Goal: Task Accomplishment & Management: Manage account settings

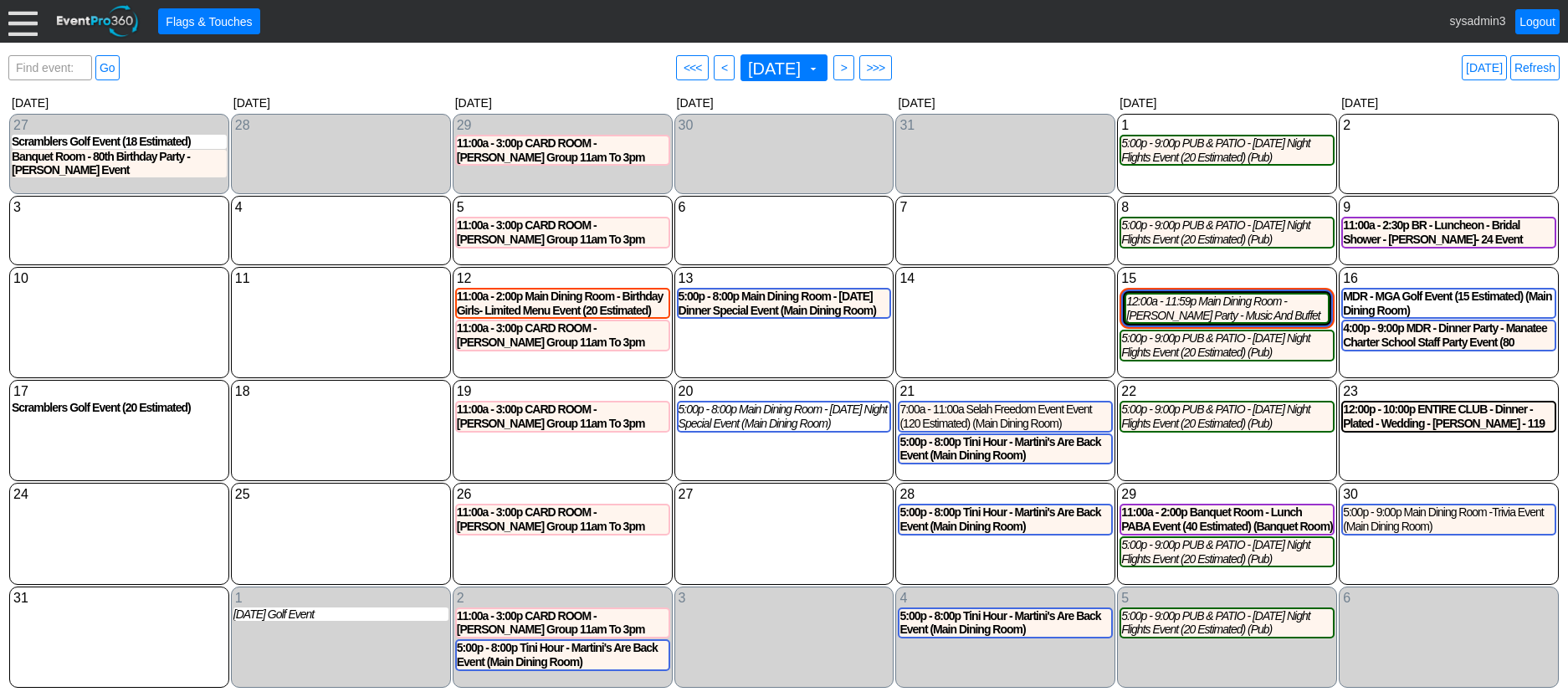
click at [16, 17] on div at bounding box center [23, 22] width 29 height 29
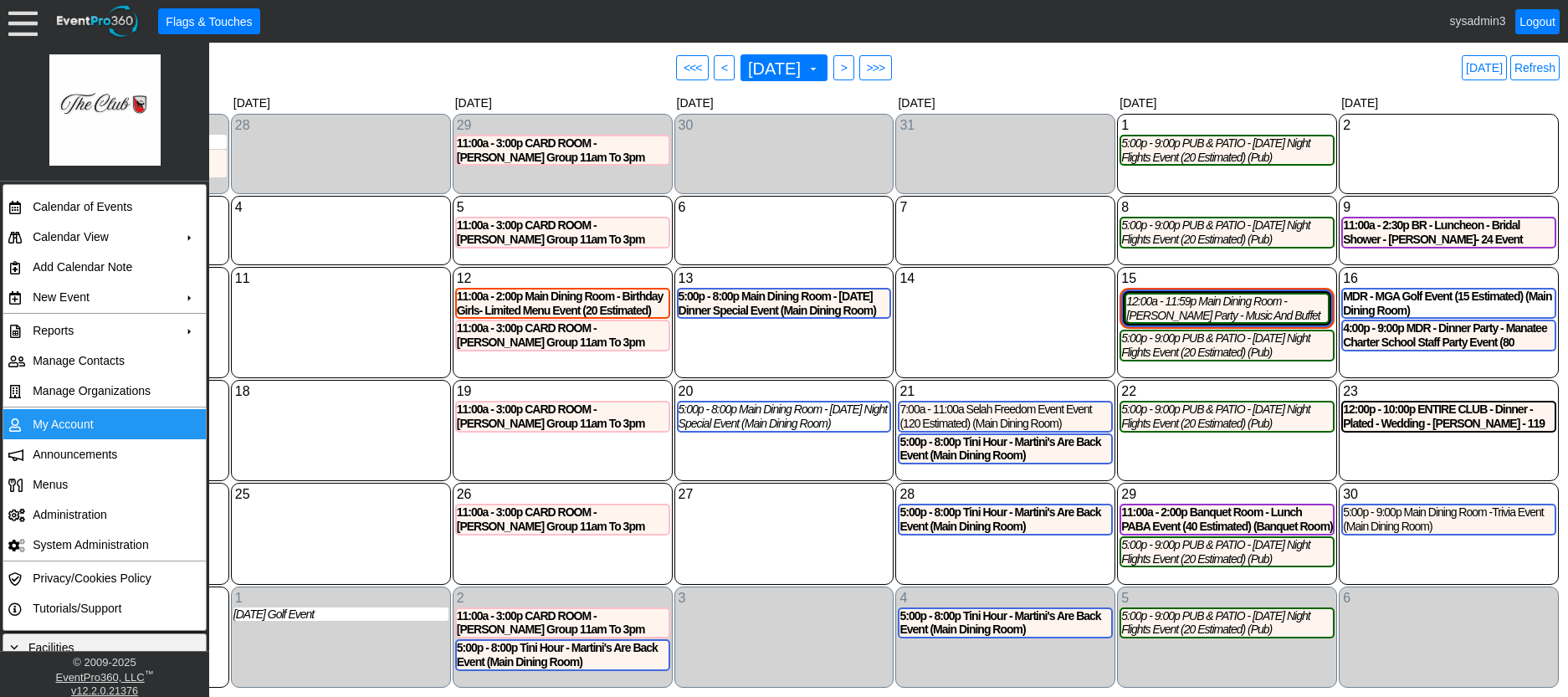
click at [73, 413] on td "My Account" at bounding box center [101, 424] width 150 height 30
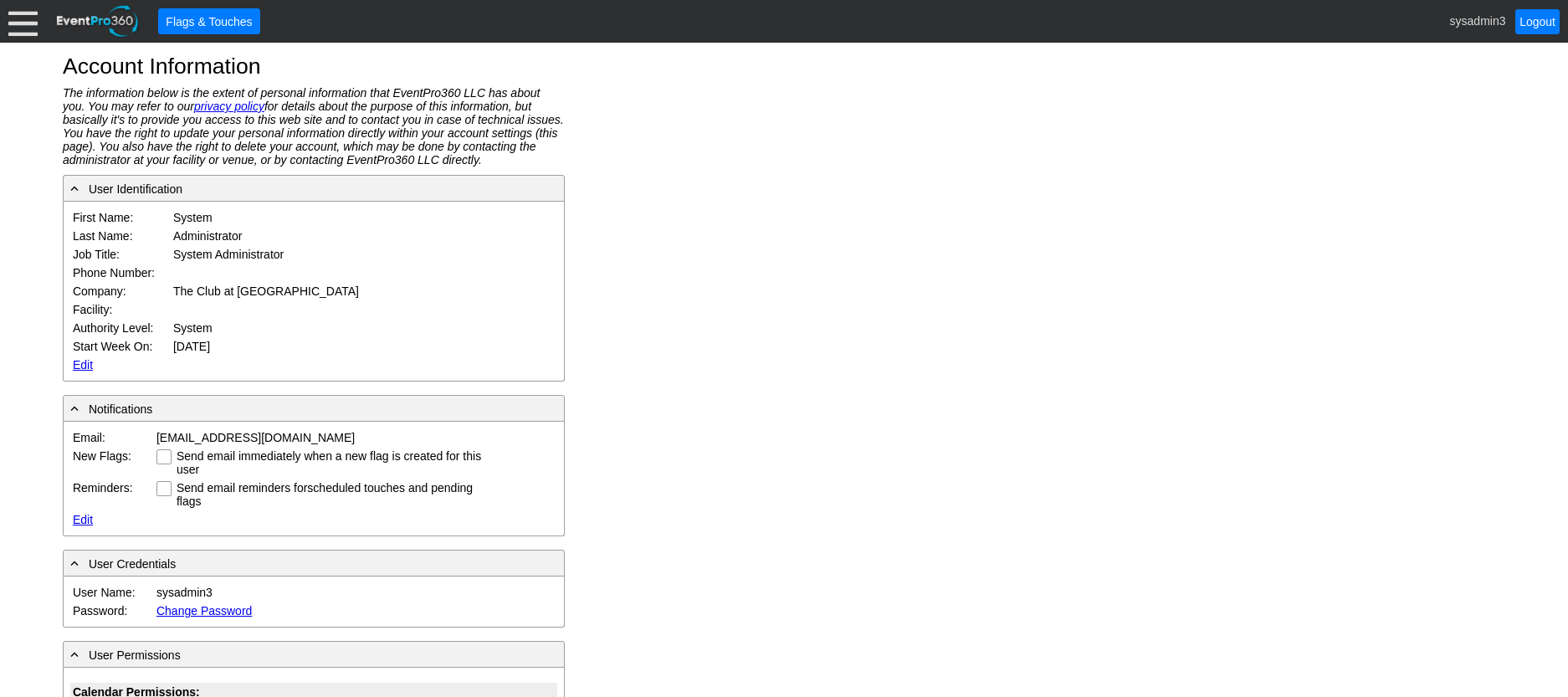
click at [19, 8] on div at bounding box center [23, 22] width 29 height 29
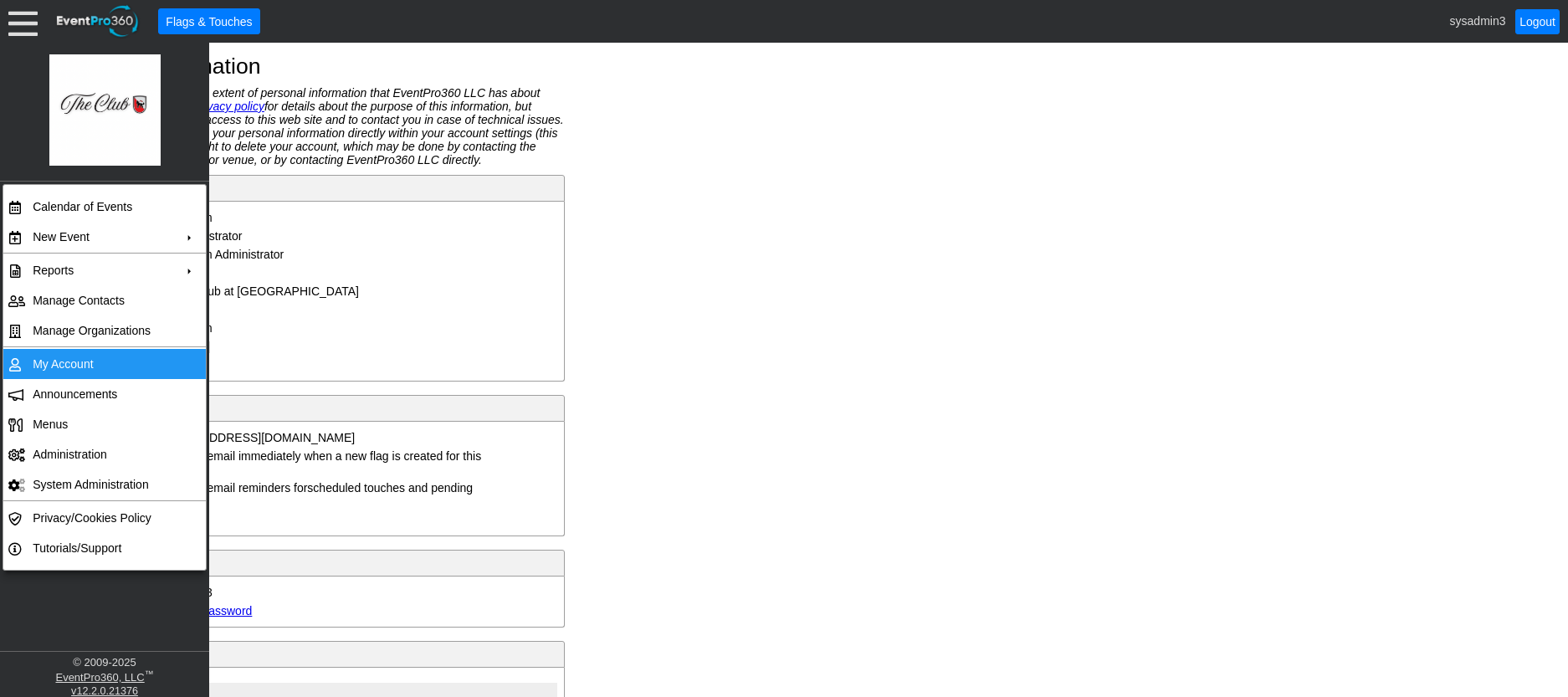
click at [66, 357] on td "My Account" at bounding box center [101, 364] width 150 height 30
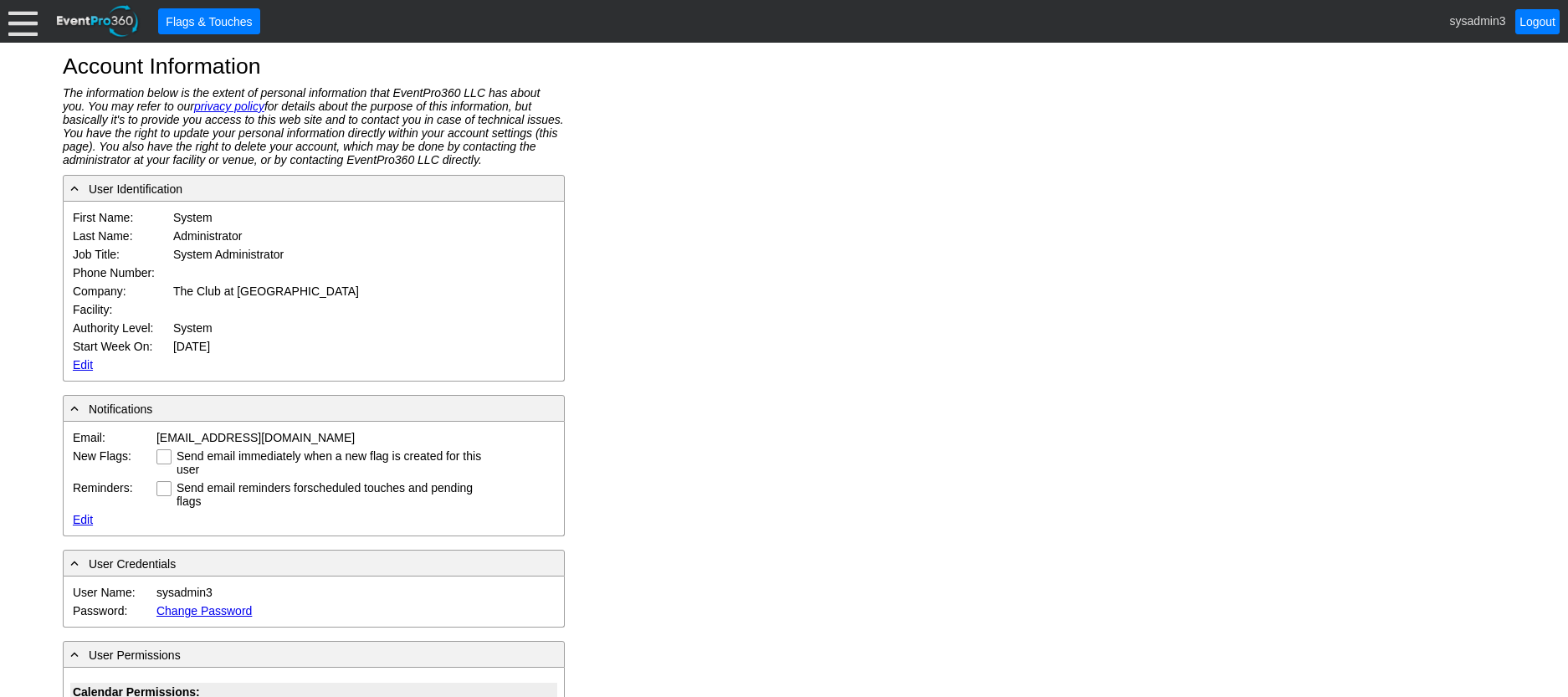
click at [82, 360] on link "Edit" at bounding box center [82, 364] width 20 height 13
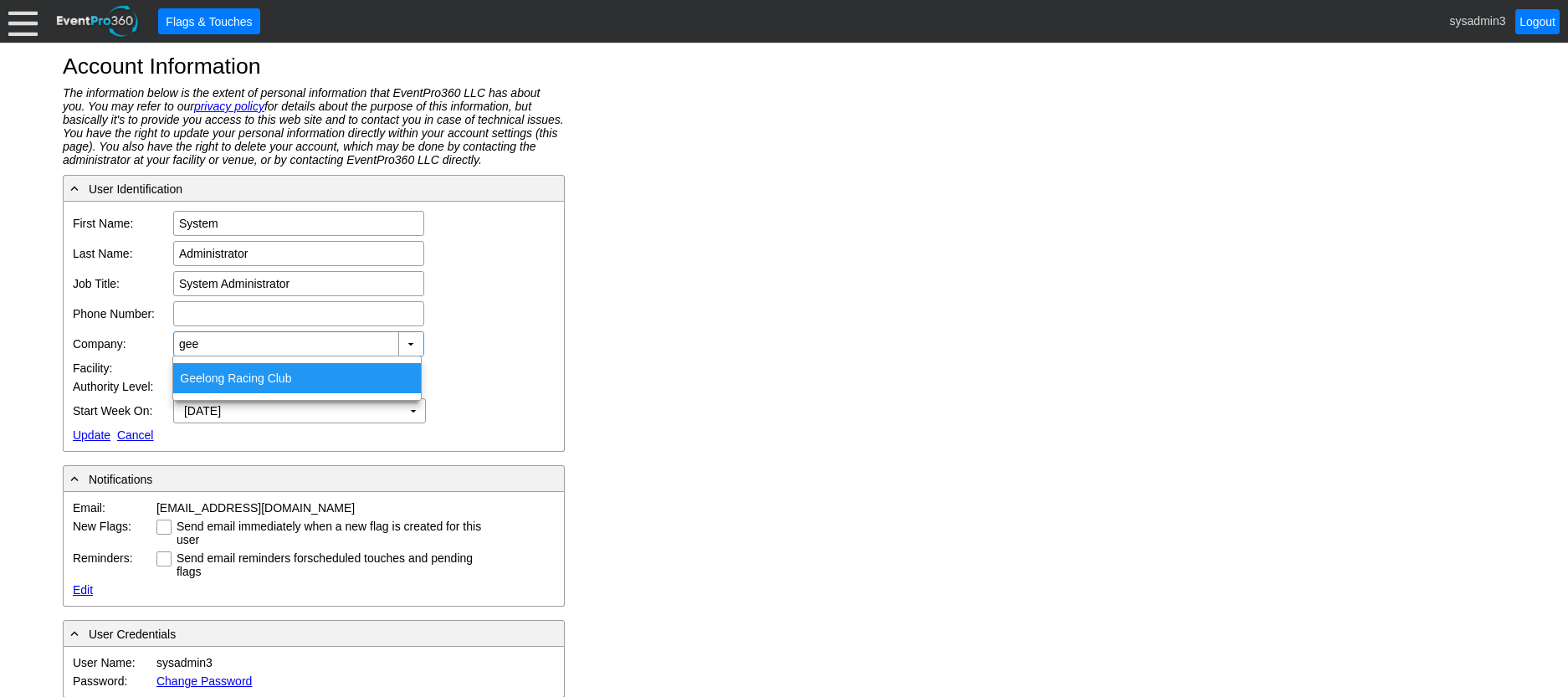
click at [262, 375] on div "Gee long Racing Club" at bounding box center [297, 378] width 248 height 30
type input "Geelong Racing Club"
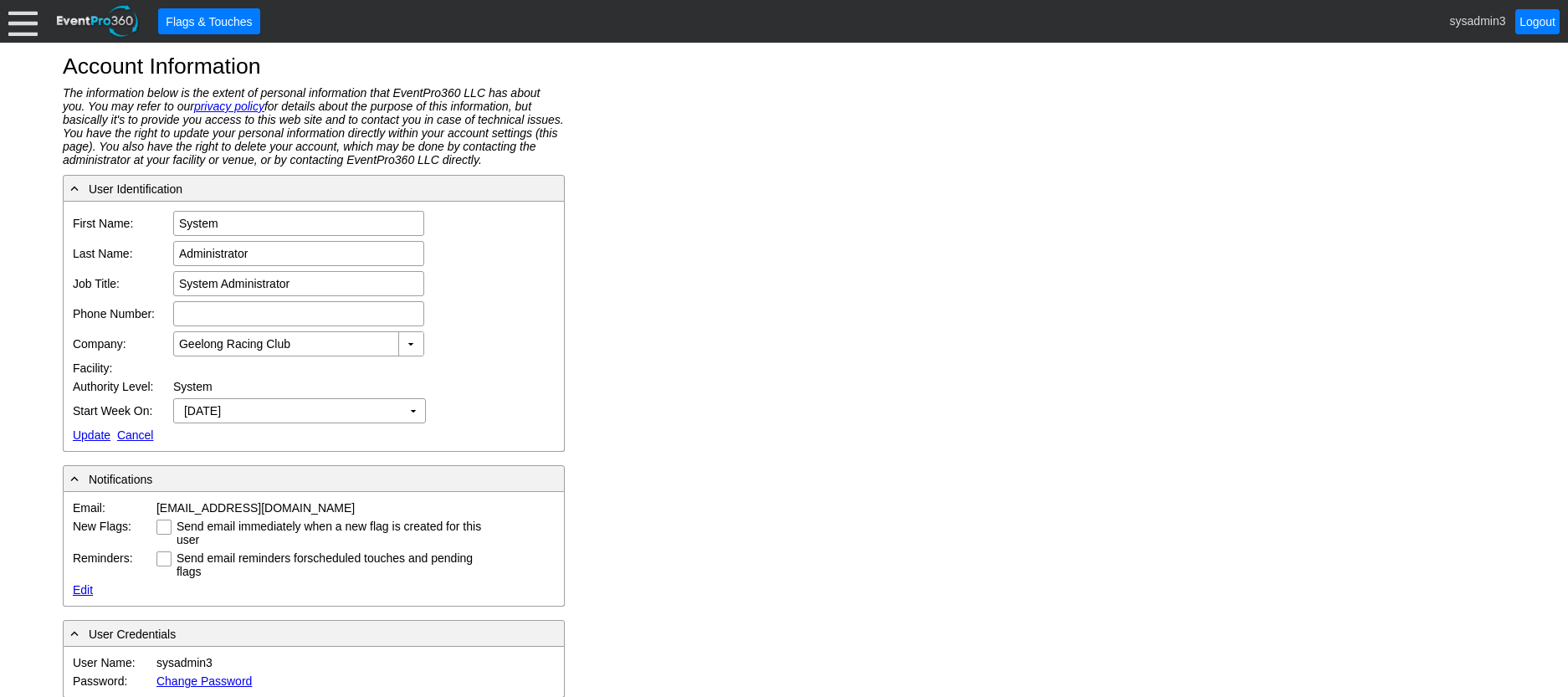
click at [92, 431] on link "Update" at bounding box center [91, 434] width 37 height 13
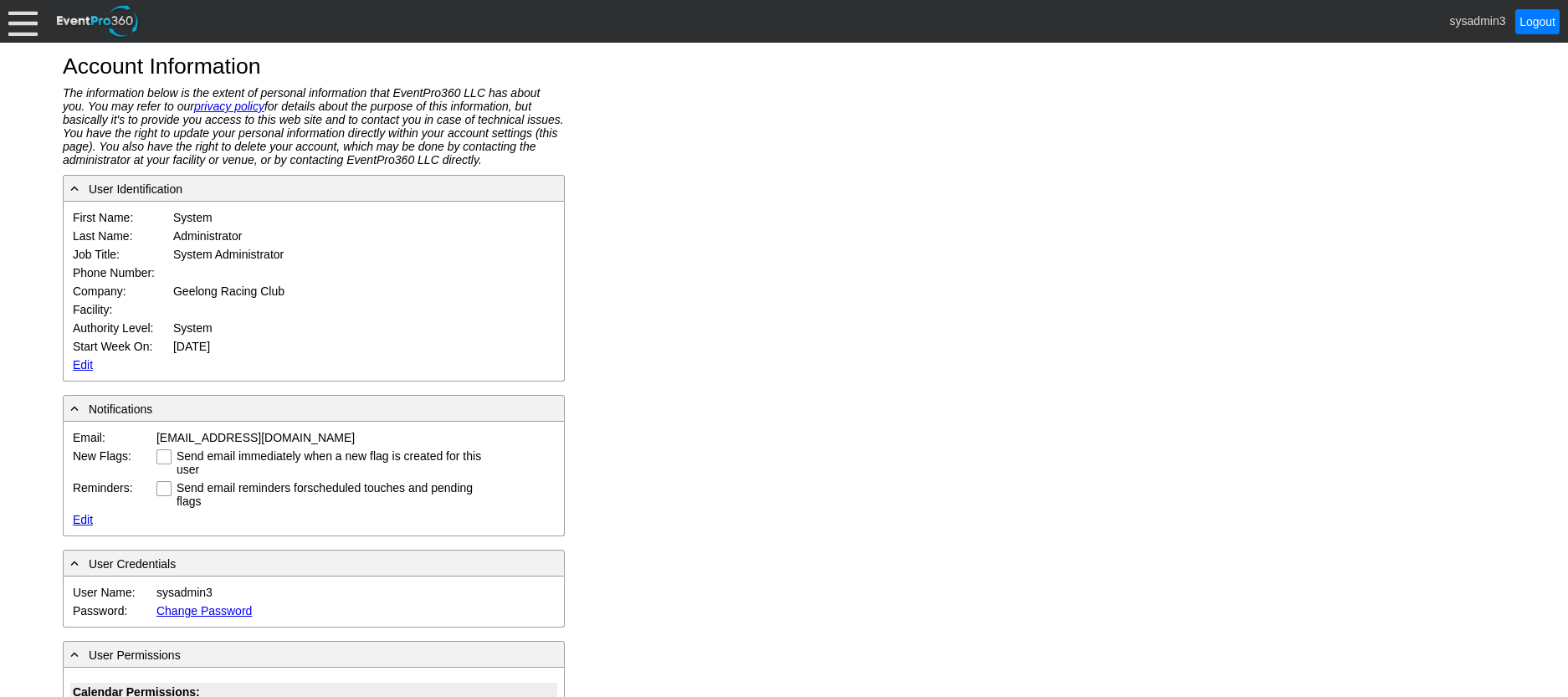
click at [25, 24] on div at bounding box center [23, 22] width 29 height 29
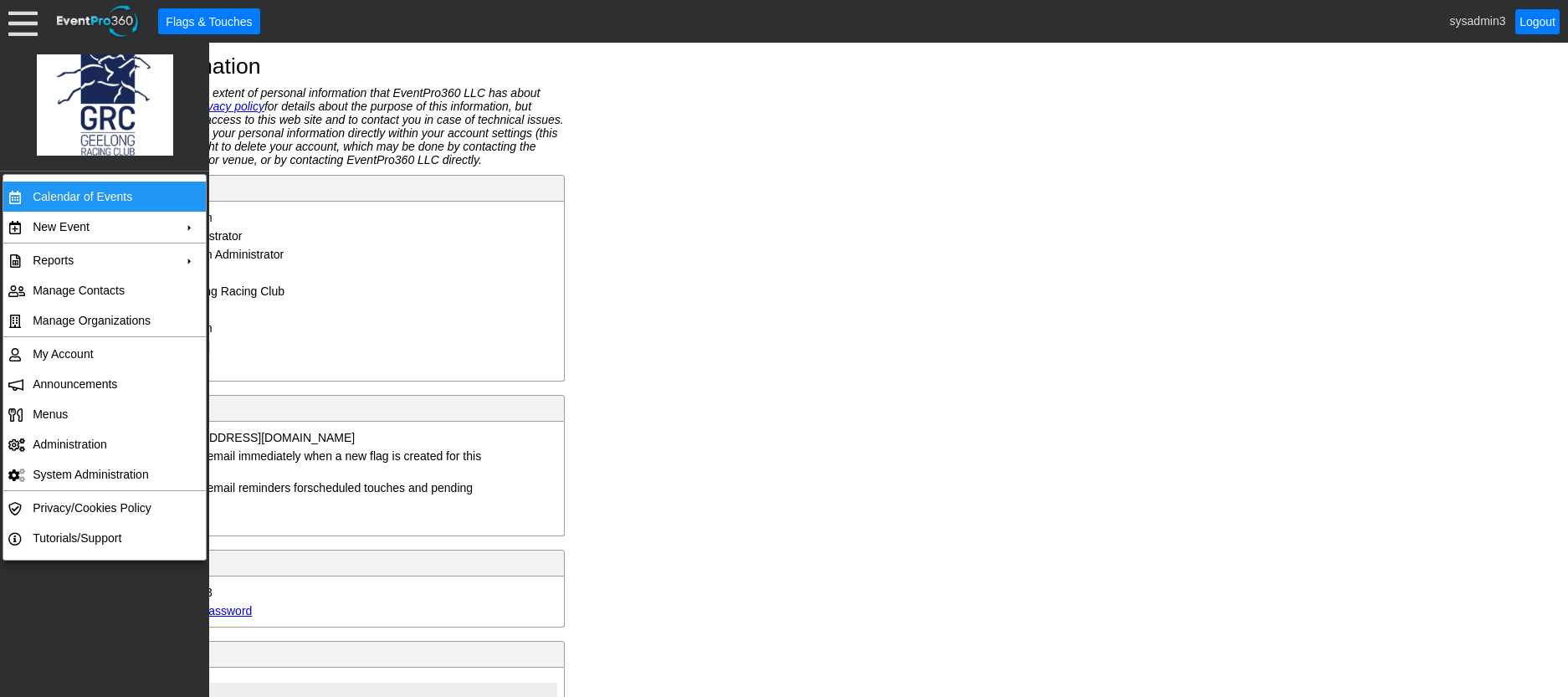
click at [76, 194] on td "Calendar of Events" at bounding box center [101, 196] width 150 height 30
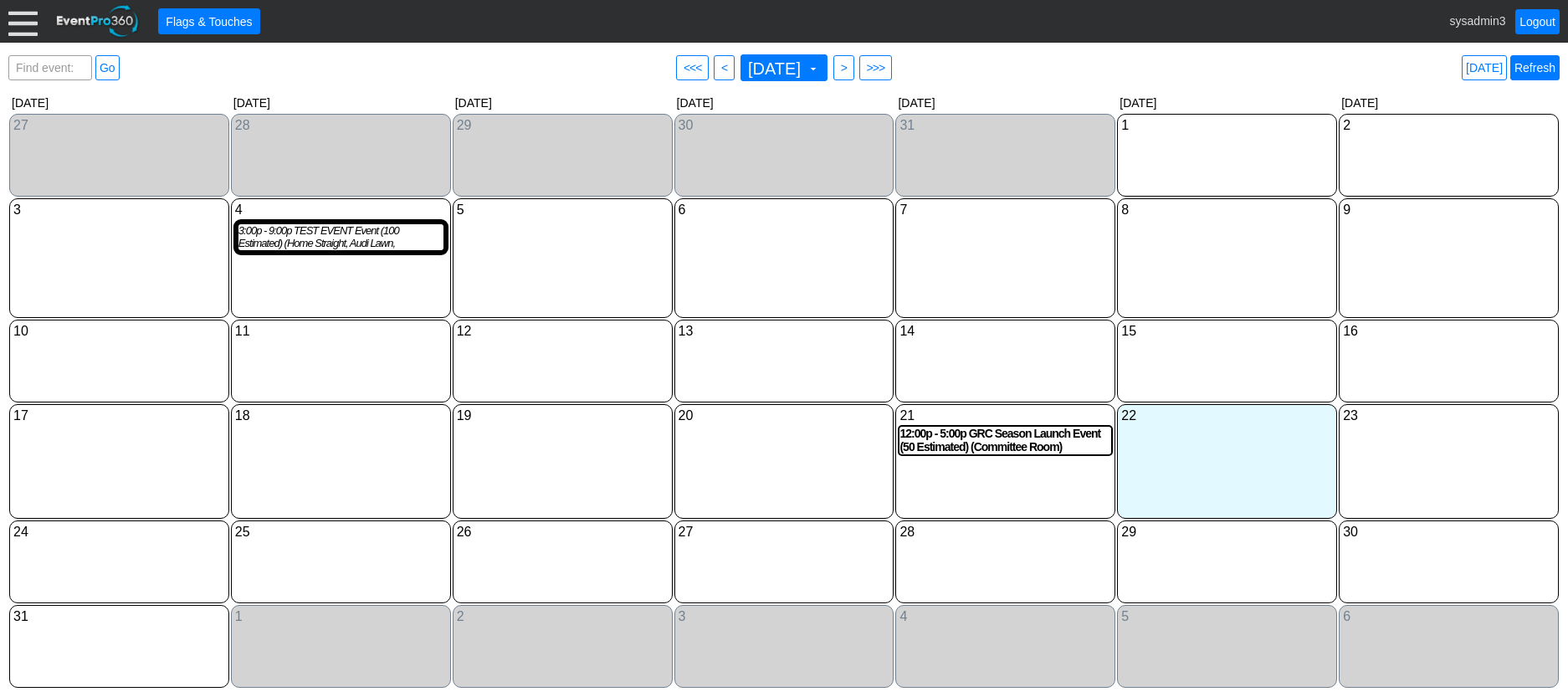
click at [1533, 67] on link "Refresh" at bounding box center [1535, 68] width 49 height 25
click at [370, 242] on div "3:00p - 9:00p TEST EVENT Event (100 Estimated) (Home Straight, Audi Lawn, Conco…" at bounding box center [341, 238] width 205 height 26
click at [1536, 68] on link "Refresh" at bounding box center [1535, 68] width 49 height 25
click at [336, 248] on div "3:00p - 9:00p TEST EVENT Event (100 Estimated) (Home Straight, Audi Lawn, Conco…" at bounding box center [341, 238] width 205 height 26
click at [370, 239] on div "3:00p - 9:00p TEST EVENT Event (100 Estimated) (Home Straight, Audi Lawn, Conco…" at bounding box center [341, 238] width 205 height 26
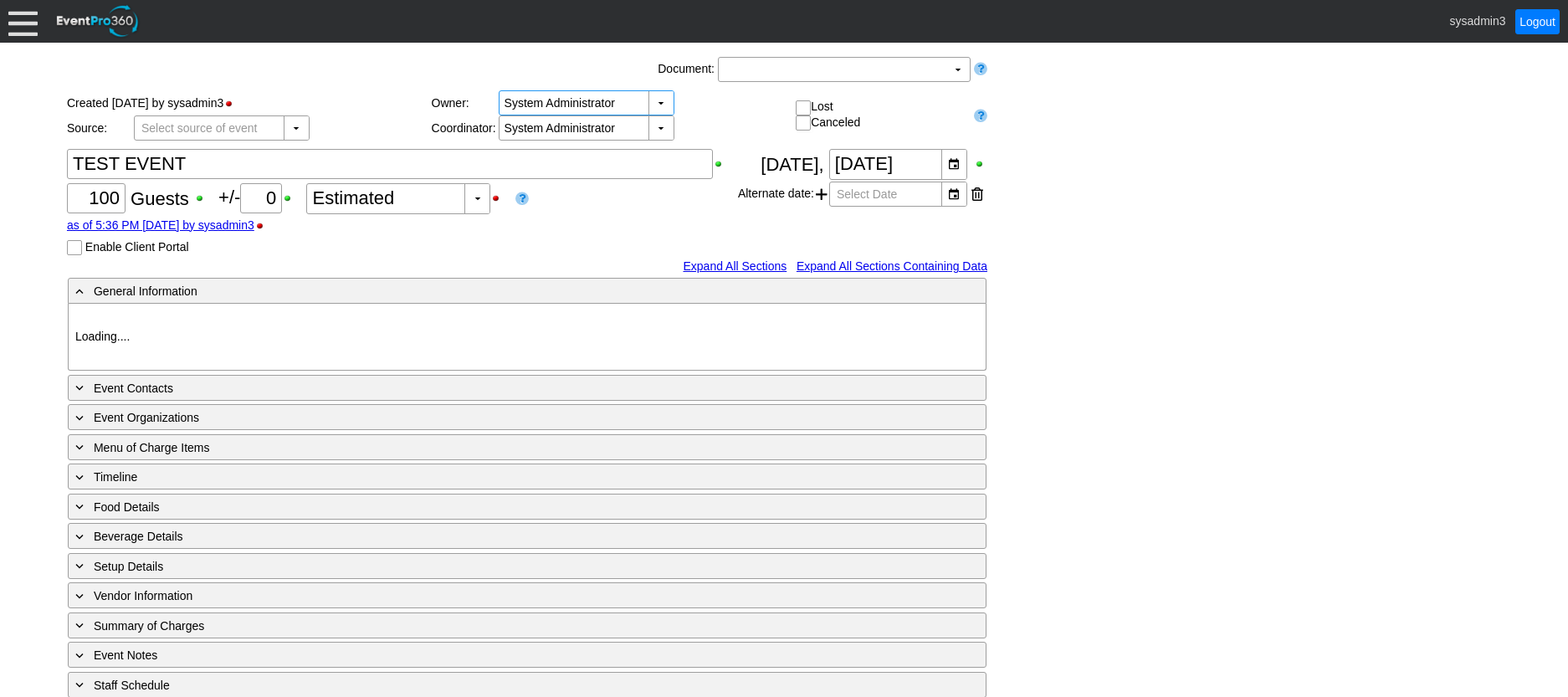
type input "Geelong Racing Club"
type input "Festival (Non-Raceday)"
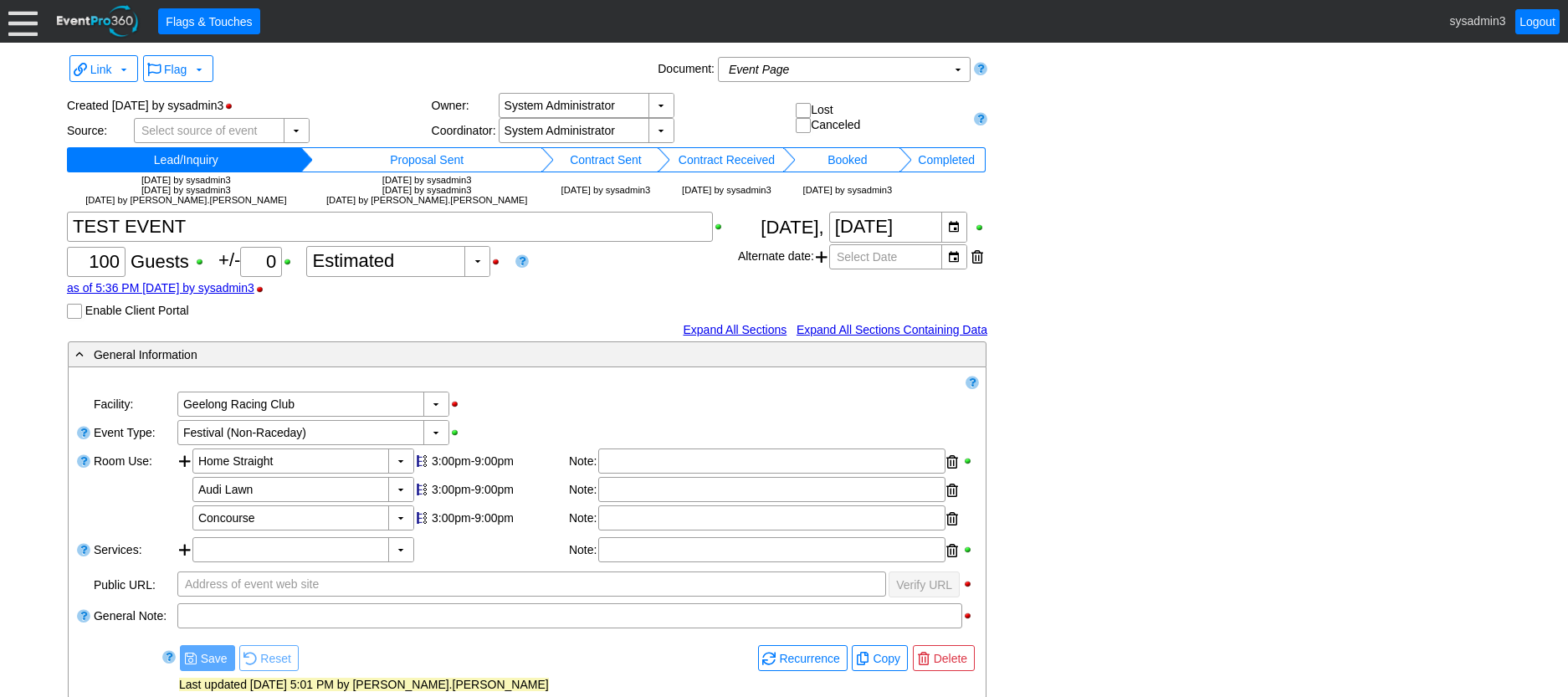
click at [21, 14] on div at bounding box center [23, 22] width 29 height 29
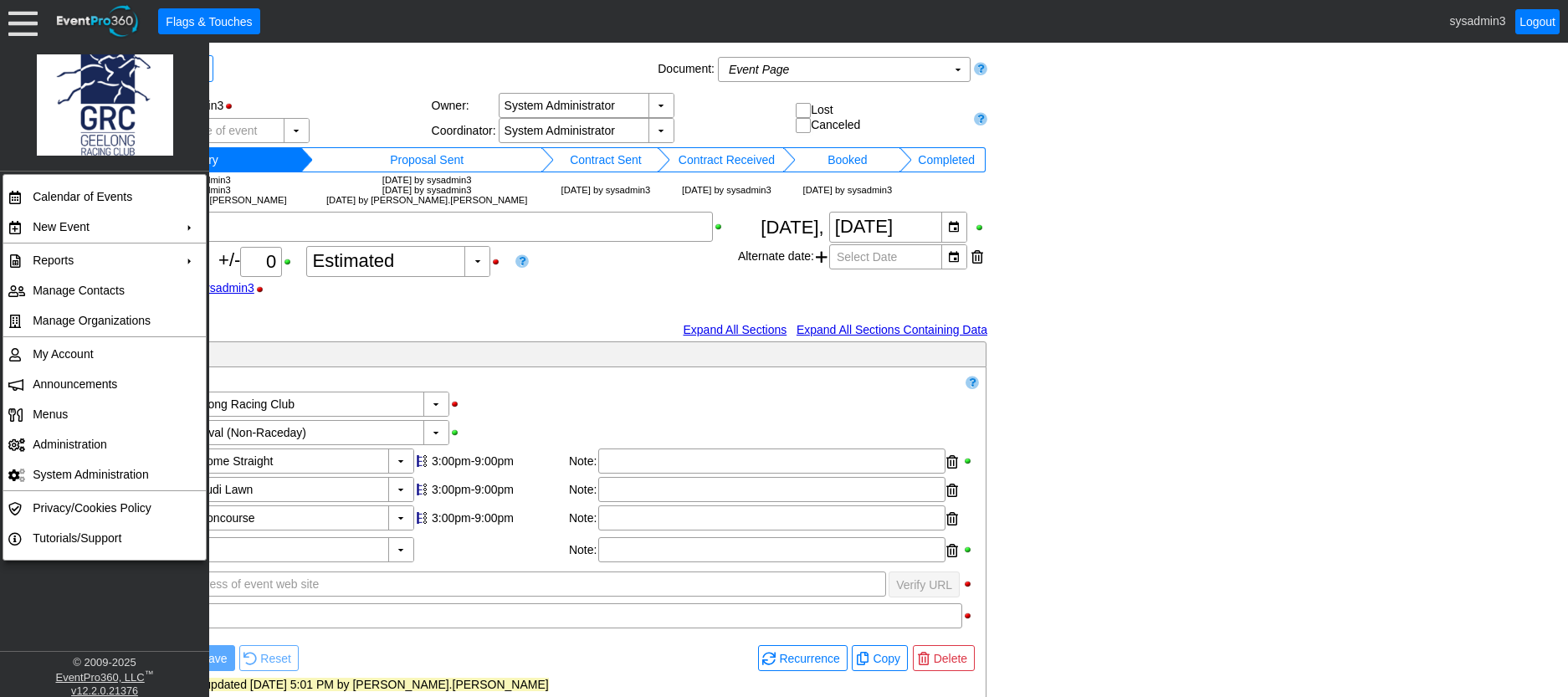
click at [1106, 155] on div "Link ▼ Flag ▼ Document: Event Page Χ ▼ ● Print or PDF E-Sign ▼ Insert ▼ Save ▼ …" at bounding box center [784, 561] width 1442 height 1020
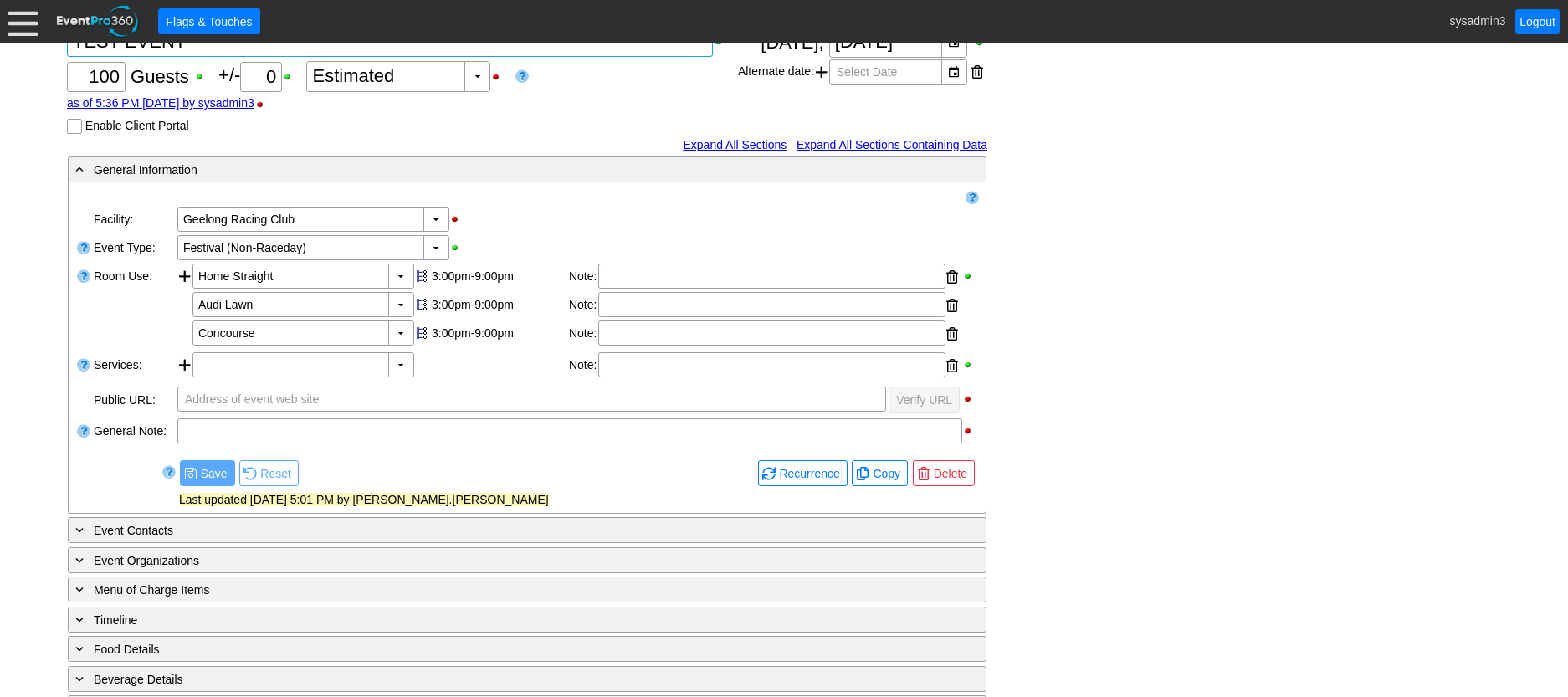
scroll to position [251, 0]
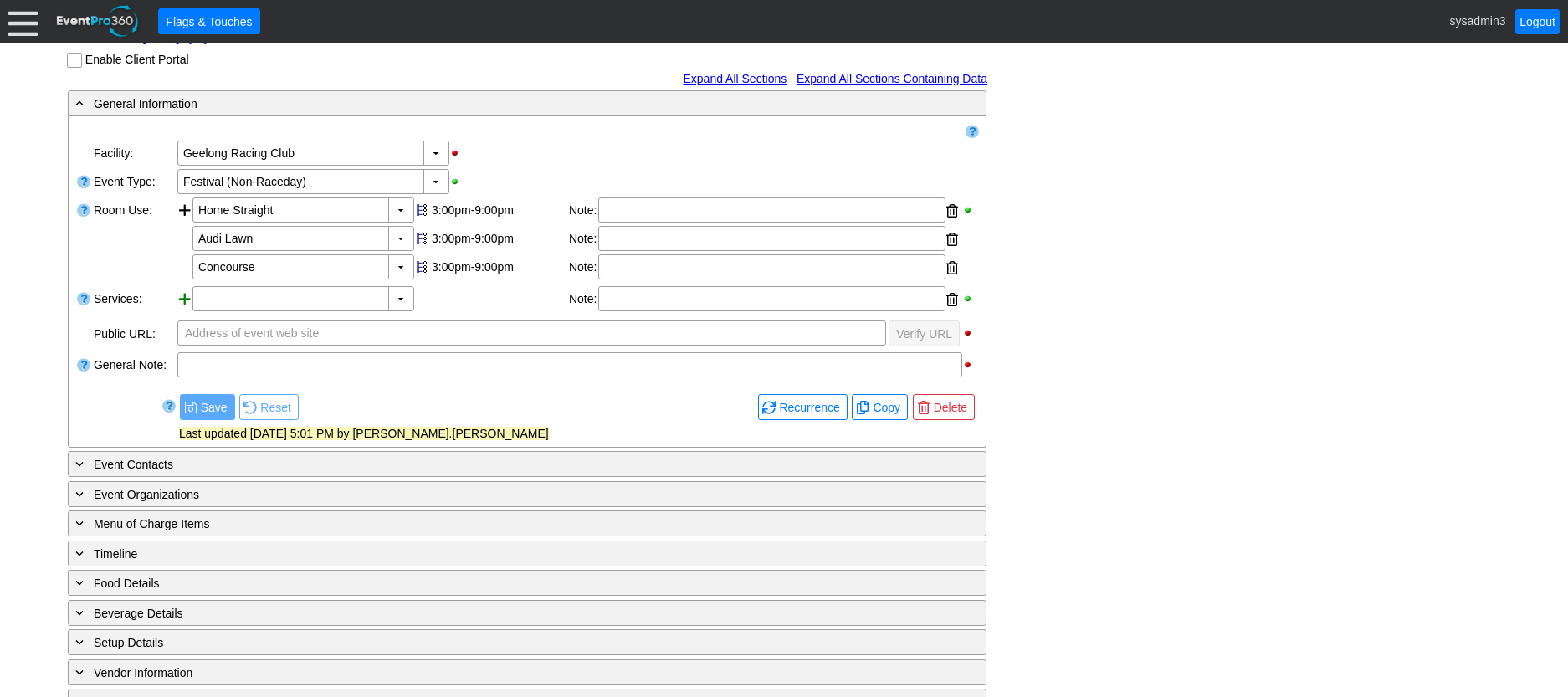
click at [180, 294] on div at bounding box center [185, 300] width 15 height 29
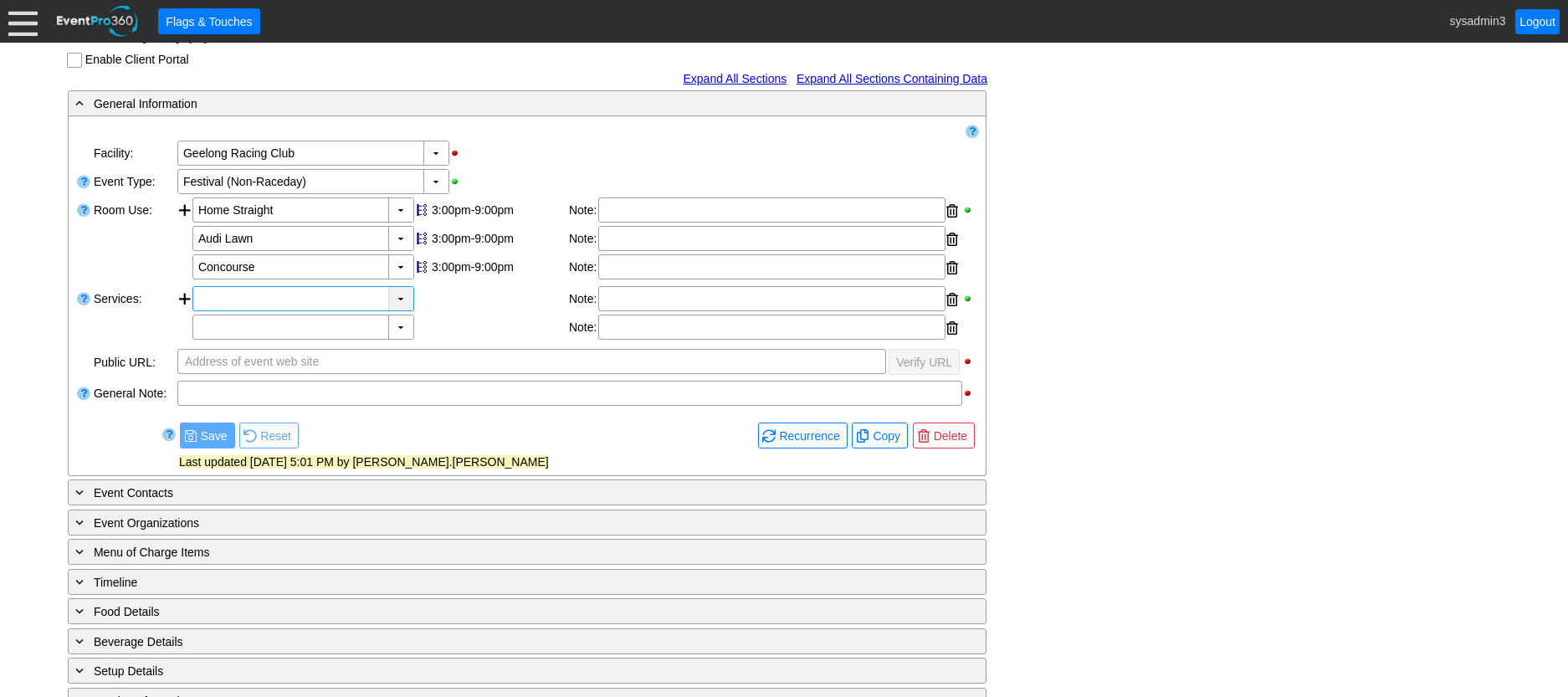
click at [400, 297] on div "▼" at bounding box center [400, 298] width 25 height 23
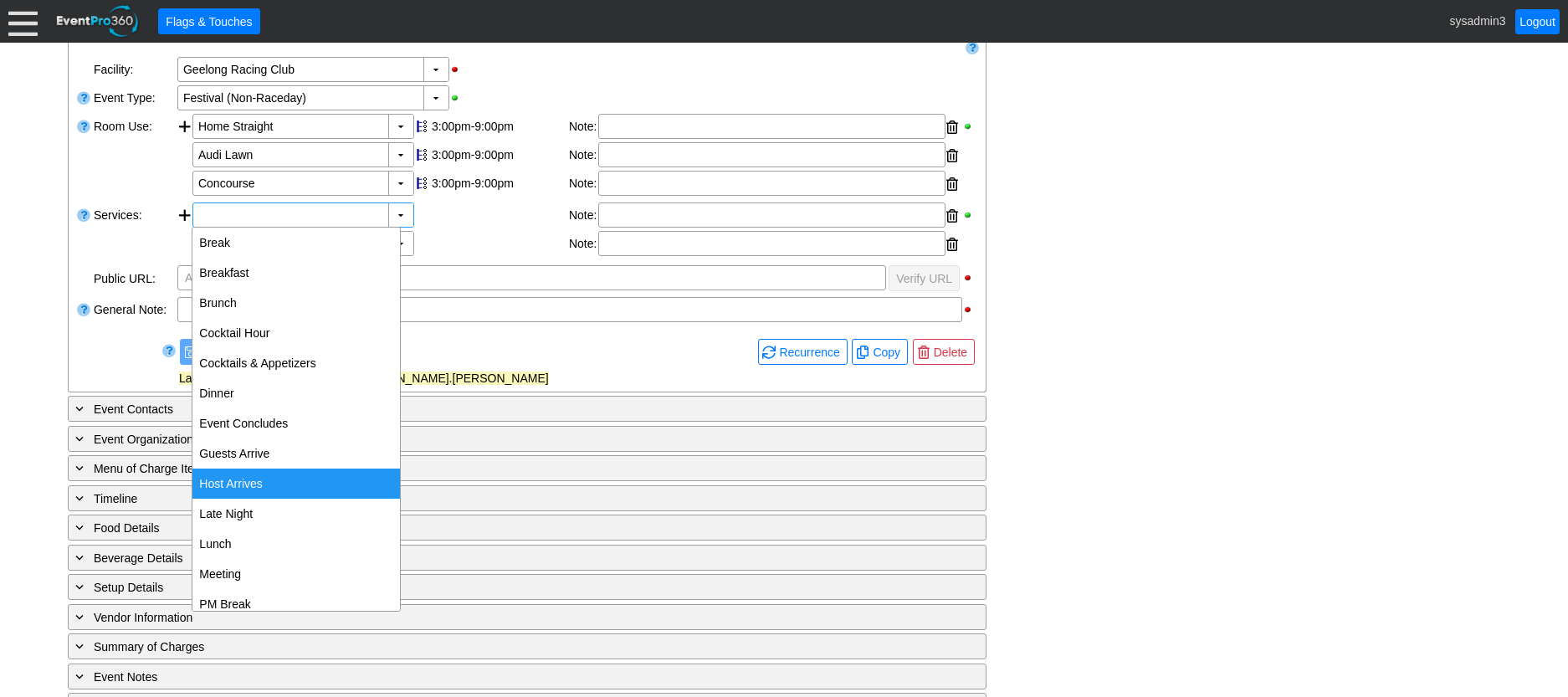
scroll to position [0, 0]
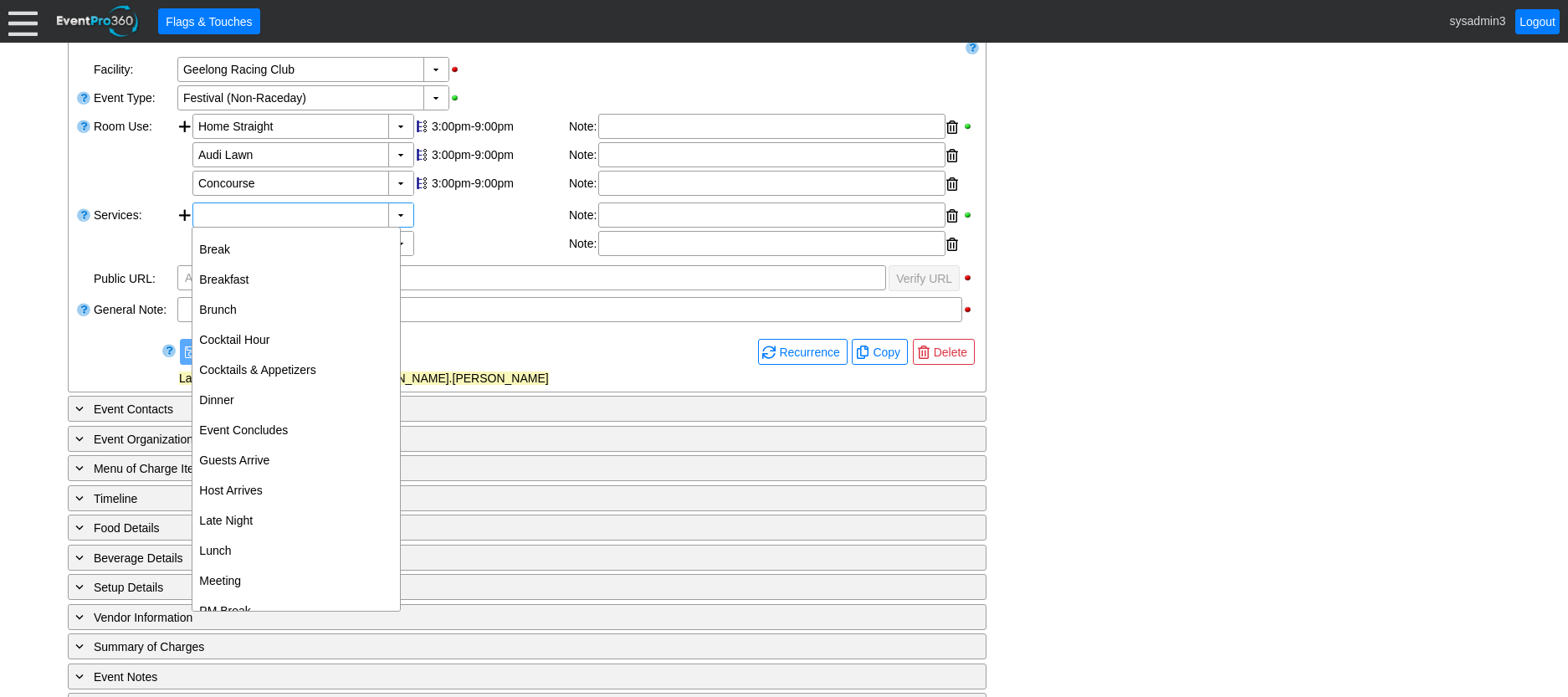
click at [433, 232] on div "▼ Χ Select time" at bounding box center [312, 243] width 240 height 25
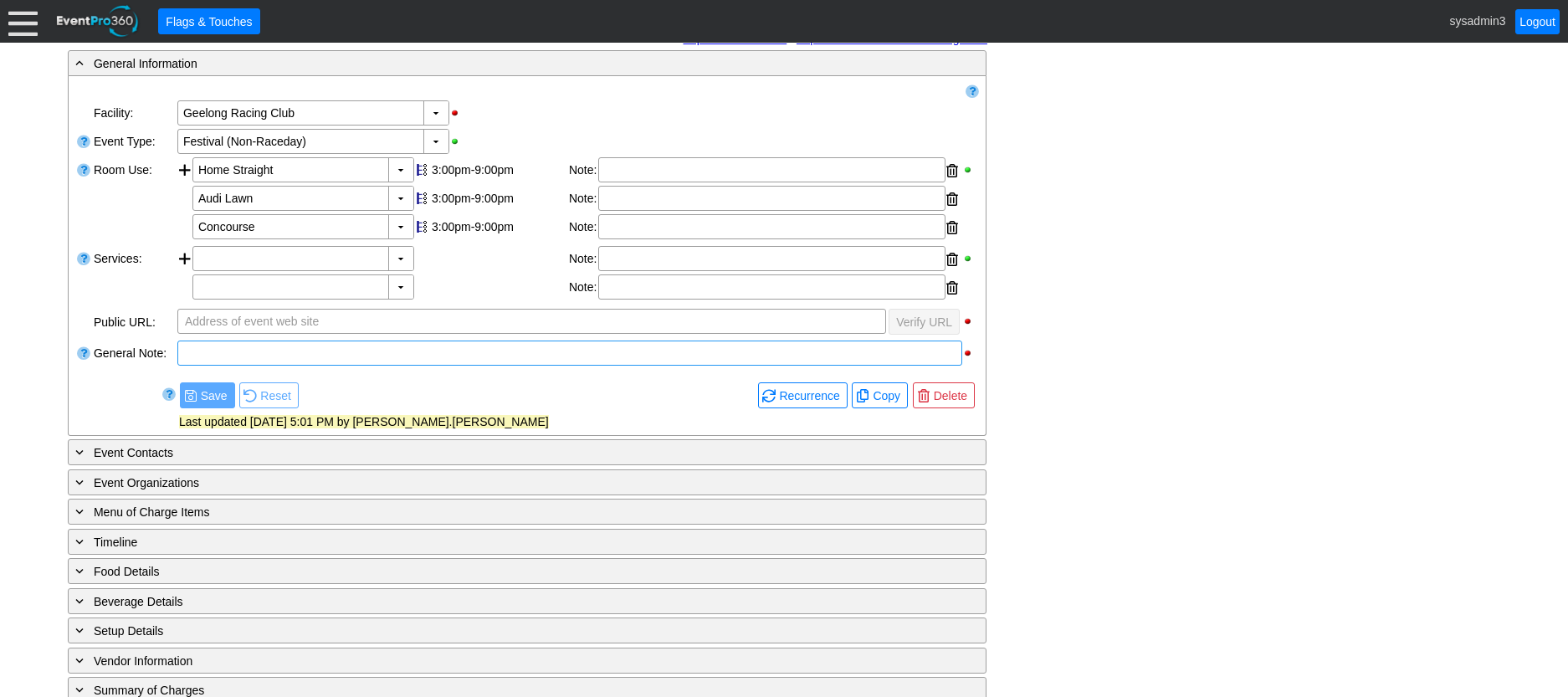
scroll to position [251, 0]
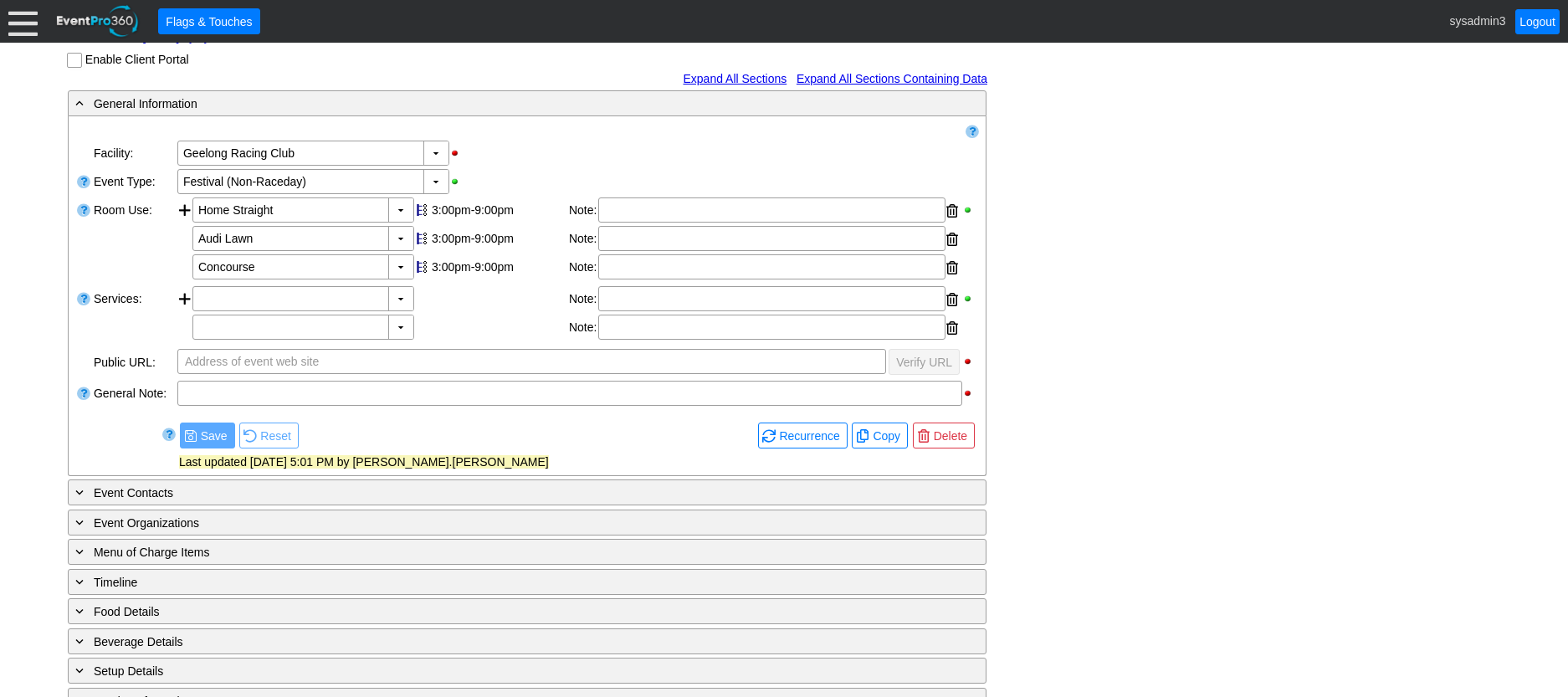
click at [29, 27] on div at bounding box center [23, 22] width 29 height 29
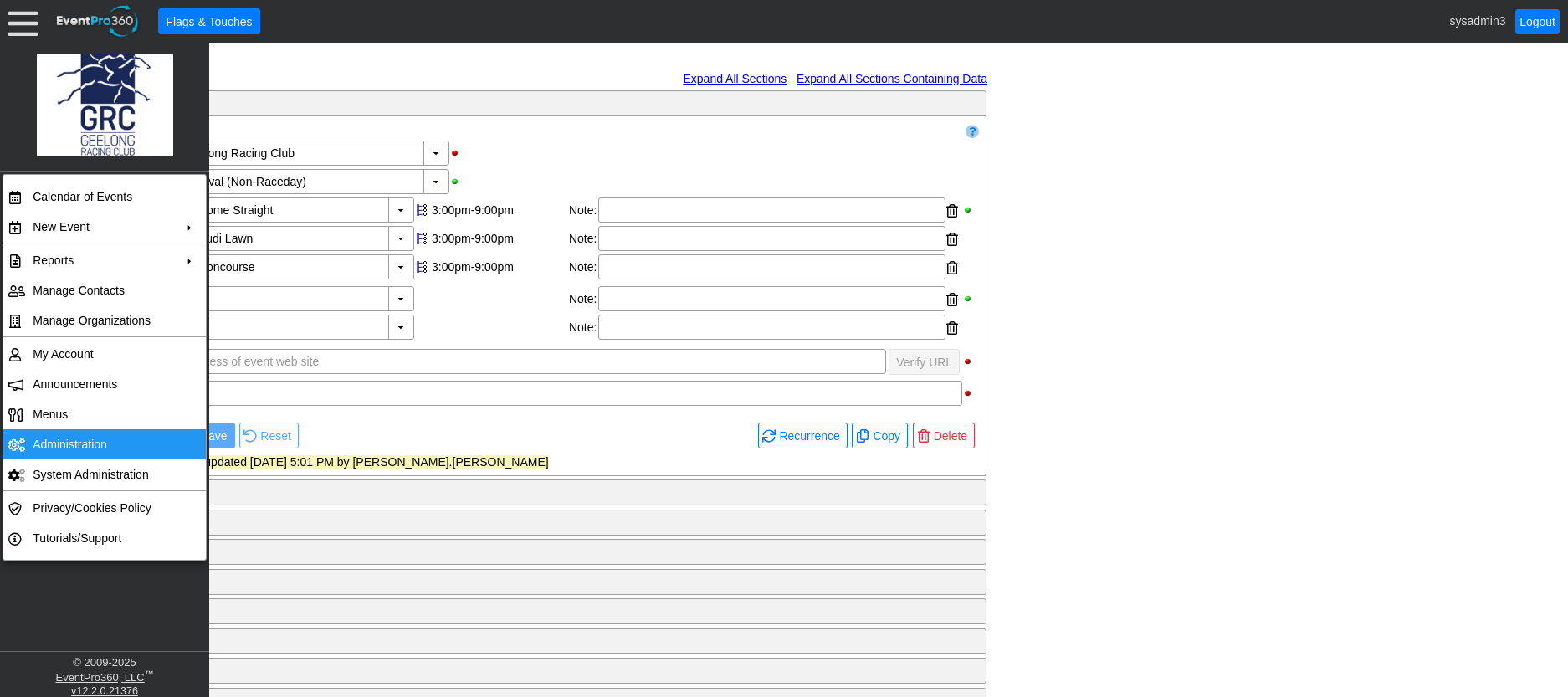
click at [78, 447] on td "Administration" at bounding box center [101, 444] width 150 height 30
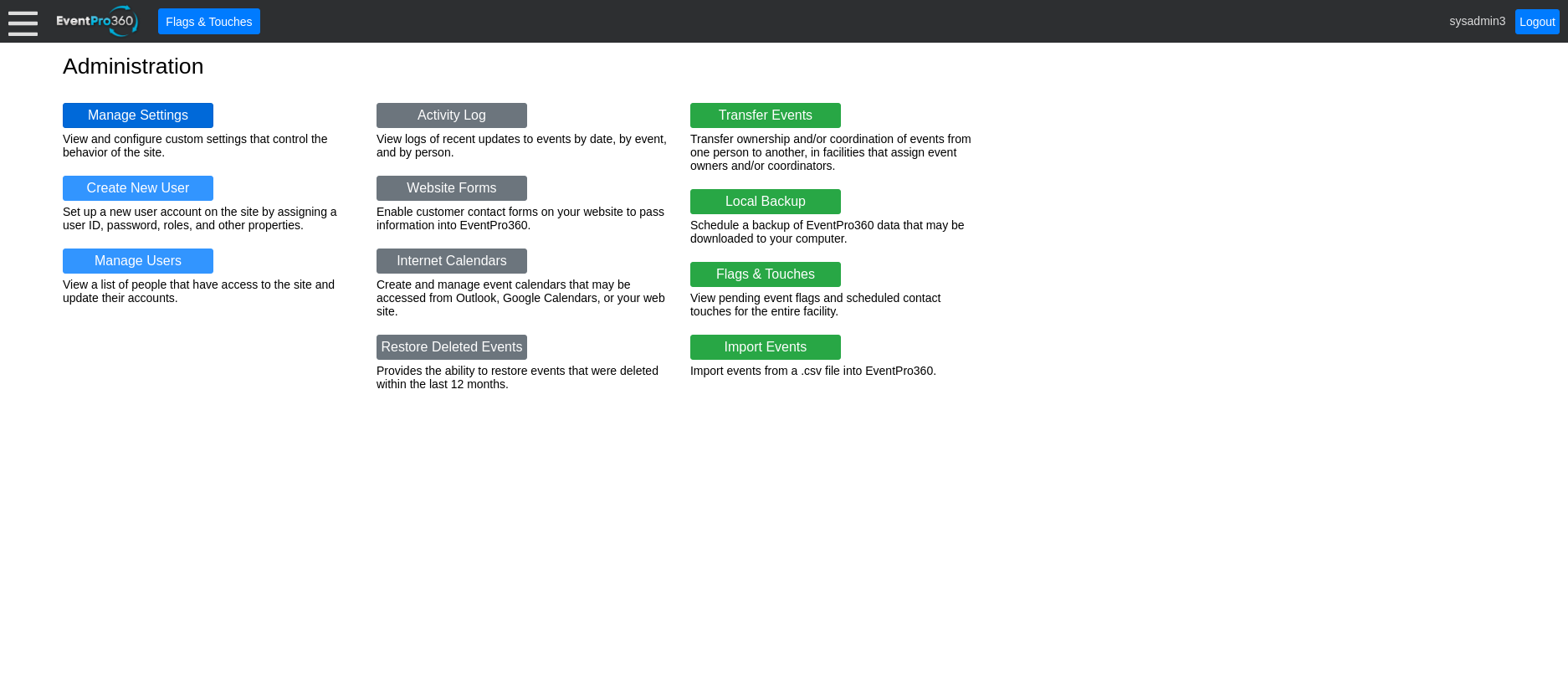
click at [142, 115] on link "Manage Settings" at bounding box center [138, 115] width 151 height 25
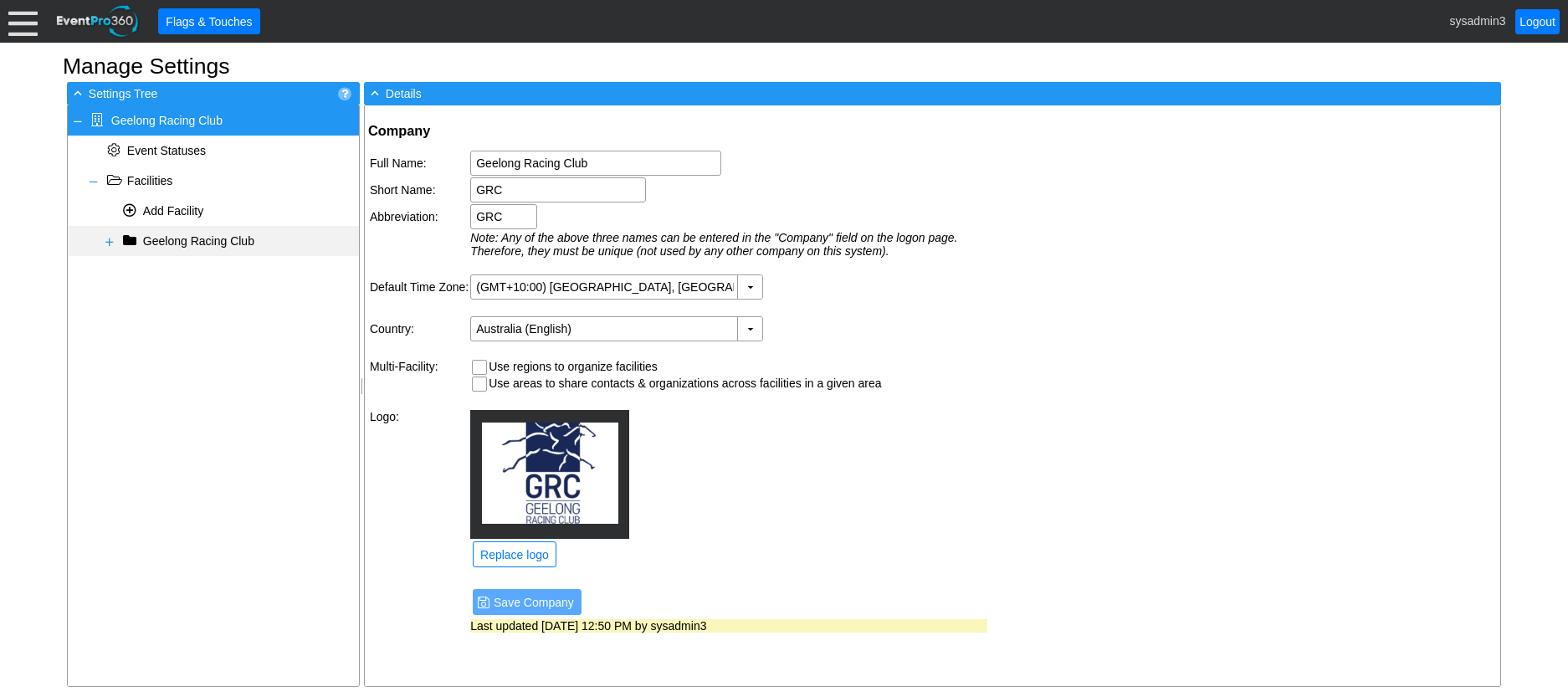
click at [107, 242] on span at bounding box center [109, 241] width 13 height 13
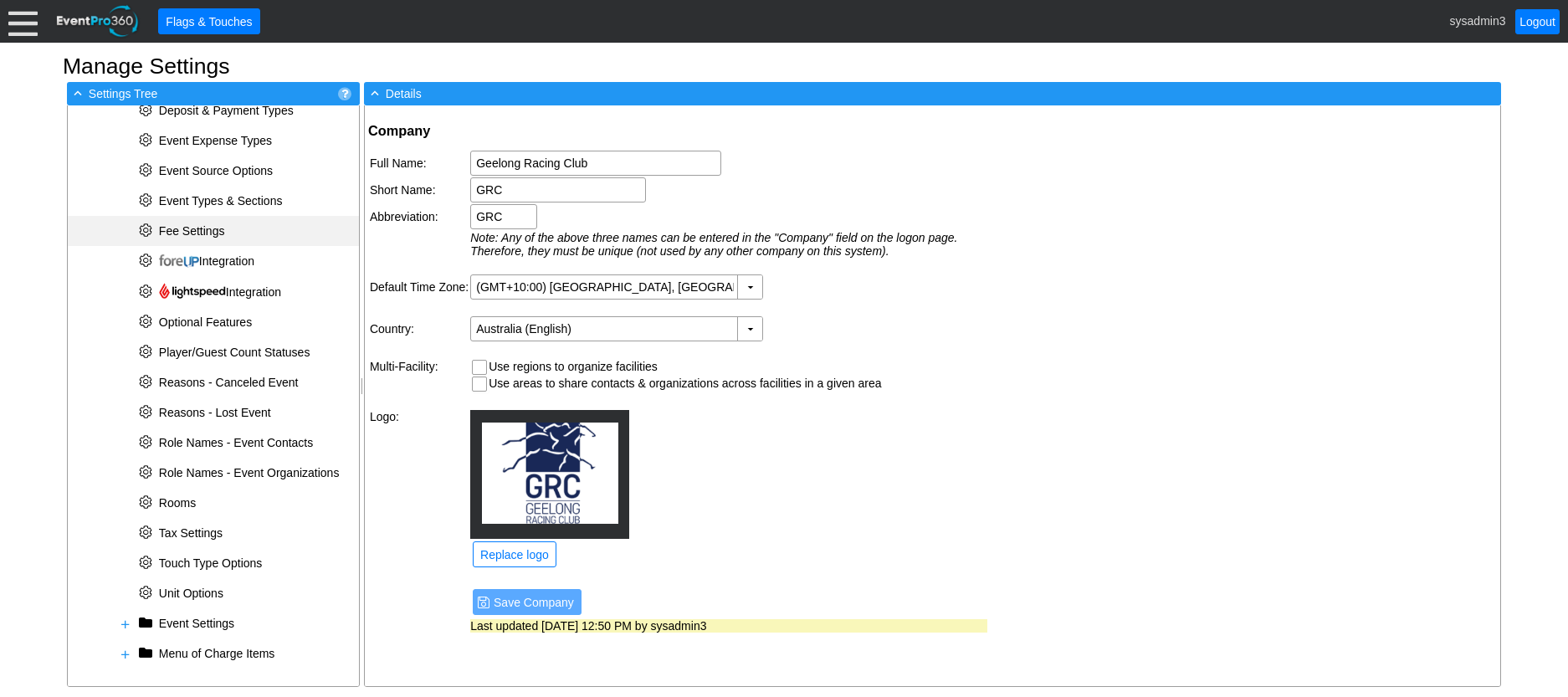
scroll to position [435, 0]
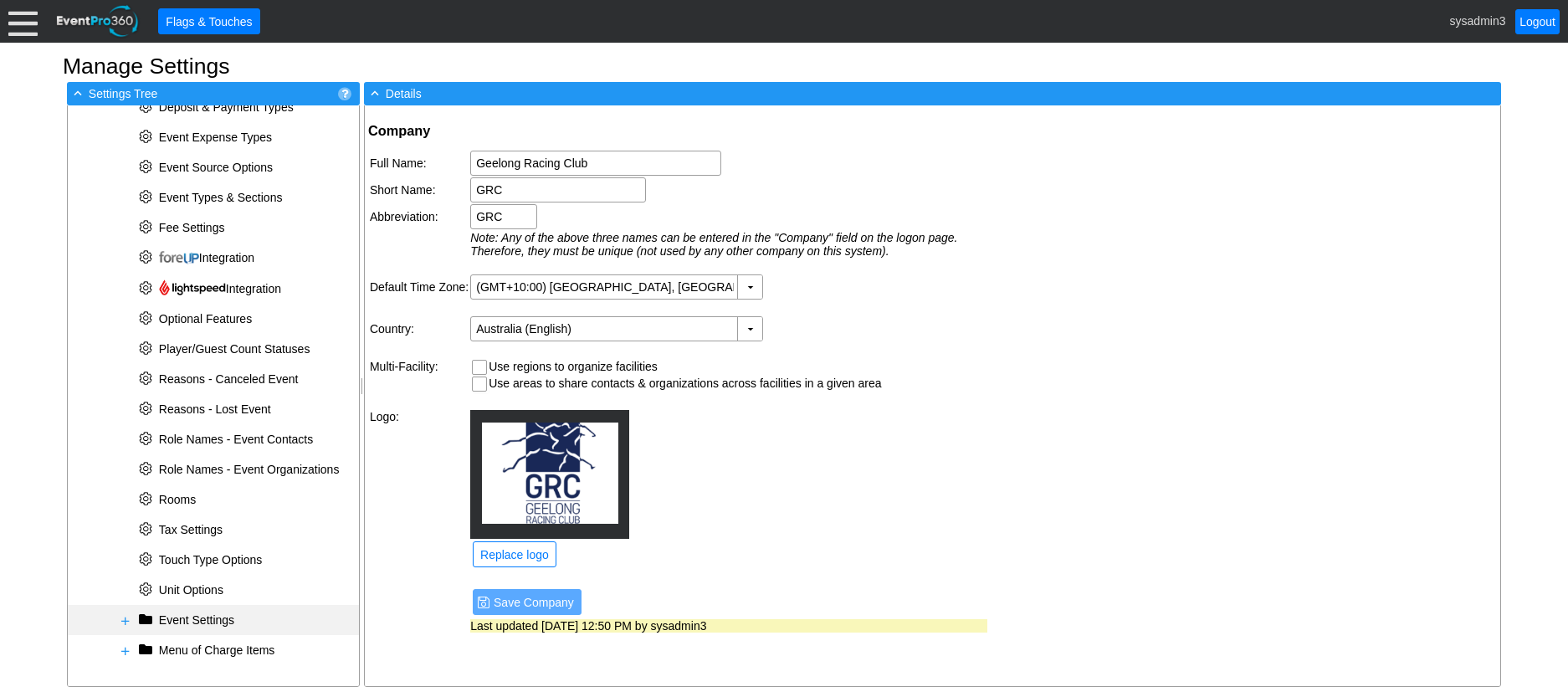
click at [129, 623] on span at bounding box center [125, 621] width 13 height 13
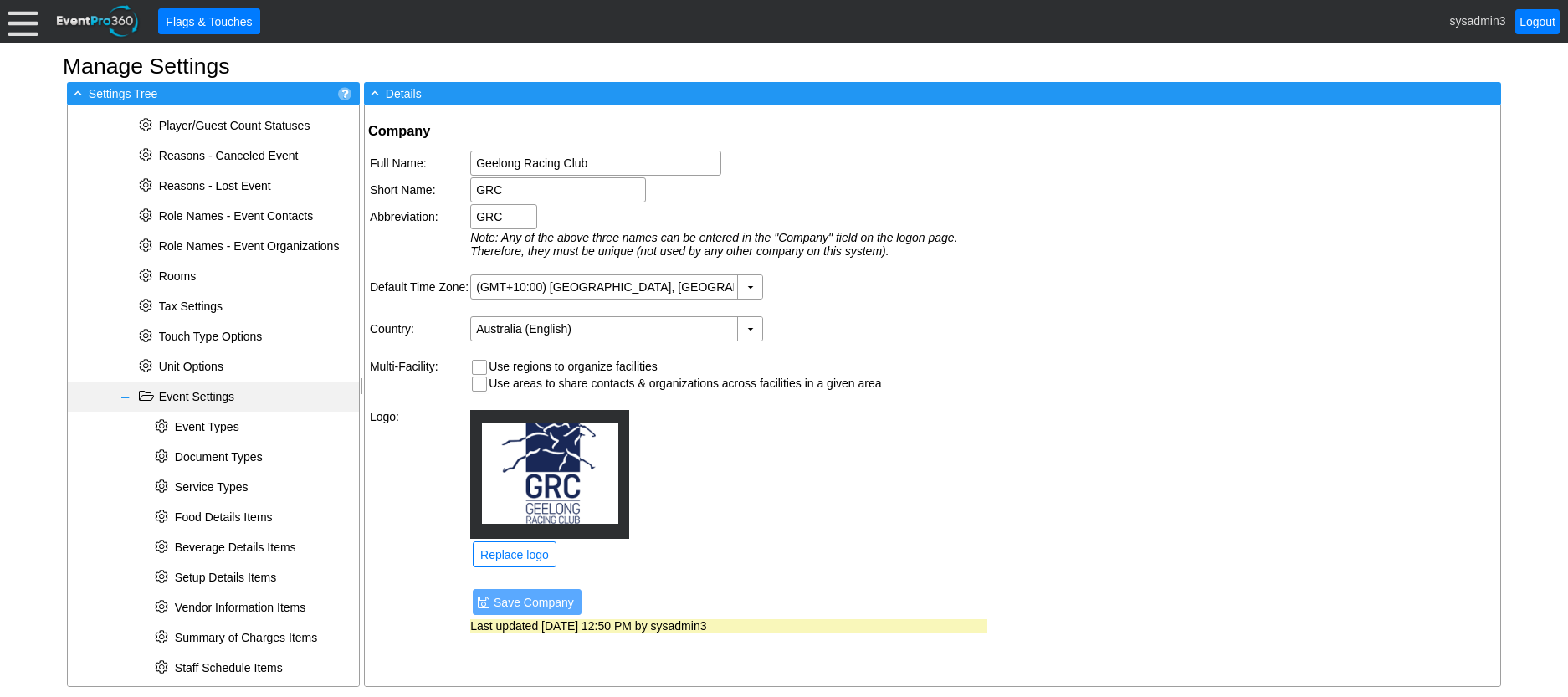
scroll to position [707, 0]
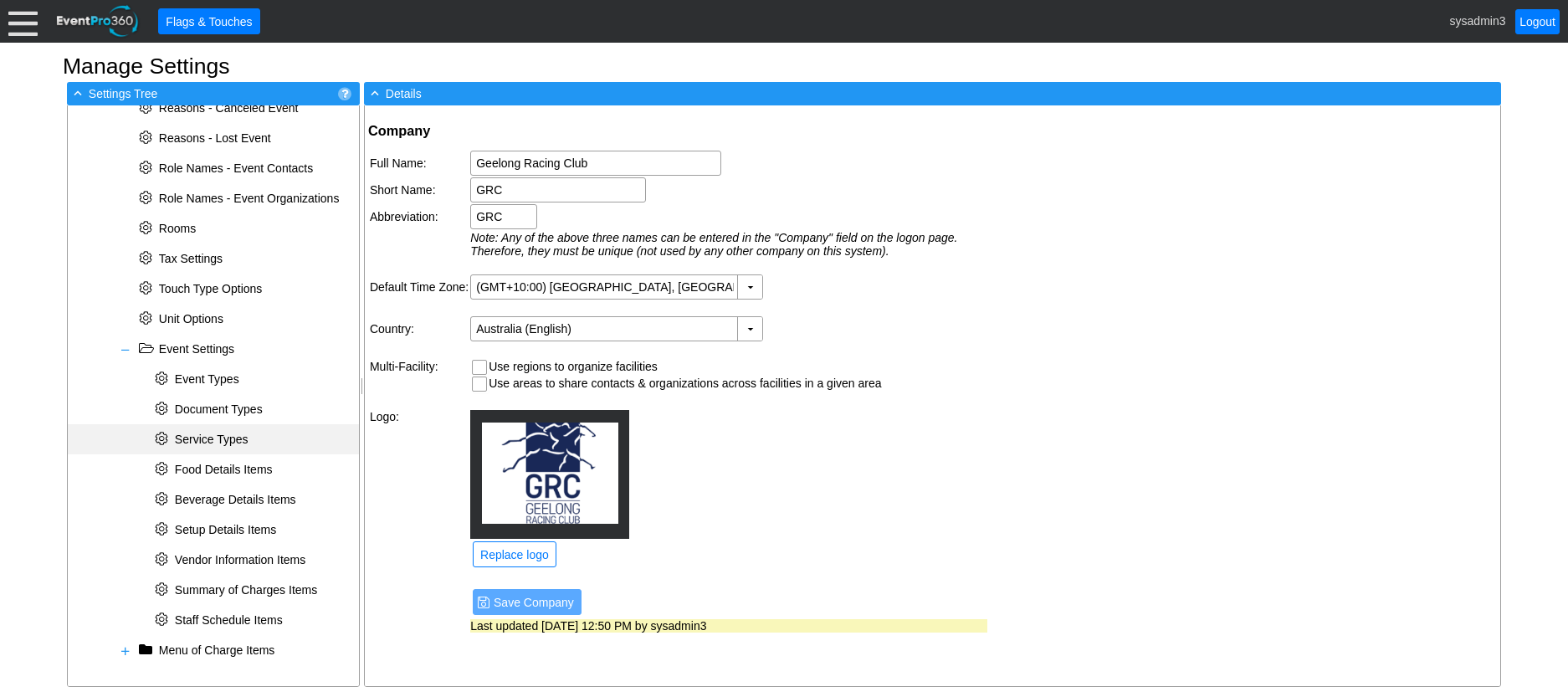
click at [226, 438] on span "Service Types" at bounding box center [211, 439] width 74 height 13
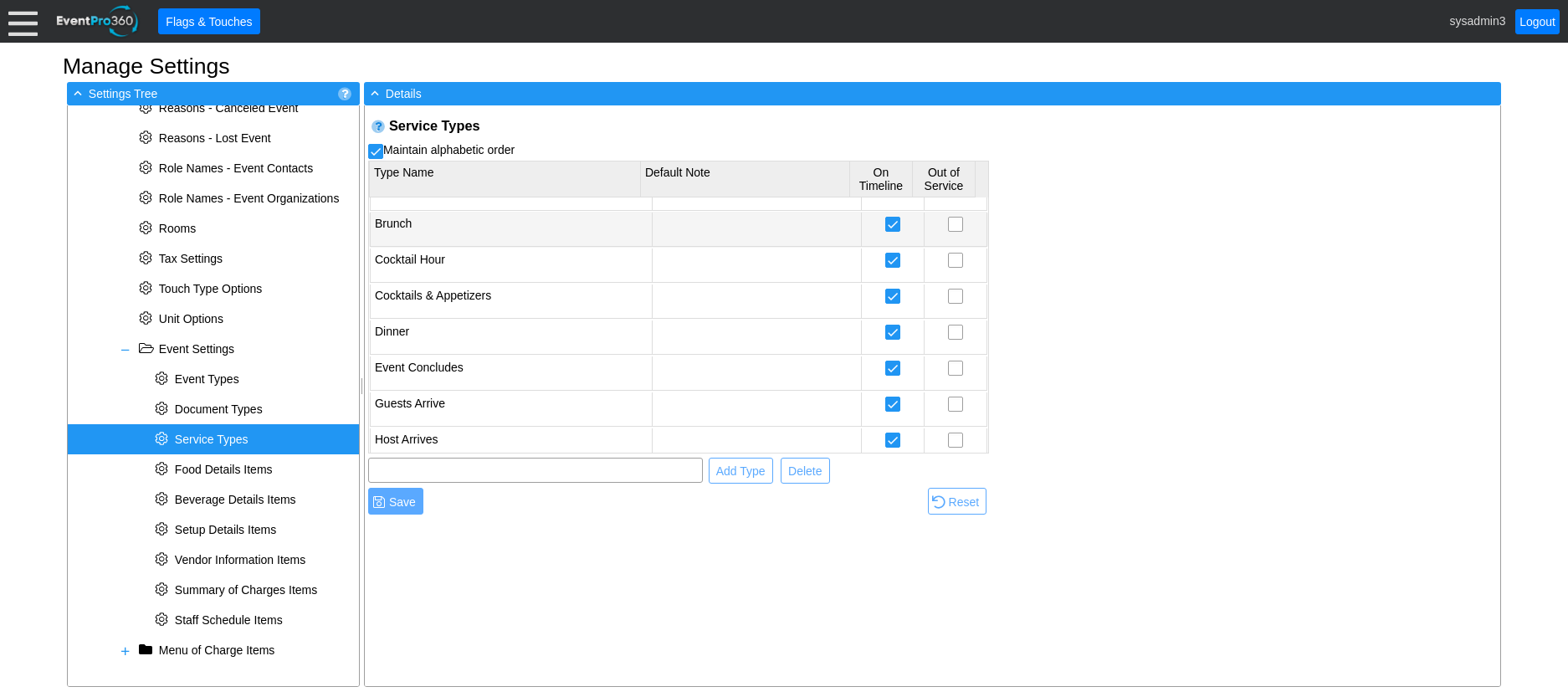
scroll to position [0, 0]
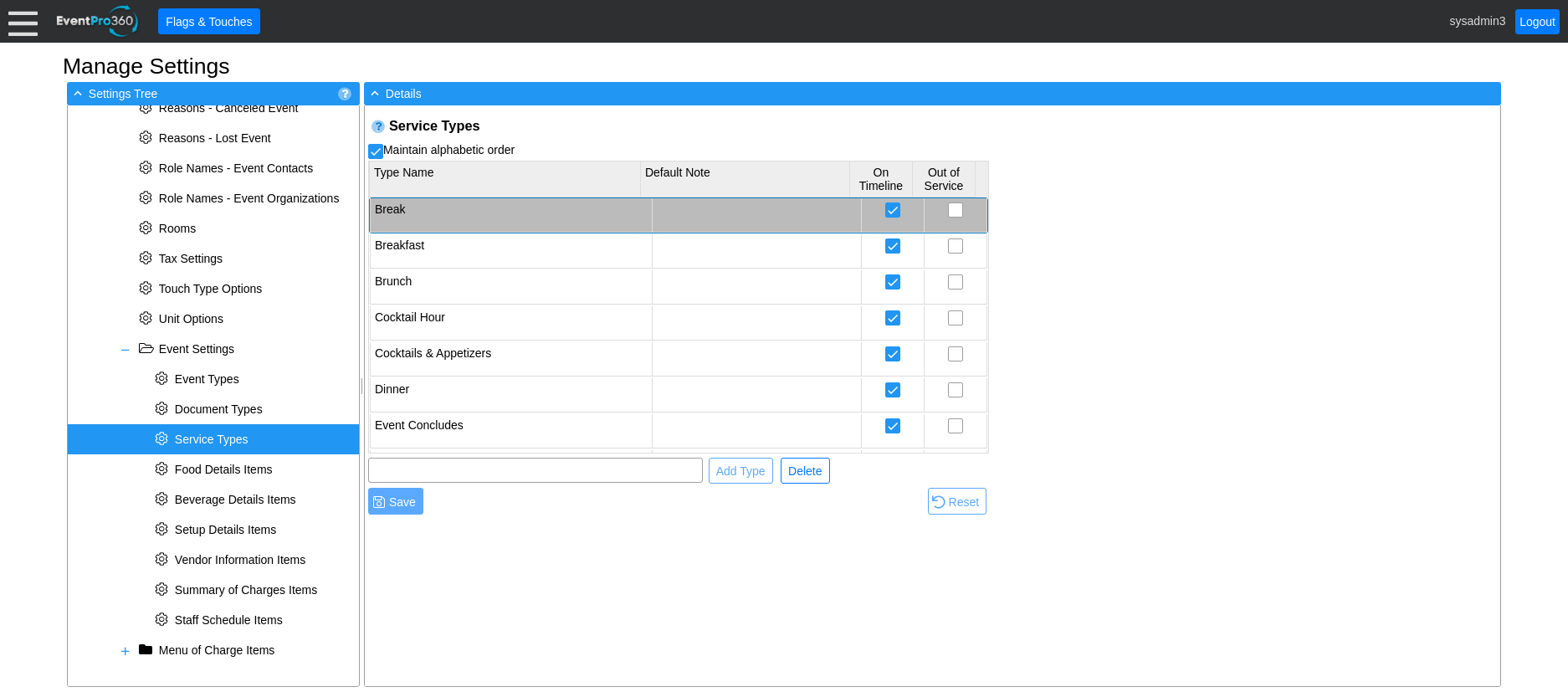
click at [531, 208] on td "Break" at bounding box center [511, 216] width 282 height 35
click at [801, 472] on span "Delete" at bounding box center [805, 471] width 40 height 16
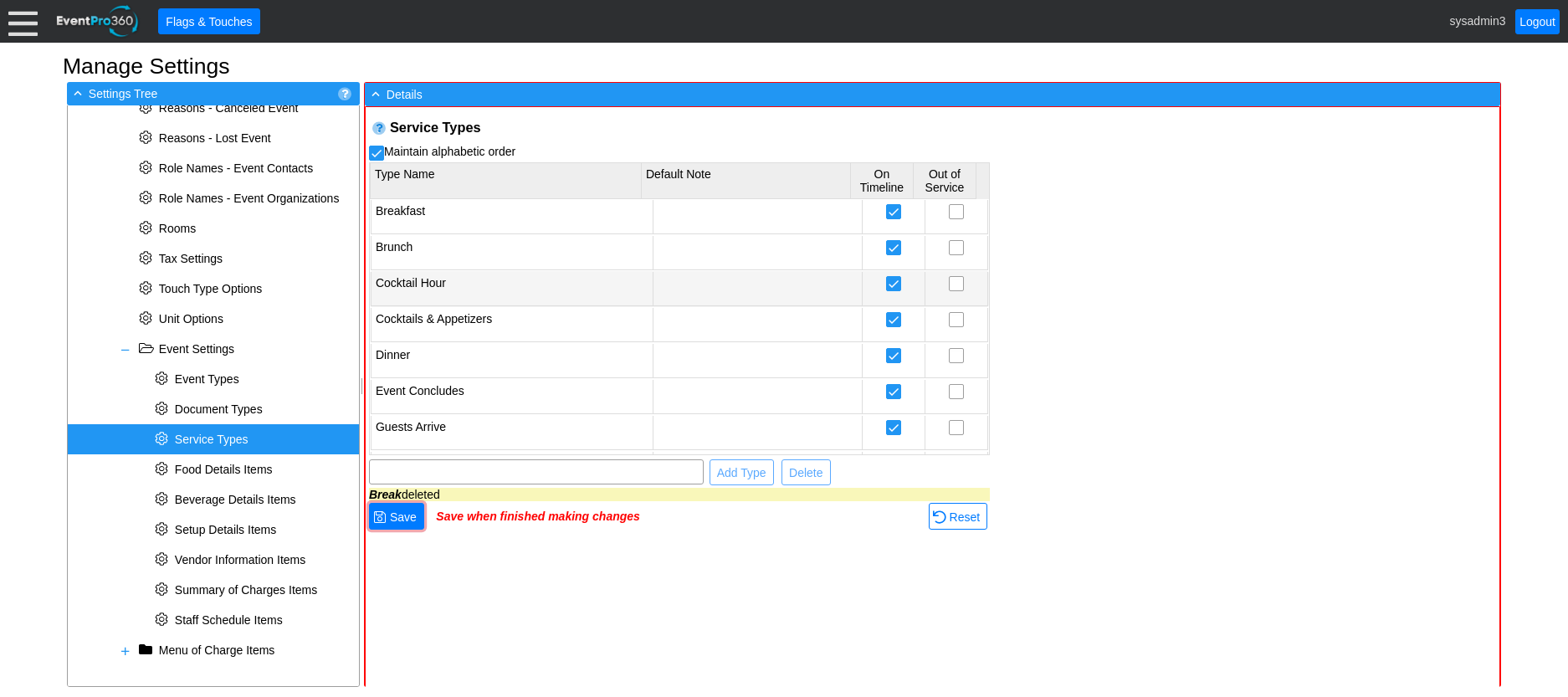
click at [558, 293] on td "Cocktail Hour" at bounding box center [511, 290] width 282 height 35
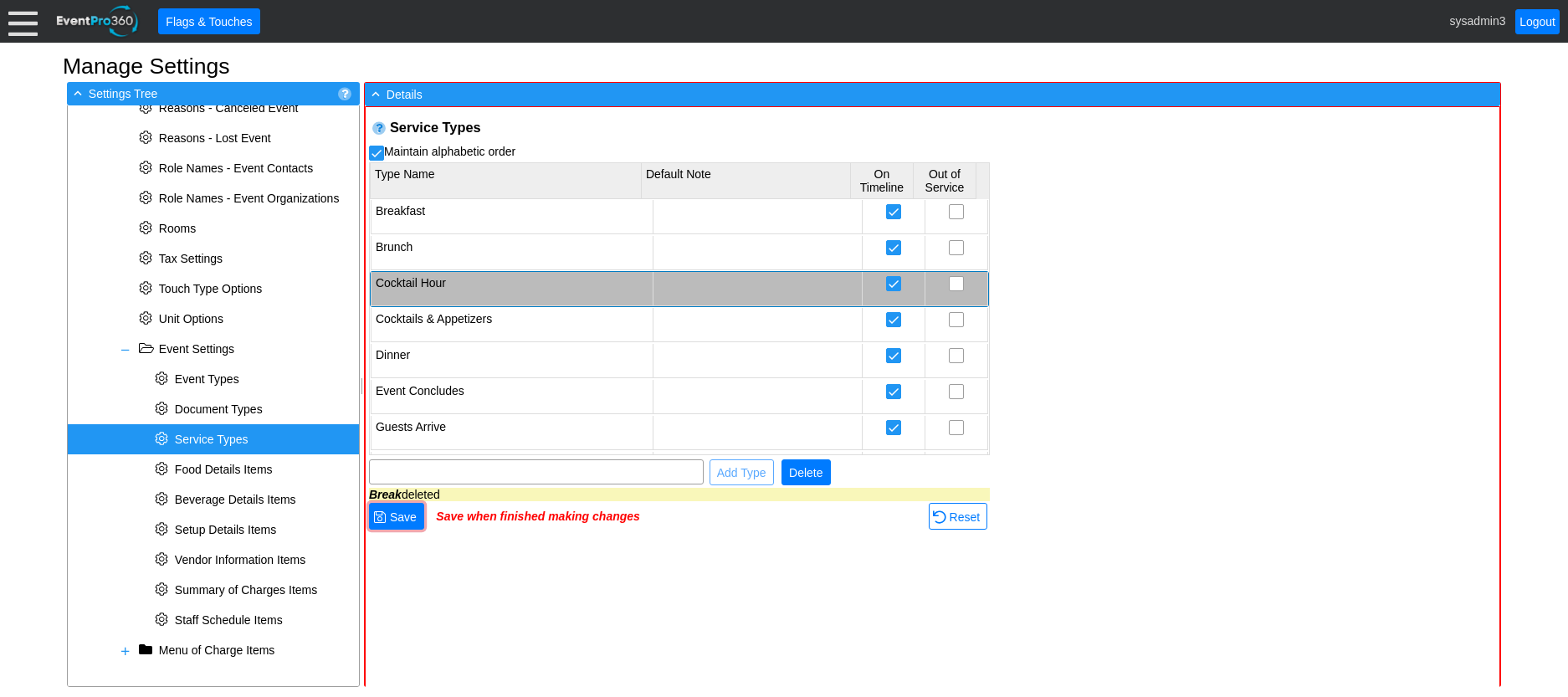
click at [809, 471] on span "Delete" at bounding box center [806, 472] width 40 height 16
click at [568, 272] on td "Cocktails & Appetizers" at bounding box center [511, 290] width 282 height 35
click at [797, 471] on span "Delete" at bounding box center [806, 472] width 40 height 16
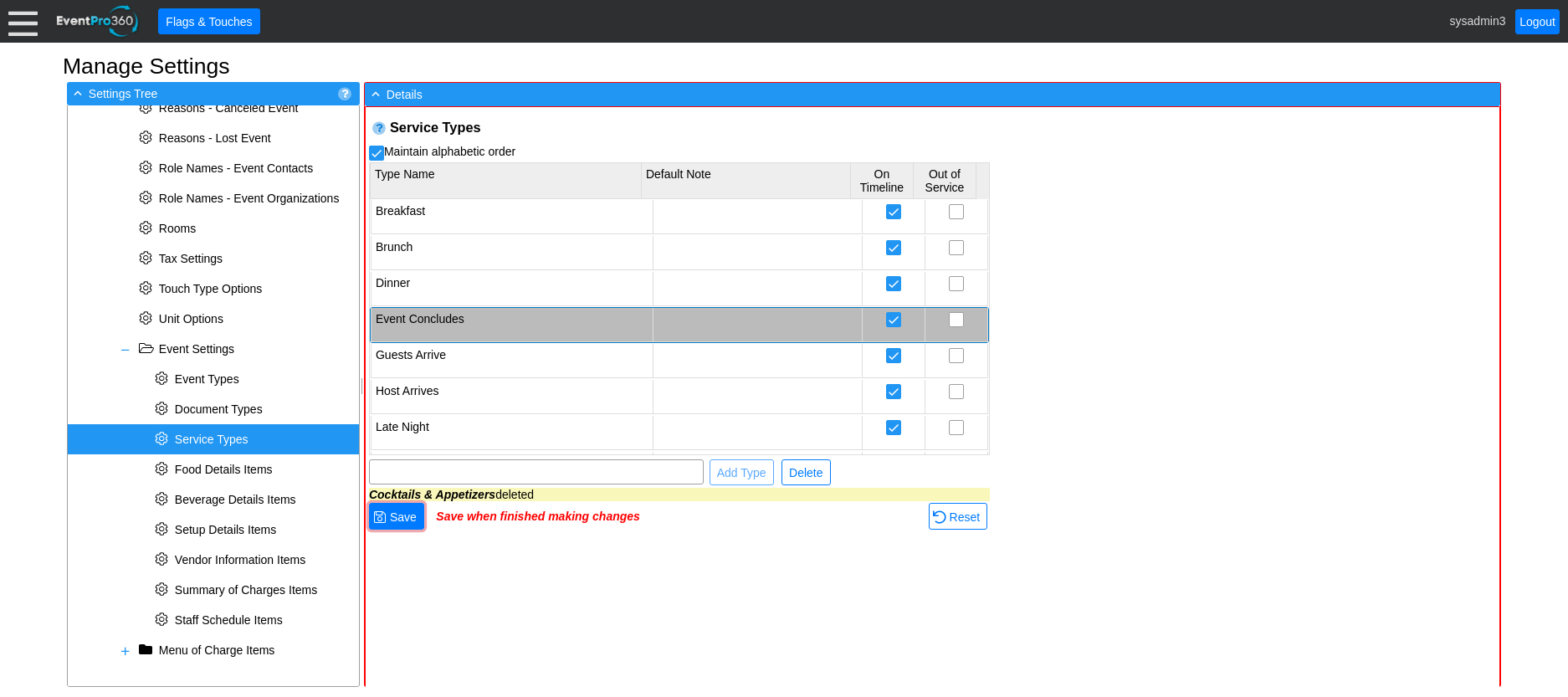
click at [542, 318] on td "Event Concludes" at bounding box center [511, 325] width 282 height 35
click at [813, 478] on span "Delete" at bounding box center [806, 472] width 40 height 16
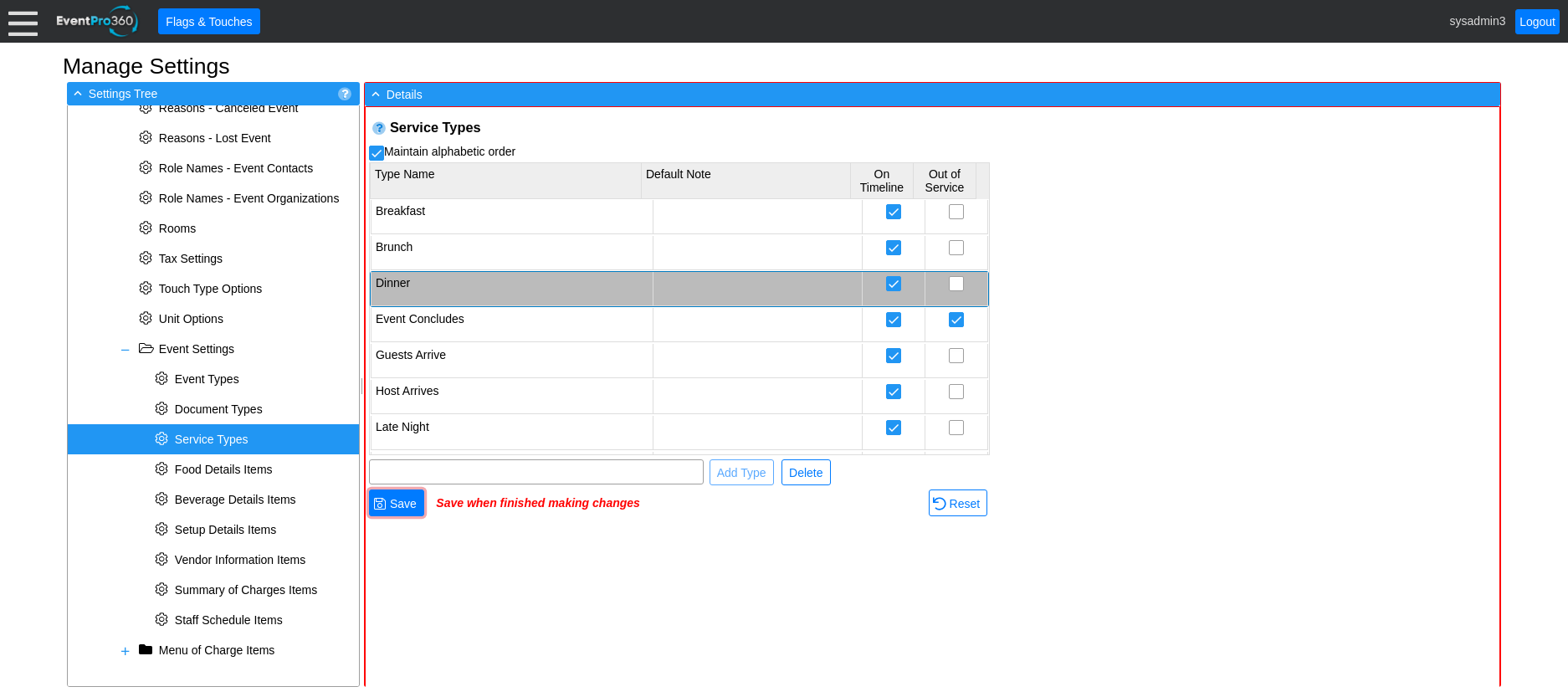
click at [544, 277] on td "Dinner" at bounding box center [511, 290] width 282 height 35
click at [804, 470] on span "Delete" at bounding box center [806, 472] width 40 height 16
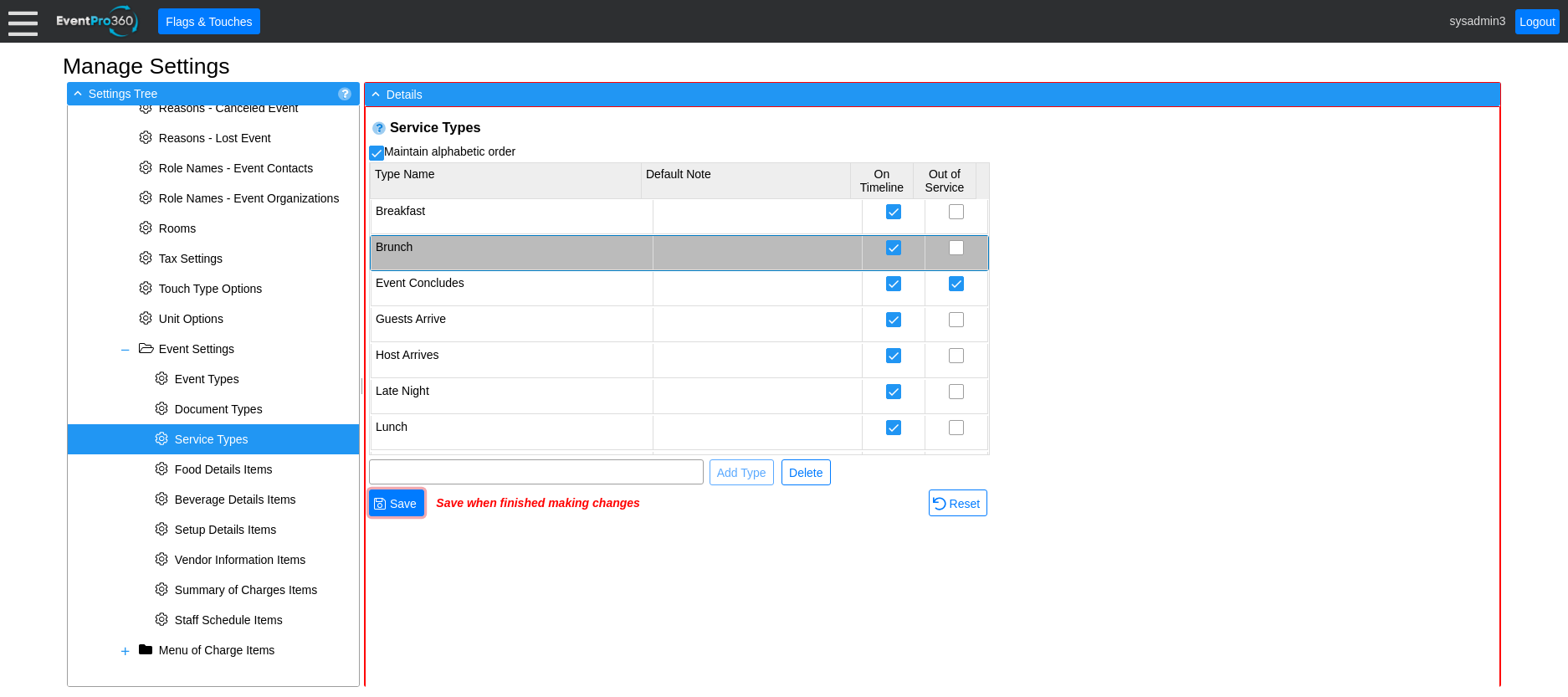
click at [549, 246] on td "Brunch" at bounding box center [511, 253] width 282 height 35
click at [804, 474] on span "Delete" at bounding box center [806, 472] width 40 height 16
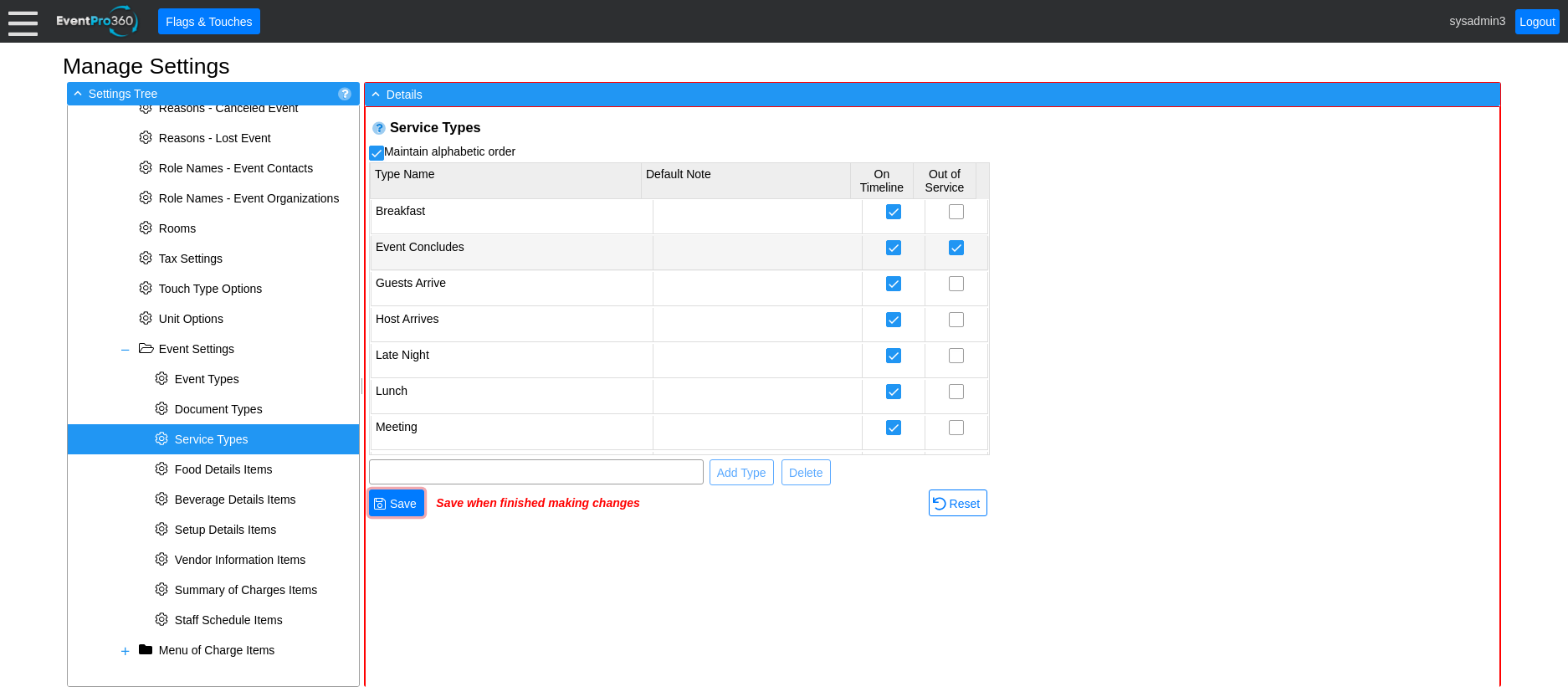
click at [537, 253] on td "Event Concludes" at bounding box center [511, 253] width 282 height 35
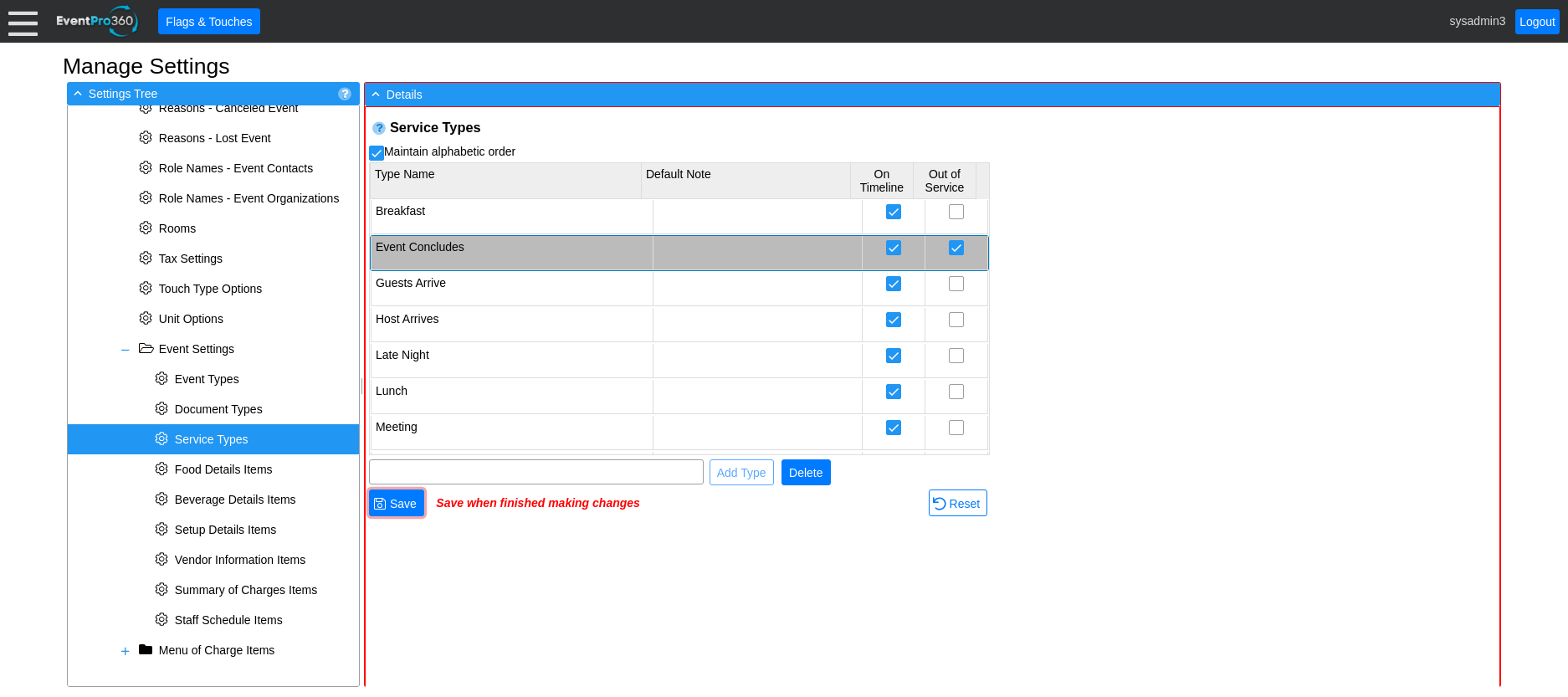
click at [797, 472] on span "Delete" at bounding box center [806, 472] width 40 height 16
click at [537, 269] on td "Event Concludes" at bounding box center [511, 253] width 282 height 35
click at [803, 466] on span "Delete" at bounding box center [806, 472] width 40 height 16
click at [534, 231] on td "Breakfast" at bounding box center [511, 218] width 282 height 35
click at [530, 254] on td "Event Concludes" at bounding box center [511, 253] width 282 height 35
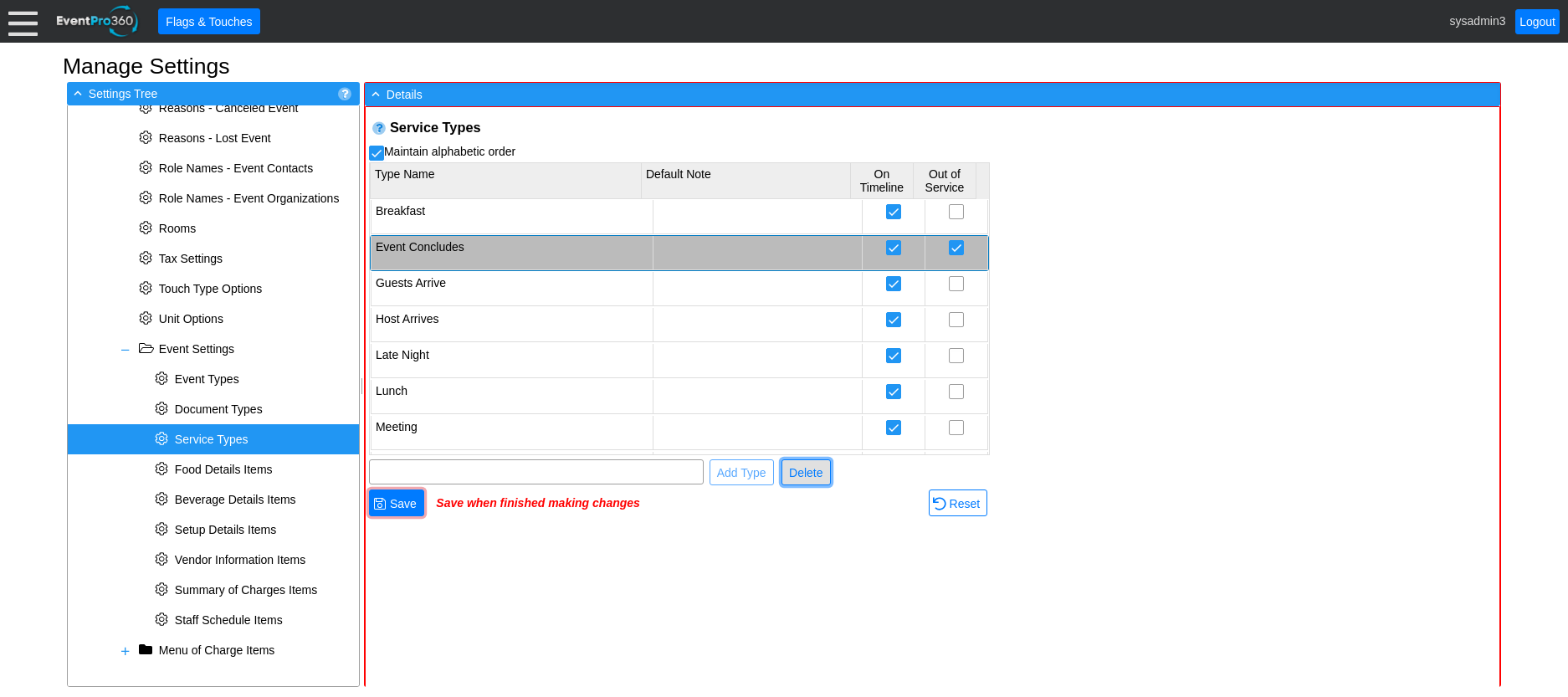
click at [793, 466] on span "Delete" at bounding box center [806, 472] width 40 height 16
click at [503, 280] on td "Guests Arrive" at bounding box center [511, 290] width 282 height 35
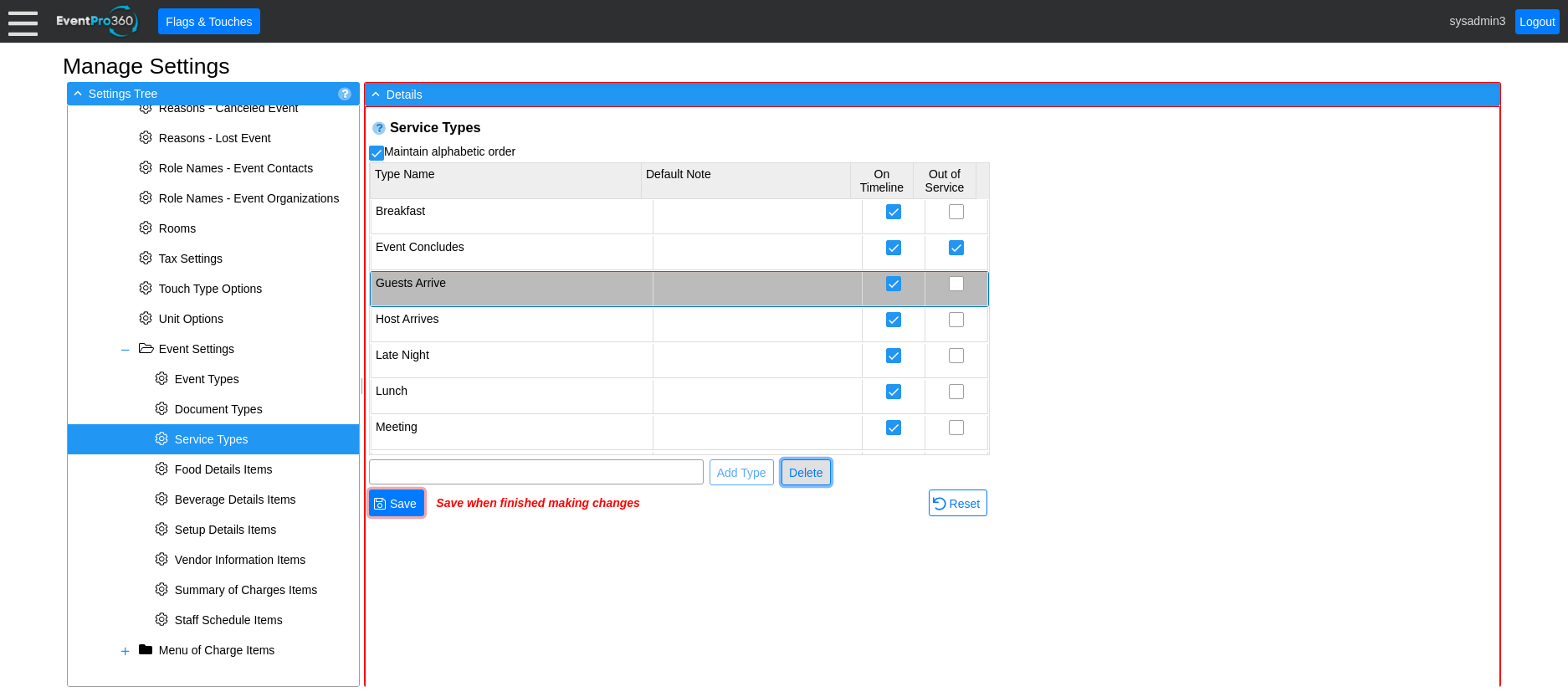
click at [805, 470] on span "Delete" at bounding box center [806, 472] width 40 height 16
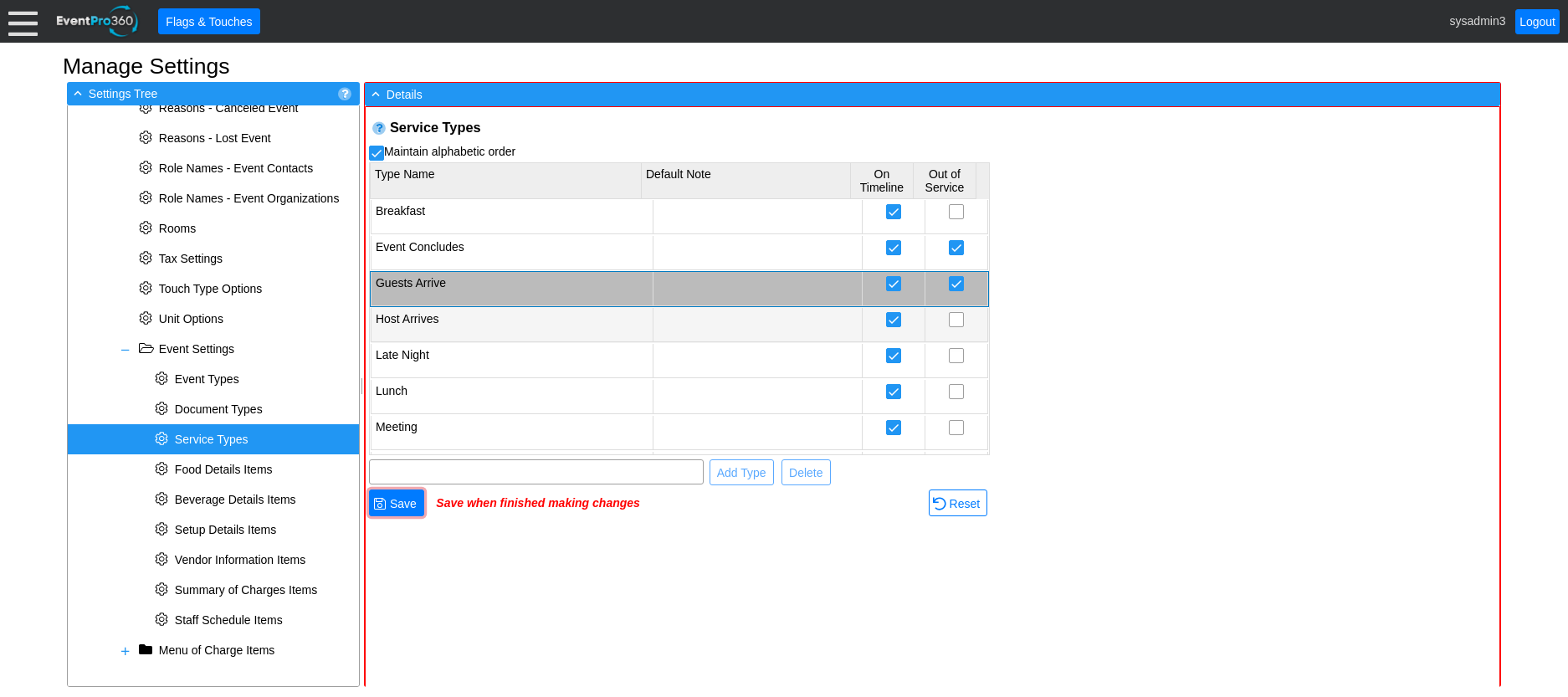
click at [479, 316] on td "Host Arrives" at bounding box center [511, 325] width 282 height 35
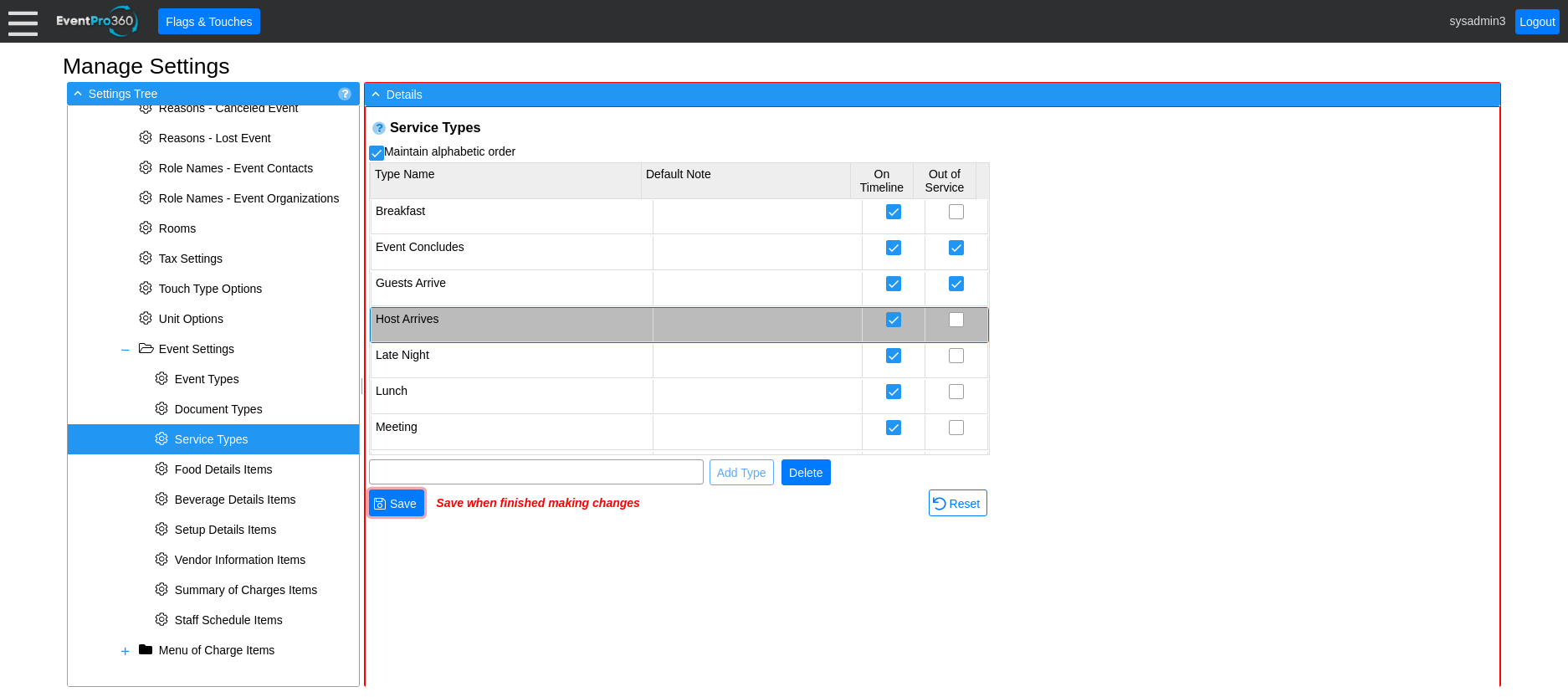
click at [797, 474] on span "Delete" at bounding box center [806, 472] width 40 height 16
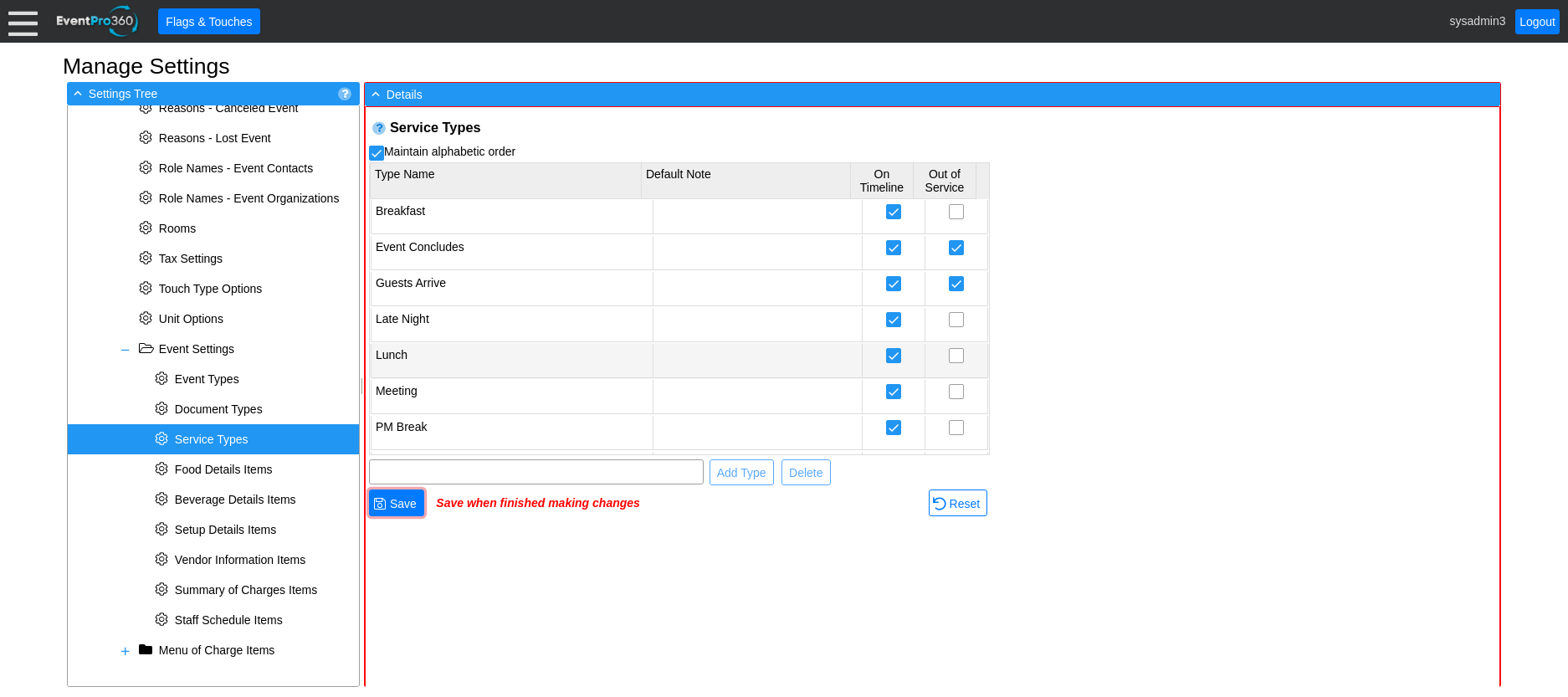
click at [485, 348] on td "Lunch" at bounding box center [511, 362] width 282 height 35
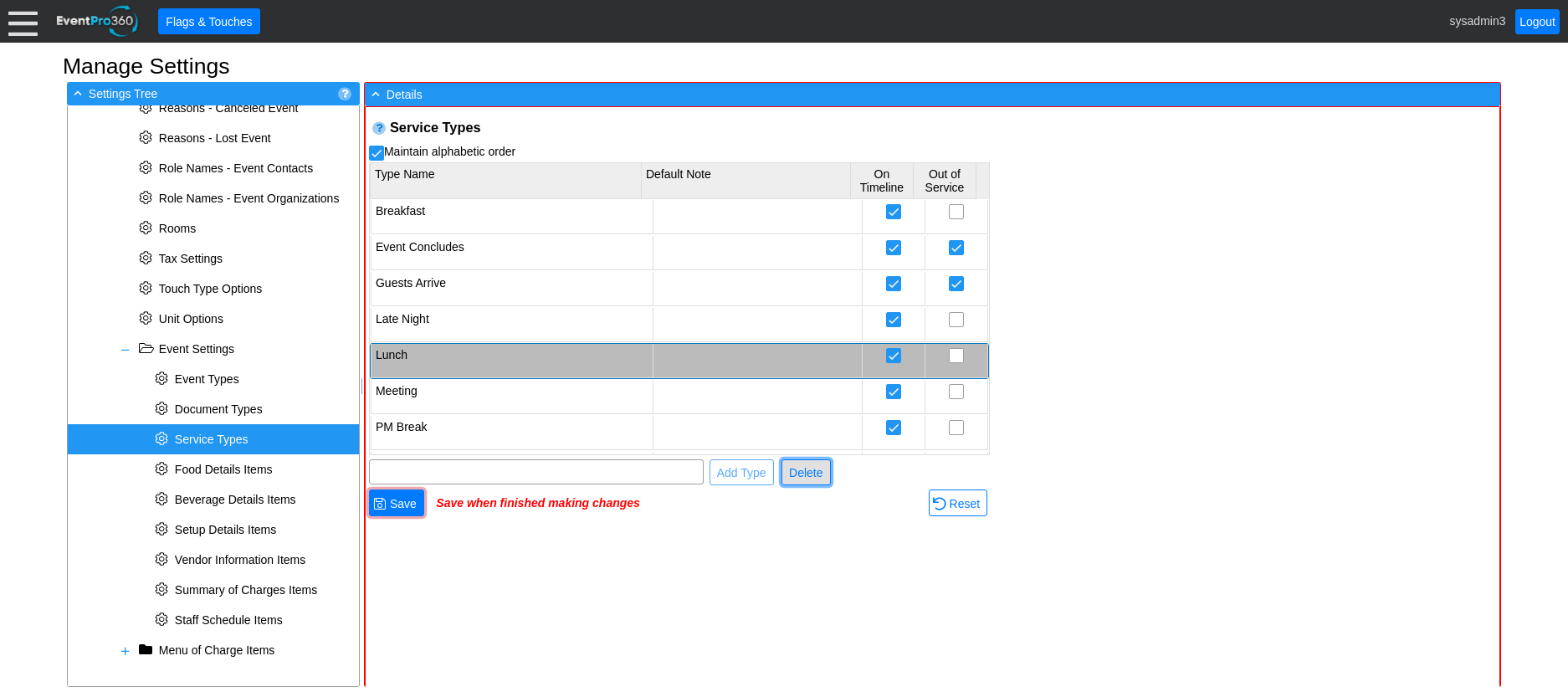
click at [804, 474] on span "Delete" at bounding box center [806, 472] width 40 height 16
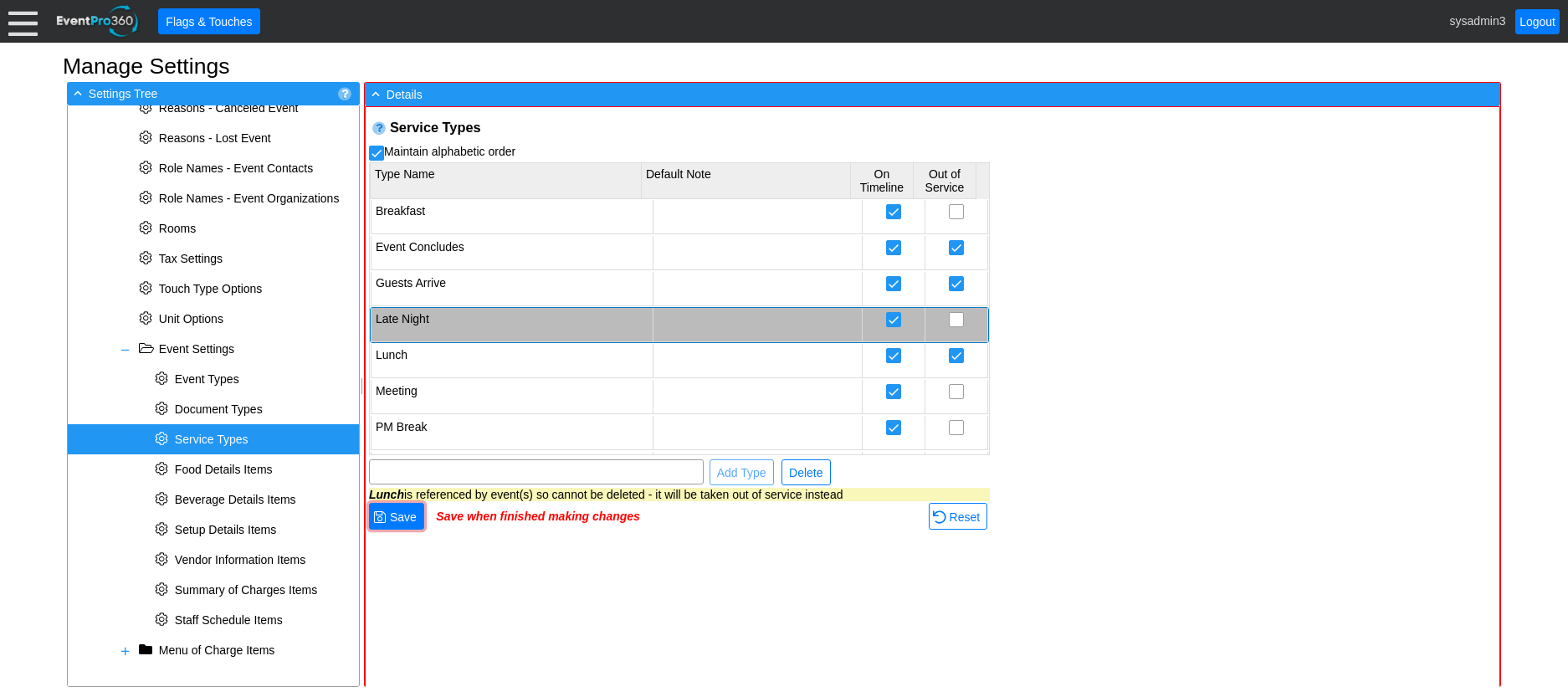
click at [506, 311] on td "Late Night" at bounding box center [511, 325] width 282 height 35
click at [800, 472] on span "Delete" at bounding box center [806, 472] width 40 height 16
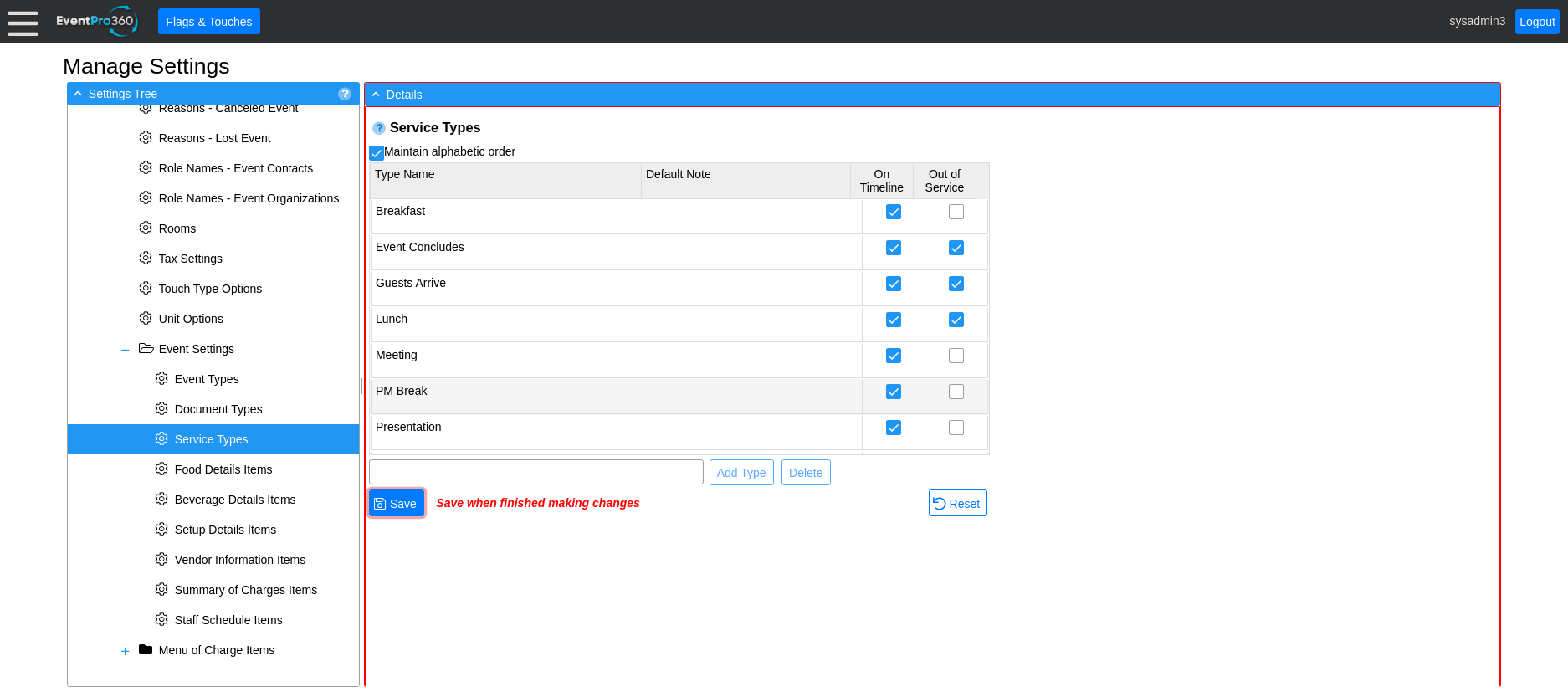
click at [537, 398] on td "PM Break" at bounding box center [511, 397] width 282 height 35
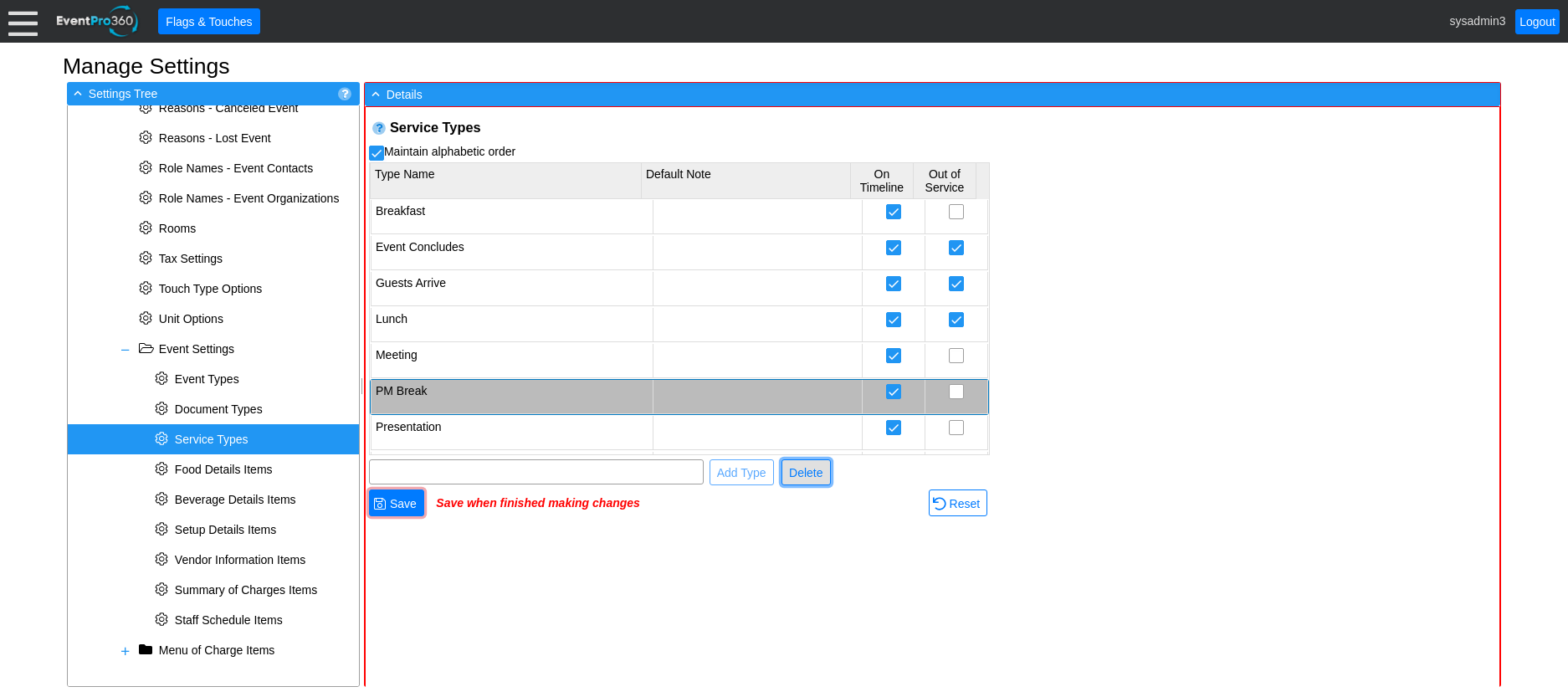
click at [805, 477] on span "Delete" at bounding box center [806, 472] width 40 height 16
click at [540, 397] on td "Presentation" at bounding box center [511, 397] width 282 height 35
click at [799, 477] on span "Delete" at bounding box center [806, 472] width 40 height 16
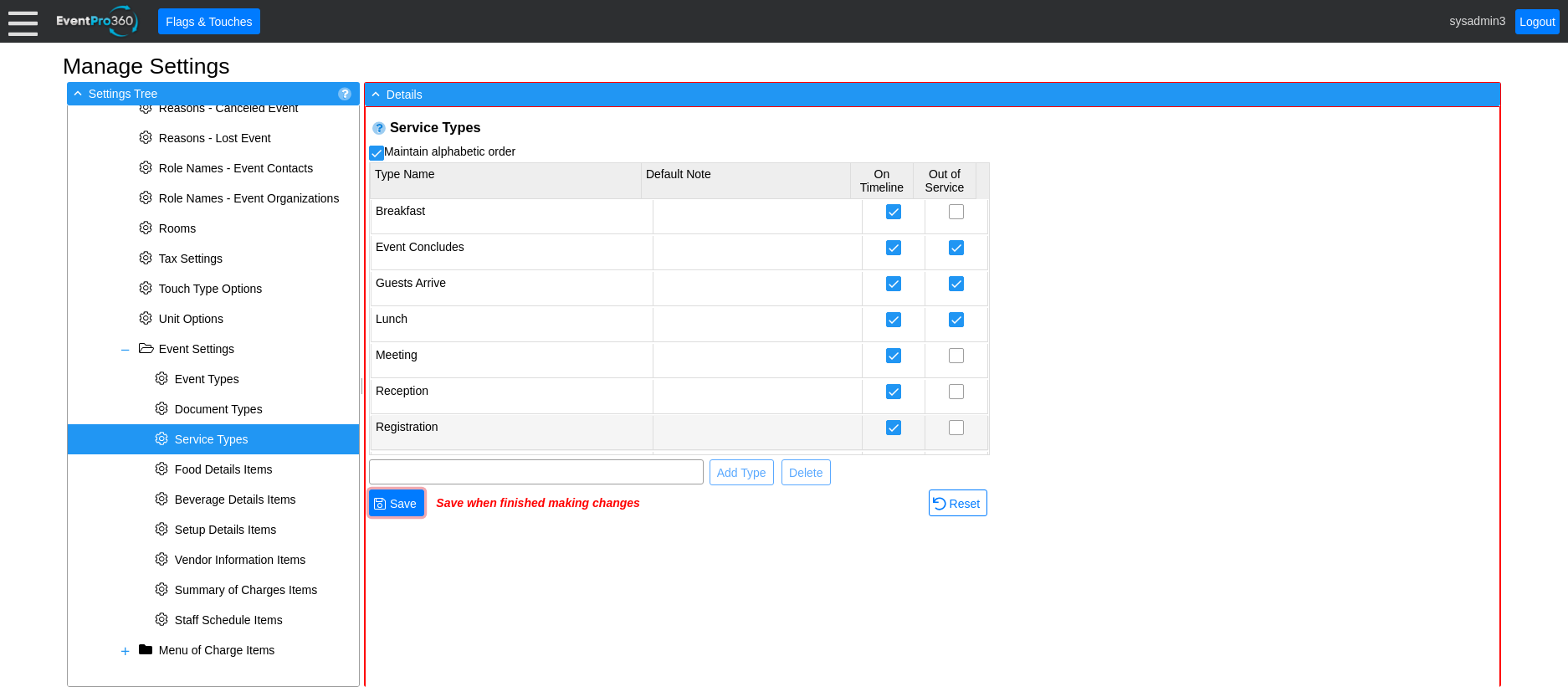
click at [561, 426] on td "Registration" at bounding box center [511, 433] width 282 height 35
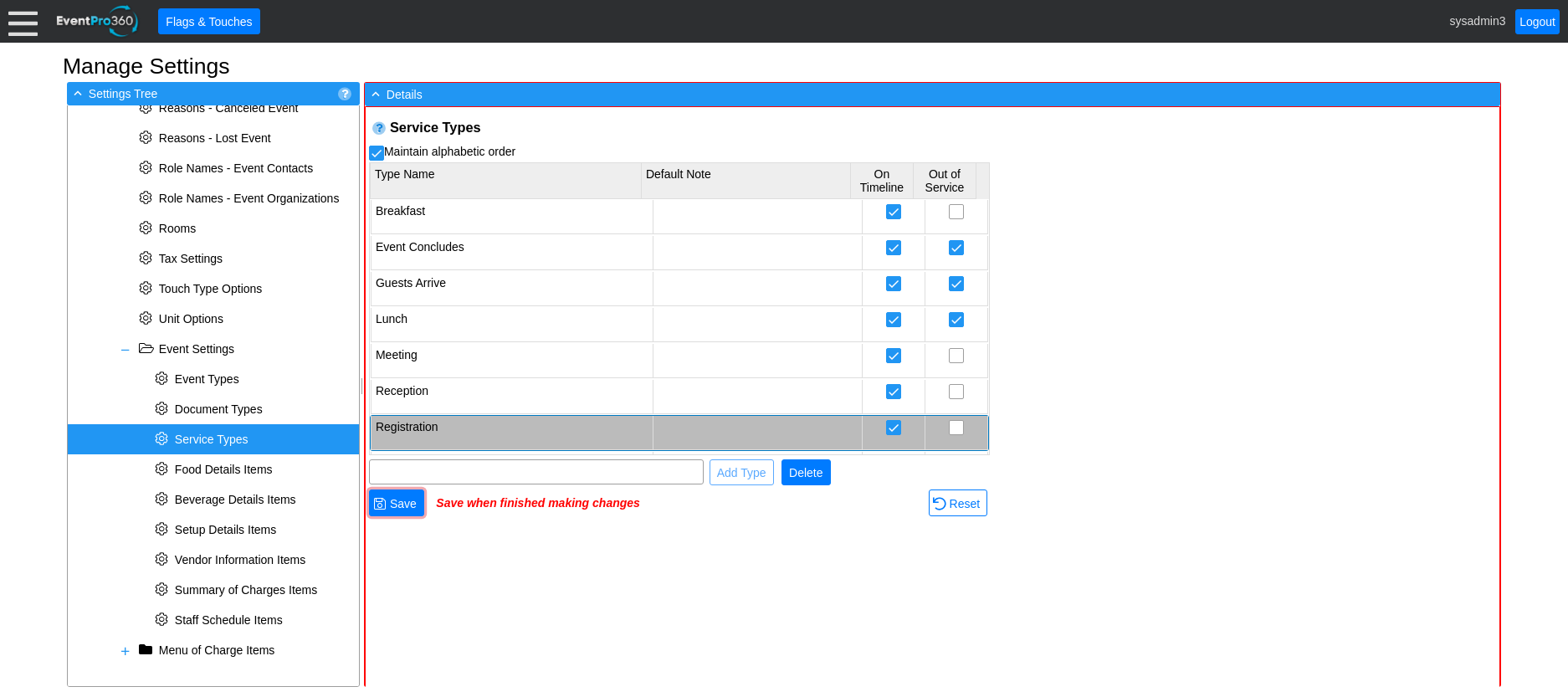
click at [810, 473] on span "Delete" at bounding box center [806, 472] width 40 height 16
click at [513, 433] on td "Set Up" at bounding box center [511, 433] width 282 height 35
click at [803, 478] on span "Delete" at bounding box center [806, 472] width 40 height 16
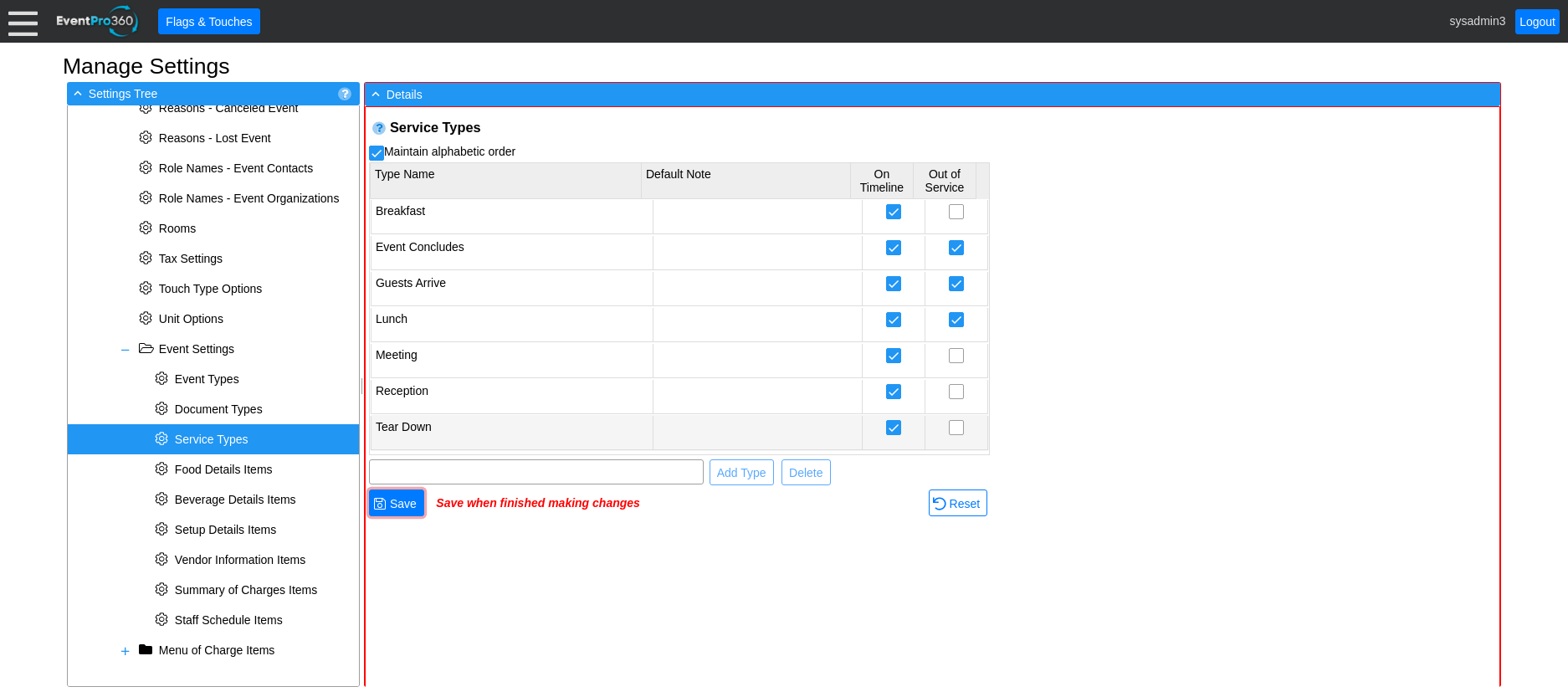
click at [563, 427] on td "Tear Down" at bounding box center [511, 433] width 282 height 35
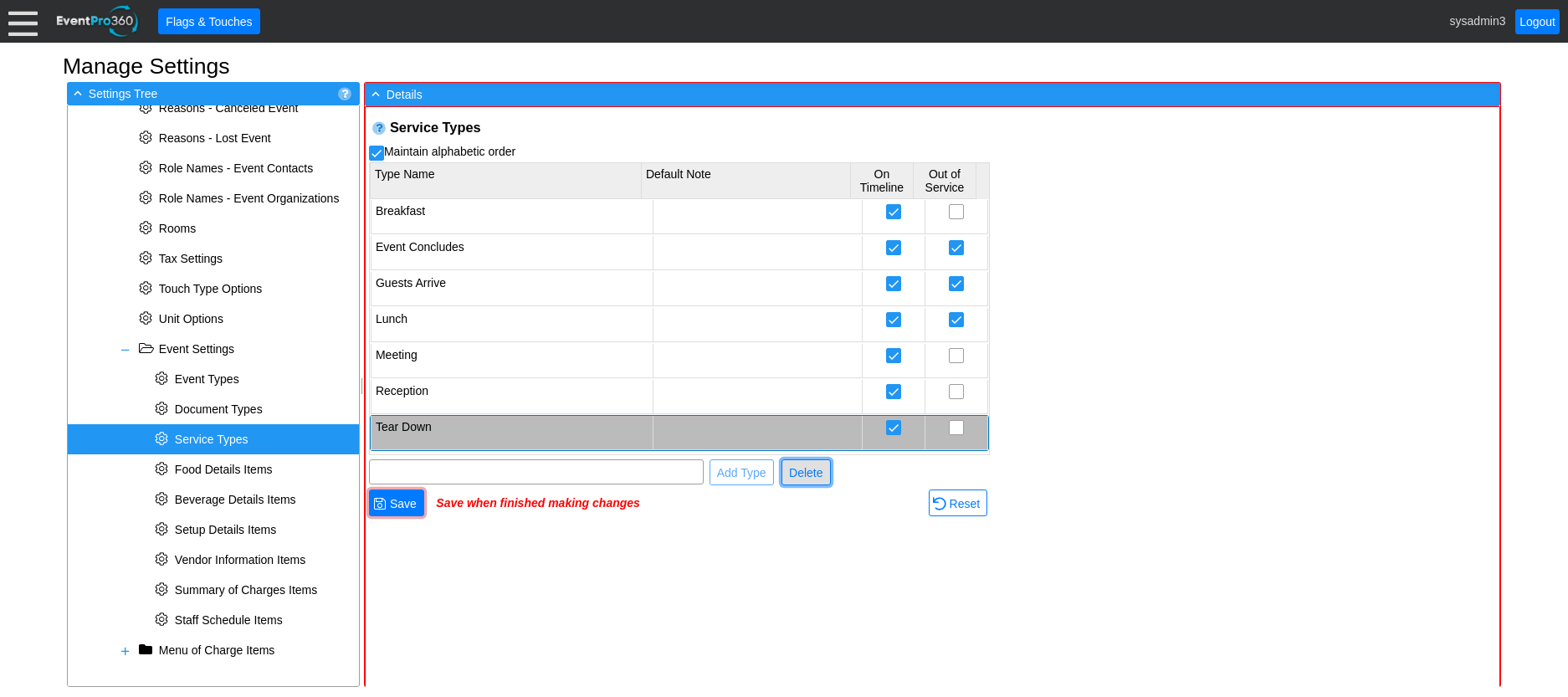
click at [803, 469] on span "Delete" at bounding box center [806, 472] width 40 height 16
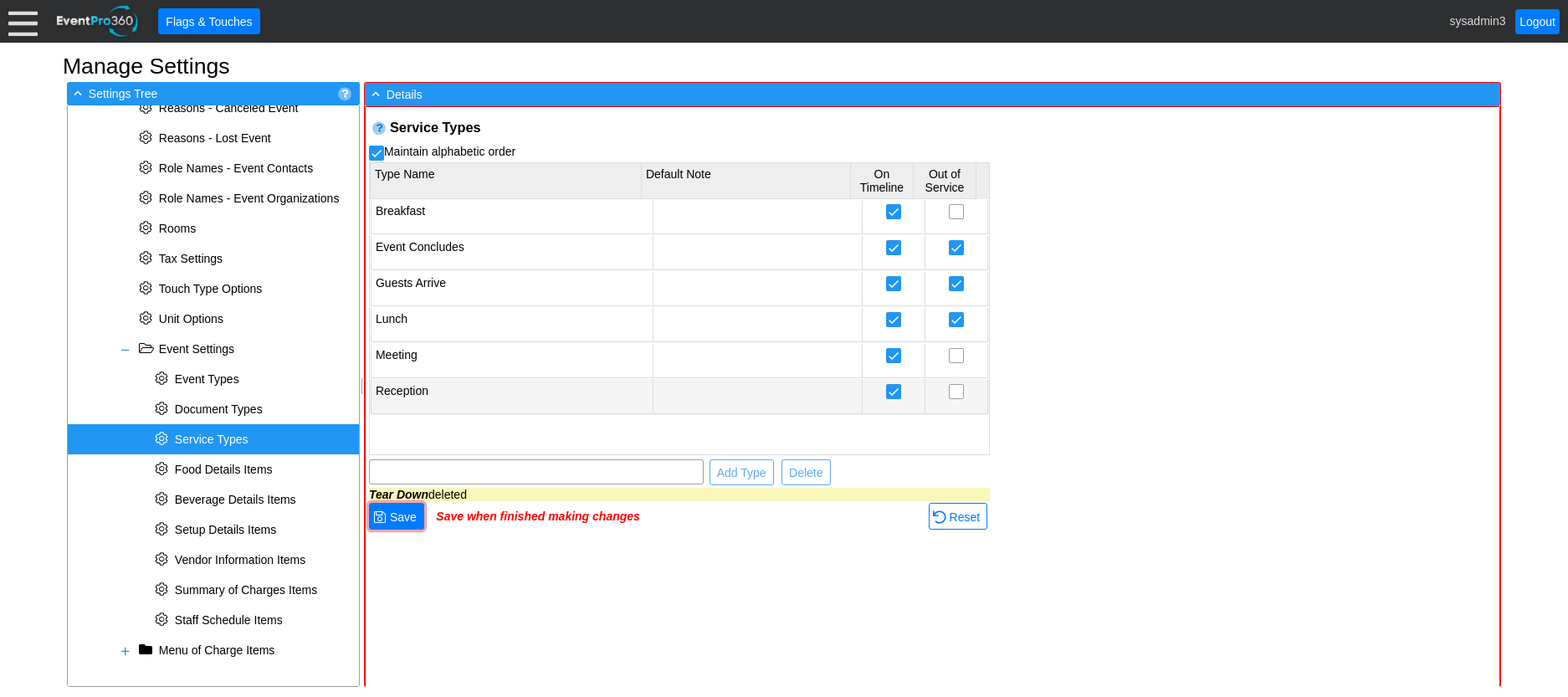
click at [530, 403] on td "Reception" at bounding box center [511, 397] width 282 height 35
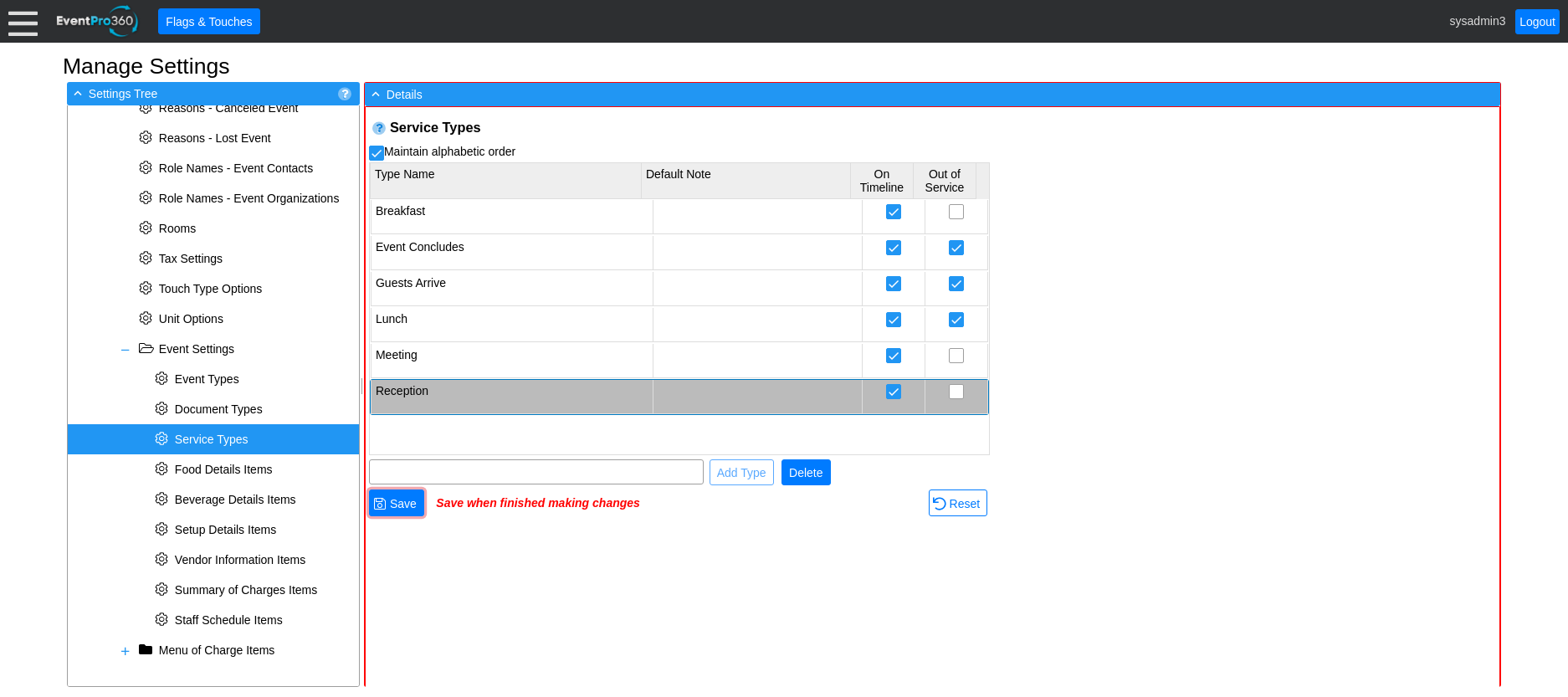
click at [811, 474] on span "Delete" at bounding box center [806, 472] width 40 height 16
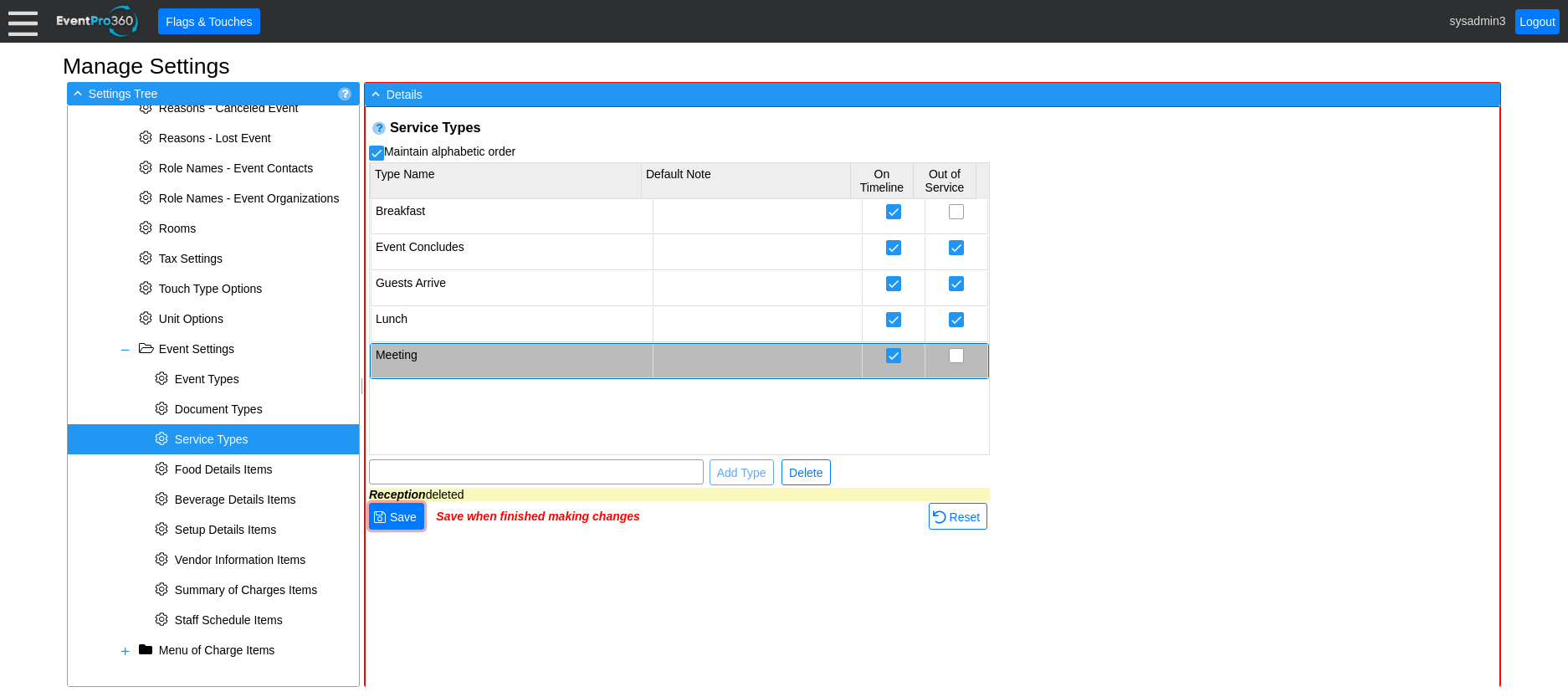
click at [549, 344] on td "Meeting" at bounding box center [511, 362] width 282 height 35
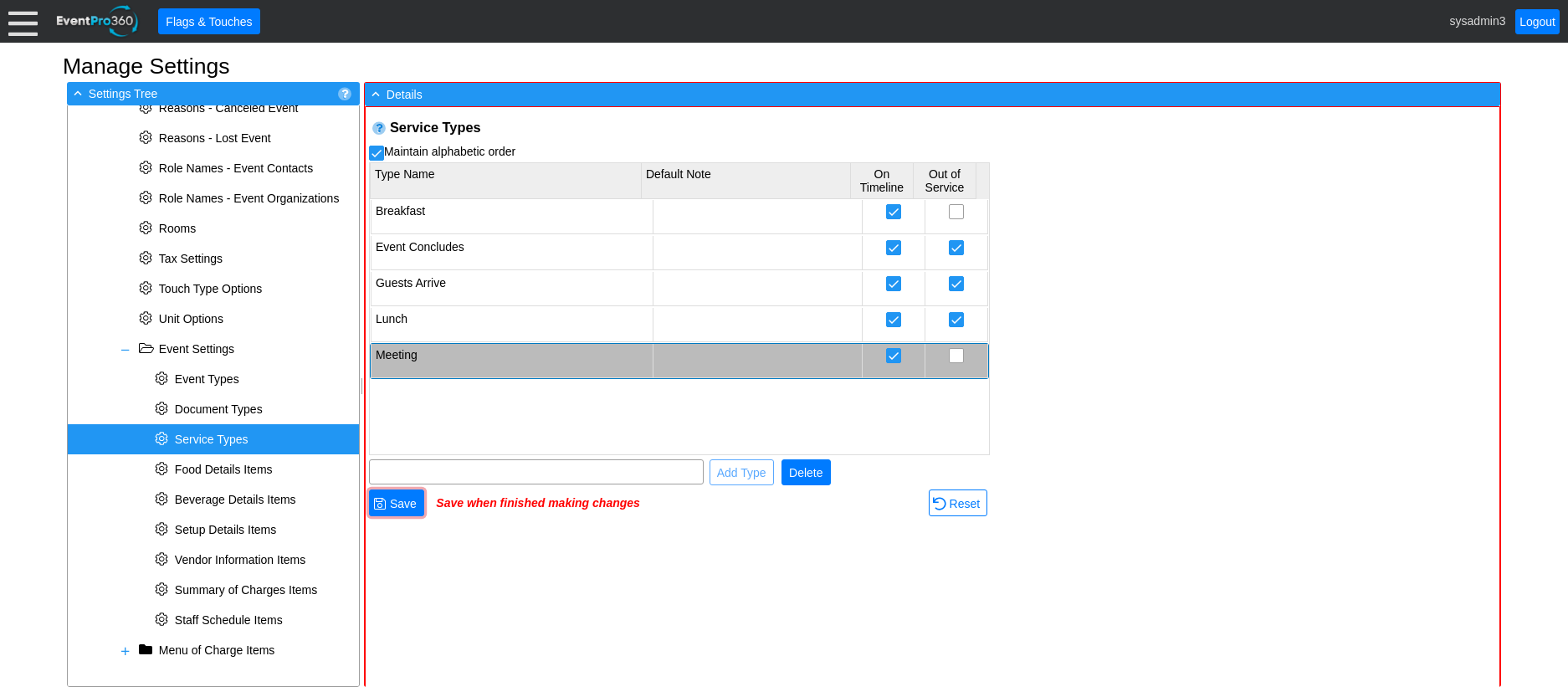
click at [810, 469] on span "Delete" at bounding box center [806, 472] width 40 height 16
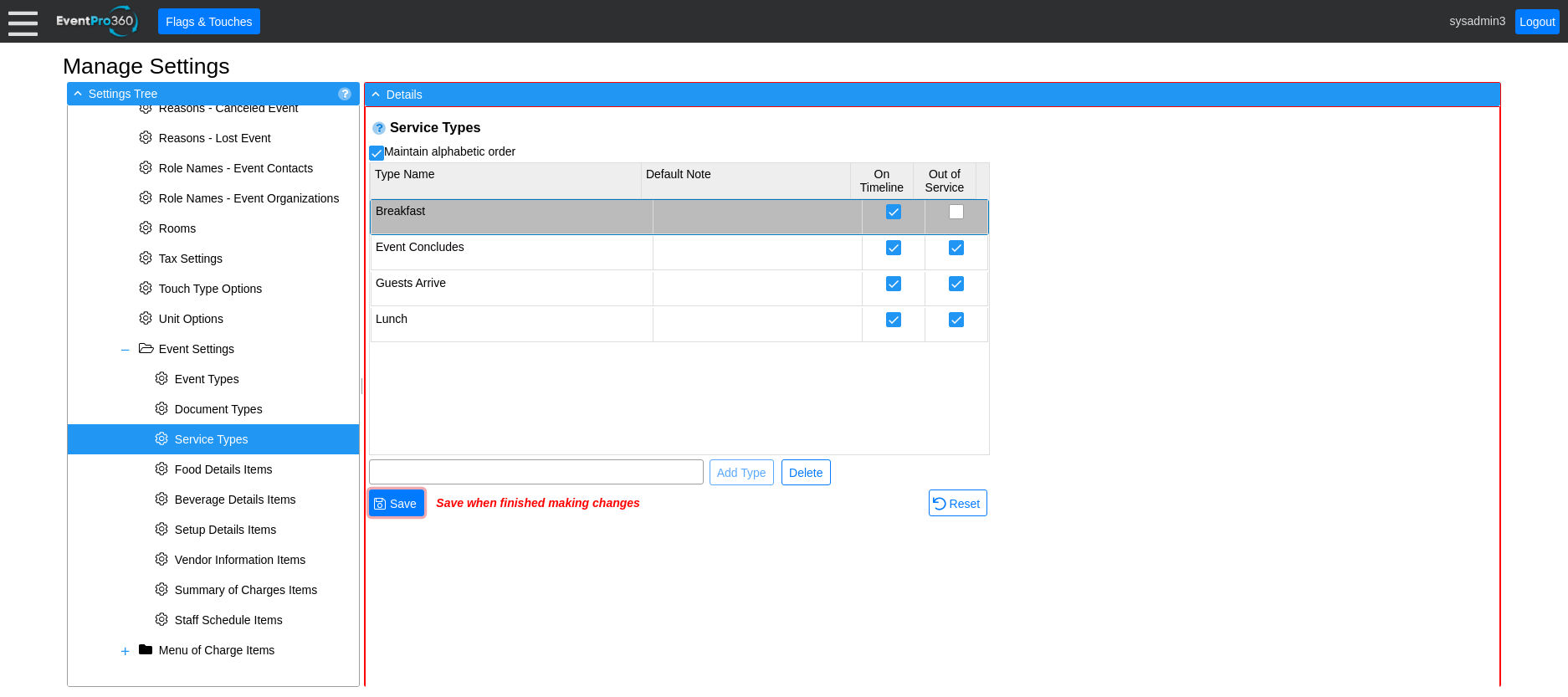
click at [503, 209] on td "Breakfast" at bounding box center [511, 218] width 282 height 35
click at [810, 472] on span "Delete" at bounding box center [806, 472] width 40 height 16
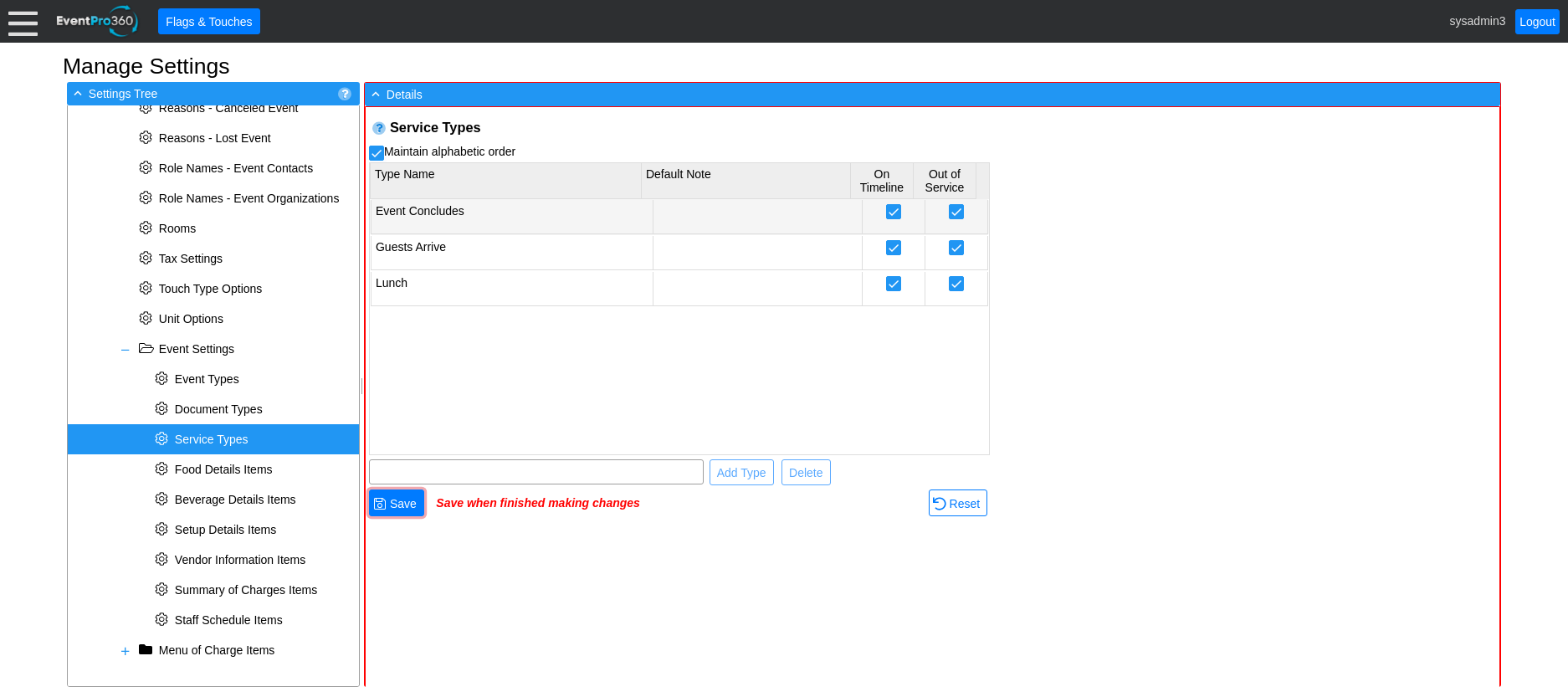
click at [496, 210] on td "Event Concludes" at bounding box center [511, 218] width 282 height 35
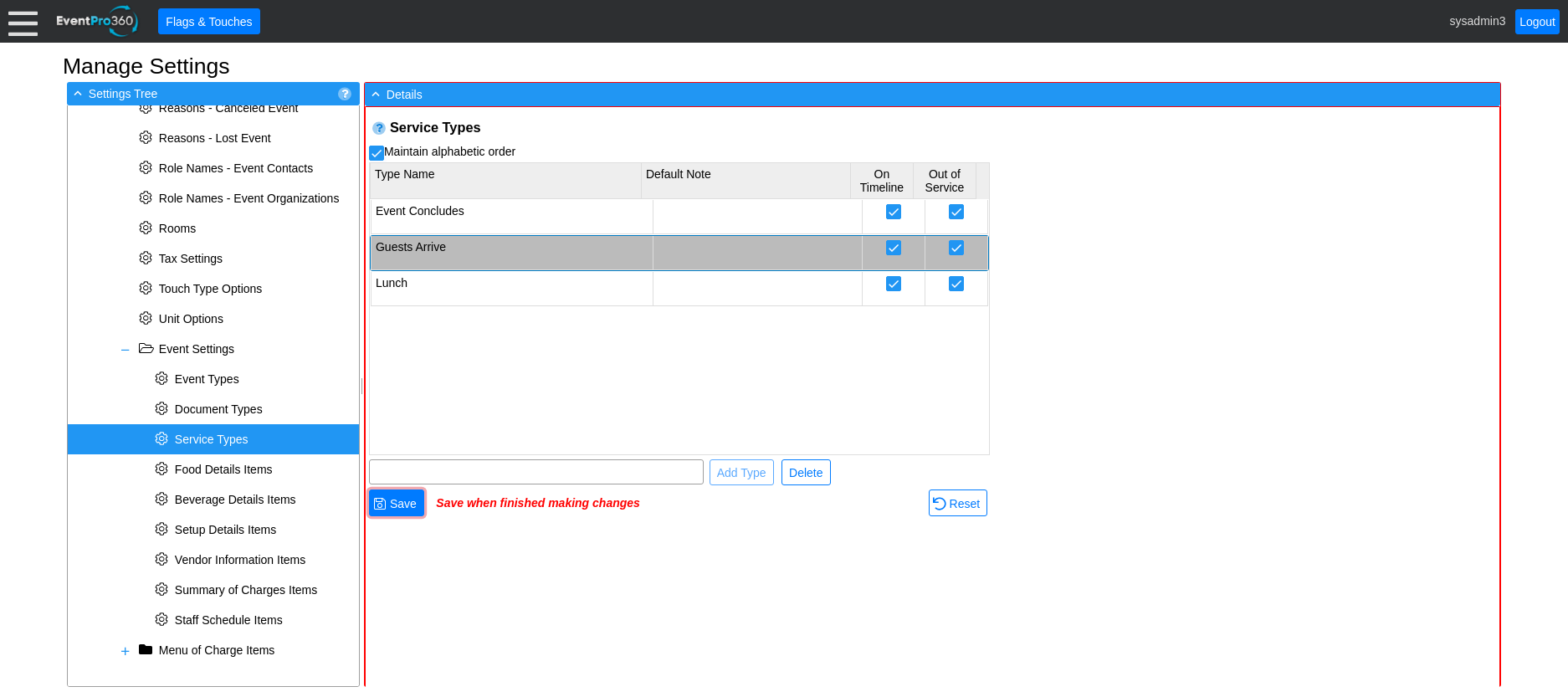
click at [503, 244] on td "Guests Arrive" at bounding box center [511, 253] width 282 height 35
click at [452, 472] on input "text" at bounding box center [537, 472] width 323 height 23
type input "Bump In"
click at [718, 466] on span "Add Type" at bounding box center [742, 472] width 56 height 16
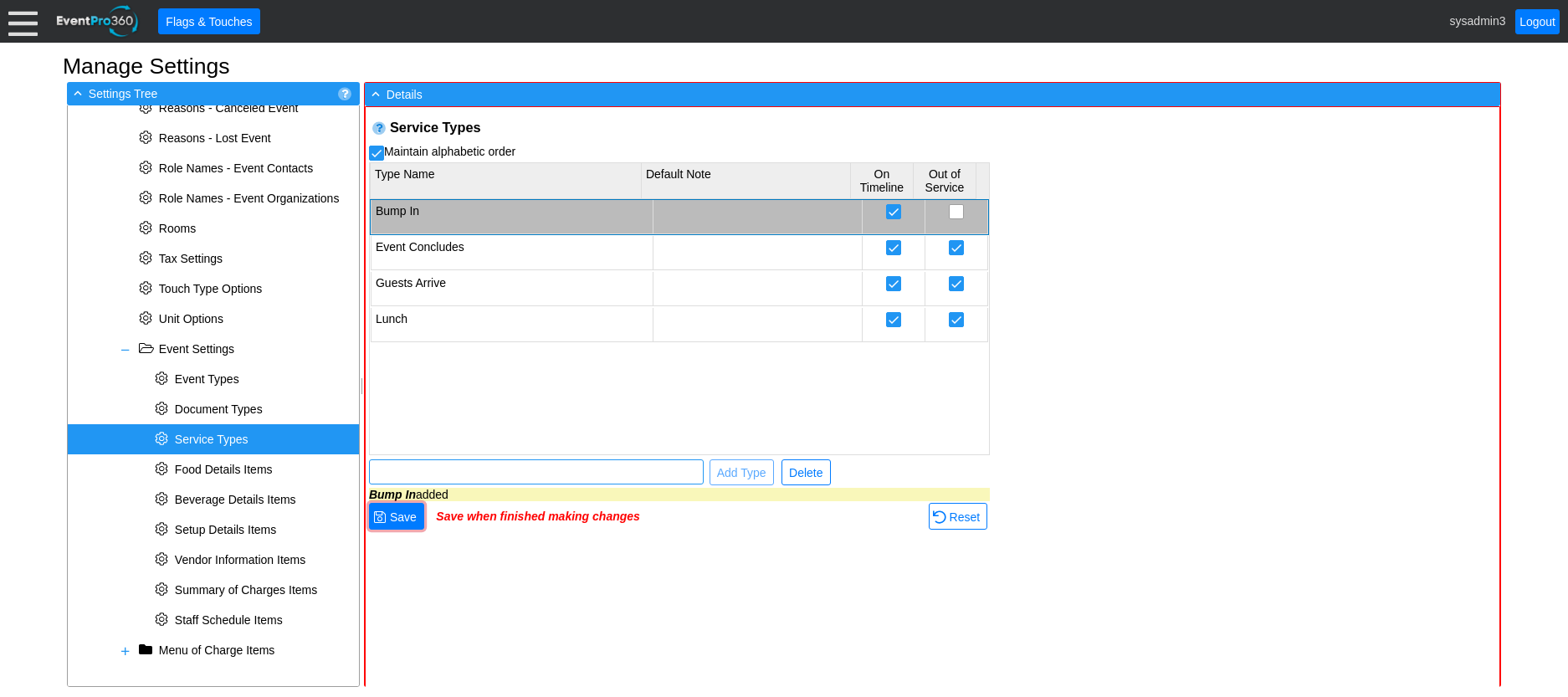
click at [582, 466] on input "text" at bounding box center [537, 472] width 323 height 23
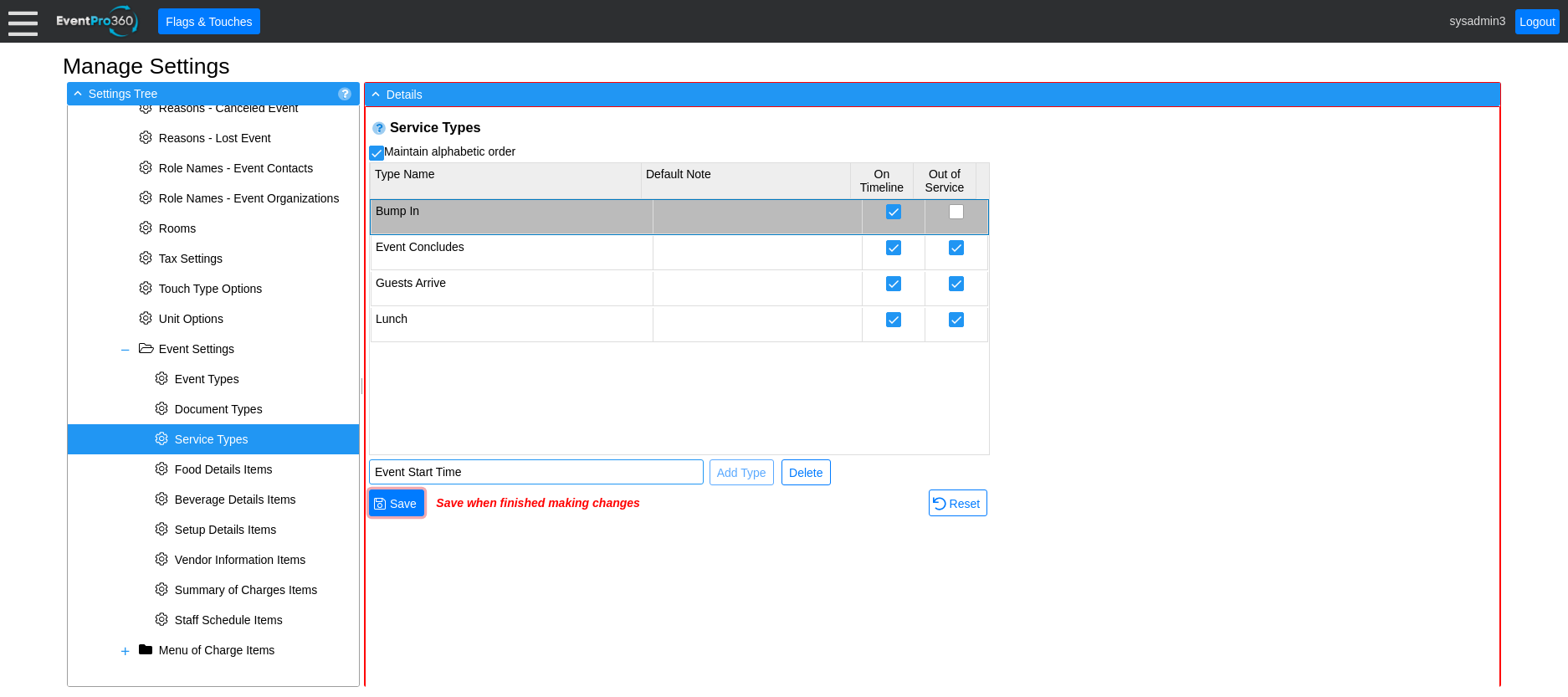
type input "Event Start Time"
click at [740, 465] on span "Add Type" at bounding box center [742, 472] width 56 height 16
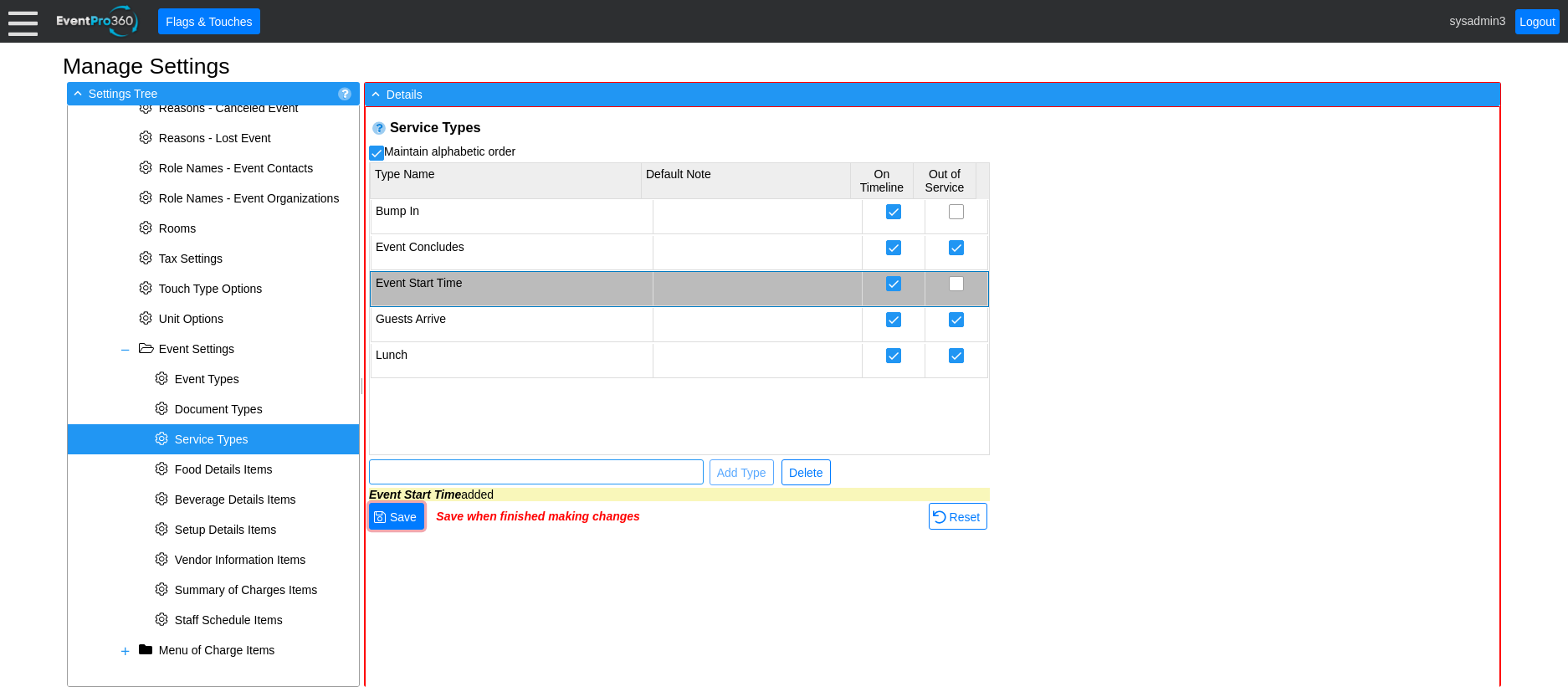
click at [576, 476] on input "text" at bounding box center [537, 472] width 323 height 23
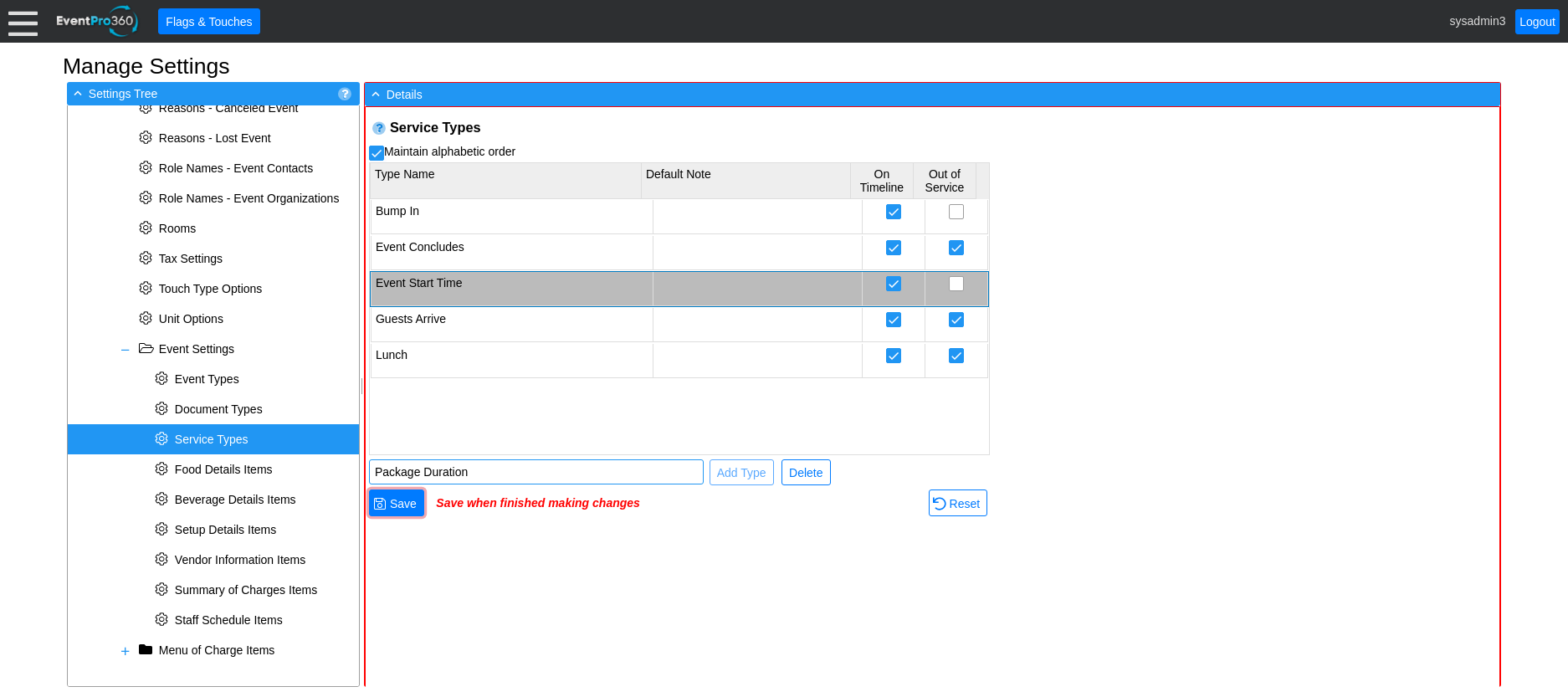
type input "Package Duration"
click at [732, 476] on span "Add Type" at bounding box center [742, 472] width 56 height 16
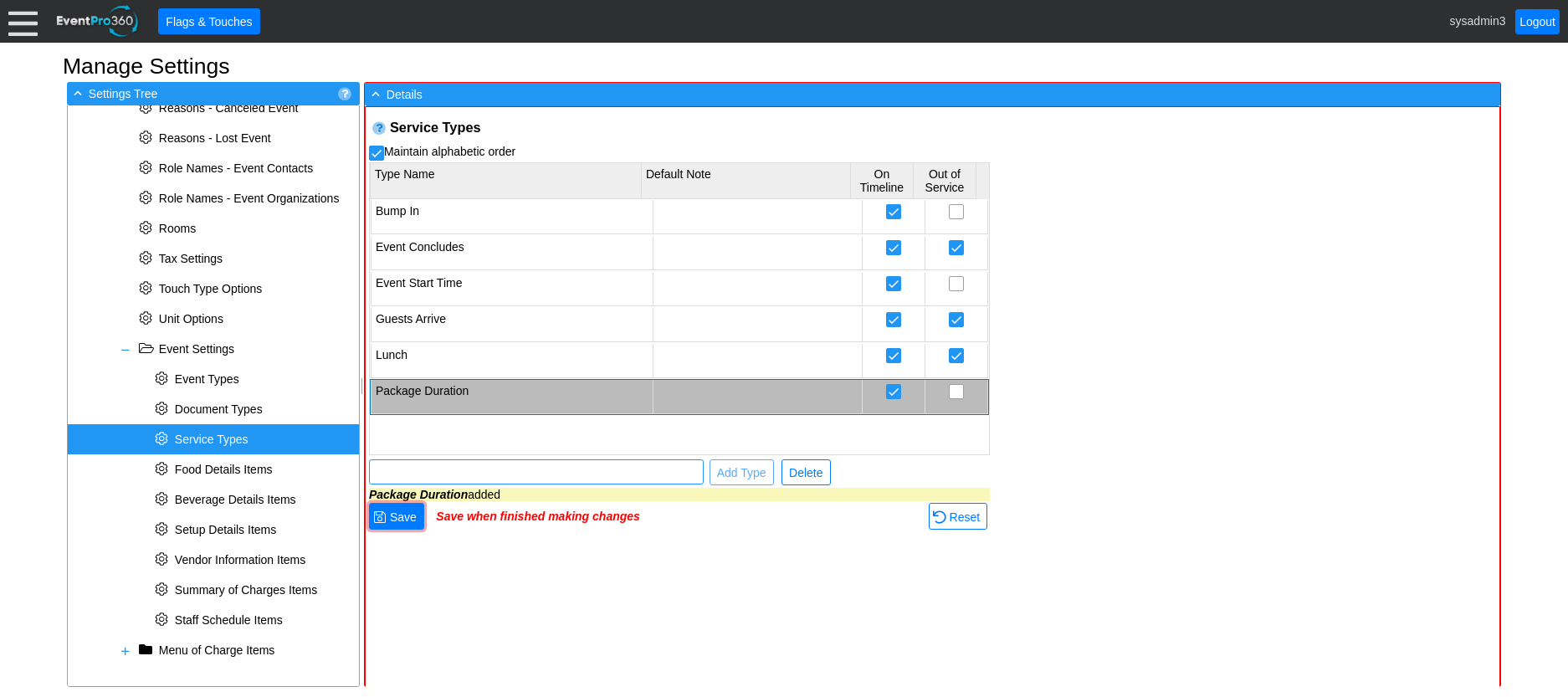
click at [494, 470] on input "text" at bounding box center [537, 472] width 323 height 23
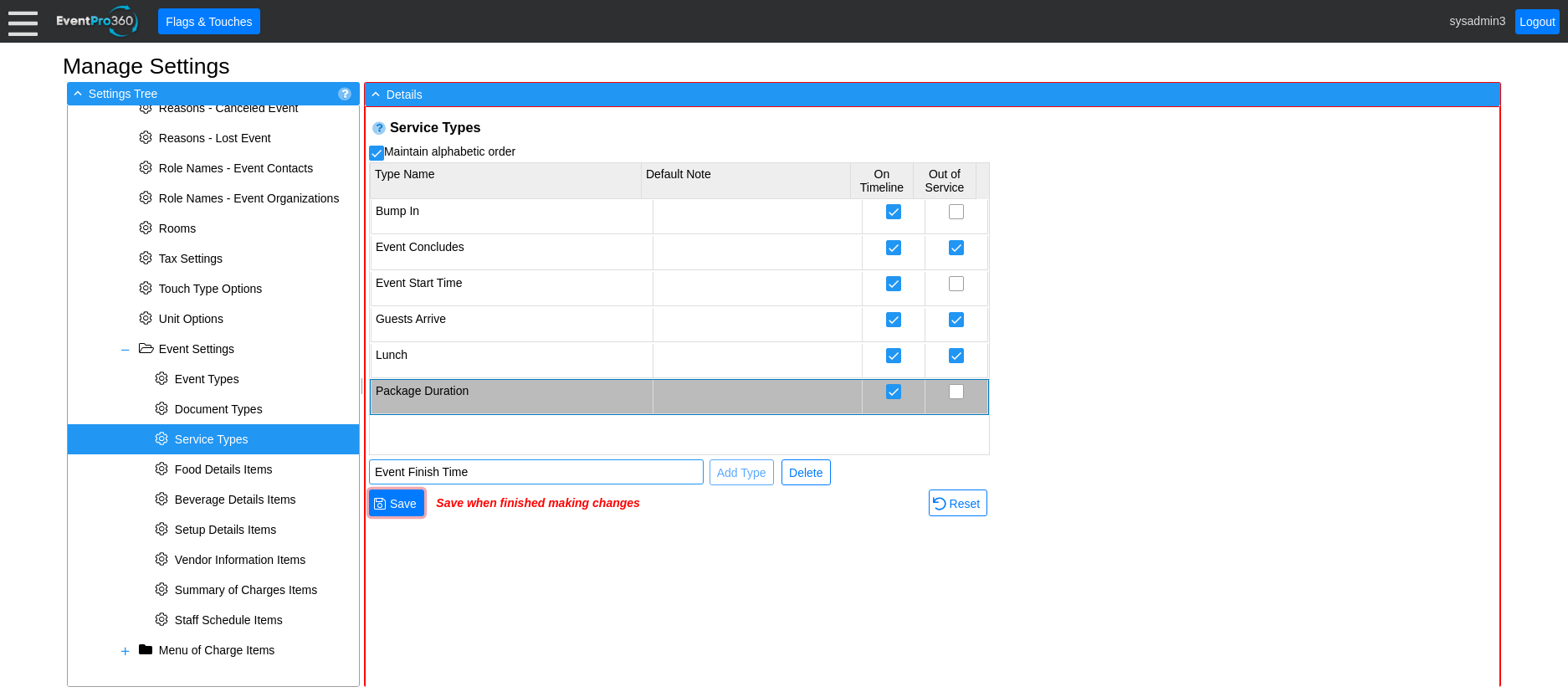
type input "Event Finish Time"
click at [733, 471] on span "Add Type" at bounding box center [742, 472] width 56 height 16
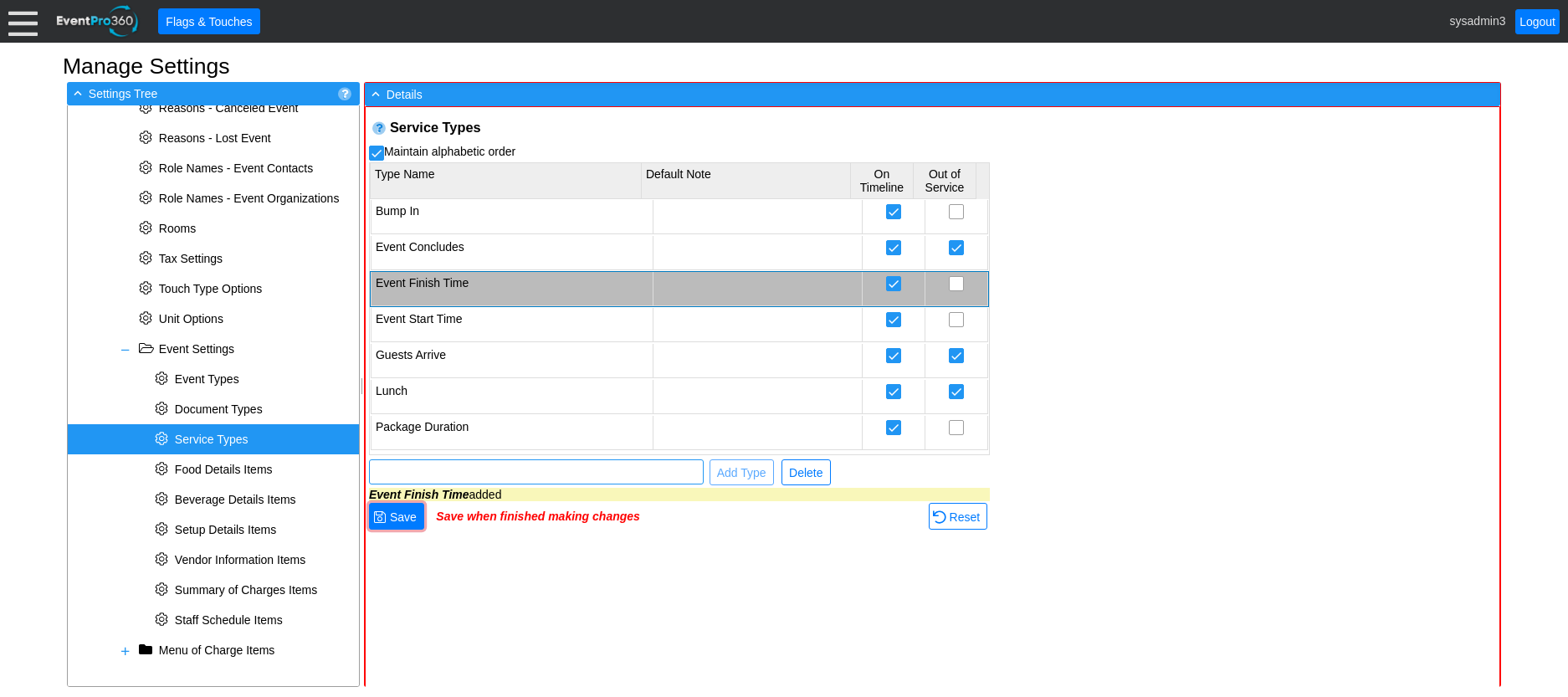
click at [481, 469] on input "text" at bounding box center [537, 472] width 323 height 23
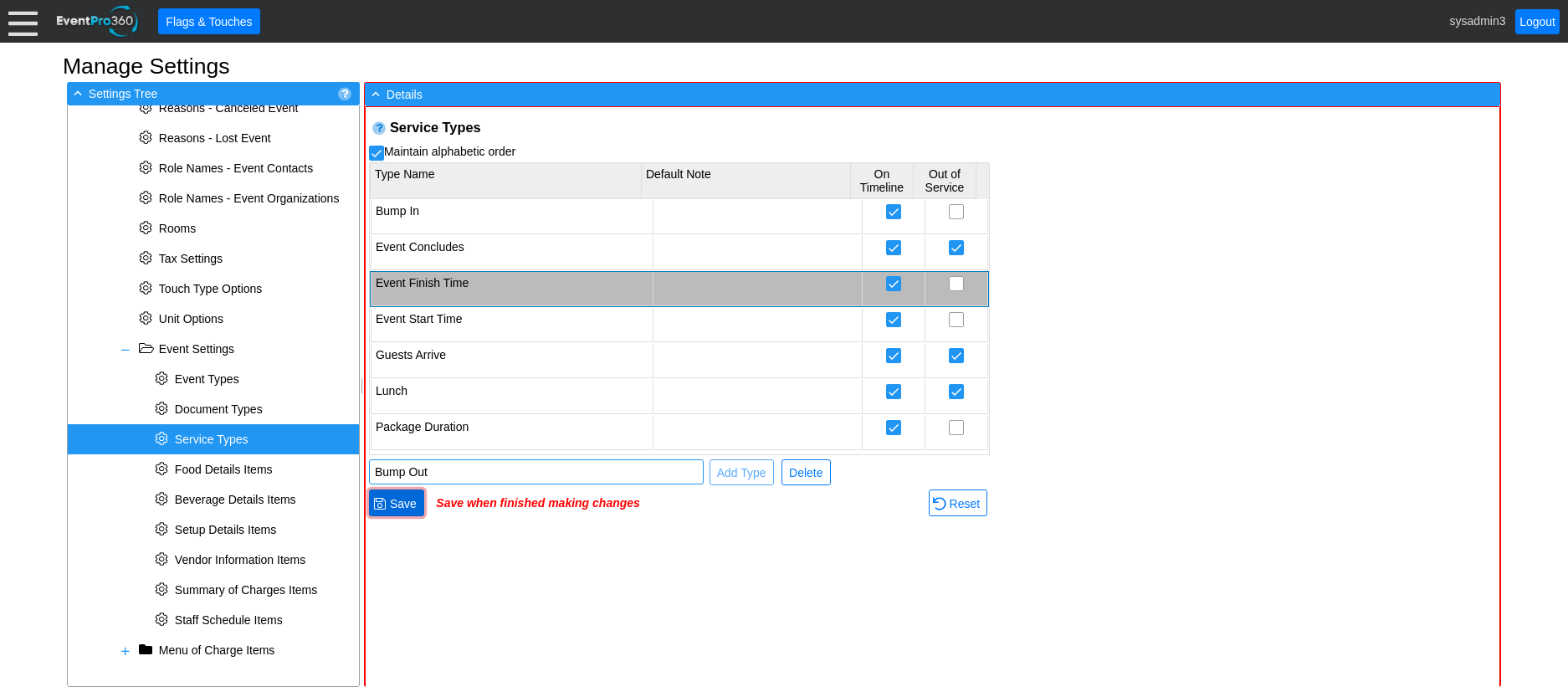
type input "Bump Out"
click at [404, 498] on span "Save" at bounding box center [403, 504] width 34 height 16
checkbox input "true"
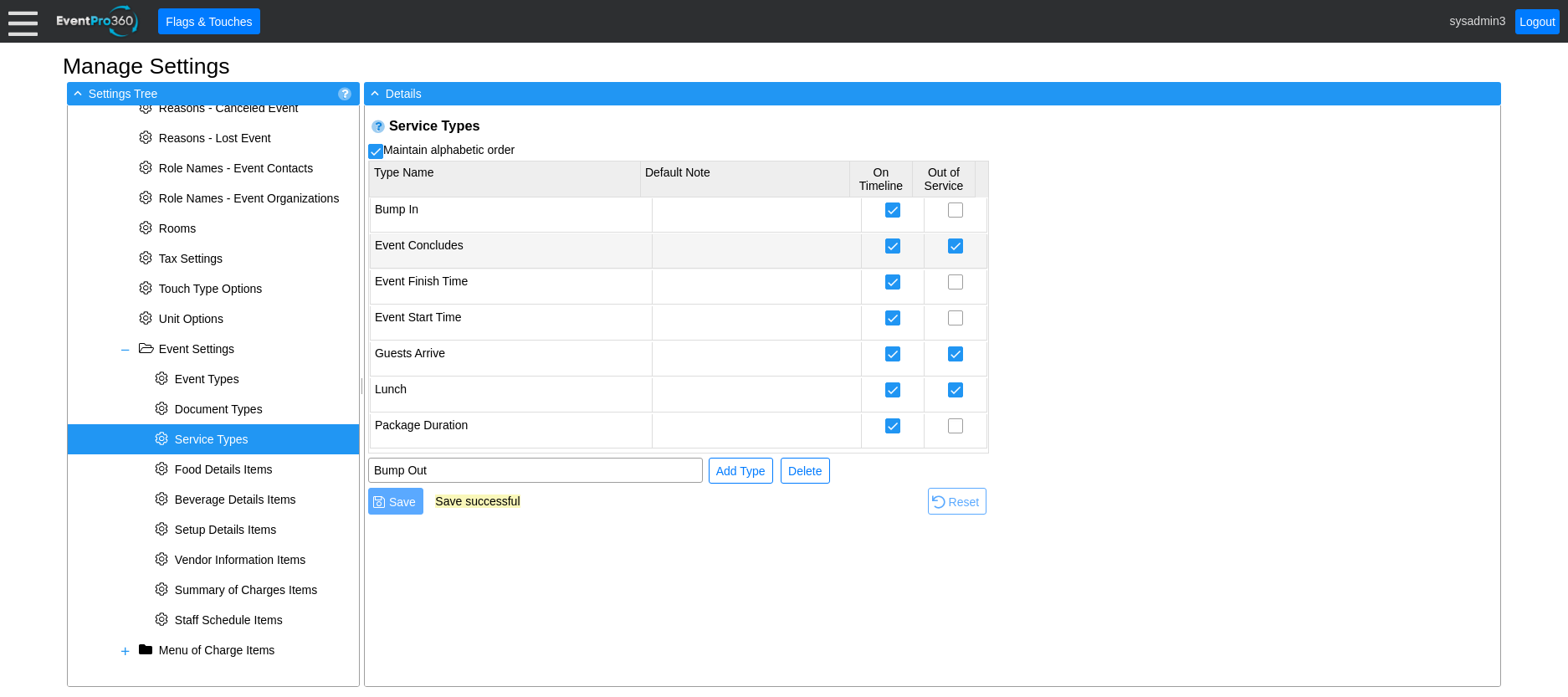
click at [472, 244] on td "Event Concludes" at bounding box center [511, 251] width 282 height 35
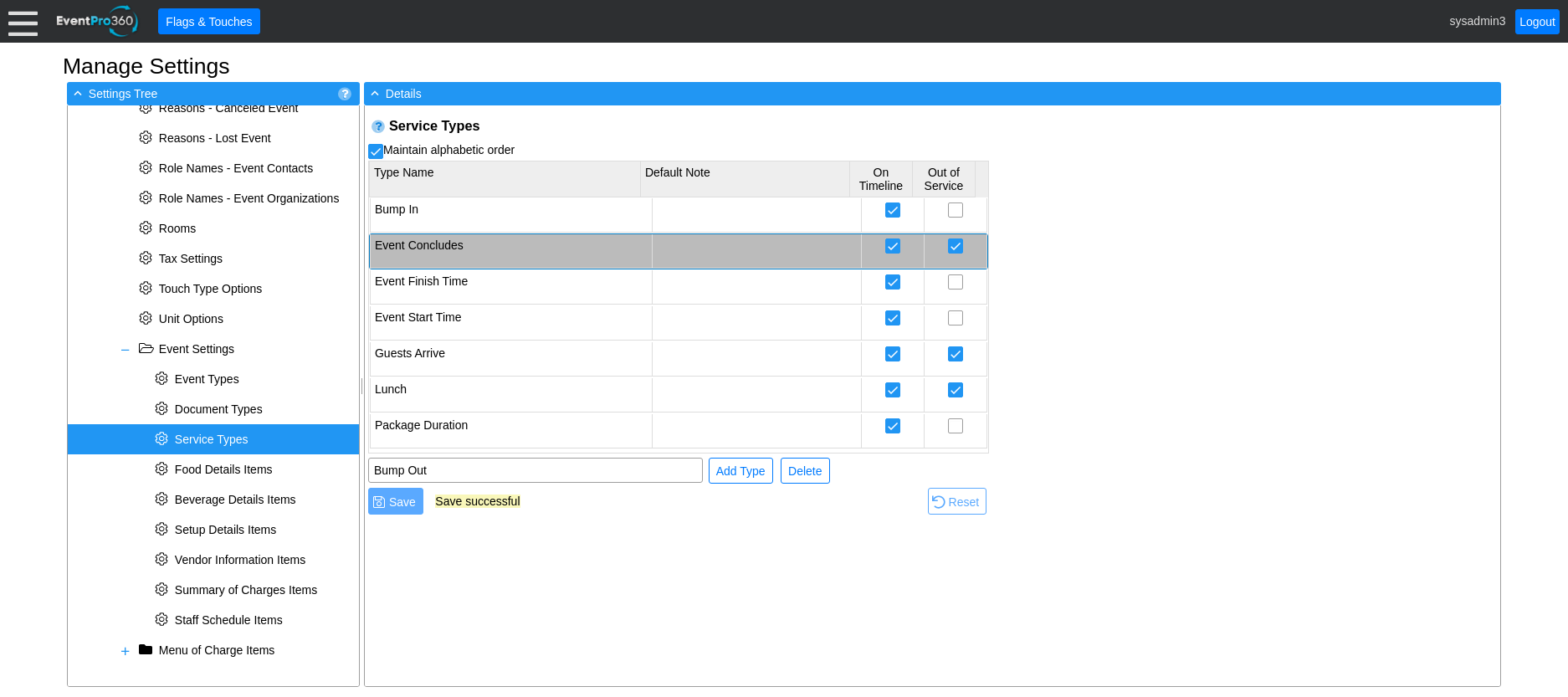
click at [472, 244] on td "Event Concludes" at bounding box center [511, 251] width 282 height 35
type input "Event Concluded"
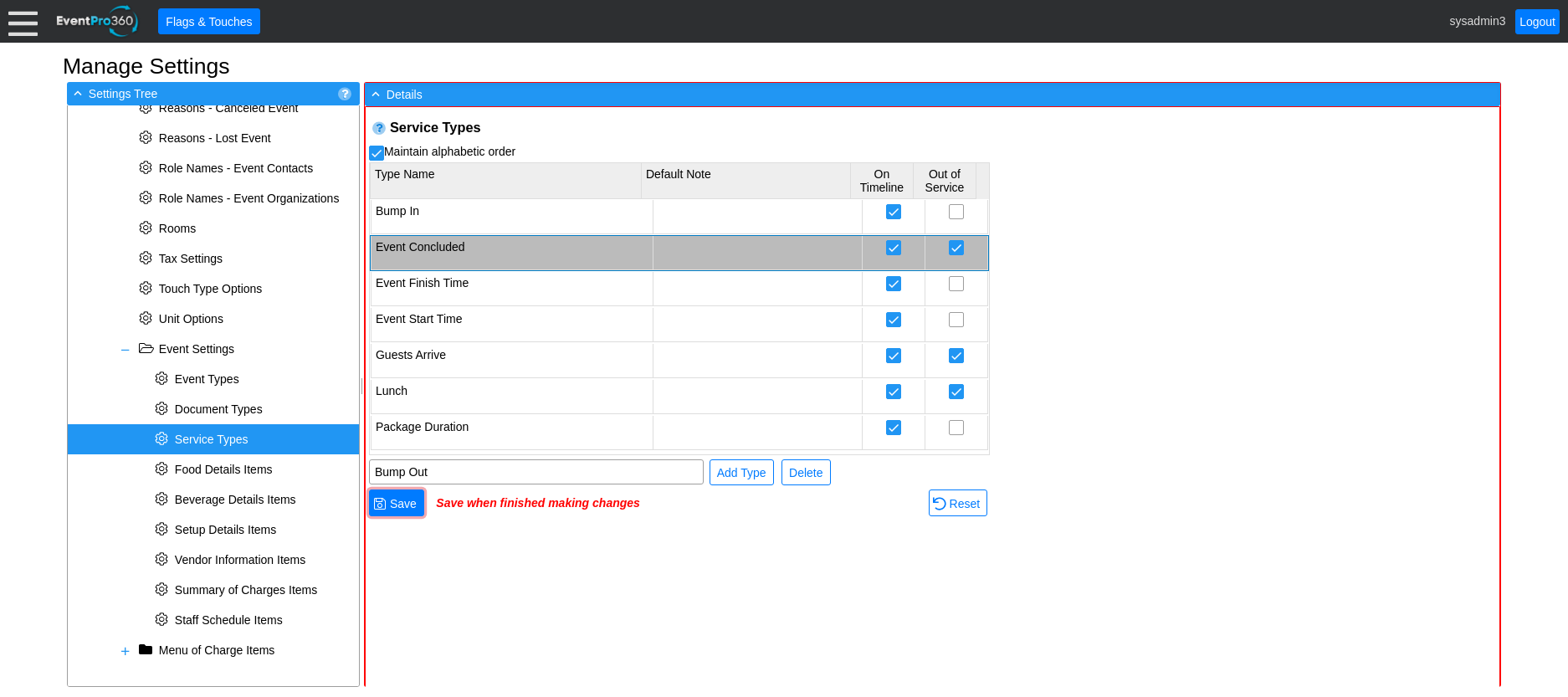
click at [595, 512] on td "Save when finished making changes" at bounding box center [680, 504] width 490 height 31
click at [750, 469] on span "Add Type" at bounding box center [742, 472] width 56 height 16
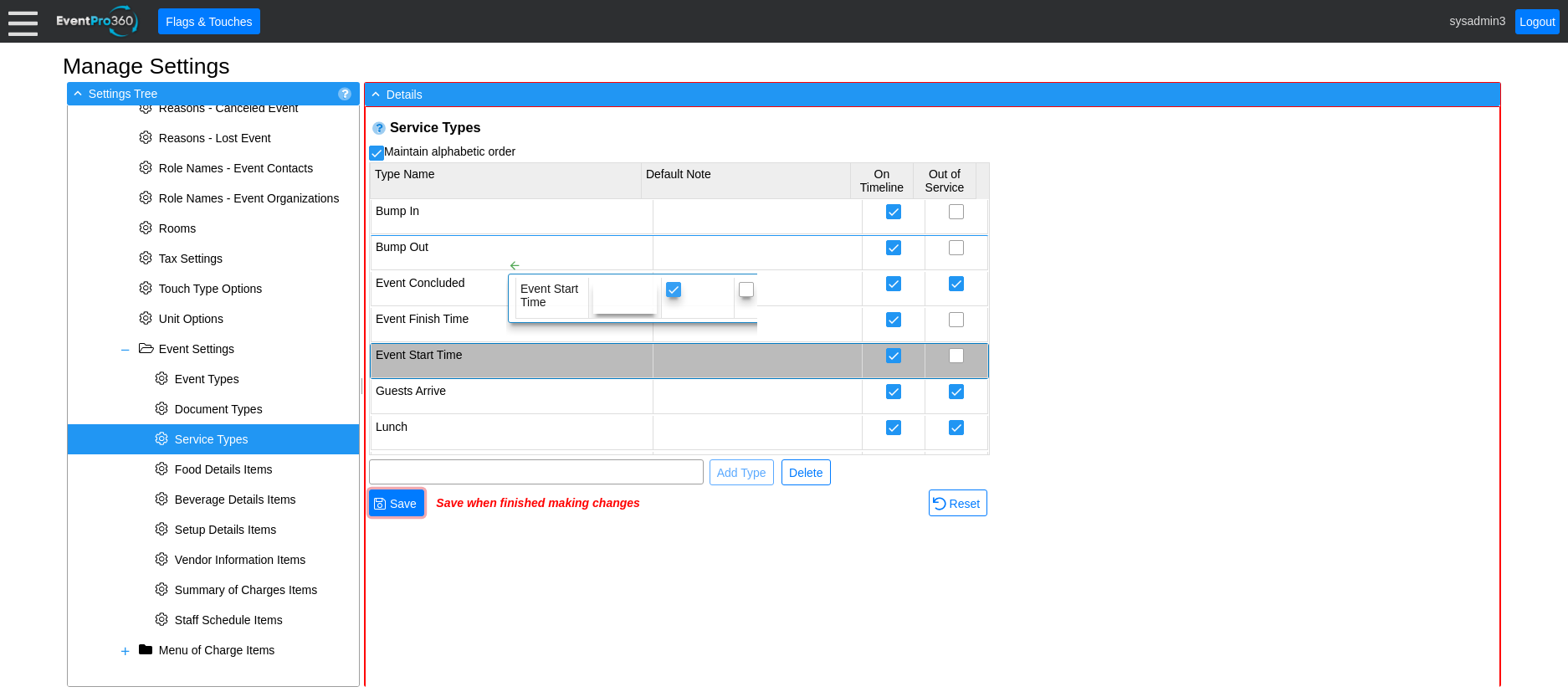
checkbox input "false"
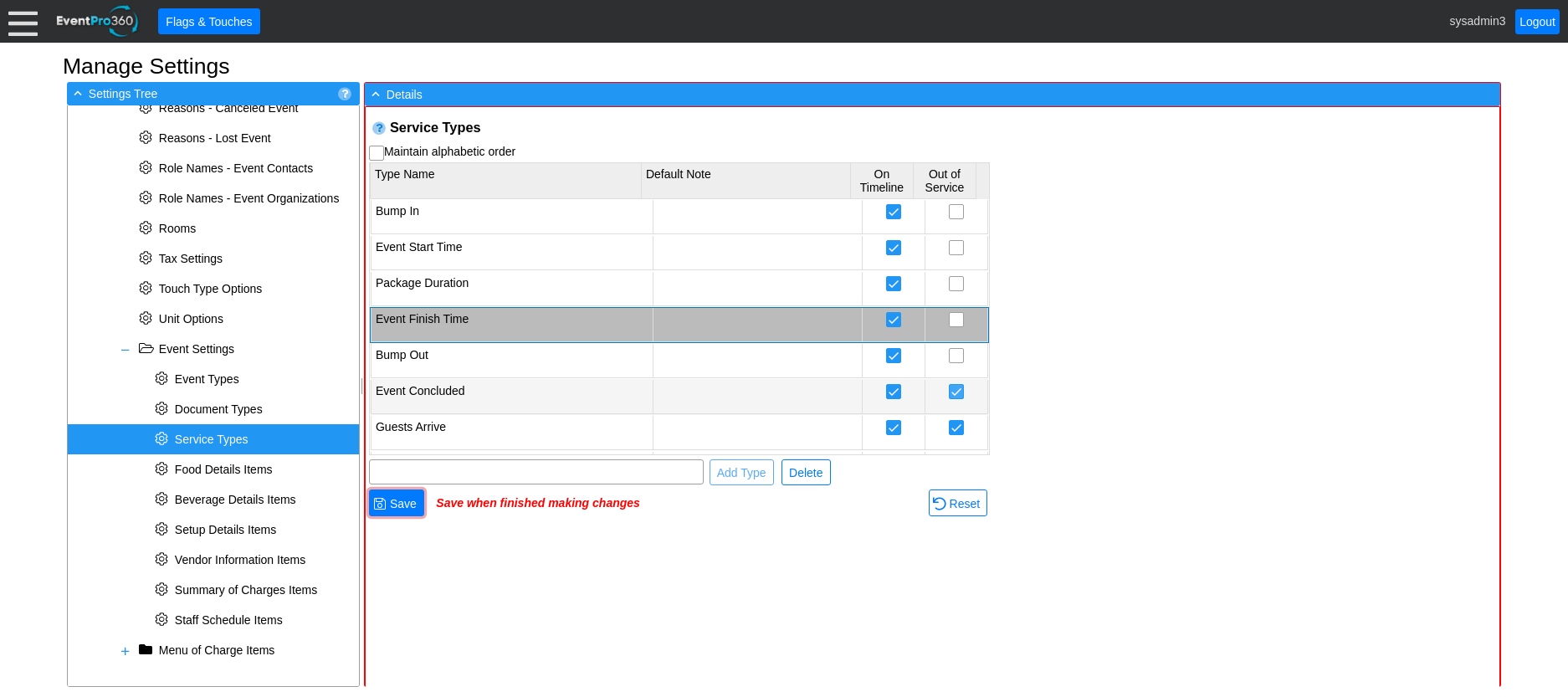
click at [950, 393] on input "checkbox" at bounding box center [956, 393] width 13 height 16
checkbox input "false"
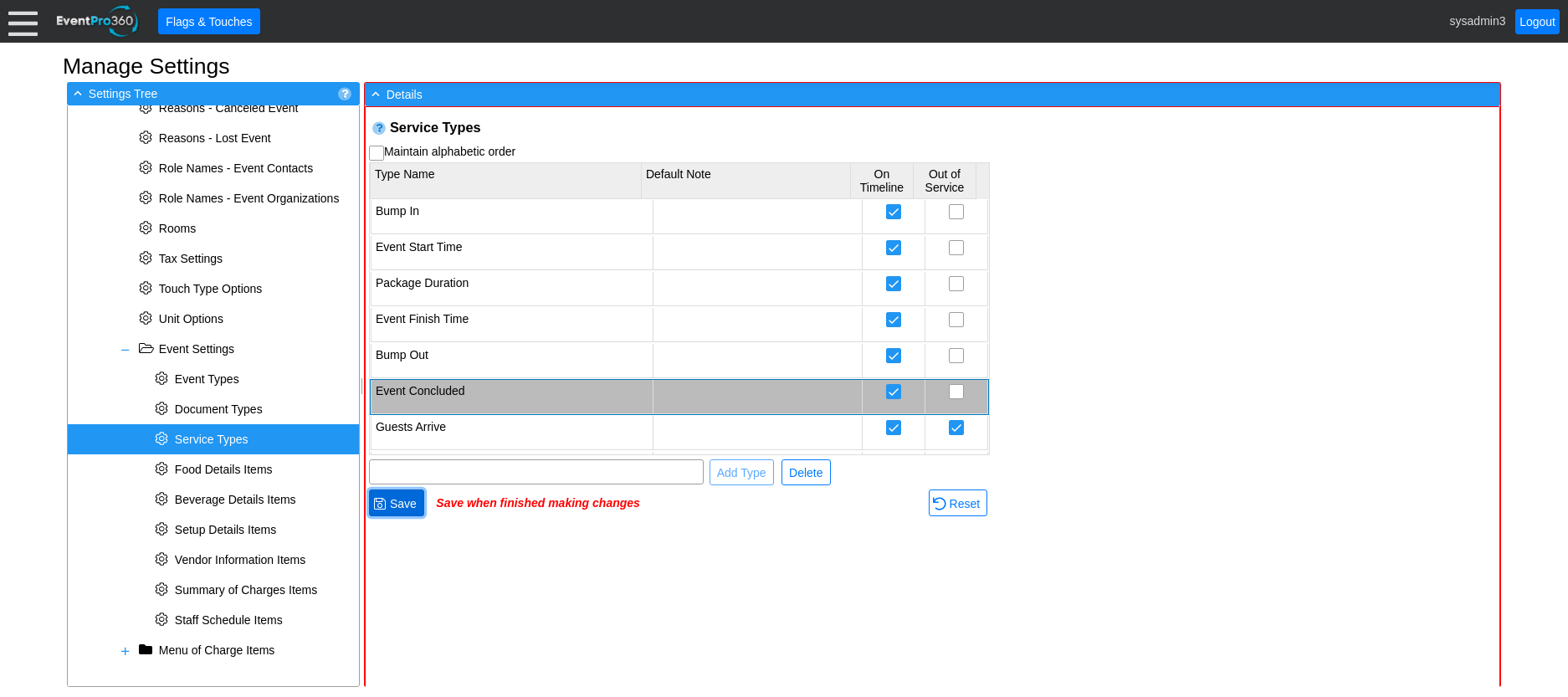
click at [394, 499] on span "Save" at bounding box center [403, 504] width 34 height 16
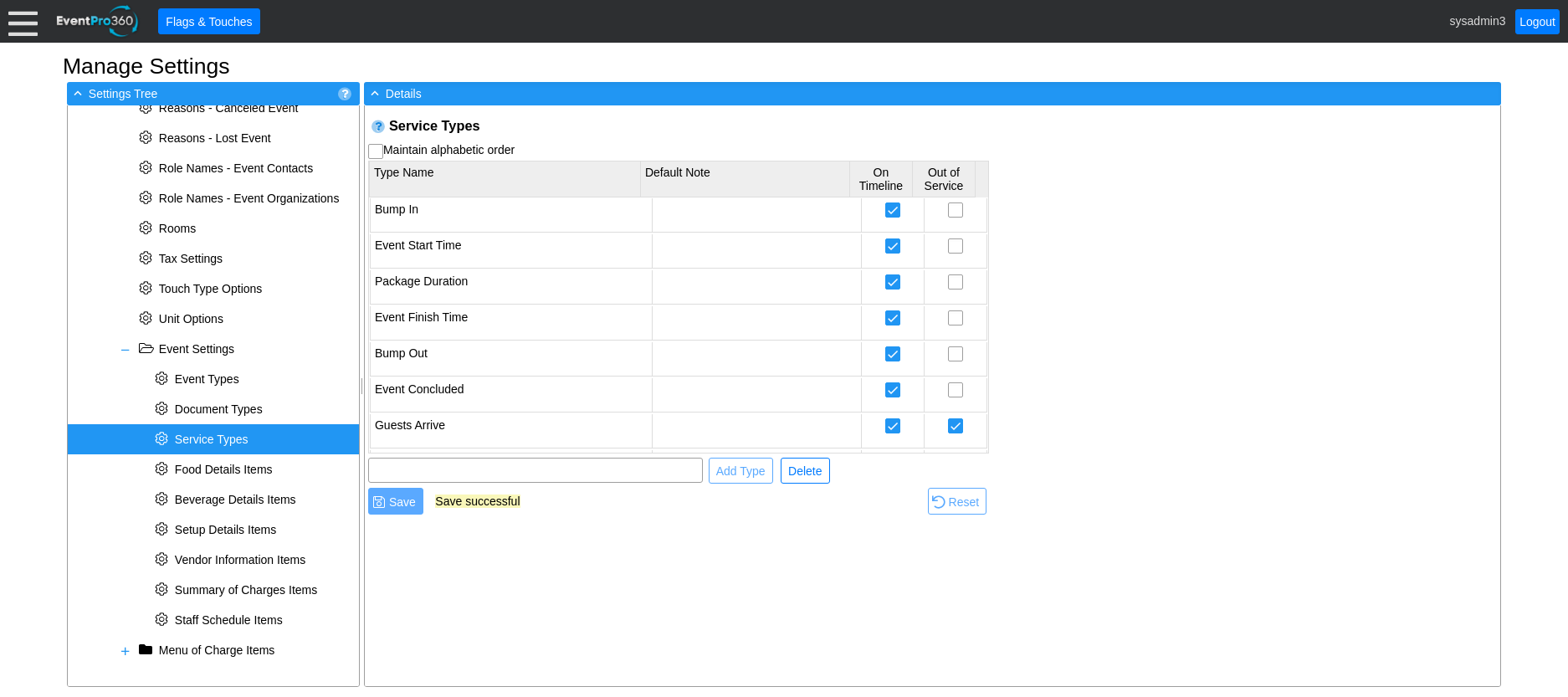
click at [572, 514] on td "Save successful" at bounding box center [680, 502] width 490 height 31
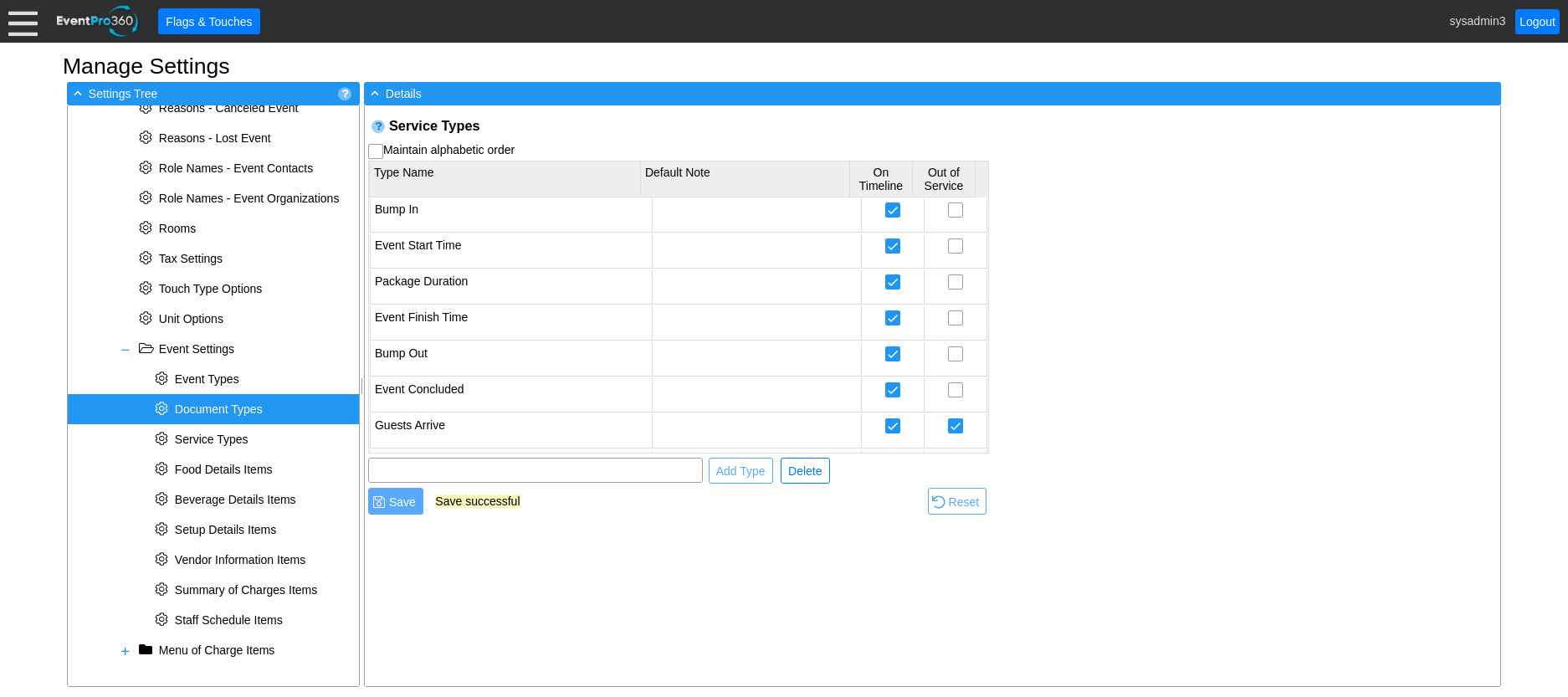
click at [224, 408] on span "Document Types" at bounding box center [218, 408] width 88 height 13
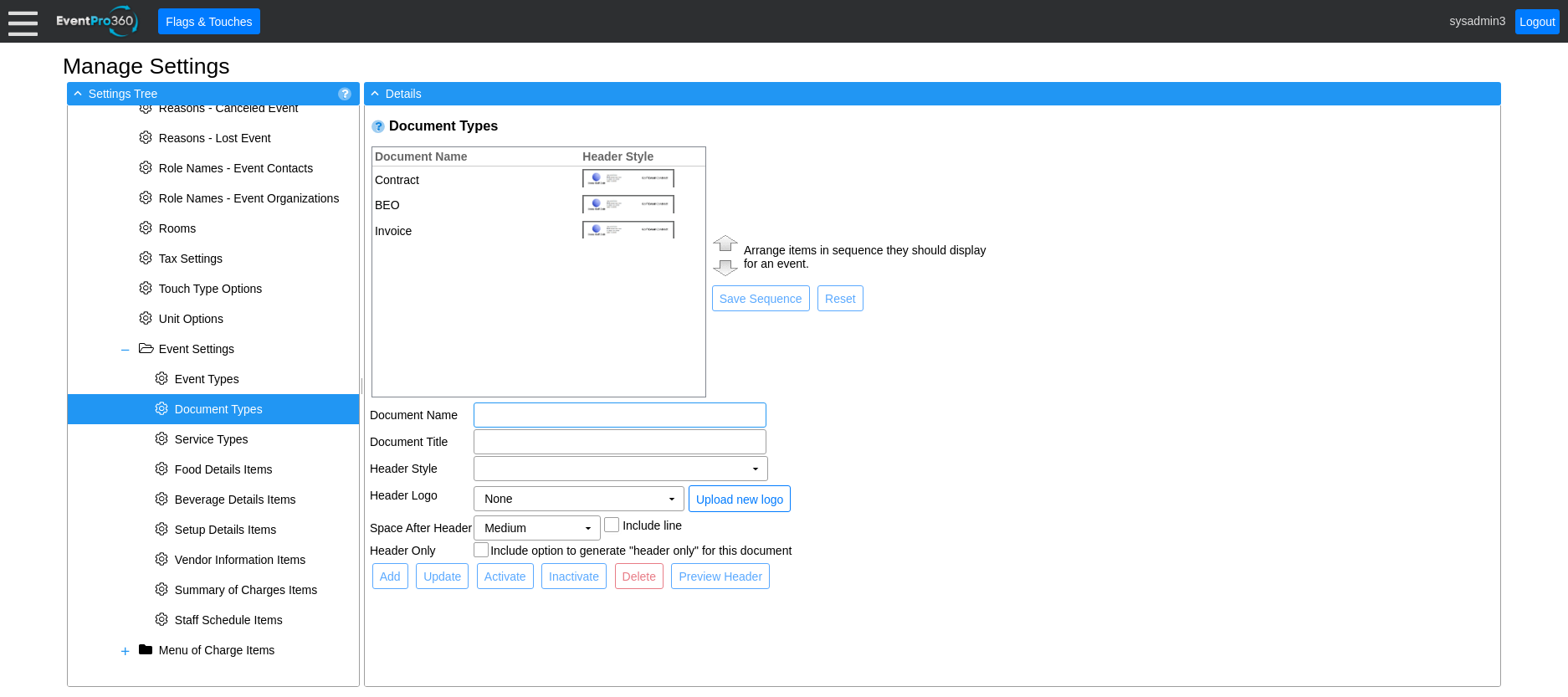
click at [504, 416] on input "text" at bounding box center [620, 414] width 281 height 23
type input "E"
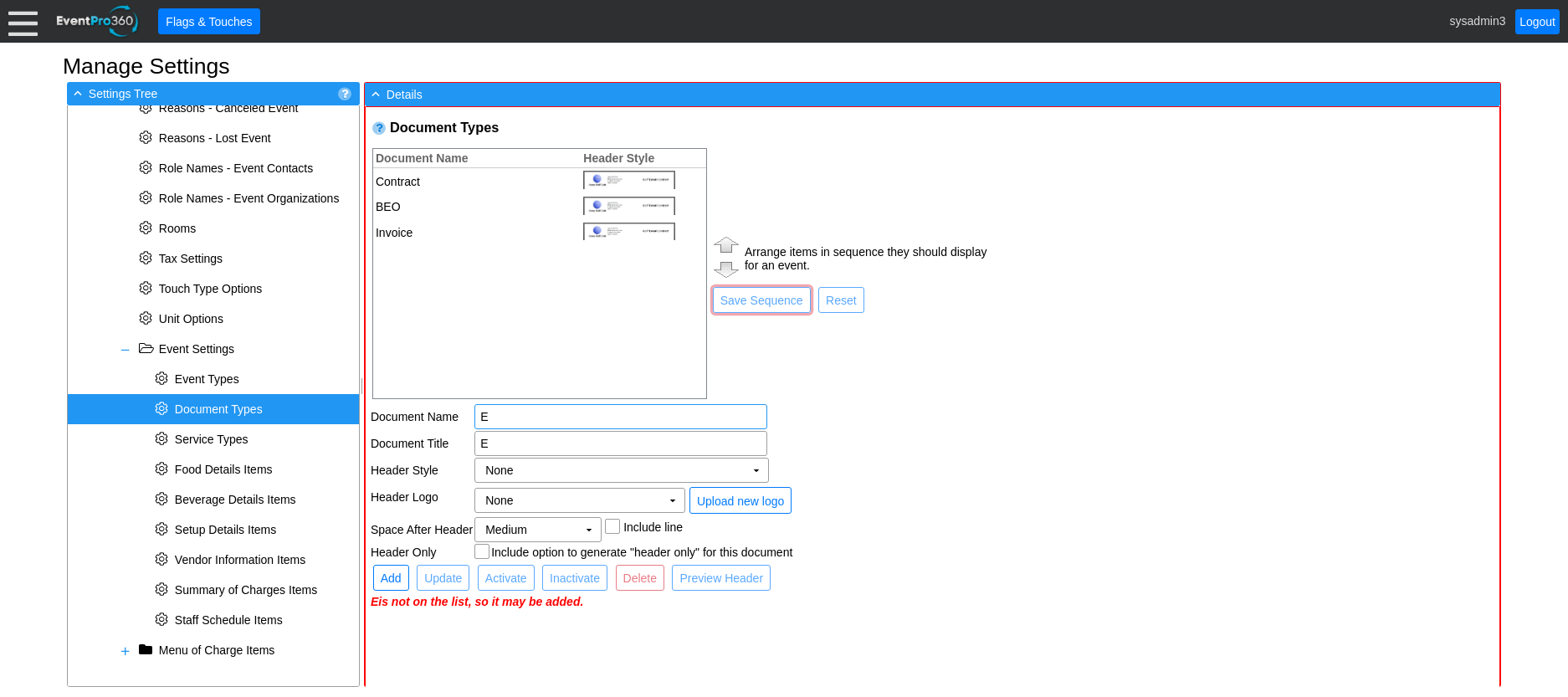
type input "E"
type input "Ev"
type input "Eve"
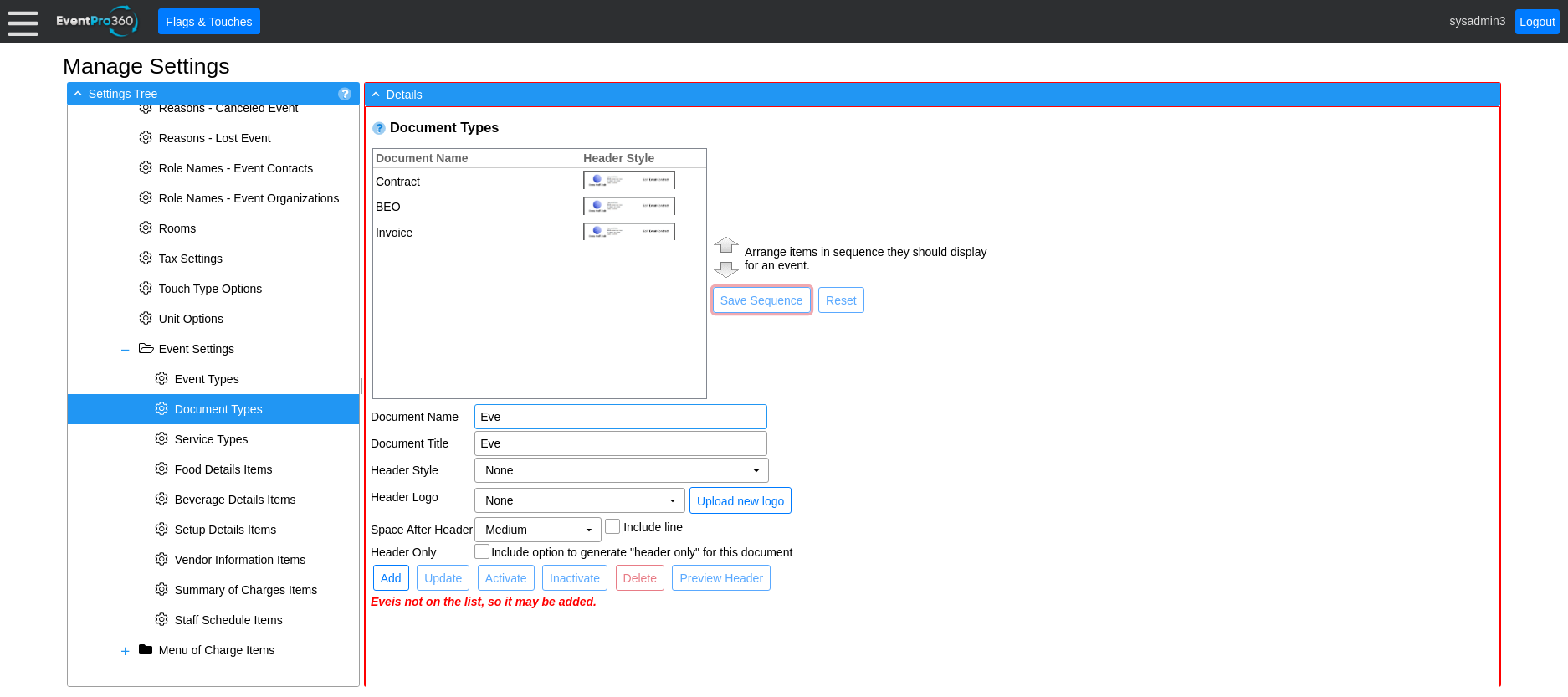
type input "Evet"
type input "Eve"
type input "Even"
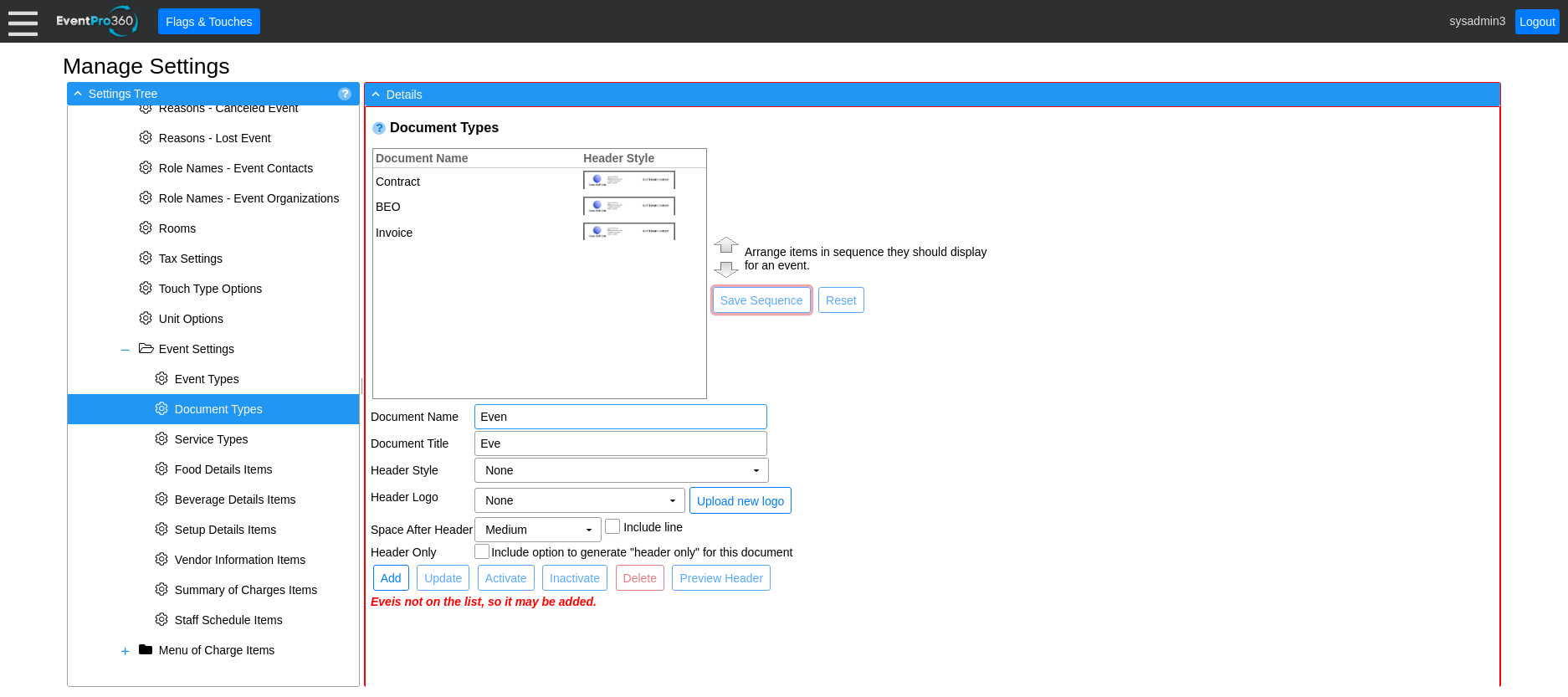
type input "Even"
type input "Event"
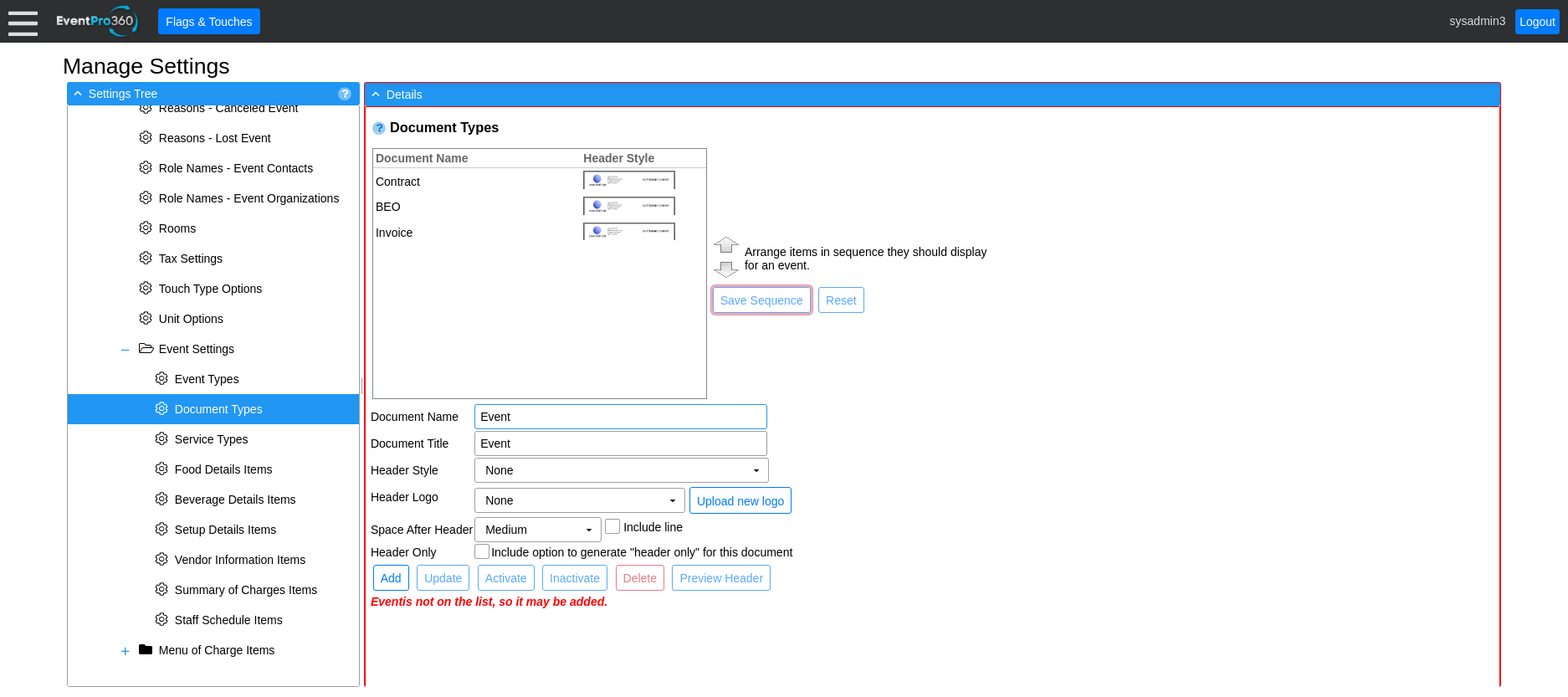
type input "Event S"
type input "Event Se"
type input "Event Ser"
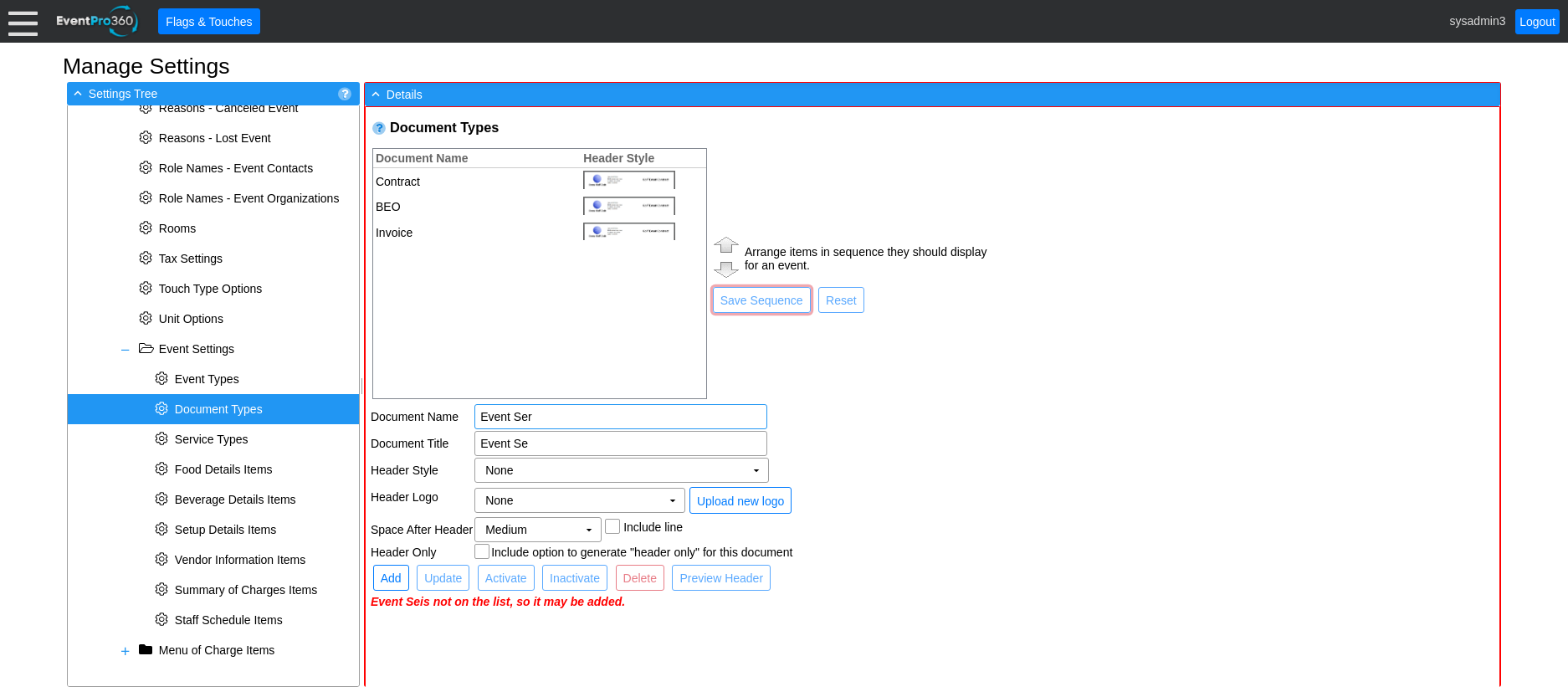
type input "Event Ser"
type input "Event Serv"
type input "Event Servi"
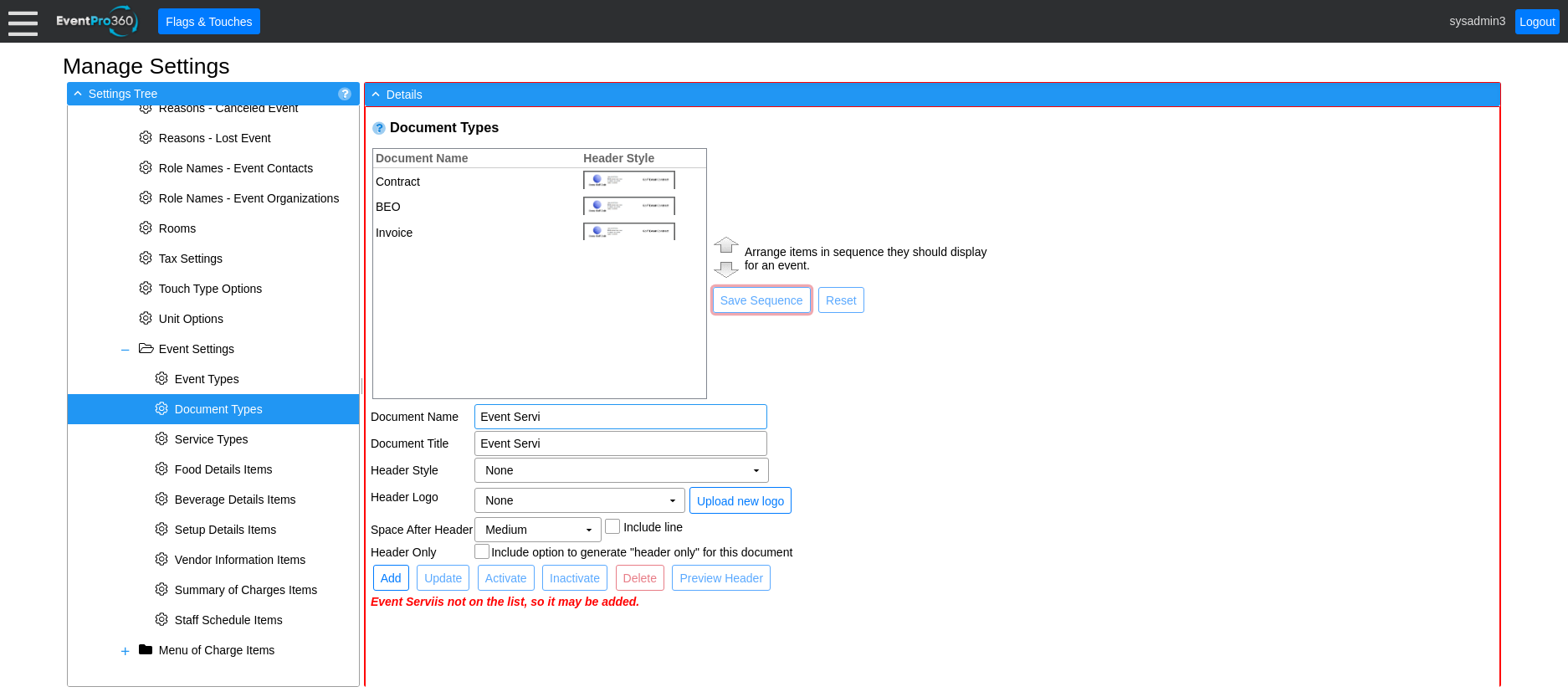
type input "Event Servic"
type input "Event Service"
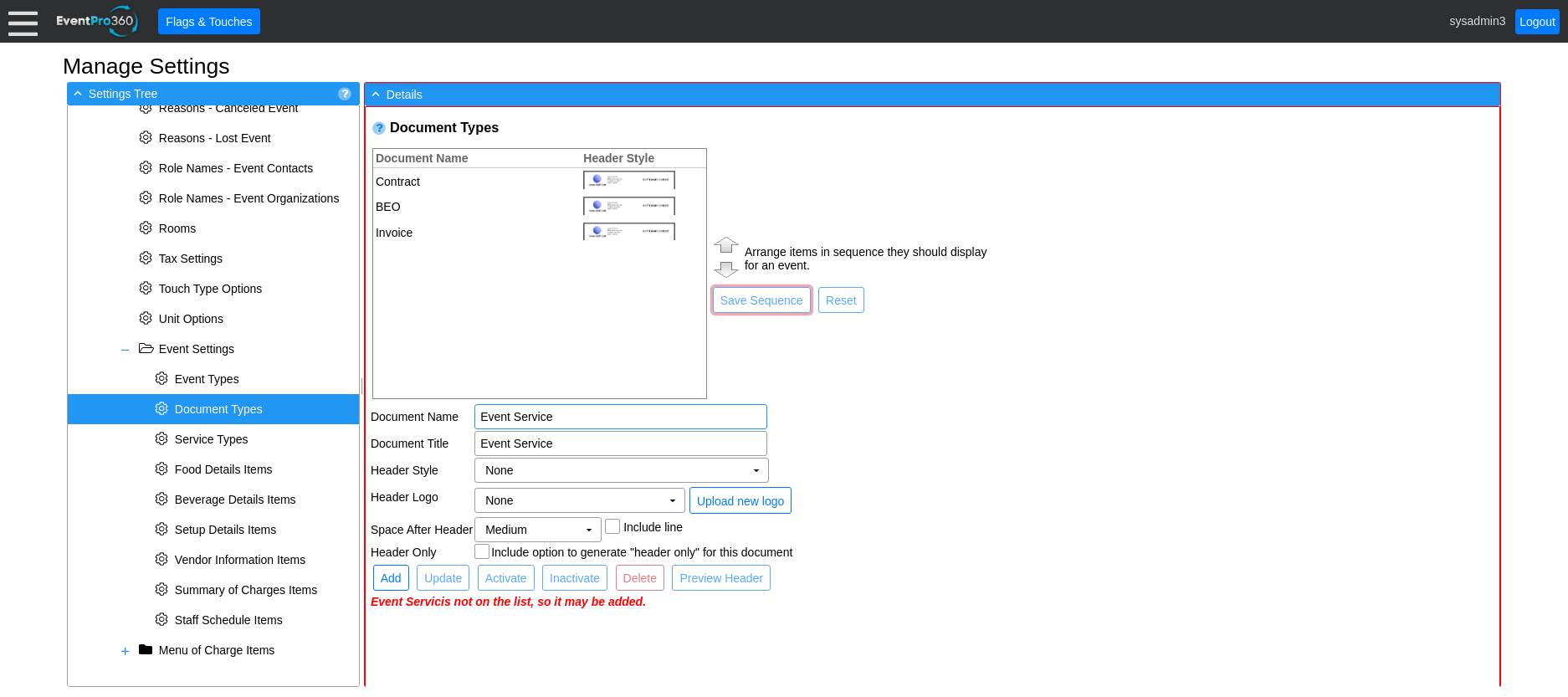
type input "Event Service"
type input "Event Service A"
type input "Event Service Ag"
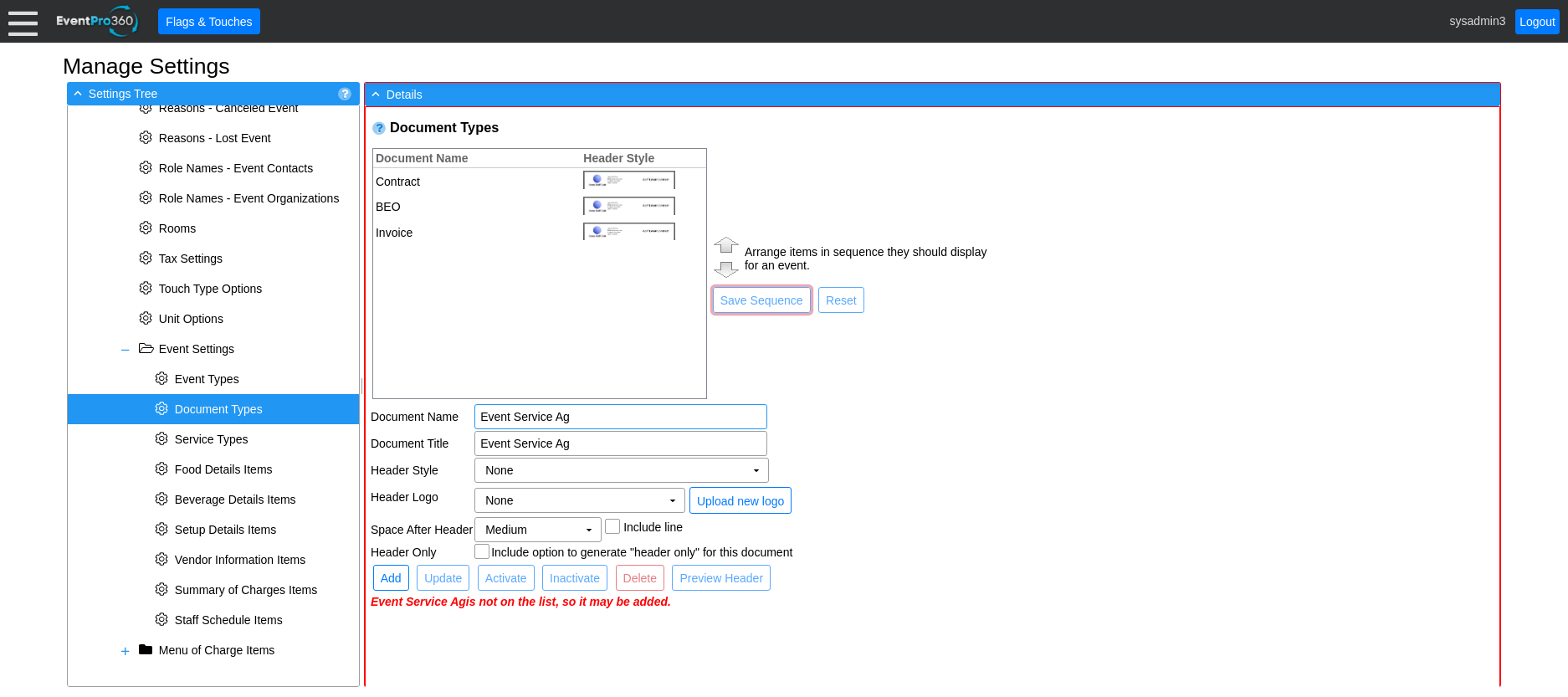
type input "Event Service Agr"
type input "Event Service Agre"
type input "Event Service Agree"
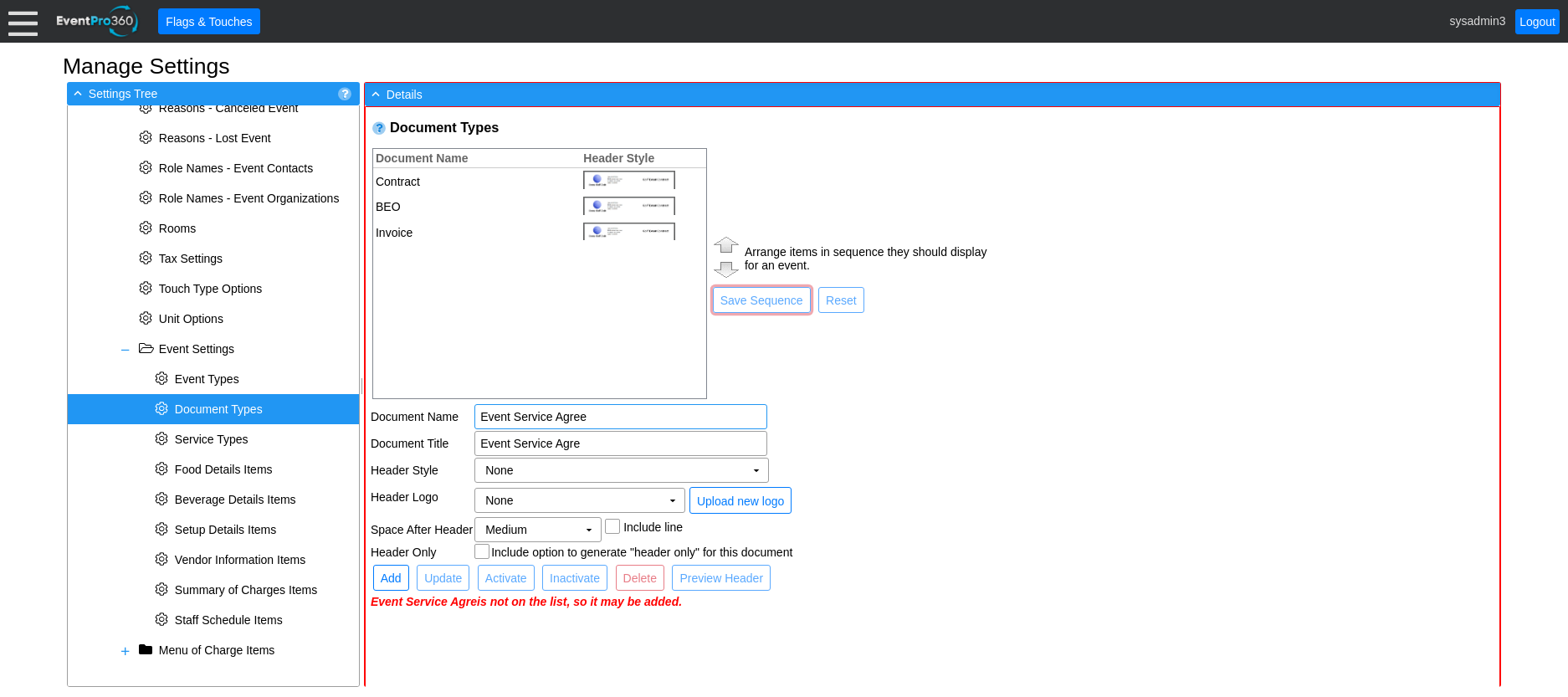
type input "Event Service Agree"
type input "Event Service Agreem"
type input "Event Service Agreeme"
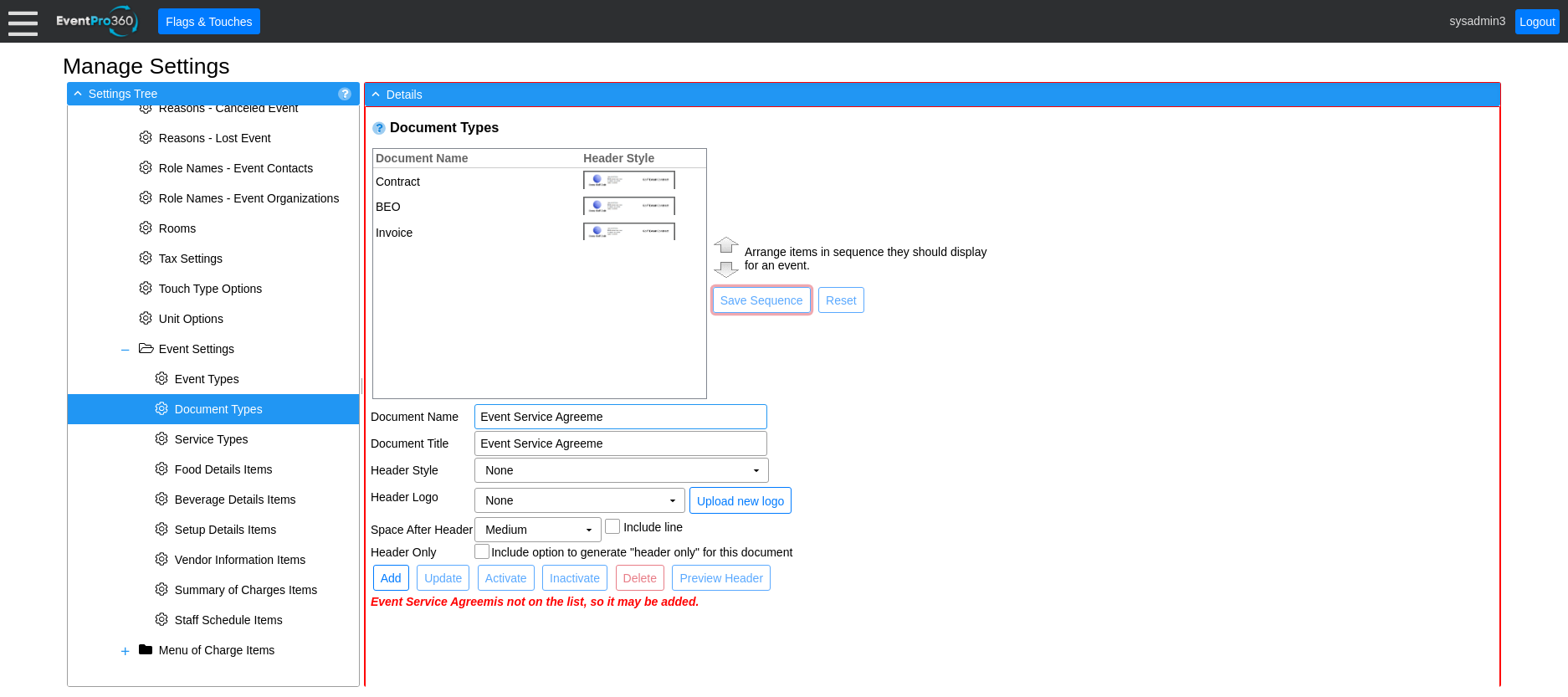
type input "Event Service Agreemen"
type input "Event Service Agreement"
click at [653, 467] on td "None Χ" at bounding box center [609, 470] width 270 height 23
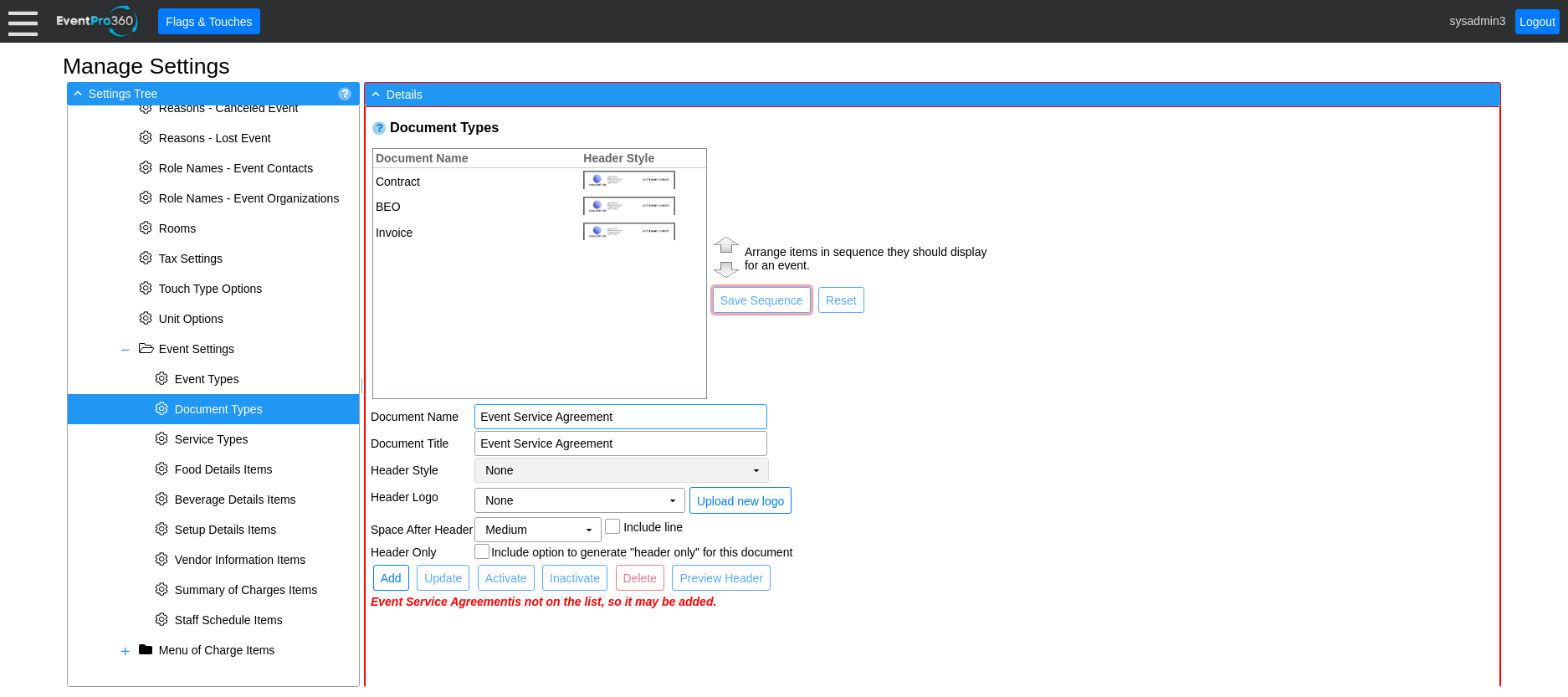
type input "Event Service Agreement"
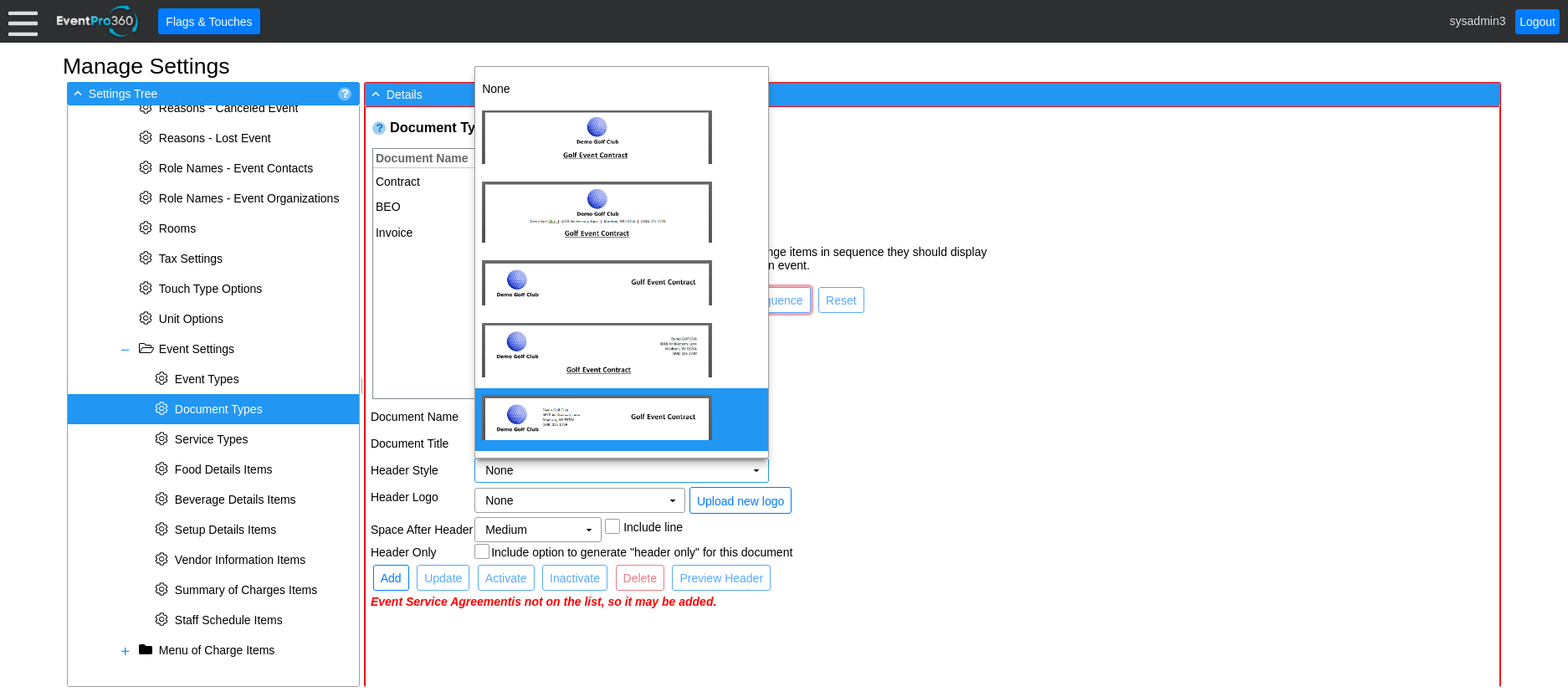
click at [615, 408] on img "dijit_form_Select_0_menu" at bounding box center [596, 418] width 230 height 45
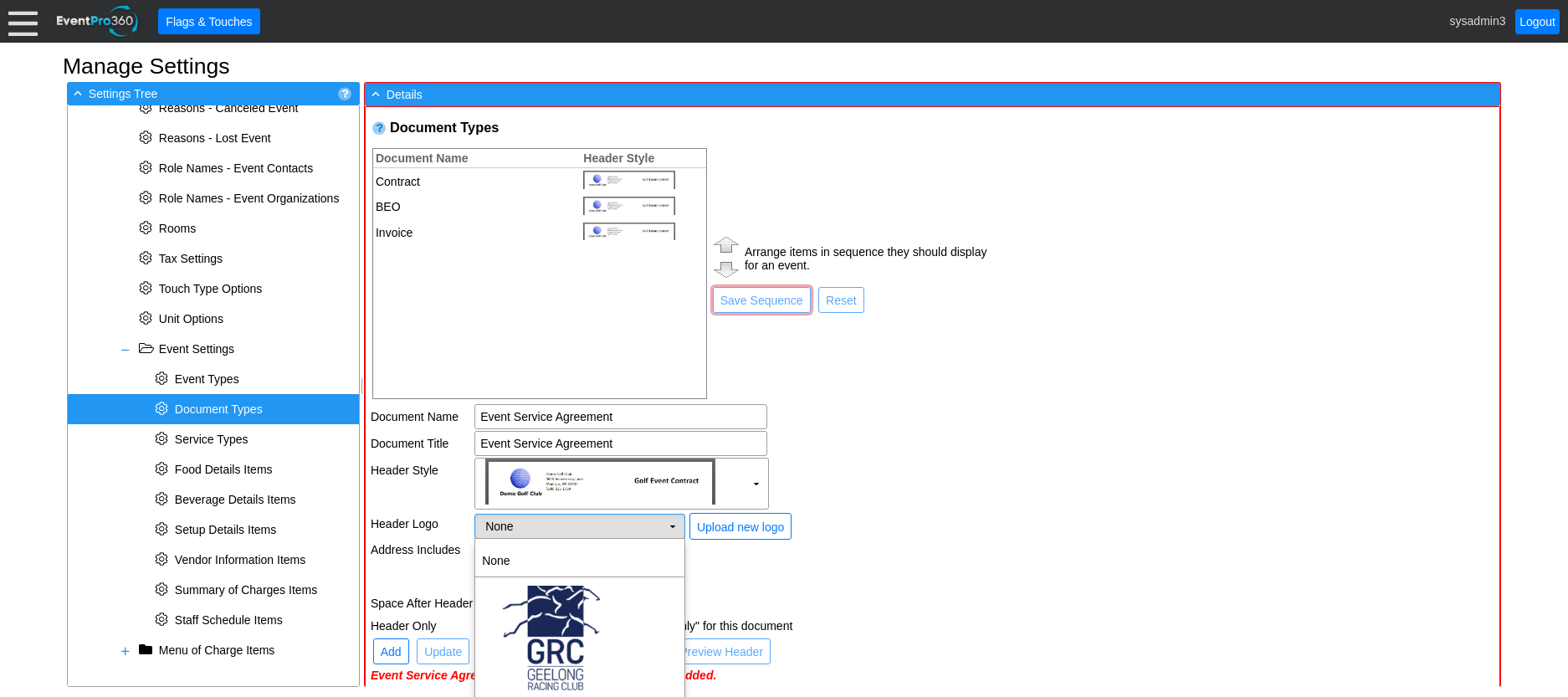
click at [599, 523] on td "None Χ" at bounding box center [568, 526] width 185 height 23
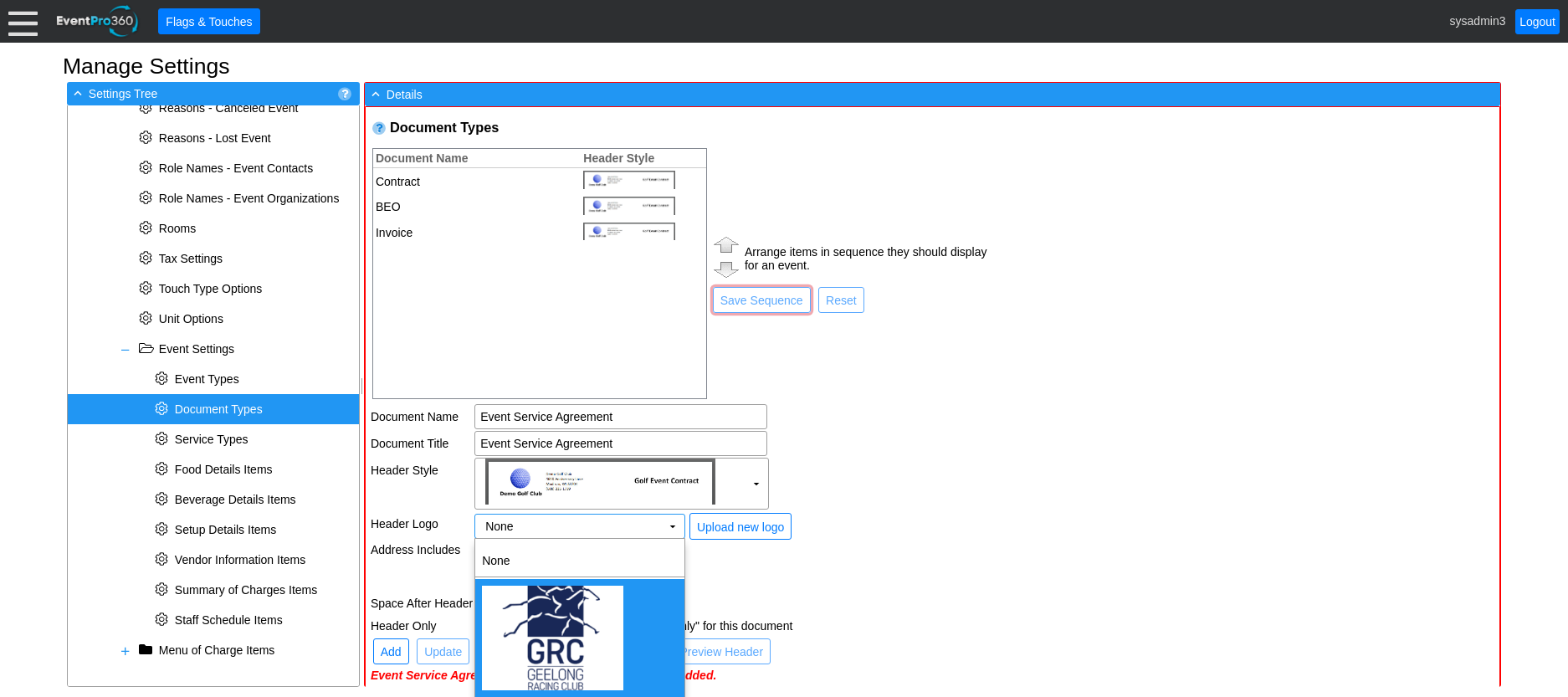
click at [552, 604] on img "<span><img src='/gems/images/logos/35e5975e-dba8-4b39-803a-8a05d0db9fa3/facilit…" at bounding box center [552, 638] width 141 height 105
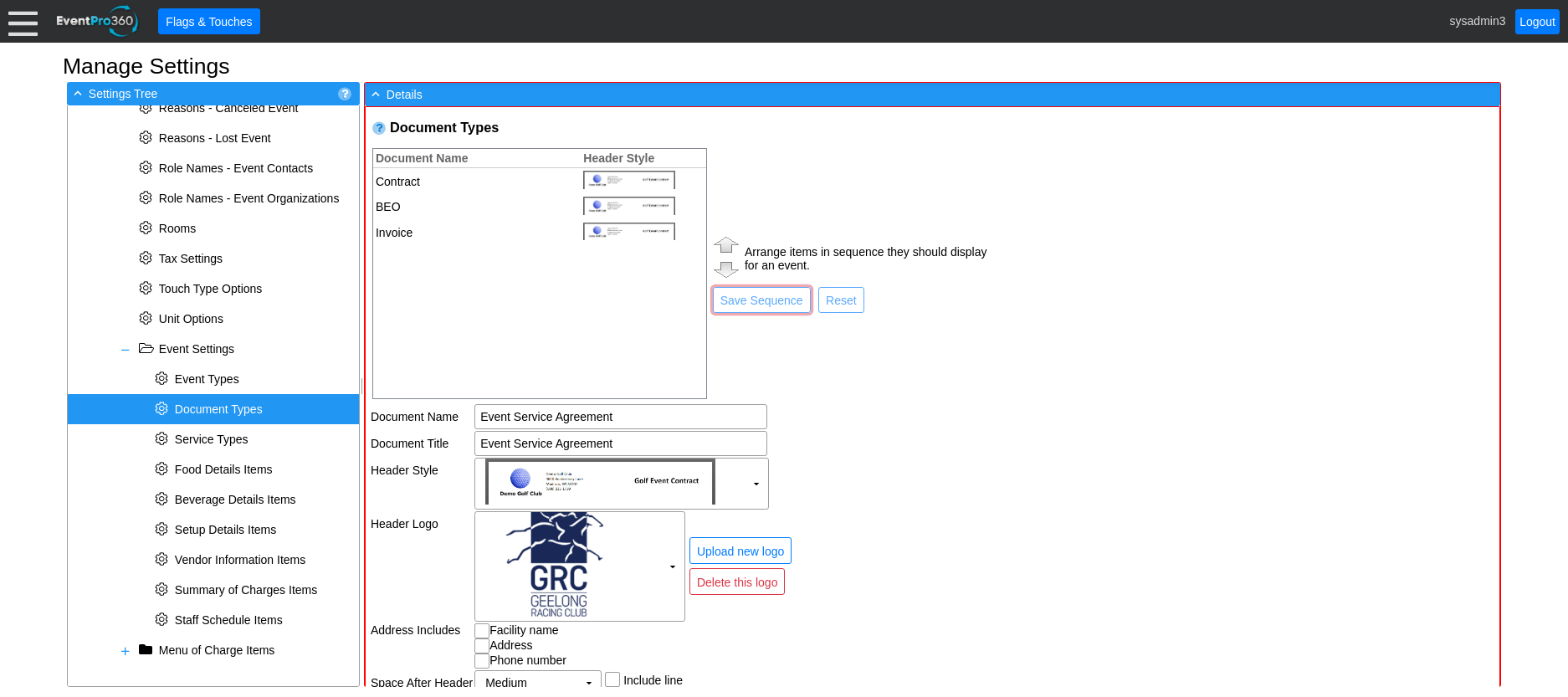
click at [481, 629] on input "checkbox" at bounding box center [483, 632] width 16 height 16
checkbox input "true"
click at [480, 642] on input "checkbox" at bounding box center [483, 648] width 16 height 16
checkbox input "true"
click at [479, 661] on input "checkbox" at bounding box center [483, 662] width 16 height 16
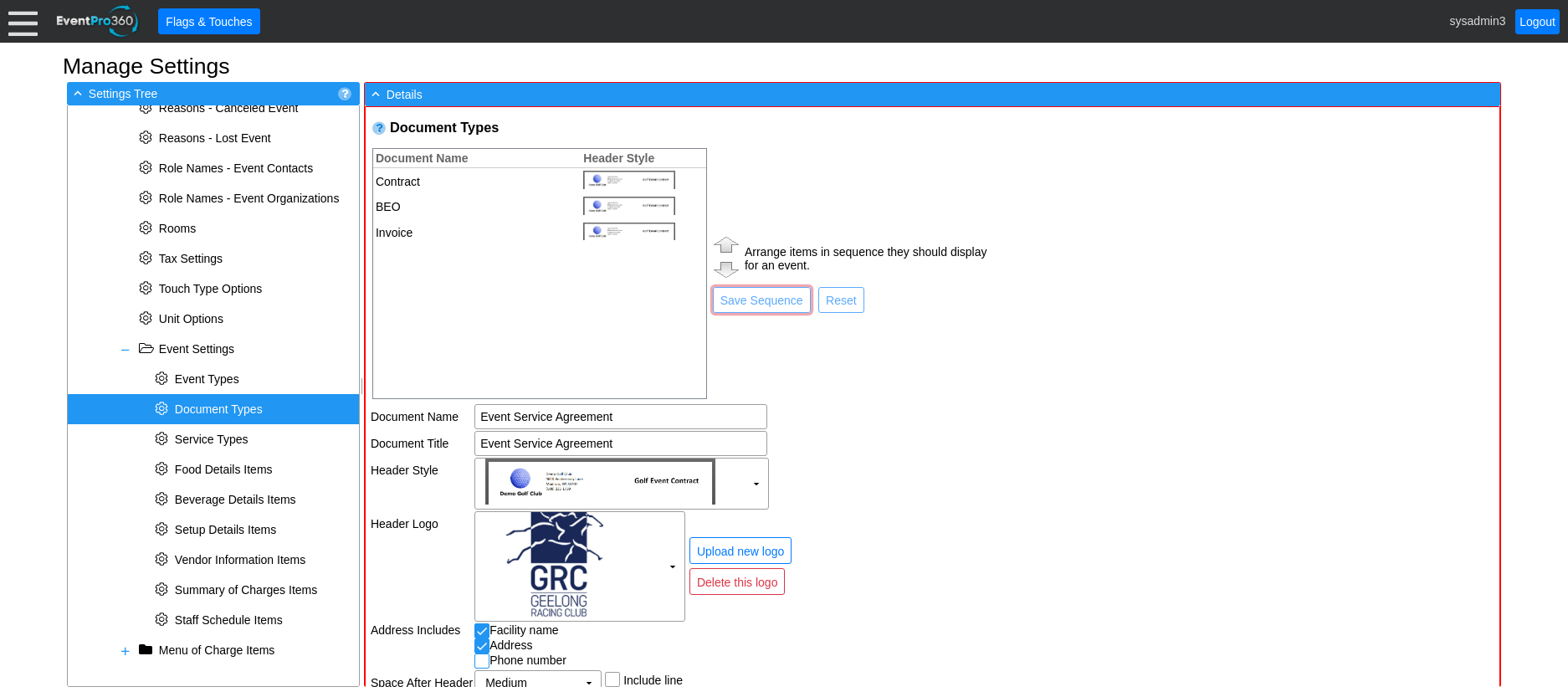
checkbox input "true"
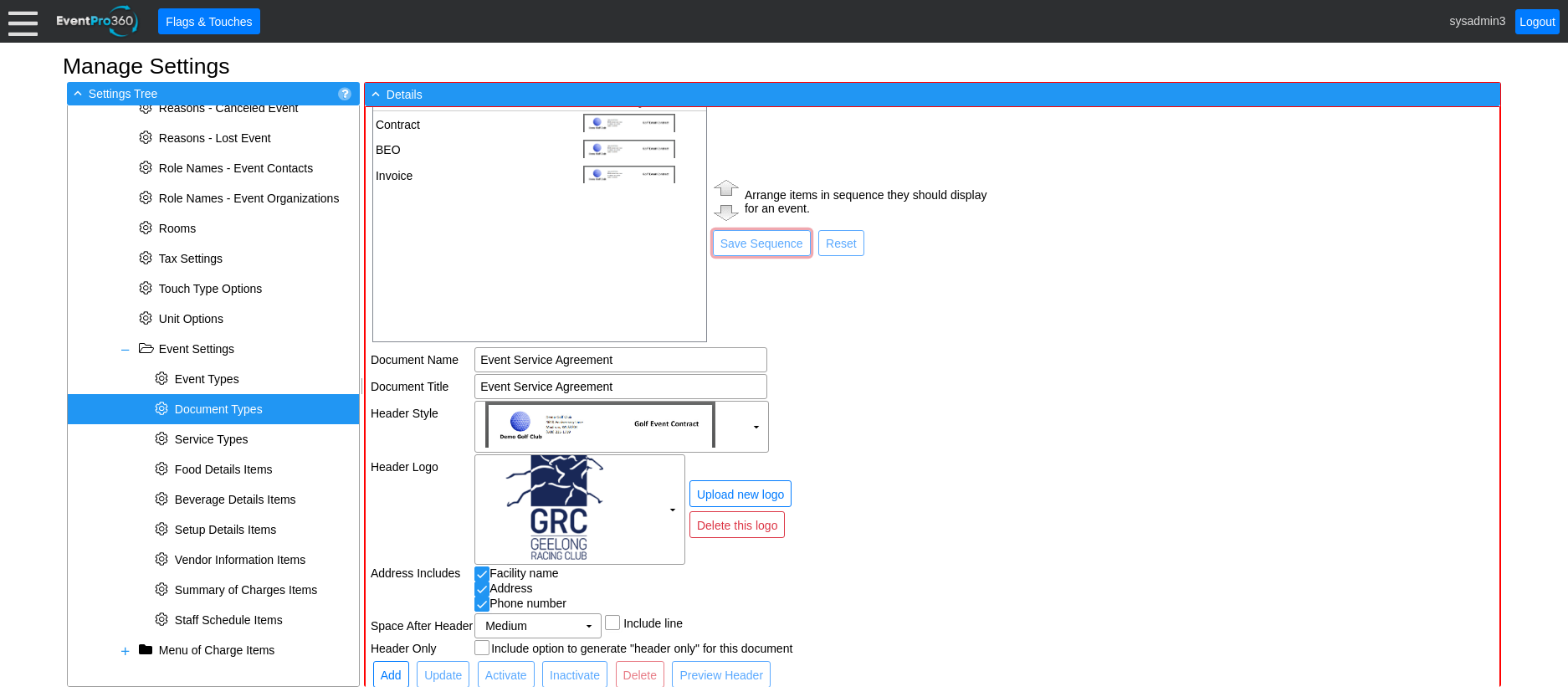
scroll to position [82, 0]
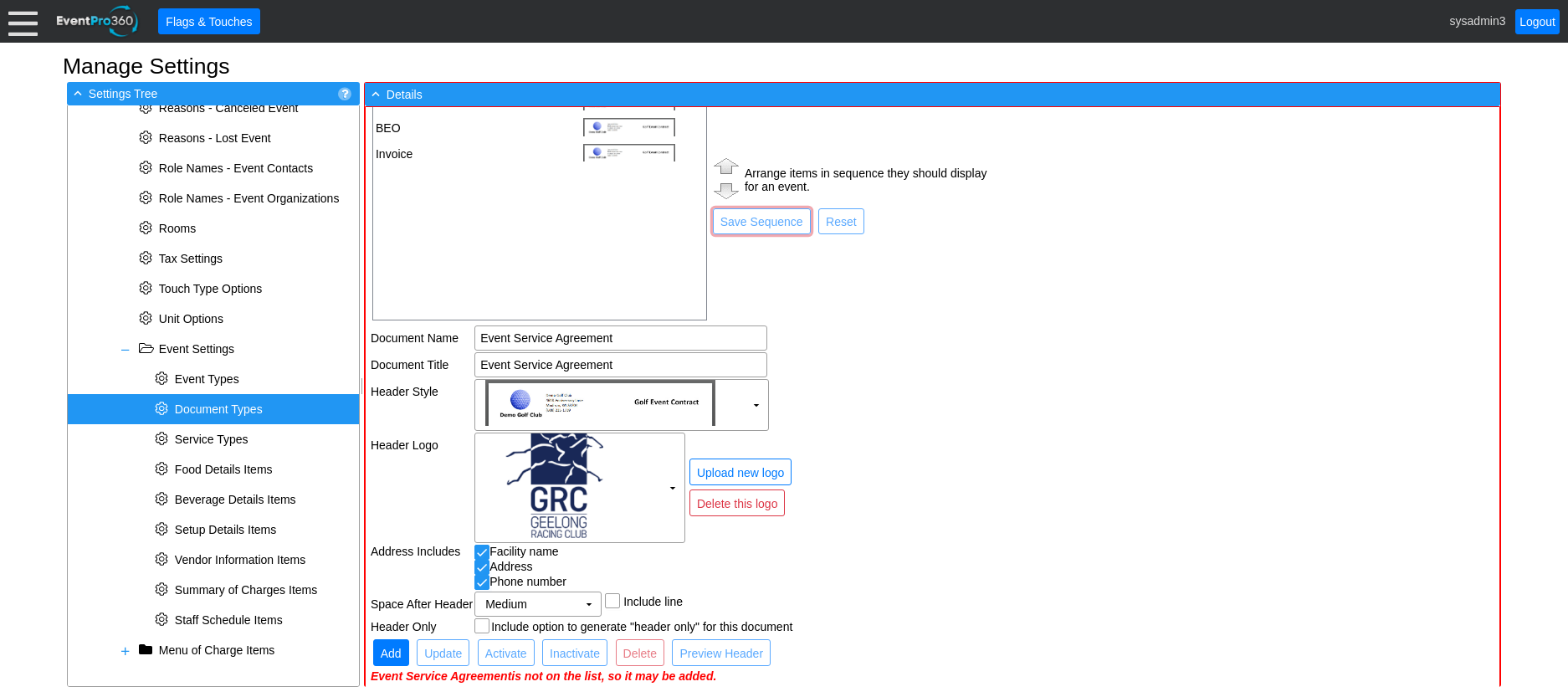
click at [395, 651] on span "Add" at bounding box center [391, 653] width 28 height 16
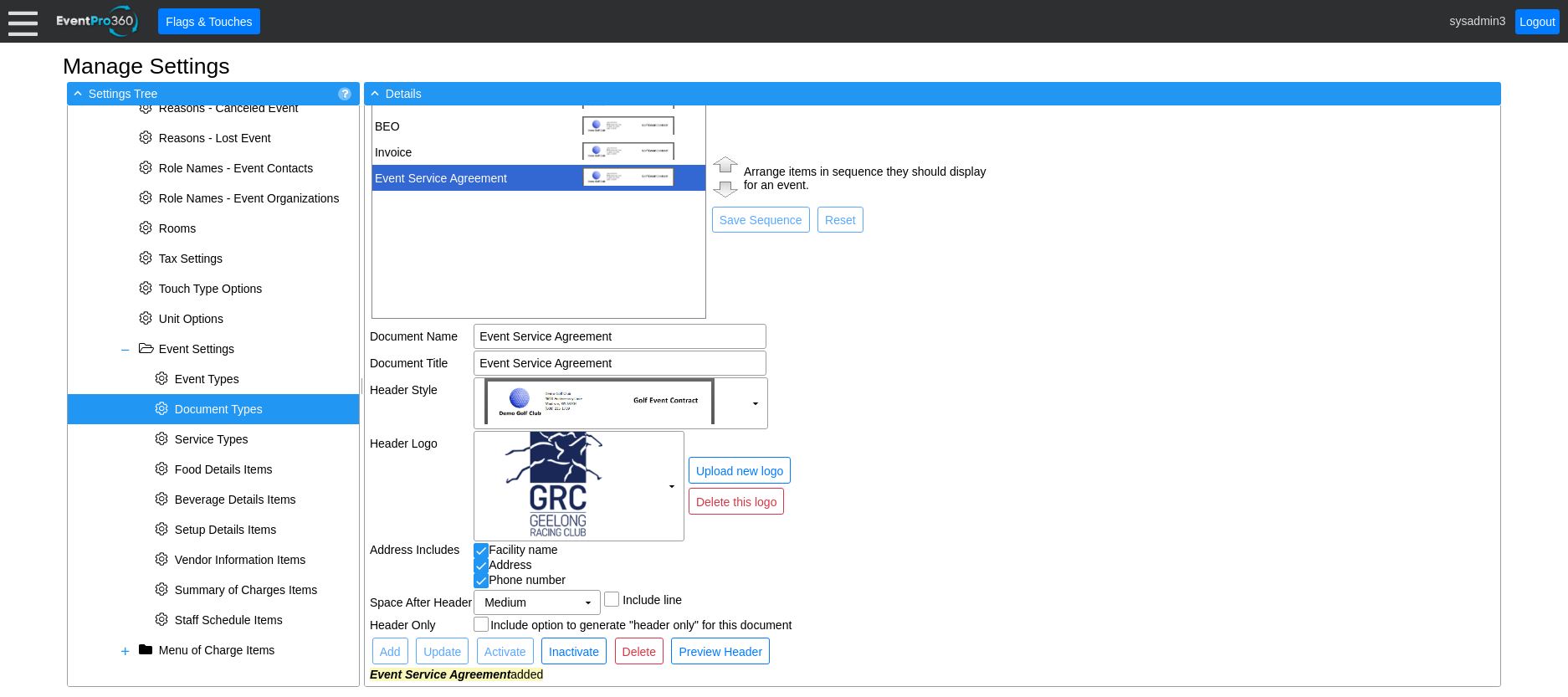
scroll to position [0, 0]
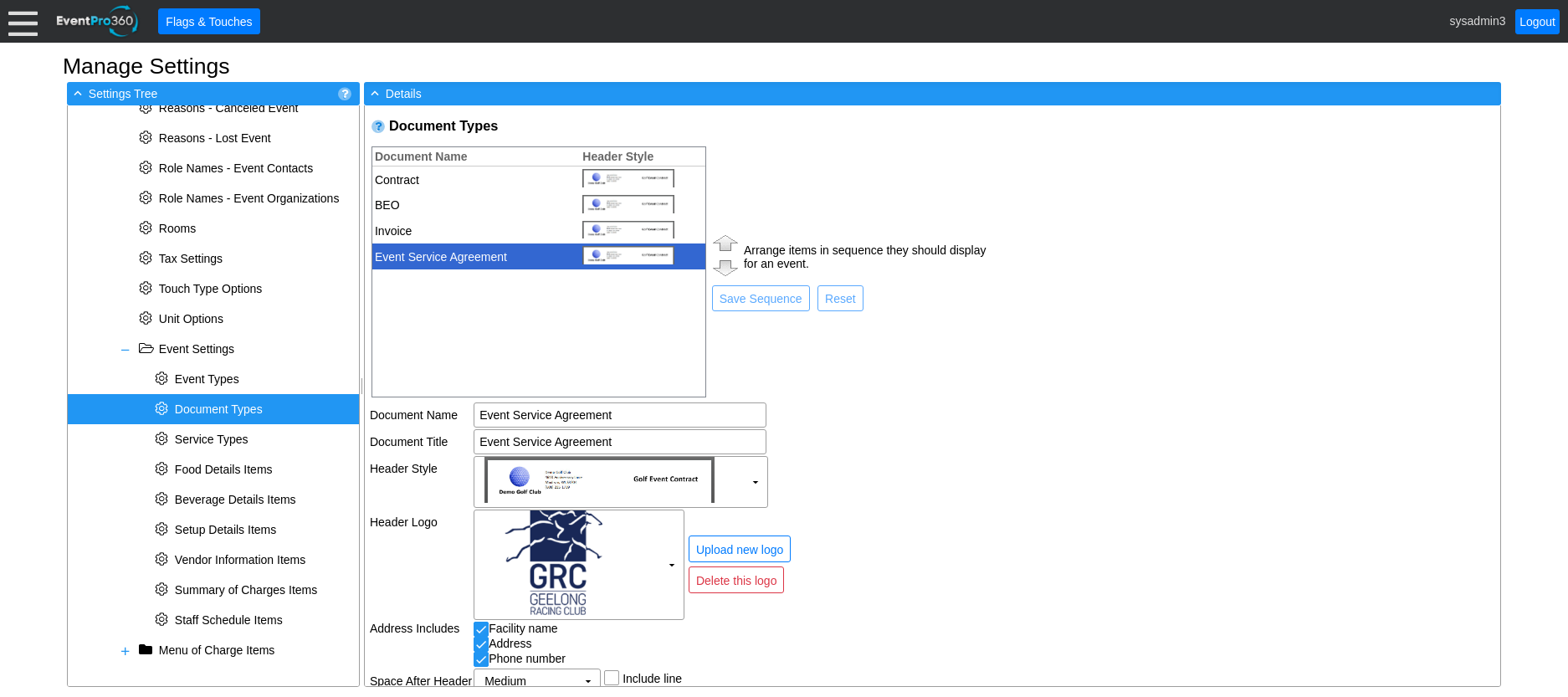
click at [476, 251] on td "Event Service Agreement" at bounding box center [472, 257] width 199 height 26
click at [730, 241] on img at bounding box center [725, 242] width 32 height 23
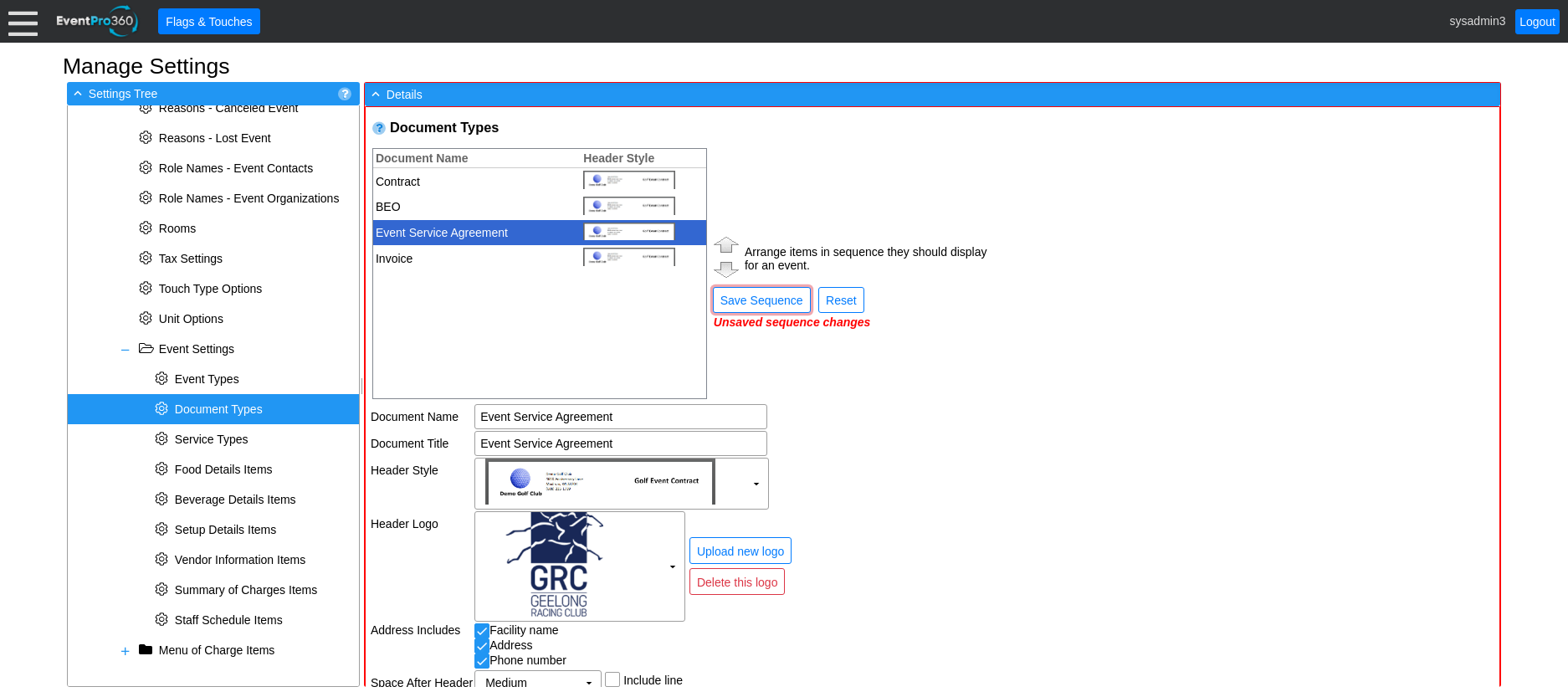
click at [730, 241] on img at bounding box center [726, 244] width 32 height 23
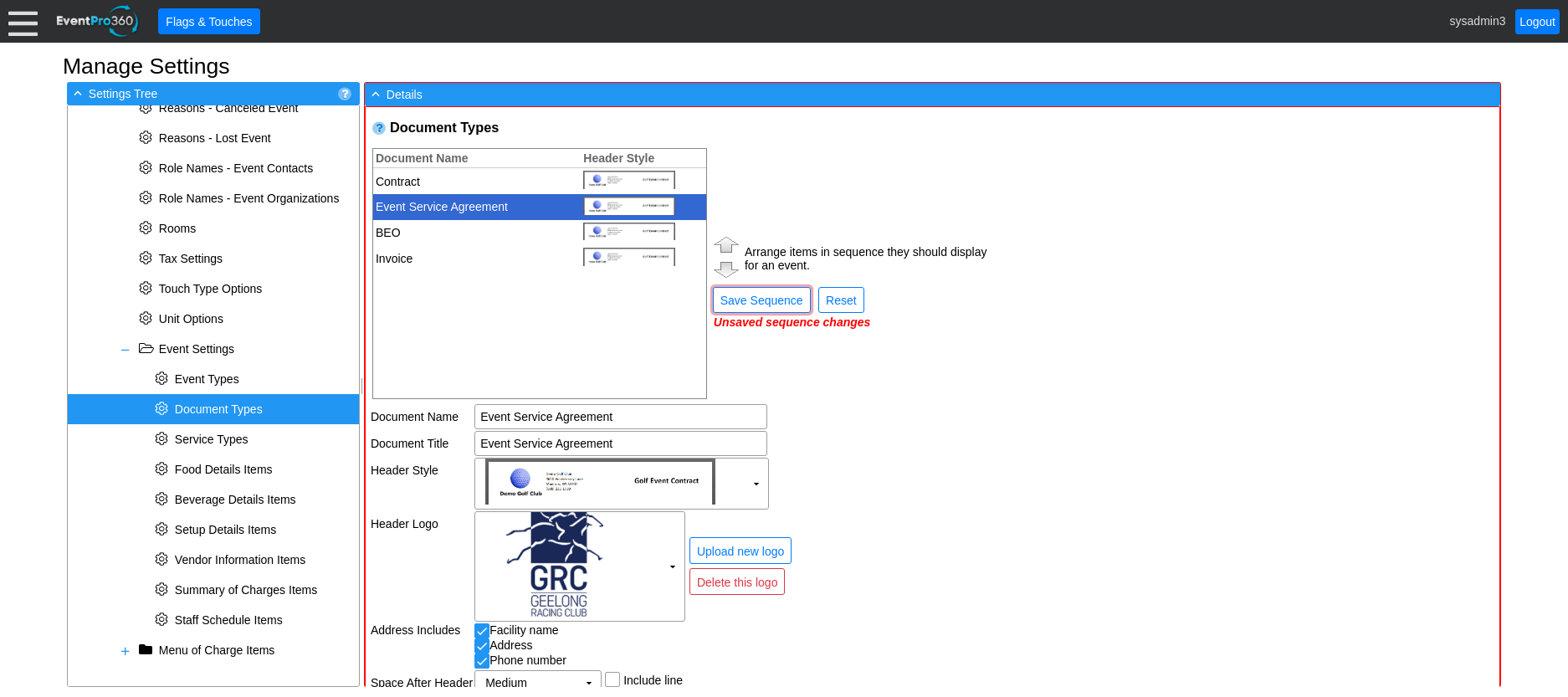
click at [730, 241] on img at bounding box center [726, 244] width 32 height 23
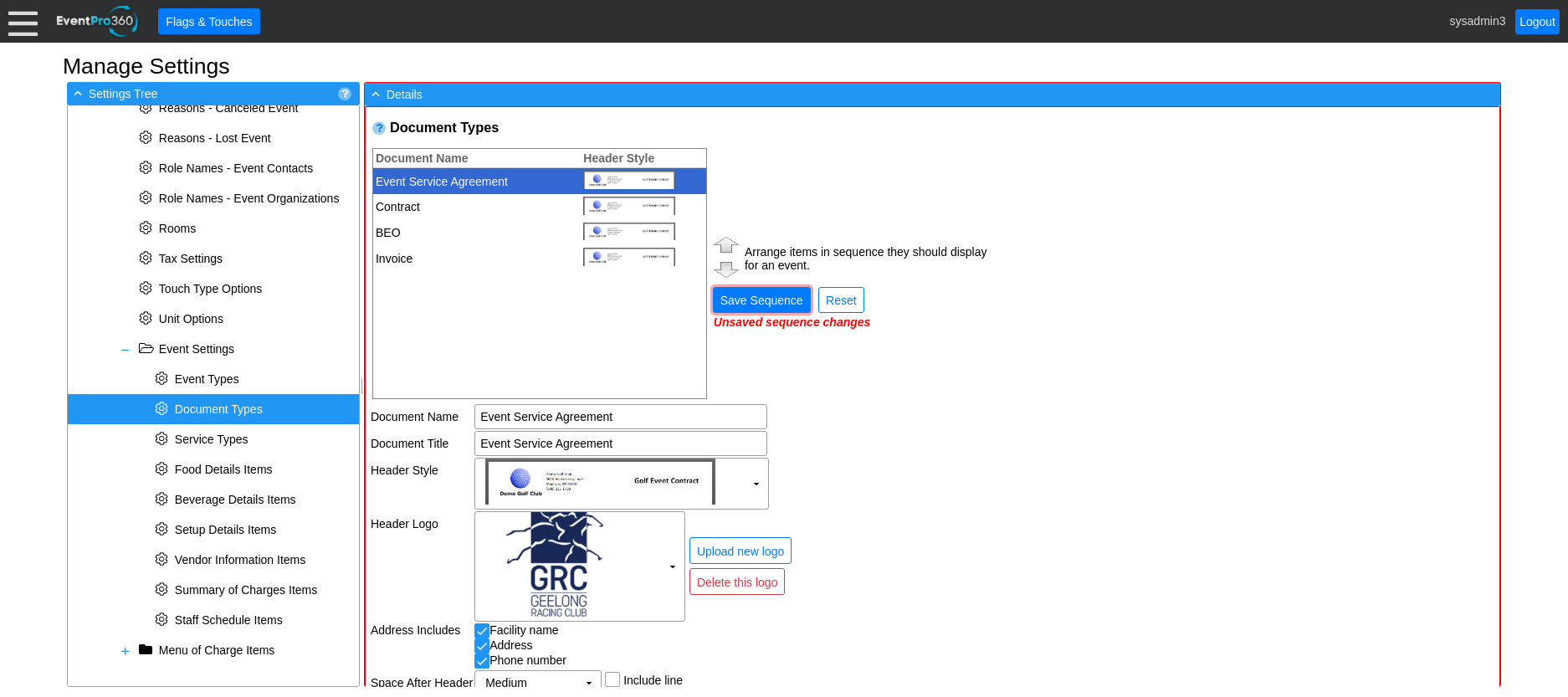
click at [786, 304] on span "Save Sequence" at bounding box center [761, 300] width 89 height 16
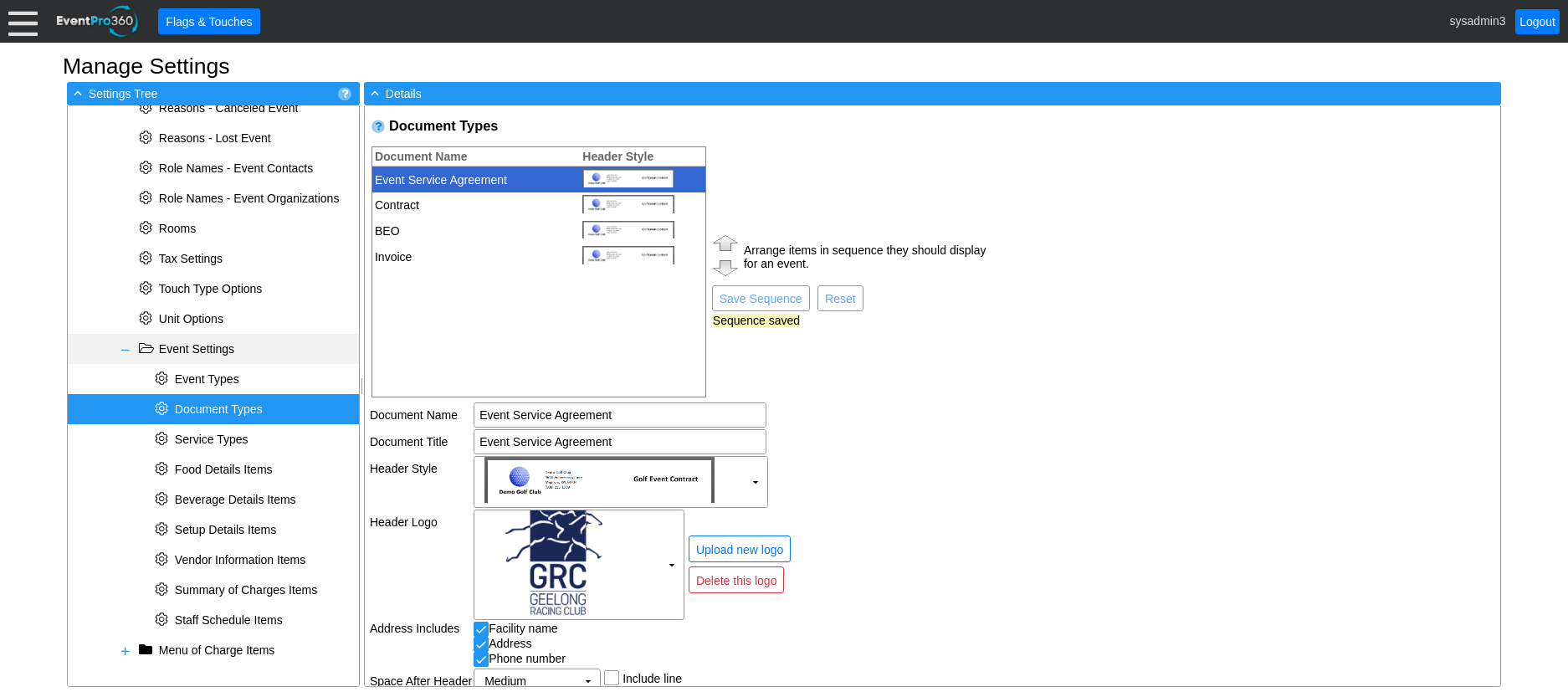
click at [128, 352] on span at bounding box center [125, 349] width 13 height 13
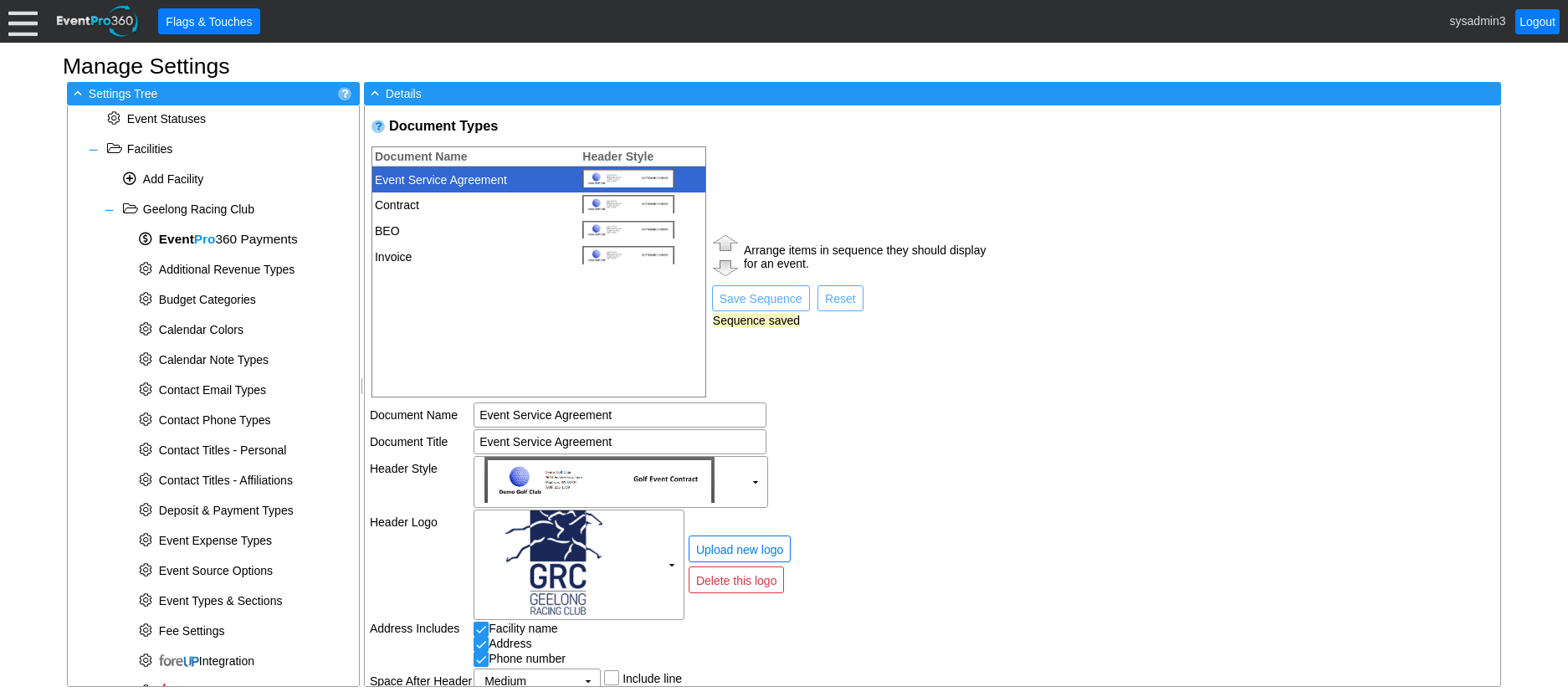
scroll to position [16, 0]
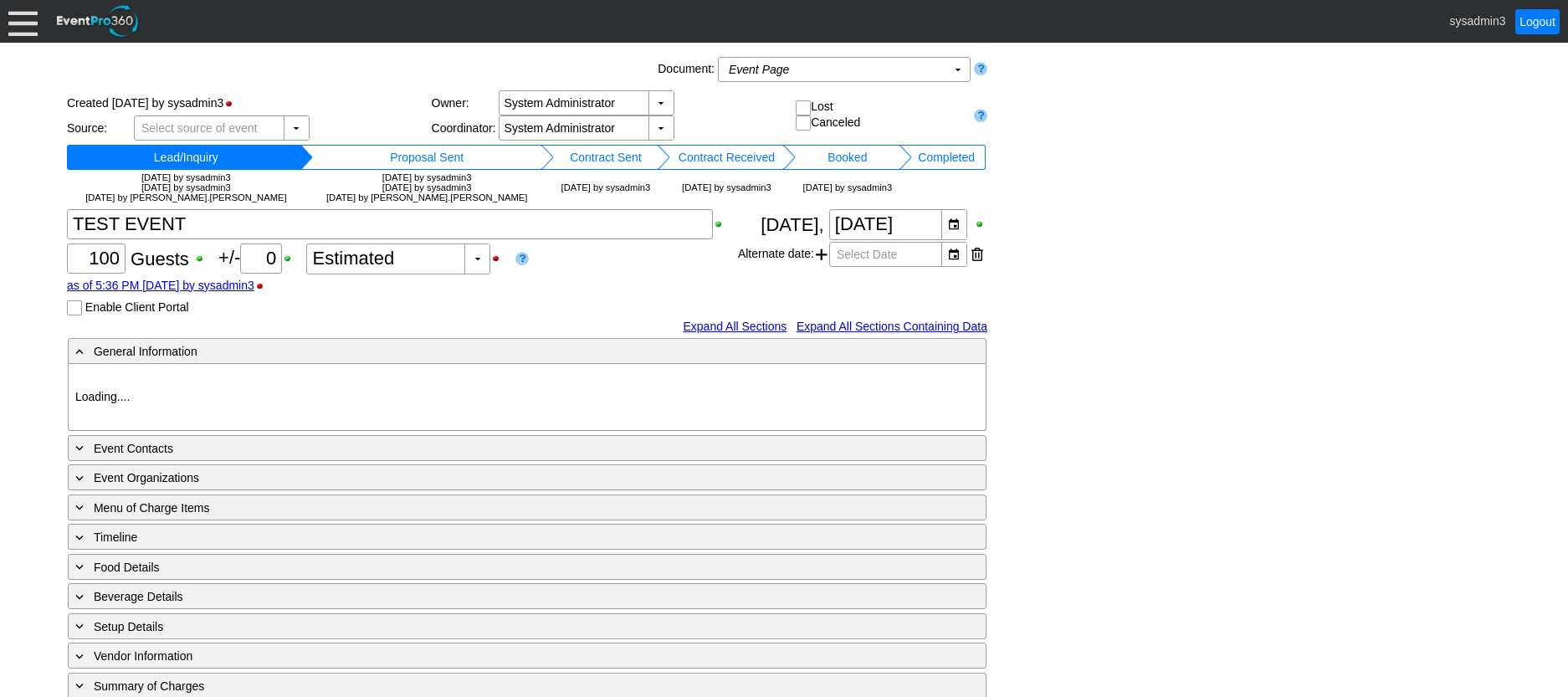
type input "Geelong Racing Club"
type input "Festival (Non-Raceday)"
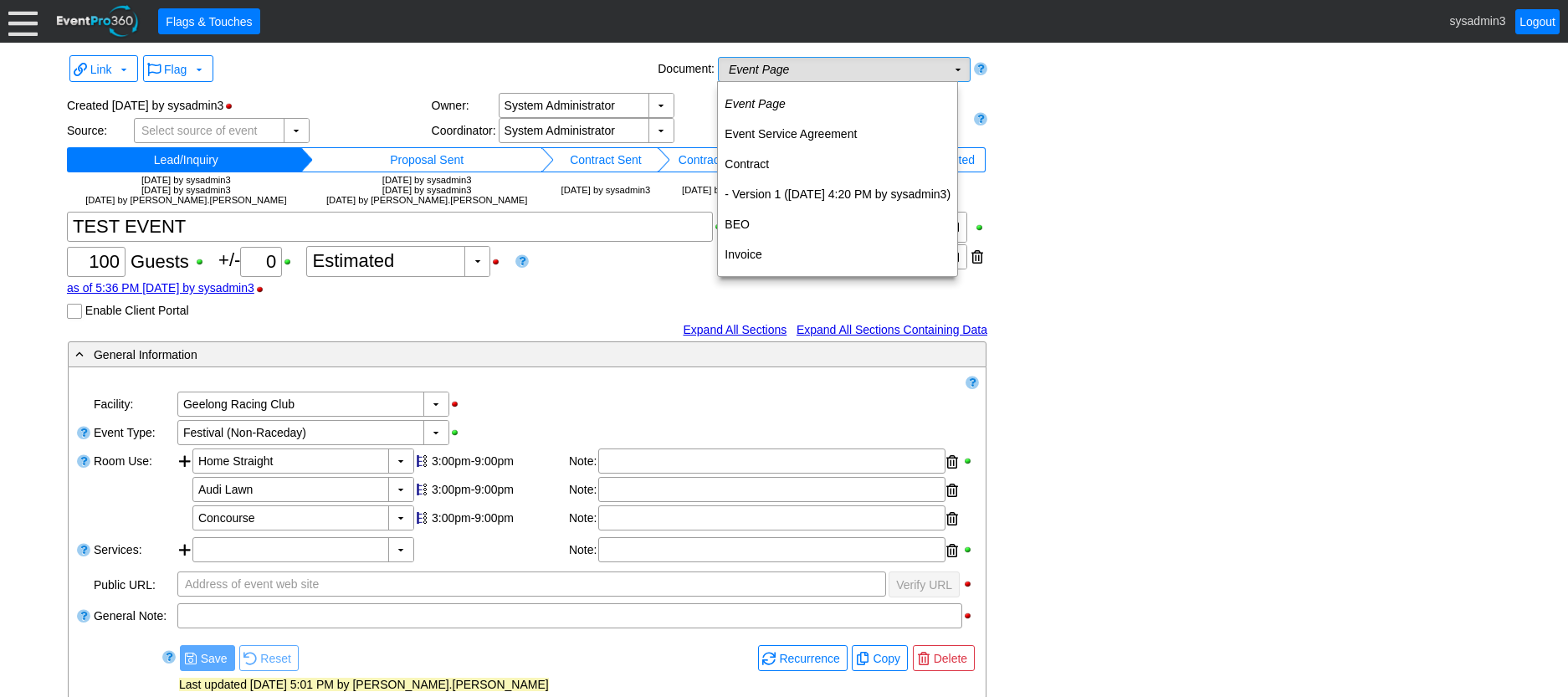
click at [863, 77] on td "Event Page Χ" at bounding box center [832, 69] width 228 height 23
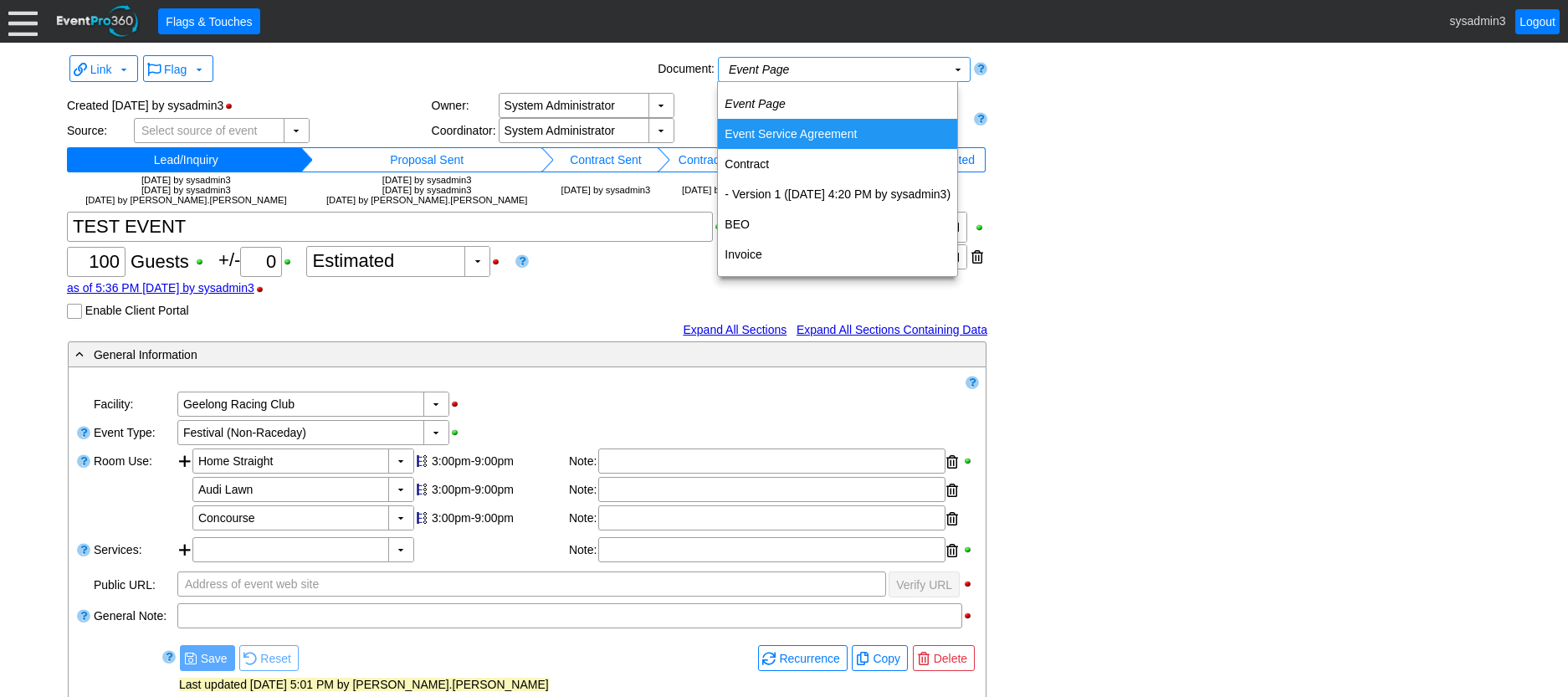
click at [817, 121] on td "Event Service Agreement" at bounding box center [837, 134] width 239 height 30
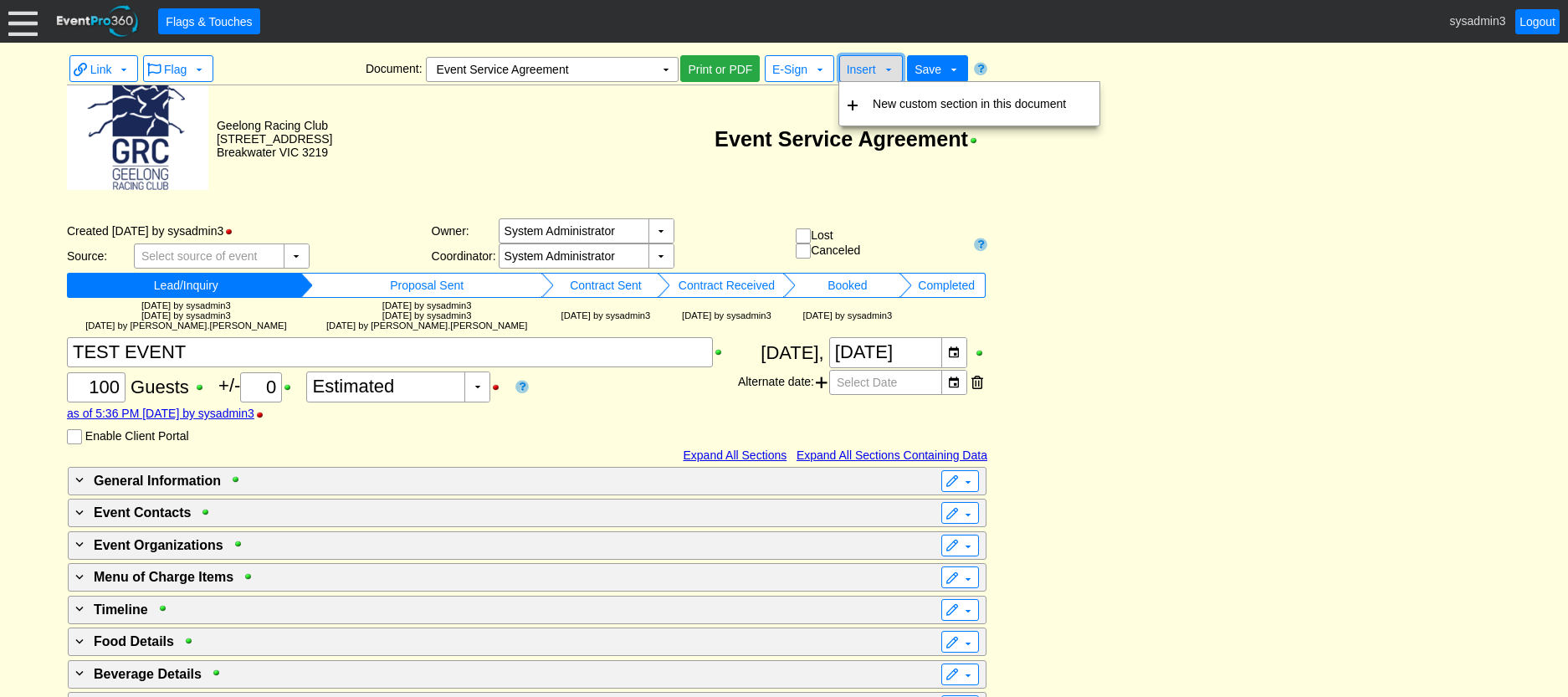
click at [859, 71] on span "Insert" at bounding box center [862, 68] width 29 height 13
click at [882, 104] on td "New custom section in this document" at bounding box center [969, 103] width 206 height 30
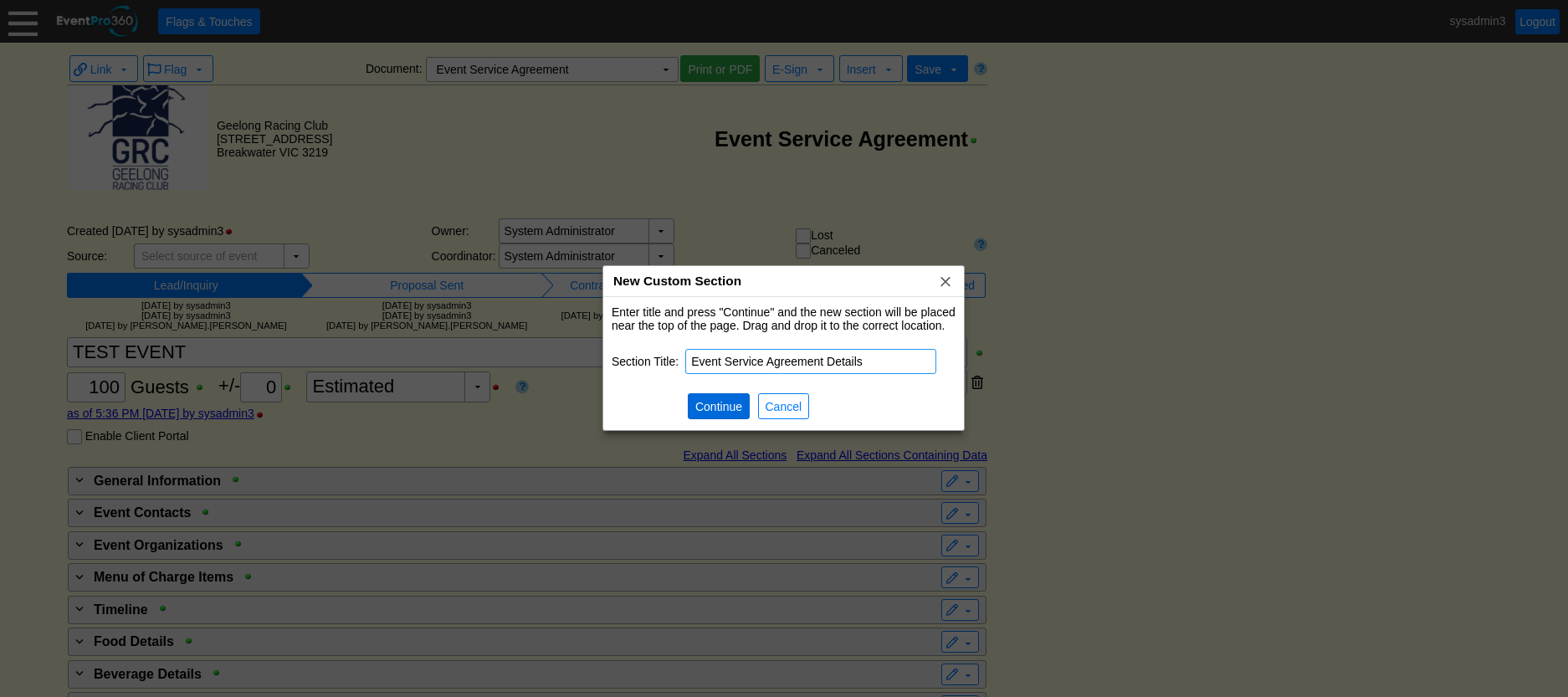
type input "Event Service Agreement Details"
click at [726, 401] on span "Continue" at bounding box center [719, 407] width 54 height 16
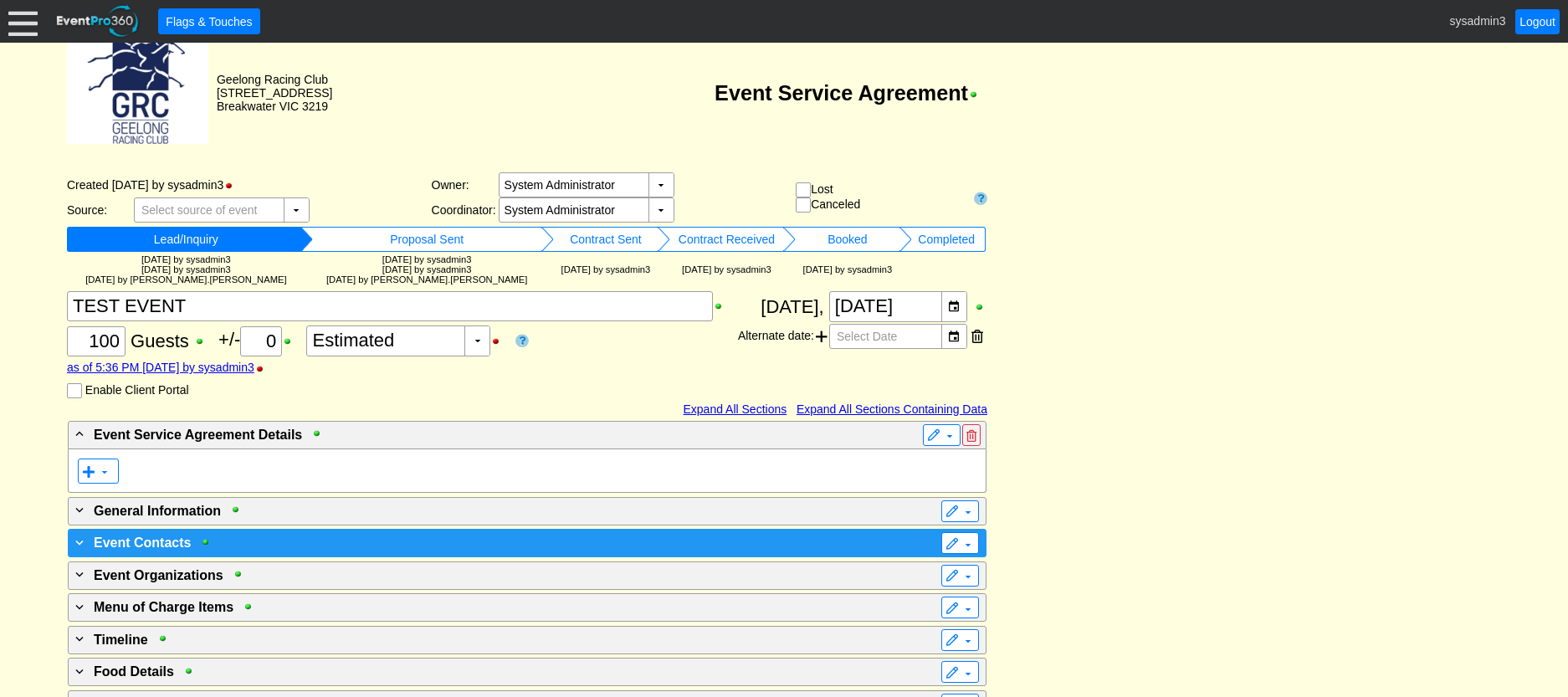
scroll to position [167, 0]
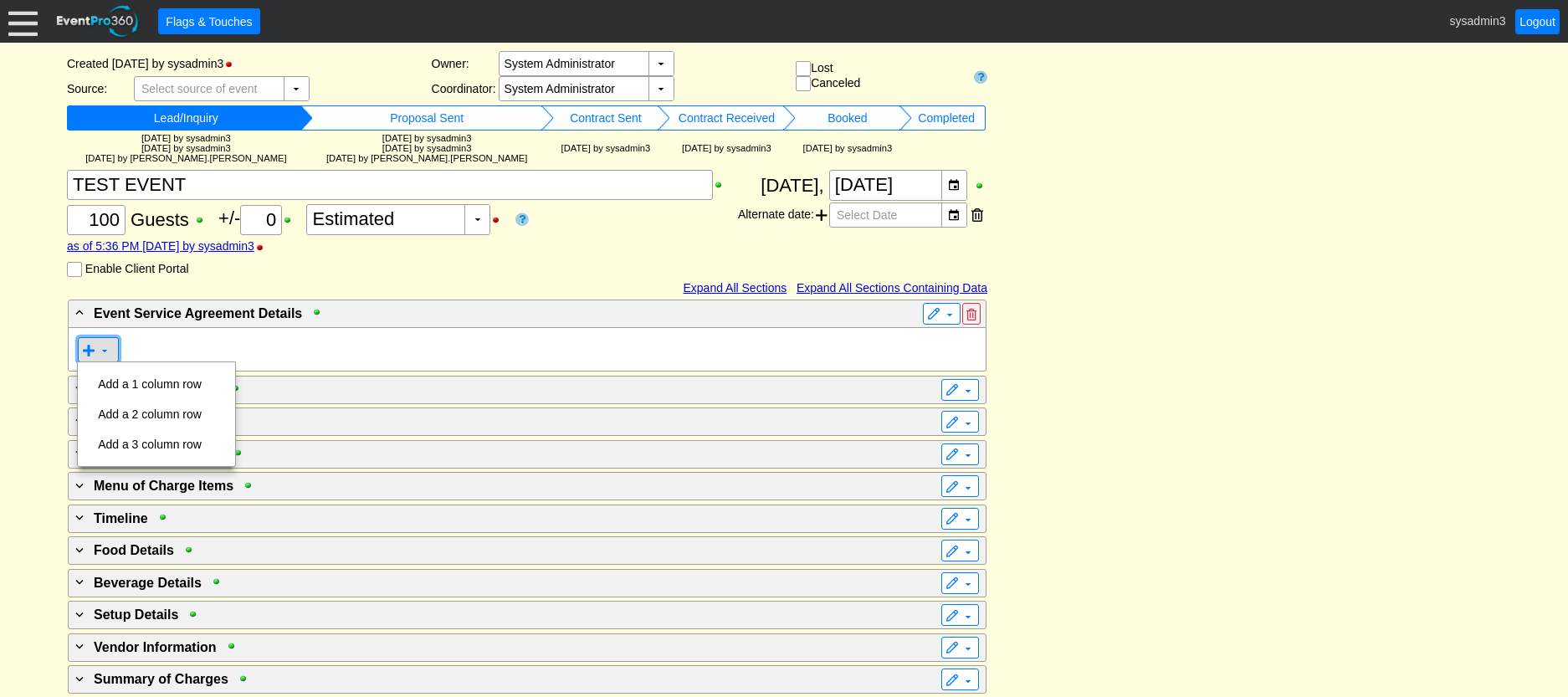
click at [92, 345] on span at bounding box center [88, 350] width 13 height 13
click at [122, 380] on td "Add a 1 column row" at bounding box center [149, 384] width 117 height 30
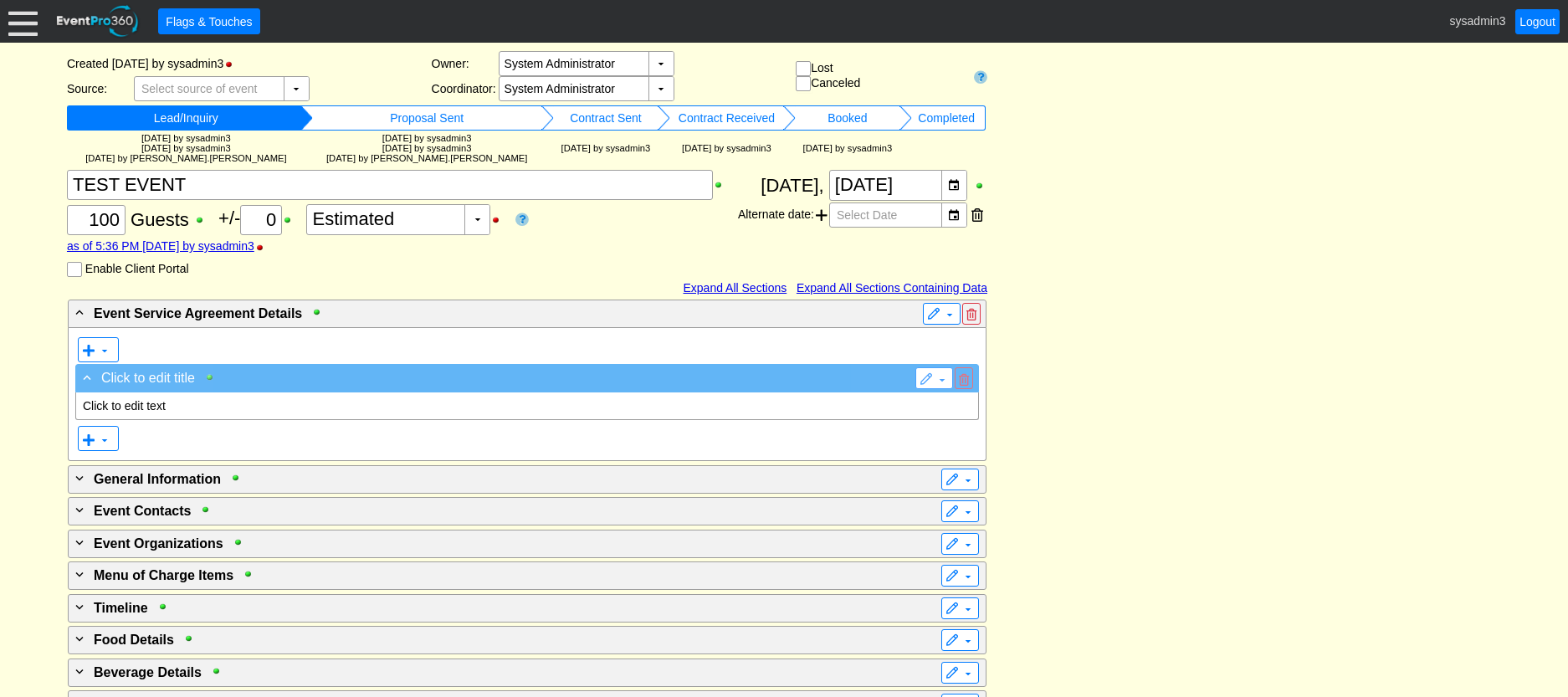
click at [206, 373] on div at bounding box center [214, 378] width 19 height 12
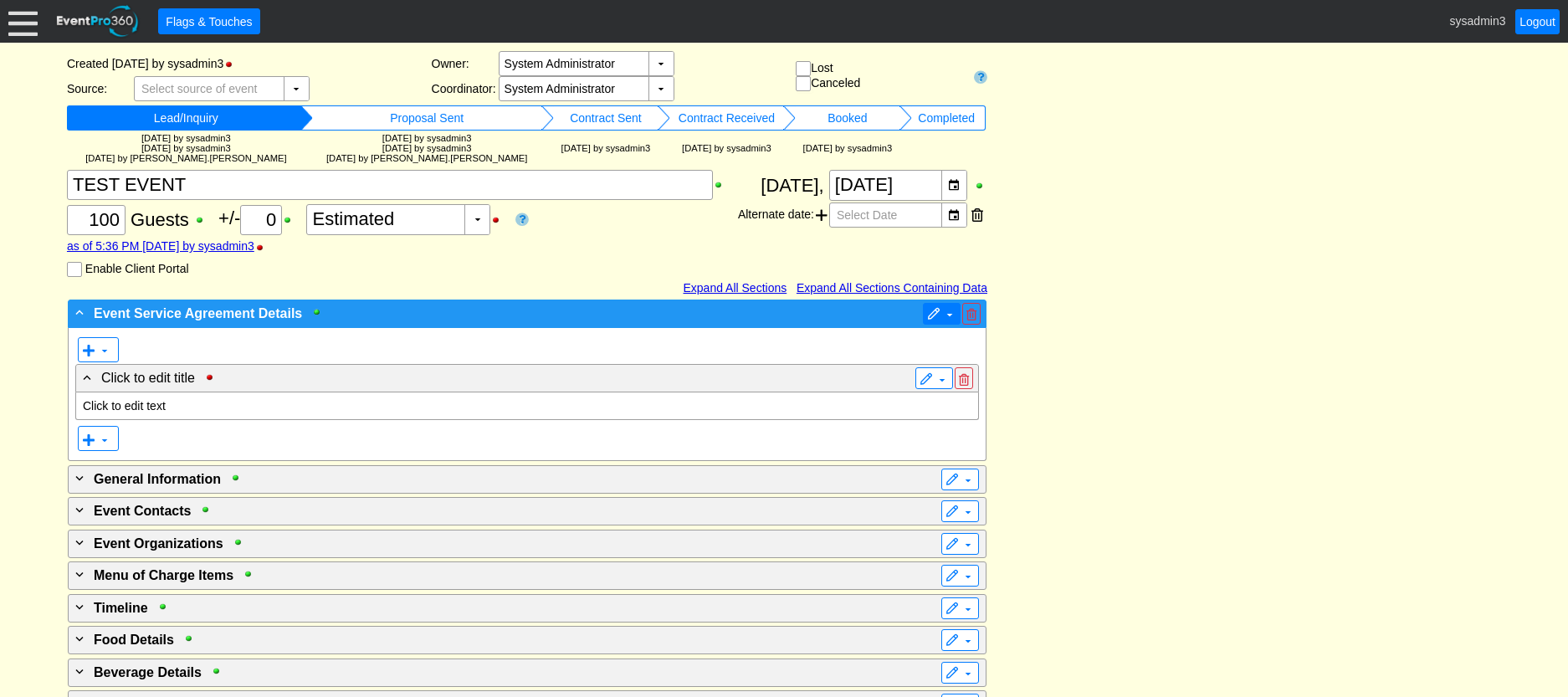
click at [940, 316] on span at bounding box center [934, 314] width 13 height 13
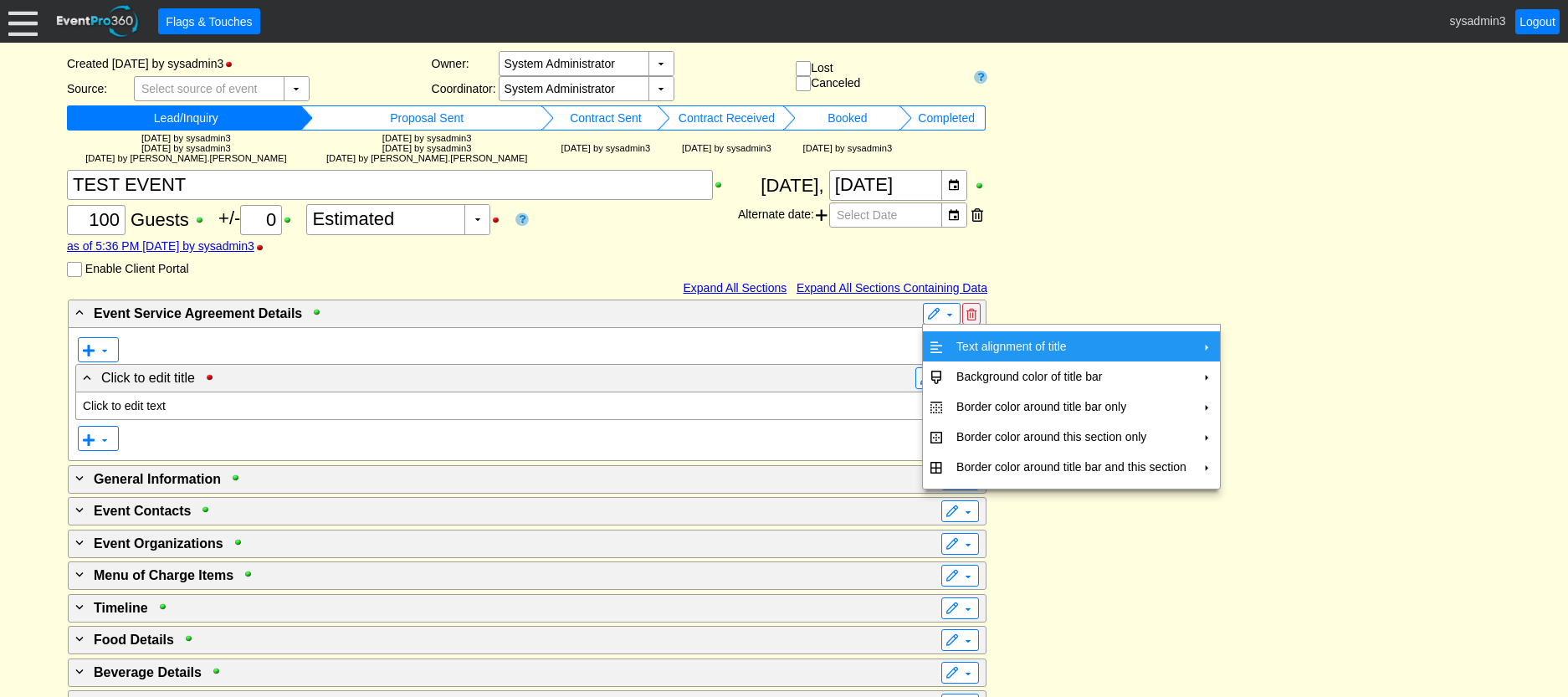
click at [978, 337] on td "Text alignment of title" at bounding box center [1071, 346] width 244 height 30
click at [1268, 375] on td "Center" at bounding box center [1272, 384] width 49 height 30
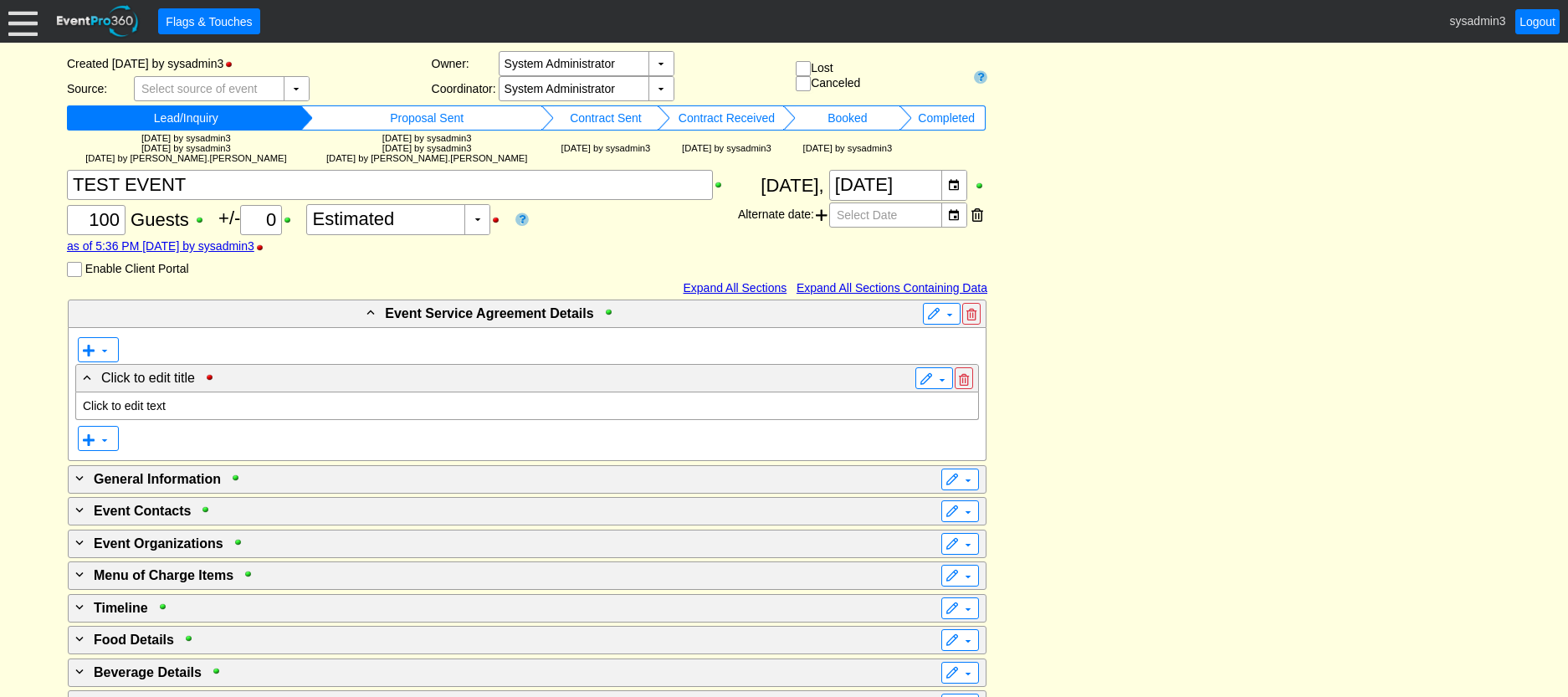
click at [149, 406] on p "Click to edit text" at bounding box center [527, 406] width 888 height 13
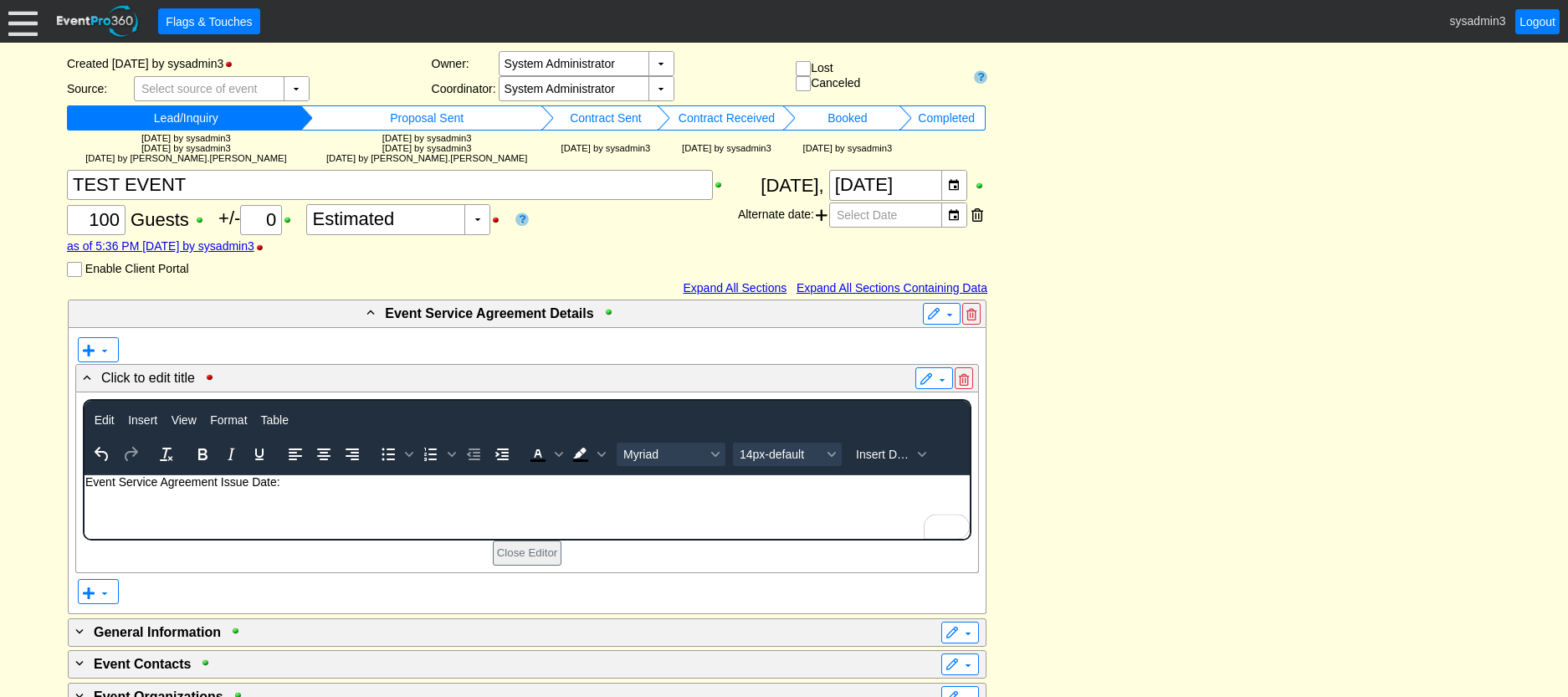
click at [85, 484] on iframe at bounding box center [527, 506] width 885 height 63
drag, startPoint x: 85, startPoint y: 479, endPoint x: 175, endPoint y: 951, distance: 480.5
click at [85, 479] on p "Event Service Agreement Issue Date:" at bounding box center [526, 481] width 883 height 13
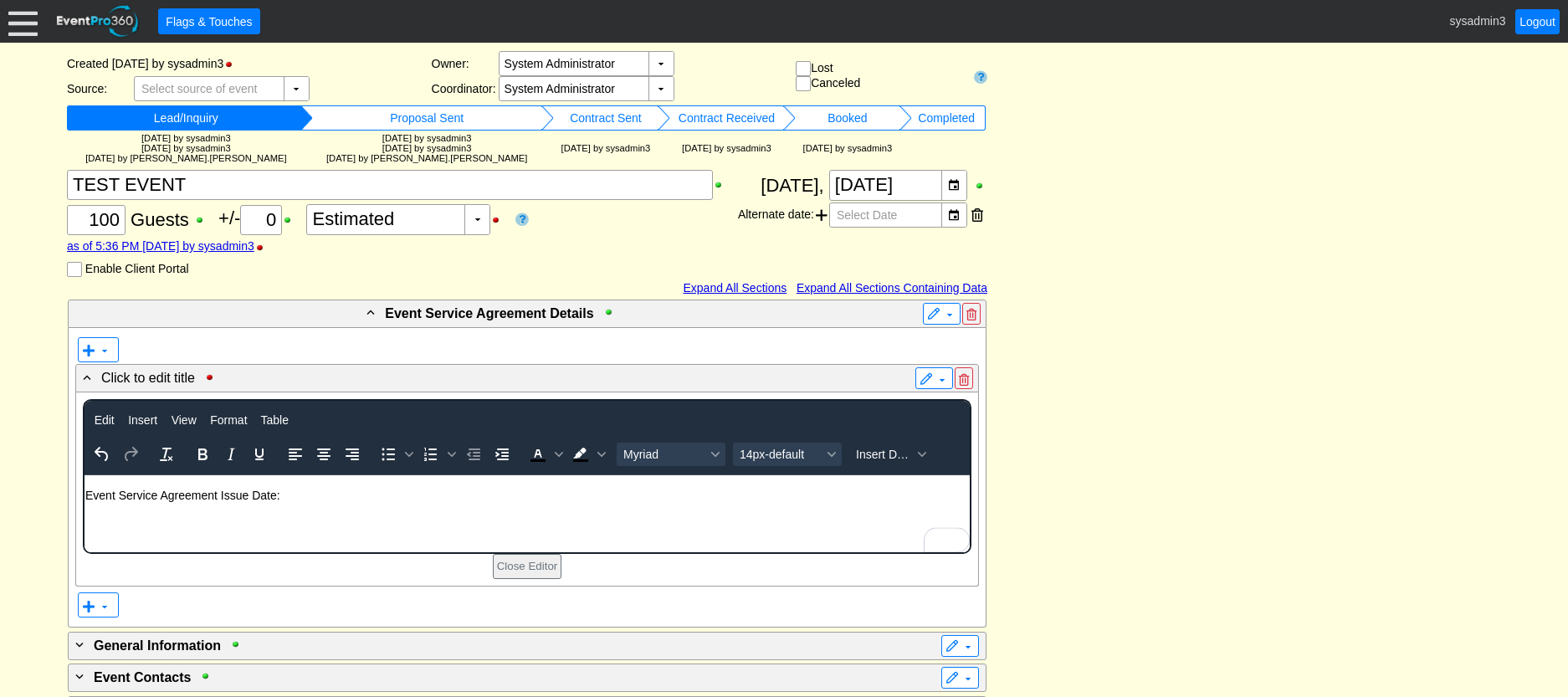
click at [294, 496] on p "Event Service Agreement Issue Date:" at bounding box center [526, 495] width 883 height 13
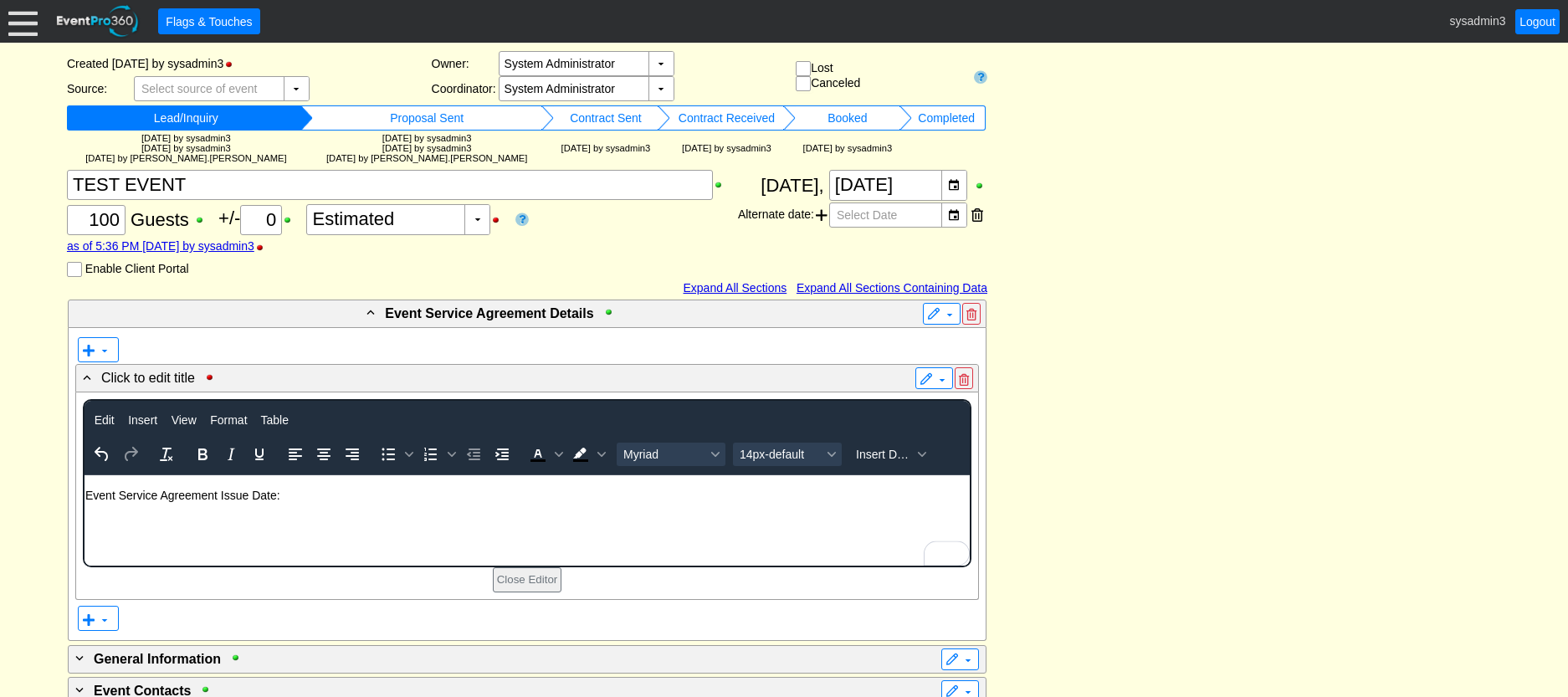
click at [325, 520] on body "Event Service Agreement Issue Date:" at bounding box center [526, 499] width 885 height 49
drag, startPoint x: 293, startPoint y: 496, endPoint x: 85, endPoint y: 494, distance: 208.0
click at [85, 494] on p "Event Service Agreement Issue Date:" at bounding box center [526, 495] width 883 height 13
click at [322, 454] on icon "Align center" at bounding box center [323, 454] width 13 height 12
click at [714, 506] on p "To enrich screen reader interactions, please activate Accessibility in Grammarl…" at bounding box center [526, 508] width 883 height 13
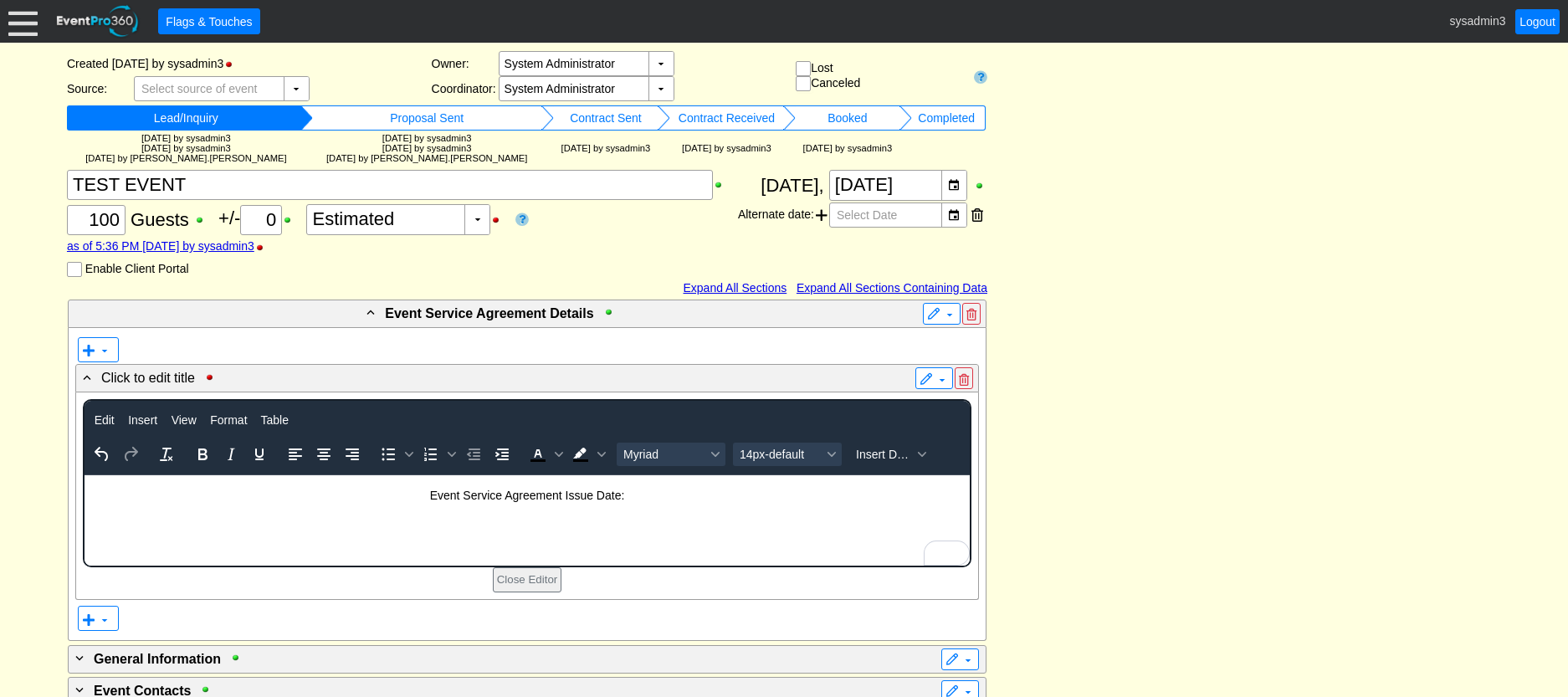
click at [709, 492] on p "Event Service Agreement Issue Date:" at bounding box center [526, 495] width 883 height 13
click at [871, 450] on span "Insert Data" at bounding box center [884, 453] width 56 height 13
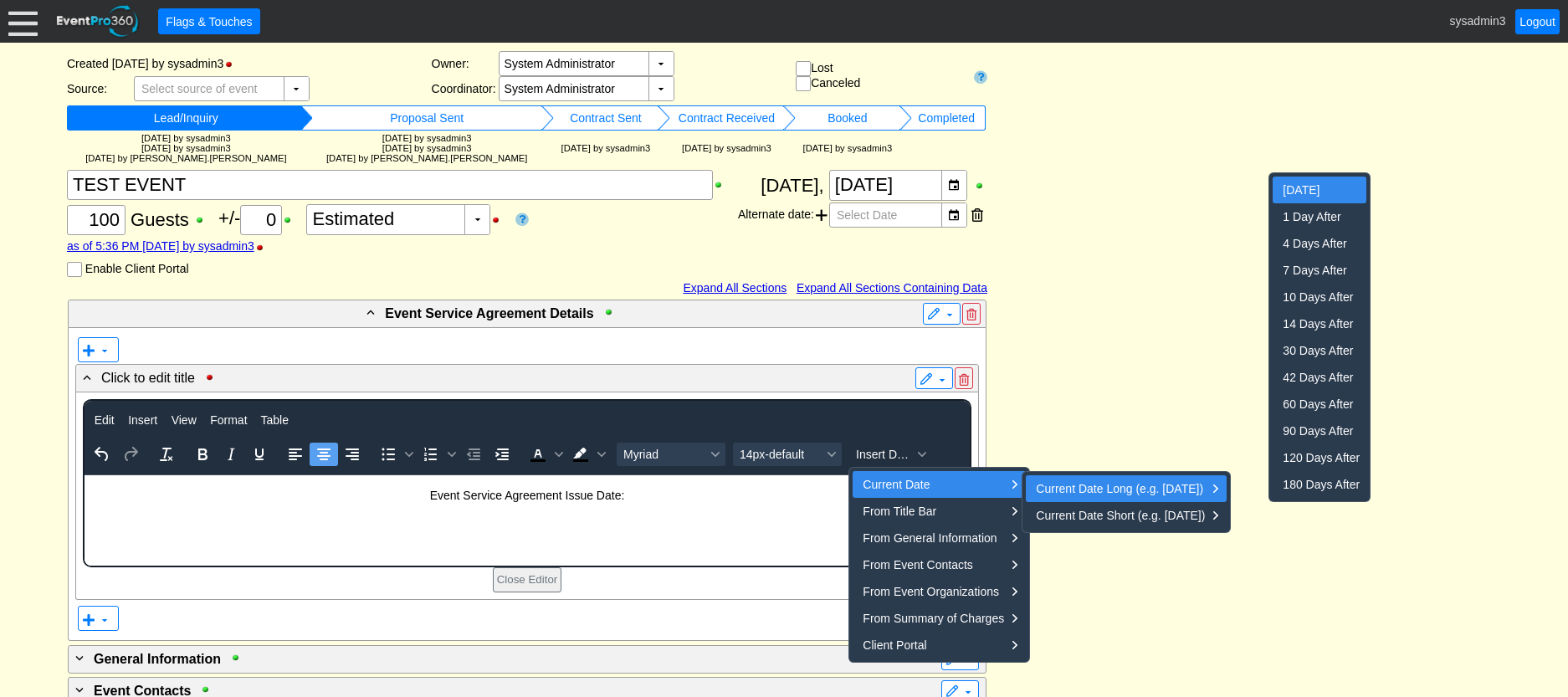
click at [1311, 192] on div "Today" at bounding box center [1321, 190] width 77 height 20
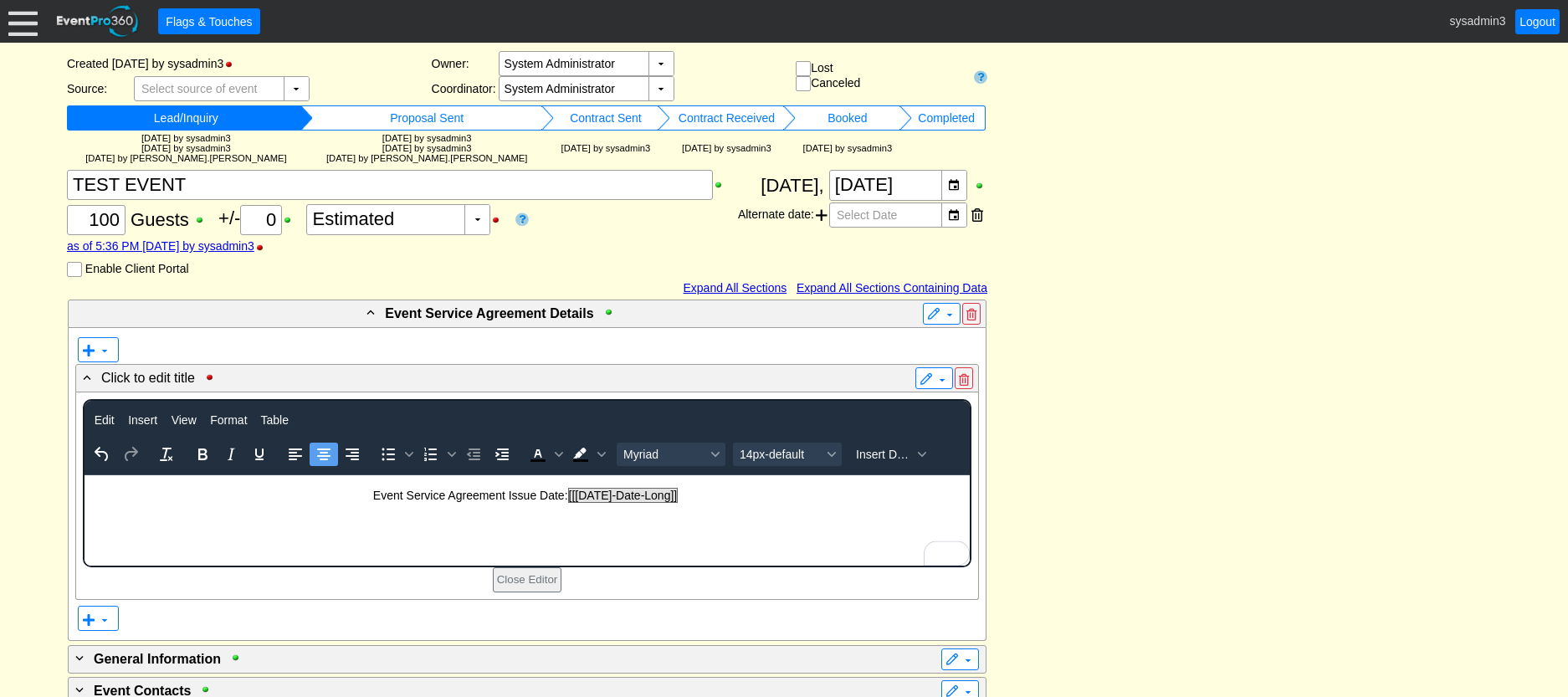
click at [595, 519] on body "Event Service Agreement Issue Date: [[Today-Date-Long]]" at bounding box center [526, 499] width 885 height 49
click at [700, 492] on p "Event Service Agreement Issue Date: [[Today-Date-Long]]" at bounding box center [526, 495] width 883 height 13
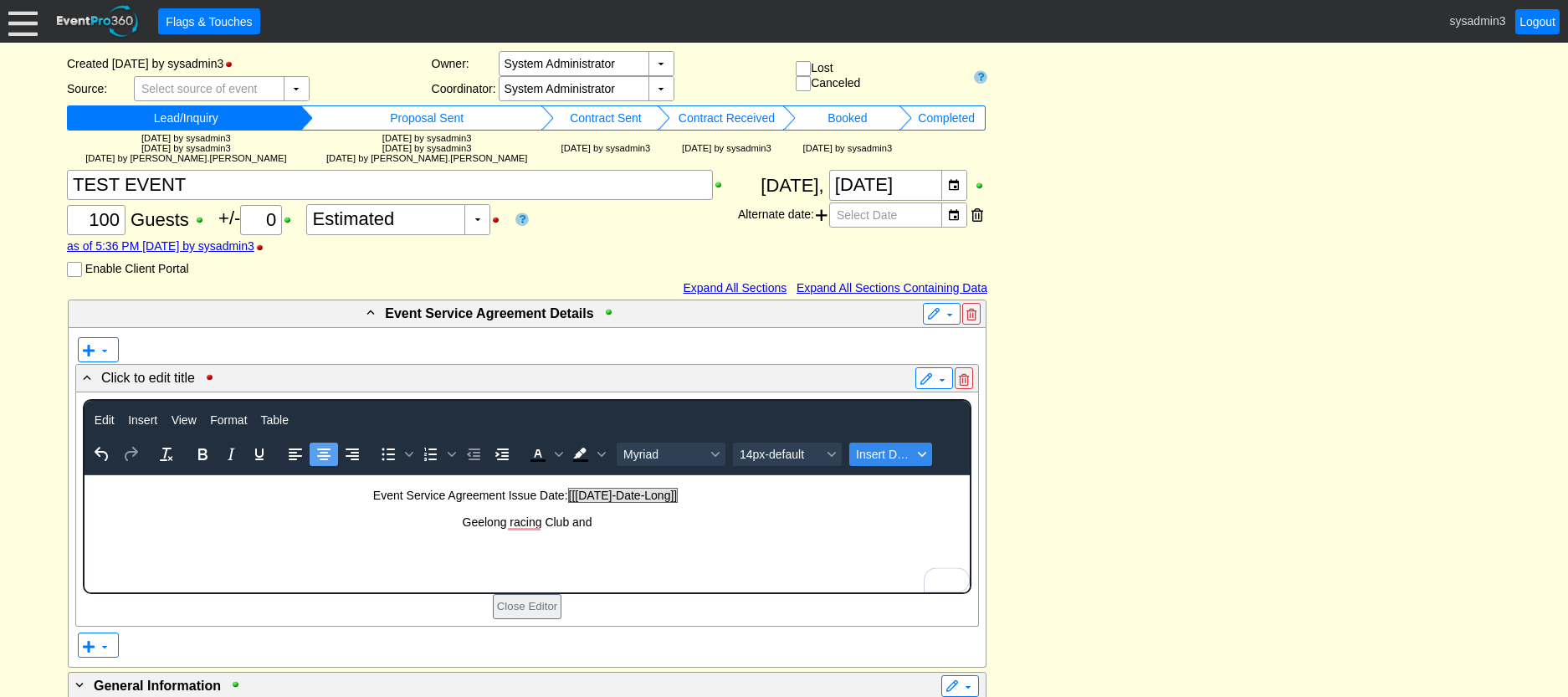
click at [864, 452] on span "Insert Data" at bounding box center [884, 453] width 56 height 13
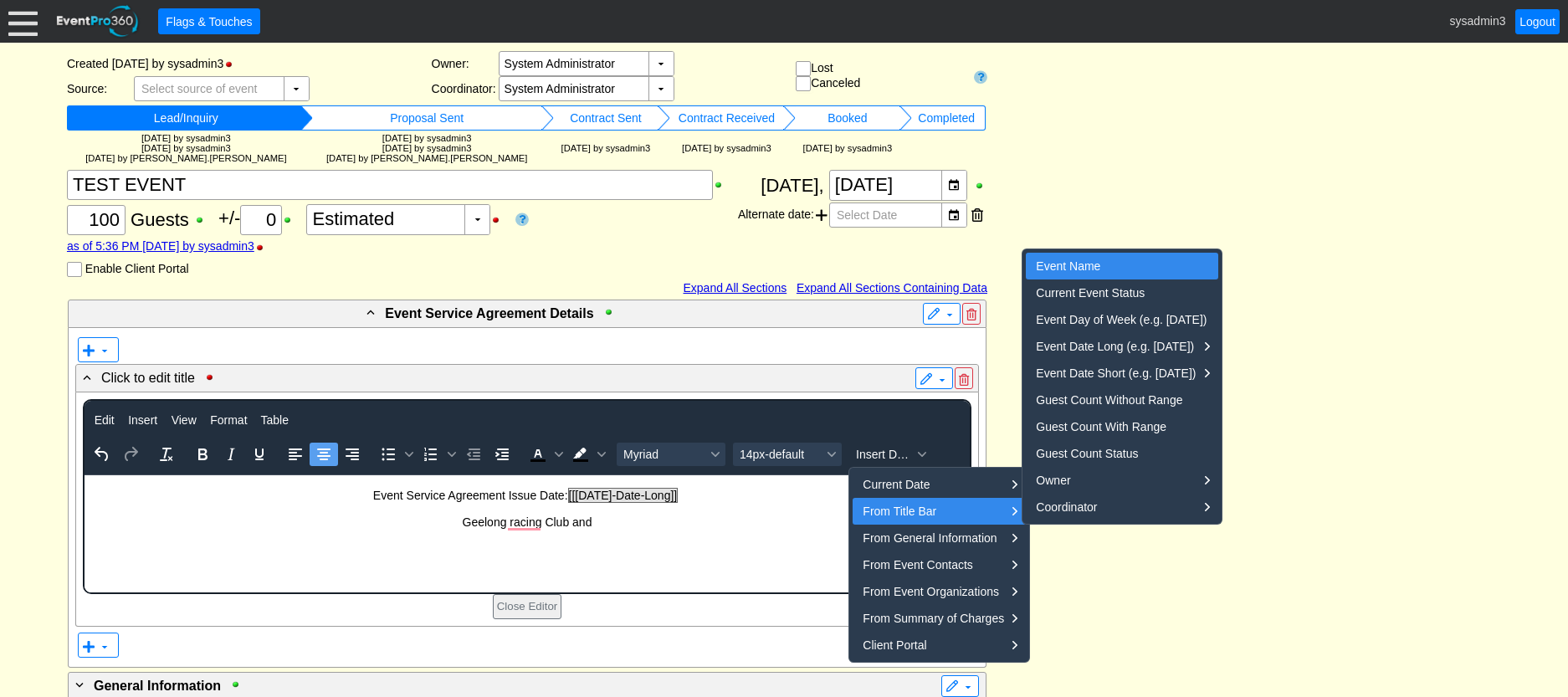
click at [1077, 257] on div "Event Name" at bounding box center [1123, 265] width 175 height 20
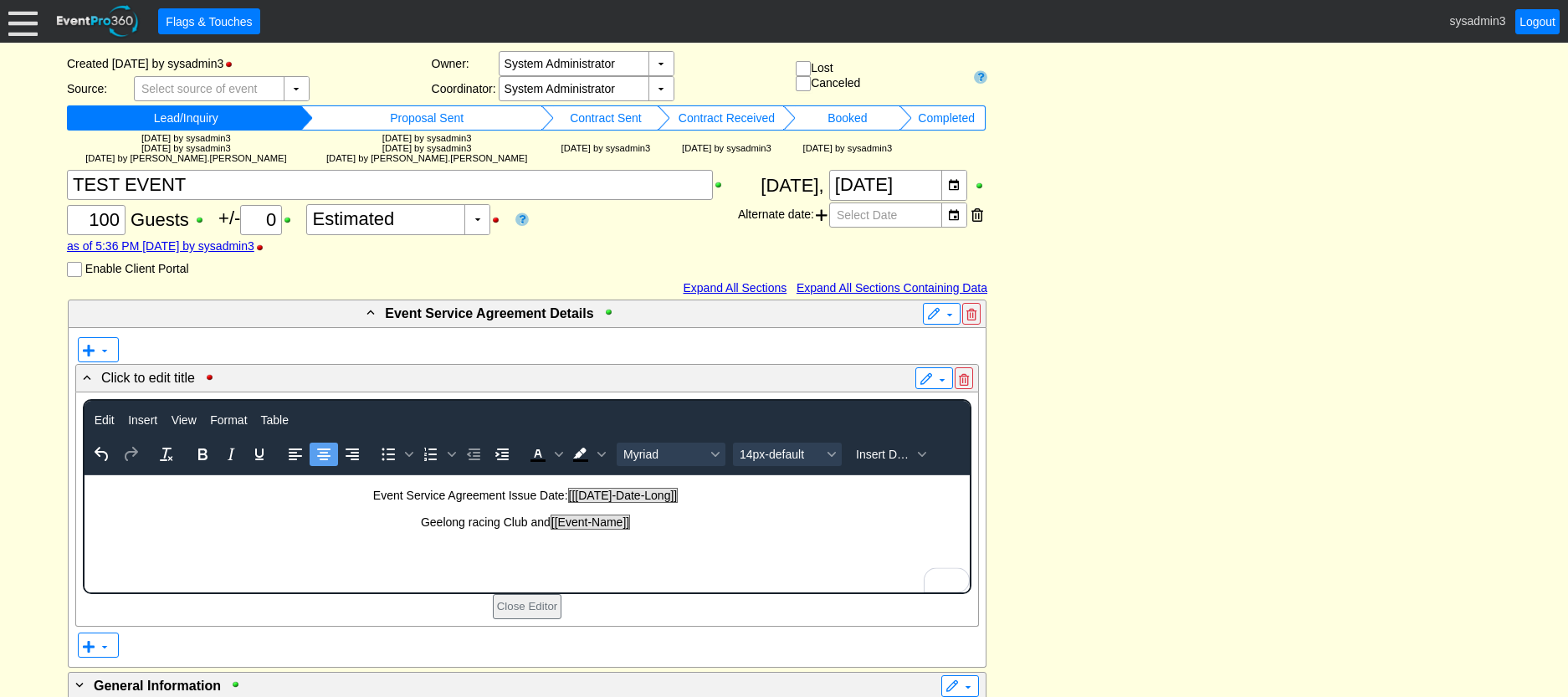
click at [472, 521] on p "Geelong racing Club and [[Event-Name]]" at bounding box center [526, 522] width 883 height 13
click at [468, 522] on p "Geelong racing Club and [[Event-Name]]" at bounding box center [526, 522] width 883 height 13
click at [659, 523] on p "Geelong Racing Club and [[Event-Name]]" at bounding box center [526, 522] width 883 height 13
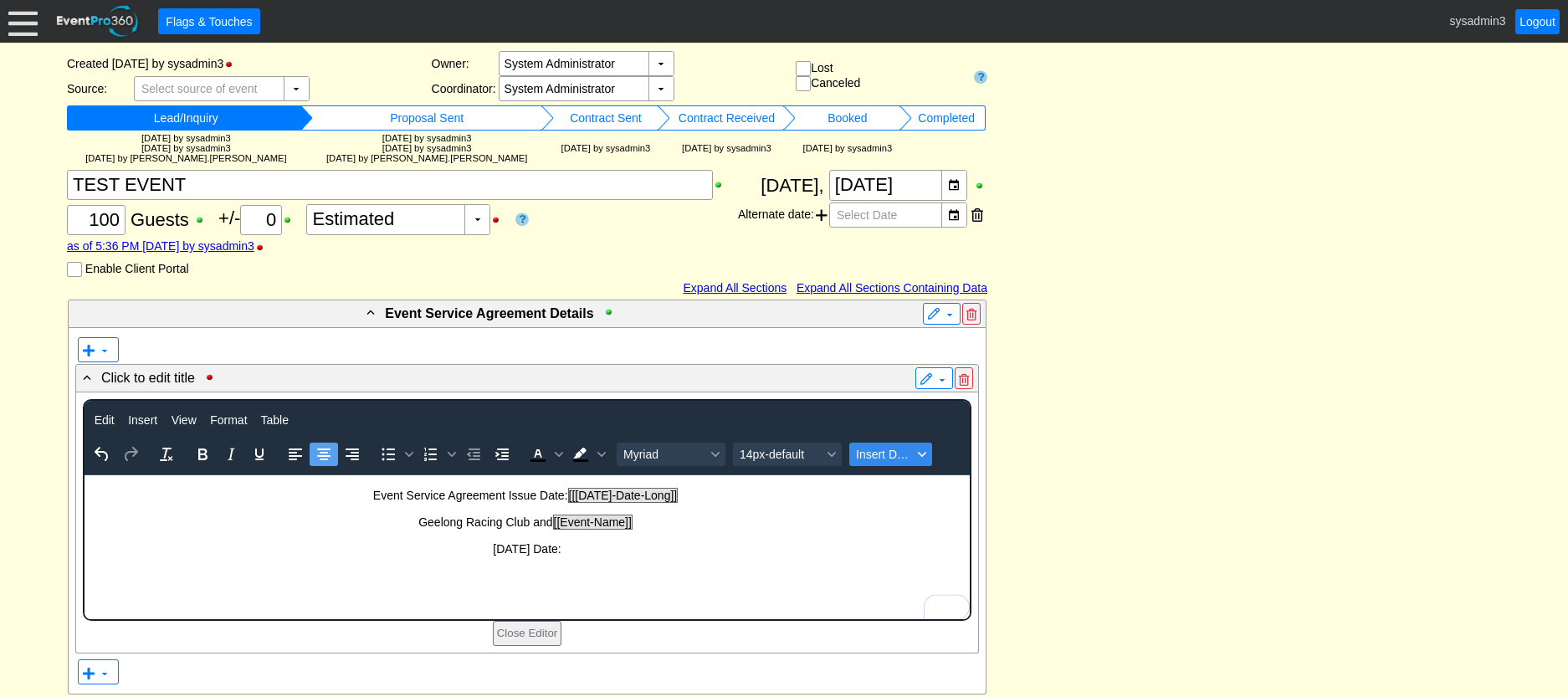
click at [883, 452] on span "Insert Data" at bounding box center [884, 453] width 56 height 13
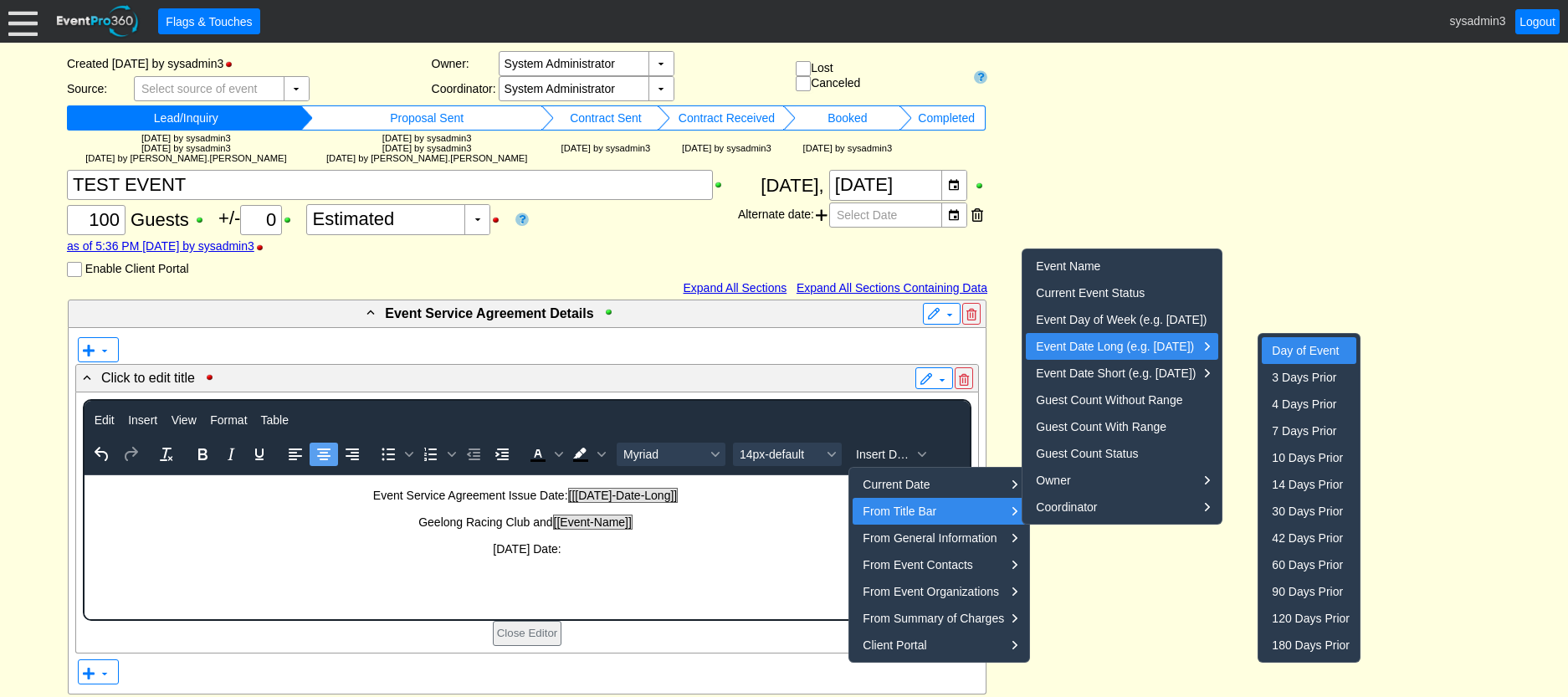
click at [1304, 346] on div "Day of Event" at bounding box center [1311, 350] width 78 height 20
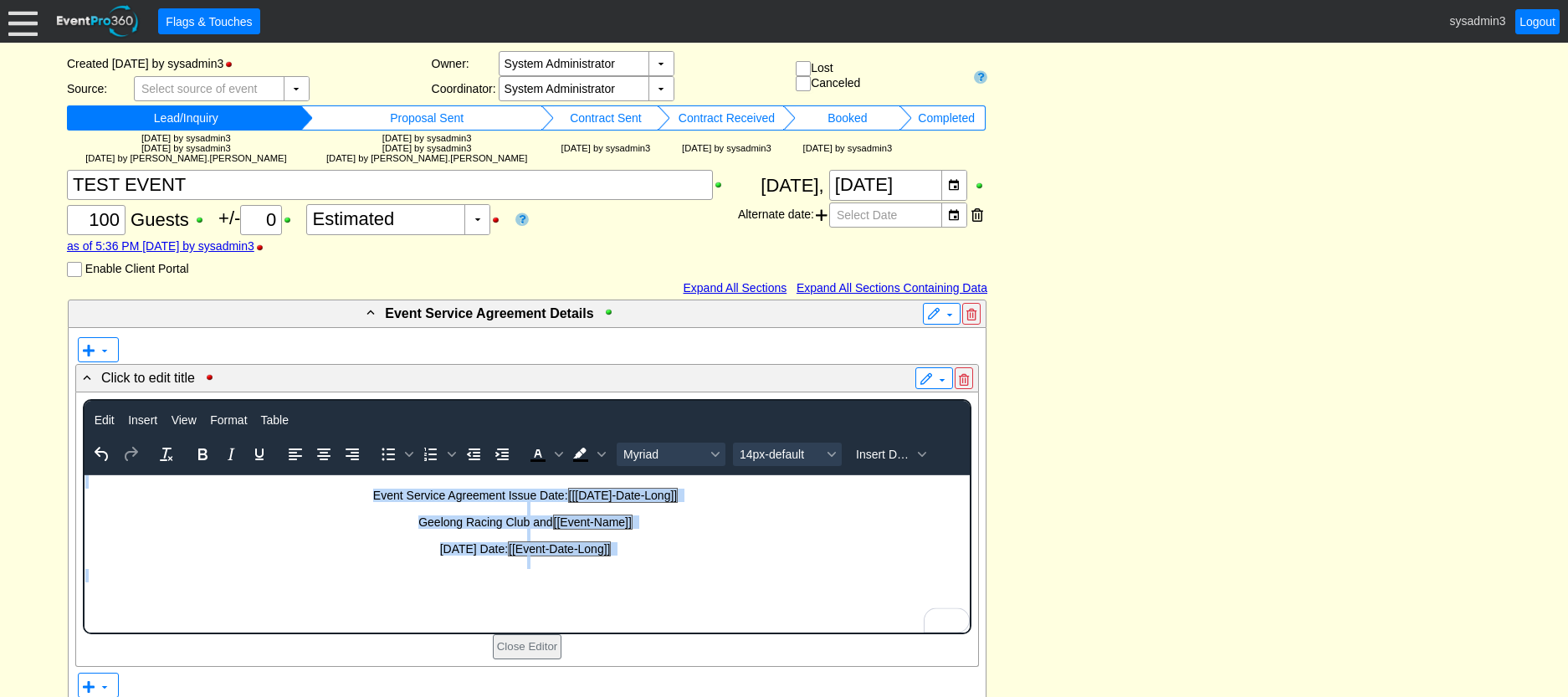
drag, startPoint x: 546, startPoint y: 570, endPoint x: 492, endPoint y: 938, distance: 371.9
click at [407, 475] on html "Event Service Agreement Issue Date: [[Today-Date-Long]] Geelong Racing Club and…" at bounding box center [526, 532] width 885 height 115
click at [203, 447] on icon "Bold" at bounding box center [202, 454] width 20 height 20
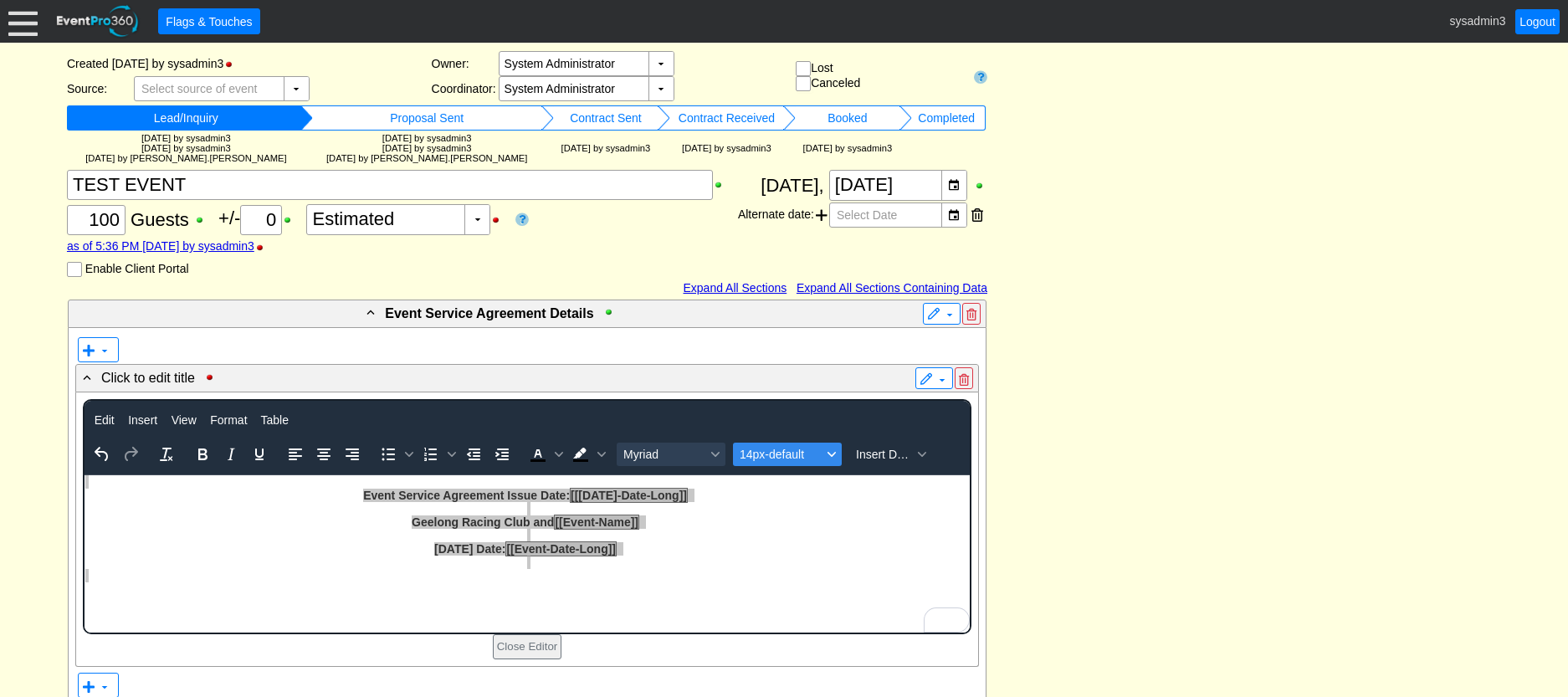
click at [792, 455] on span "14px-default" at bounding box center [780, 453] width 82 height 13
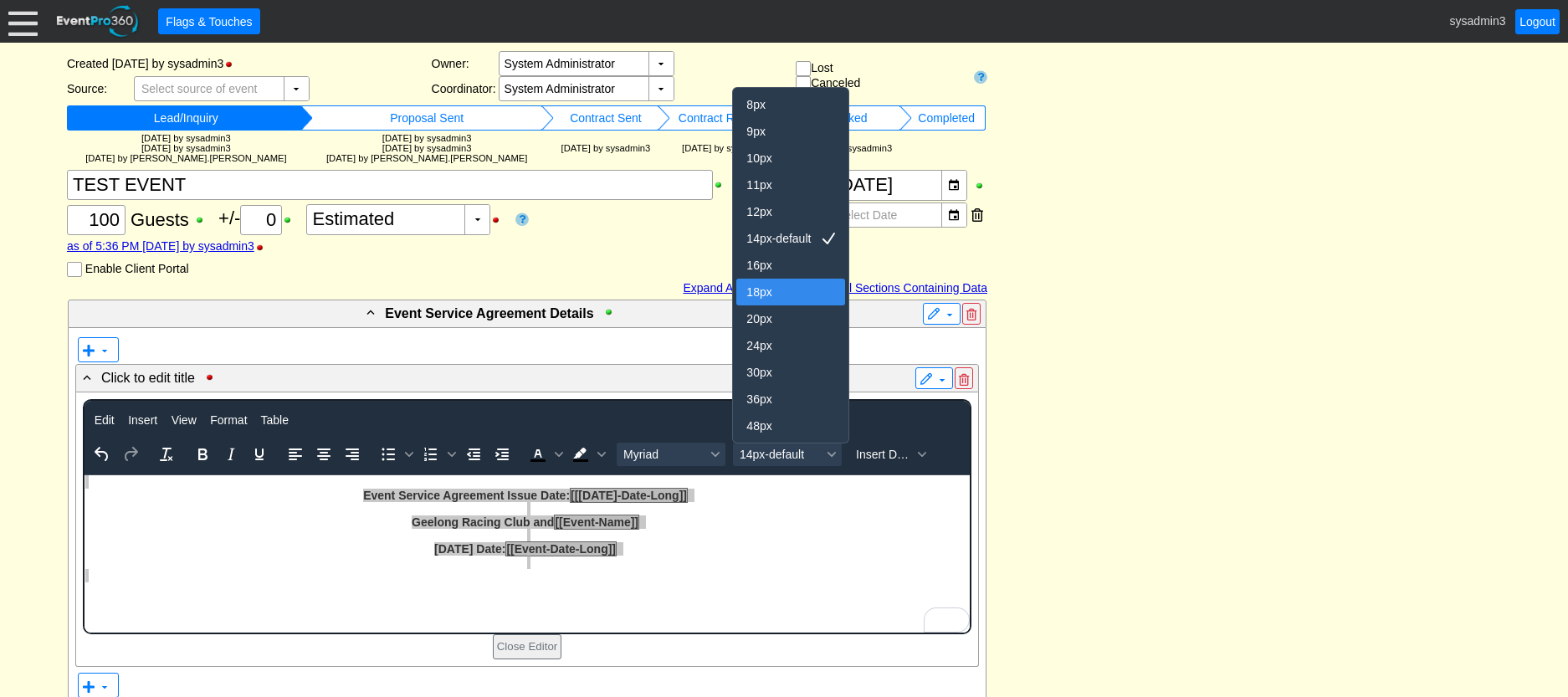
click at [767, 290] on div "18px" at bounding box center [778, 291] width 65 height 20
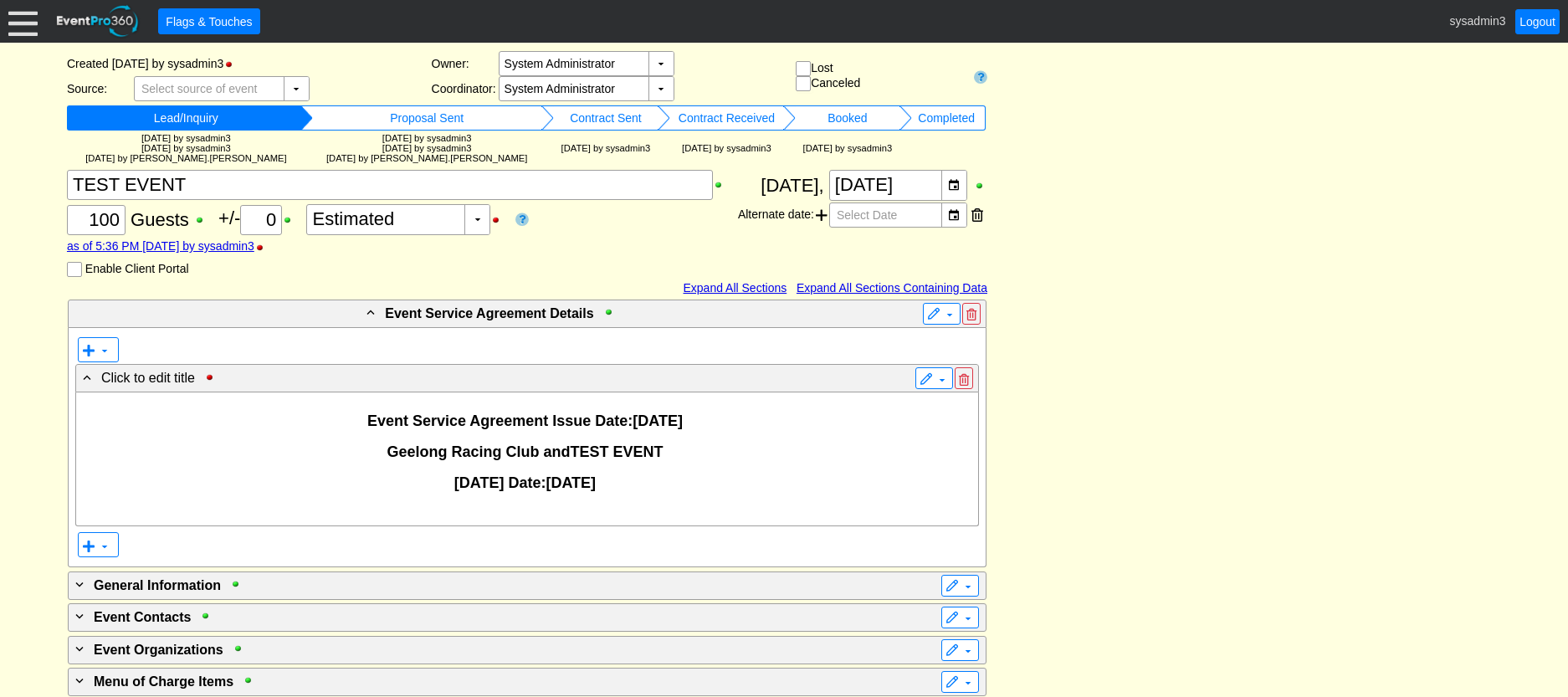
click at [1209, 348] on div "- Event Service Agreement Details ▼ ▼ - Click to edit title ▼ Event Service Agr…" at bounding box center [784, 643] width 1442 height 689
click at [721, 427] on p "Event Service Agreement Issue Date: 21 August, 2025" at bounding box center [527, 421] width 888 height 17
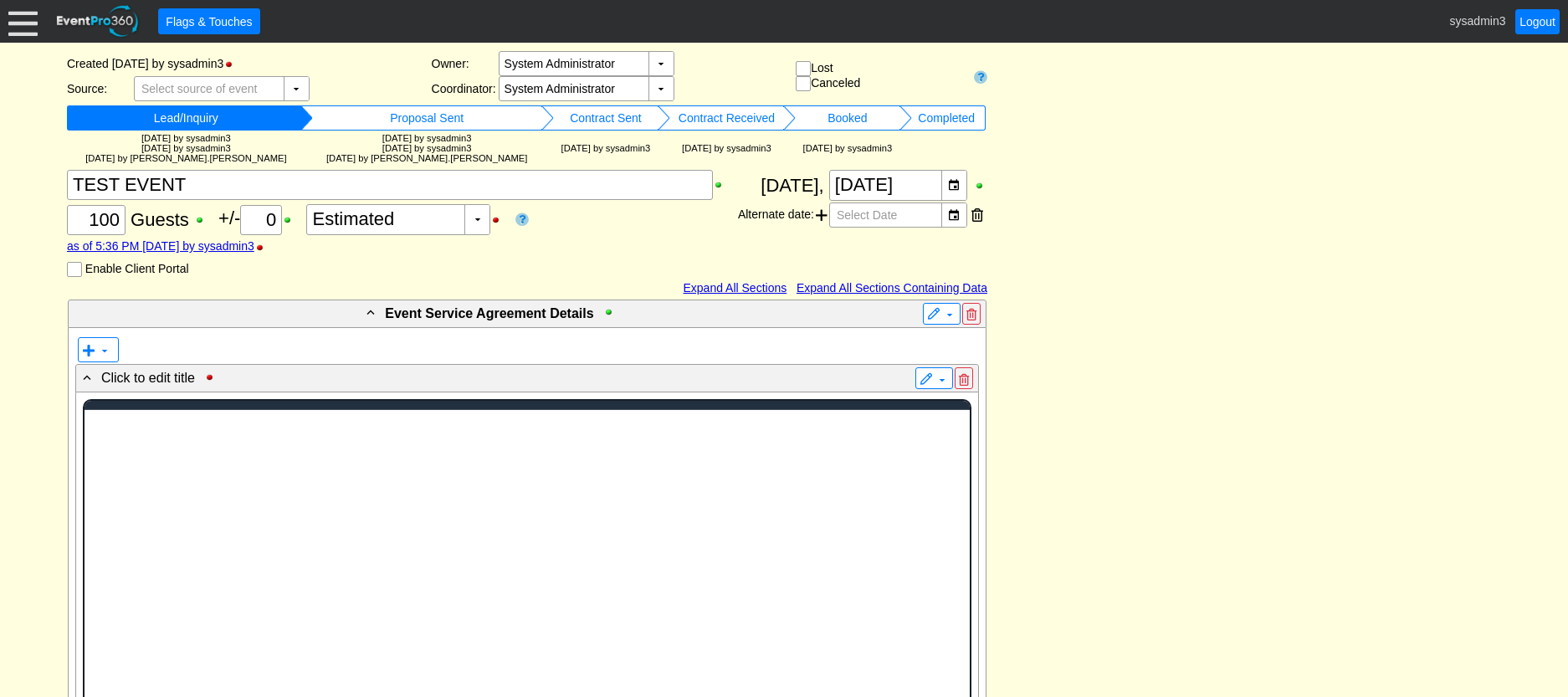
scroll to position [0, 0]
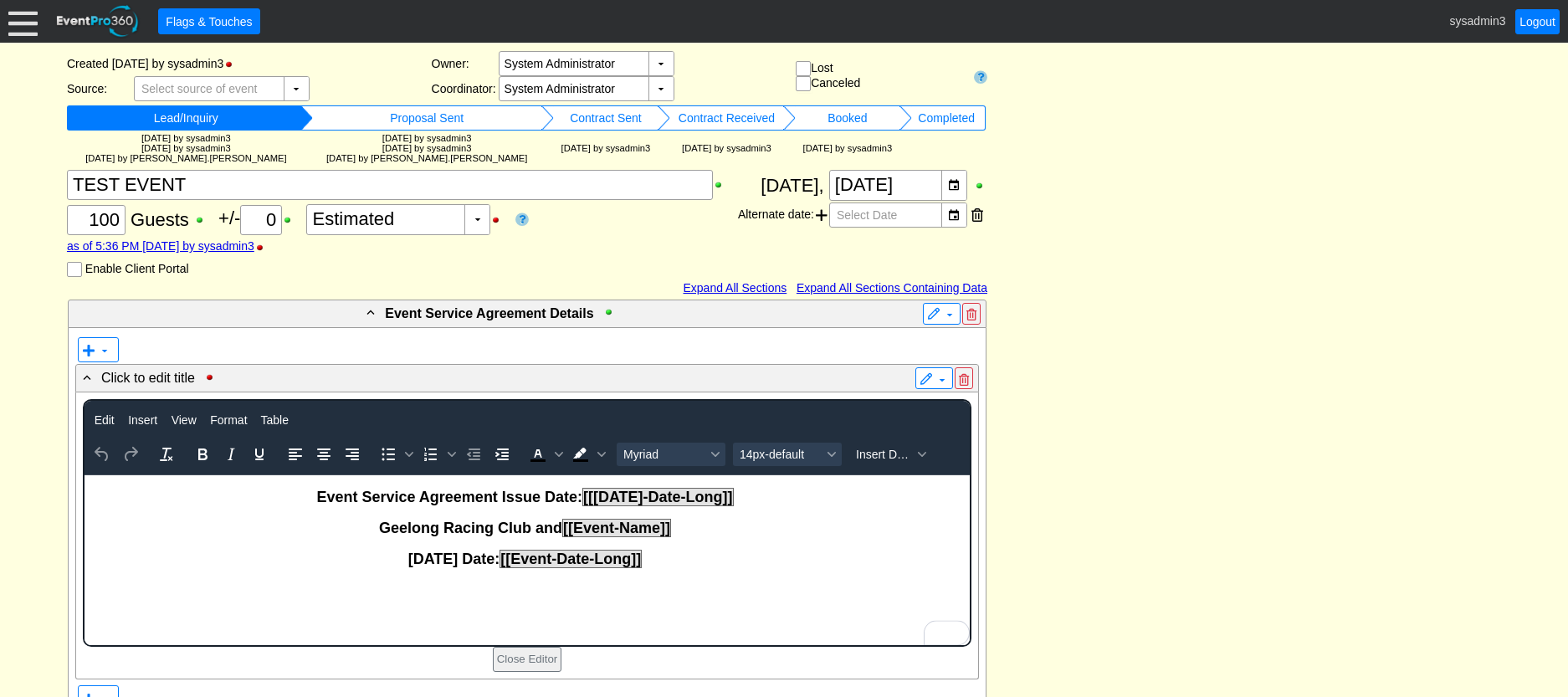
click at [745, 512] on p "To enrich screen reader interactions, please activate Accessibility in Grammarl…" at bounding box center [526, 512] width 883 height 13
drag, startPoint x: 736, startPoint y: 496, endPoint x: 585, endPoint y: 496, distance: 151.0
click at [585, 496] on p "Event Service Agreement Issue Date: [[Today-Date-Long]]" at bounding box center [526, 498] width 883 height 17
click at [601, 453] on icon "Background color Black" at bounding box center [602, 454] width 9 height 9
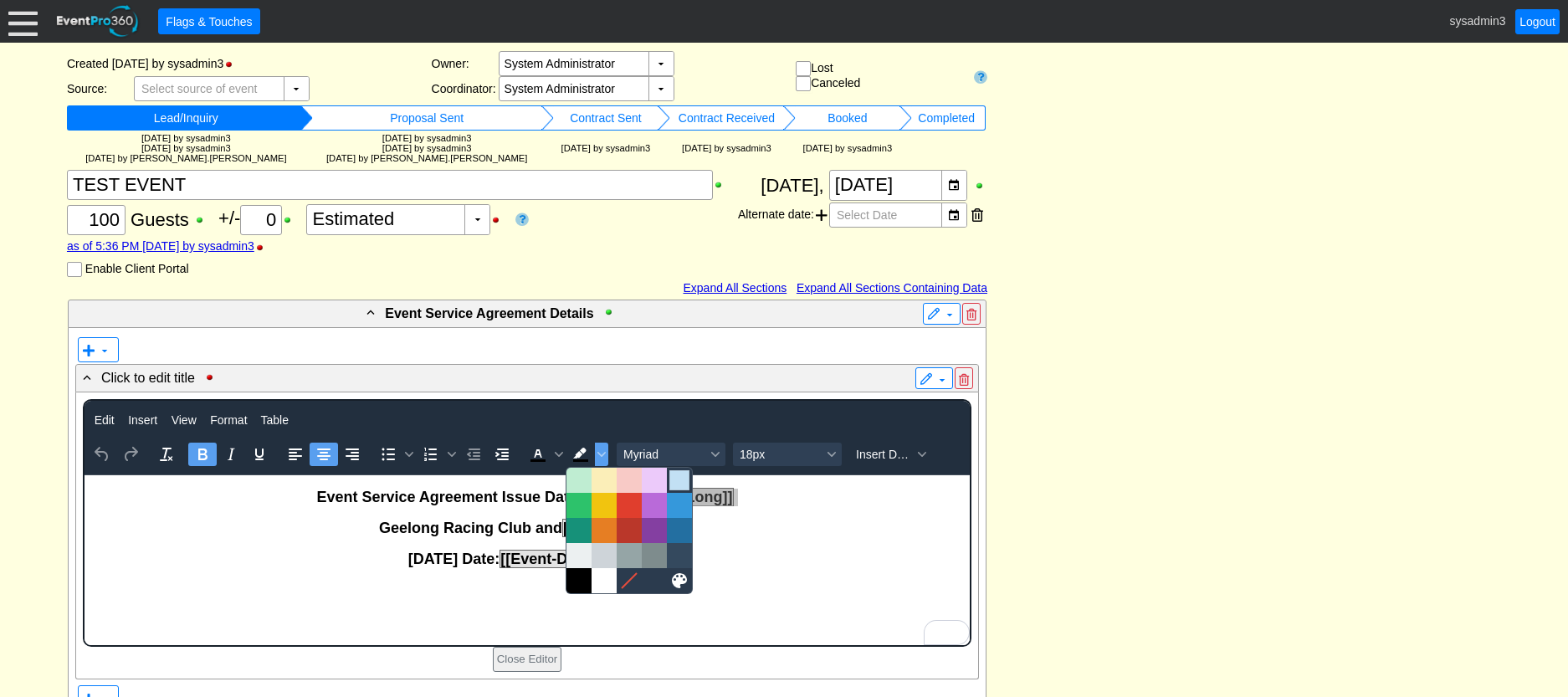
click at [677, 477] on div at bounding box center [679, 480] width 20 height 20
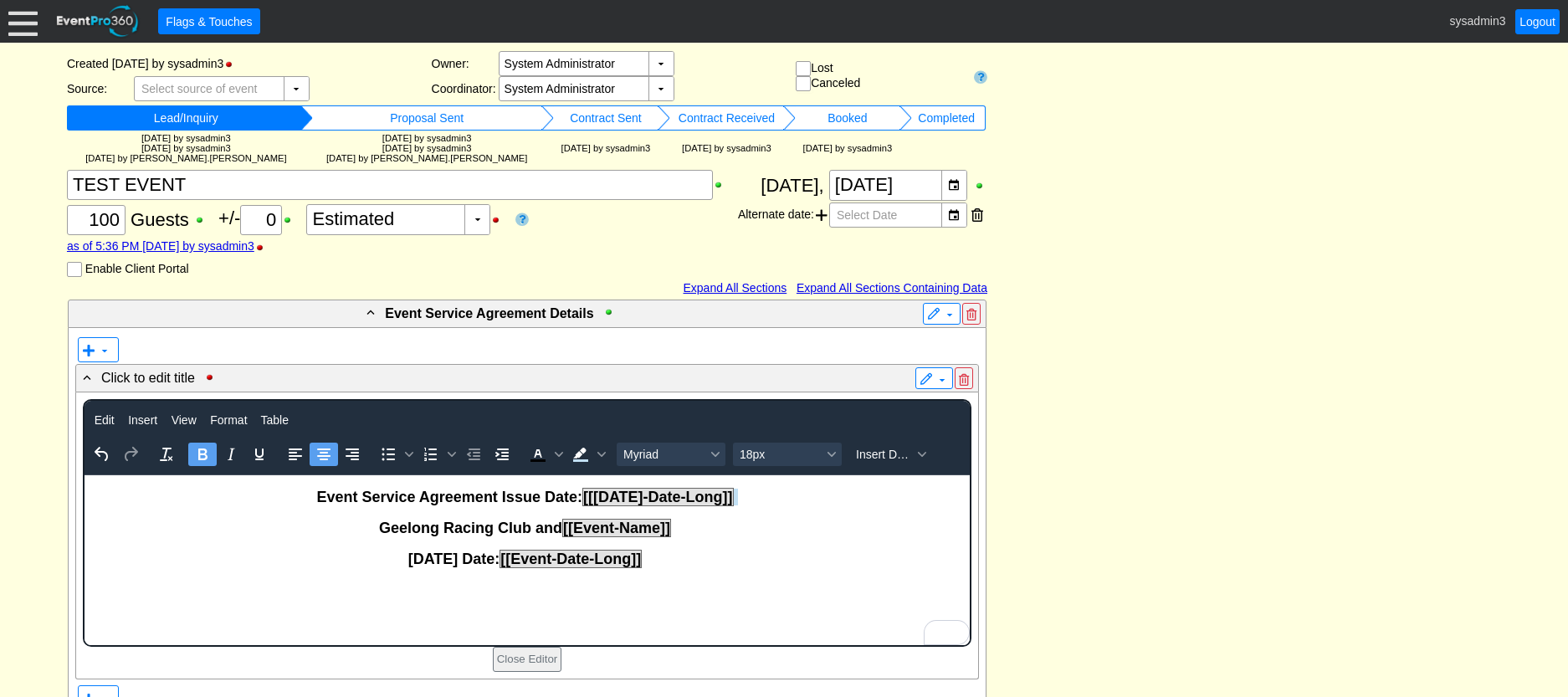
click at [786, 535] on p "Geelong Racing Club and [[Event-Name]]" at bounding box center [526, 529] width 883 height 17
drag, startPoint x: 683, startPoint y: 526, endPoint x: 565, endPoint y: 524, distance: 118.0
click at [565, 524] on p "Geelong Racing Club and [[Event-Name]]" at bounding box center [526, 529] width 883 height 17
click at [581, 453] on icon "Background color Light Blue" at bounding box center [579, 453] width 13 height 11
drag, startPoint x: 663, startPoint y: 563, endPoint x: 510, endPoint y: 557, distance: 153.1
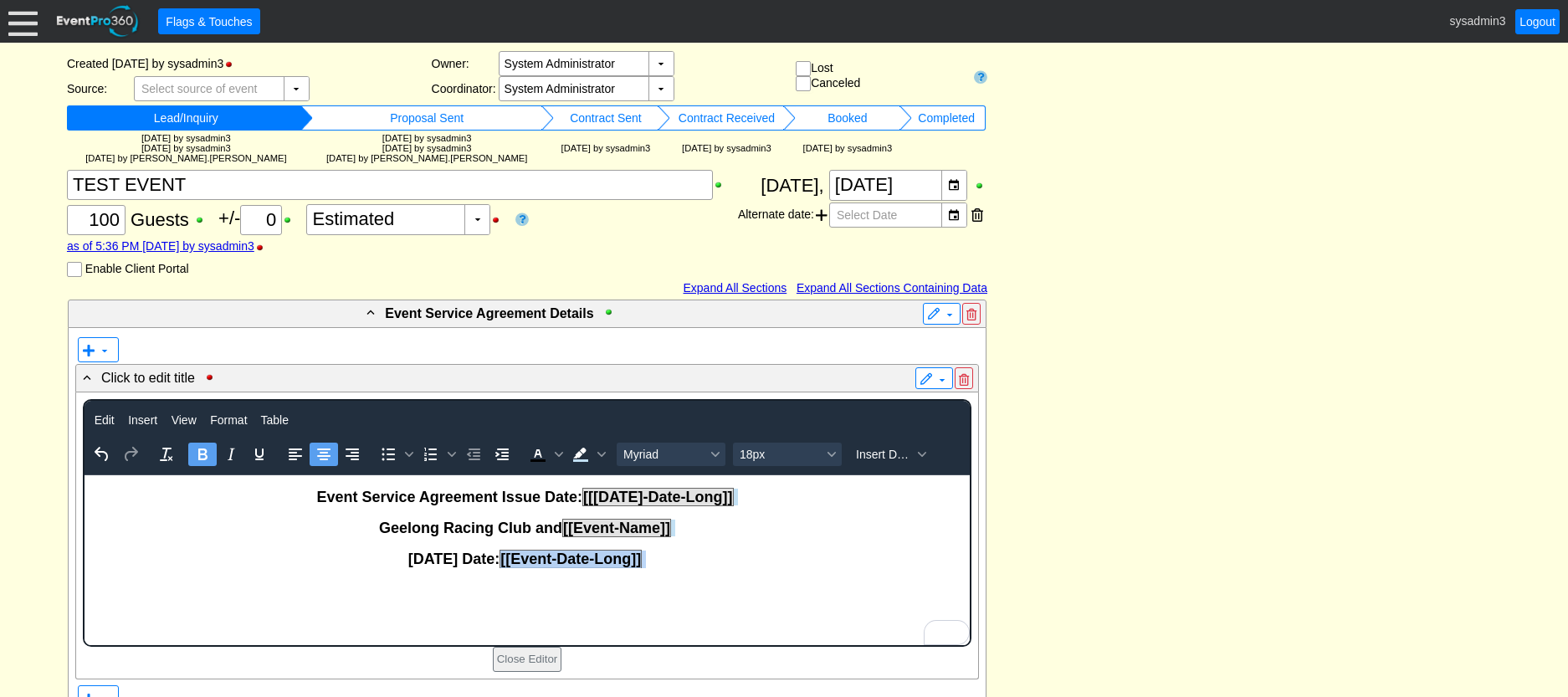
click at [510, 557] on p "Race Day Date: [[Event-Date-Long]]" at bounding box center [526, 559] width 883 height 17
click at [582, 458] on icon "Background color Light Blue" at bounding box center [580, 454] width 20 height 20
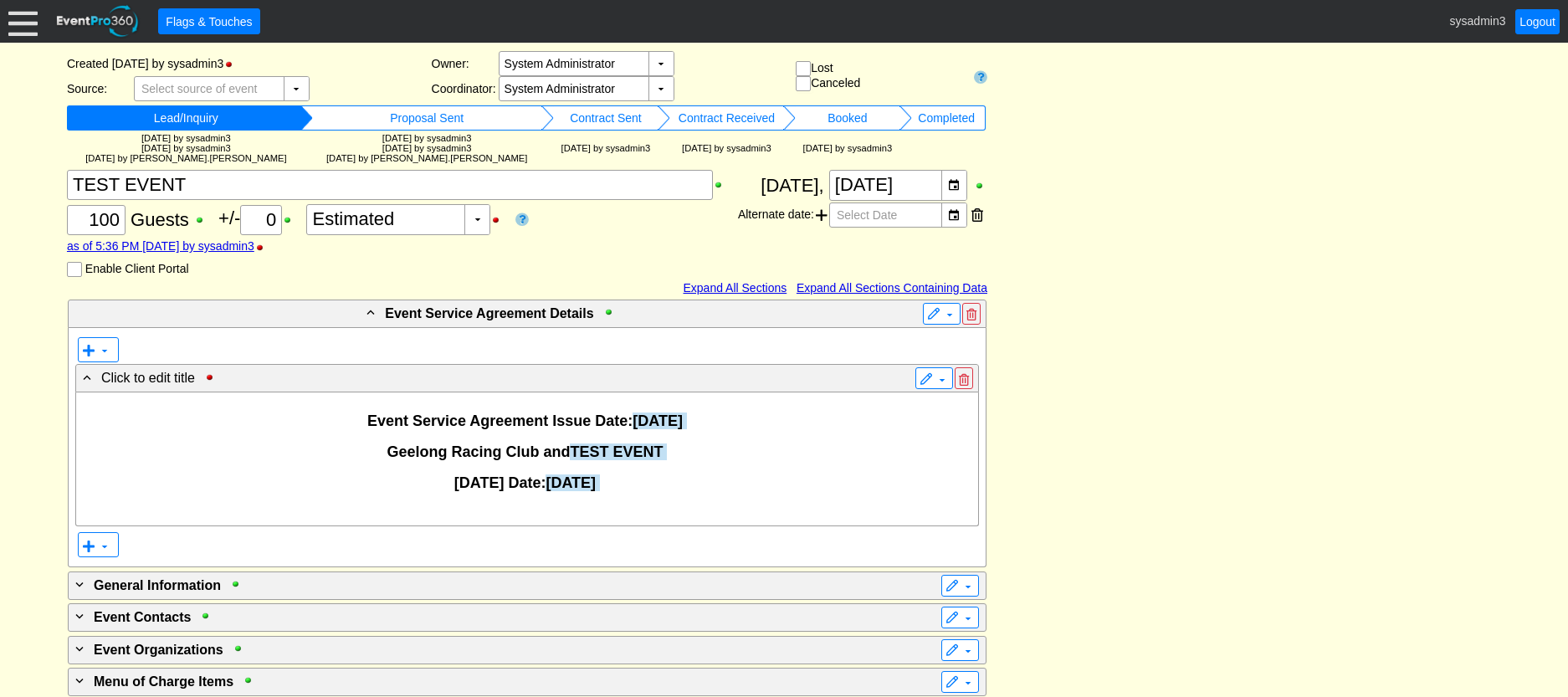
click at [528, 478] on strong "Race Day Date: 4 August, 2025" at bounding box center [527, 482] width 146 height 16
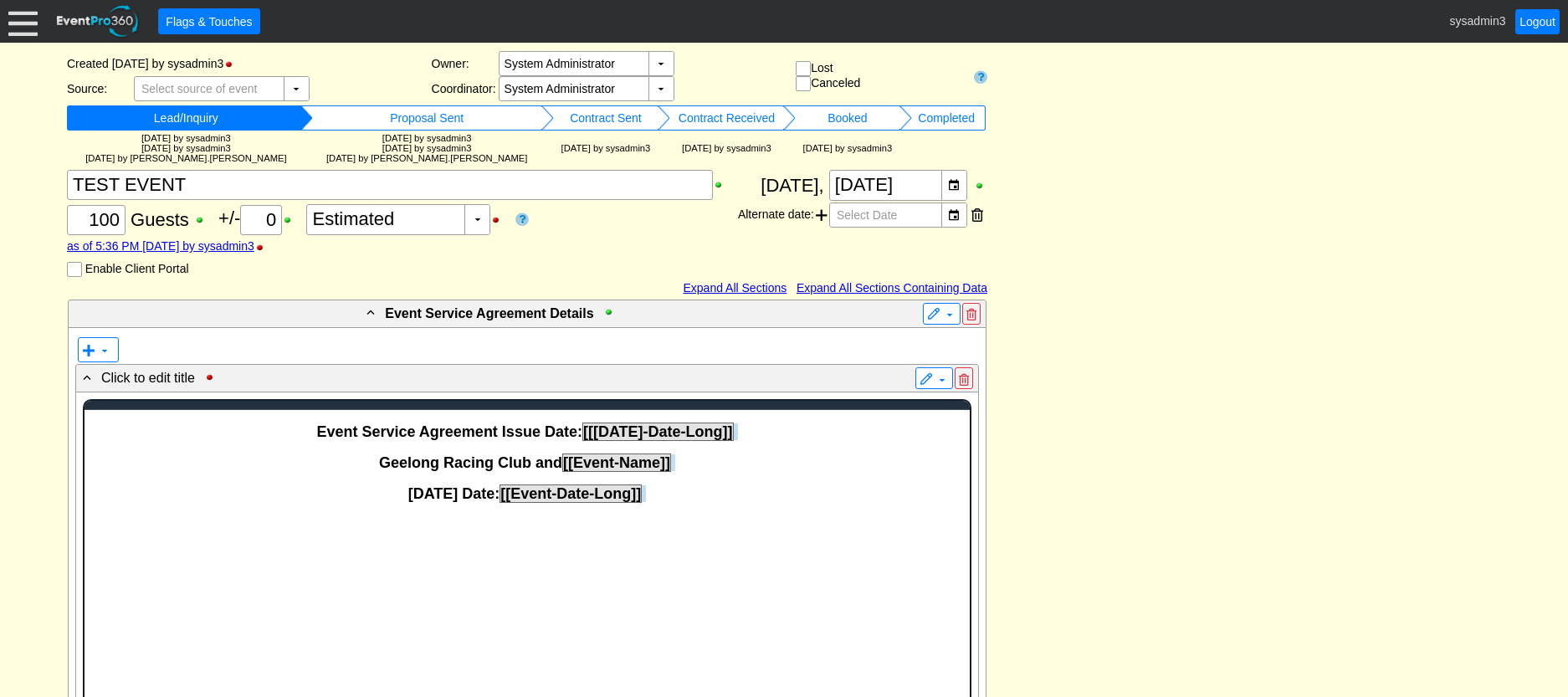
scroll to position [0, 0]
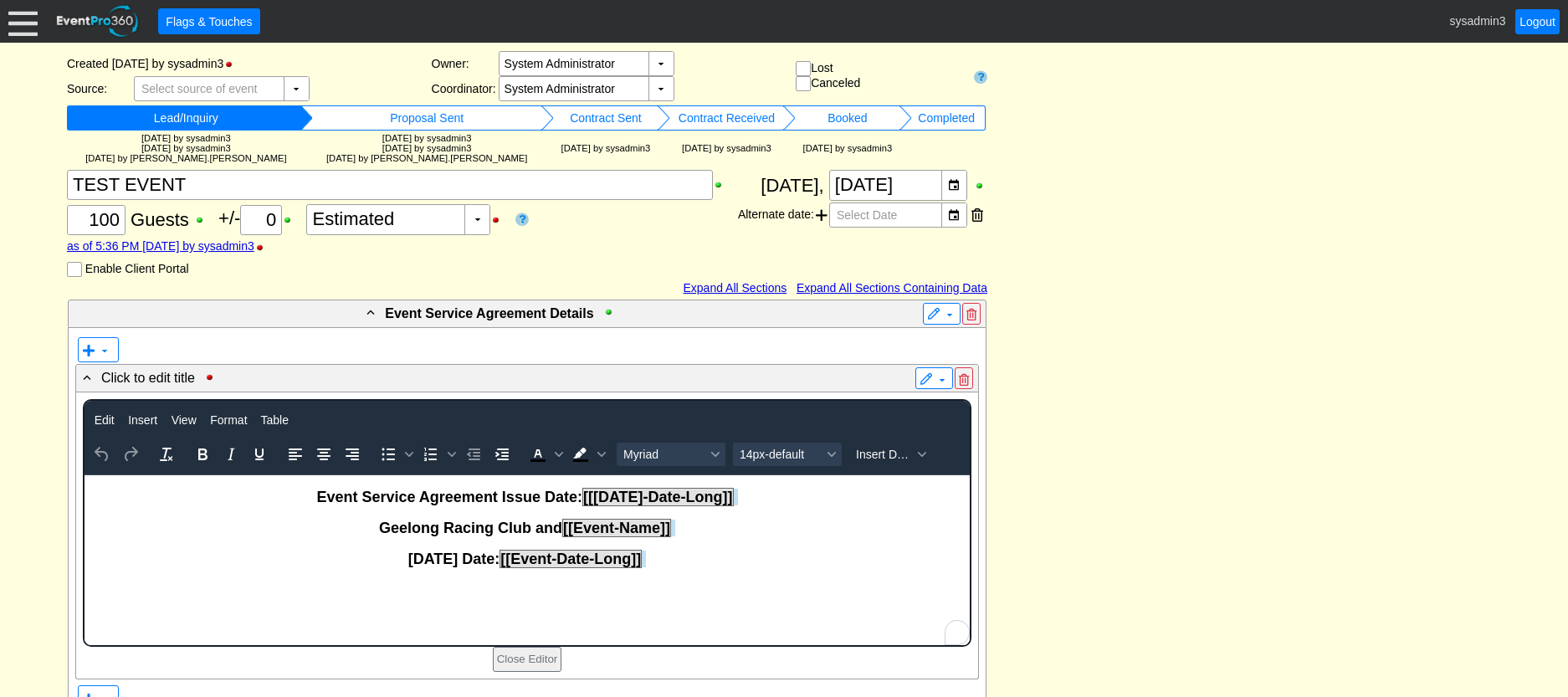
click at [508, 553] on strong "Race Day Date: [[Event-Date-Long]]" at bounding box center [526, 558] width 238 height 16
click at [561, 526] on strong "Geelong Racing Club and [[Event-Name]]" at bounding box center [526, 528] width 296 height 16
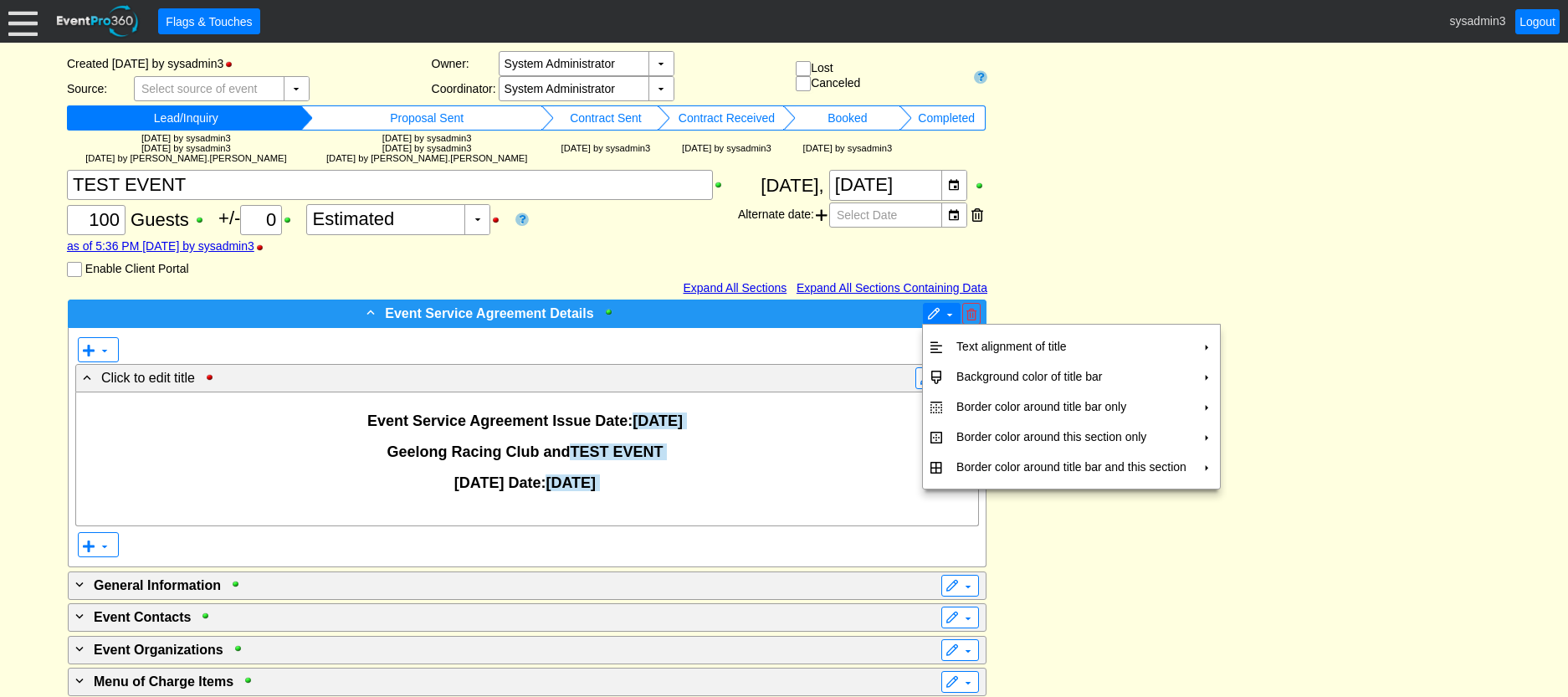
click at [938, 312] on span at bounding box center [934, 314] width 13 height 13
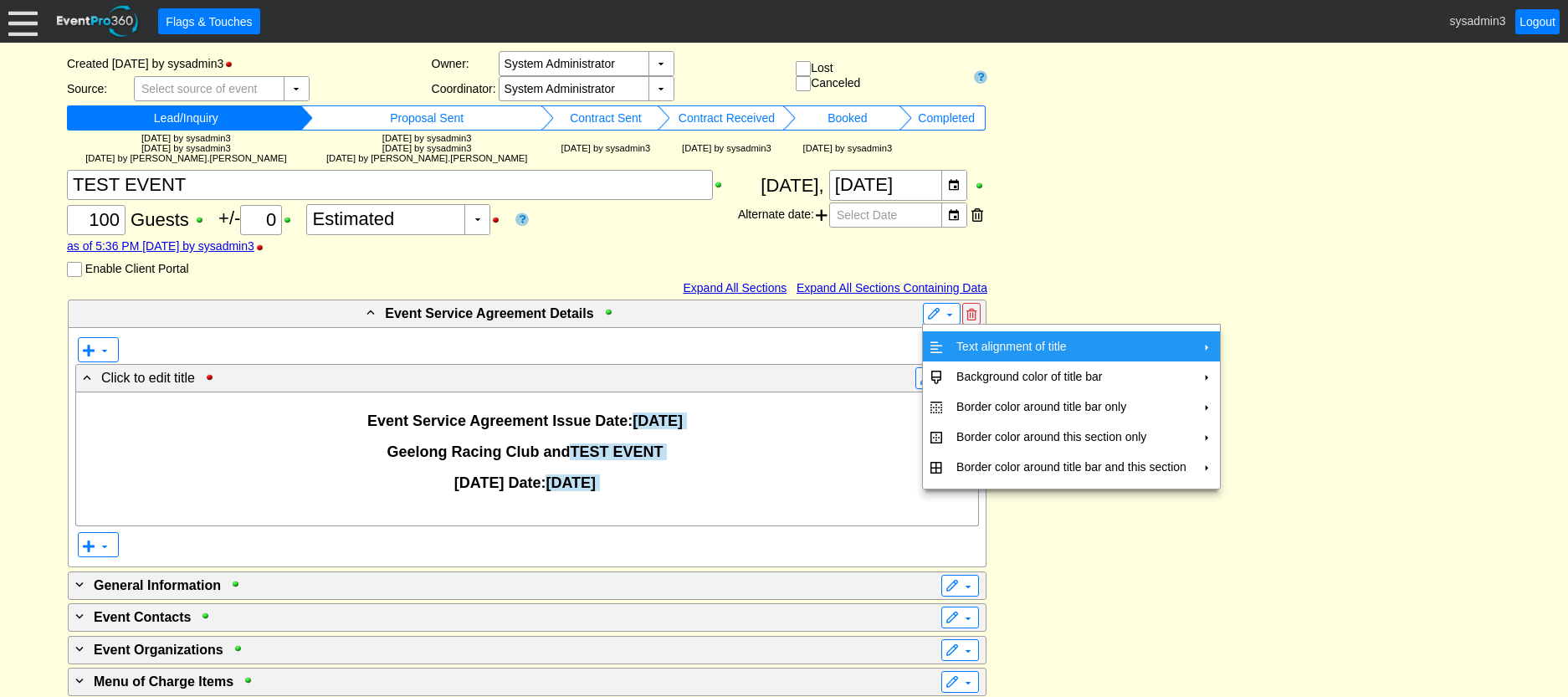
click at [977, 344] on td "Text alignment of title" at bounding box center [1071, 346] width 244 height 30
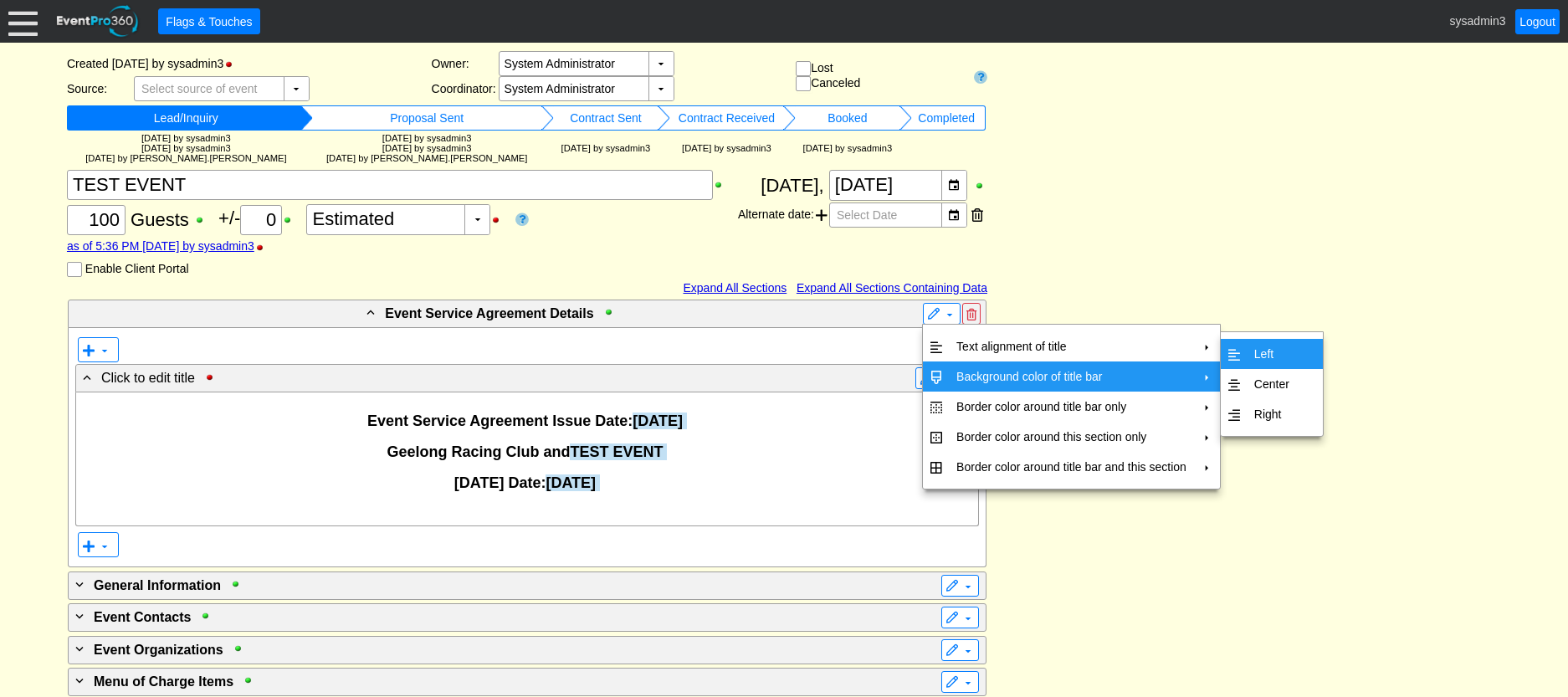
click at [1059, 372] on td "Background color of title bar" at bounding box center [1071, 376] width 244 height 30
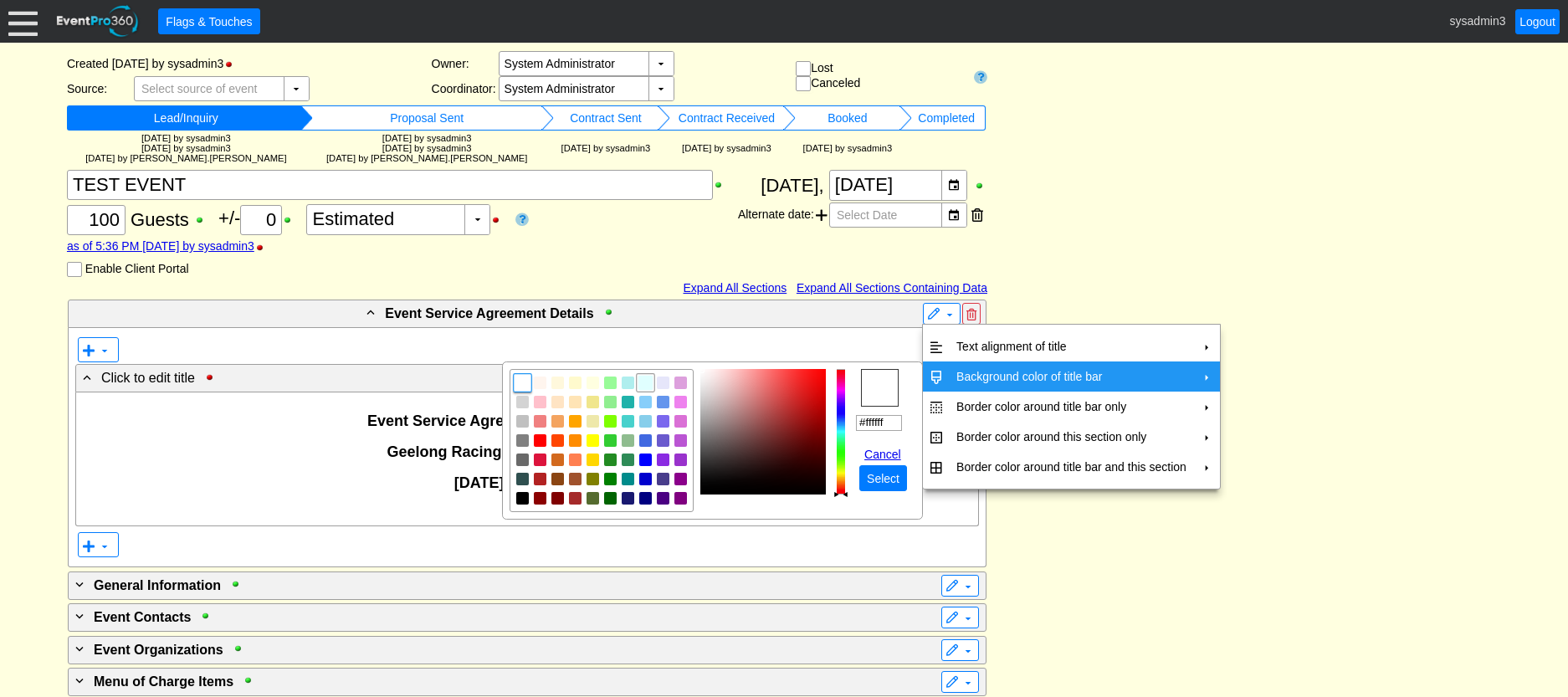
click at [647, 382] on img "focusNode" at bounding box center [646, 382] width 15 height 15
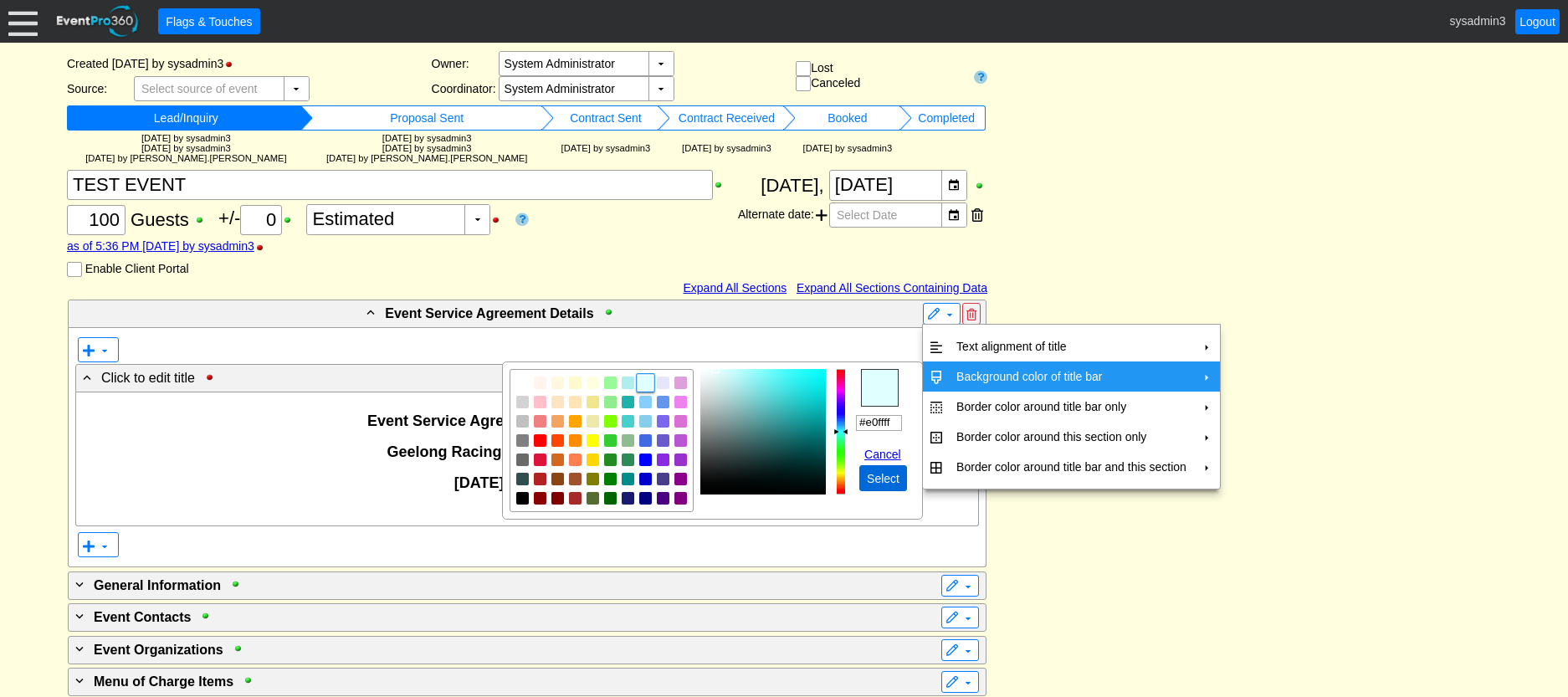
click at [888, 480] on span "Select" at bounding box center [882, 479] width 39 height 16
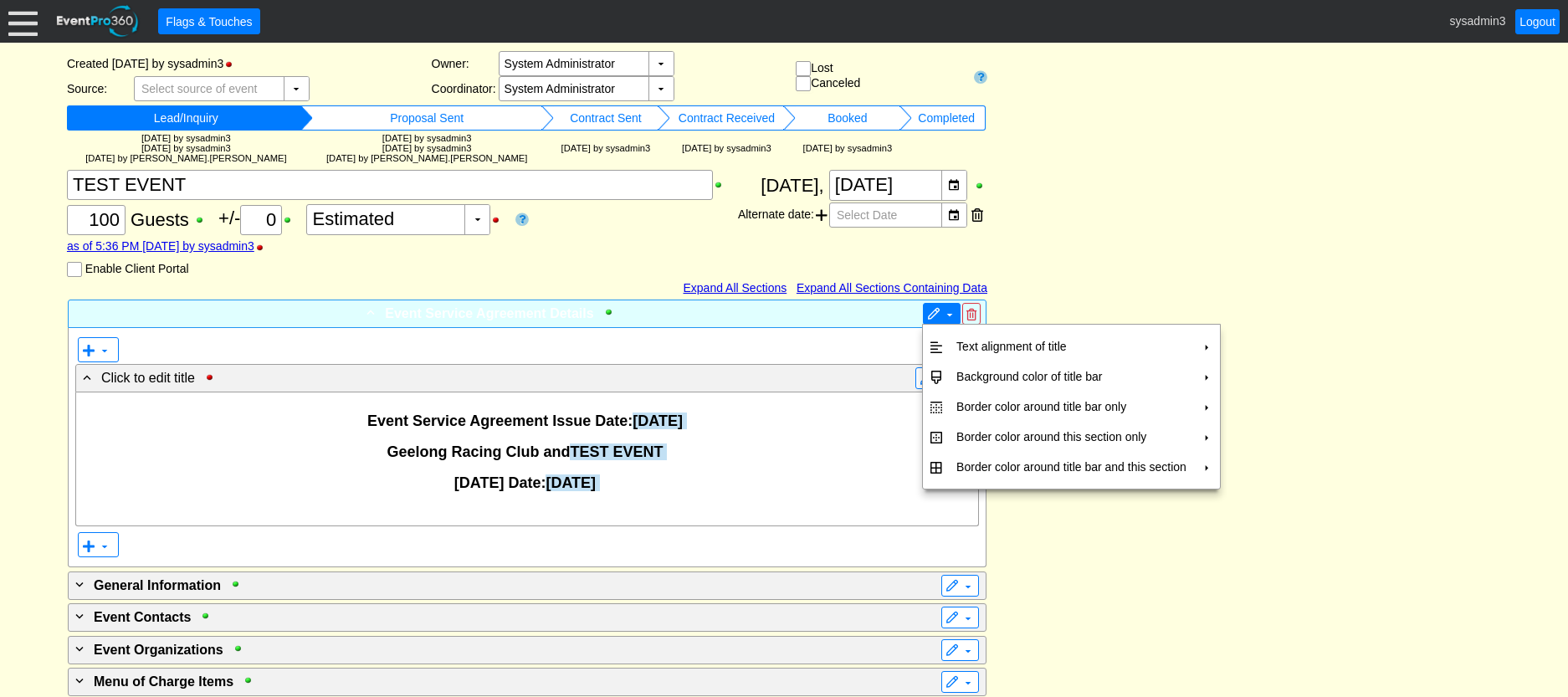
click at [935, 311] on span at bounding box center [934, 314] width 13 height 13
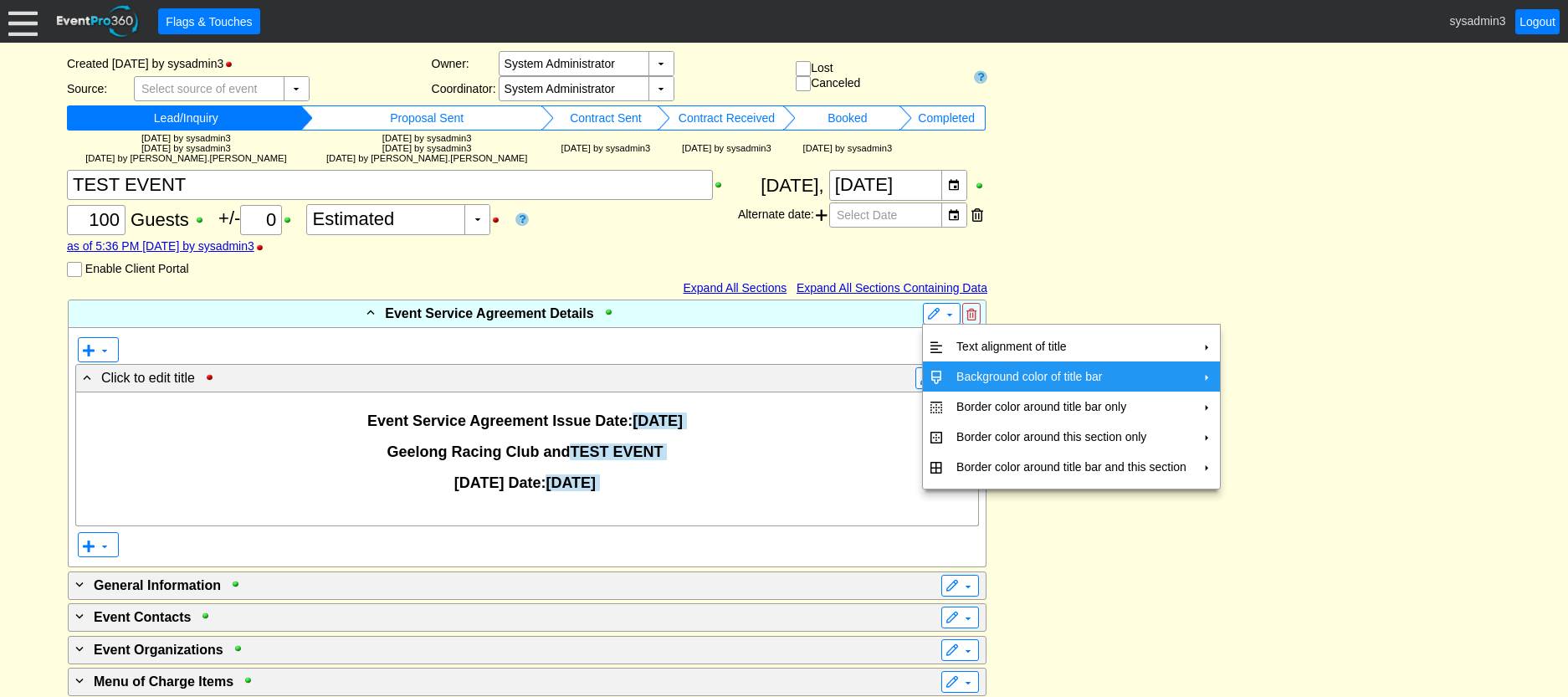
click at [959, 375] on td "Background color of title bar" at bounding box center [1071, 376] width 244 height 30
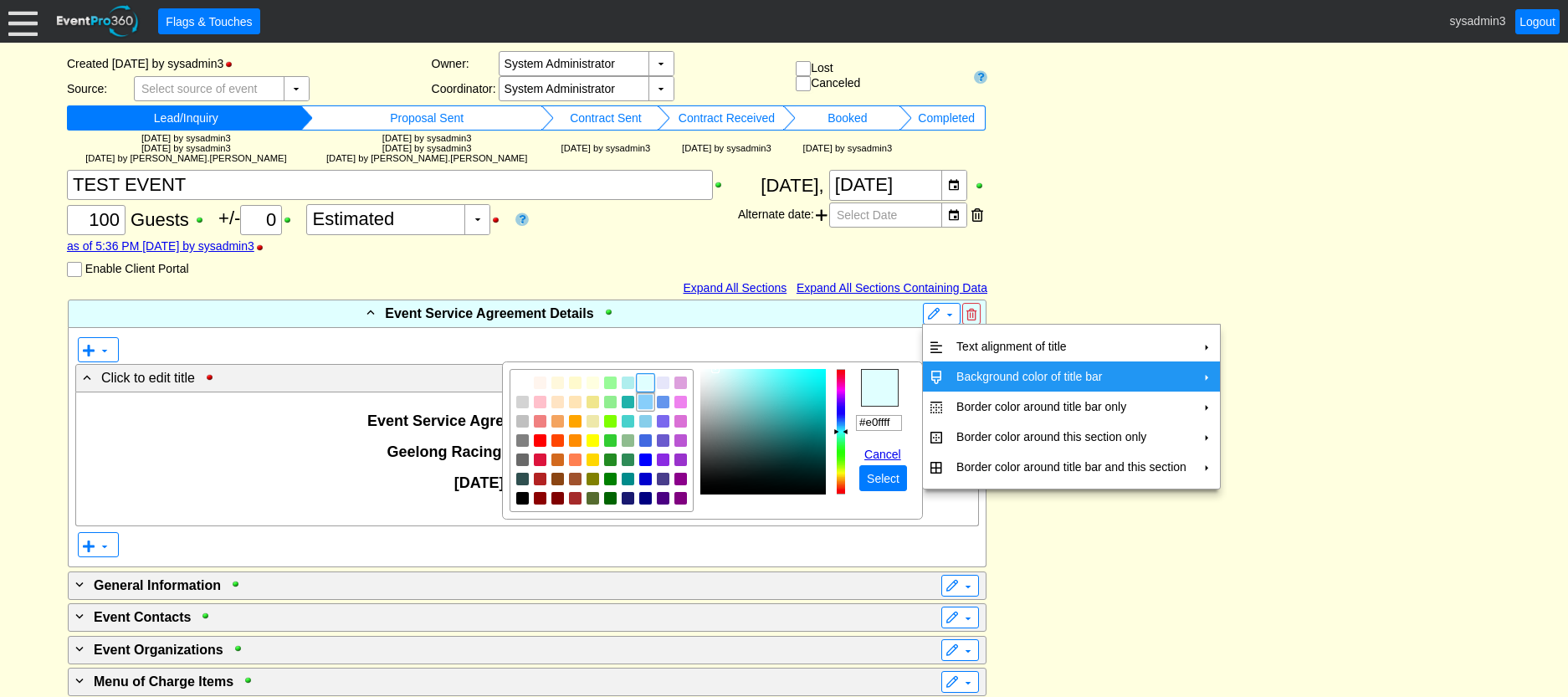
click at [645, 398] on img "focusNode" at bounding box center [646, 402] width 15 height 15
click at [633, 384] on img "focusNode" at bounding box center [628, 382] width 15 height 15
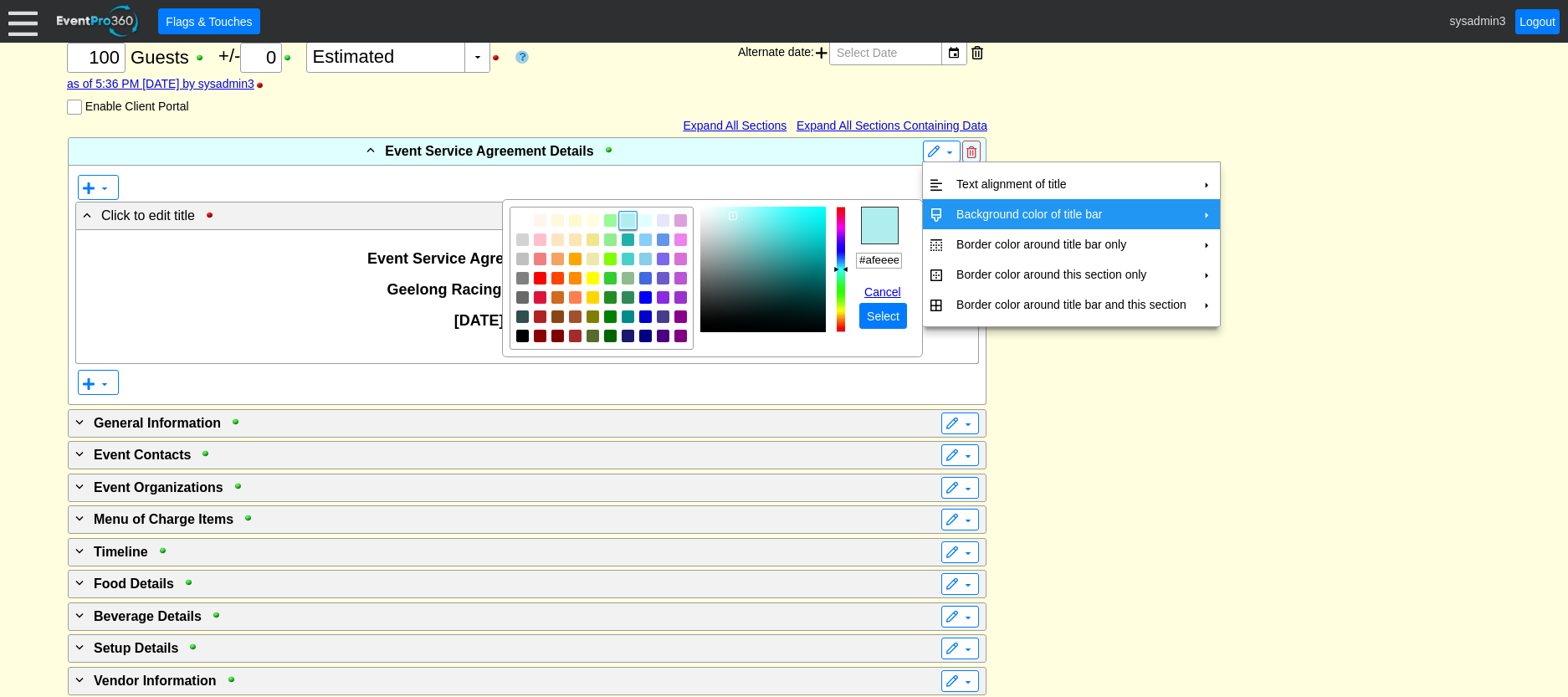
scroll to position [335, 0]
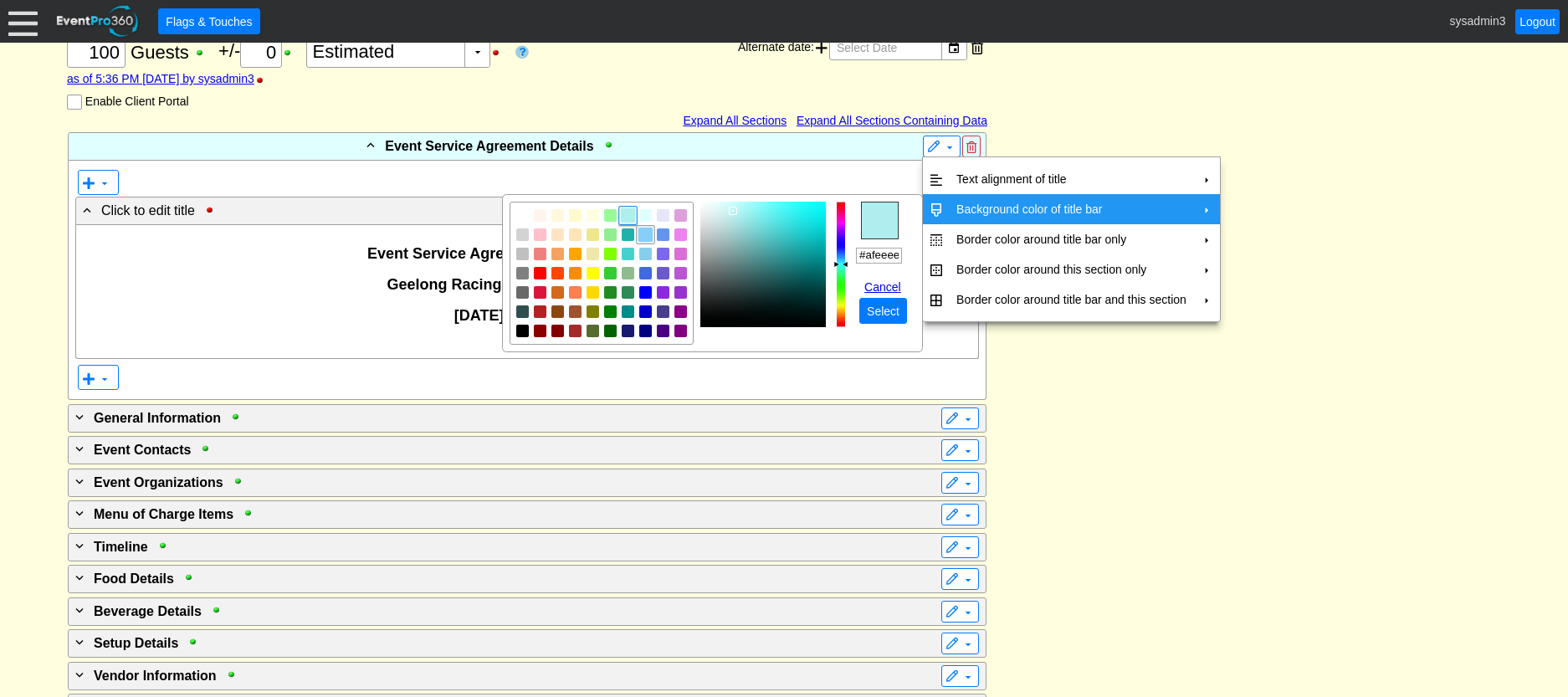
click at [643, 234] on img "focusNode" at bounding box center [646, 235] width 15 height 15
click at [714, 208] on img "focusNode" at bounding box center [717, 208] width 9 height 9
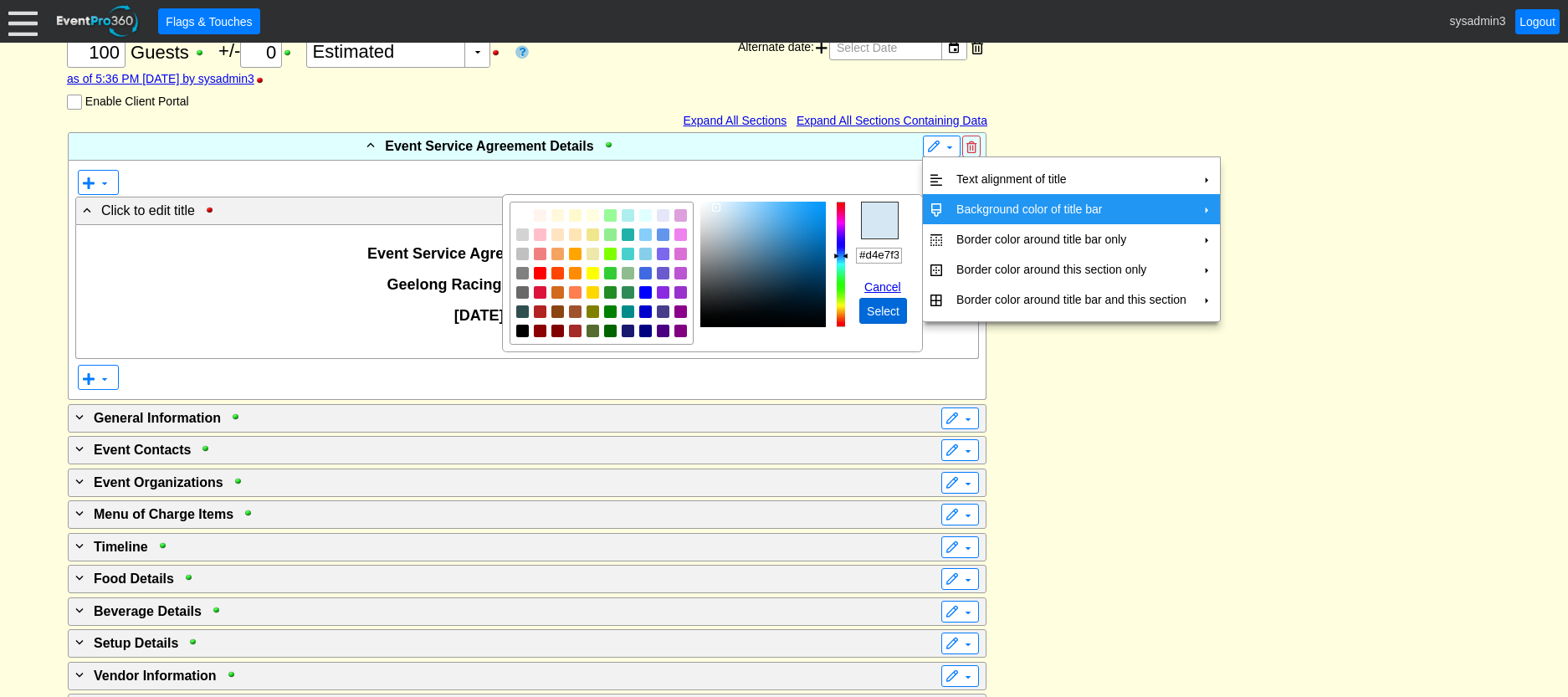
click at [885, 309] on span "Select" at bounding box center [882, 310] width 39 height 16
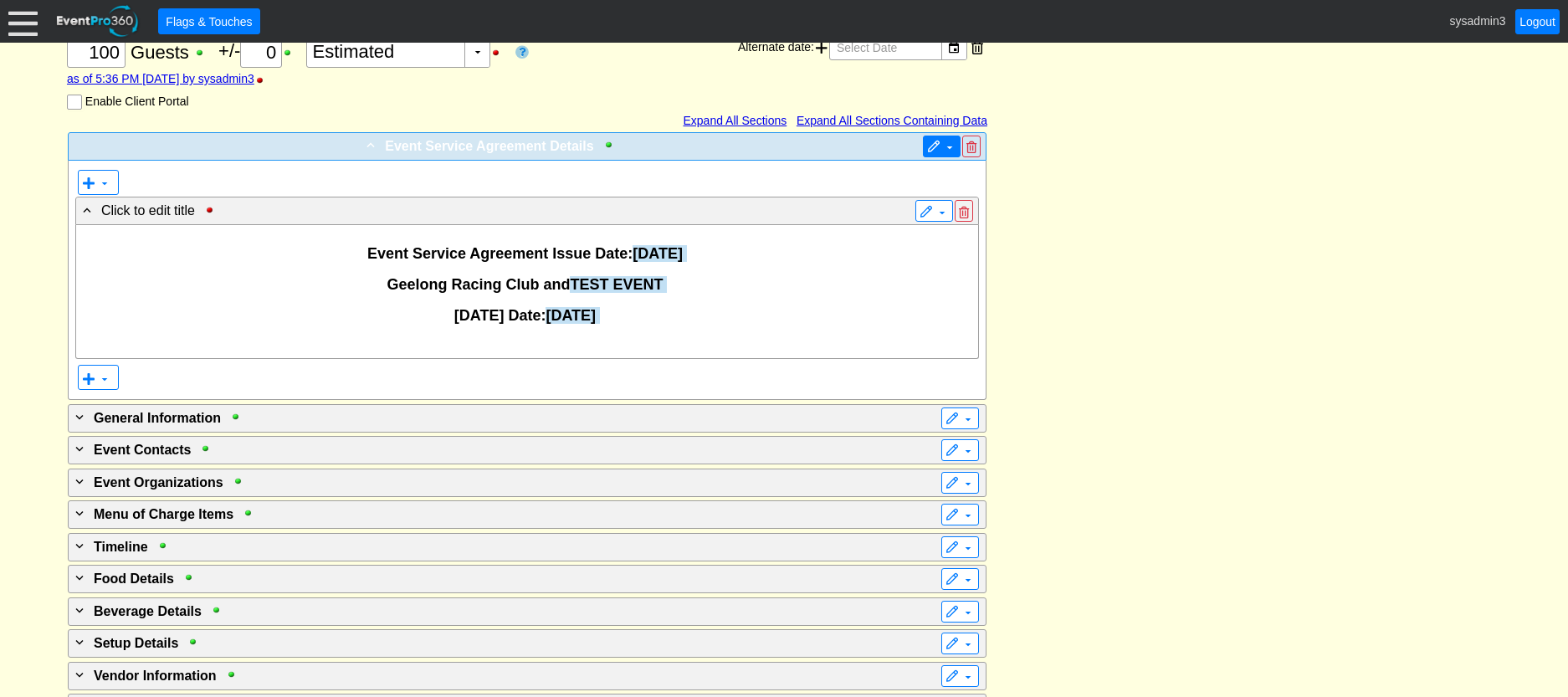
click at [938, 145] on span at bounding box center [934, 147] width 13 height 13
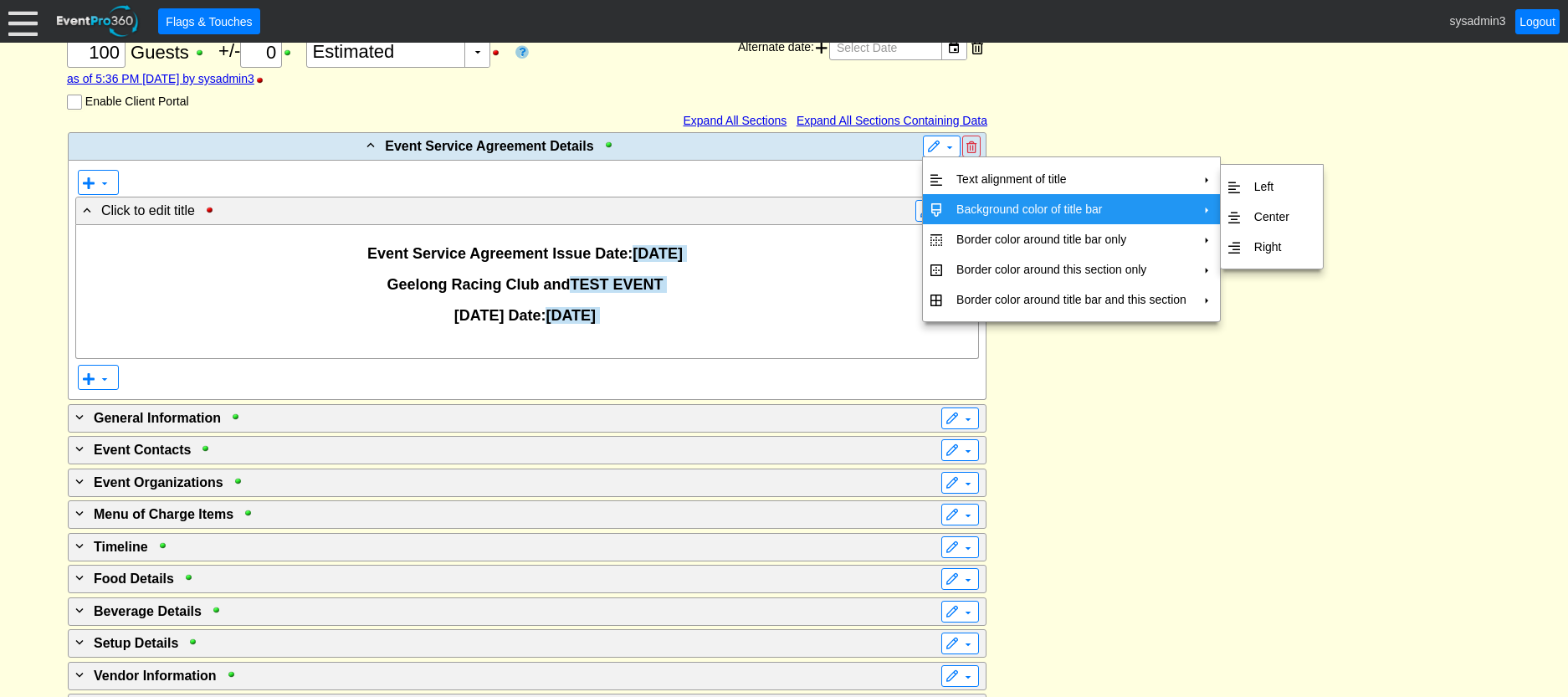
click at [982, 199] on td "Background color of title bar" at bounding box center [1071, 209] width 244 height 30
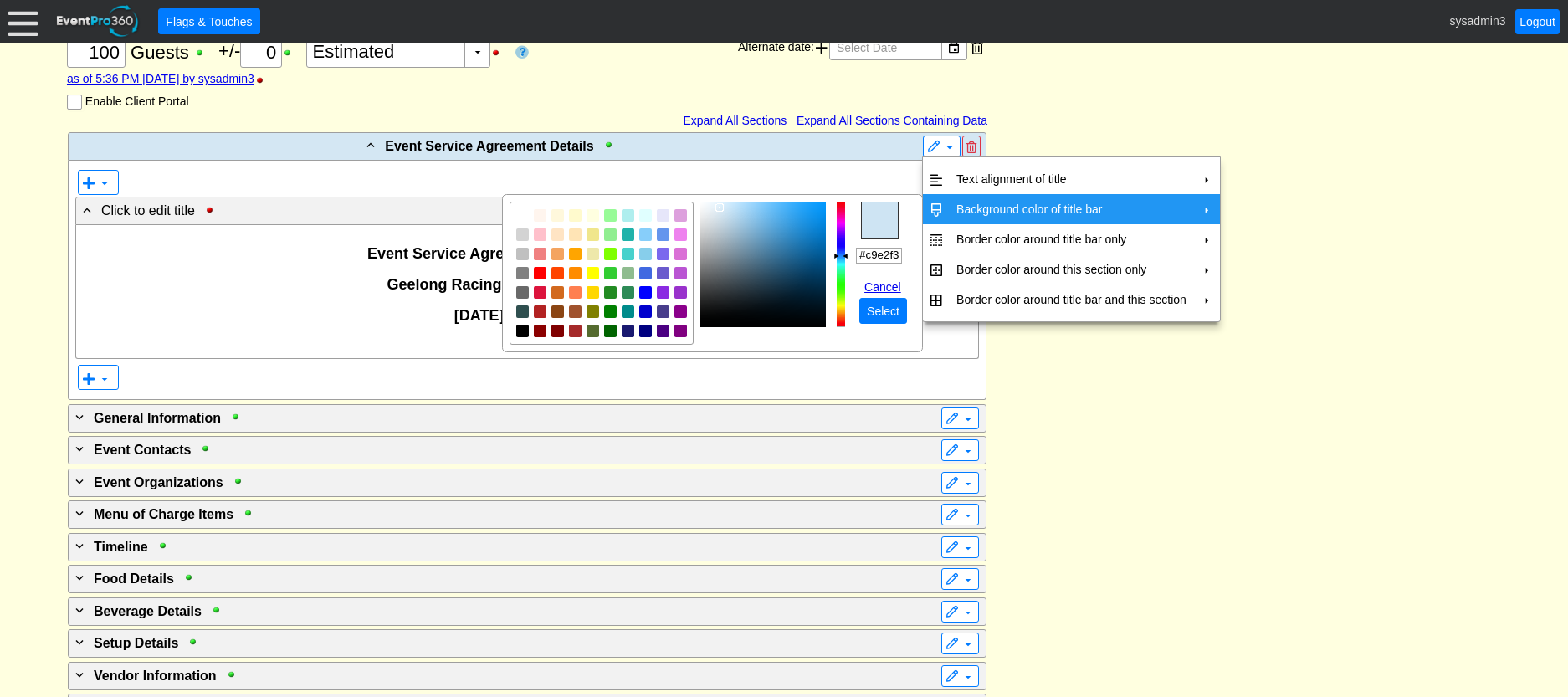
type input "#c6e1f3"
click at [723, 205] on img "focusNode" at bounding box center [724, 208] width 9 height 9
click at [881, 303] on span "● Select" at bounding box center [882, 311] width 39 height 17
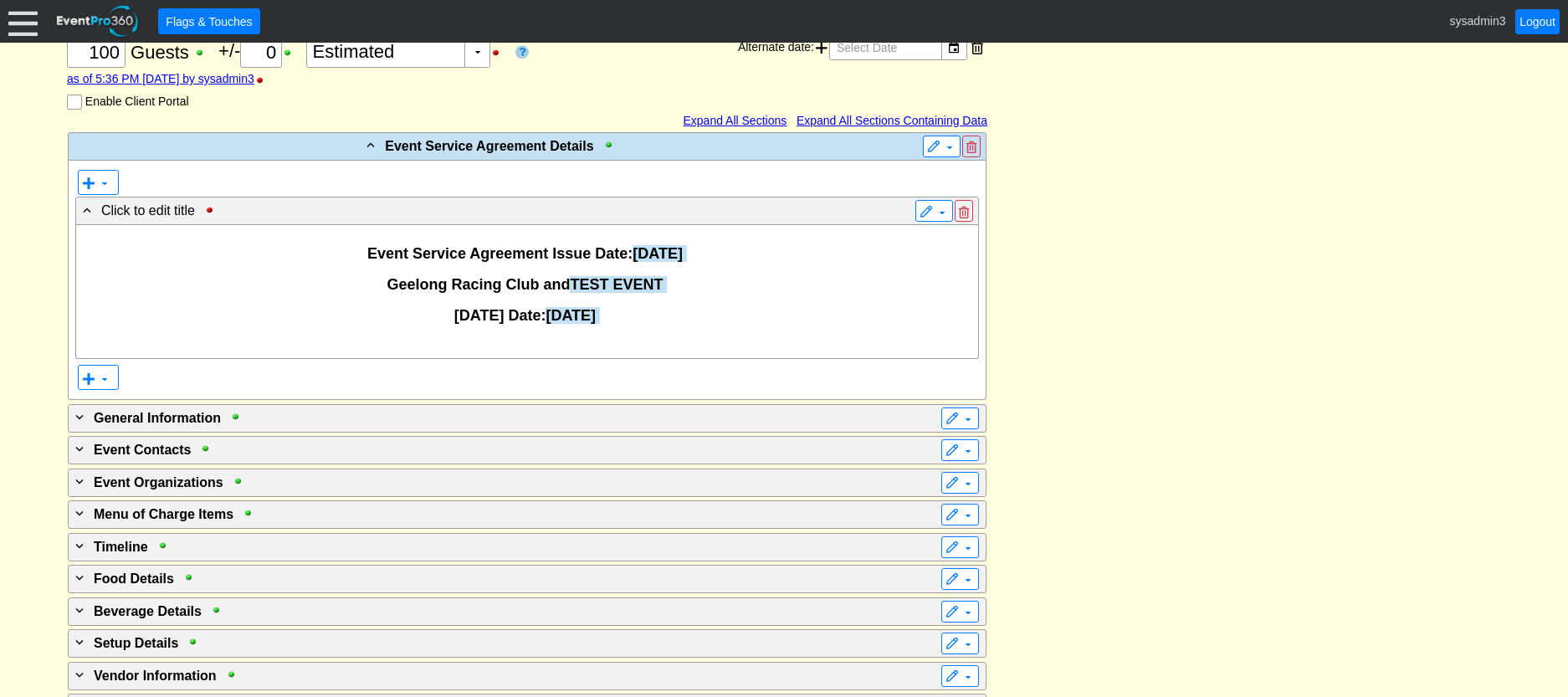
click at [1125, 212] on div "- Event Service Agreement Details ▼ ▼ - Click to edit title ▼ Event Service Agr…" at bounding box center [784, 476] width 1442 height 689
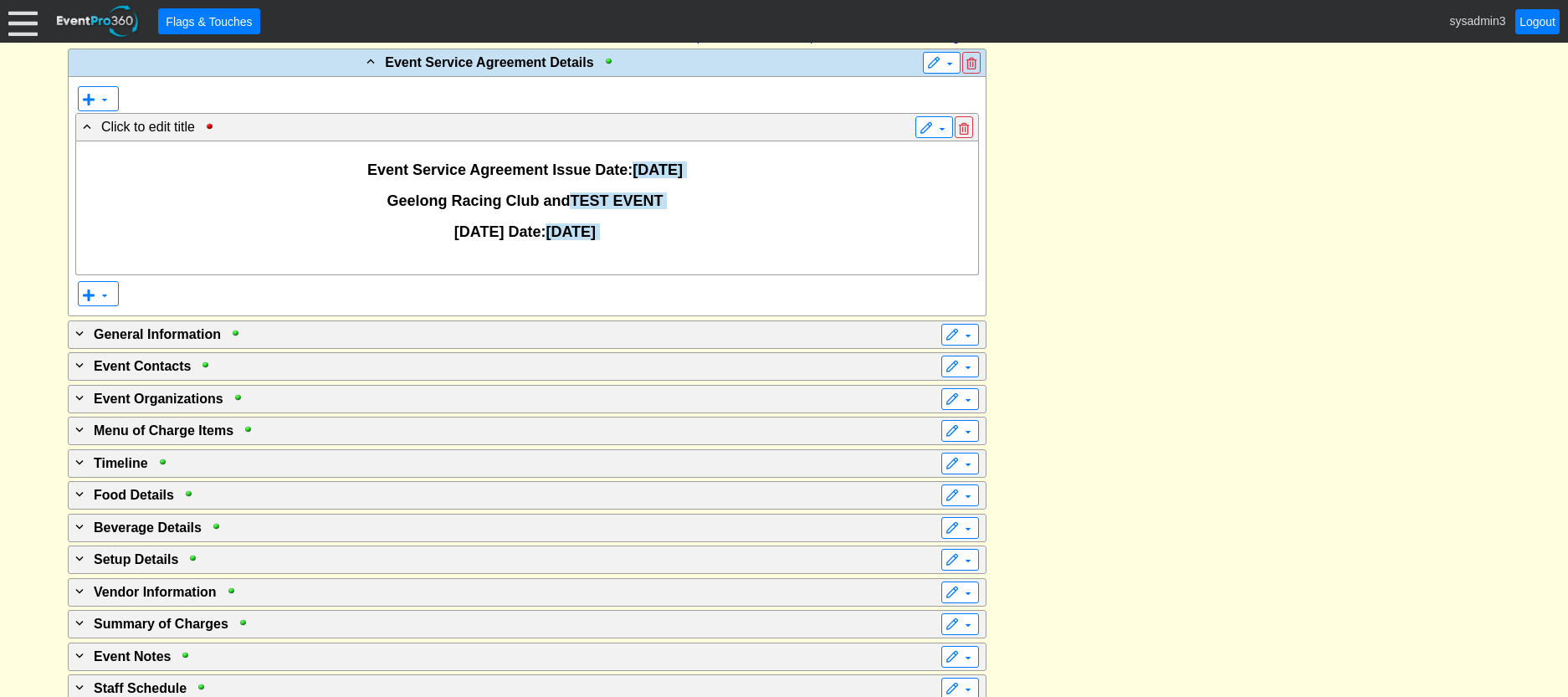
scroll to position [419, 0]
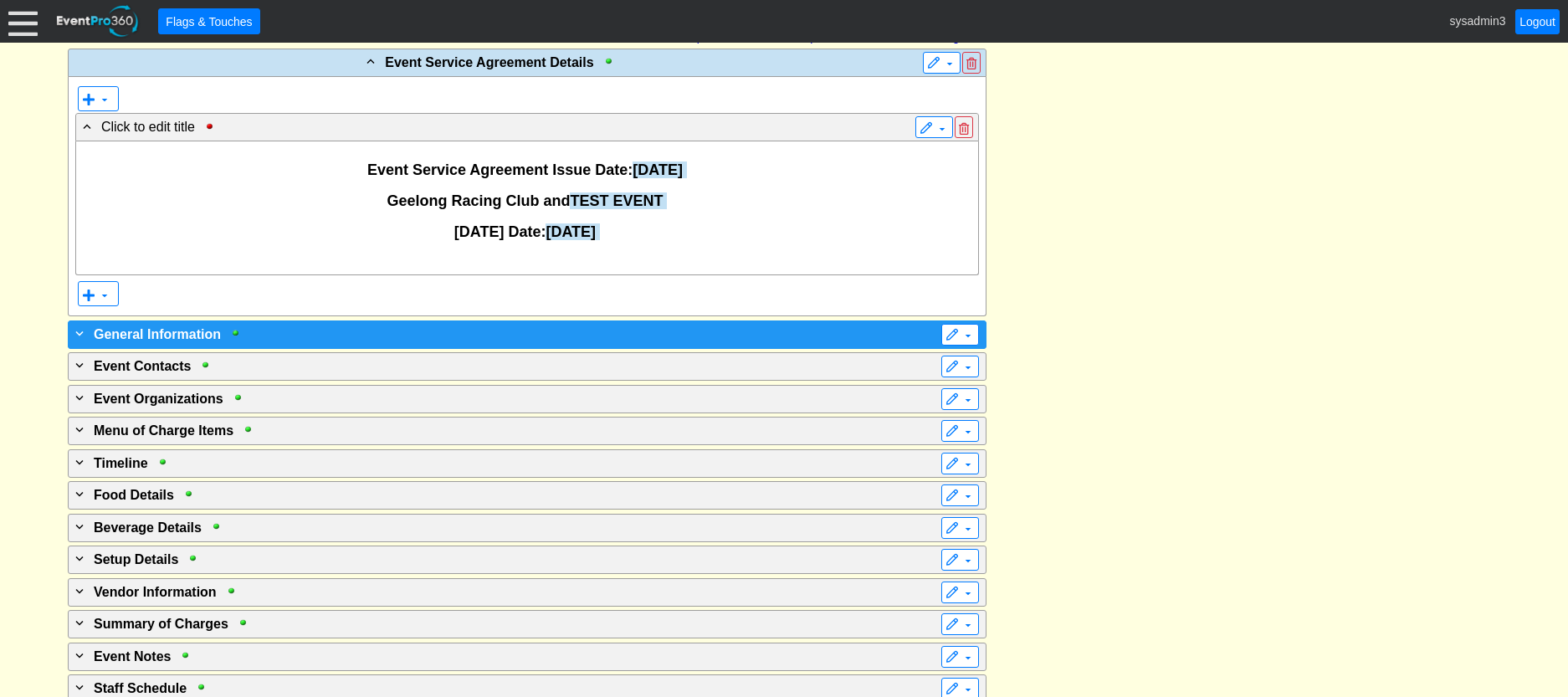
click at [585, 328] on div "+ General Information" at bounding box center [492, 334] width 842 height 20
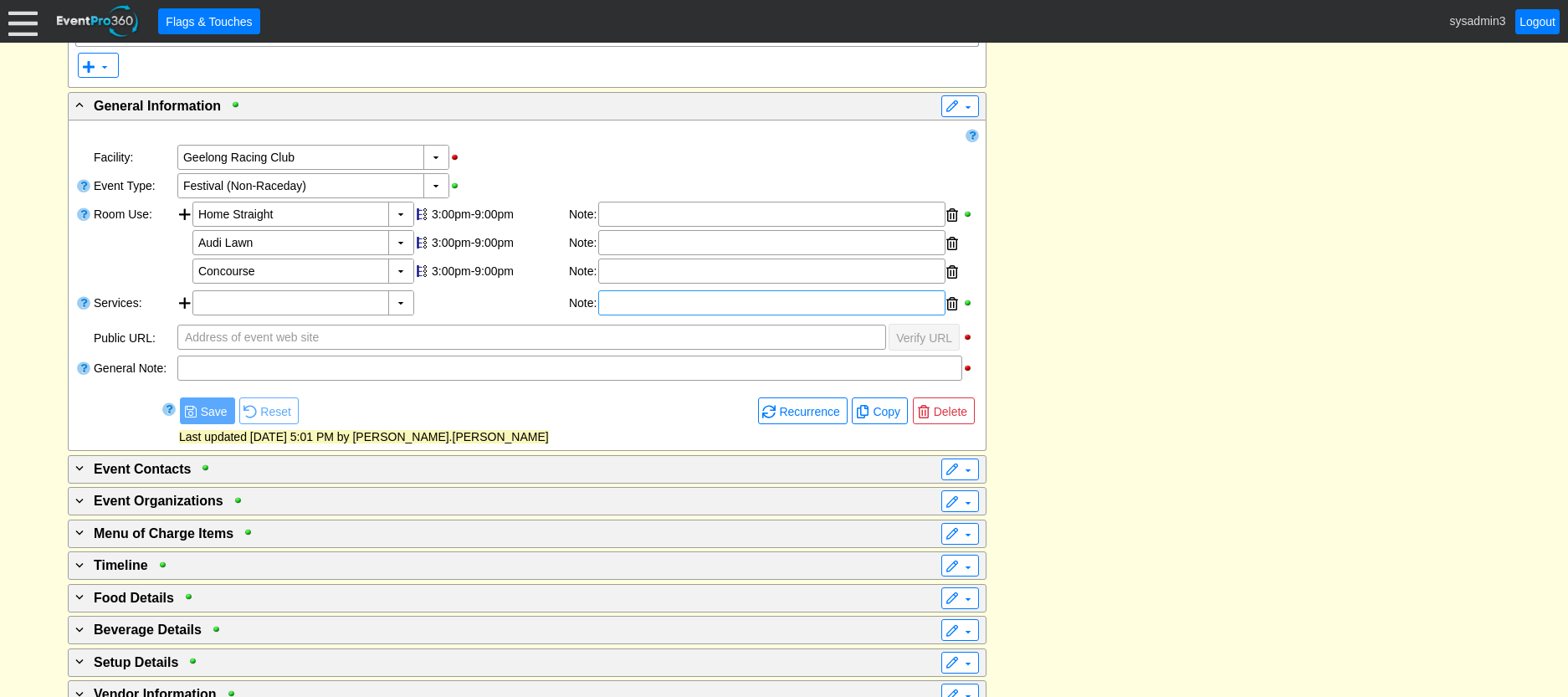
scroll to position [0, 0]
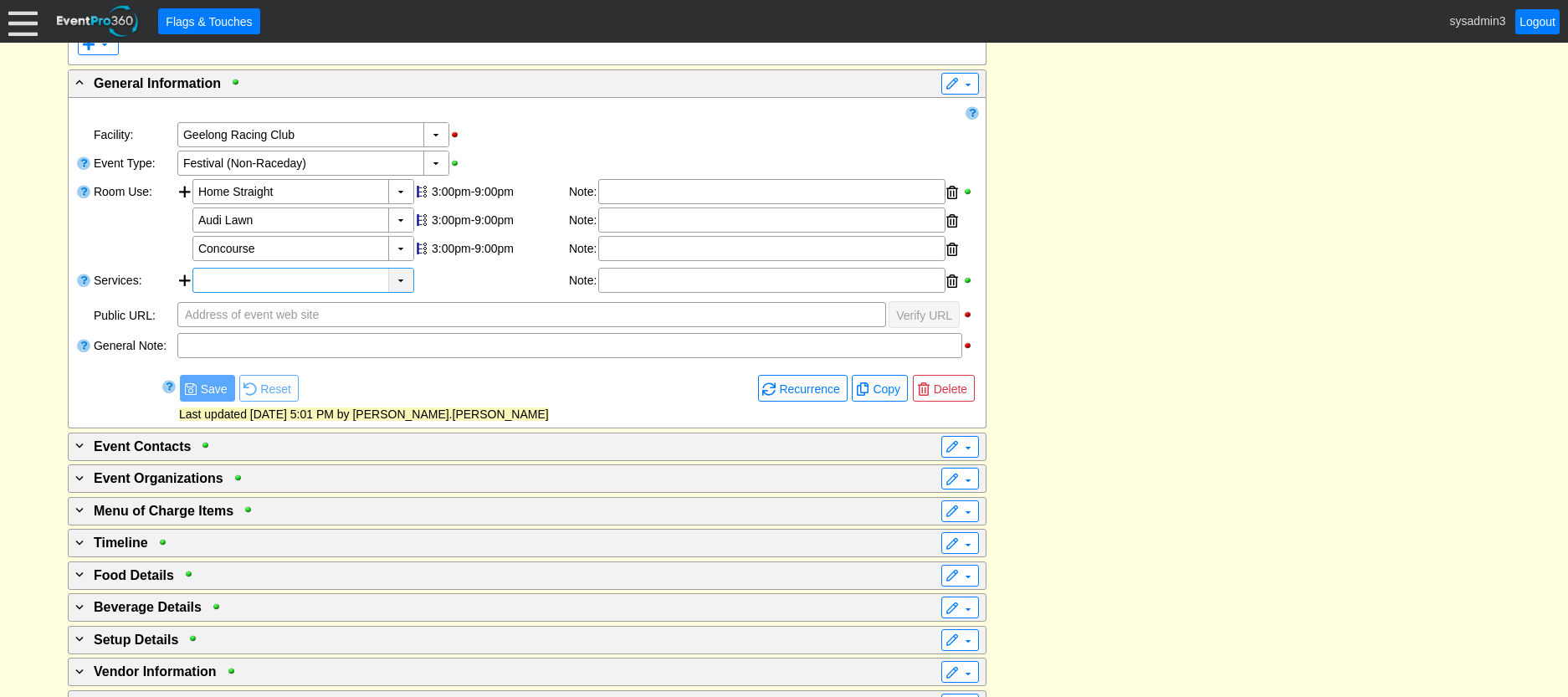
click at [396, 277] on div "▼" at bounding box center [400, 280] width 25 height 23
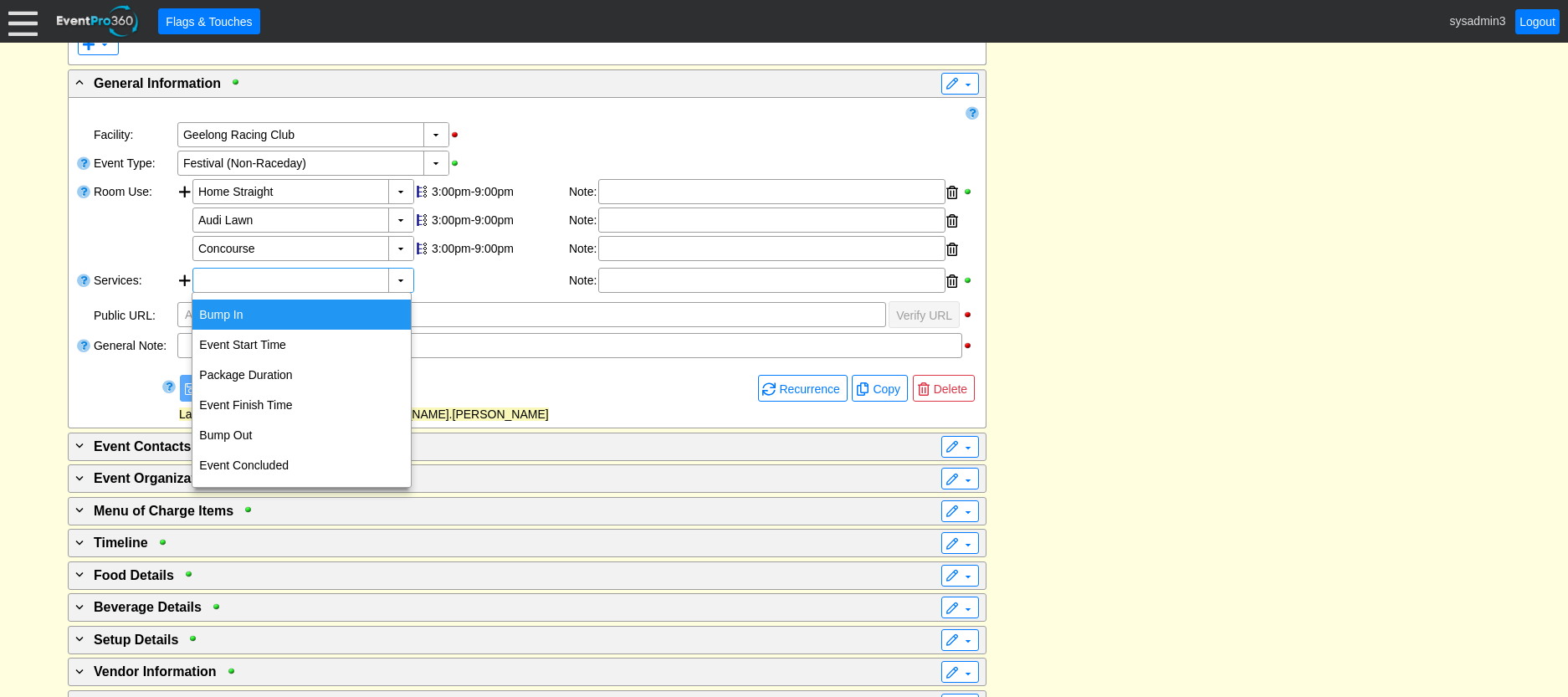
click at [238, 313] on div "Bump In" at bounding box center [302, 315] width 218 height 30
type input "Bump In"
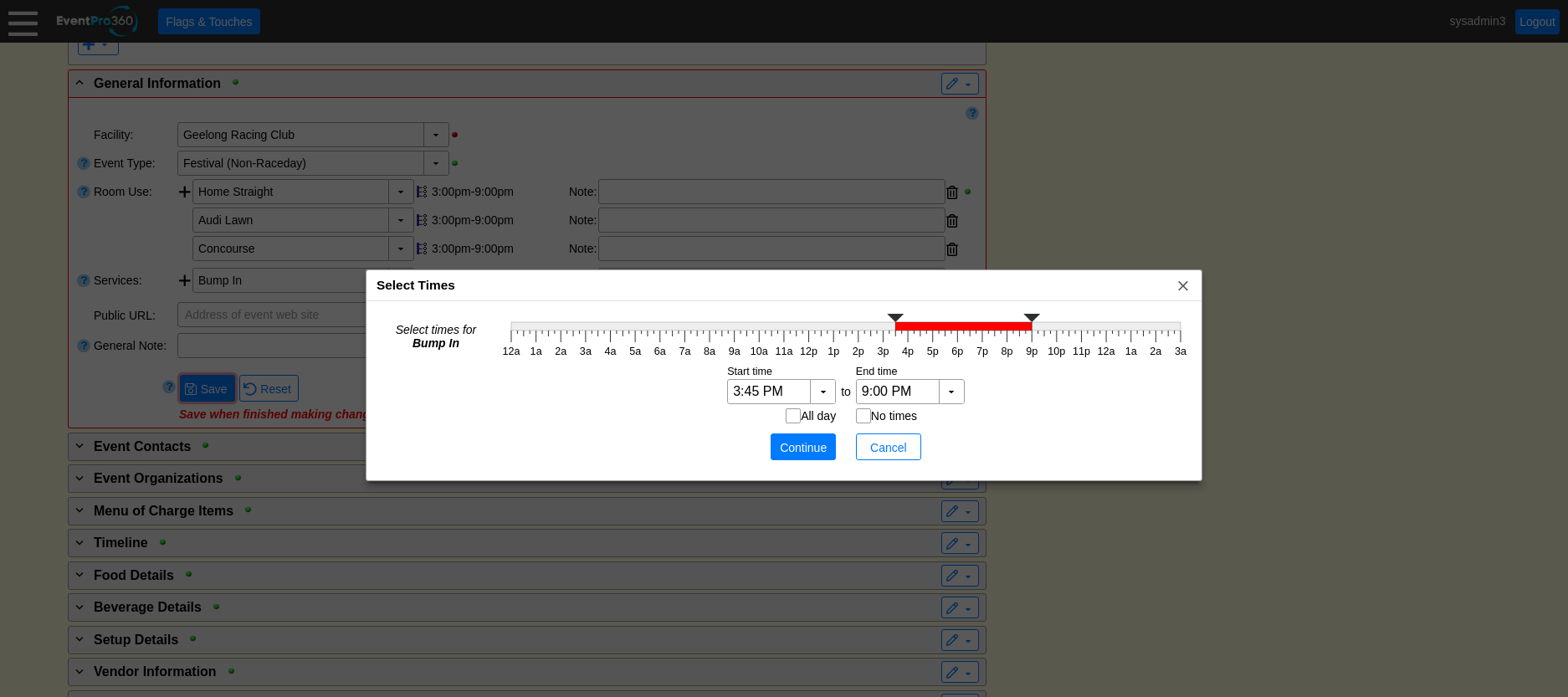
type input "4:00 PM"
click at [908, 329] on g at bounding box center [846, 322] width 669 height 16
type input "6:00 PM"
click at [956, 320] on polyline at bounding box center [957, 318] width 16 height 9
click at [808, 440] on span "Continue" at bounding box center [804, 447] width 50 height 16
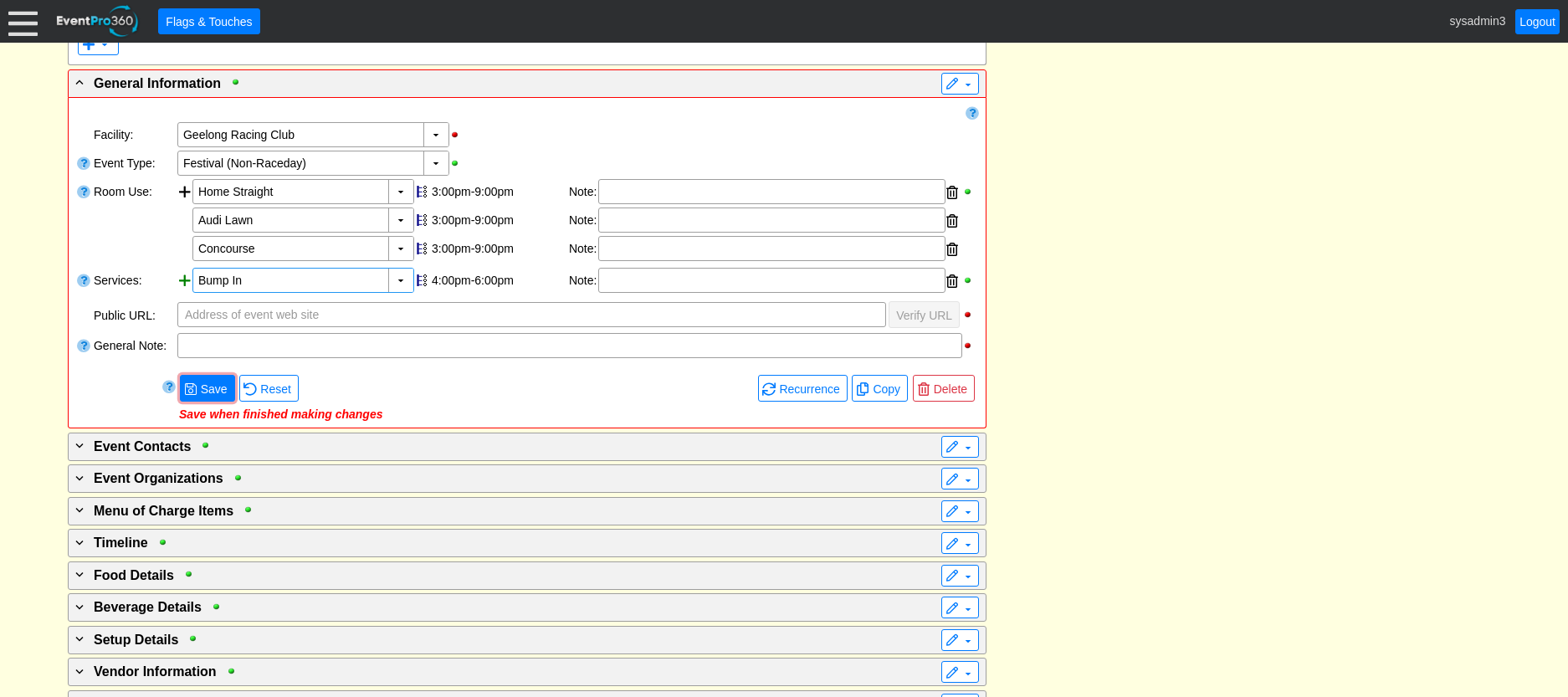
click at [183, 279] on div at bounding box center [185, 282] width 15 height 29
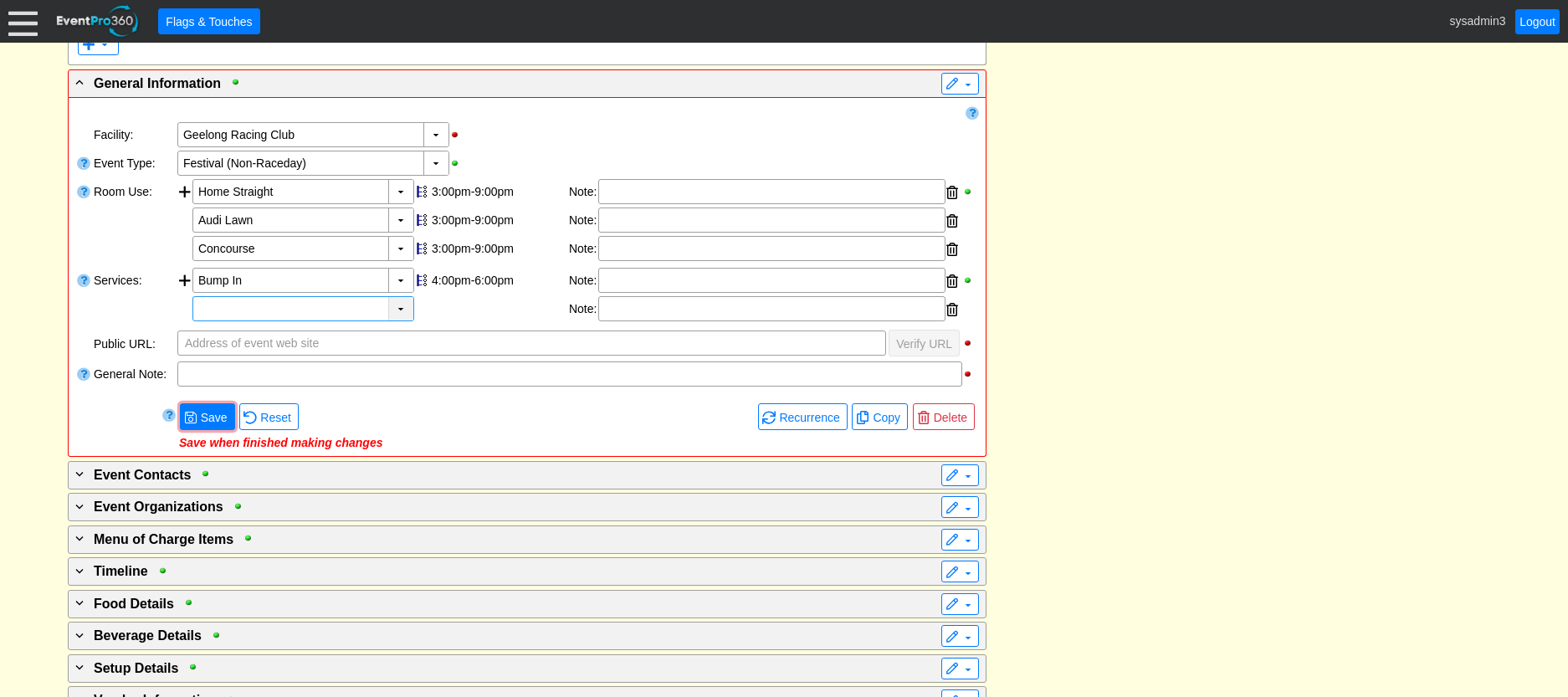
click at [409, 314] on div "▼" at bounding box center [400, 309] width 25 height 23
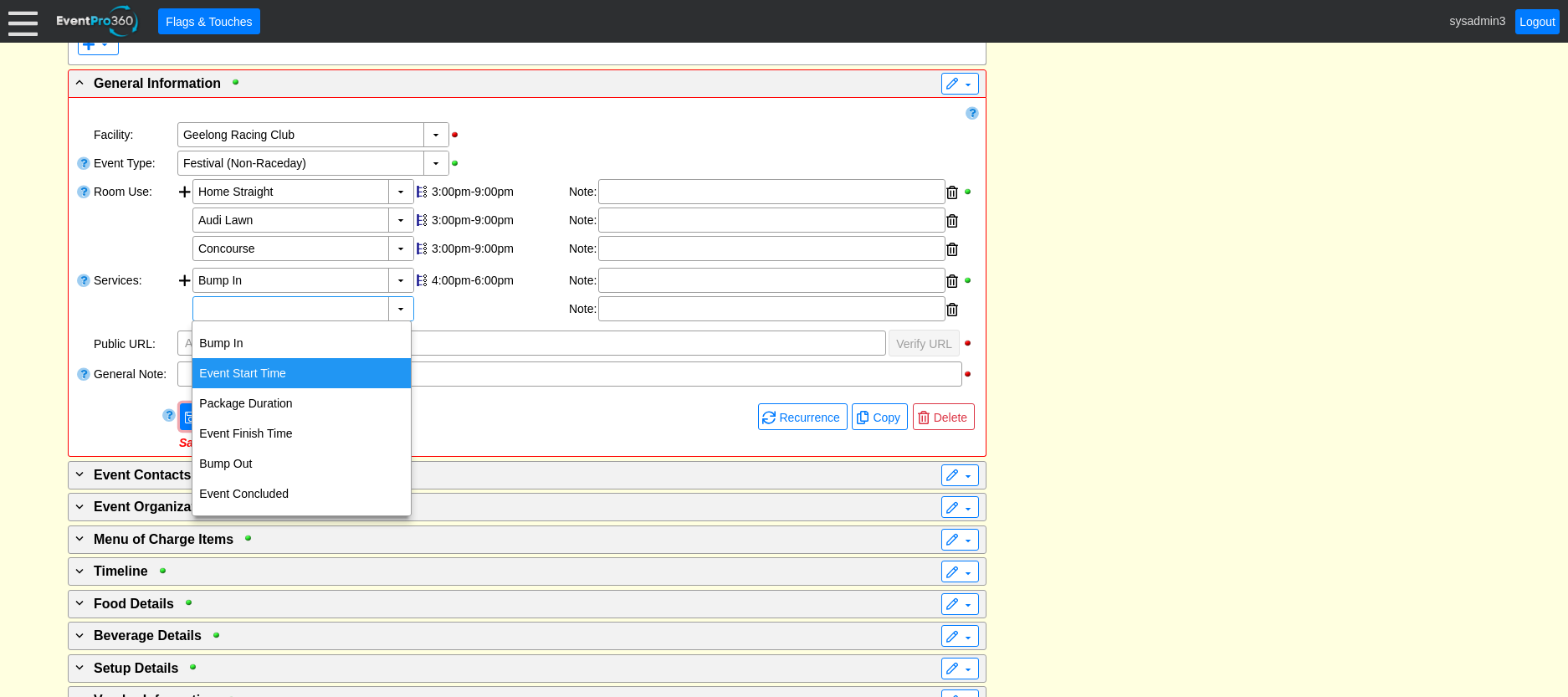
click at [270, 364] on div "Event Start Time" at bounding box center [302, 373] width 218 height 30
type input "Event Start Time"
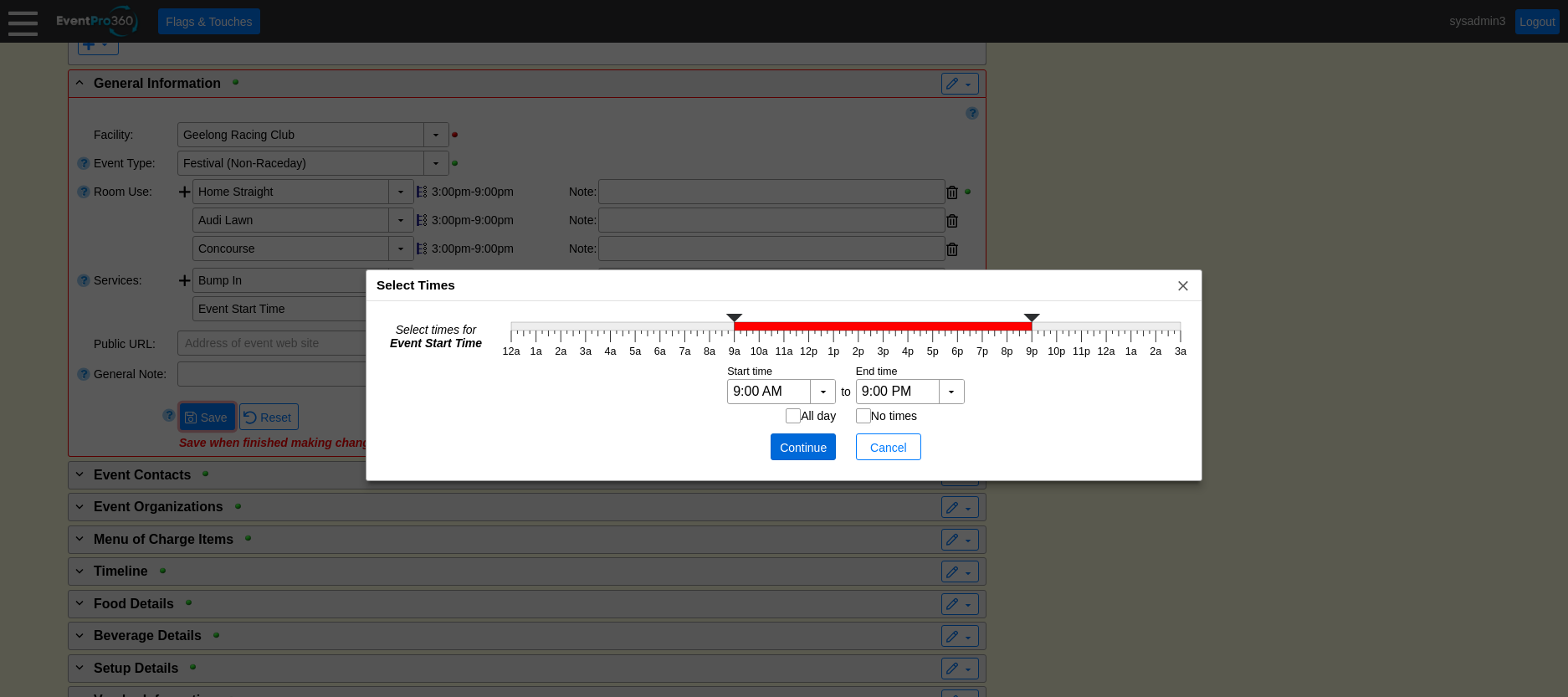
click at [805, 446] on span "Continue" at bounding box center [804, 447] width 50 height 16
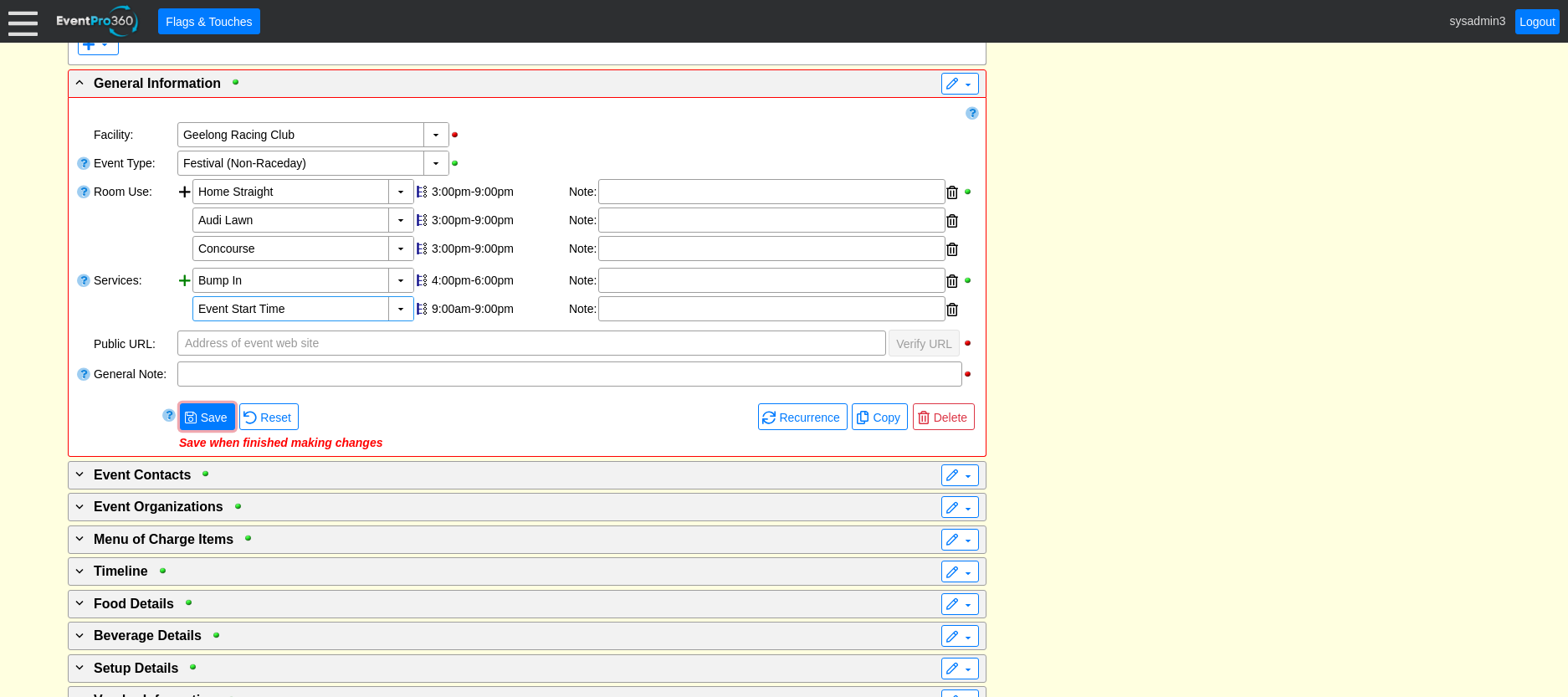
click at [183, 278] on div at bounding box center [185, 296] width 15 height 57
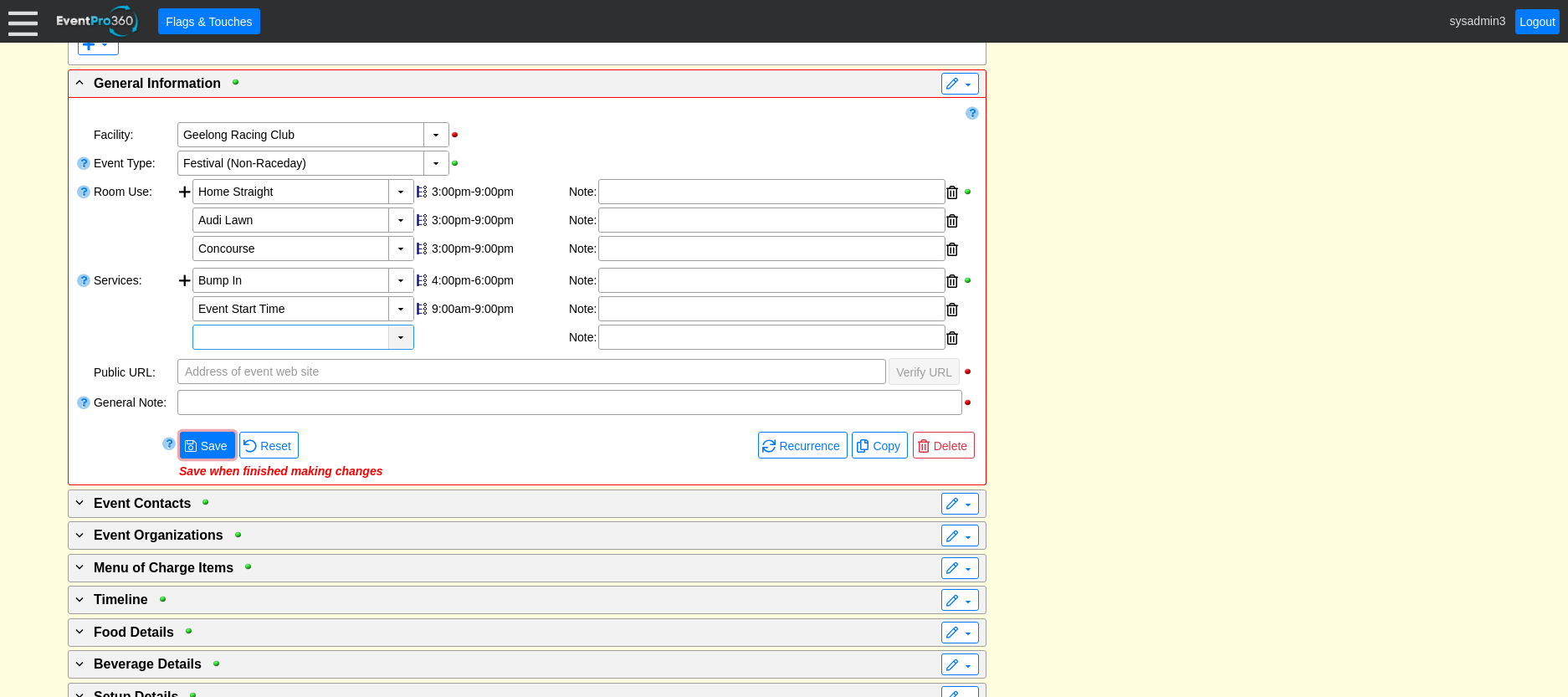
click at [400, 335] on div "▼" at bounding box center [400, 337] width 25 height 23
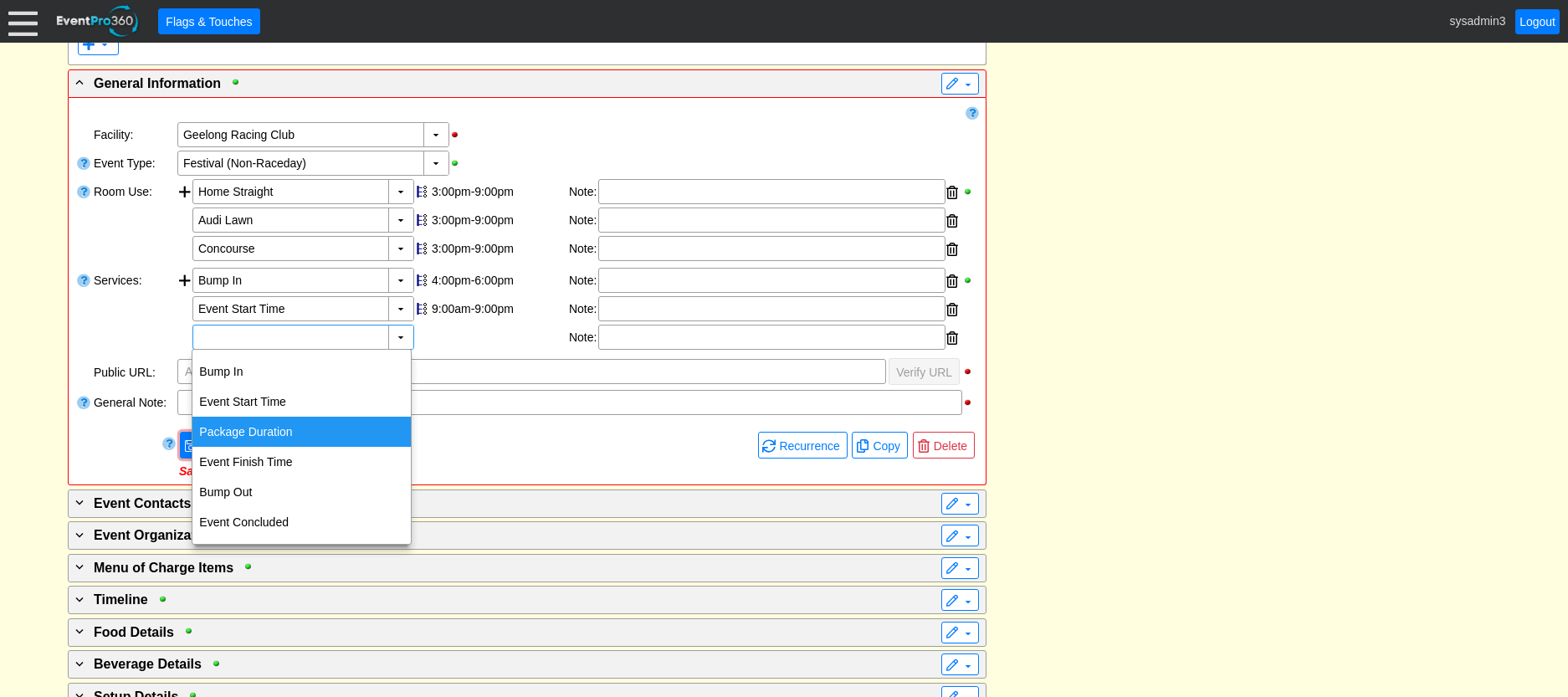
click at [278, 424] on div "Package Duration" at bounding box center [302, 432] width 218 height 30
type input "Package Duration"
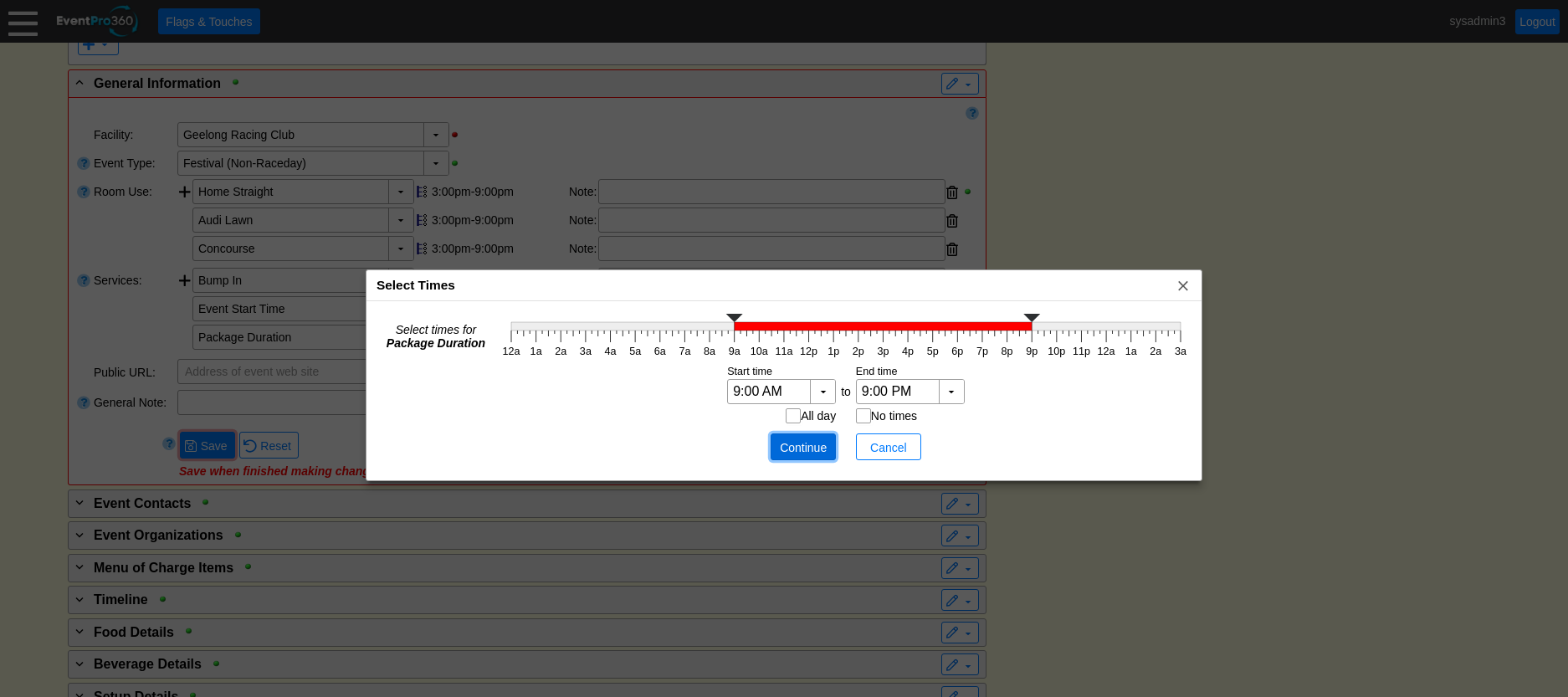
click at [784, 450] on span "Continue" at bounding box center [804, 447] width 50 height 16
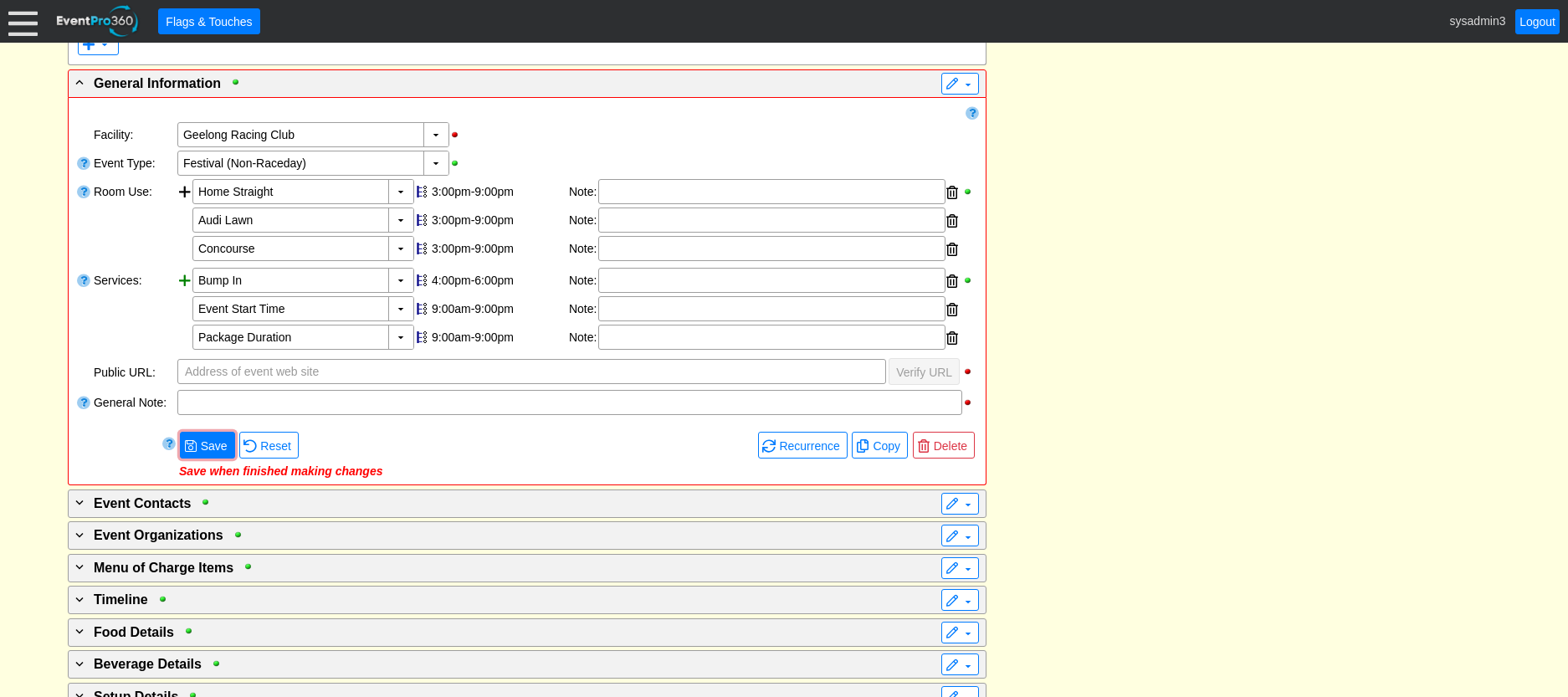
click at [184, 281] on div at bounding box center [185, 310] width 15 height 85
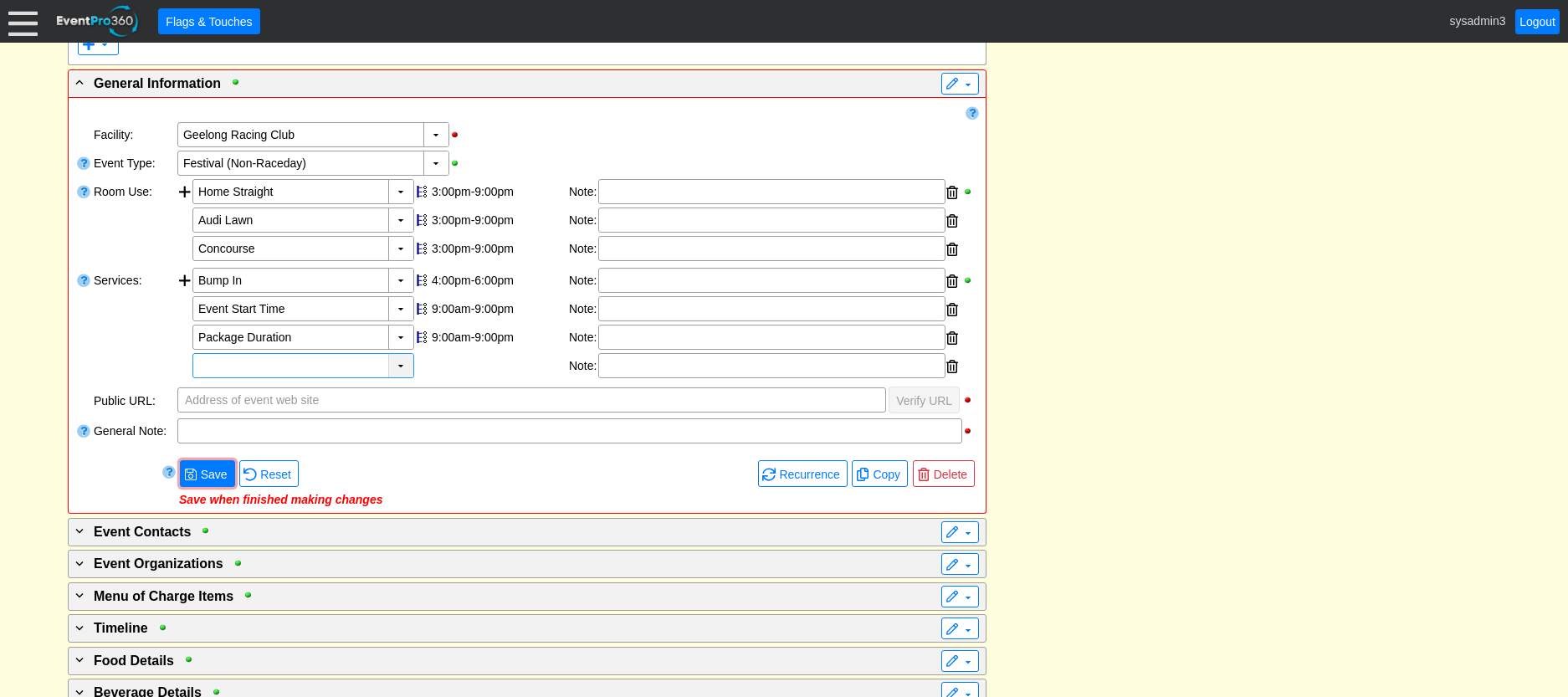
click at [395, 368] on div "▼" at bounding box center [400, 365] width 25 height 23
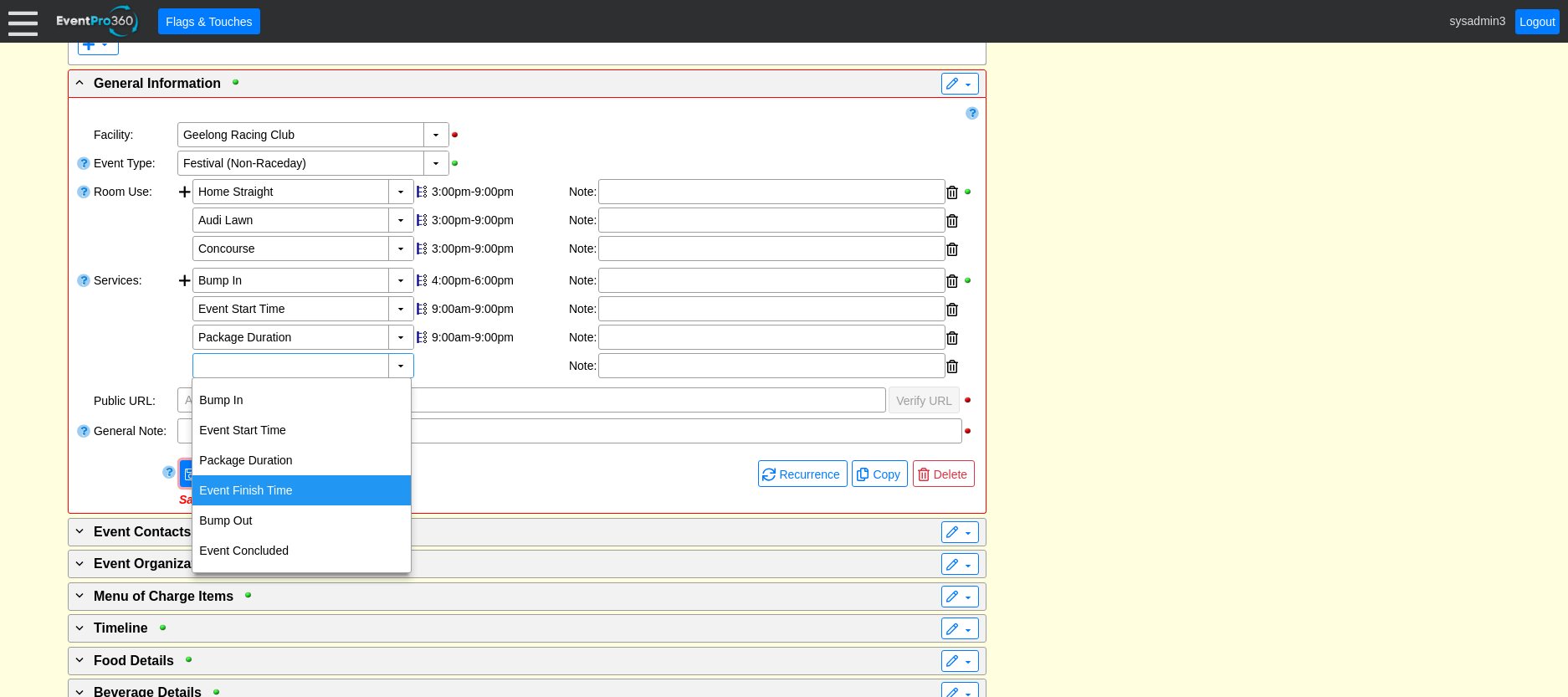
click at [277, 476] on div "Event Finish Time" at bounding box center [302, 490] width 218 height 30
type input "Event Finish Time"
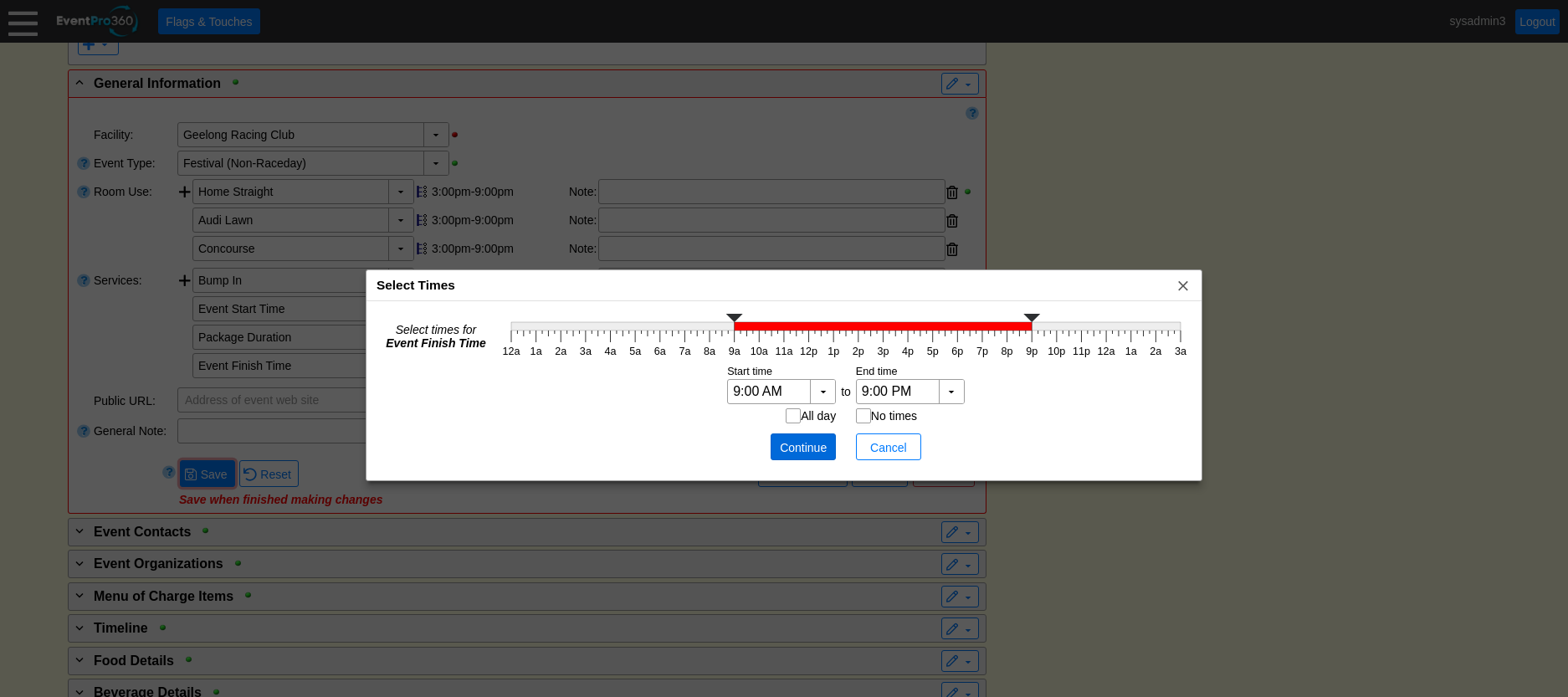
click at [818, 447] on span "Continue" at bounding box center [804, 447] width 50 height 16
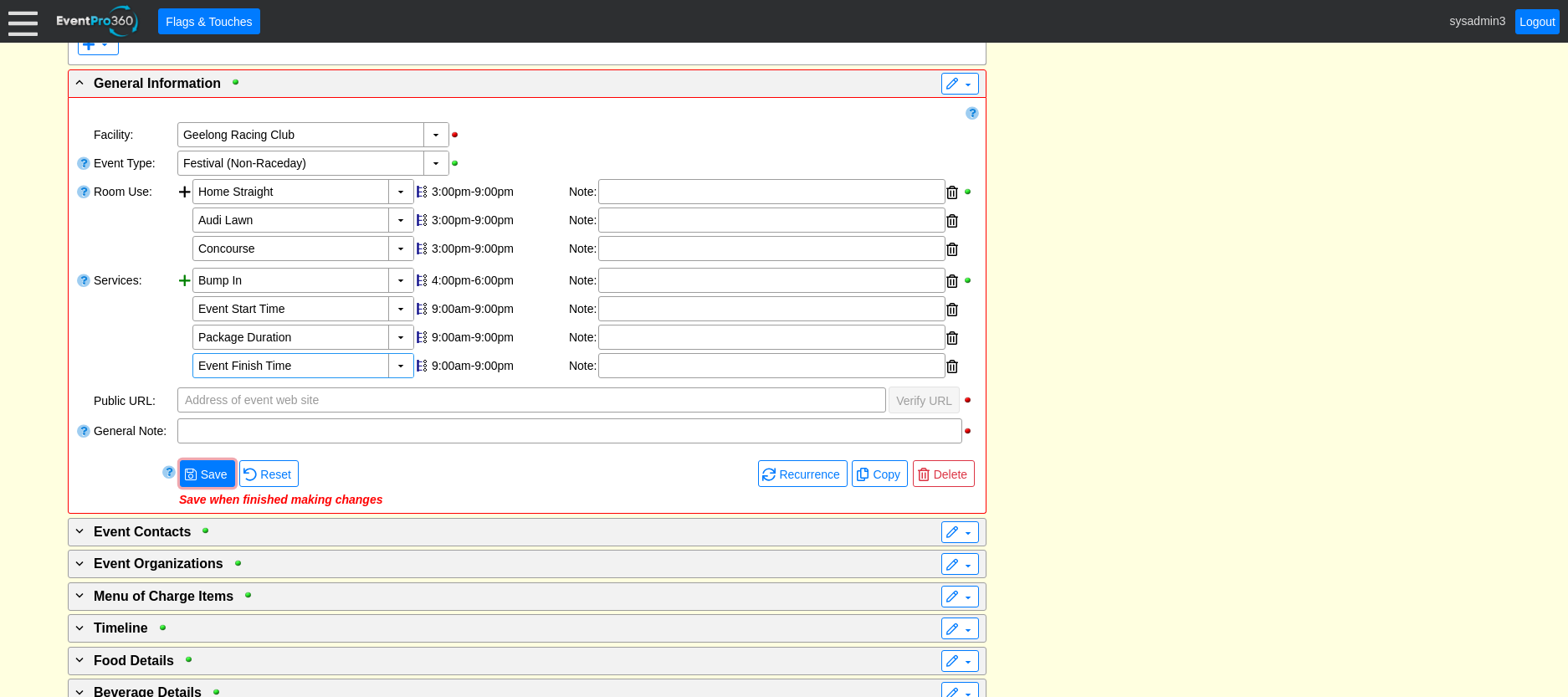
click at [185, 283] on div at bounding box center [185, 324] width 15 height 114
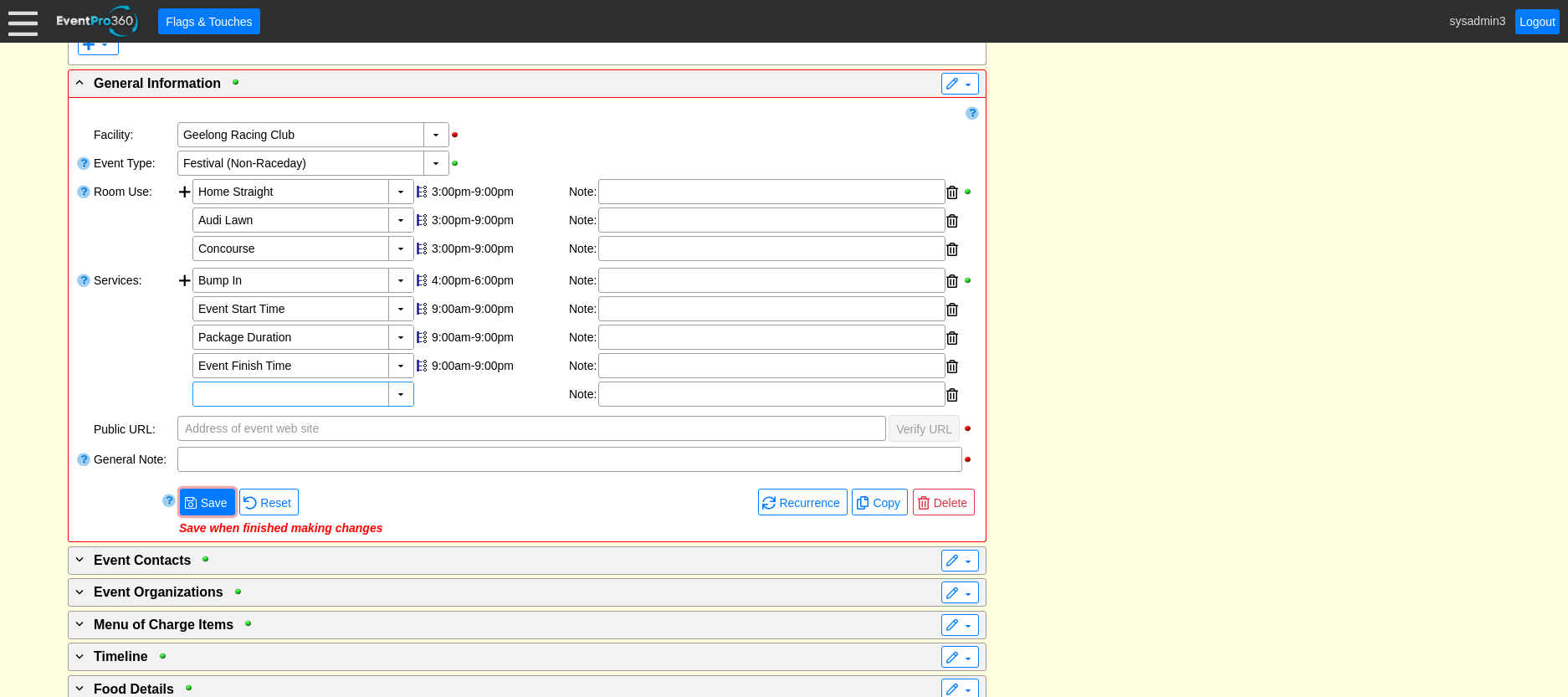
click at [269, 392] on input "text" at bounding box center [291, 394] width 186 height 23
click at [394, 388] on div "▼" at bounding box center [400, 394] width 25 height 23
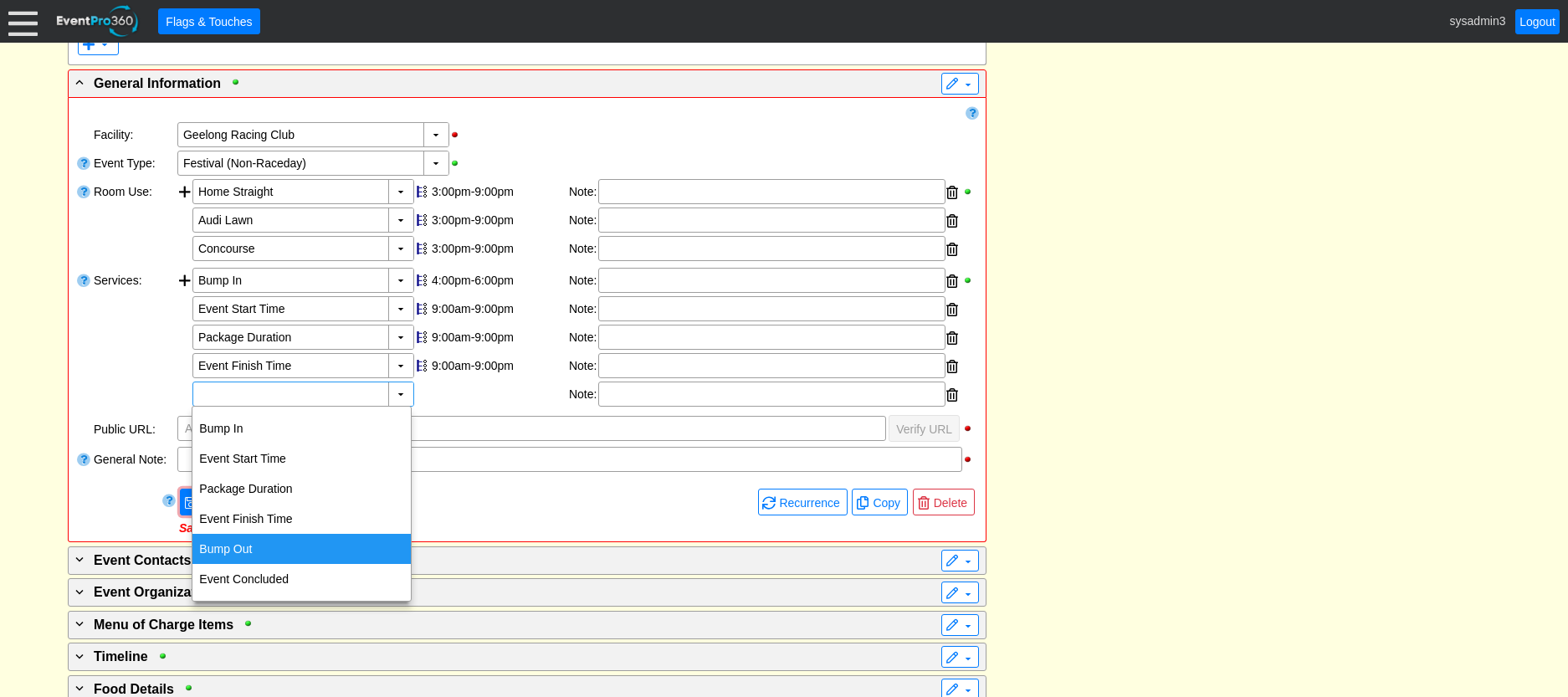
click at [256, 541] on div "Bump Out" at bounding box center [302, 549] width 218 height 30
type input "Bump Out"
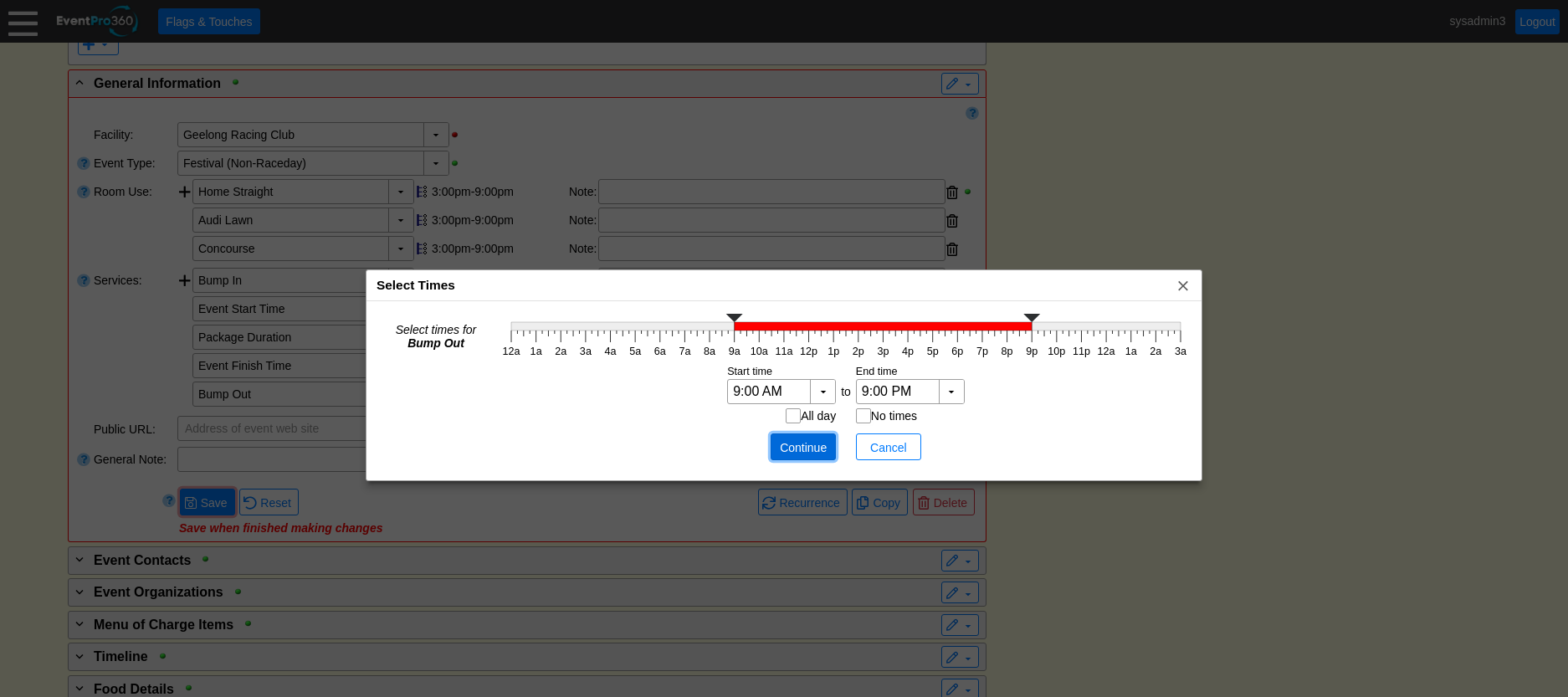
click at [815, 448] on span "Continue" at bounding box center [804, 447] width 50 height 16
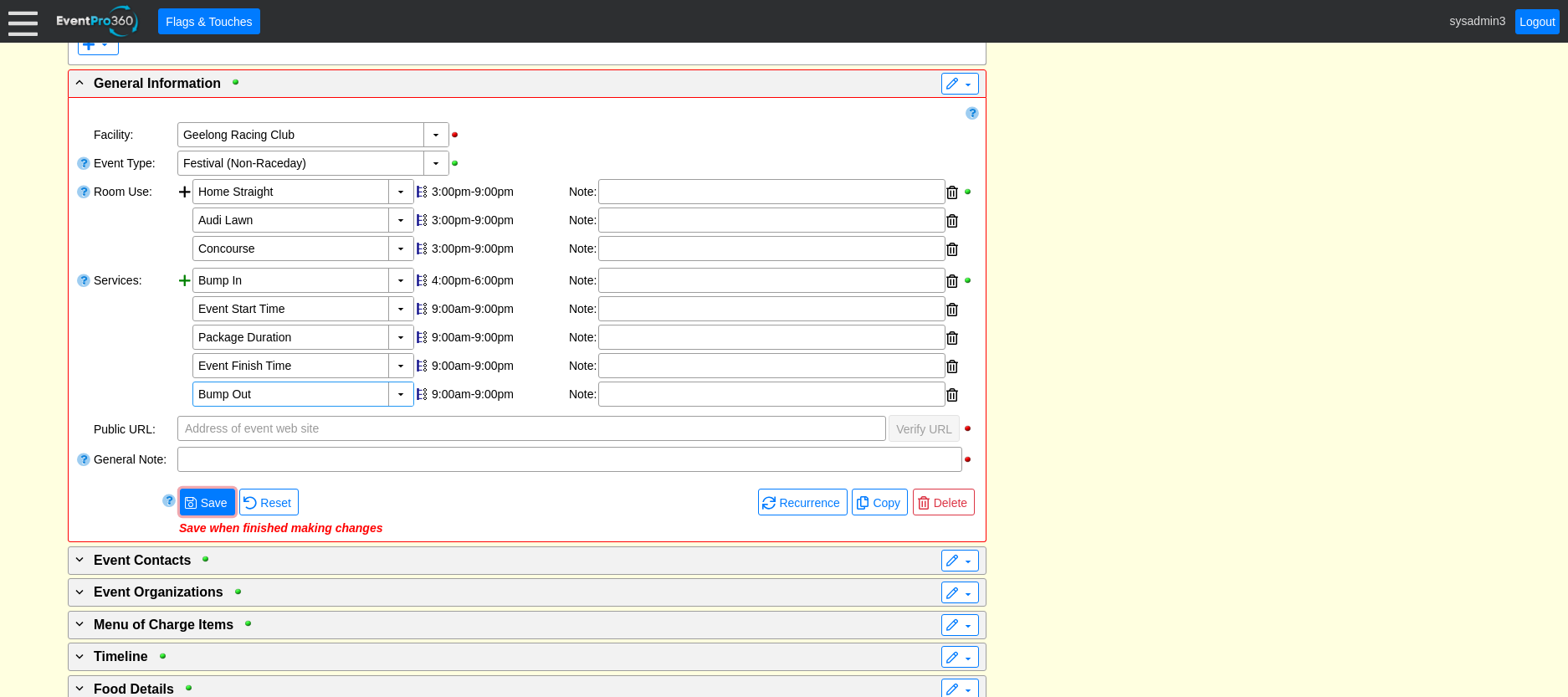
click at [180, 277] on div at bounding box center [185, 339] width 15 height 142
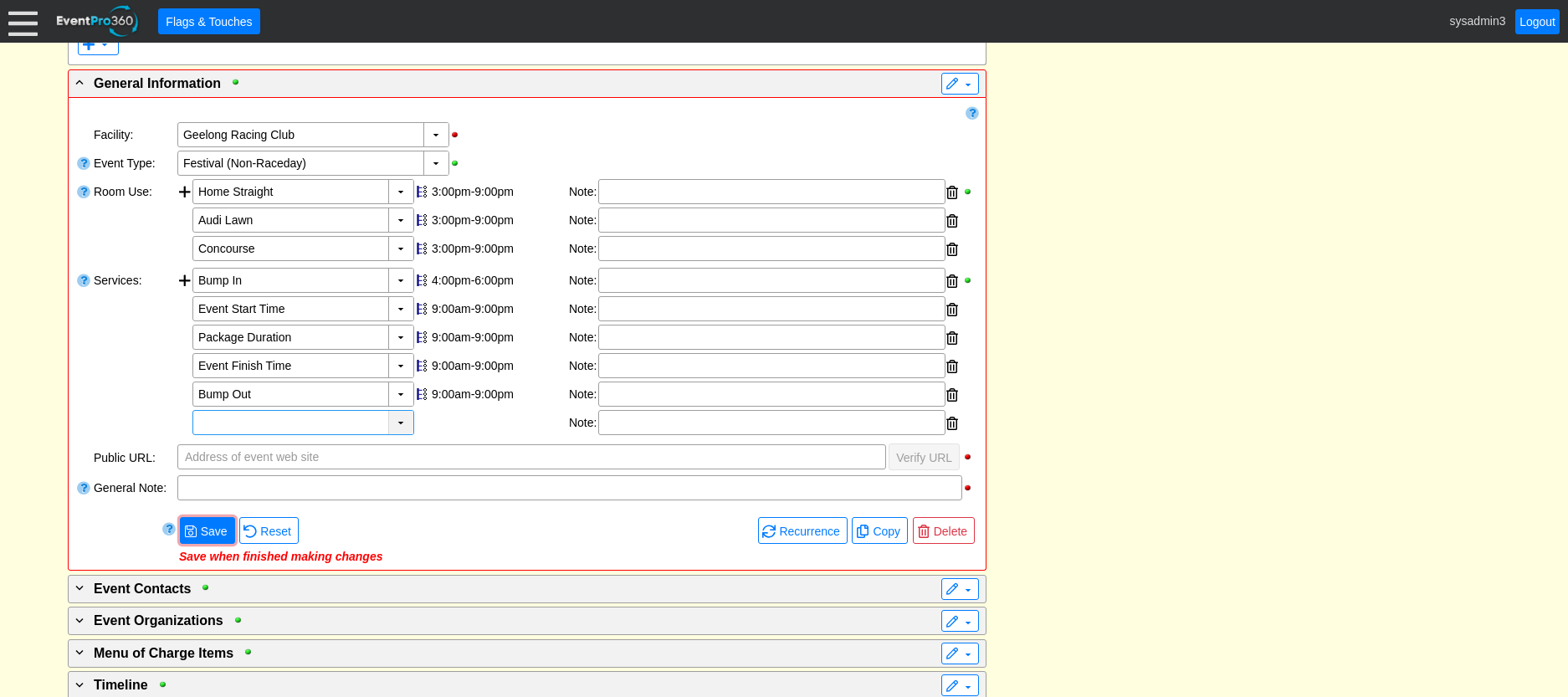
click at [400, 417] on div "▼" at bounding box center [400, 422] width 25 height 23
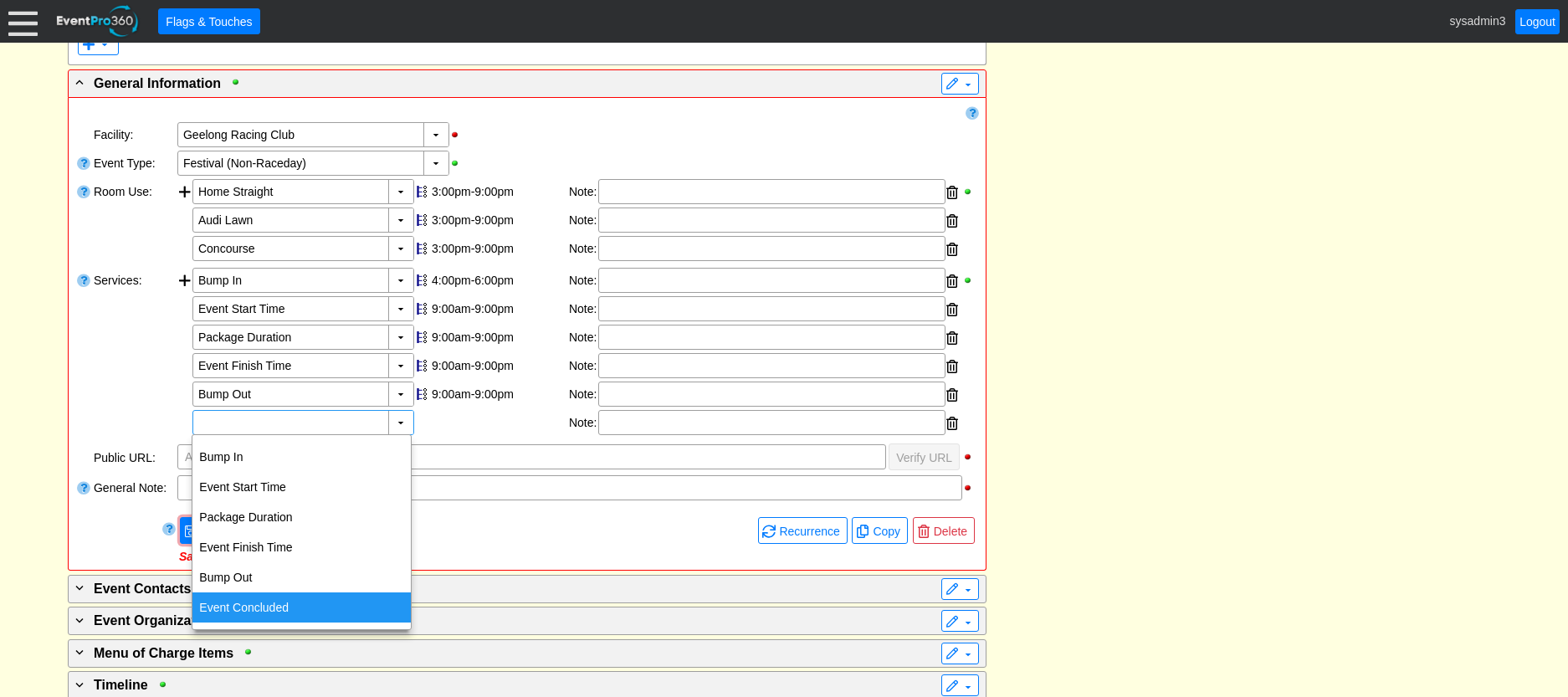
click at [248, 603] on div "Event Concluded" at bounding box center [302, 608] width 218 height 30
type input "Event Concluded"
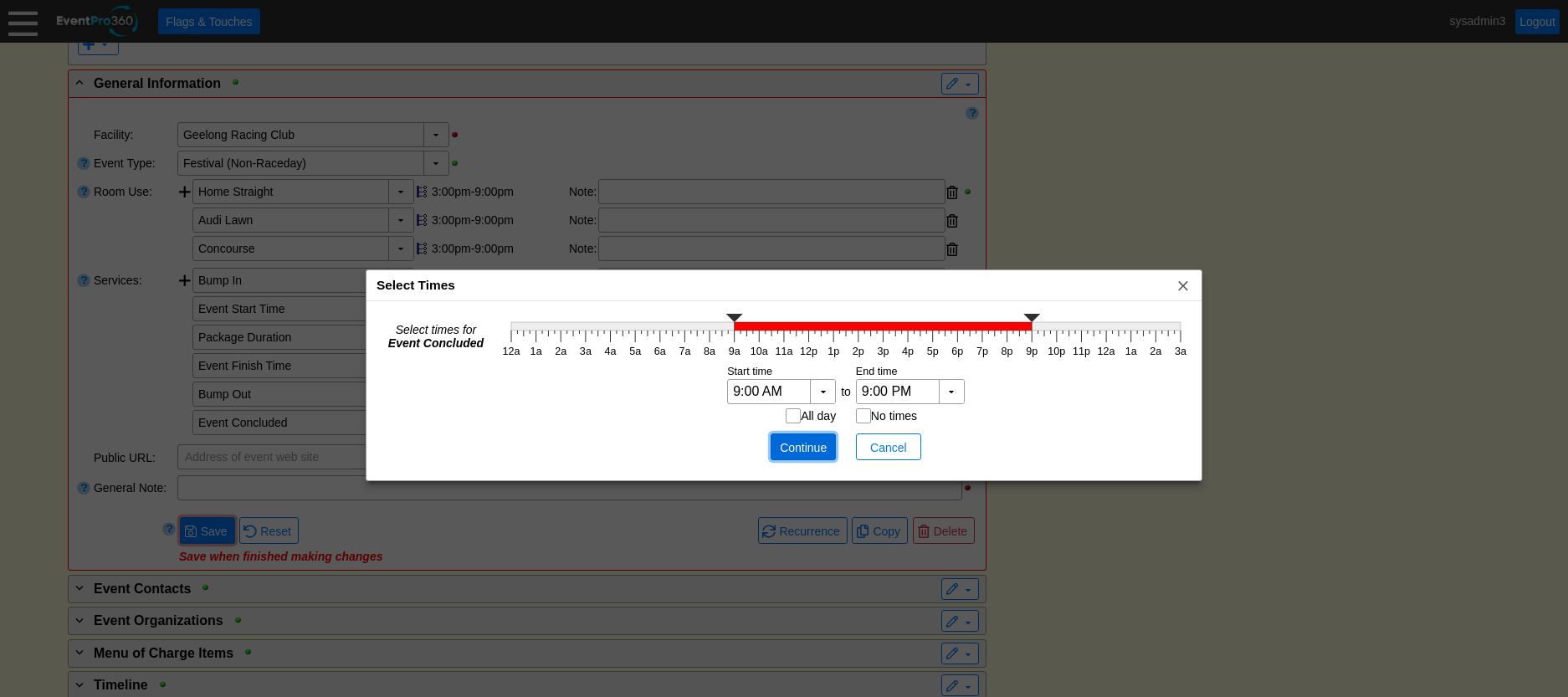
click at [804, 451] on span "Continue" at bounding box center [804, 447] width 50 height 16
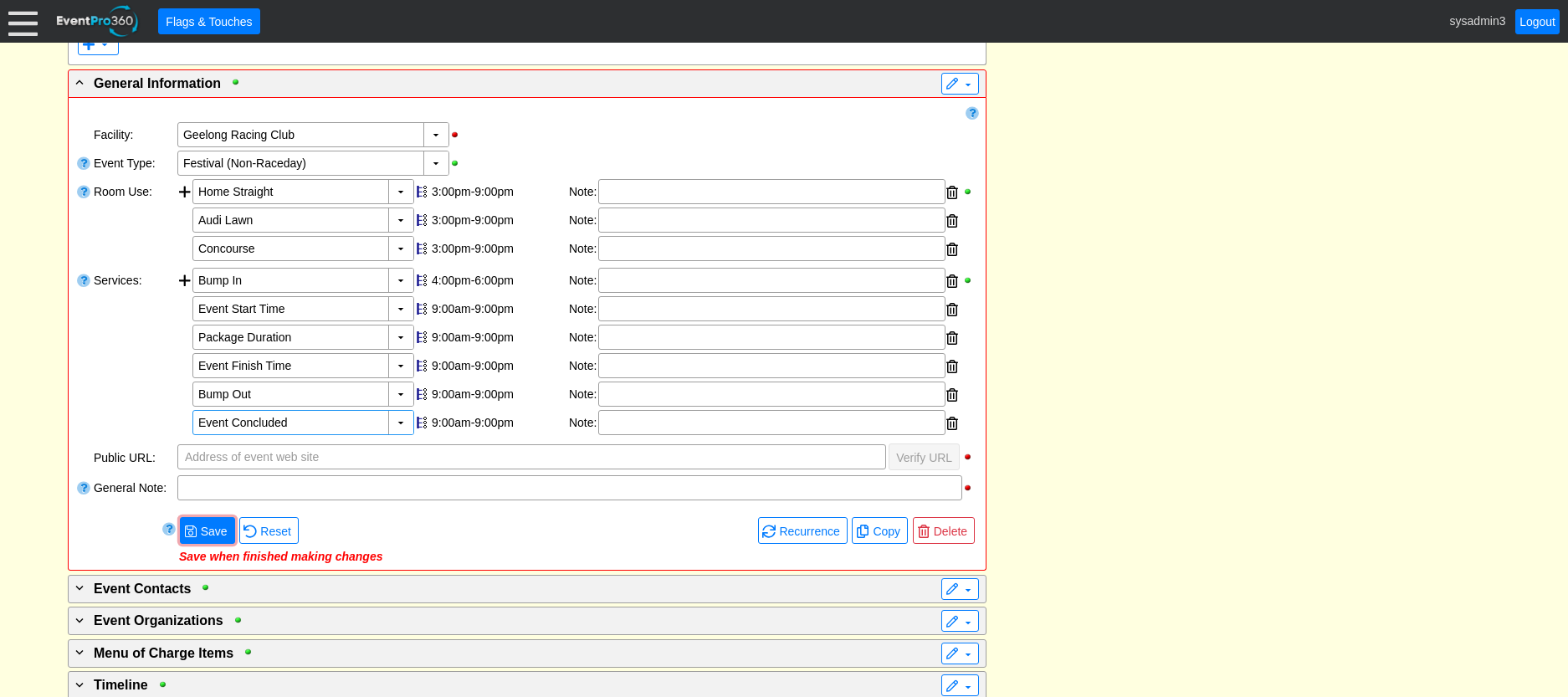
click at [1181, 341] on div "- Event Service Agreement Details ▼ ▼ - Click to edit title ▼ Event Service Agr…" at bounding box center [784, 377] width 1442 height 1162
click at [198, 520] on span "● Save" at bounding box center [208, 531] width 55 height 26
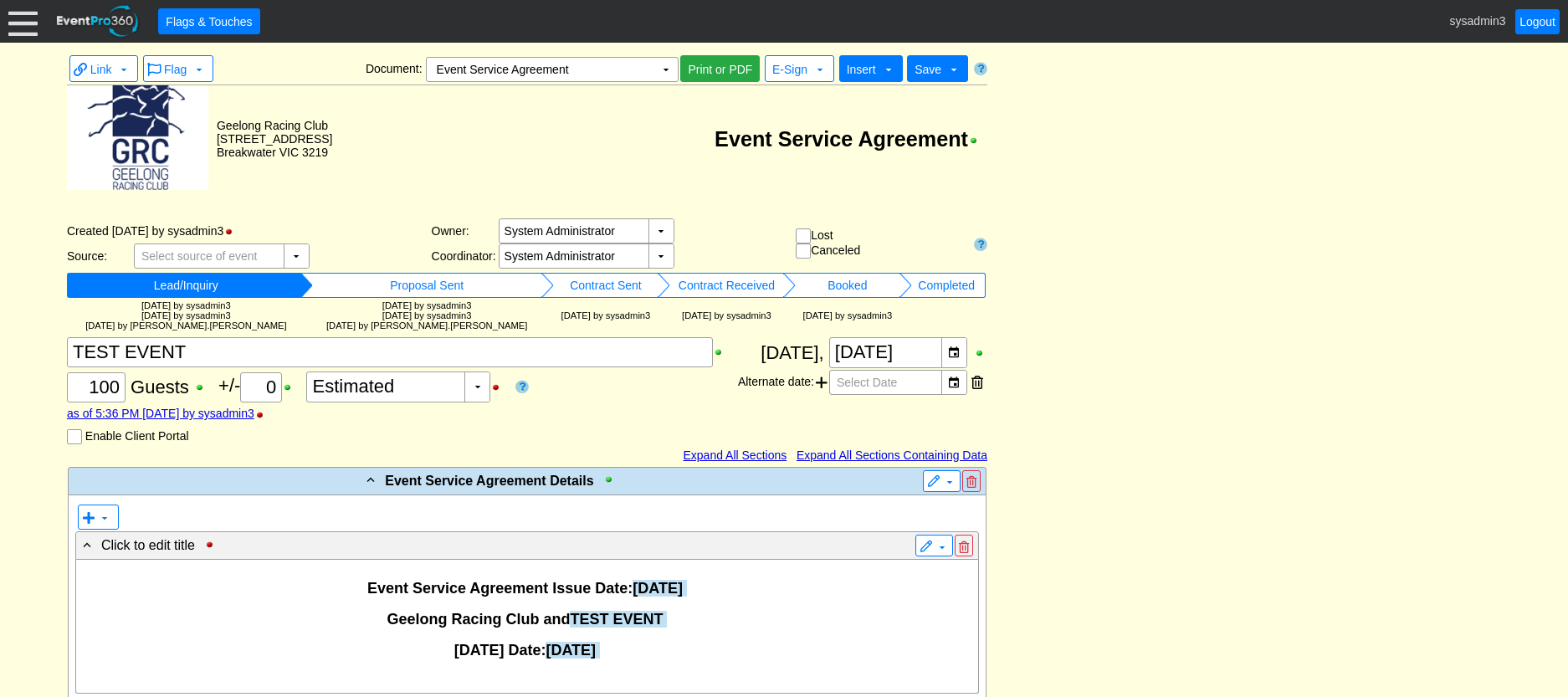
click at [868, 64] on span "Insert" at bounding box center [862, 68] width 29 height 13
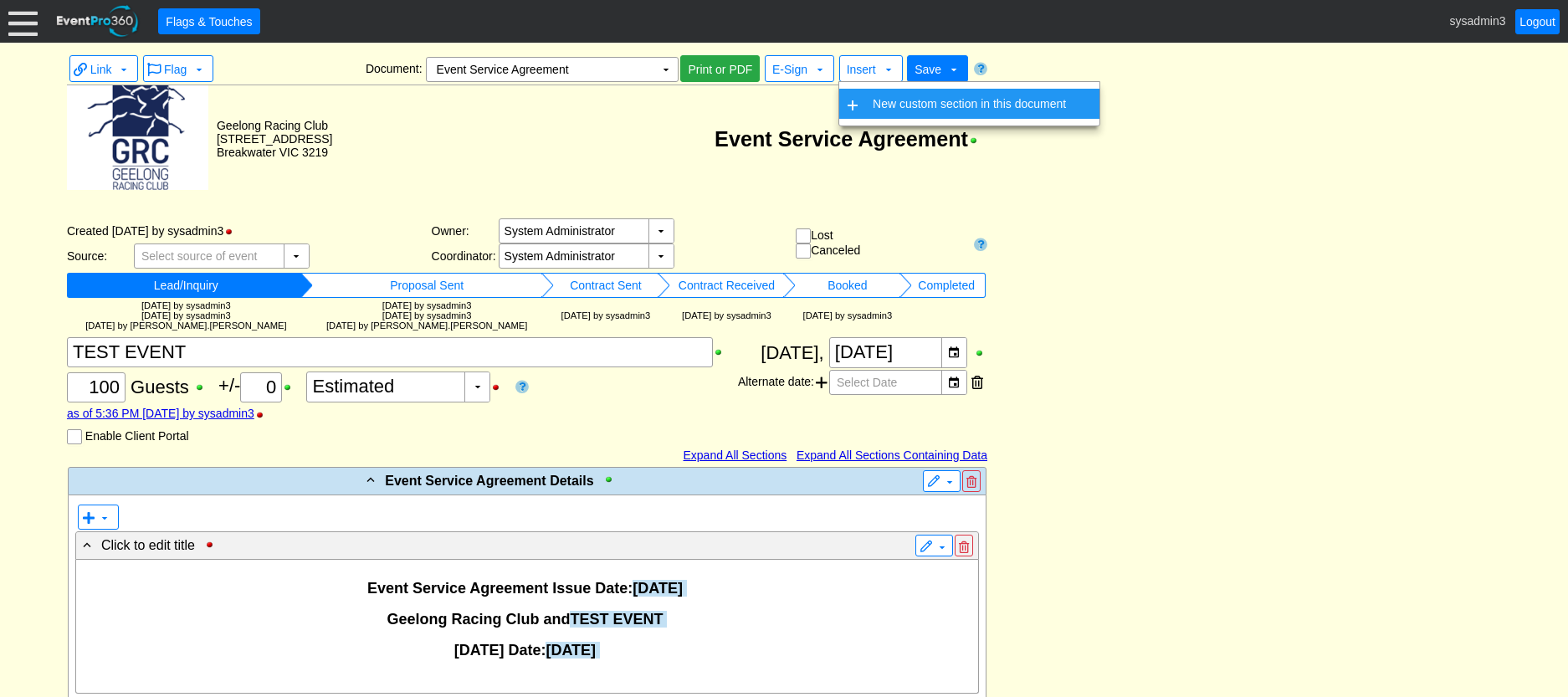
click at [886, 103] on td "New custom section in this document" at bounding box center [969, 103] width 206 height 30
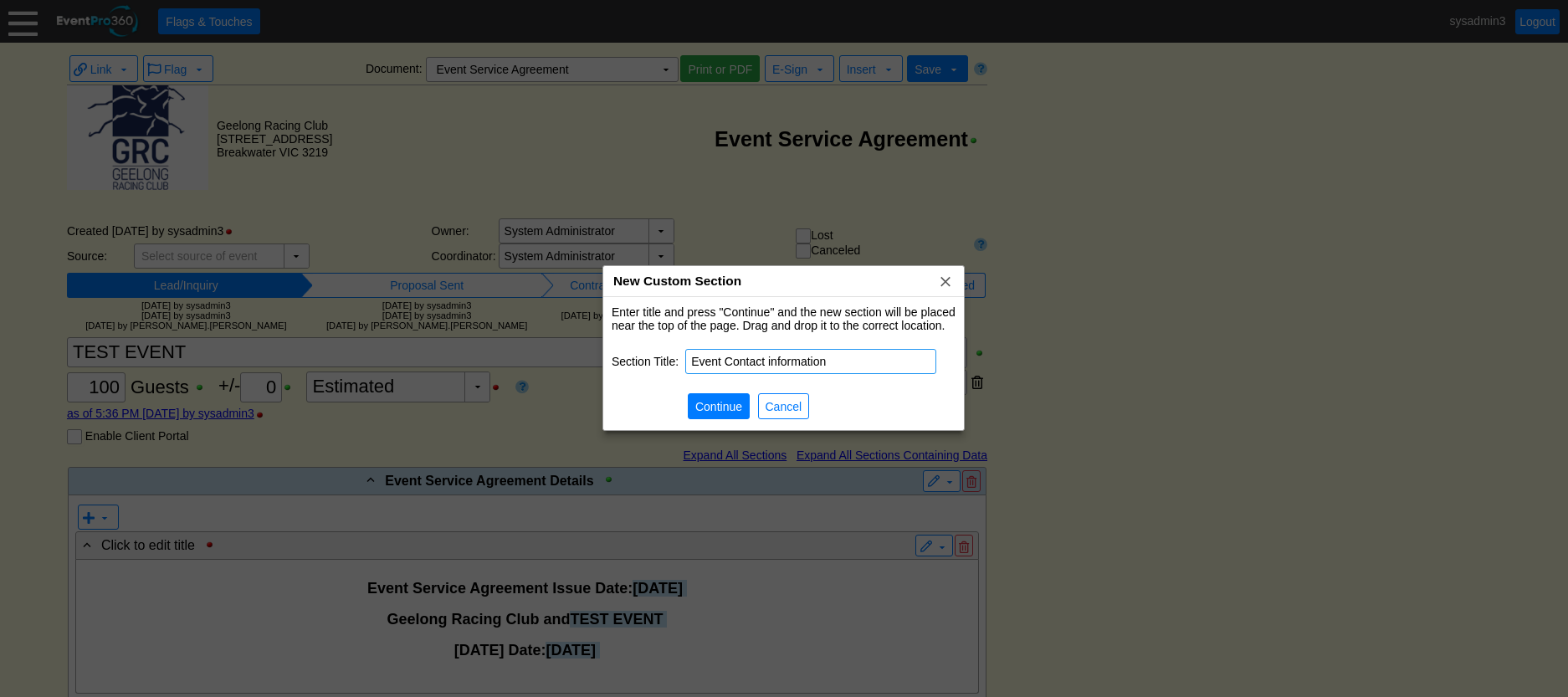
click at [771, 357] on input "Event Contact information" at bounding box center [810, 362] width 239 height 23
type input "Event Contact Information"
click at [708, 400] on span "Continue" at bounding box center [719, 407] width 54 height 16
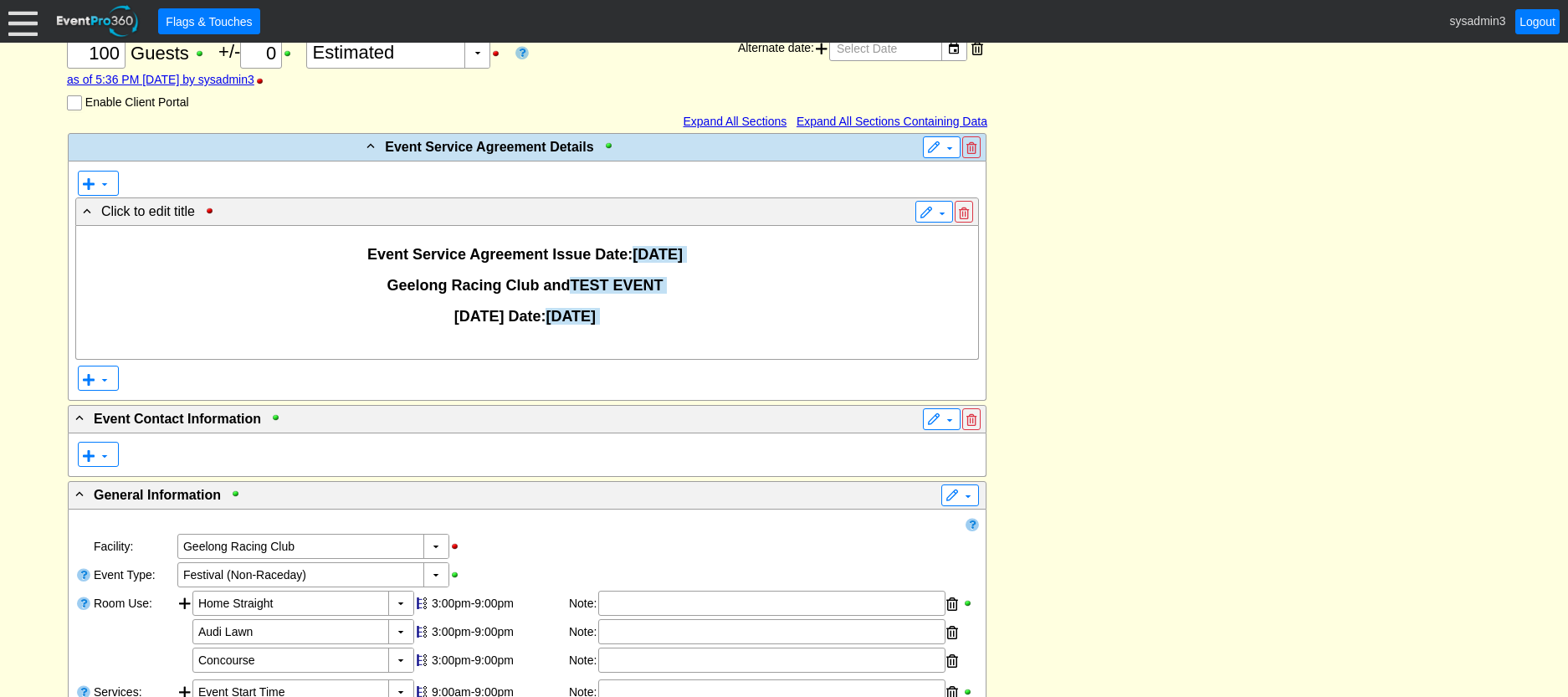
scroll to position [432, 0]
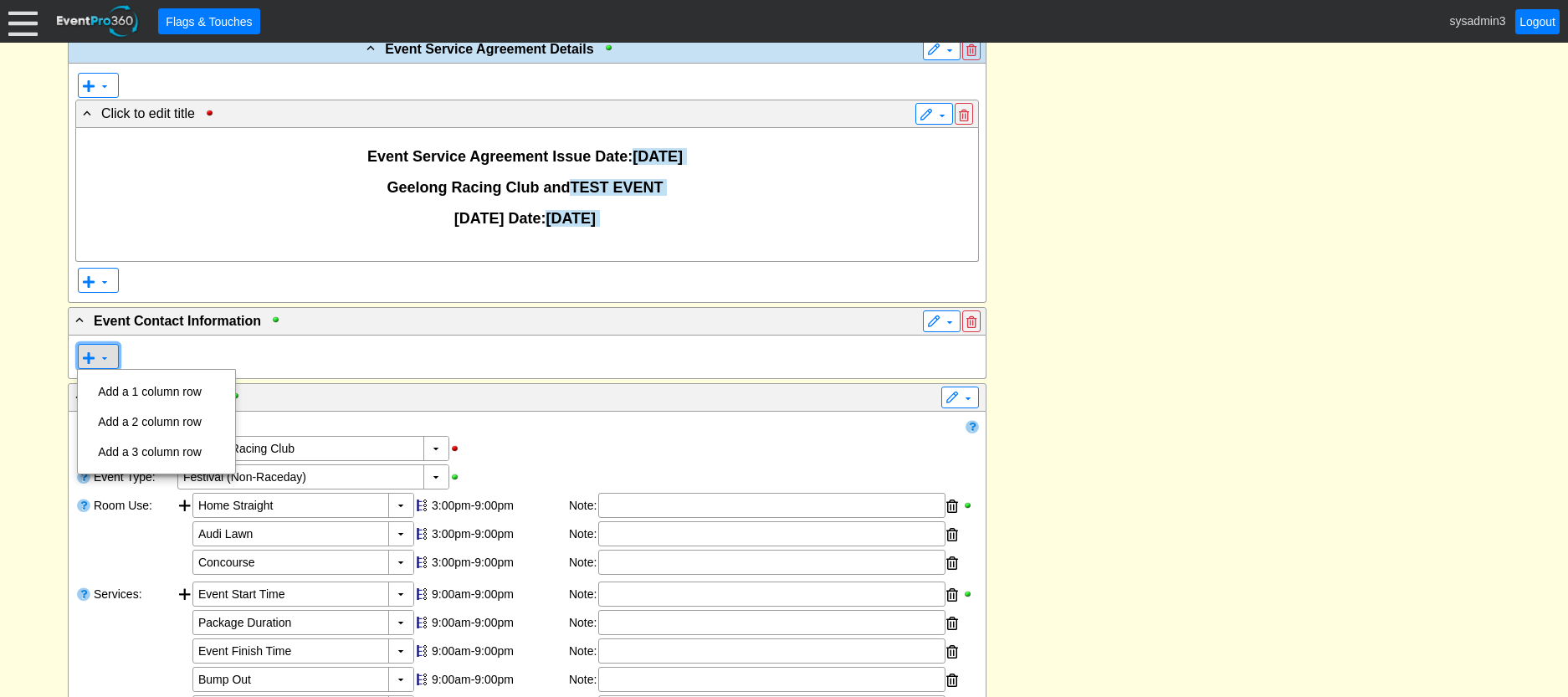
click at [94, 354] on span at bounding box center [88, 357] width 13 height 13
click at [153, 417] on td "Add a 2 column row" at bounding box center [149, 421] width 117 height 30
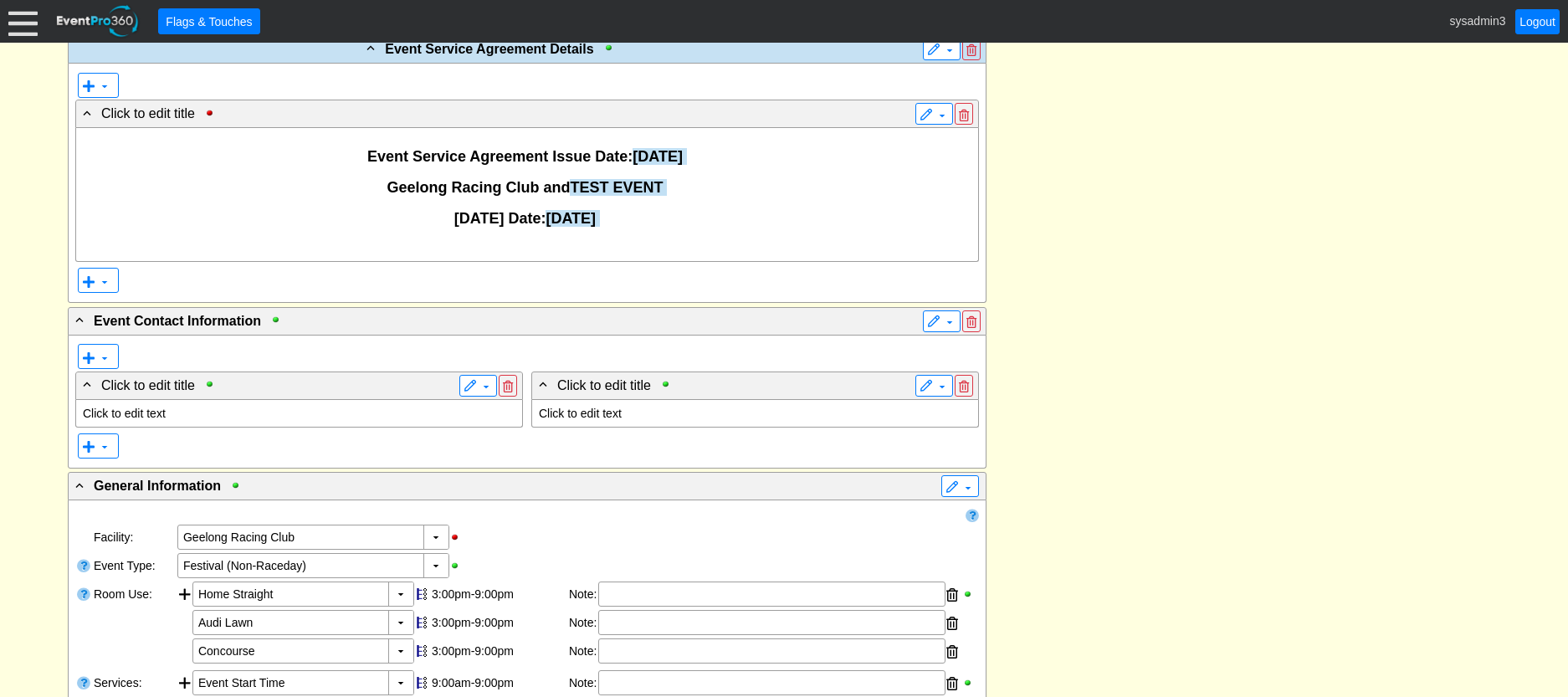
click at [157, 414] on p "Click to edit text" at bounding box center [299, 413] width 433 height 13
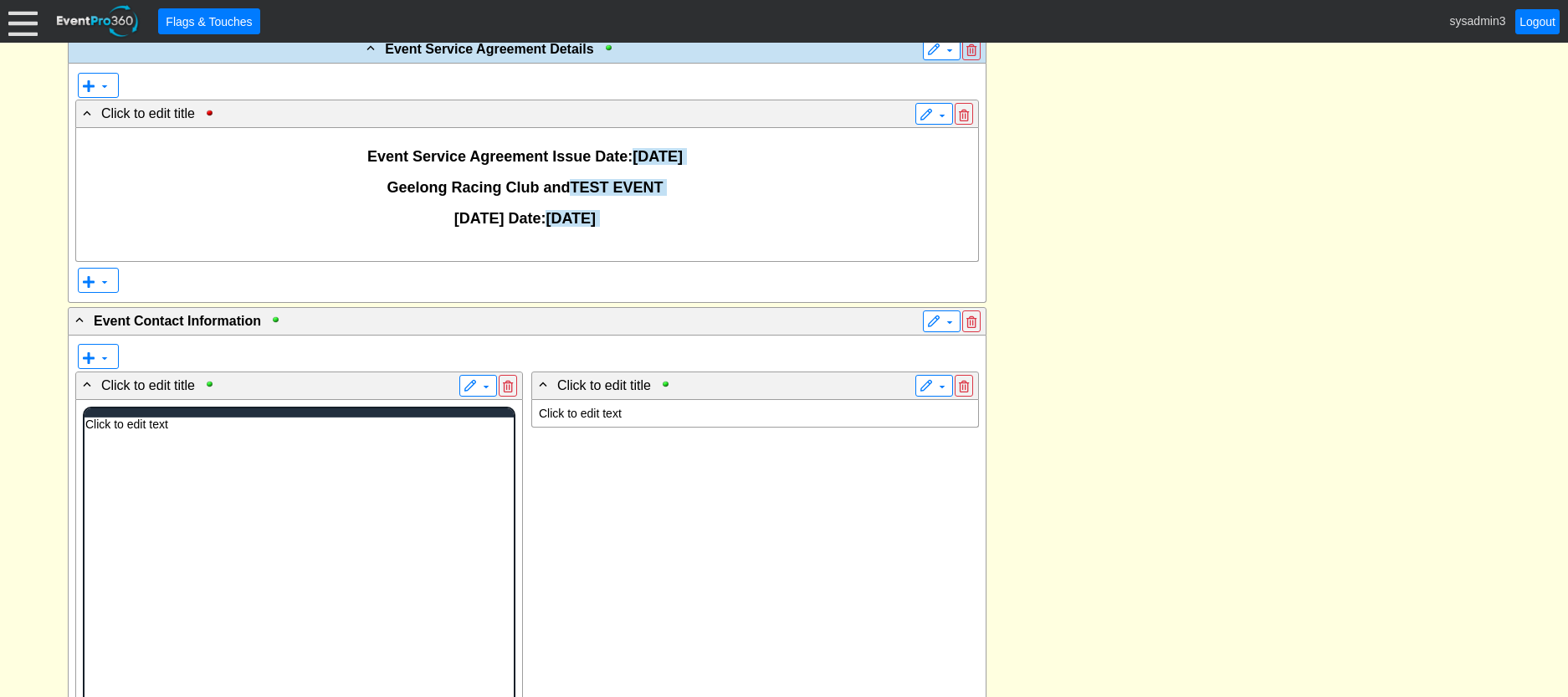
scroll to position [0, 0]
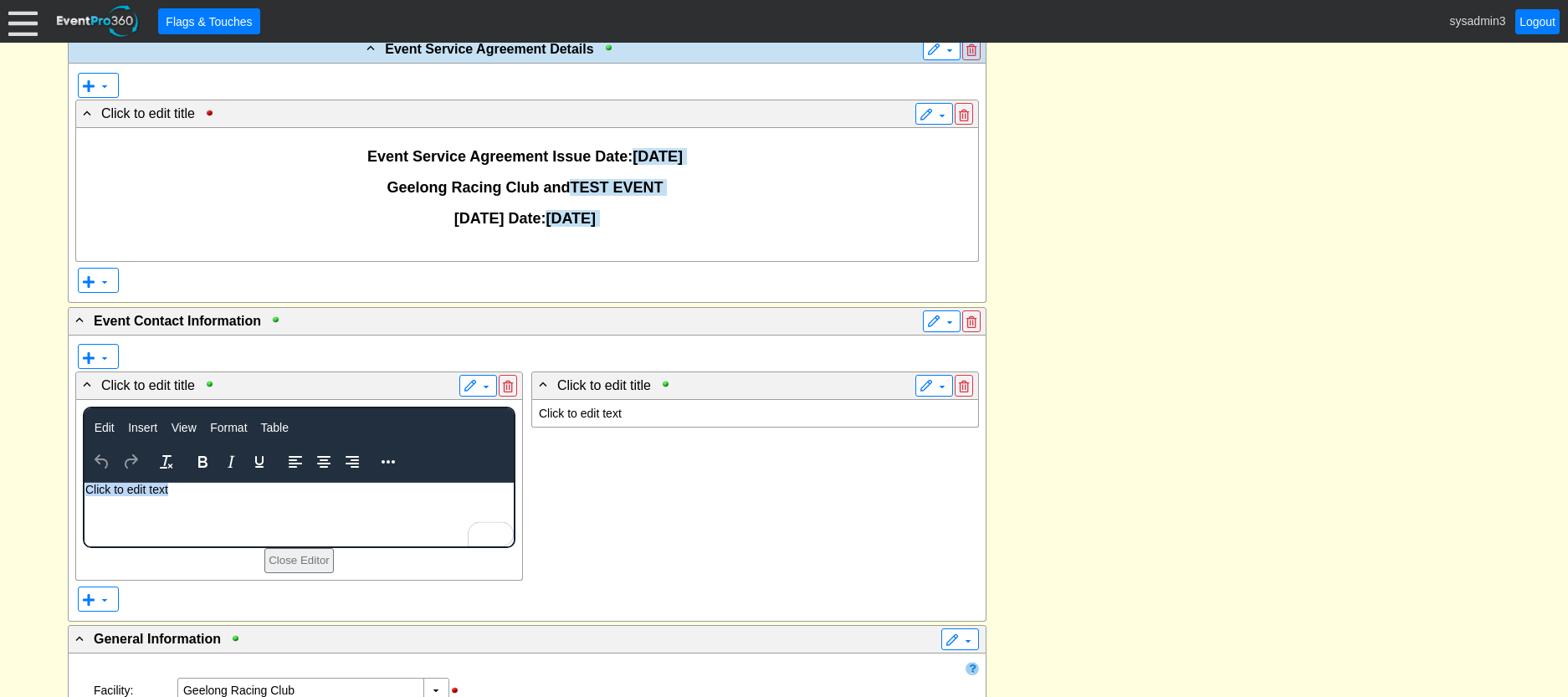
paste body "To enrich screen reader interactions, please activate Accessibility in Grammarl…"
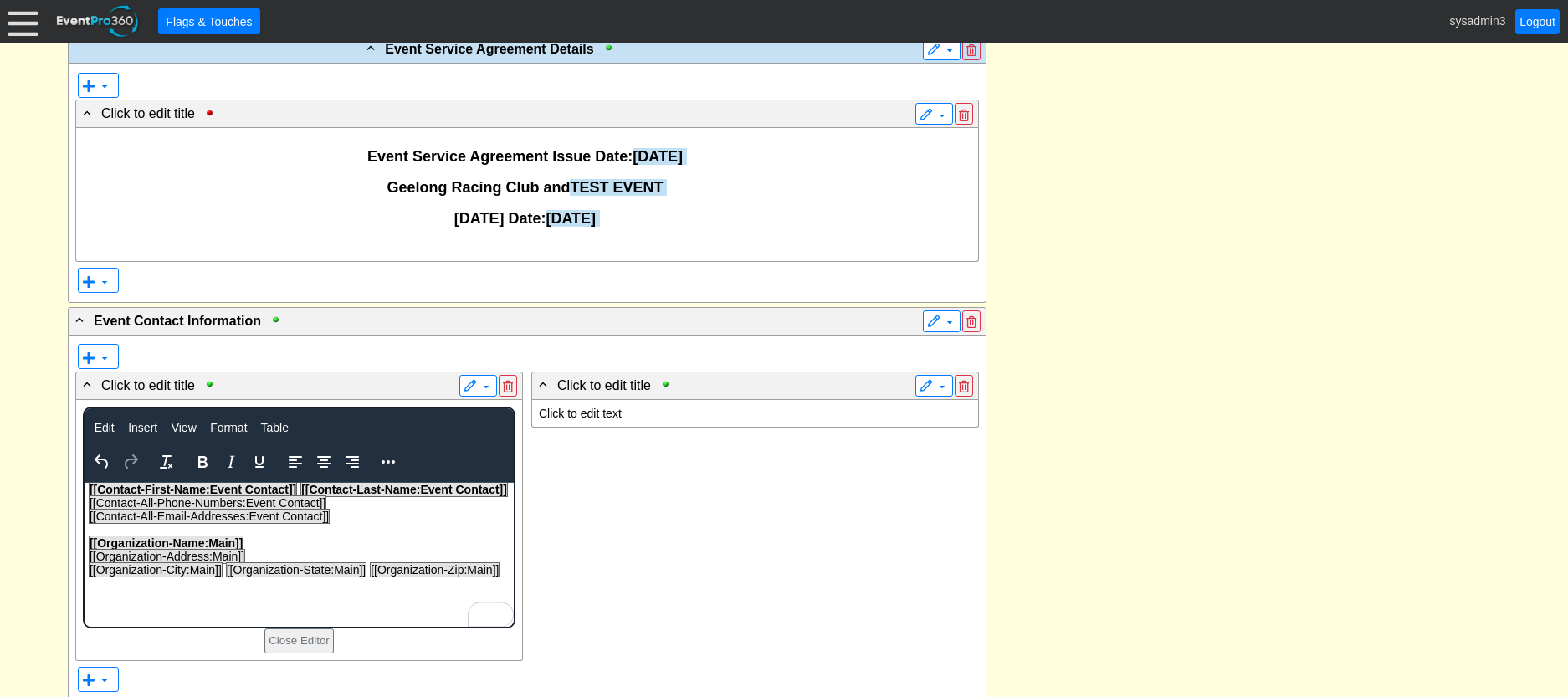
scroll to position [432, 0]
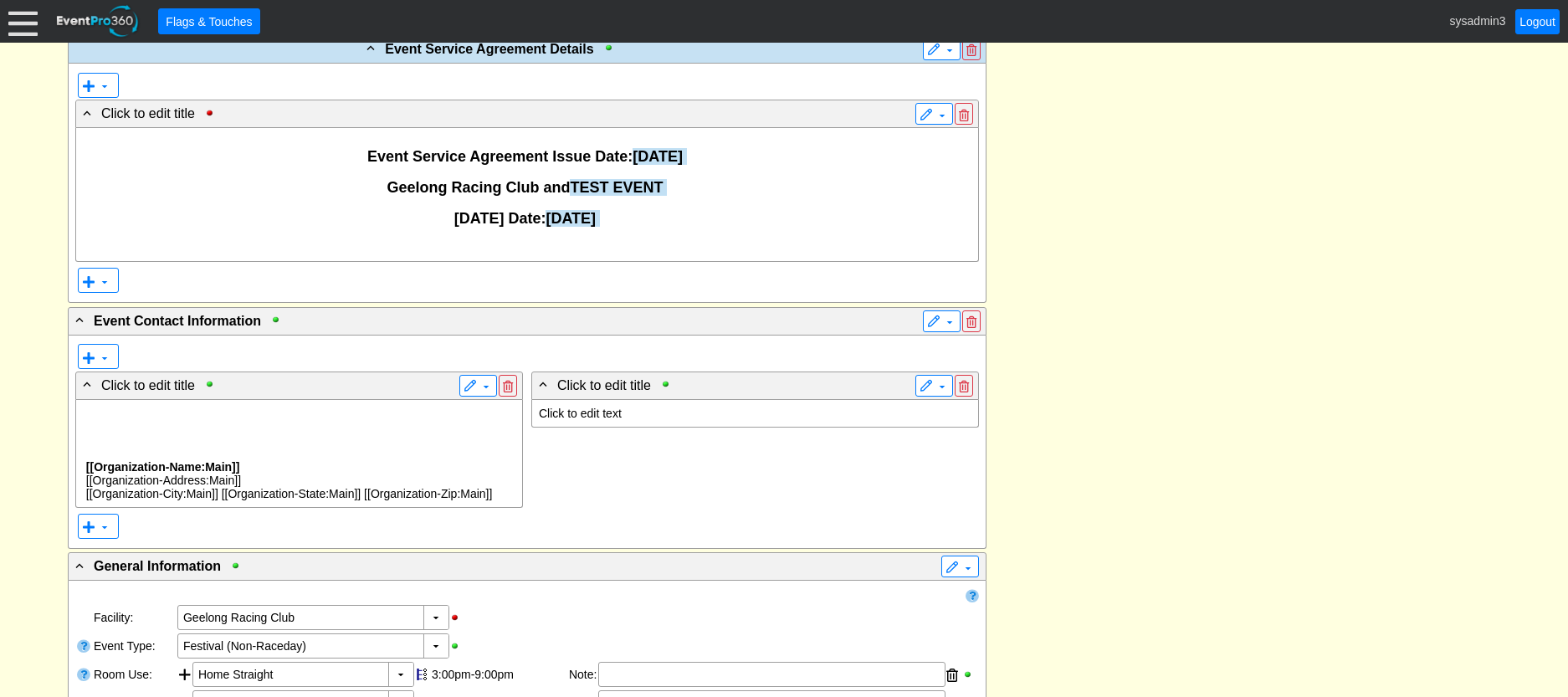
click at [256, 429] on p at bounding box center [299, 427] width 433 height 13
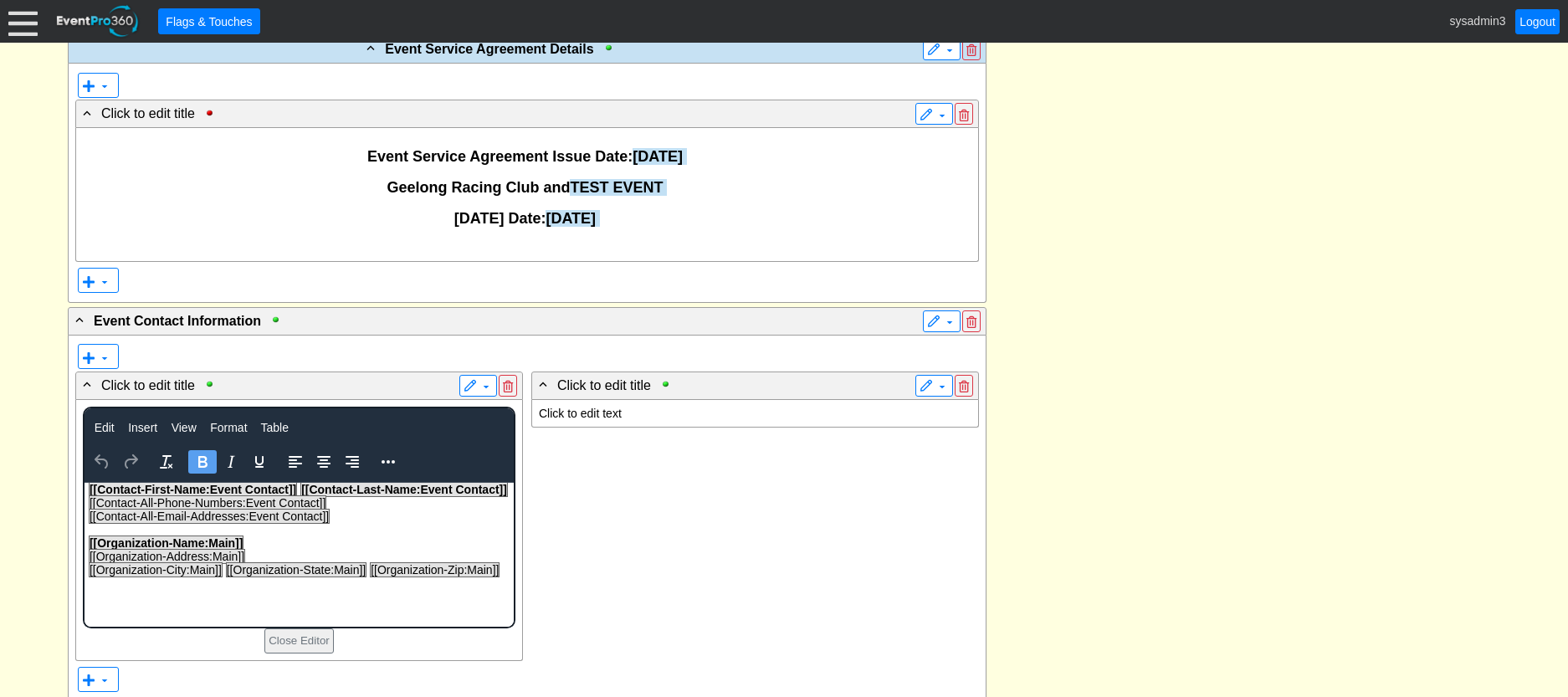
scroll to position [0, 0]
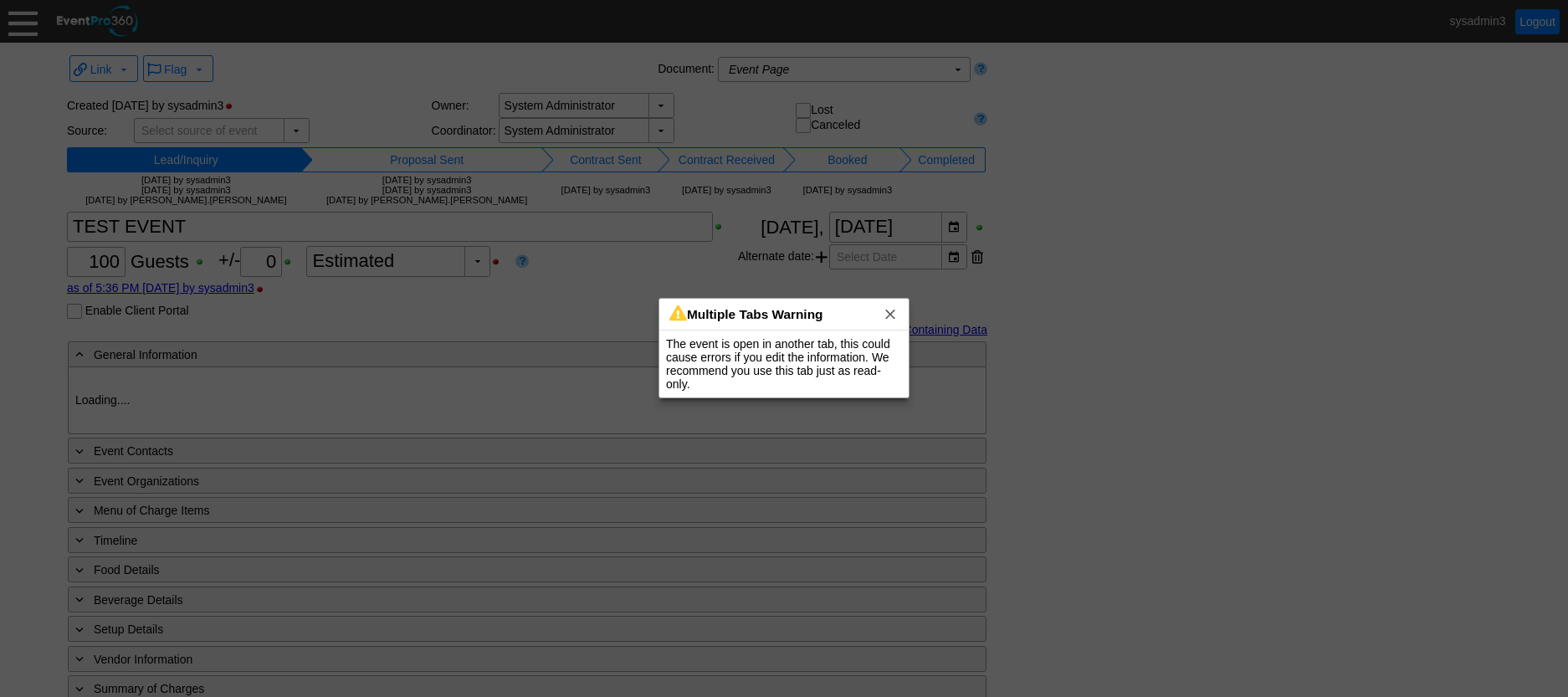
type input "Geelong Racing Club"
type input "Festival (Non-Raceday)"
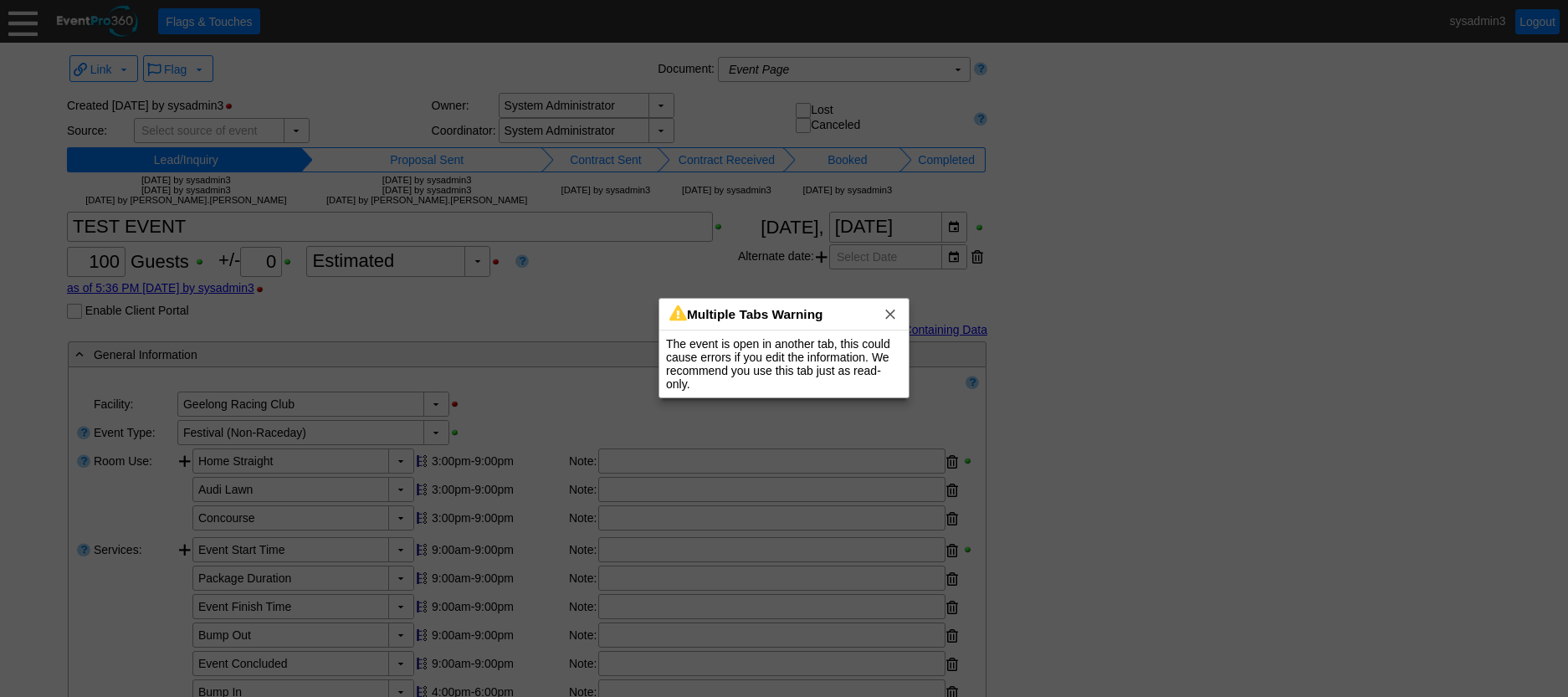
click at [960, 67] on div at bounding box center [784, 348] width 1568 height 697
click at [888, 307] on span "x" at bounding box center [890, 313] width 16 height 16
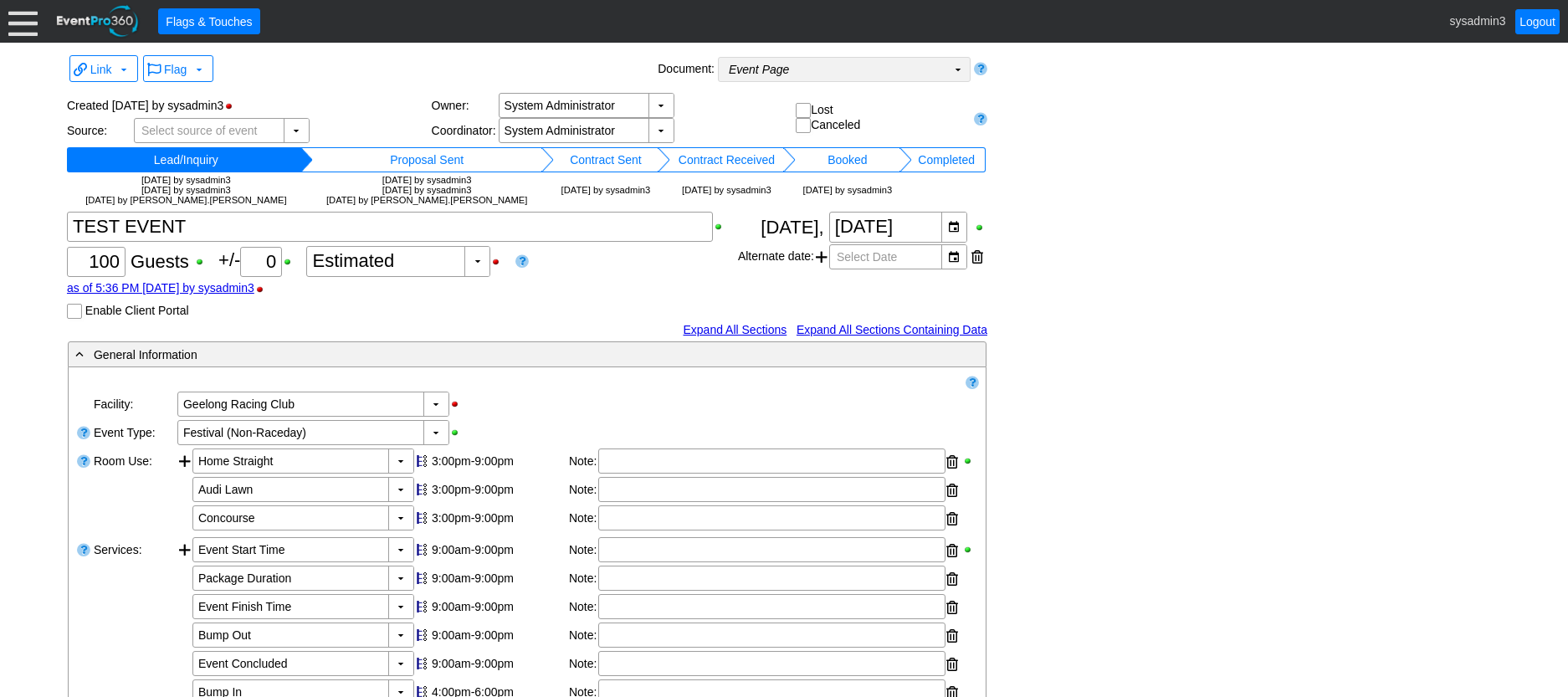
click at [958, 69] on td "▼" at bounding box center [958, 69] width 23 height 23
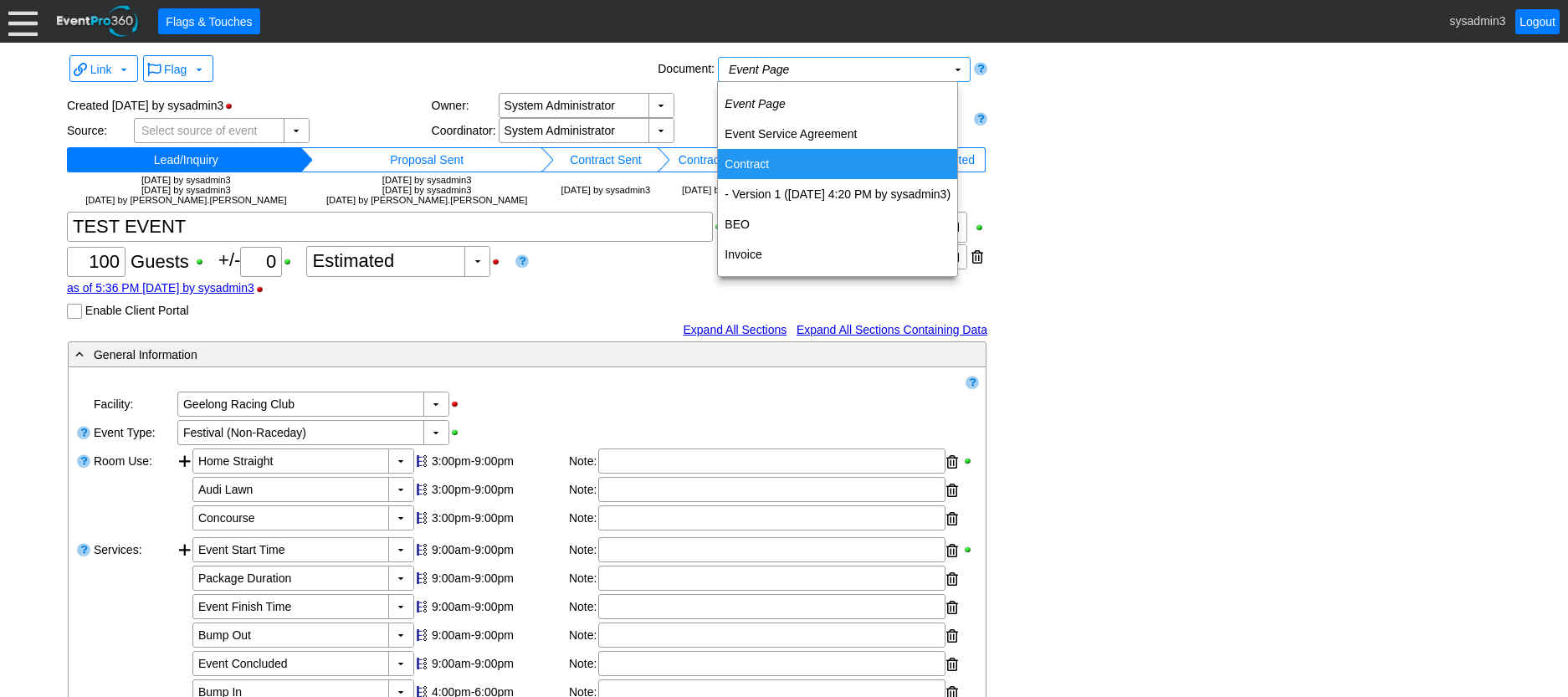
click at [759, 167] on td "Contract" at bounding box center [837, 164] width 239 height 30
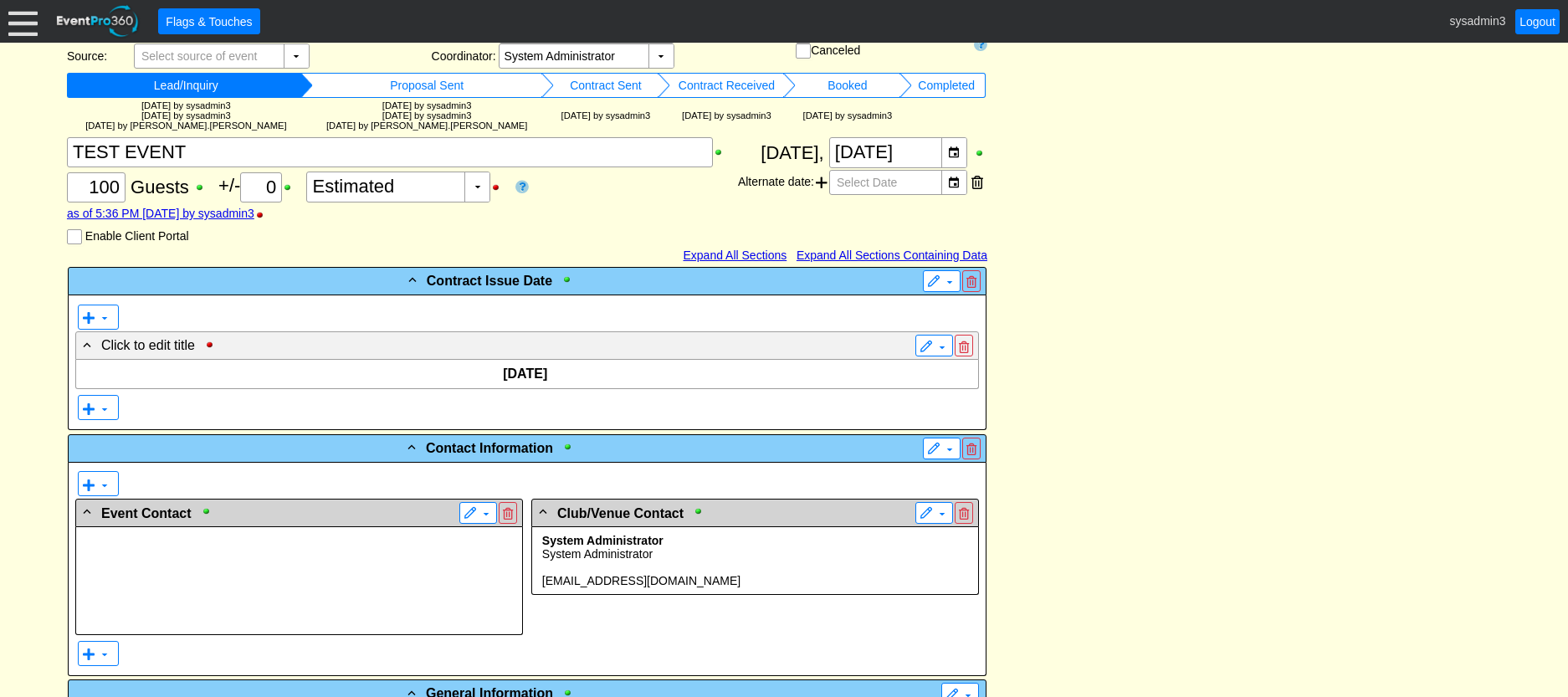
scroll to position [419, 0]
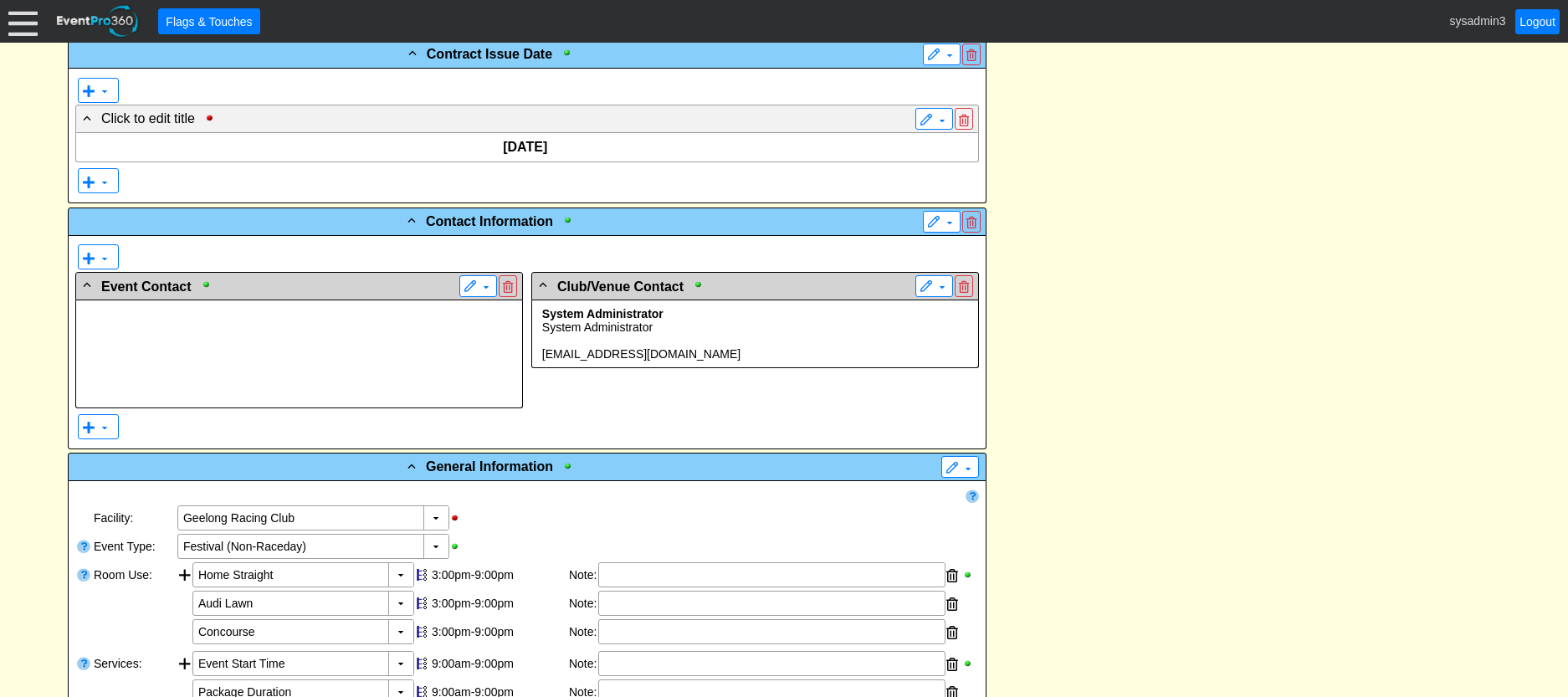
click at [392, 341] on p at bounding box center [299, 340] width 433 height 13
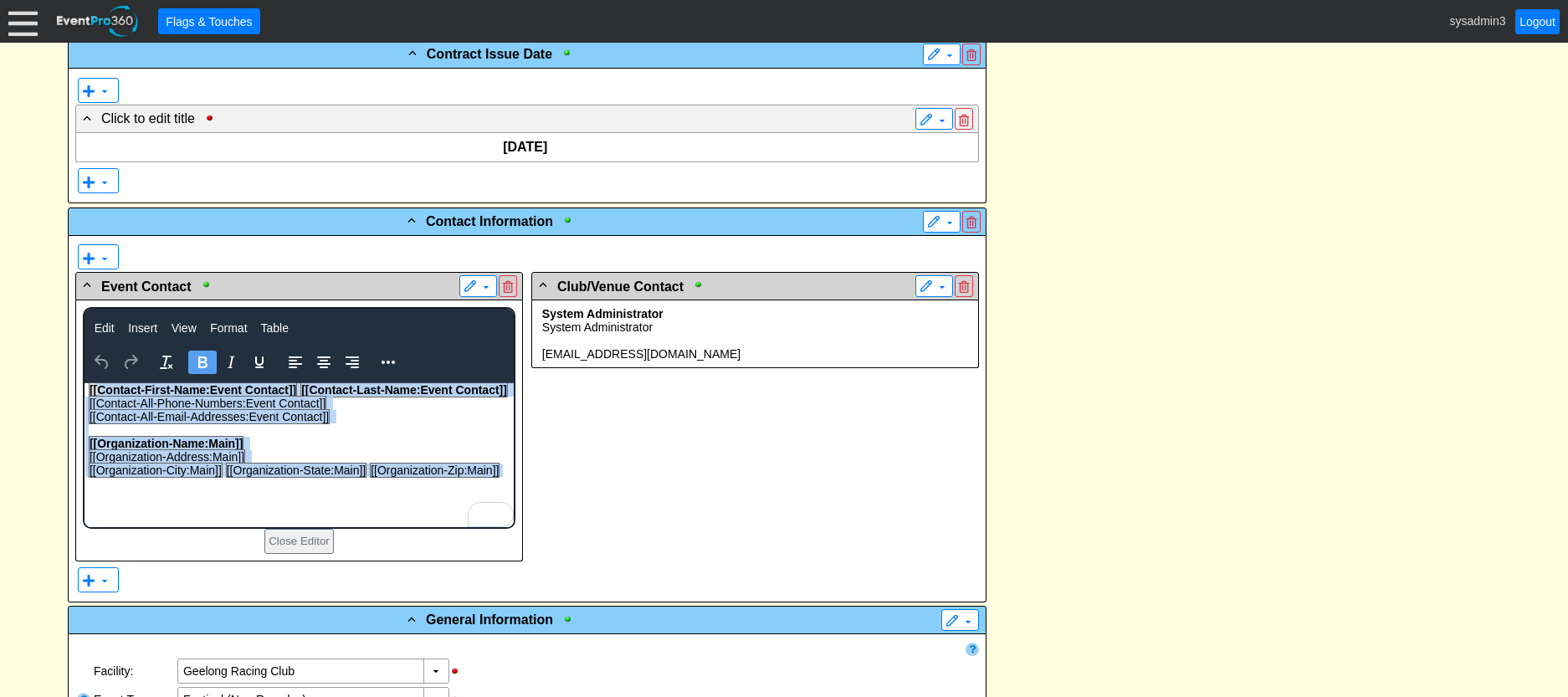
drag, startPoint x: 504, startPoint y: 465, endPoint x: 100, endPoint y: 391, distance: 410.7
click at [100, 391] on body "[[Contact-First-Name:Event Contact]] [[Contact-Last-Name:Event Contact]] [[Cont…" at bounding box center [298, 434] width 429 height 102
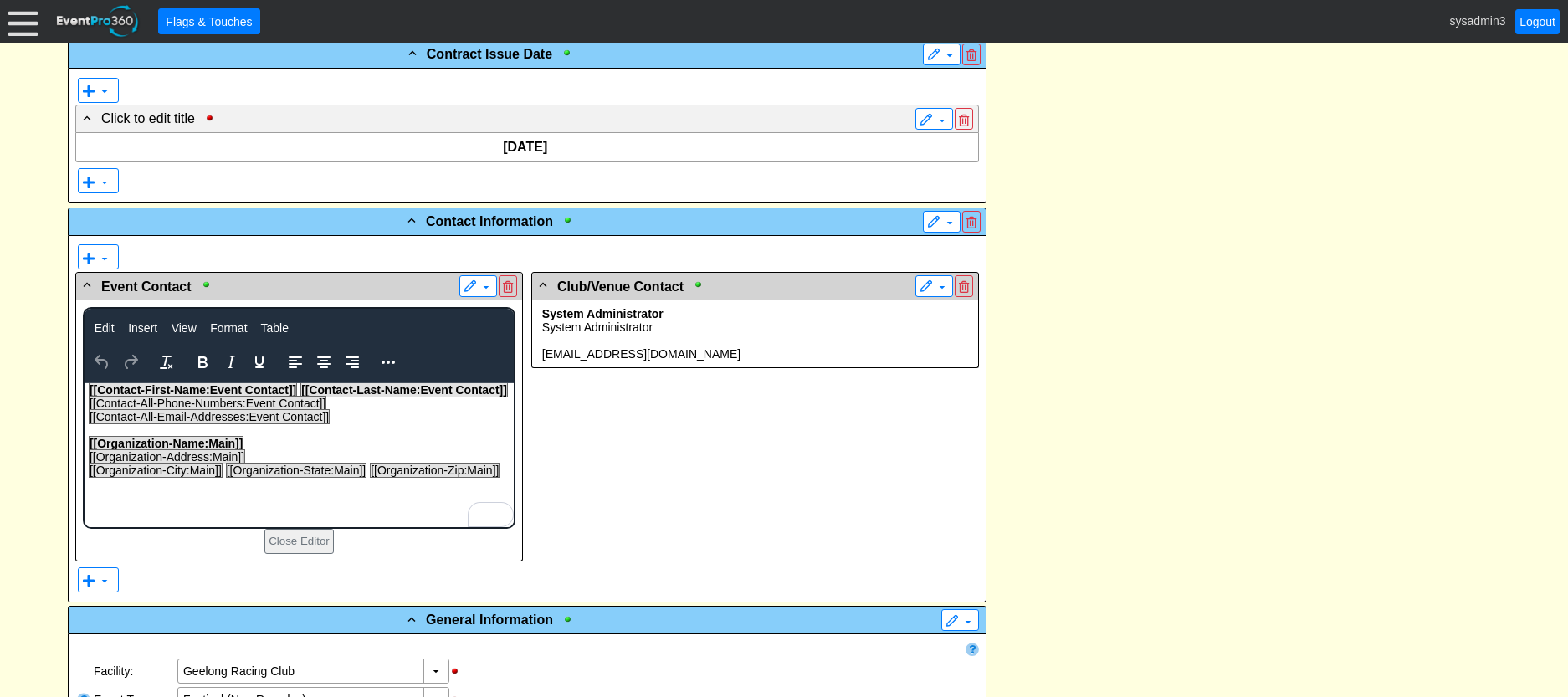
click at [339, 485] on html "[[Contact-First-Name:Event Contact]] [[Contact-Last-Name:Event Contact]] [[Cont…" at bounding box center [298, 434] width 429 height 102
click at [404, 426] on p "To enrich screen reader interactions, please activate Accessibility in Grammarl…" at bounding box center [298, 430] width 427 height 13
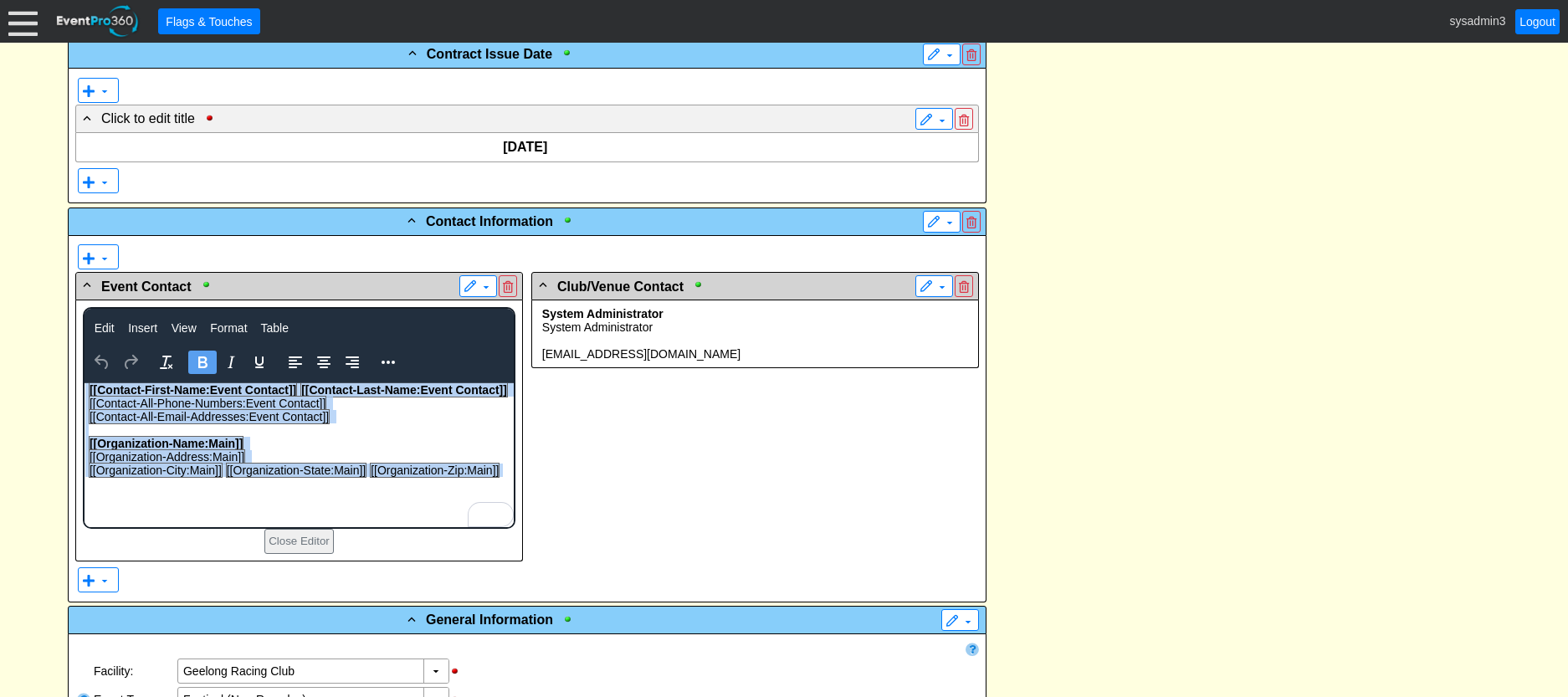
drag, startPoint x: 503, startPoint y: 469, endPoint x: 71, endPoint y: 382, distance: 440.7
click at [84, 383] on html "[[Contact-First-Name:Event Contact]] [[Contact-Last-Name:Event Contact]] [[Cont…" at bounding box center [298, 434] width 429 height 102
copy body "[[Contact-First-Name:Event Contact]] [[Contact-Last-Name:Event Contact]] [[Cont…"
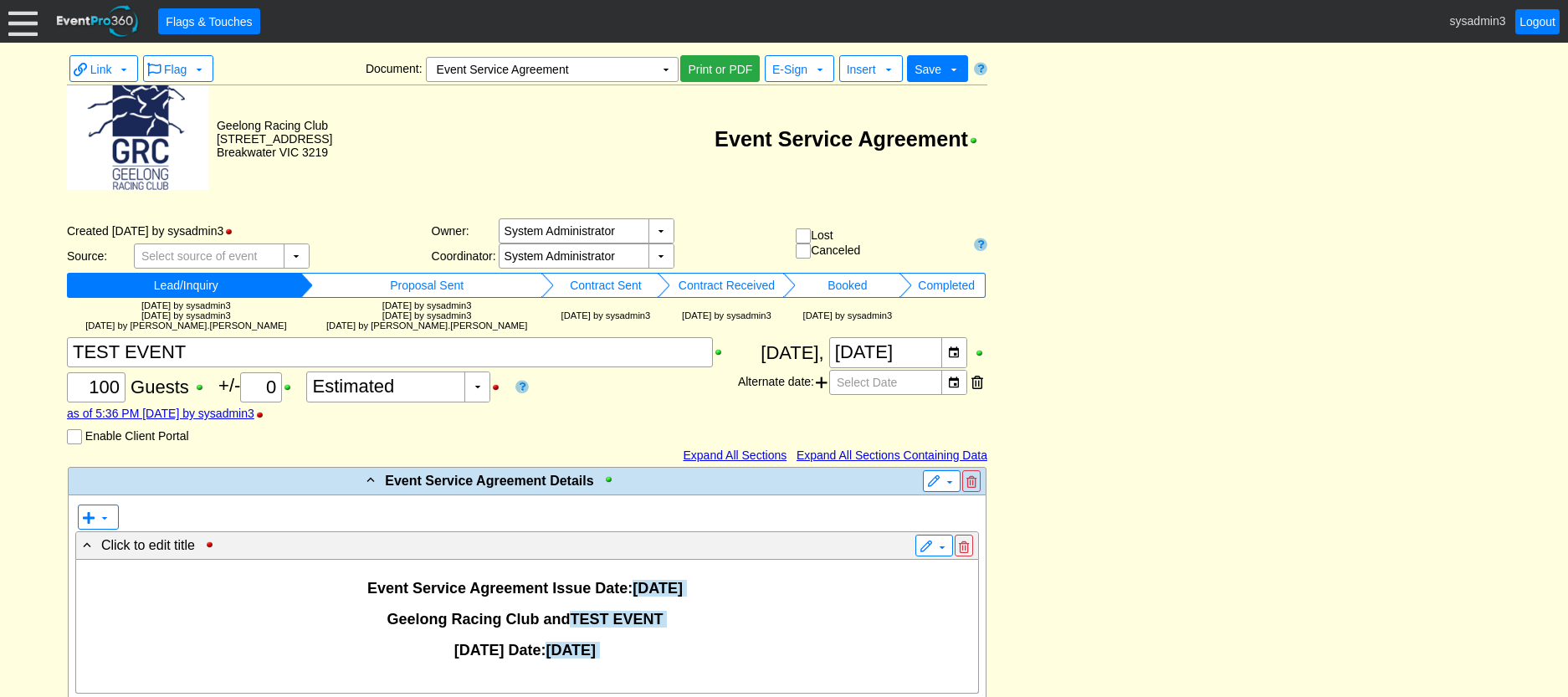
scroll to position [432, 0]
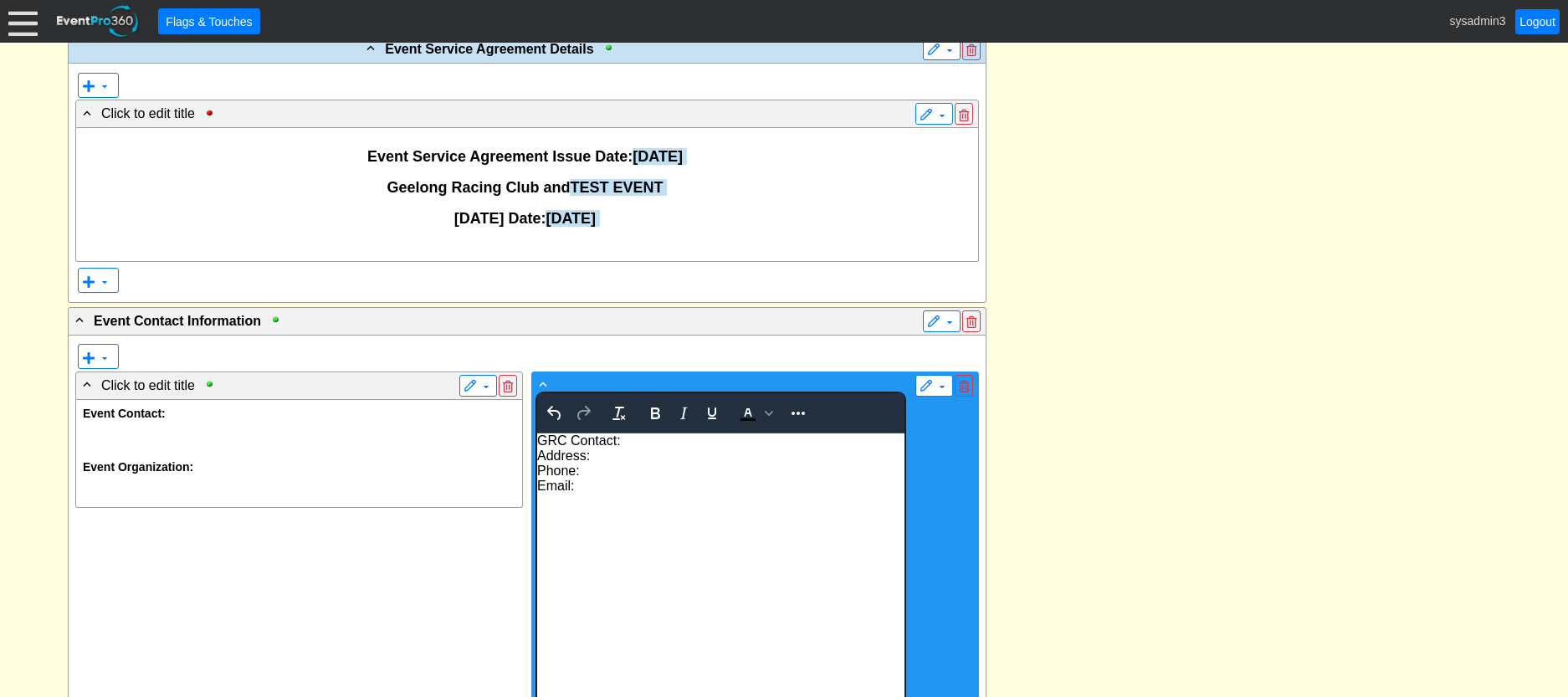
click at [537, 440] on span "GRC Contact:" at bounding box center [578, 440] width 84 height 14
click at [594, 502] on div "Email:" at bounding box center [720, 501] width 368 height 15
drag, startPoint x: 631, startPoint y: 455, endPoint x: 649, endPoint y: 454, distance: 18.0
click at [631, 455] on div "GRC Contact:" at bounding box center [720, 455] width 368 height 15
click at [649, 410] on icon "Bold" at bounding box center [654, 413] width 20 height 20
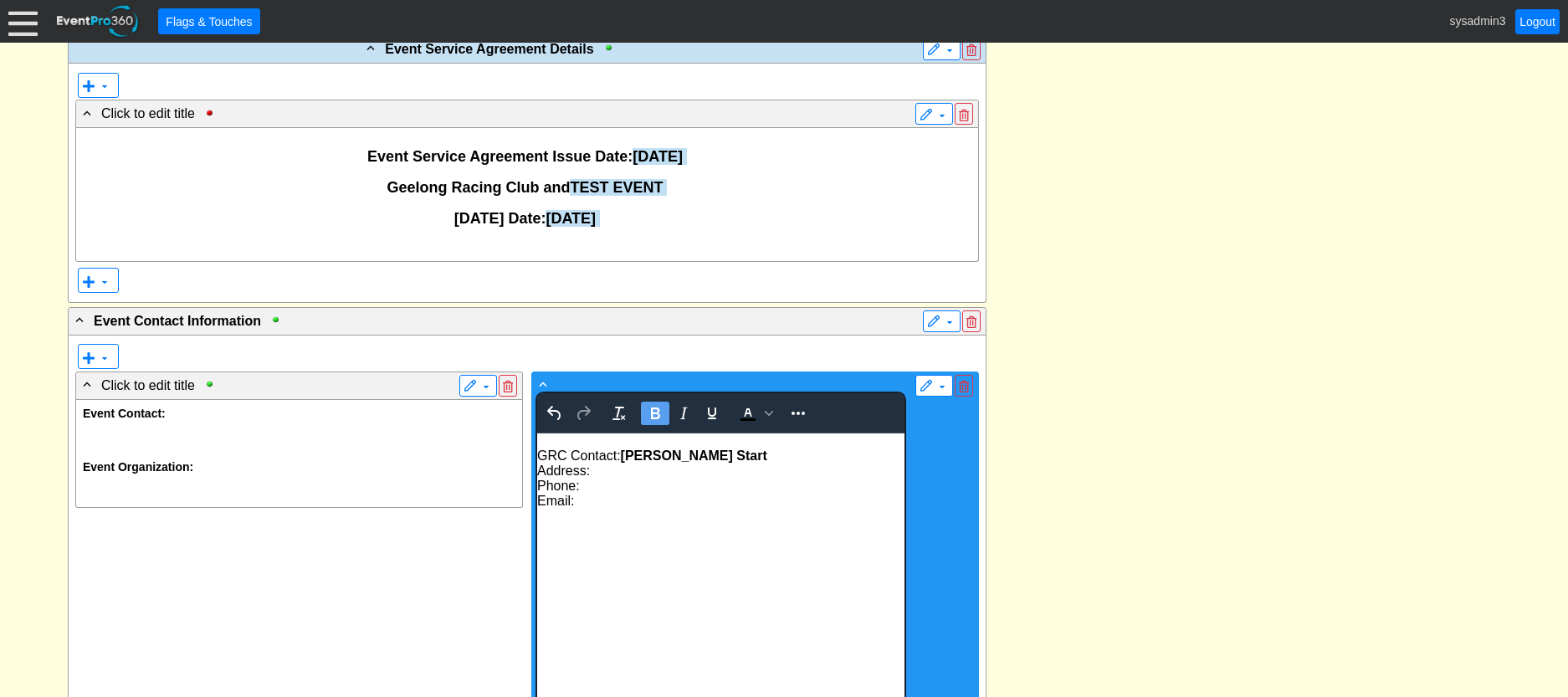
drag, startPoint x: 624, startPoint y: 454, endPoint x: 652, endPoint y: 449, distance: 28.4
click at [624, 453] on strong "﻿Sarah Start" at bounding box center [693, 455] width 146 height 14
click at [597, 472] on div "Address:" at bounding box center [720, 471] width 368 height 15
click at [732, 466] on span "Geelong Racing Club, 99 Breakwater Road, Geelong" at bounding box center [712, 471] width 244 height 13
drag, startPoint x: 779, startPoint y: 473, endPoint x: 594, endPoint y: 476, distance: 185.0
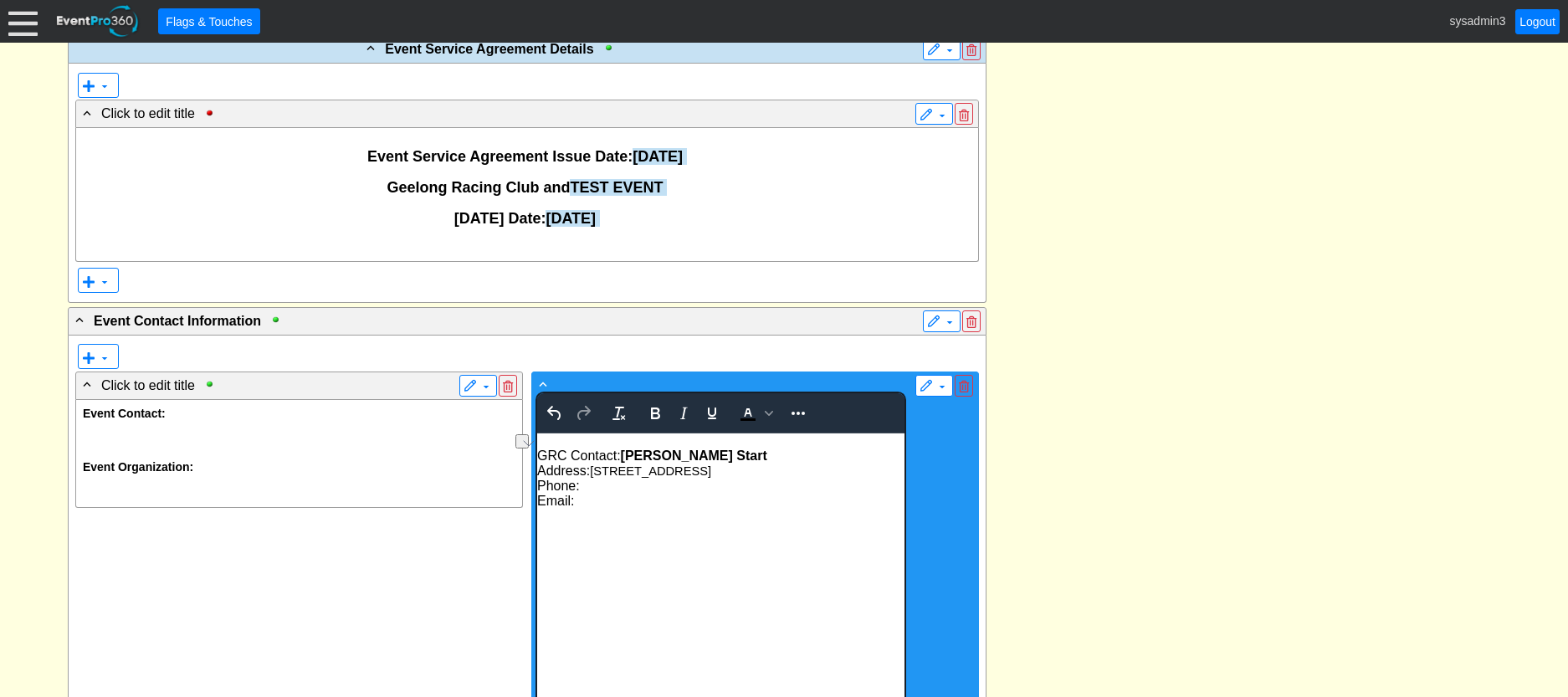
click at [594, 476] on div "Address: 99 Breakwater Road, Geelong" at bounding box center [720, 471] width 368 height 15
click at [652, 414] on icon "Bold" at bounding box center [655, 414] width 10 height 12
click at [615, 491] on div "Phone:" at bounding box center [720, 485] width 368 height 15
drag, startPoint x: 661, startPoint y: 488, endPoint x: 582, endPoint y: 487, distance: 79.0
click at [582, 487] on div "Phone: 0499 313 626" at bounding box center [720, 485] width 368 height 15
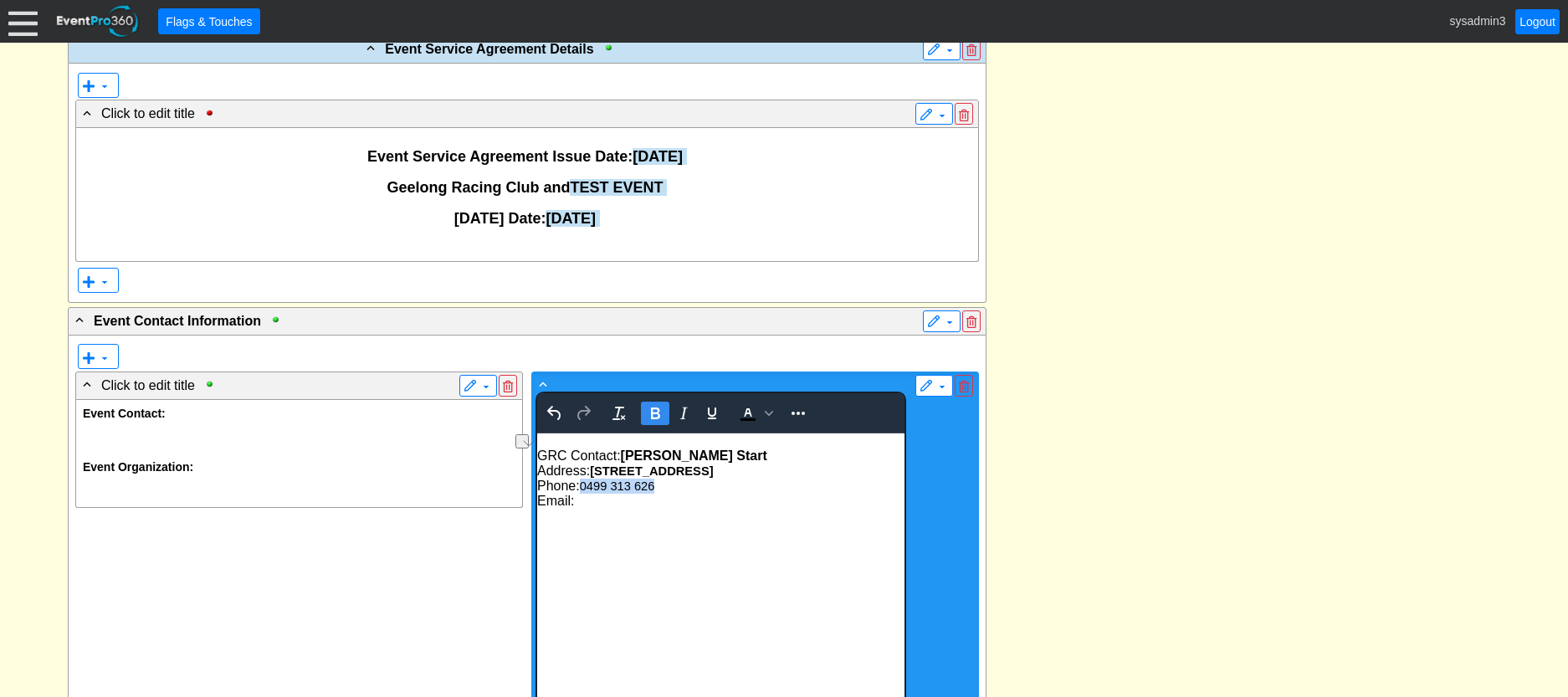
click at [652, 413] on icon "Bold" at bounding box center [655, 414] width 10 height 12
click at [624, 503] on div "Email:" at bounding box center [720, 501] width 368 height 15
drag, startPoint x: 691, startPoint y: 508, endPoint x: 576, endPoint y: 510, distance: 115.0
click at [576, 509] on div "Email: sstart@grc.com.au" at bounding box center [720, 501] width 368 height 15
click at [655, 415] on icon "Bold" at bounding box center [655, 414] width 10 height 12
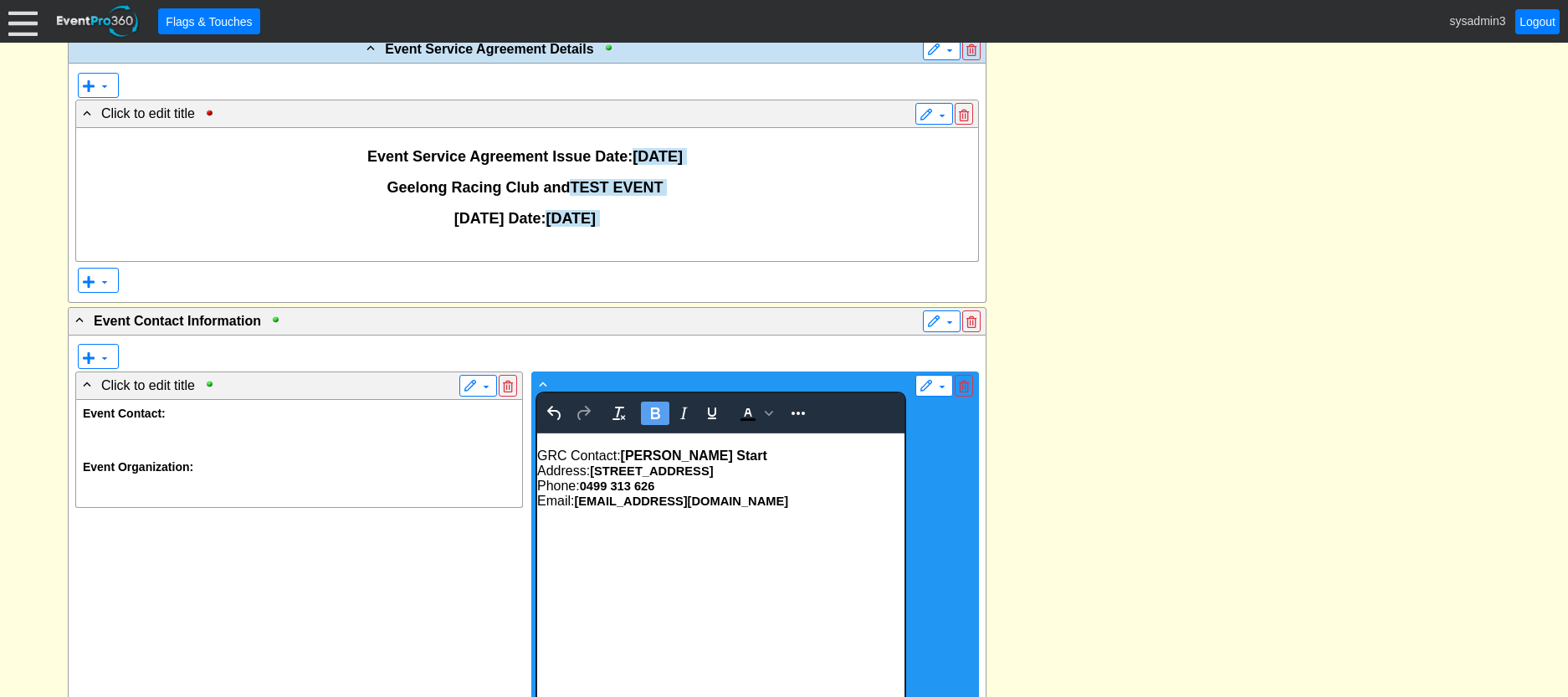
drag, startPoint x: 690, startPoint y: 507, endPoint x: 810, endPoint y: 509, distance: 120.0
click at [691, 506] on div "Email: sstart@grc.com.au" at bounding box center [720, 501] width 368 height 15
click at [751, 505] on div "Email: sstart@grc.com.au" at bounding box center [720, 501] width 368 height 15
click at [558, 416] on icon "Undo" at bounding box center [553, 414] width 13 height 14
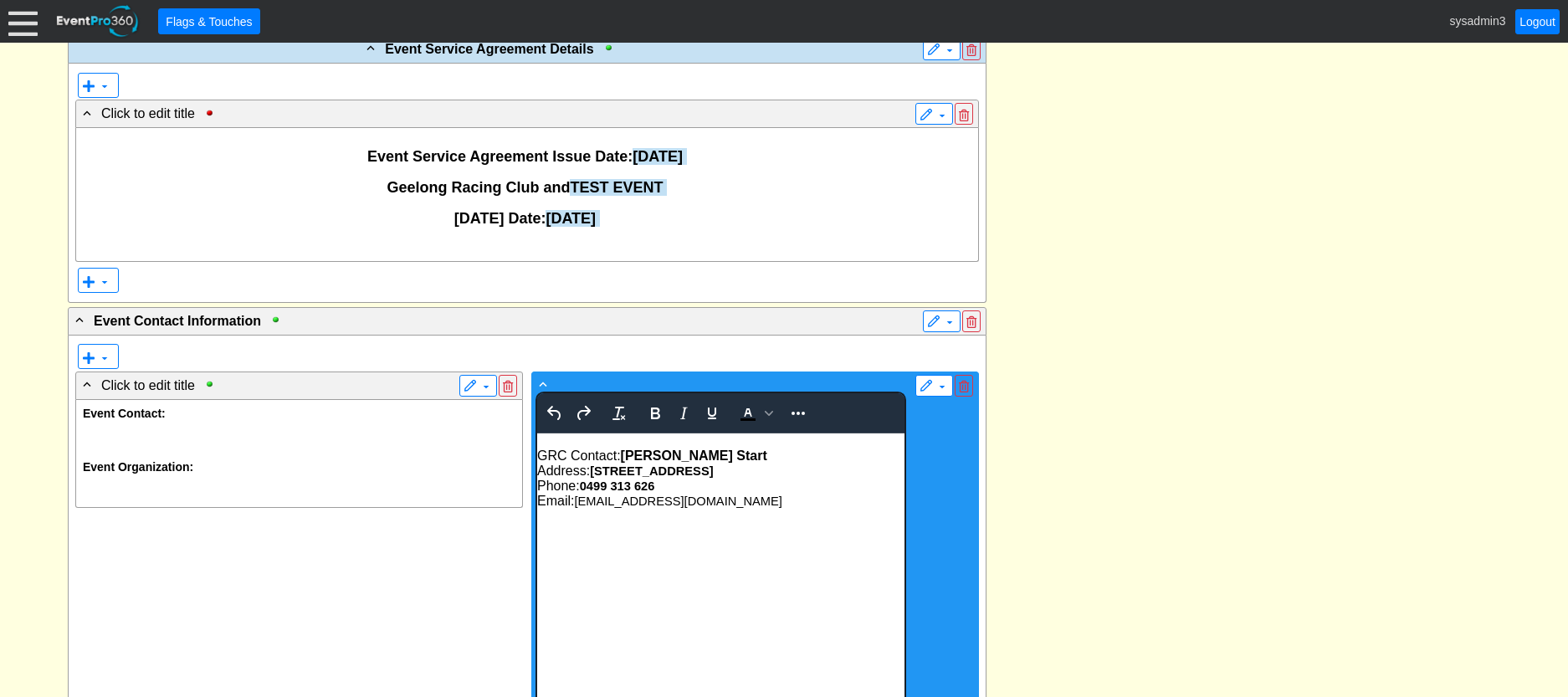
click at [648, 544] on html "GRC Contact: Sarah Start Address: 99 Breakwater Road, Geelong Phone: 0499 313 6…" at bounding box center [720, 579] width 368 height 291
click at [687, 498] on span "[EMAIL_ADDRESS][DOMAIN_NAME]" at bounding box center [676, 501] width 207 height 13
drag, startPoint x: 693, startPoint y: 505, endPoint x: 578, endPoint y: 506, distance: 115.0
click at [578, 506] on div "Email: sstart@grc.com.au" at bounding box center [720, 501] width 368 height 15
click at [654, 414] on icon "Bold" at bounding box center [655, 414] width 10 height 12
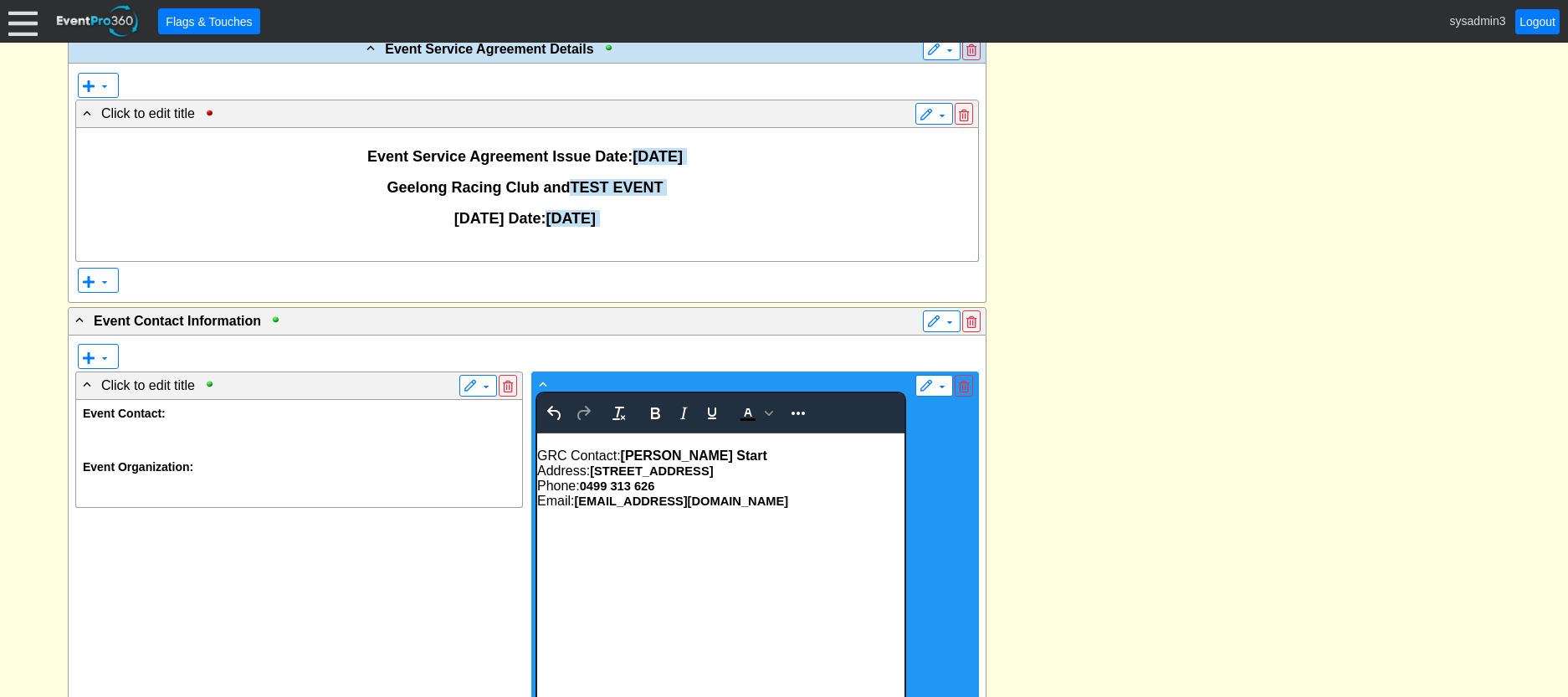
click at [738, 544] on html "GRC Contact: Sarah Start Address: 99 Breakwater Road, Geelong Phone: 0499 313 6…" at bounding box center [720, 579] width 368 height 291
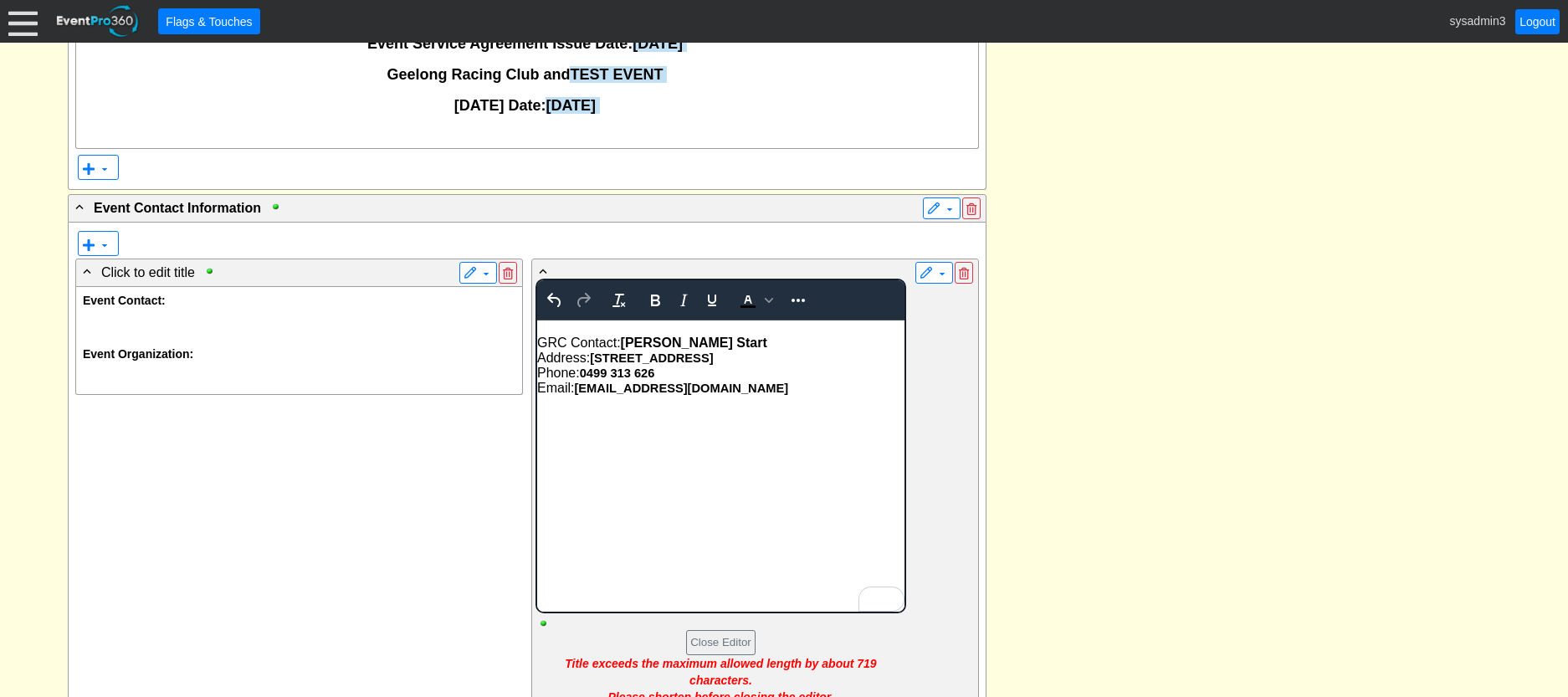
scroll to position [516, 0]
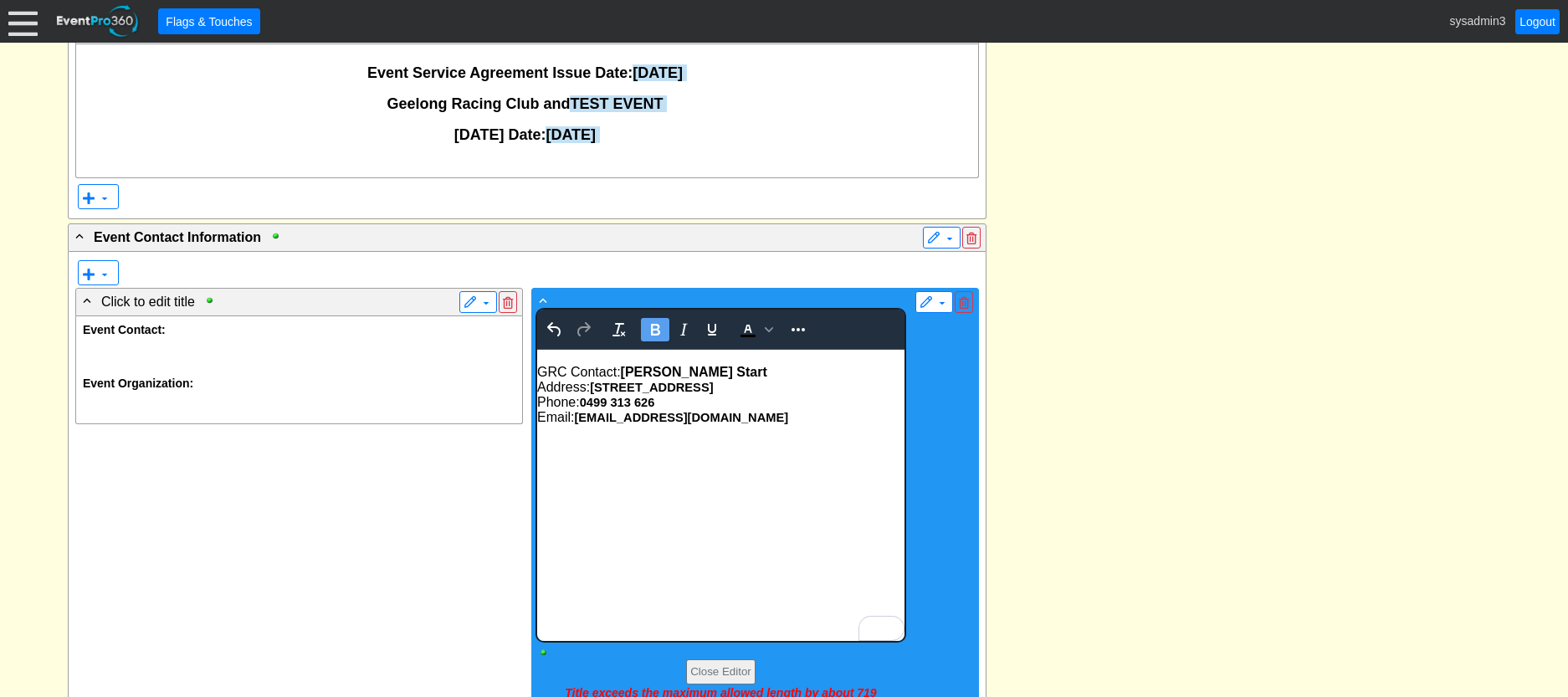
click at [717, 425] on div "Email: sstart@grc.com.au" at bounding box center [720, 417] width 368 height 15
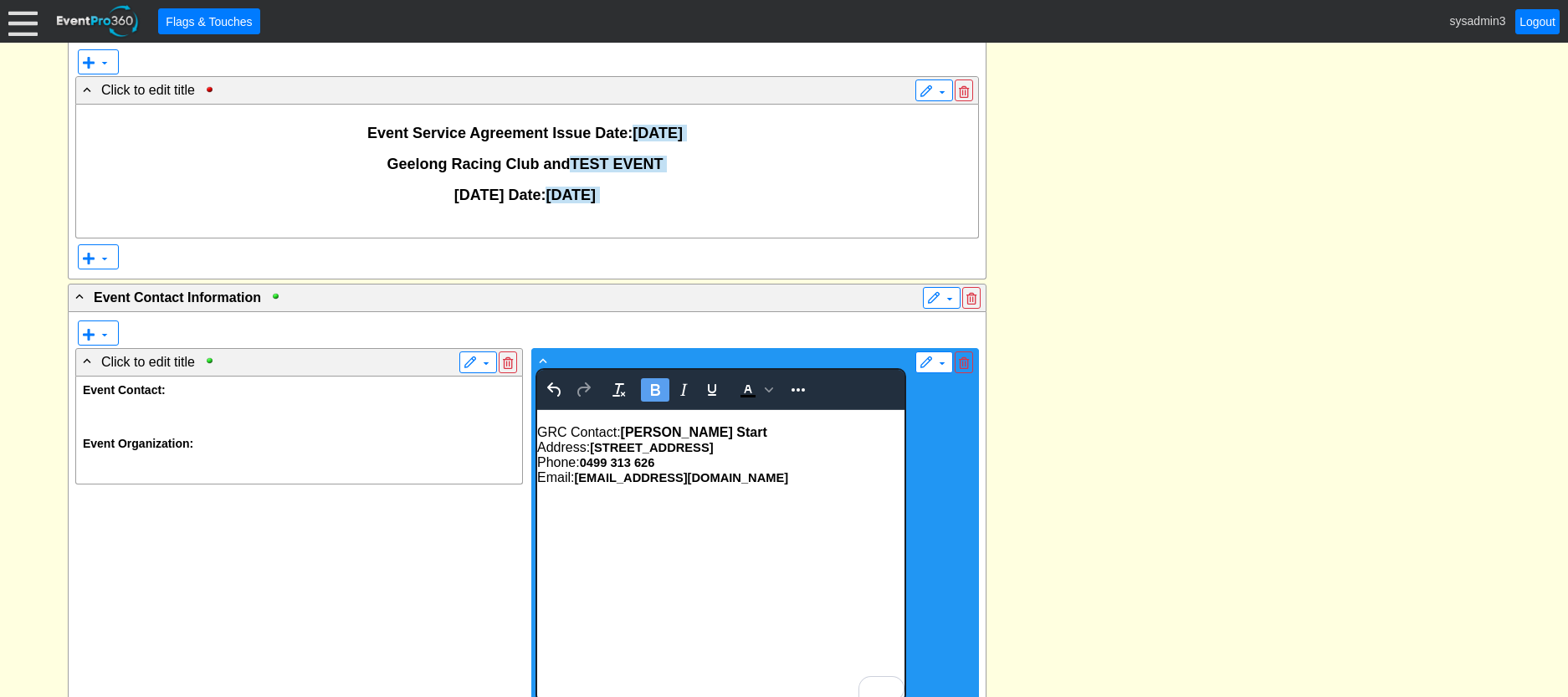
scroll to position [432, 0]
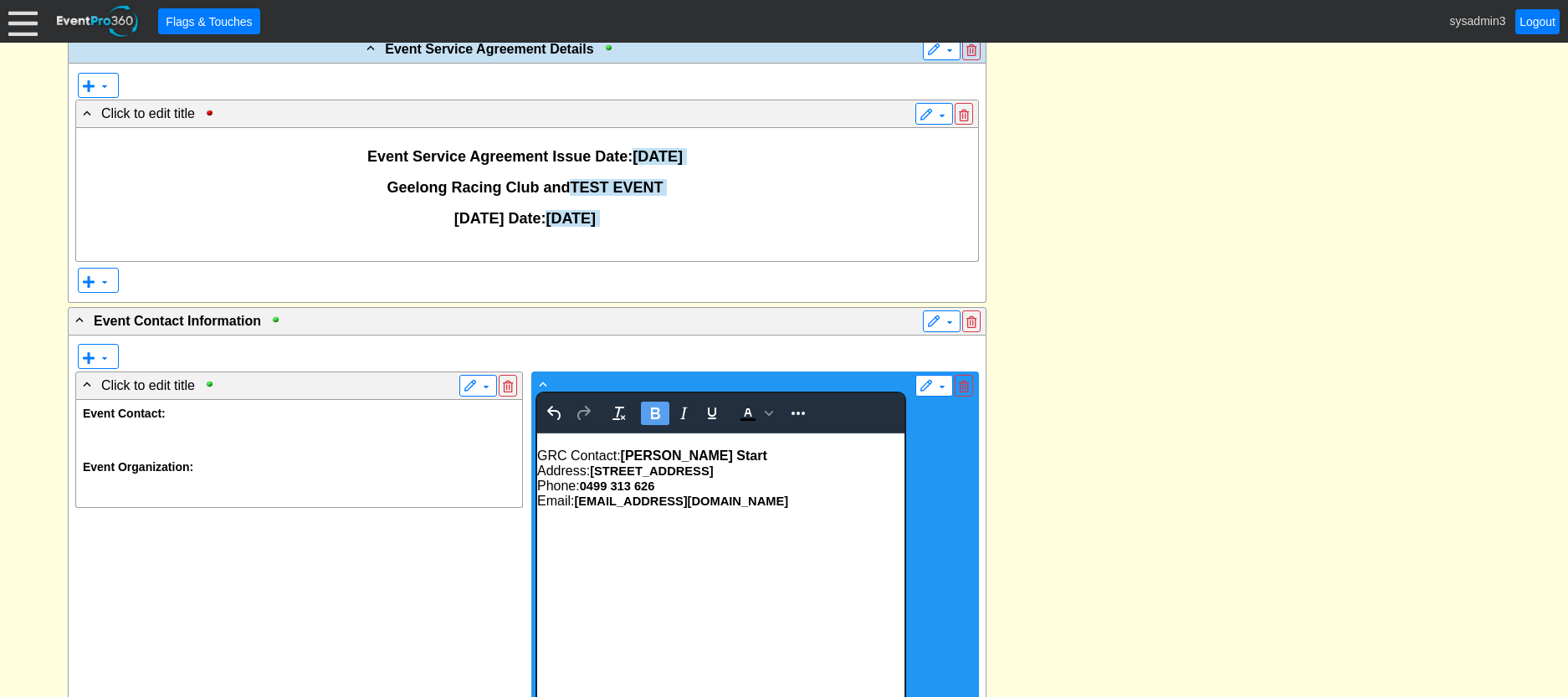
click at [639, 375] on div "- Click to edit title To open the popup, press Shift+Enter Century Gothic,sans-…" at bounding box center [721, 597] width 371 height 445
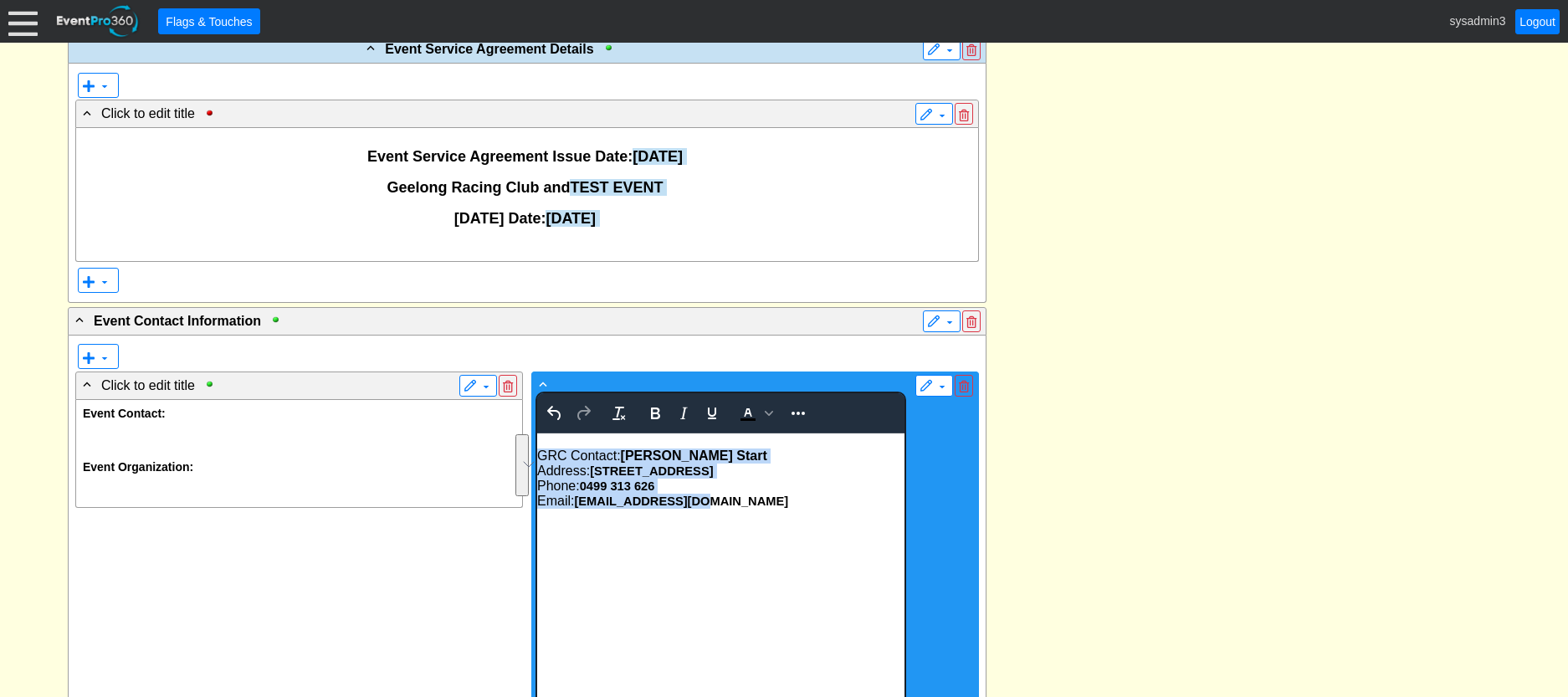
drag, startPoint x: 690, startPoint y: 502, endPoint x: 539, endPoint y: 450, distance: 159.7
click at [539, 450] on body "GRC Contact: Sarah Start Address: 99 Breakwater Road, Geelong Phone: 0499 313 6…" at bounding box center [720, 483] width 368 height 99
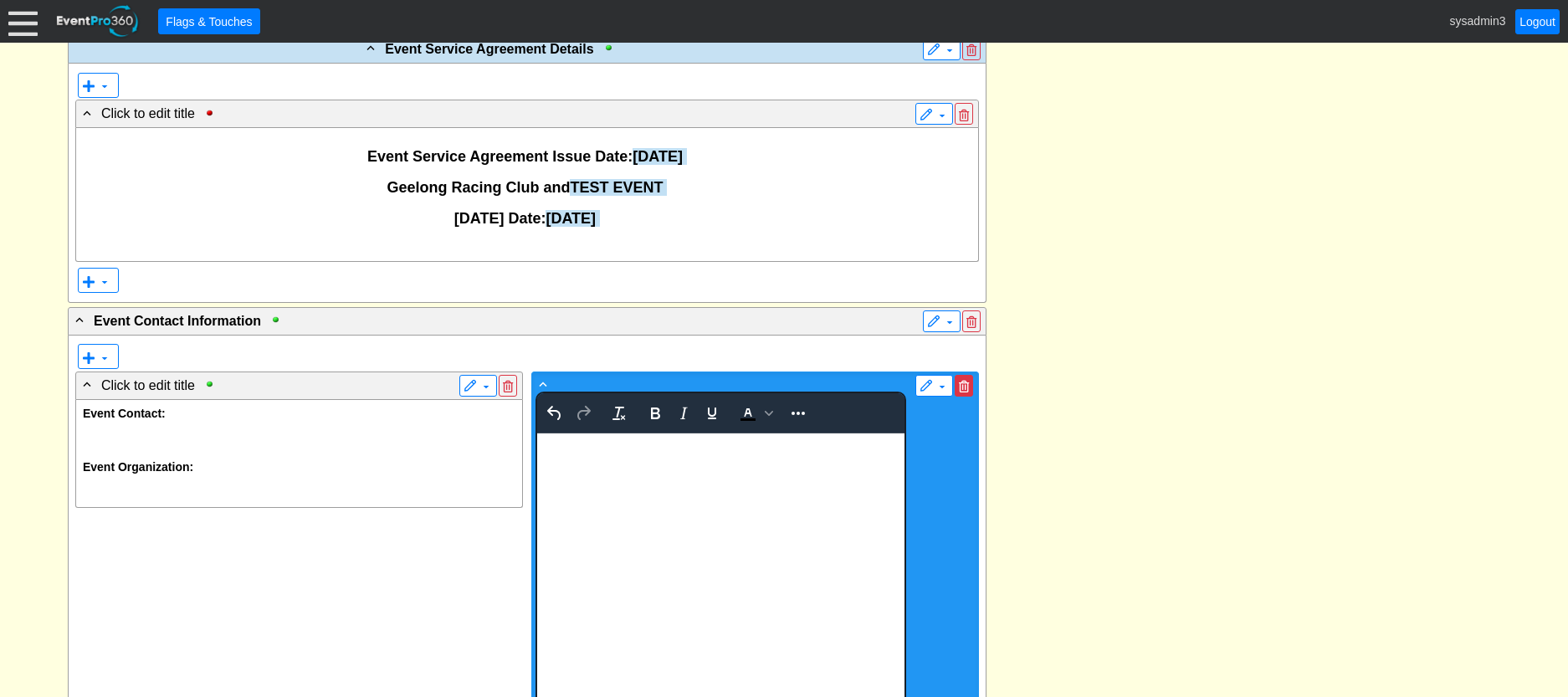
click at [966, 386] on span at bounding box center [964, 387] width 10 height 12
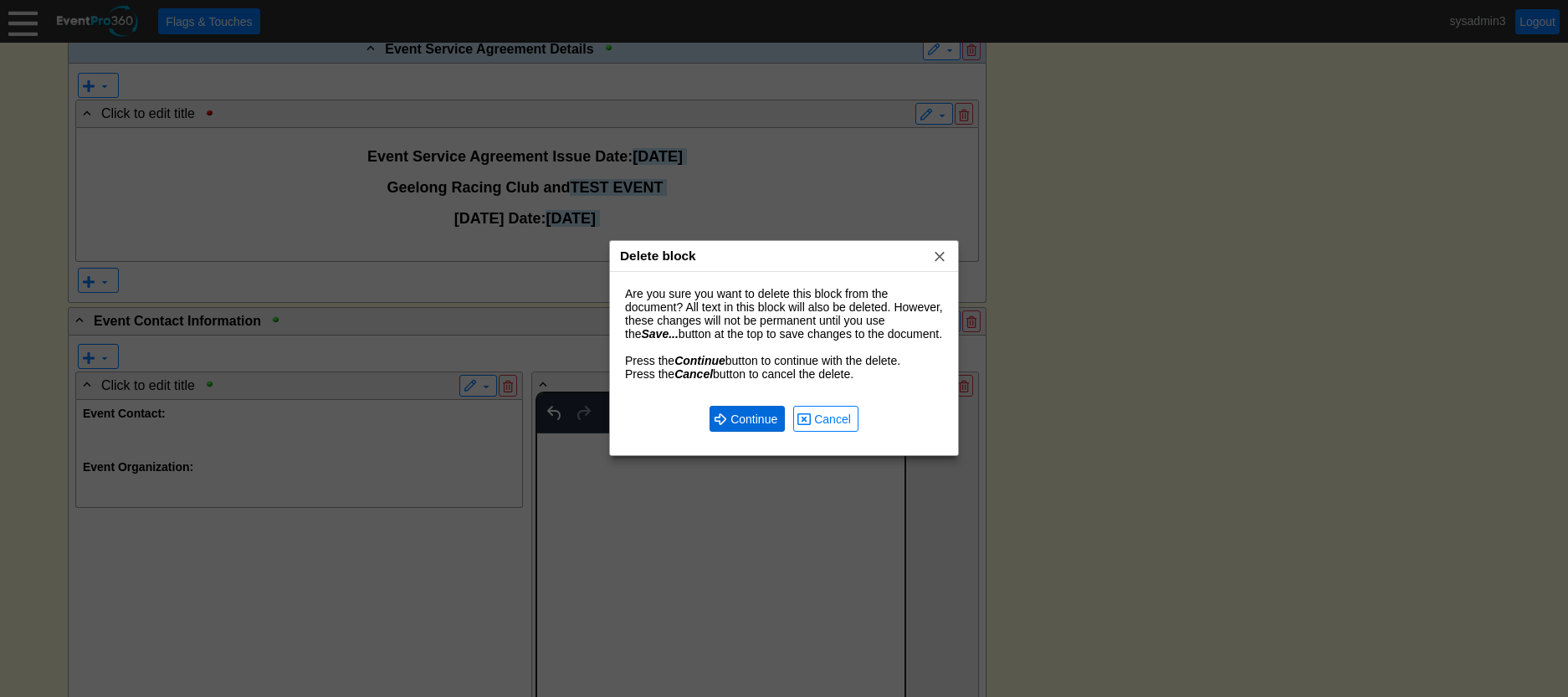
click at [755, 414] on span "Continue" at bounding box center [754, 419] width 54 height 16
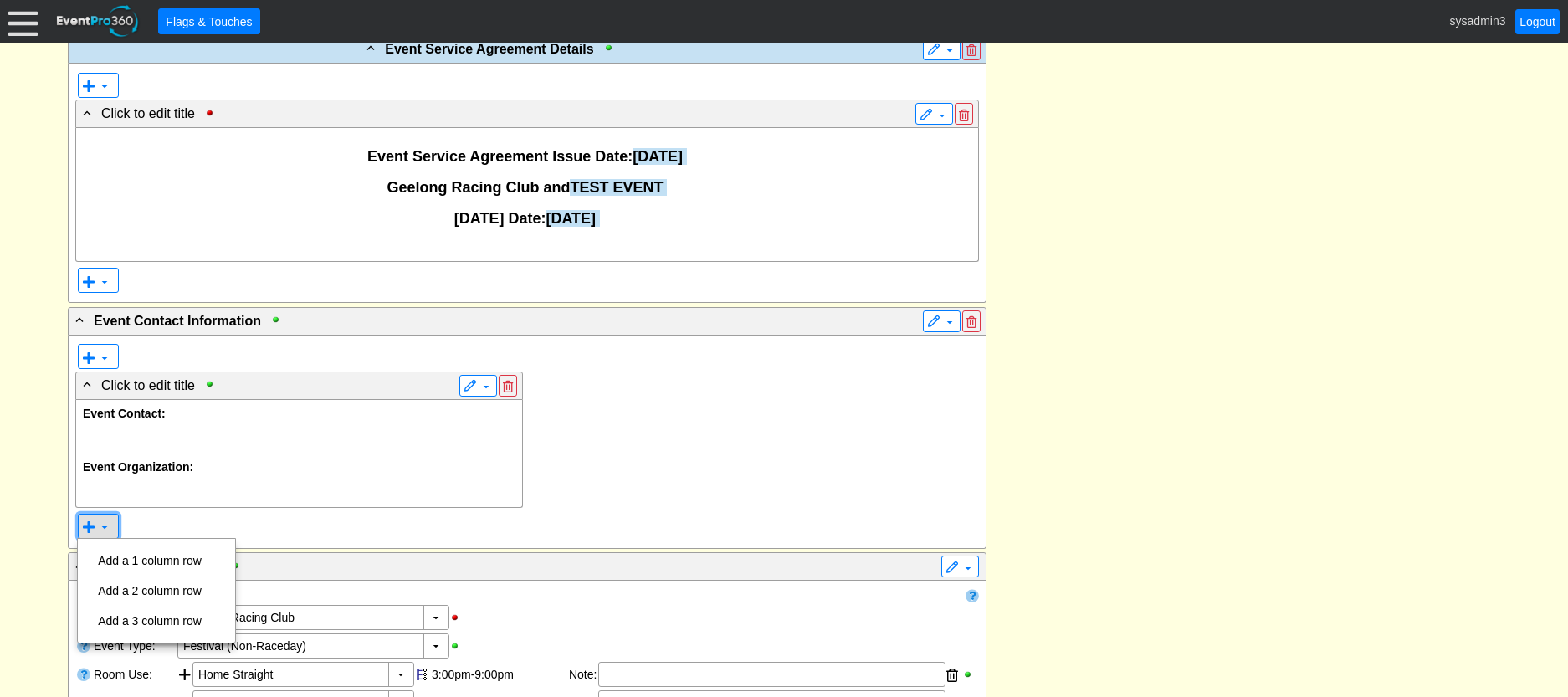
click at [101, 531] on span at bounding box center [104, 526] width 13 height 13
click at [146, 588] on td "Add a 2 column row" at bounding box center [149, 590] width 117 height 30
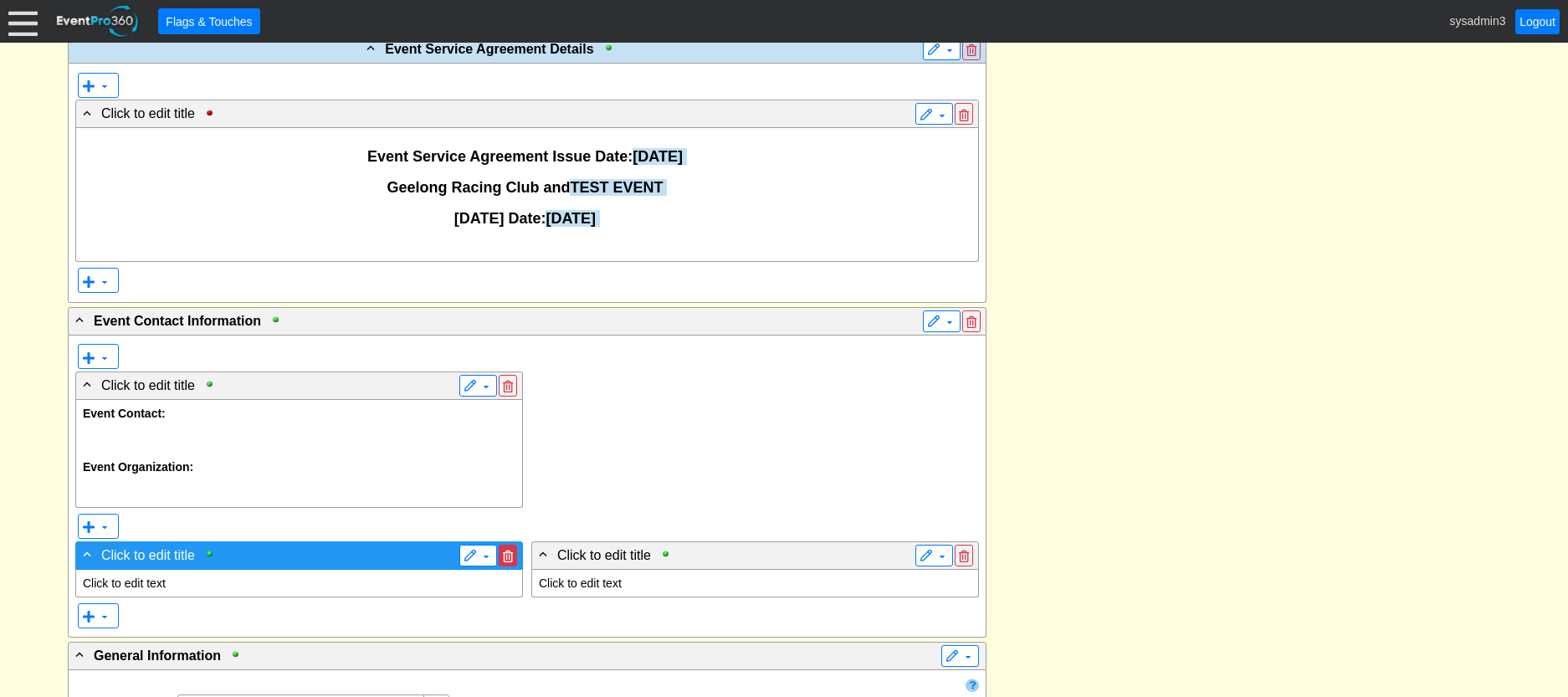
click at [511, 555] on span at bounding box center [508, 557] width 10 height 12
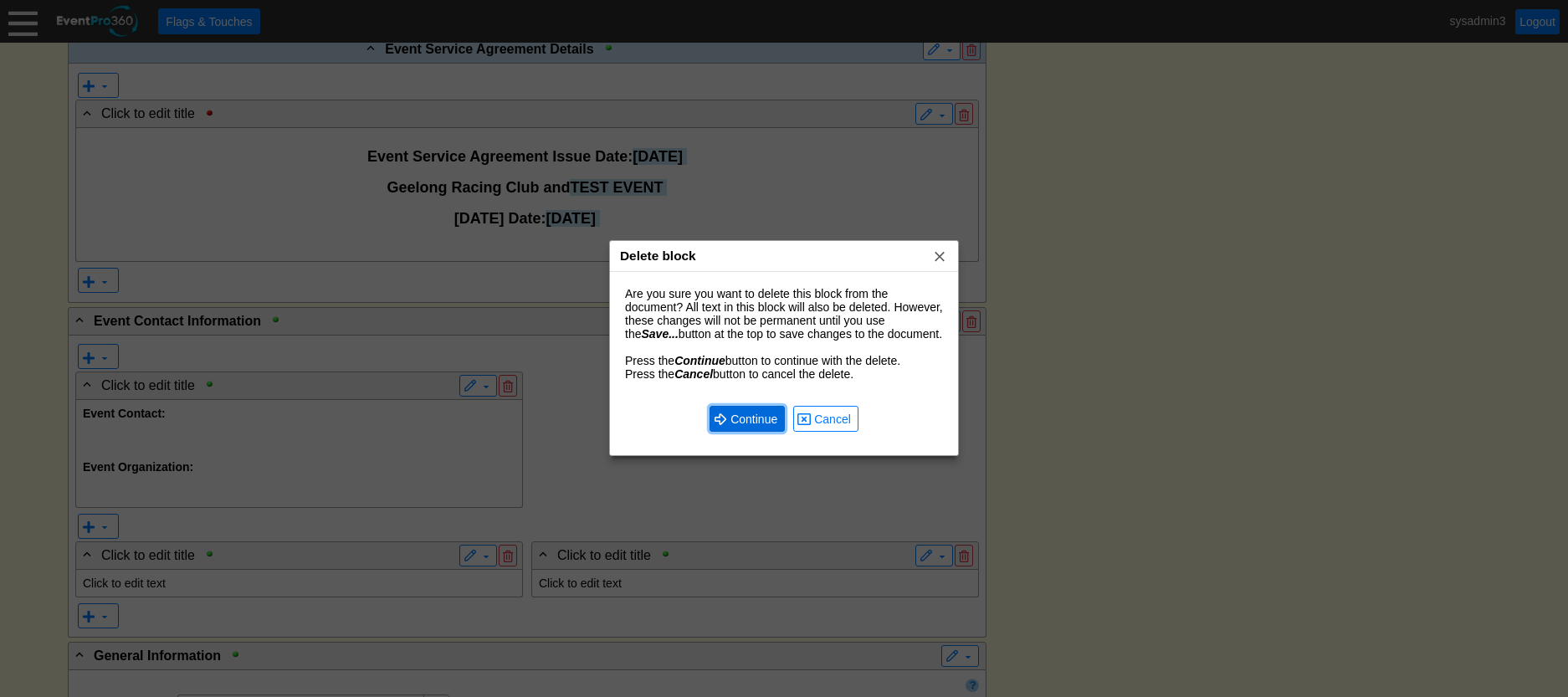
click at [754, 408] on span "● Continue" at bounding box center [747, 419] width 75 height 26
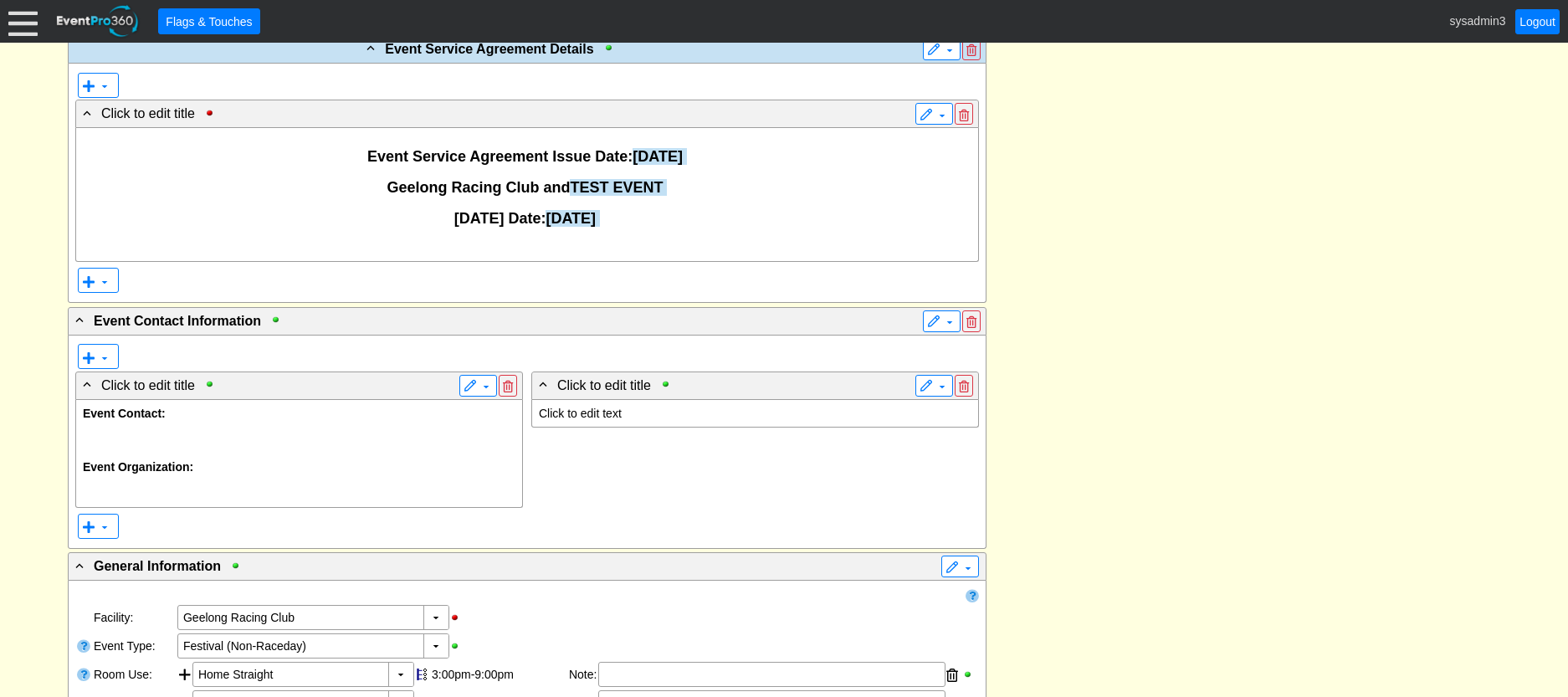
click at [609, 413] on p "Click to edit text" at bounding box center [755, 413] width 433 height 13
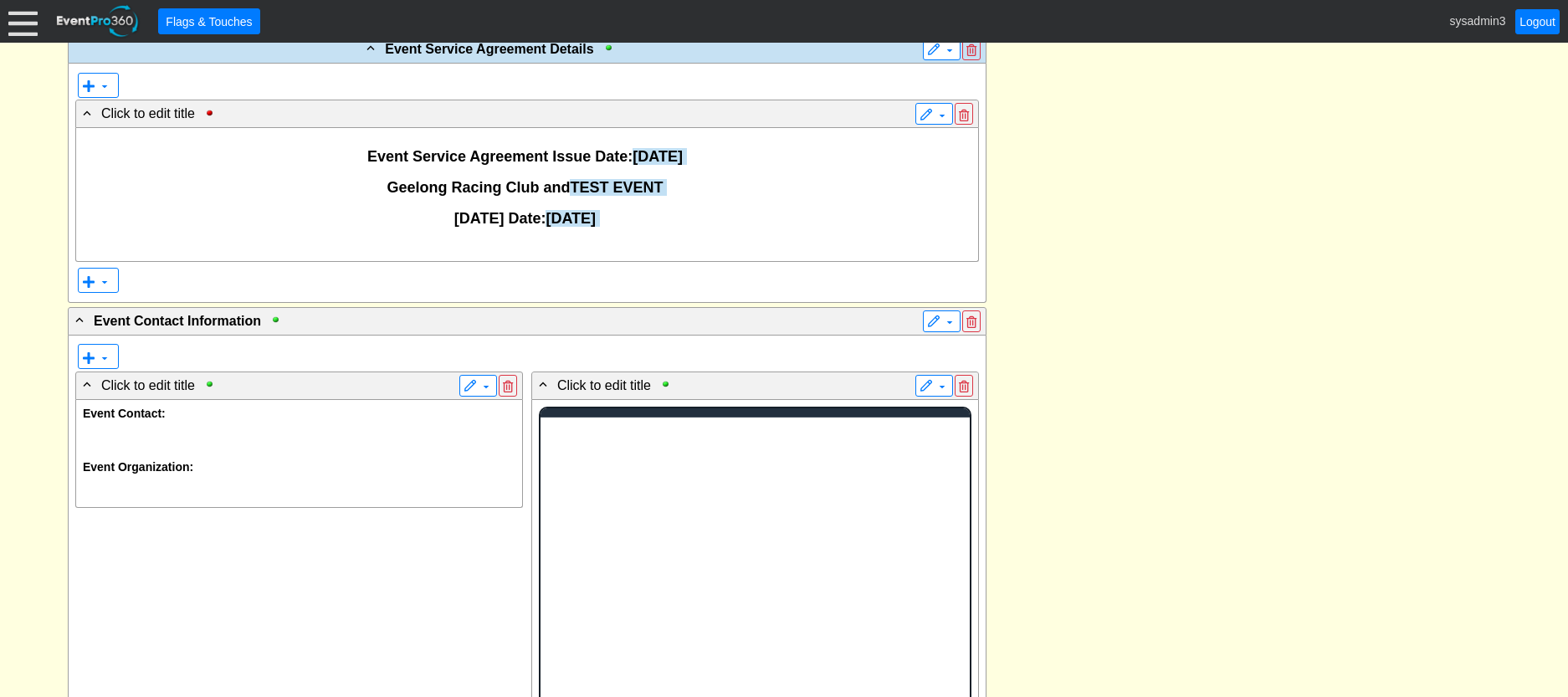
scroll to position [0, 0]
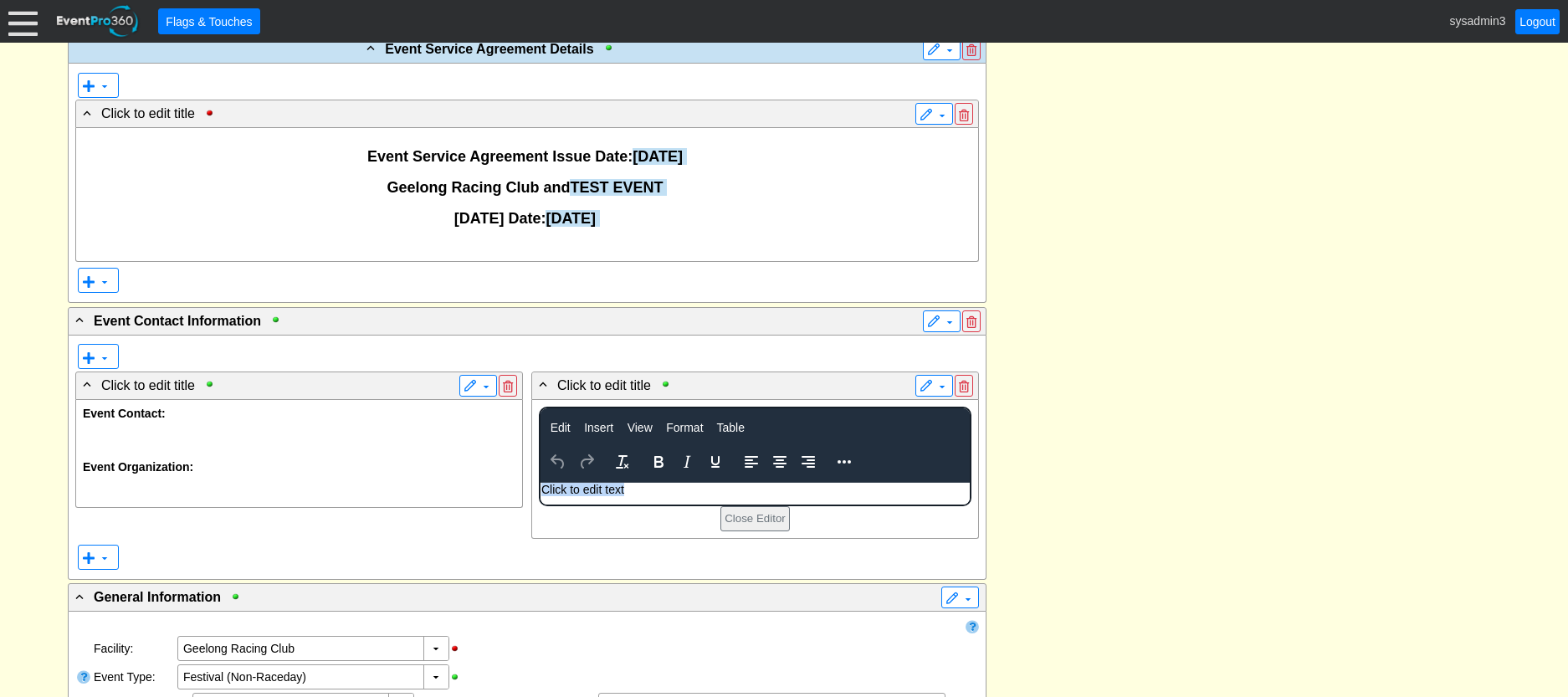
drag, startPoint x: 635, startPoint y: 492, endPoint x: 623, endPoint y: 492, distance: 12.0
click at [623, 492] on p "Click to edit text" at bounding box center [754, 489] width 427 height 13
drag, startPoint x: 626, startPoint y: 492, endPoint x: 1077, endPoint y: 967, distance: 655.0
click at [540, 486] on html "Click to edit text" at bounding box center [754, 493] width 429 height 22
paste body "Rich Text Area. Press ALT-0 for help."
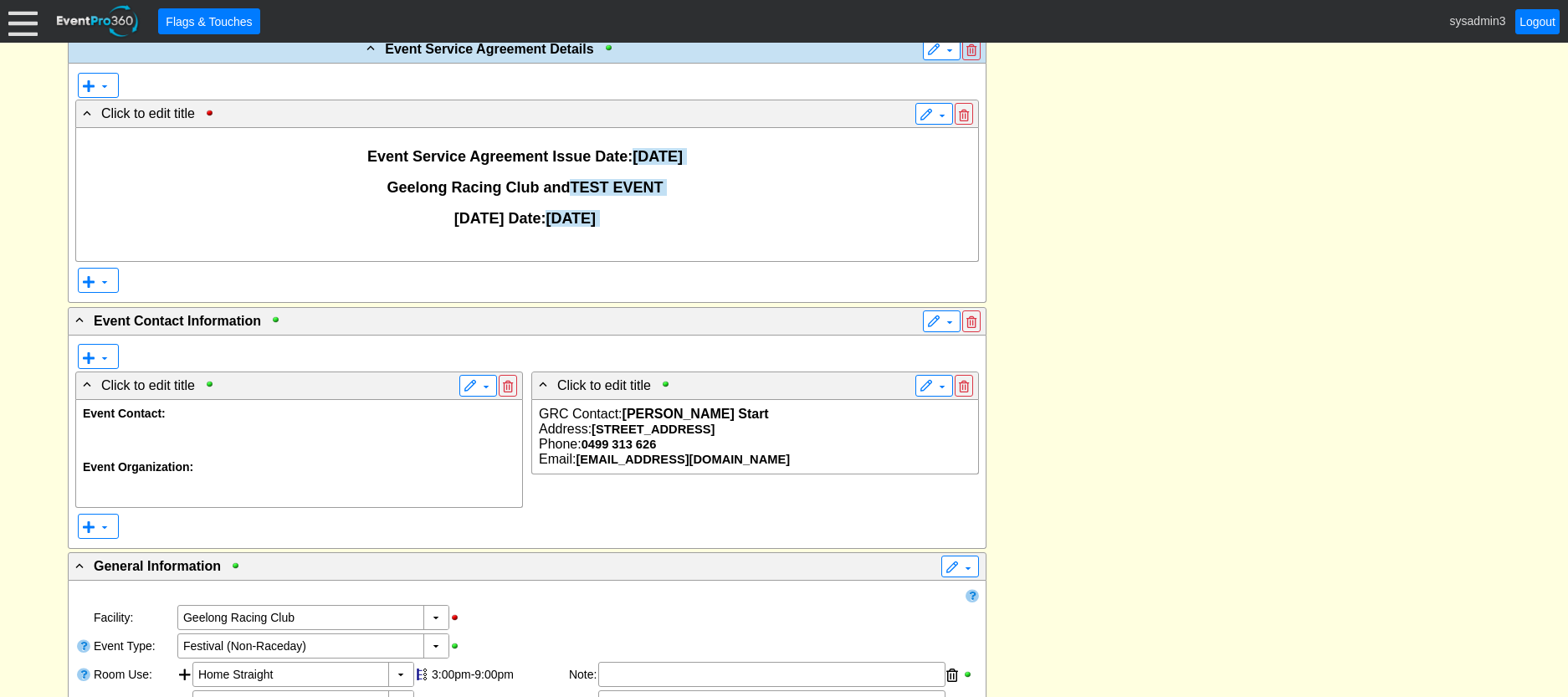
click at [539, 414] on span "GRC Contact: Sarah Start" at bounding box center [654, 414] width 230 height 14
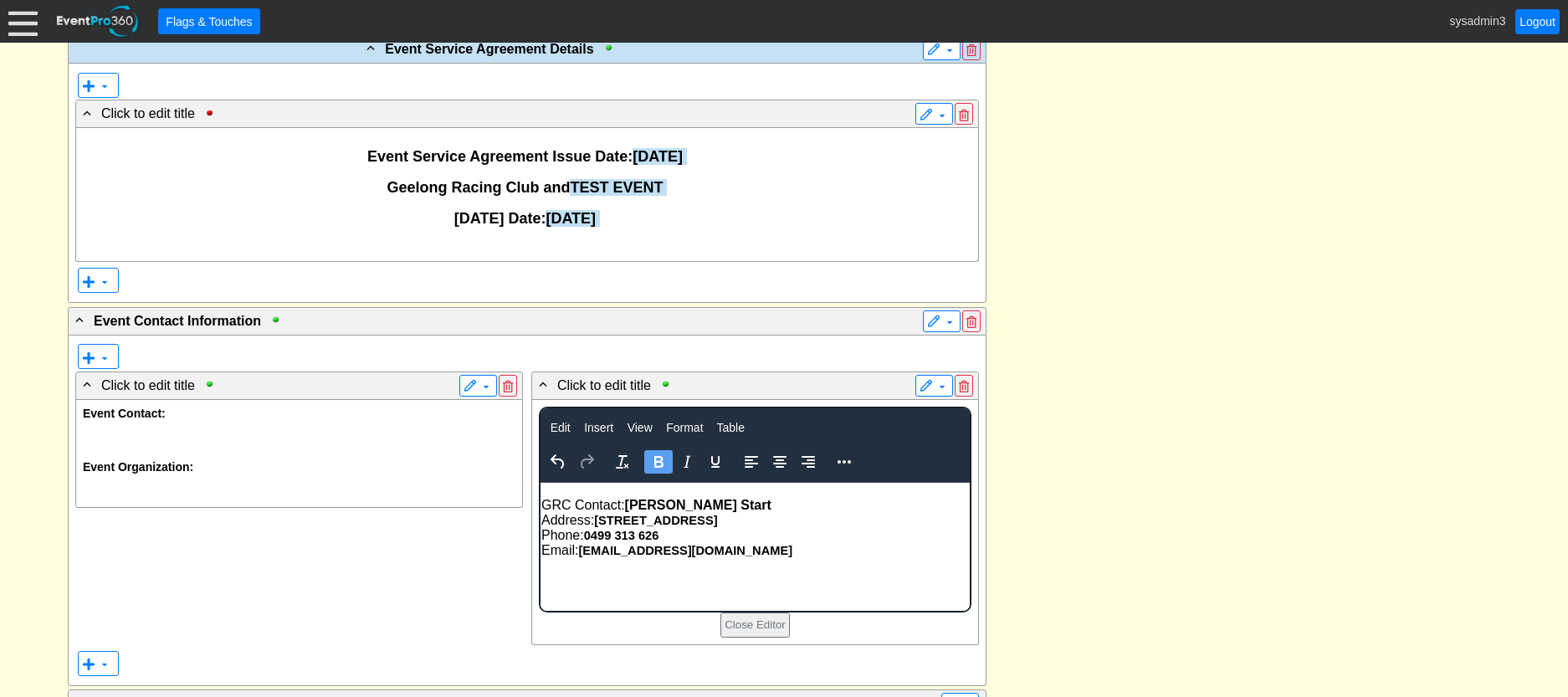
click at [717, 555] on div "Email: sstart@grc.com.au" at bounding box center [754, 550] width 427 height 15
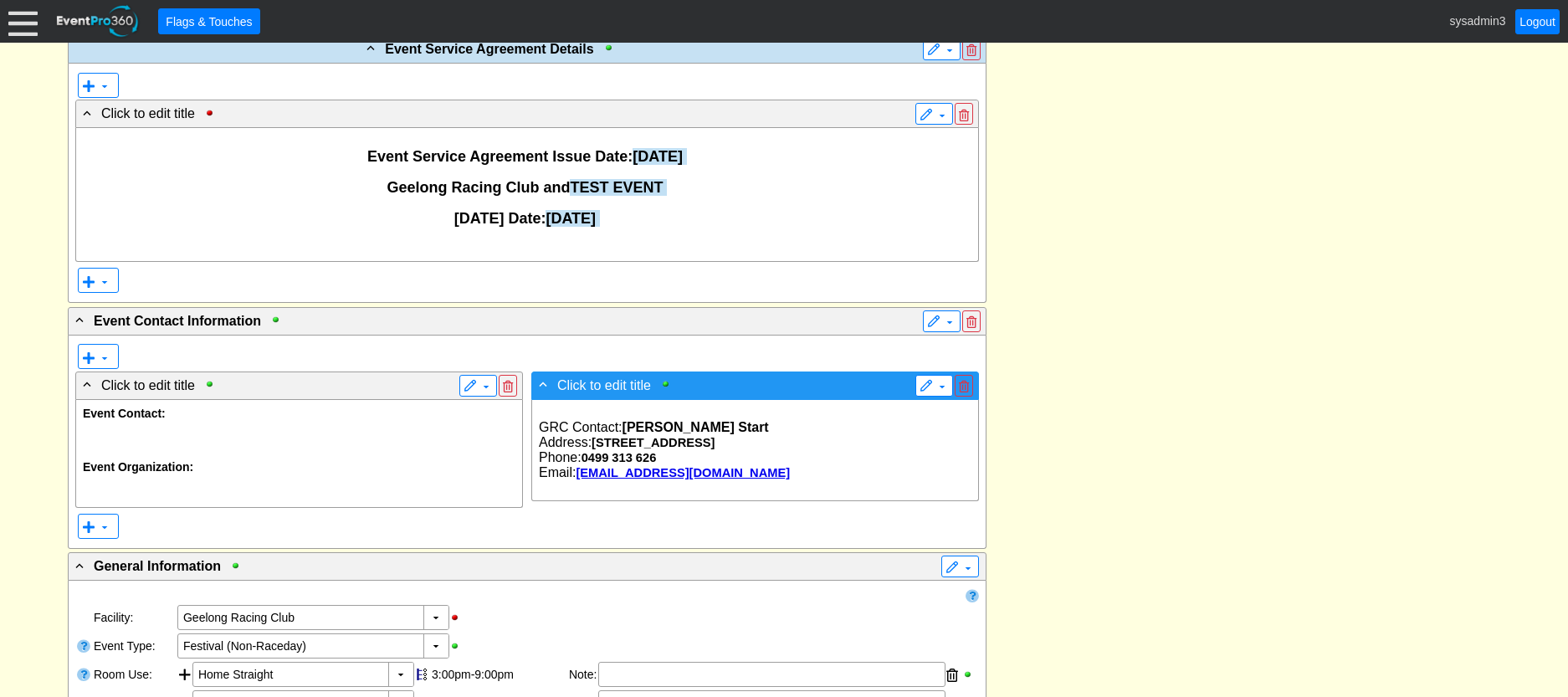
click at [627, 380] on span "Click to edit title" at bounding box center [604, 385] width 94 height 14
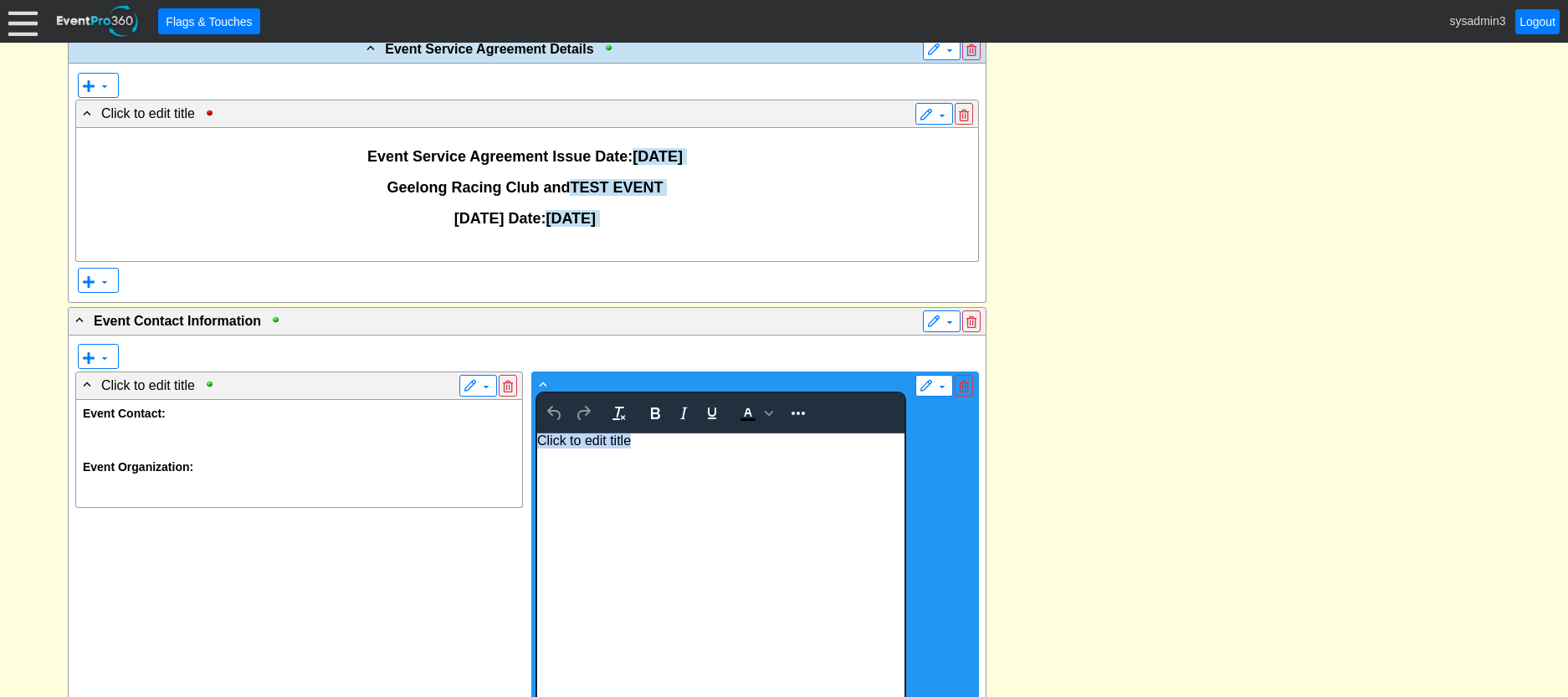
drag, startPoint x: 642, startPoint y: 445, endPoint x: 511, endPoint y: 437, distance: 131.2
click at [537, 437] on html "Click to edit title" at bounding box center [720, 579] width 368 height 291
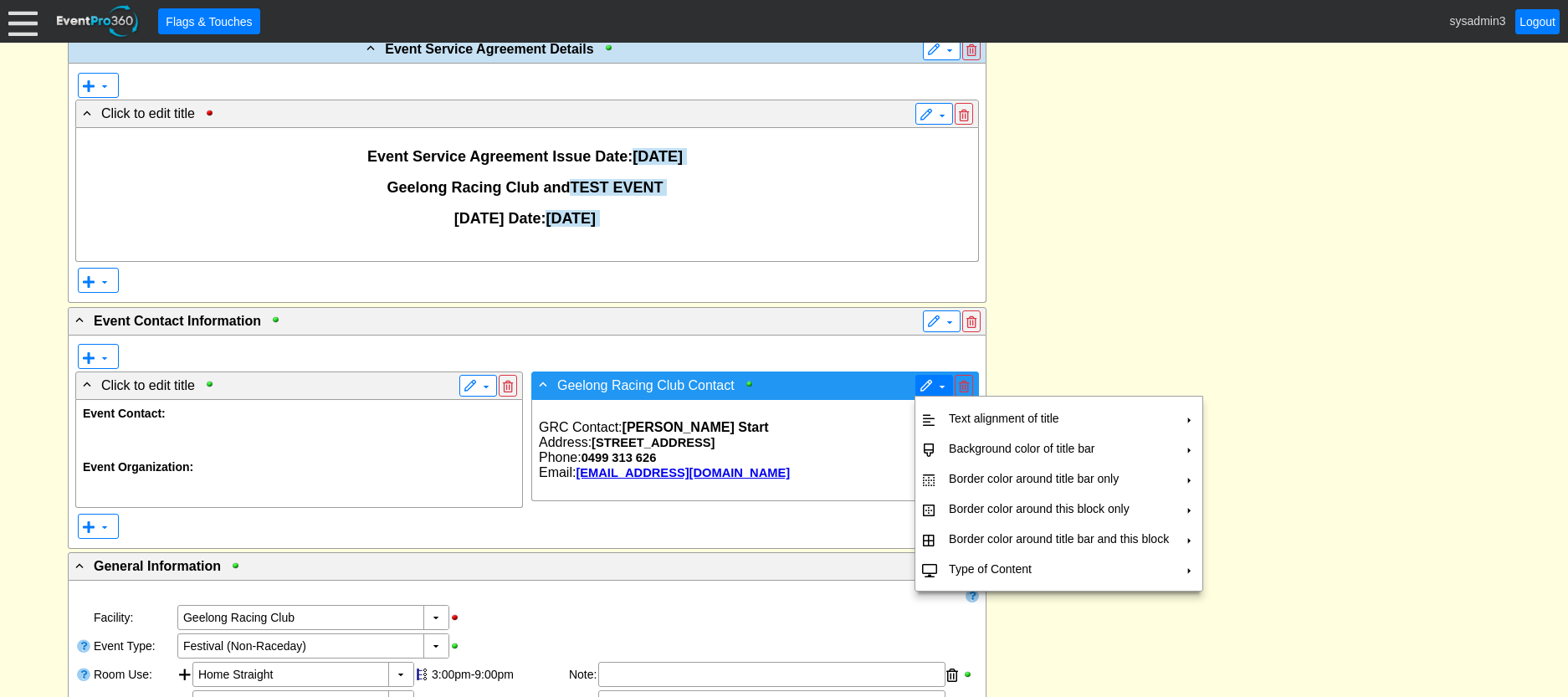
click at [931, 381] on span at bounding box center [926, 386] width 13 height 13
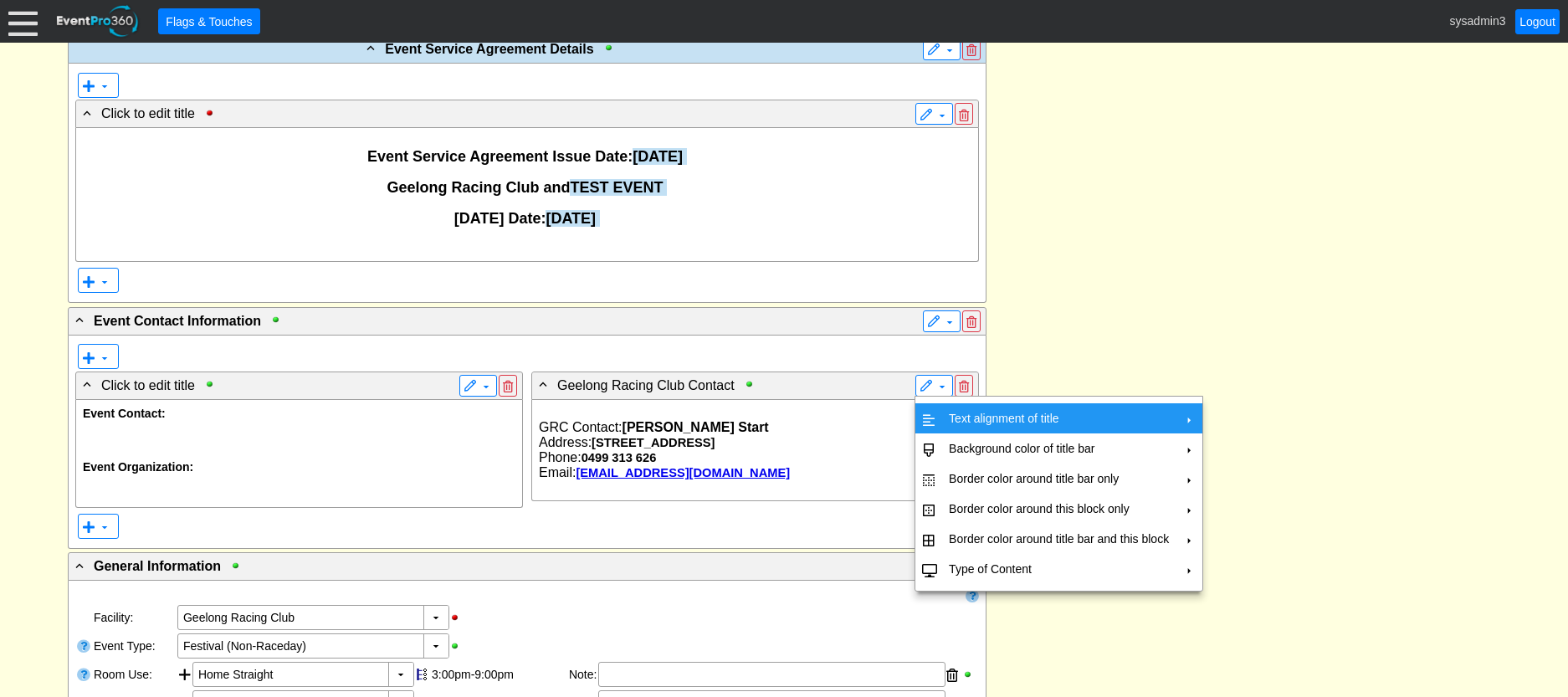
drag, startPoint x: 970, startPoint y: 410, endPoint x: 1054, endPoint y: 408, distance: 84.0
click at [973, 410] on td "Text alignment of title" at bounding box center [1058, 418] width 233 height 30
click at [1238, 452] on td "Center" at bounding box center [1254, 456] width 49 height 30
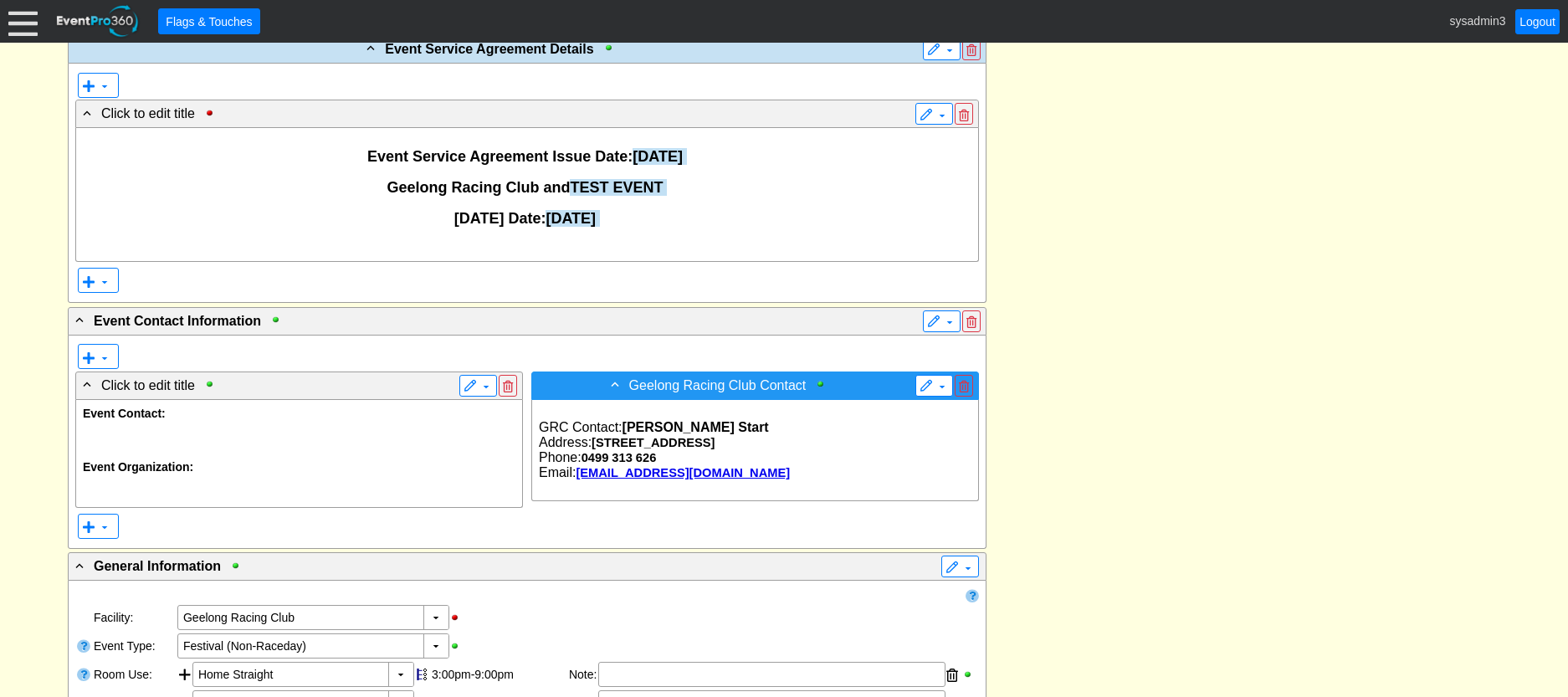
click at [764, 385] on span "Geelong Racing Club Contact" at bounding box center [718, 385] width 178 height 14
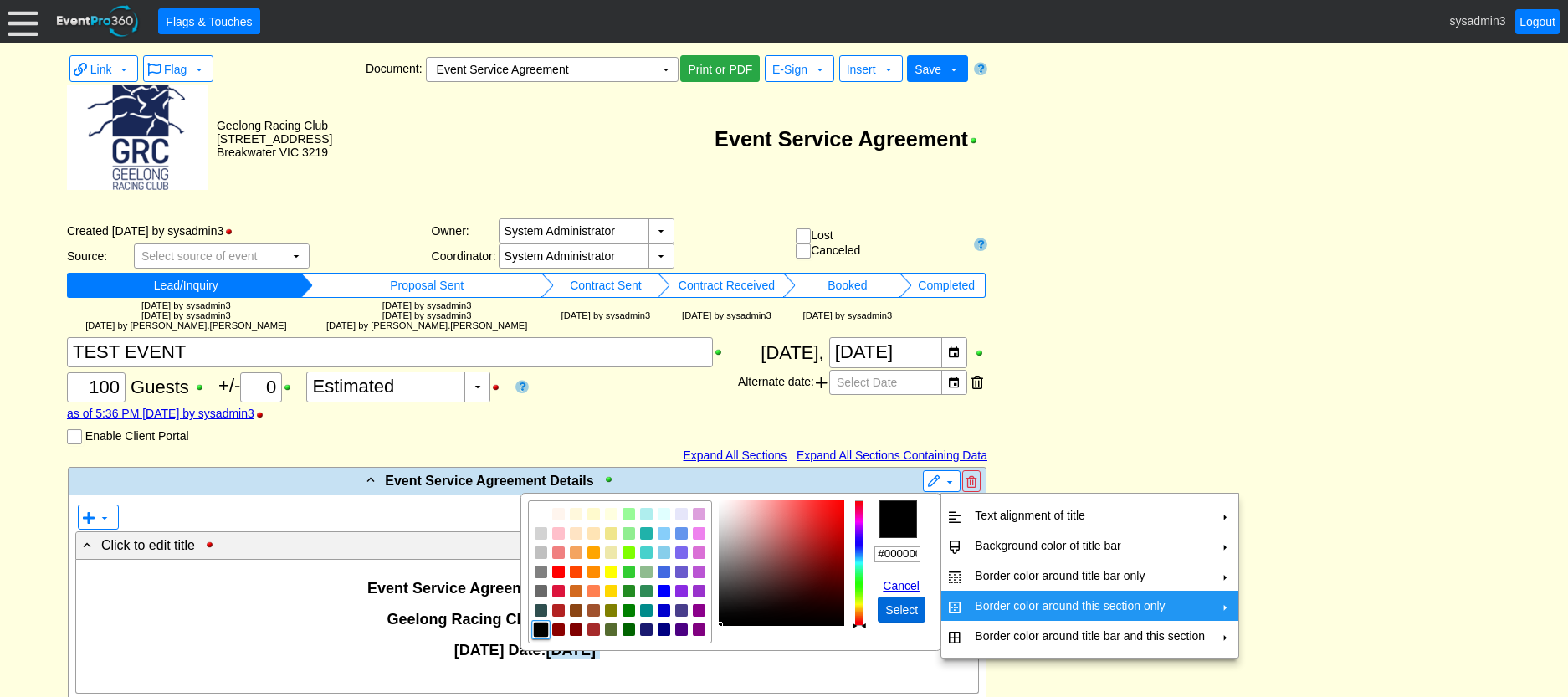
click at [897, 609] on span "Select" at bounding box center [901, 609] width 39 height 16
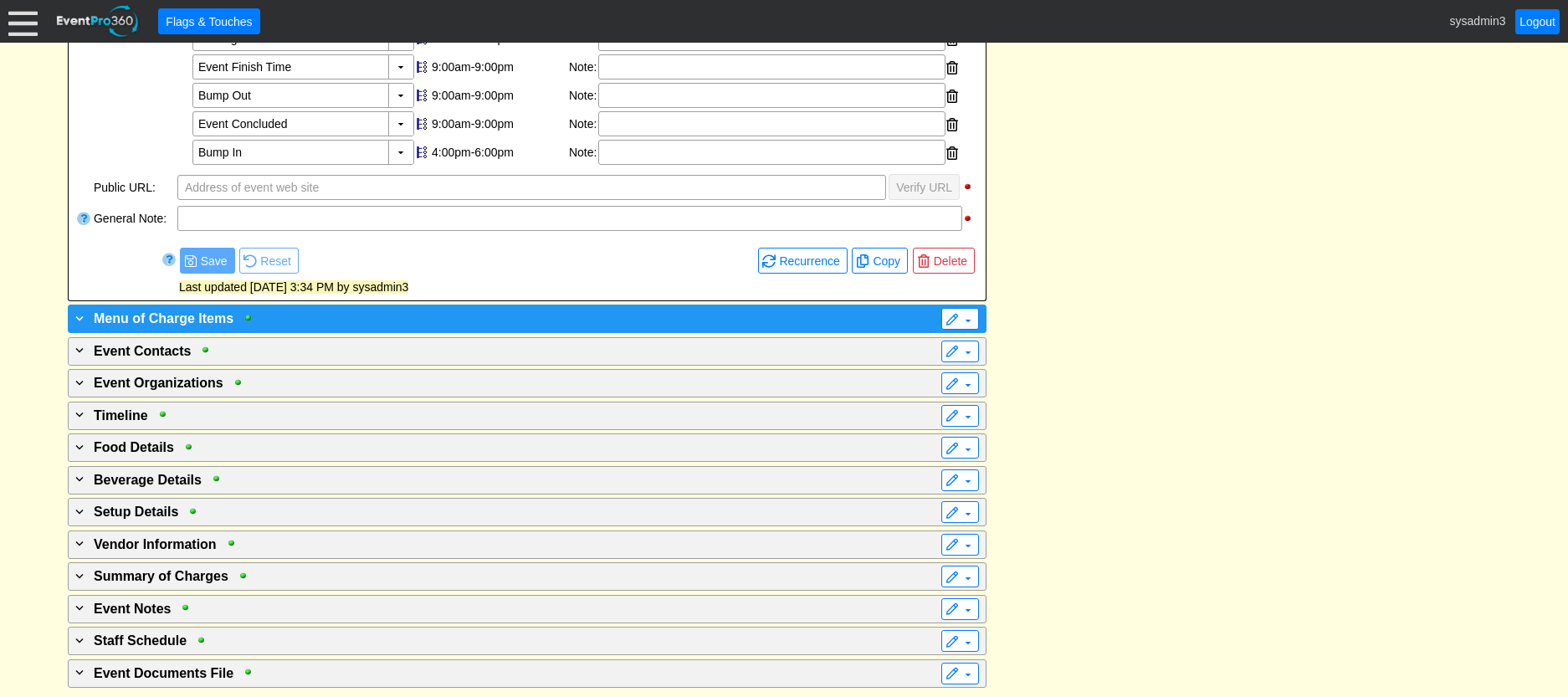
click at [638, 316] on div "+ Menu of Charge Items" at bounding box center [492, 317] width 842 height 20
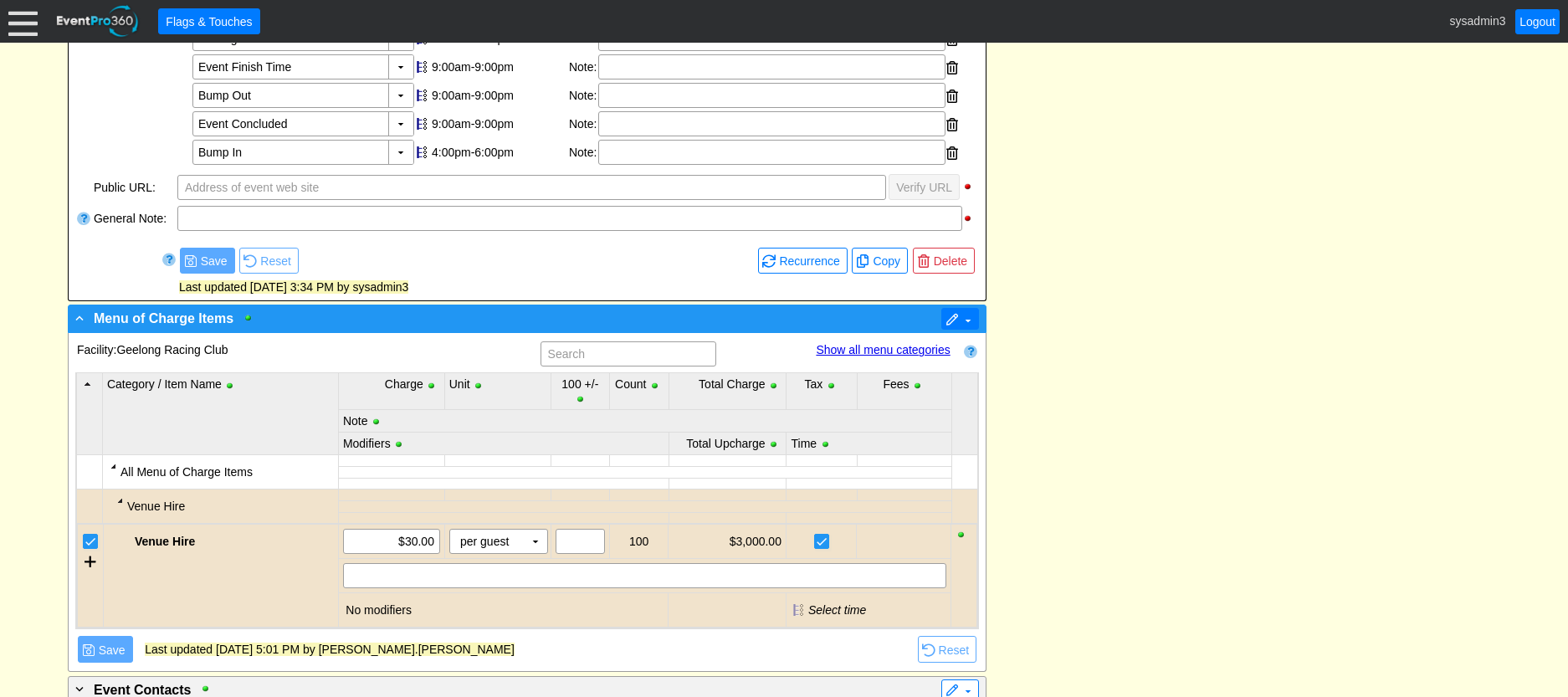
click at [947, 316] on span at bounding box center [952, 320] width 13 height 13
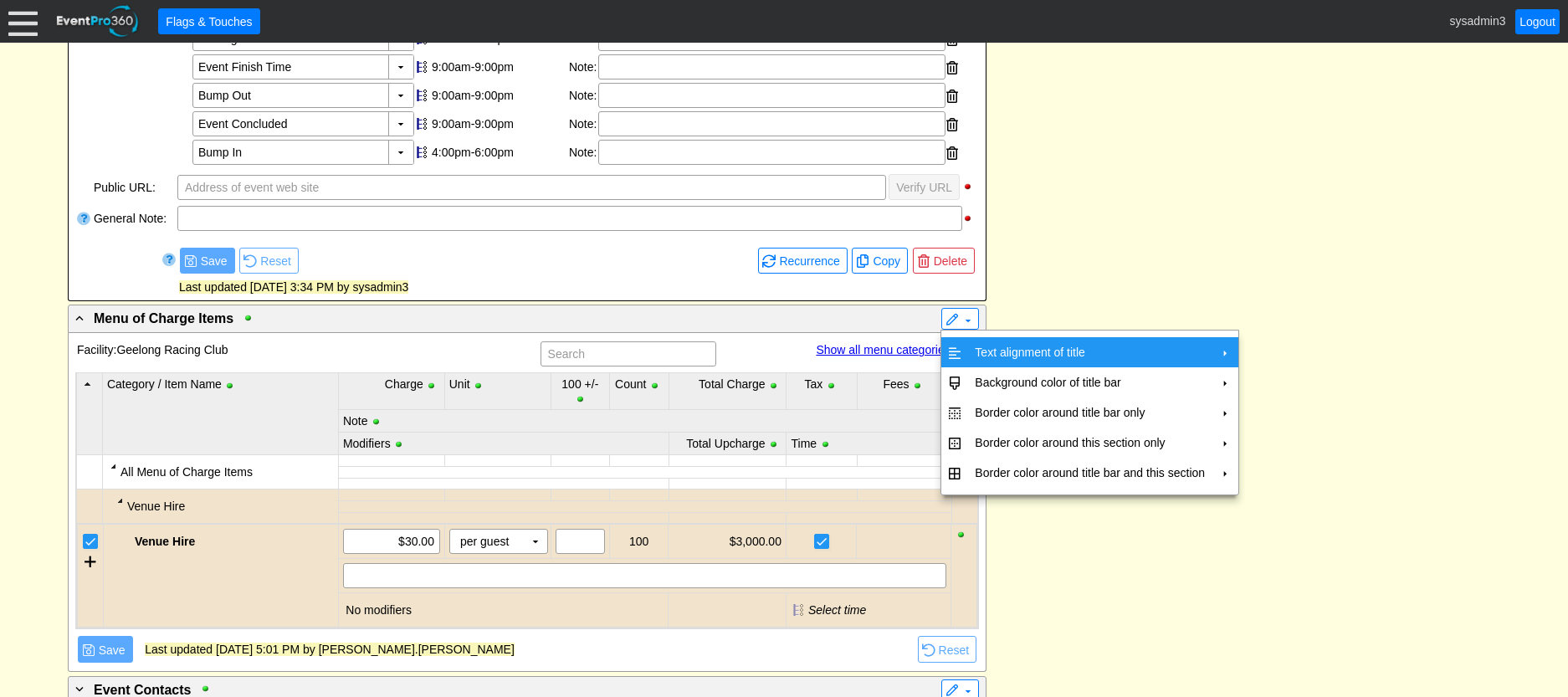
click at [1011, 347] on td "Text alignment of title" at bounding box center [1090, 352] width 244 height 30
click at [1280, 385] on td "Center" at bounding box center [1291, 390] width 49 height 30
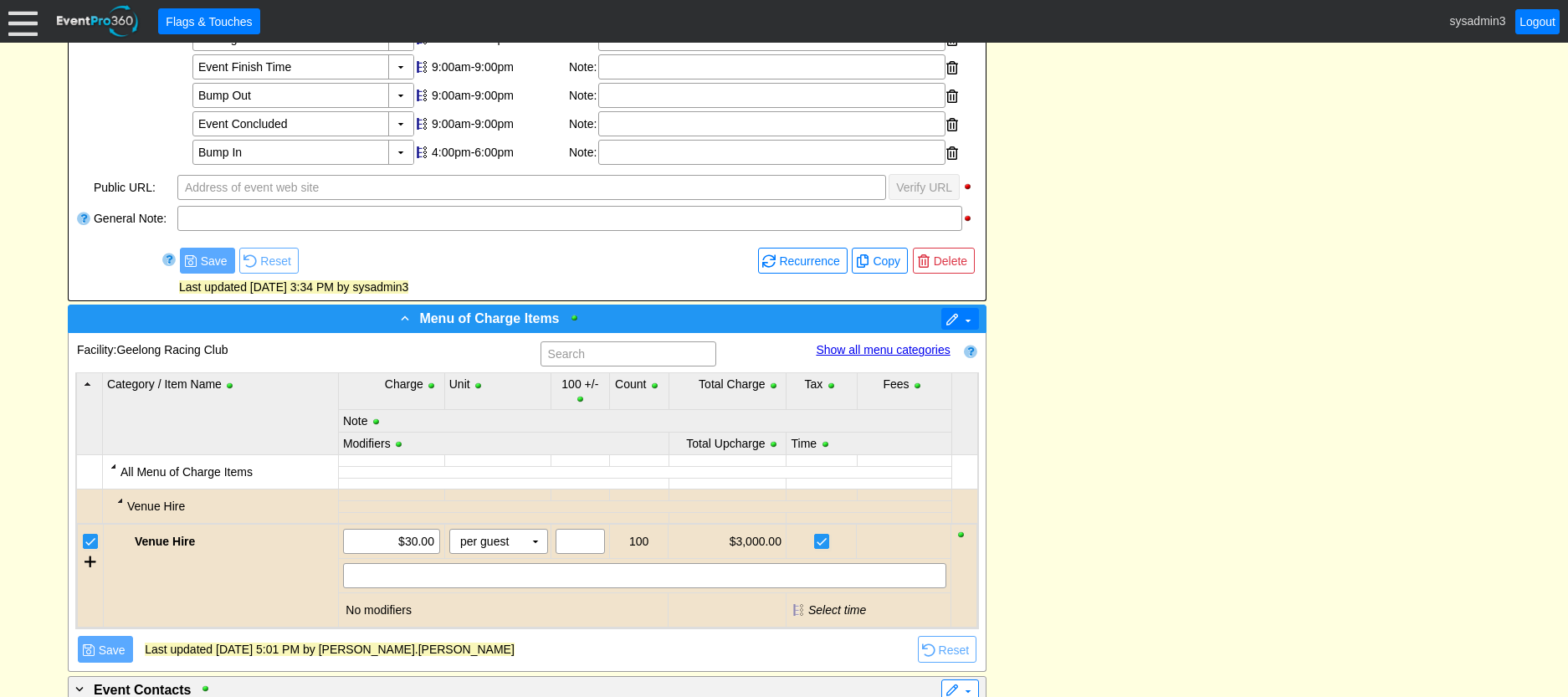
click at [955, 318] on span at bounding box center [952, 320] width 13 height 13
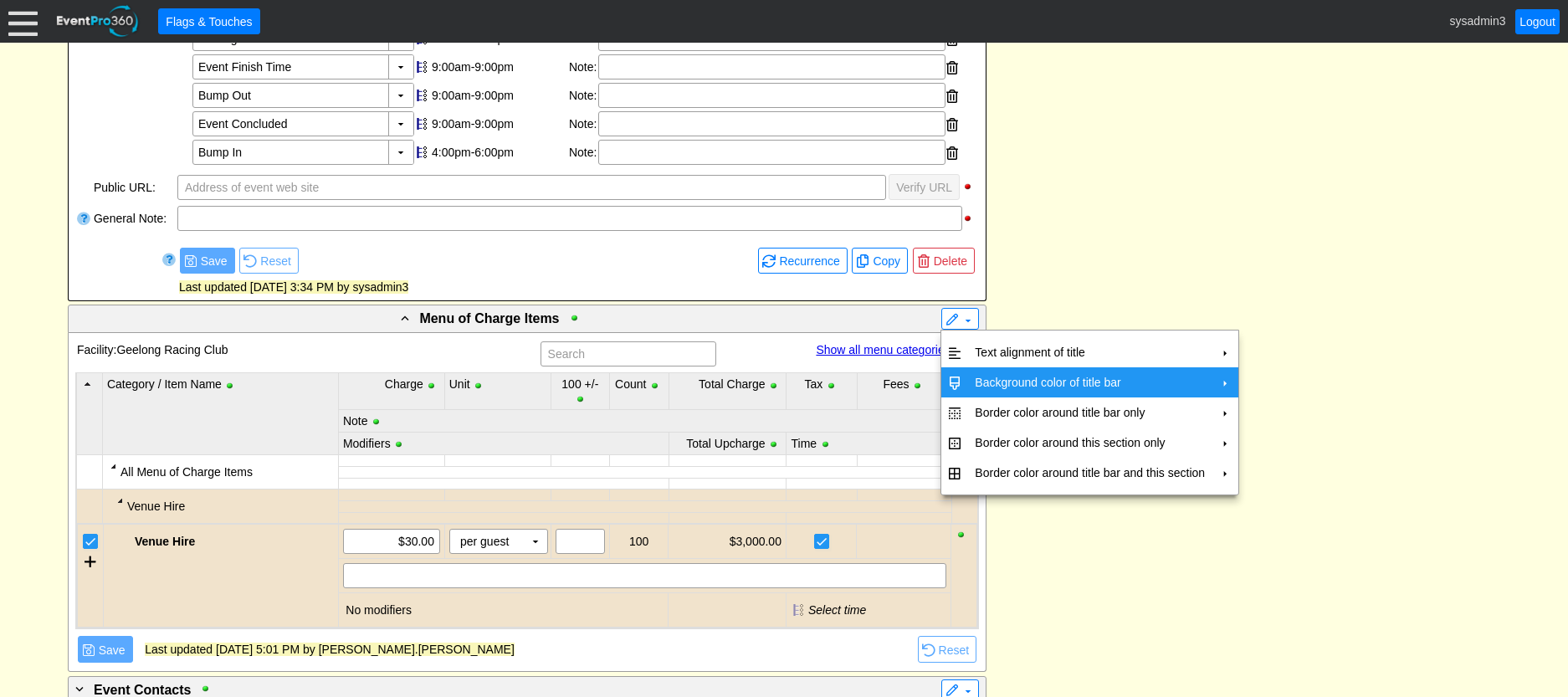
click at [991, 374] on td "Background color of title bar" at bounding box center [1090, 382] width 244 height 30
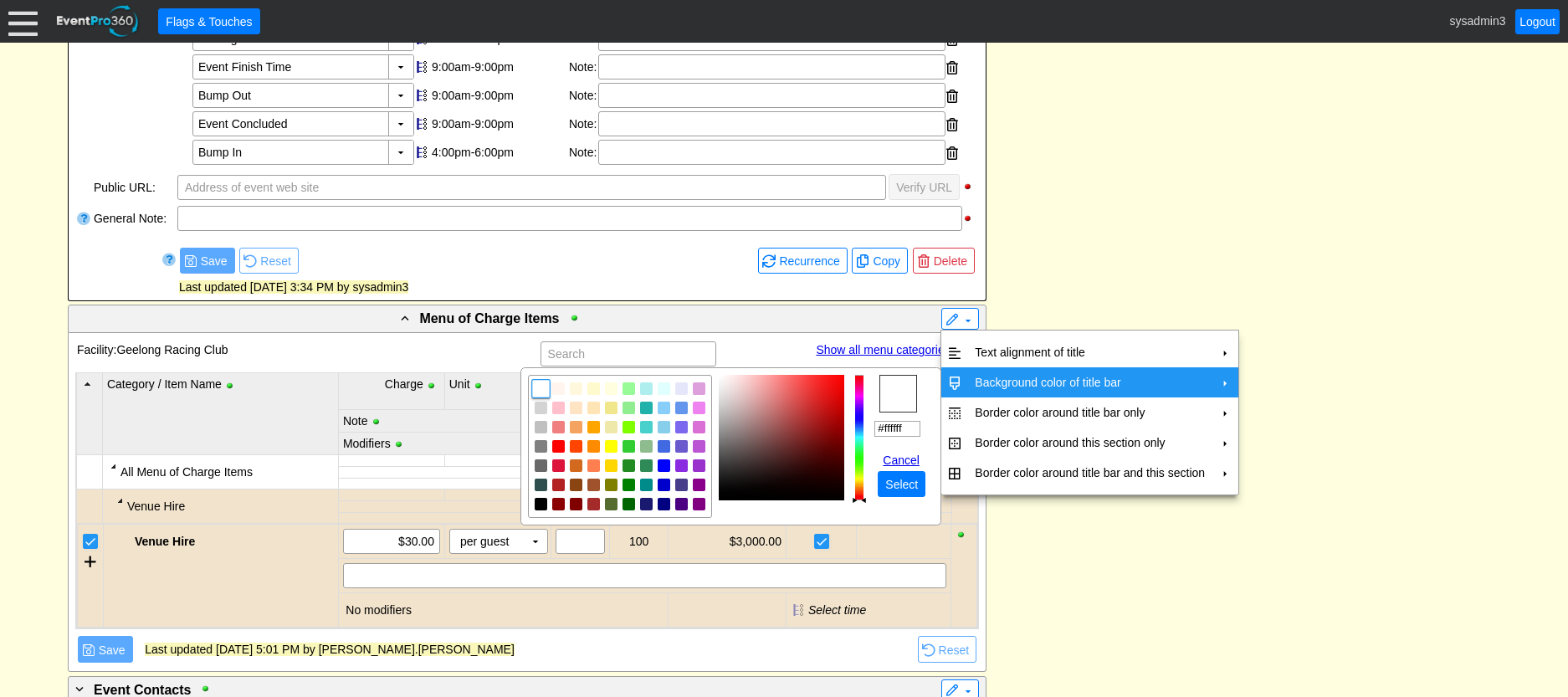
drag, startPoint x: 914, startPoint y: 427, endPoint x: 864, endPoint y: 427, distance: 50.0
click at [864, 427] on tr "r g b h ° s % v % hex #ffffff Cancel ● Select" at bounding box center [731, 446] width 406 height 143
paste input "c6e1f3"
type input "#c6e1f3"
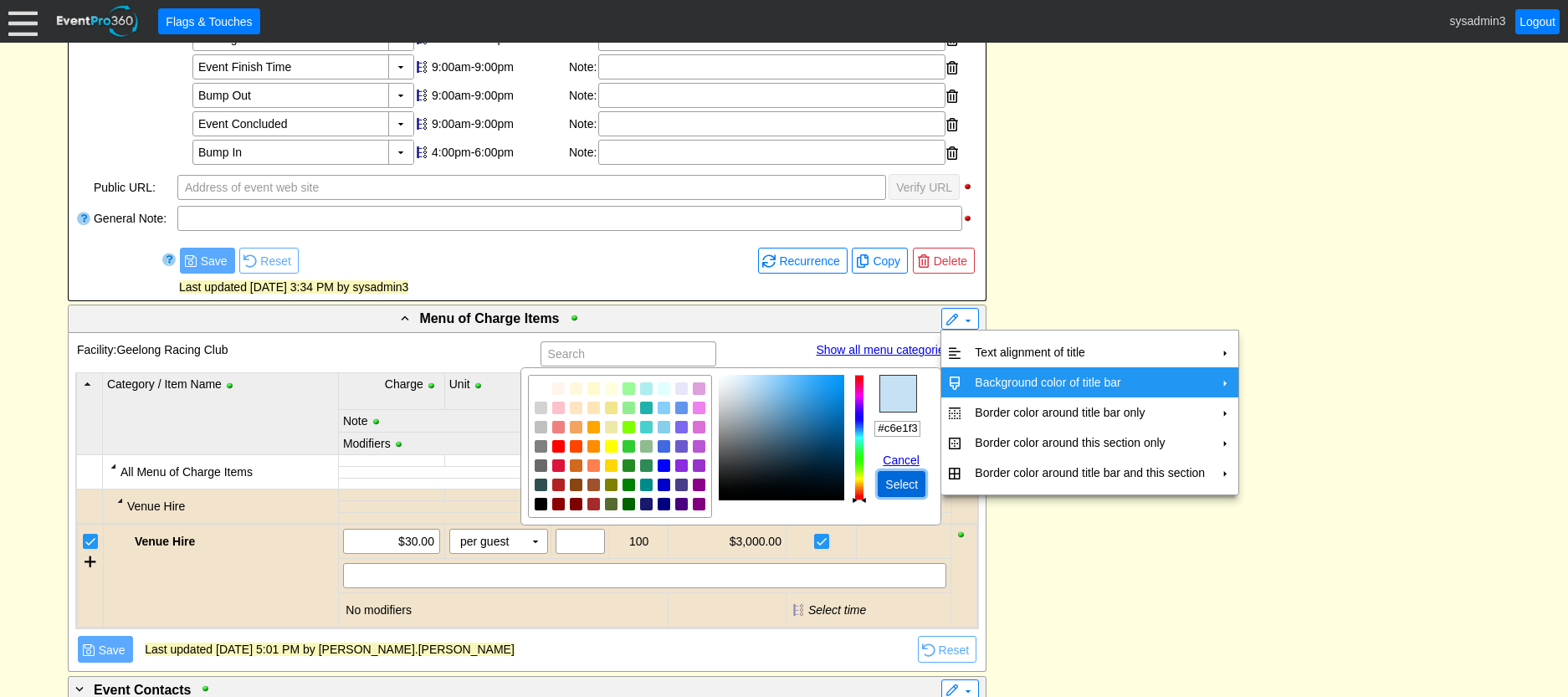
click at [902, 479] on span "Select" at bounding box center [901, 484] width 39 height 16
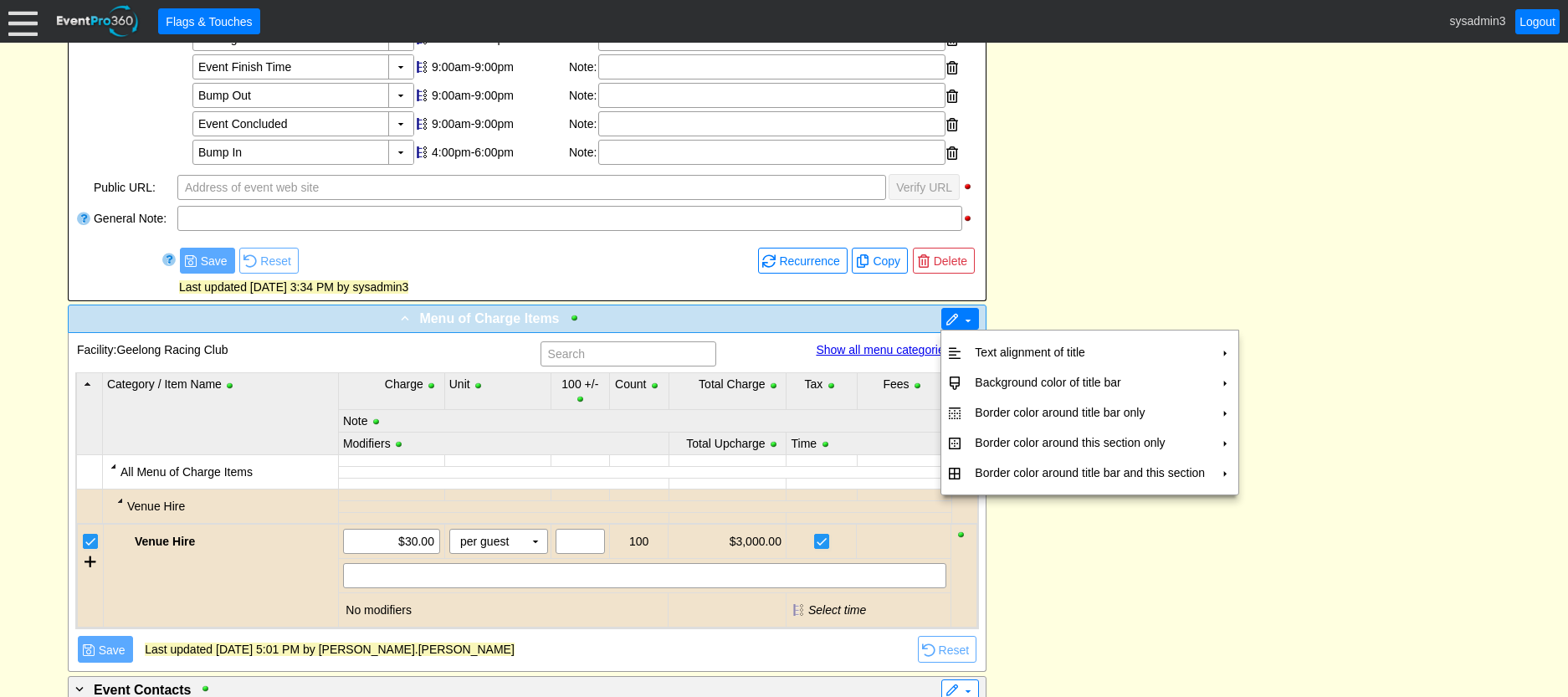
click at [947, 320] on span at bounding box center [952, 320] width 13 height 13
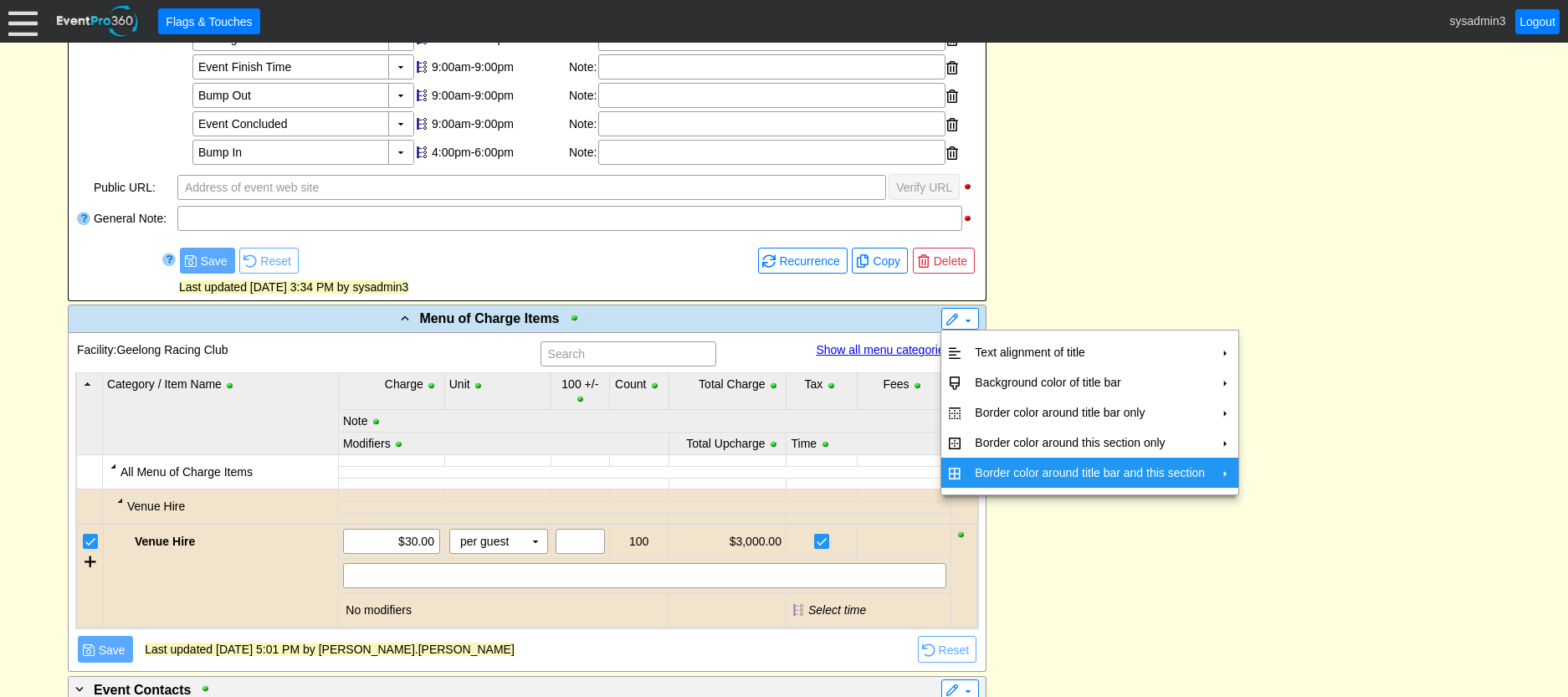
click at [980, 466] on td "Border color around title bar and this section" at bounding box center [1090, 472] width 244 height 30
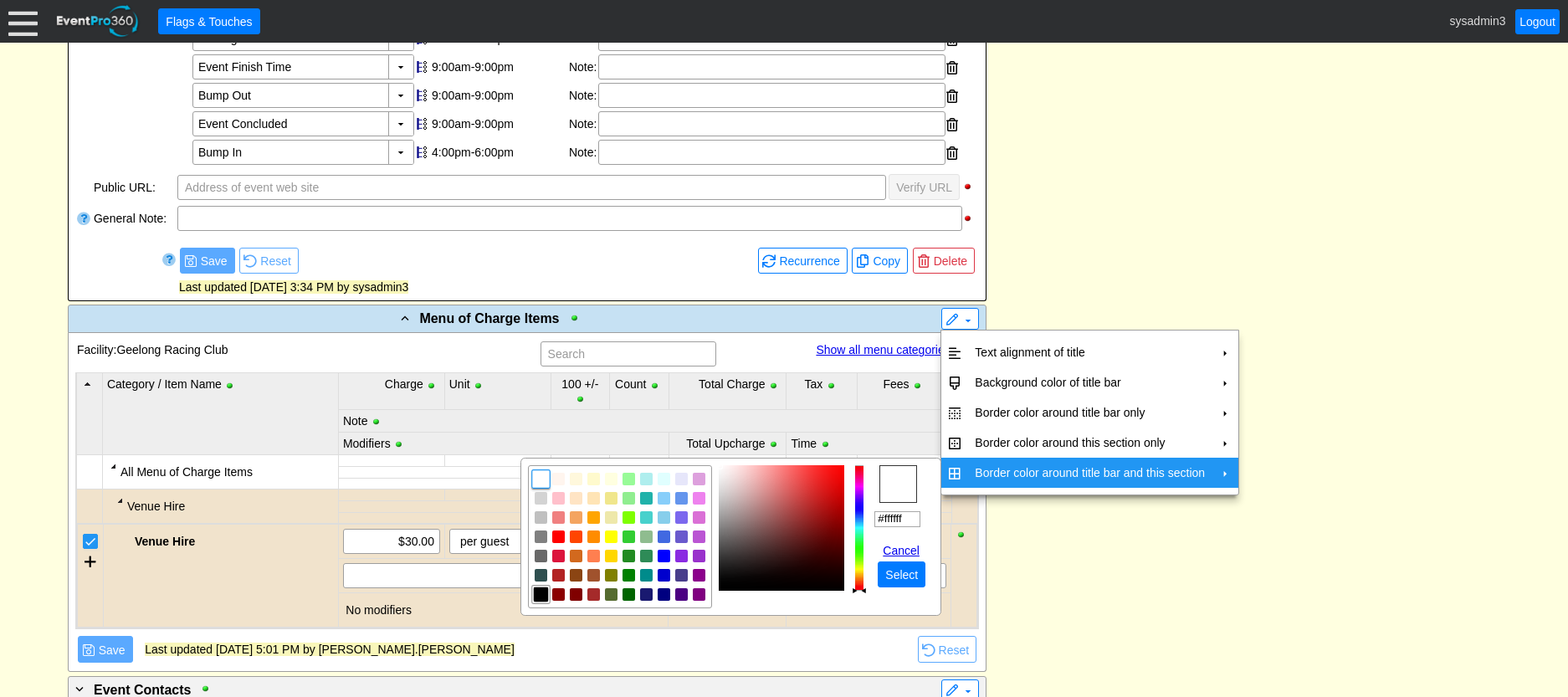
click at [537, 593] on img "focusNode" at bounding box center [541, 594] width 15 height 15
type input "#000000"
click at [908, 574] on span "Select" at bounding box center [901, 575] width 39 height 16
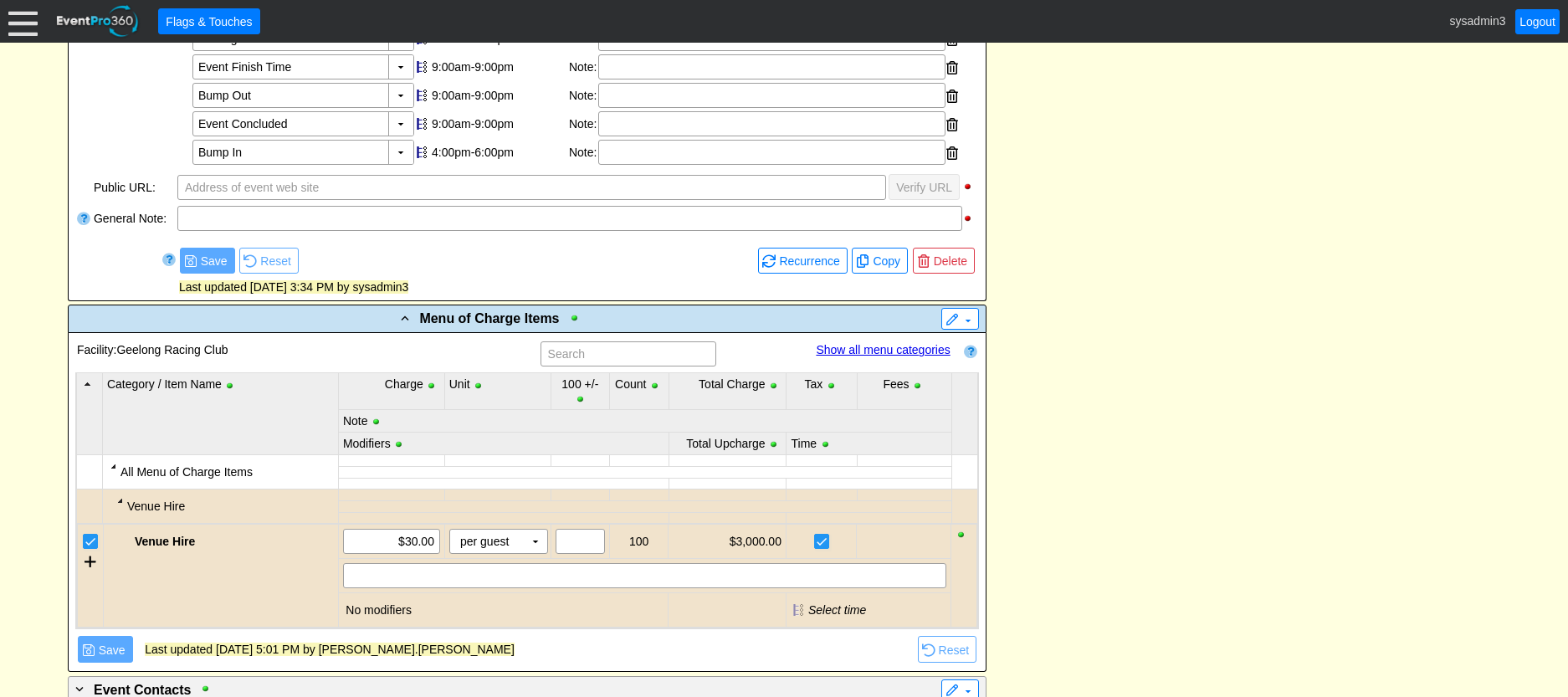
click at [1114, 497] on div "- Event Service Agreement Details ▼ ▼ - Click to edit title ▼ Event Service Agr…" at bounding box center [784, 154] width 1442 height 1747
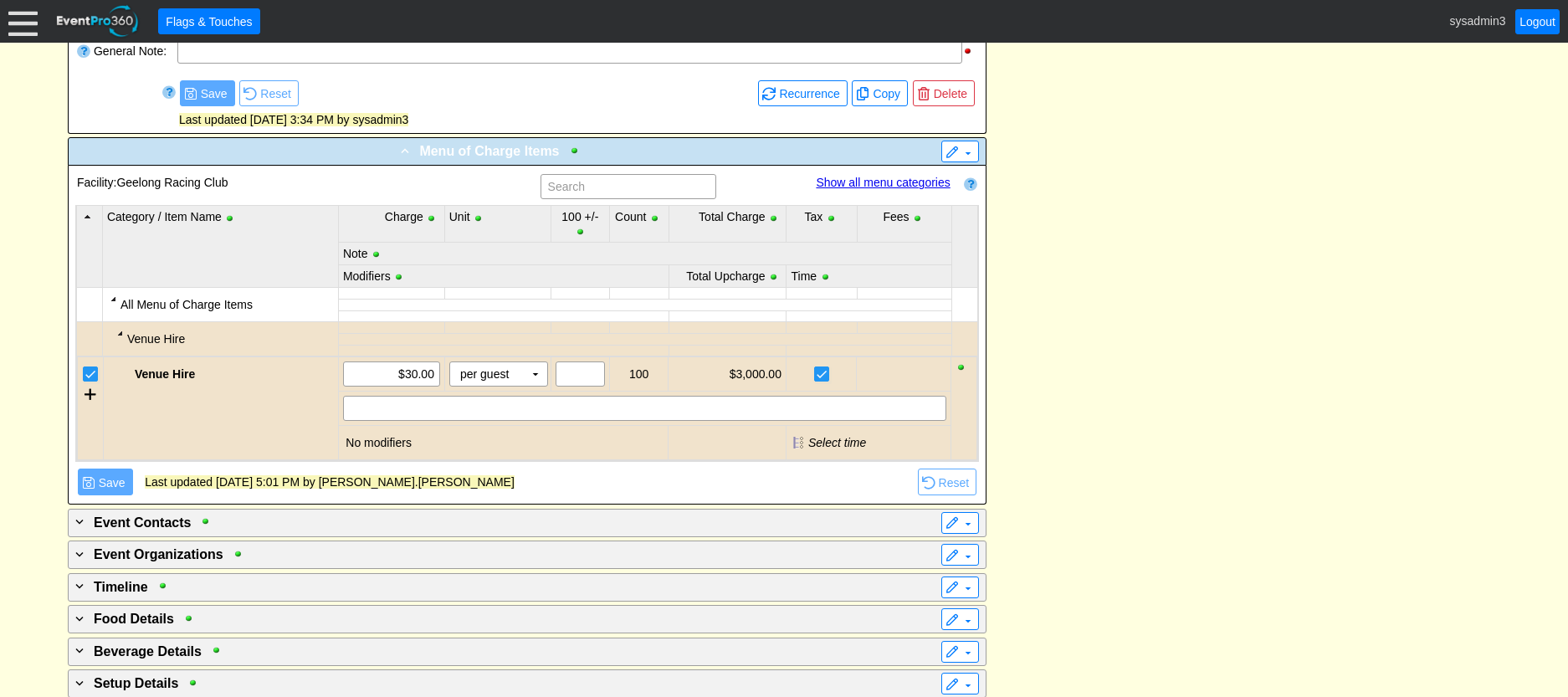
click at [695, 152] on div "- Menu of Charge Items" at bounding box center [492, 150] width 842 height 20
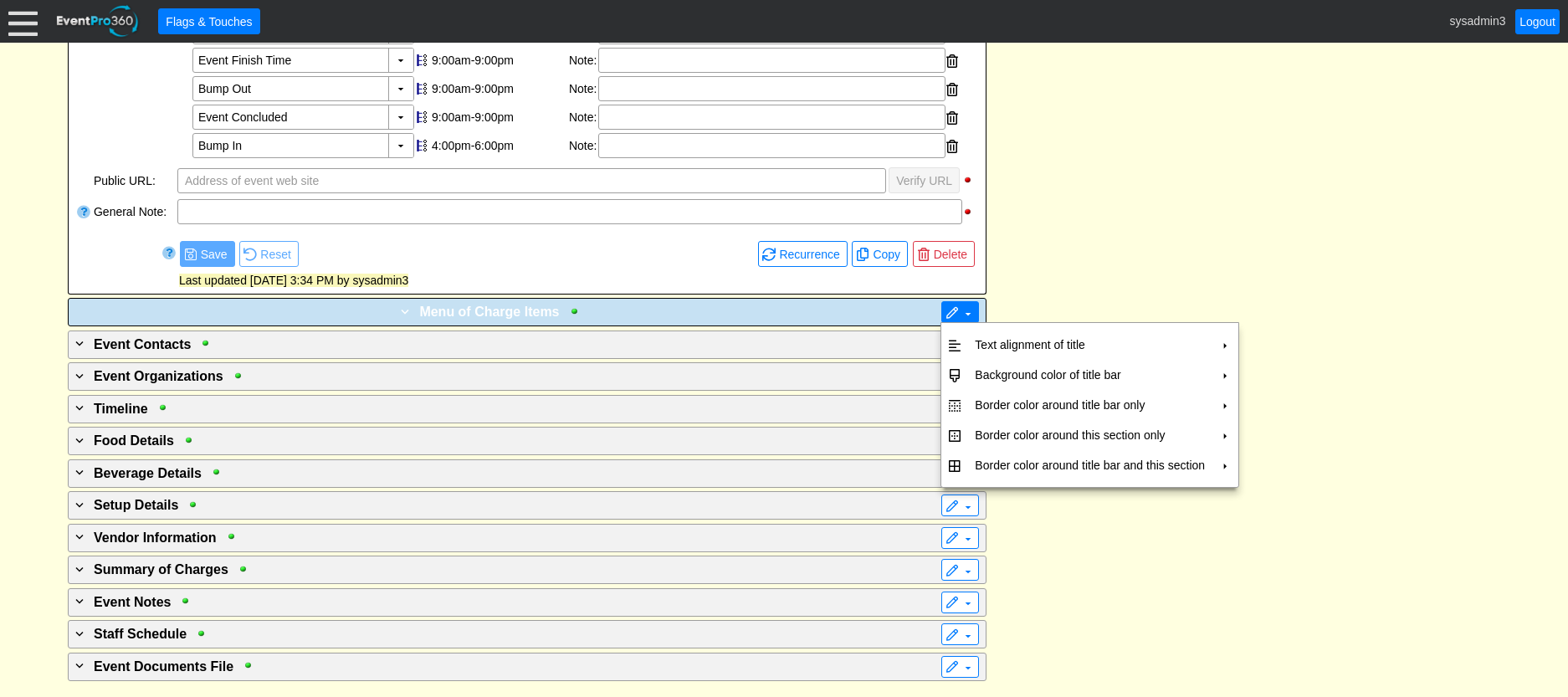
click at [947, 309] on span at bounding box center [952, 313] width 13 height 13
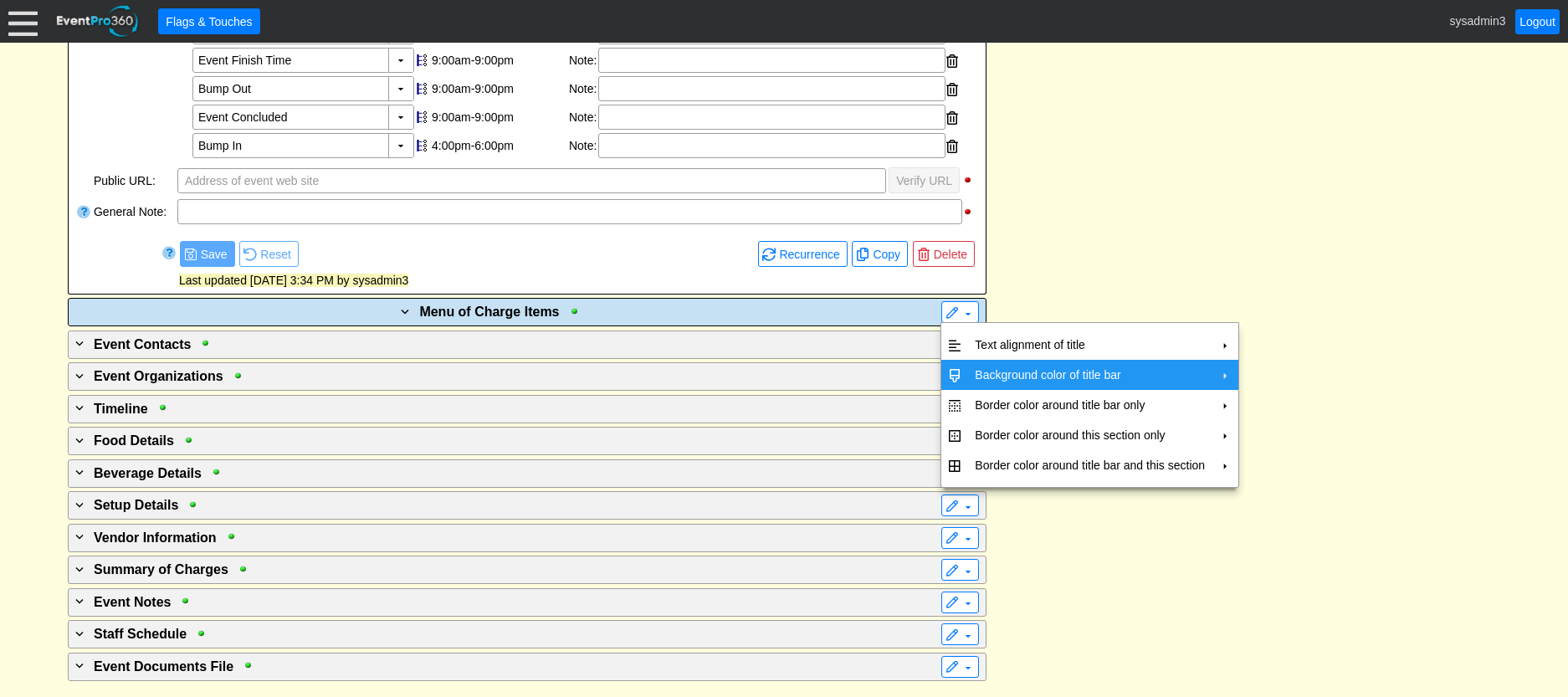
click at [987, 365] on td "Background color of title bar" at bounding box center [1090, 375] width 244 height 30
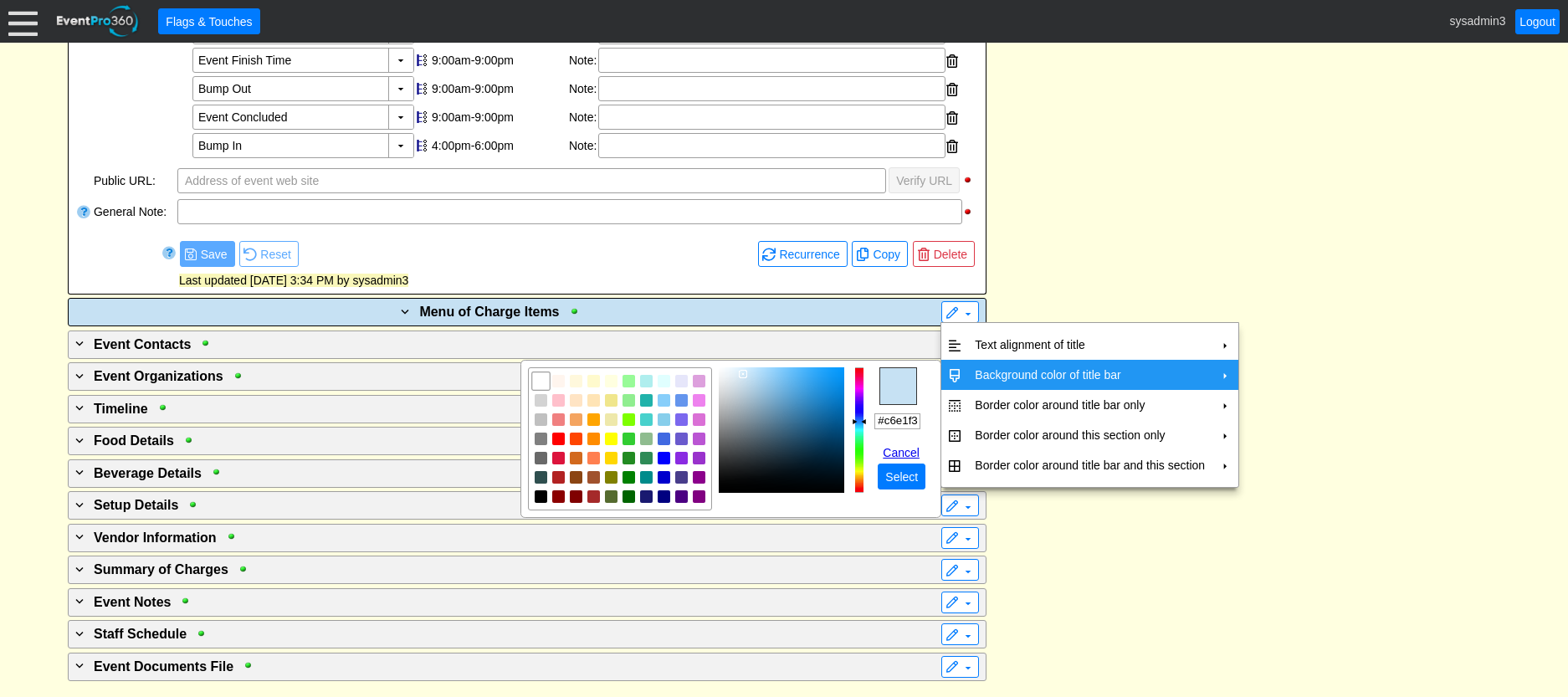
click at [541, 381] on img "focusNode" at bounding box center [541, 381] width 15 height 15
type input "#ffffff"
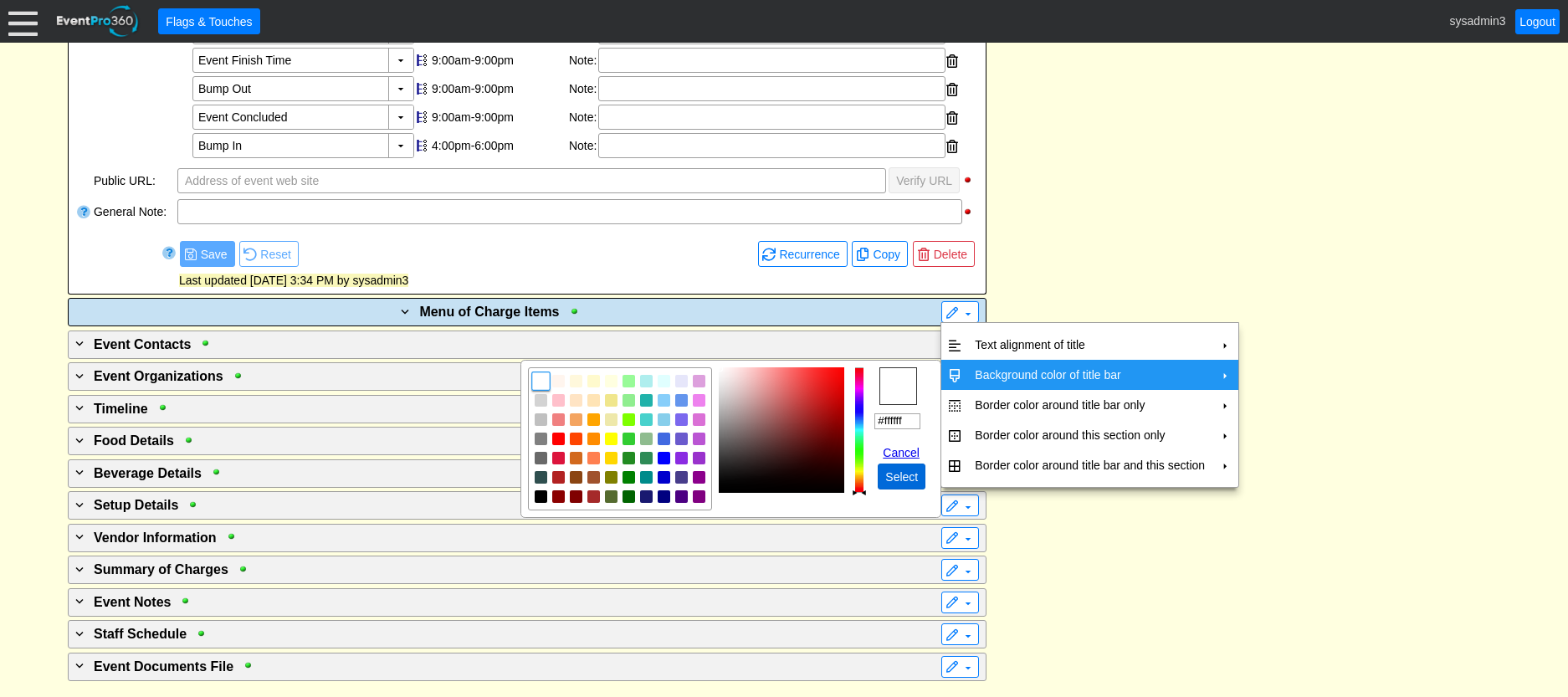
click at [903, 476] on span "Select" at bounding box center [901, 477] width 39 height 16
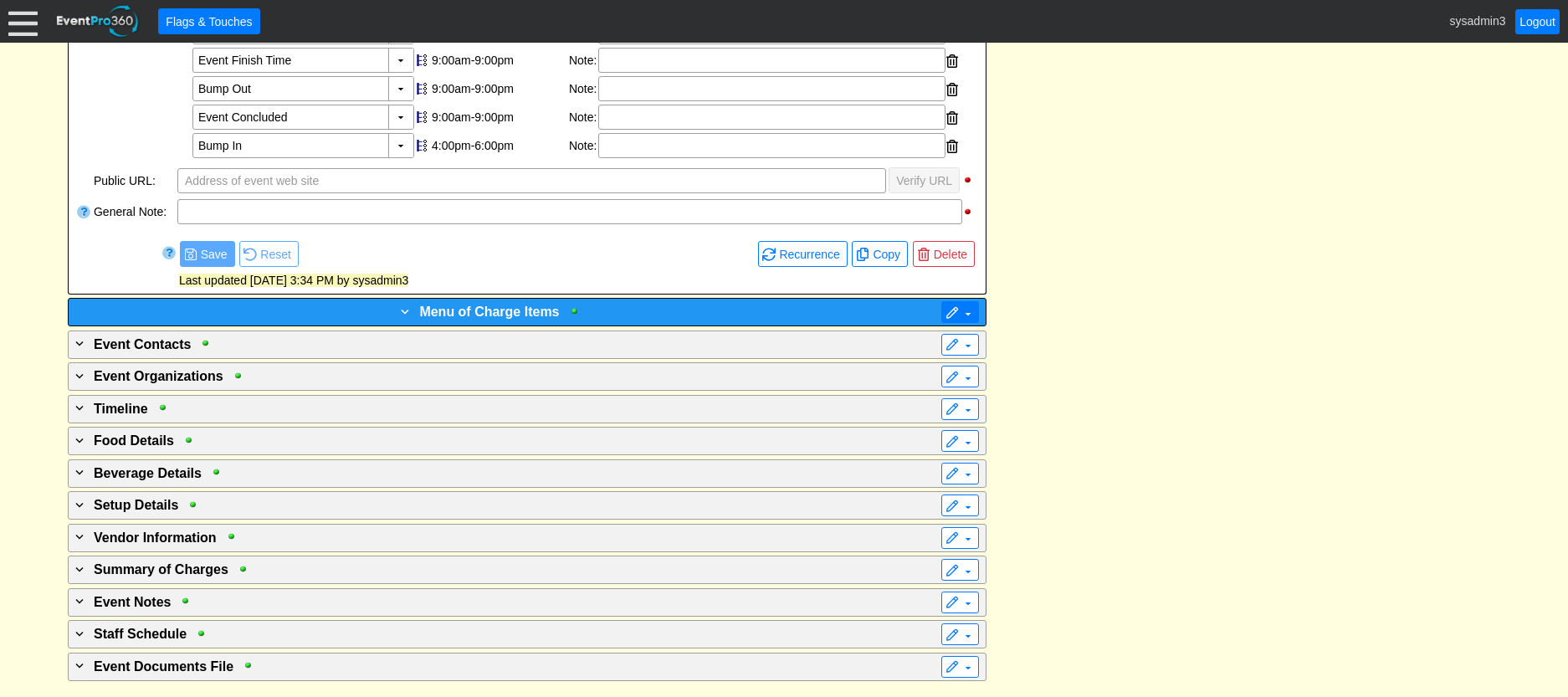
click at [953, 310] on span at bounding box center [952, 313] width 13 height 13
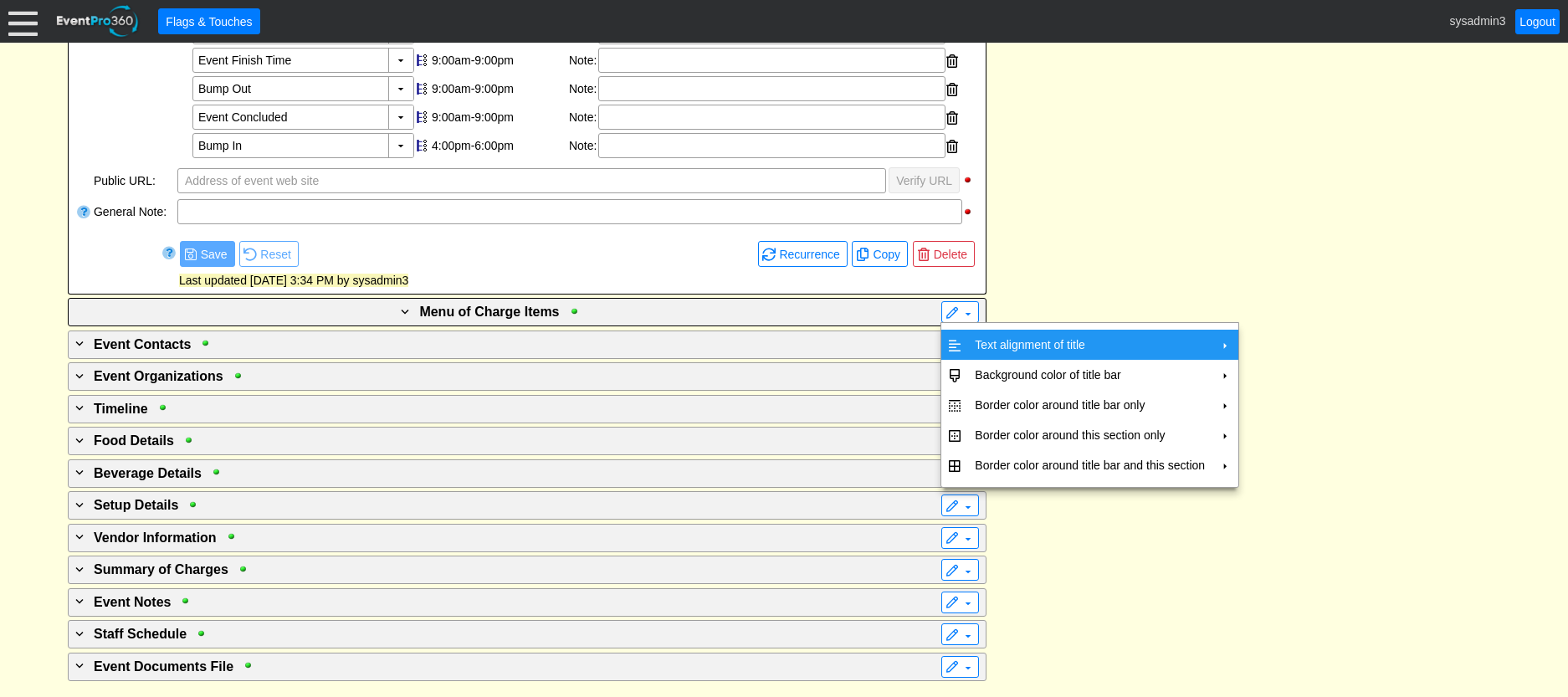
click at [1028, 337] on td "Text alignment of title" at bounding box center [1090, 344] width 244 height 30
click at [1265, 349] on td "Left" at bounding box center [1252, 352] width 27 height 30
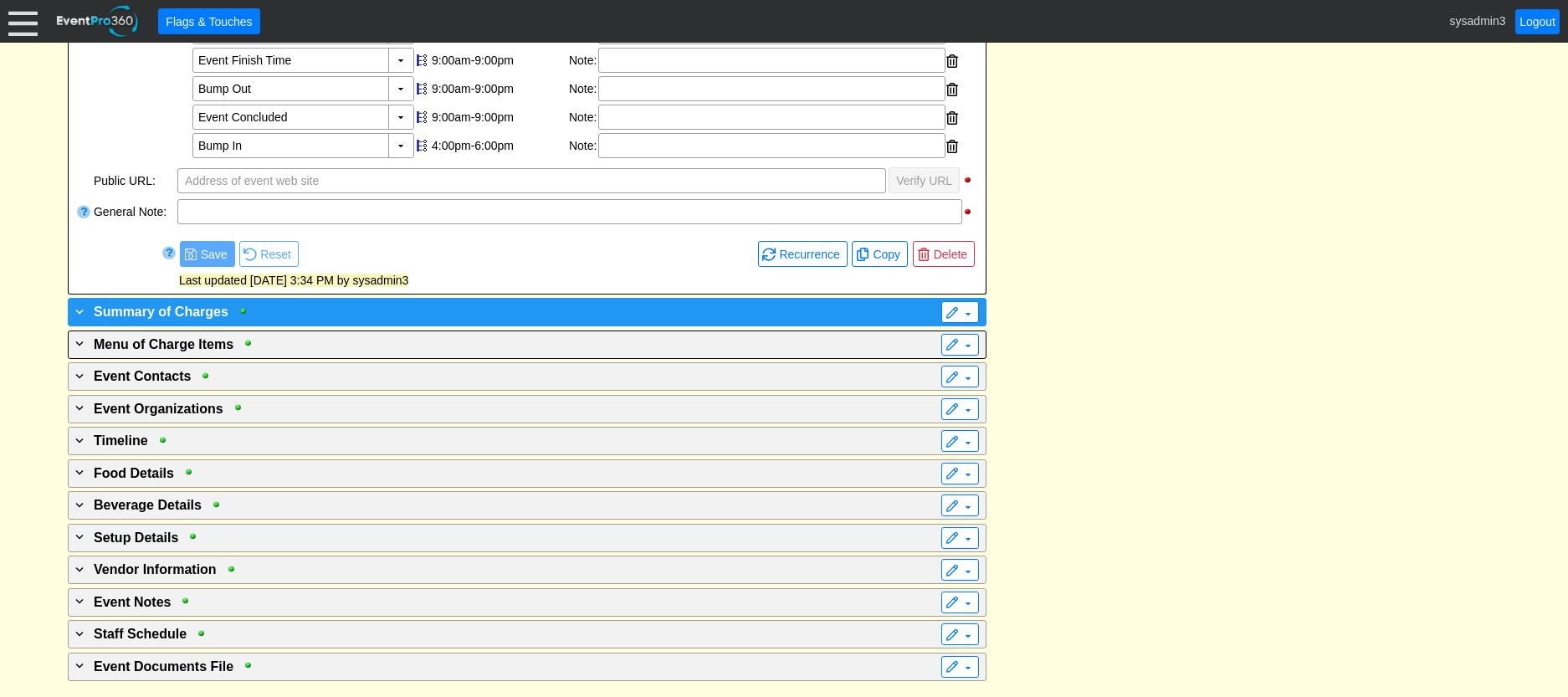
click at [879, 312] on div "+ Summary of Charges" at bounding box center [492, 311] width 842 height 20
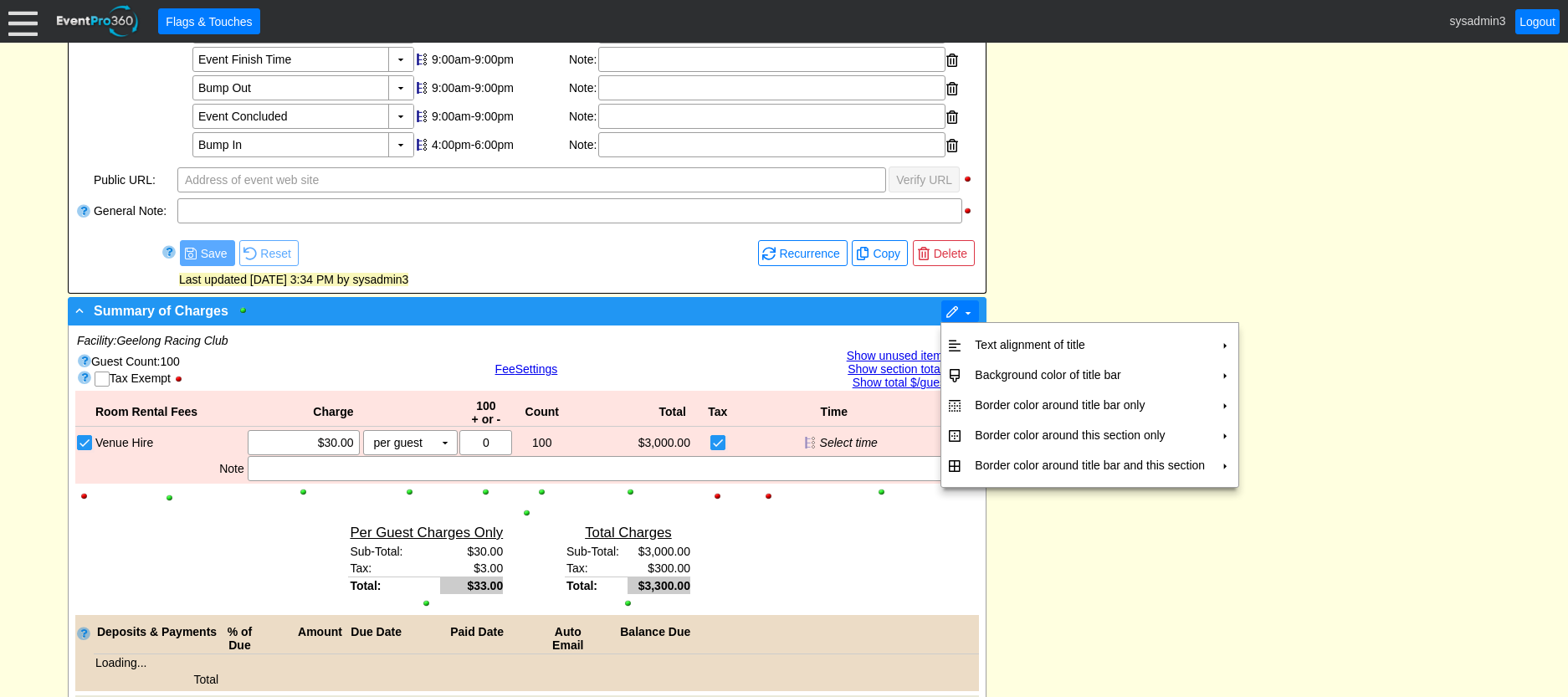
click at [946, 310] on span at bounding box center [952, 312] width 13 height 13
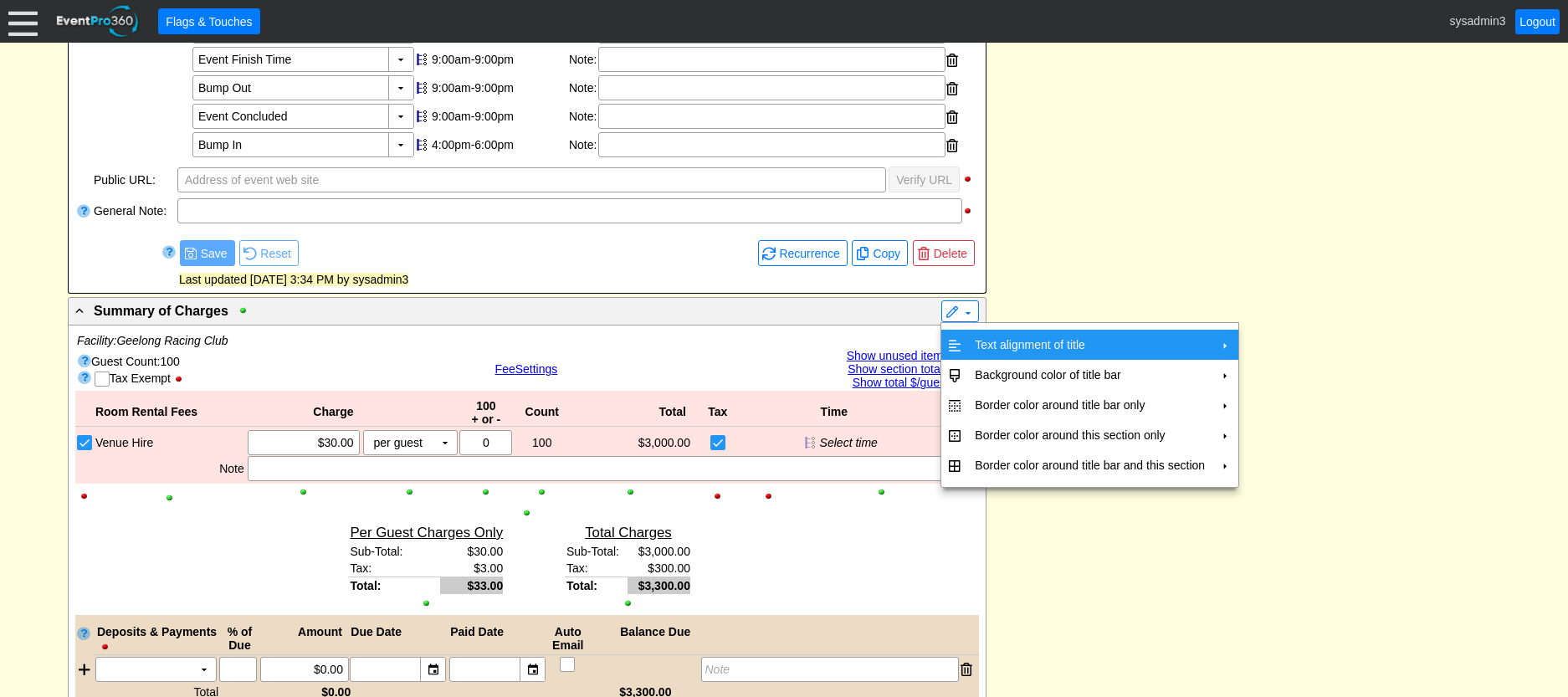
click at [1022, 342] on td "Text alignment of title" at bounding box center [1090, 344] width 244 height 30
click at [1298, 383] on td "Center" at bounding box center [1291, 382] width 49 height 30
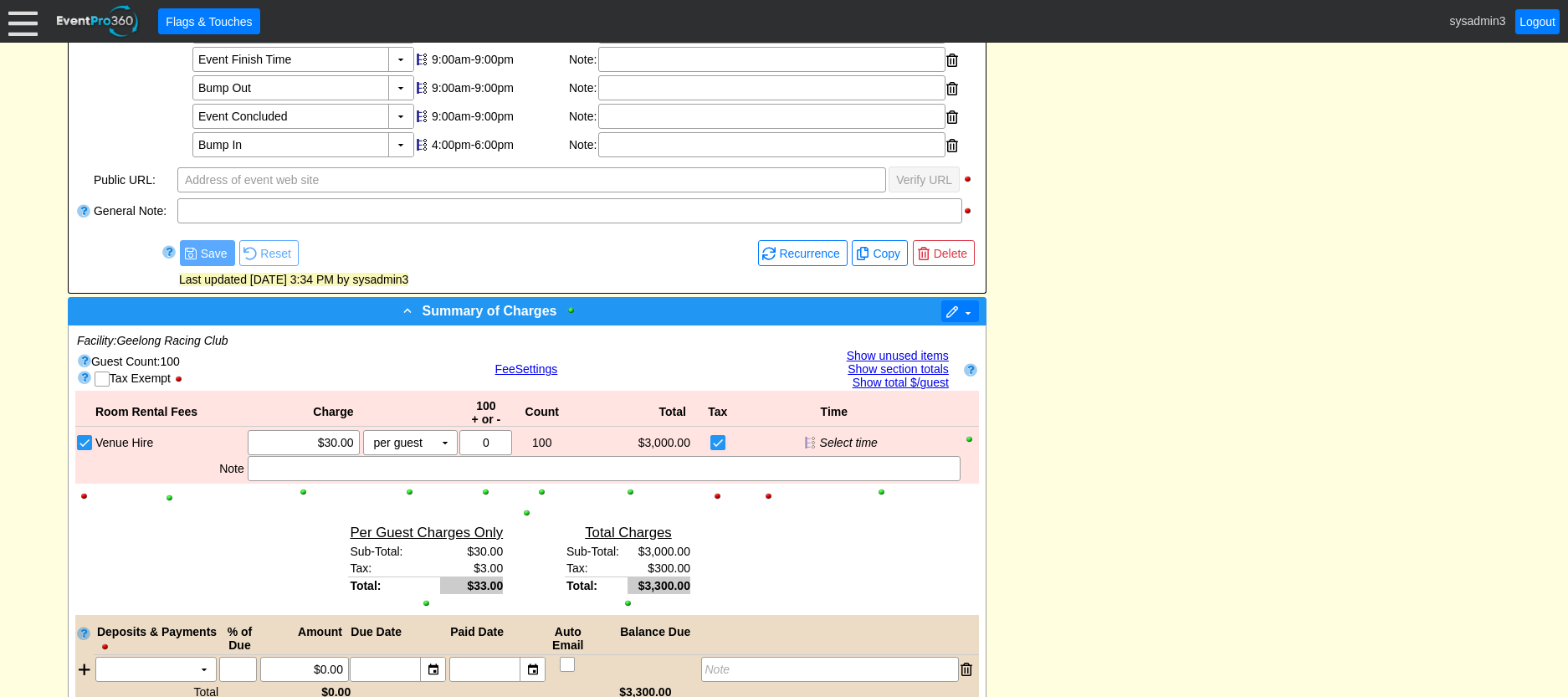
click at [953, 311] on span at bounding box center [952, 312] width 13 height 13
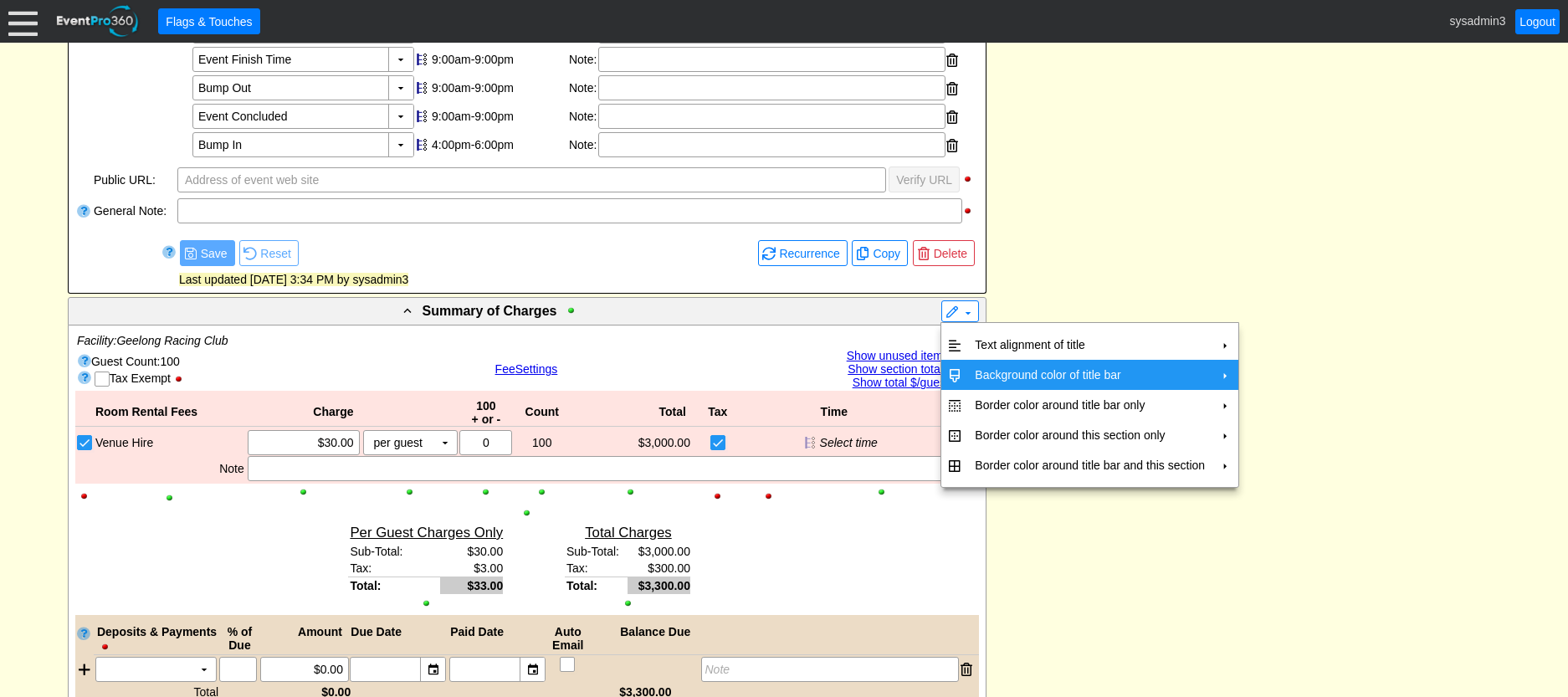
click at [982, 368] on td "Background color of title bar" at bounding box center [1090, 375] width 244 height 30
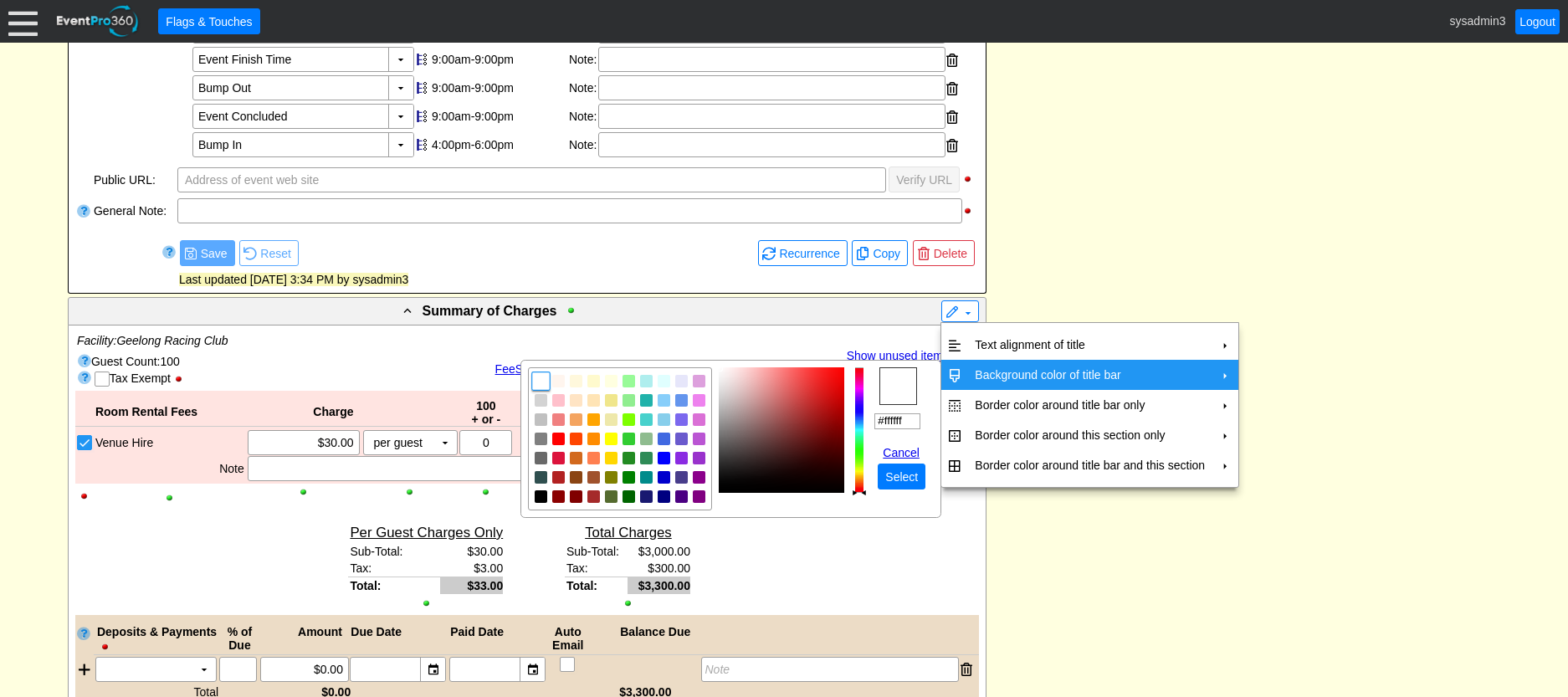
drag, startPoint x: 910, startPoint y: 424, endPoint x: 855, endPoint y: 419, distance: 55.2
click at [855, 419] on tr "r g b h ° s % v % hex #ffffff Cancel ● Select" at bounding box center [731, 439] width 406 height 143
paste input "c6e1f3"
type input "#c6e1f3"
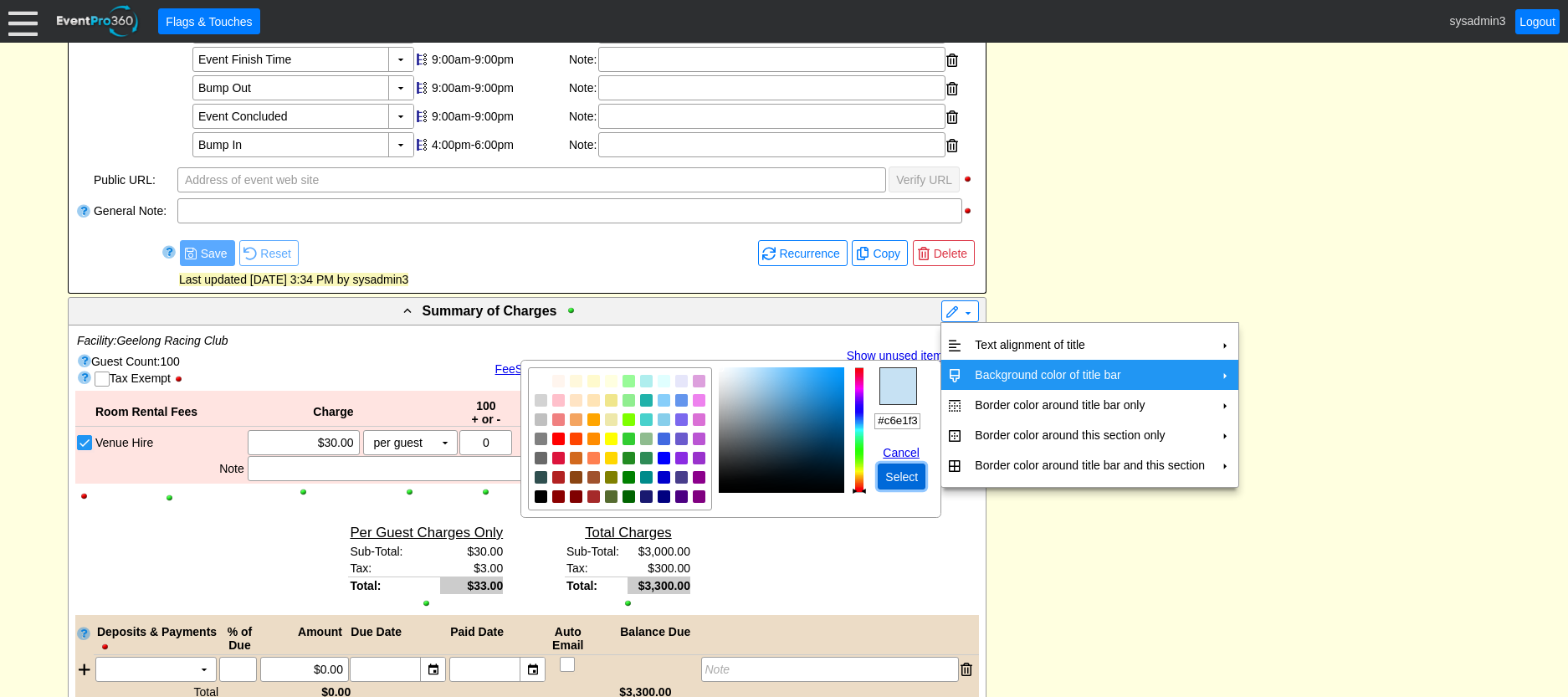
click at [901, 480] on span "Select" at bounding box center [901, 477] width 39 height 16
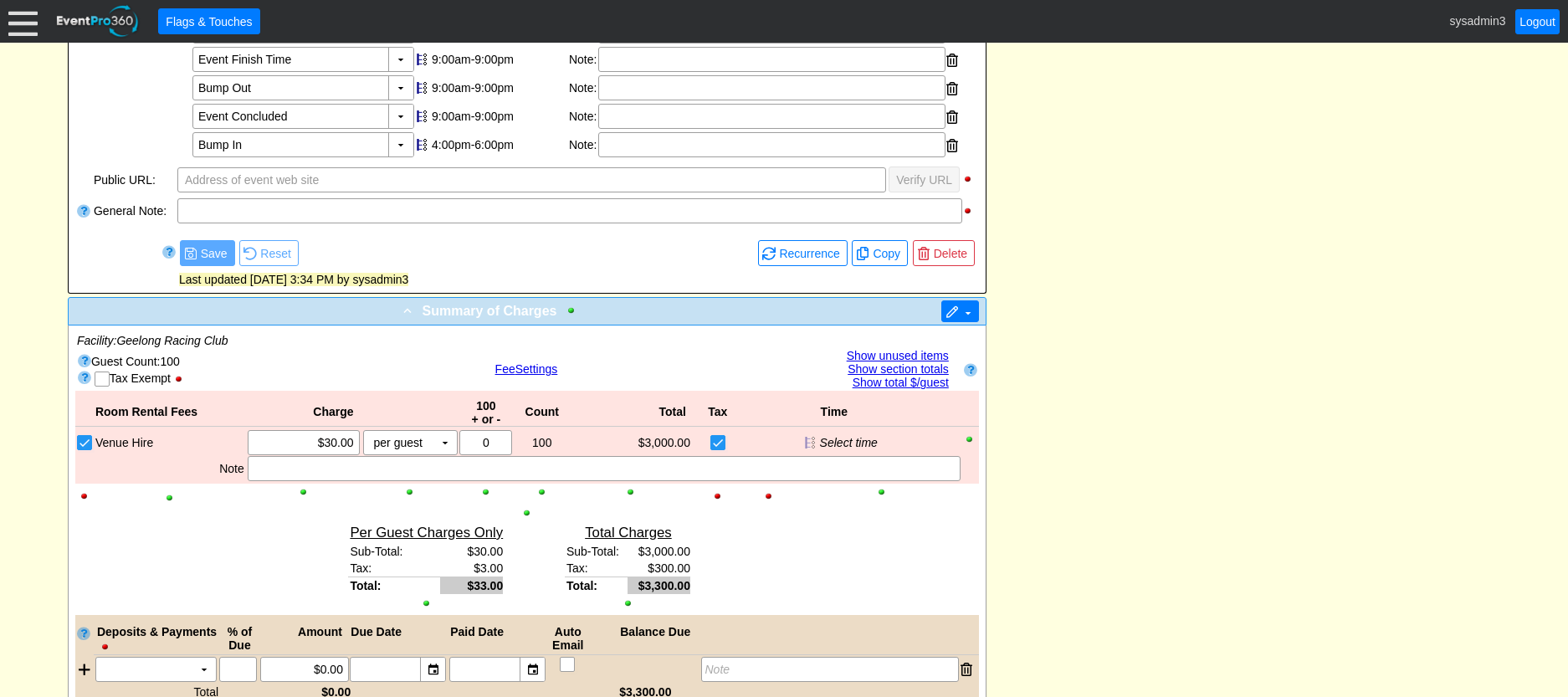
click at [953, 308] on span at bounding box center [952, 312] width 13 height 13
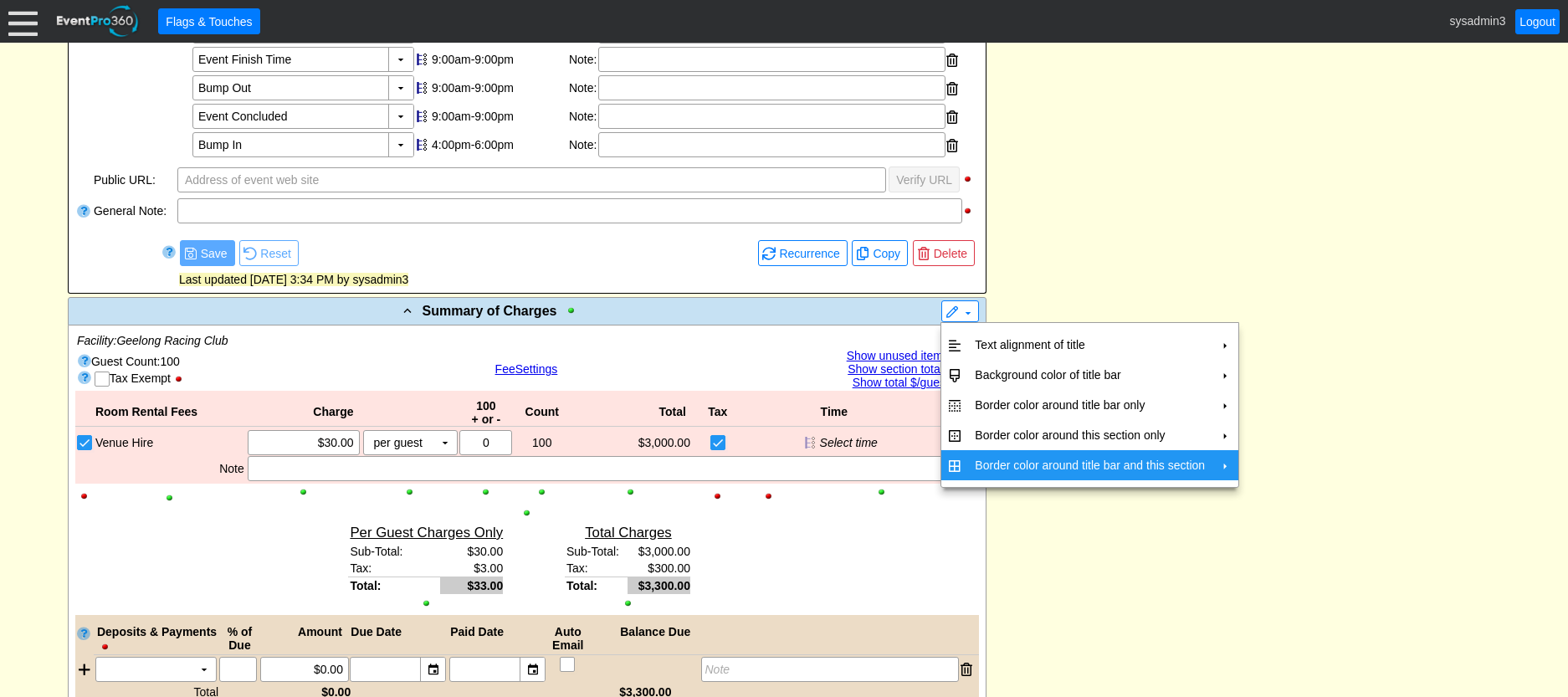
click at [987, 460] on td "Border color around title bar and this section" at bounding box center [1090, 465] width 244 height 30
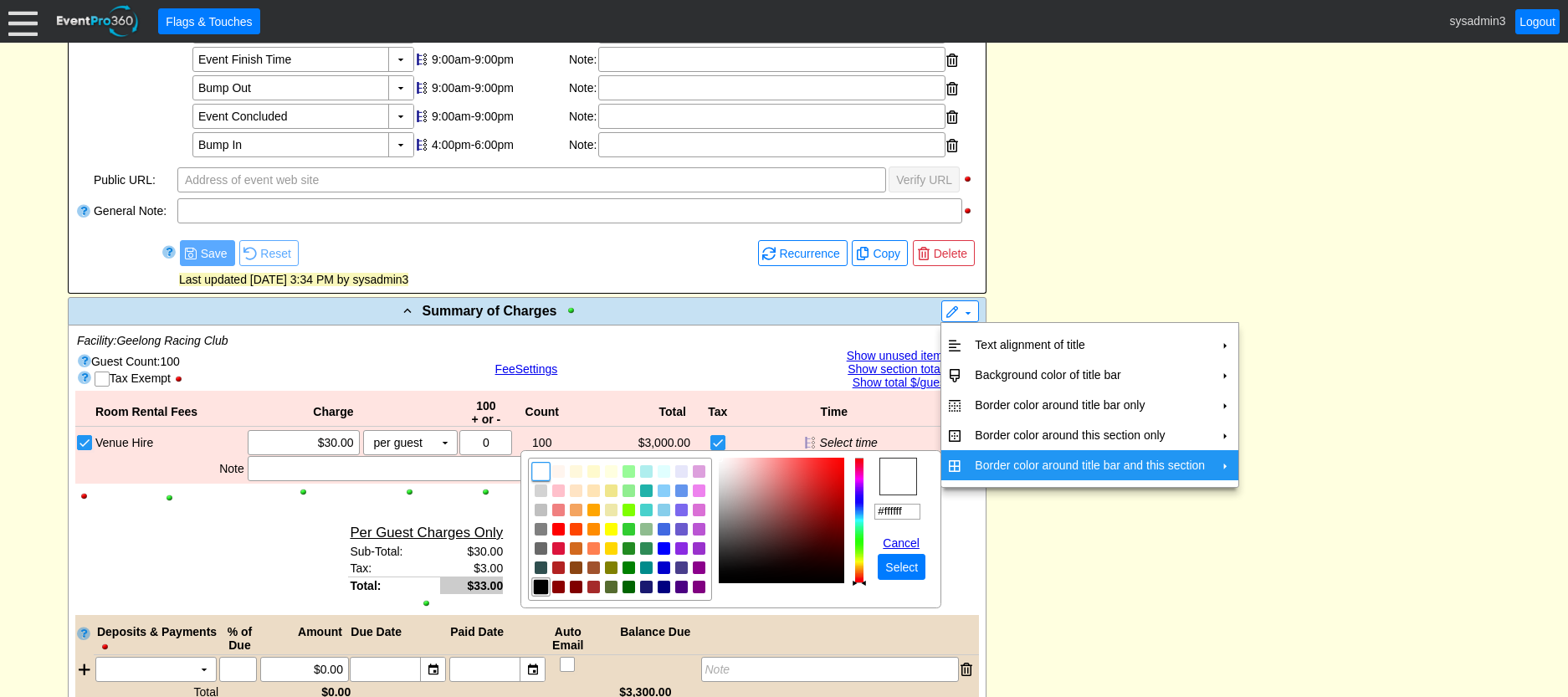
click at [538, 583] on img "focusNode" at bounding box center [541, 586] width 15 height 15
type input "#000000"
click at [901, 562] on span "Select" at bounding box center [901, 567] width 39 height 16
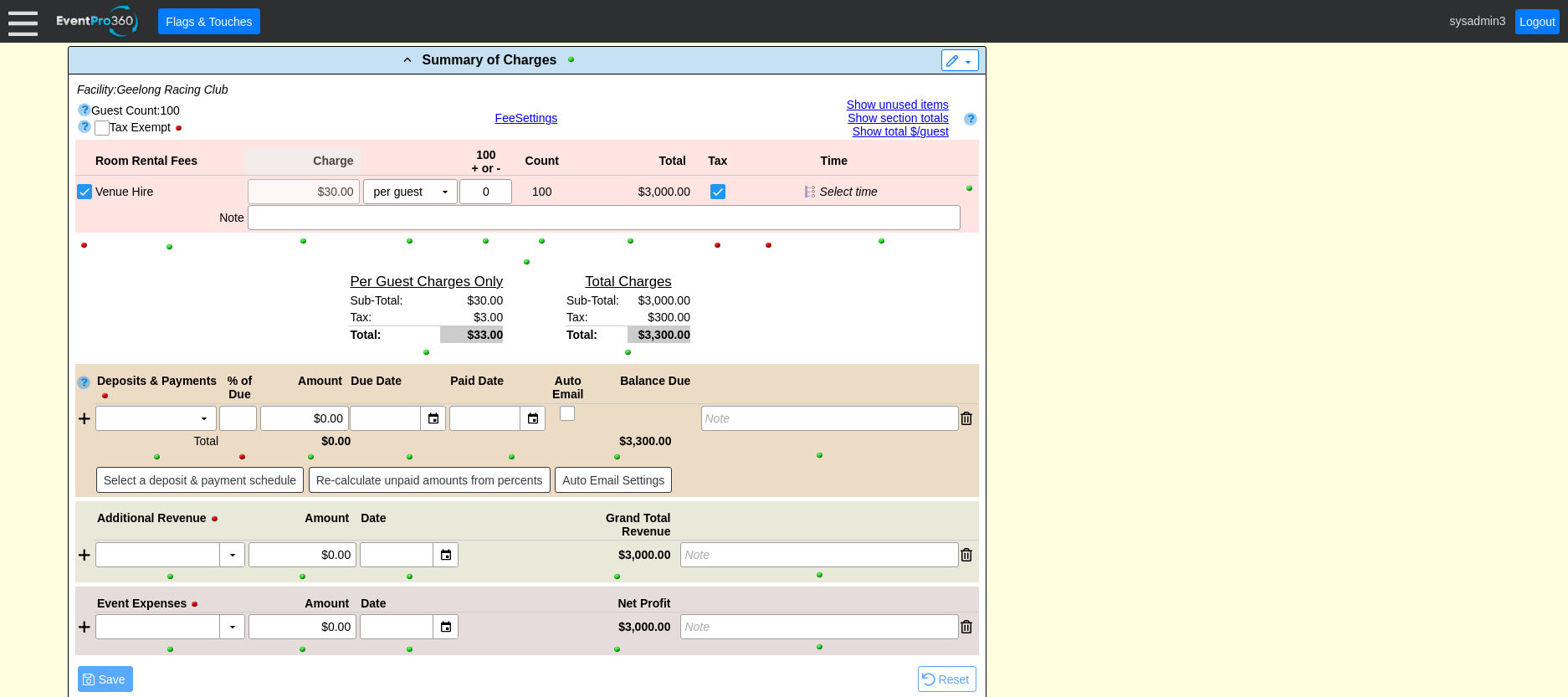
click at [302, 239] on div at bounding box center [303, 241] width 112 height 12
click at [880, 240] on div at bounding box center [882, 241] width 158 height 12
click at [632, 238] on div at bounding box center [629, 241] width 120 height 12
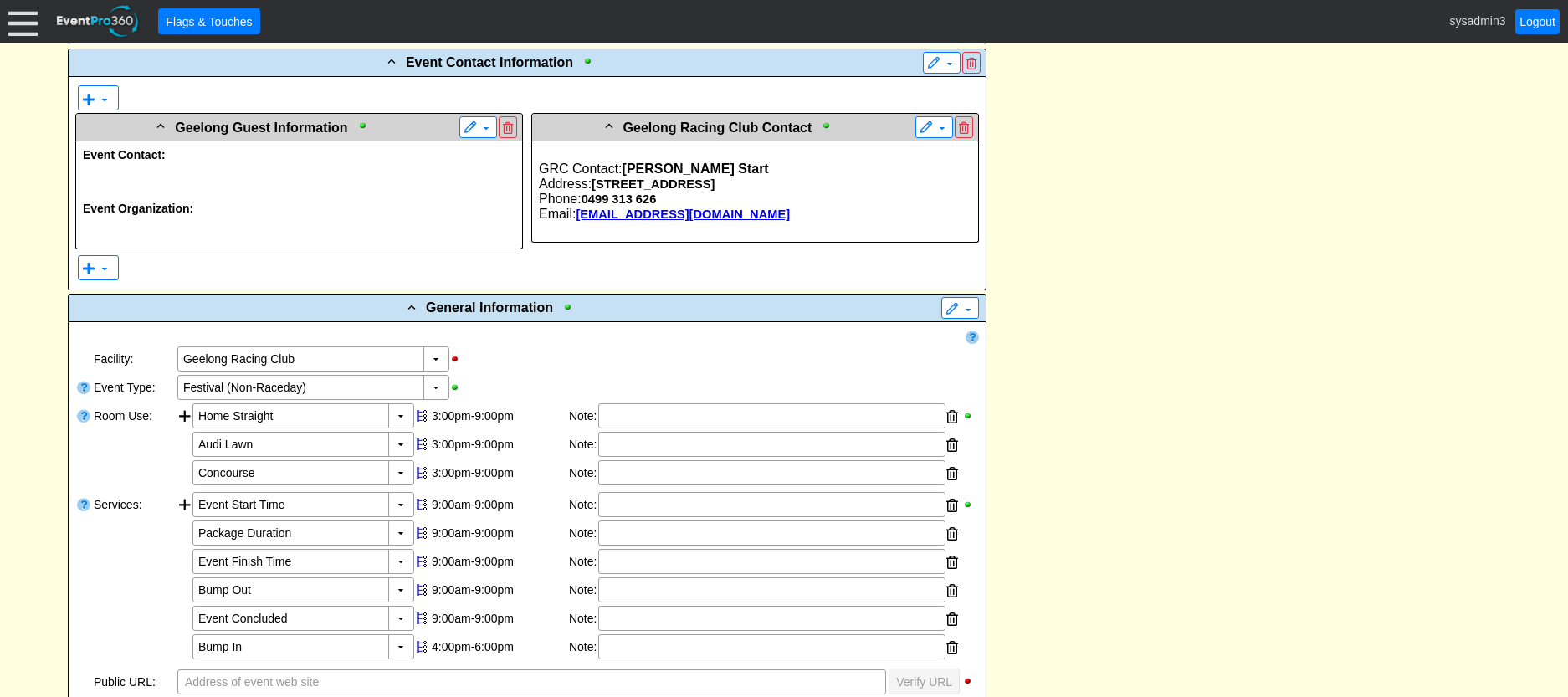
scroll to position [427, 0]
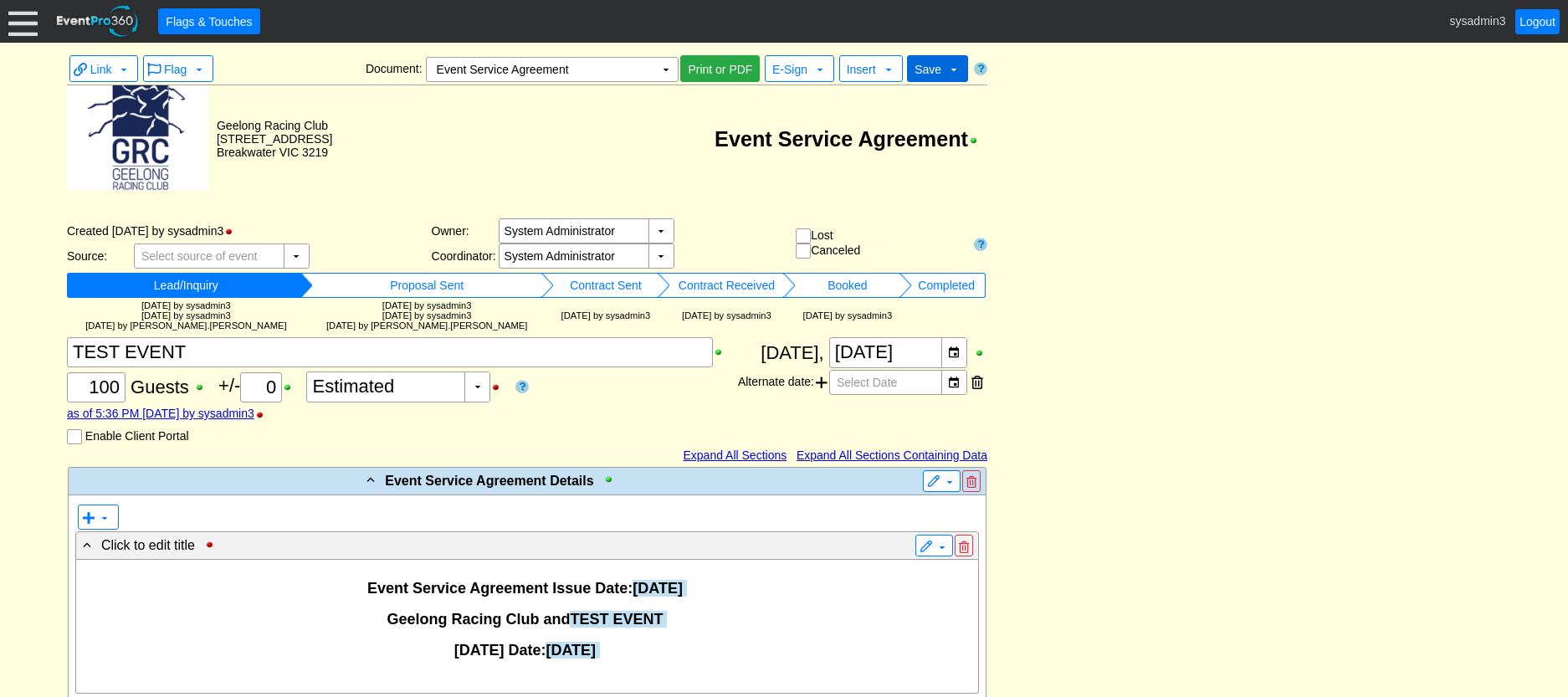
click at [930, 63] on span "Save" at bounding box center [927, 68] width 27 height 13
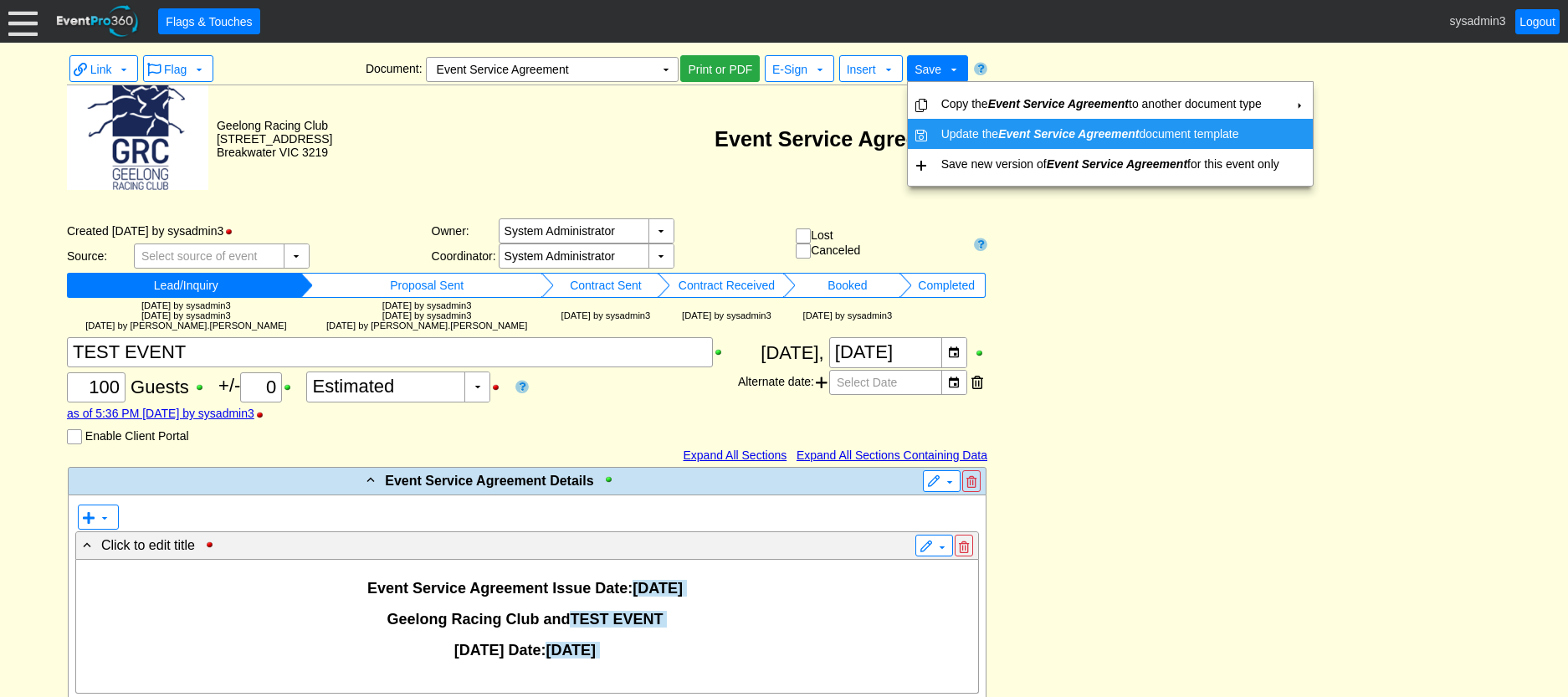
click at [951, 127] on td "Update the Event Service Agreement document template" at bounding box center [1109, 134] width 351 height 30
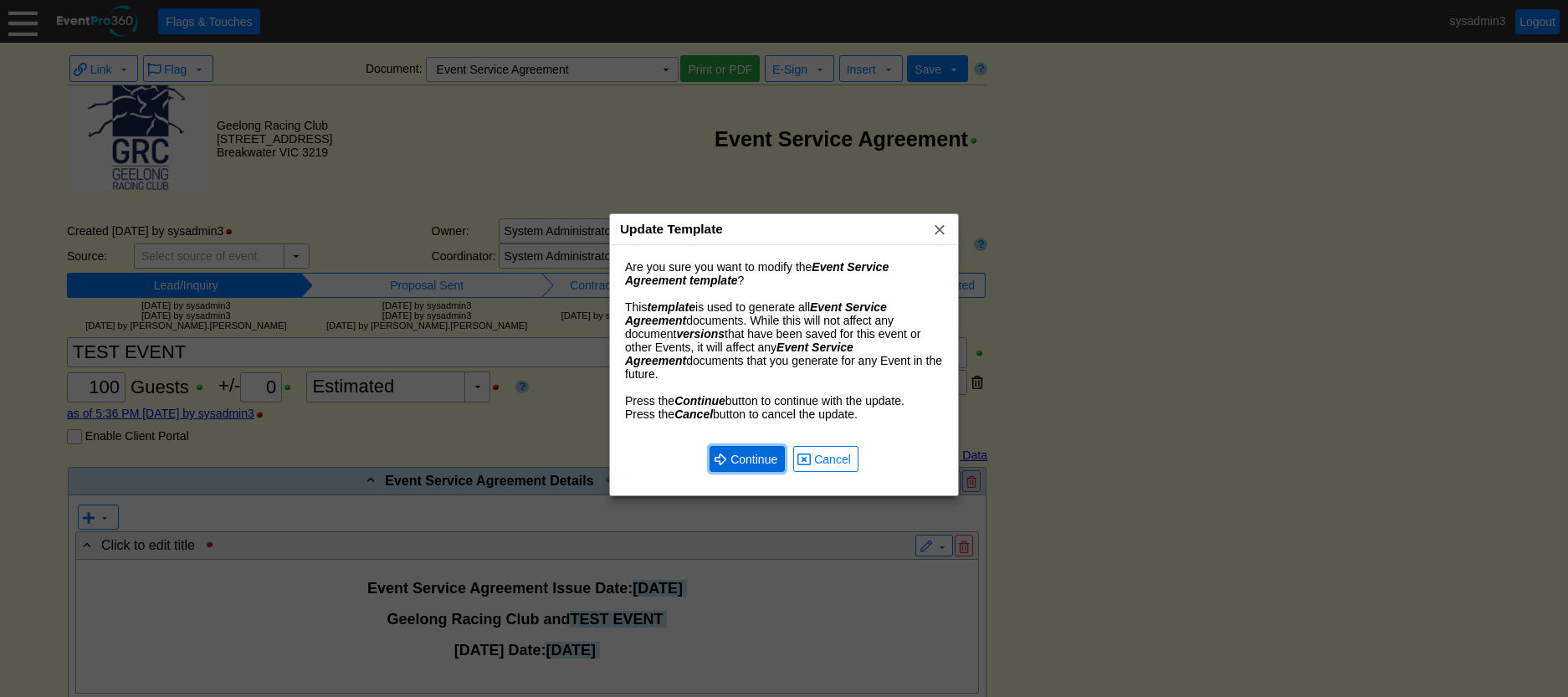
click at [742, 451] on span "Continue" at bounding box center [754, 459] width 54 height 16
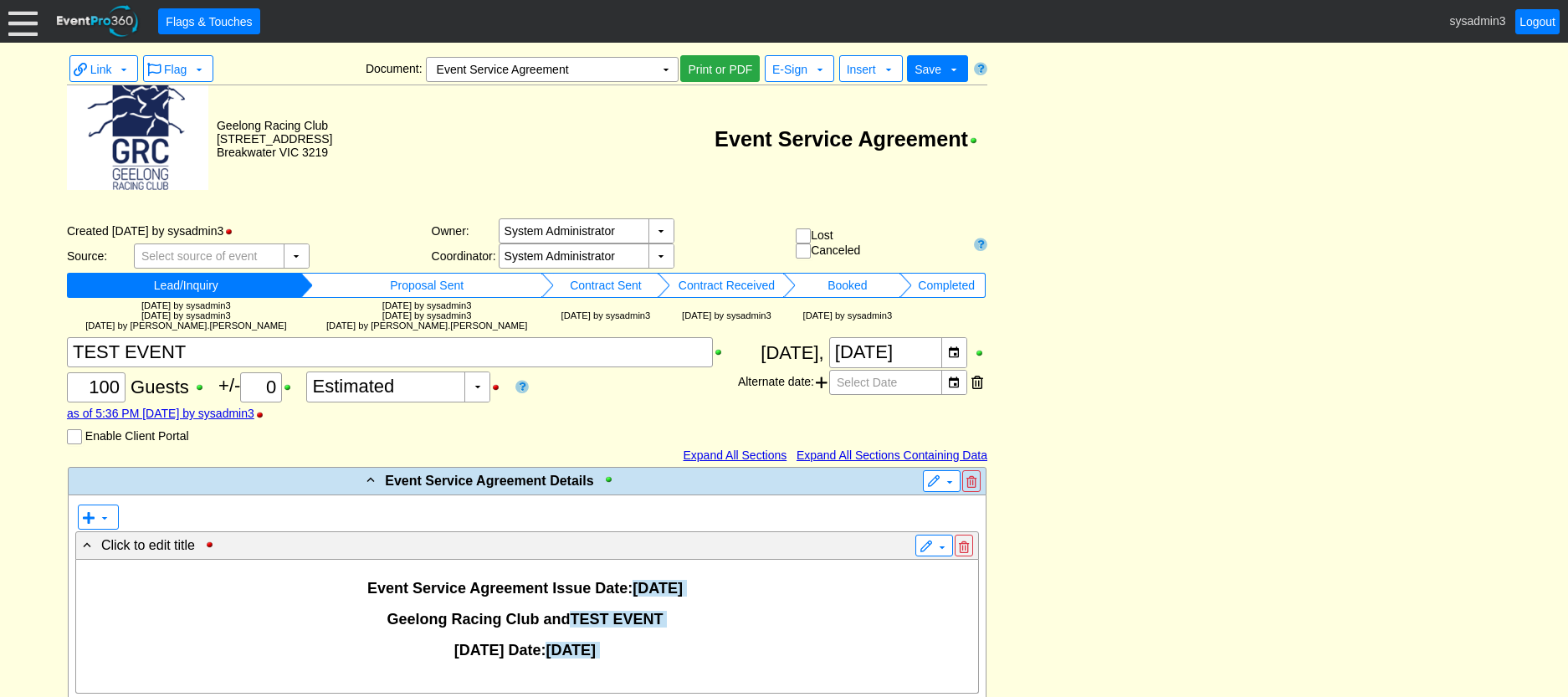
scroll to position [36, 0]
click at [871, 66] on span "Insert" at bounding box center [862, 68] width 29 height 13
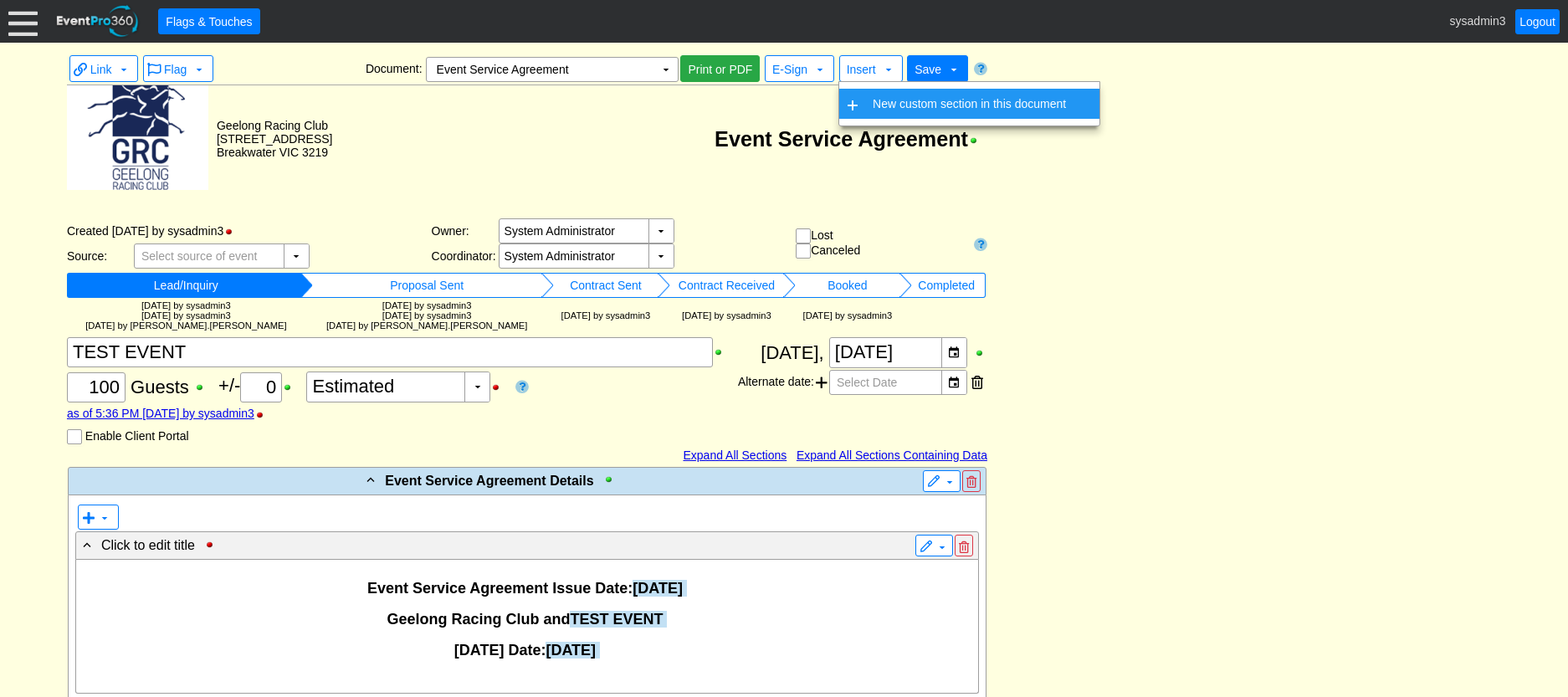
click at [883, 100] on td "New custom section in this document" at bounding box center [969, 103] width 206 height 30
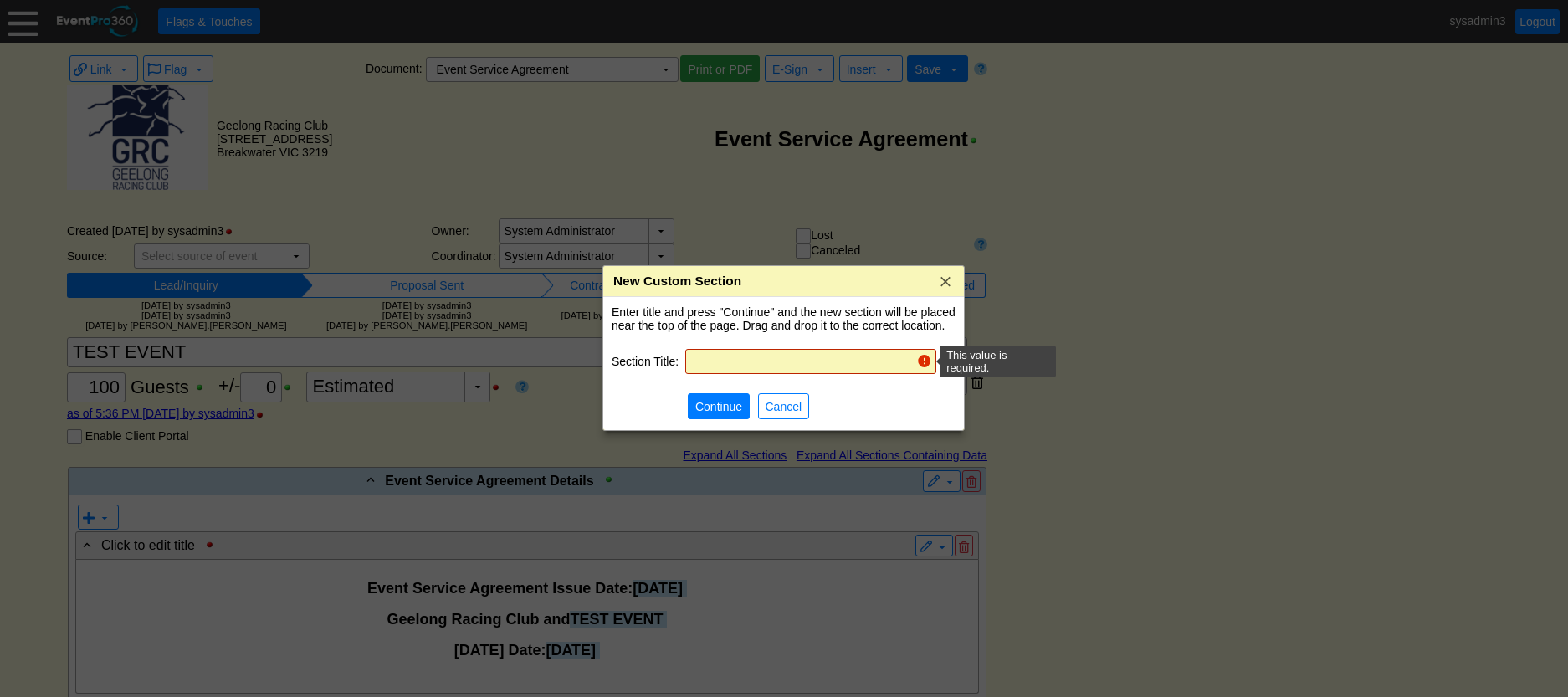
click at [745, 357] on input "text" at bounding box center [800, 362] width 219 height 23
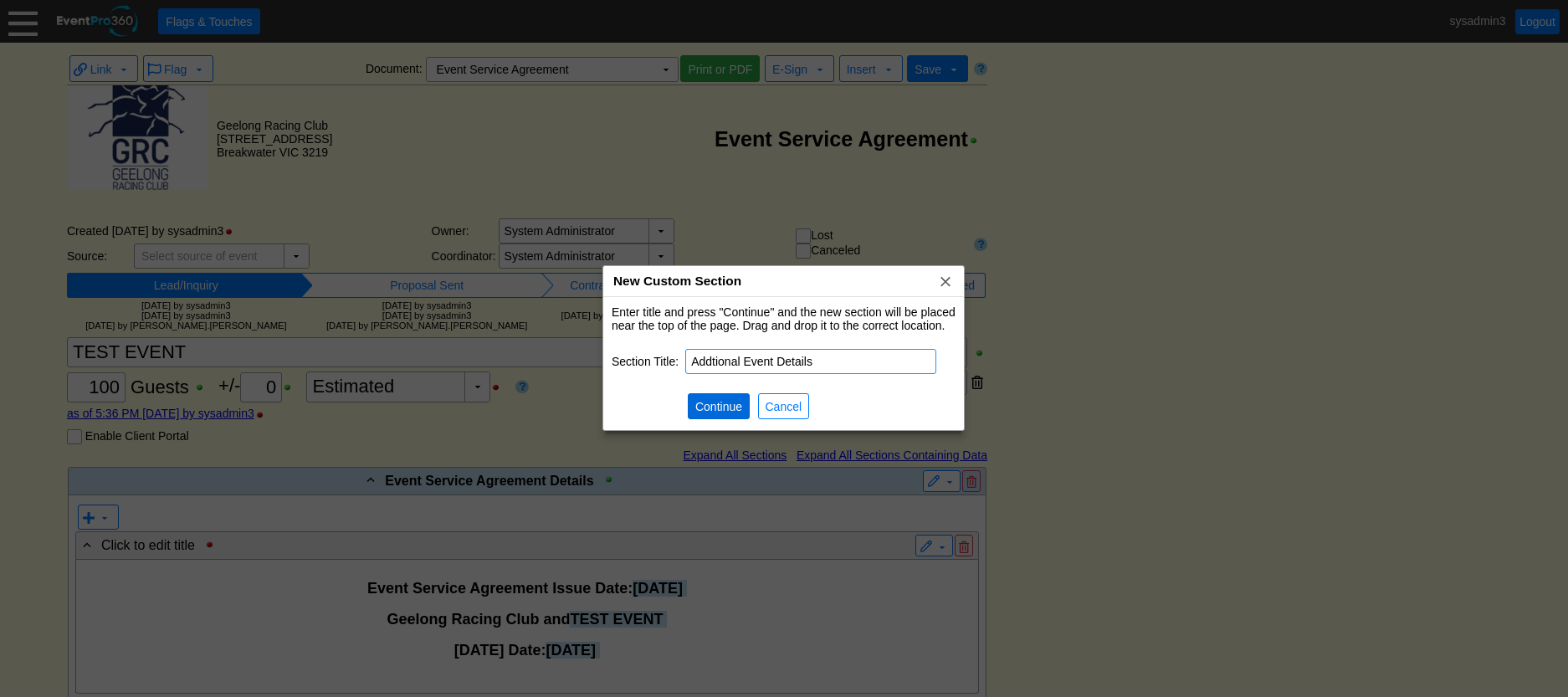
type input "Addtional Event Details"
click at [732, 401] on span "Continue" at bounding box center [719, 407] width 54 height 16
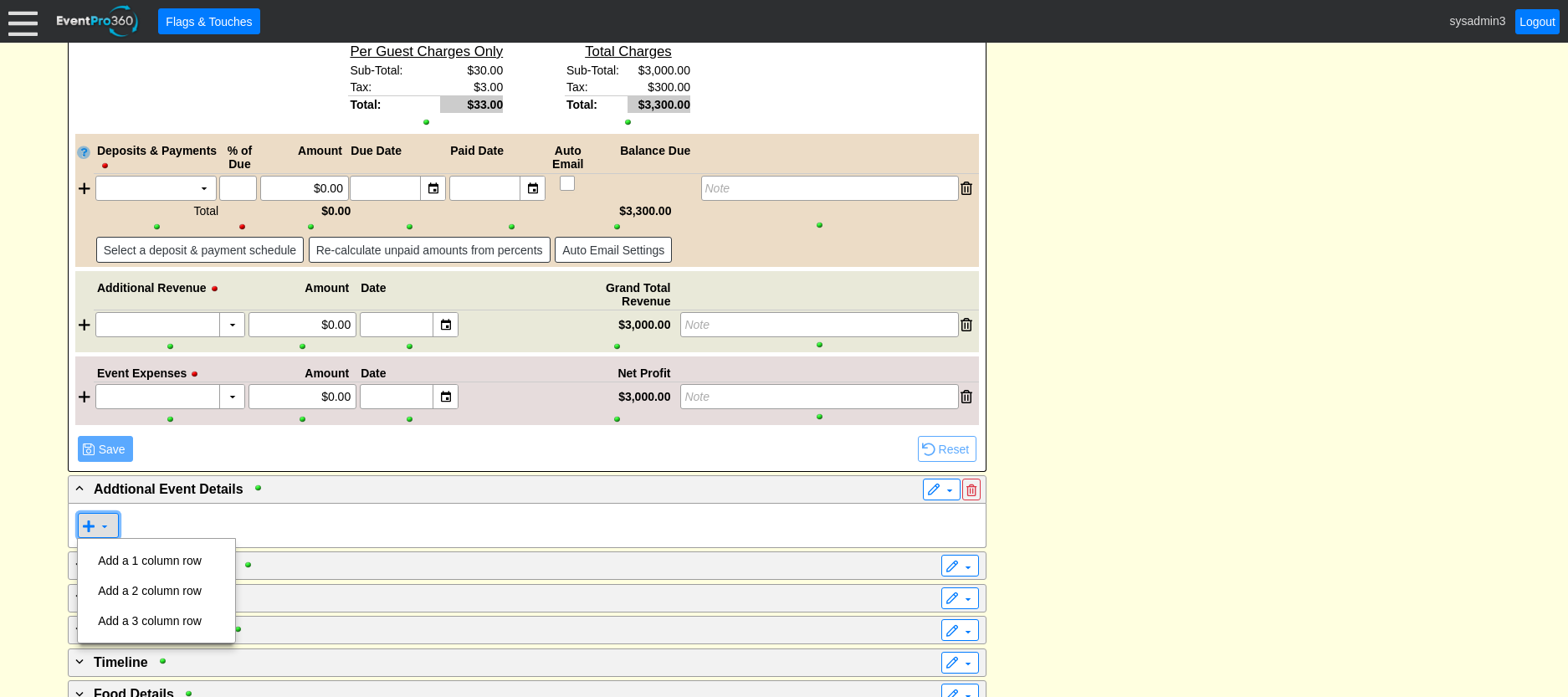
click at [107, 524] on span at bounding box center [104, 526] width 13 height 13
click at [144, 556] on td "Add a 1 column row" at bounding box center [149, 560] width 117 height 30
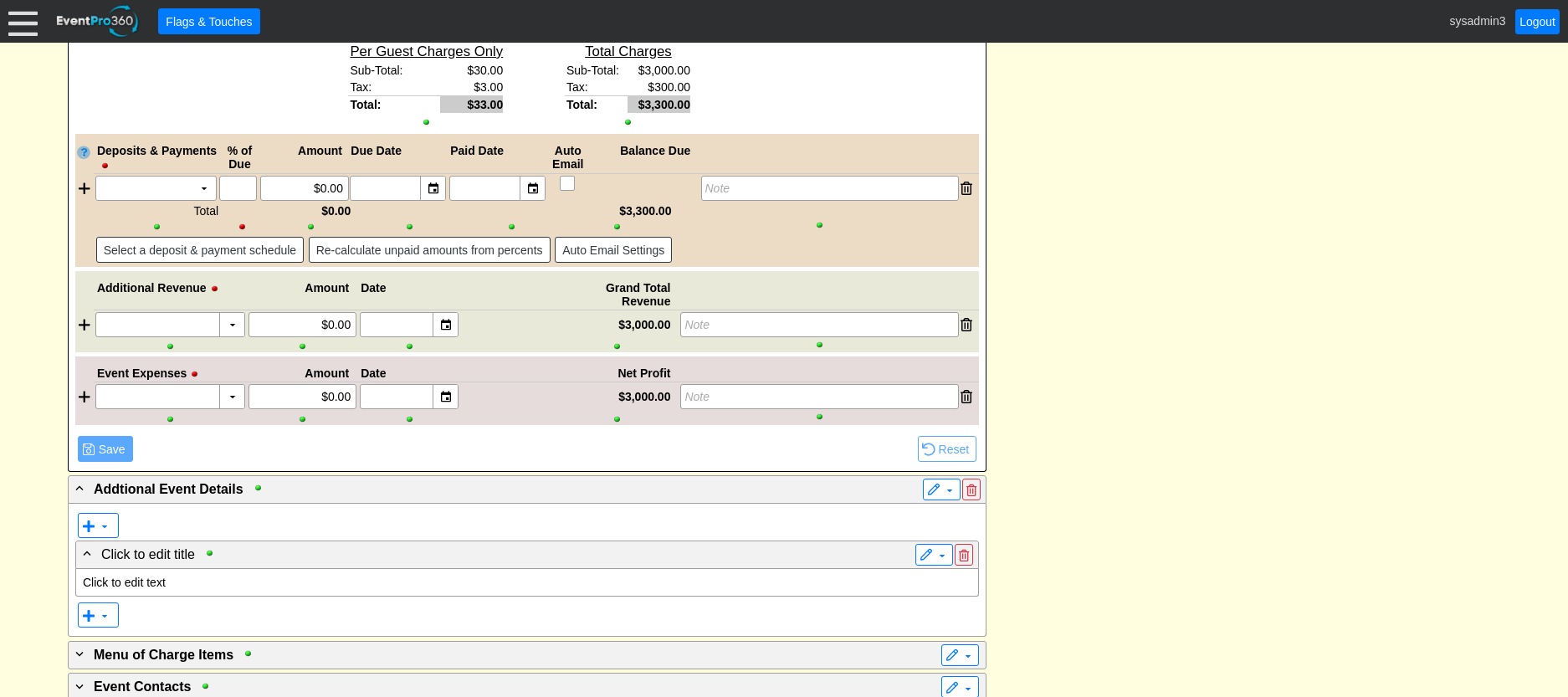
click at [146, 580] on p "Click to edit text" at bounding box center [527, 582] width 888 height 13
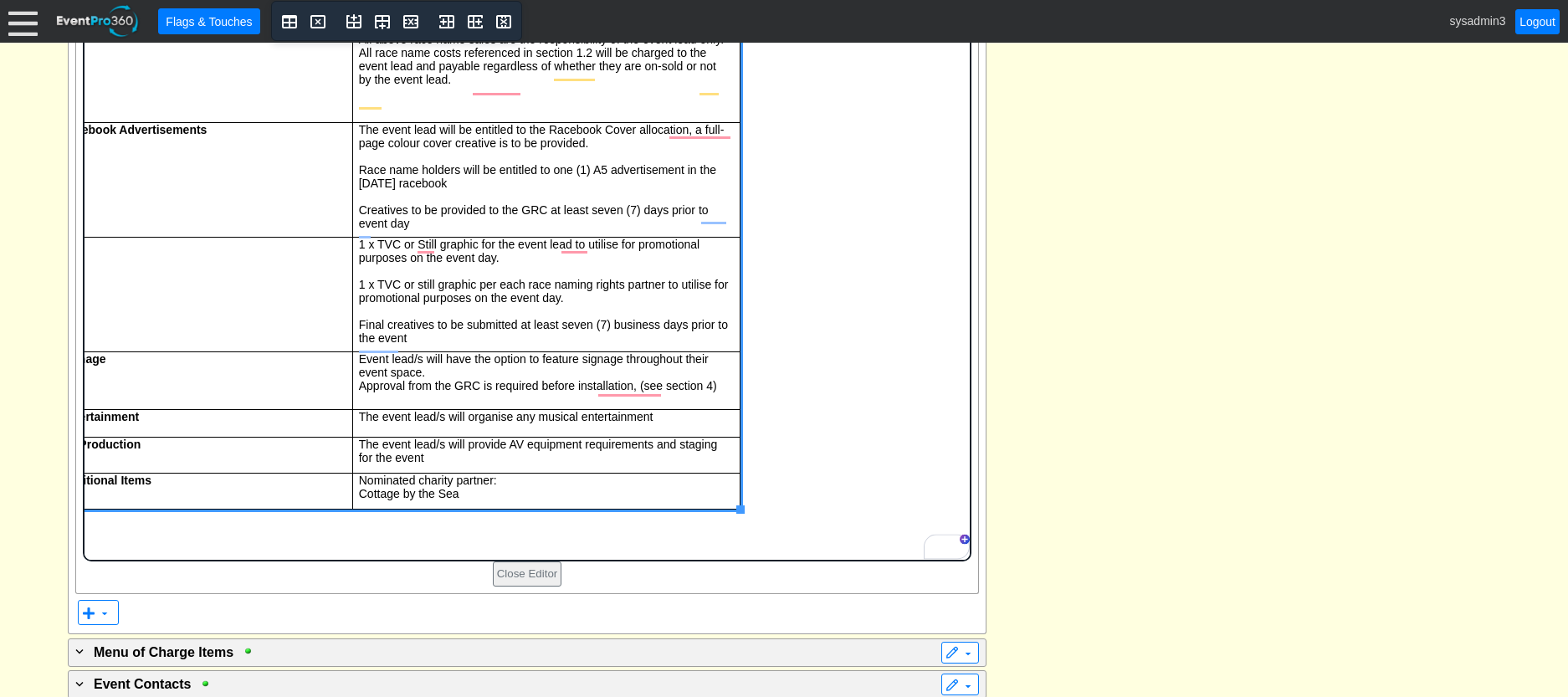
scroll to position [2545, 0]
click at [794, 482] on body "Ticketing $ XXXX PP (inc GST) INCLUSIONS Catering Beverage - Beverage package i…" at bounding box center [526, 148] width 885 height 736
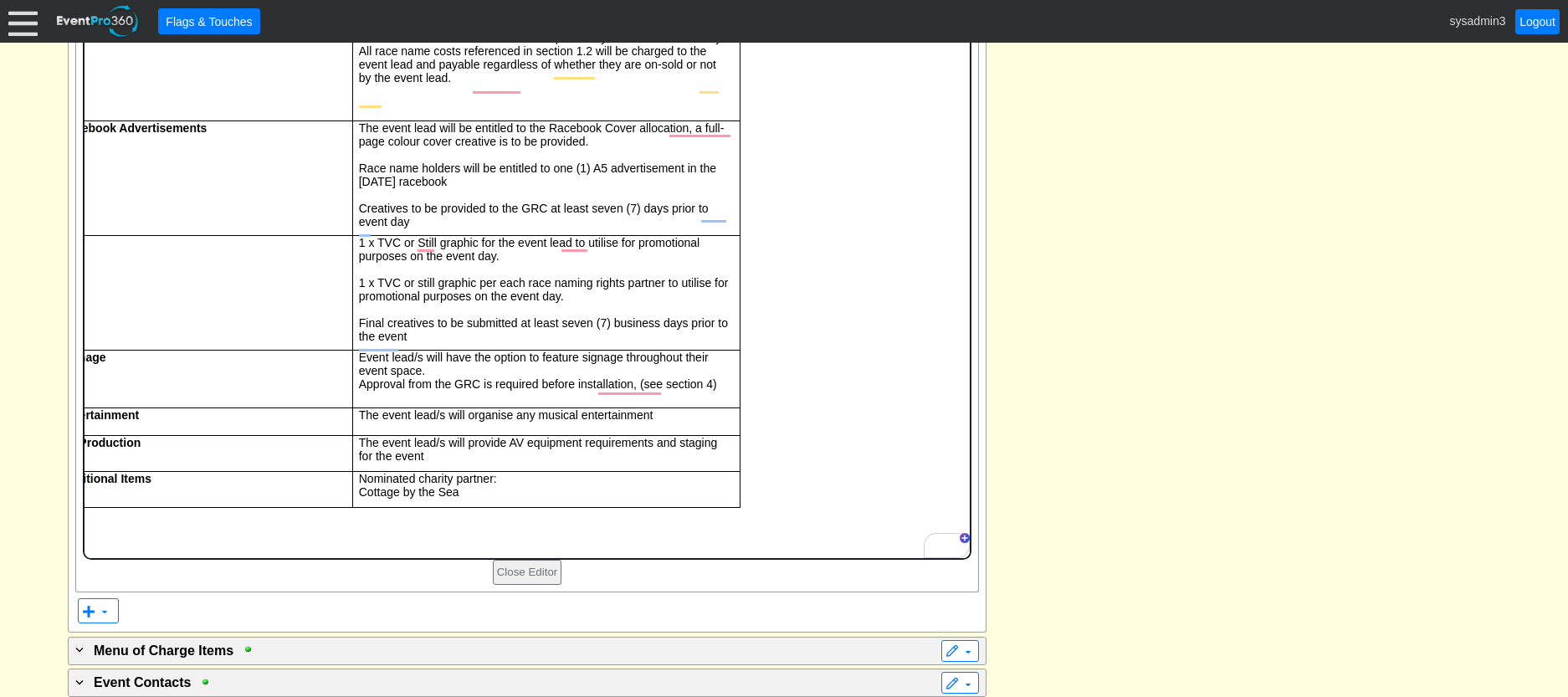
click at [785, 441] on body "Ticketing $ XXXX PP (inc GST) INCLUSIONS Catering Beverage - Beverage package i…" at bounding box center [526, 148] width 885 height 736
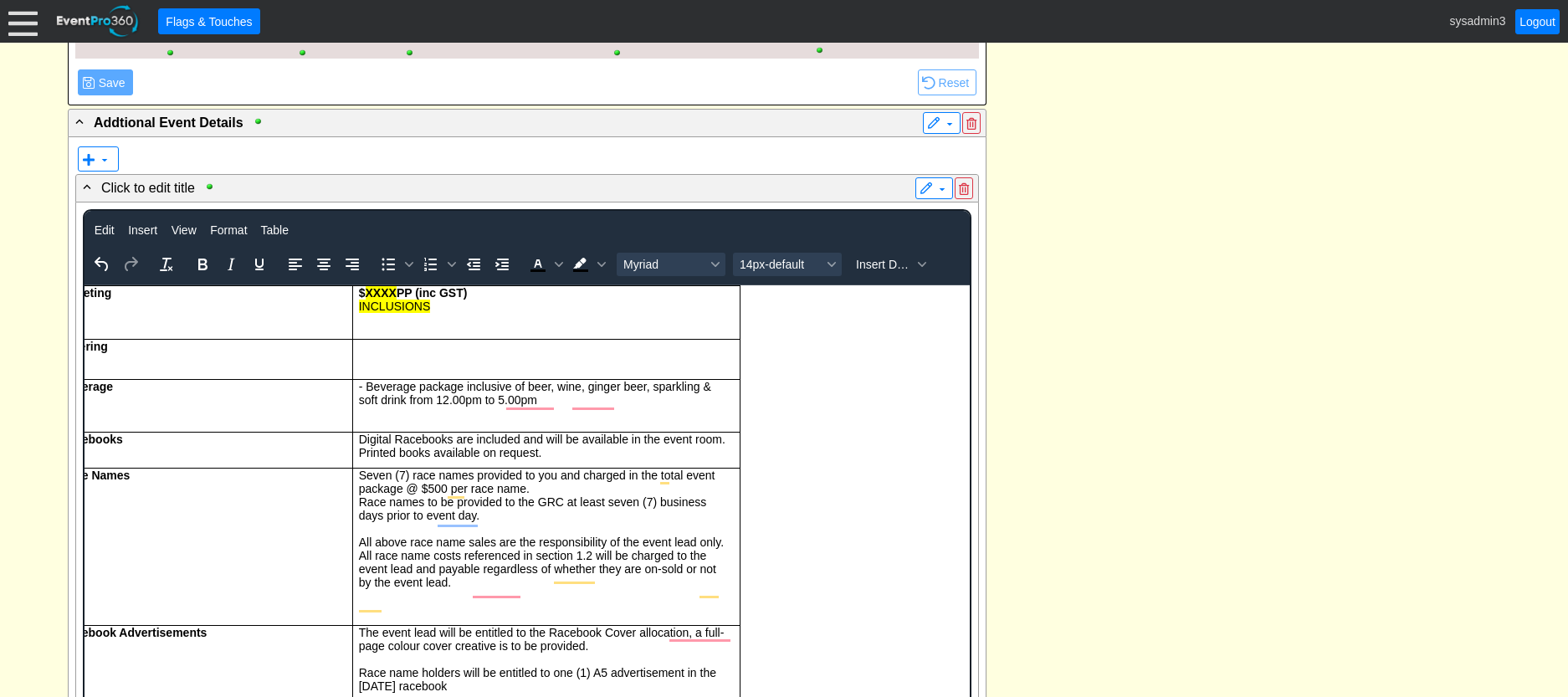
scroll to position [1959, 0]
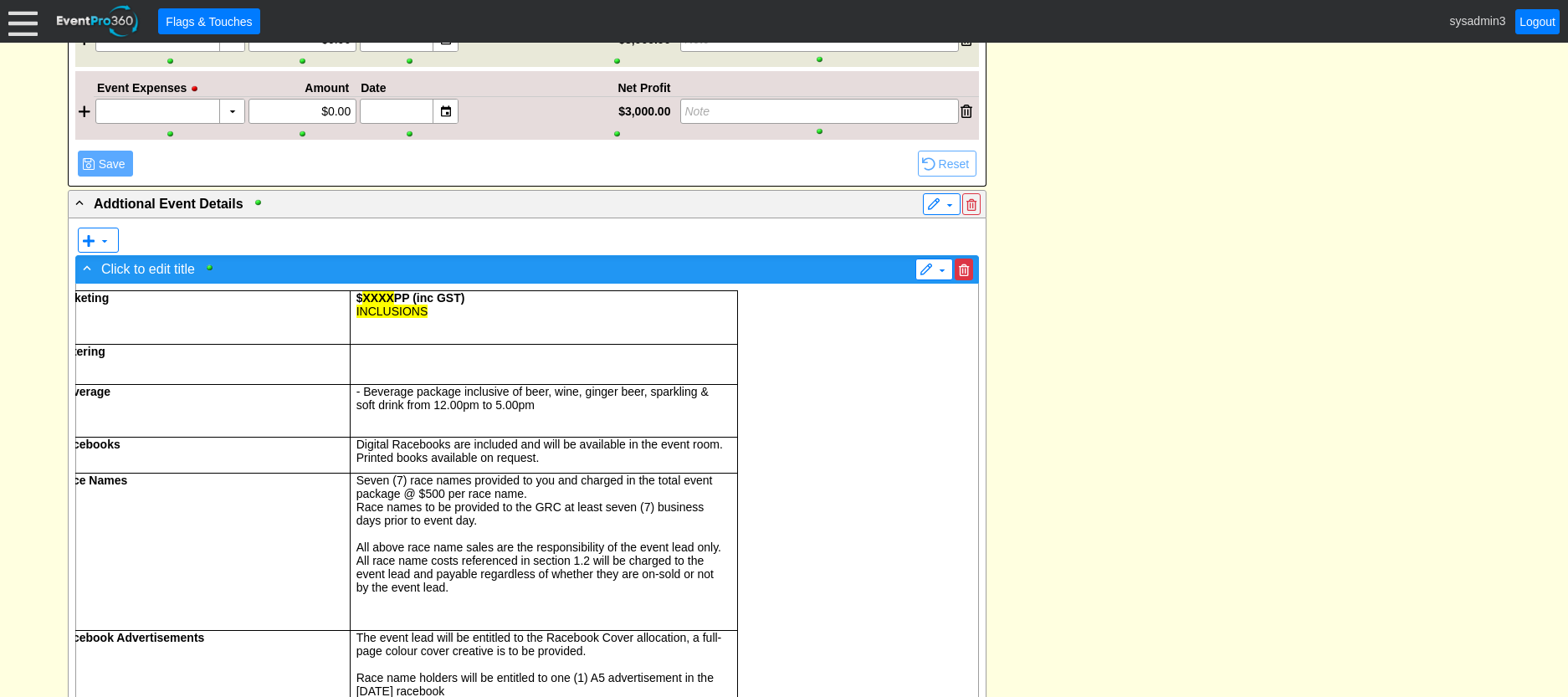
click at [961, 270] on span at bounding box center [964, 270] width 10 height 12
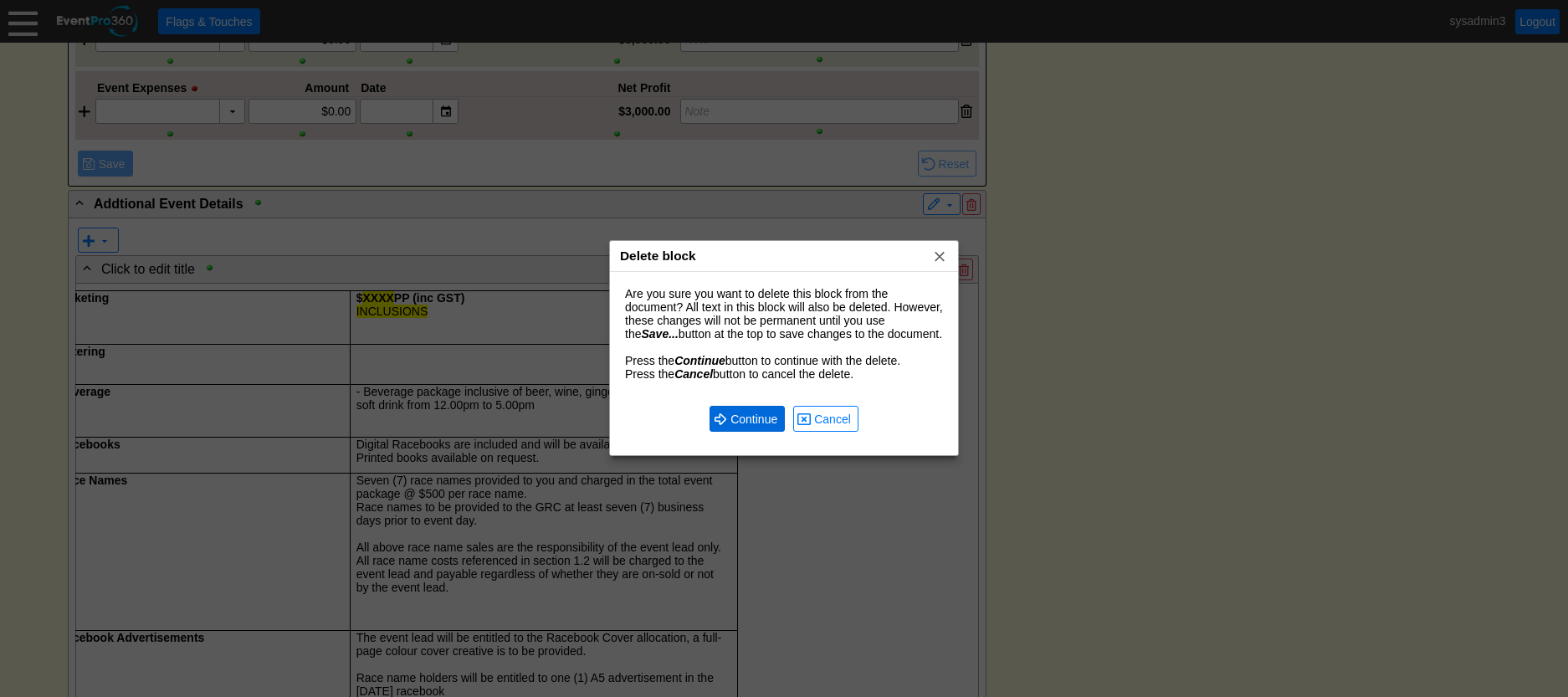
click at [740, 418] on span "Continue" at bounding box center [754, 419] width 54 height 16
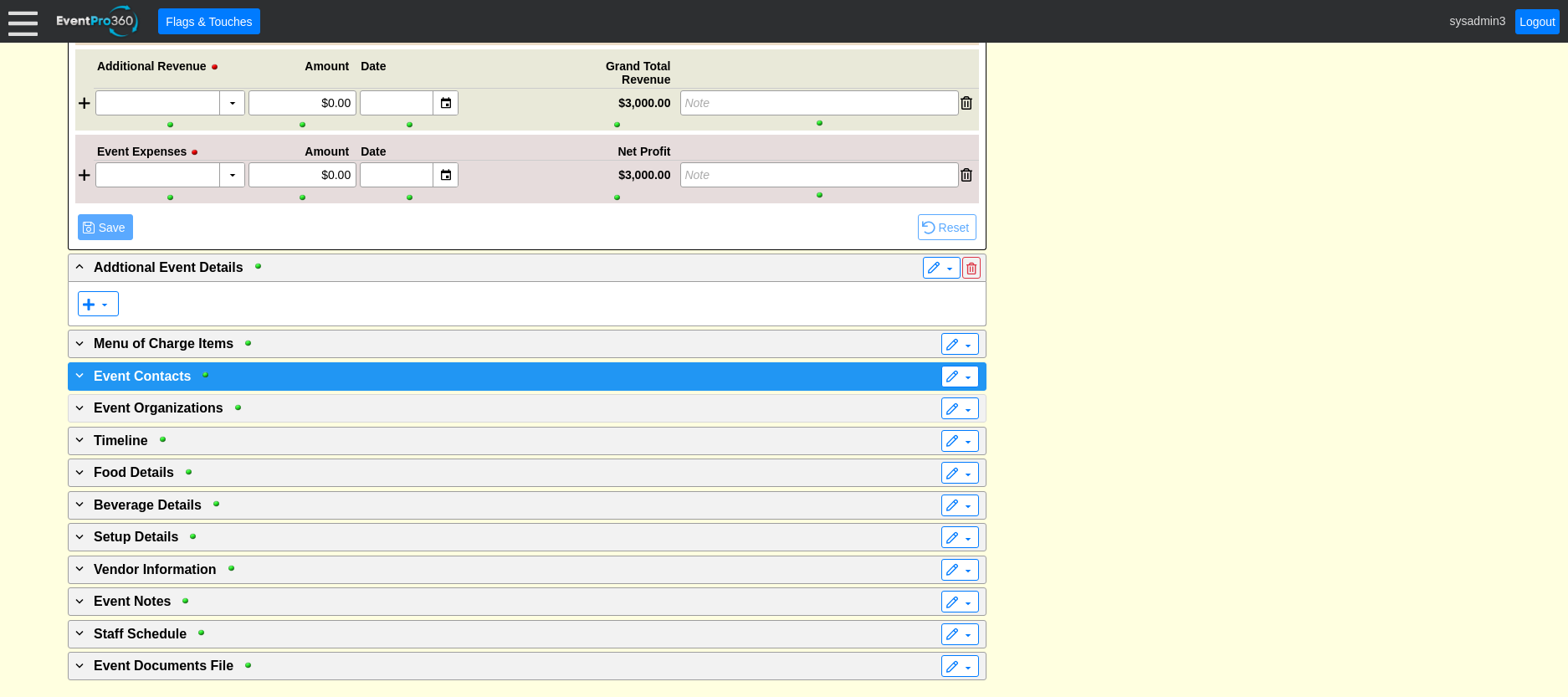
scroll to position [1897, 0]
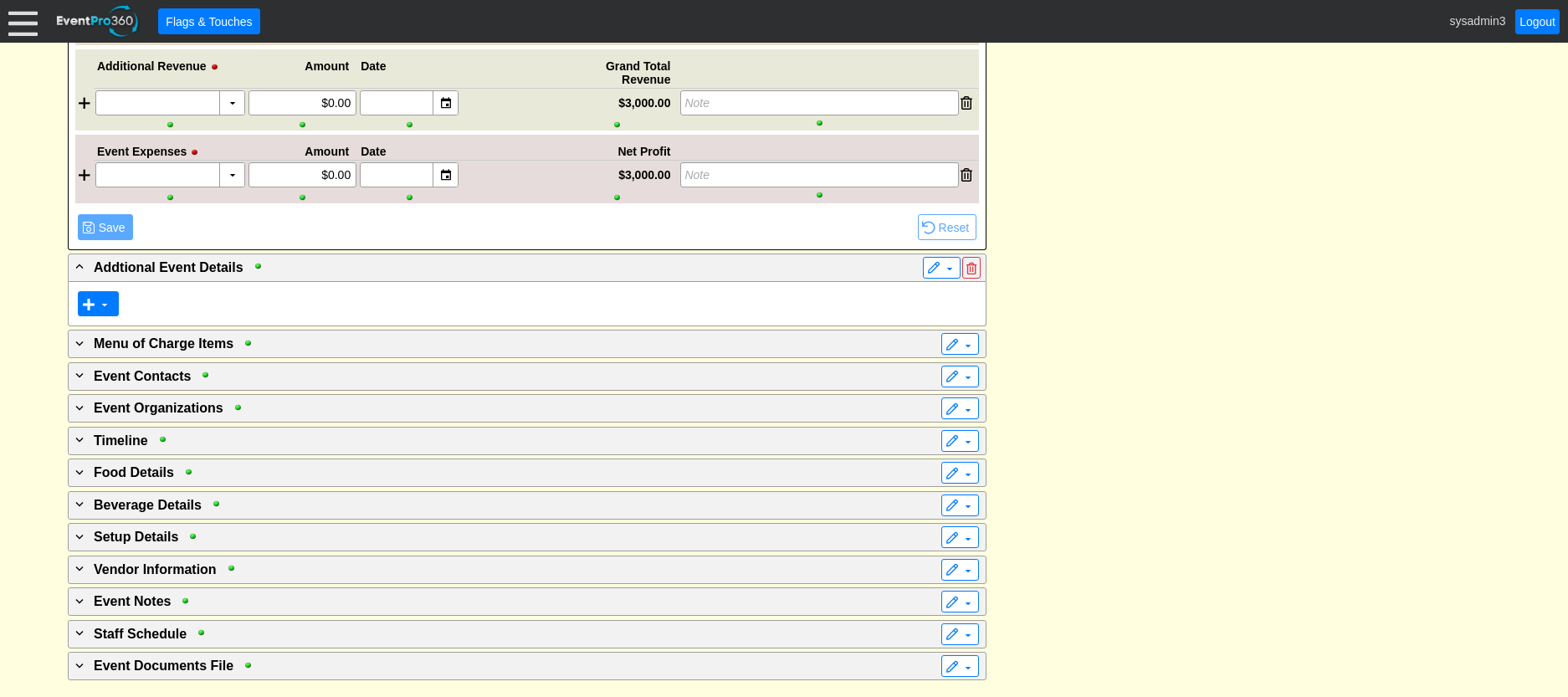
click at [80, 299] on span "▼" at bounding box center [98, 303] width 41 height 25
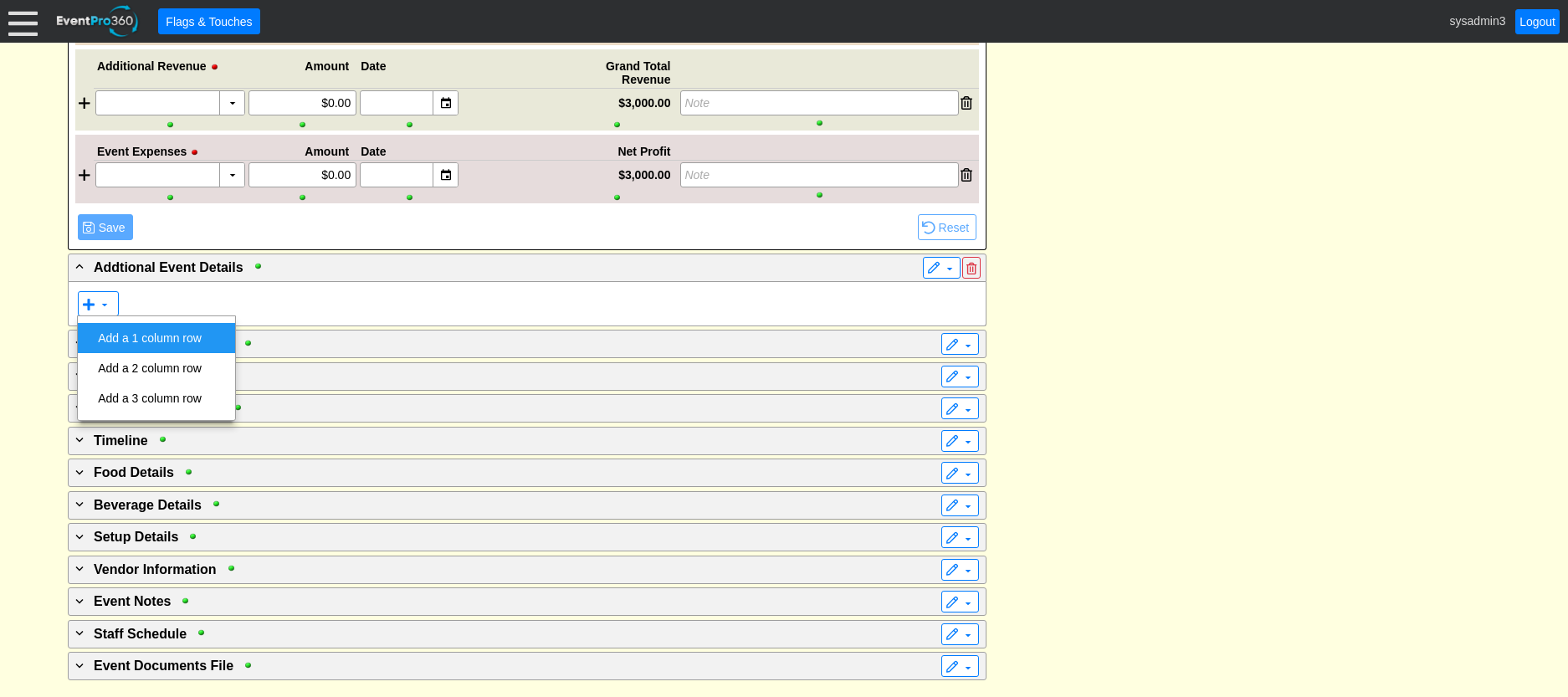
click at [138, 334] on td "Add a 1 column row" at bounding box center [149, 338] width 117 height 30
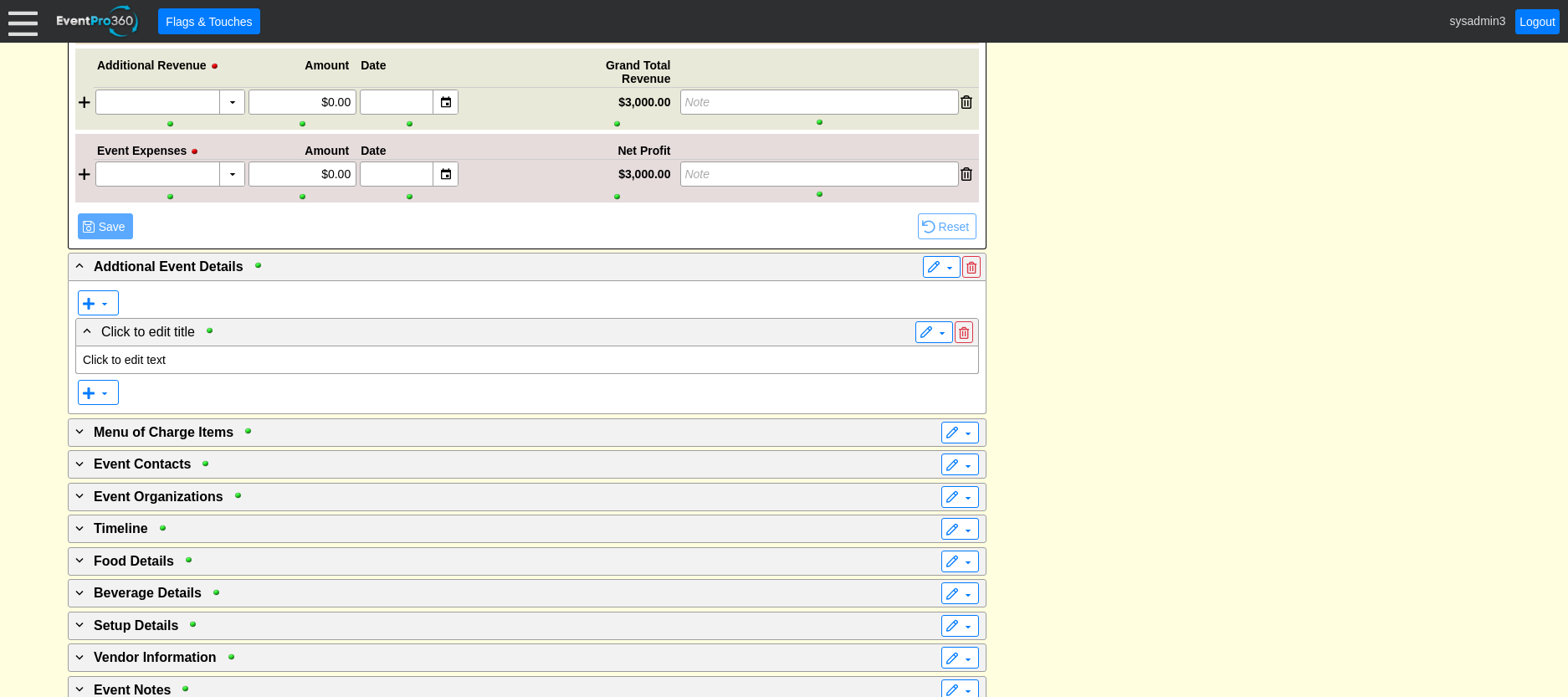
click at [157, 358] on p "Click to edit text" at bounding box center [527, 359] width 888 height 13
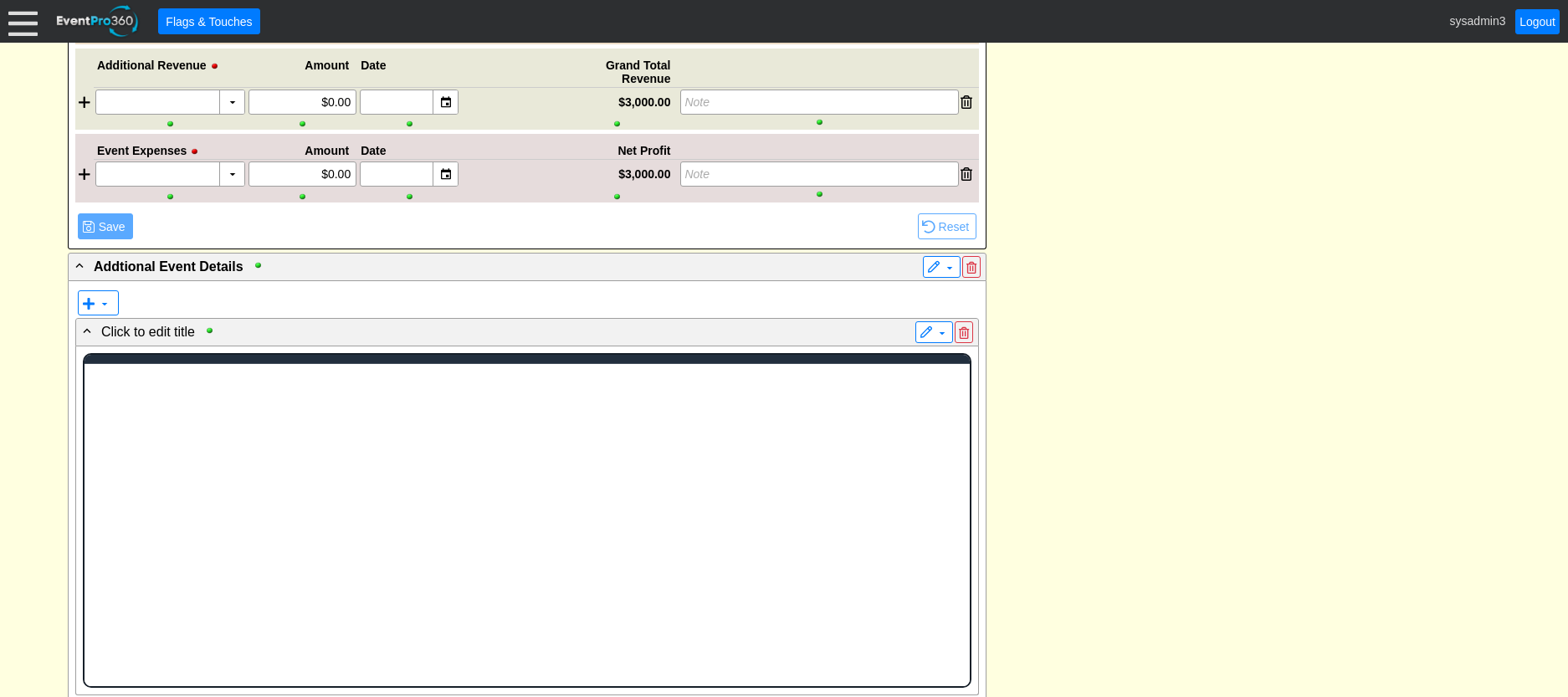
scroll to position [0, 0]
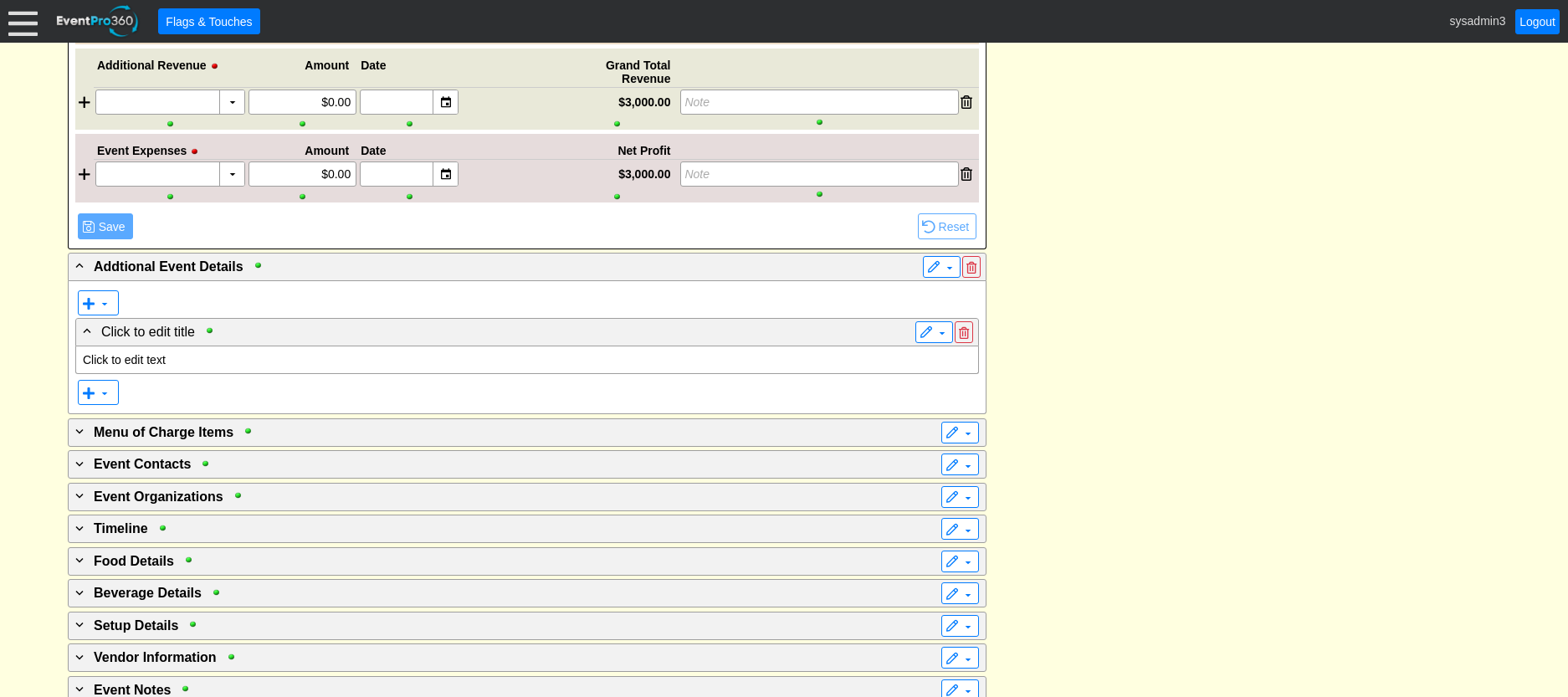
click at [149, 358] on p "Click to edit text" at bounding box center [527, 359] width 888 height 13
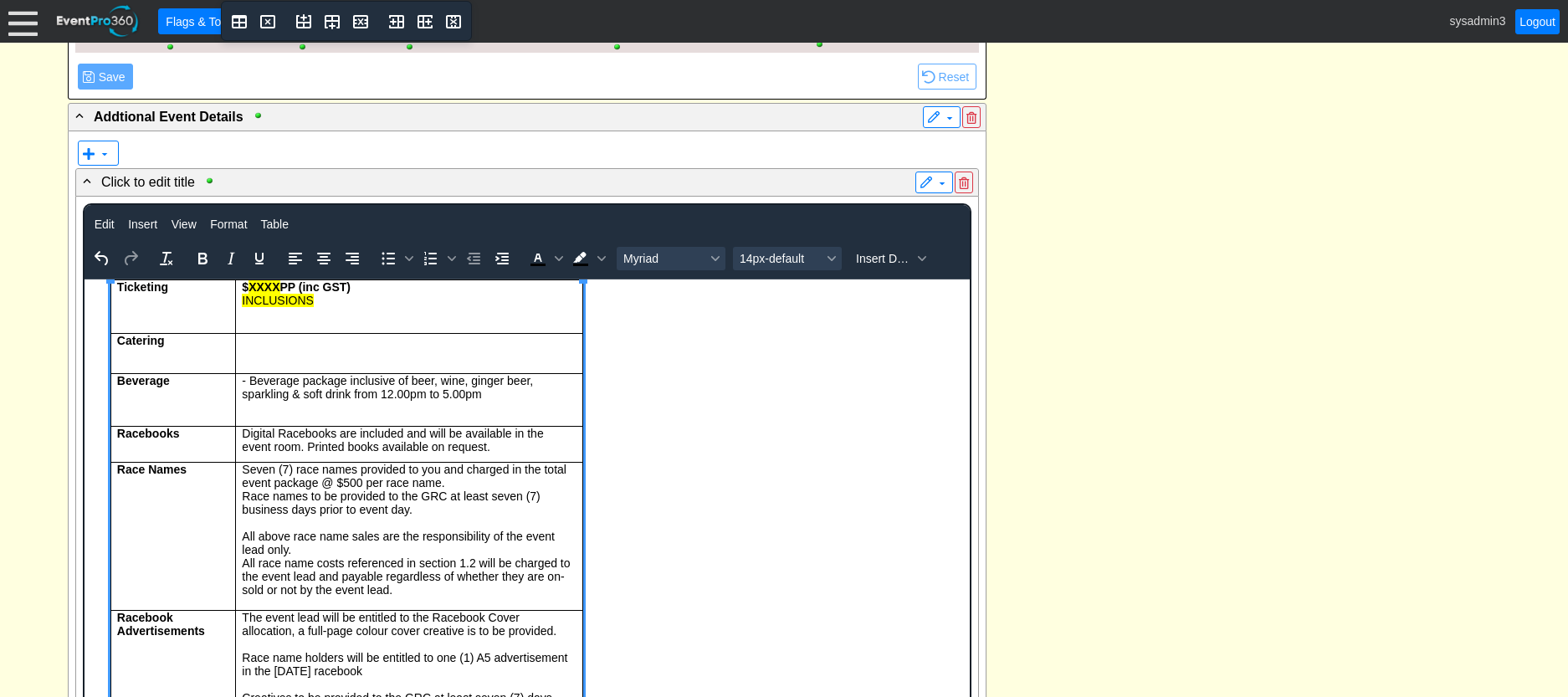
scroll to position [2043, 0]
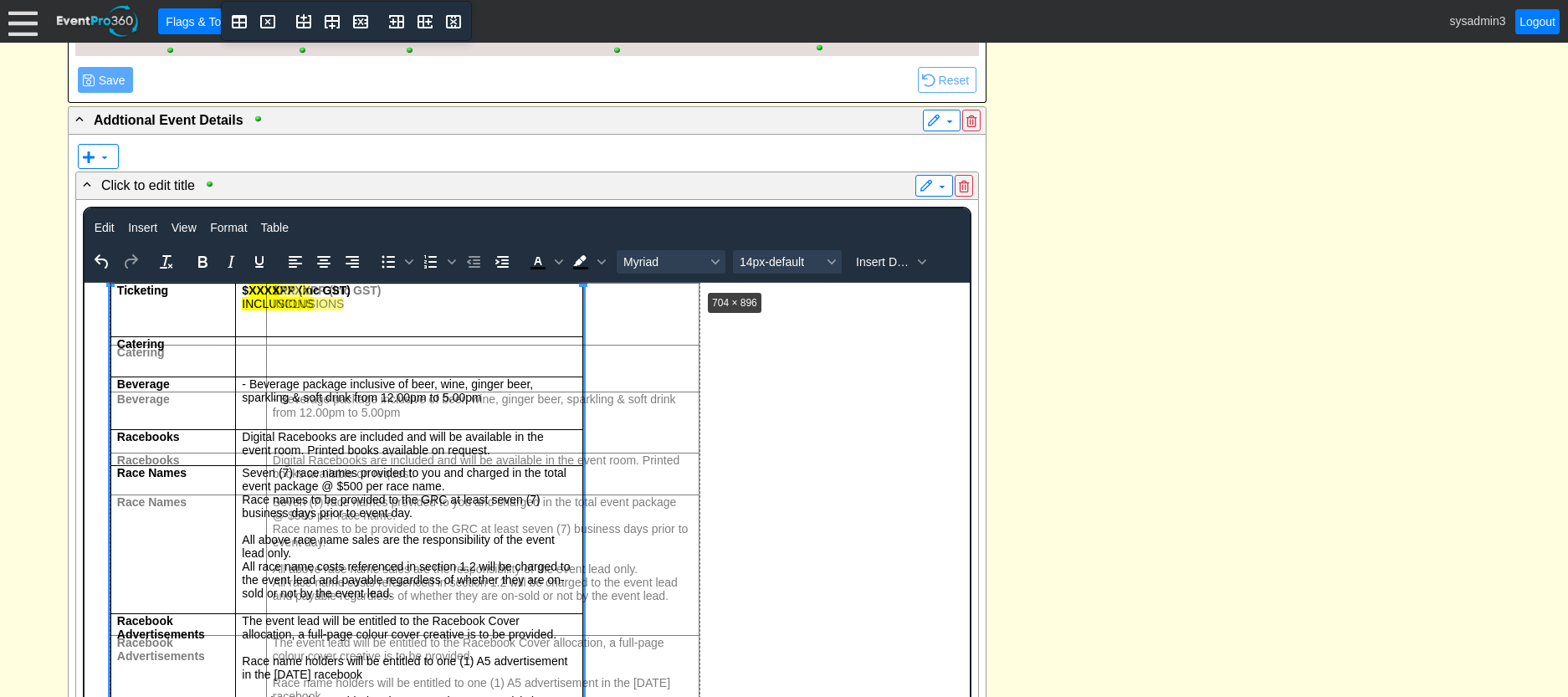
drag, startPoint x: 583, startPoint y: 283, endPoint x: 699, endPoint y: 290, distance: 116.2
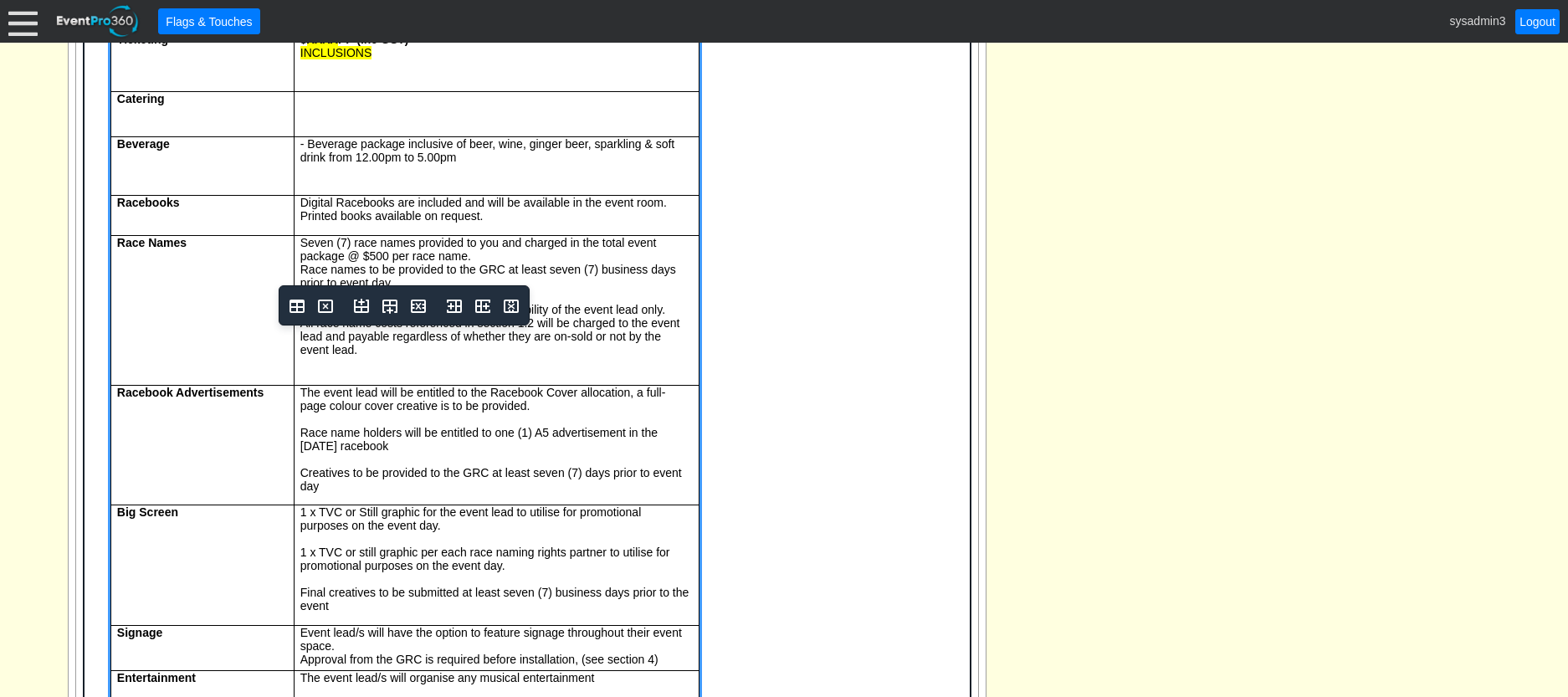
scroll to position [0, 0]
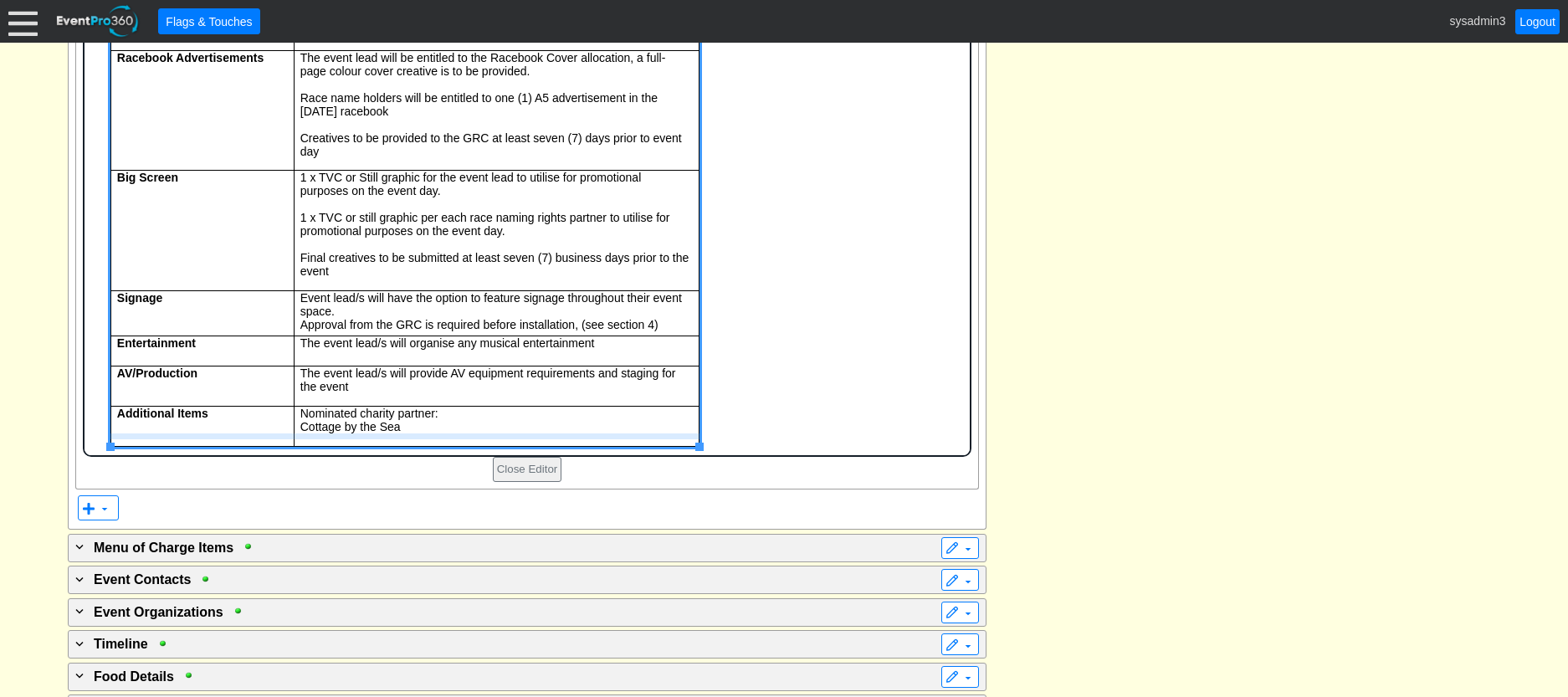
drag, startPoint x: 485, startPoint y: 446, endPoint x: 486, endPoint y: 433, distance: 13.0
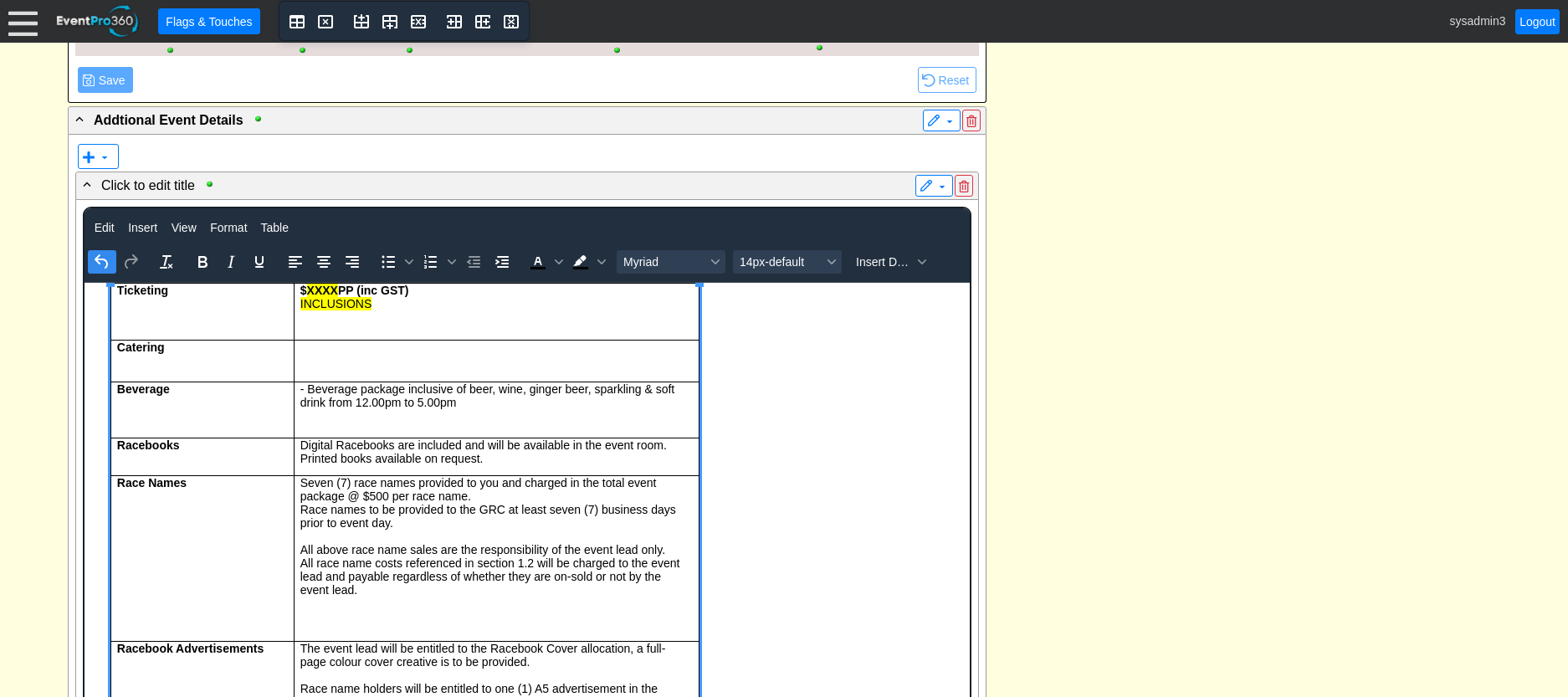
click at [105, 265] on icon "Undo" at bounding box center [101, 262] width 20 height 20
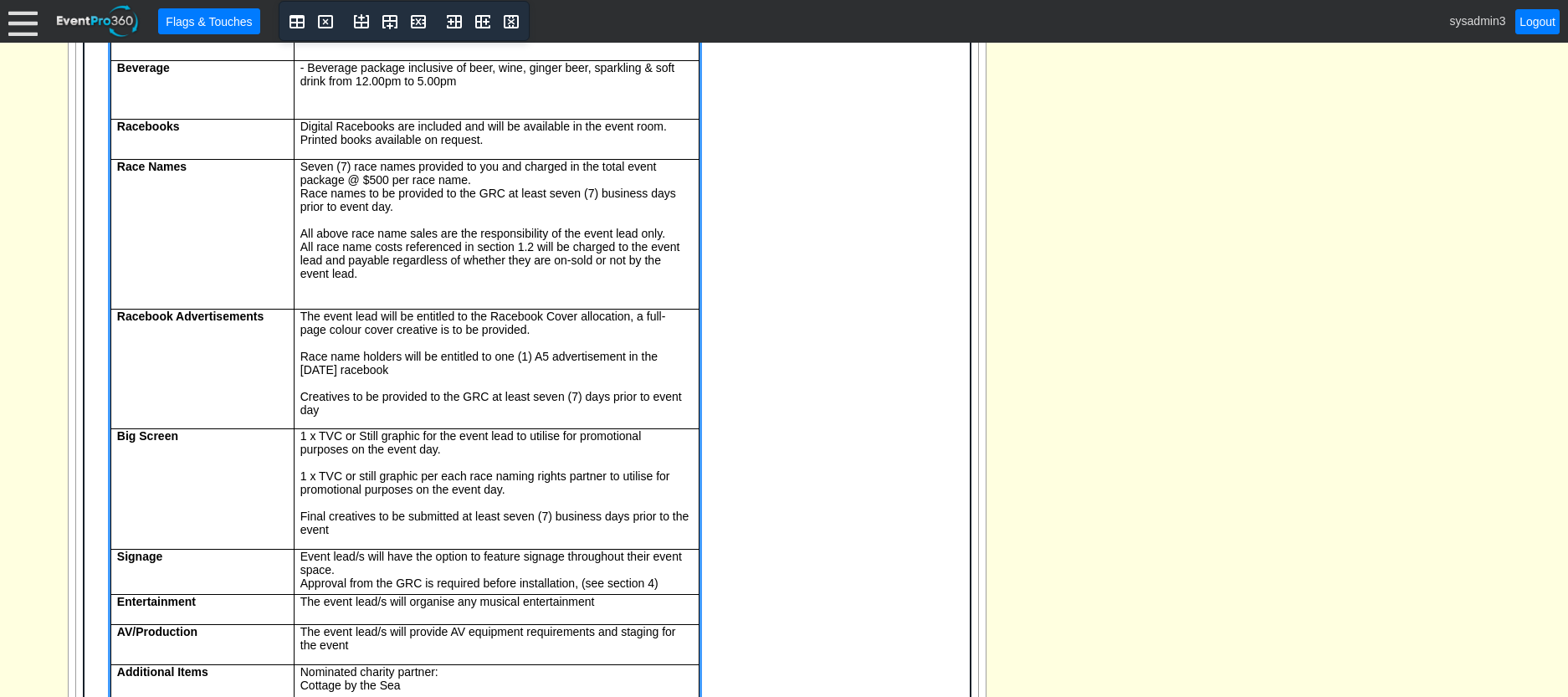
click at [104, 264] on body "Ticketing $ XXXX PP (inc GST) INCLUSIONS Catering Beverage - Beverage package i…" at bounding box center [526, 335] width 885 height 759
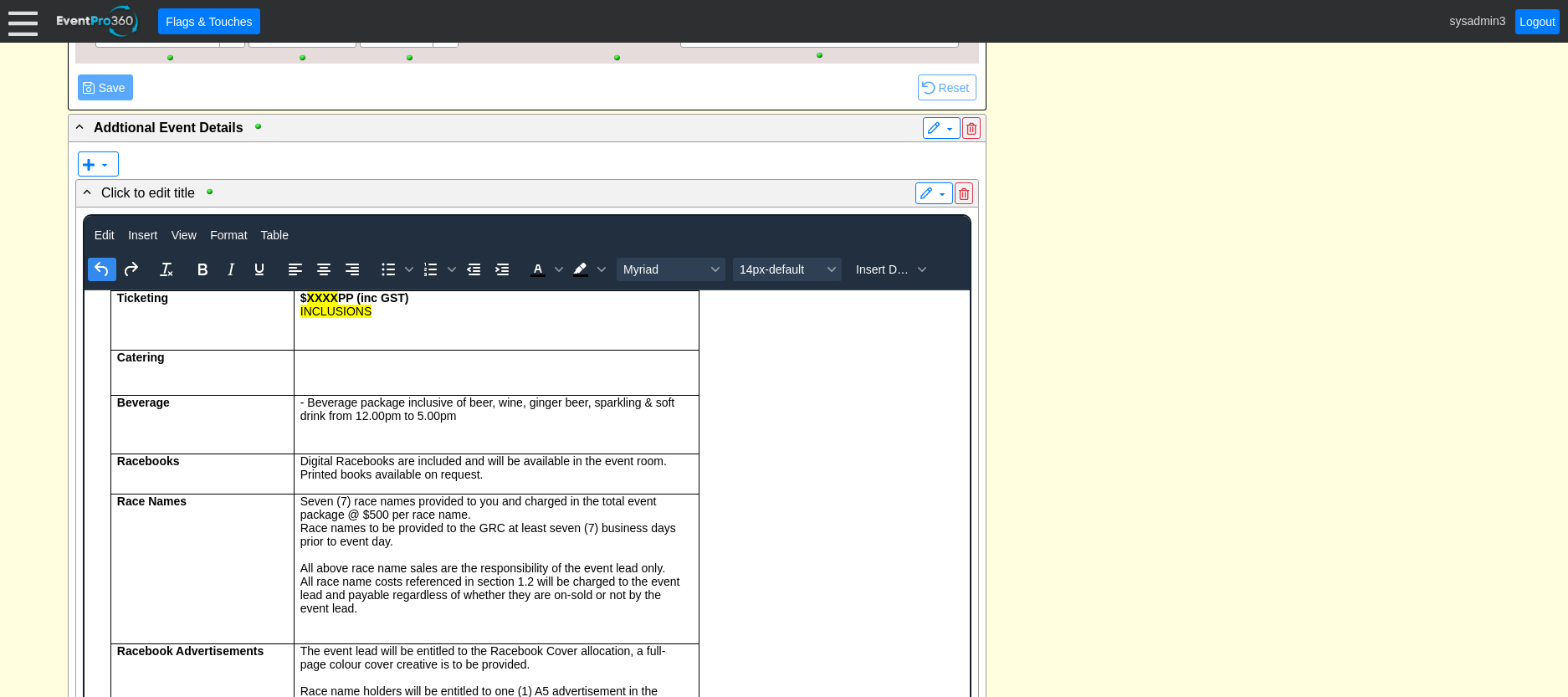
click at [109, 269] on icon "Undo" at bounding box center [101, 269] width 20 height 20
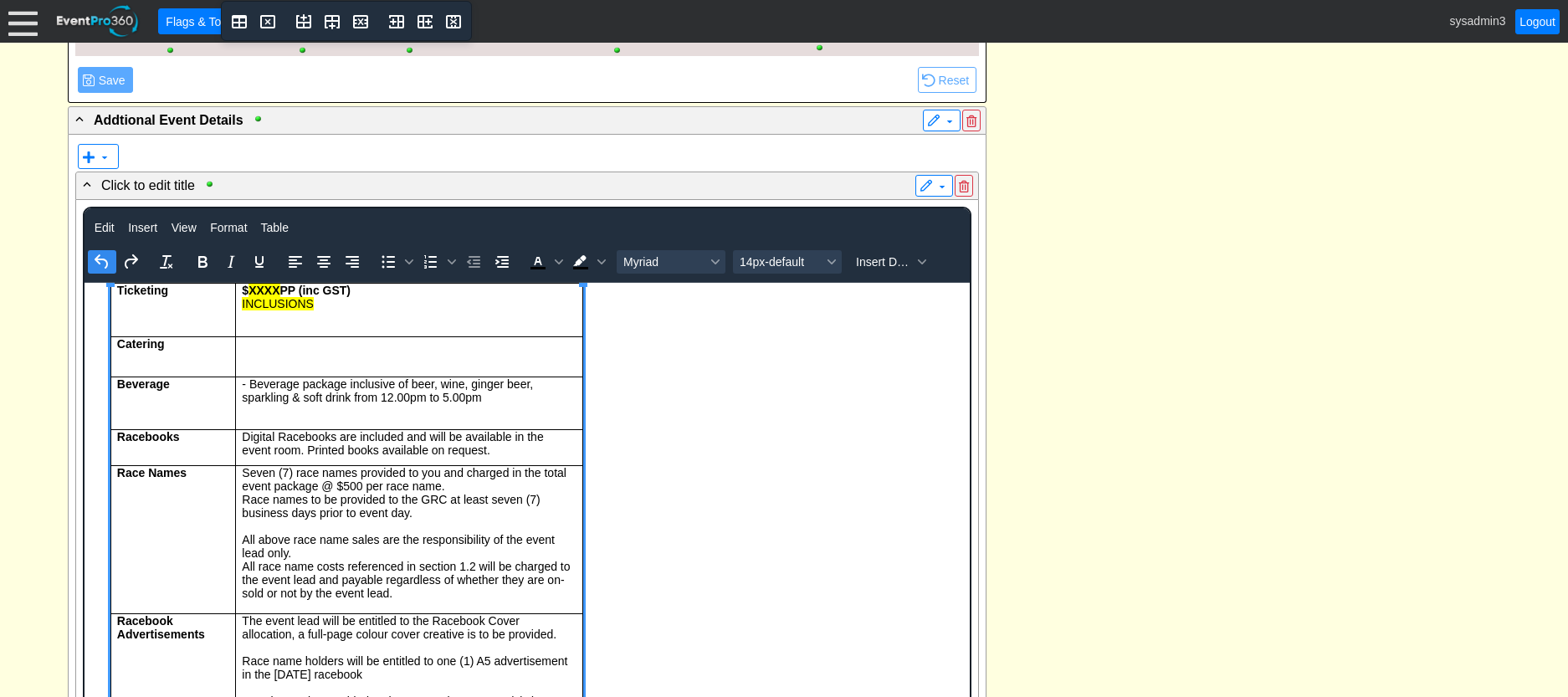
click at [102, 261] on icon "Undo" at bounding box center [101, 261] width 13 height 14
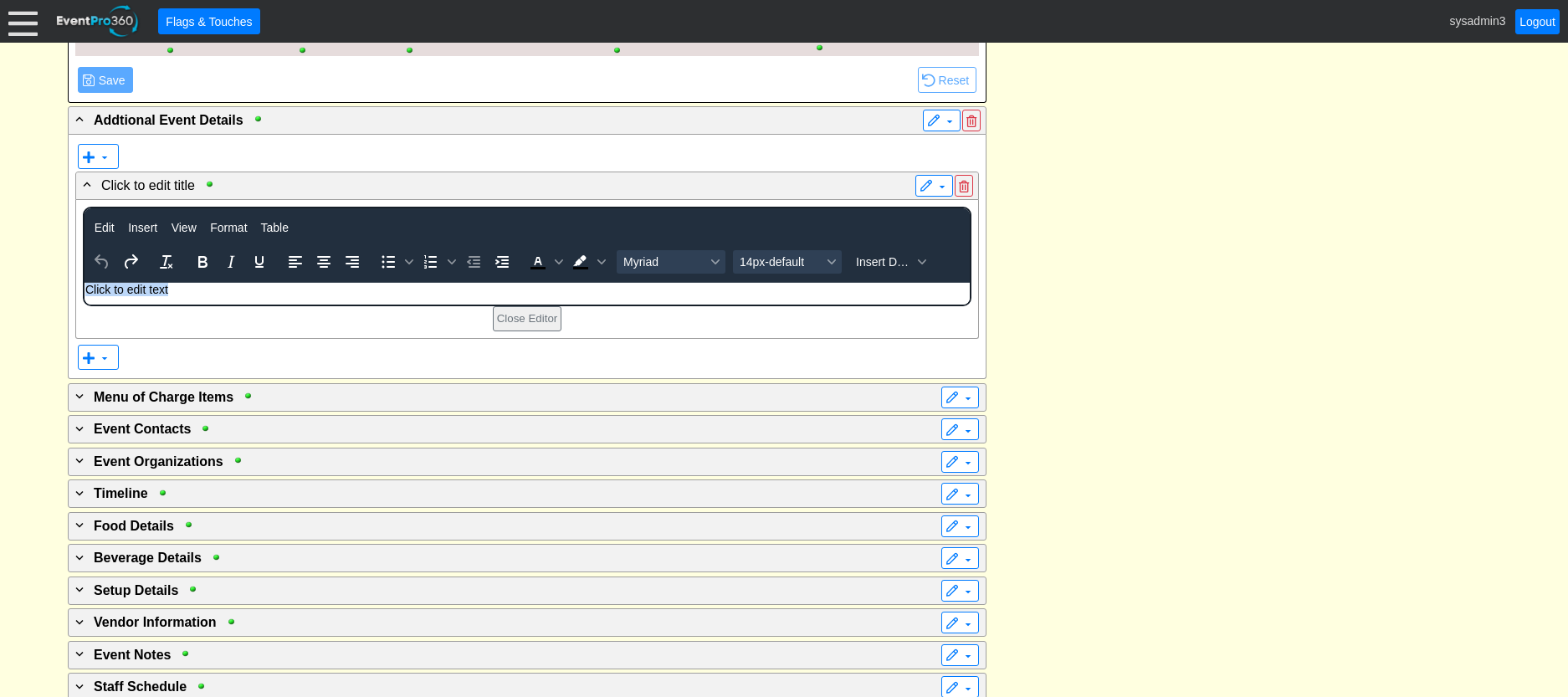
click at [221, 291] on p "Click to edit text" at bounding box center [526, 288] width 883 height 13
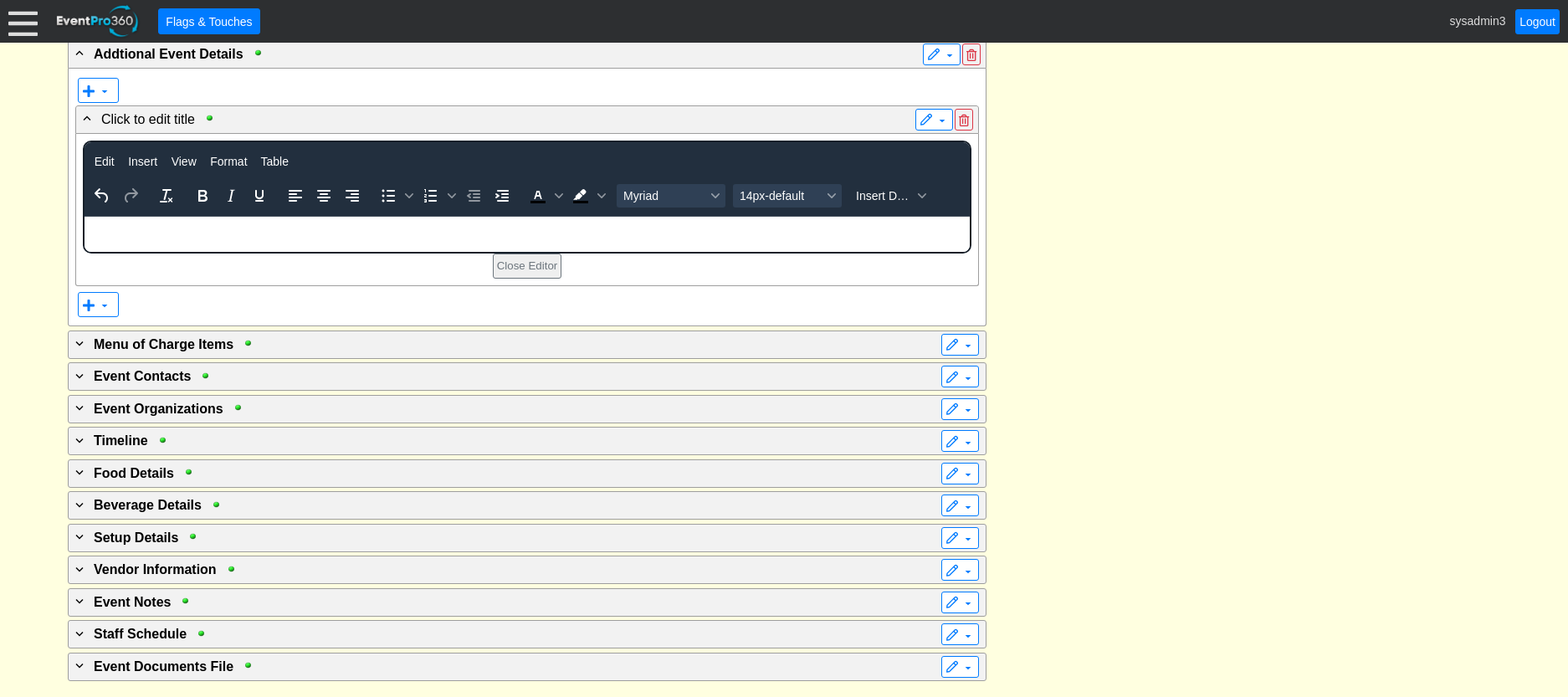
click at [142, 235] on p "Rich Text Area. Press ALT-0 for help." at bounding box center [526, 236] width 883 height 13
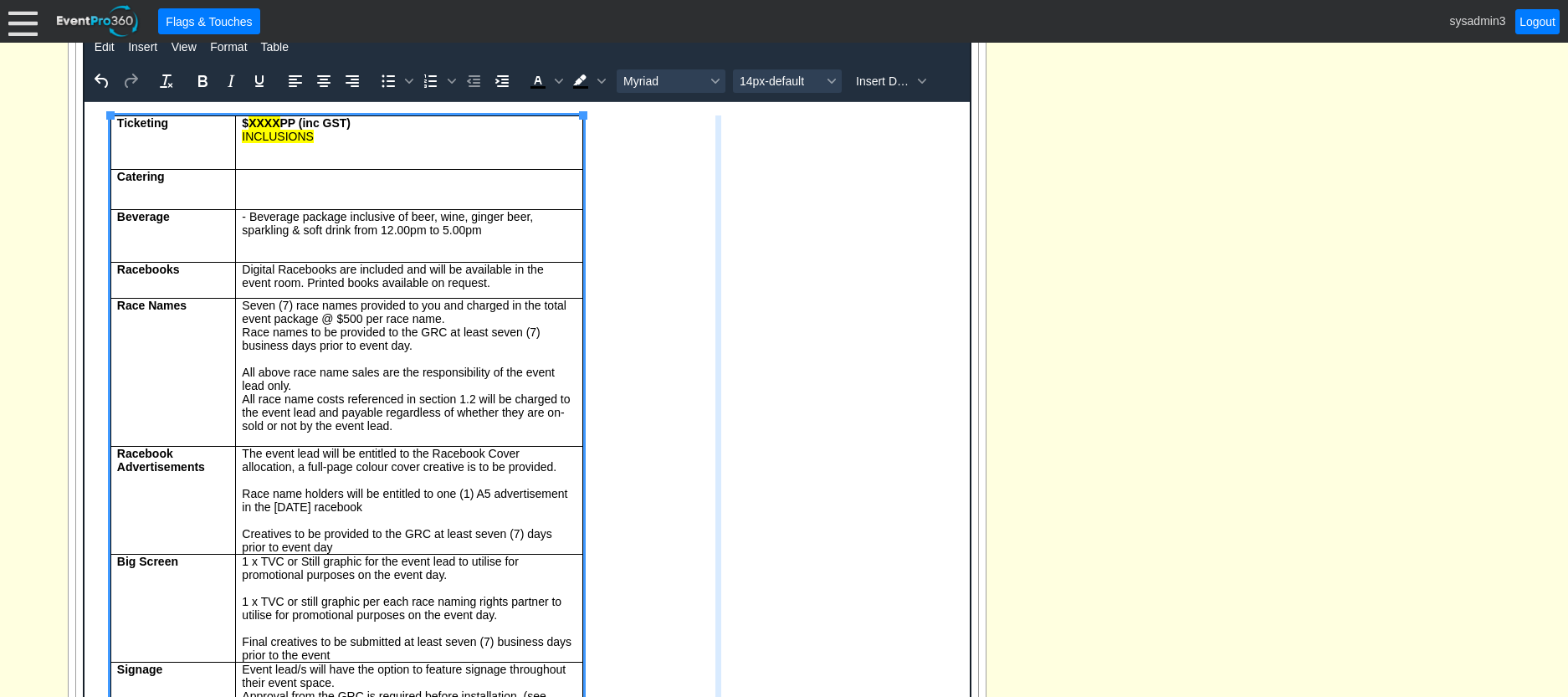
drag, startPoint x: 582, startPoint y: 289, endPoint x: 718, endPoint y: 283, distance: 136.1
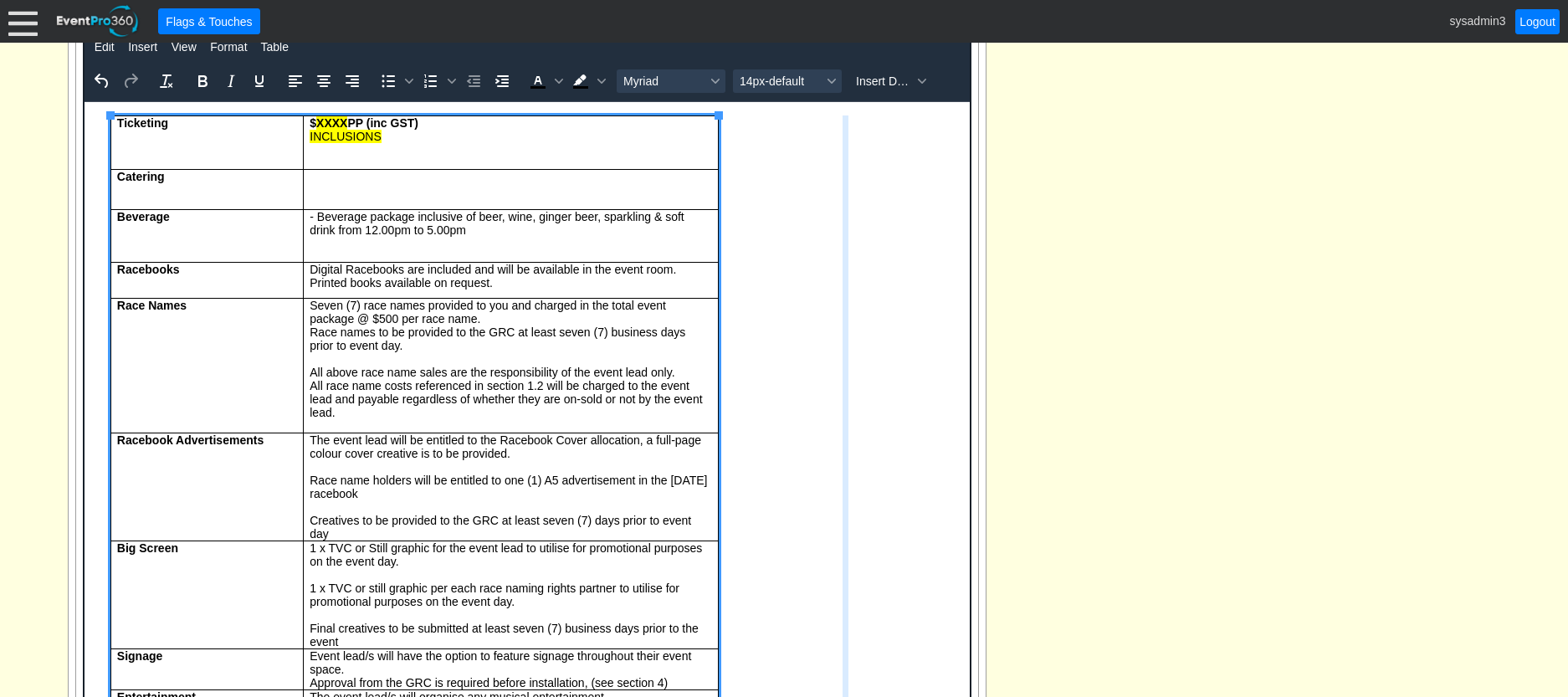
drag, startPoint x: 714, startPoint y: 266, endPoint x: 843, endPoint y: 254, distance: 129.6
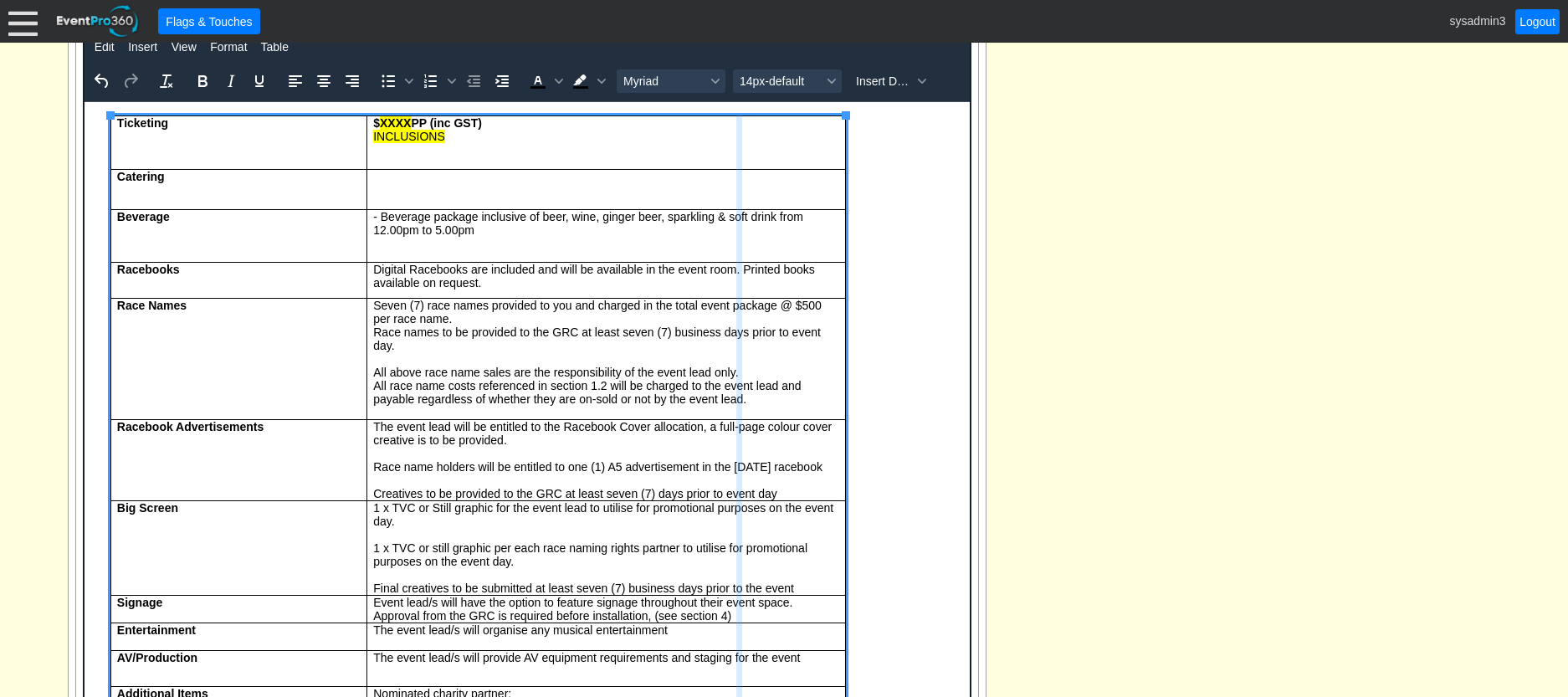
drag, startPoint x: 846, startPoint y: 255, endPoint x: 739, endPoint y: 250, distance: 107.1
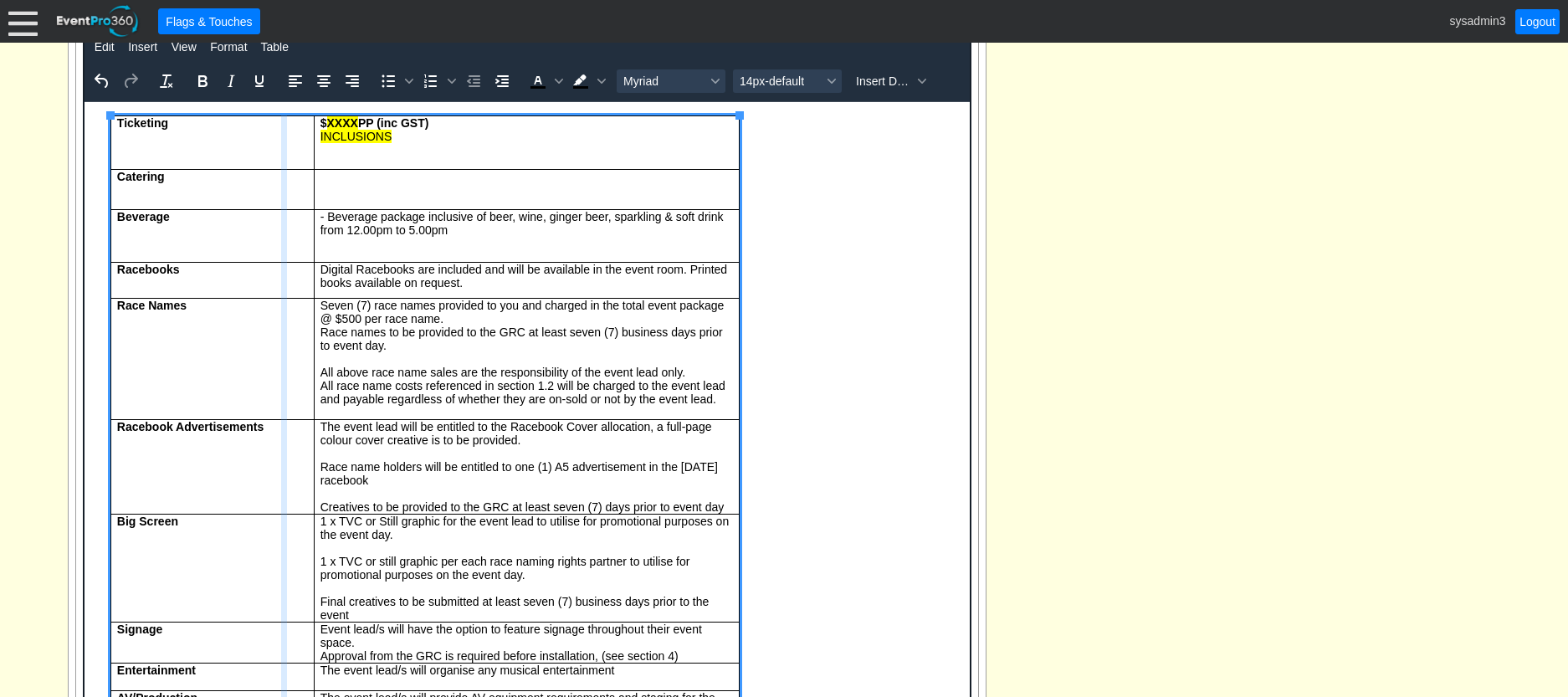
drag, startPoint x: 311, startPoint y: 421, endPoint x: 281, endPoint y: 419, distance: 30.1
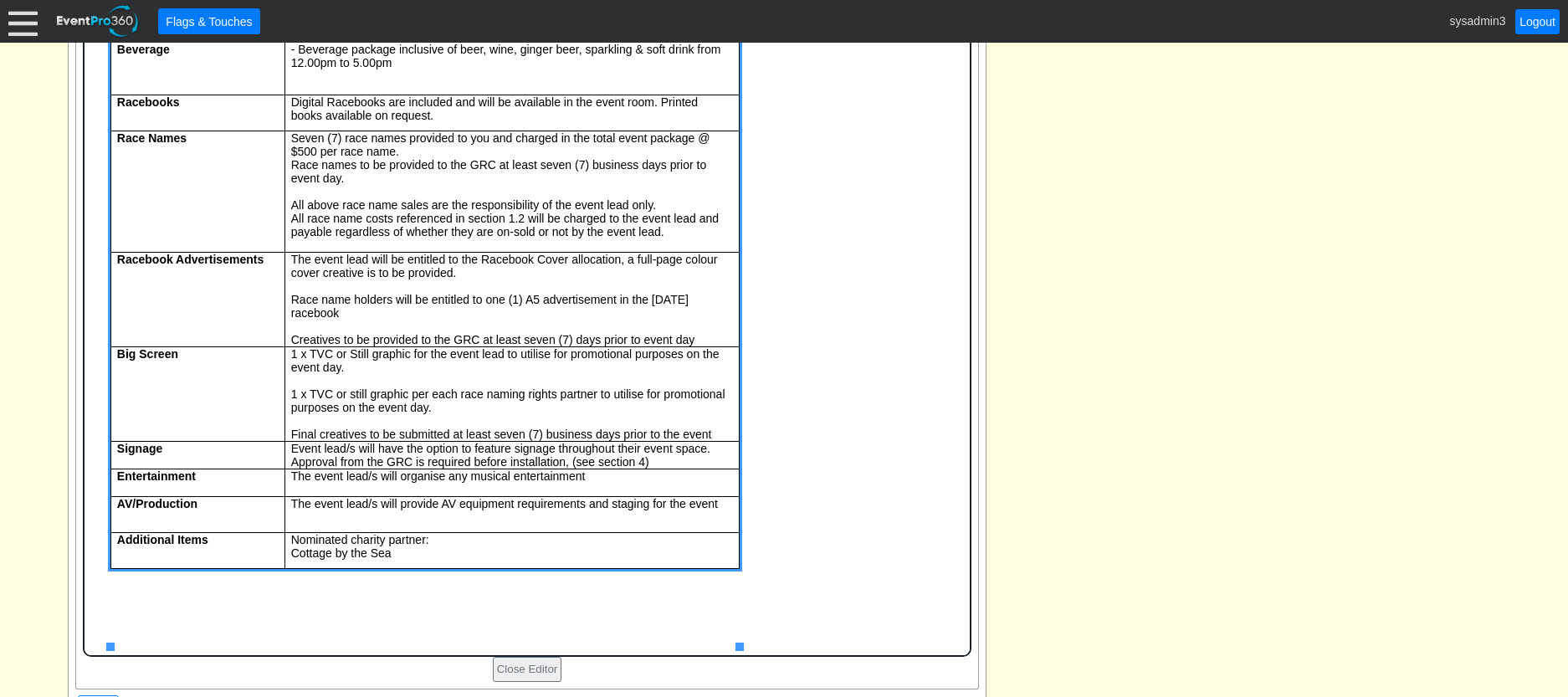
click at [774, 577] on body "Ticketing $ XXXX PP (inc GST) INCLUSIONS Catering Beverage - Beverage package i…" at bounding box center [526, 256] width 885 height 642
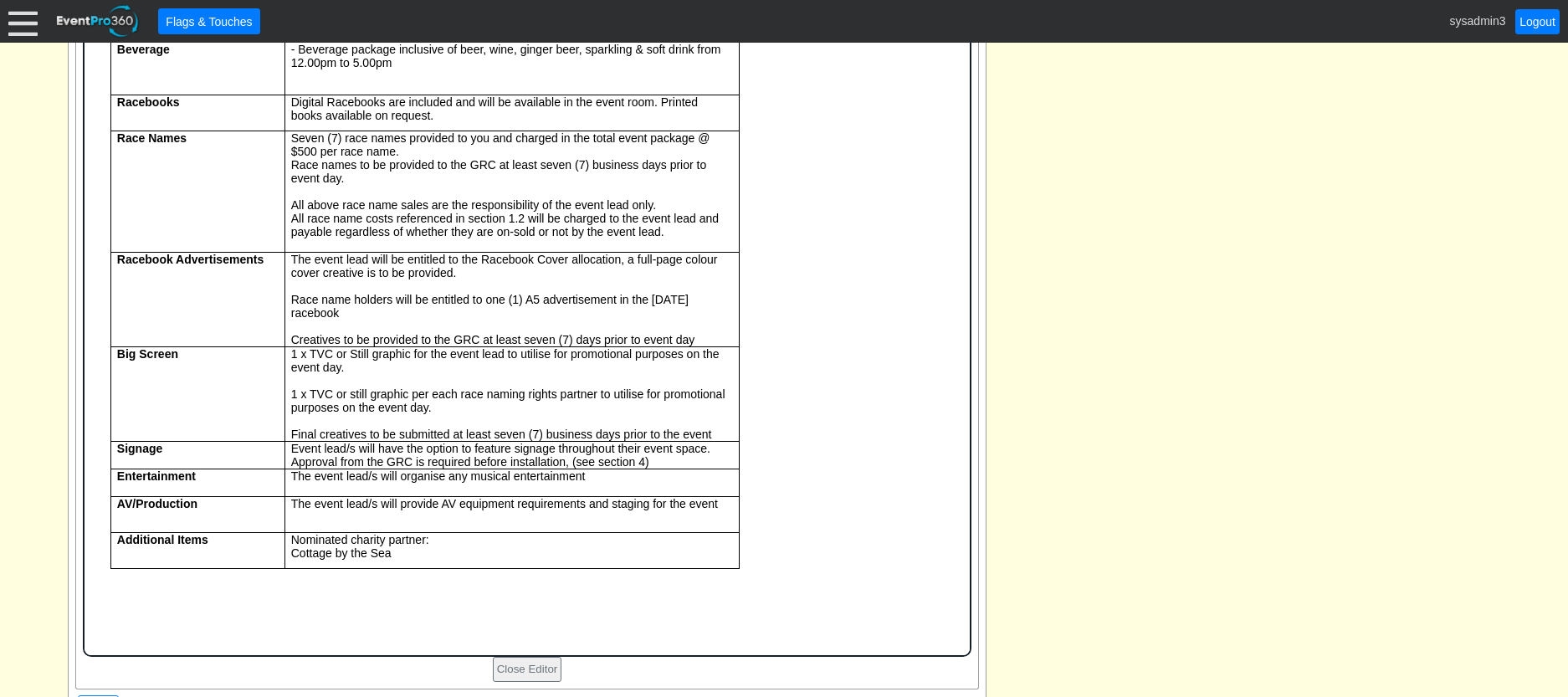
click at [774, 577] on body "Ticketing $ XXXX PP (inc GST) INCLUSIONS Catering Beverage - Beverage package i…" at bounding box center [526, 256] width 885 height 642
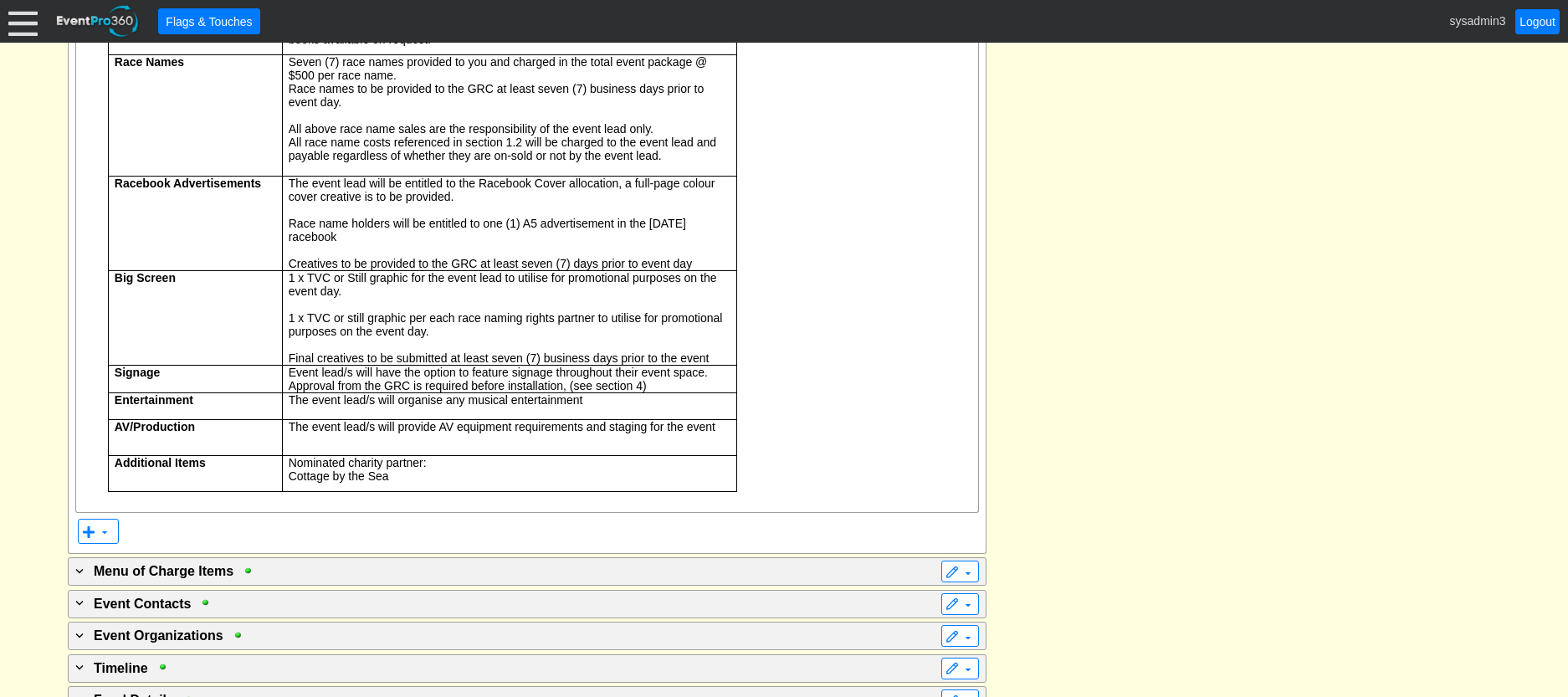
drag, startPoint x: 1290, startPoint y: 459, endPoint x: 1269, endPoint y: 447, distance: 24.2
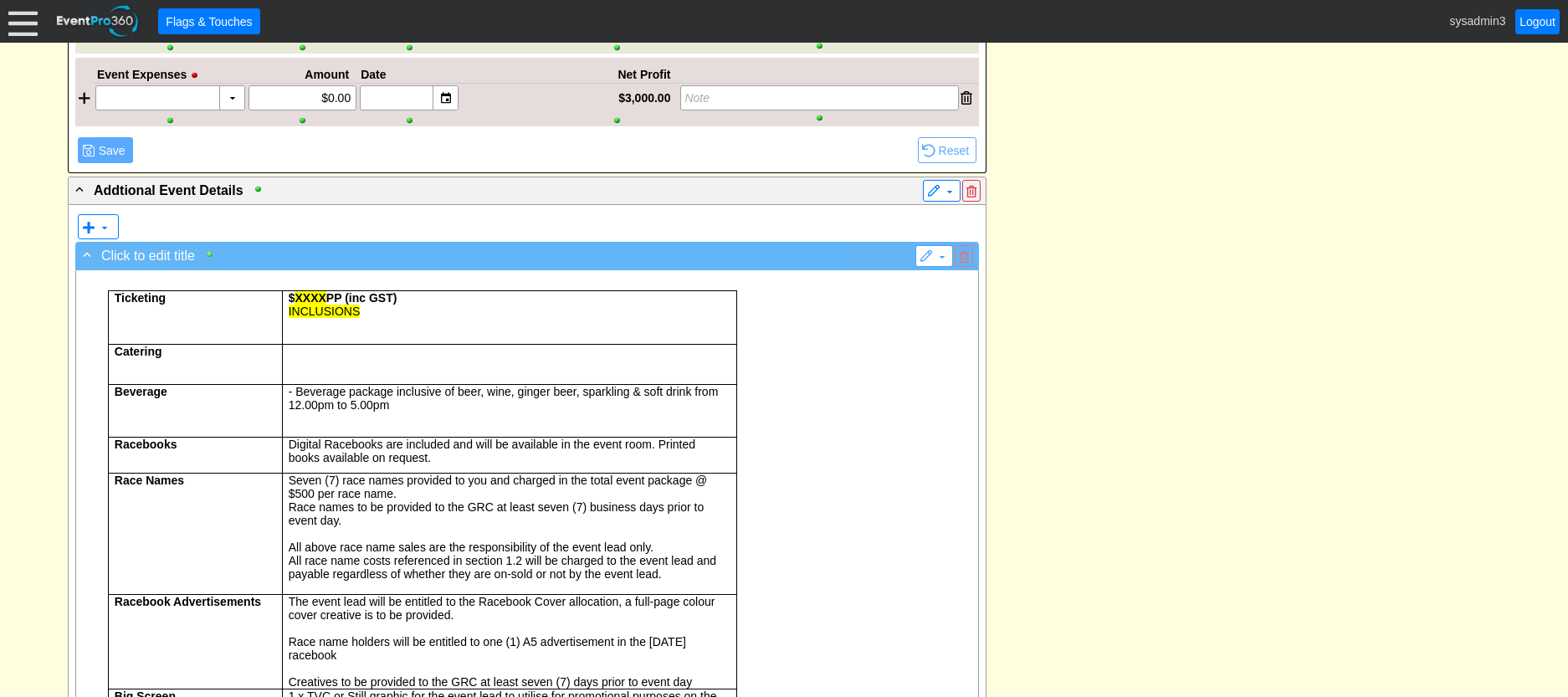
click at [205, 252] on div at bounding box center [214, 255] width 19 height 12
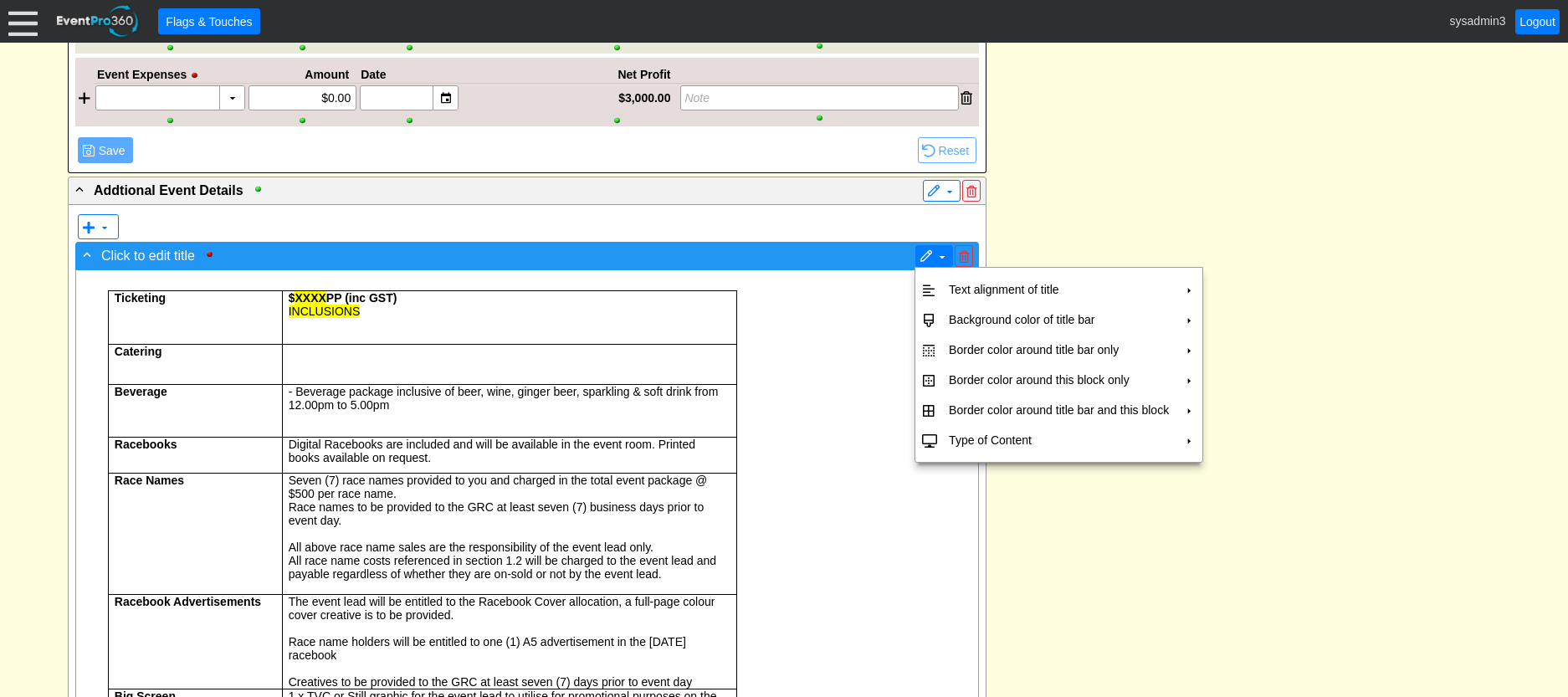
click at [915, 257] on span "▼" at bounding box center [934, 256] width 37 height 22
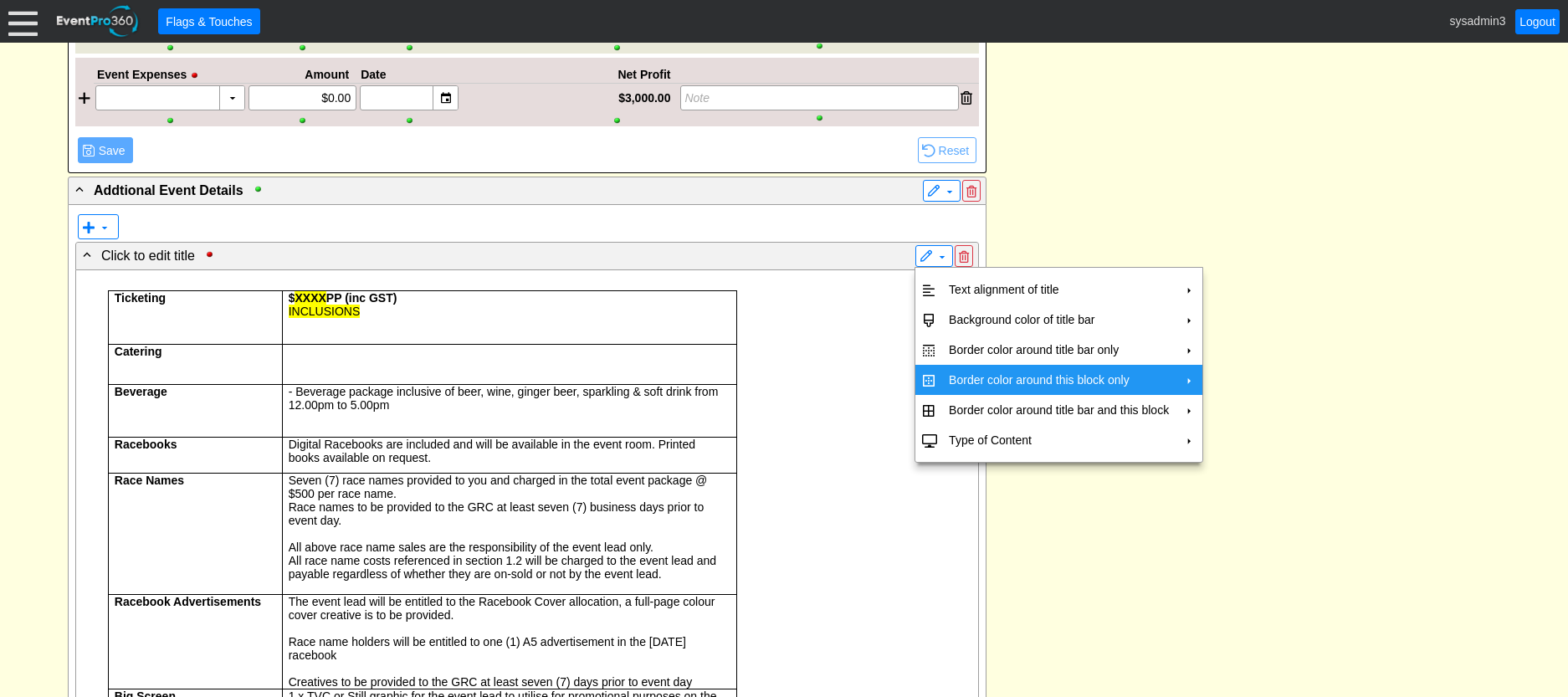
click at [979, 369] on td "Border color around this block only" at bounding box center [1058, 380] width 233 height 30
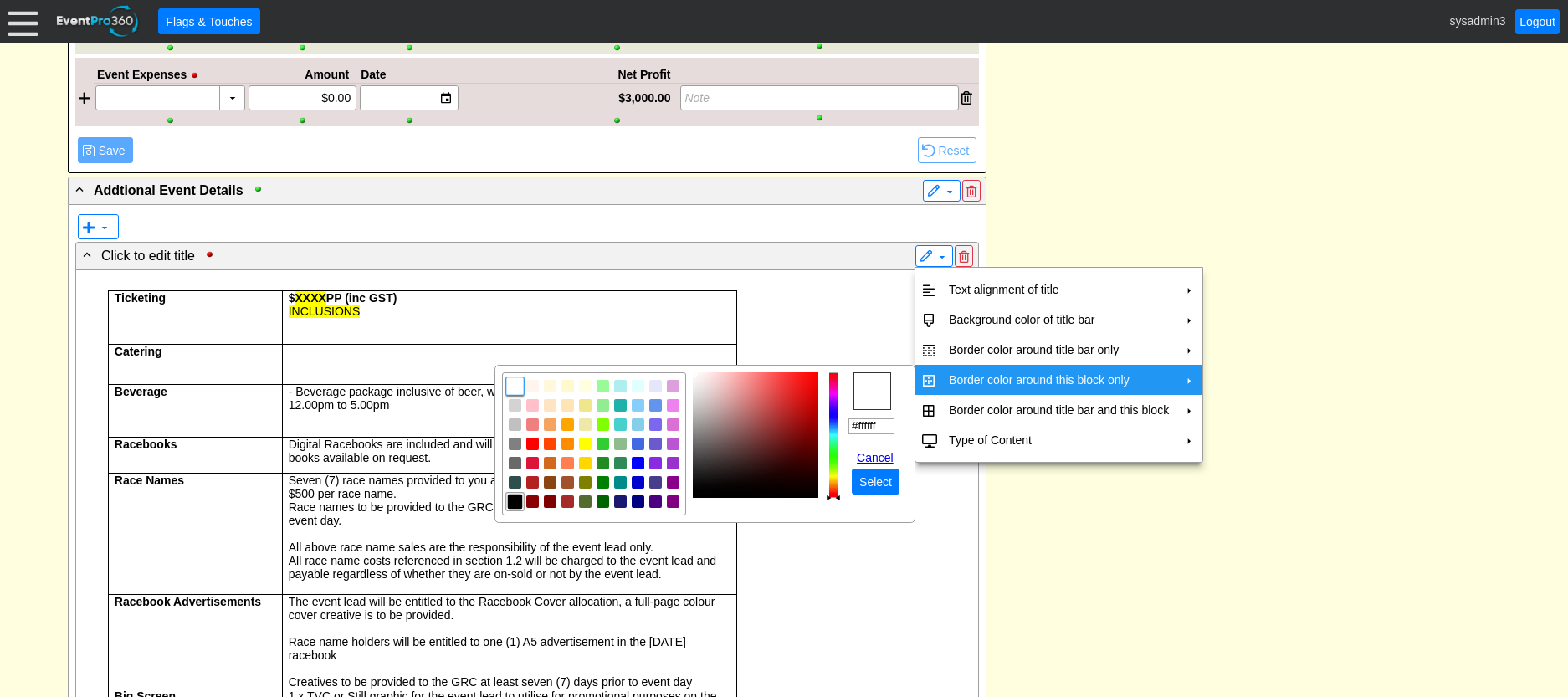
click at [512, 501] on img "focusNode" at bounding box center [515, 501] width 15 height 15
type input "#000000"
click at [880, 480] on span "Select" at bounding box center [875, 481] width 39 height 16
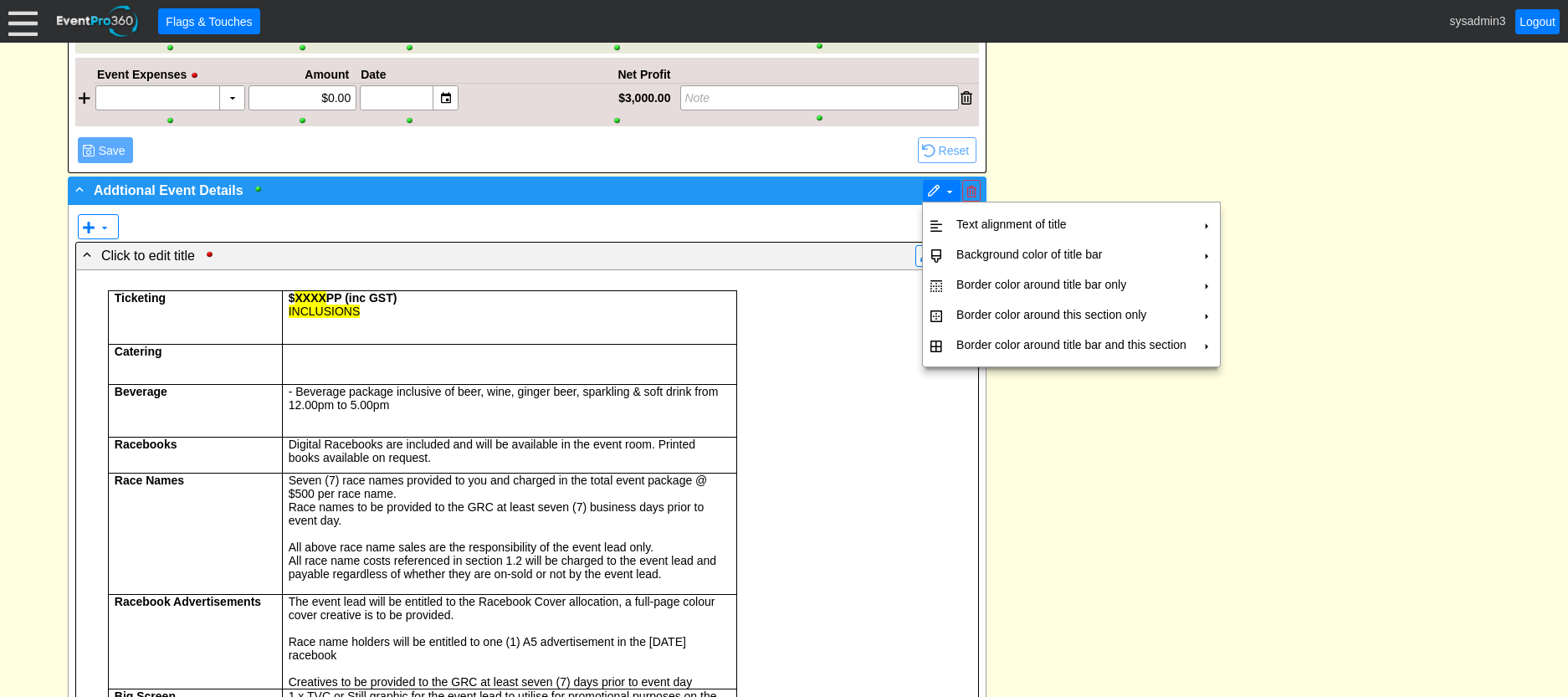
click at [931, 181] on span "▼" at bounding box center [941, 191] width 37 height 22
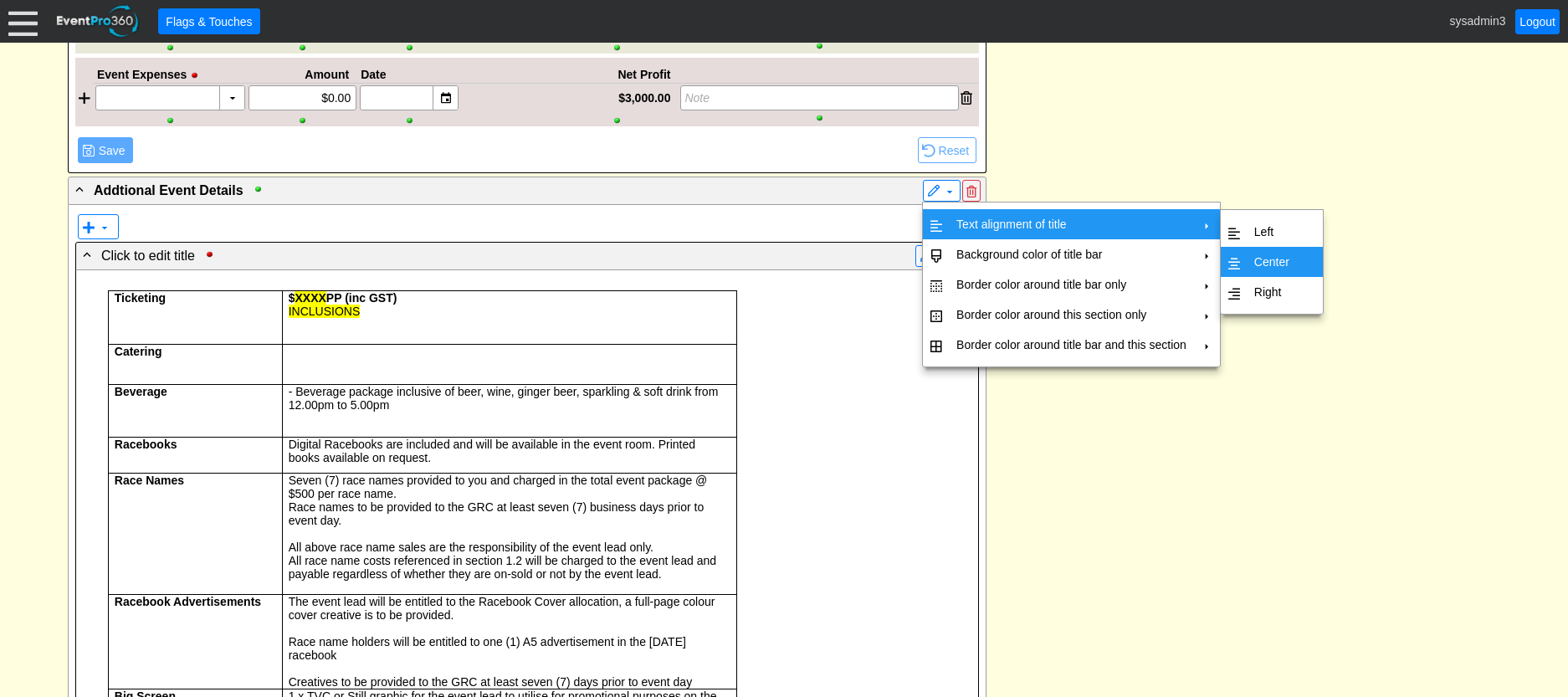
click at [1275, 255] on td "Center" at bounding box center [1272, 262] width 49 height 30
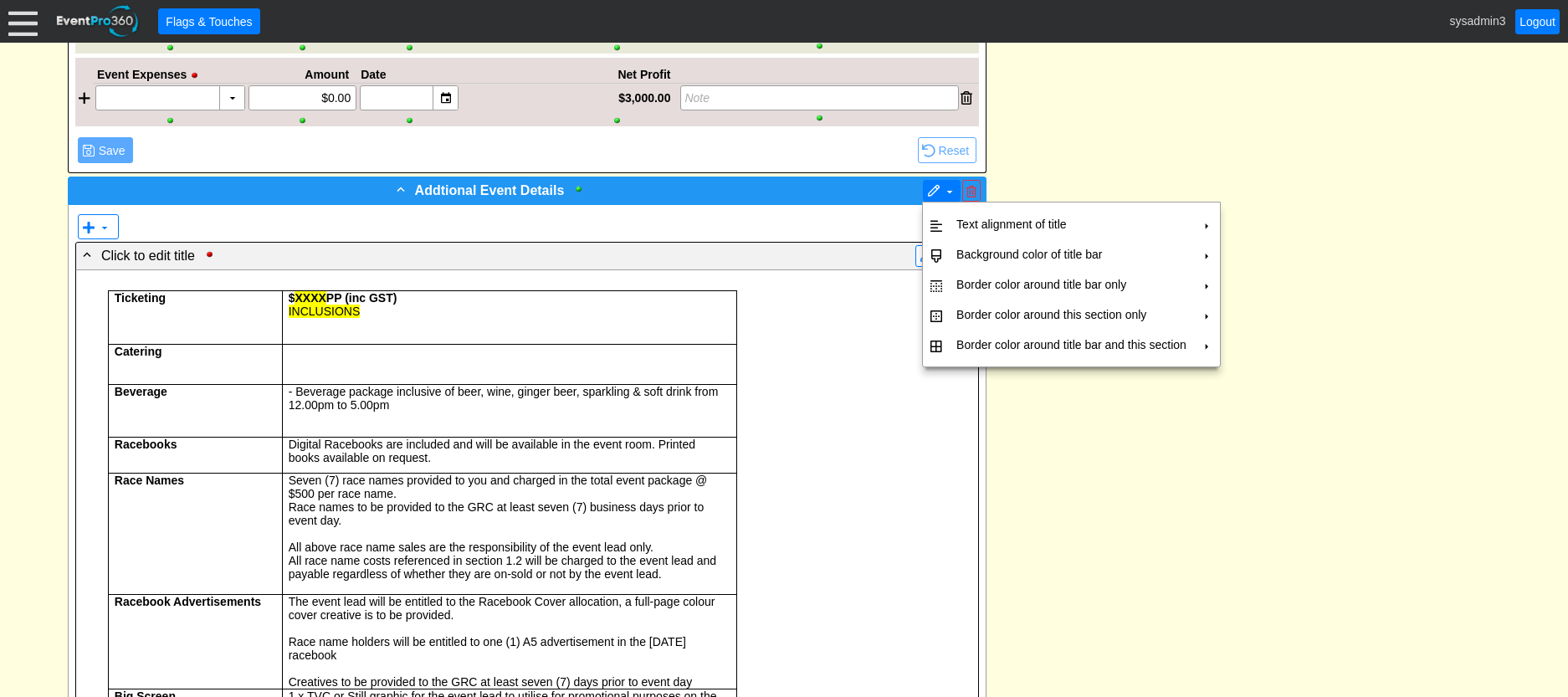
click at [941, 191] on span "▼" at bounding box center [942, 190] width 29 height 16
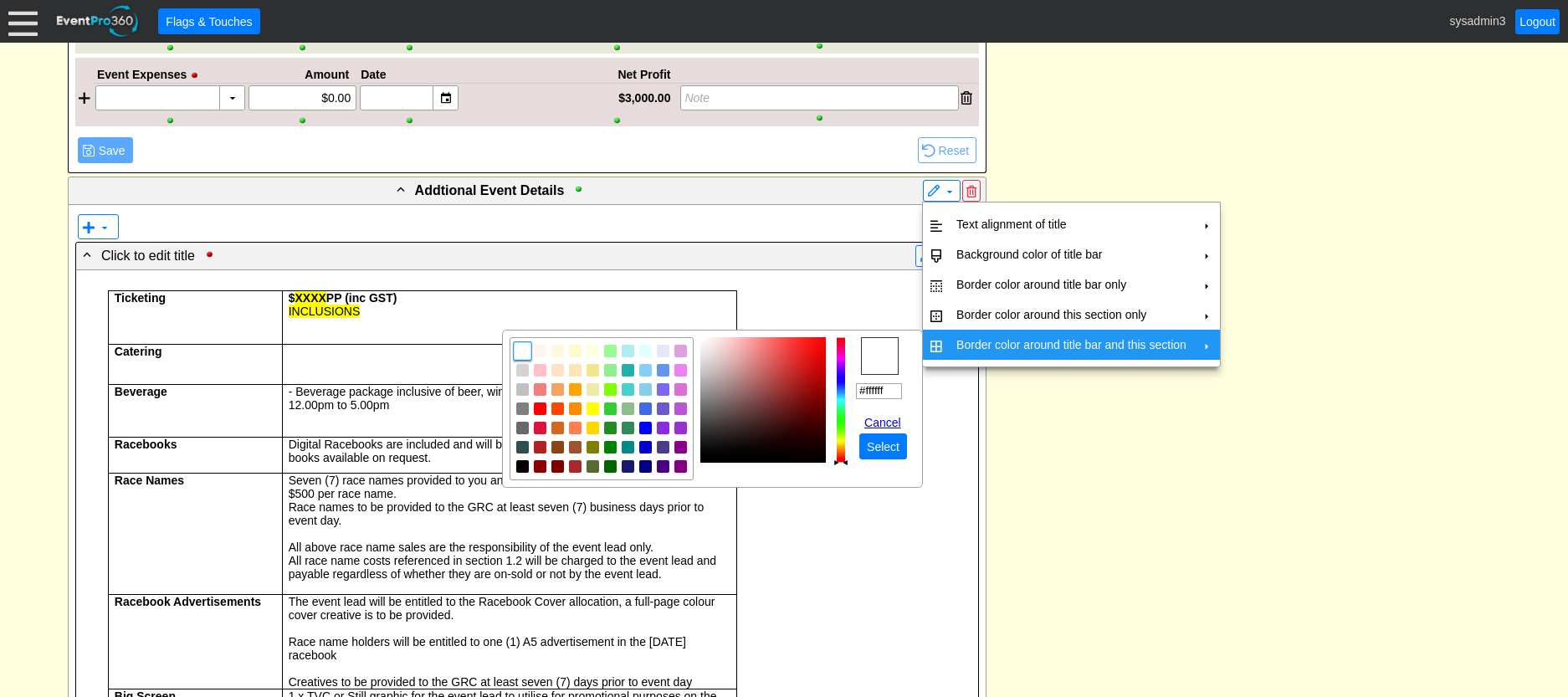
click at [984, 344] on td "Border color around title bar and this section" at bounding box center [1071, 344] width 244 height 30
click at [517, 467] on img "focusNode" at bounding box center [523, 466] width 15 height 15
type input "#000000"
click at [861, 437] on span "● Select" at bounding box center [882, 446] width 48 height 26
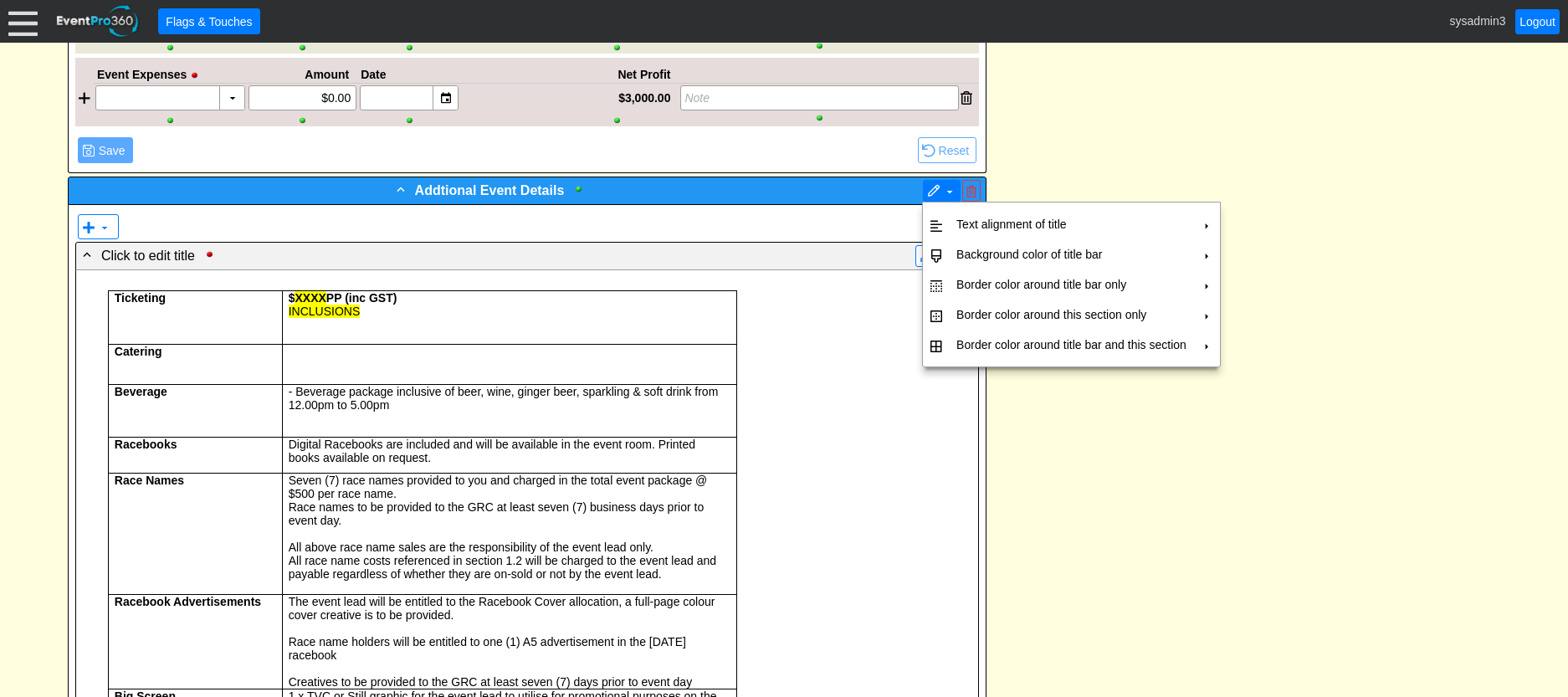
click at [931, 189] on span at bounding box center [934, 191] width 13 height 13
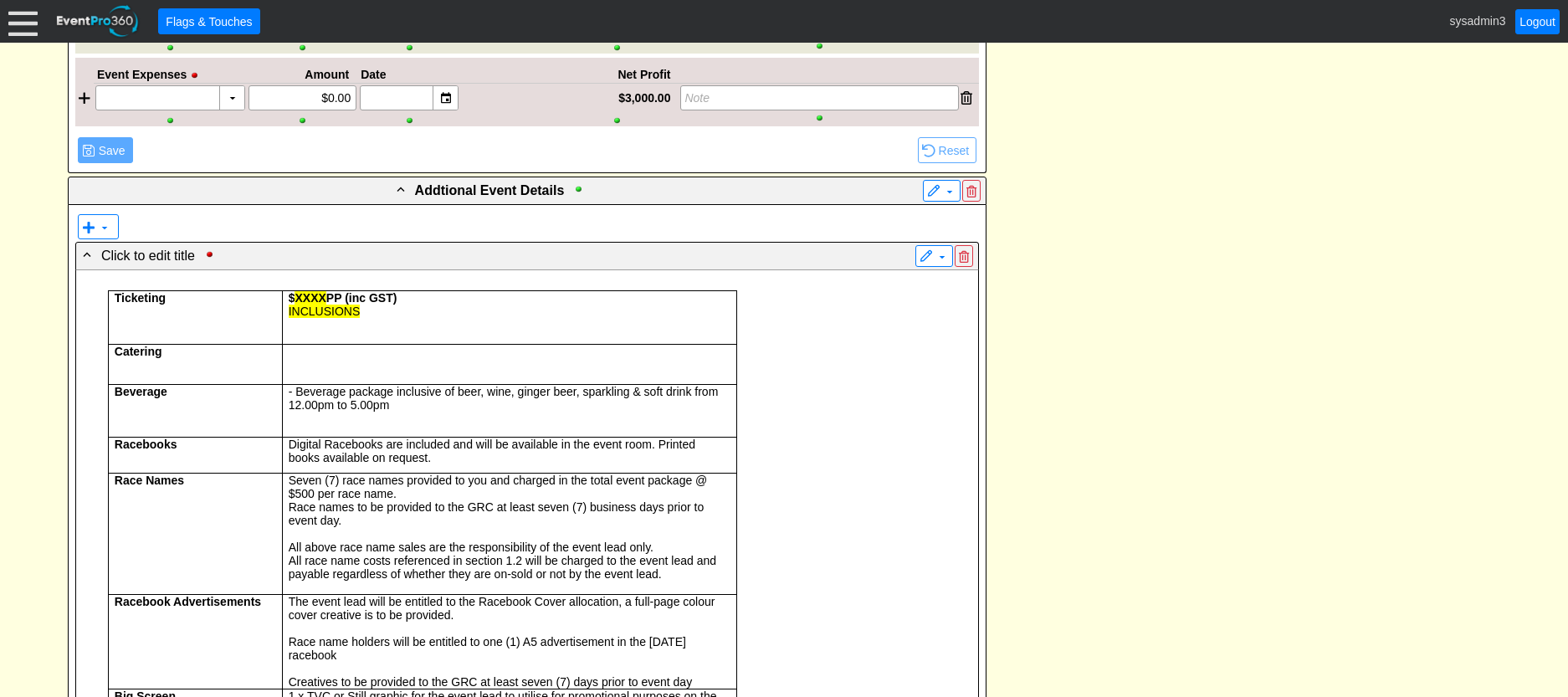
scroll to position [1638, 0]
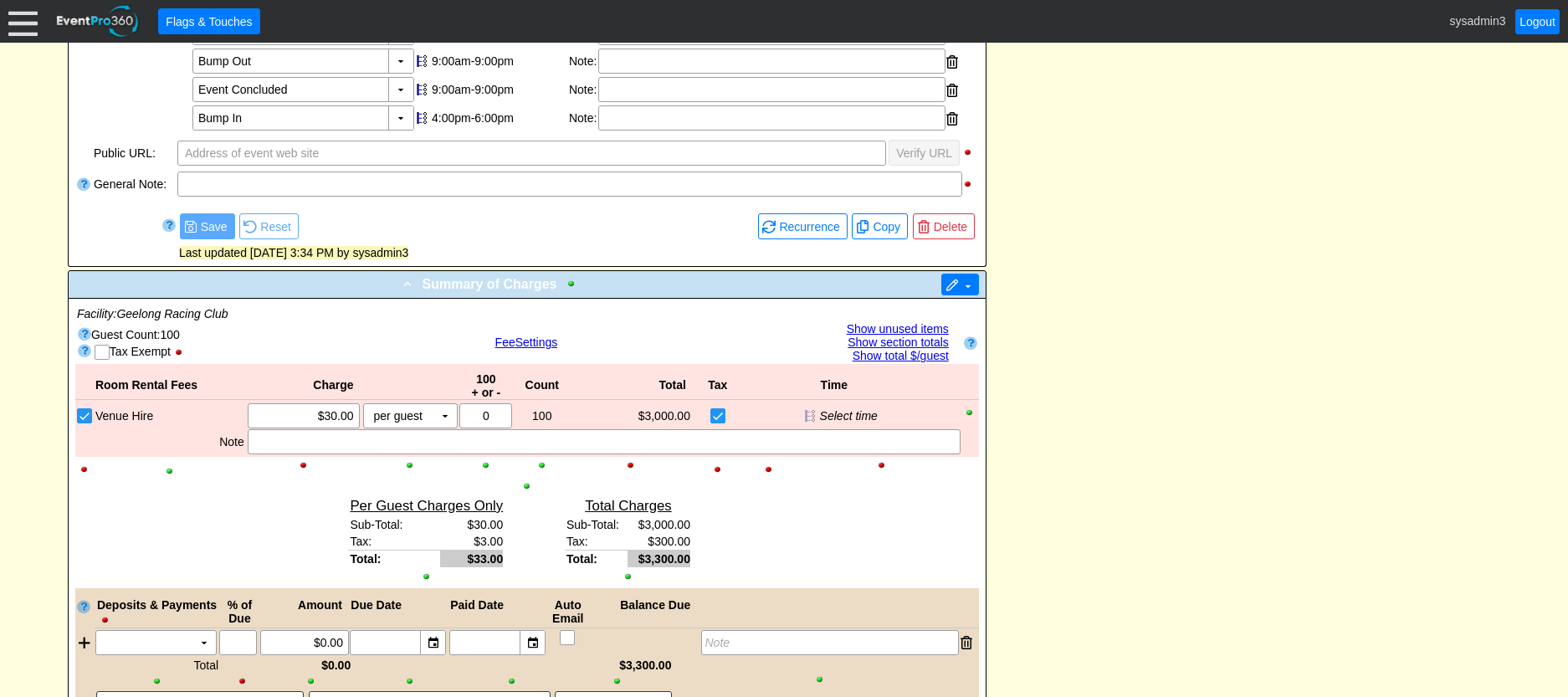
click at [953, 287] on span at bounding box center [952, 285] width 13 height 13
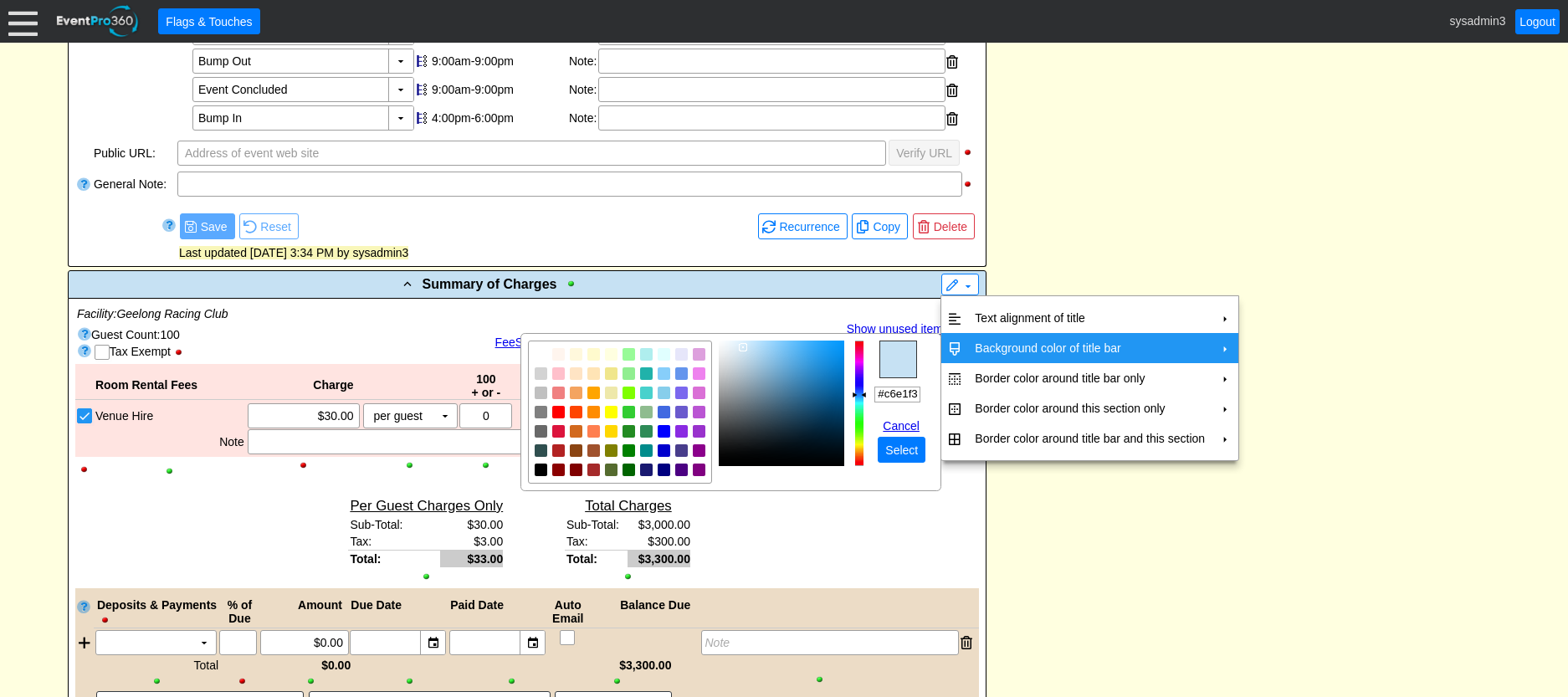
drag, startPoint x: 877, startPoint y: 393, endPoint x: 925, endPoint y: 389, distance: 48.2
click at [925, 389] on td "r g b h ° s % v % hex #c6e1f3 Cancel ● Select" at bounding box center [904, 420] width 60 height 85
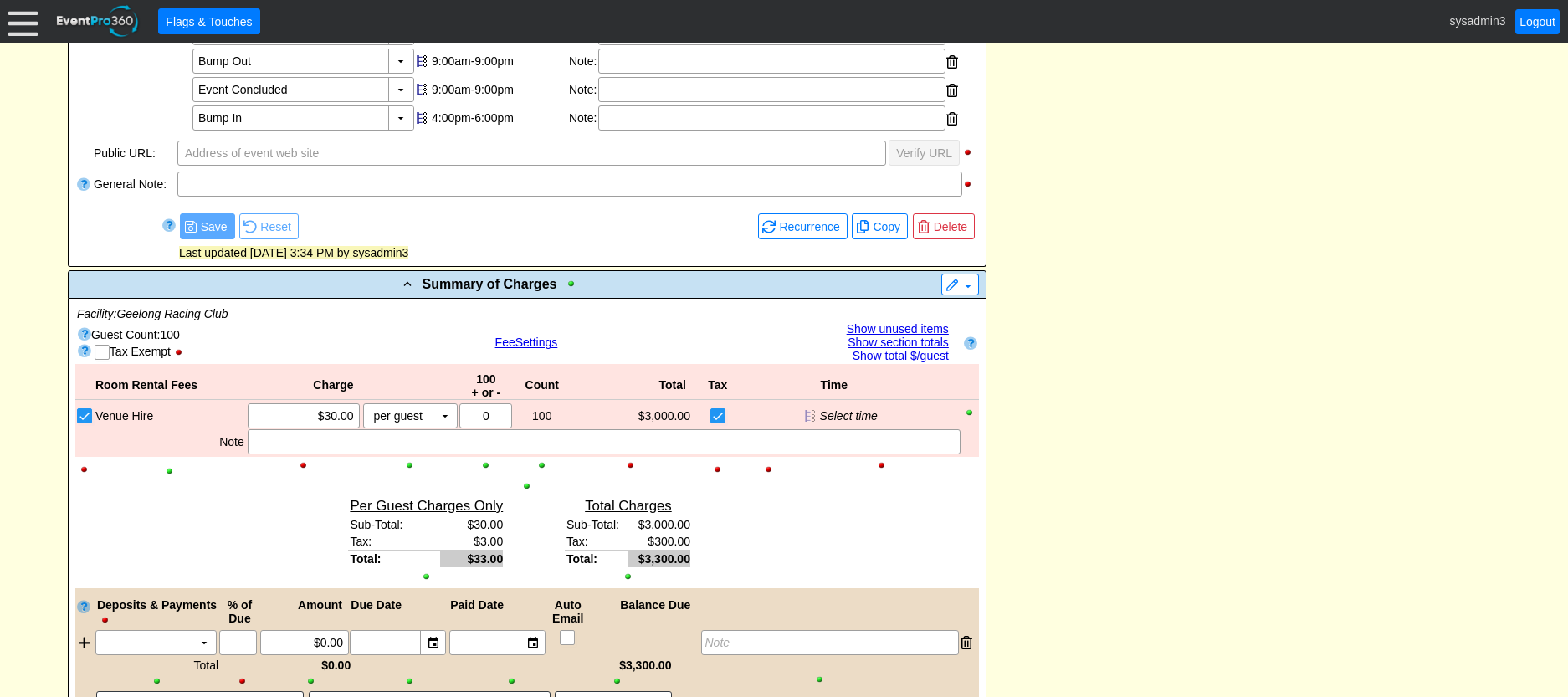
click at [1100, 472] on div "- Event Service Agreement Details ▼ ▼ - Click to edit title ▼ Event Service Agr…" at bounding box center [784, 664] width 1442 height 2835
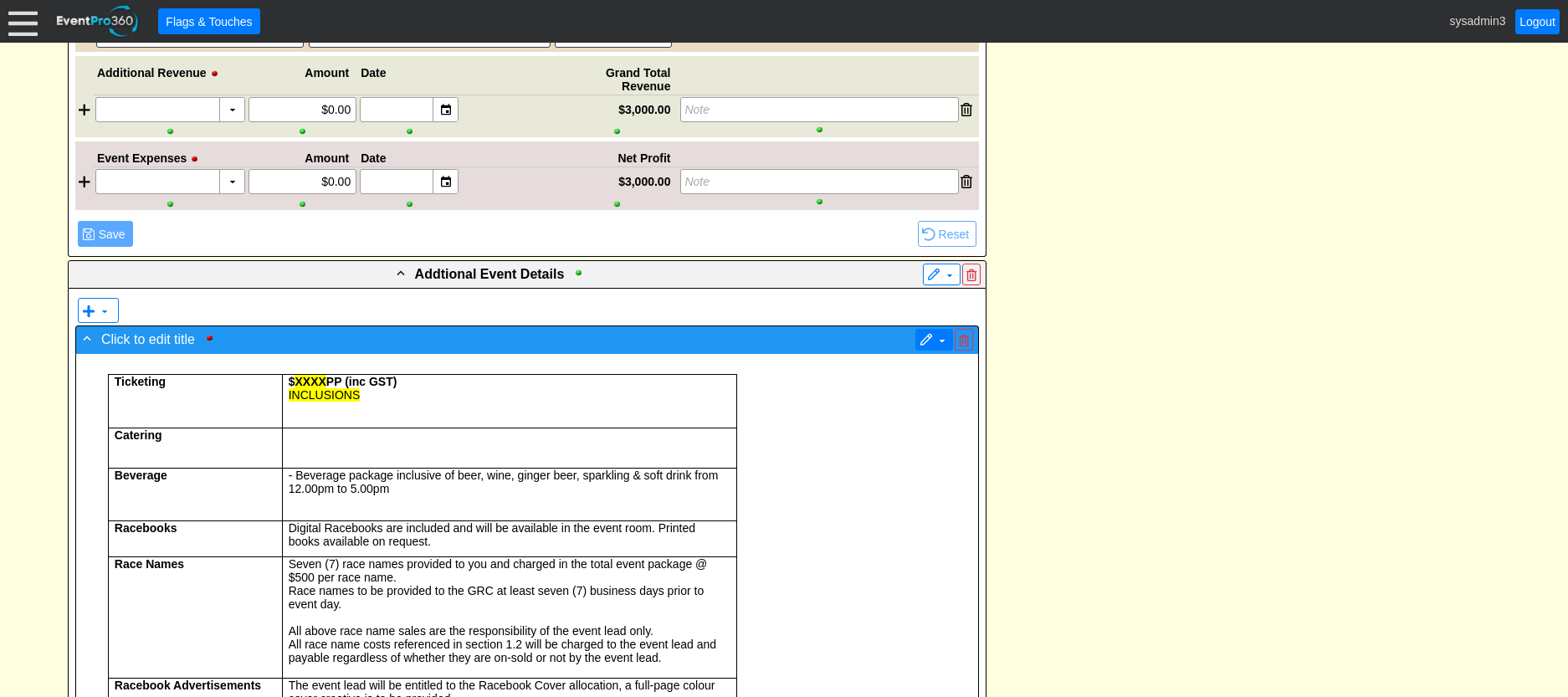
click at [932, 338] on span at bounding box center [926, 340] width 13 height 13
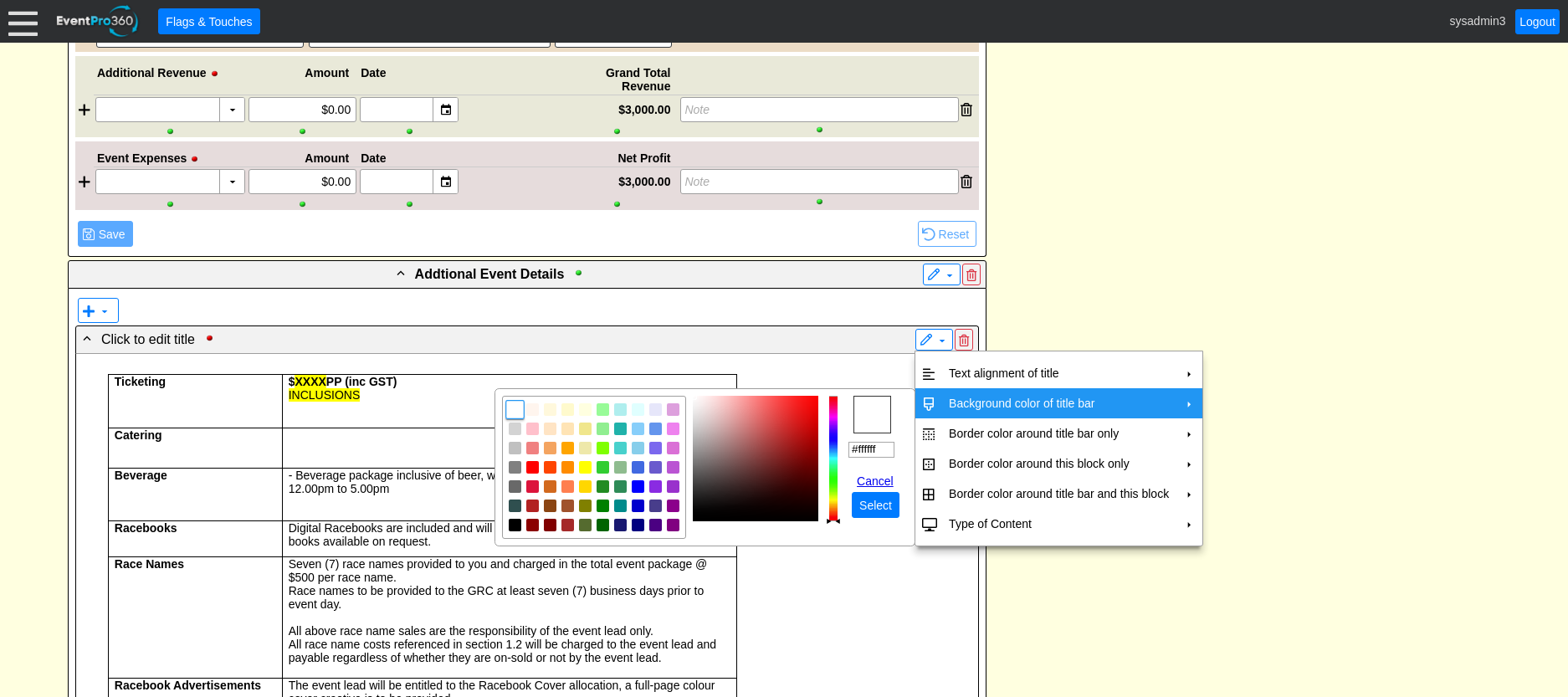
click at [998, 395] on td "Background color of title bar" at bounding box center [1058, 403] width 233 height 30
drag, startPoint x: 882, startPoint y: 446, endPoint x: 821, endPoint y: 446, distance: 61.0
click at [821, 446] on tr "r g b h ° s % v % hex #ffffff Cancel ● Select" at bounding box center [705, 467] width 406 height 143
paste input "c6e1f3"
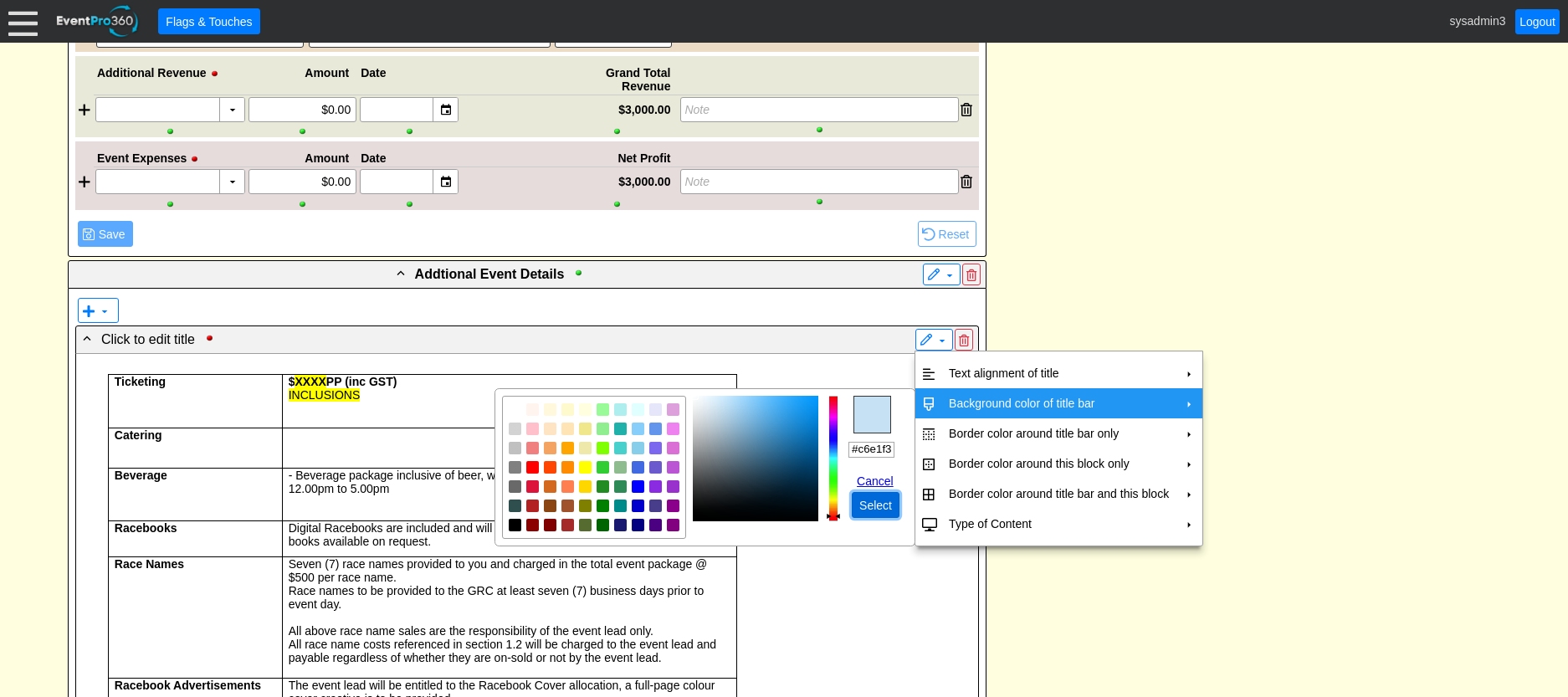
click at [870, 500] on span "Select" at bounding box center [875, 505] width 39 height 16
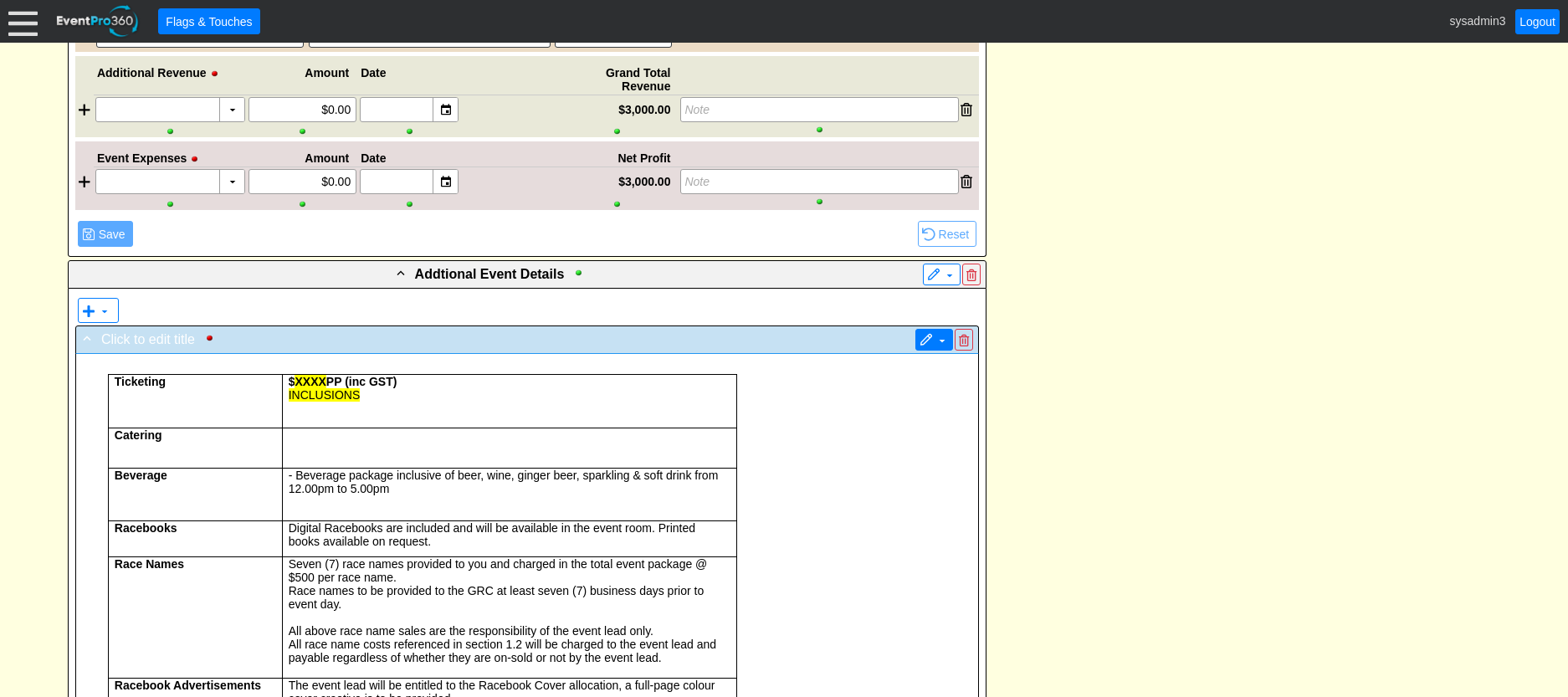
click at [929, 346] on span at bounding box center [926, 340] width 13 height 13
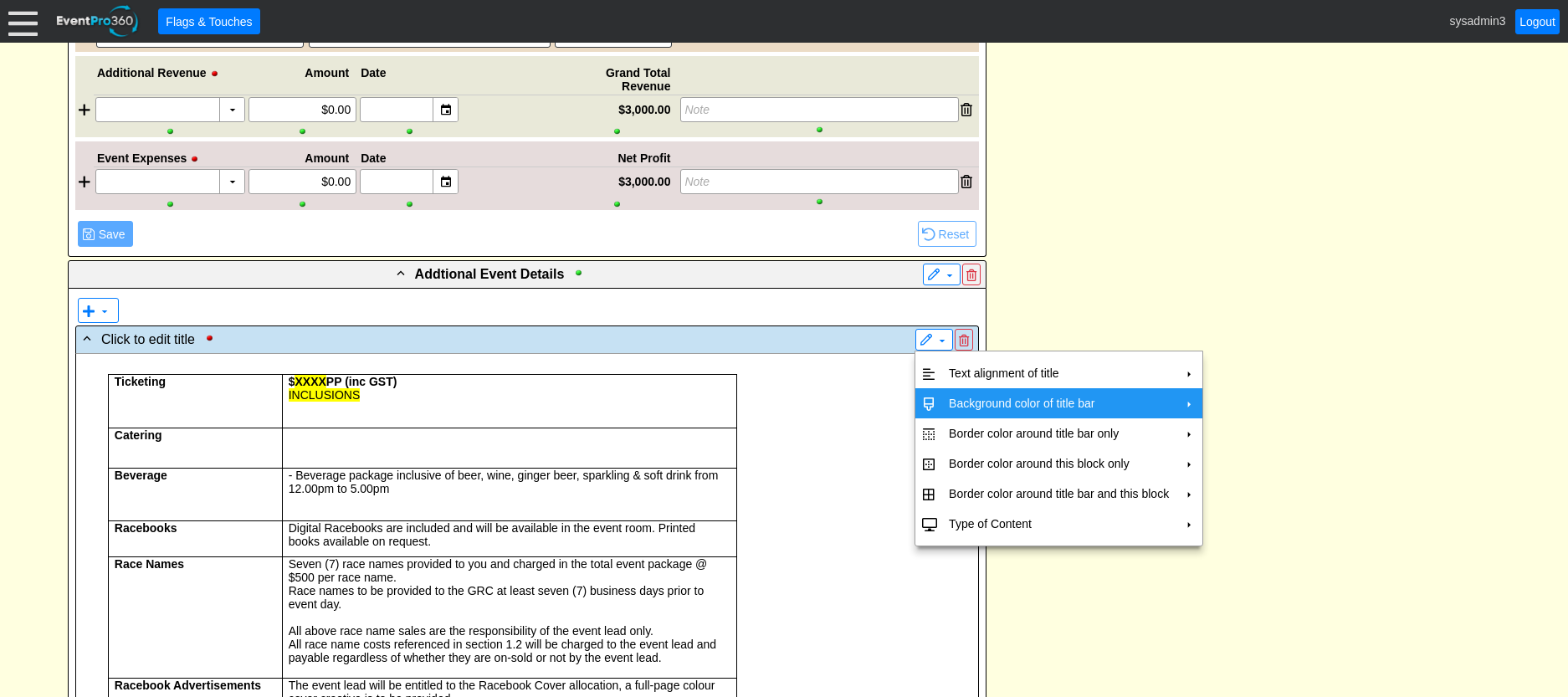
click at [956, 397] on td "Background color of title bar" at bounding box center [1058, 403] width 233 height 30
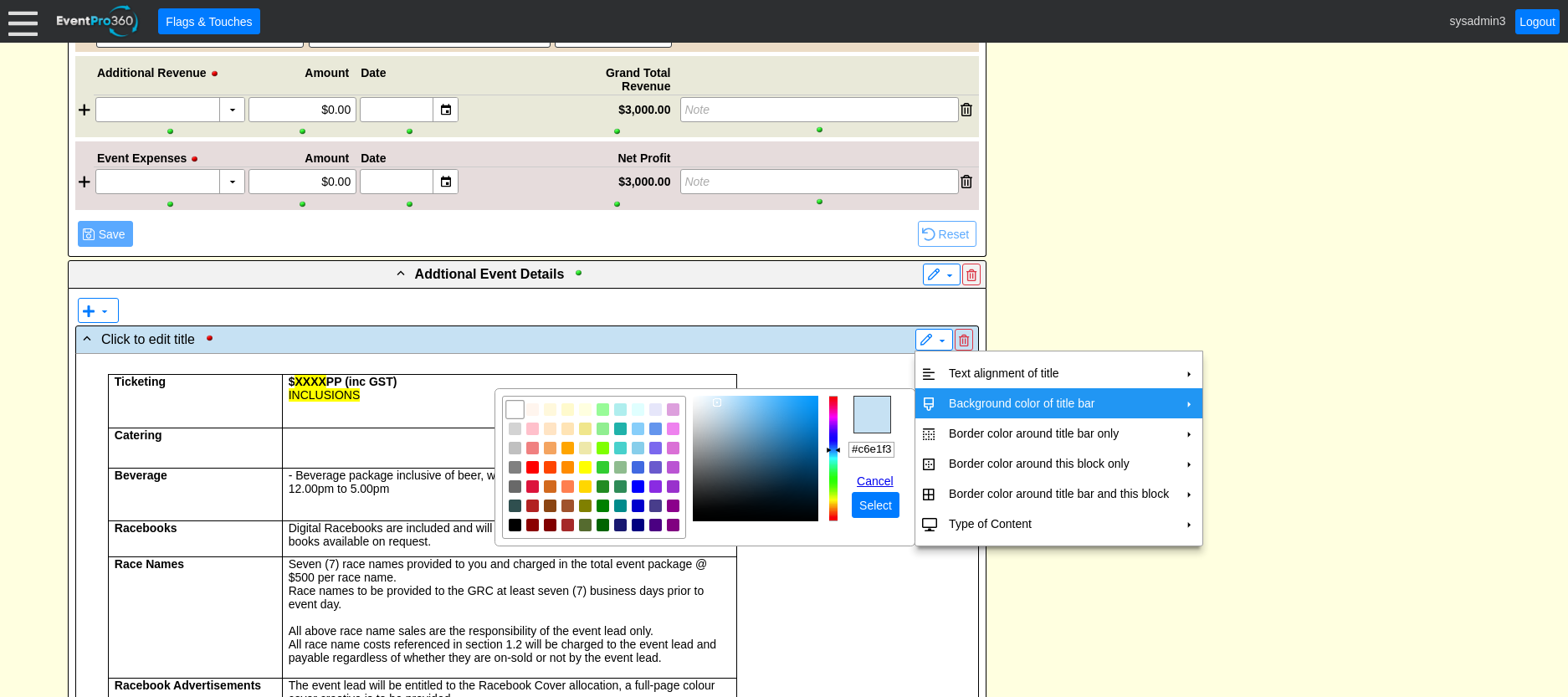
click at [517, 410] on img "focusNode" at bounding box center [515, 408] width 15 height 15
type input "#ffffff"
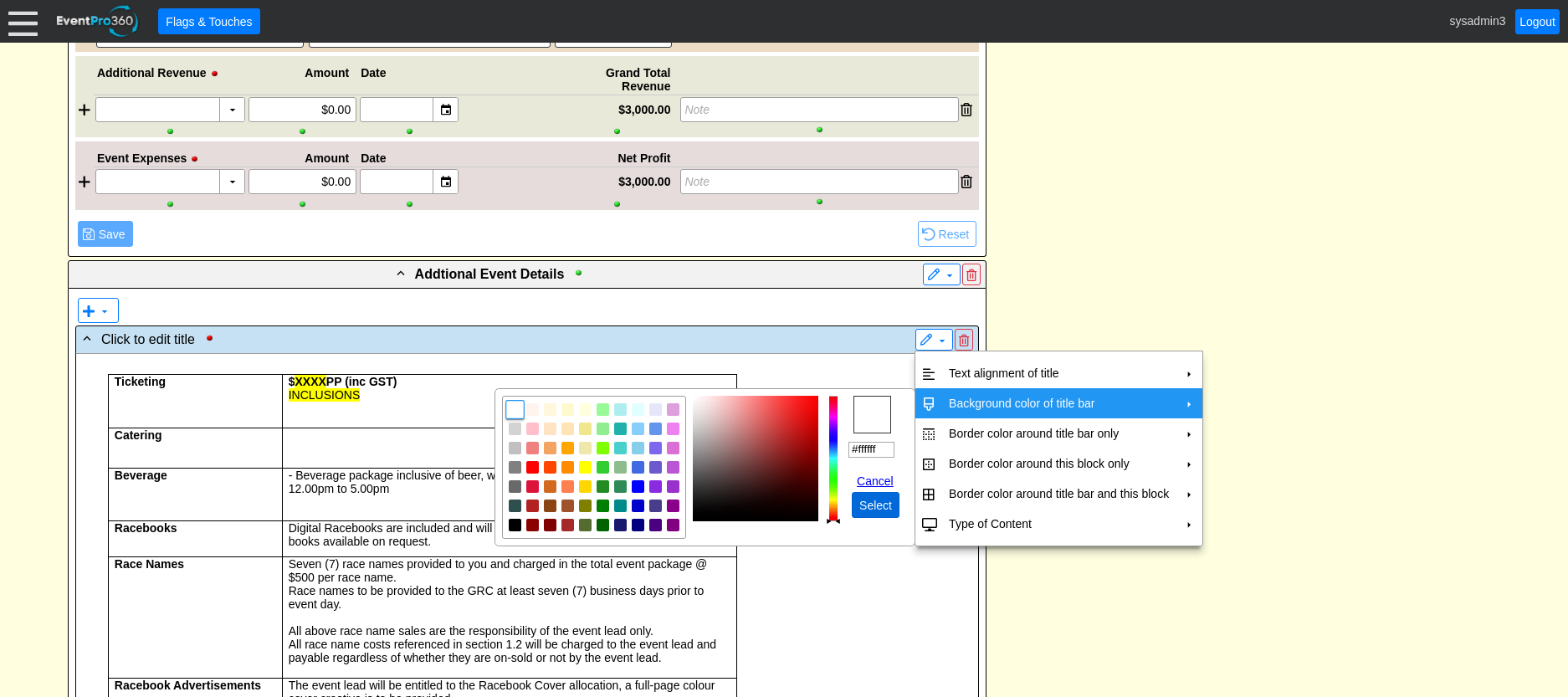
click at [879, 503] on span "Select" at bounding box center [875, 505] width 39 height 16
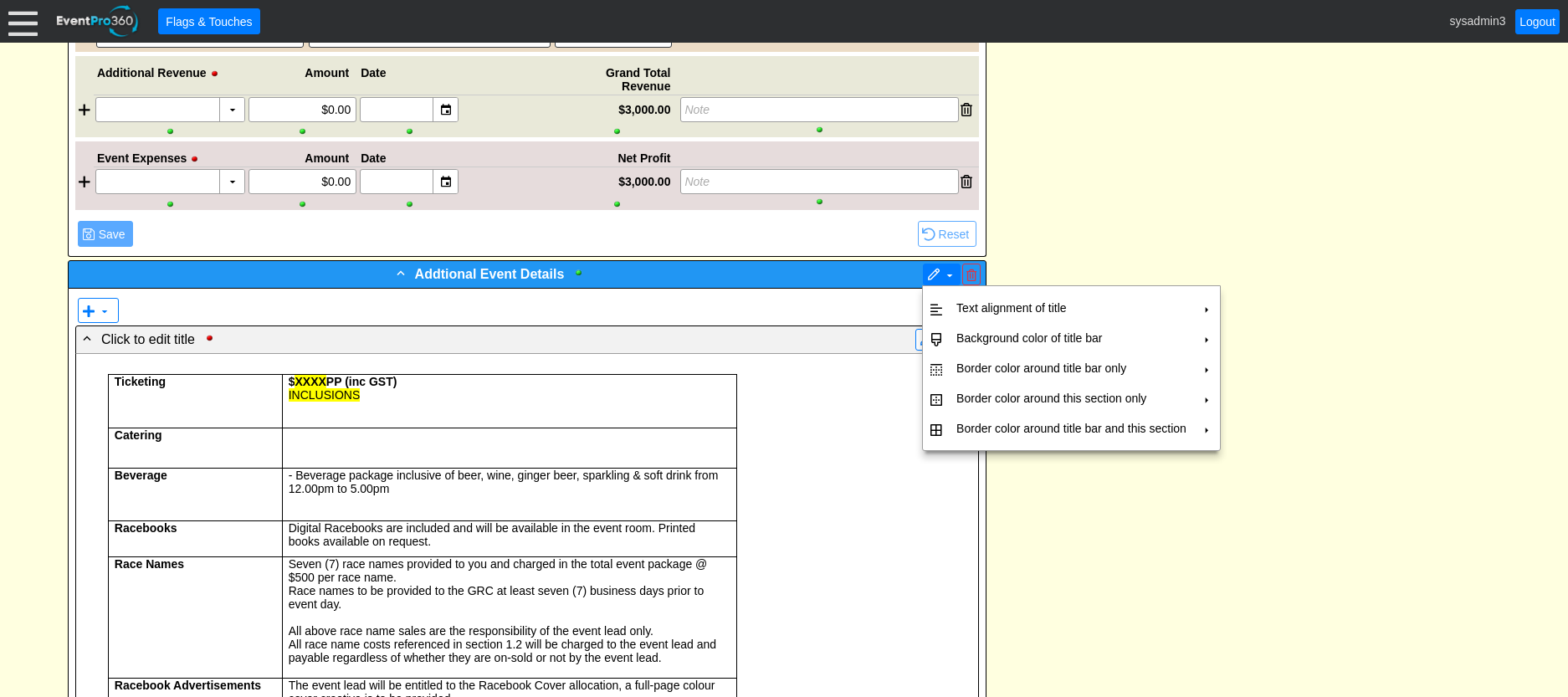
click at [935, 268] on span "▼" at bounding box center [942, 274] width 29 height 16
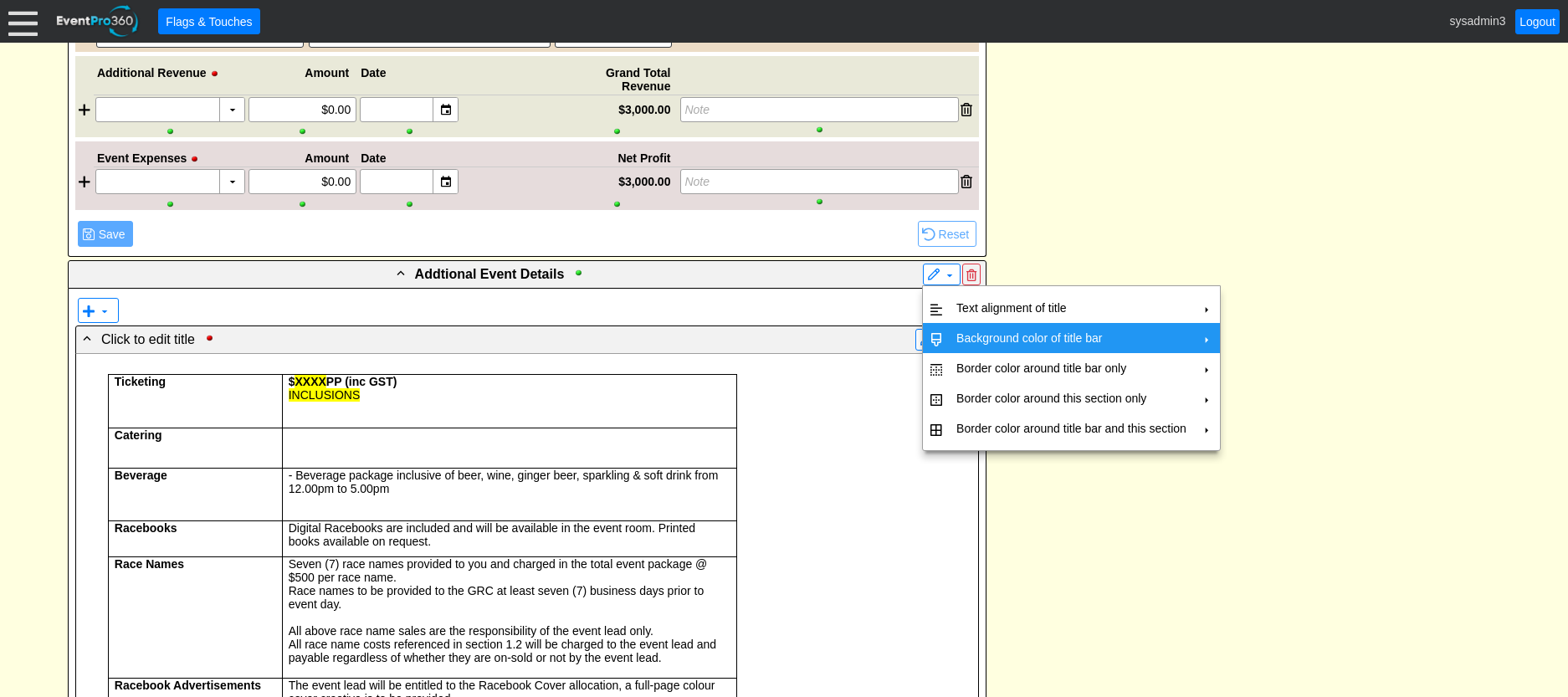
click at [966, 335] on td "Background color of title bar" at bounding box center [1071, 338] width 244 height 30
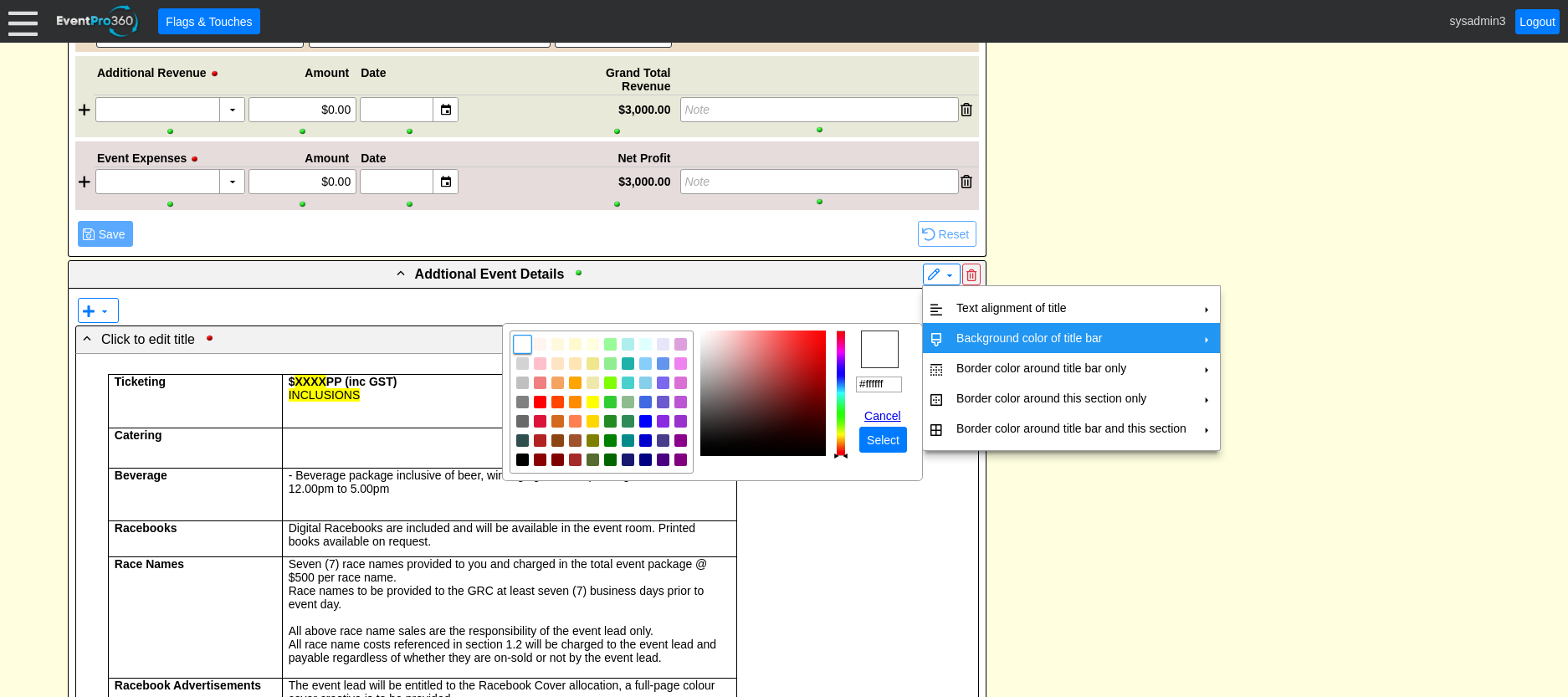
drag, startPoint x: 889, startPoint y: 384, endPoint x: 841, endPoint y: 387, distance: 48.1
click at [841, 387] on tr "r g b h ° s % v % hex #ffffff Cancel ● Select" at bounding box center [712, 401] width 406 height 143
paste input "c6e1f3"
type input "#c6e1f3"
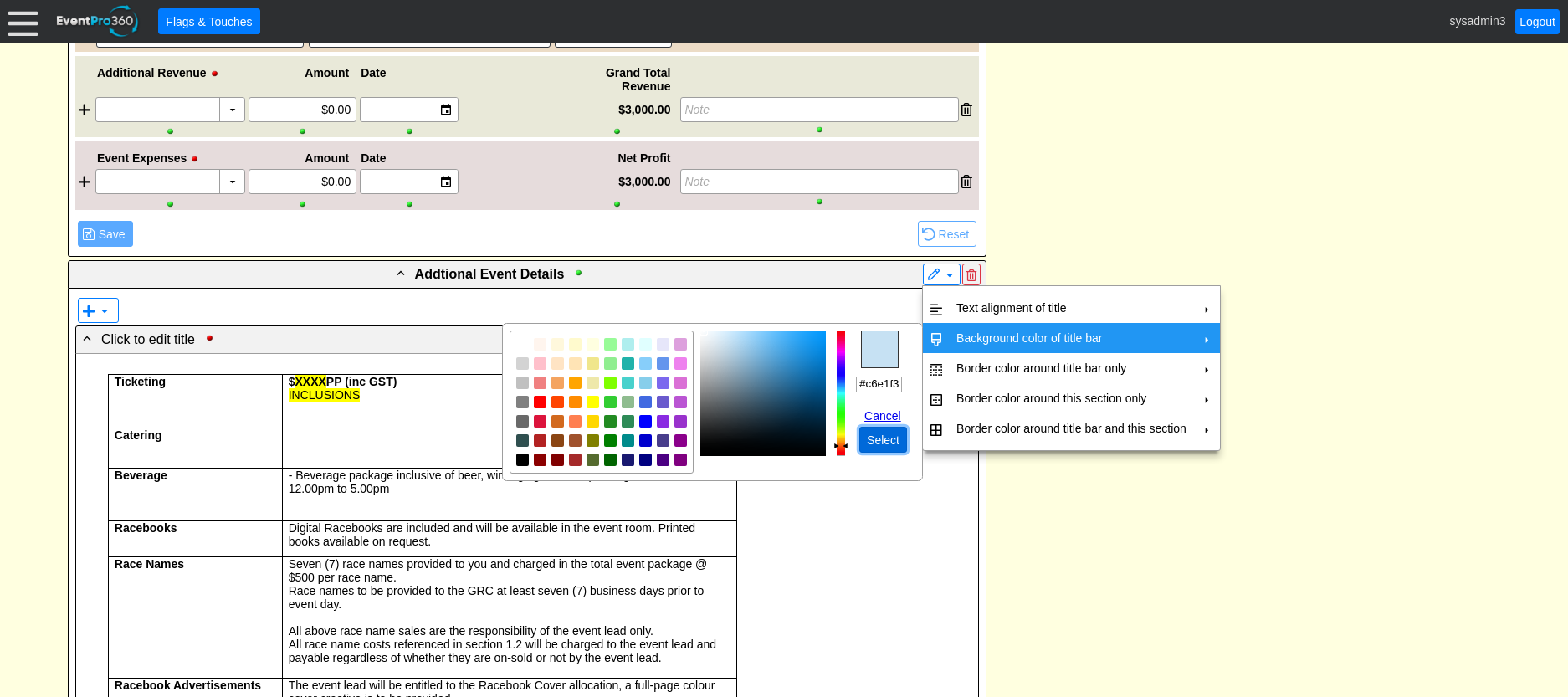
click at [886, 436] on span "Select" at bounding box center [882, 440] width 39 height 16
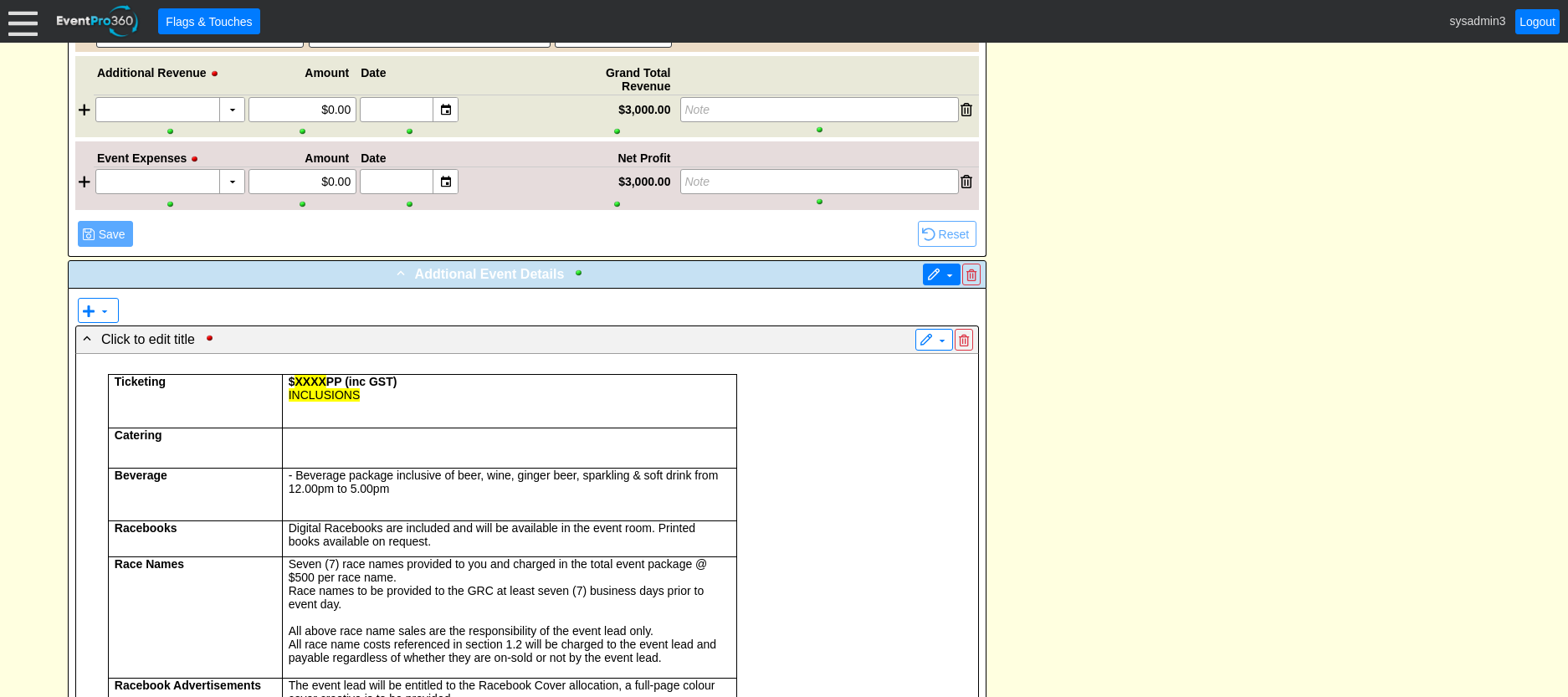
click at [940, 273] on span at bounding box center [934, 275] width 13 height 13
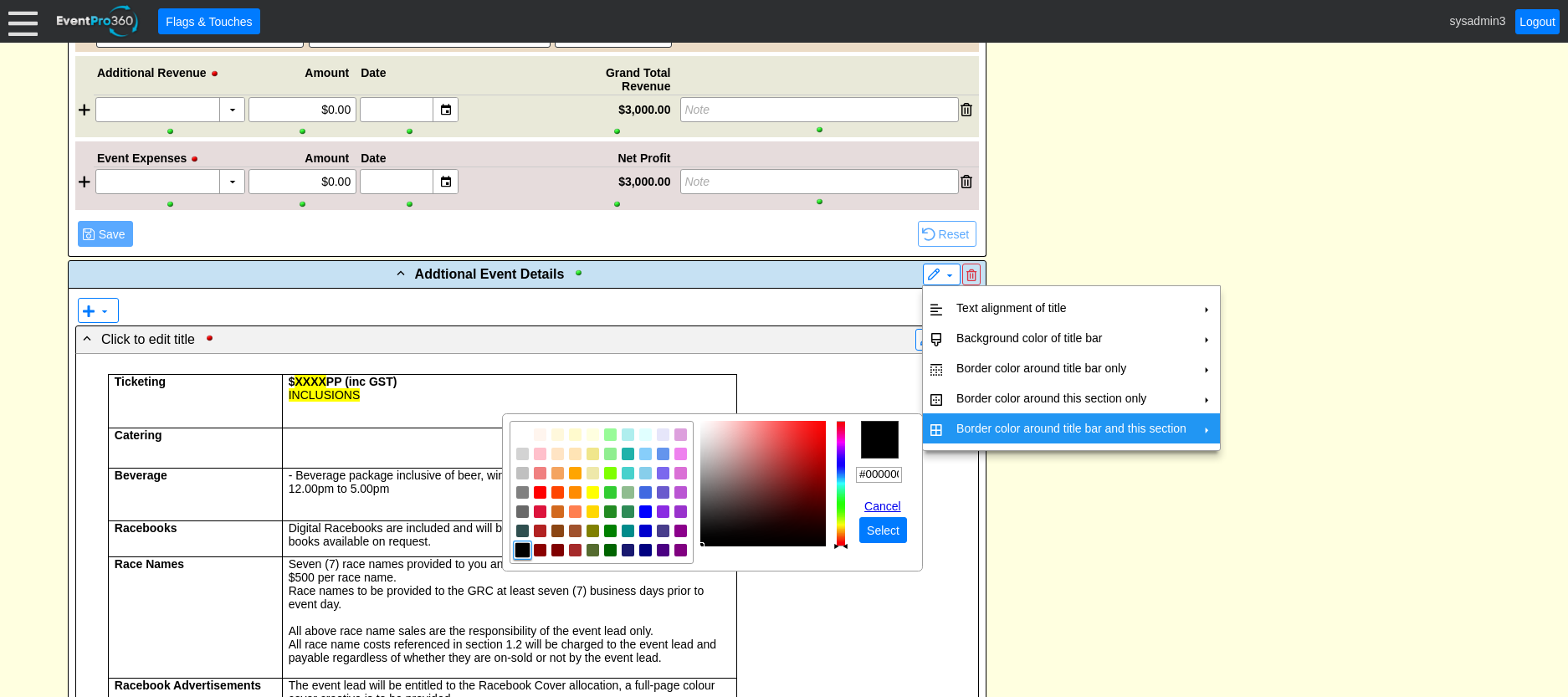
click at [976, 427] on td "Border color around title bar and this section" at bounding box center [1071, 428] width 244 height 30
click at [524, 556] on img "focusNode" at bounding box center [523, 550] width 15 height 15
click at [874, 531] on span "Select" at bounding box center [882, 530] width 39 height 16
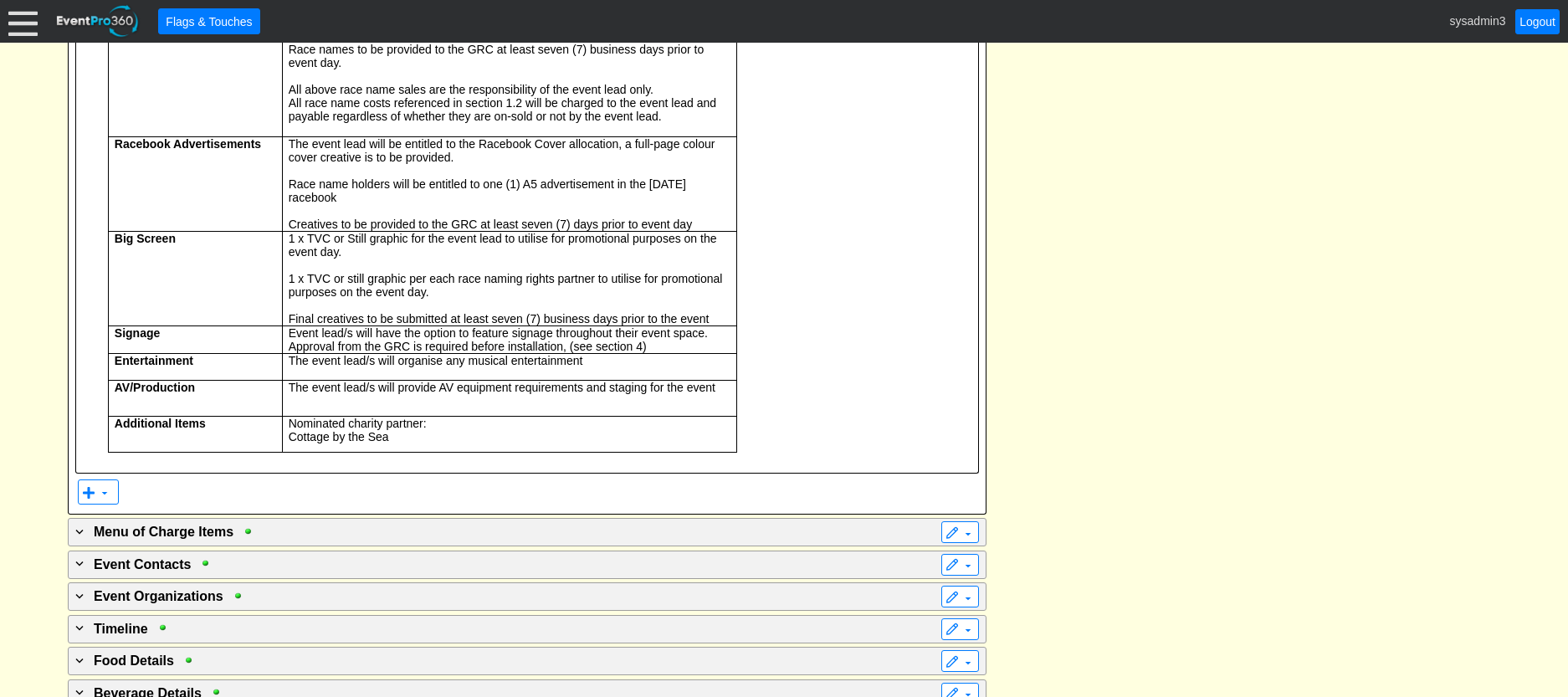
scroll to position [2558, 0]
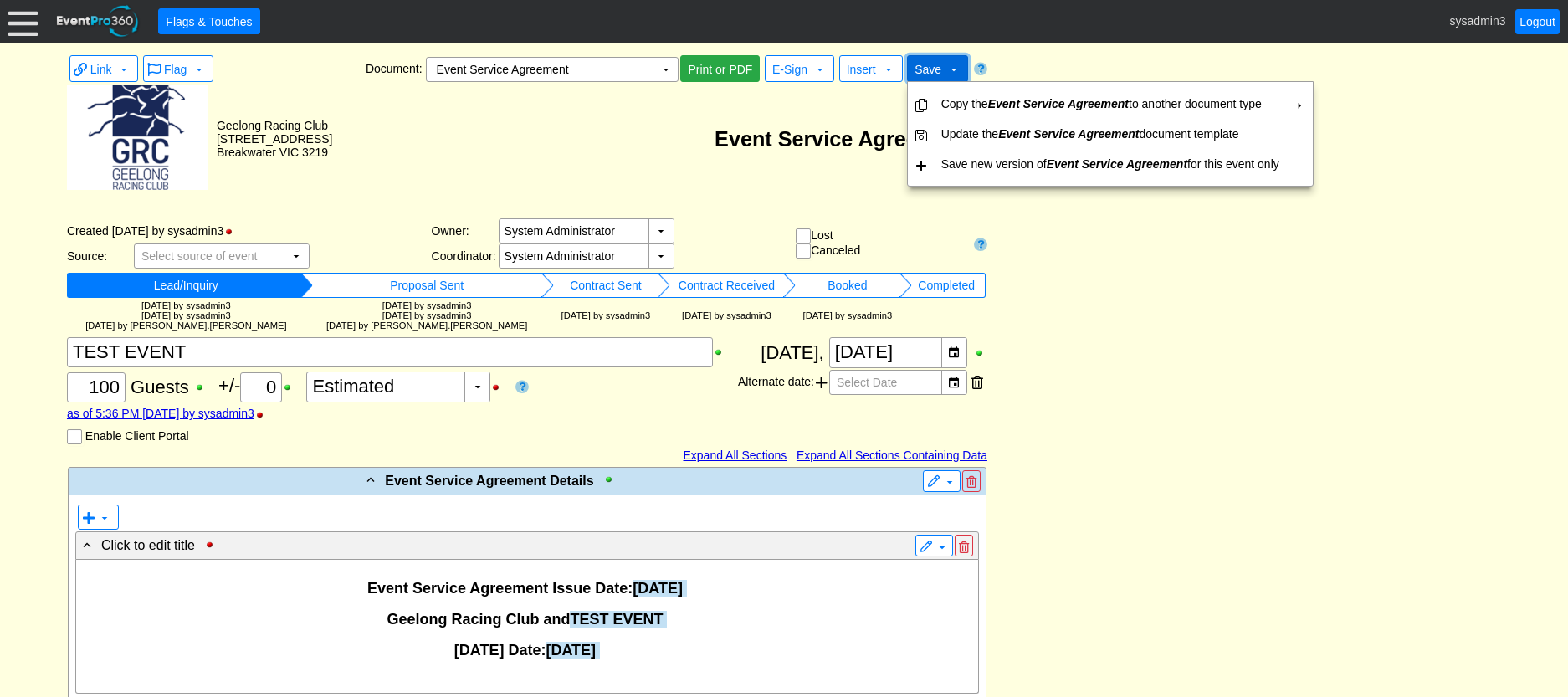
click at [929, 66] on span "Save" at bounding box center [927, 68] width 27 height 13
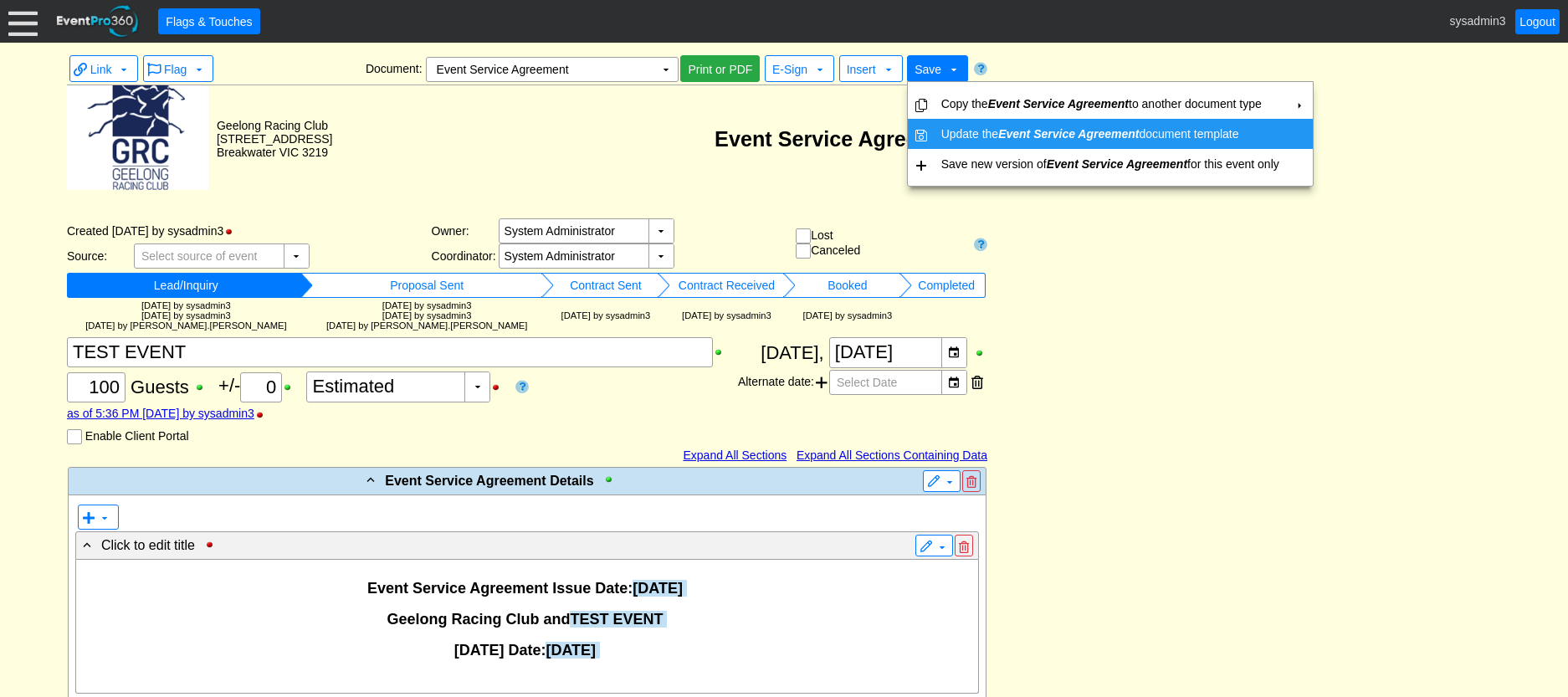
click at [974, 134] on td "Update the Event Service Agreement document template" at bounding box center [1109, 134] width 351 height 30
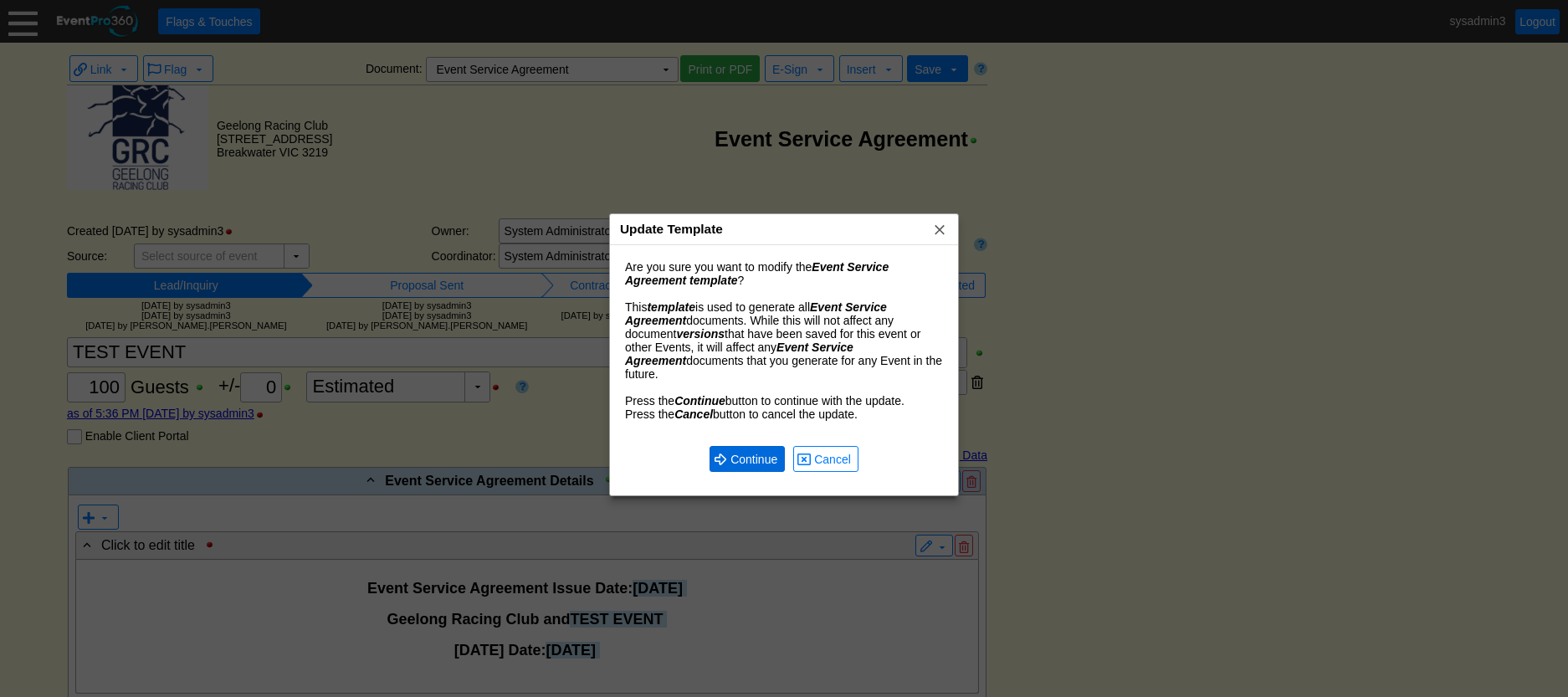
click at [766, 451] on span "Continue" at bounding box center [754, 459] width 54 height 16
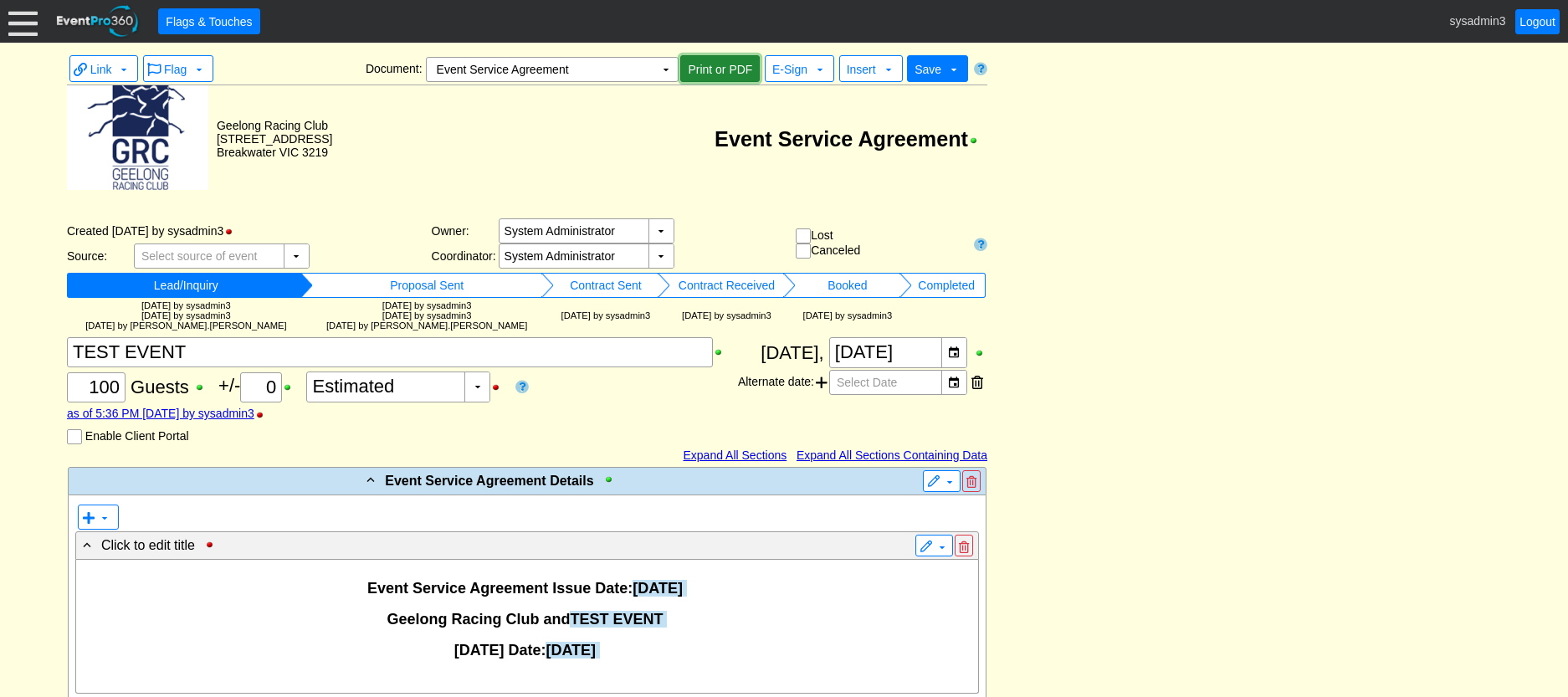
click at [720, 64] on span "Print or PDF" at bounding box center [720, 68] width 71 height 16
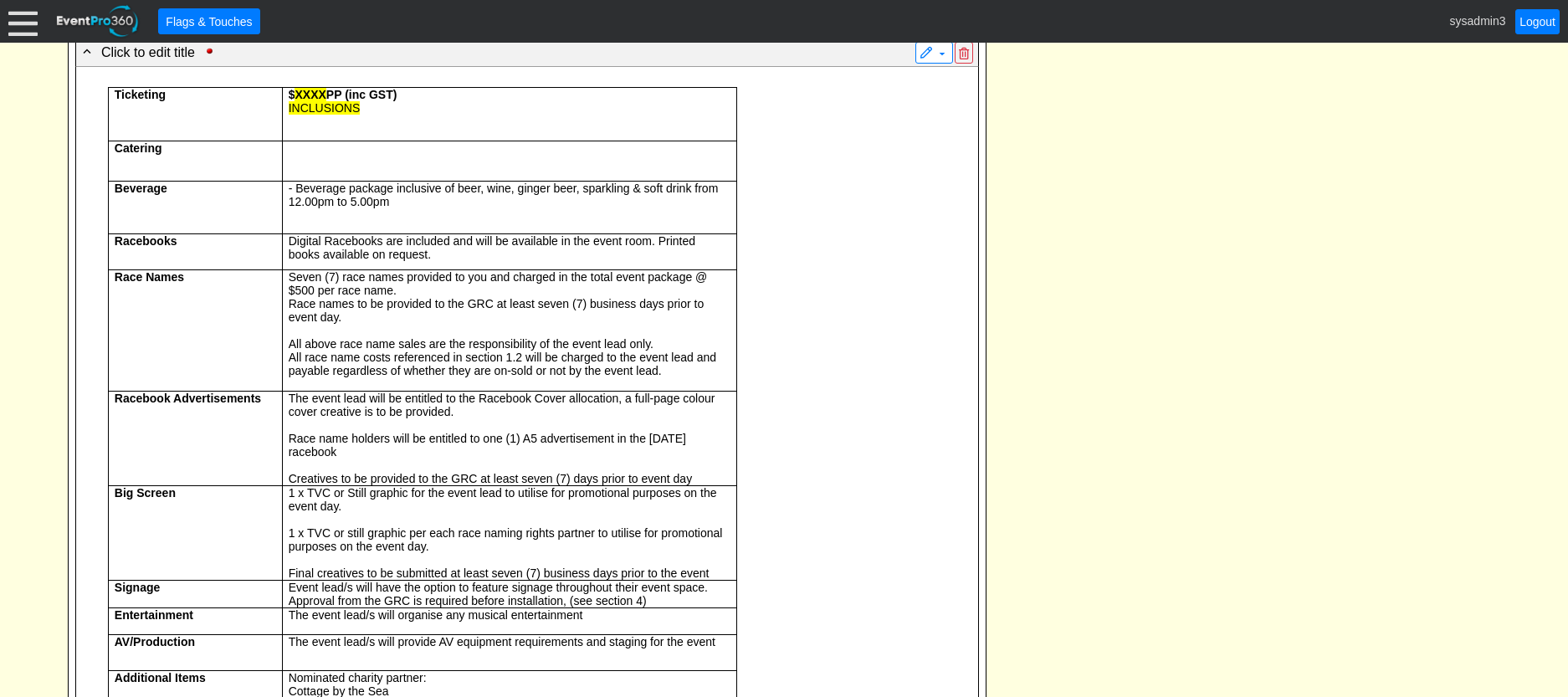
click at [751, 408] on div "Ticketing $ XXXX PP (inc GST) INCLUSIONS Catering Beverage - Beverage package i…" at bounding box center [527, 397] width 888 height 648
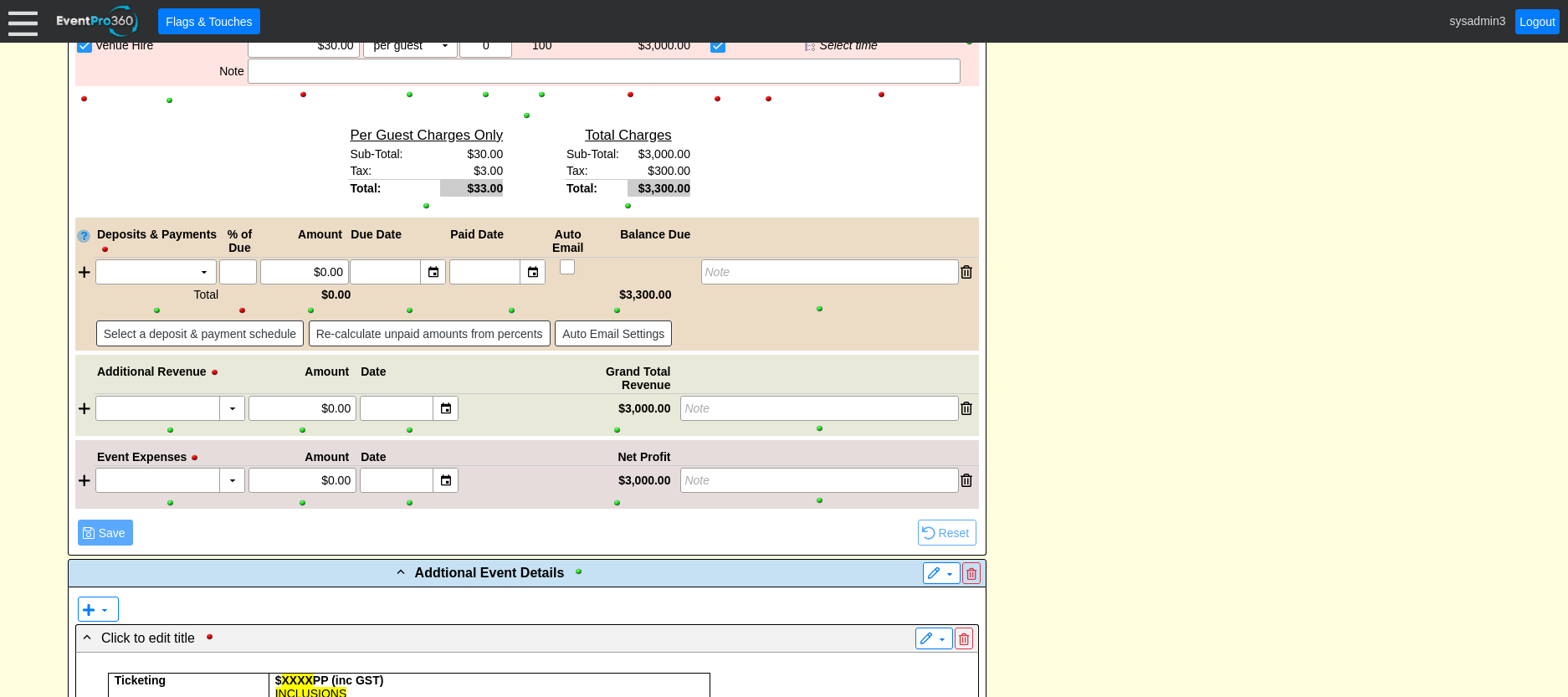
scroll to position [2009, 0]
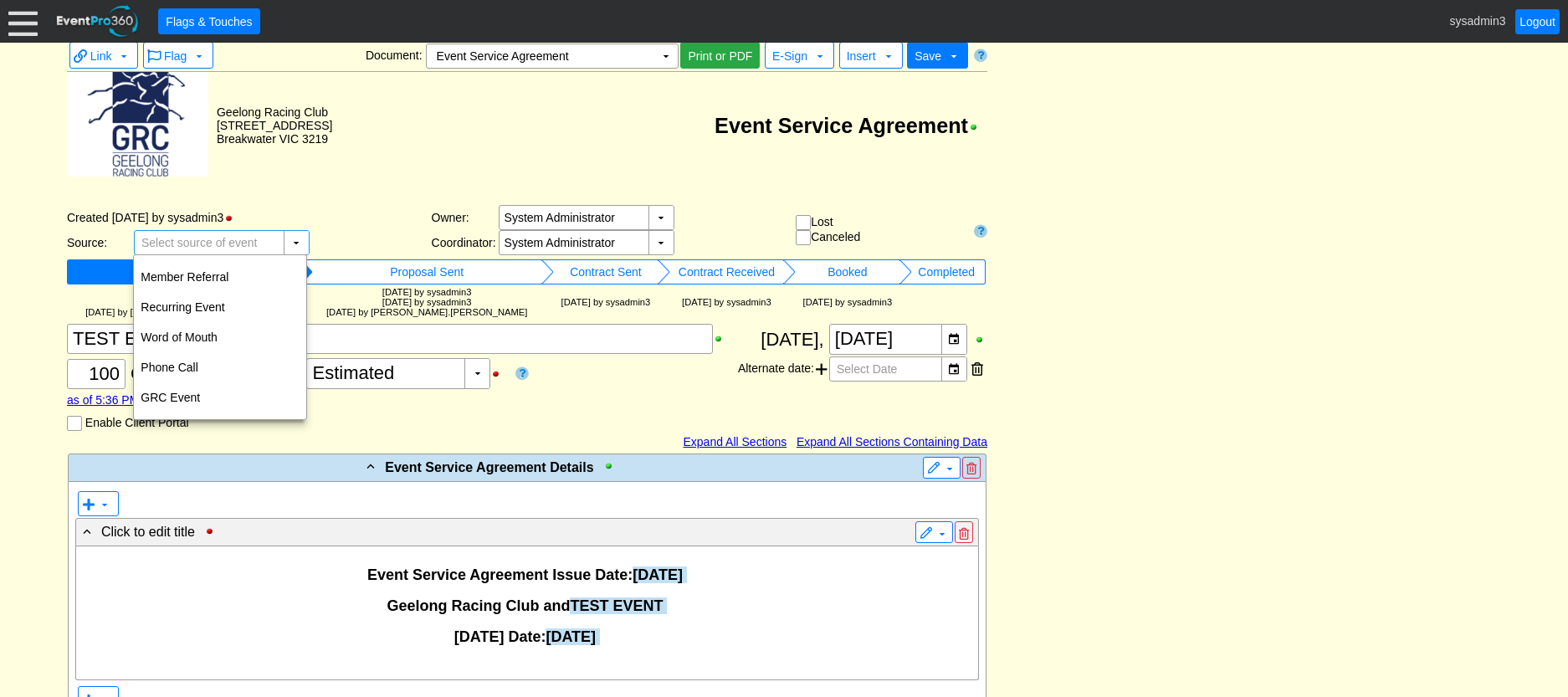
scroll to position [263, 0]
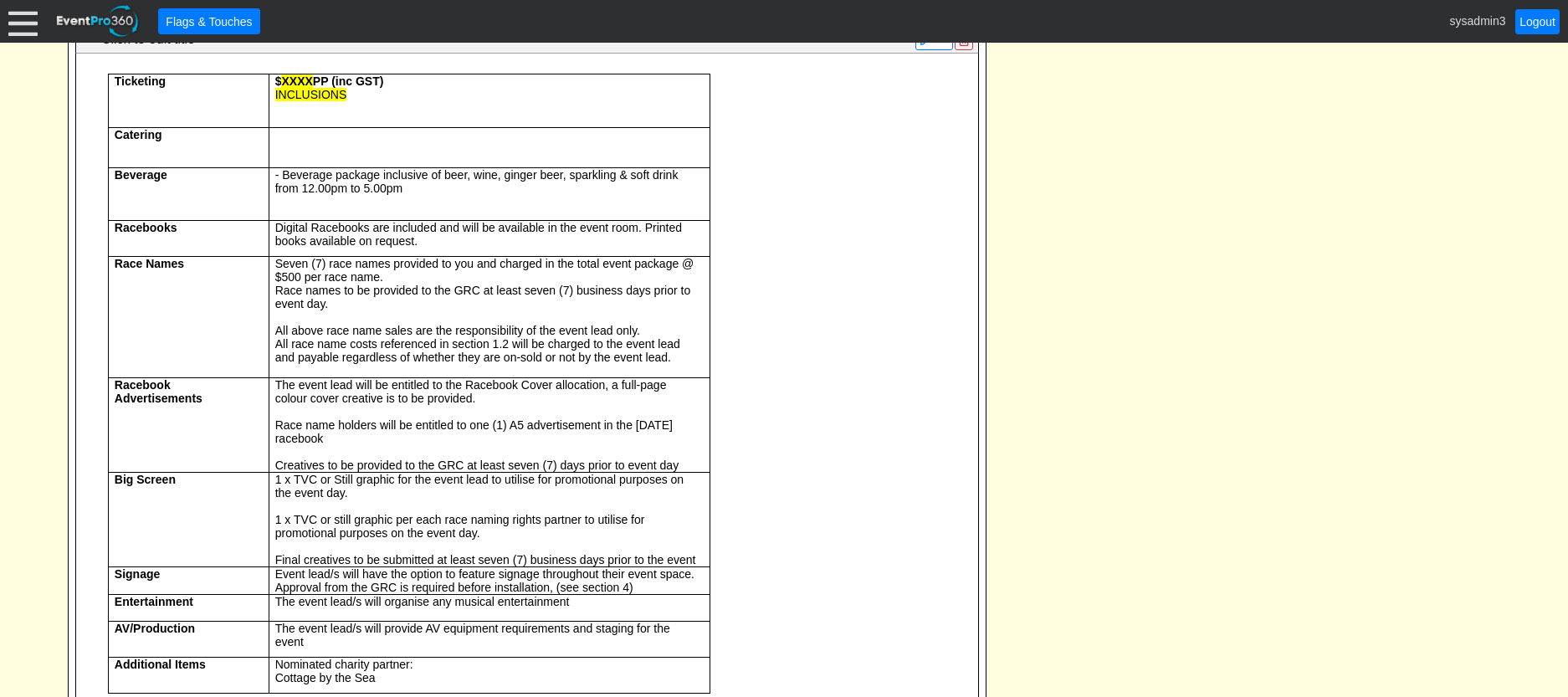
click at [316, 364] on span "All race name costs referenced in section 1.2 will be charged to the event lead…" at bounding box center [478, 350] width 405 height 27
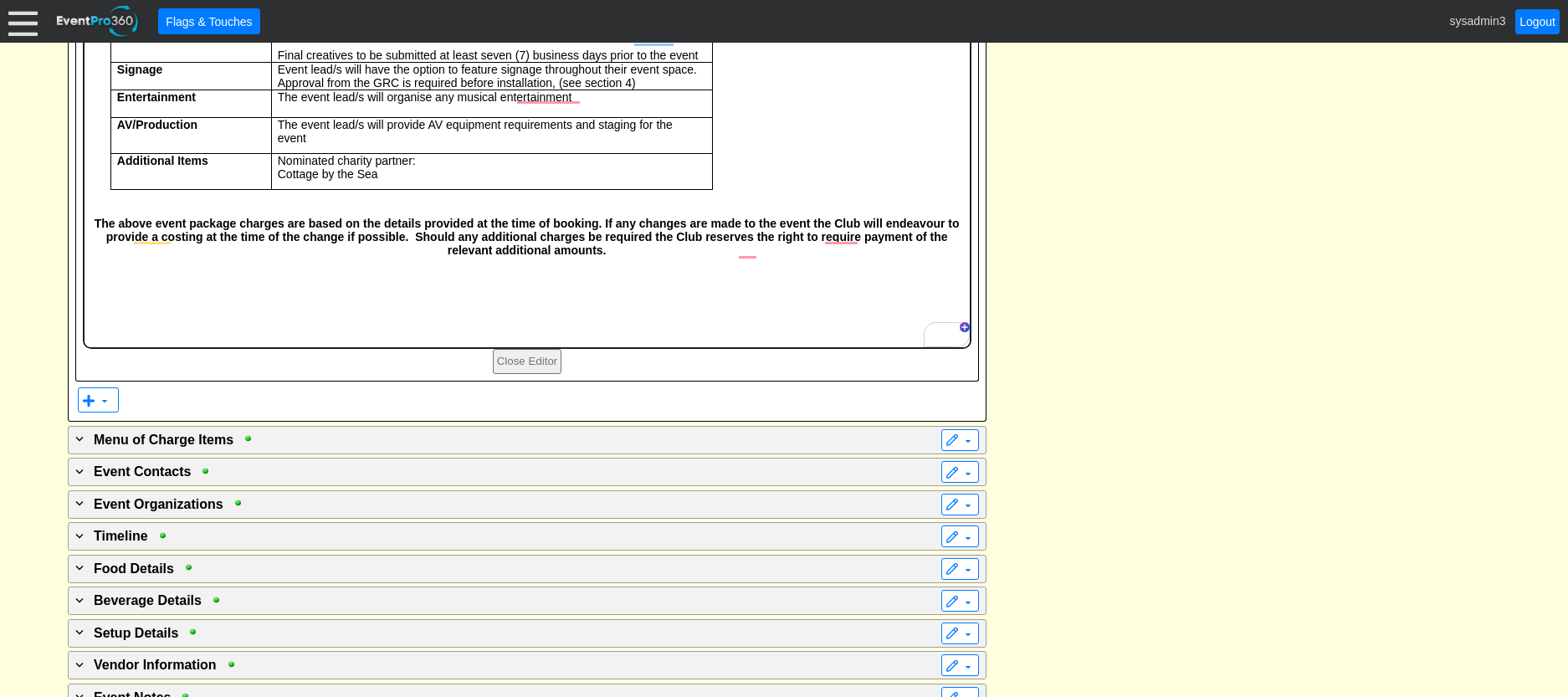
scroll to position [2800, 0]
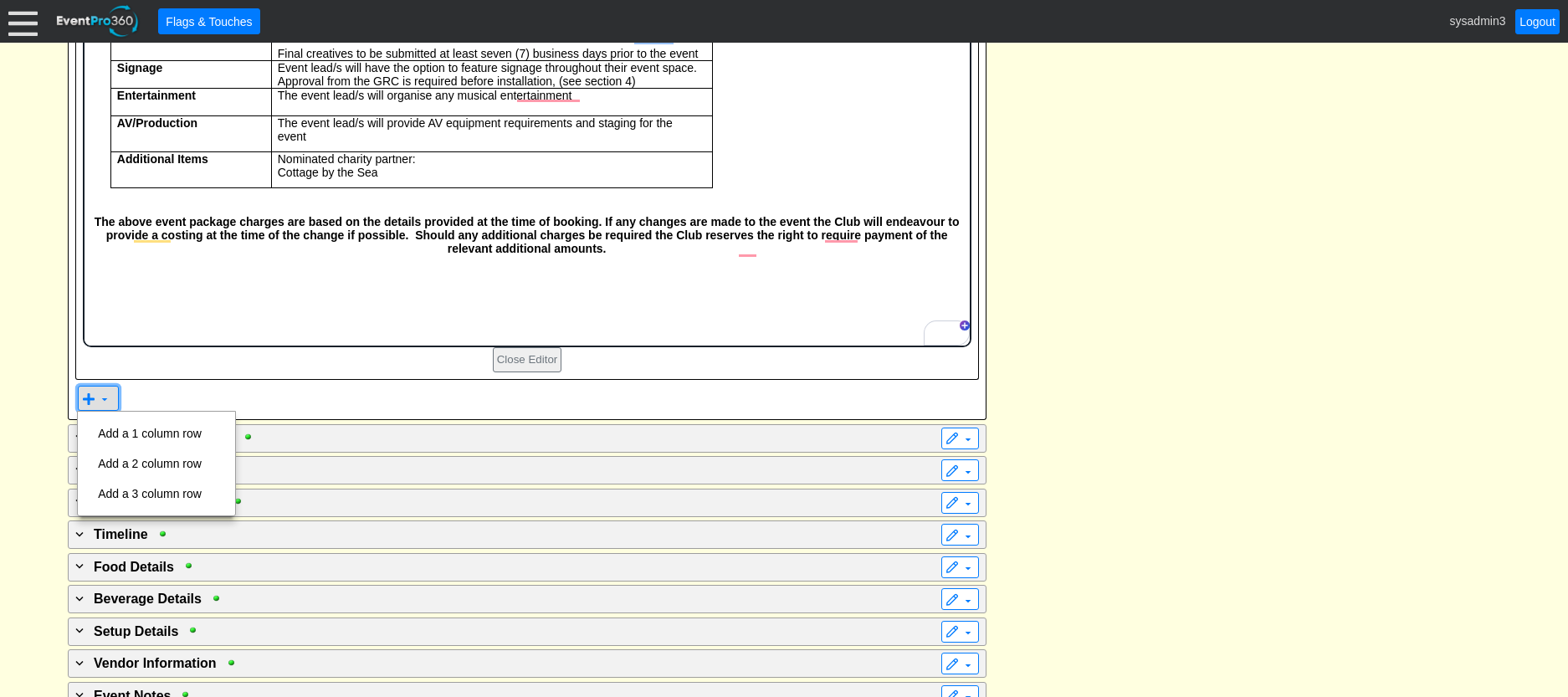
click at [104, 394] on span at bounding box center [104, 399] width 13 height 13
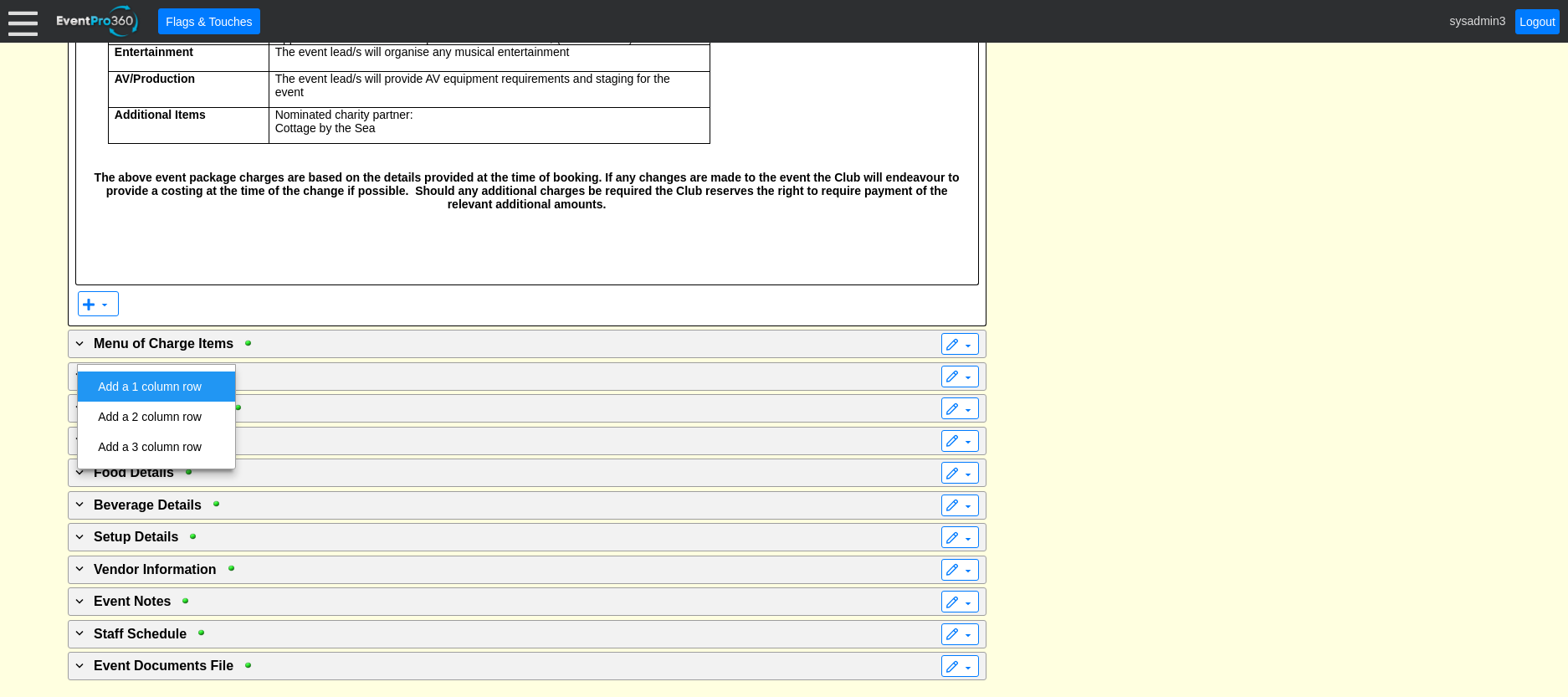
click at [155, 383] on td "Add a 1 column row" at bounding box center [149, 387] width 117 height 30
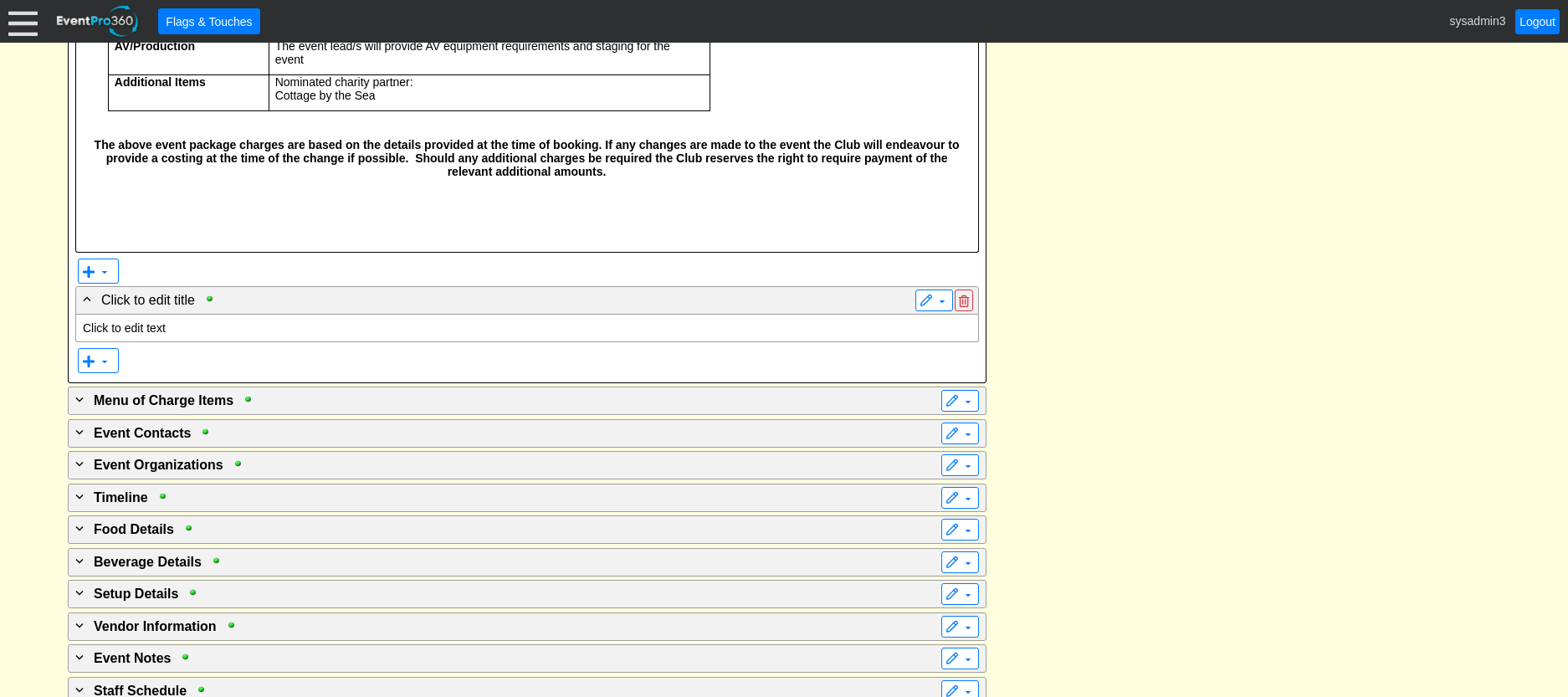
click at [159, 335] on p "Click to edit text" at bounding box center [527, 328] width 888 height 13
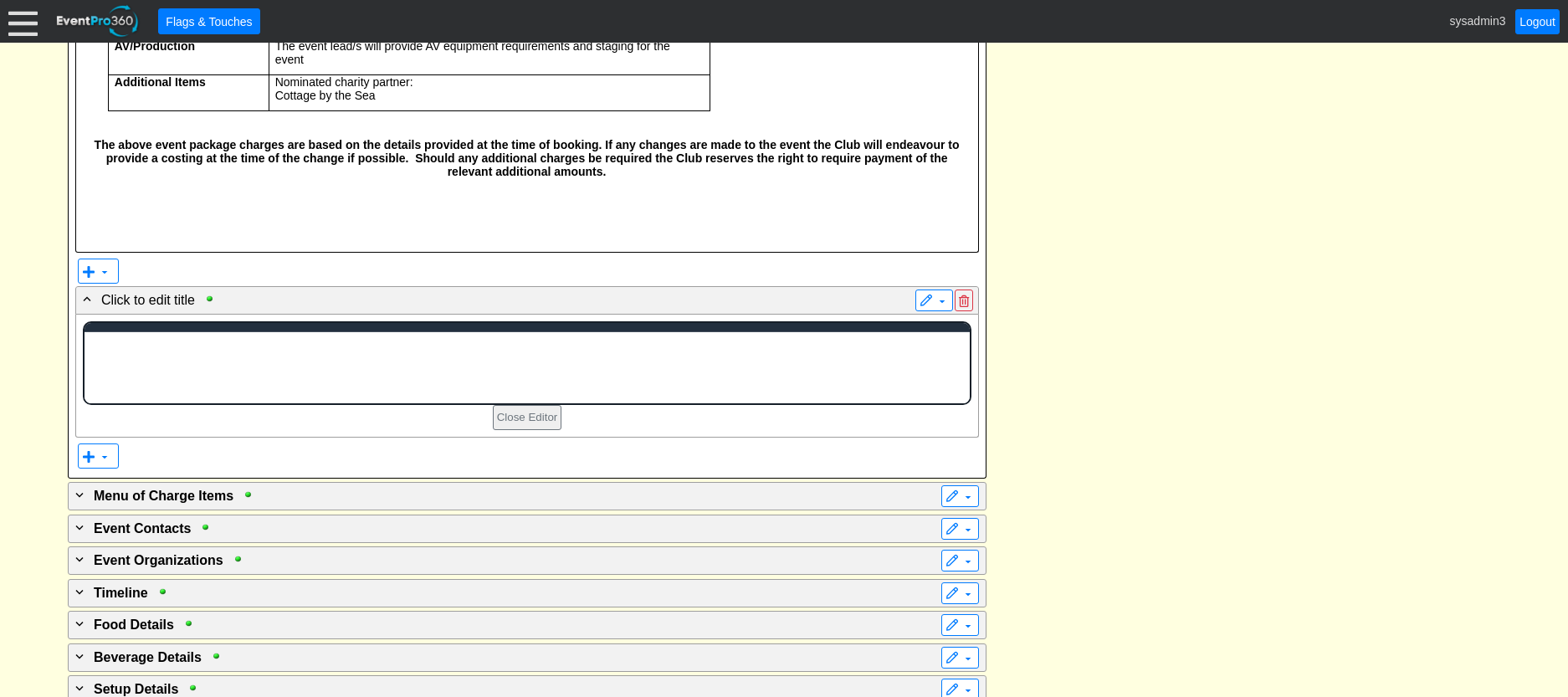
scroll to position [0, 0]
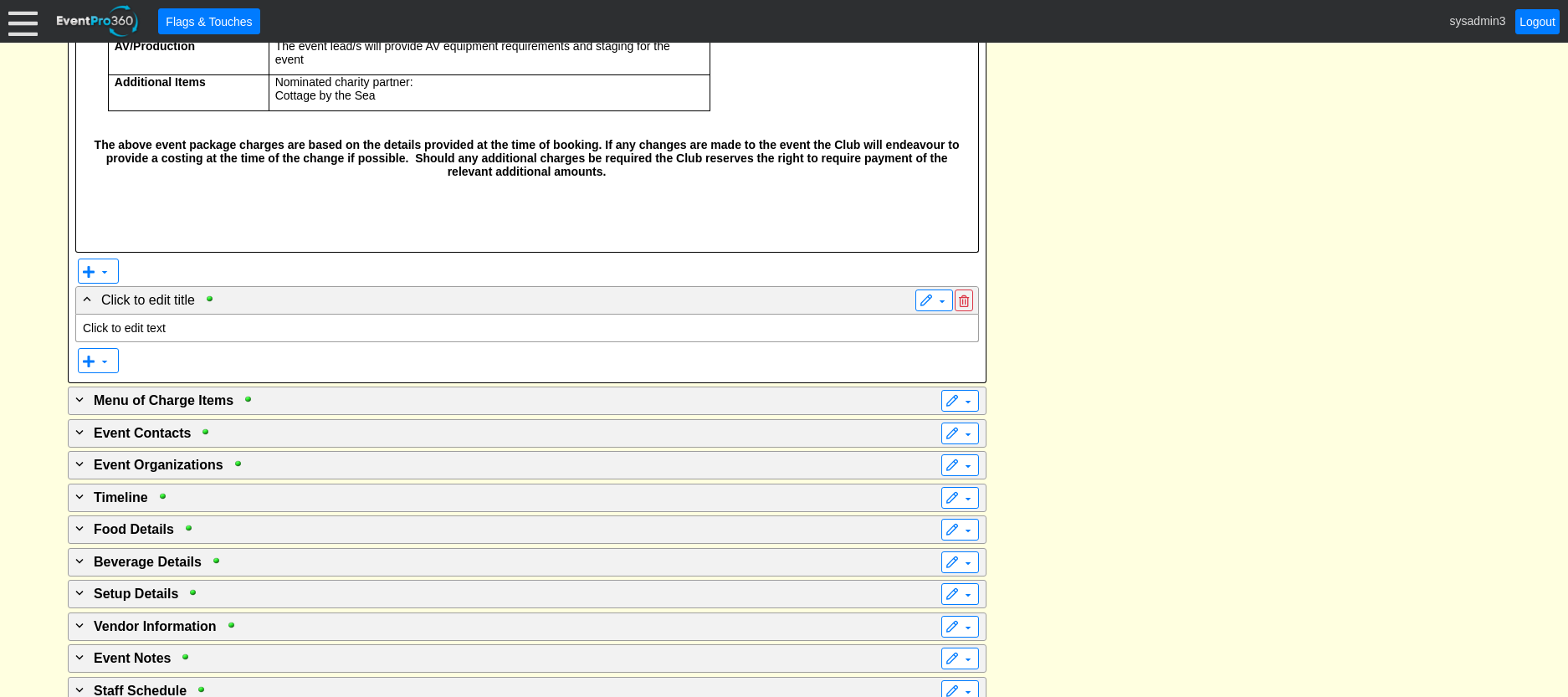
click at [160, 335] on p "Click to edit text" at bounding box center [527, 328] width 888 height 13
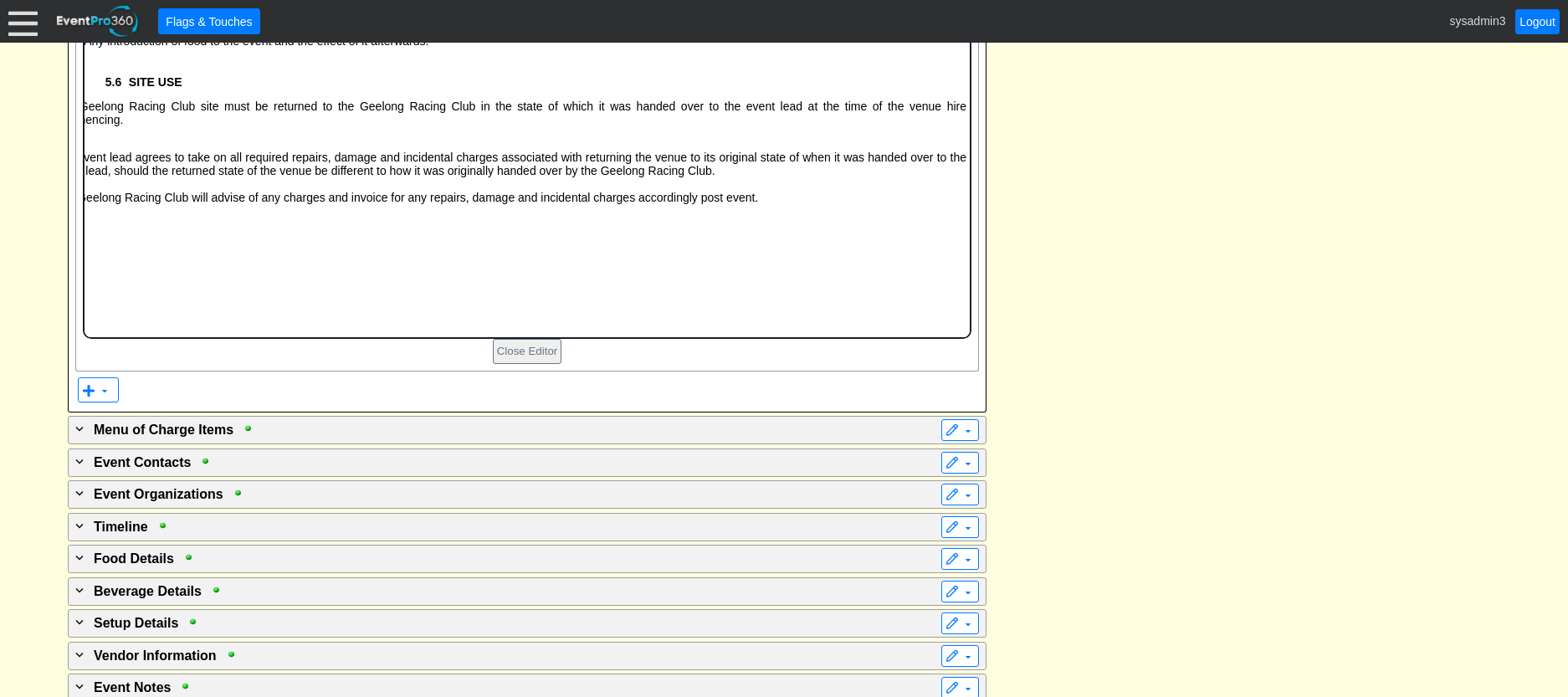
click at [856, 205] on p "The Geelong Racing Club will advise of any charges and invoice for any repairs,…" at bounding box center [509, 197] width 913 height 13
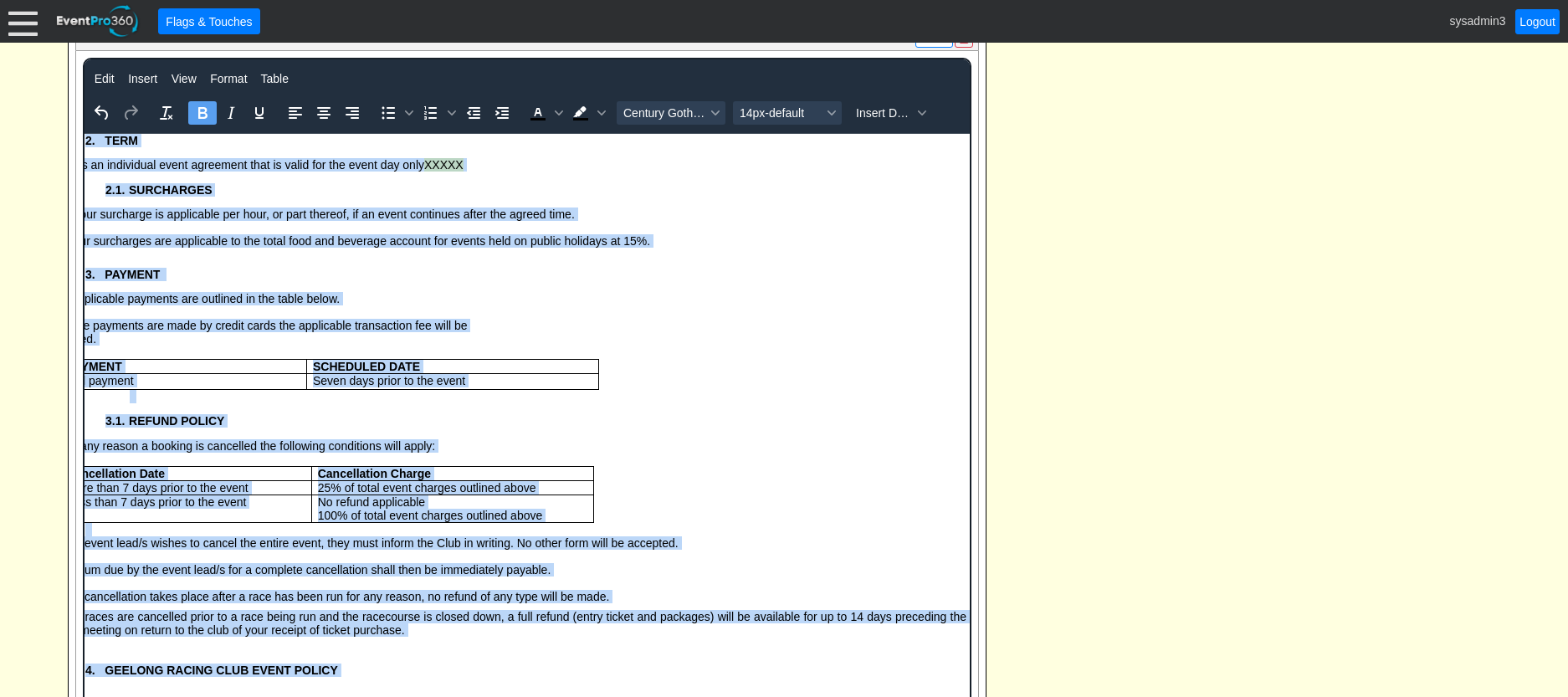
drag, startPoint x: 842, startPoint y: 2430, endPoint x: 61, endPoint y: 129, distance: 2429.9
click at [499, 123] on icon "Increase indent" at bounding box center [502, 113] width 20 height 20
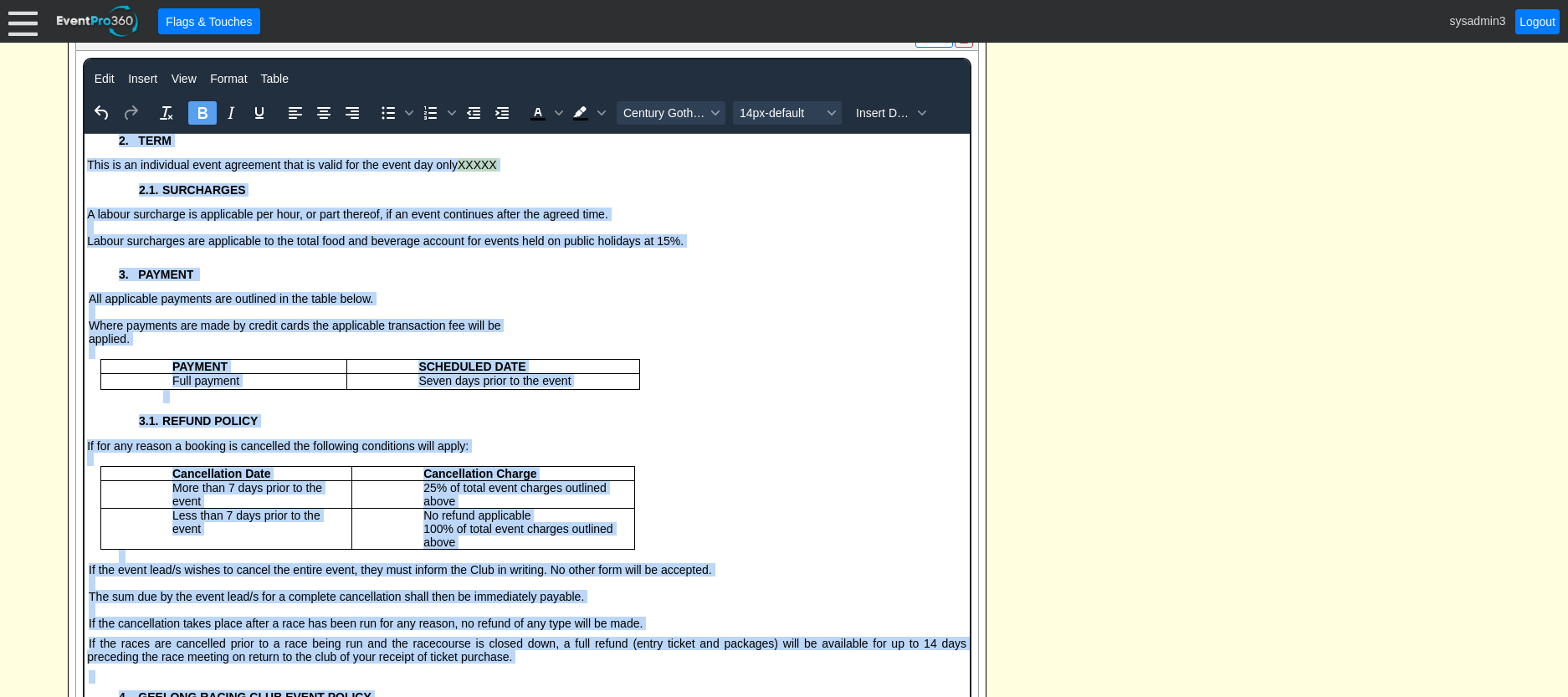
click at [675, 304] on p "All applicable payments are outlined in the table below." at bounding box center [565, 297] width 801 height 13
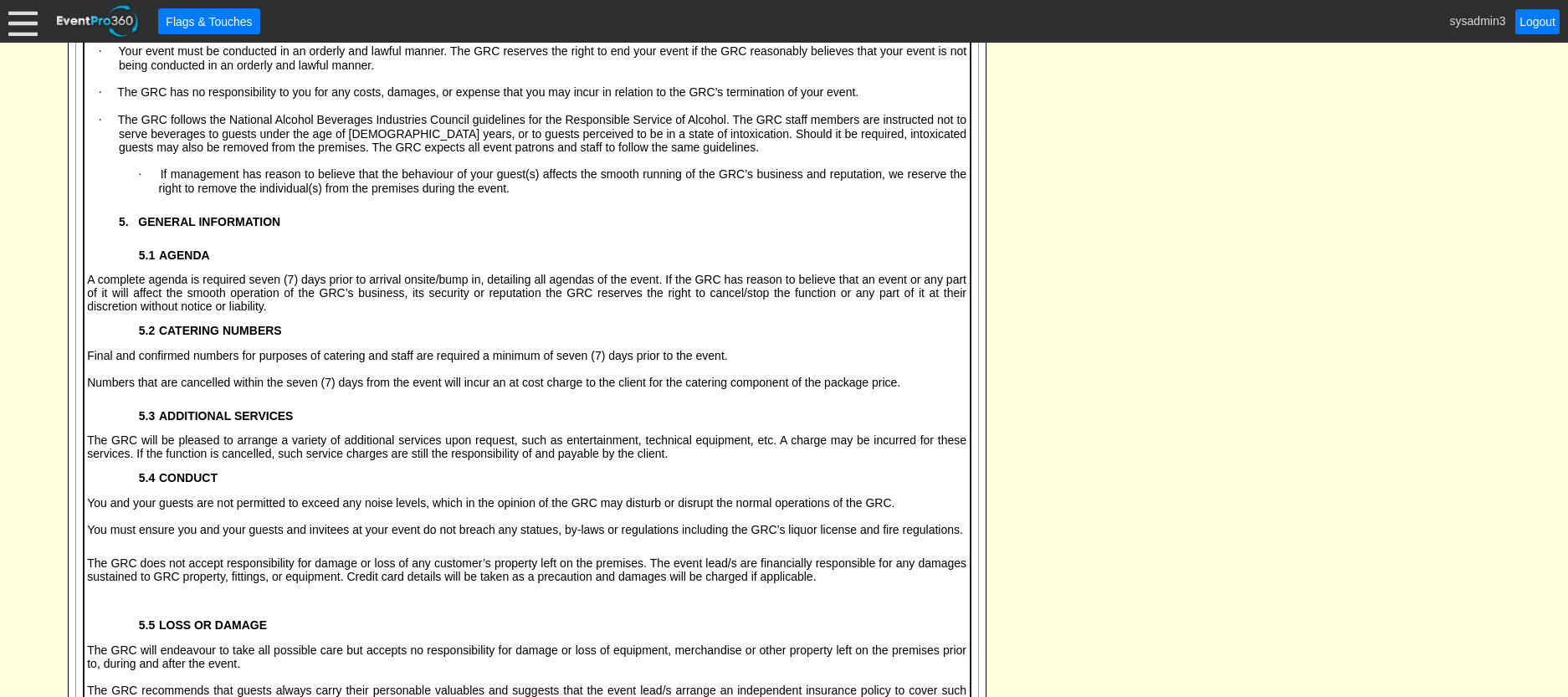
scroll to position [4463, 0]
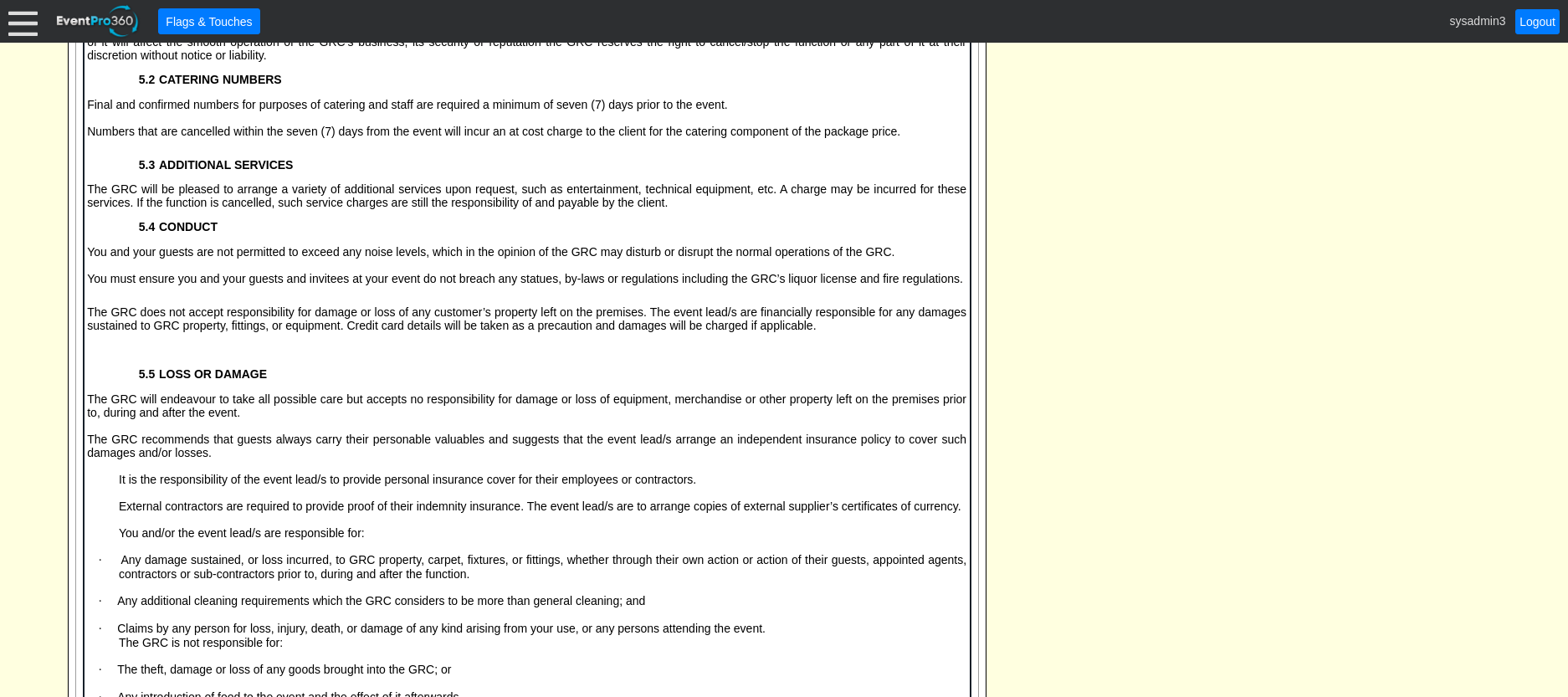
click at [153, 356] on p "Rich Text Area. Press ALT-0 for help." at bounding box center [509, 349] width 913 height 13
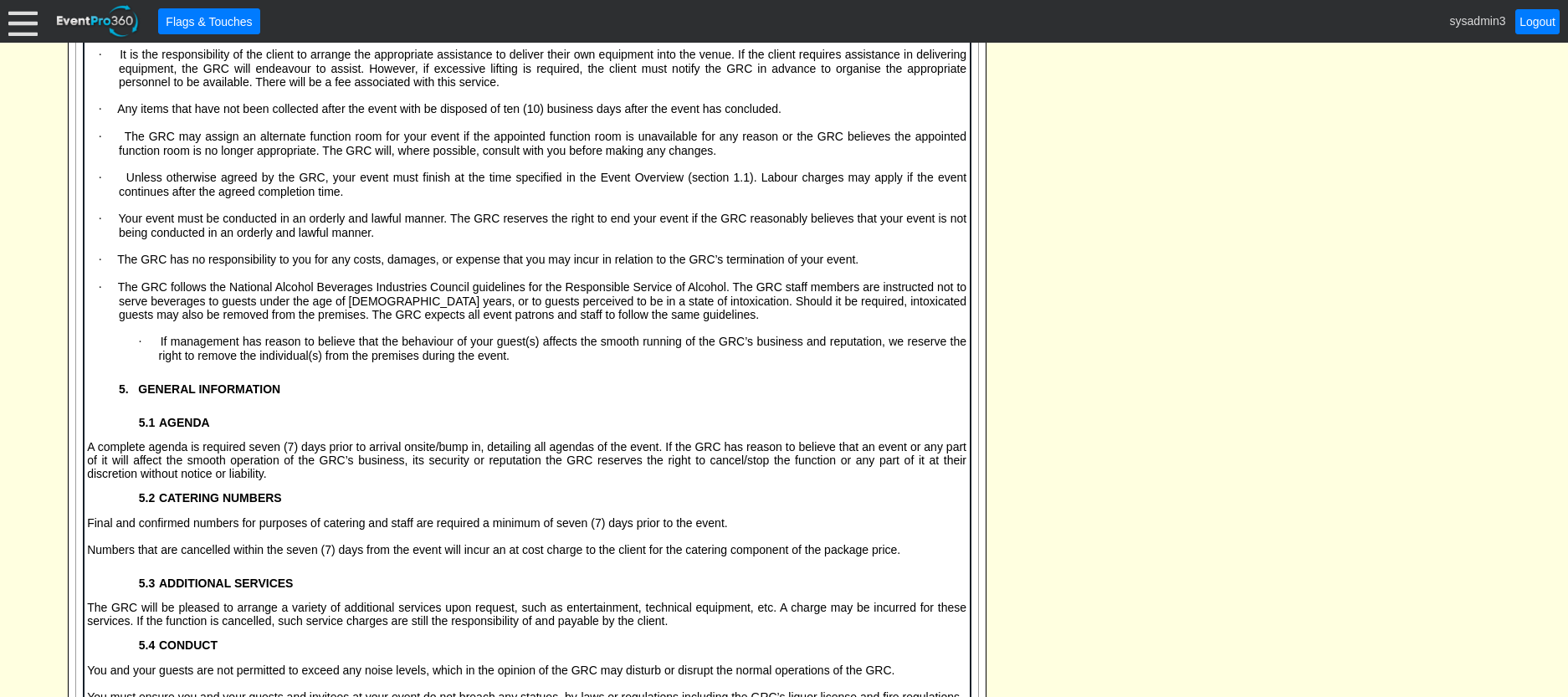
click at [138, 348] on span "·" at bounding box center [148, 342] width 22 height 12
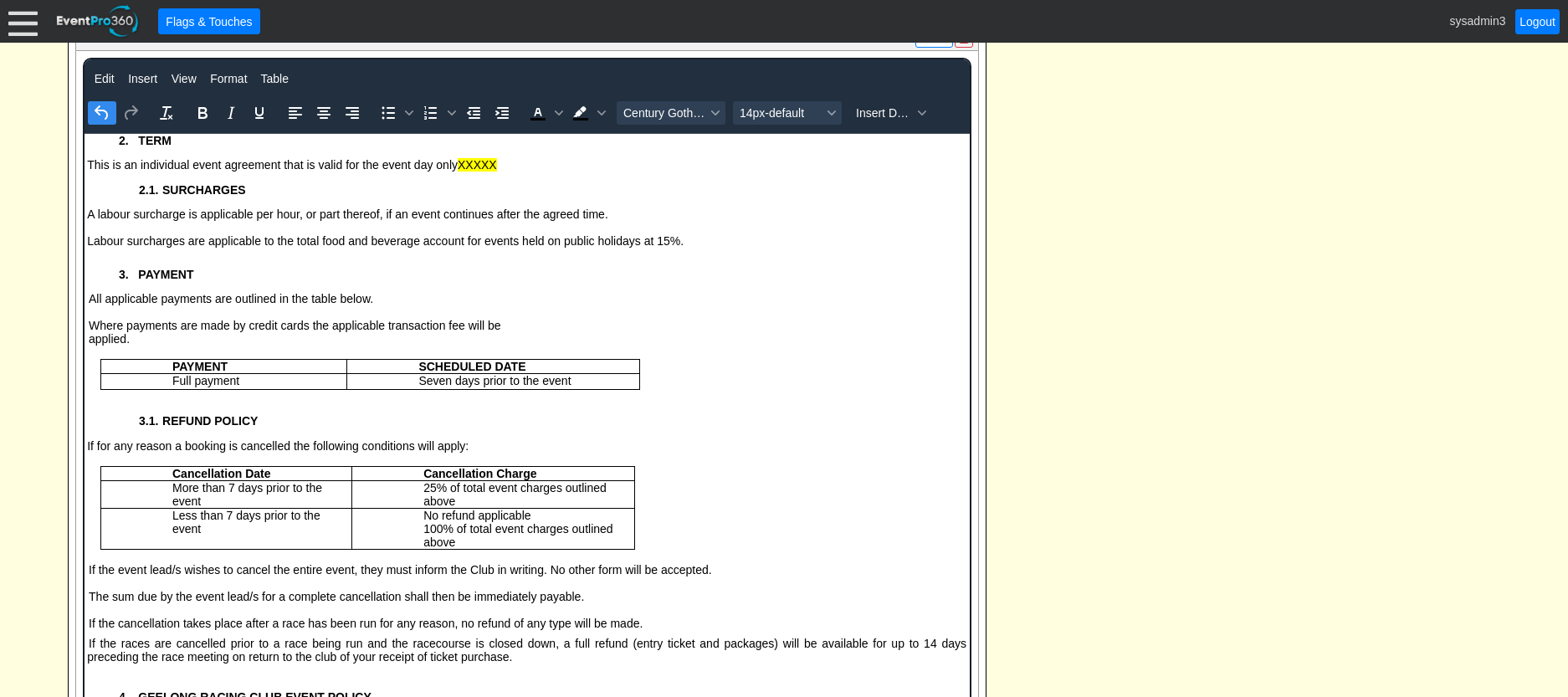
click at [98, 123] on icon "Undo" at bounding box center [101, 113] width 20 height 20
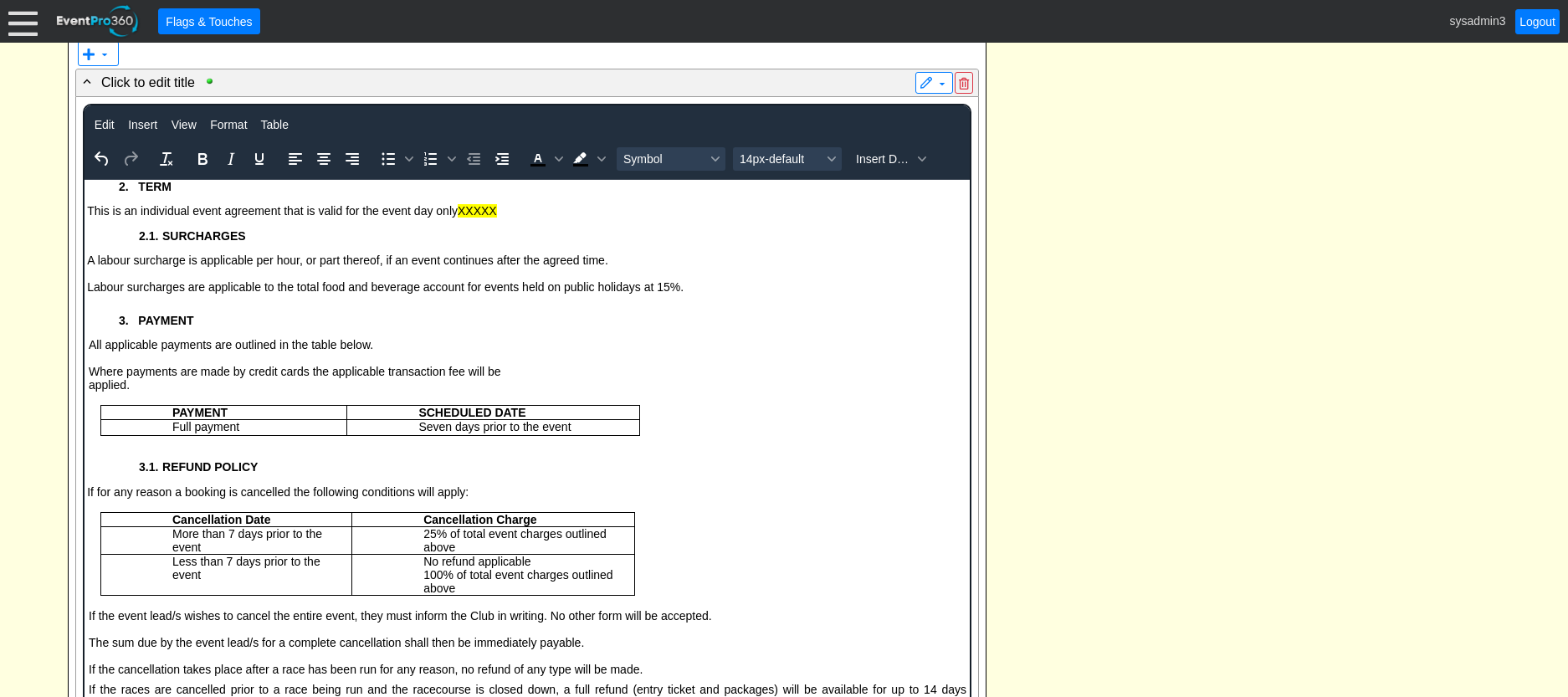
click at [1161, 376] on div "- Event Service Agreement Details ▼ ▼ - Click to edit title ▼ Event Service Agr…" at bounding box center [784, 186] width 1442 height 5477
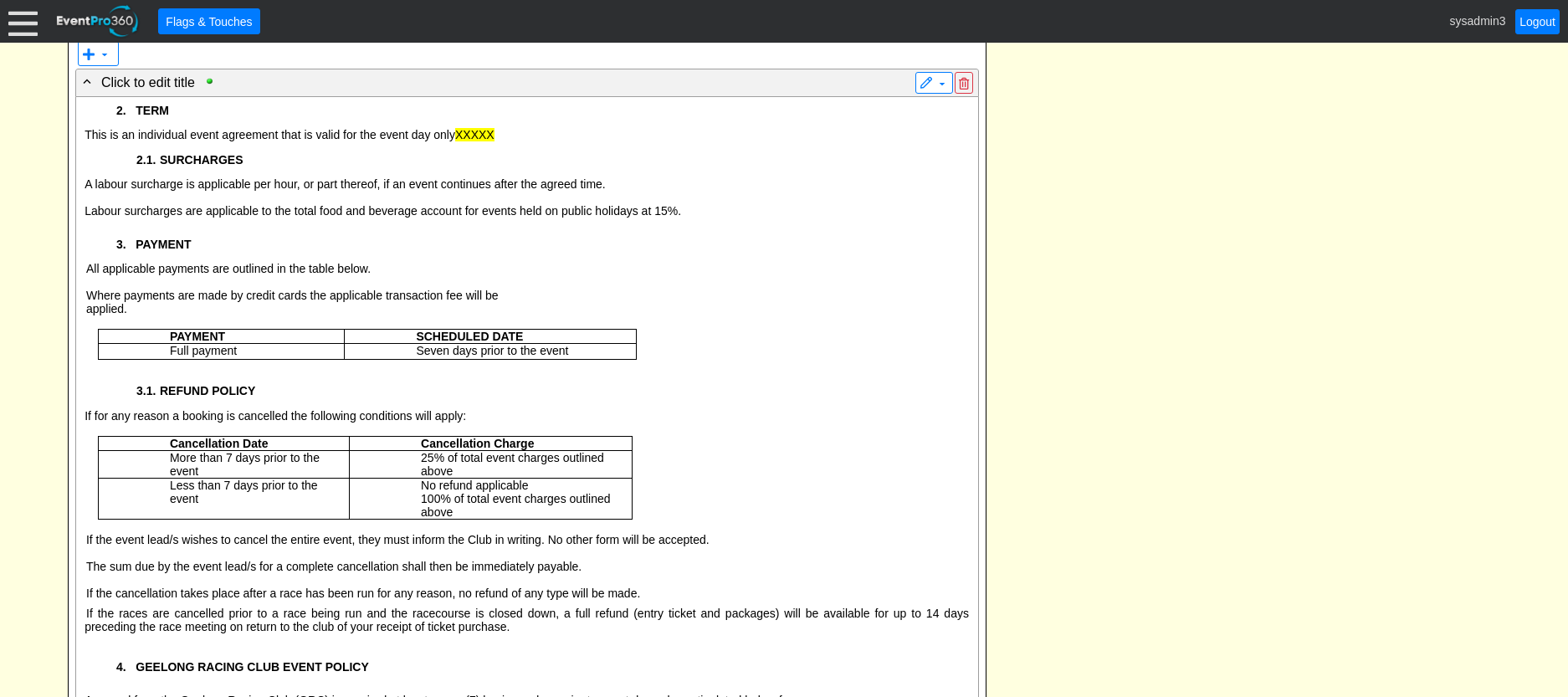
click at [304, 166] on p "2.1. SURCHARGES" at bounding box center [548, 160] width 842 height 13
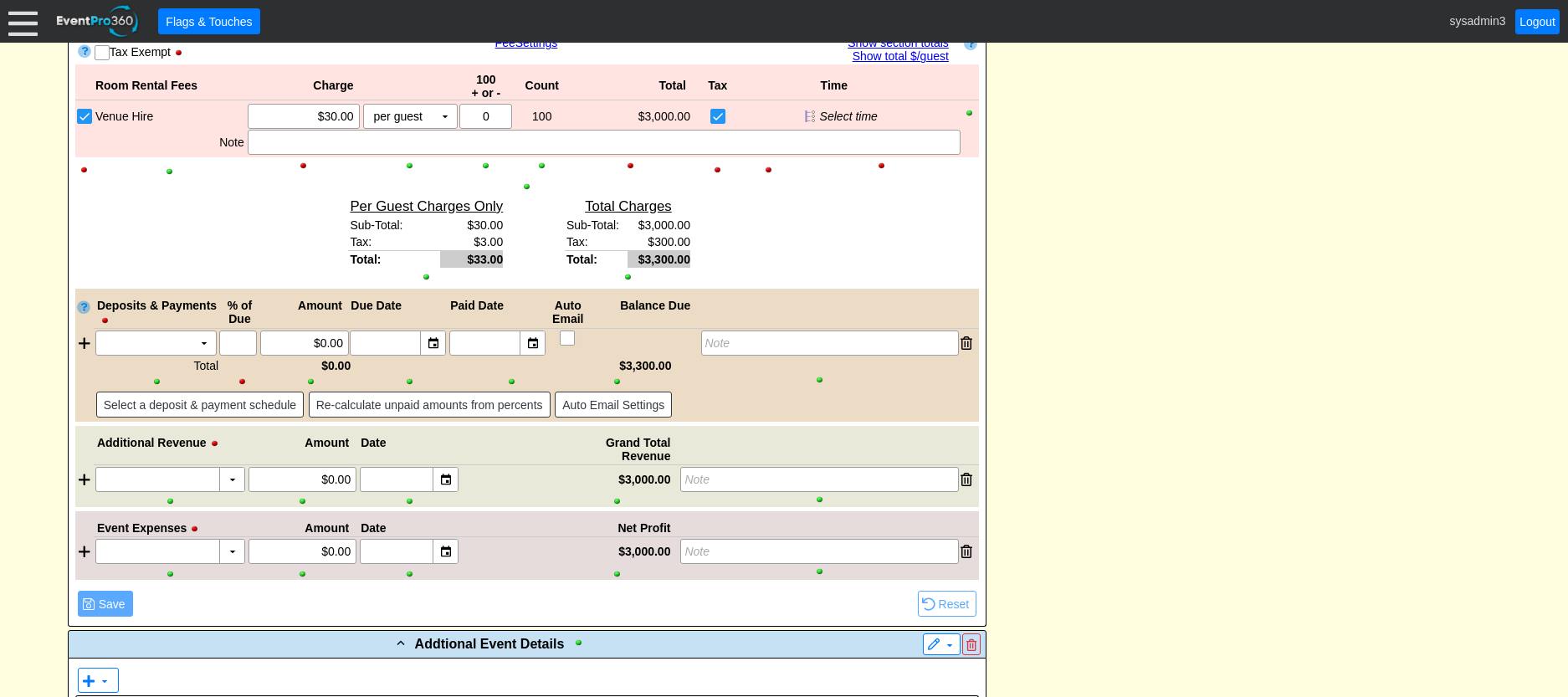
scroll to position [1512, 0]
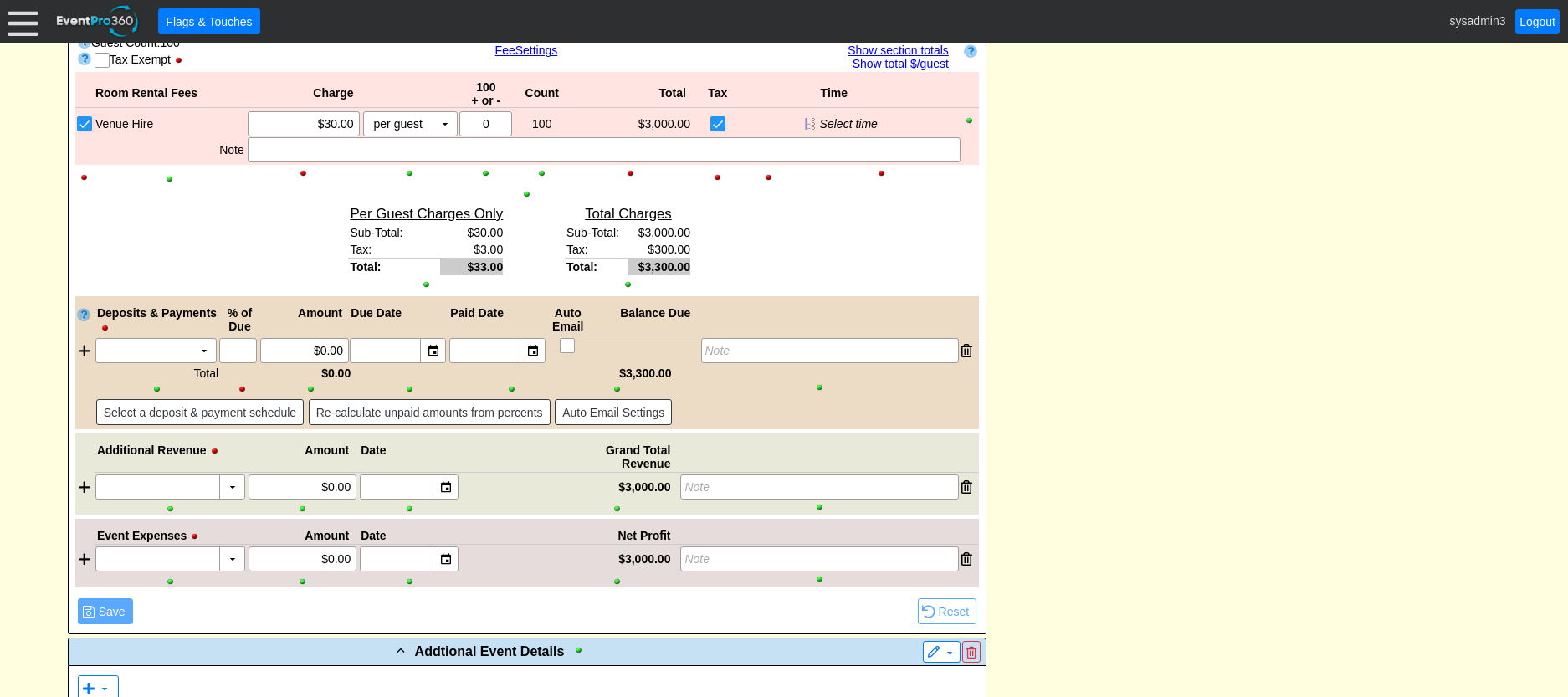
drag, startPoint x: 1057, startPoint y: 198, endPoint x: 1067, endPoint y: 181, distance: 19.7
drag, startPoint x: 1067, startPoint y: 181, endPoint x: 1103, endPoint y: 144, distance: 51.6
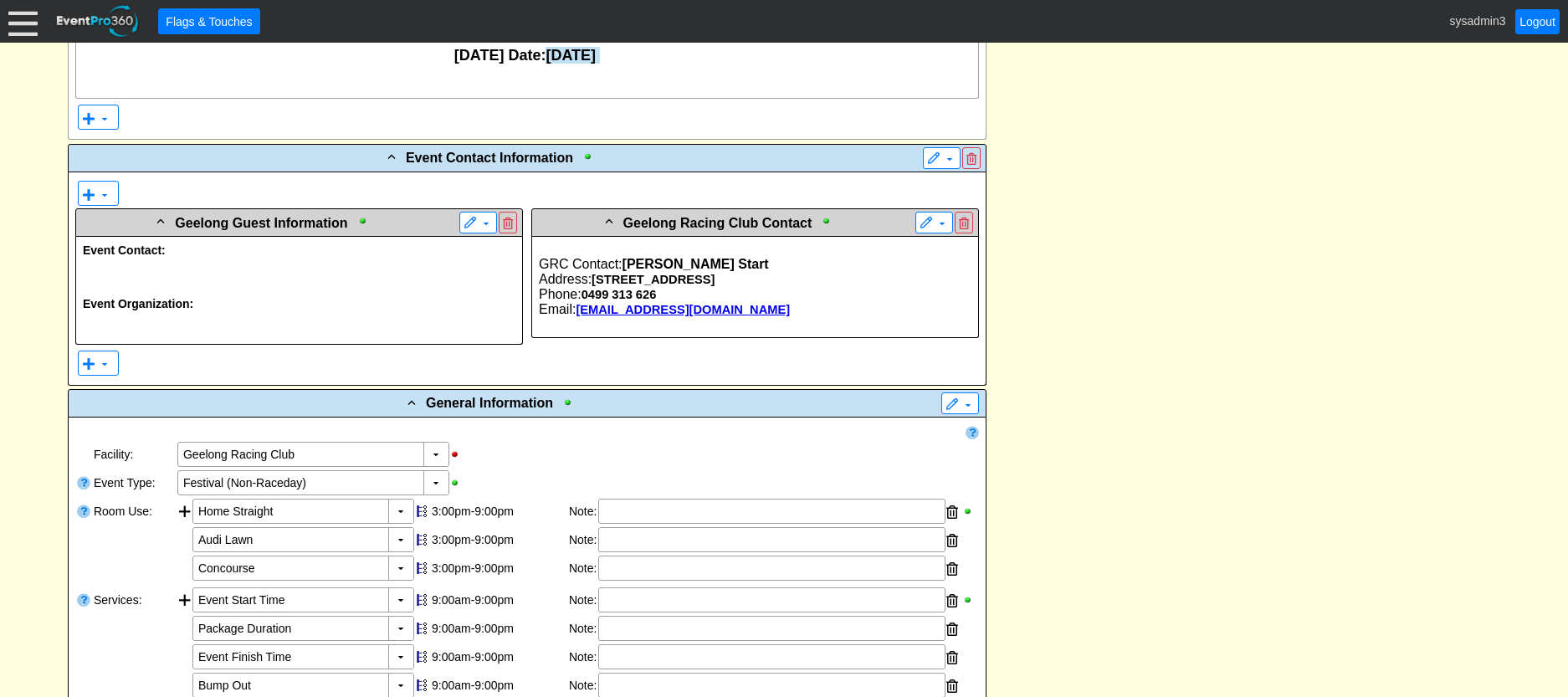
scroll to position [0, 0]
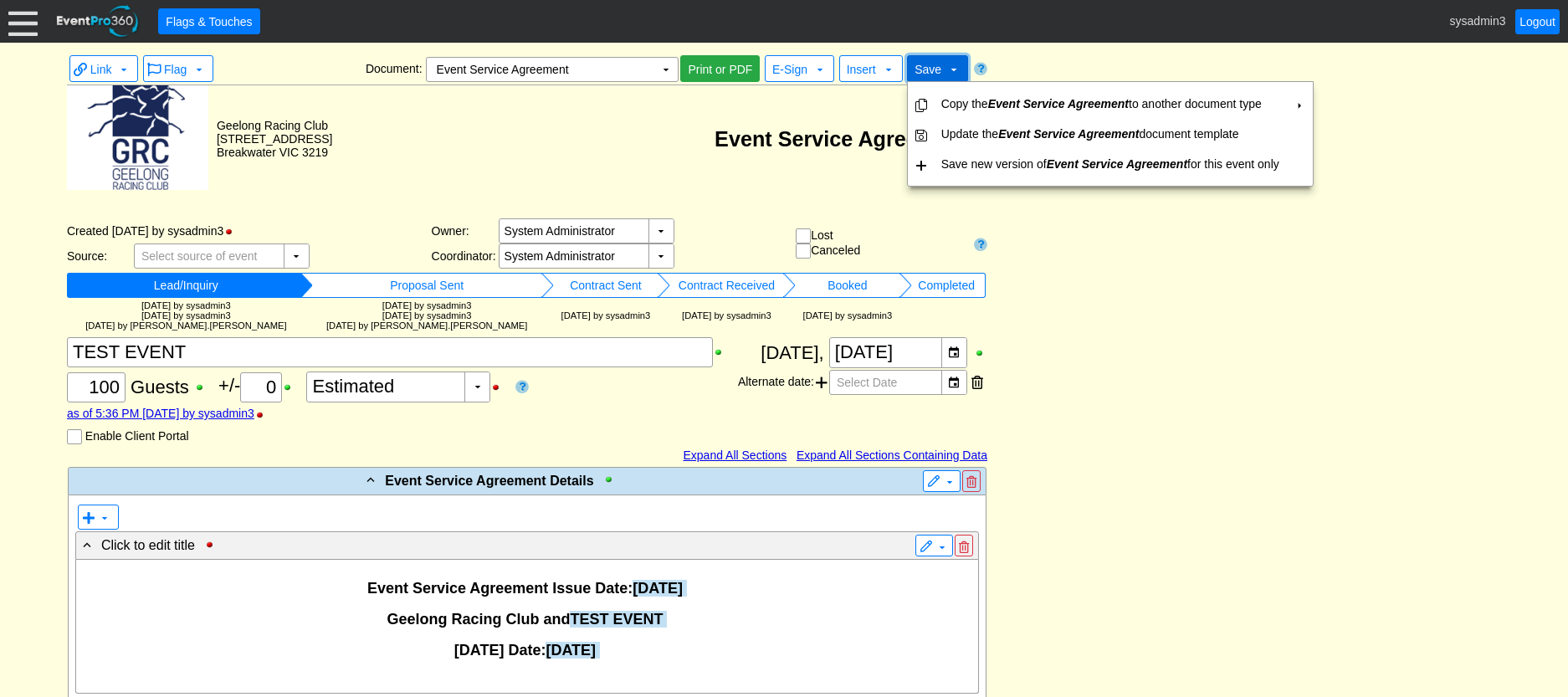
click at [935, 69] on span "Save" at bounding box center [927, 68] width 27 height 13
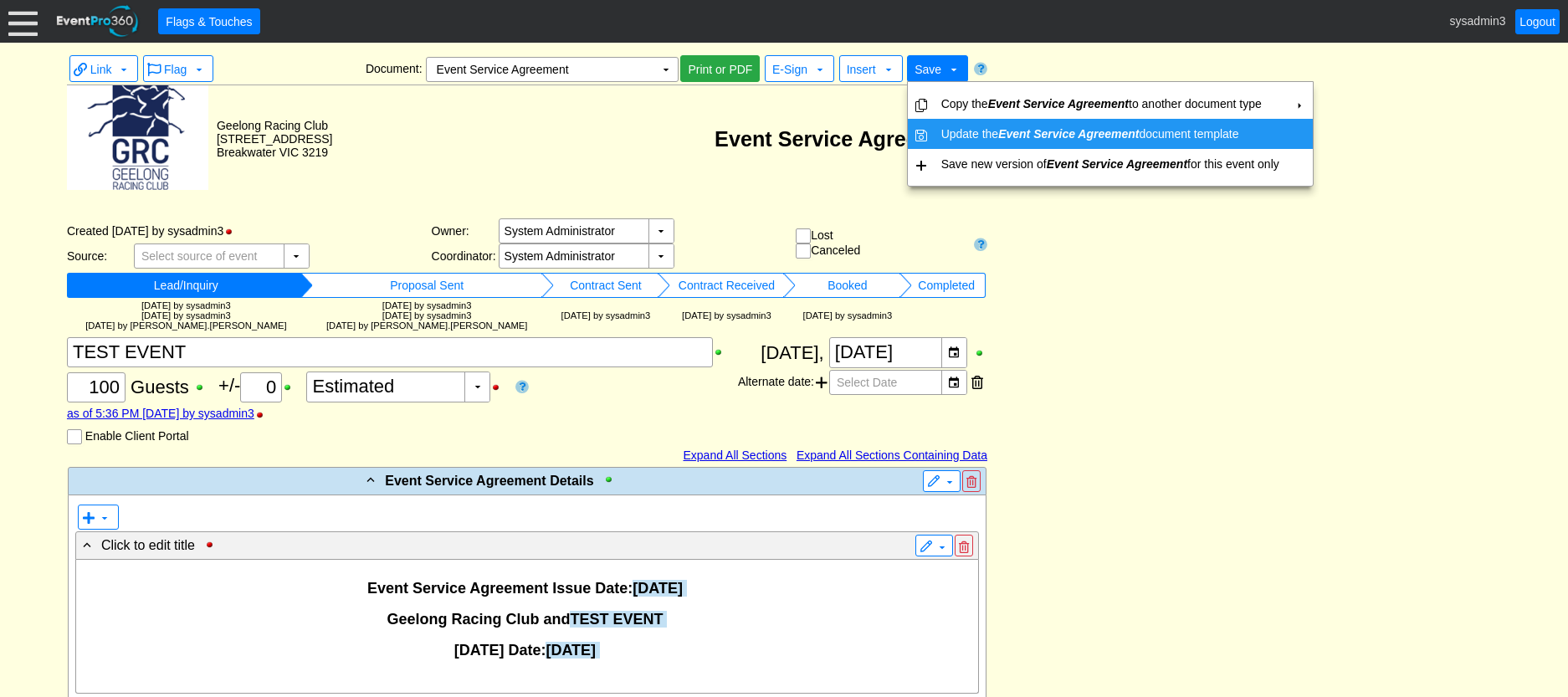
click at [957, 134] on td "Update the Event Service Agreement document template" at bounding box center [1109, 134] width 351 height 30
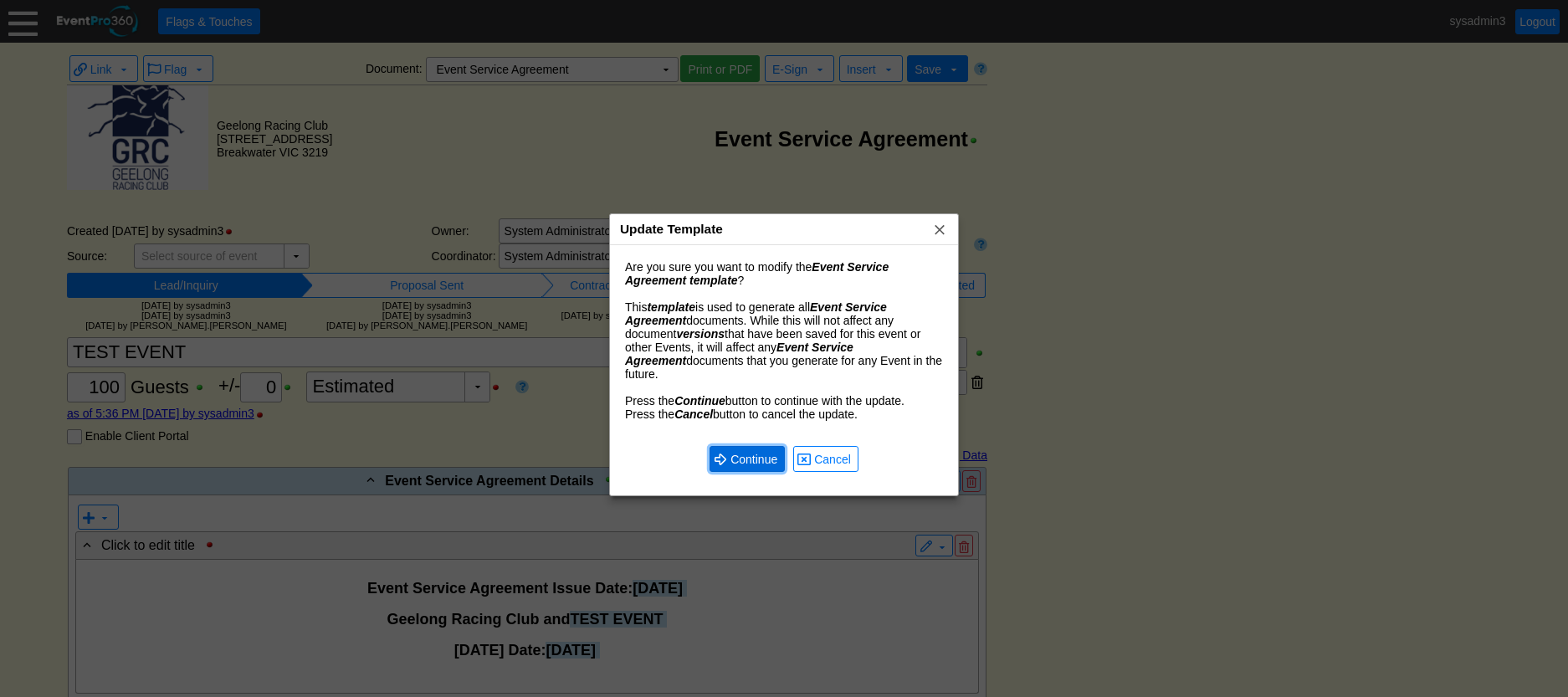
click at [748, 451] on span "Continue" at bounding box center [754, 459] width 54 height 16
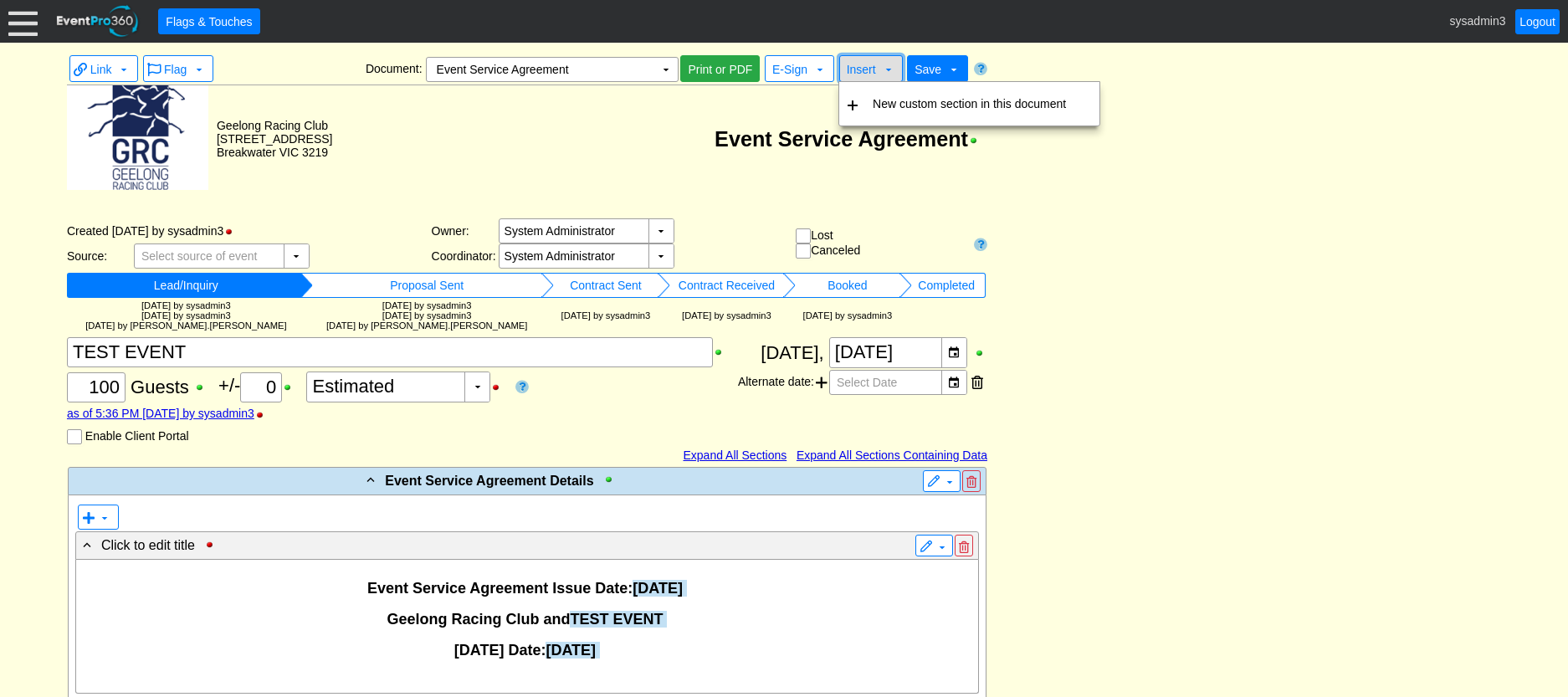
click at [872, 75] on span "Insert" at bounding box center [862, 68] width 29 height 13
click at [888, 102] on td "New custom section in this document" at bounding box center [969, 103] width 206 height 30
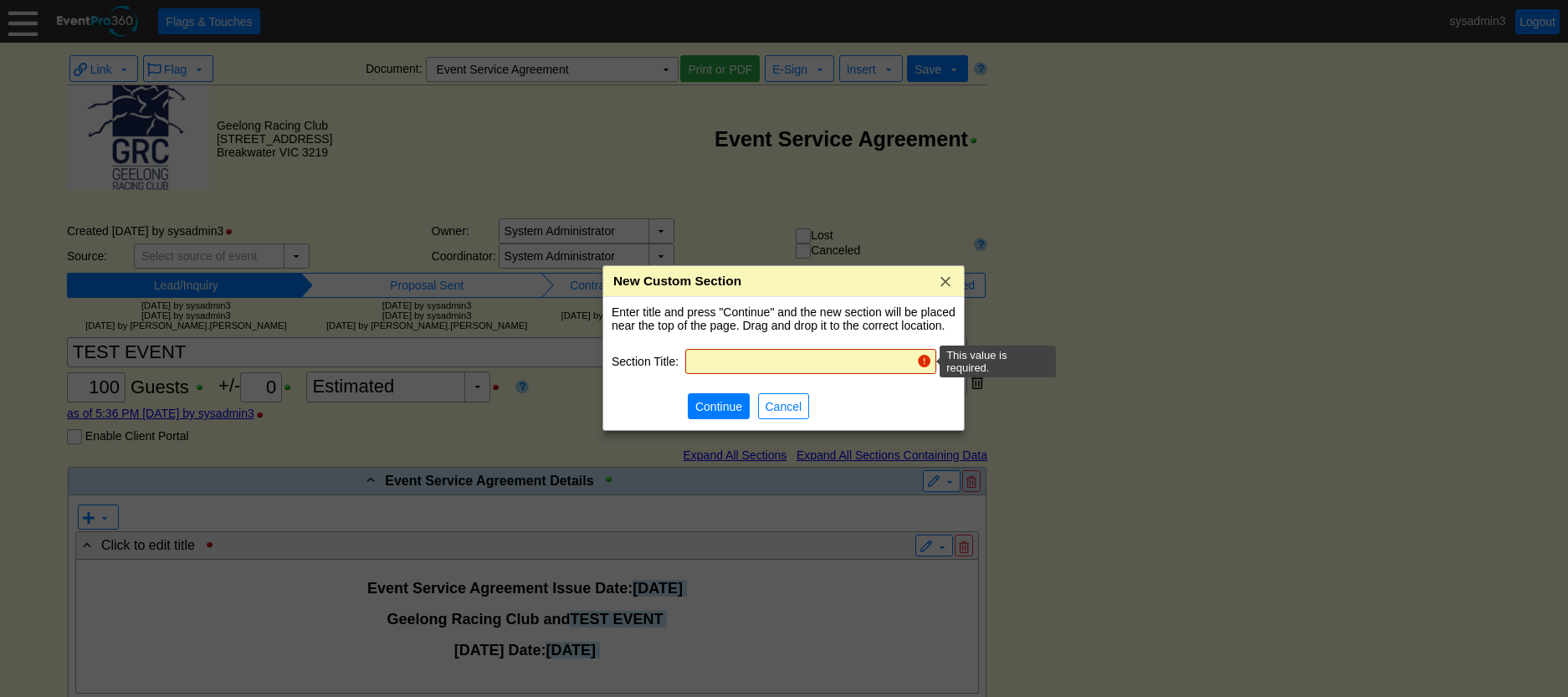
click at [747, 357] on input "text" at bounding box center [800, 362] width 219 height 23
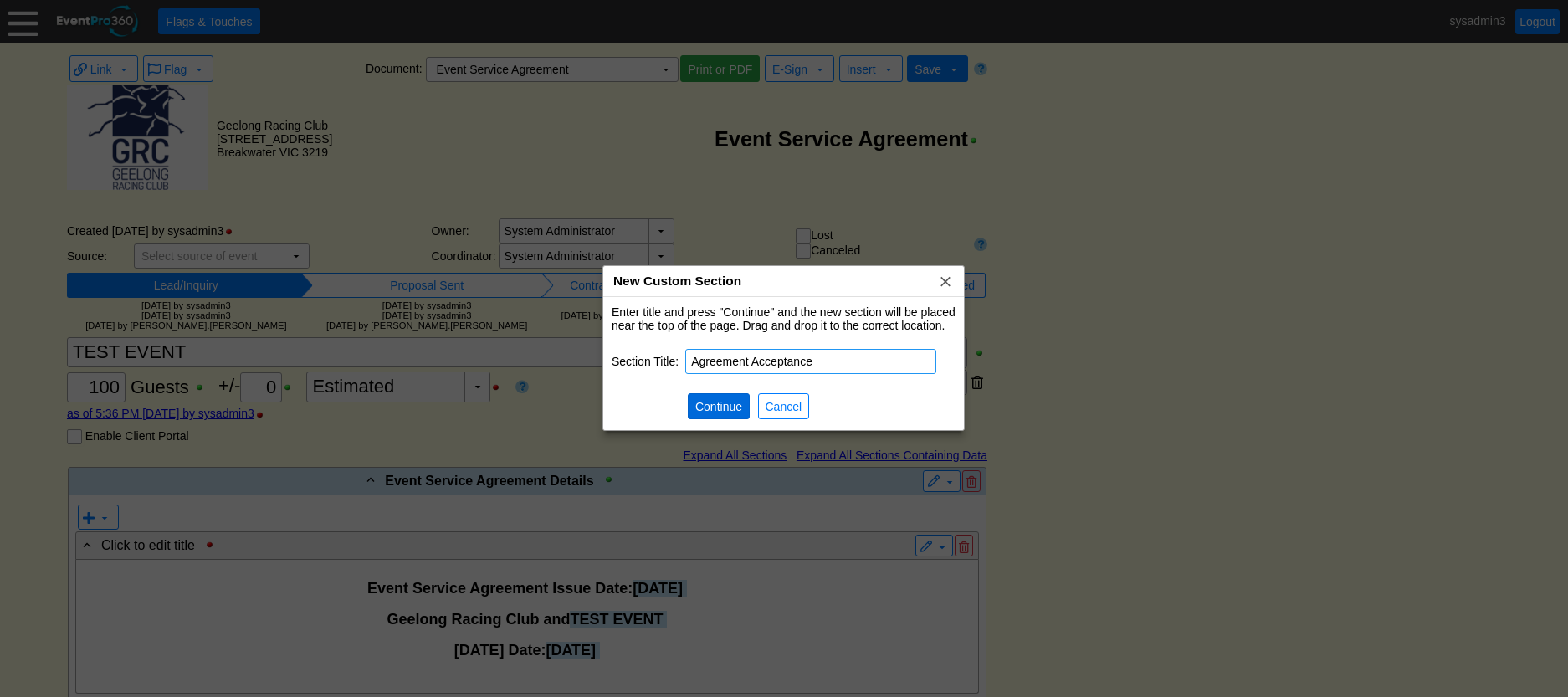
type input "Agreement Acceptance"
click at [714, 405] on span "Continue" at bounding box center [719, 407] width 54 height 16
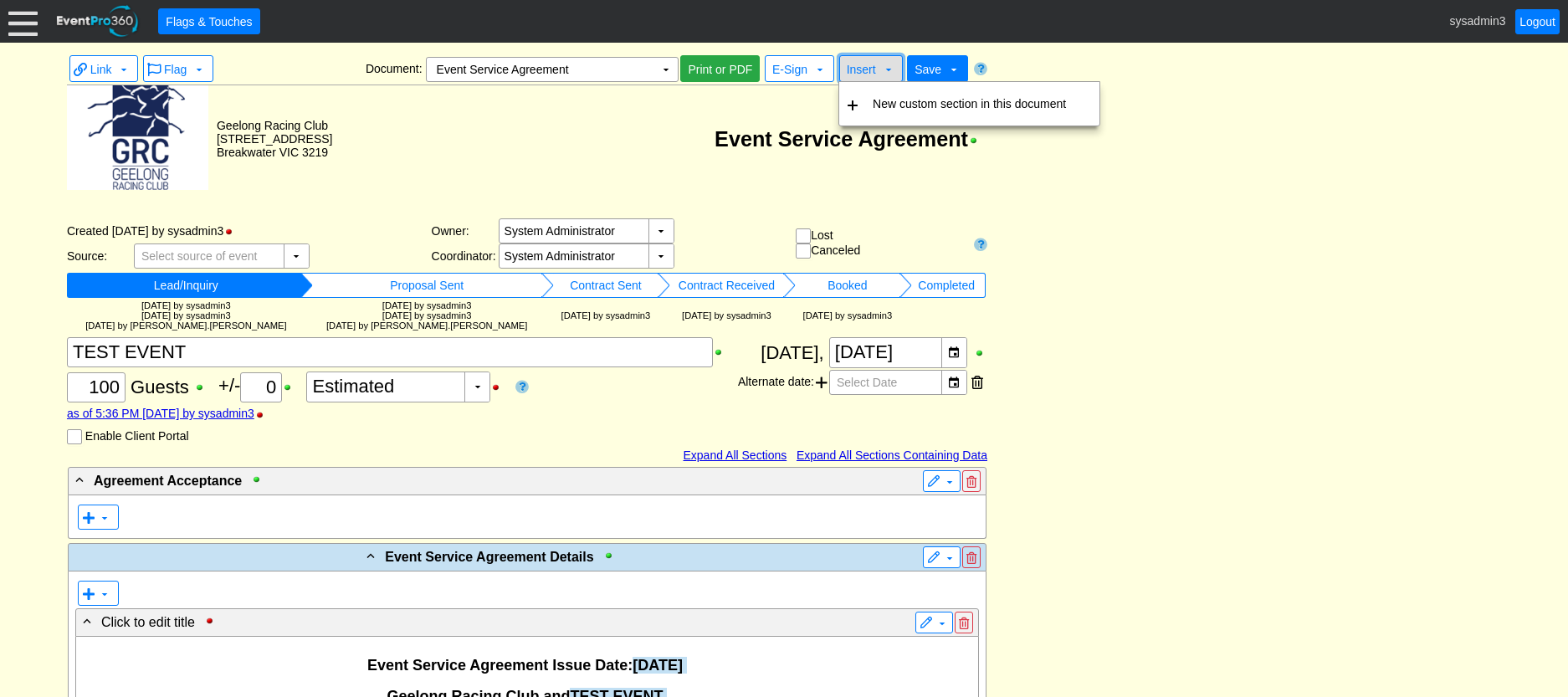
click at [856, 73] on span "Insert" at bounding box center [862, 68] width 29 height 13
click at [870, 99] on td "New custom section in this document" at bounding box center [969, 103] width 206 height 30
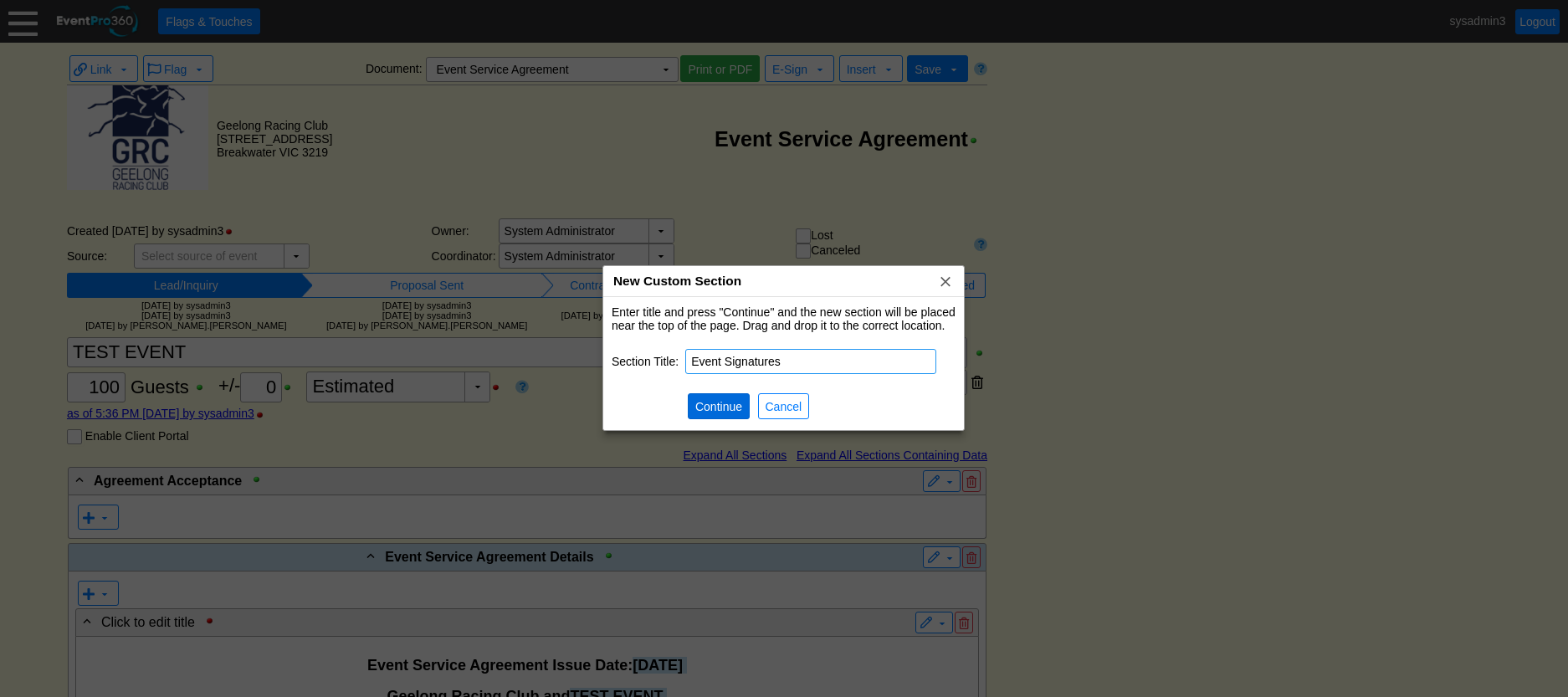
type input "Event Signatures"
click at [707, 409] on span "Continue" at bounding box center [719, 407] width 54 height 16
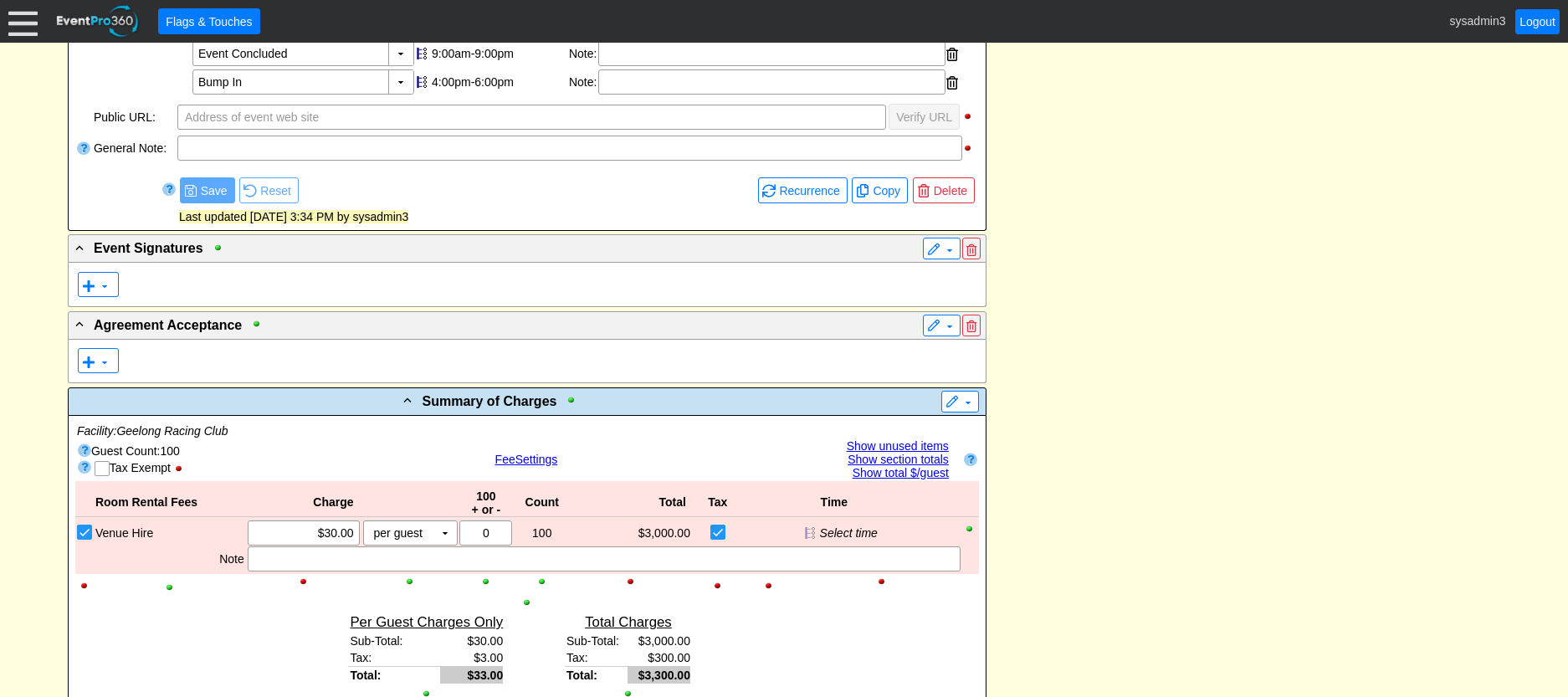
scroll to position [1317, 0]
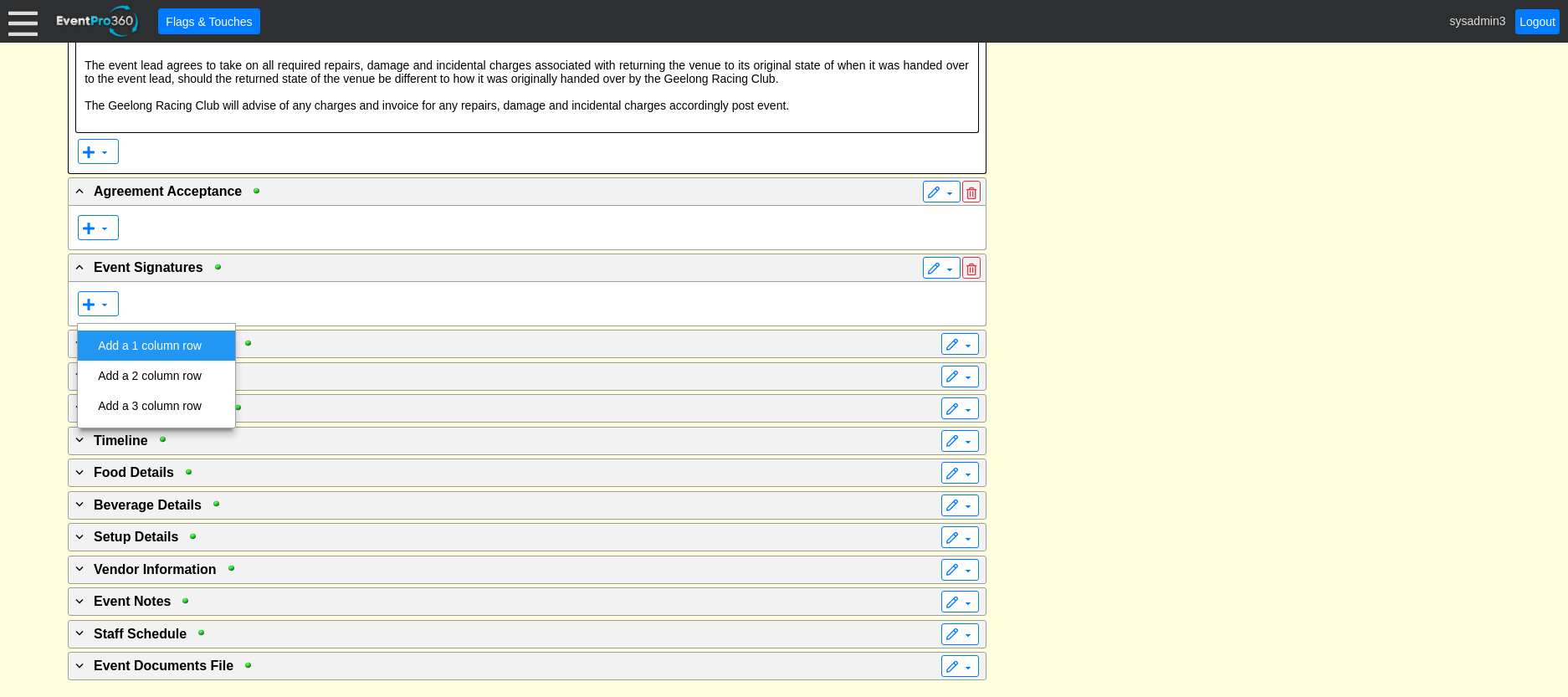
click at [192, 348] on td "Add a 1 column row" at bounding box center [149, 345] width 117 height 30
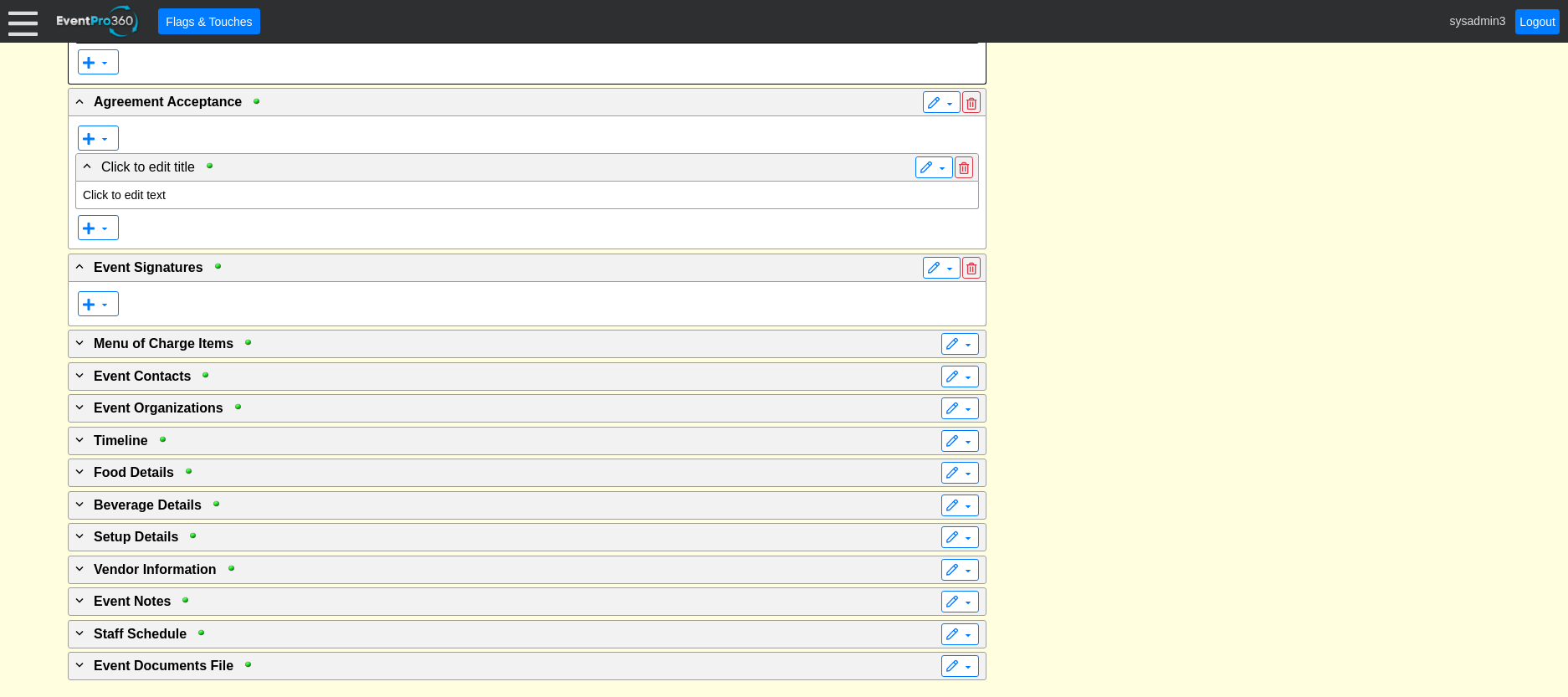
click at [149, 202] on p "Click to edit text" at bounding box center [527, 194] width 888 height 13
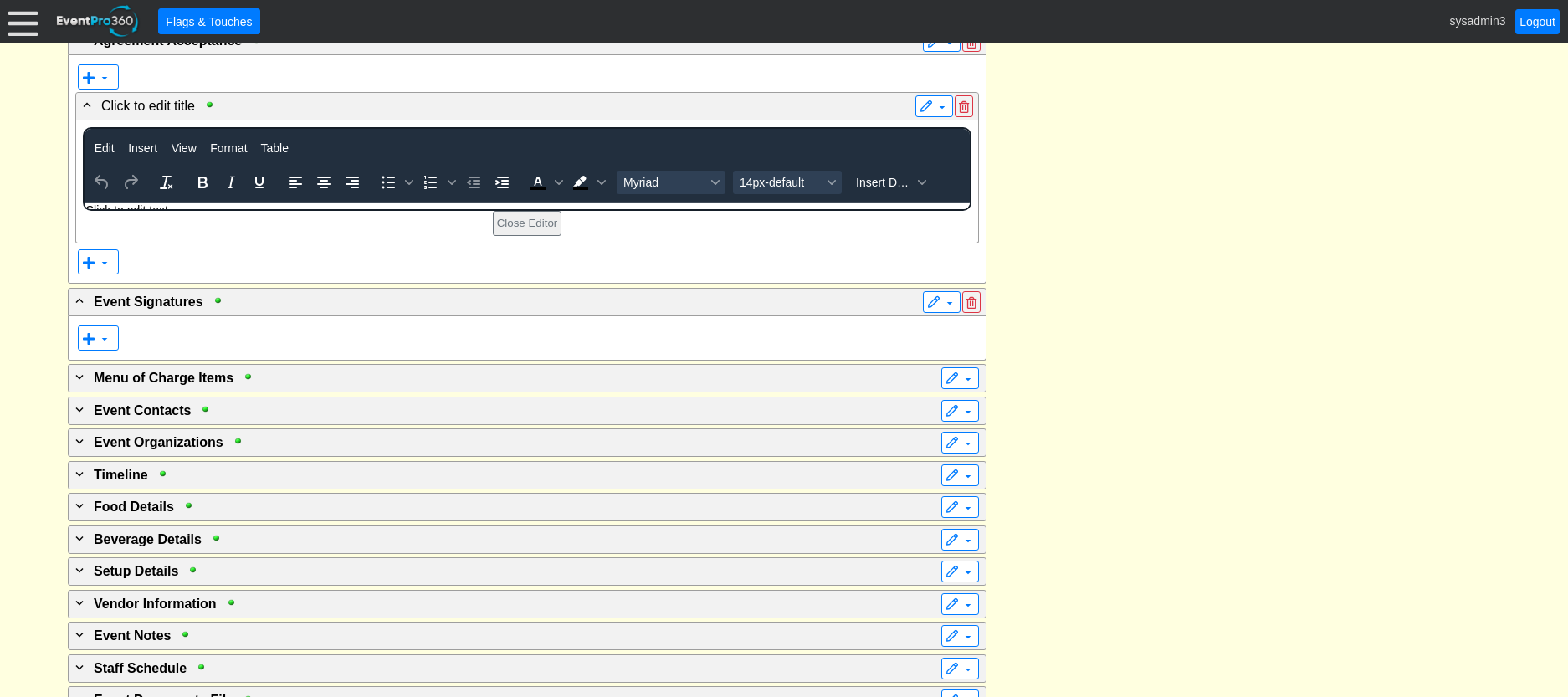
click at [176, 203] on p "Click to edit text" at bounding box center [526, 209] width 883 height 13
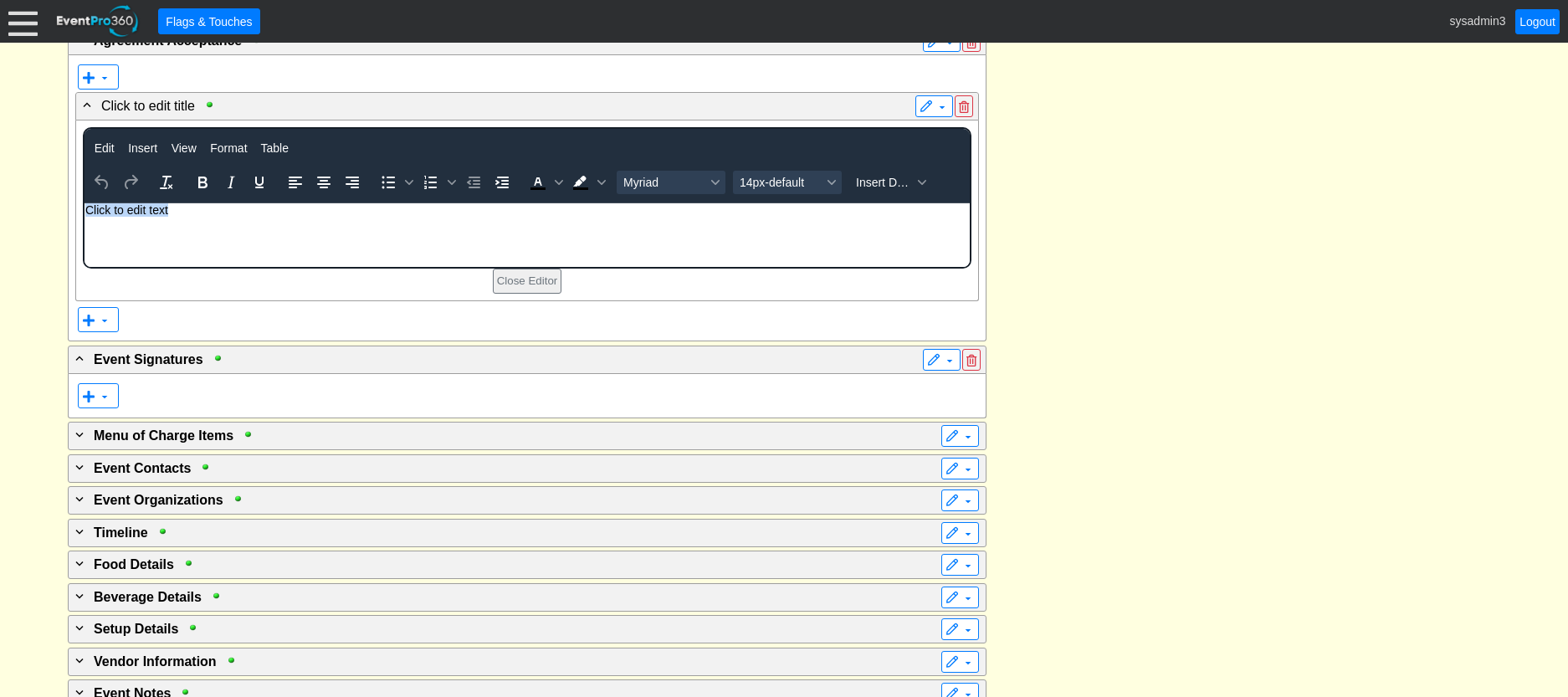
drag, startPoint x: 179, startPoint y: 212, endPoint x: 83, endPoint y: 207, distance: 96.1
click at [84, 207] on body "Click to edit text" at bounding box center [526, 213] width 885 height 22
paste body "Rich Text Area. Press ALT-0 for help."
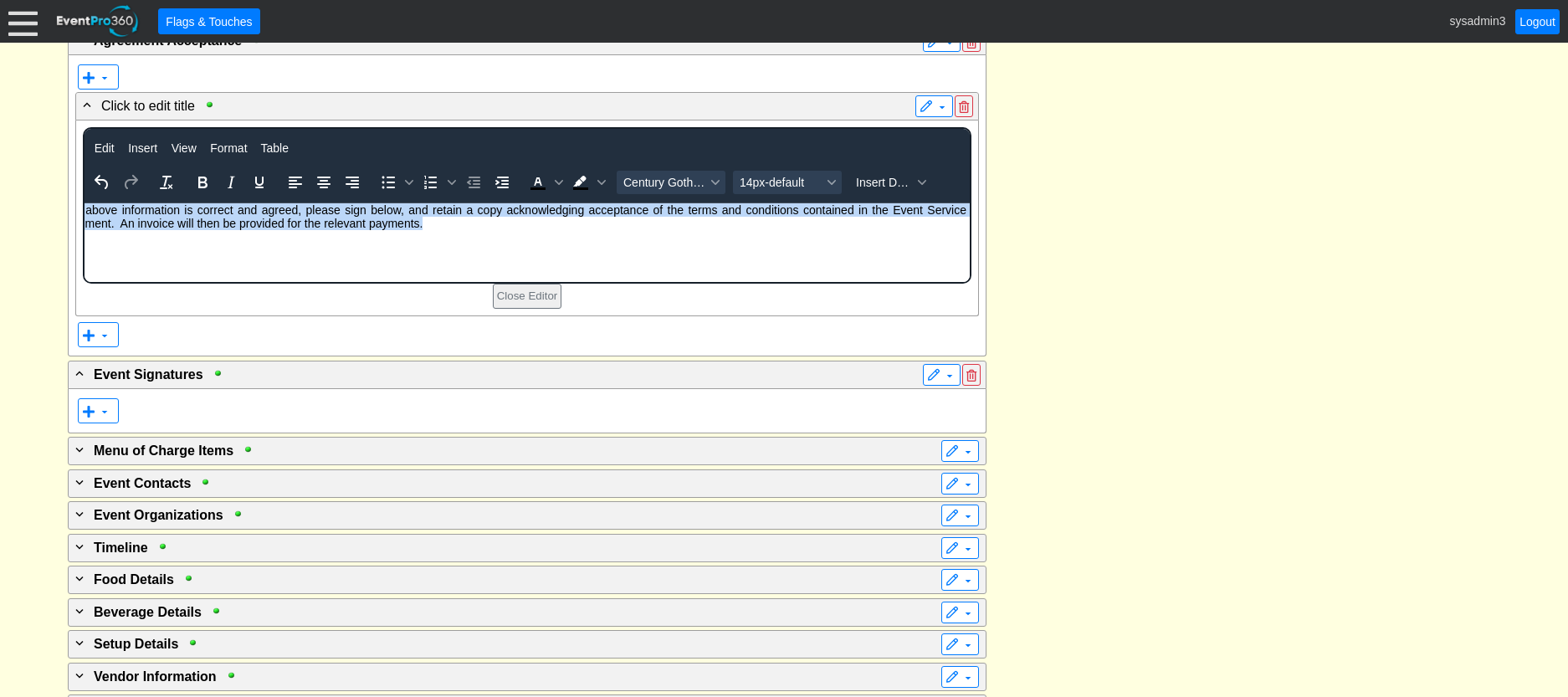
drag, startPoint x: 548, startPoint y: 218, endPoint x: 143, endPoint y: 633, distance: 579.9
click at [84, 203] on html "If the above information is correct and agreed, please sign below, and retain a…" at bounding box center [526, 220] width 885 height 36
click at [501, 188] on icon "Increase indent" at bounding box center [502, 183] width 13 height 12
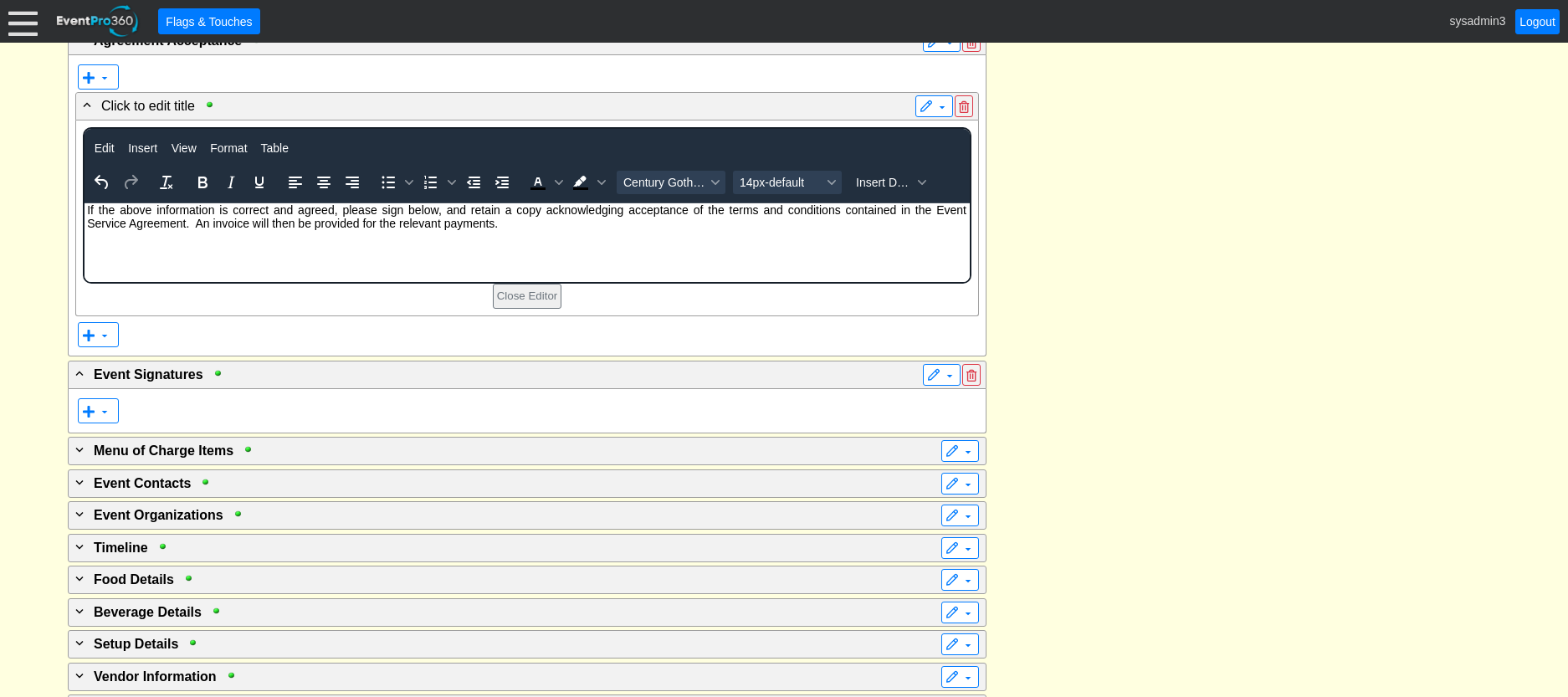
click at [241, 238] on html "If the above information is correct and agreed, please sign below, and retain a…" at bounding box center [526, 220] width 885 height 36
drag, startPoint x: 617, startPoint y: 225, endPoint x: 127, endPoint y: 218, distance: 490.0
click at [127, 218] on p "If the above information is correct and agreed, please sign below, and retain a…" at bounding box center [509, 216] width 913 height 27
click at [131, 238] on html "If the above information is correct and agreed, please sign below, and retain a…" at bounding box center [526, 220] width 885 height 36
click at [84, 211] on p "If the above information is correct and agreed, please sign below, and retain a…" at bounding box center [509, 216] width 913 height 27
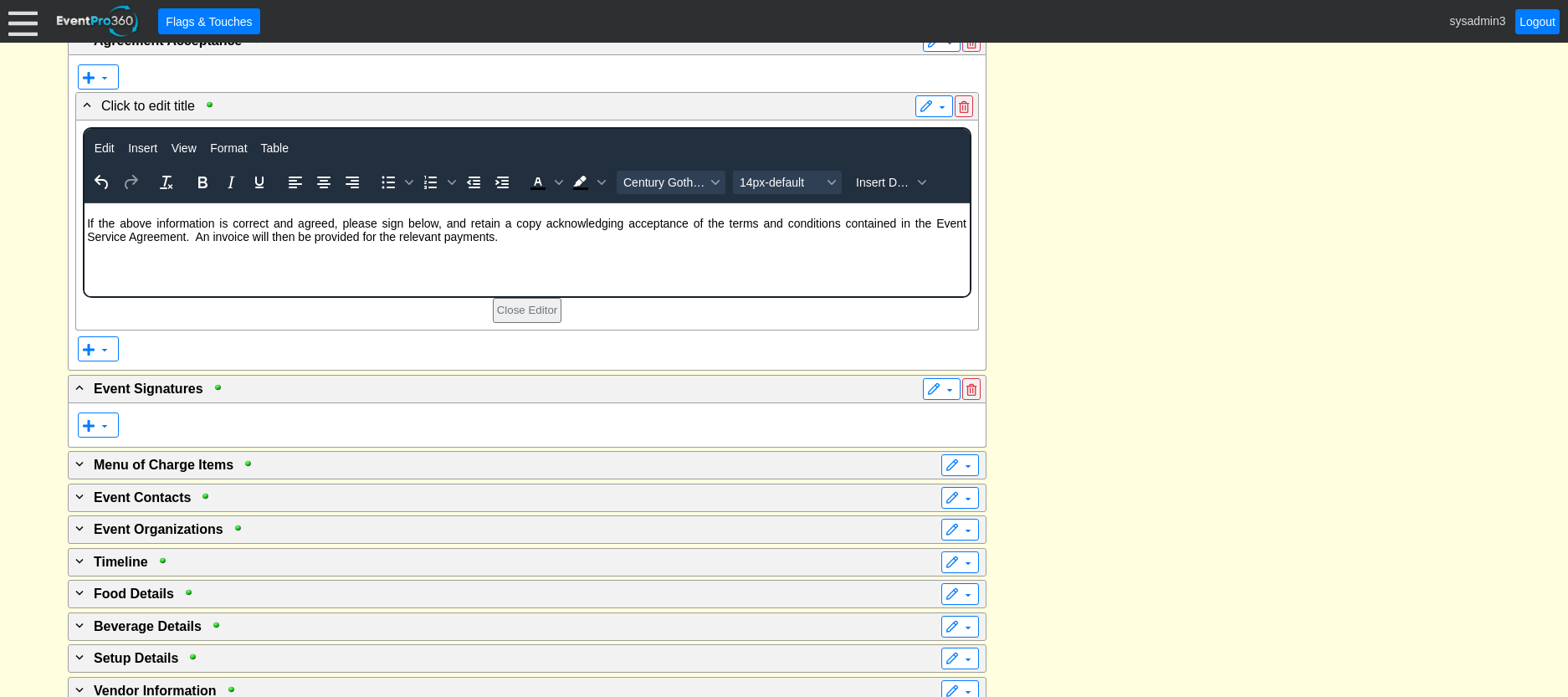
click at [651, 233] on p "If the above information is correct and agreed, please sign below, and retain a…" at bounding box center [509, 229] width 913 height 27
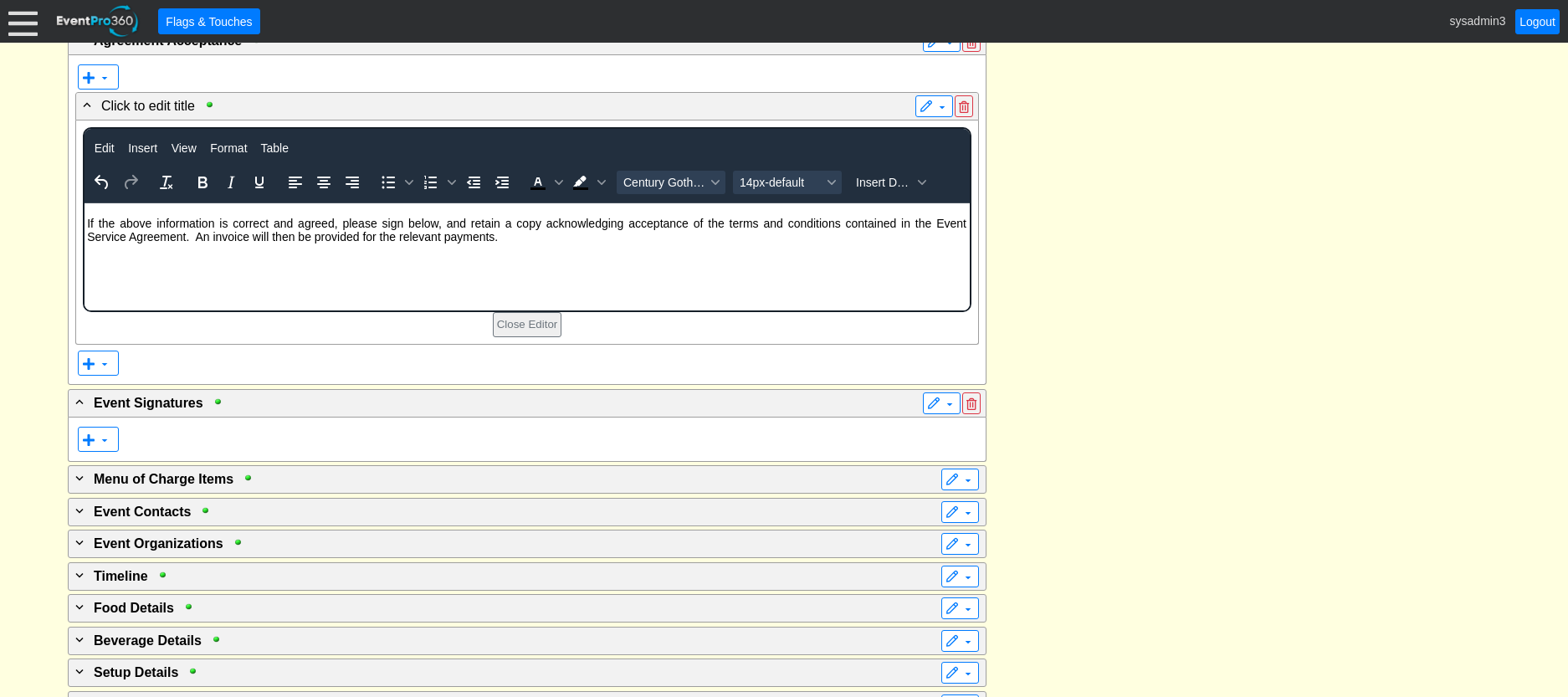
click at [608, 249] on p "Rich Text Area. Press ALT-0 for help." at bounding box center [509, 249] width 913 height 13
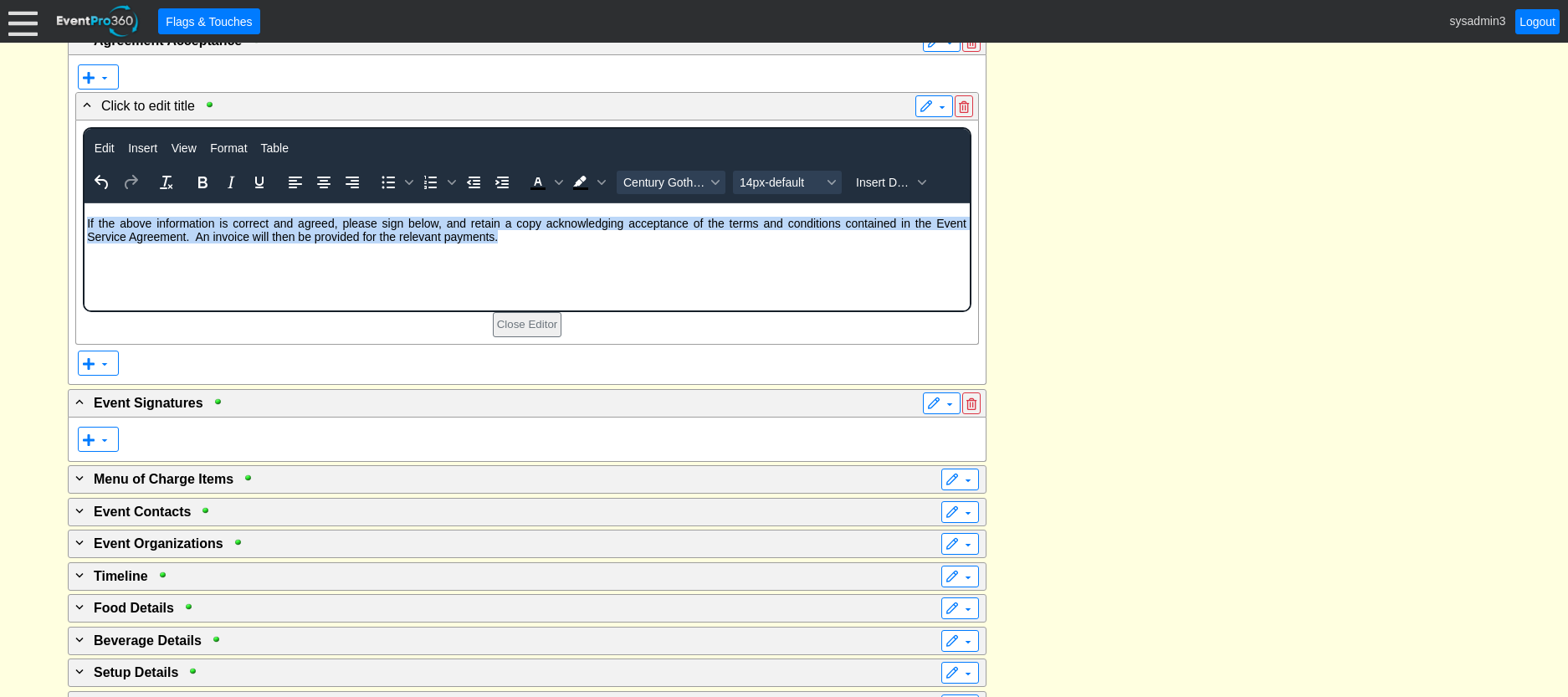
drag, startPoint x: 629, startPoint y: 242, endPoint x: 166, endPoint y: 660, distance: 623.8
click at [84, 222] on html "If the above information is correct and agreed, please sign below, and retain a…" at bounding box center [526, 233] width 885 height 62
click at [321, 192] on icon "Align center" at bounding box center [323, 182] width 20 height 20
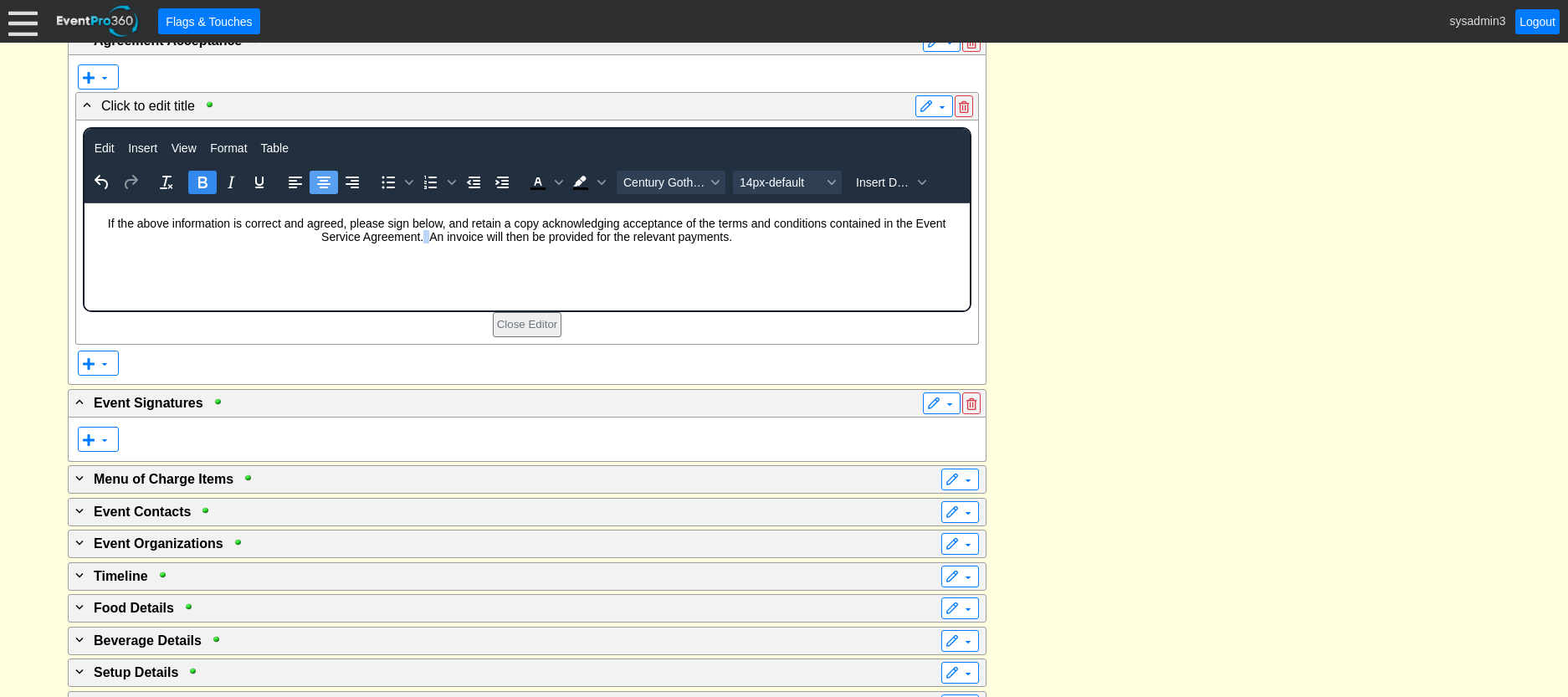
click at [204, 188] on icon "Bold" at bounding box center [203, 183] width 10 height 12
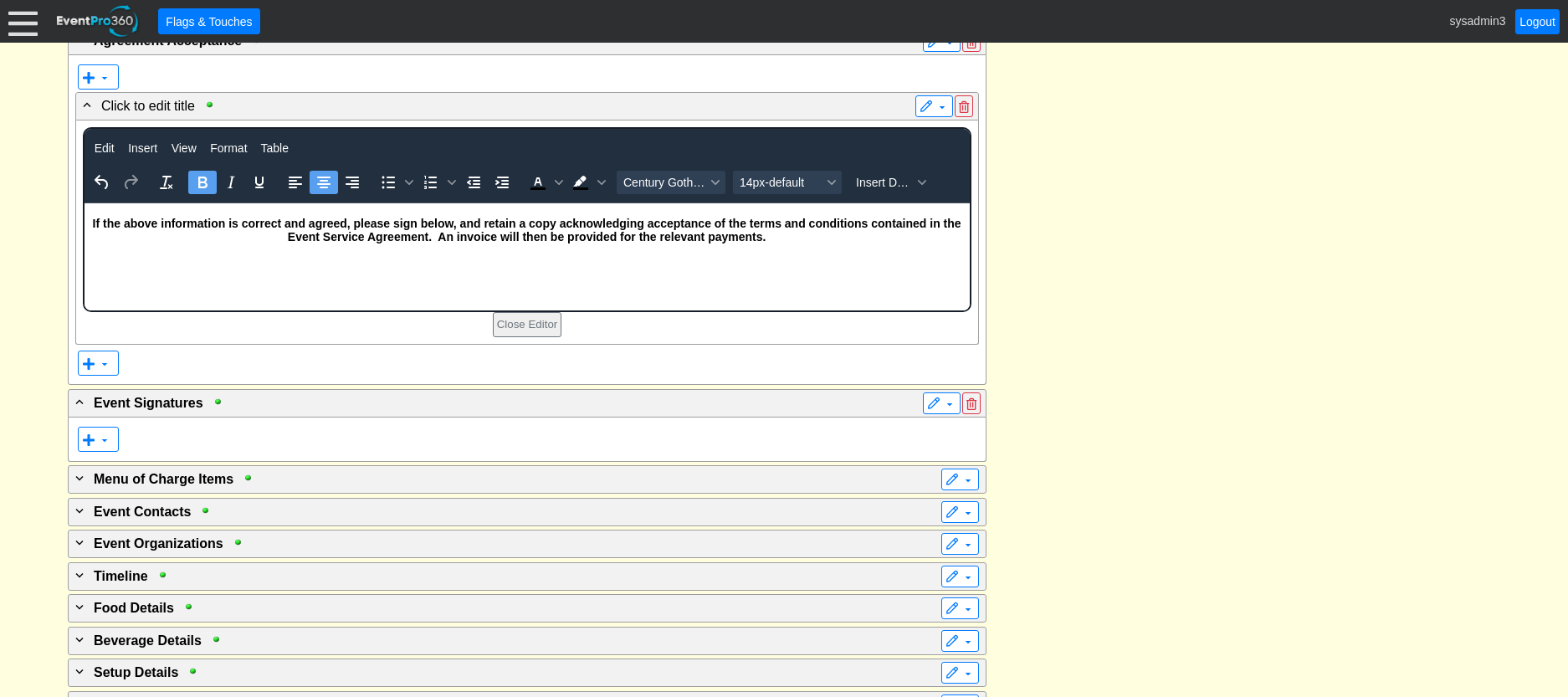
click at [908, 262] on body "If the above information is correct and agreed, please sign below, and retain a…" at bounding box center [526, 233] width 885 height 62
drag, startPoint x: 894, startPoint y: 219, endPoint x: 907, endPoint y: 217, distance: 13.2
click at [895, 218] on span "If the above information is correct and agreed, please sign below, and retain a…" at bounding box center [526, 229] width 869 height 27
click at [893, 225] on span "If the above information is correct and agreed, please sign below, and retain a…" at bounding box center [526, 229] width 869 height 27
click at [409, 264] on html "If the above information is correct and agreed, please sign below, and retain a…" at bounding box center [526, 233] width 885 height 62
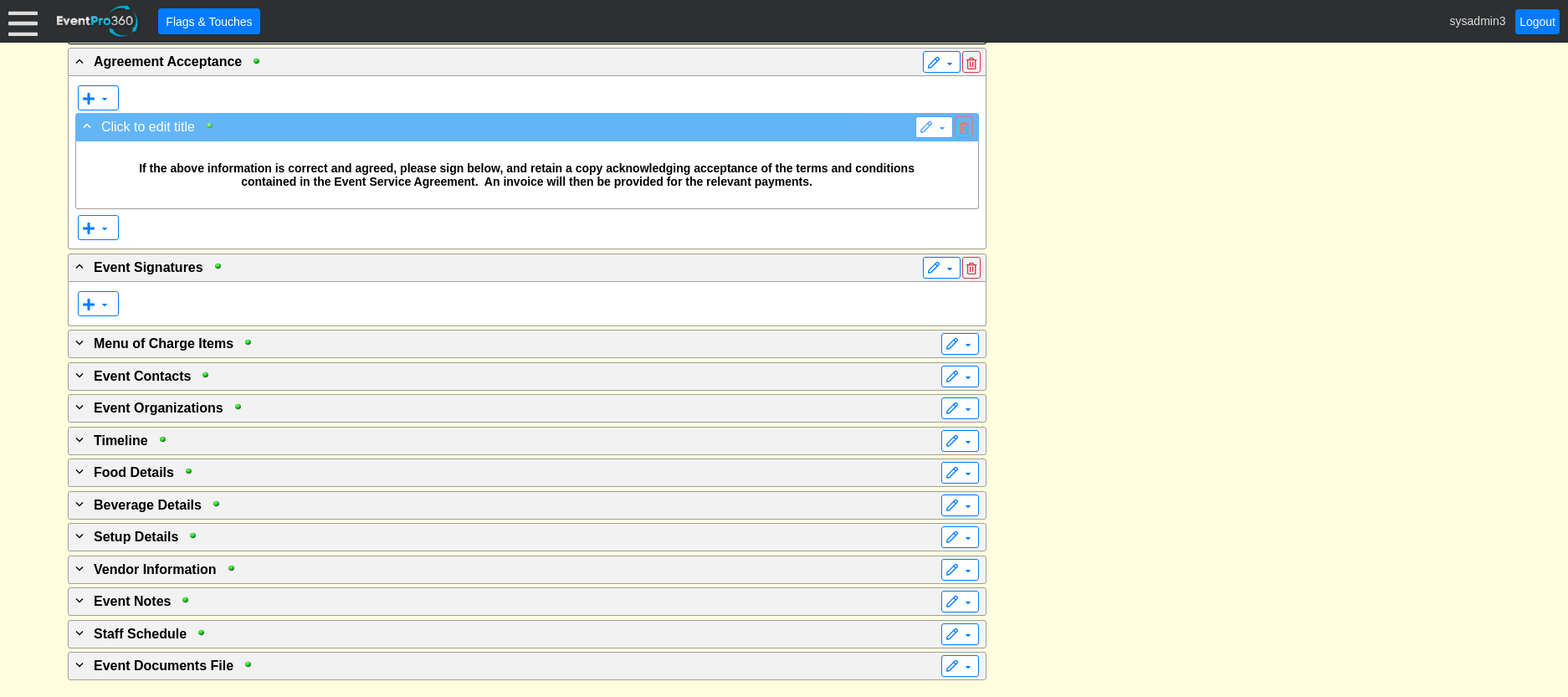
click at [209, 132] on div at bounding box center [214, 126] width 19 height 12
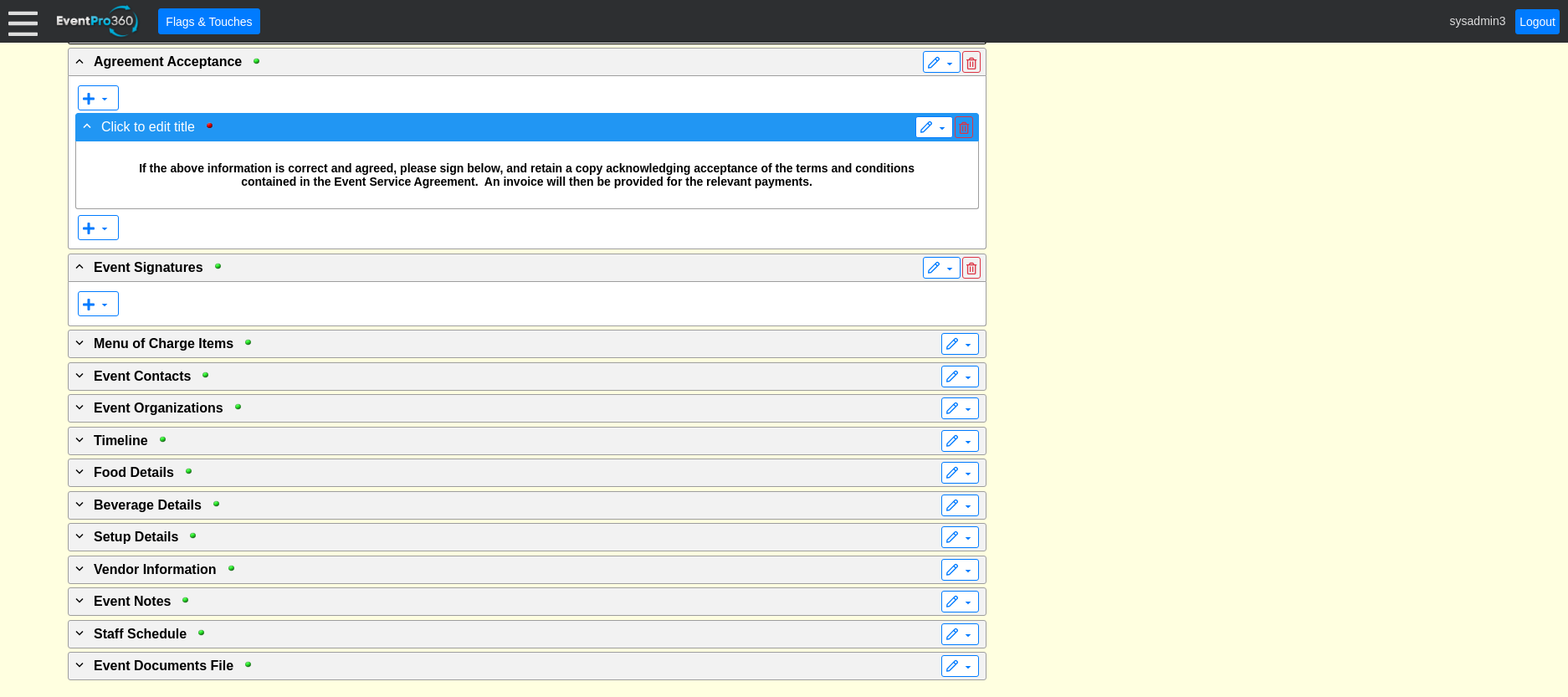
click at [562, 136] on div "- Click to edit title" at bounding box center [493, 126] width 827 height 20
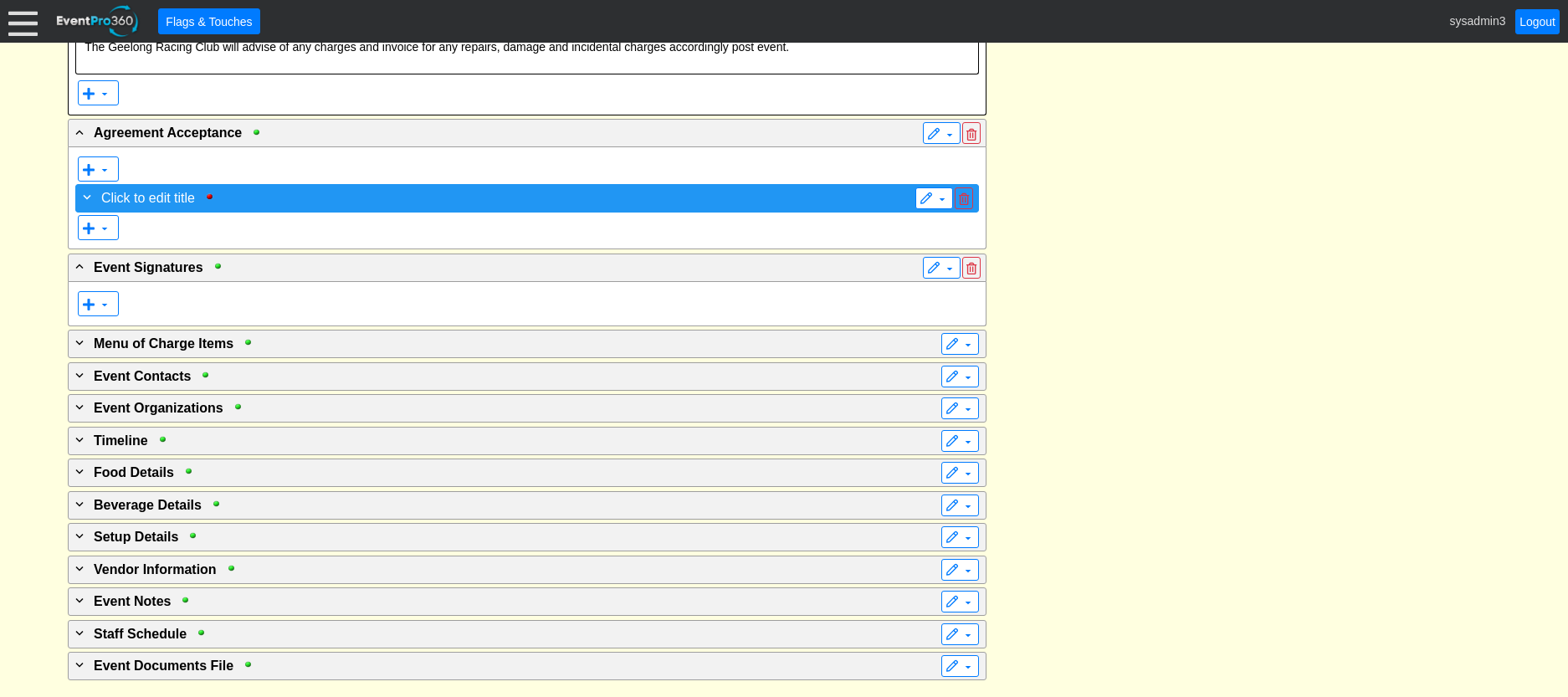
click at [767, 207] on div "+ Click to edit title" at bounding box center [493, 197] width 827 height 20
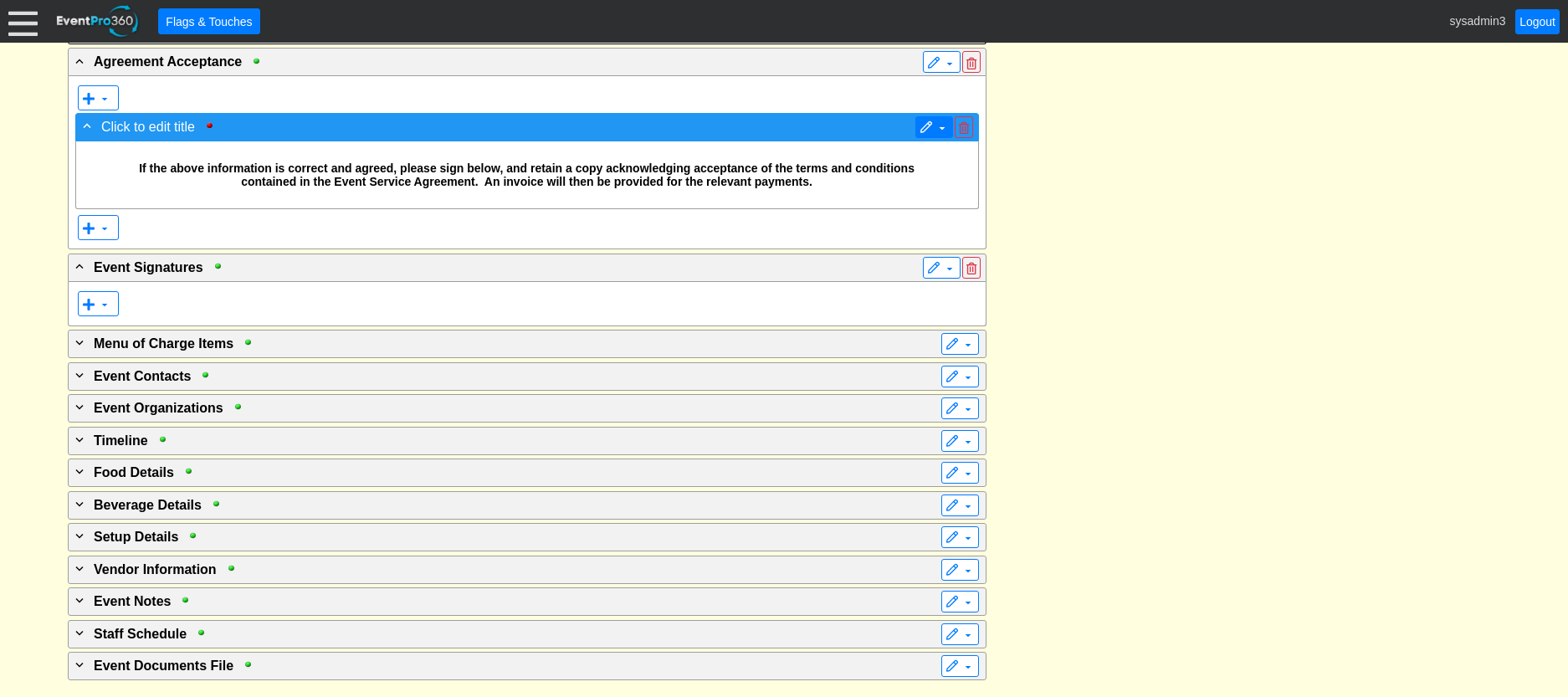
click at [927, 134] on span at bounding box center [926, 127] width 13 height 13
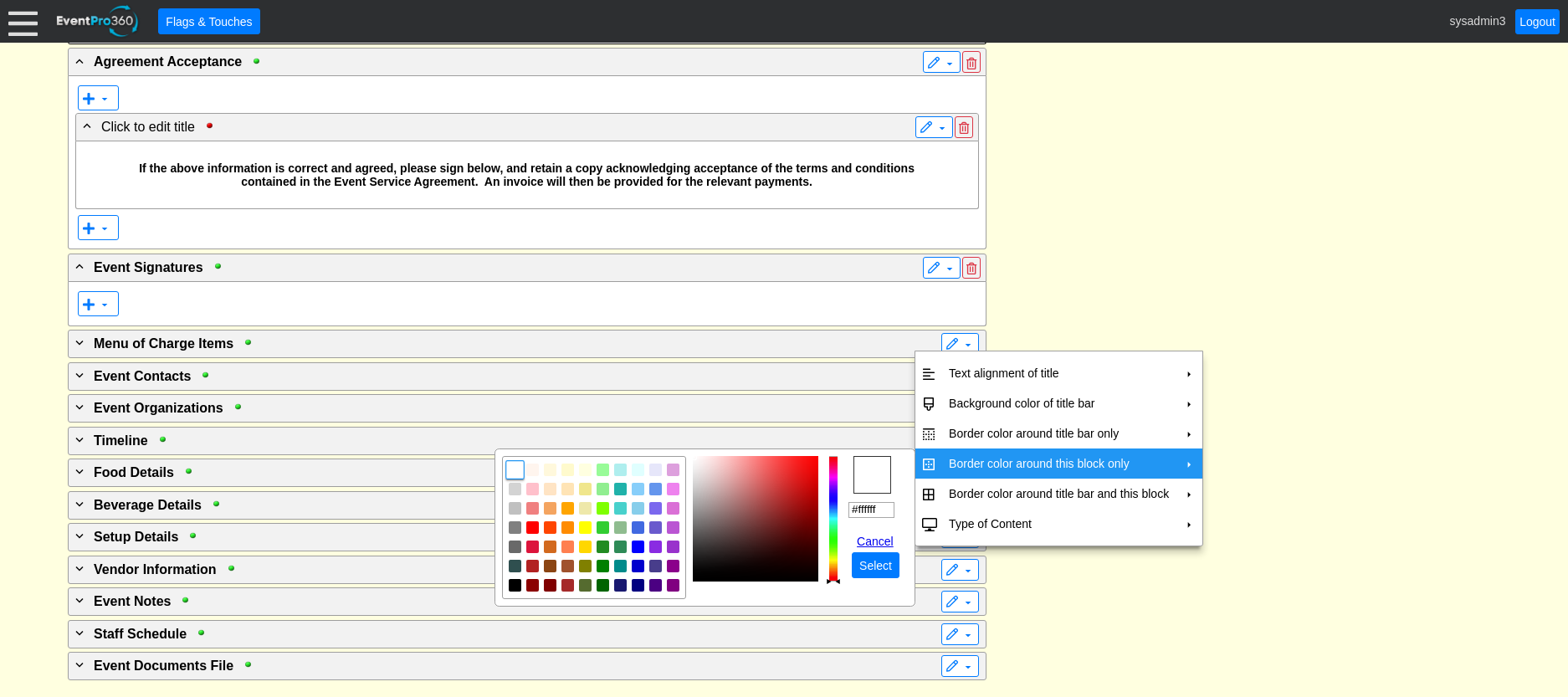
click at [1043, 456] on td "Border color around this block only" at bounding box center [1058, 463] width 233 height 30
click at [513, 586] on img "focusNode" at bounding box center [515, 585] width 15 height 15
type input "#000000"
click at [871, 563] on span "Select" at bounding box center [875, 565] width 39 height 16
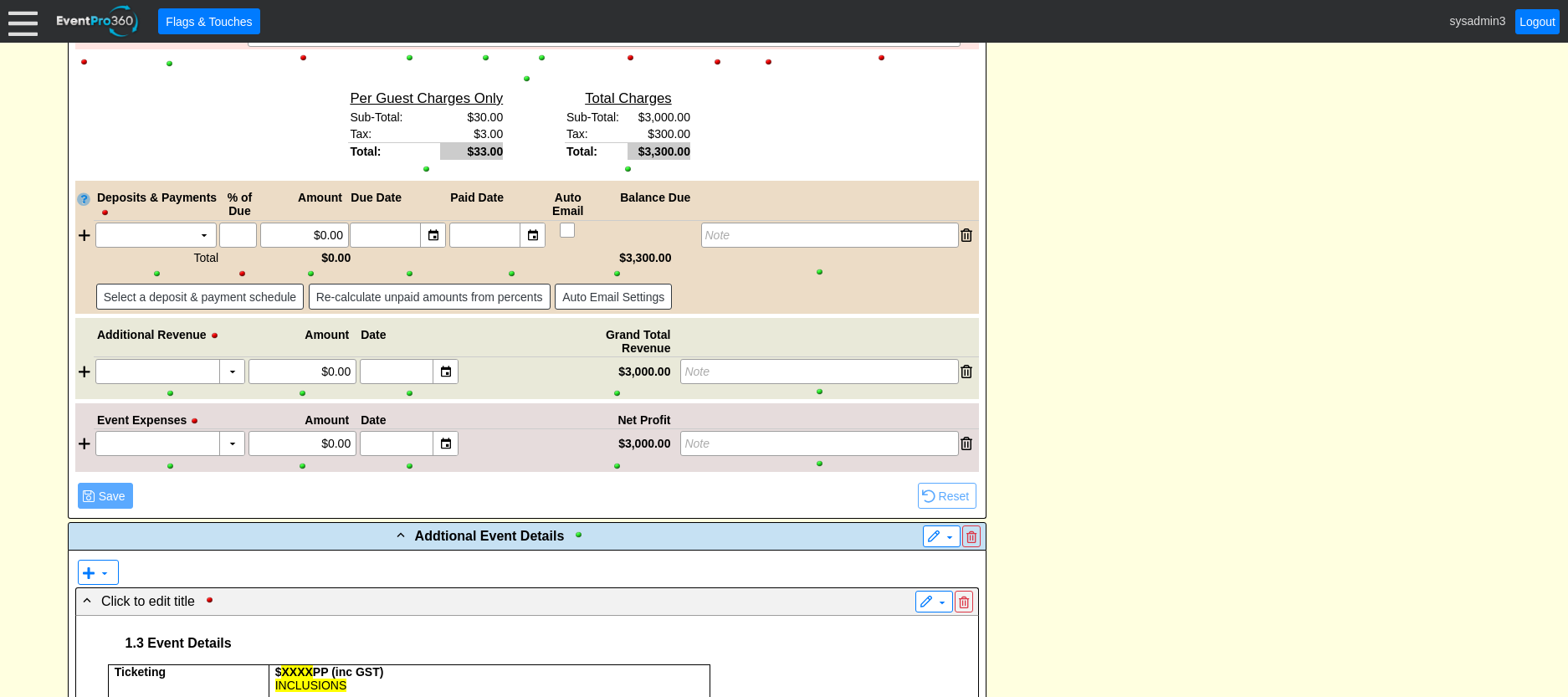
scroll to position [1795, 0]
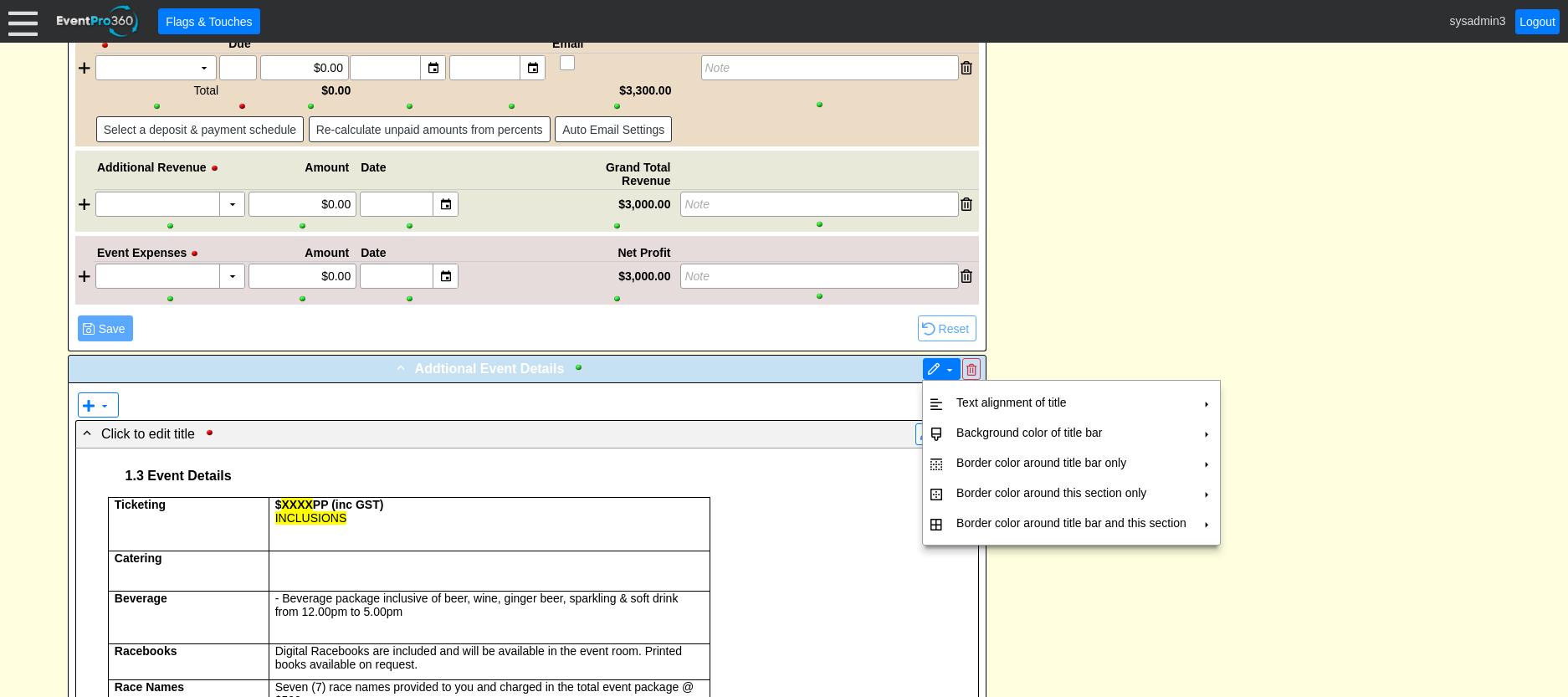
click at [930, 366] on span at bounding box center [934, 369] width 13 height 13
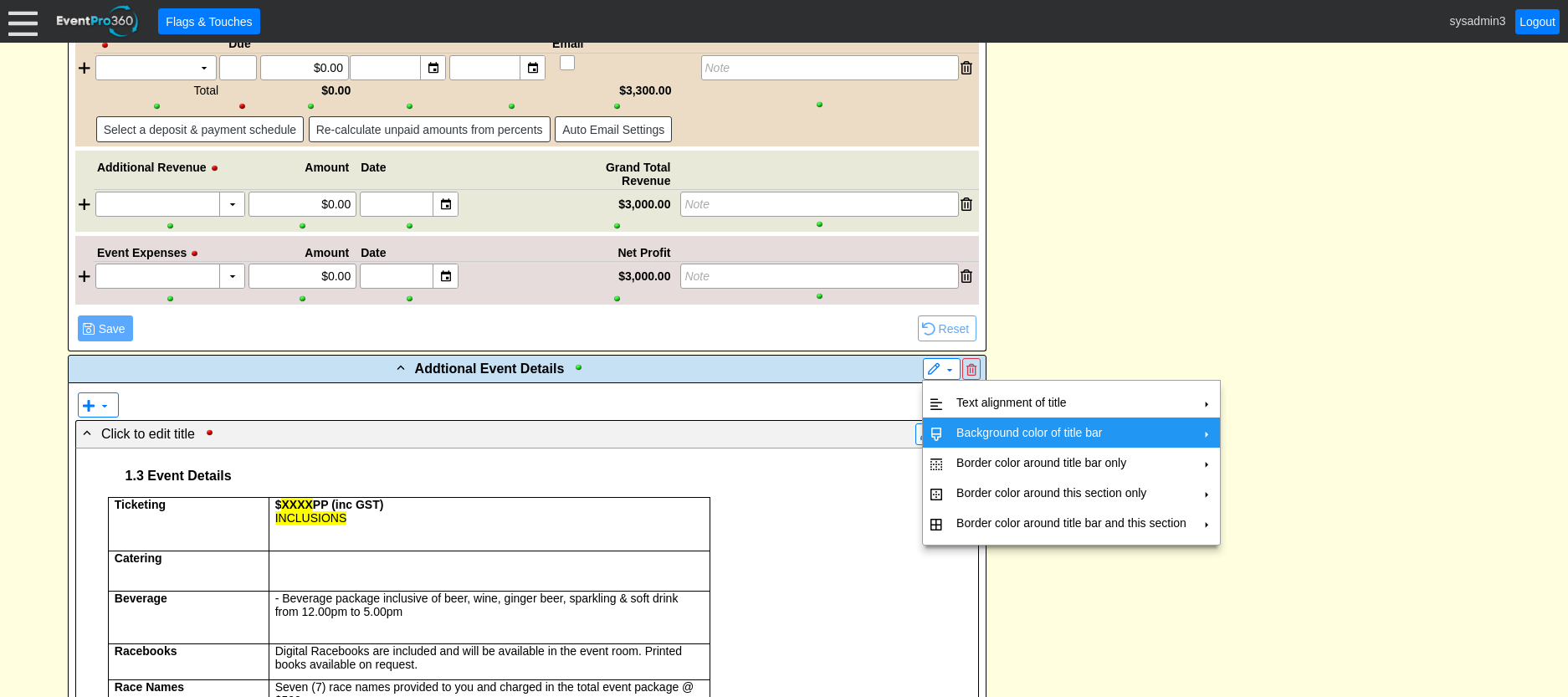
click at [971, 430] on td "Background color of title bar" at bounding box center [1071, 433] width 244 height 30
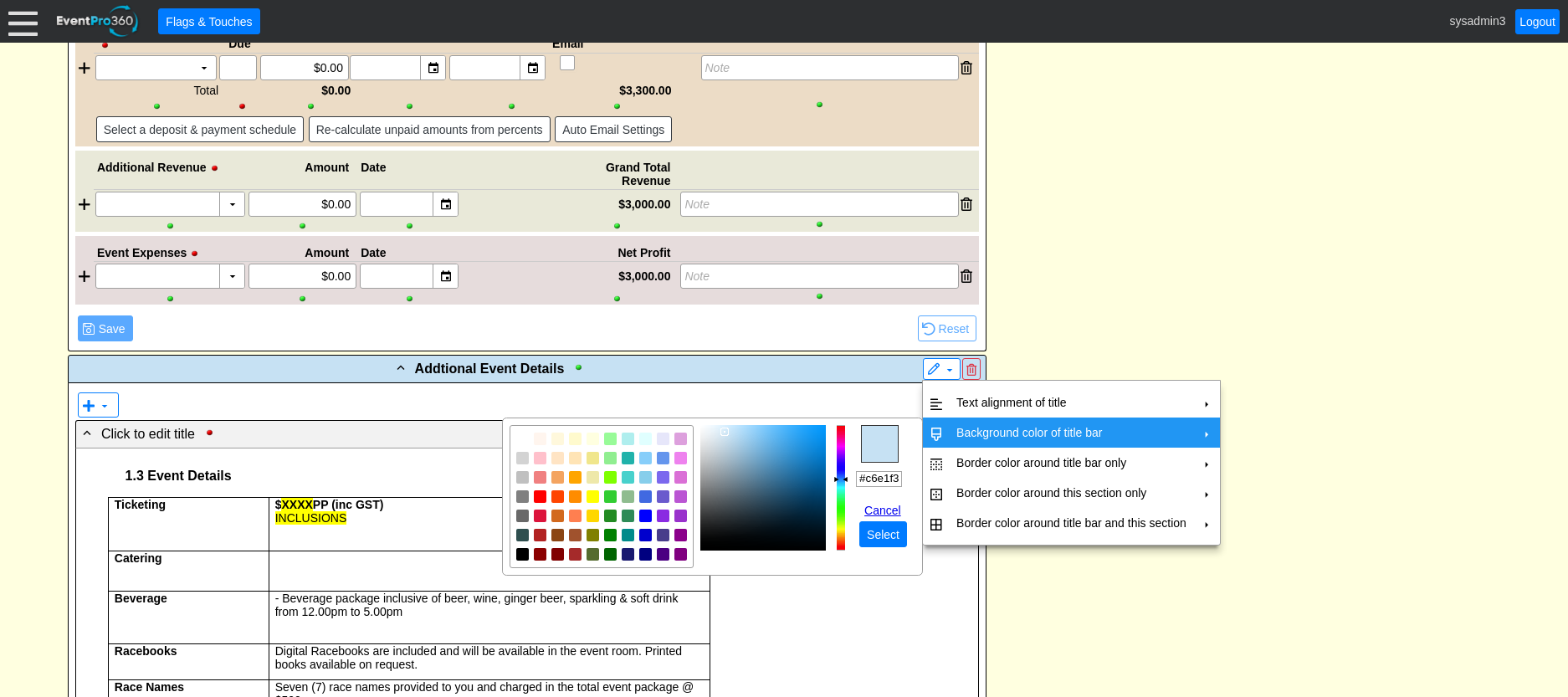
drag, startPoint x: 859, startPoint y: 478, endPoint x: 921, endPoint y: 477, distance: 62.0
click at [921, 477] on table "r g b h ° s % v % hex #c6e1f3 Cancel ● Select" at bounding box center [712, 497] width 421 height 158
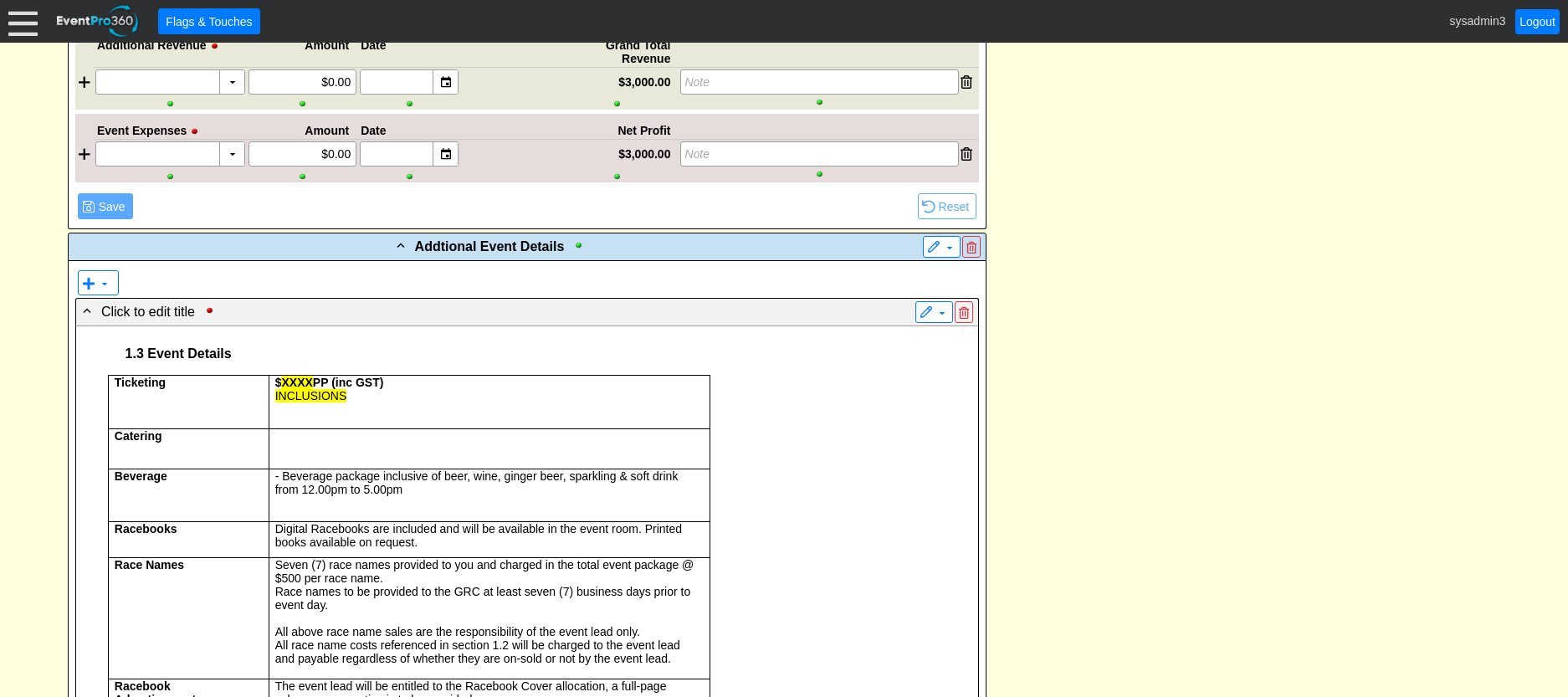
scroll to position [2288, 0]
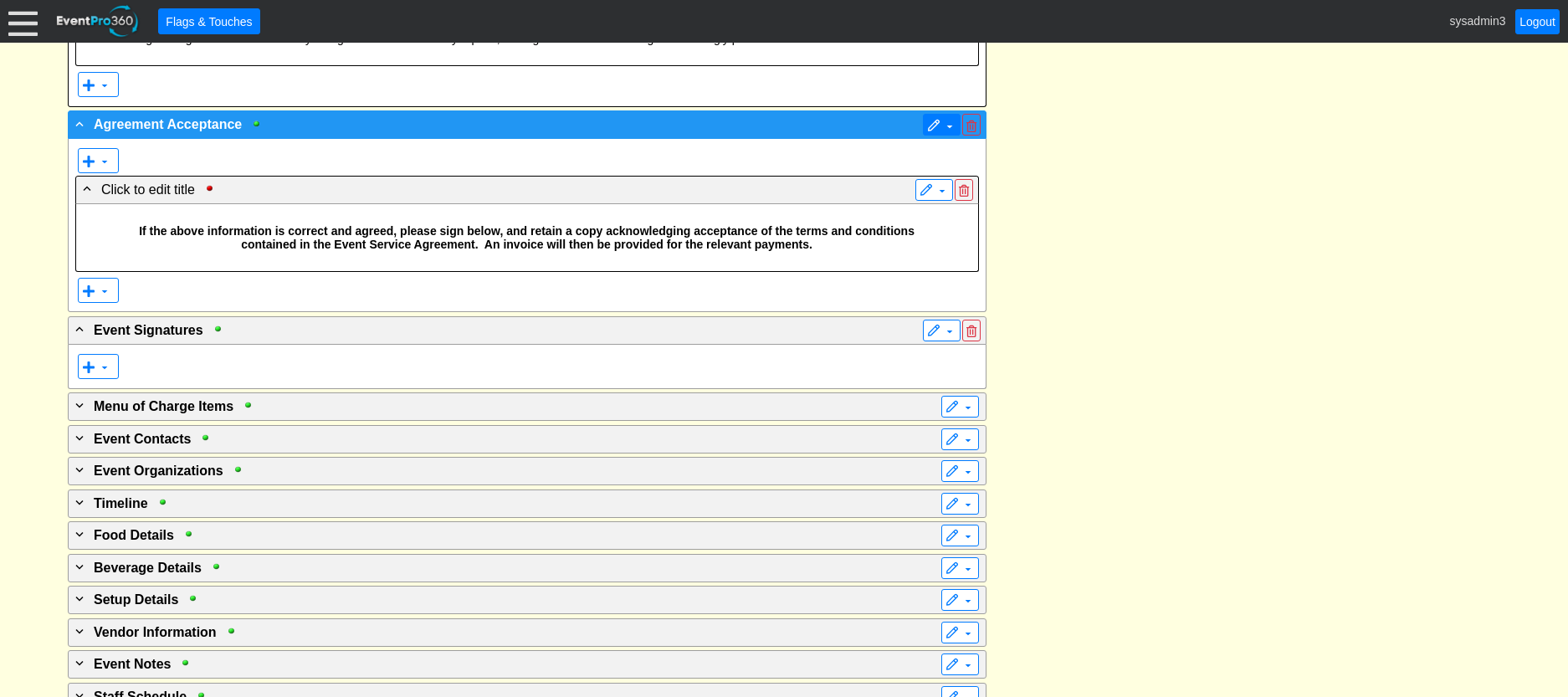
click at [936, 134] on span at bounding box center [934, 126] width 13 height 13
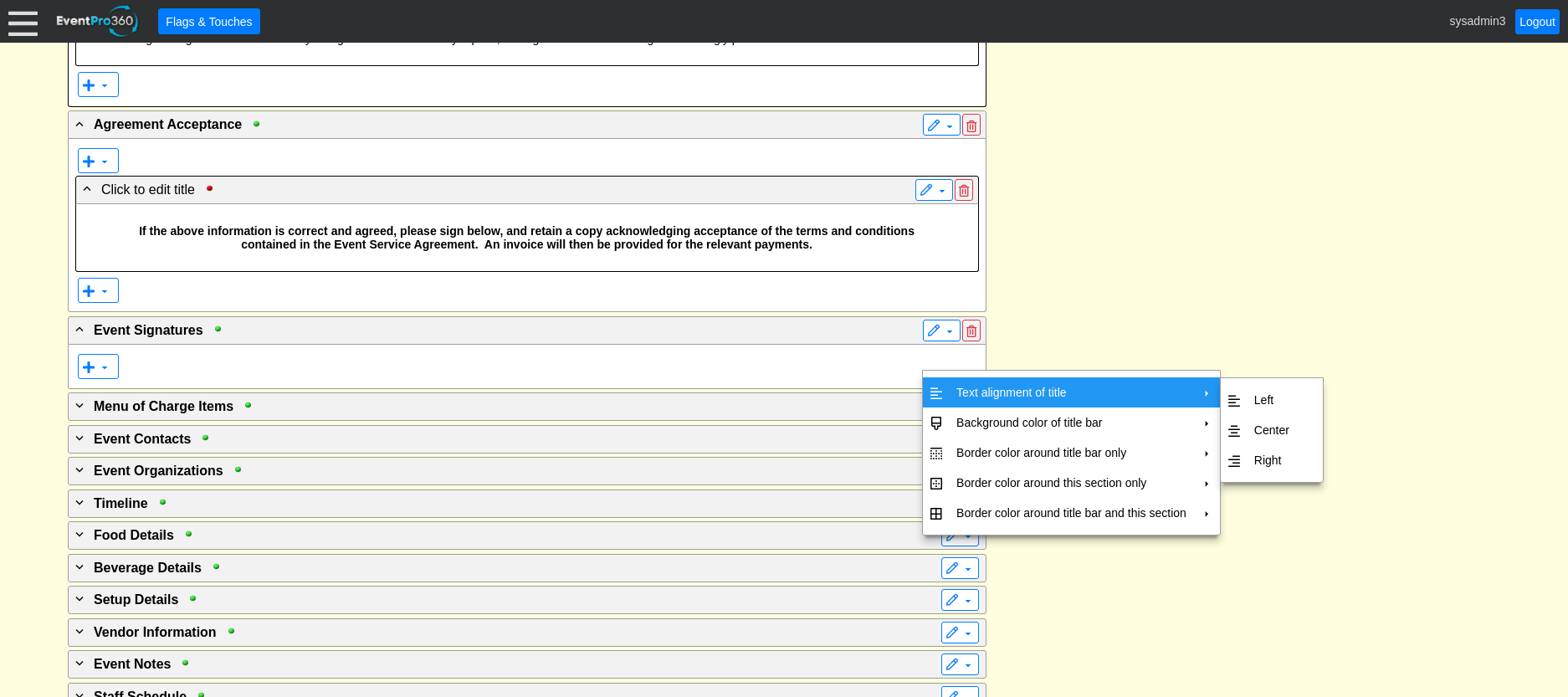
click at [961, 390] on td "Text alignment of title" at bounding box center [1071, 392] width 244 height 30
click at [1265, 430] on td "Center" at bounding box center [1272, 430] width 49 height 30
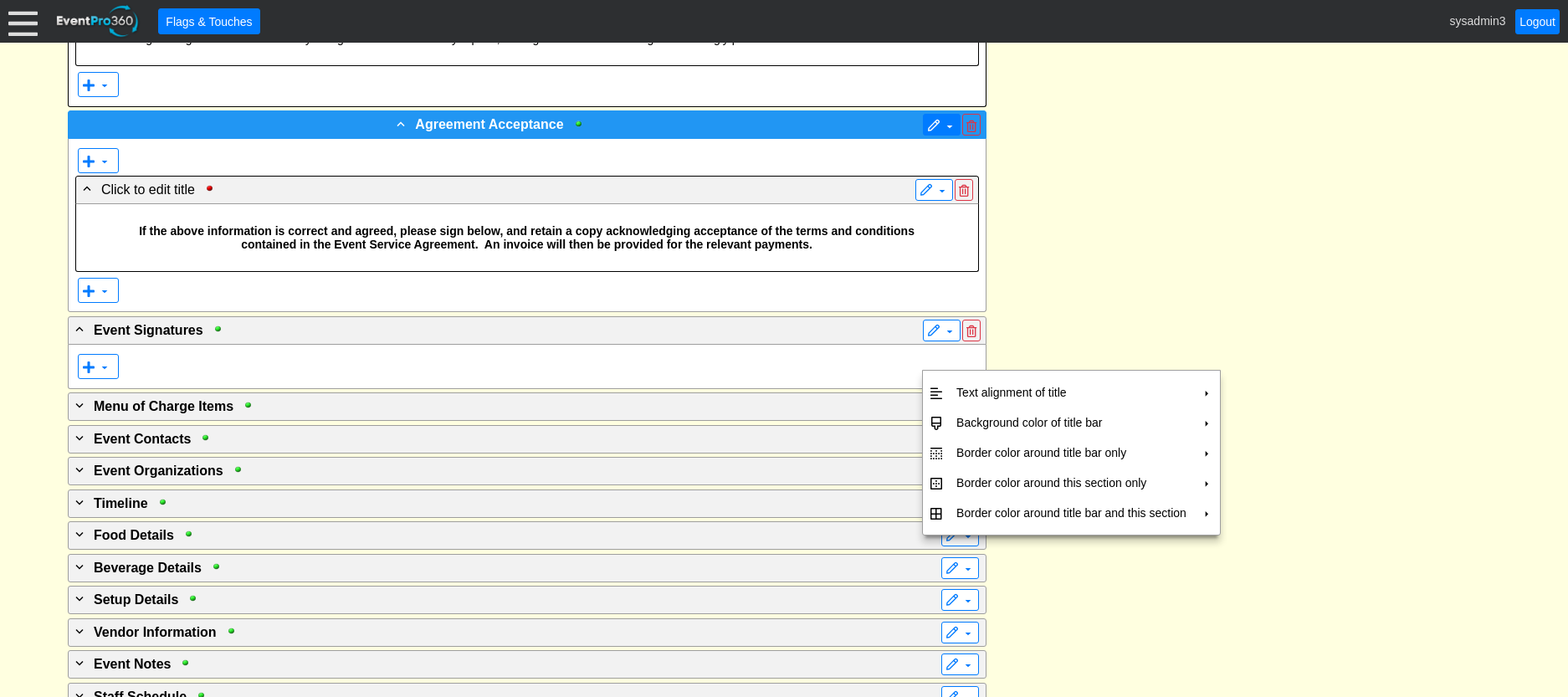
click at [940, 134] on span "▼" at bounding box center [942, 124] width 29 height 16
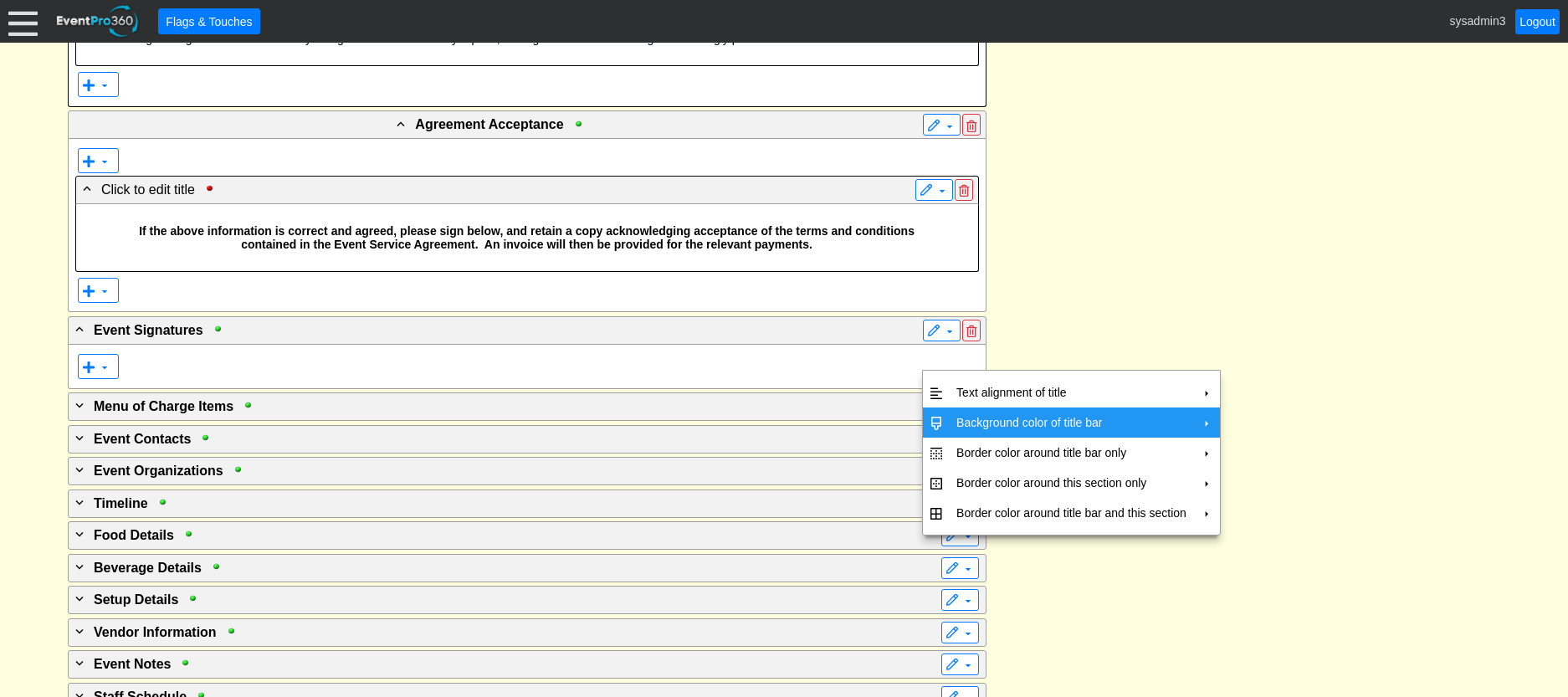
click at [972, 414] on td "Background color of title bar" at bounding box center [1071, 422] width 244 height 30
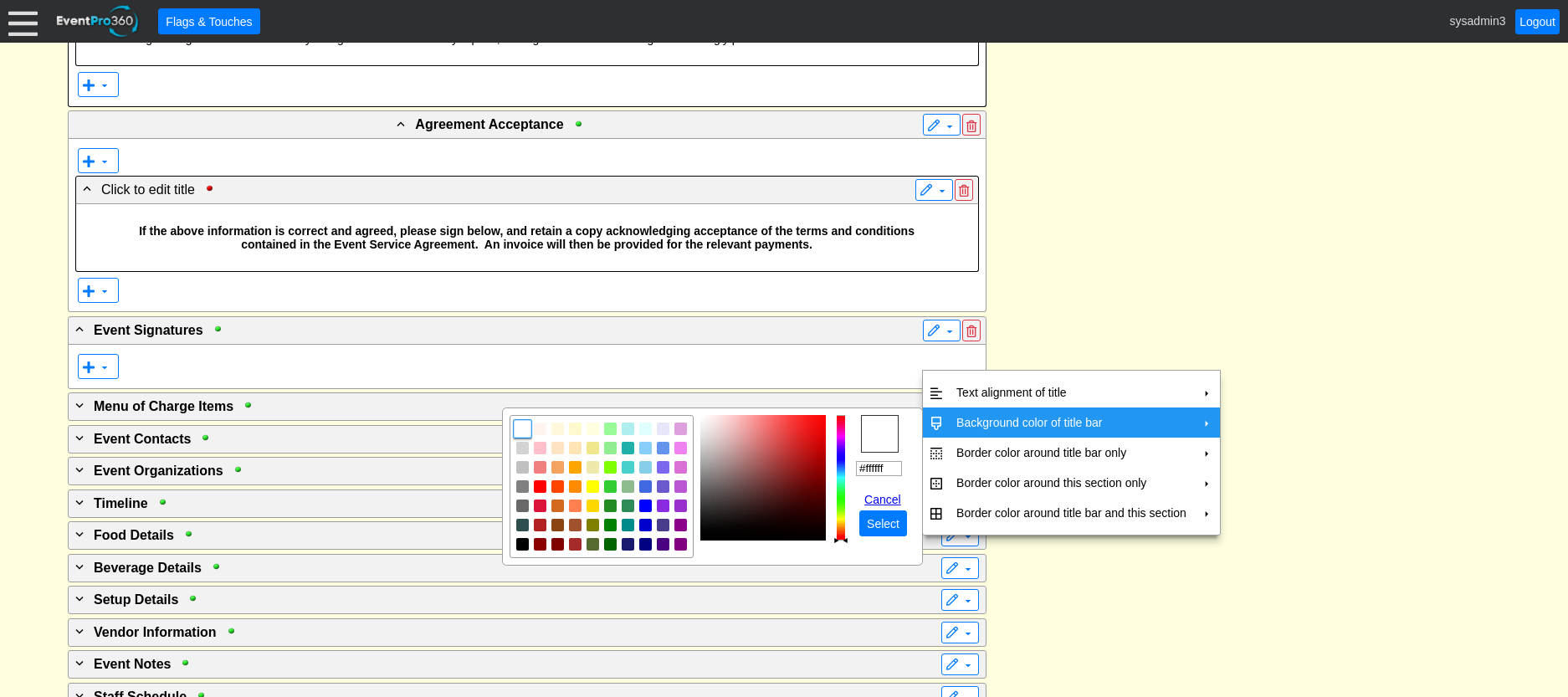
drag, startPoint x: 896, startPoint y: 465, endPoint x: 824, endPoint y: 463, distance: 72.0
click at [824, 463] on tr "r g b h ° s % v % hex #ffffff Cancel ● Select" at bounding box center [712, 486] width 406 height 143
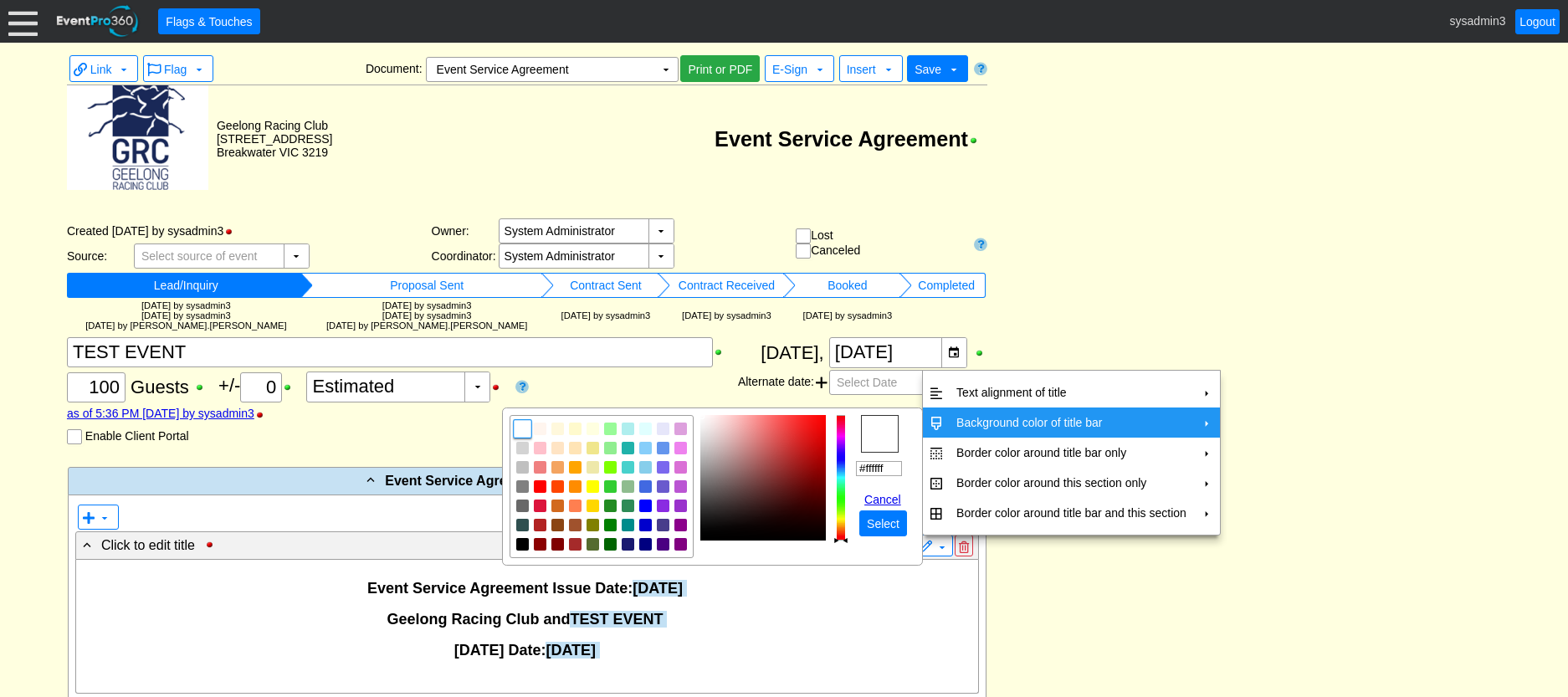
type input "#c6e1f3"
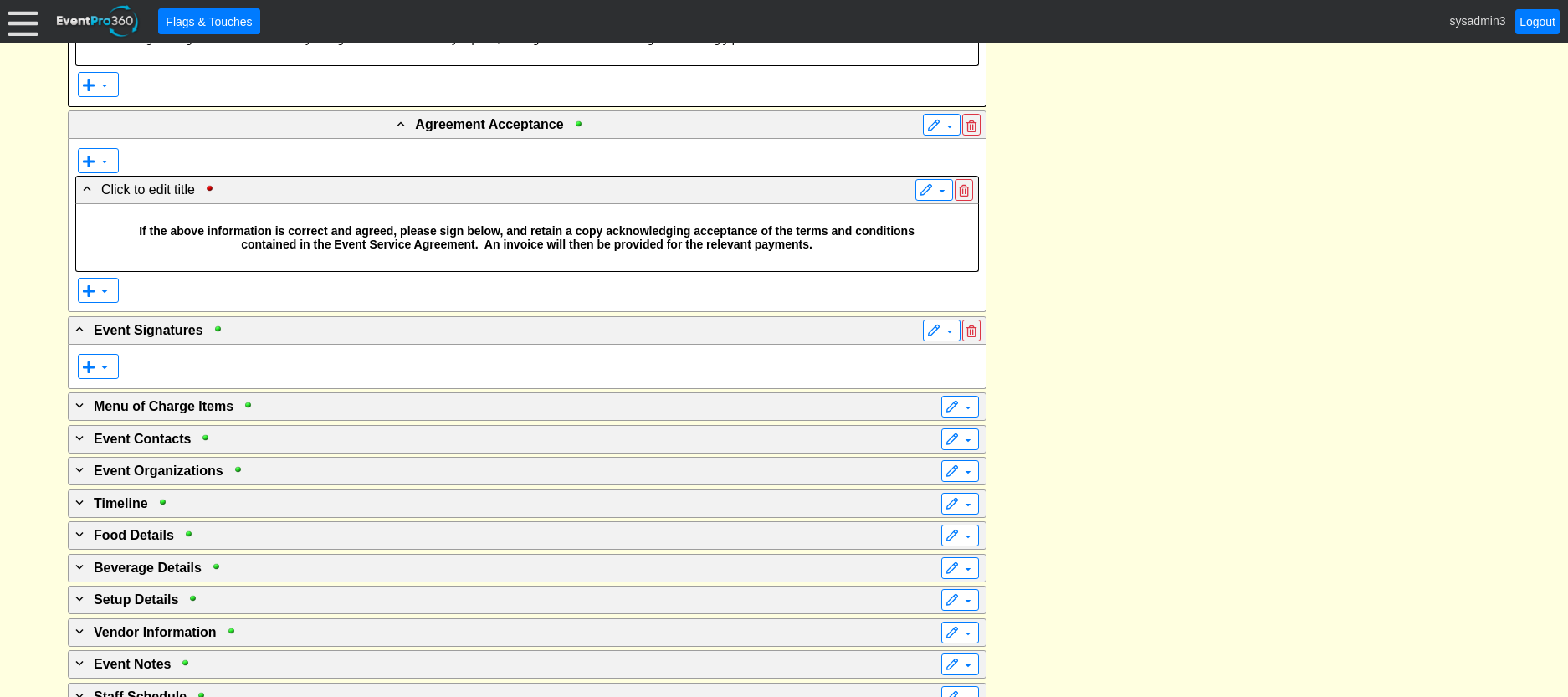
click at [884, 305] on div "▼" at bounding box center [527, 290] width 904 height 30
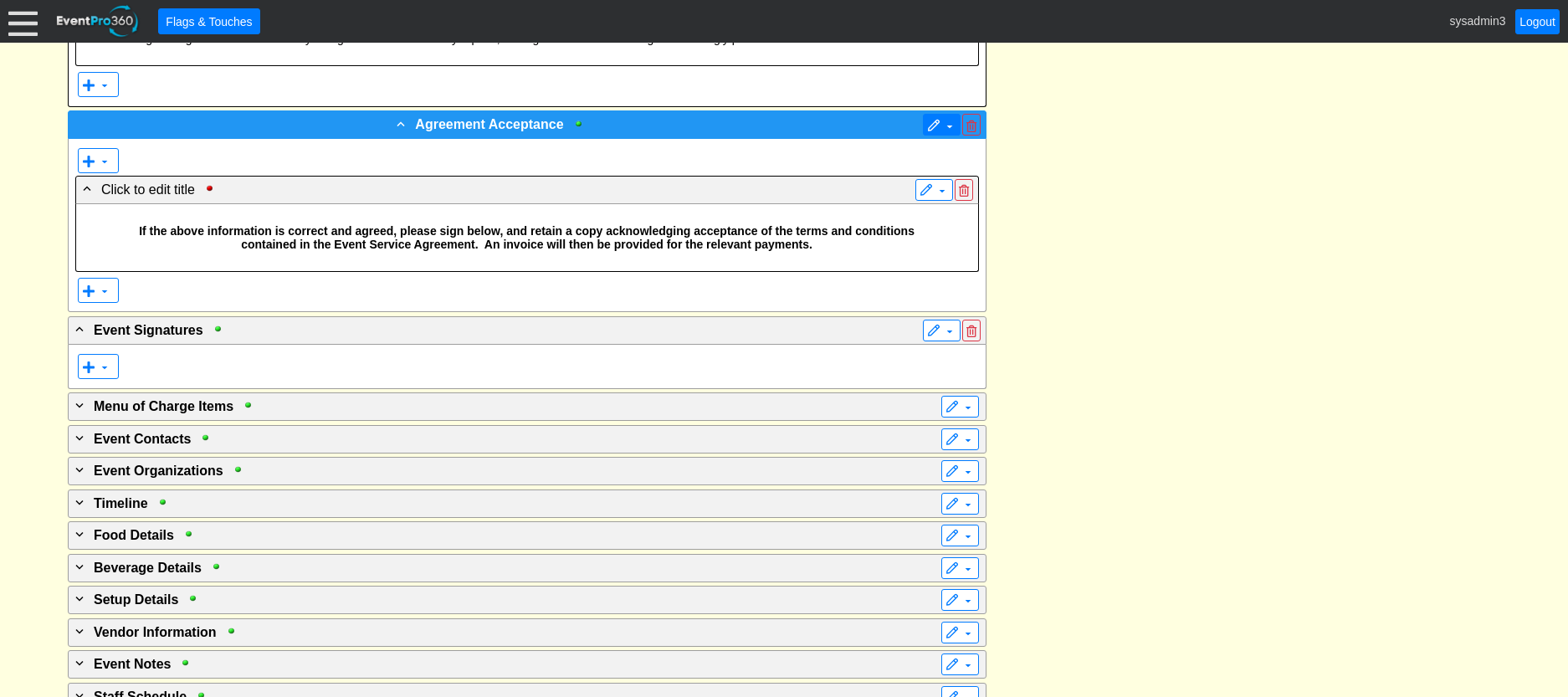
click at [936, 134] on span at bounding box center [934, 126] width 13 height 13
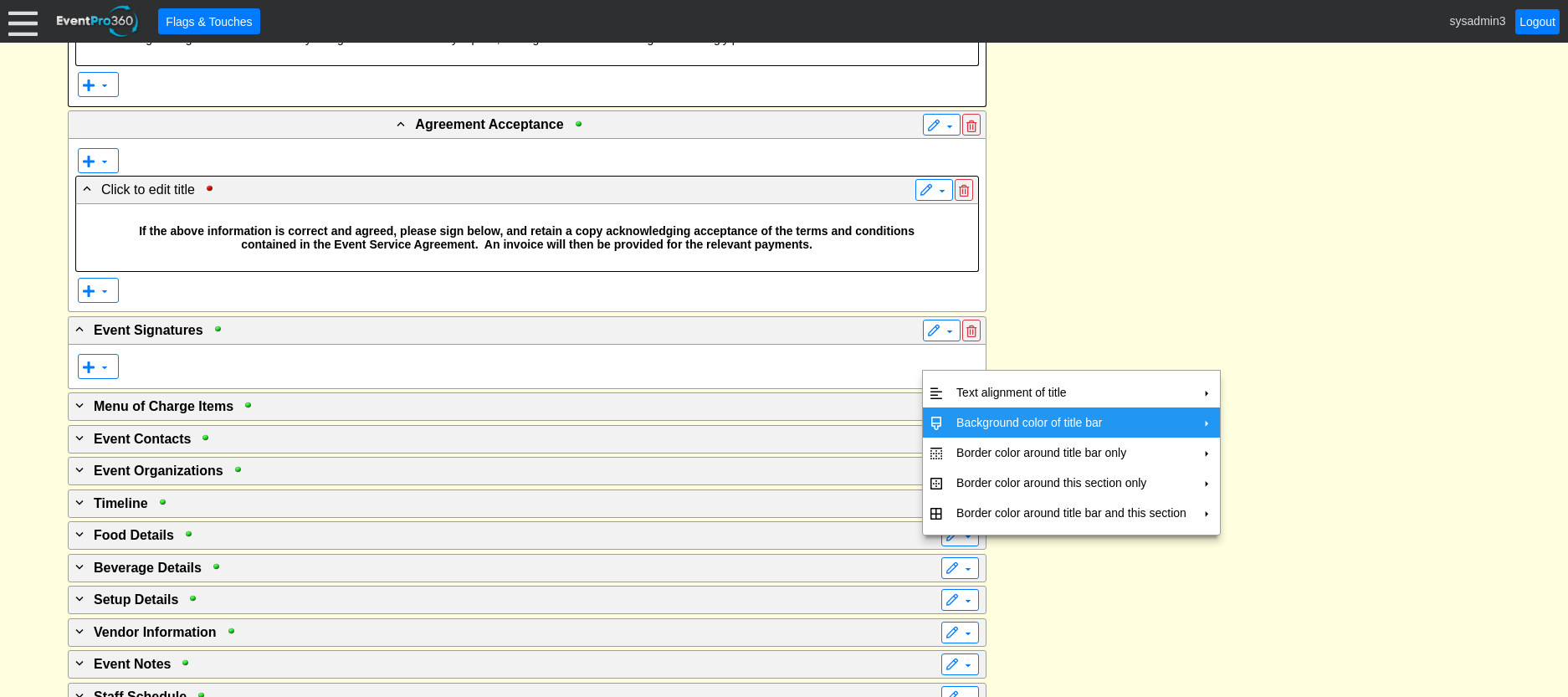
click at [971, 416] on td "Background color of title bar" at bounding box center [1071, 422] width 244 height 30
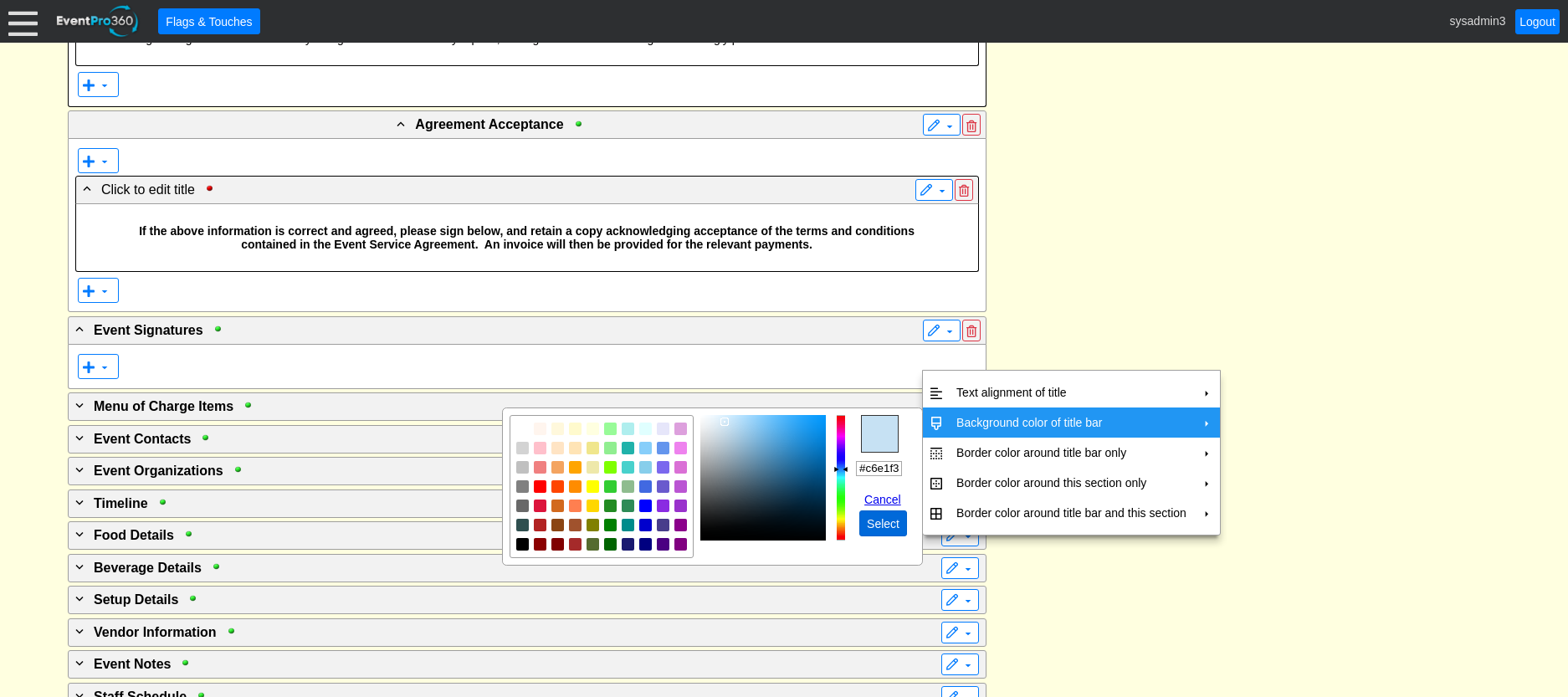
click at [875, 524] on span "Select" at bounding box center [882, 524] width 39 height 16
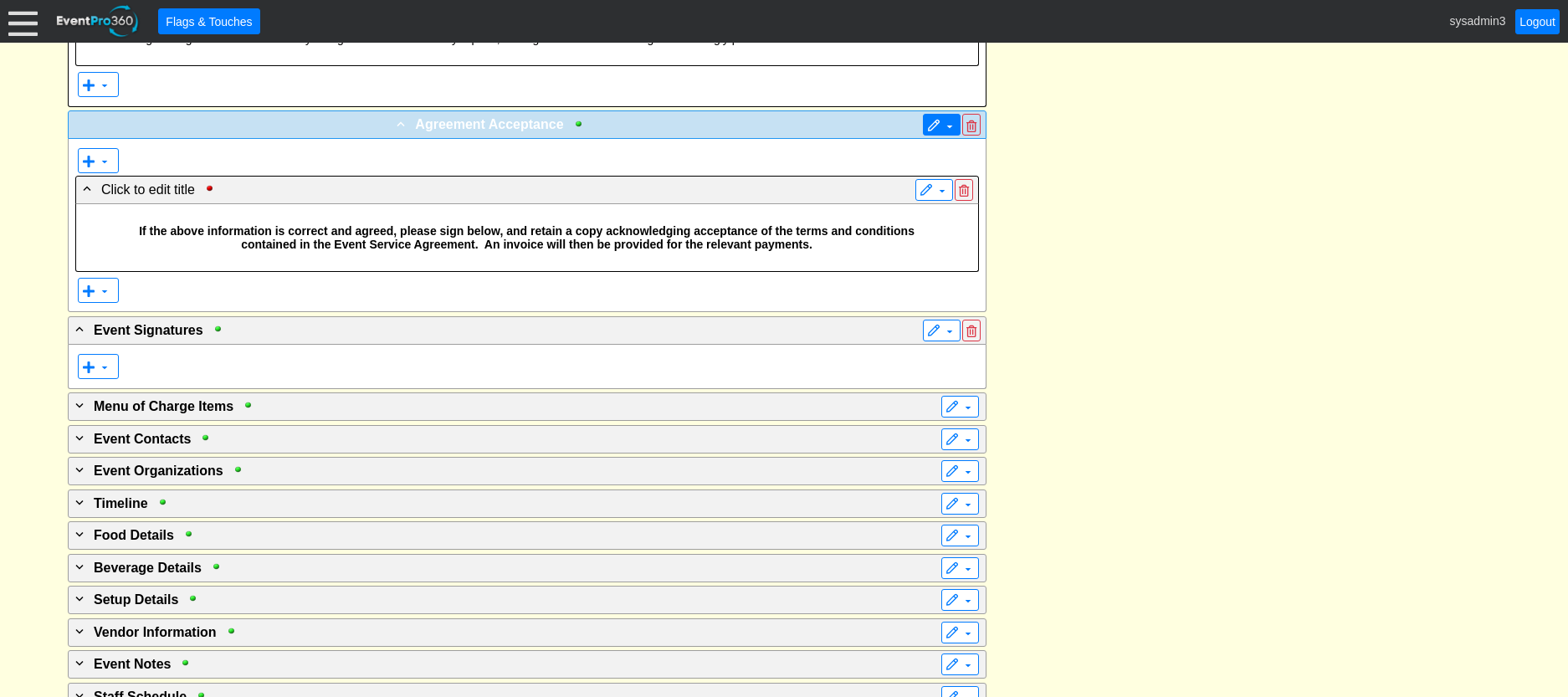
click at [936, 134] on span at bounding box center [934, 126] width 13 height 13
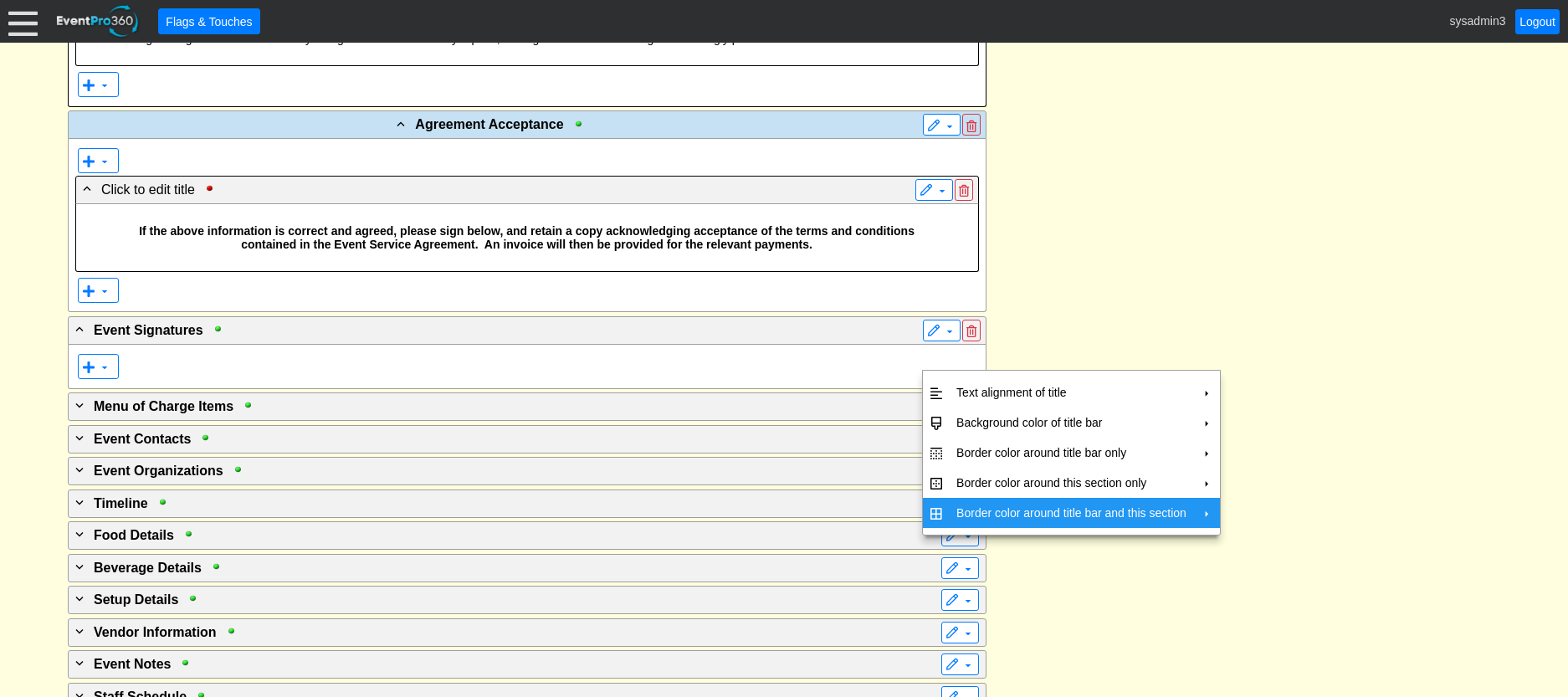
click at [977, 514] on td "Border color around title bar and this section" at bounding box center [1071, 512] width 244 height 30
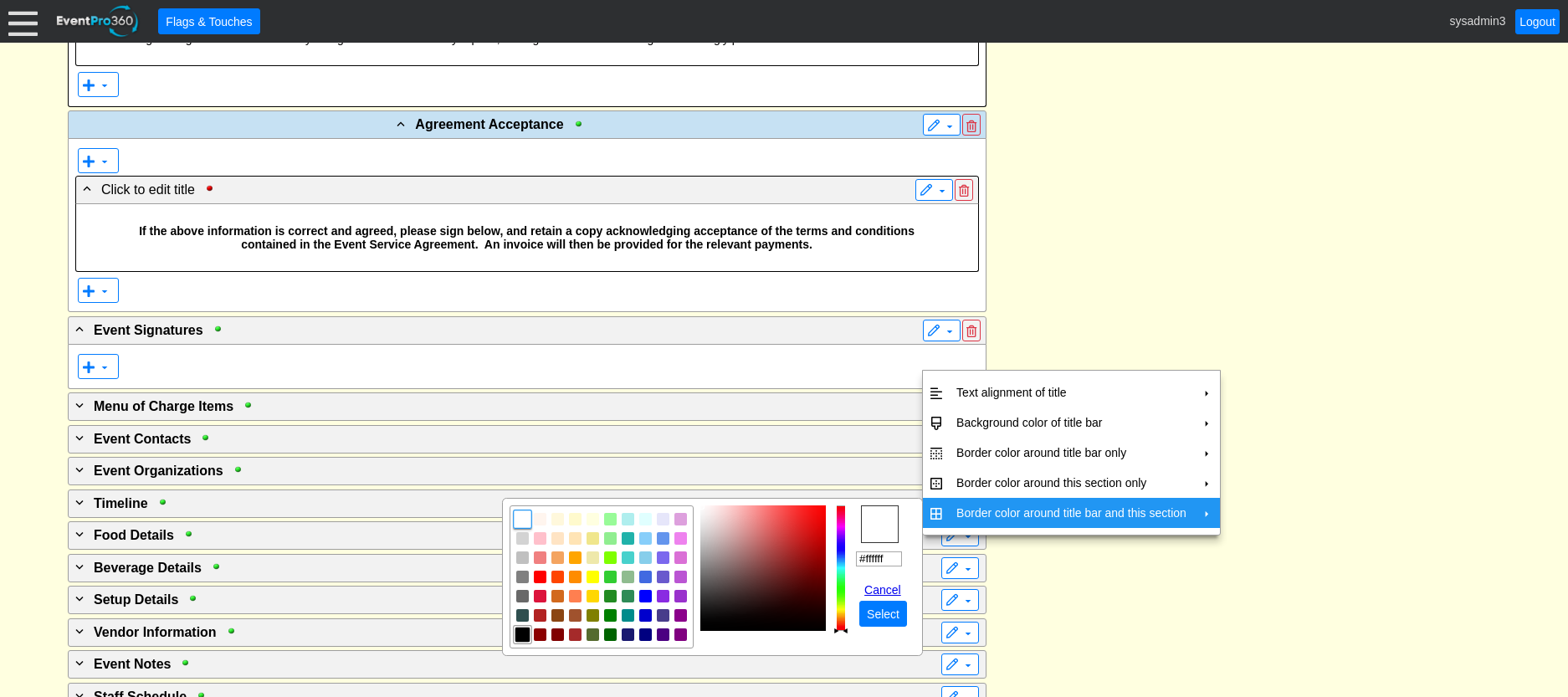
click at [519, 630] on img "focusNode" at bounding box center [523, 634] width 15 height 15
type input "#000000"
click at [887, 612] on span "Select" at bounding box center [882, 614] width 39 height 16
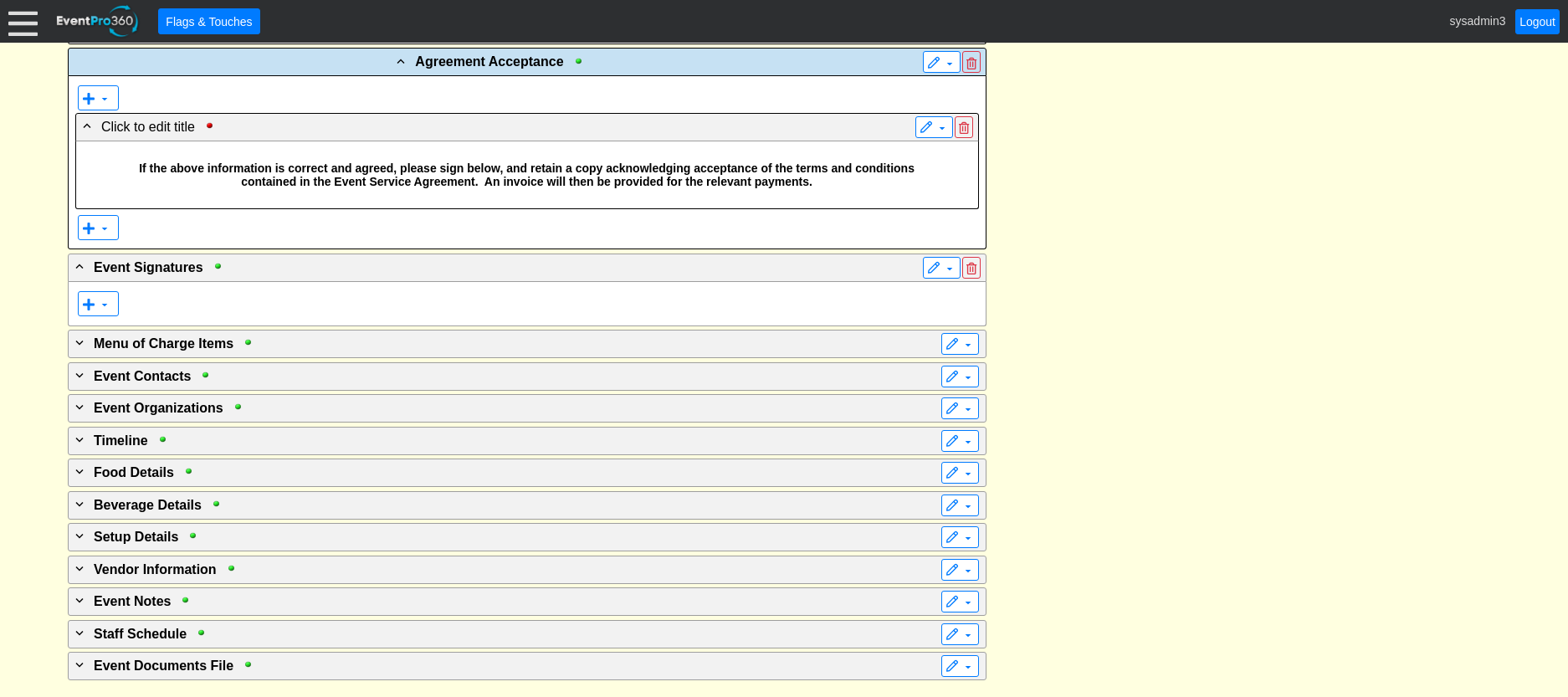
scroll to position [5477, 0]
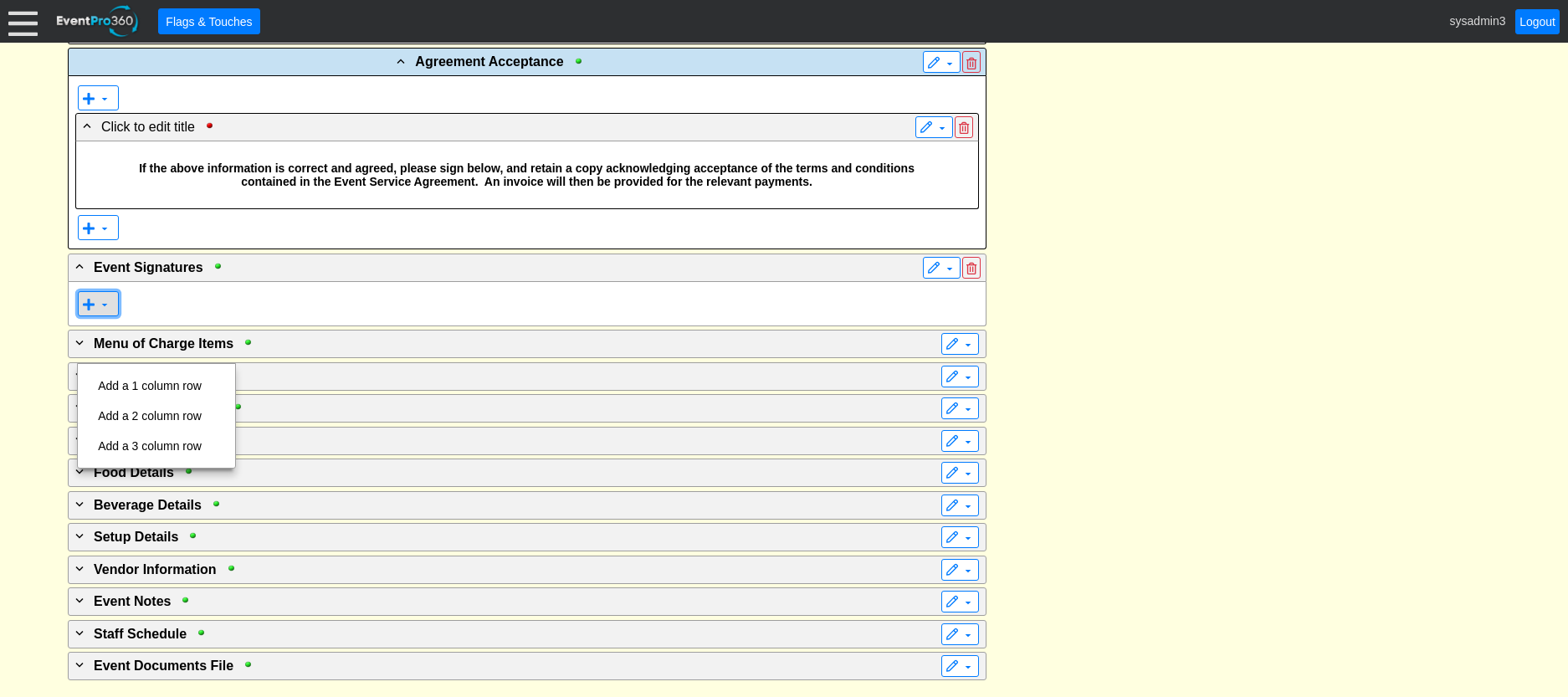
click at [110, 311] on span at bounding box center [104, 304] width 13 height 13
click at [147, 414] on td "Add a 2 column row" at bounding box center [149, 415] width 117 height 30
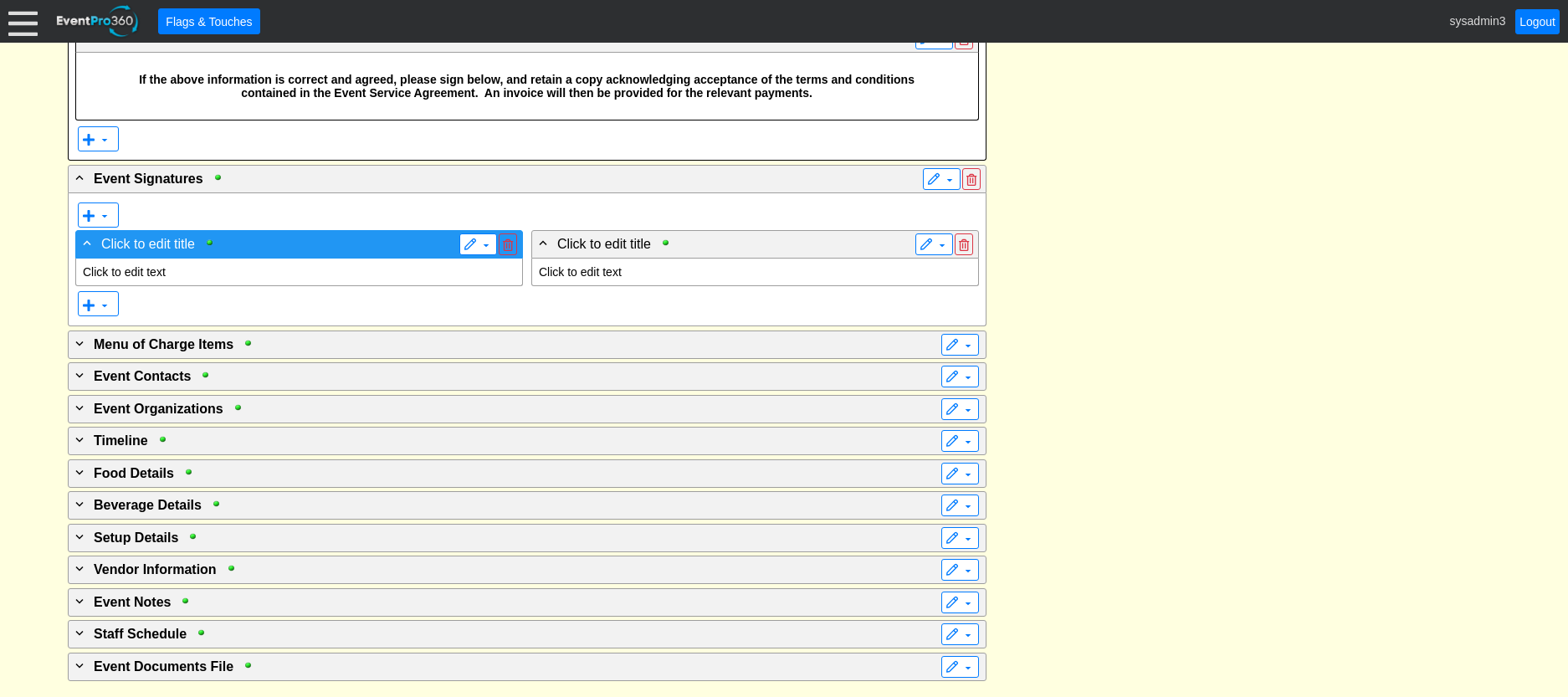
click at [174, 251] on span "Click to edit title" at bounding box center [148, 244] width 94 height 14
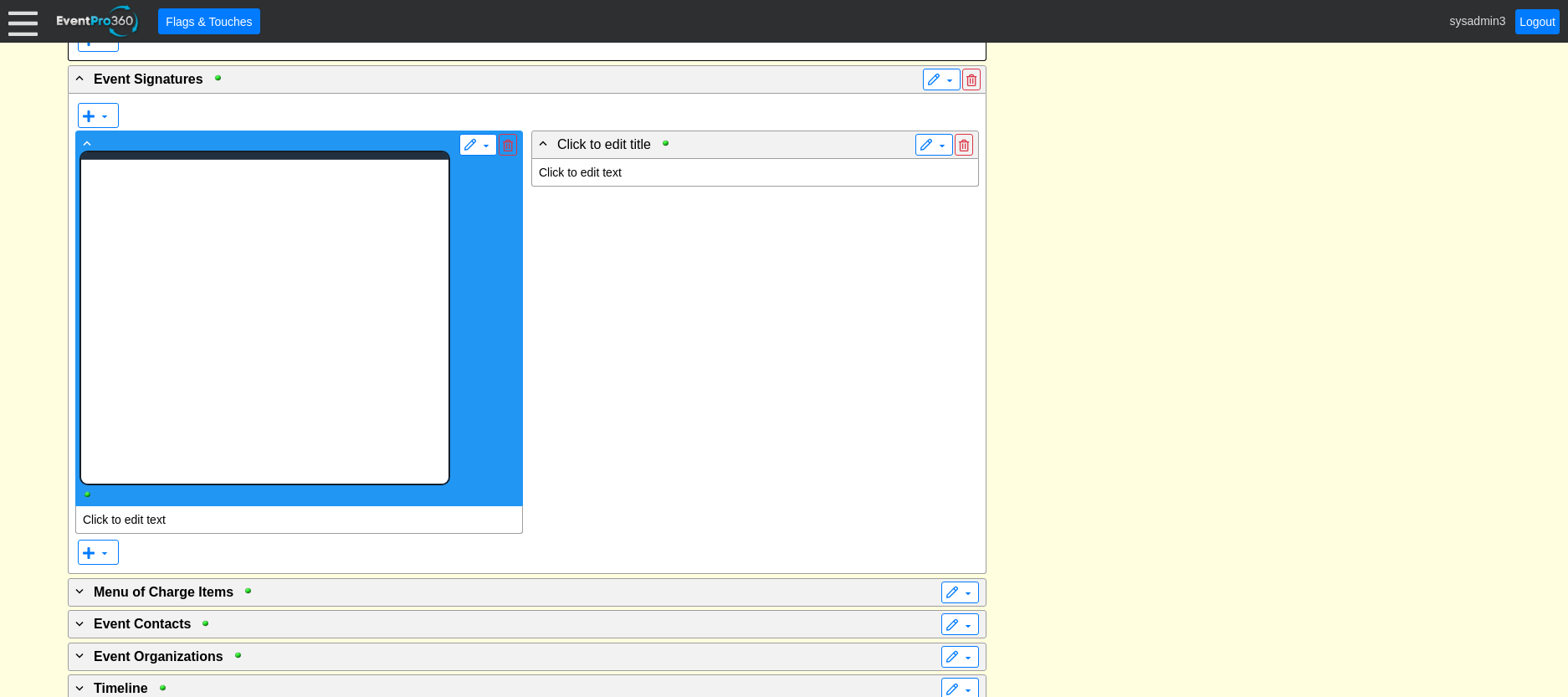
scroll to position [0, 0]
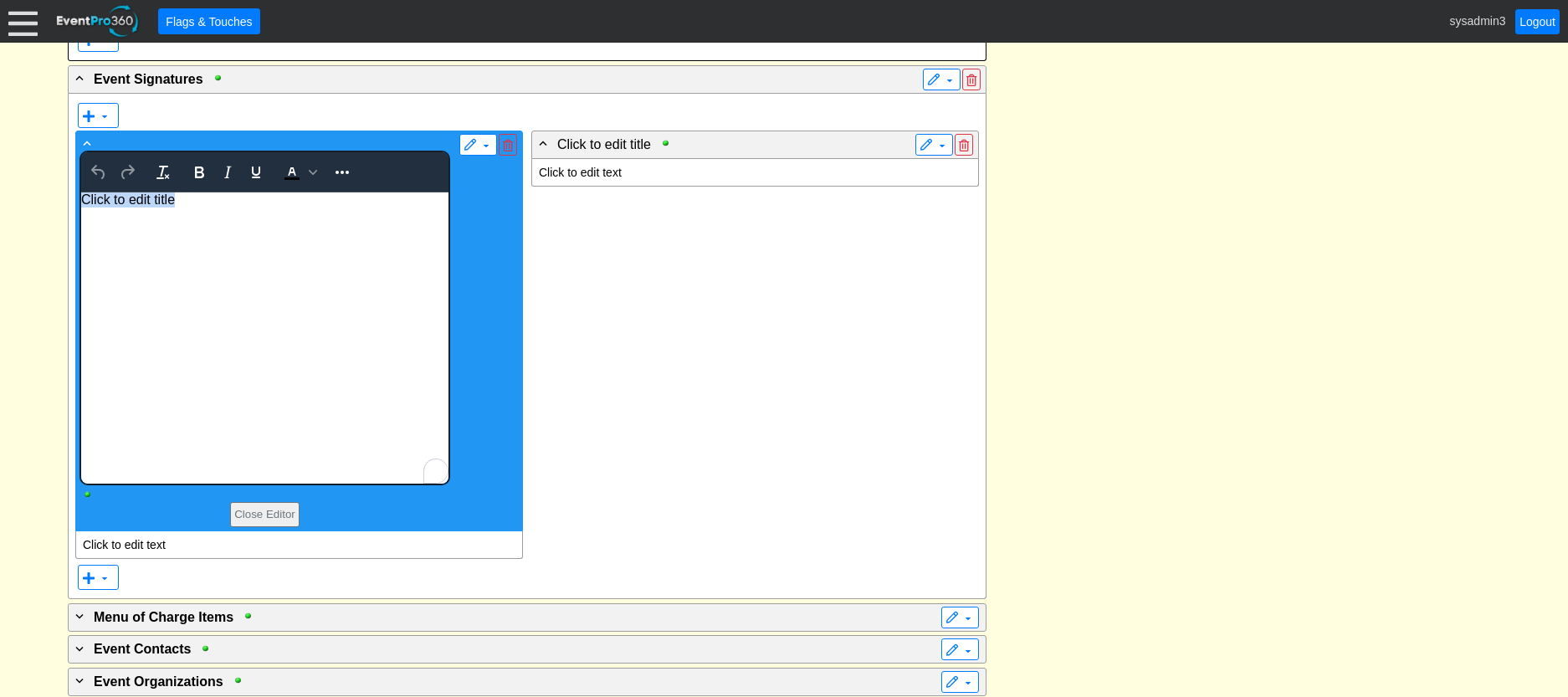
drag, startPoint x: 191, startPoint y: 199, endPoint x: 218, endPoint y: 619, distance: 420.9
click at [81, 192] on html "Click to edit title" at bounding box center [264, 337] width 368 height 291
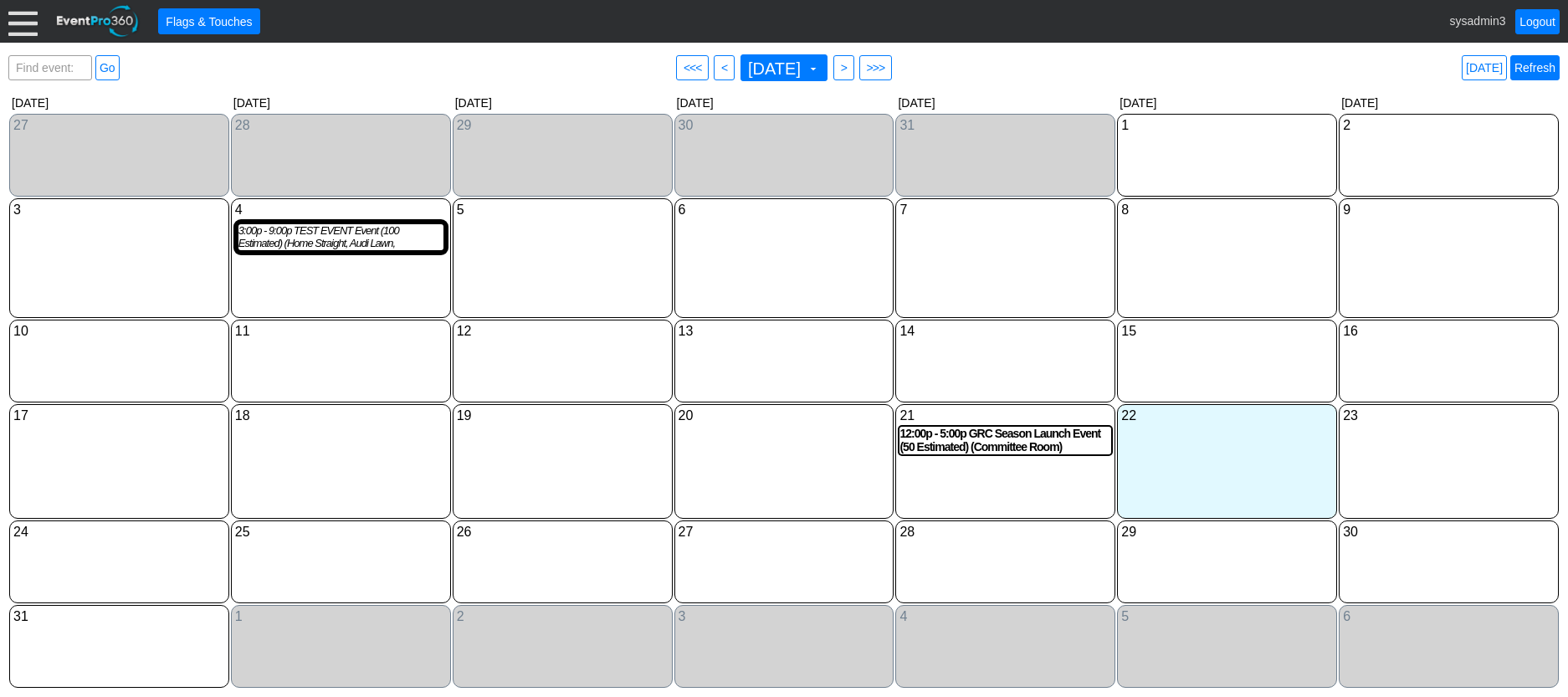
click at [1545, 63] on link "Refresh" at bounding box center [1535, 68] width 49 height 25
click at [357, 239] on div "3:00p - 9:00p TEST EVENT Event (100 Estimated) (Home Straight, Audi Lawn, Conco…" at bounding box center [341, 238] width 205 height 26
click at [334, 239] on div "3:00p - 9:00p TEST EVENT Event (100 Estimated) (Home Straight, Audi Lawn, Conco…" at bounding box center [341, 238] width 205 height 26
click at [1536, 66] on link "Refresh" at bounding box center [1535, 68] width 49 height 25
click at [1532, 15] on link "Logout" at bounding box center [1537, 22] width 44 height 25
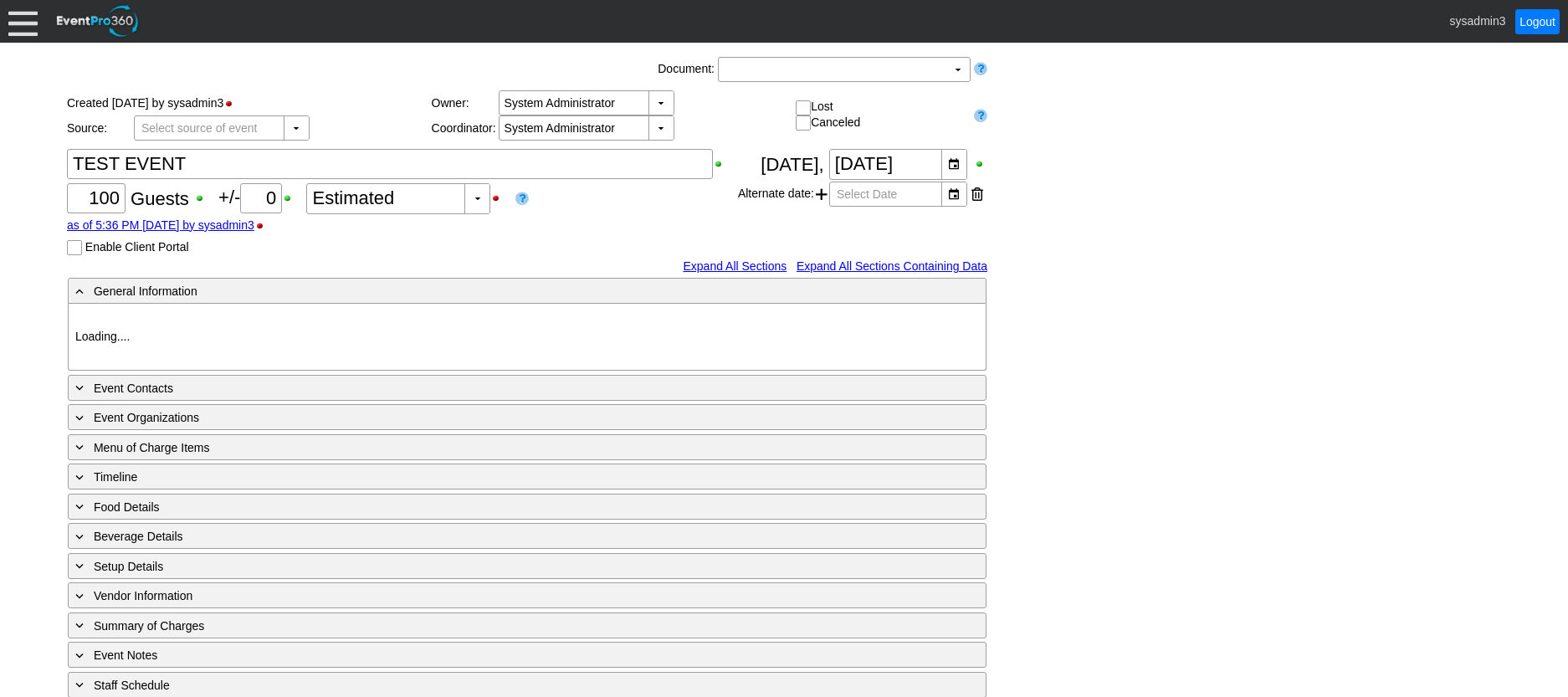
type input "Geelong Racing Club"
type input "Festival (Non-Raceday)"
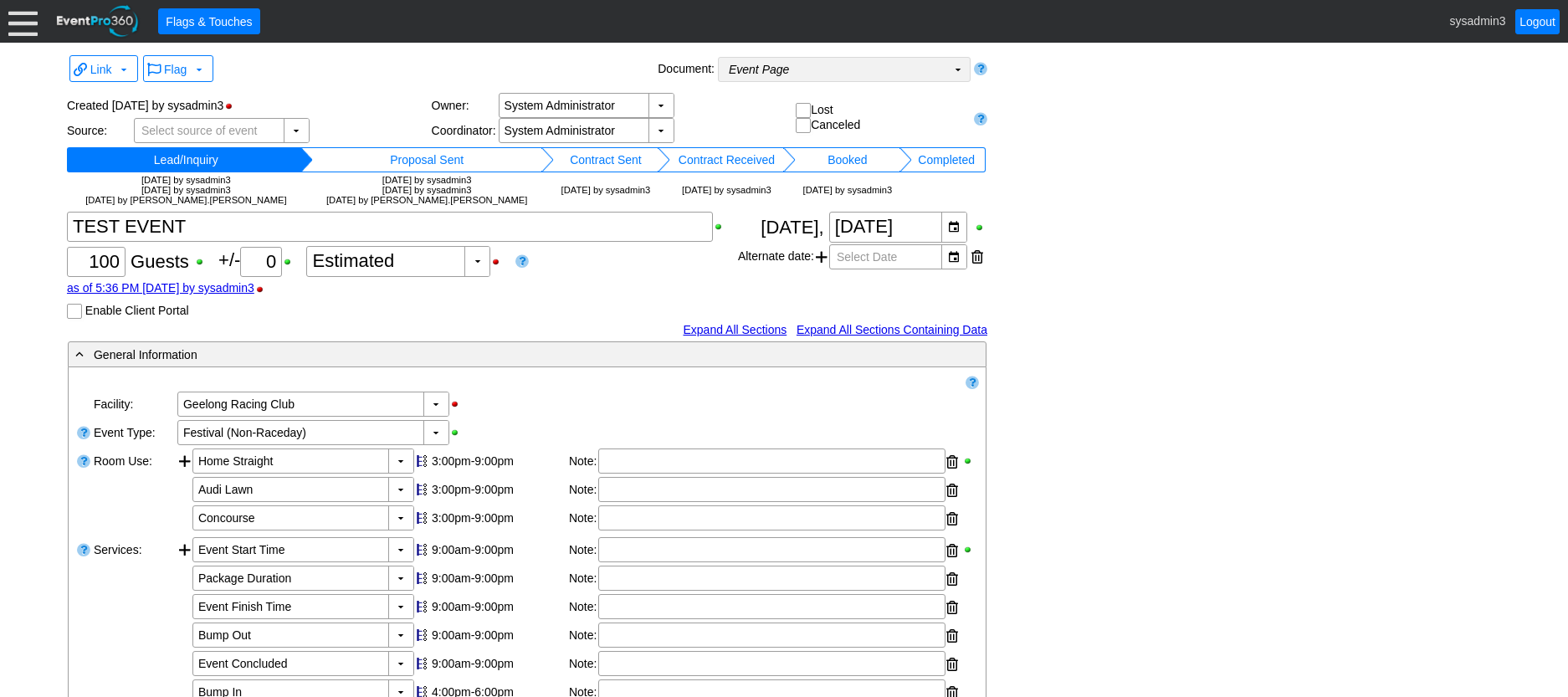
click at [804, 71] on td "Event Page Χ" at bounding box center [832, 69] width 228 height 23
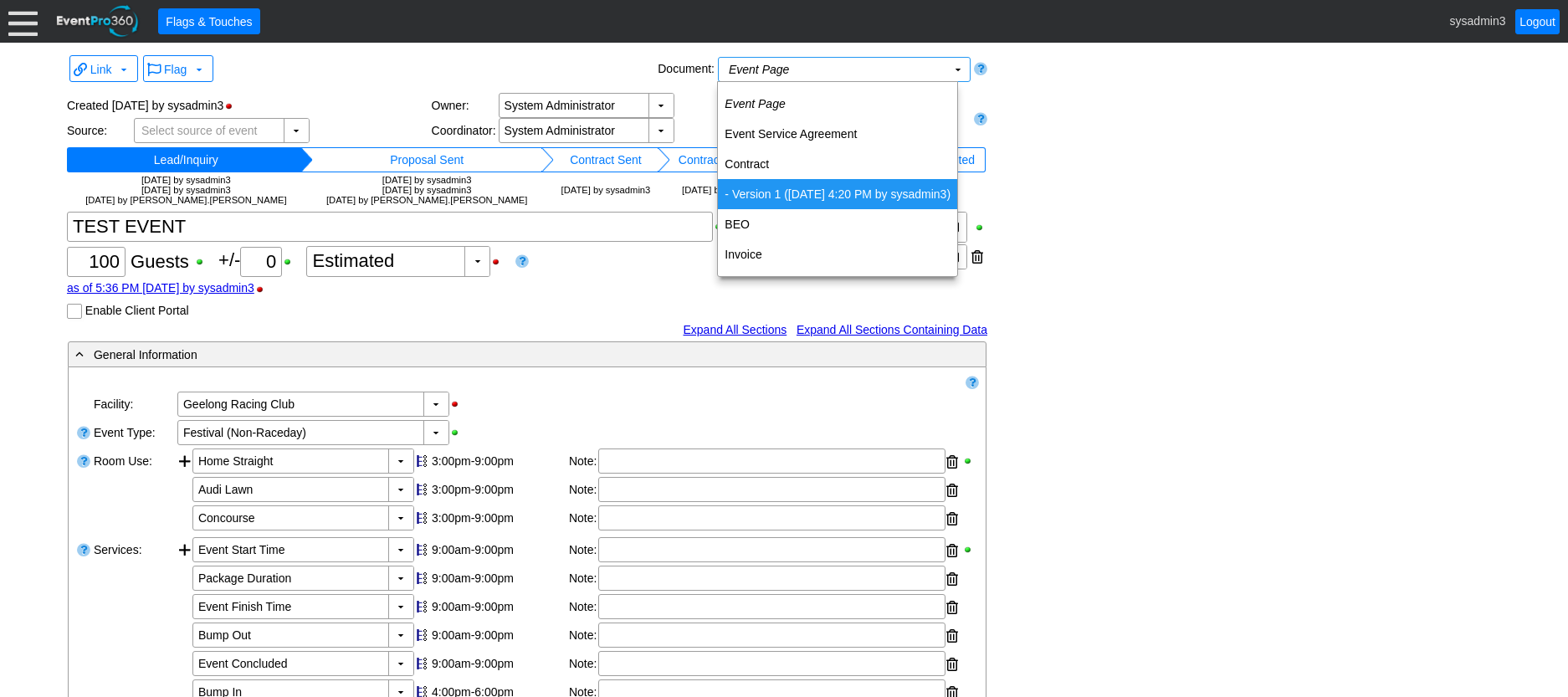
click at [788, 188] on td "- Version 1 ([DATE] 4:20 PM by sysadmin3)" at bounding box center [837, 194] width 239 height 30
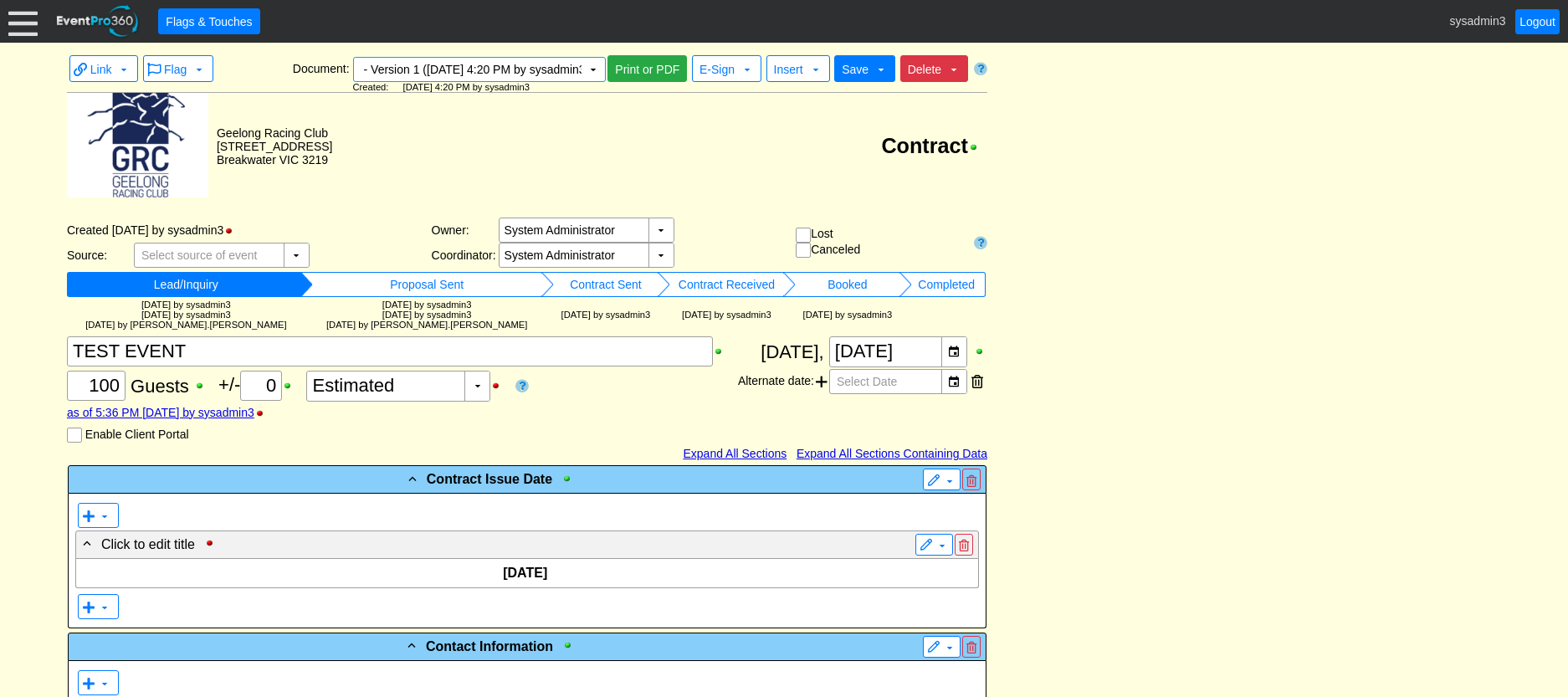
click at [926, 68] on span "Delete" at bounding box center [924, 68] width 34 height 13
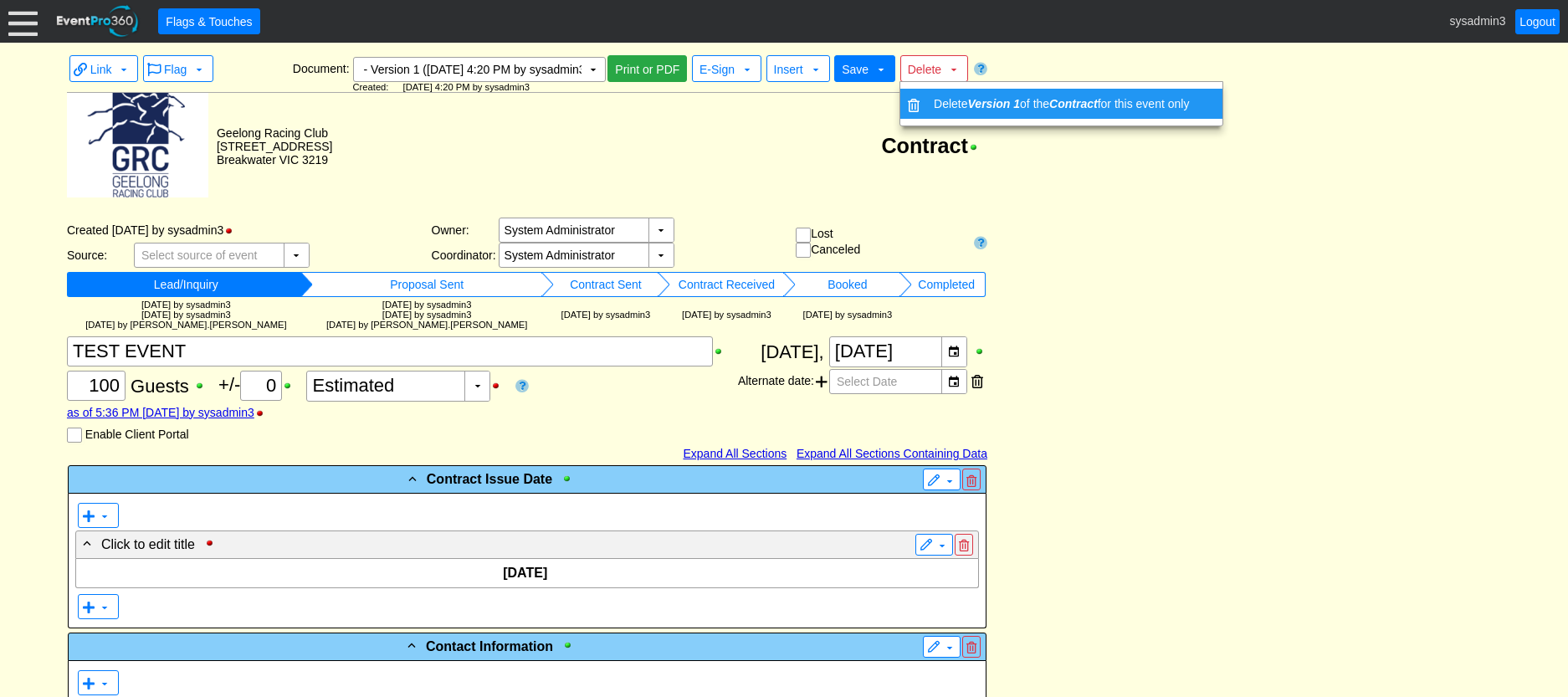
click at [935, 97] on td "Delete Version 1 of the Contract for this event only" at bounding box center [1062, 103] width 269 height 30
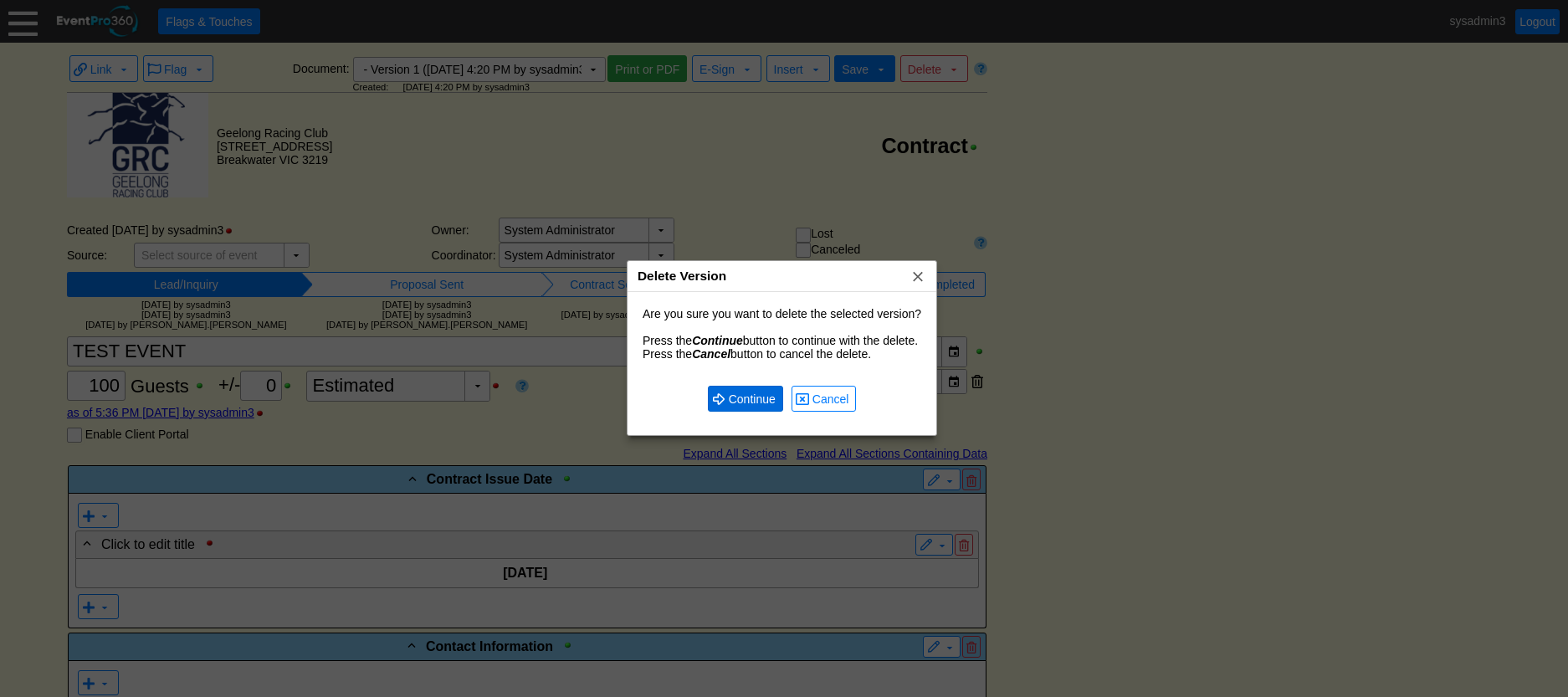
click at [760, 397] on span "Continue" at bounding box center [752, 399] width 54 height 16
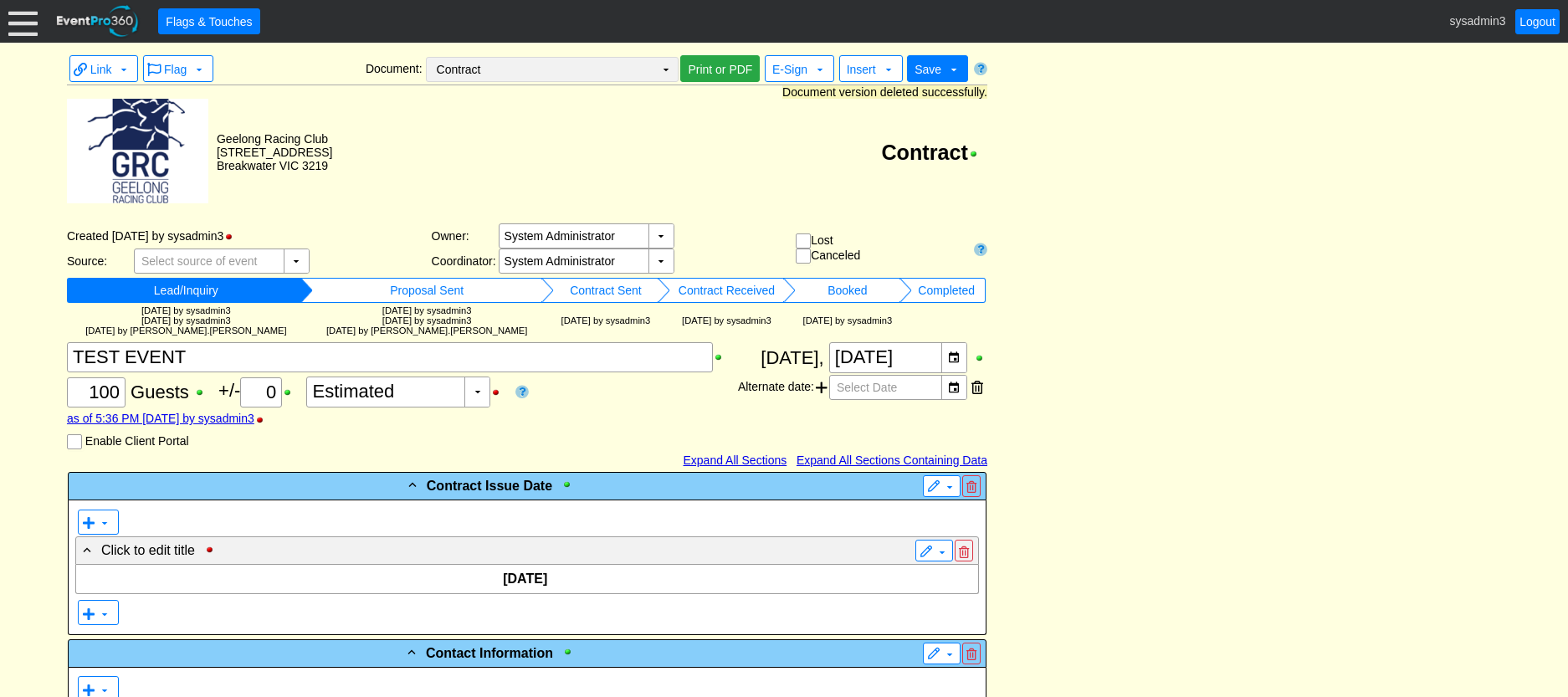
click at [662, 68] on td "▼" at bounding box center [666, 69] width 23 height 23
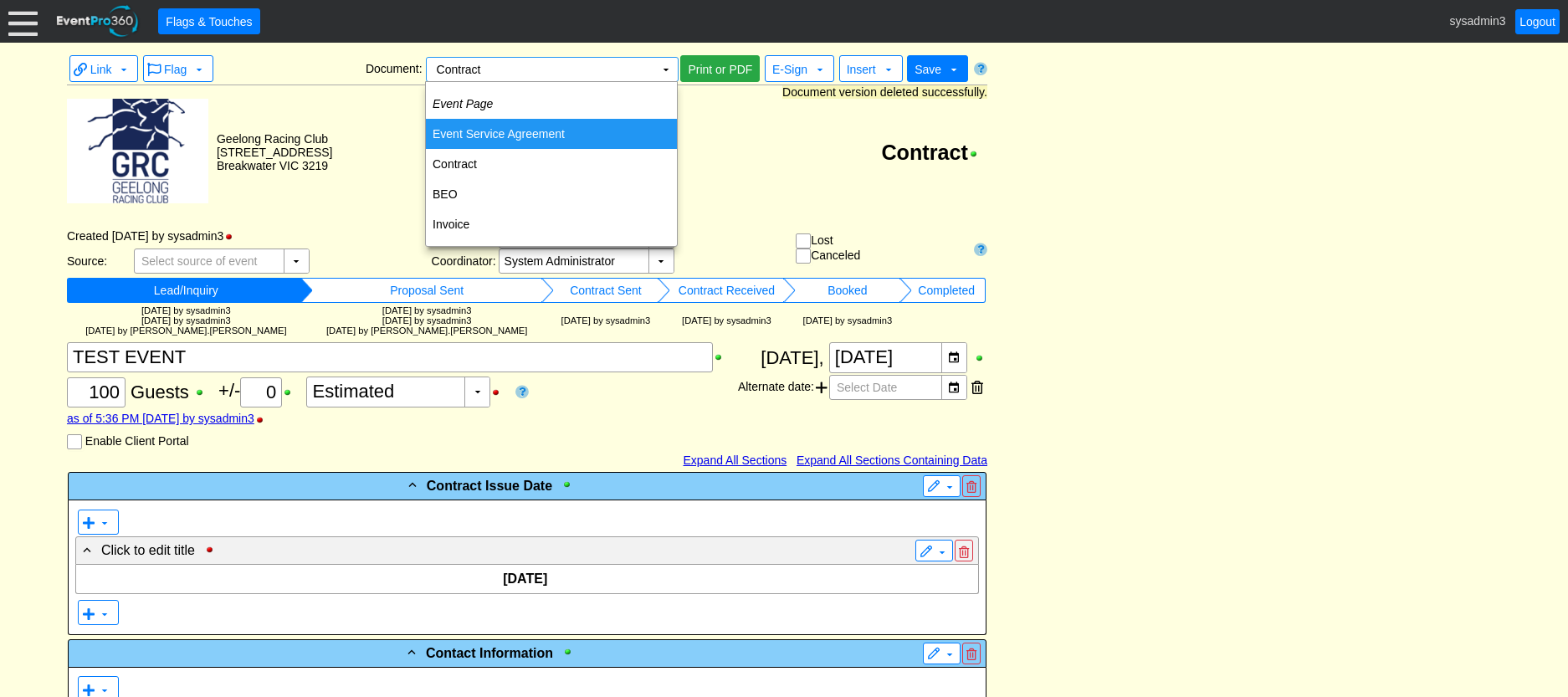
click at [472, 132] on td "Event Service Agreement" at bounding box center [551, 134] width 251 height 30
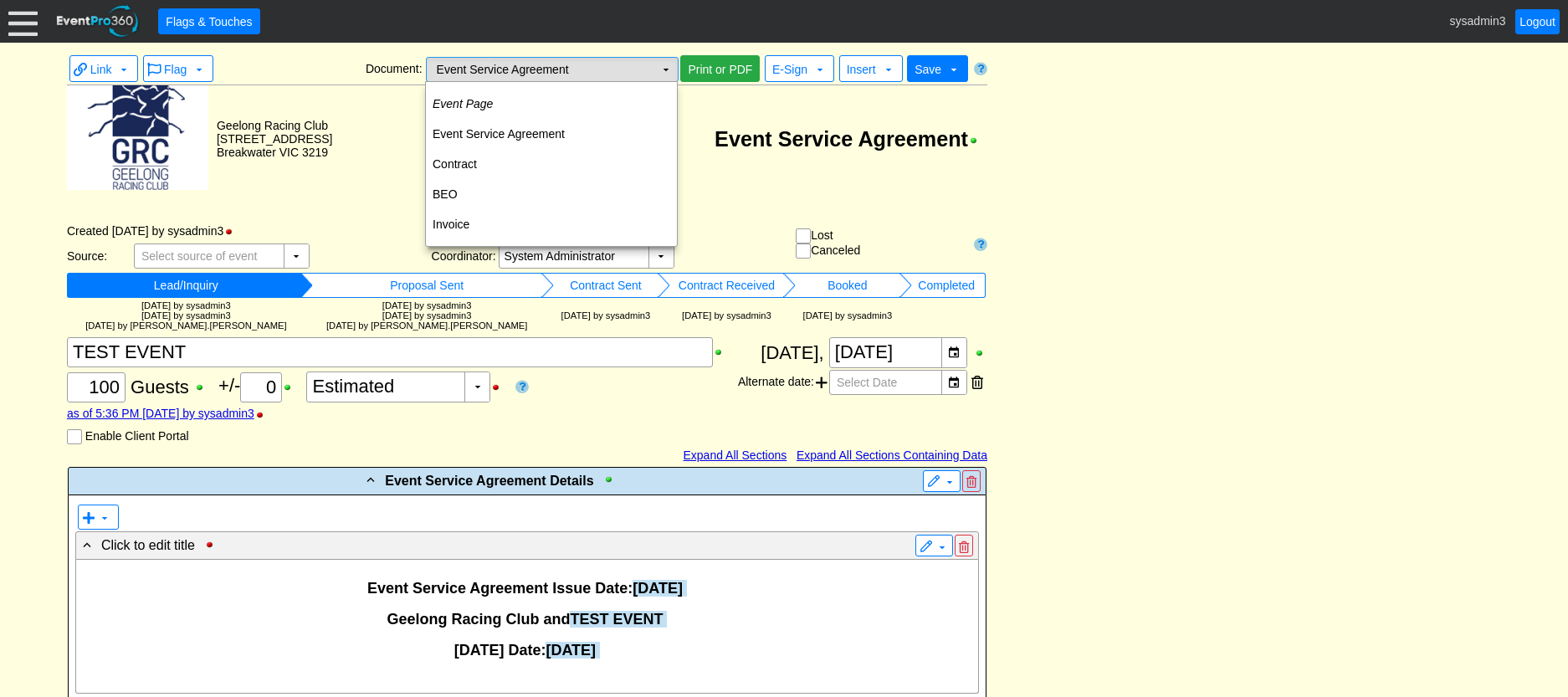
click at [641, 67] on td "Event Service Agreement Χ" at bounding box center [540, 69] width 228 height 23
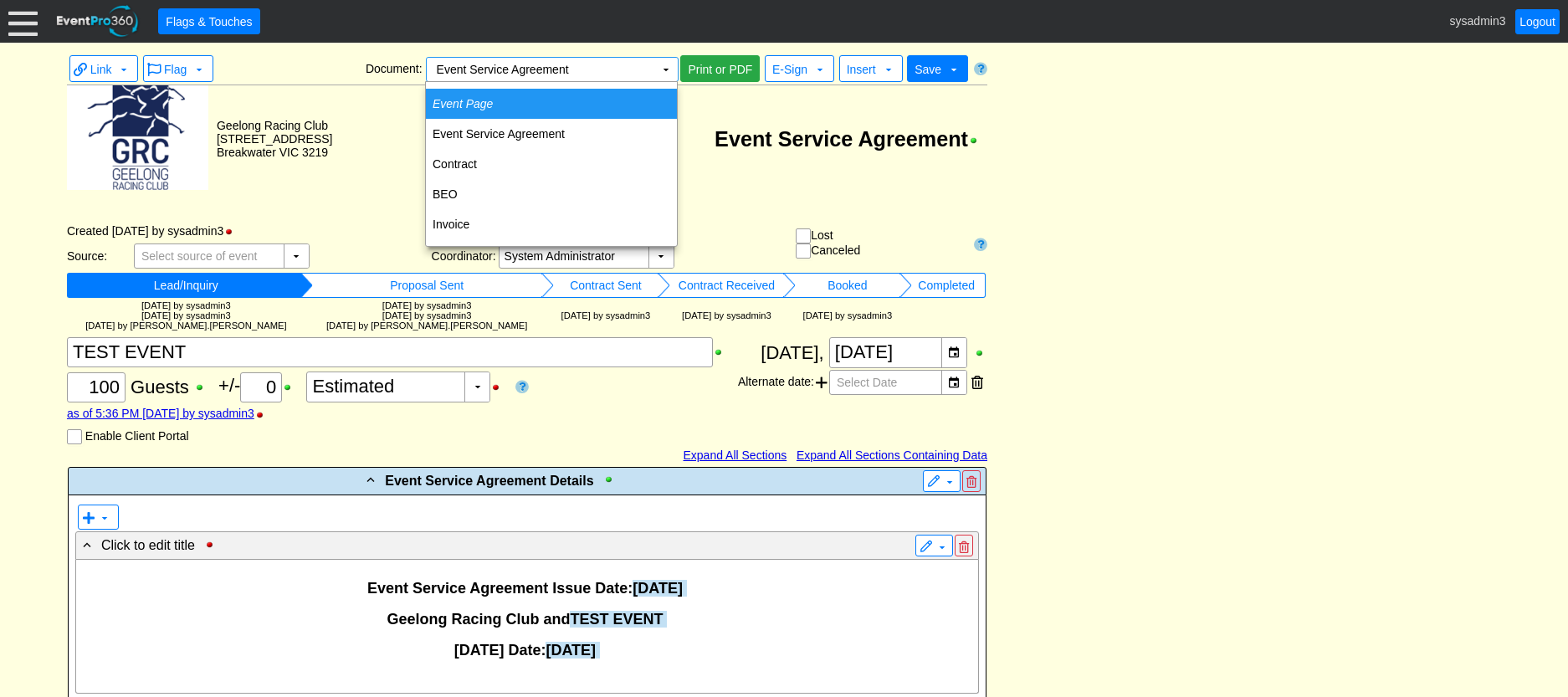
click at [498, 96] on td "Event Page" at bounding box center [551, 103] width 251 height 30
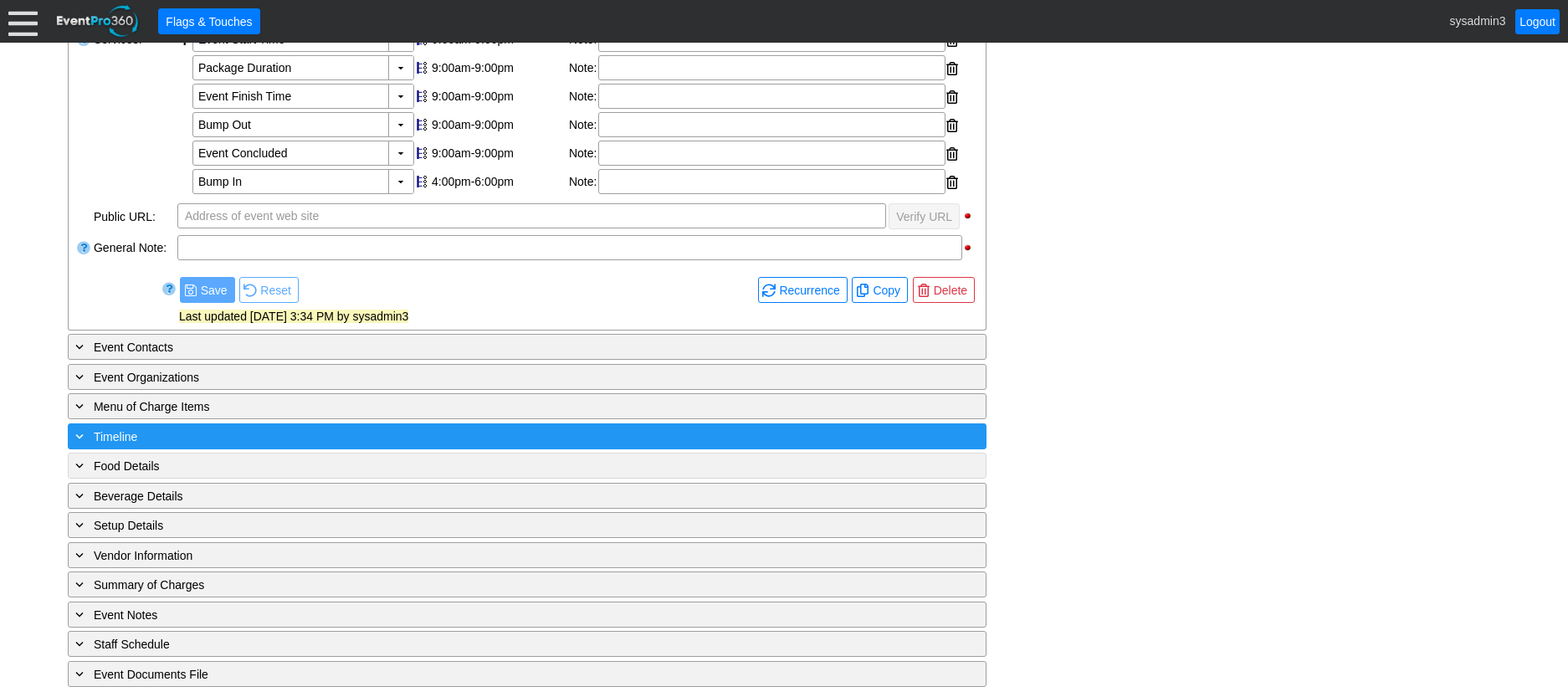
scroll to position [518, 0]
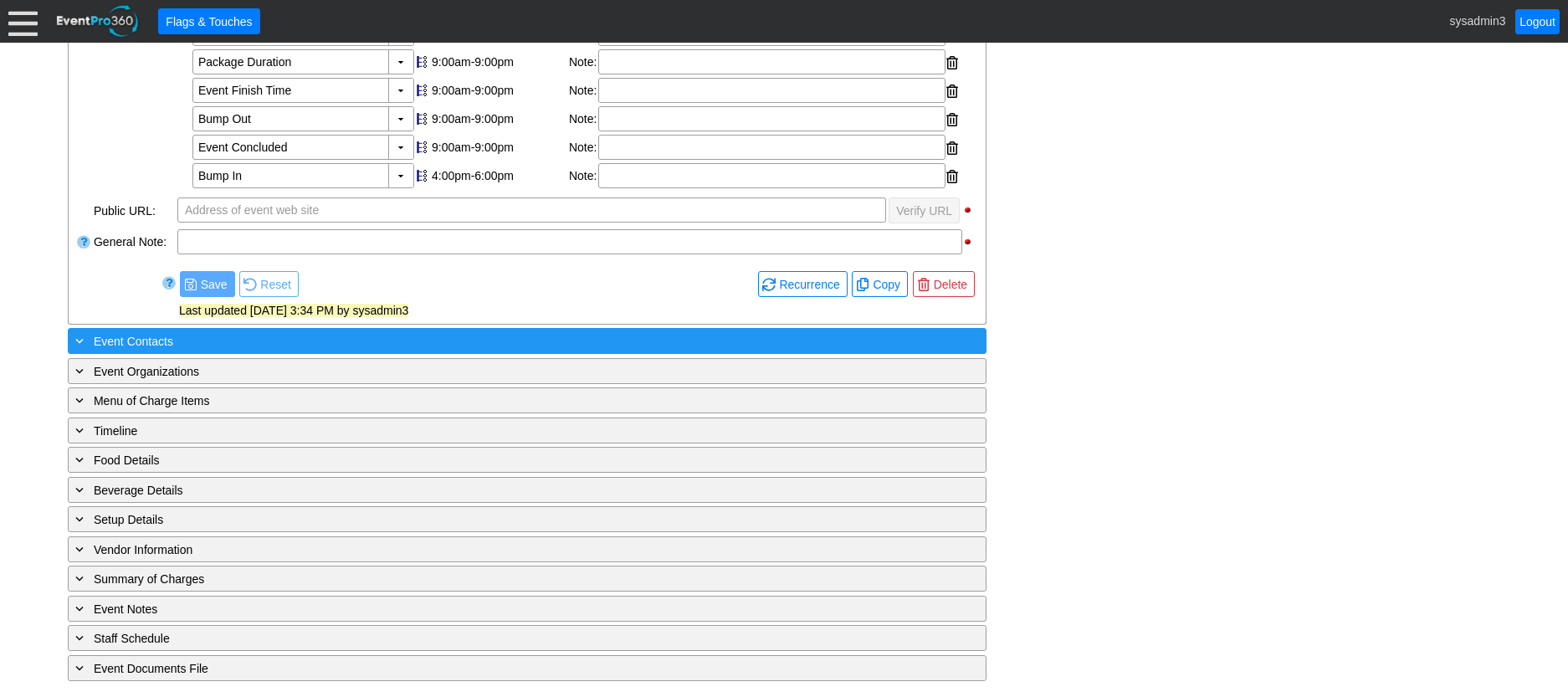
click at [280, 347] on div "+ Event Contacts" at bounding box center [492, 341] width 842 height 19
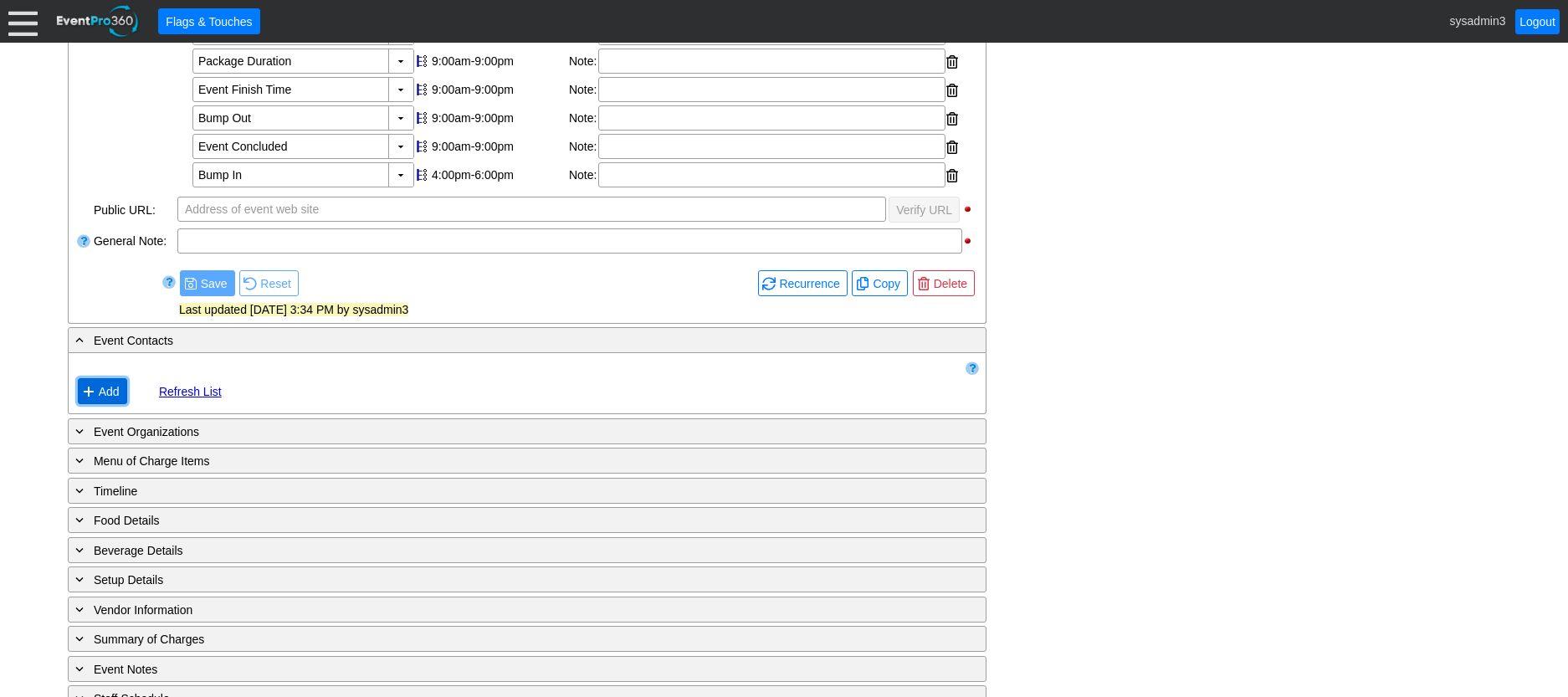
click at [113, 399] on span "Add" at bounding box center [109, 391] width 28 height 16
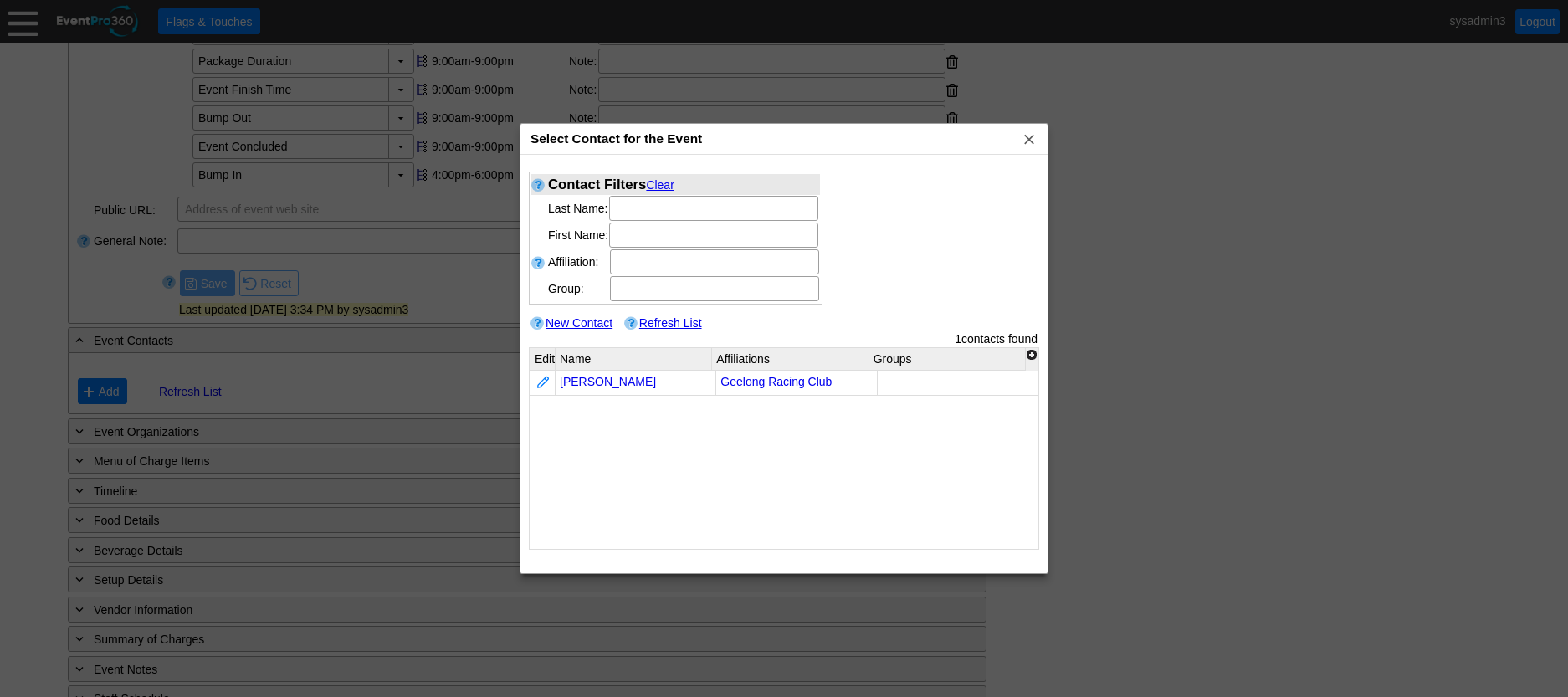
click at [578, 322] on link "New Contact" at bounding box center [578, 322] width 67 height 13
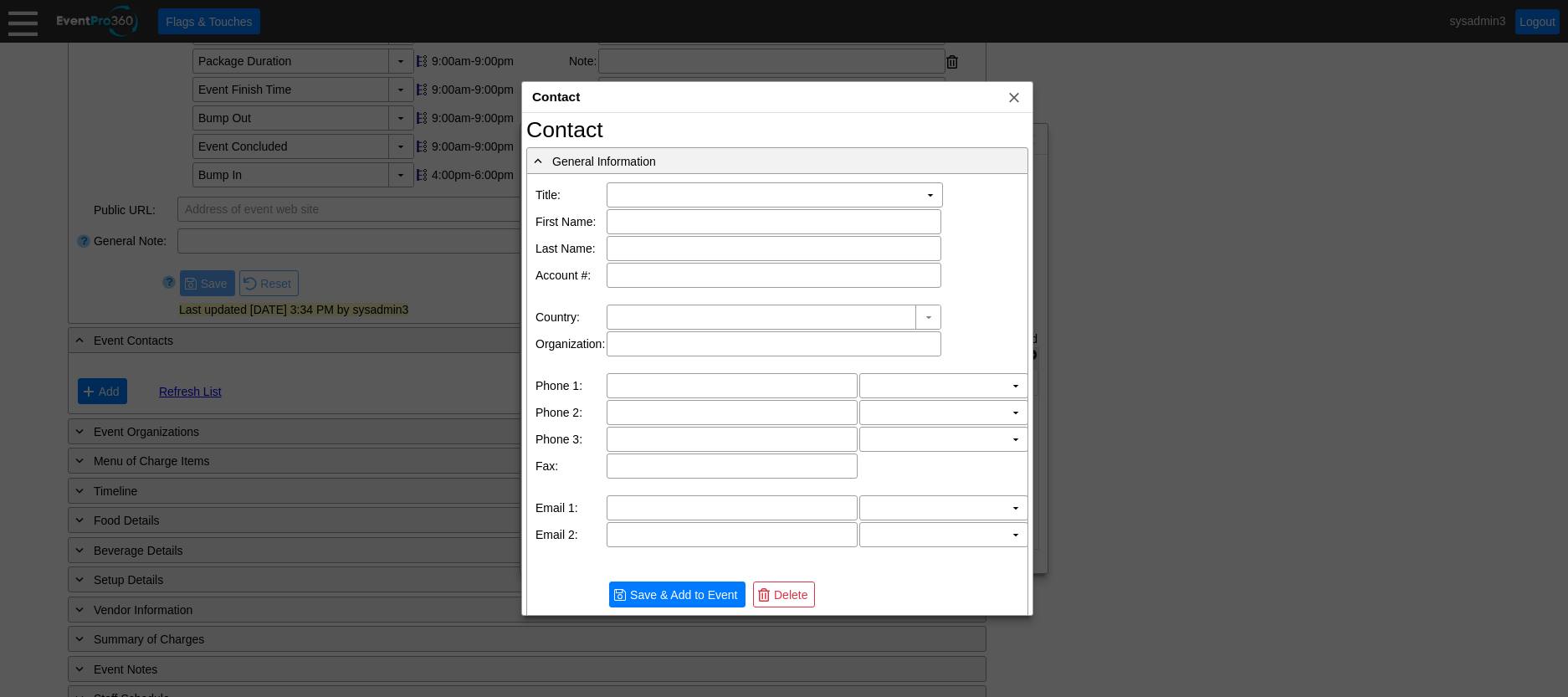
type input "Australia"
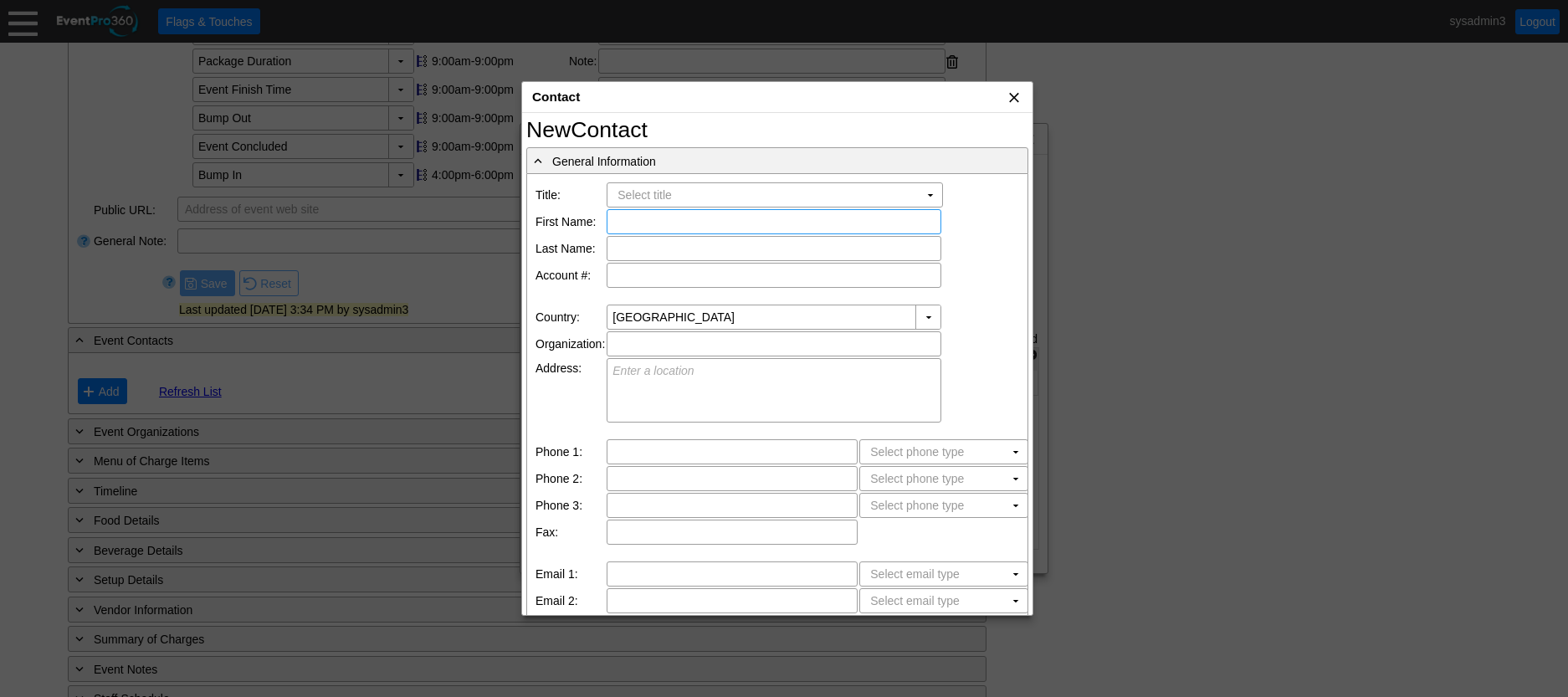
click at [1023, 100] on span "x" at bounding box center [1013, 96] width 16 height 16
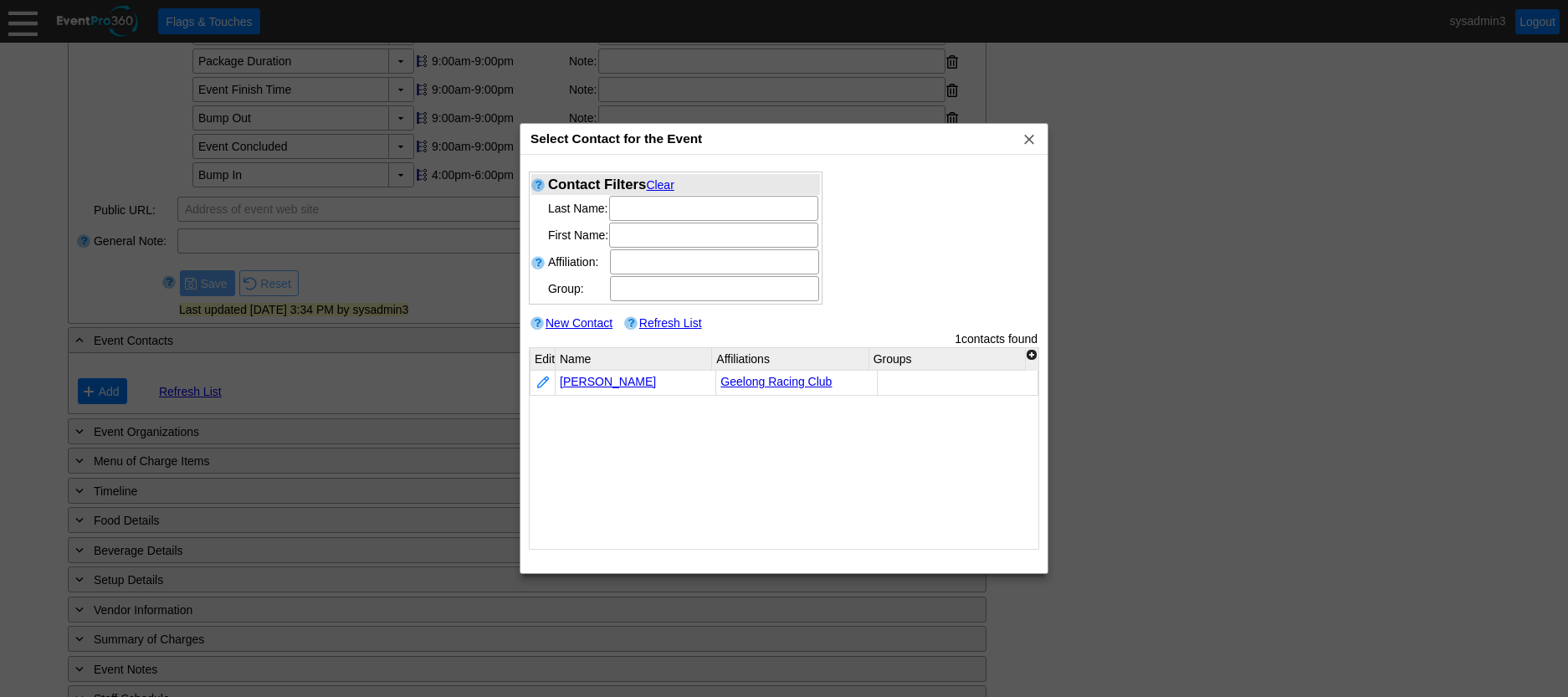
click at [582, 321] on link "New Contact" at bounding box center [578, 322] width 67 height 13
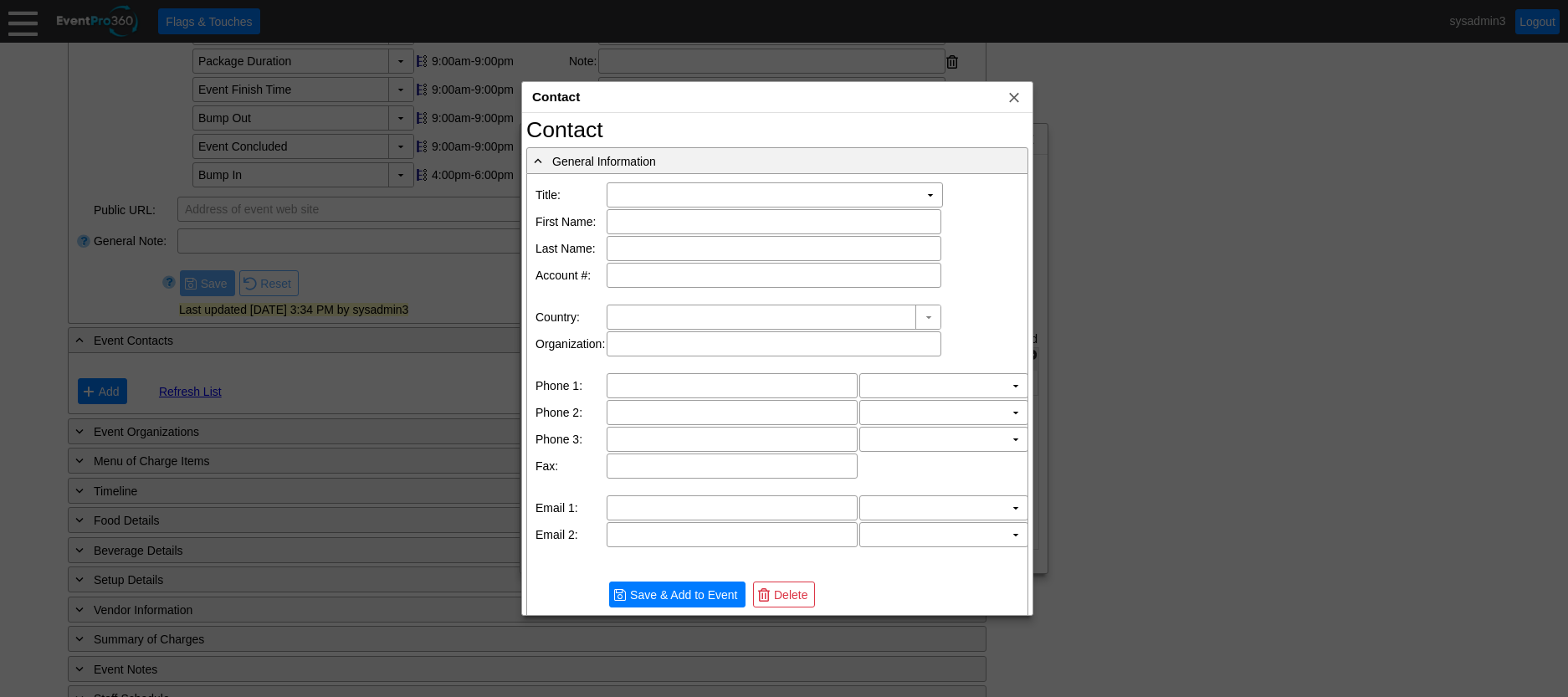
type input "Australia"
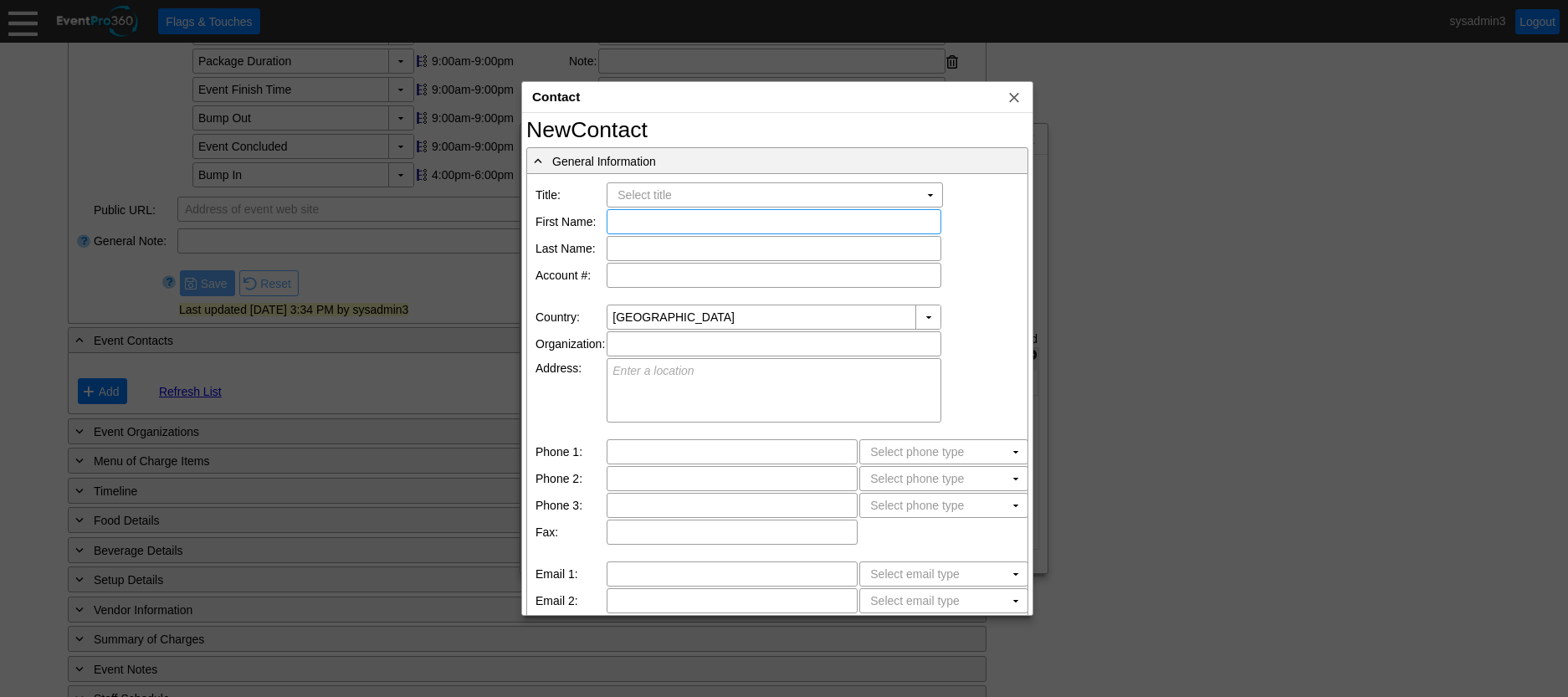
type input "W"
type input "Bill"
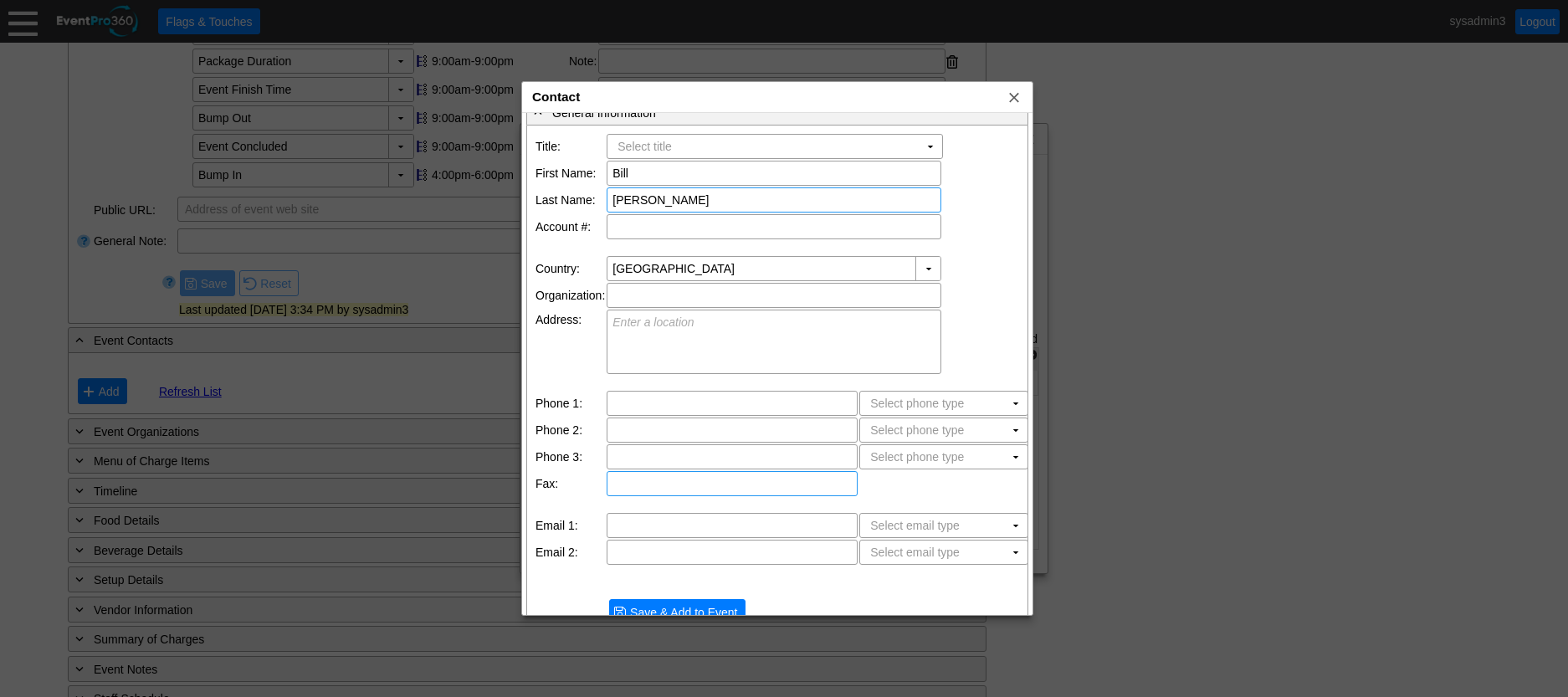
scroll to position [75, 0]
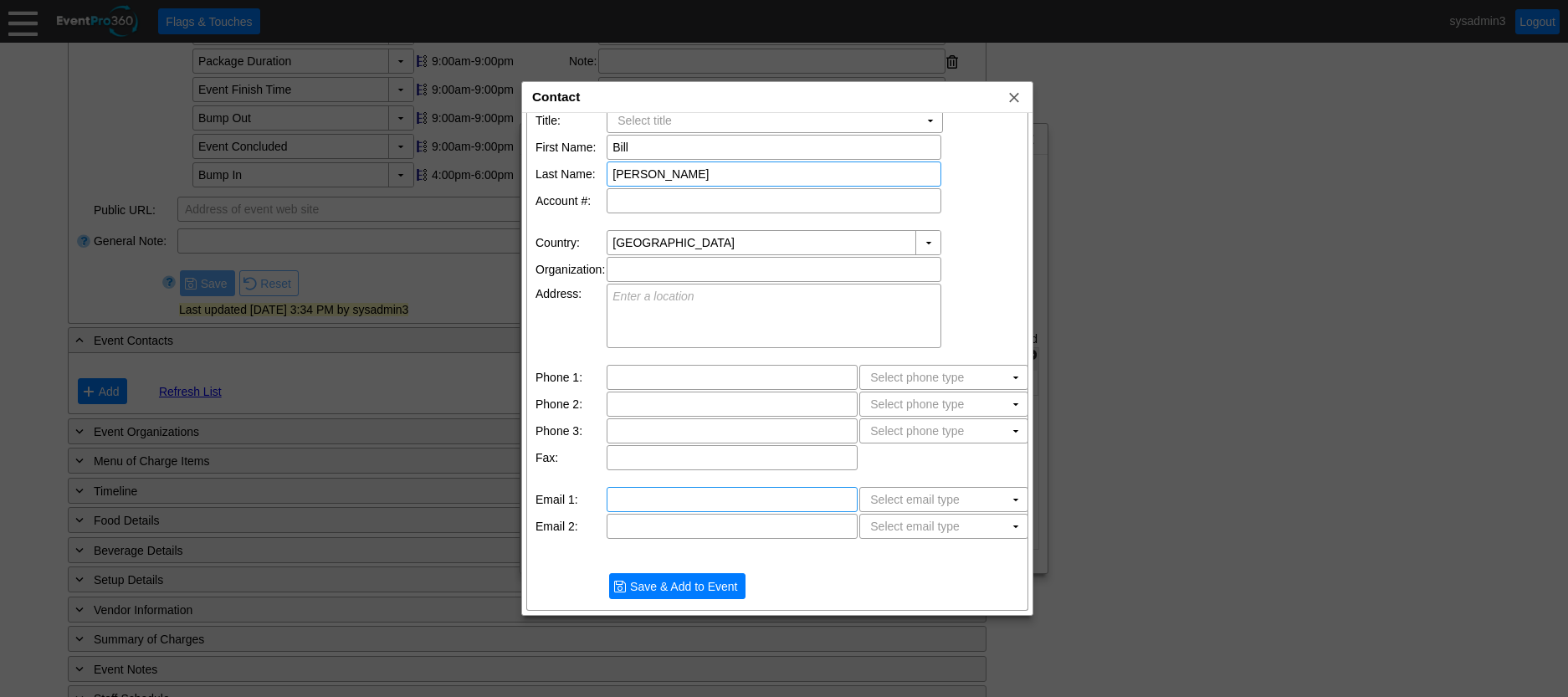
type input "[PERSON_NAME]"
click at [663, 500] on input "text" at bounding box center [732, 499] width 239 height 23
type input "[EMAIL_ADDRESS][DOMAIN_NAME]"
click at [649, 377] on input "text" at bounding box center [732, 377] width 239 height 23
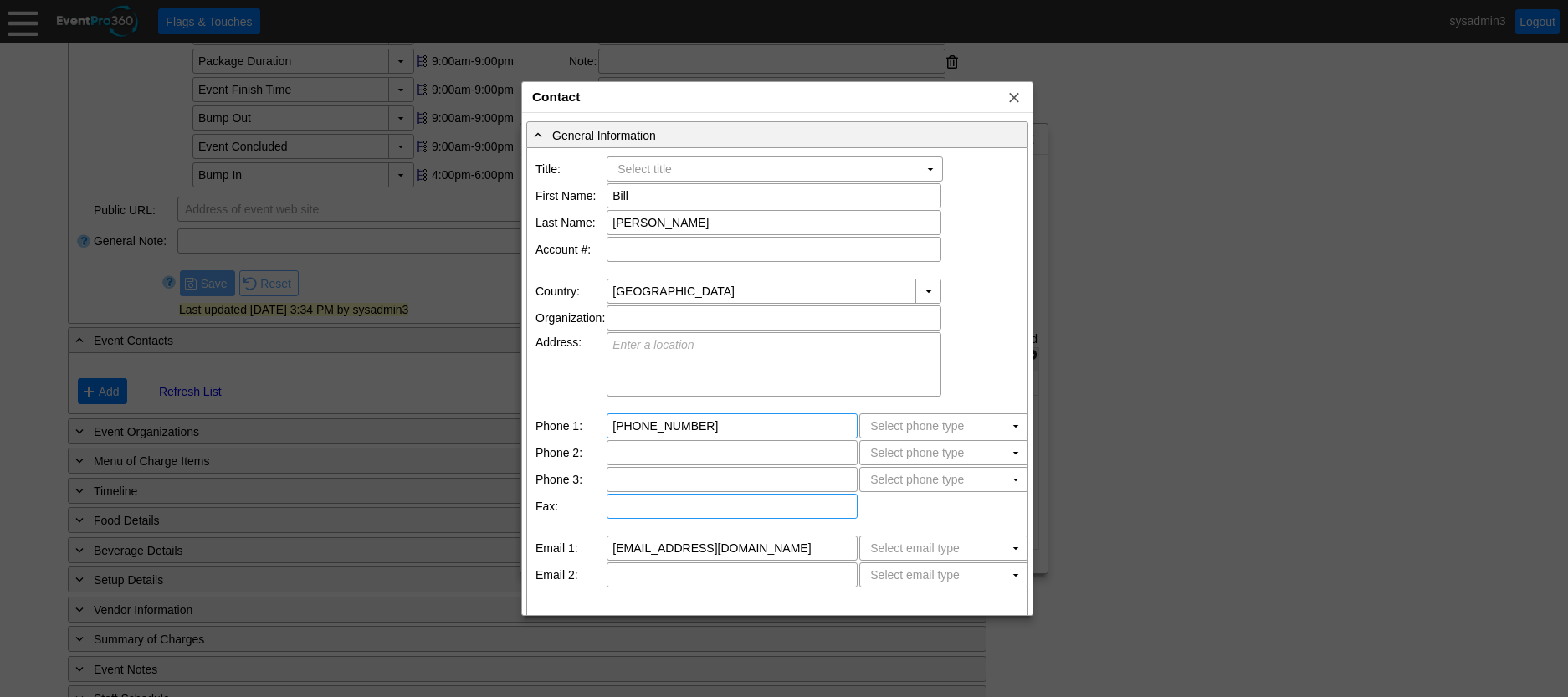
scroll to position [0, 0]
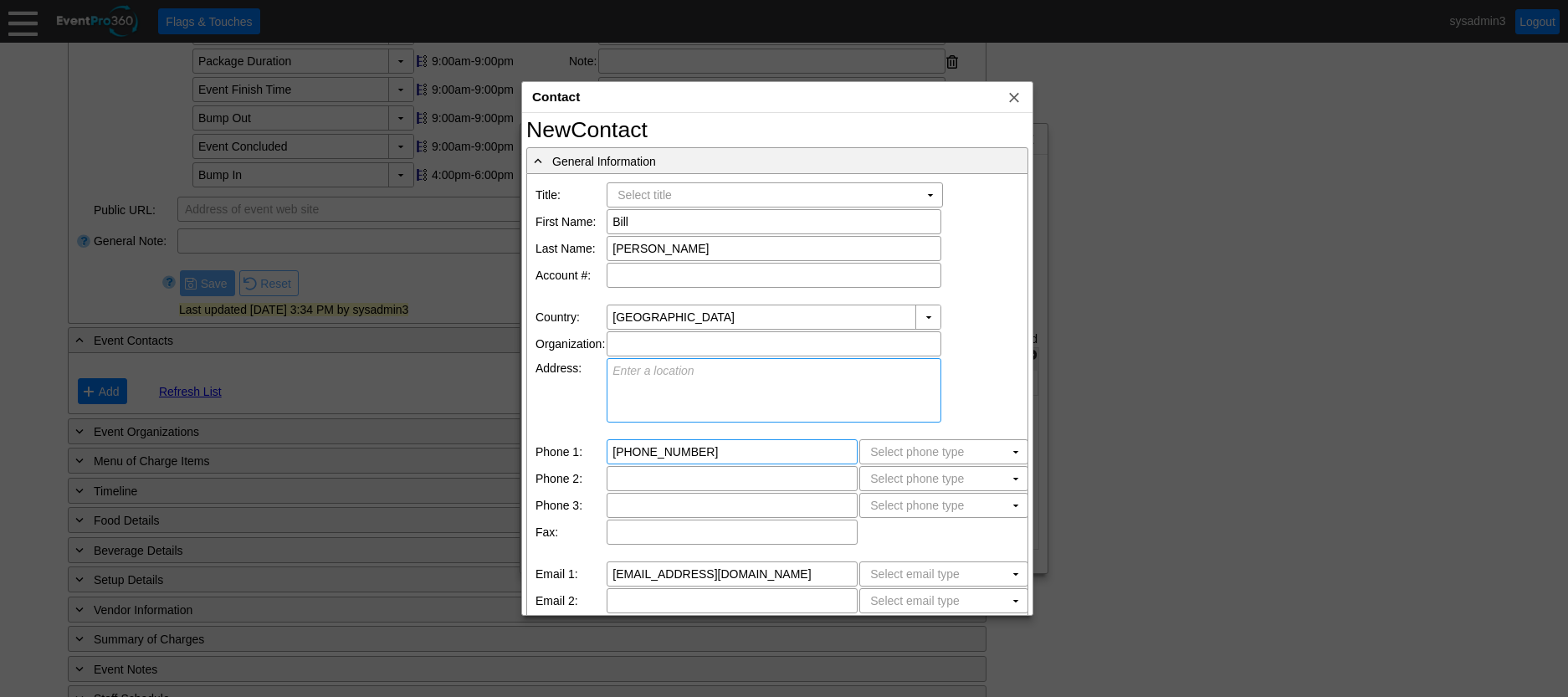
type input "[PHONE_NUMBER]"
click at [693, 371] on textarea at bounding box center [774, 390] width 335 height 64
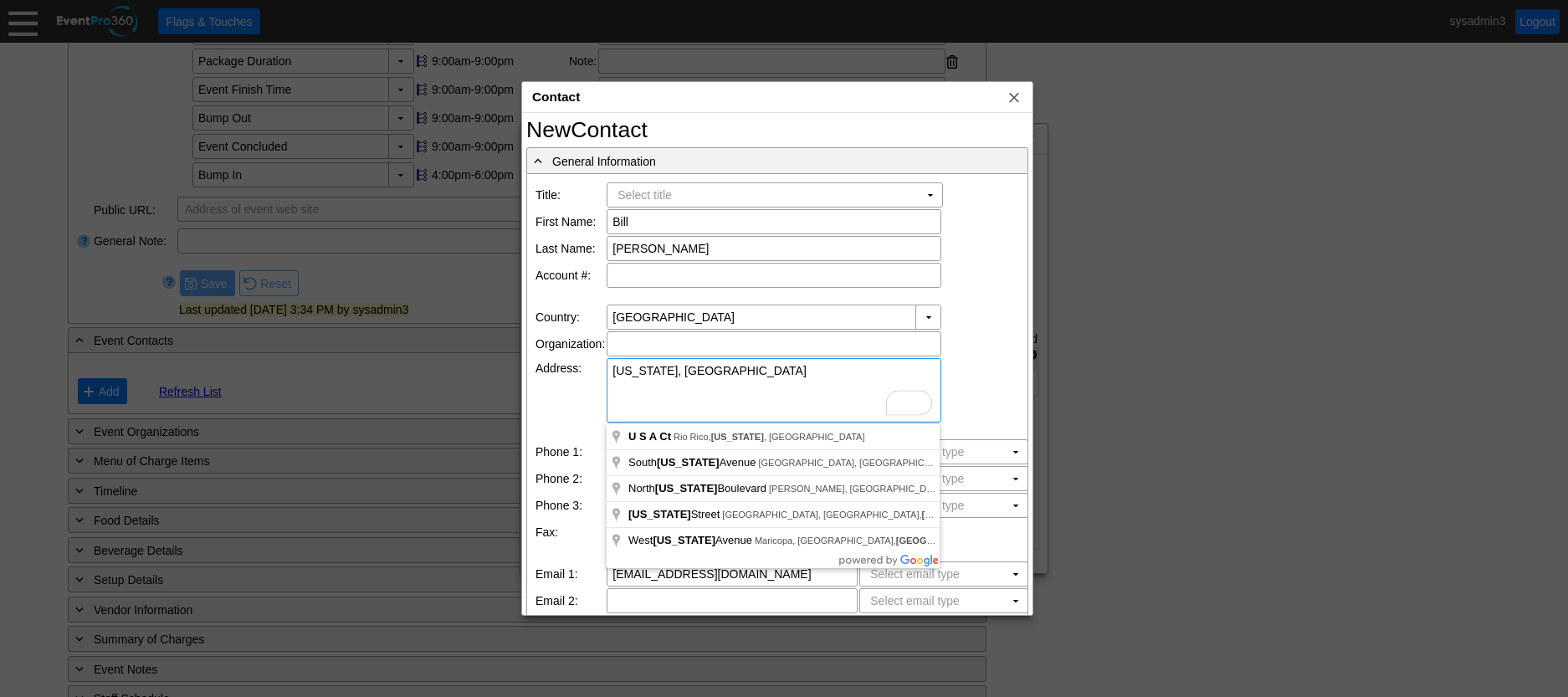
type textarea "Arizona, USA"
click at [1102, 297] on div at bounding box center [784, 348] width 1568 height 697
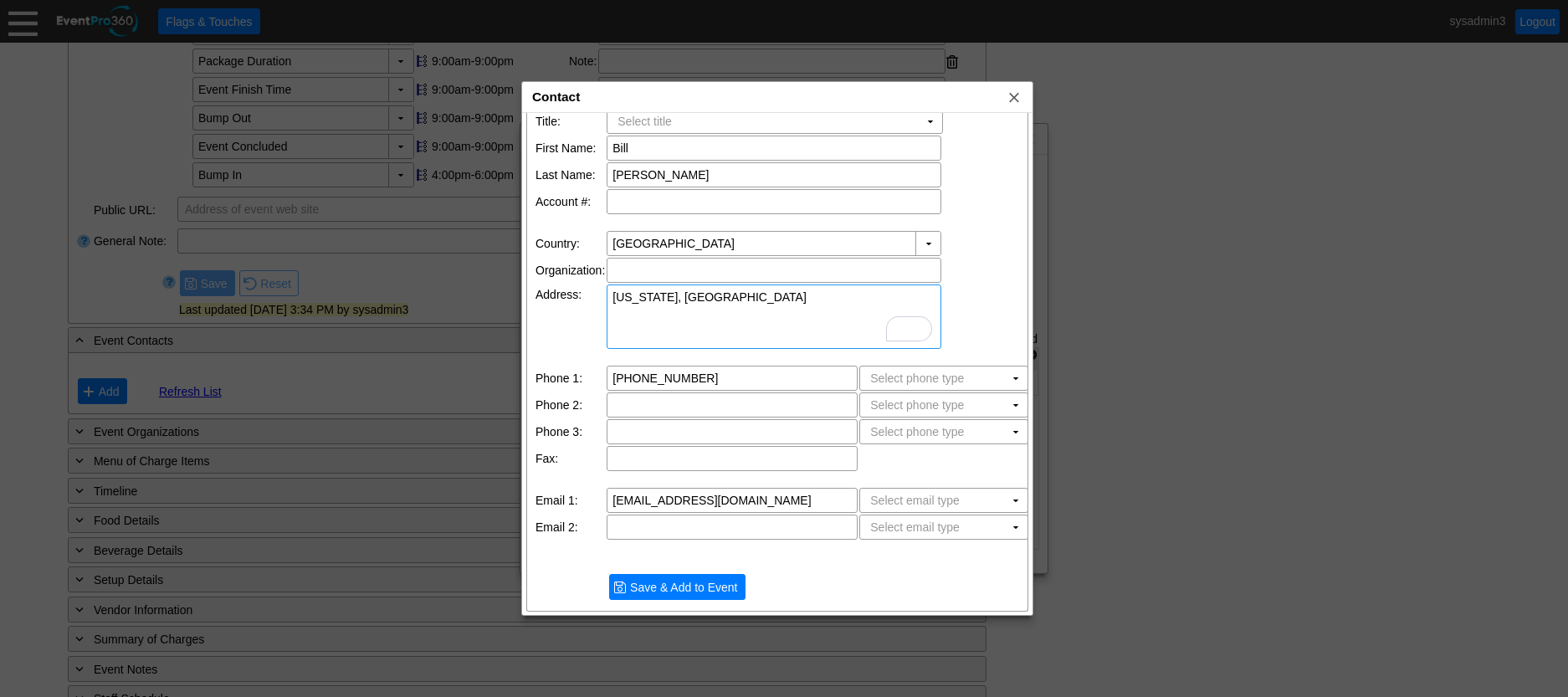
scroll to position [75, 0]
click at [717, 590] on span "Save & Add to Event" at bounding box center [683, 586] width 114 height 16
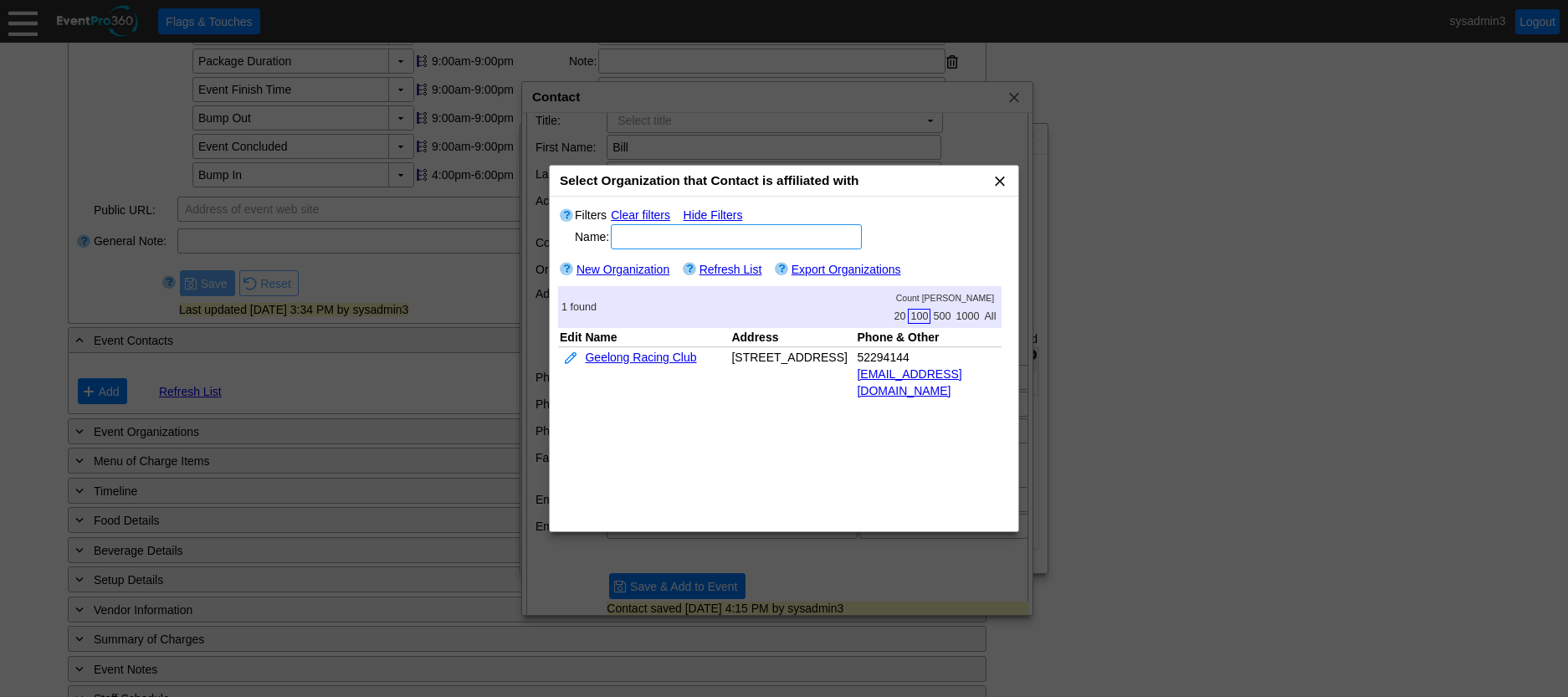
click at [997, 181] on span "x" at bounding box center [999, 180] width 16 height 16
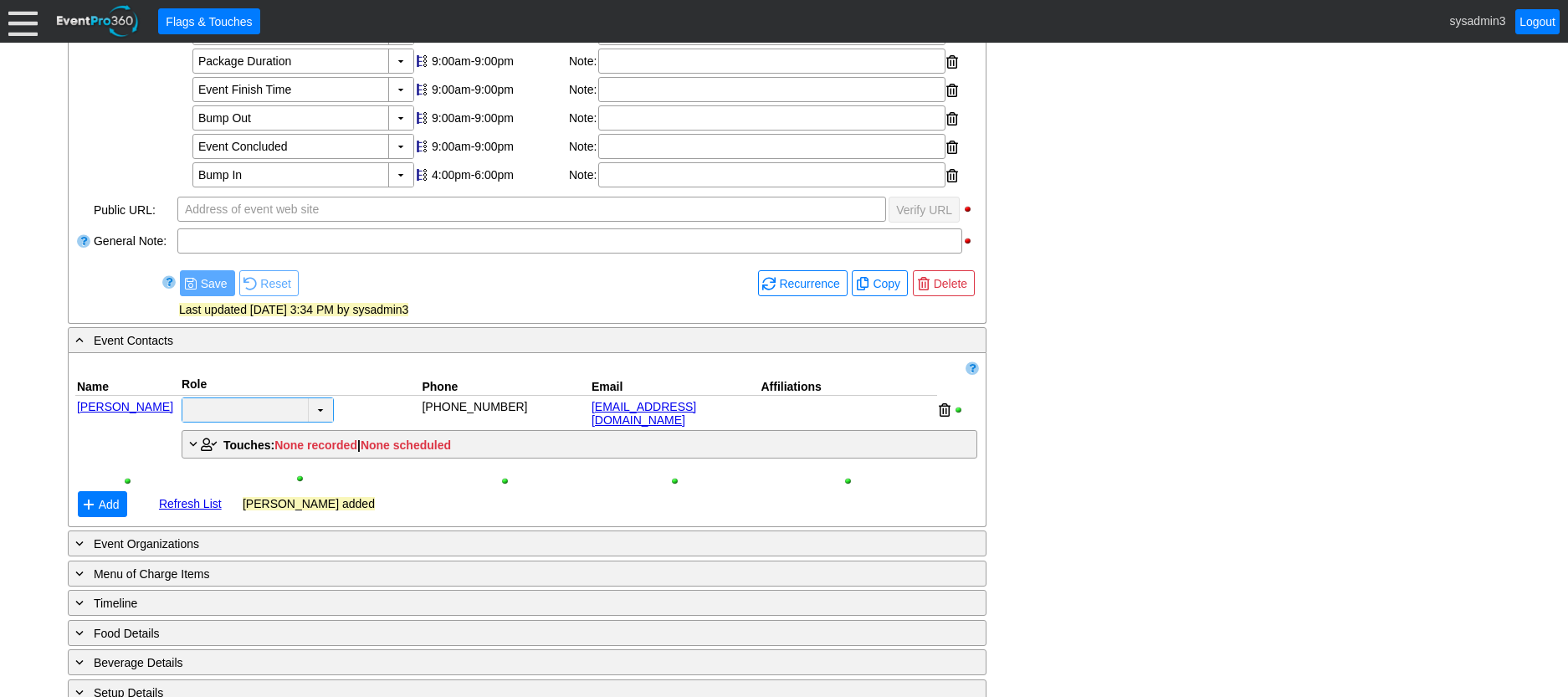
click at [319, 409] on td "▼" at bounding box center [320, 410] width 25 height 23
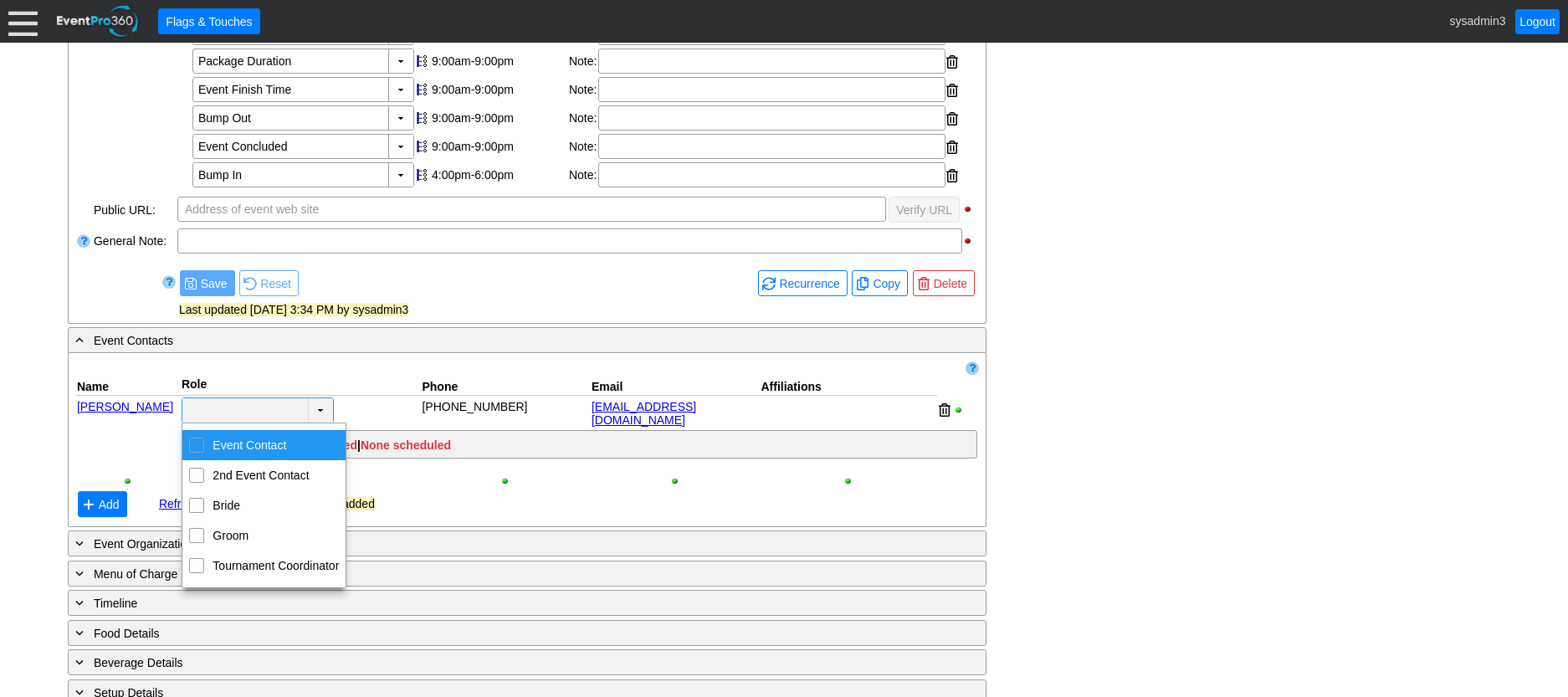
click at [196, 442] on input "Event Contact" at bounding box center [197, 444] width 11 height 11
checkbox input "true"
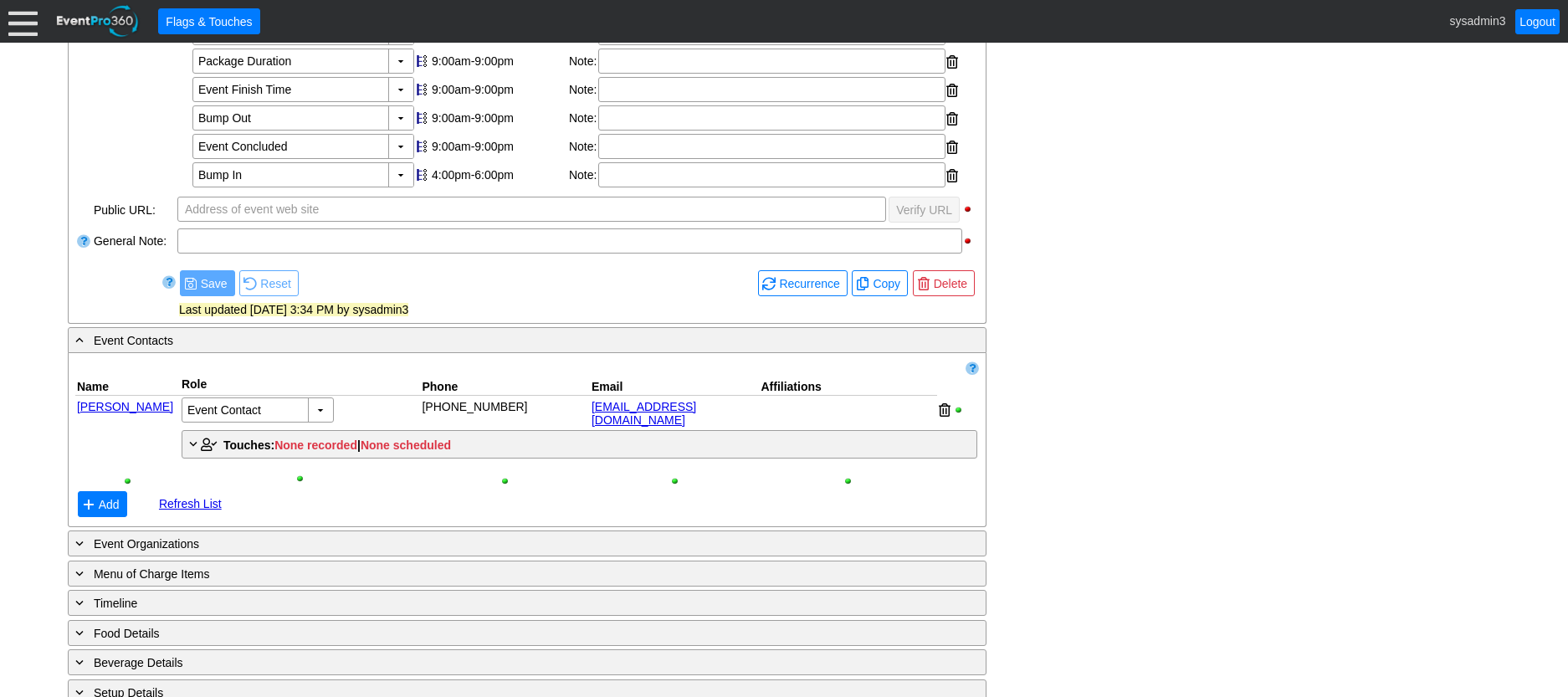
click at [1110, 340] on div "- General Information ▼ Loading.... Remove all highlights Facility: ▼ Χ Geelong…" at bounding box center [784, 338] width 1442 height 1031
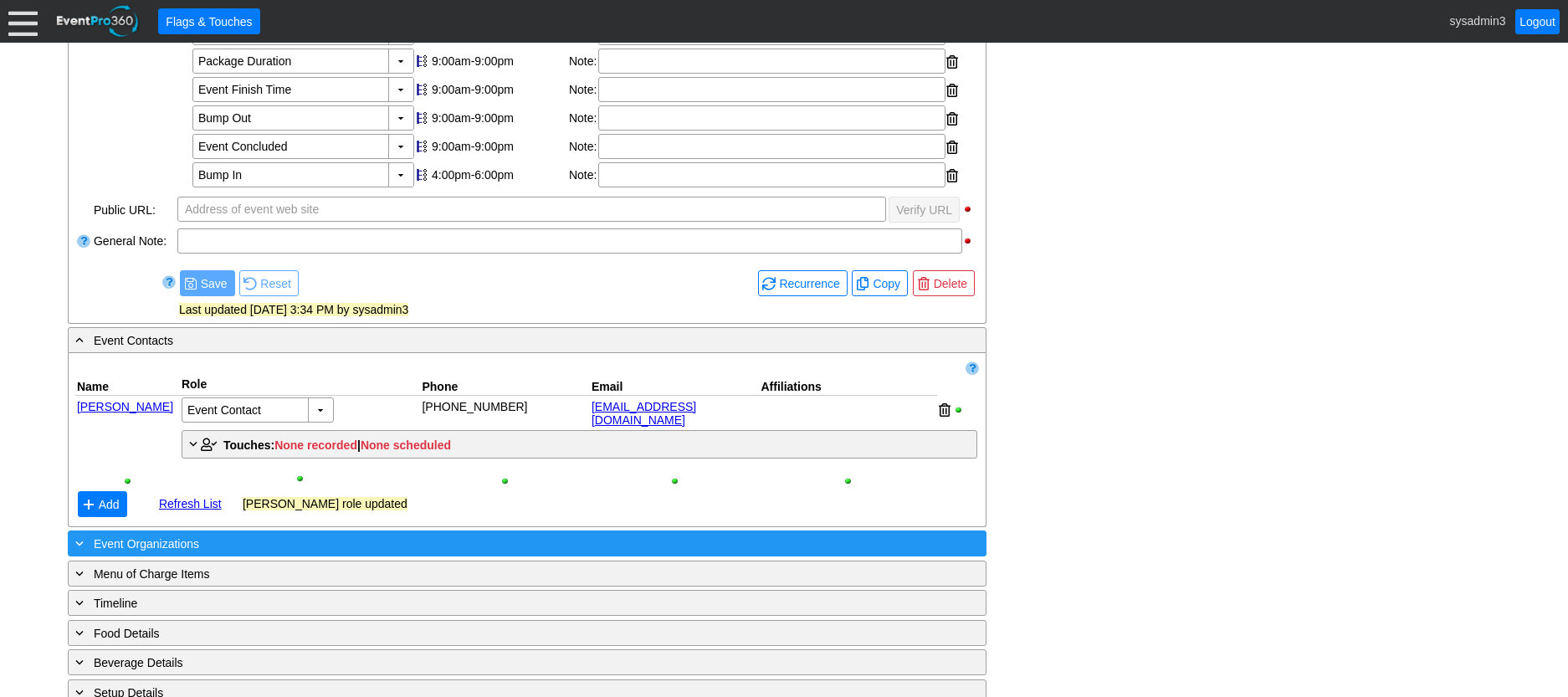
click at [208, 537] on div "+ Event Organizations" at bounding box center [492, 544] width 842 height 19
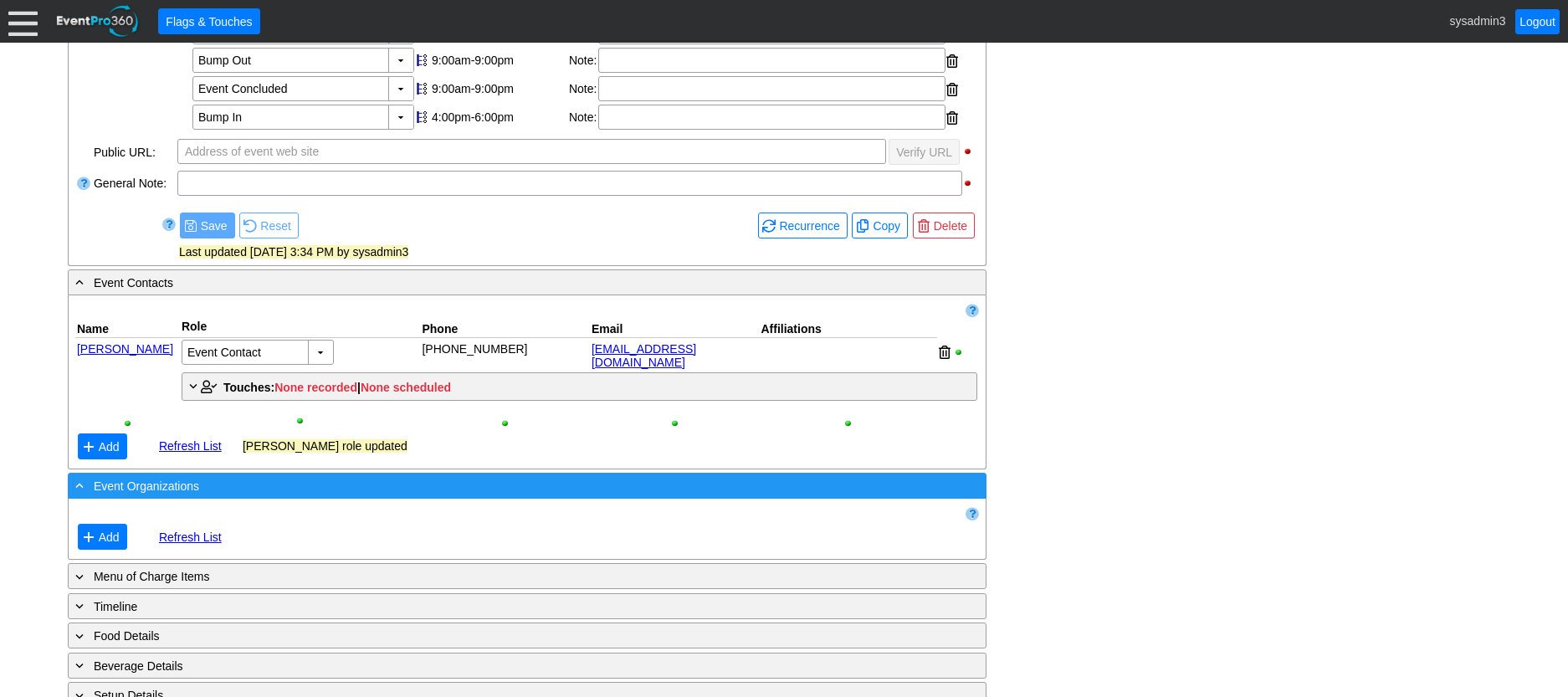
scroll to position [601, 0]
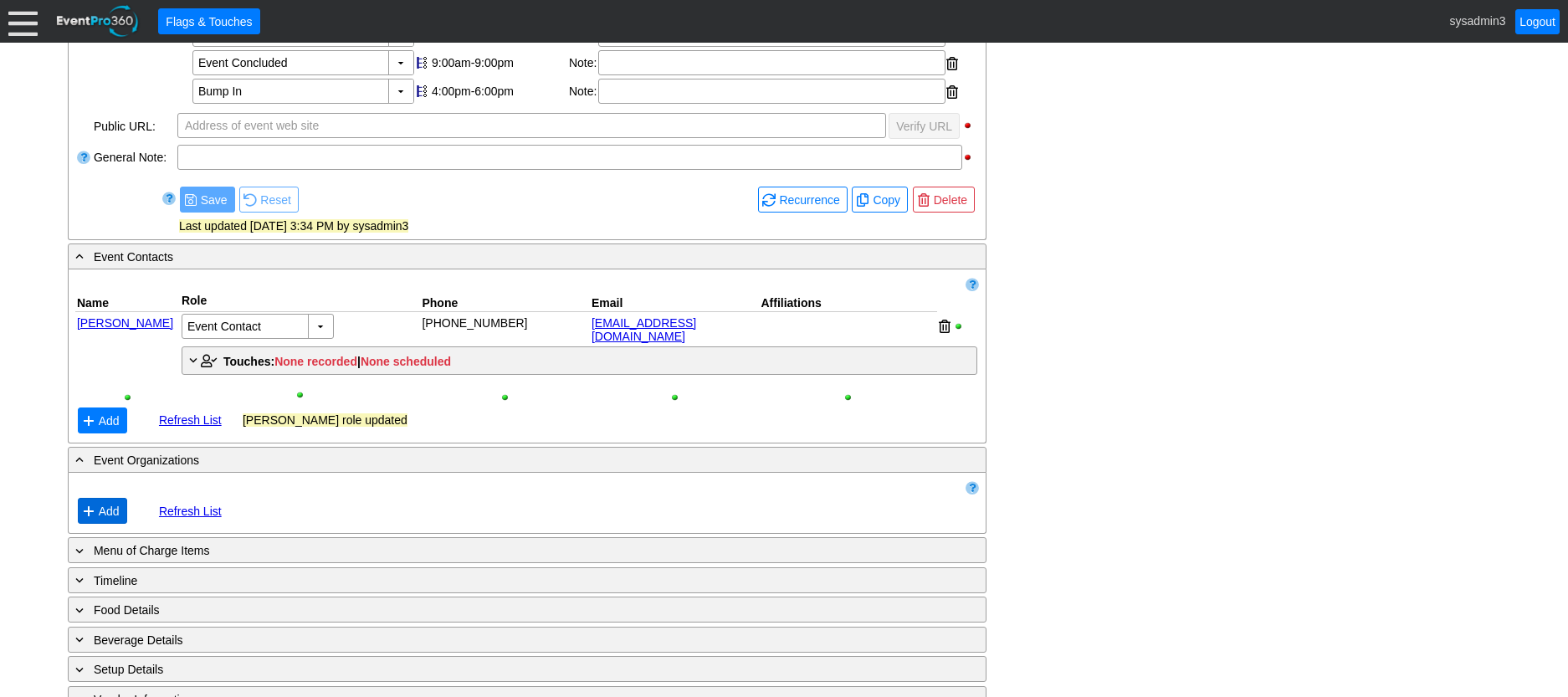
click at [112, 504] on span "Add" at bounding box center [109, 511] width 28 height 16
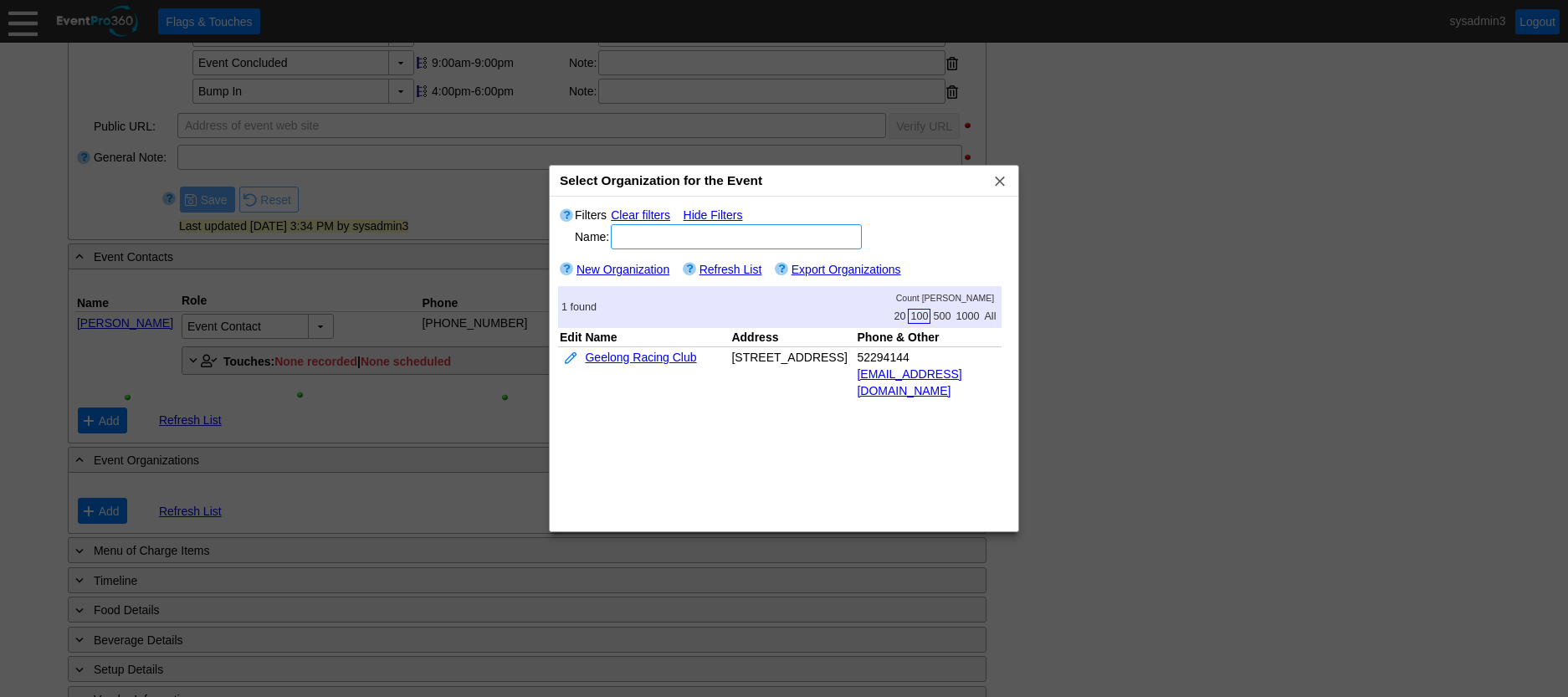
click at [623, 267] on link "New Organization" at bounding box center [622, 269] width 93 height 13
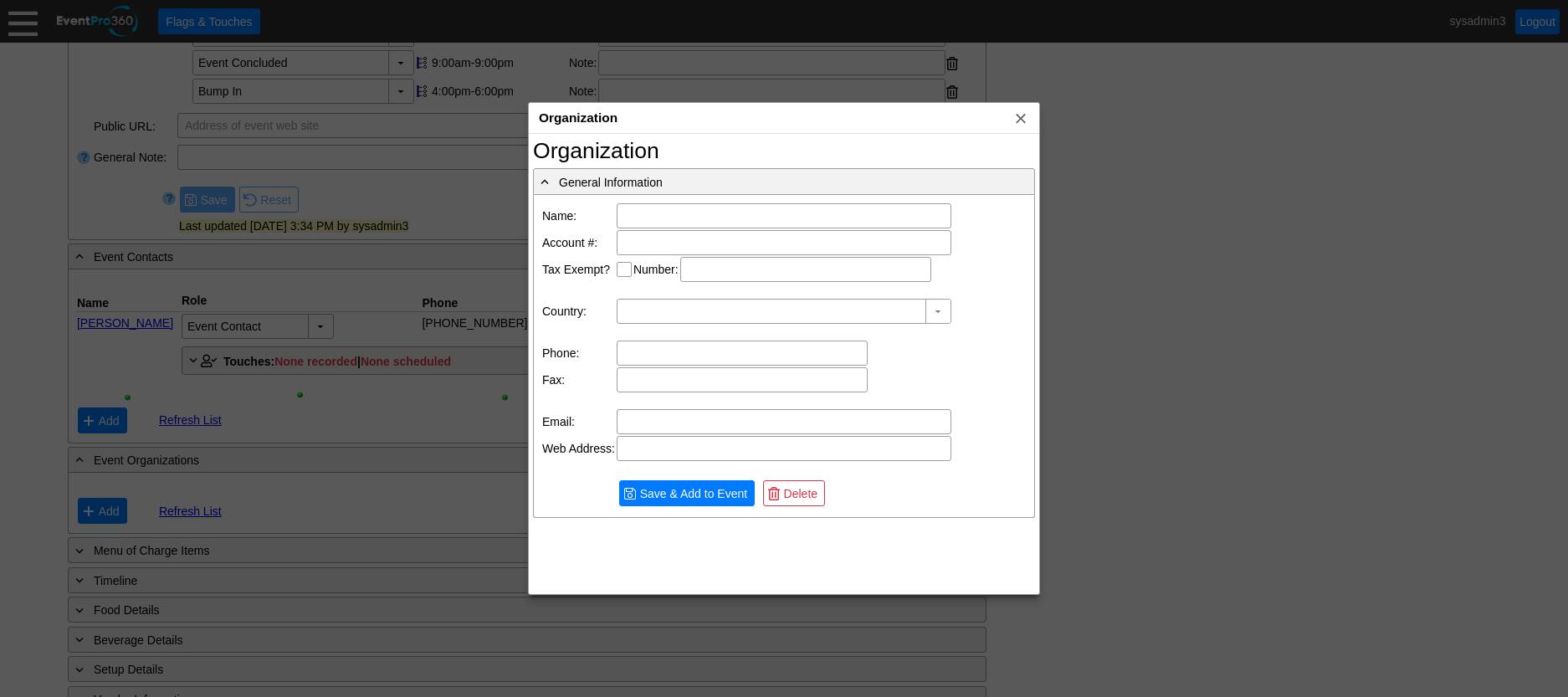
type input "Australia"
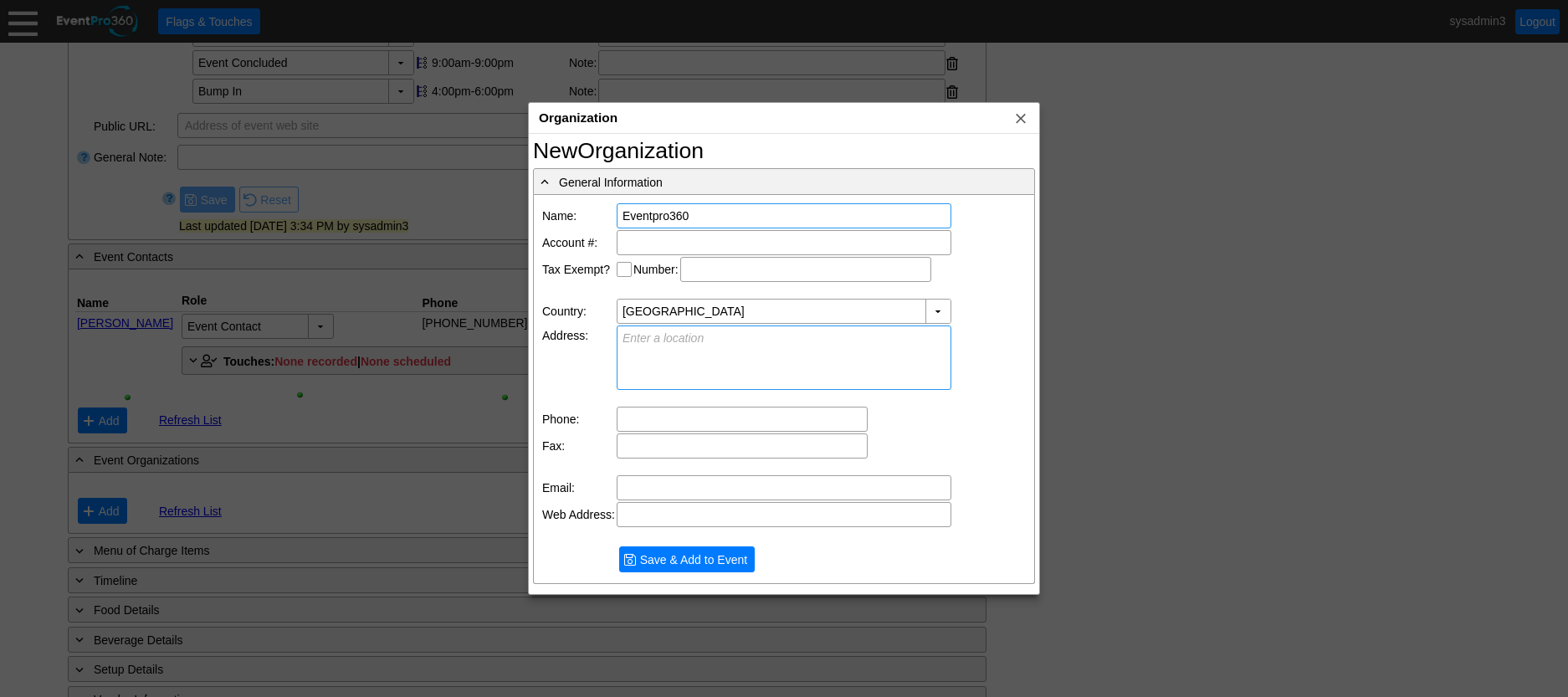
type input "Eventpro360"
click at [712, 340] on textarea at bounding box center [784, 358] width 335 height 64
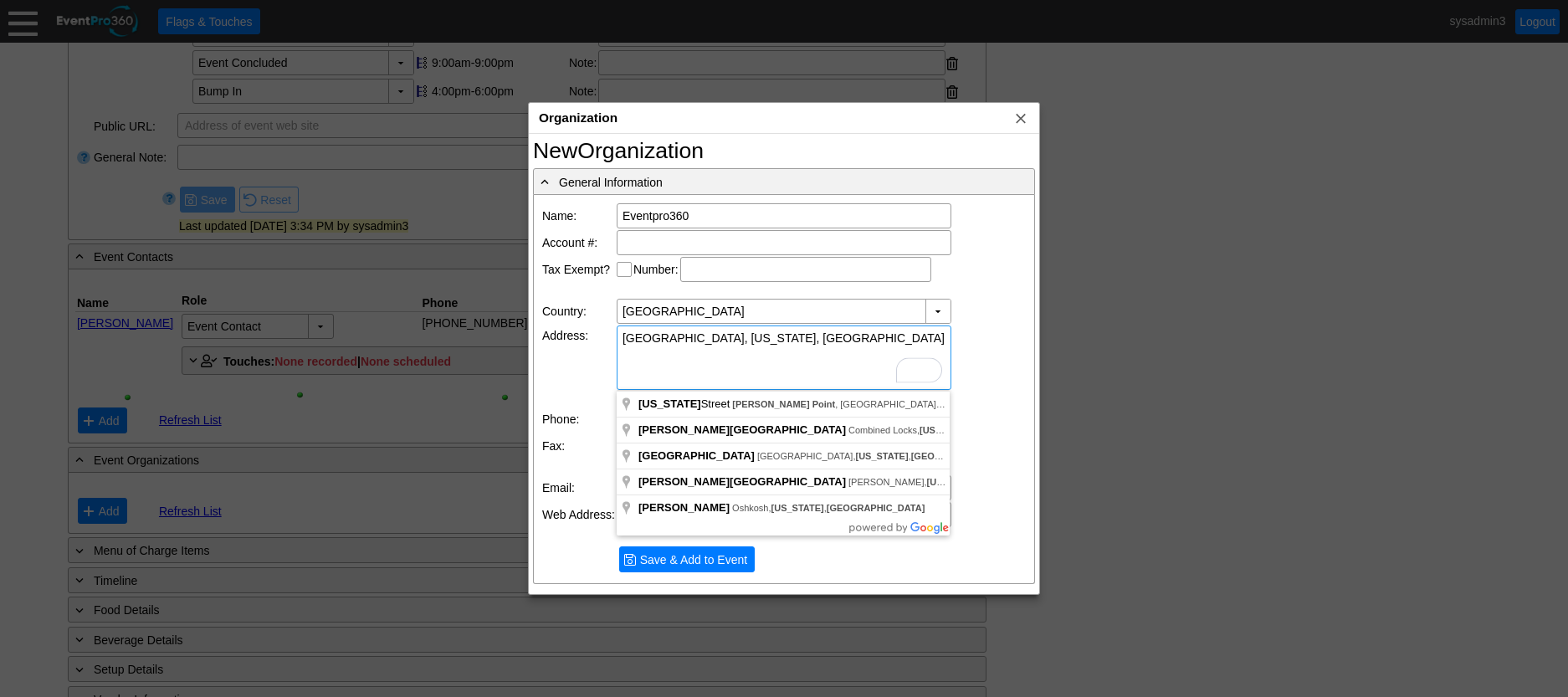
type textarea "[GEOGRAPHIC_DATA], [US_STATE], [GEOGRAPHIC_DATA]"
click at [1112, 349] on div at bounding box center [784, 348] width 1568 height 697
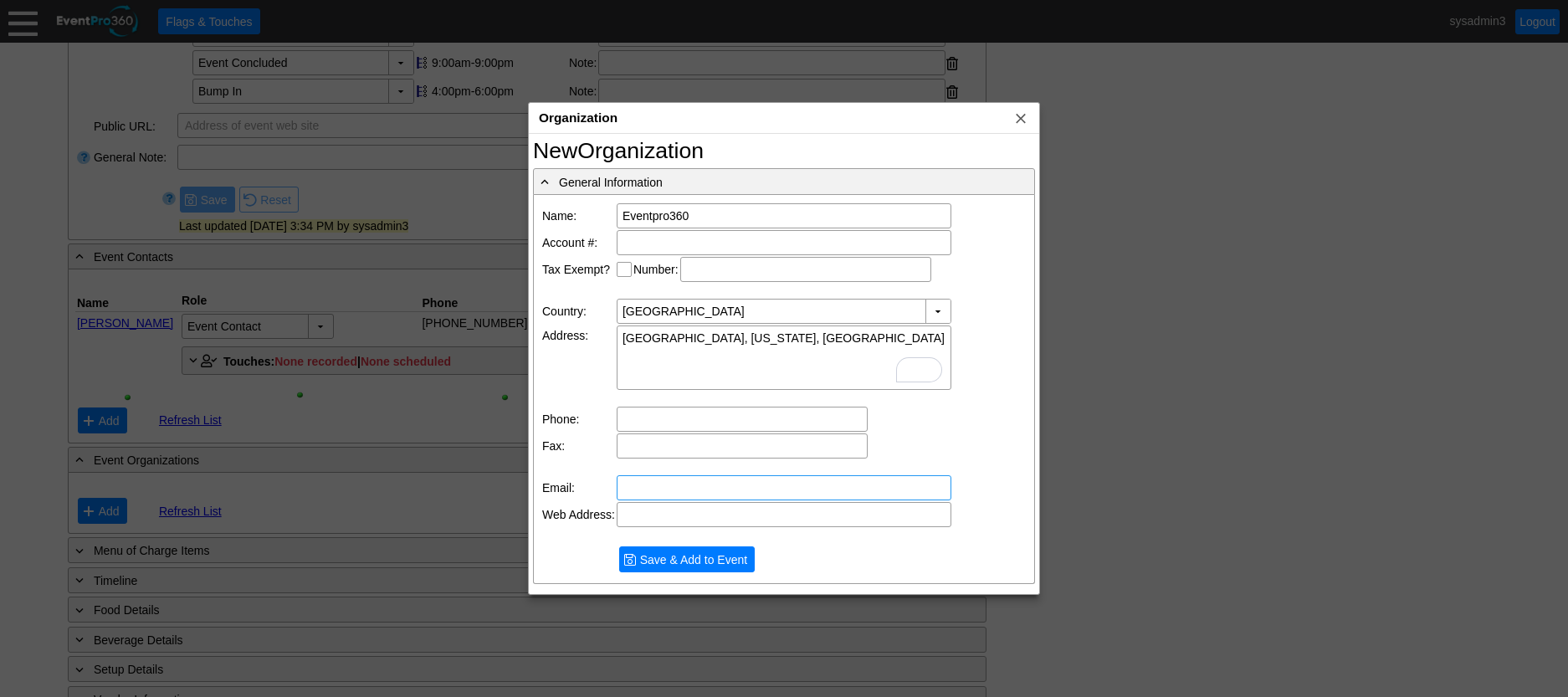
click at [691, 484] on input "text" at bounding box center [784, 487] width 323 height 23
type input "bill@eventPro360.com"
click at [697, 409] on input "text" at bounding box center [742, 419] width 239 height 23
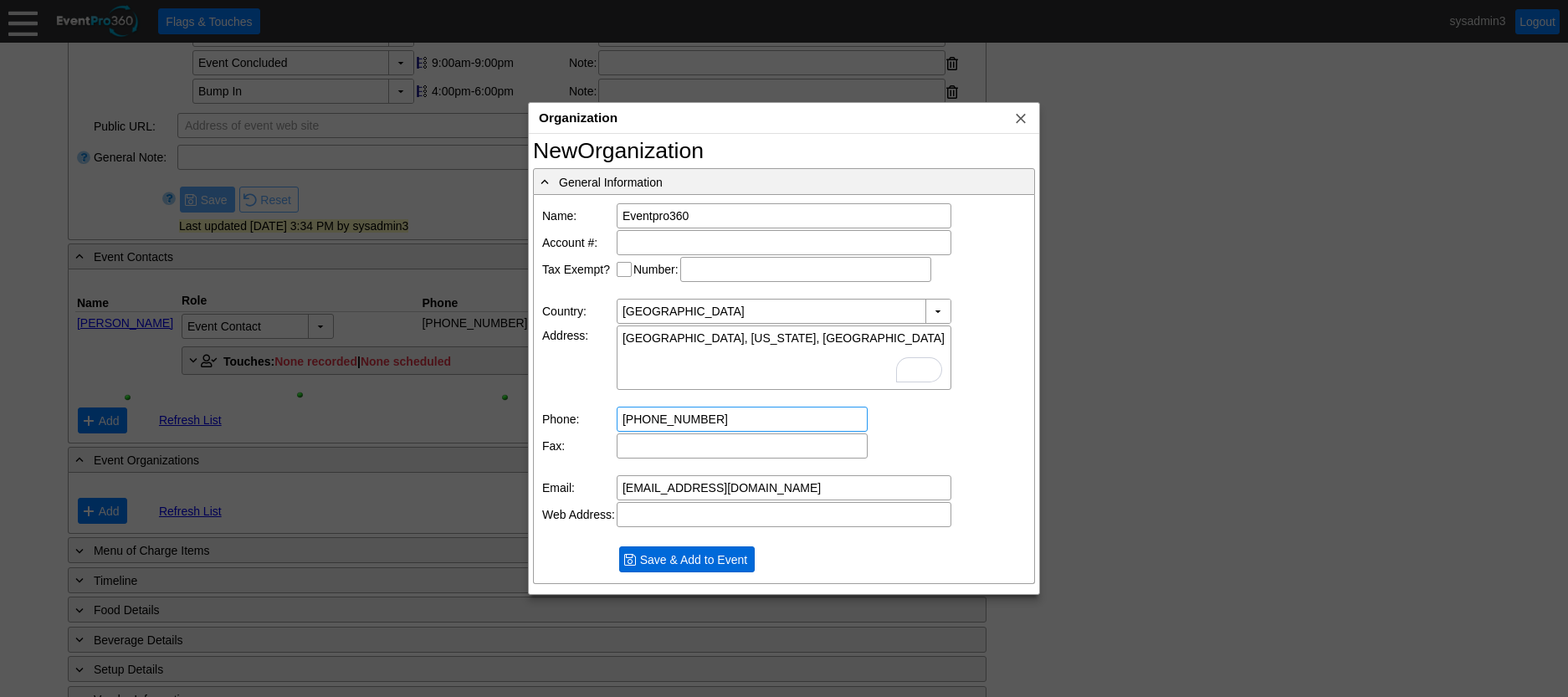
type input "[PHONE_NUMBER]"
click at [705, 554] on span "Save & Add to Event" at bounding box center [693, 559] width 114 height 16
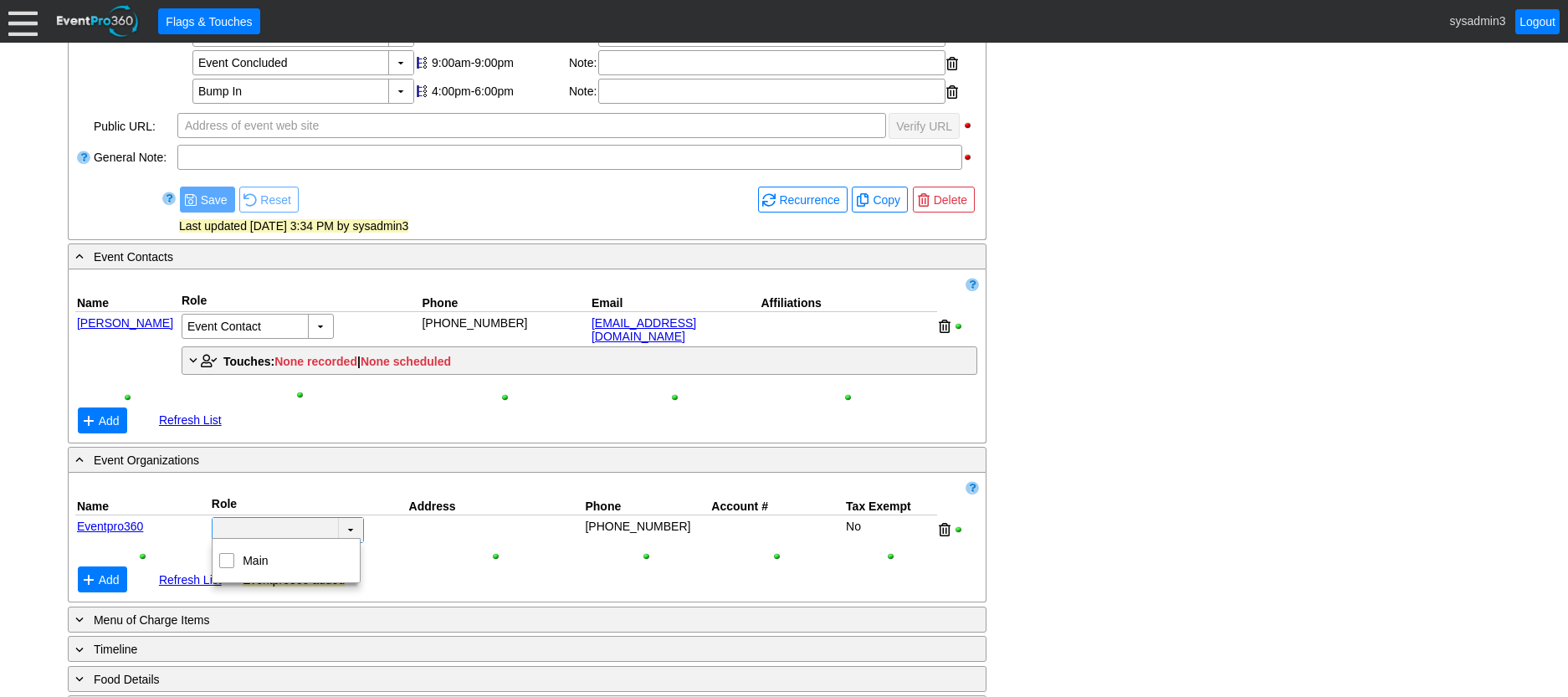
click at [348, 521] on td "▼" at bounding box center [350, 531] width 25 height 24
click at [231, 558] on input "Main" at bounding box center [227, 559] width 11 height 11
checkbox input "true"
click at [1120, 403] on div "- General Information ▼ Loading.... Remove all highlights Facility: ▼ Χ Geelong…" at bounding box center [784, 320] width 1442 height 1160
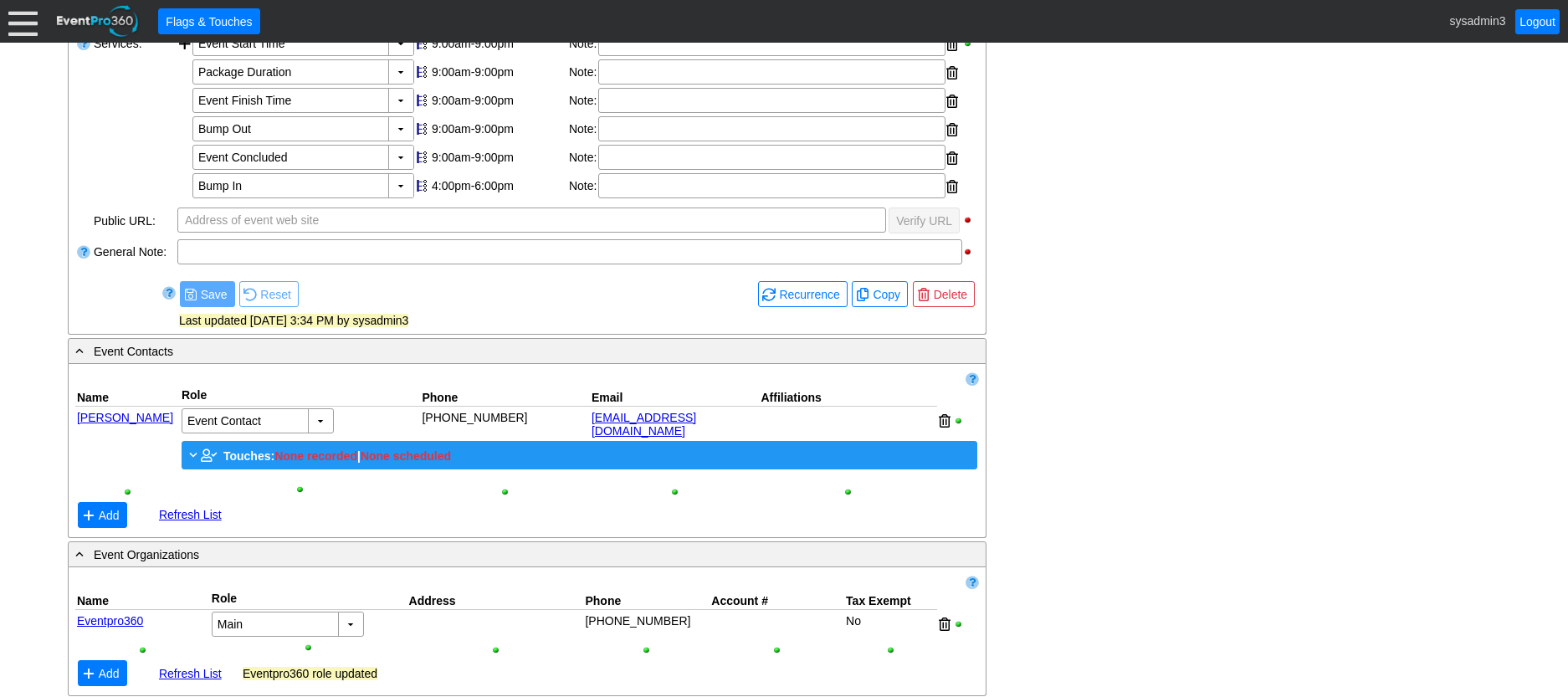
scroll to position [518, 0]
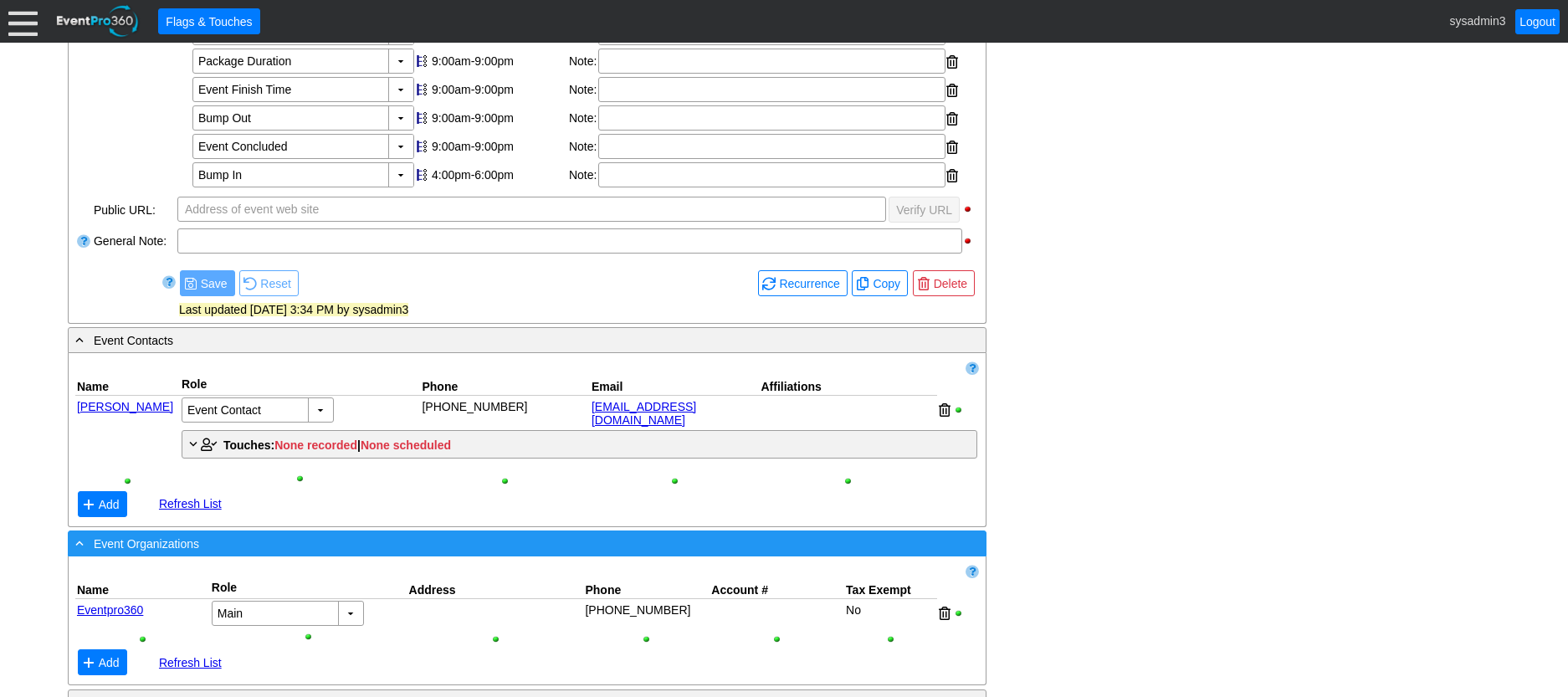
click at [614, 541] on div "- Event Organizations" at bounding box center [492, 544] width 842 height 19
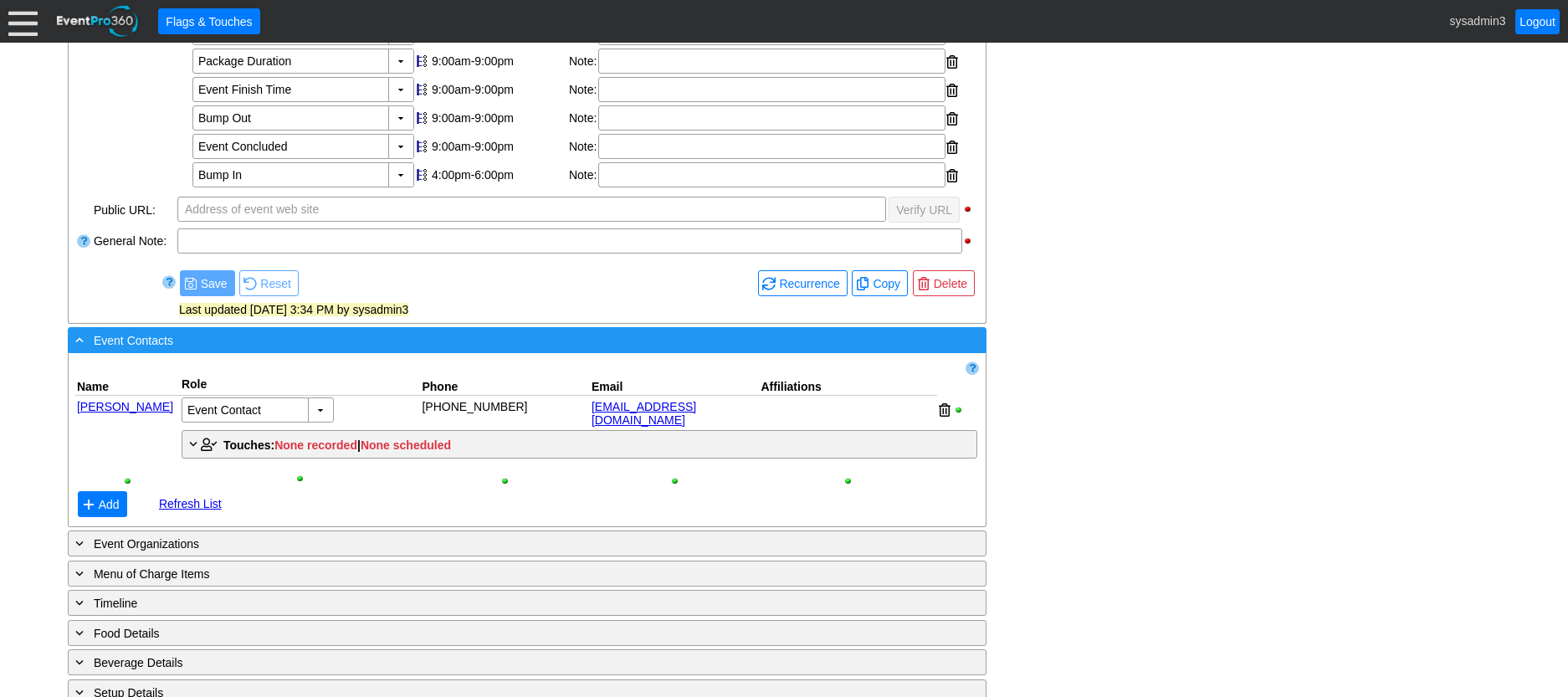
click at [608, 344] on div "- Event Contacts" at bounding box center [492, 340] width 842 height 19
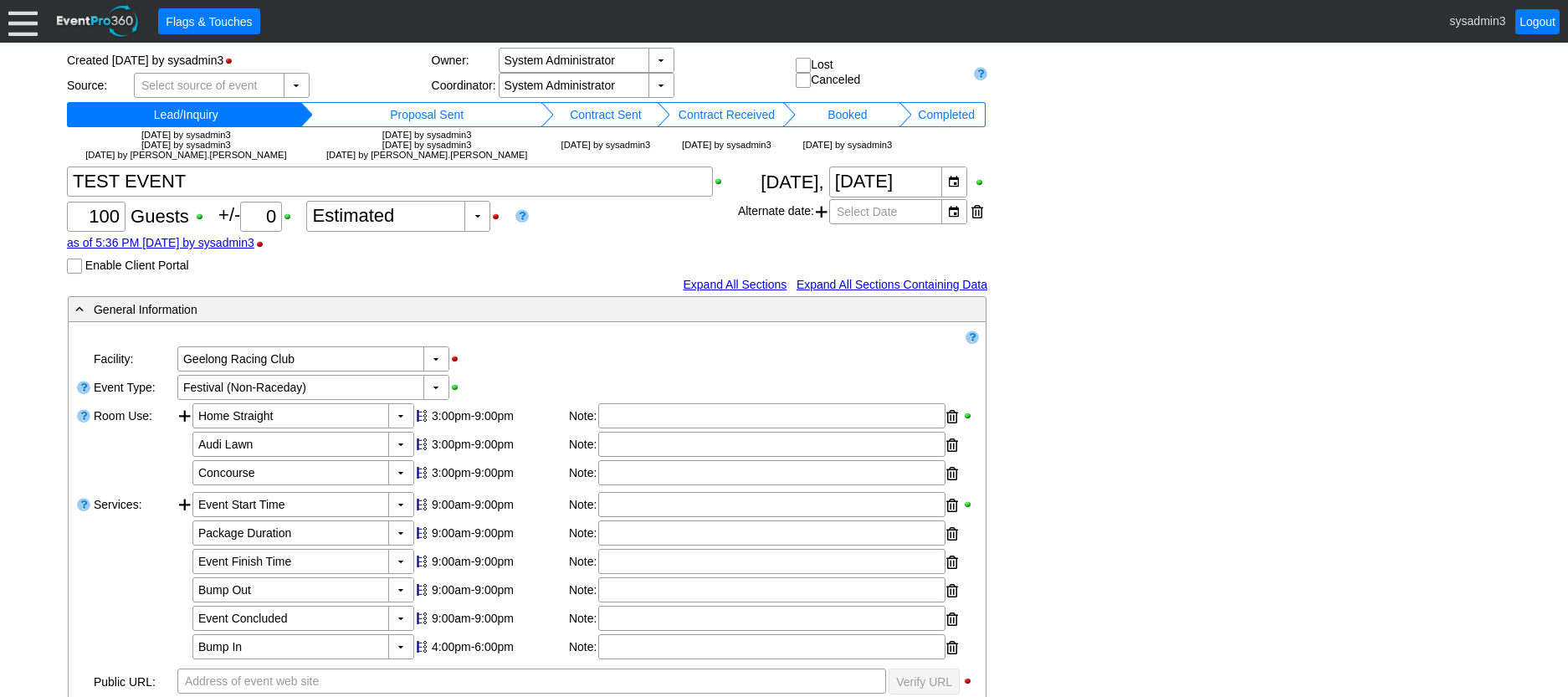
scroll to position [0, 0]
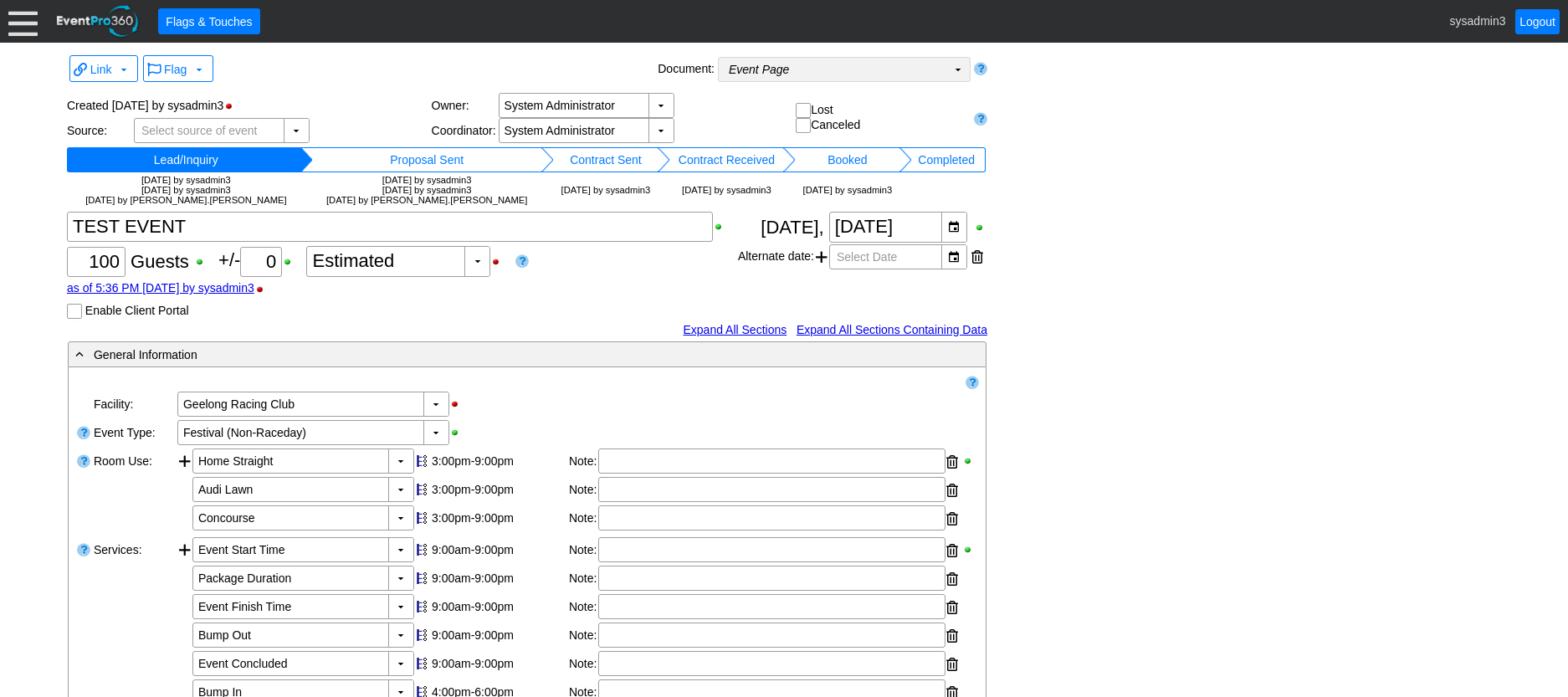
click at [863, 65] on td "Event Page Χ" at bounding box center [832, 69] width 228 height 23
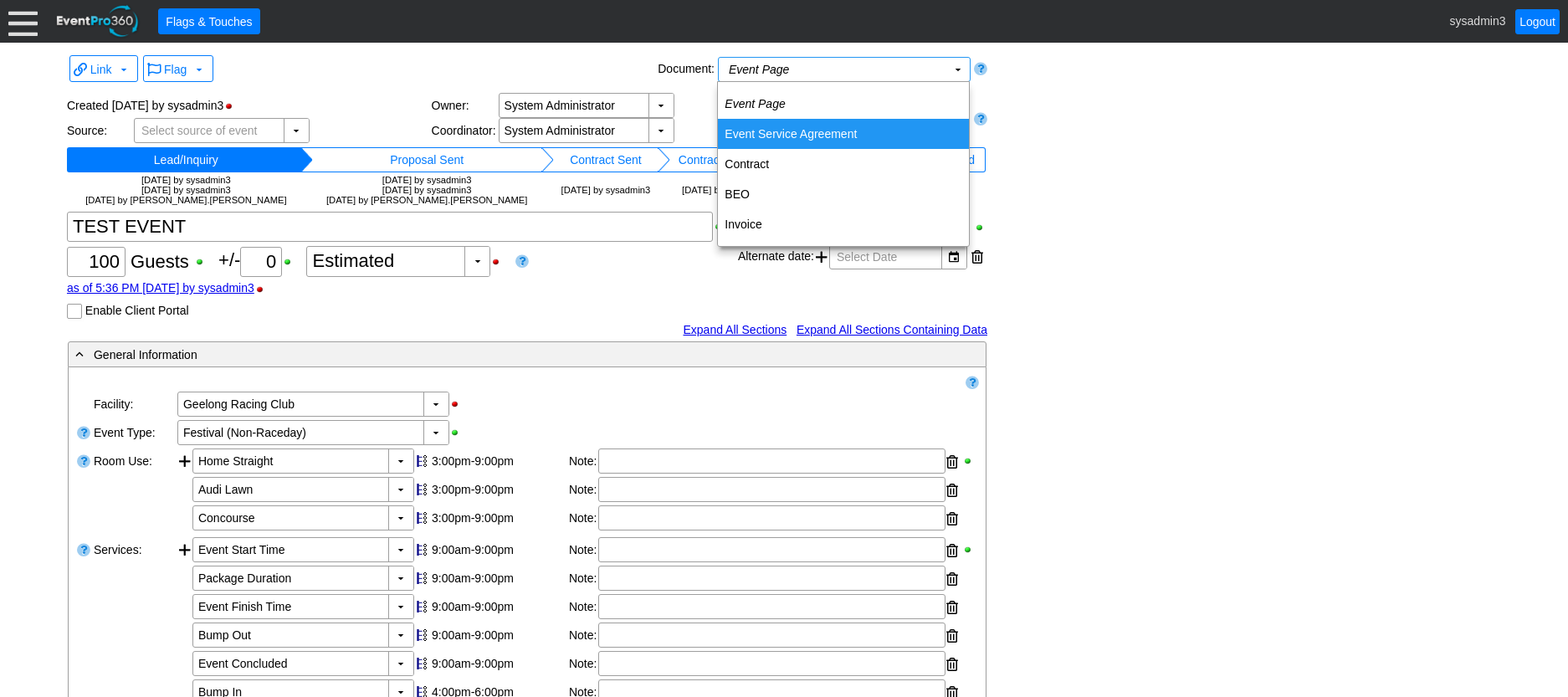
click at [797, 134] on td "Event Service Agreement" at bounding box center [843, 134] width 251 height 30
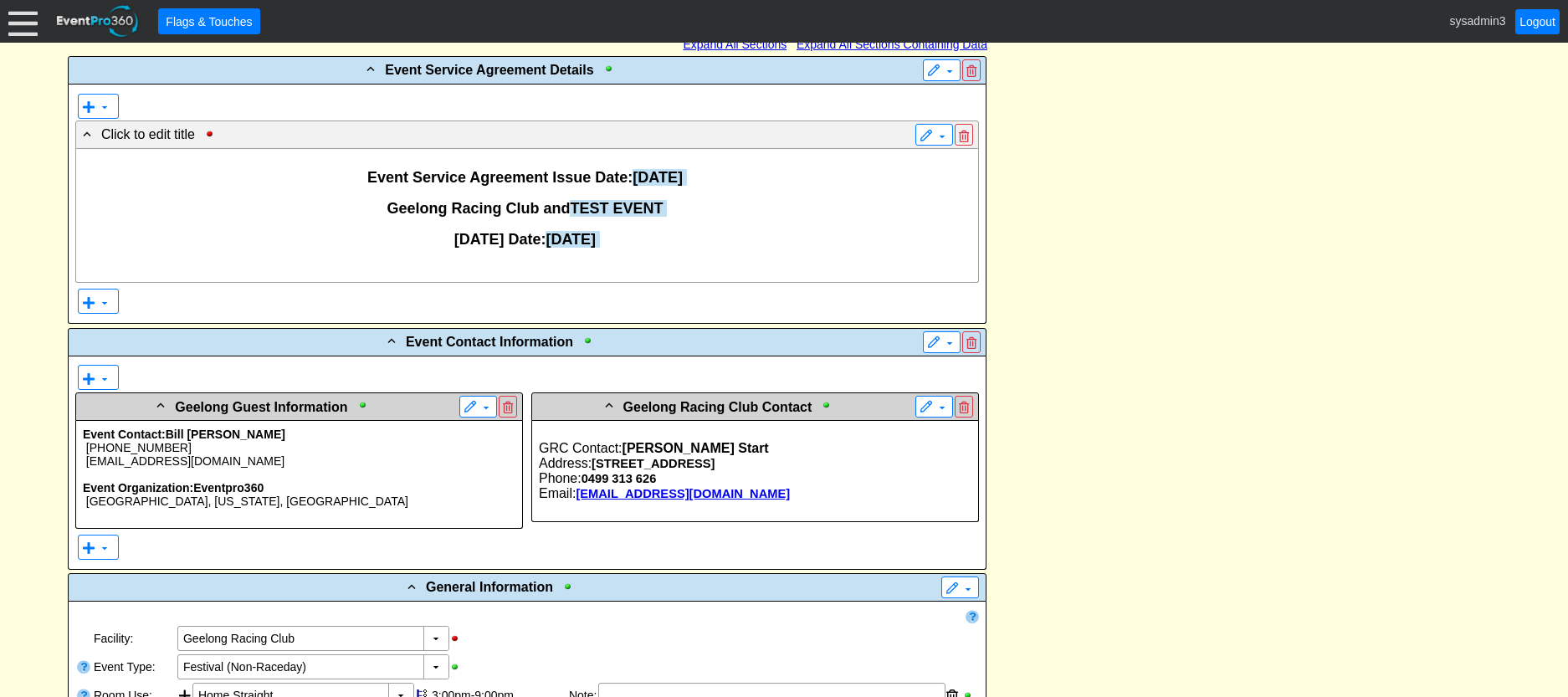
scroll to position [502, 0]
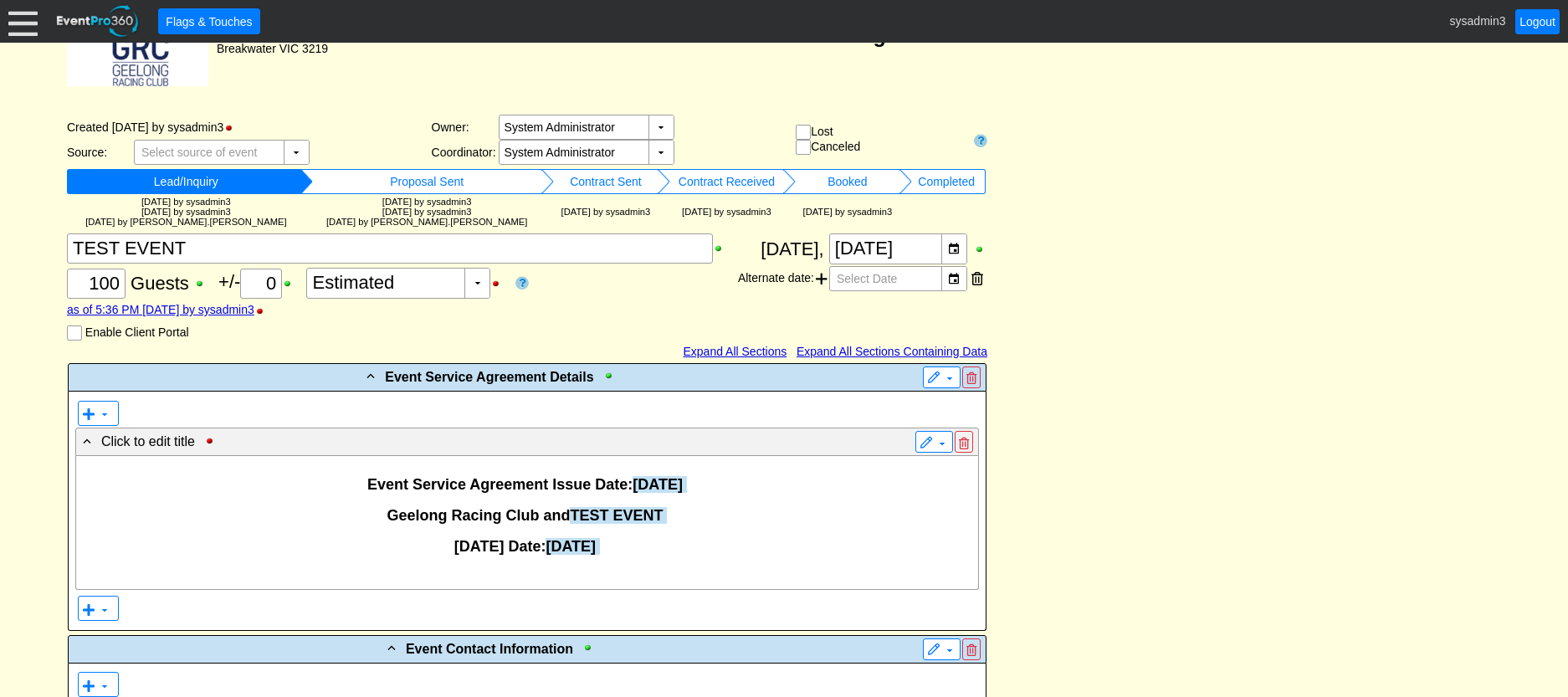
scroll to position [0, 0]
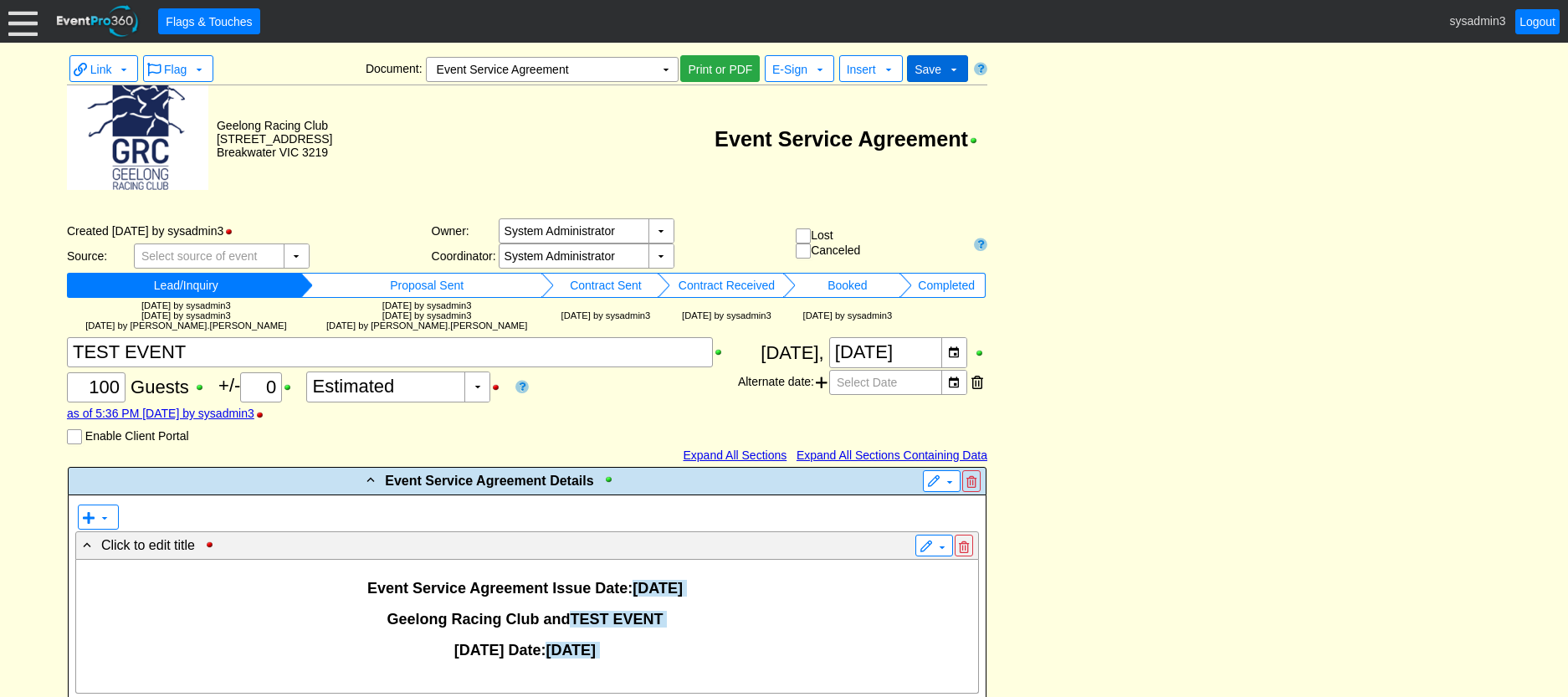
click at [939, 74] on span "Save" at bounding box center [927, 68] width 27 height 13
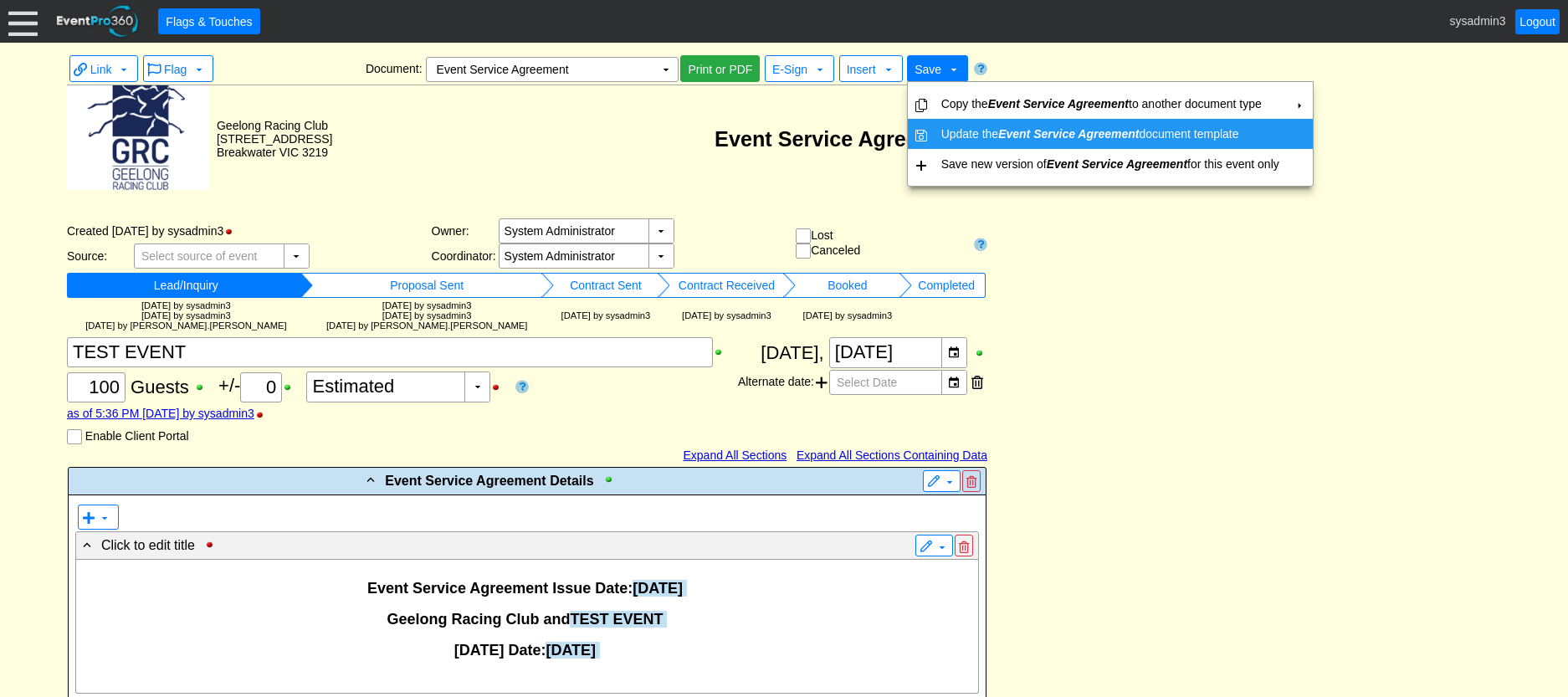
click at [953, 129] on td "Update the Event Service Agreement document template" at bounding box center [1109, 134] width 351 height 30
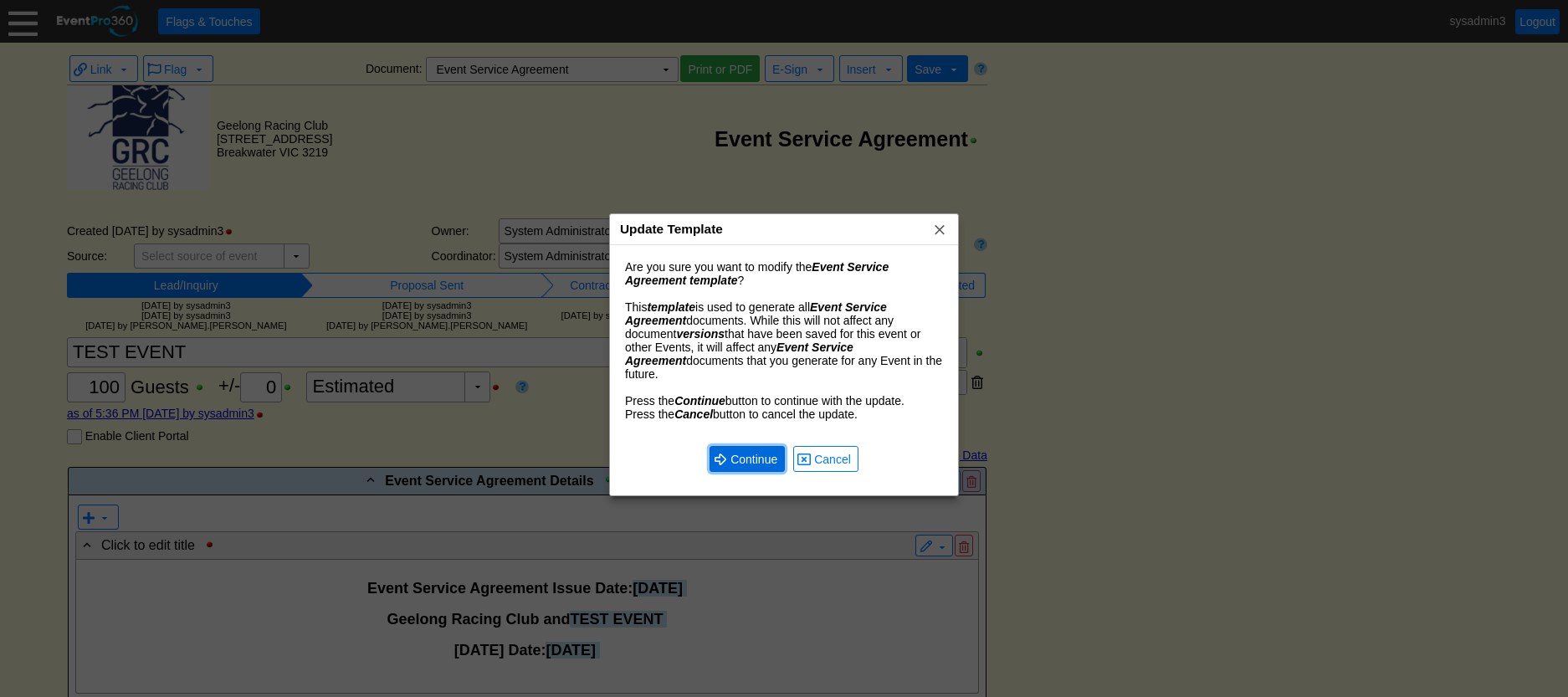
click at [754, 451] on span "Continue" at bounding box center [754, 459] width 54 height 16
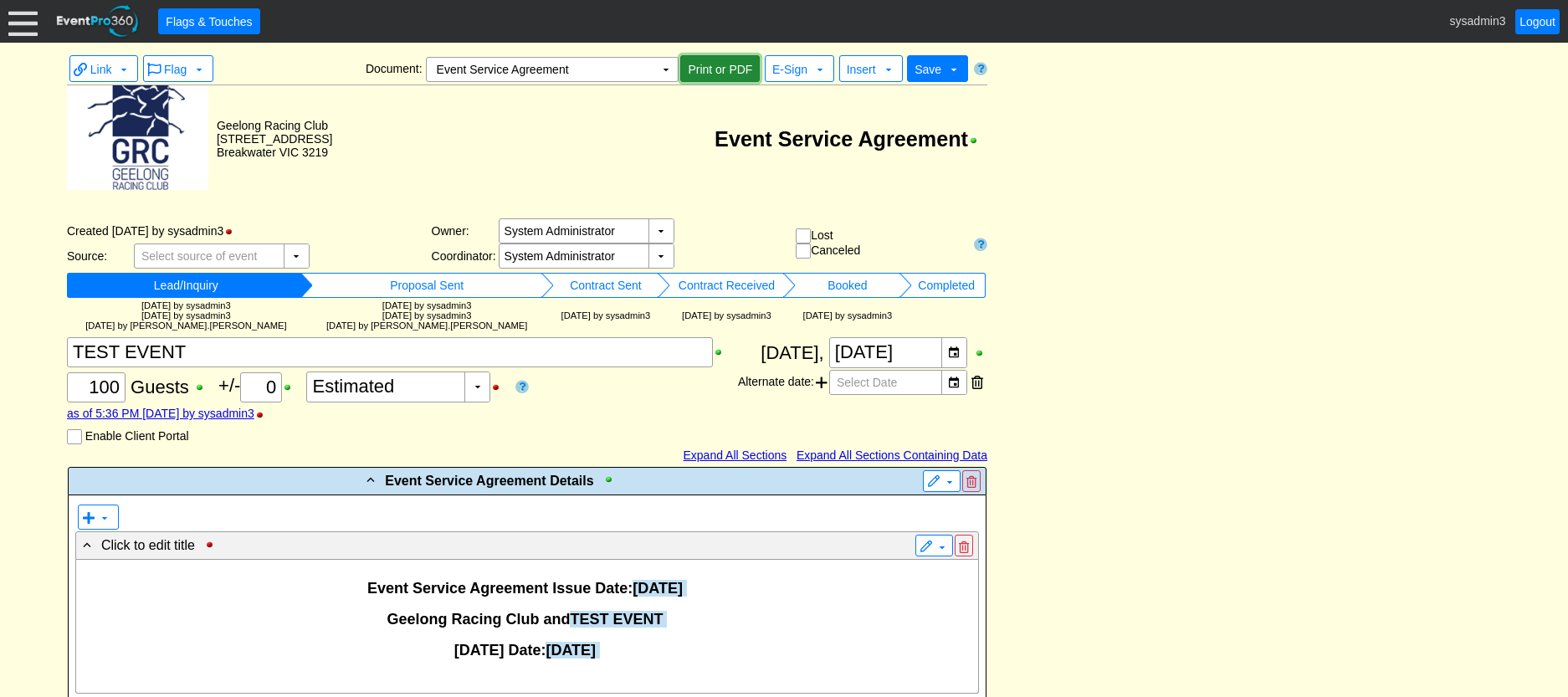
click at [721, 67] on span "Print or PDF" at bounding box center [720, 68] width 71 height 16
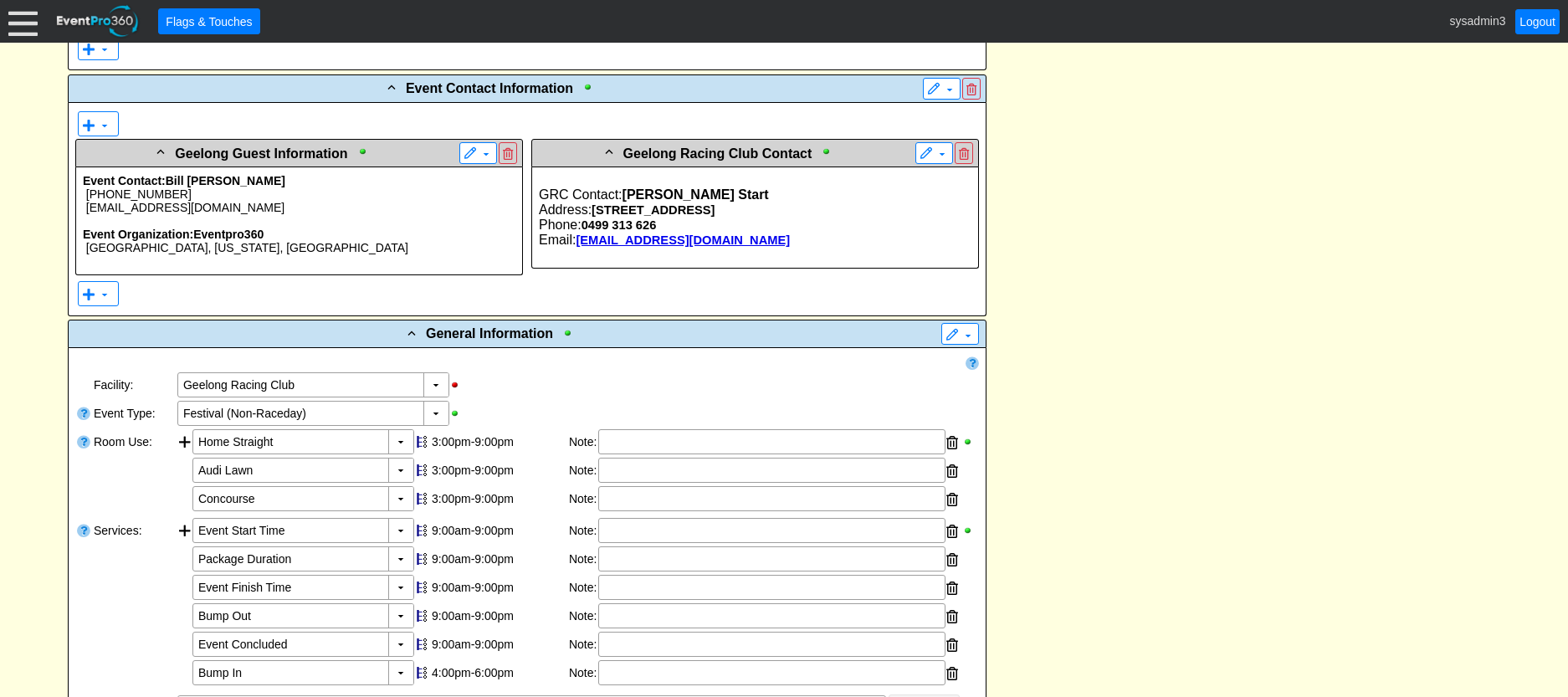
scroll to position [669, 0]
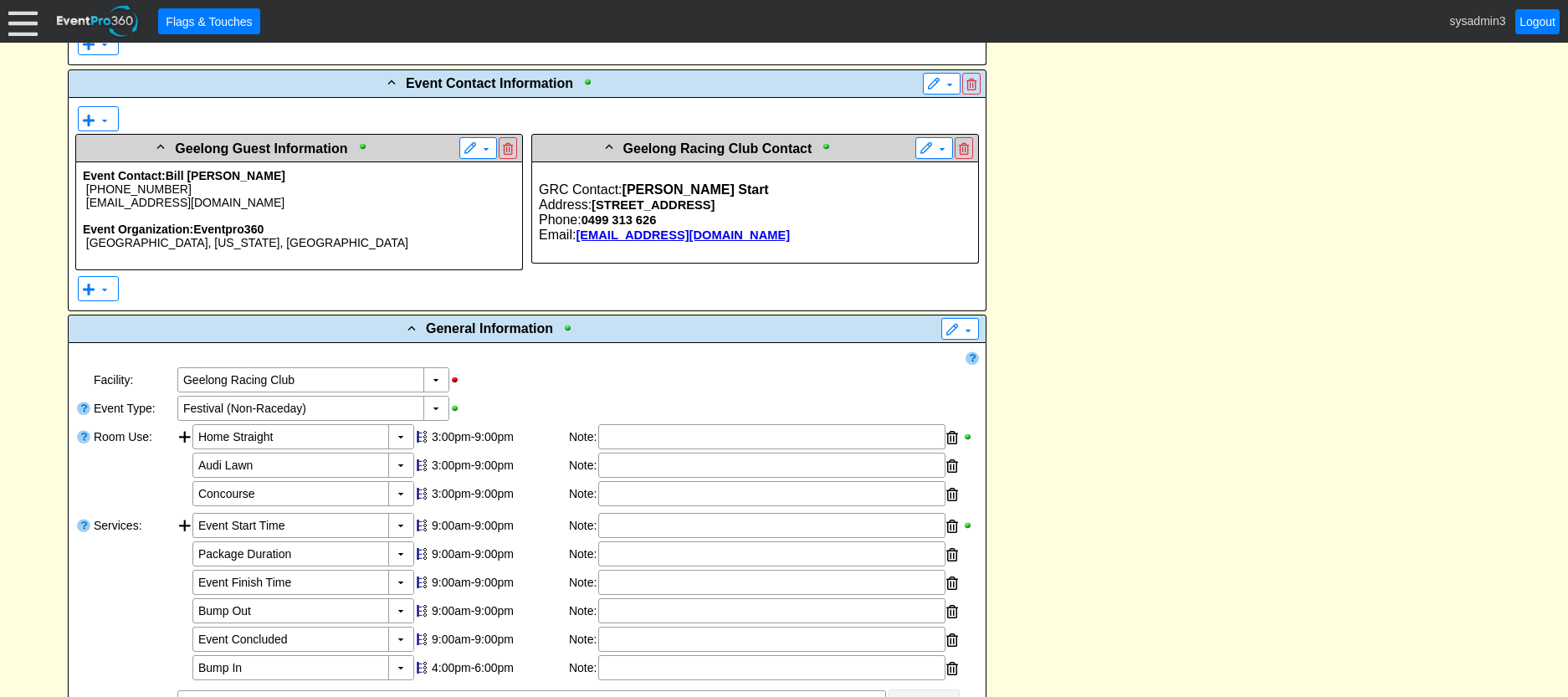
click at [407, 225] on p "Event Organization: Eventpro360" at bounding box center [299, 229] width 433 height 13
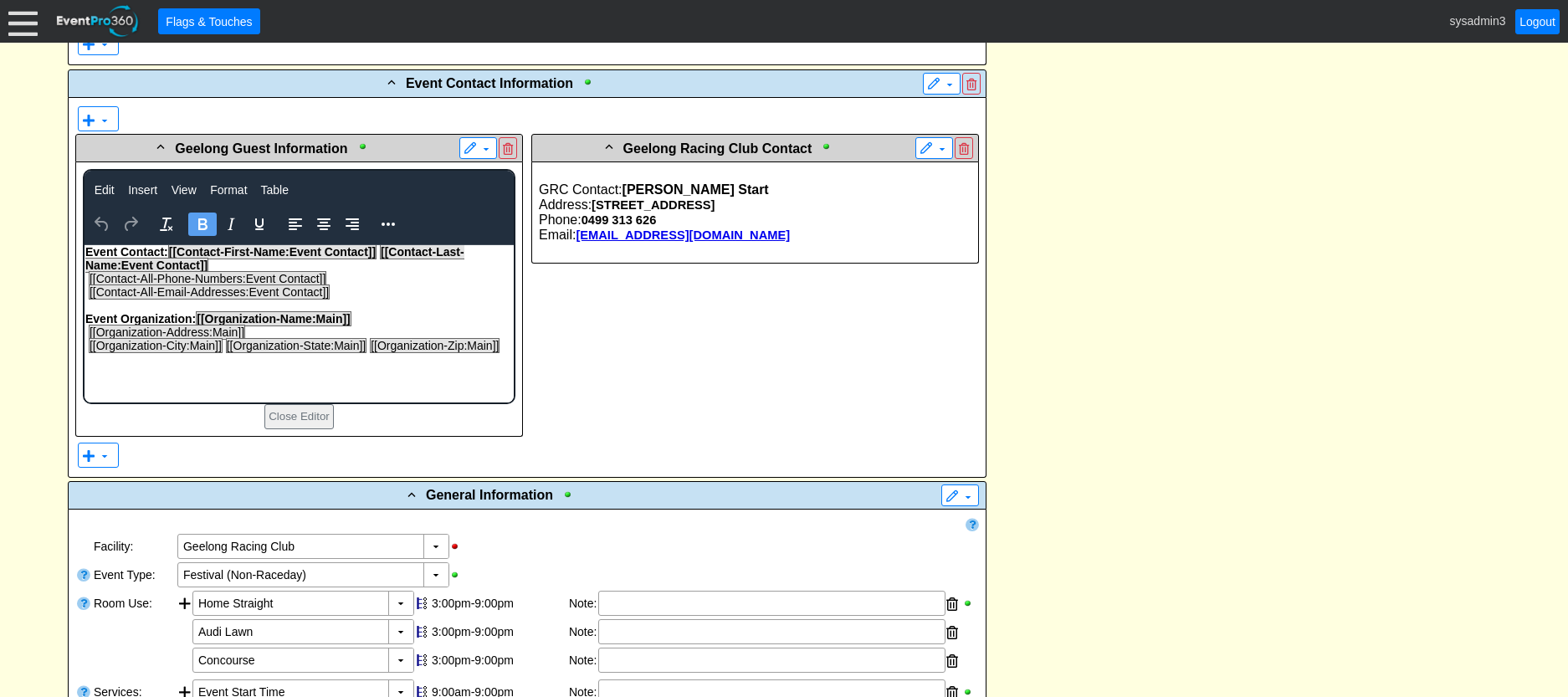
scroll to position [0, 0]
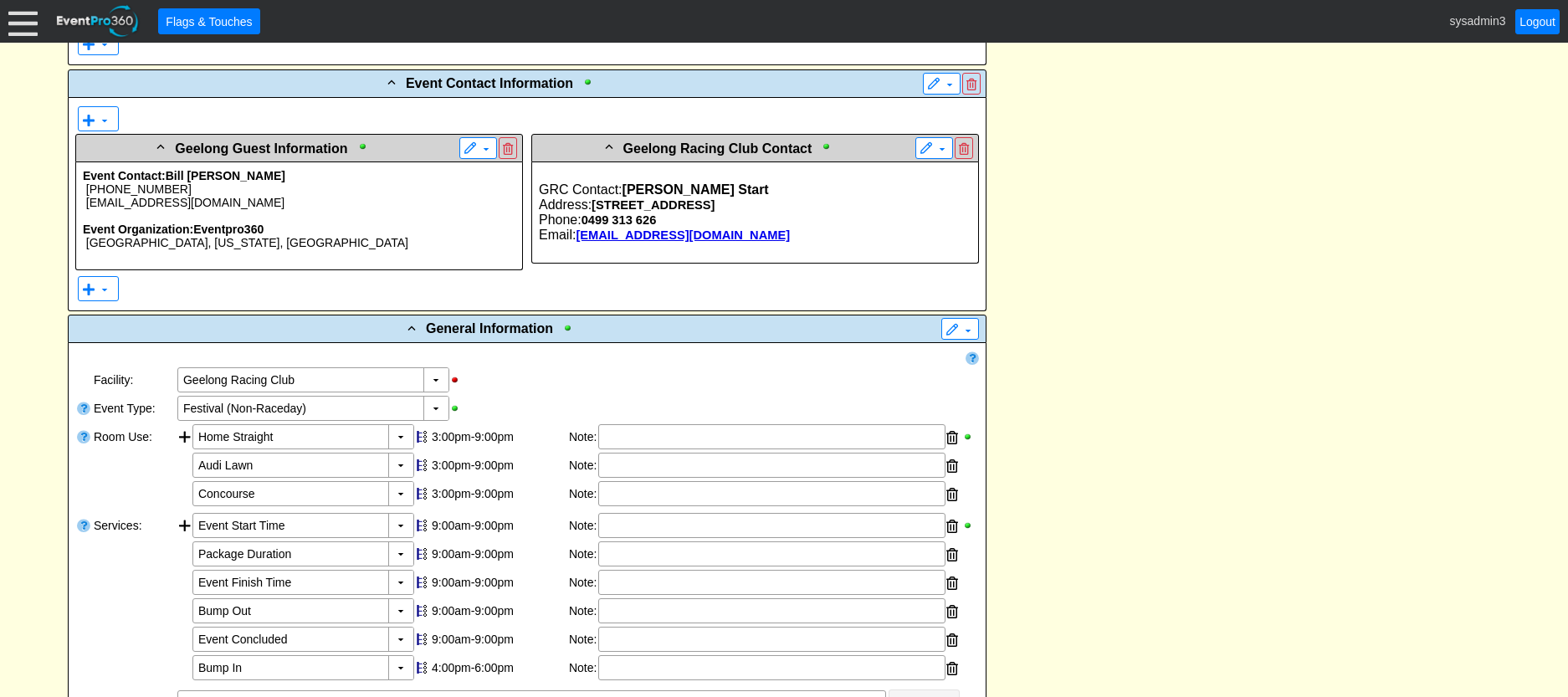
scroll to position [669, 0]
click at [481, 149] on span at bounding box center [485, 148] width 13 height 13
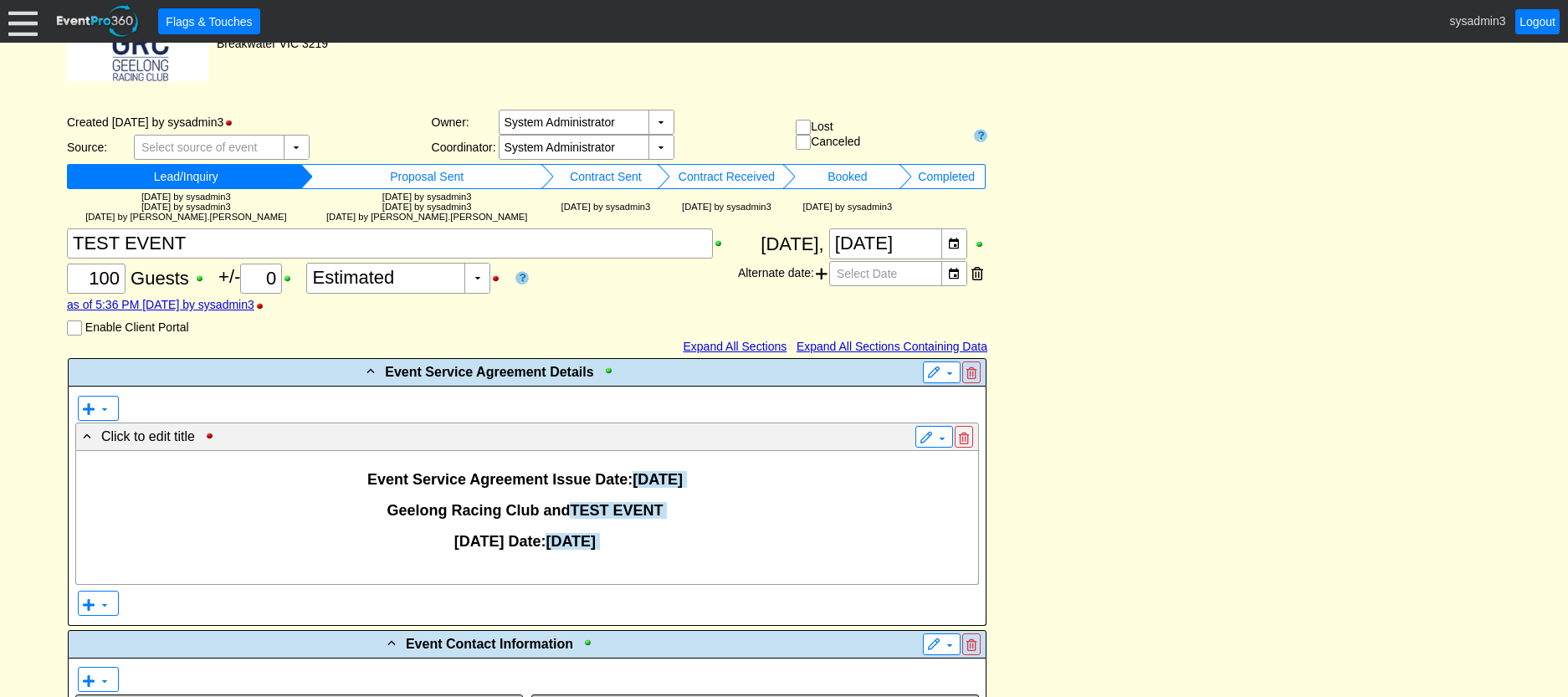
scroll to position [0, 0]
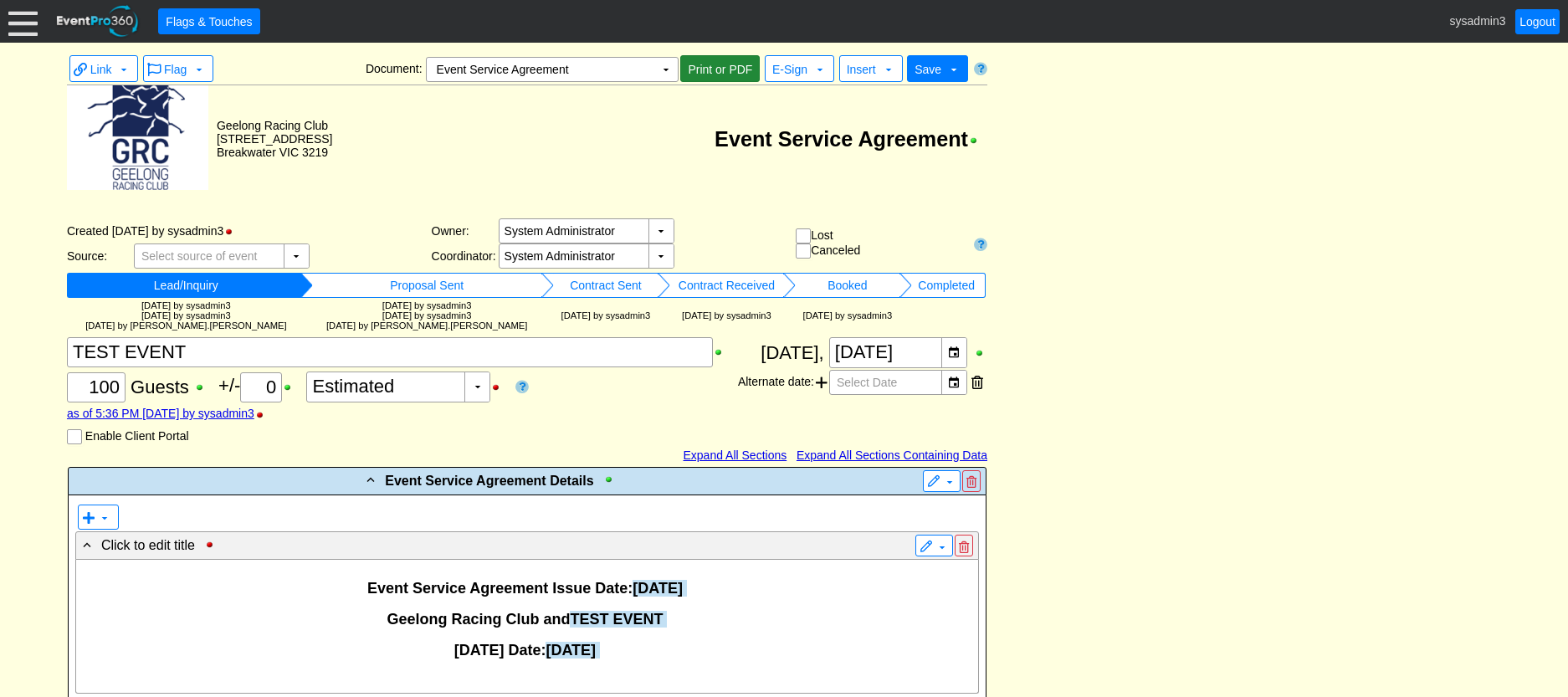
click at [732, 75] on span "Print or PDF" at bounding box center [720, 68] width 71 height 16
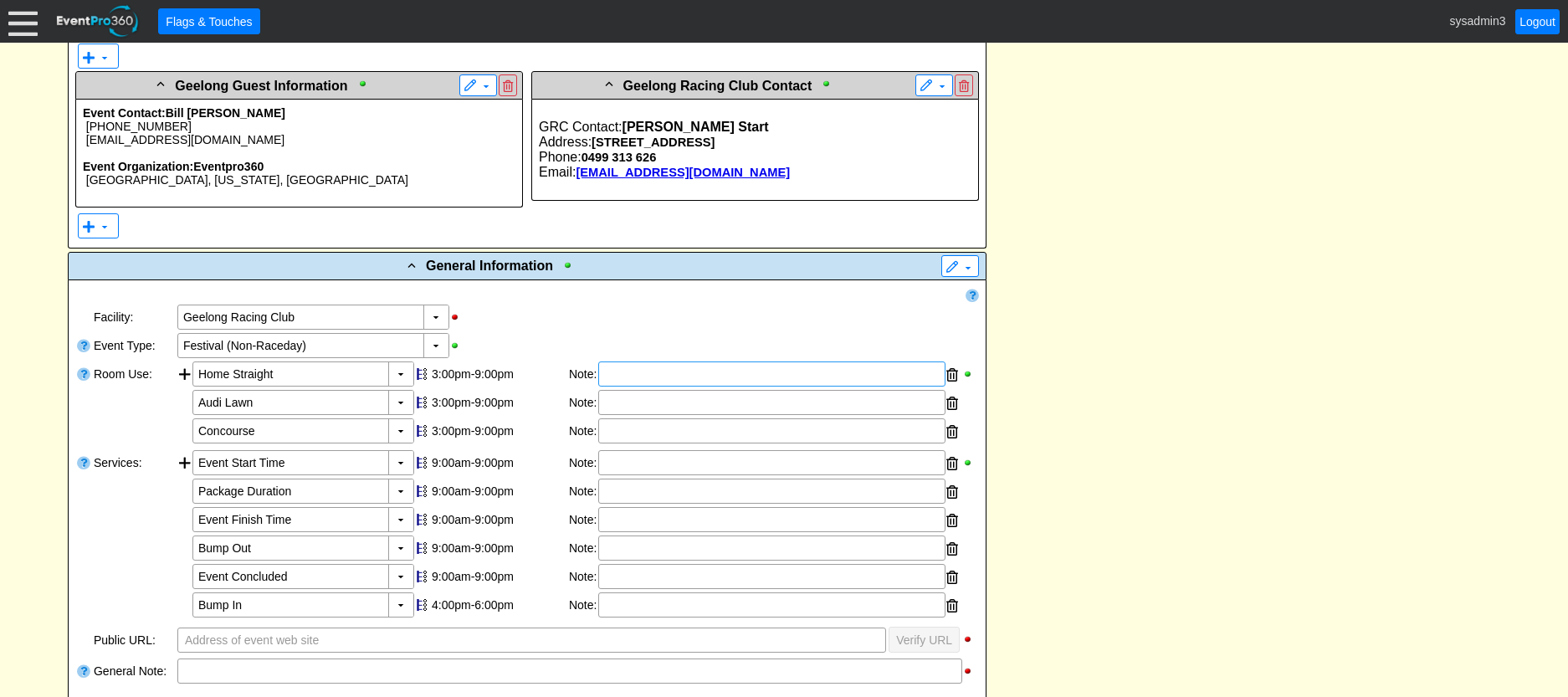
scroll to position [753, 0]
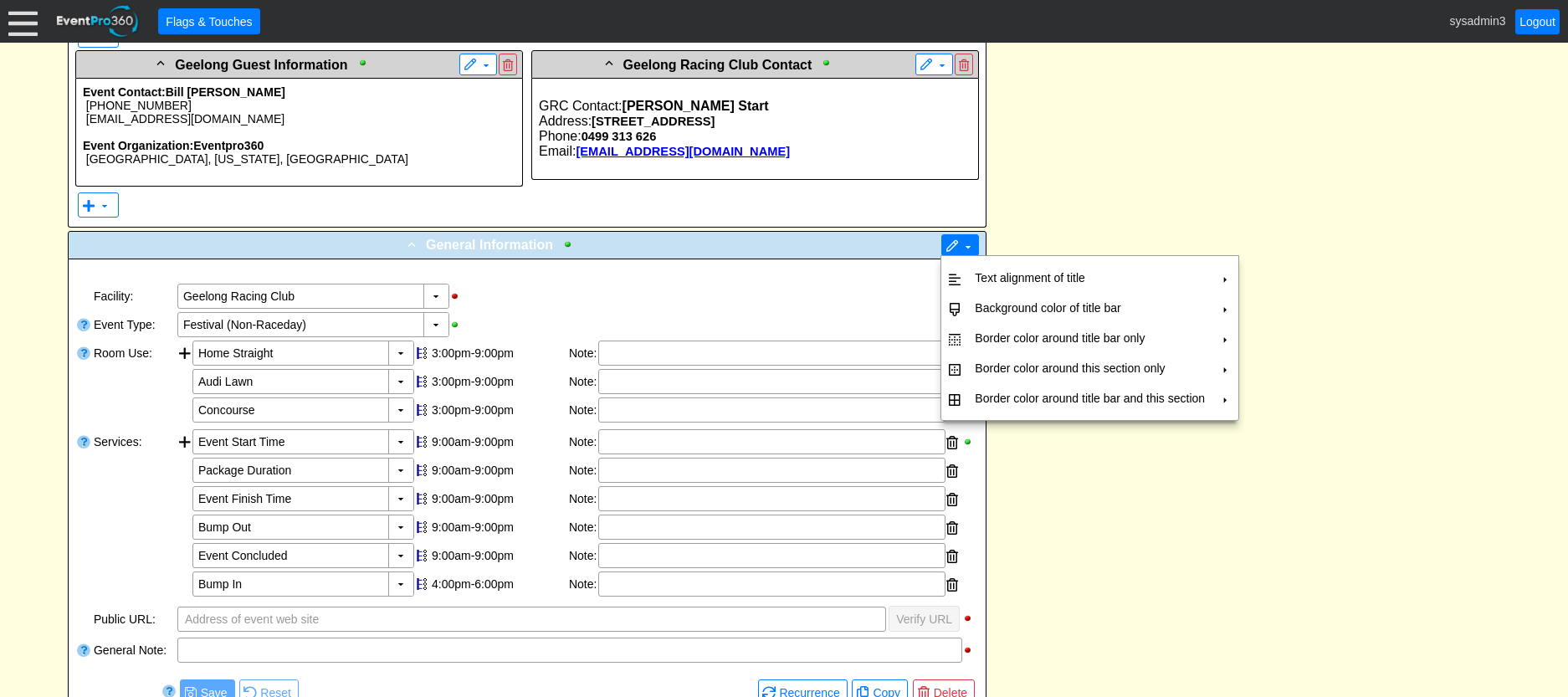
click at [948, 244] on span at bounding box center [952, 246] width 13 height 13
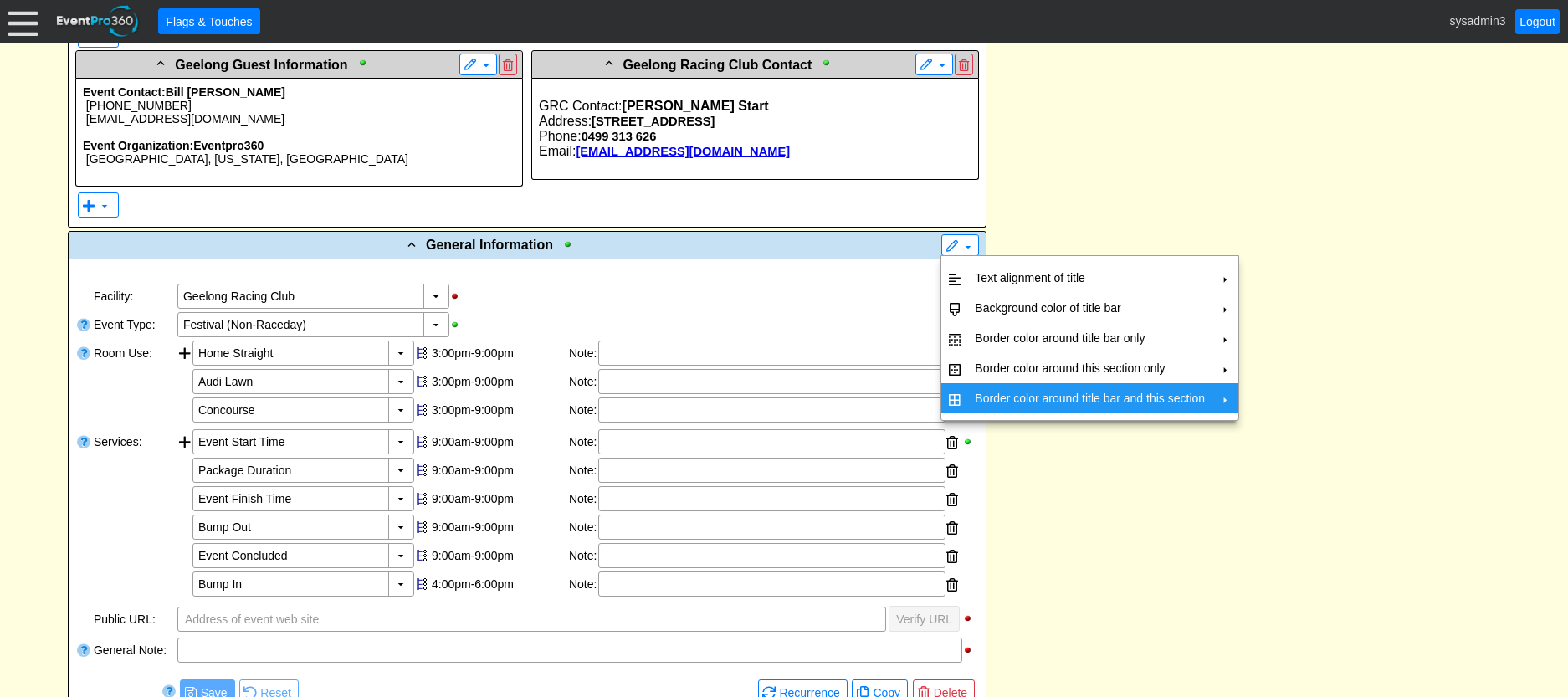
click at [1002, 391] on td "Border color around title bar and this section" at bounding box center [1090, 398] width 244 height 30
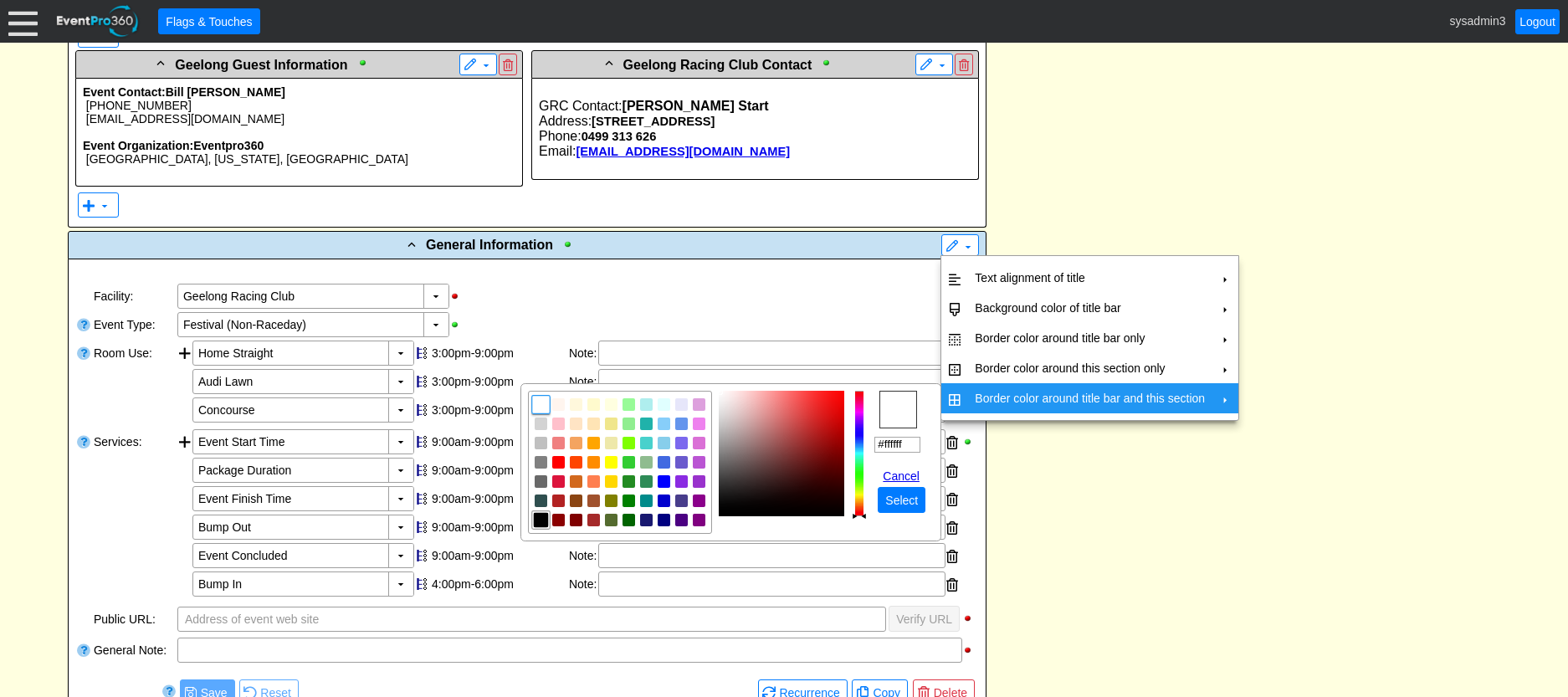
click at [542, 518] on img "focusNode" at bounding box center [541, 520] width 15 height 15
type input "#000000"
click at [893, 503] on span "Select" at bounding box center [901, 500] width 39 height 16
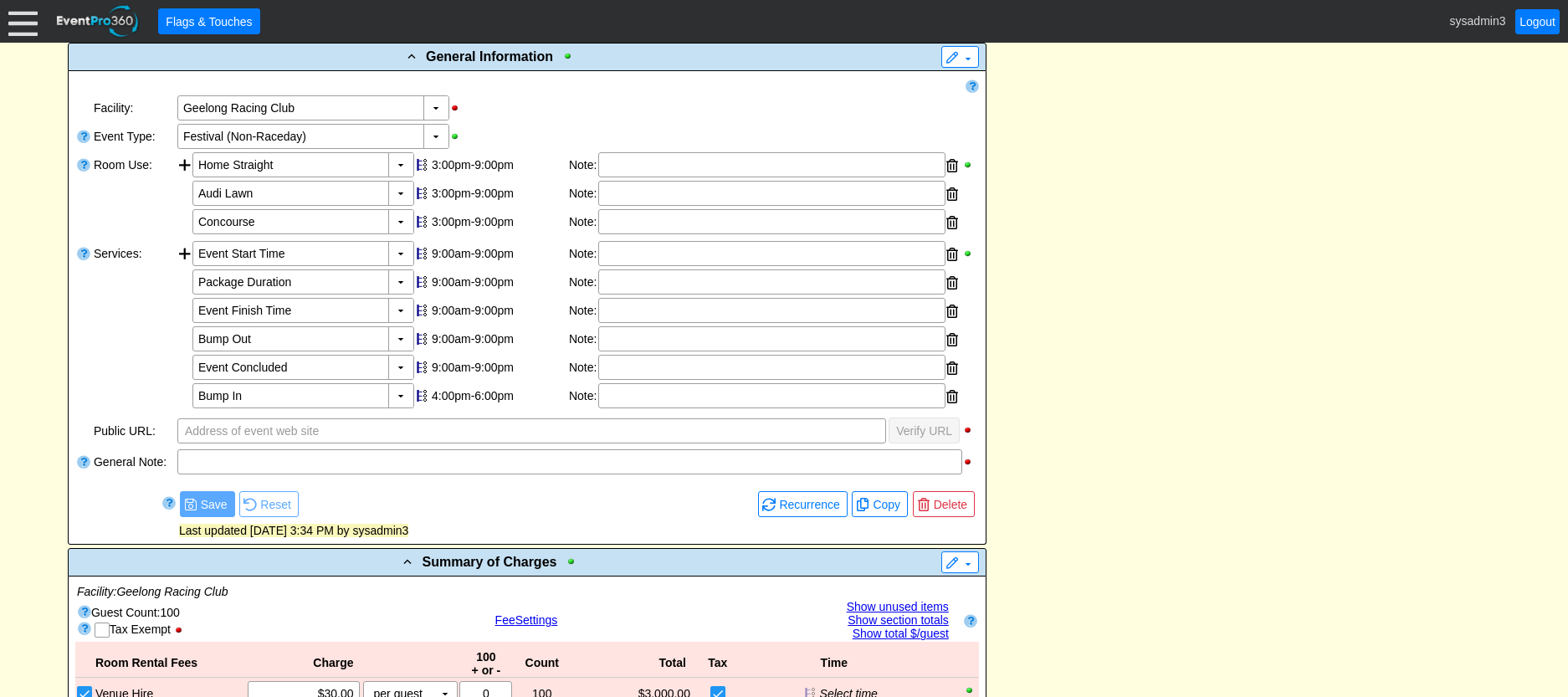
scroll to position [0, 0]
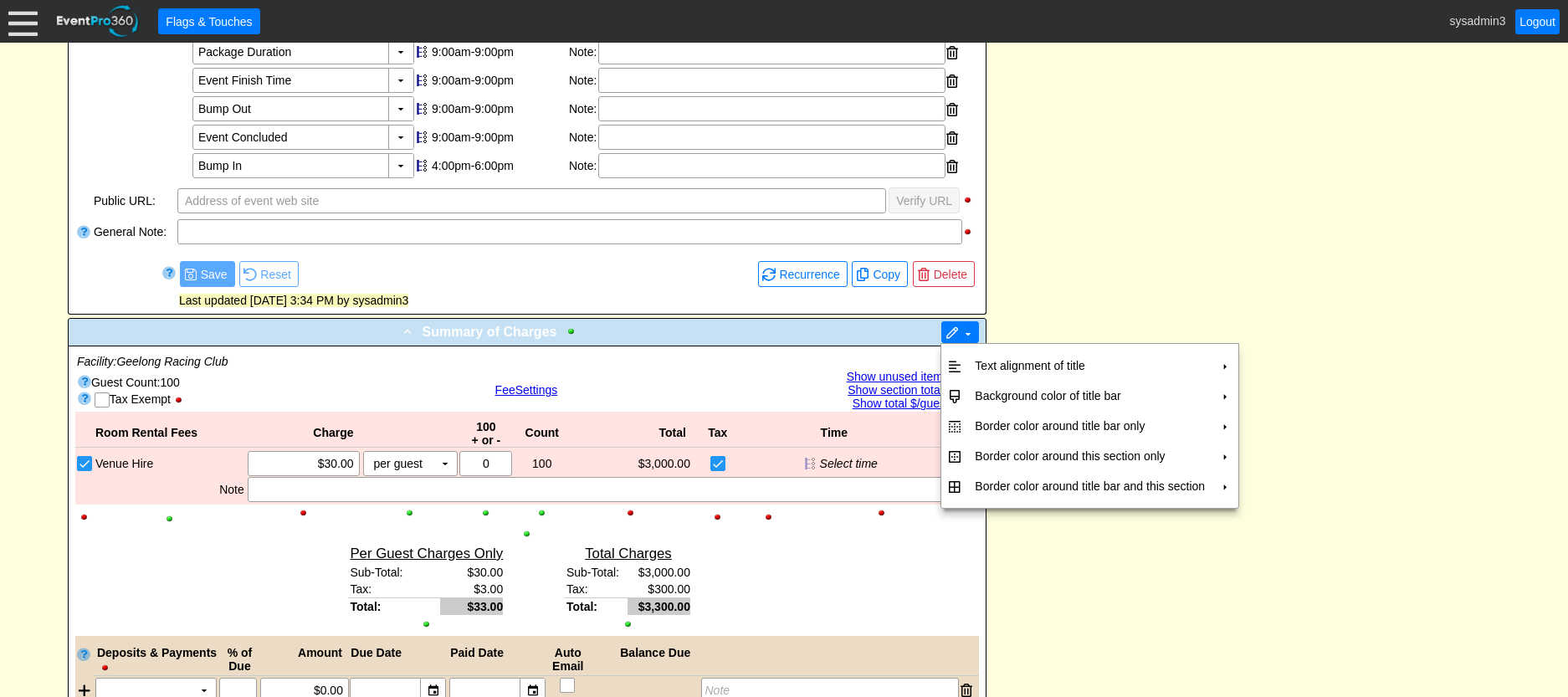
click at [953, 334] on span at bounding box center [952, 333] width 13 height 13
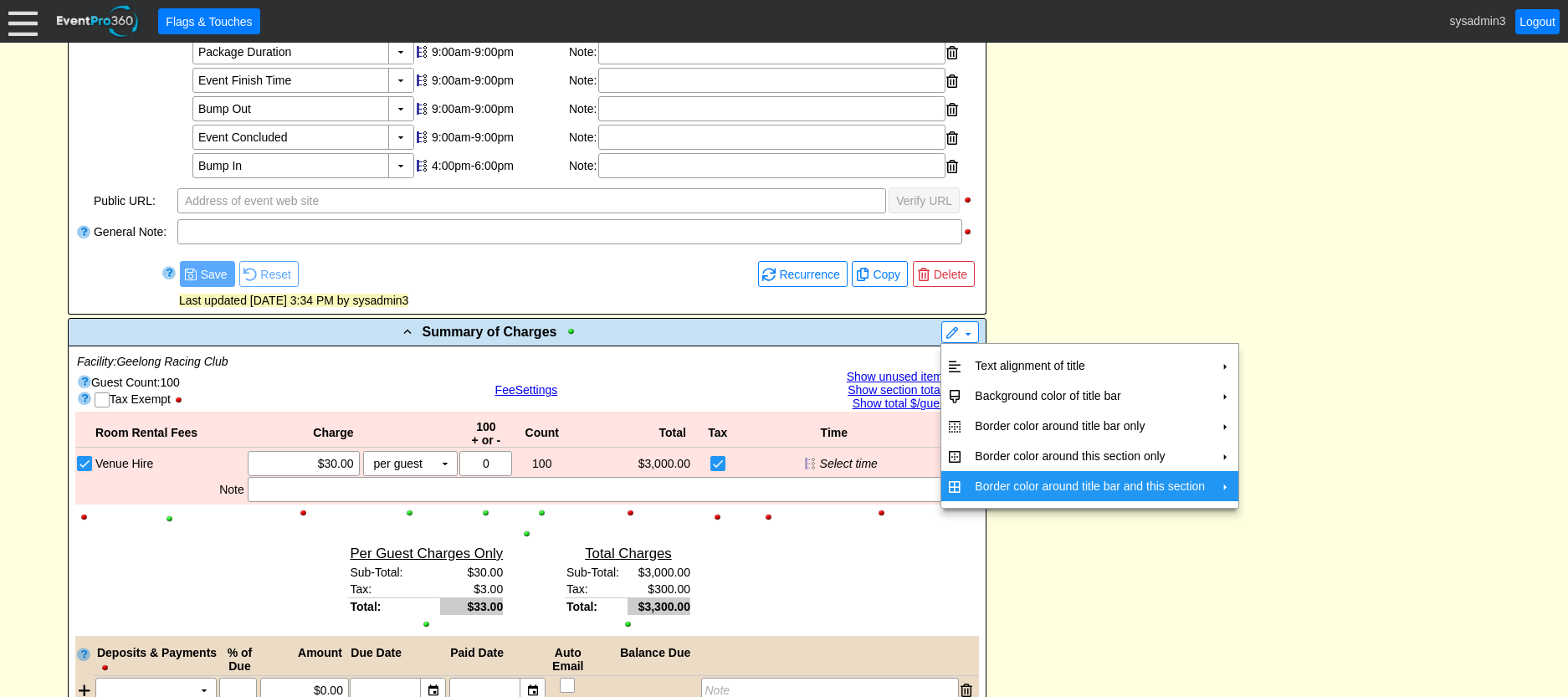
click at [992, 490] on td "Border color around title bar and this section" at bounding box center [1090, 486] width 244 height 30
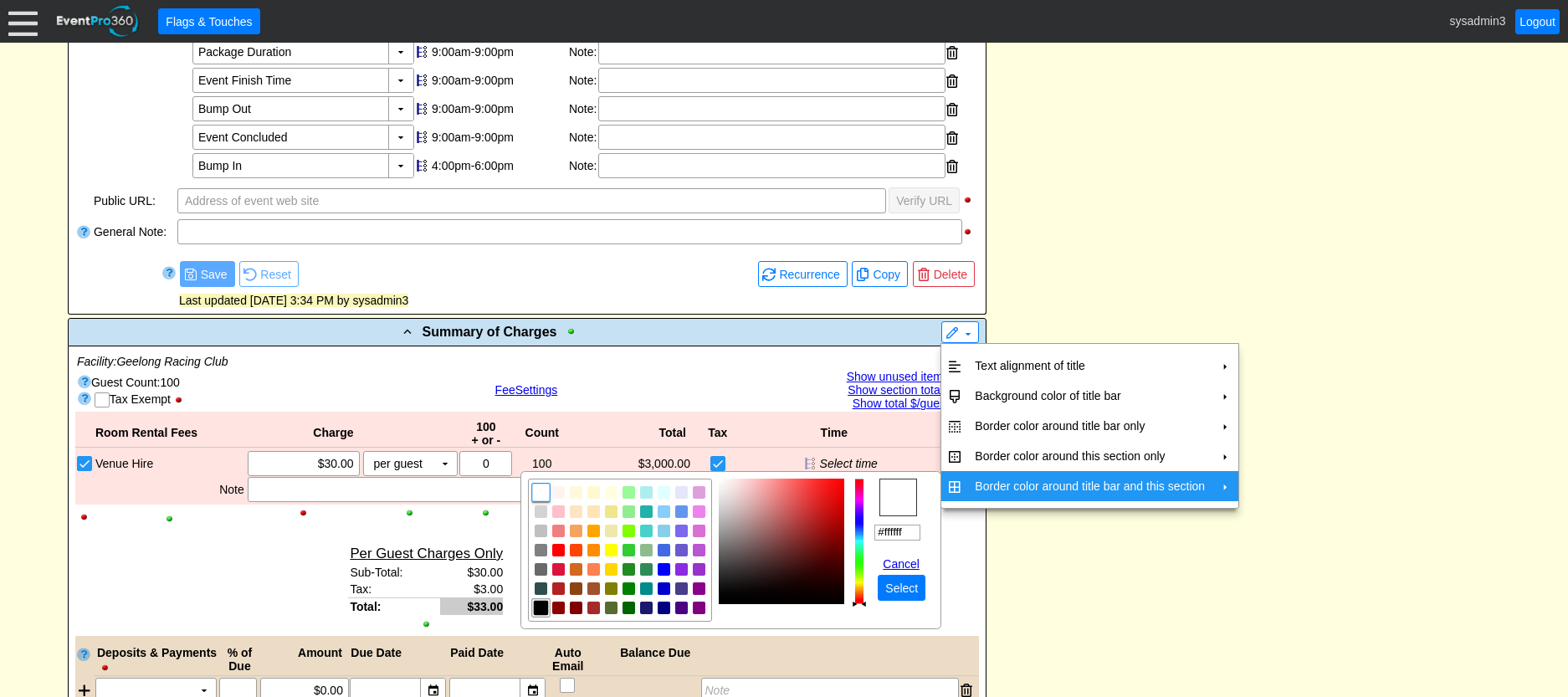
click at [534, 608] on img "focusNode" at bounding box center [541, 607] width 15 height 15
type input "#000000"
click at [912, 585] on span "Select" at bounding box center [901, 588] width 39 height 16
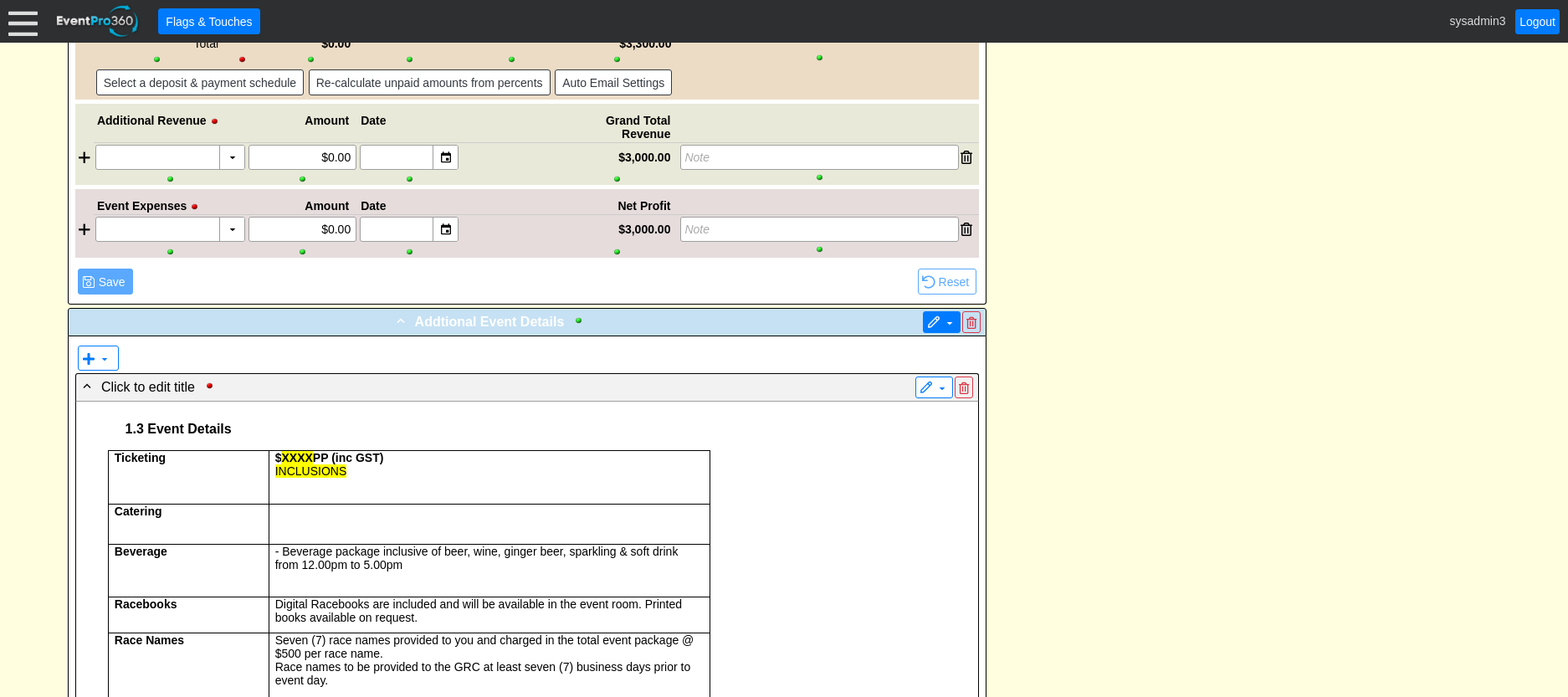
click at [929, 326] on span at bounding box center [934, 322] width 13 height 13
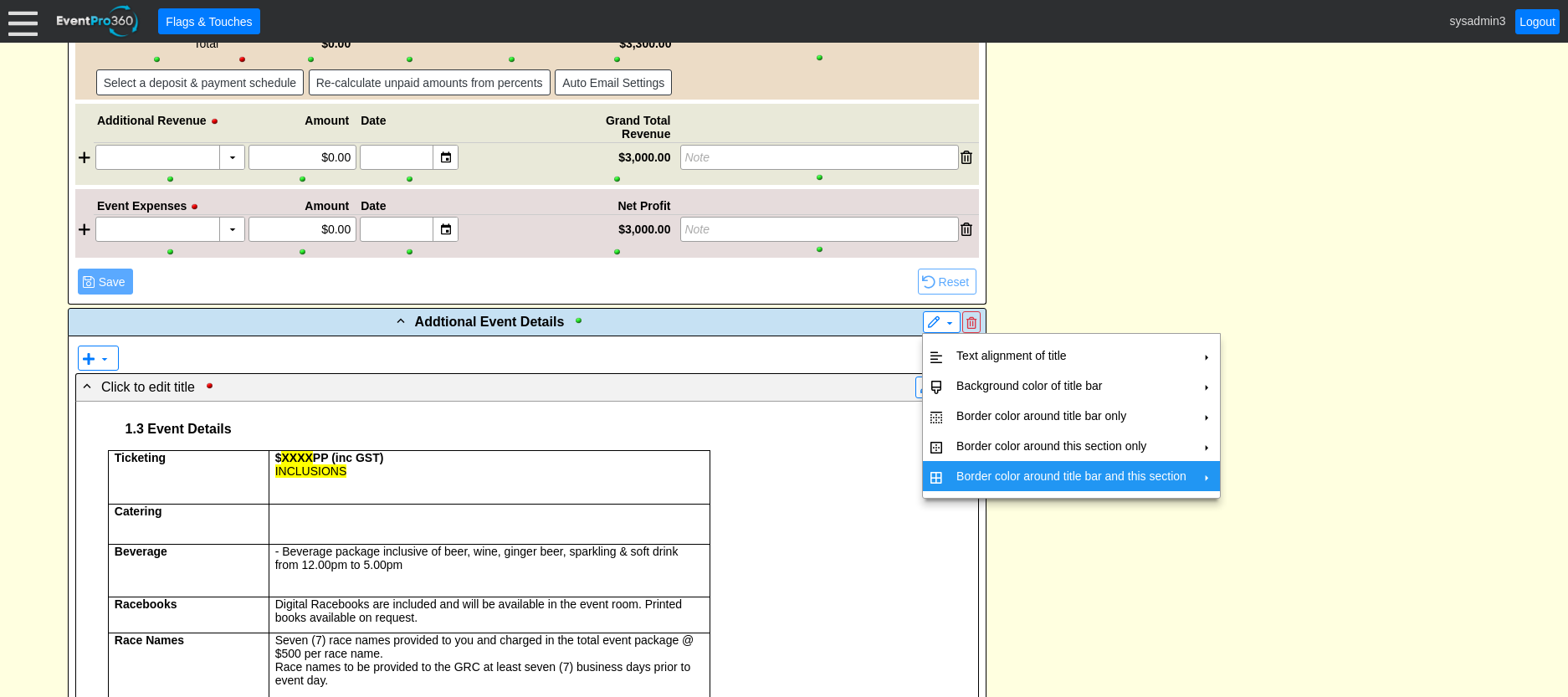
click at [966, 472] on td "Border color around title bar and this section" at bounding box center [1071, 476] width 244 height 30
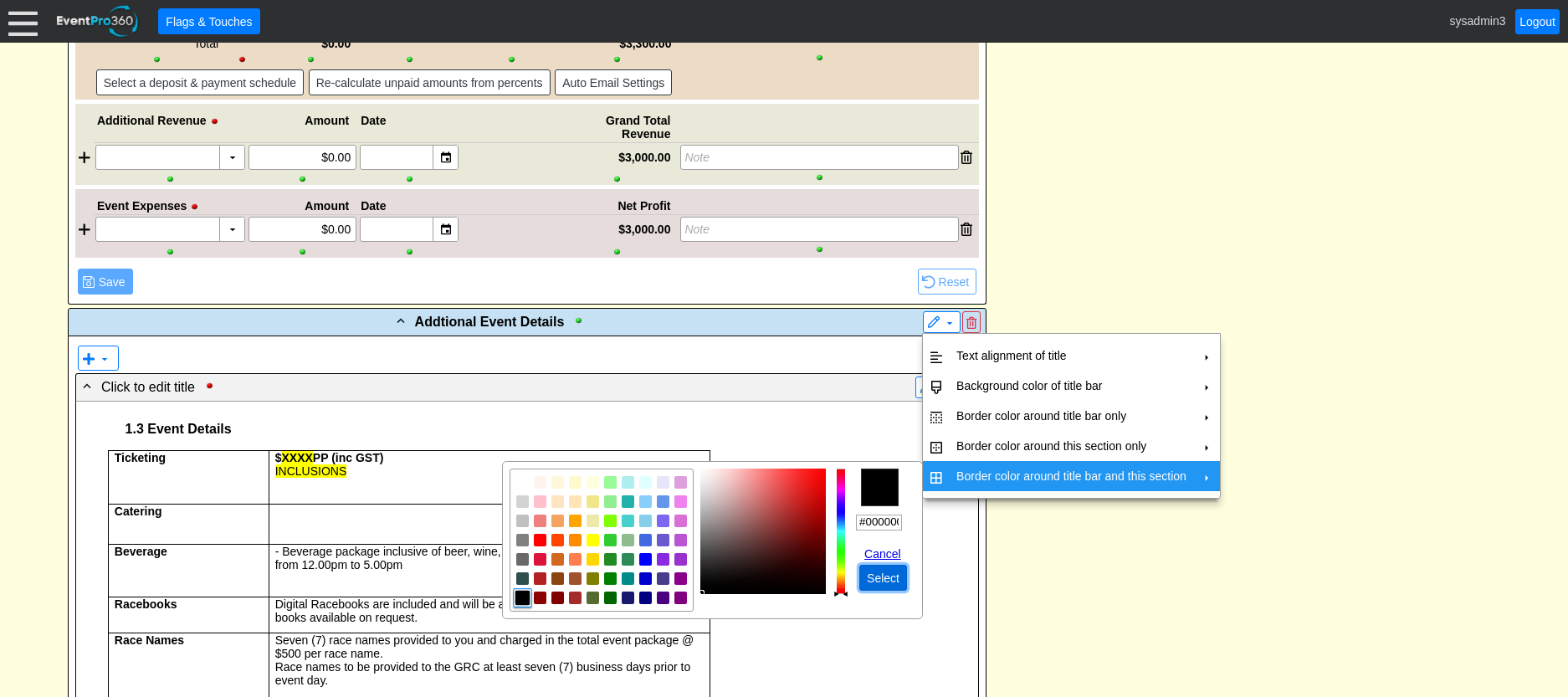
click at [885, 577] on span "Select" at bounding box center [882, 577] width 39 height 16
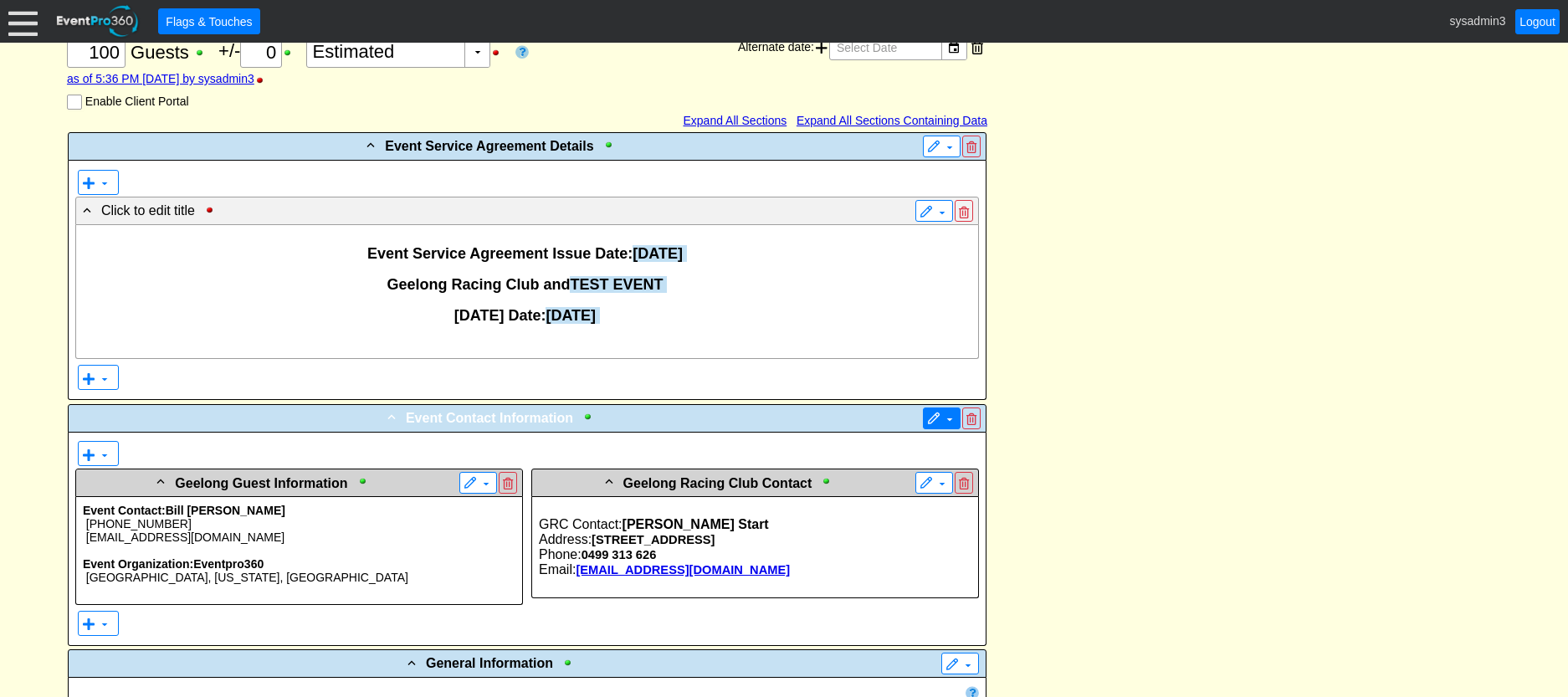
click at [932, 413] on span at bounding box center [934, 419] width 13 height 13
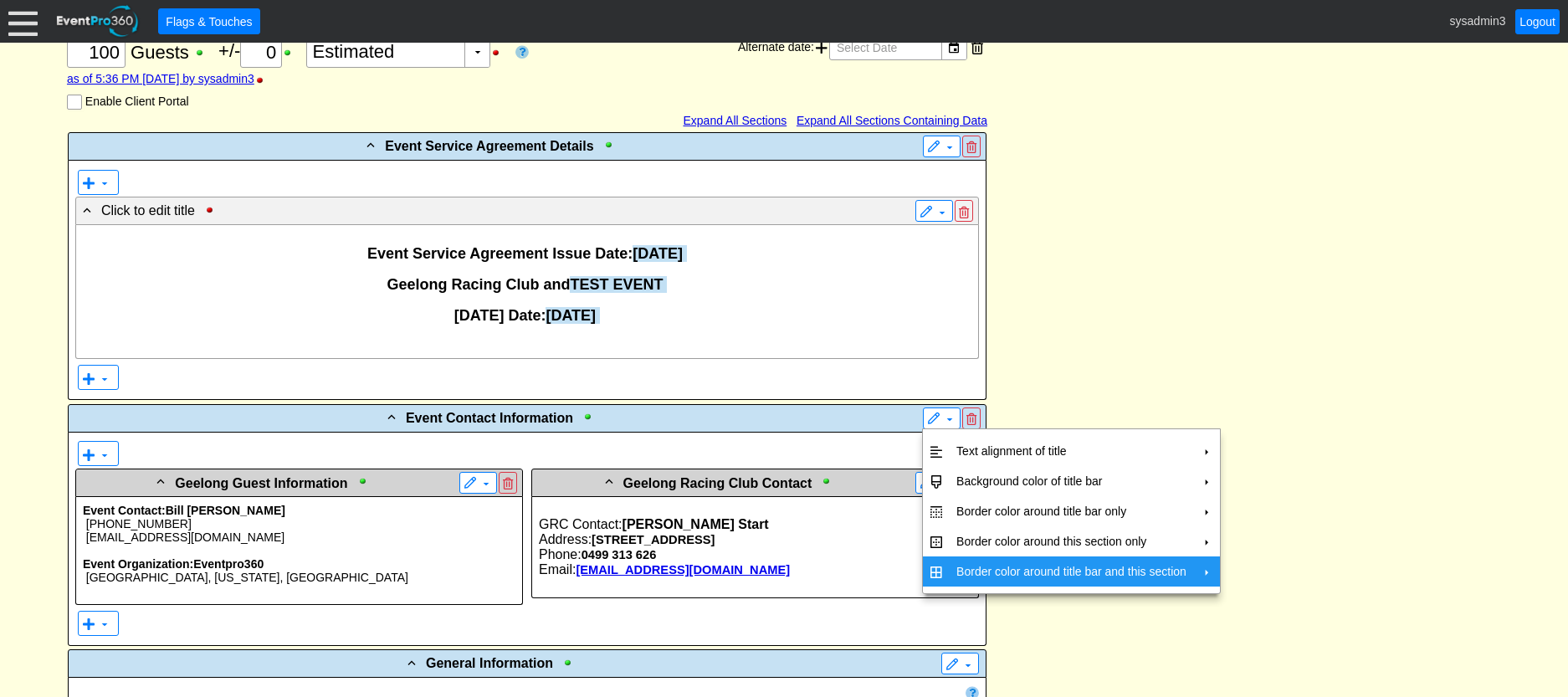
click at [968, 570] on td "Border color around title bar and this section" at bounding box center [1071, 571] width 244 height 30
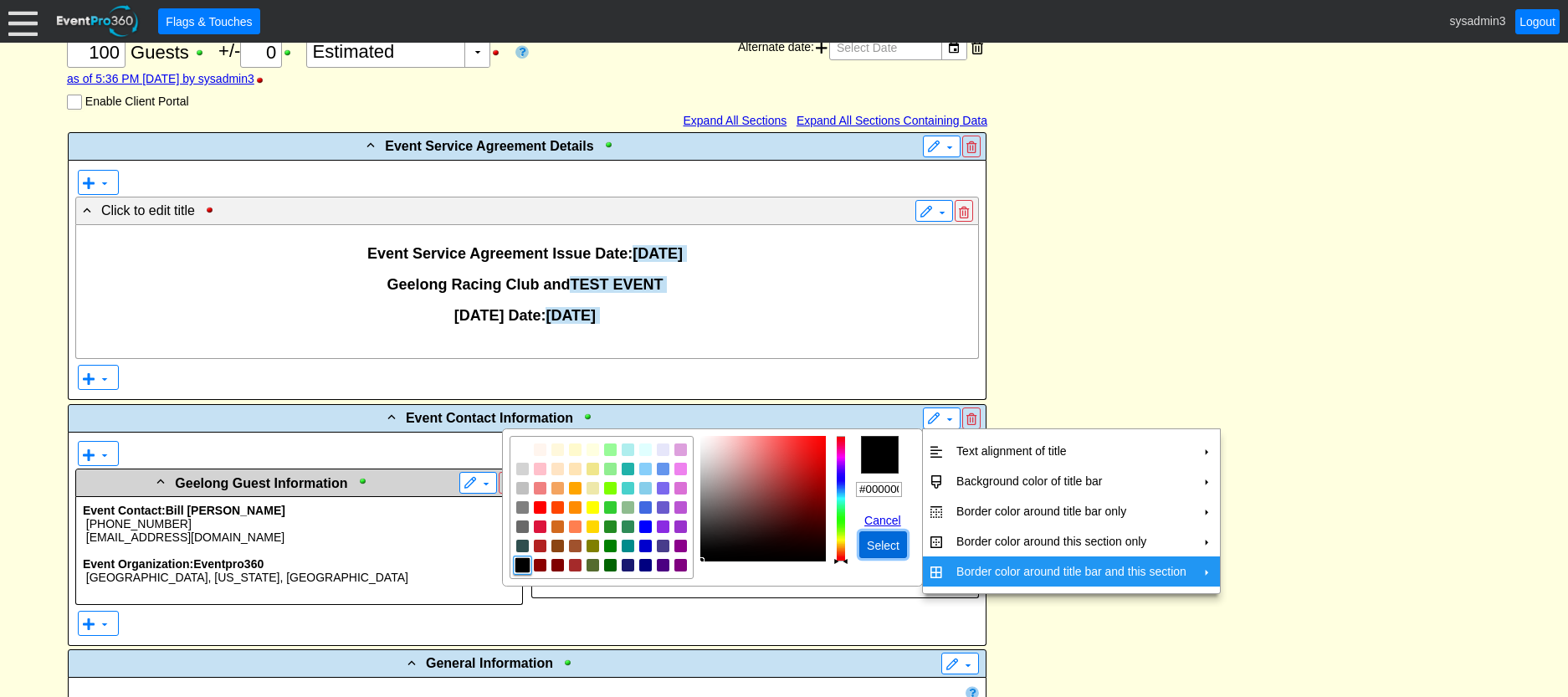
click at [874, 537] on span "Select" at bounding box center [882, 545] width 39 height 16
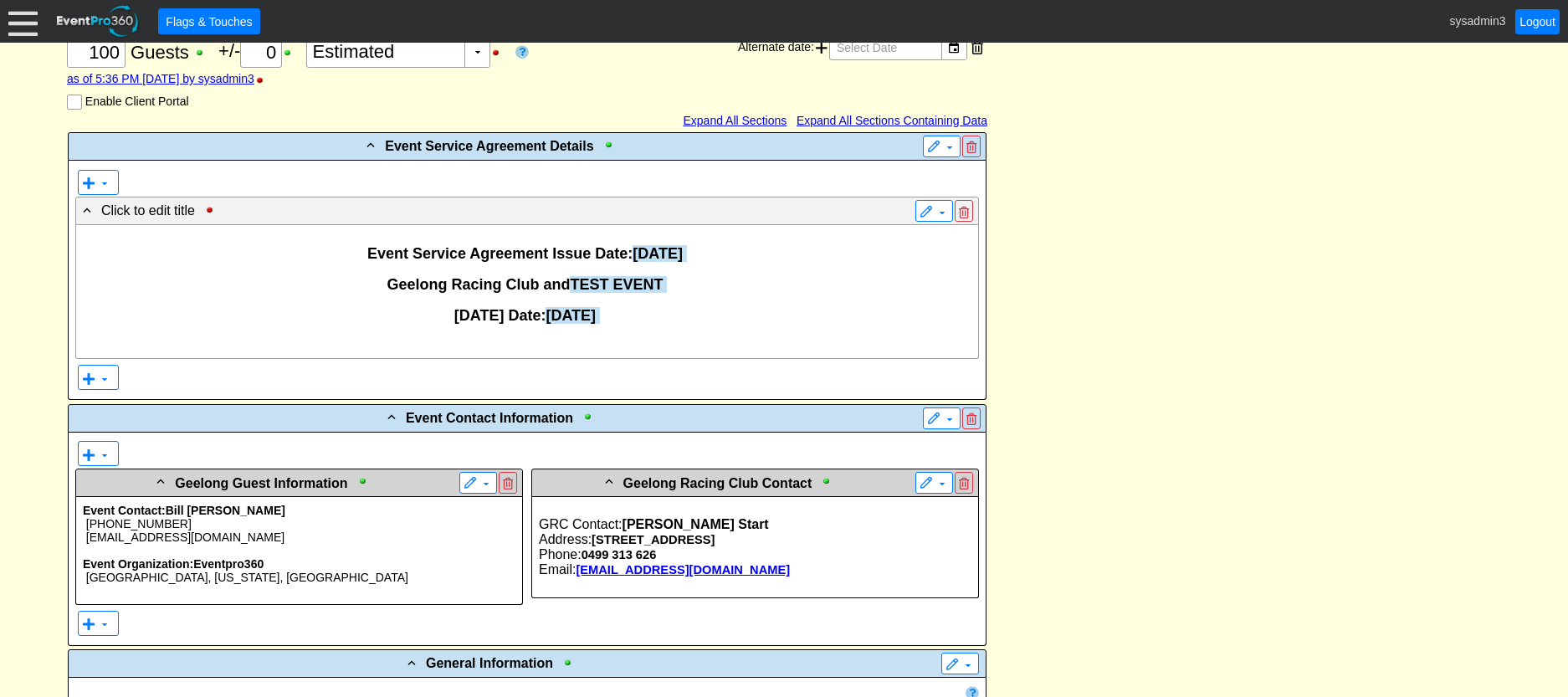
click at [934, 146] on span at bounding box center [934, 147] width 13 height 13
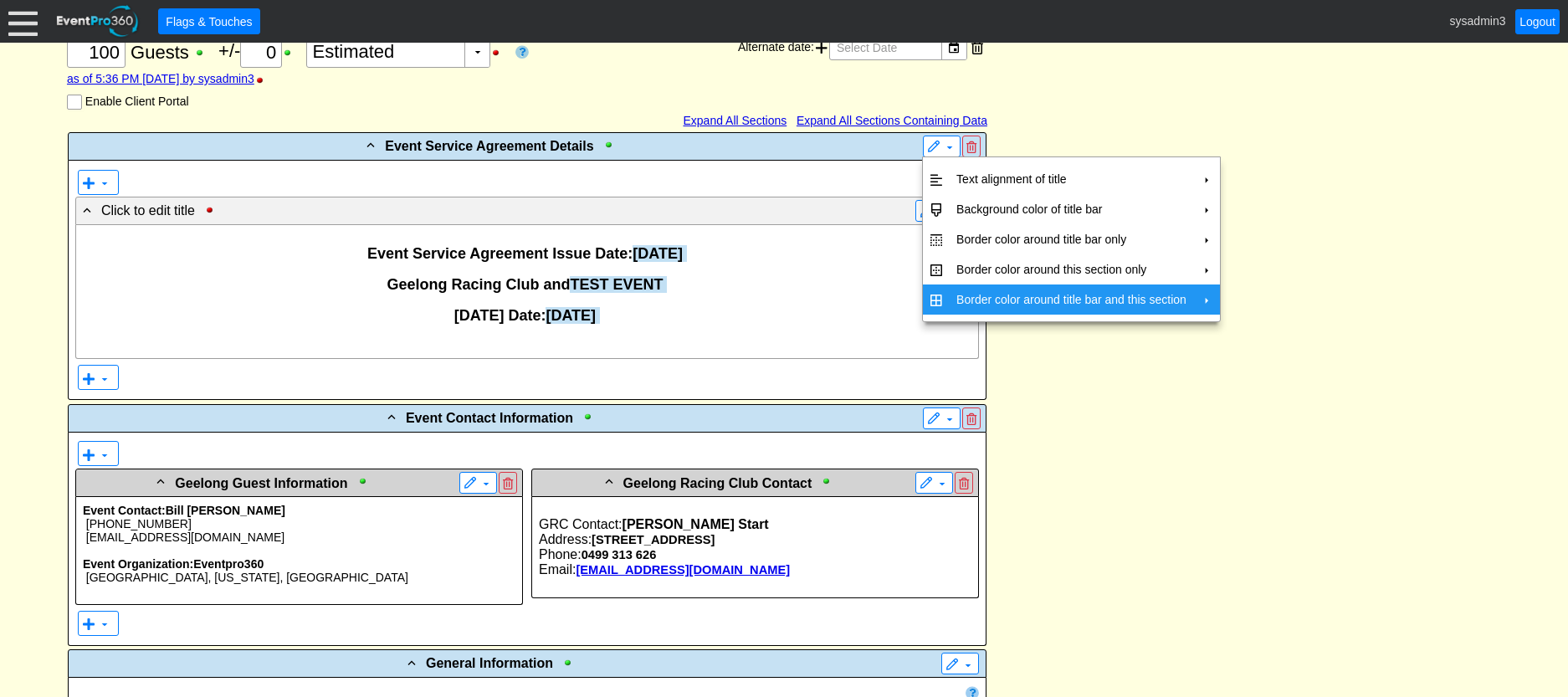
click at [985, 296] on td "Border color around title bar and this section" at bounding box center [1071, 299] width 244 height 30
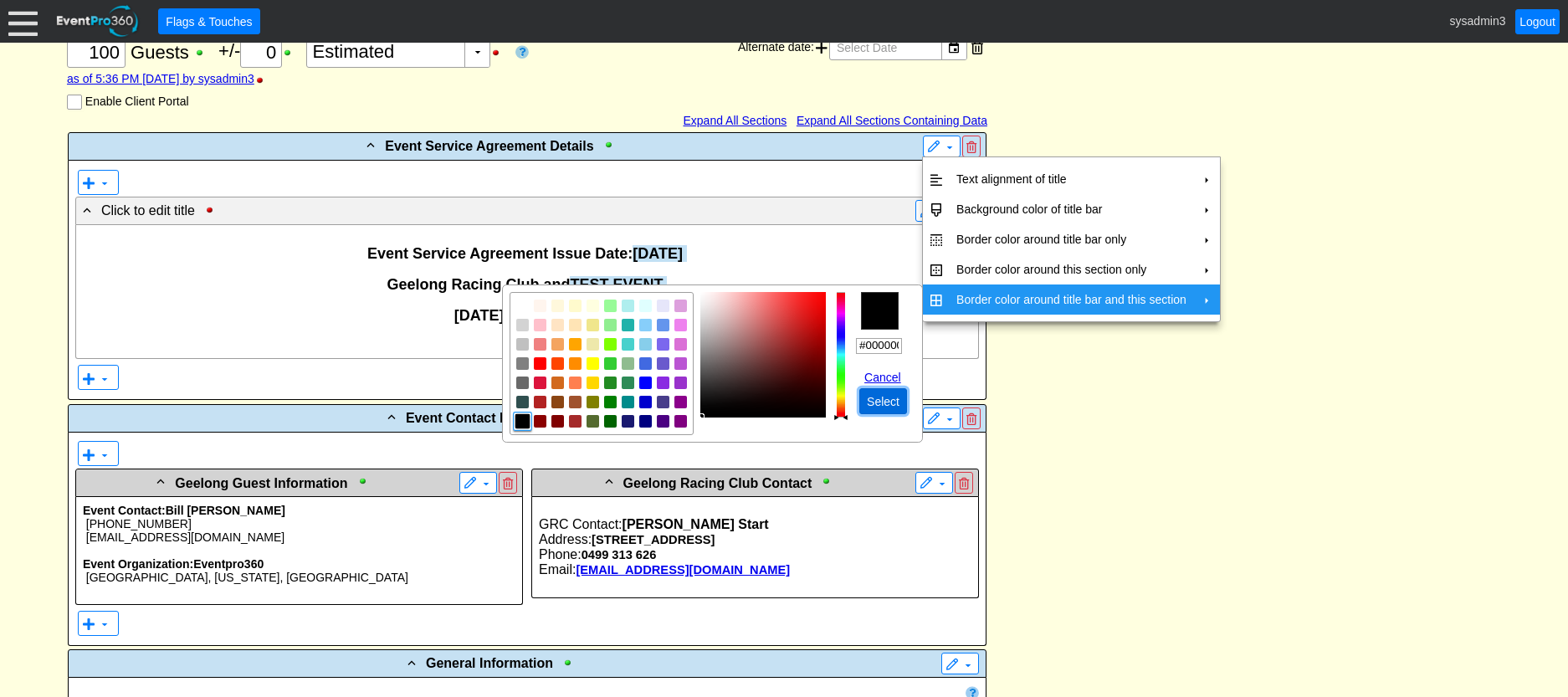
click at [879, 405] on span "Select" at bounding box center [882, 401] width 39 height 16
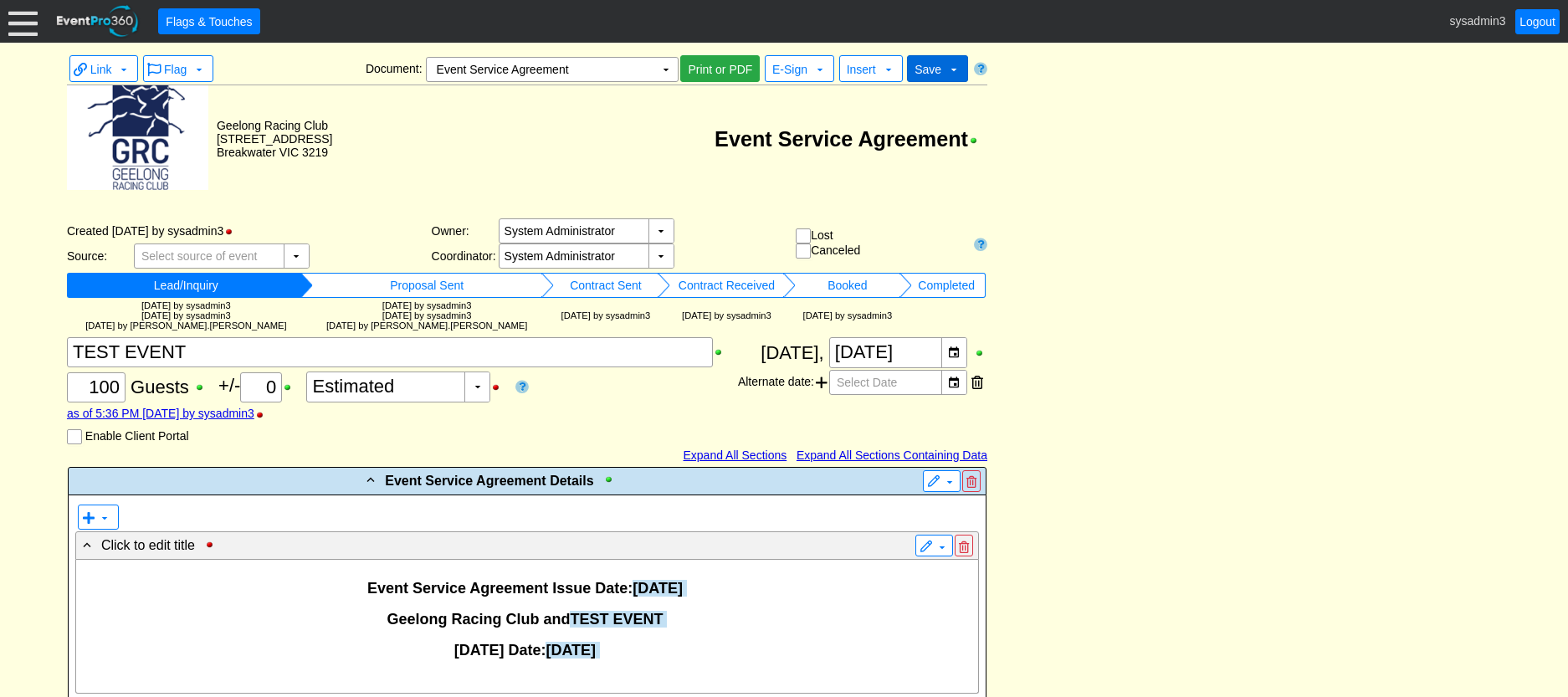
click at [932, 68] on span "Save" at bounding box center [927, 68] width 27 height 13
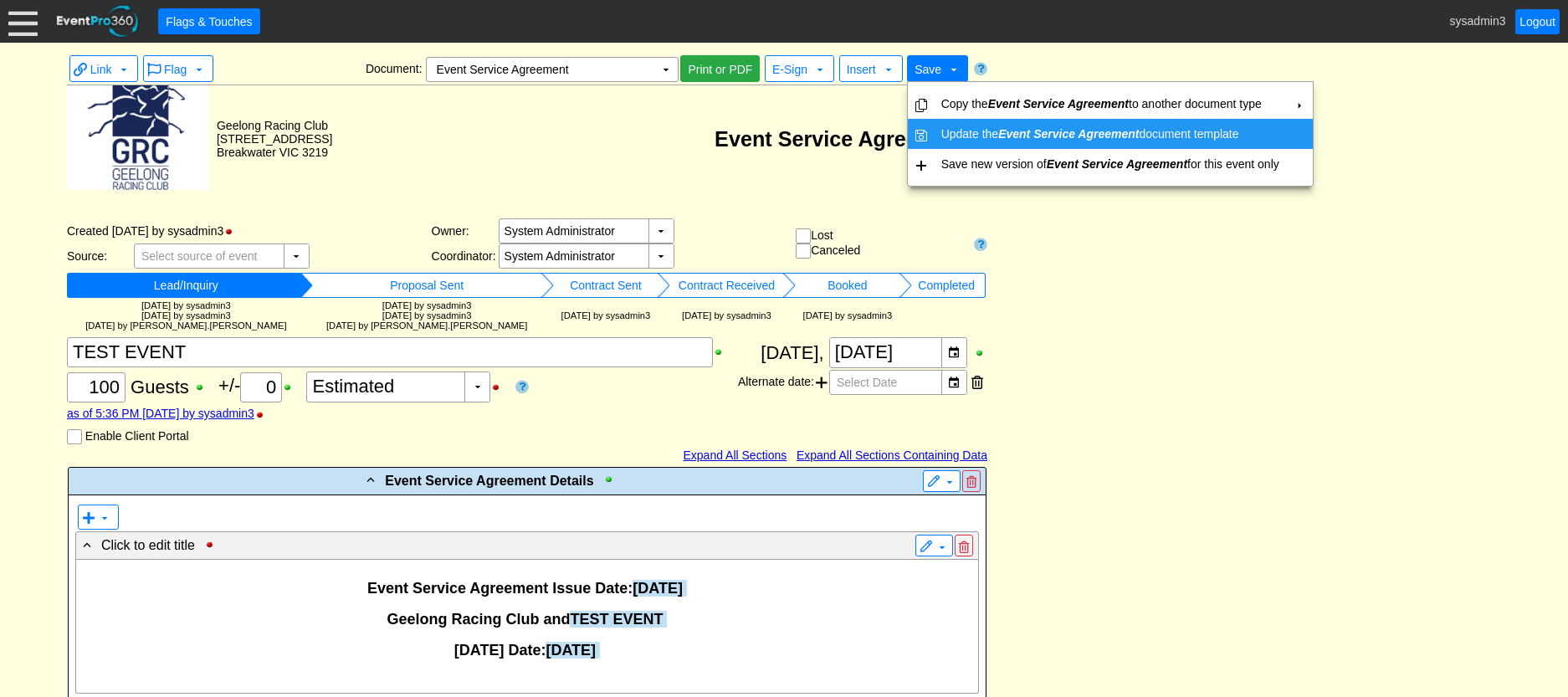
click at [952, 133] on td "Update the Event Service Agreement document template" at bounding box center [1109, 134] width 351 height 30
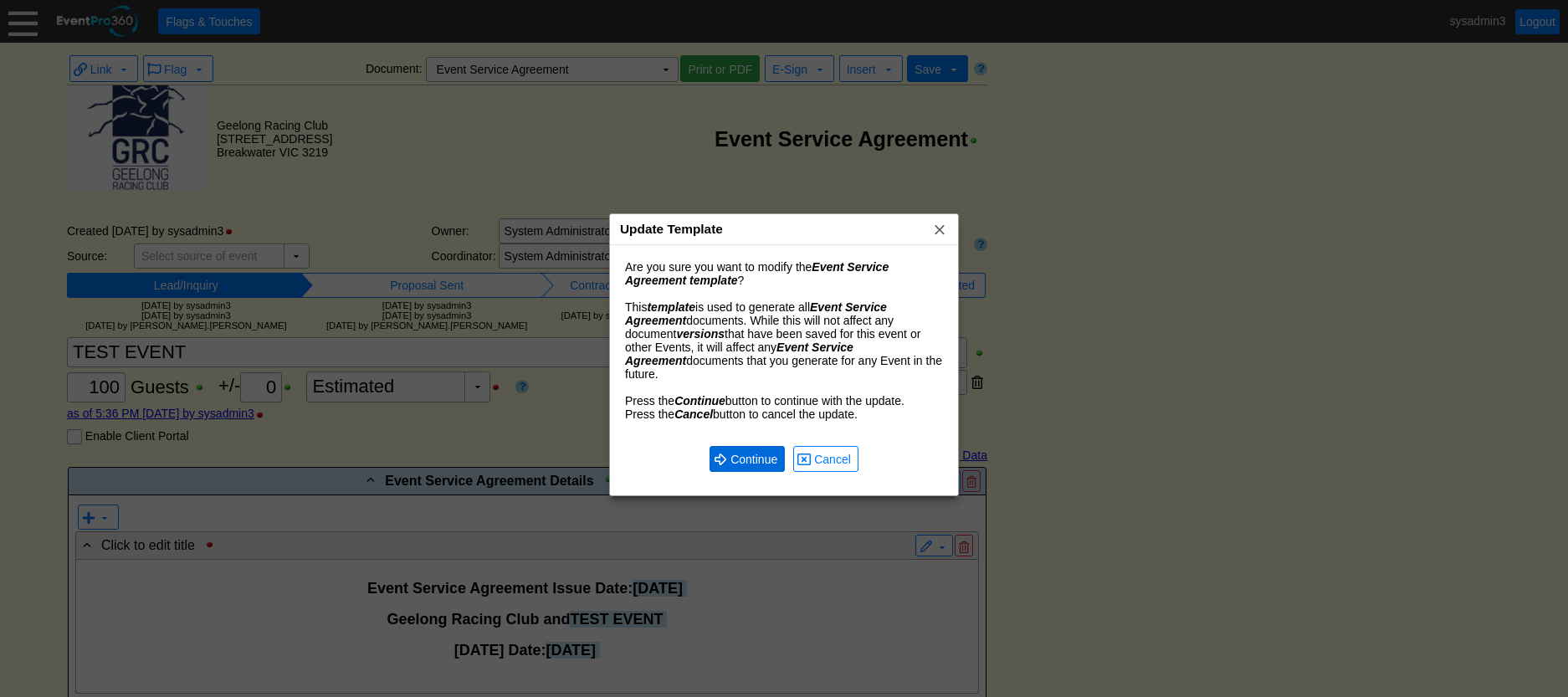
click at [754, 451] on span "Continue" at bounding box center [754, 459] width 54 height 16
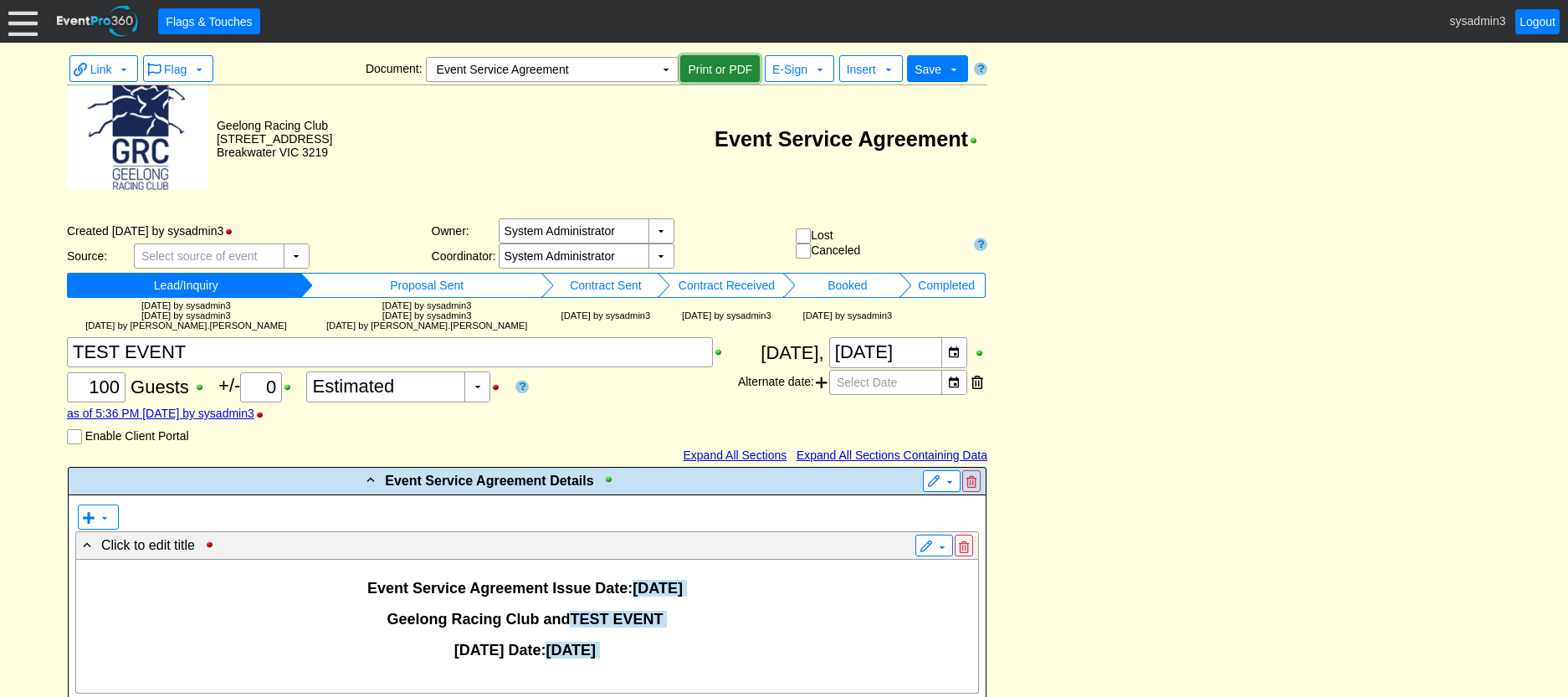
click at [728, 67] on span "Print or PDF" at bounding box center [720, 68] width 71 height 16
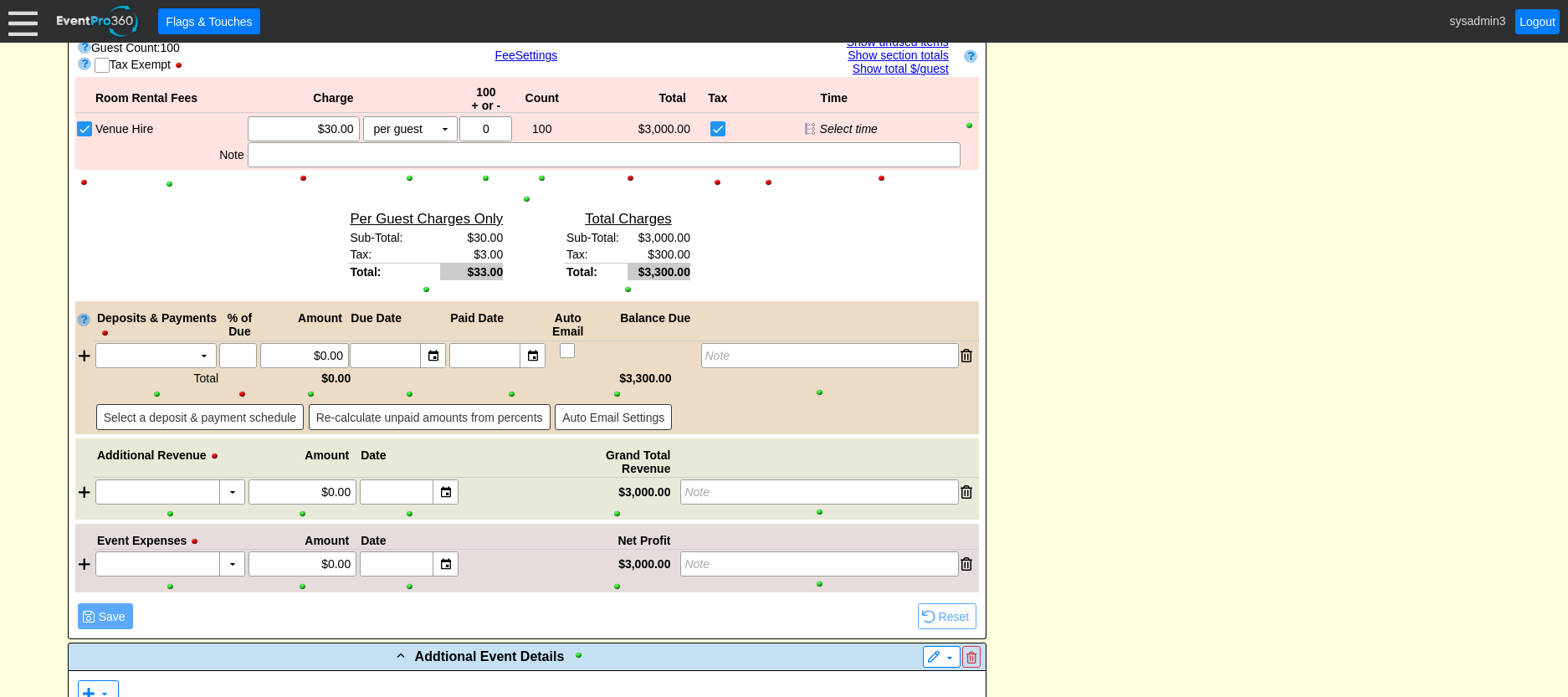
click at [789, 231] on div at bounding box center [838, 253] width 280 height 96
click at [426, 290] on div at bounding box center [426, 290] width 153 height 12
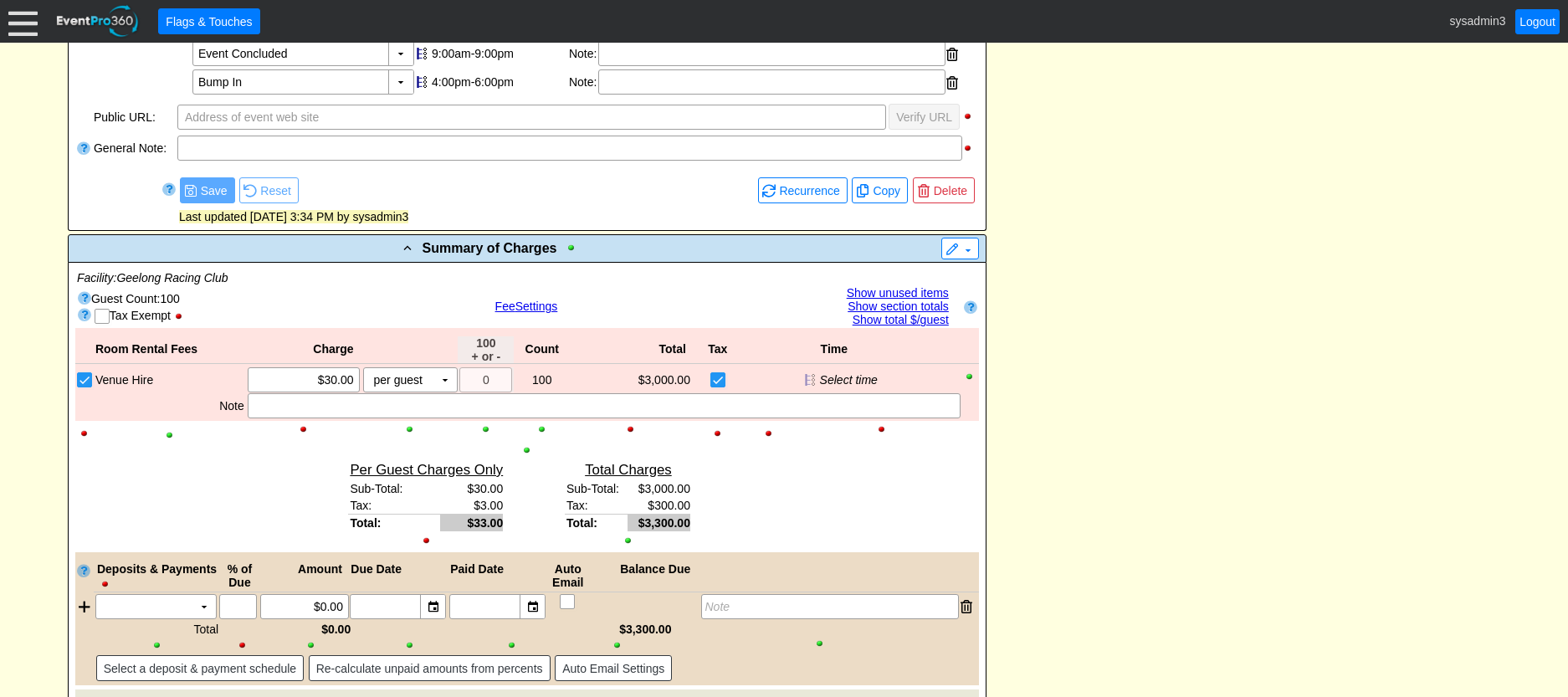
click at [487, 429] on div at bounding box center [485, 430] width 53 height 12
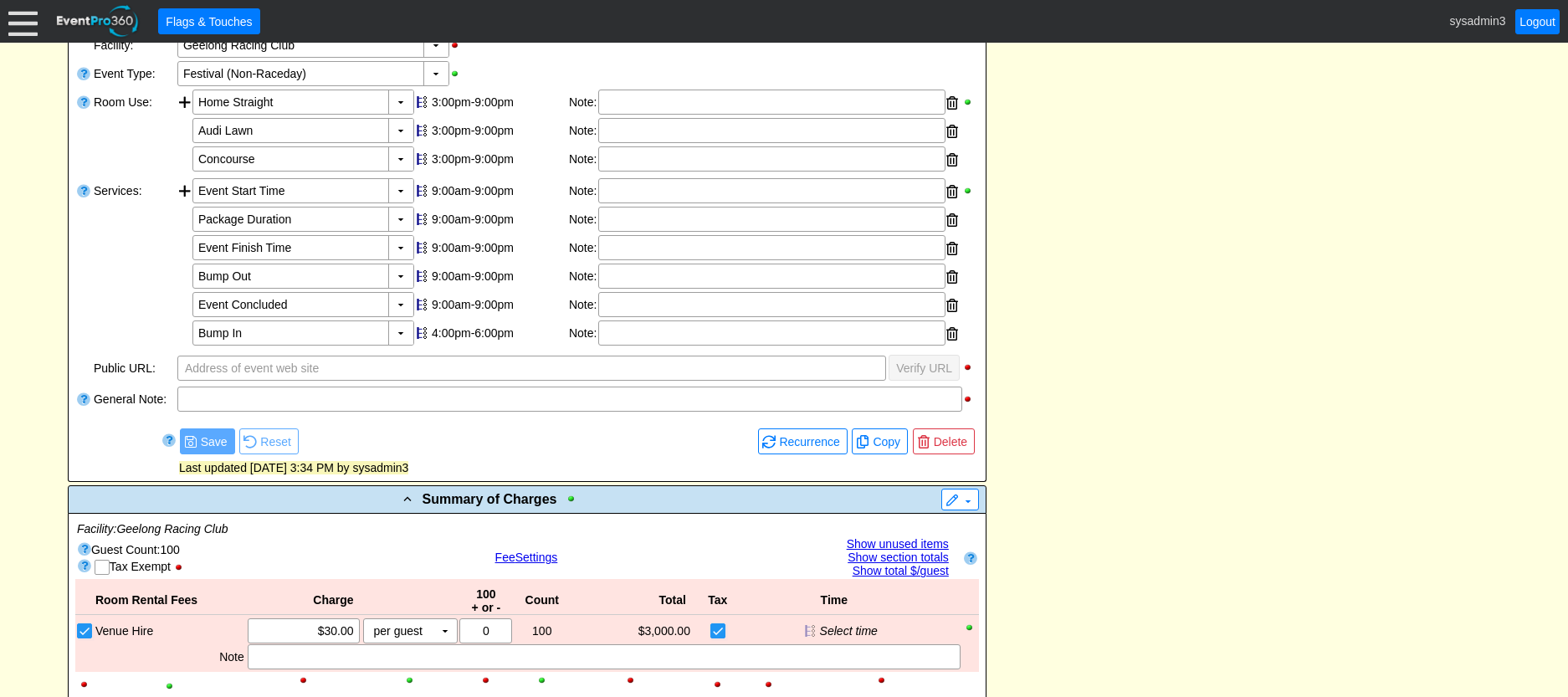
scroll to position [642, 0]
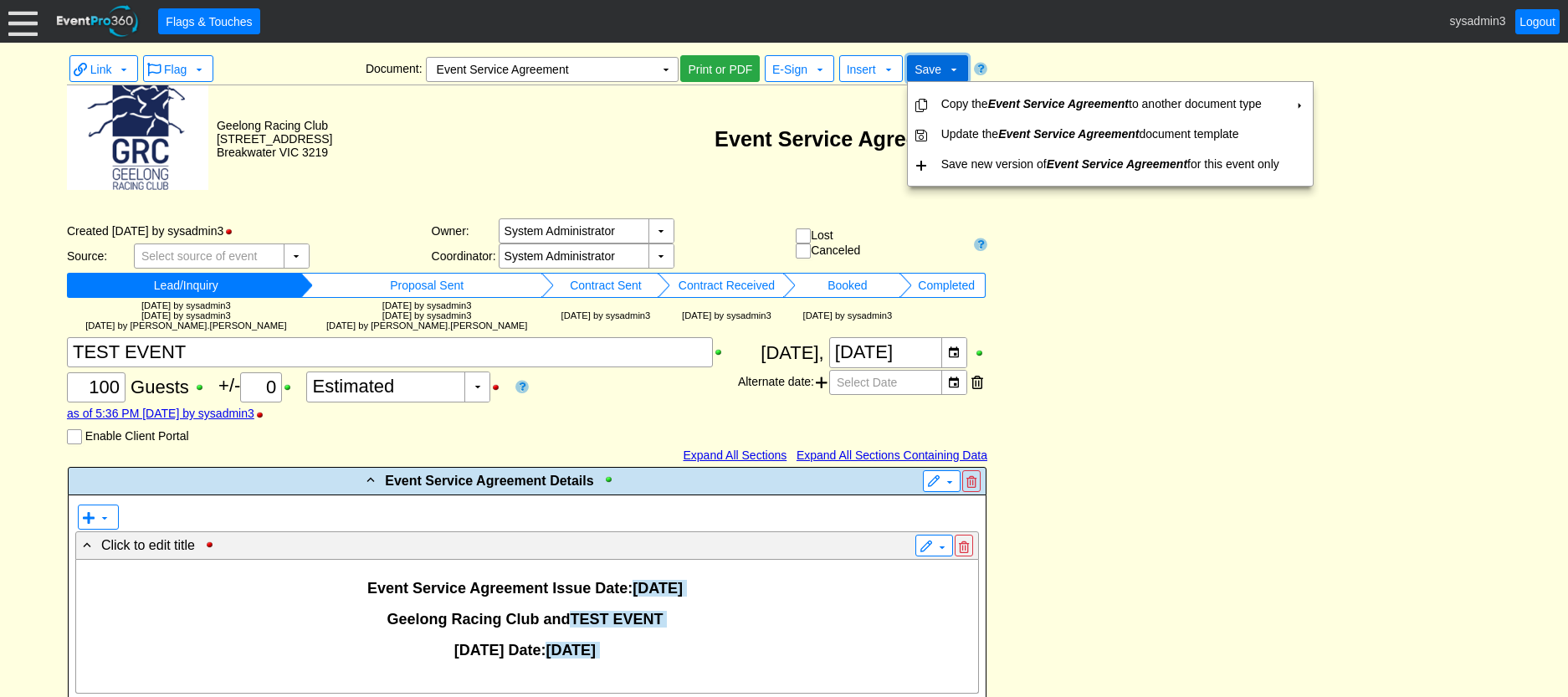
click at [947, 62] on span at bounding box center [953, 68] width 13 height 13
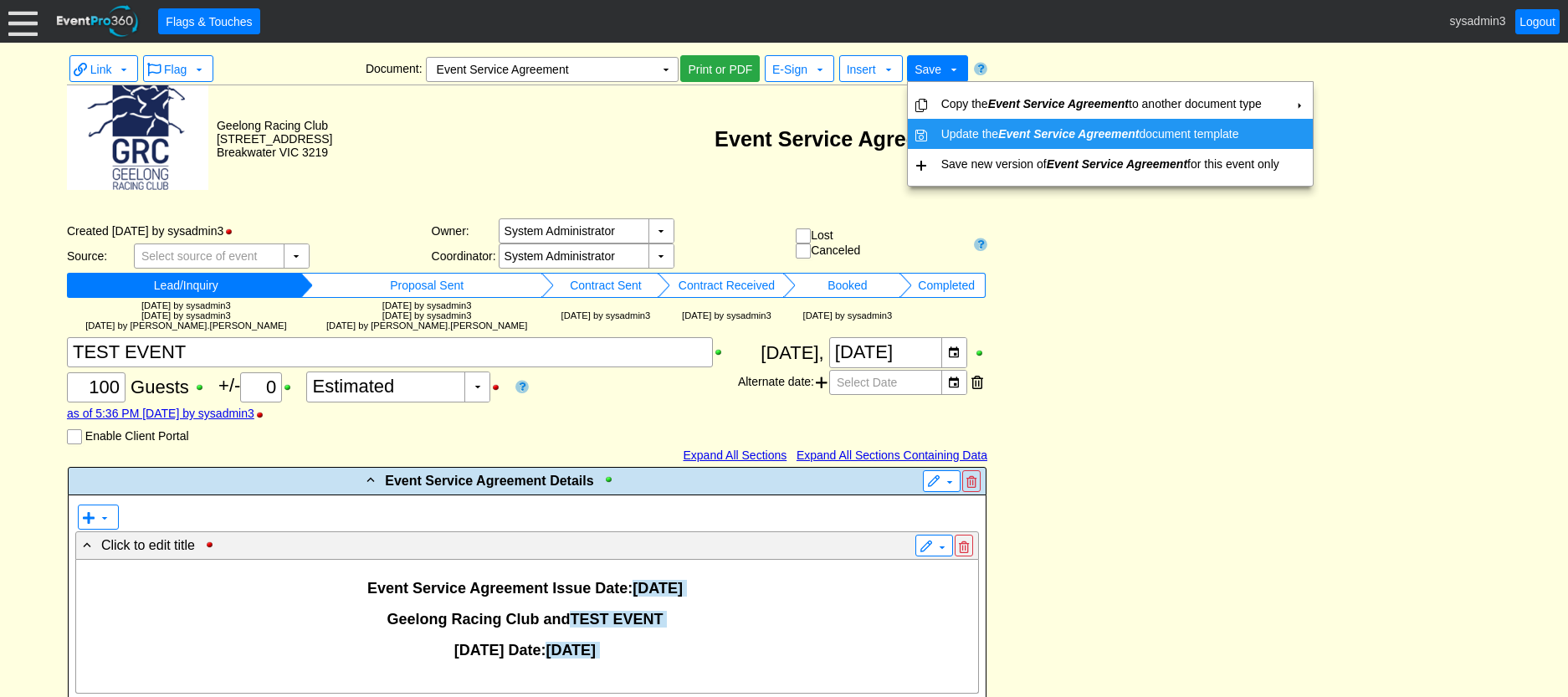
click at [956, 134] on td "Update the Event Service Agreement document template" at bounding box center [1109, 134] width 351 height 30
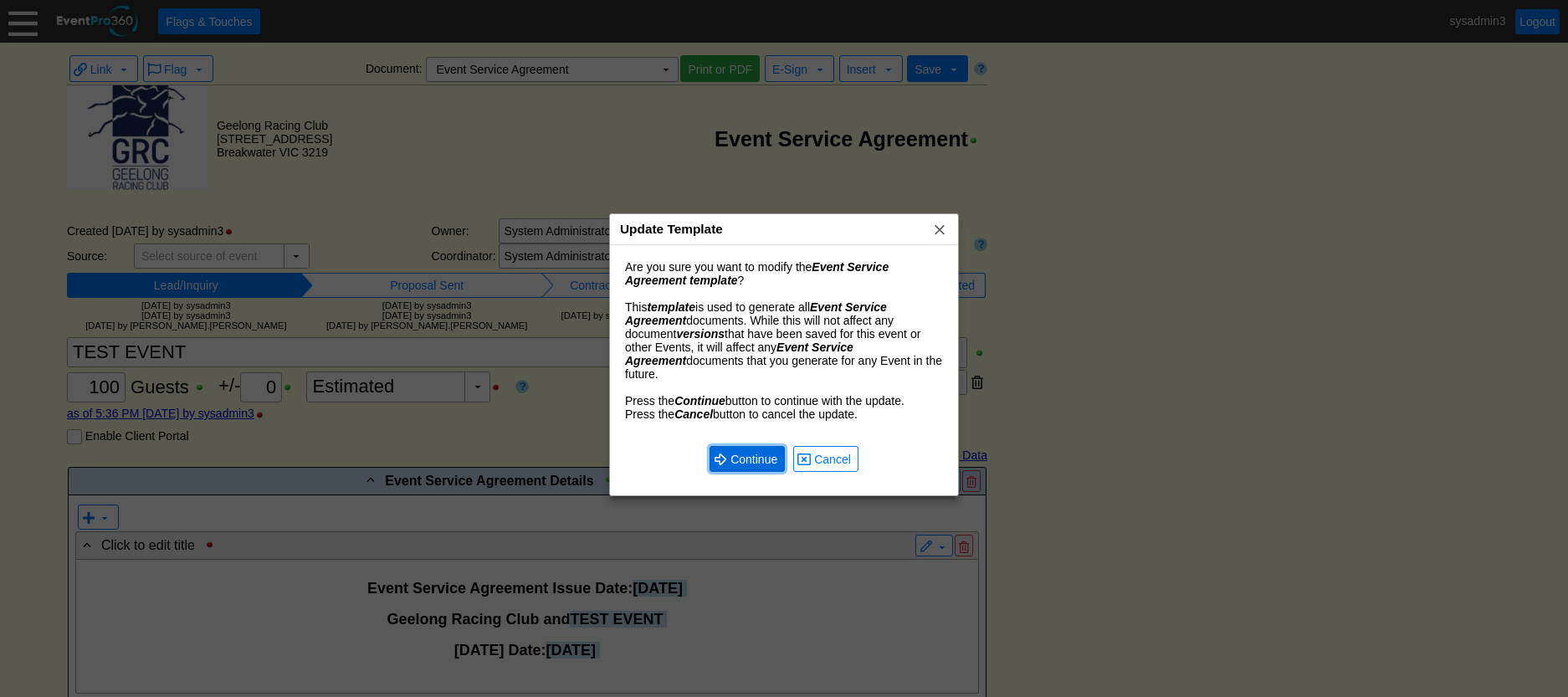
click at [748, 451] on span "Continue" at bounding box center [754, 459] width 54 height 16
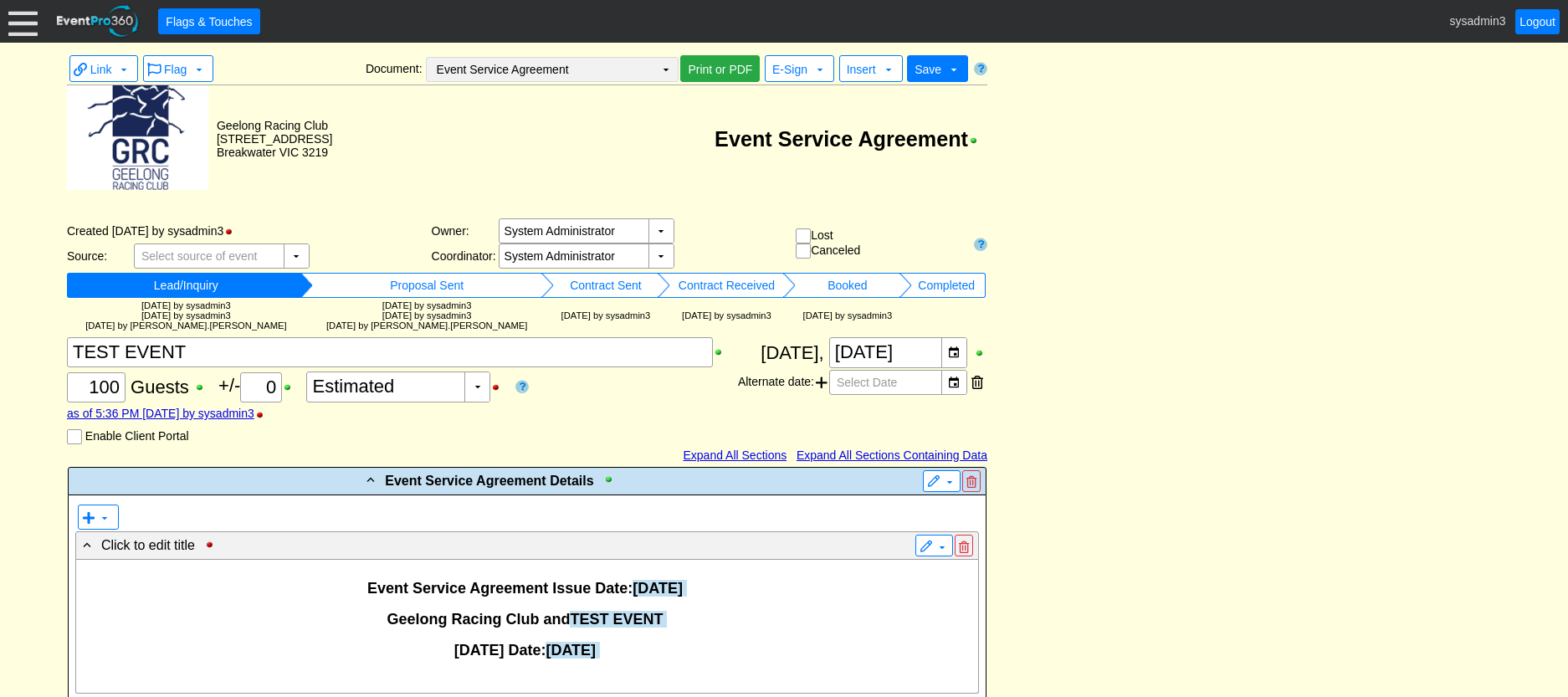
click at [665, 70] on td "▼" at bounding box center [666, 69] width 23 height 23
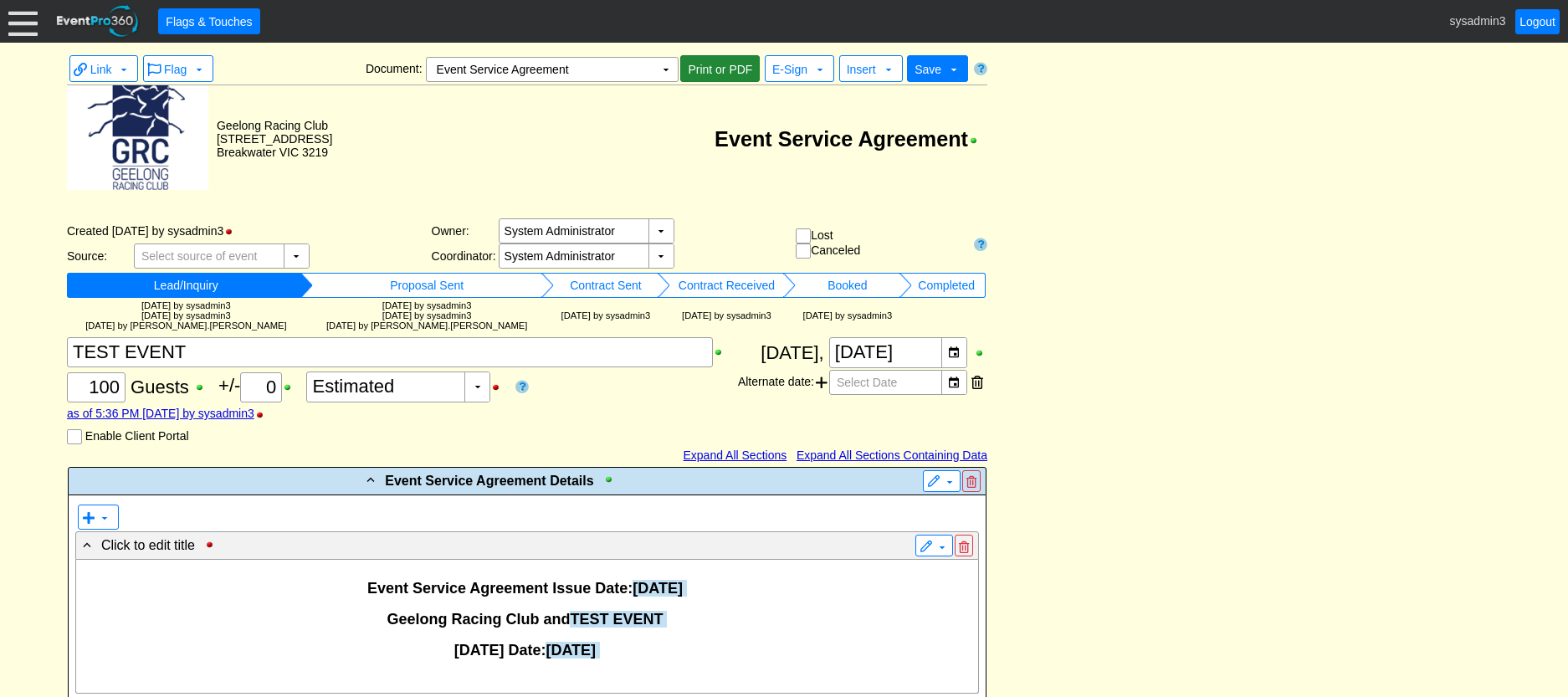
drag, startPoint x: 707, startPoint y: 70, endPoint x: 1278, endPoint y: 642, distance: 808.2
click at [706, 67] on span "Print or PDF" at bounding box center [720, 68] width 71 height 16
click at [713, 59] on span "● Print or PDF" at bounding box center [720, 68] width 80 height 26
click at [26, 27] on div at bounding box center [23, 22] width 29 height 29
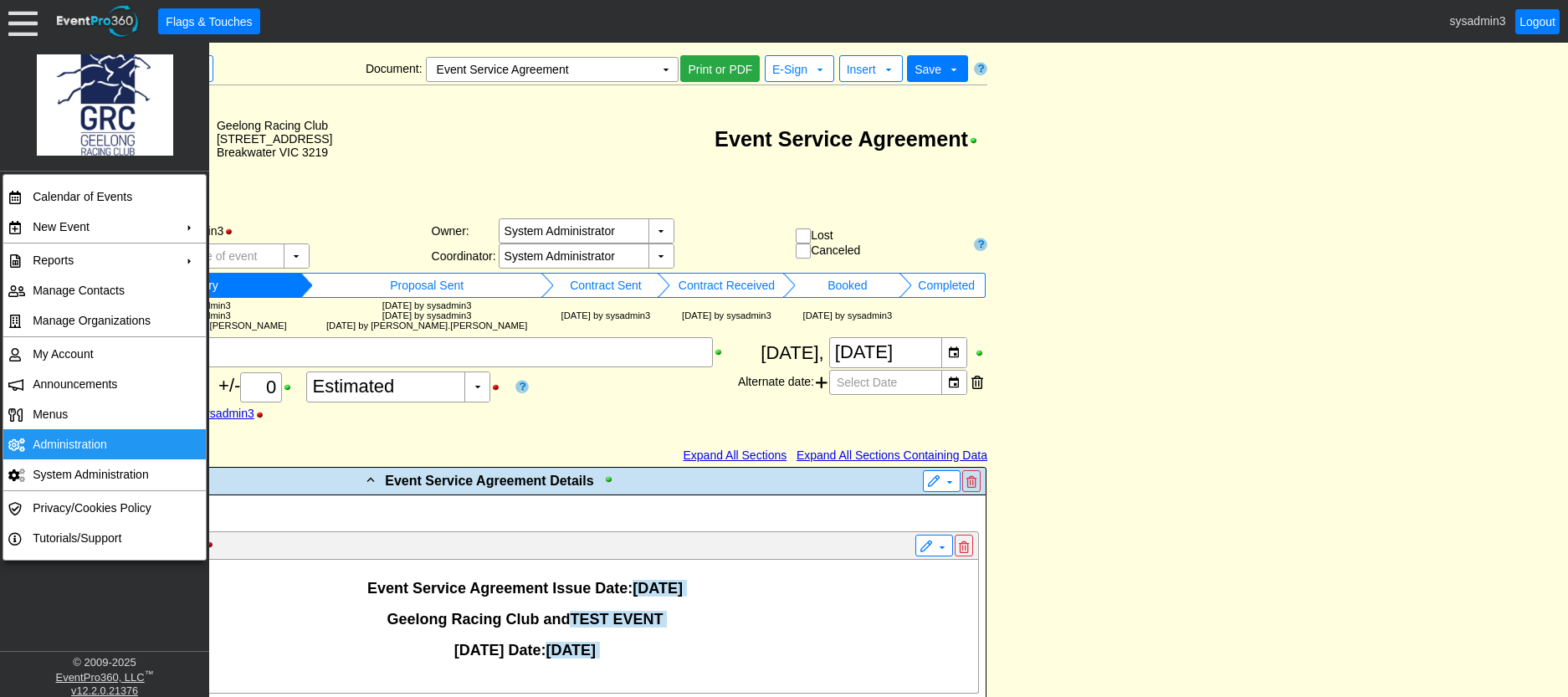
click at [77, 432] on td "Administration" at bounding box center [101, 444] width 150 height 30
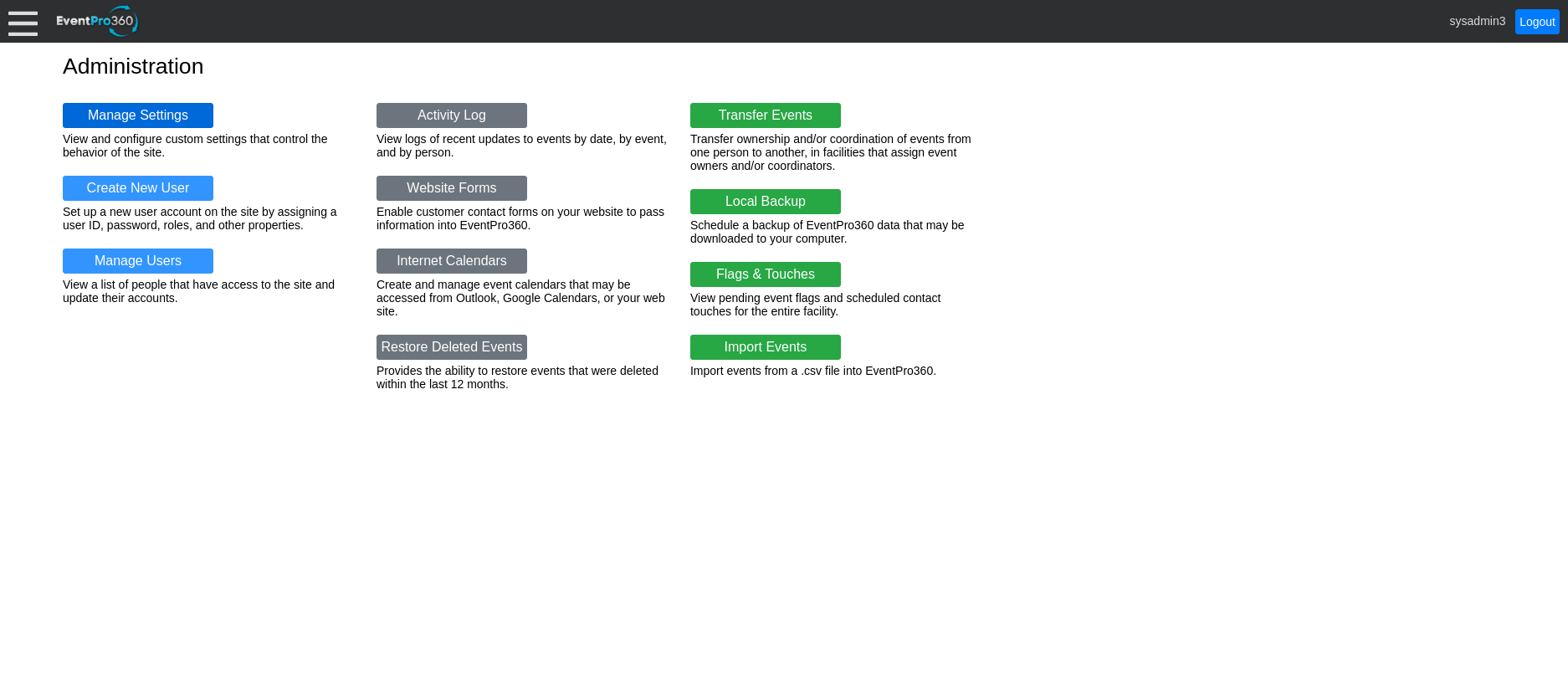
click at [149, 117] on link "Manage Settings" at bounding box center [138, 115] width 151 height 25
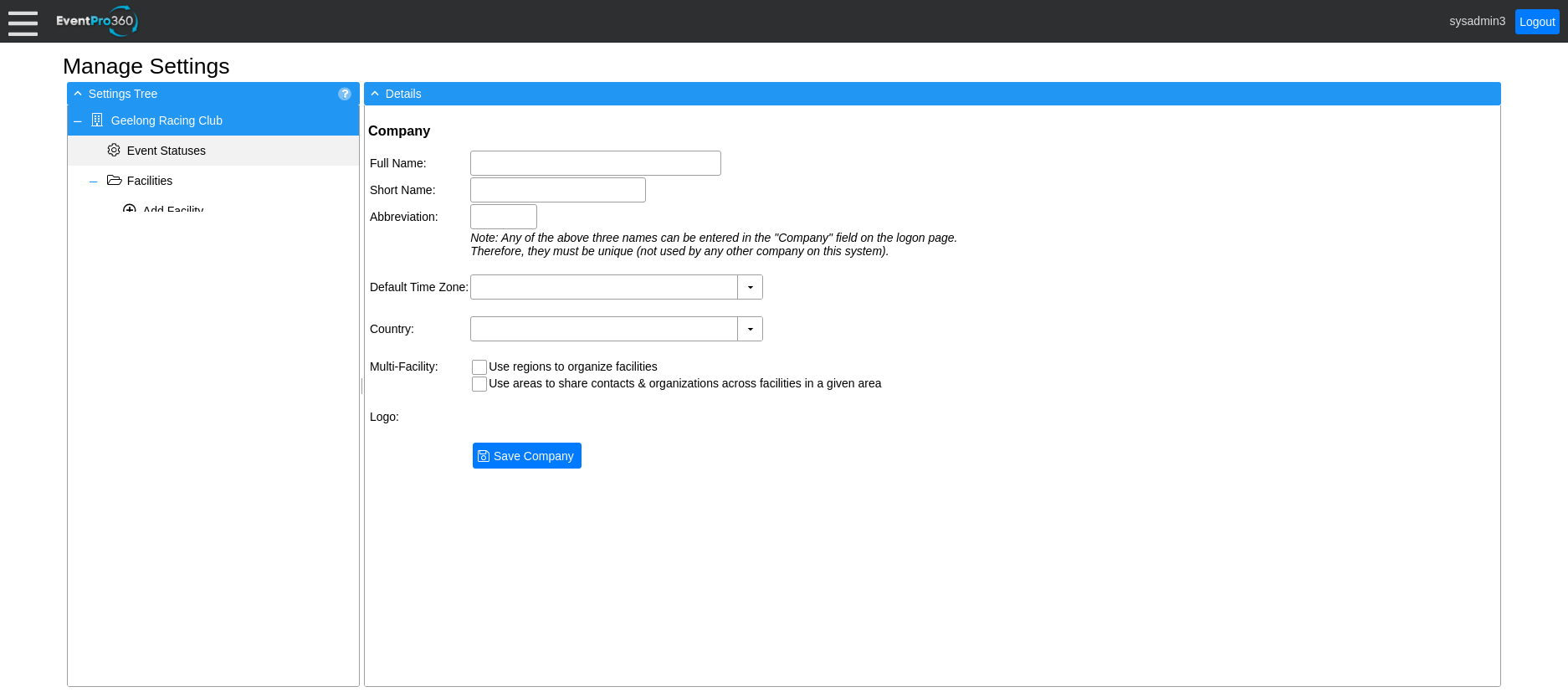
type input "Geelong Racing Club"
type input "GRC"
type input "(GMT+10:00) [GEOGRAPHIC_DATA], [GEOGRAPHIC_DATA], [GEOGRAPHIC_DATA]"
type input "Australia (English)"
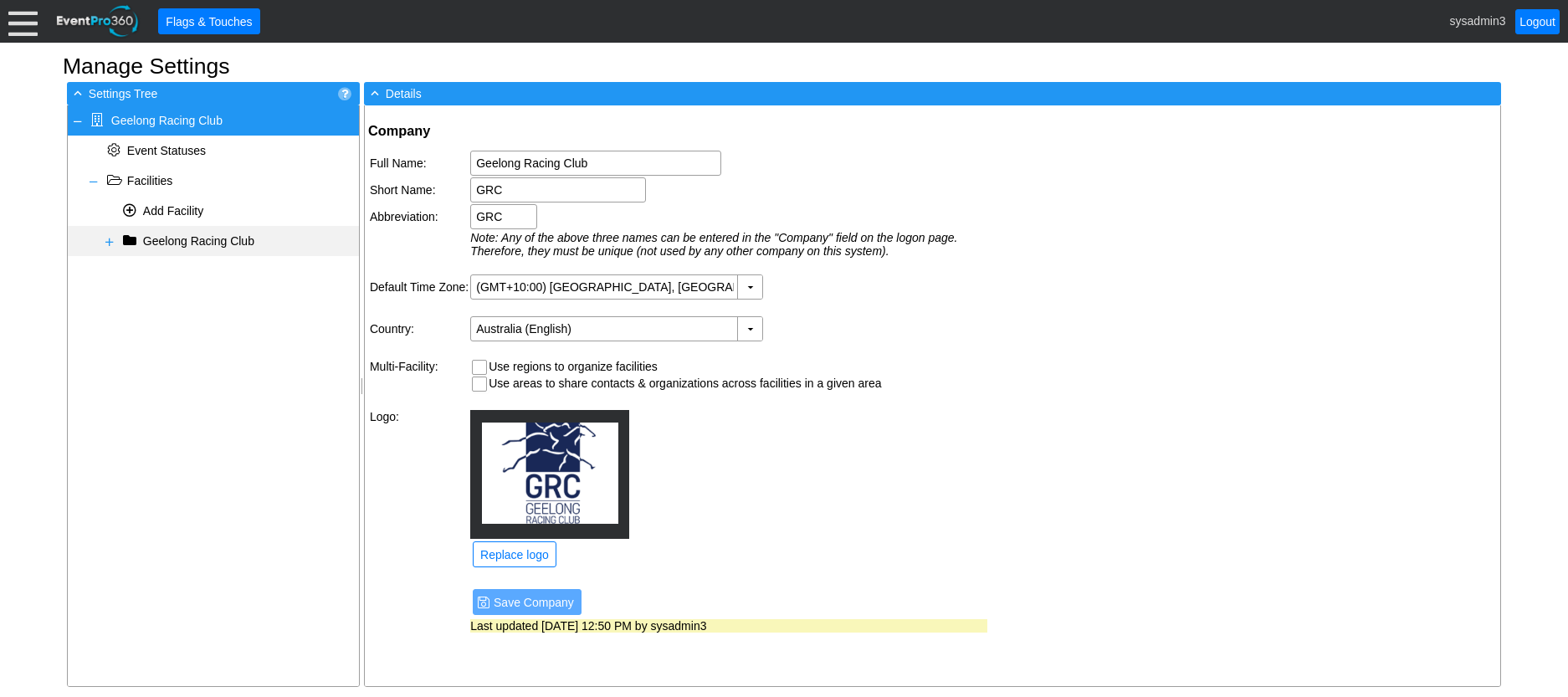
click at [109, 240] on span at bounding box center [109, 241] width 13 height 13
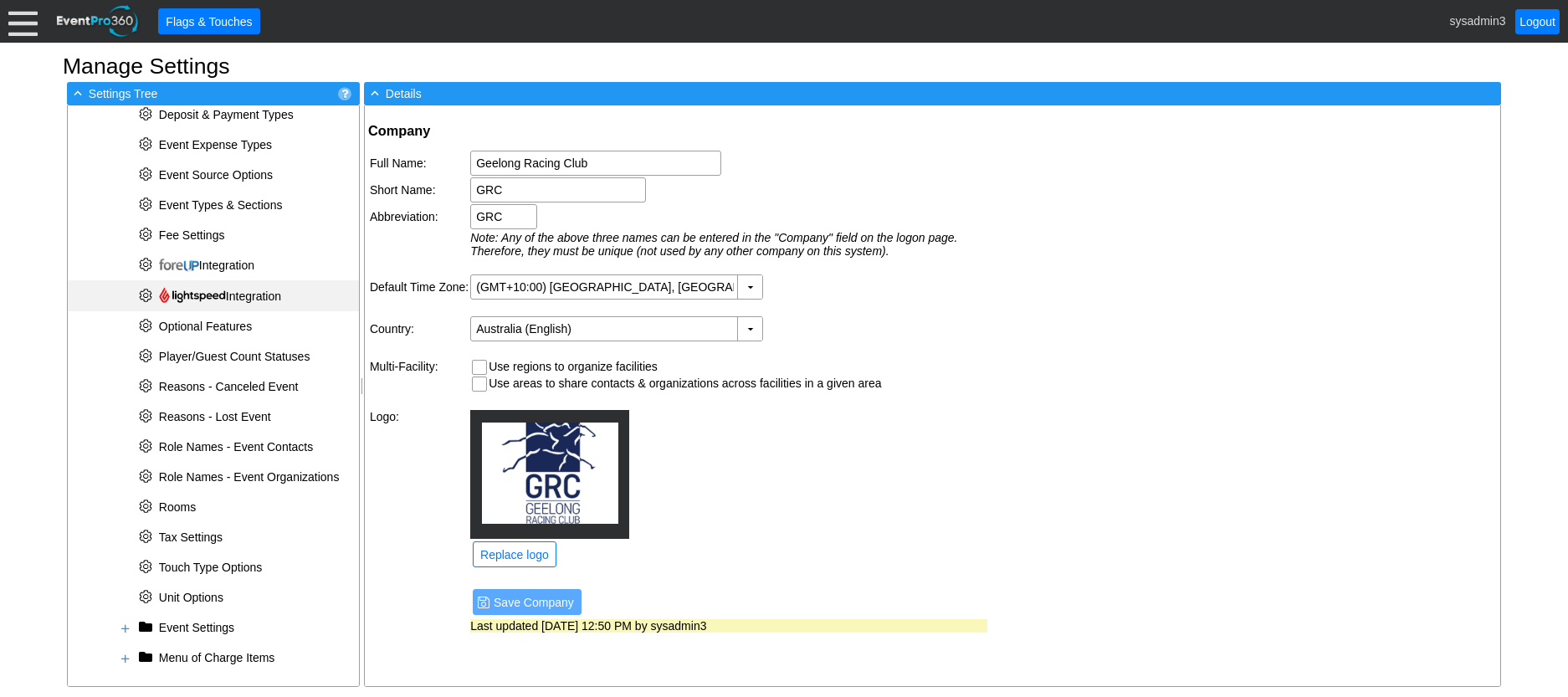
scroll to position [435, 0]
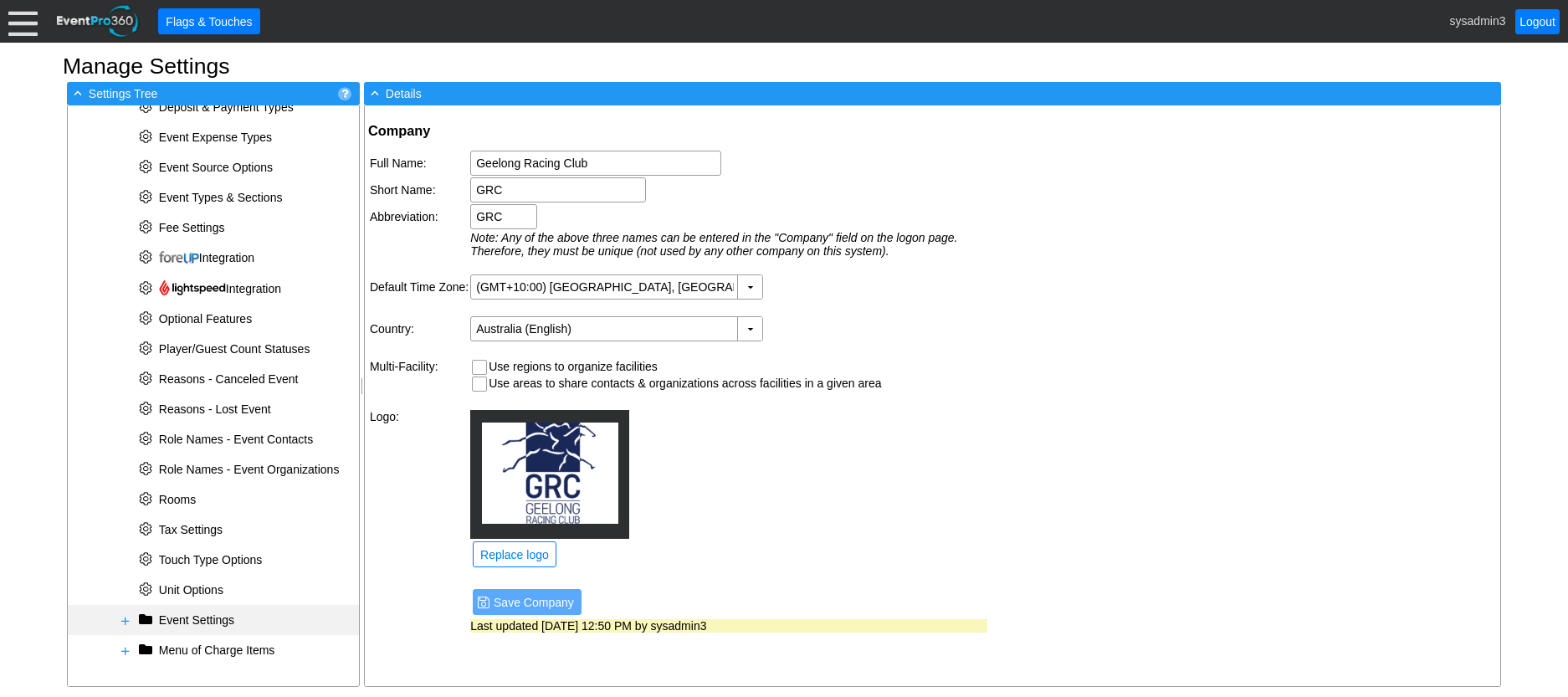
click at [124, 619] on span at bounding box center [125, 621] width 13 height 13
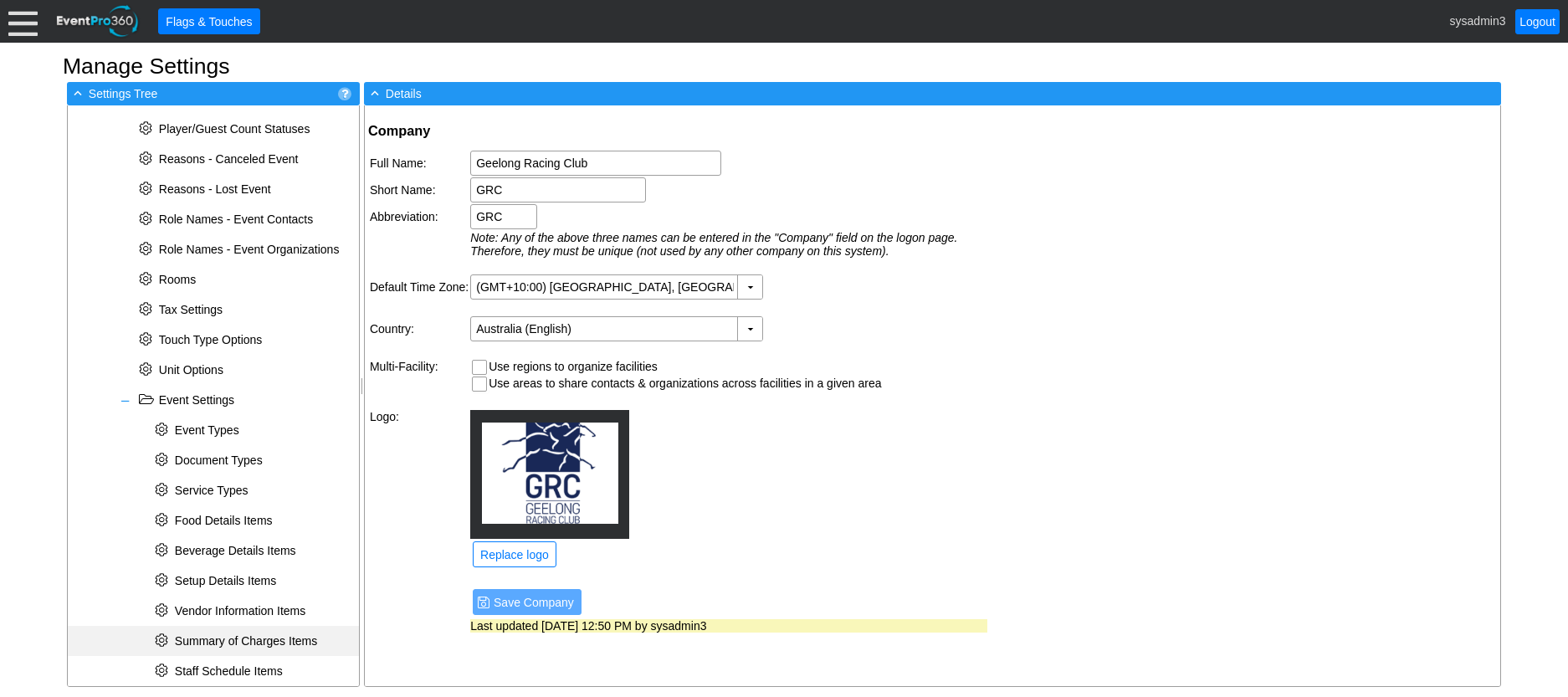
scroll to position [687, 0]
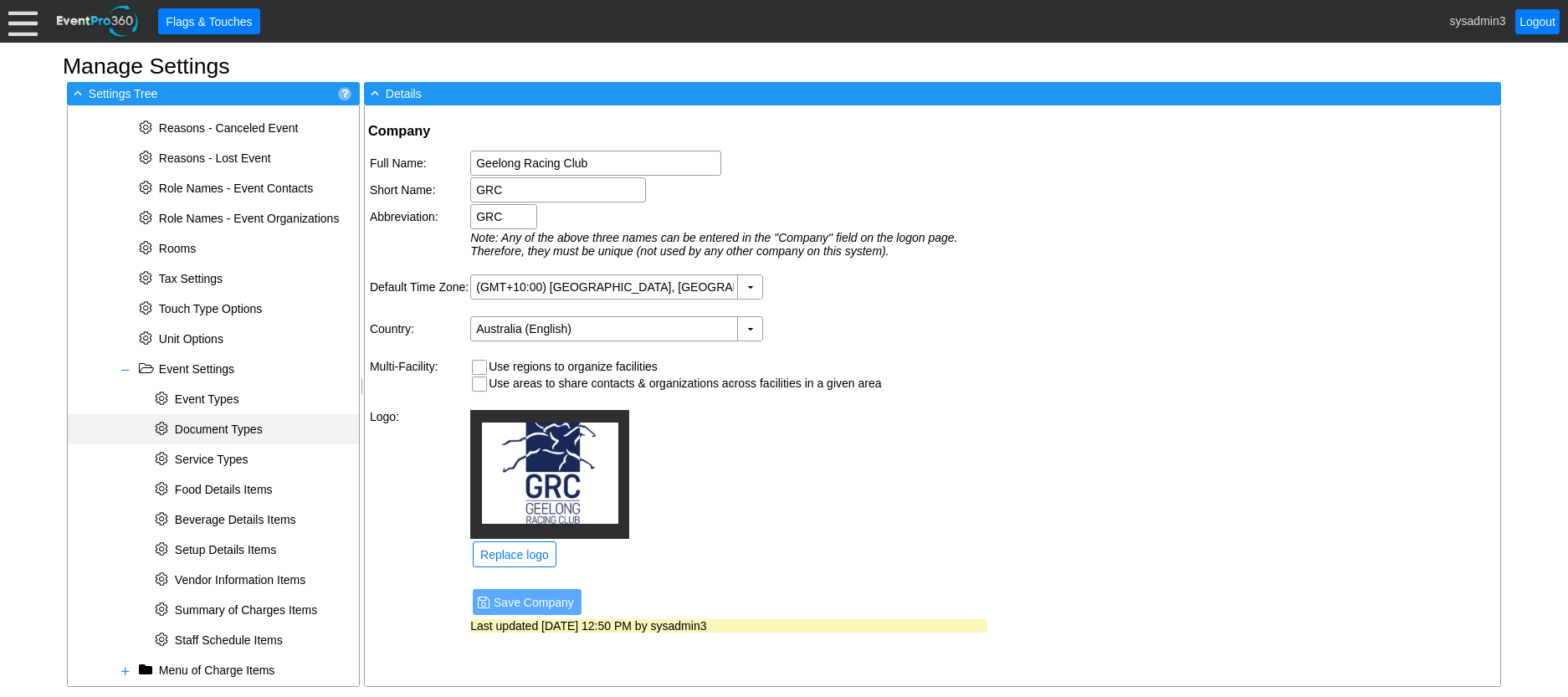
click at [209, 432] on span "Document Types" at bounding box center [218, 429] width 88 height 13
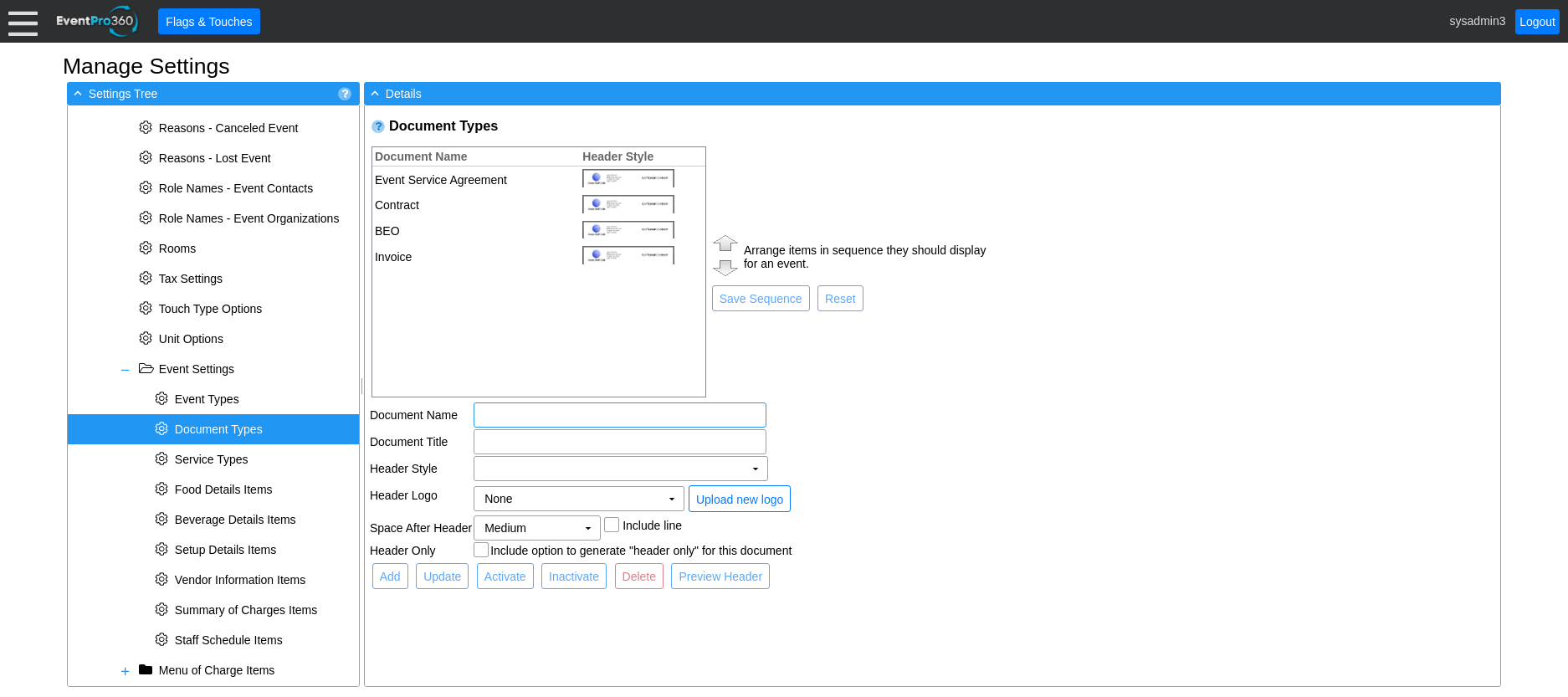
click at [517, 413] on input "text" at bounding box center [620, 414] width 281 height 23
type input "Q"
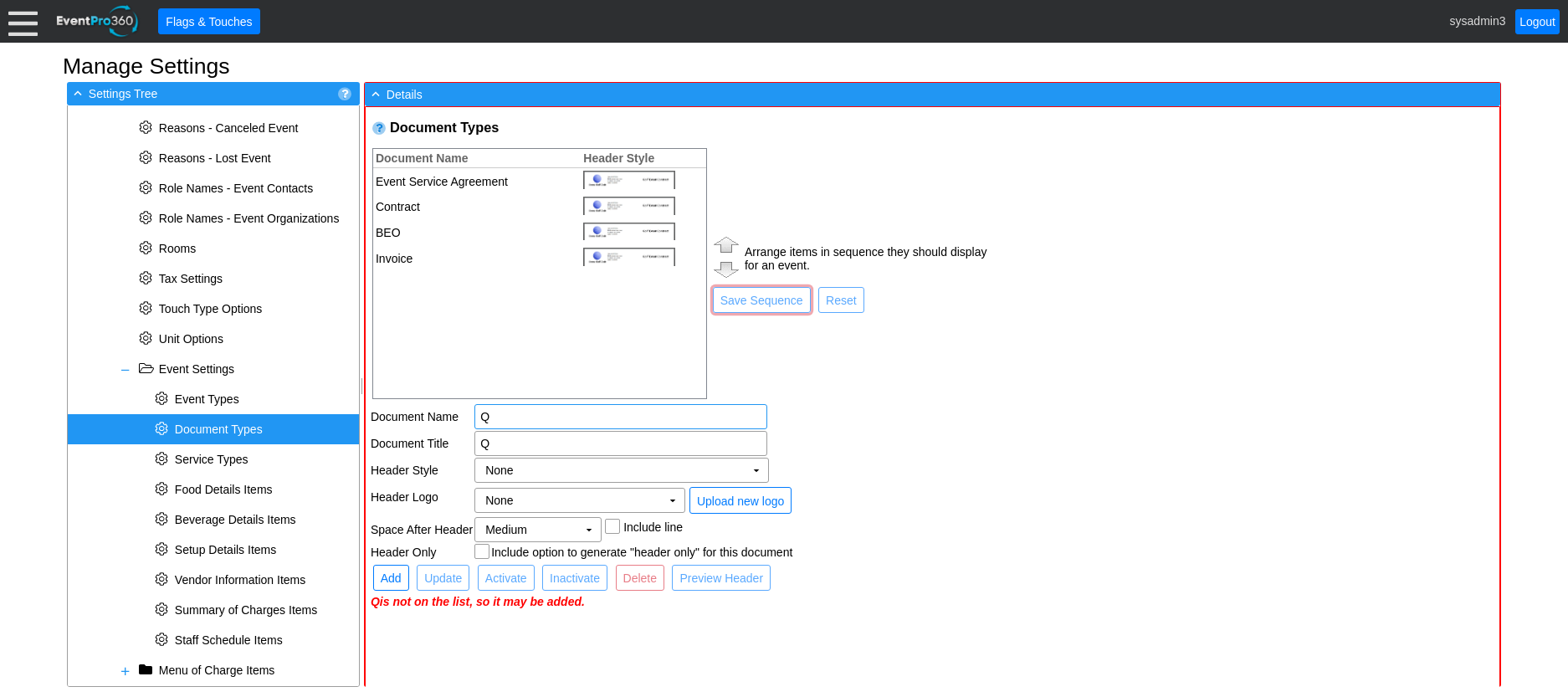
type input "Qu"
type input "Quo"
type input "Quot"
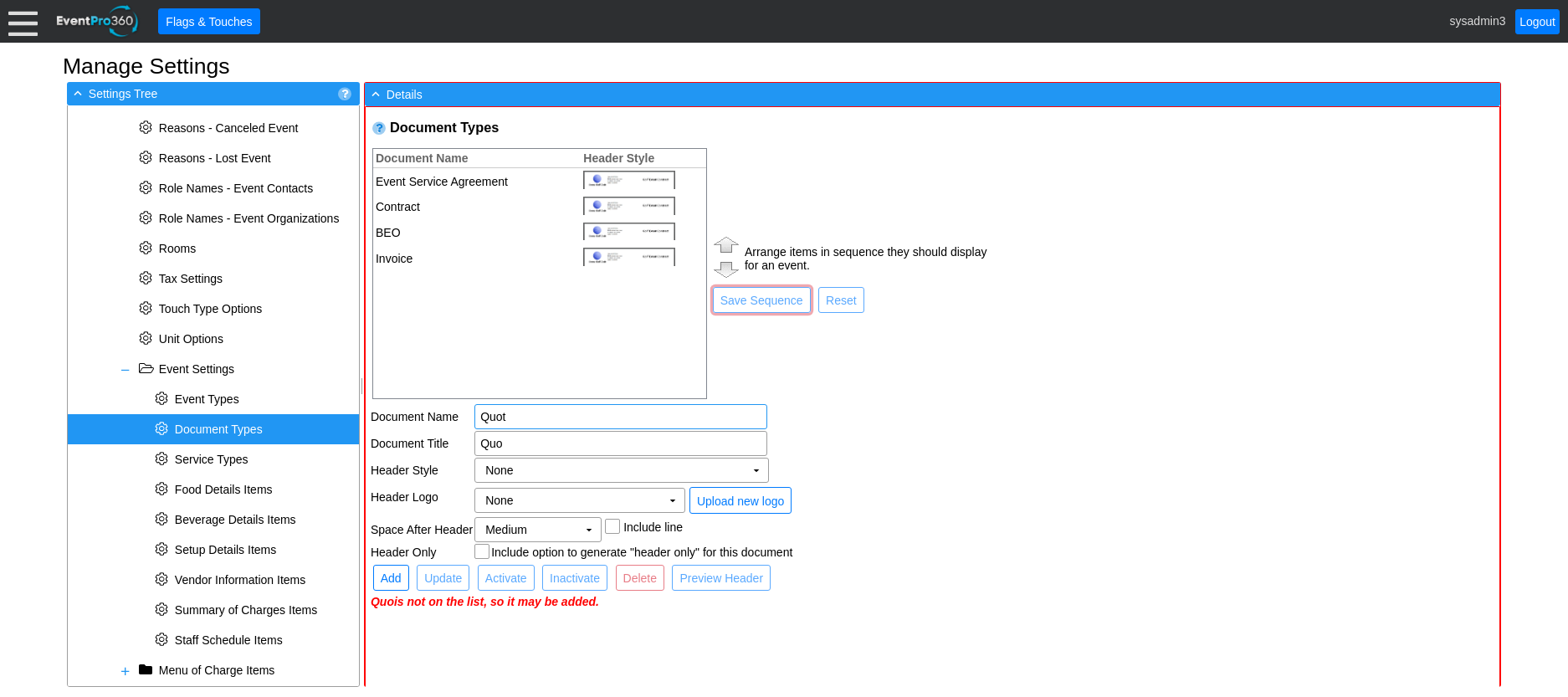
type input "Quot"
type input "Quote"
click at [757, 468] on td "▼" at bounding box center [756, 470] width 23 height 23
type input "Quote"
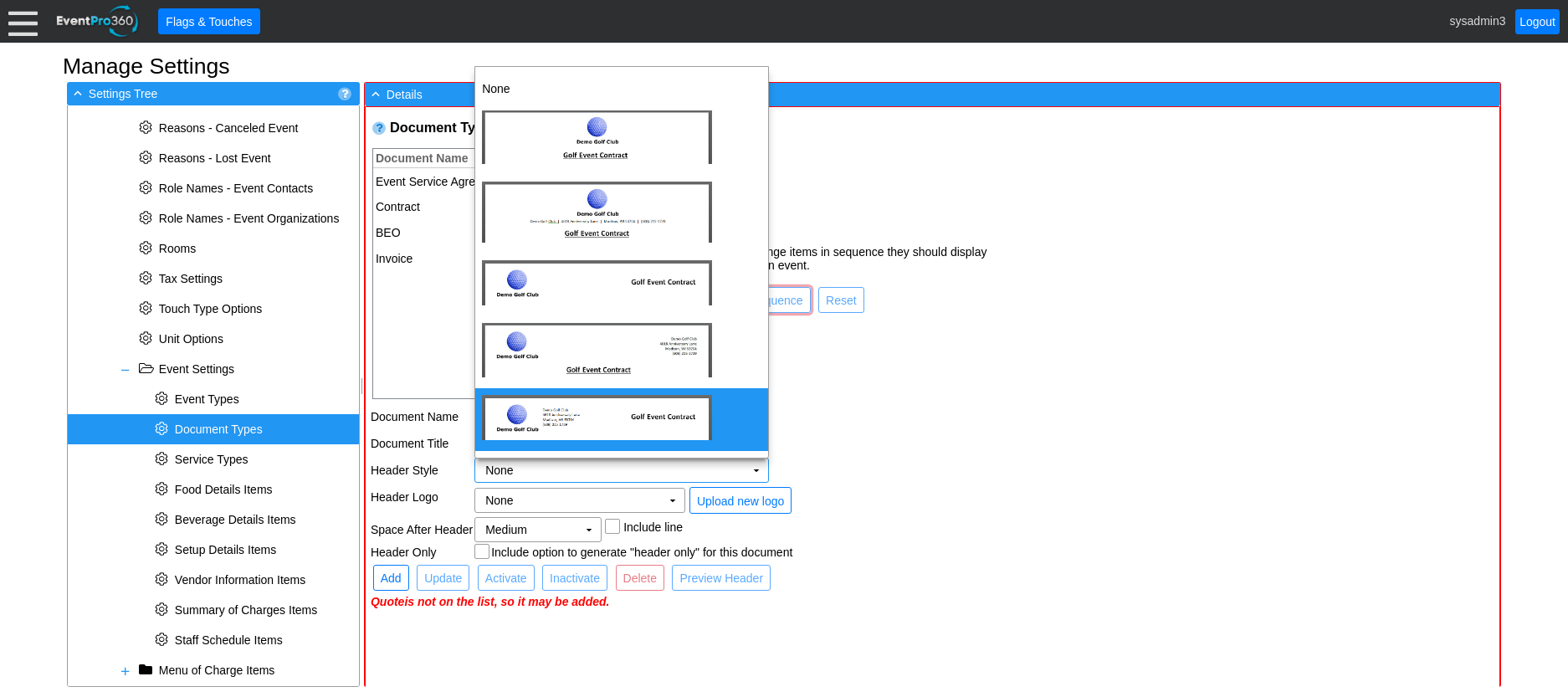
click at [643, 421] on img "dijit_form_Select_0_menu" at bounding box center [596, 418] width 230 height 45
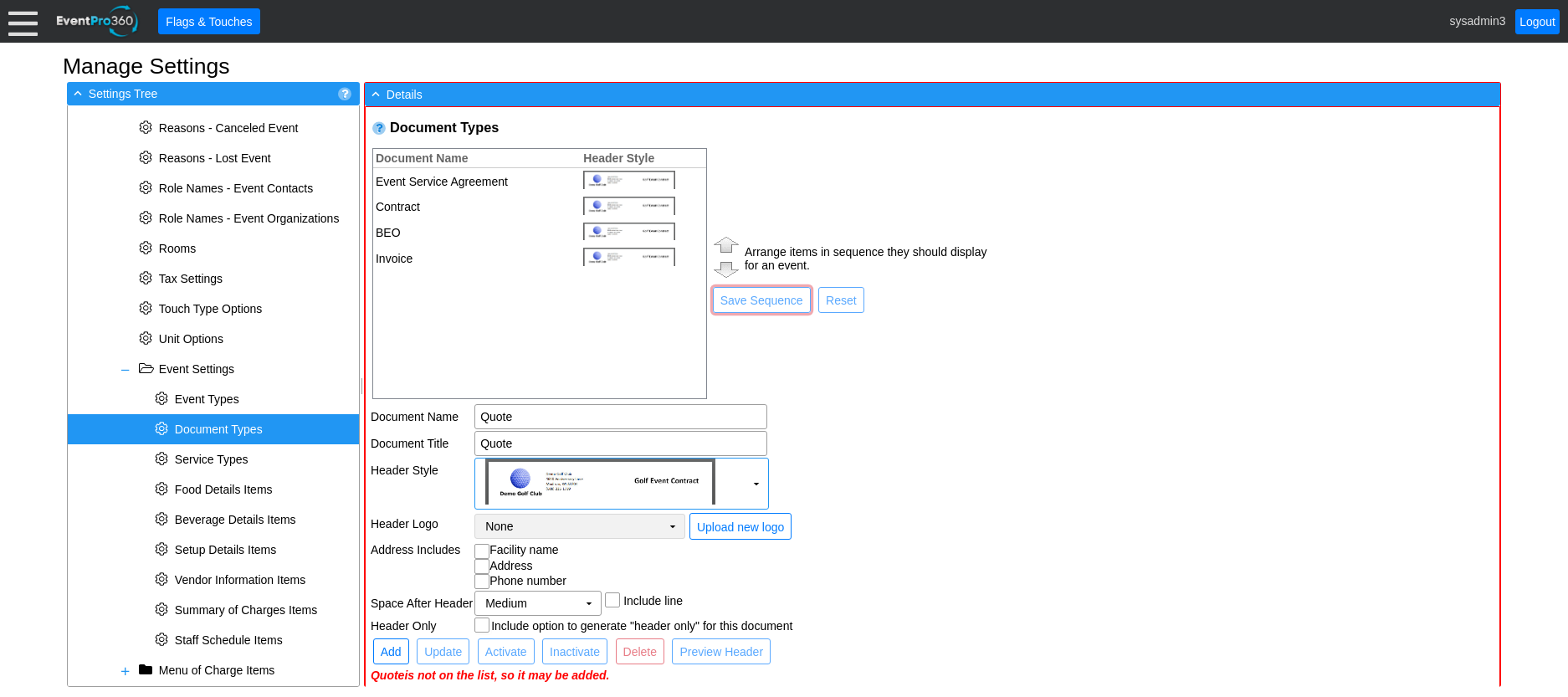
click at [527, 522] on td "None Χ" at bounding box center [568, 526] width 185 height 23
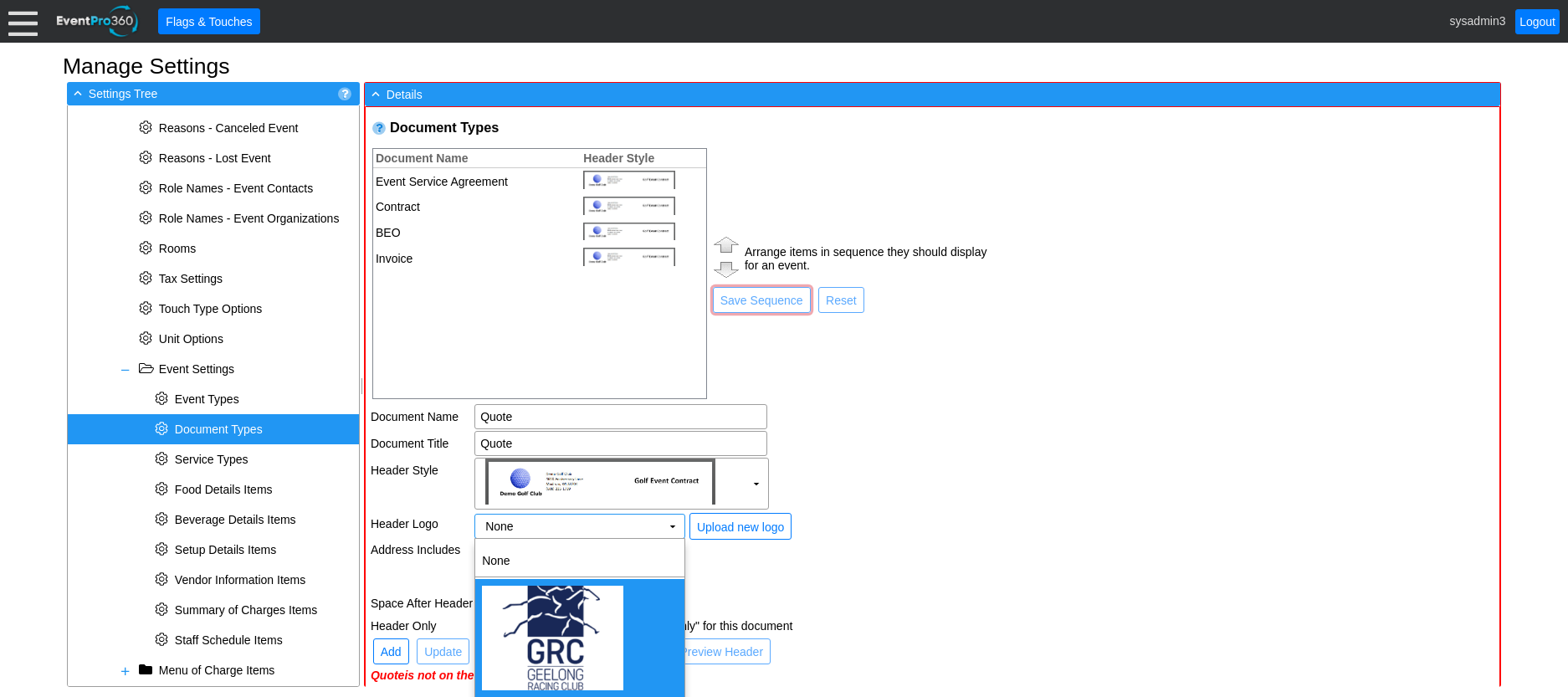
click at [546, 613] on img "<span><img src='/gems/images/logos/35e5975e-dba8-4b39-803a-8a05d0db9fa3/facilit…" at bounding box center [552, 638] width 141 height 105
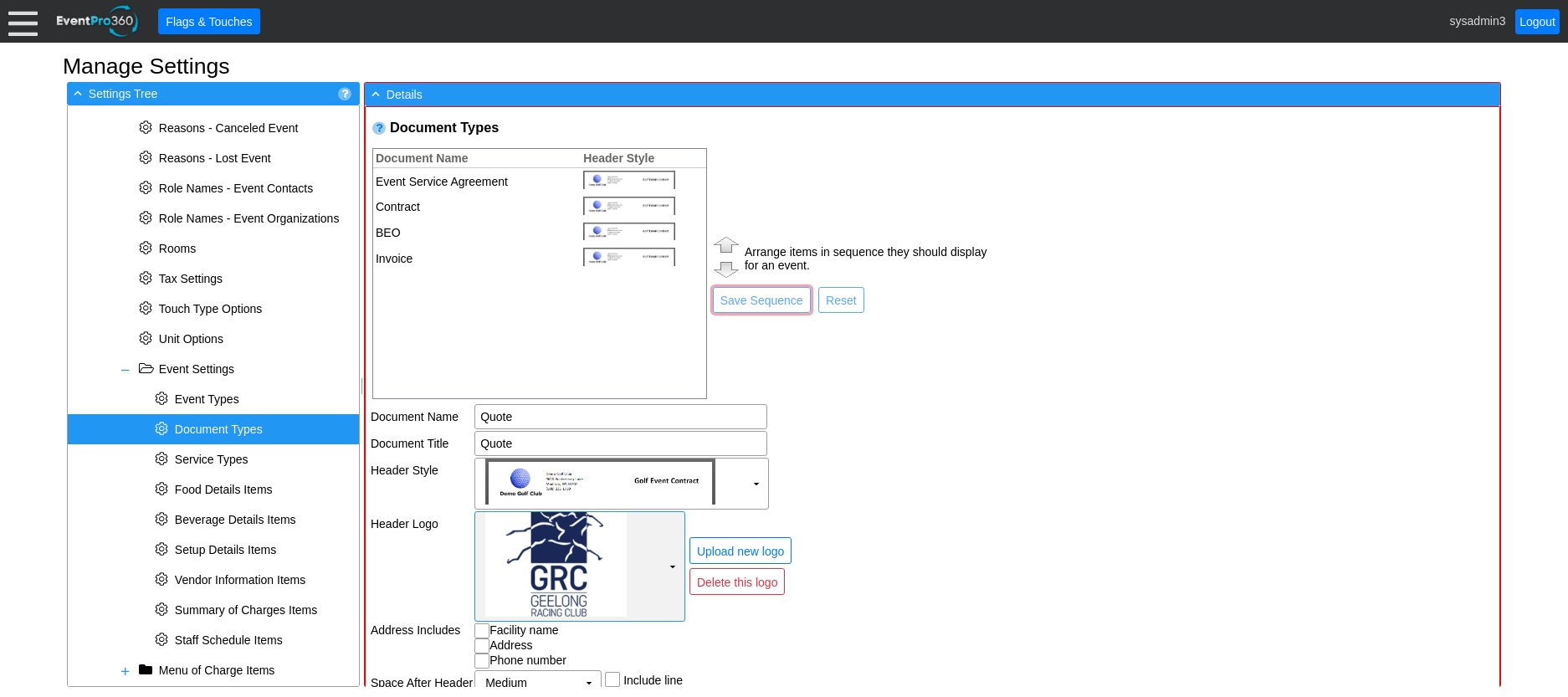
scroll to position [82, 0]
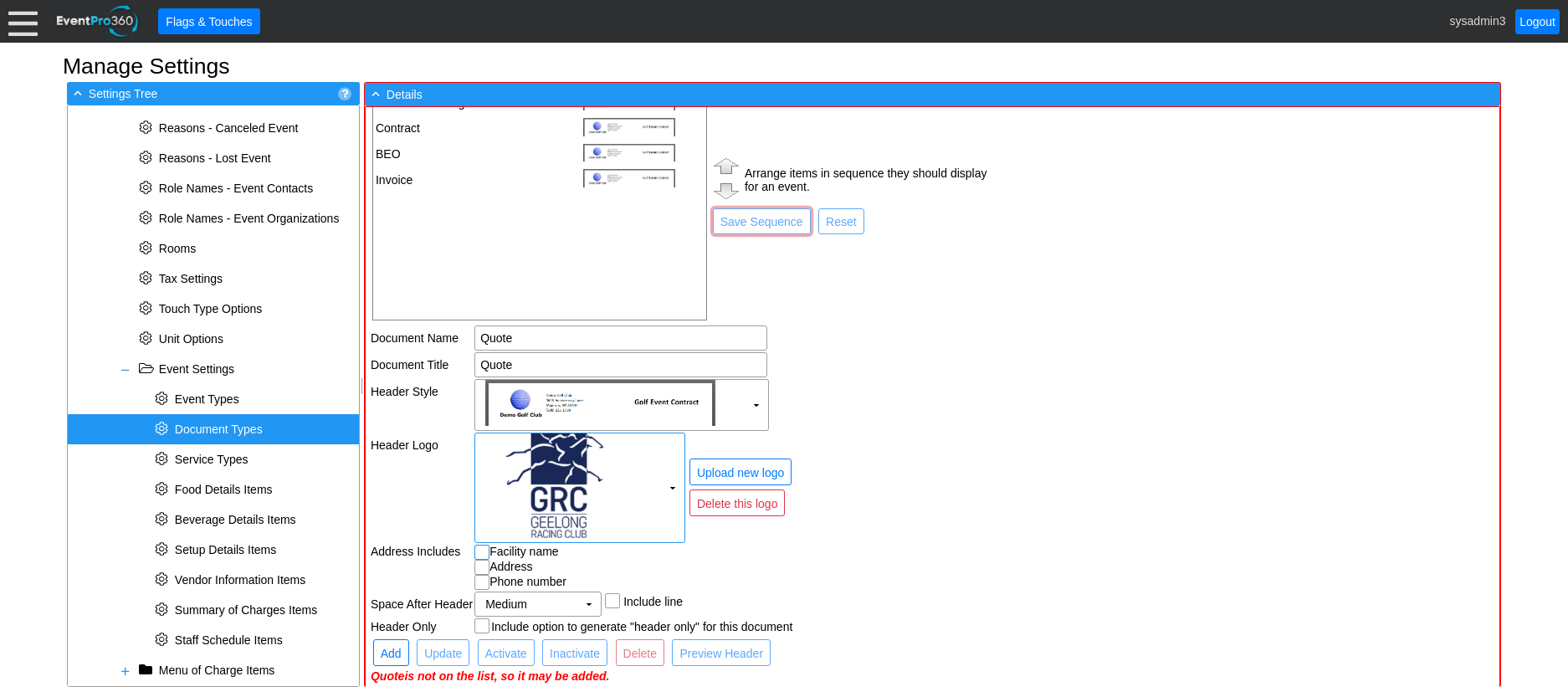
click at [482, 546] on input "checkbox" at bounding box center [483, 553] width 16 height 16
checkbox input "true"
click at [480, 563] on input "checkbox" at bounding box center [483, 569] width 16 height 16
checkbox input "true"
click at [481, 579] on input "checkbox" at bounding box center [483, 583] width 16 height 16
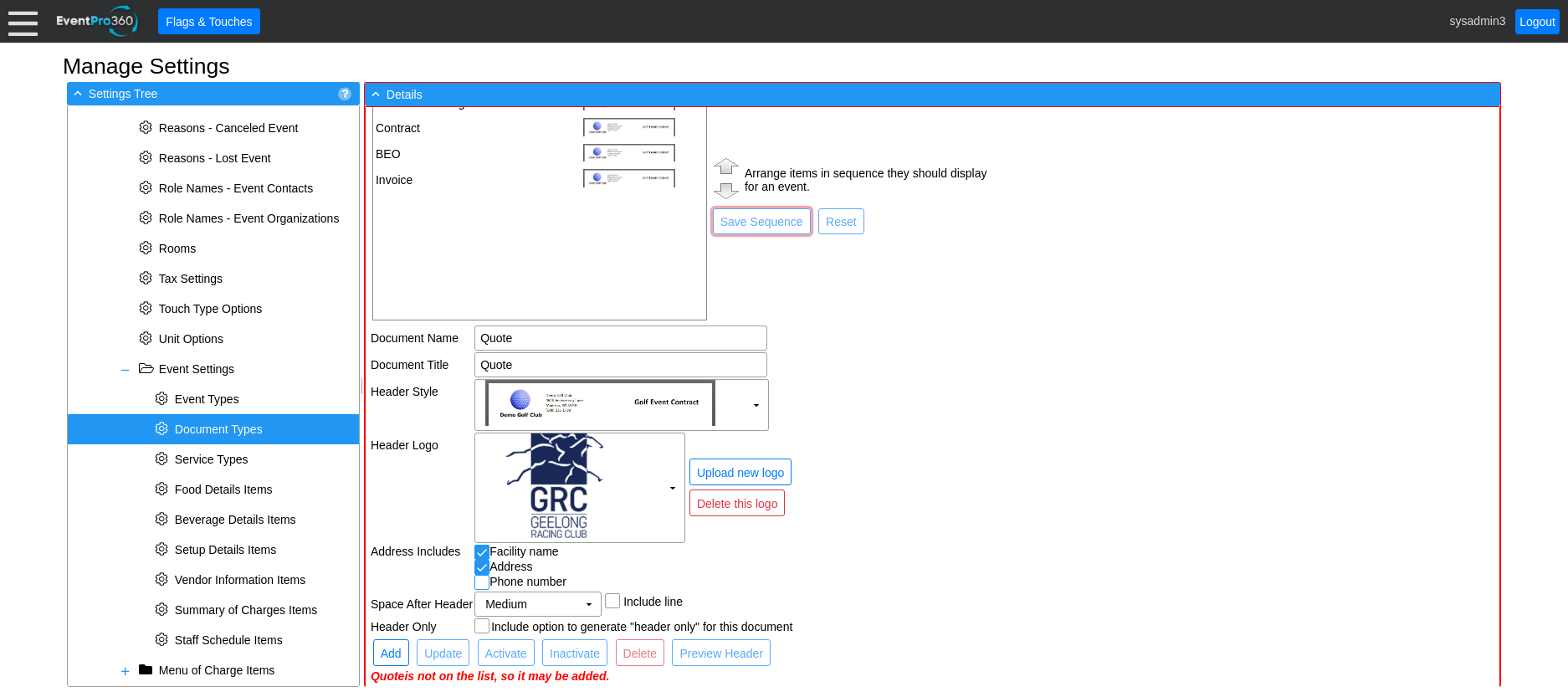
checkbox input "true"
click at [390, 648] on span "Add" at bounding box center [391, 653] width 28 height 16
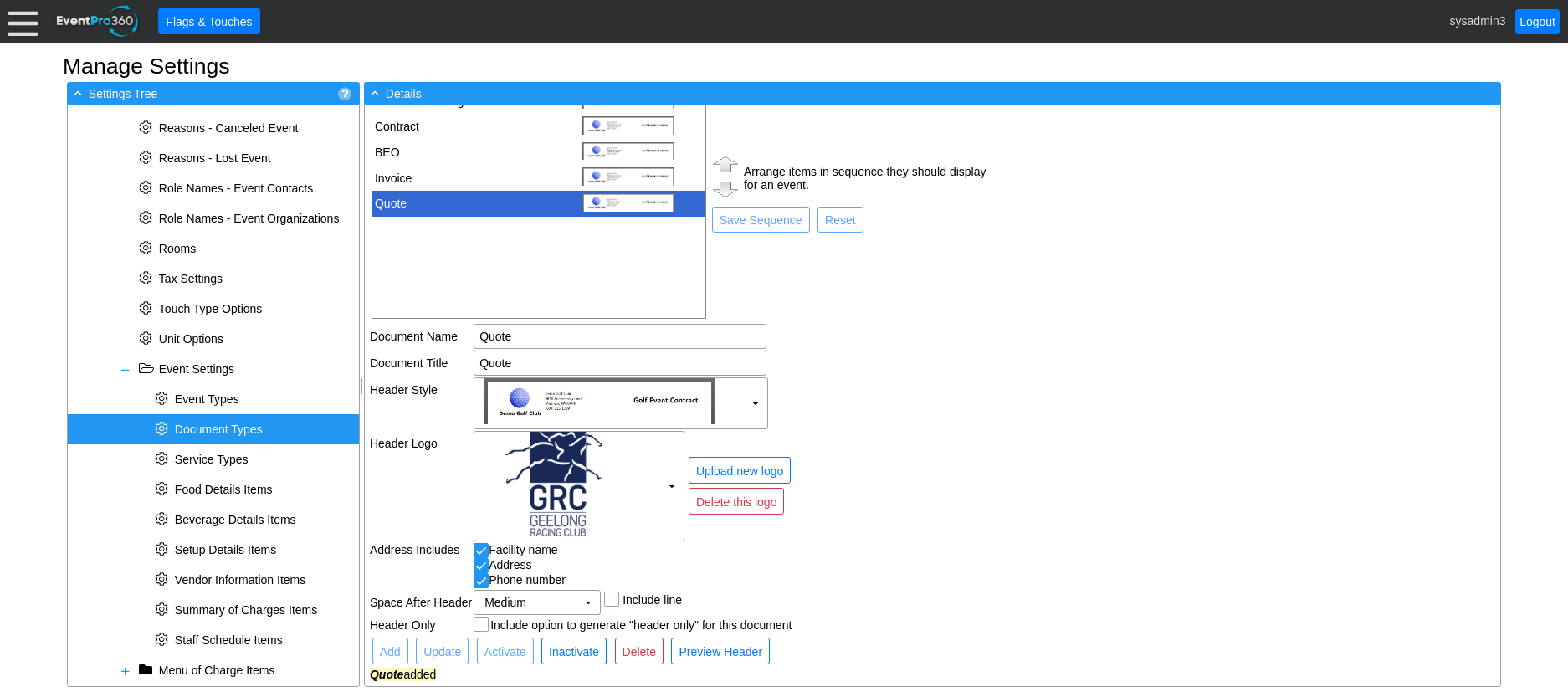
scroll to position [0, 0]
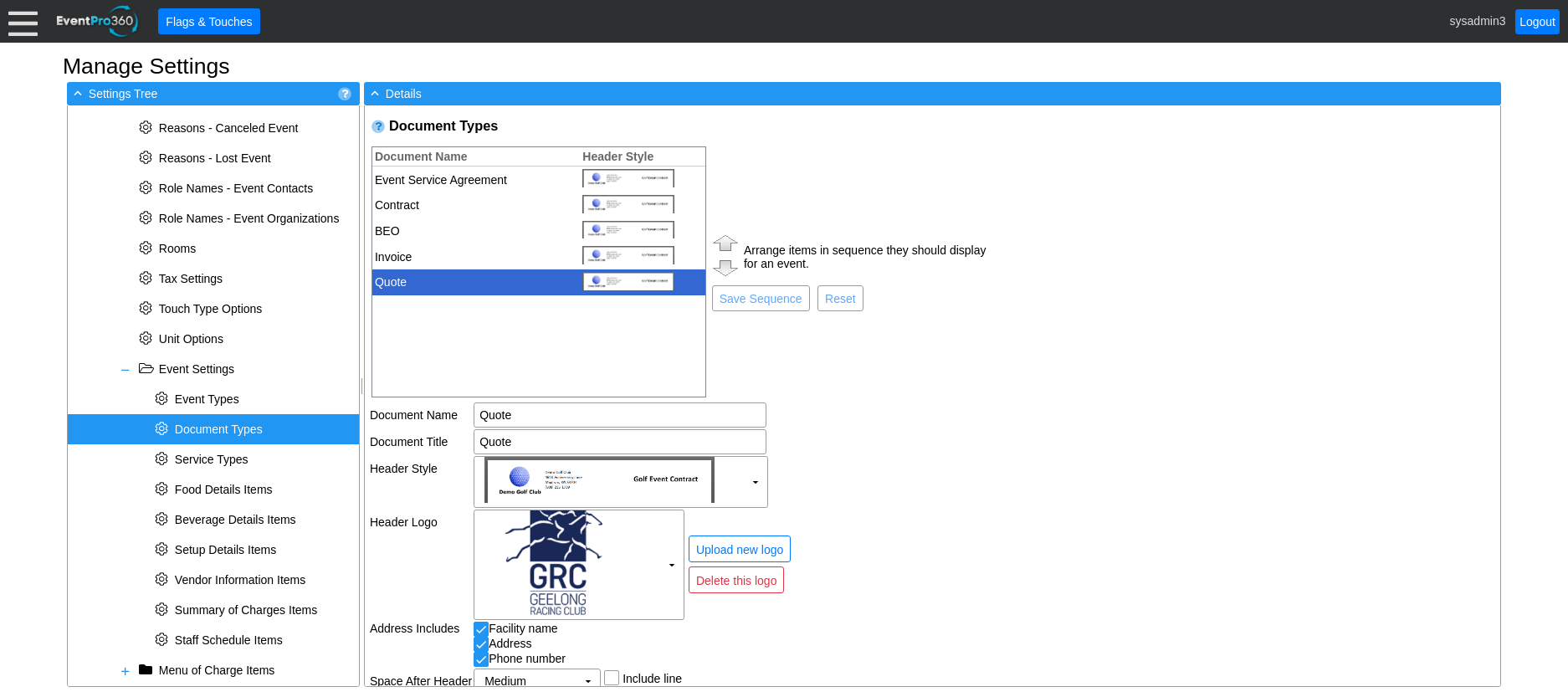
click at [722, 244] on img at bounding box center [725, 242] width 32 height 23
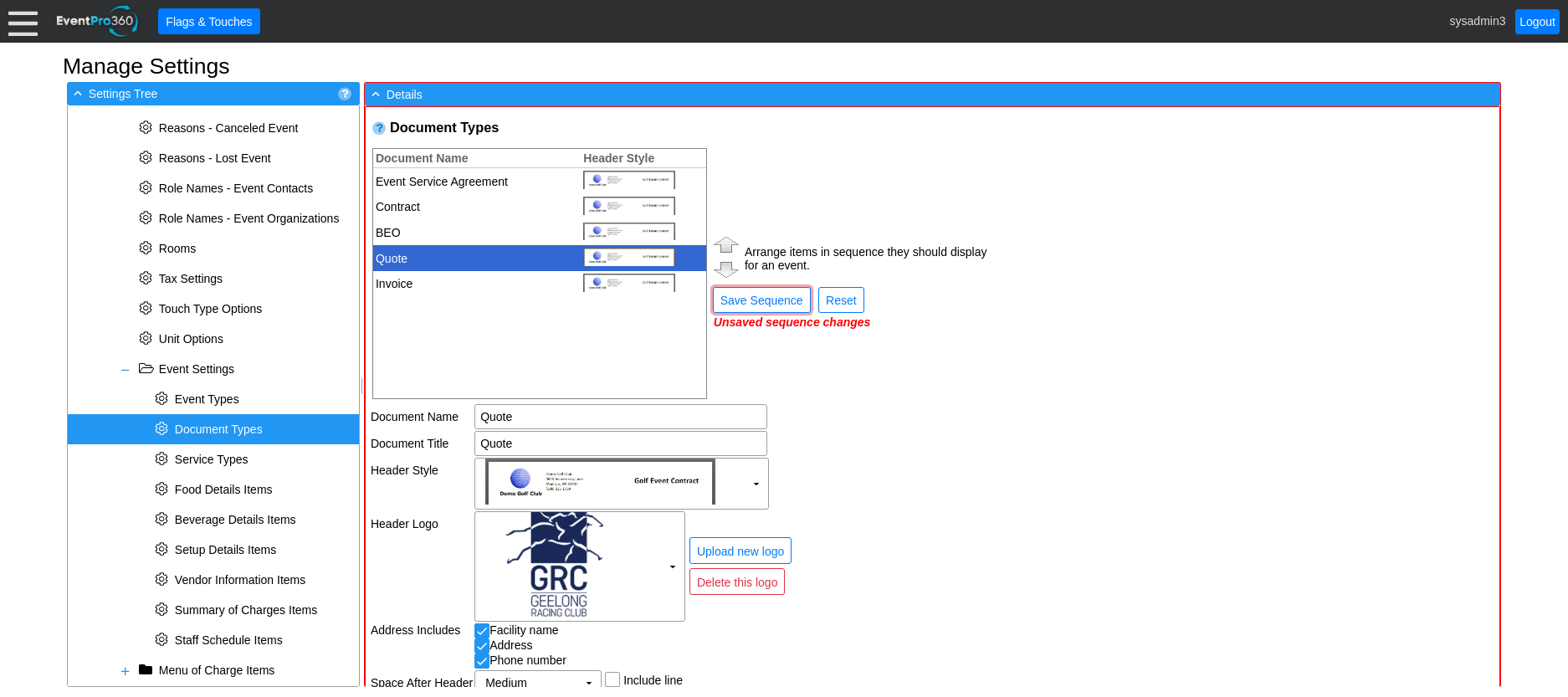
click at [722, 244] on img at bounding box center [726, 244] width 32 height 23
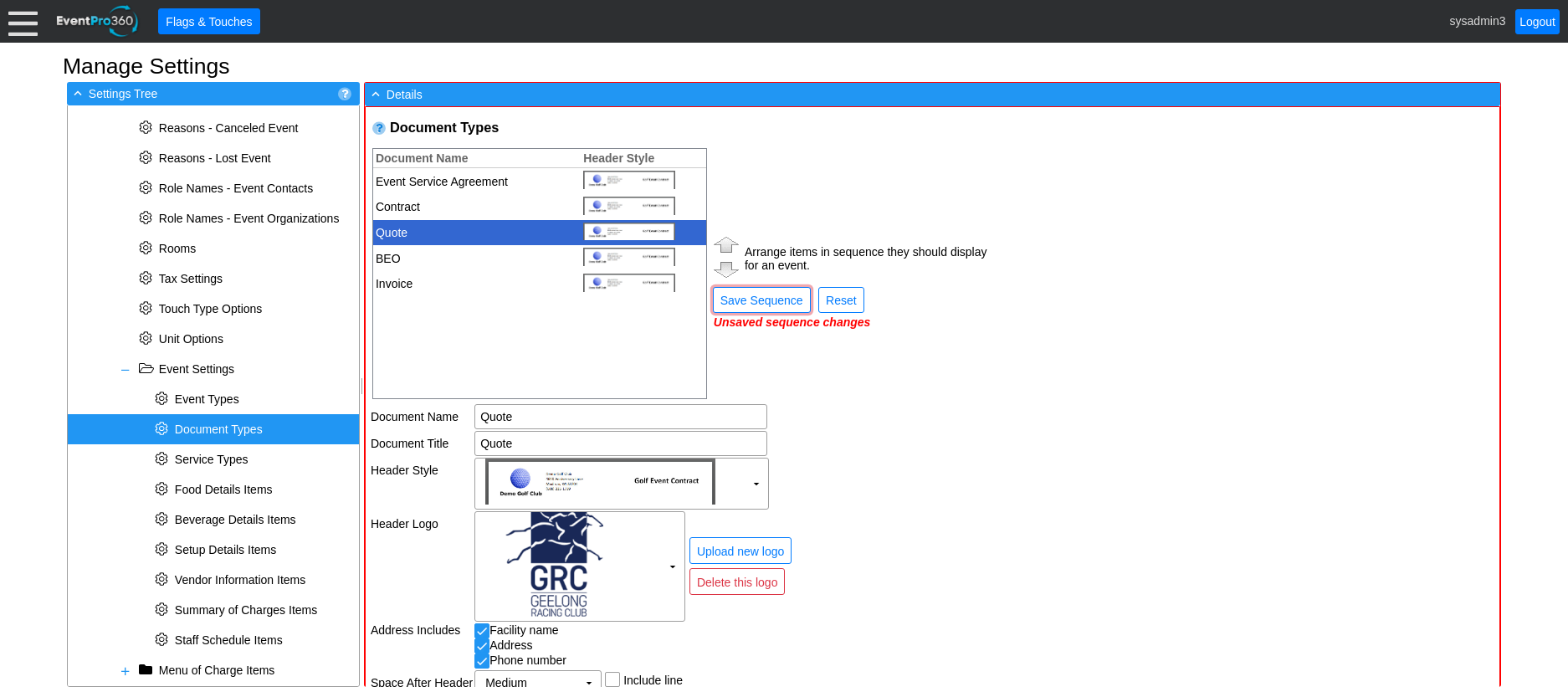
click at [722, 244] on img at bounding box center [726, 244] width 32 height 23
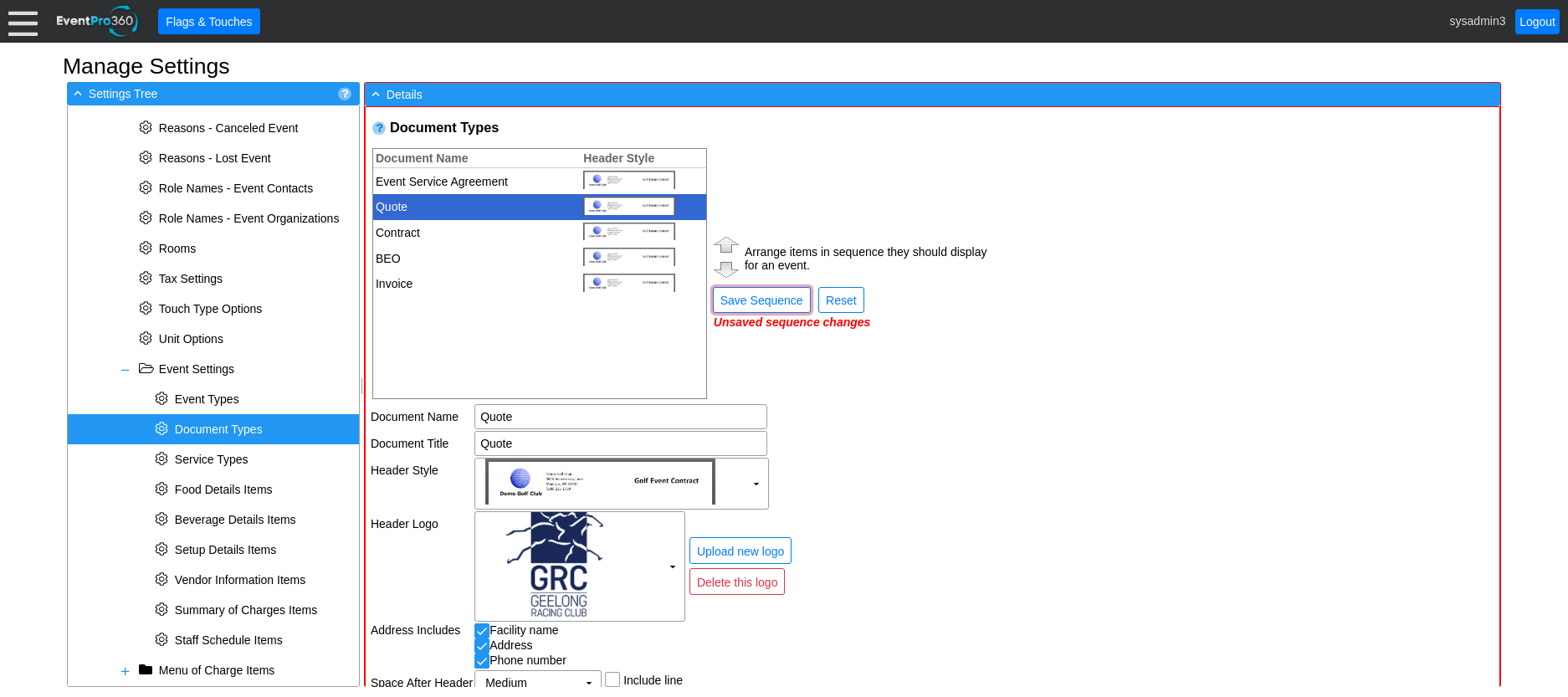
click at [722, 244] on img at bounding box center [726, 244] width 32 height 23
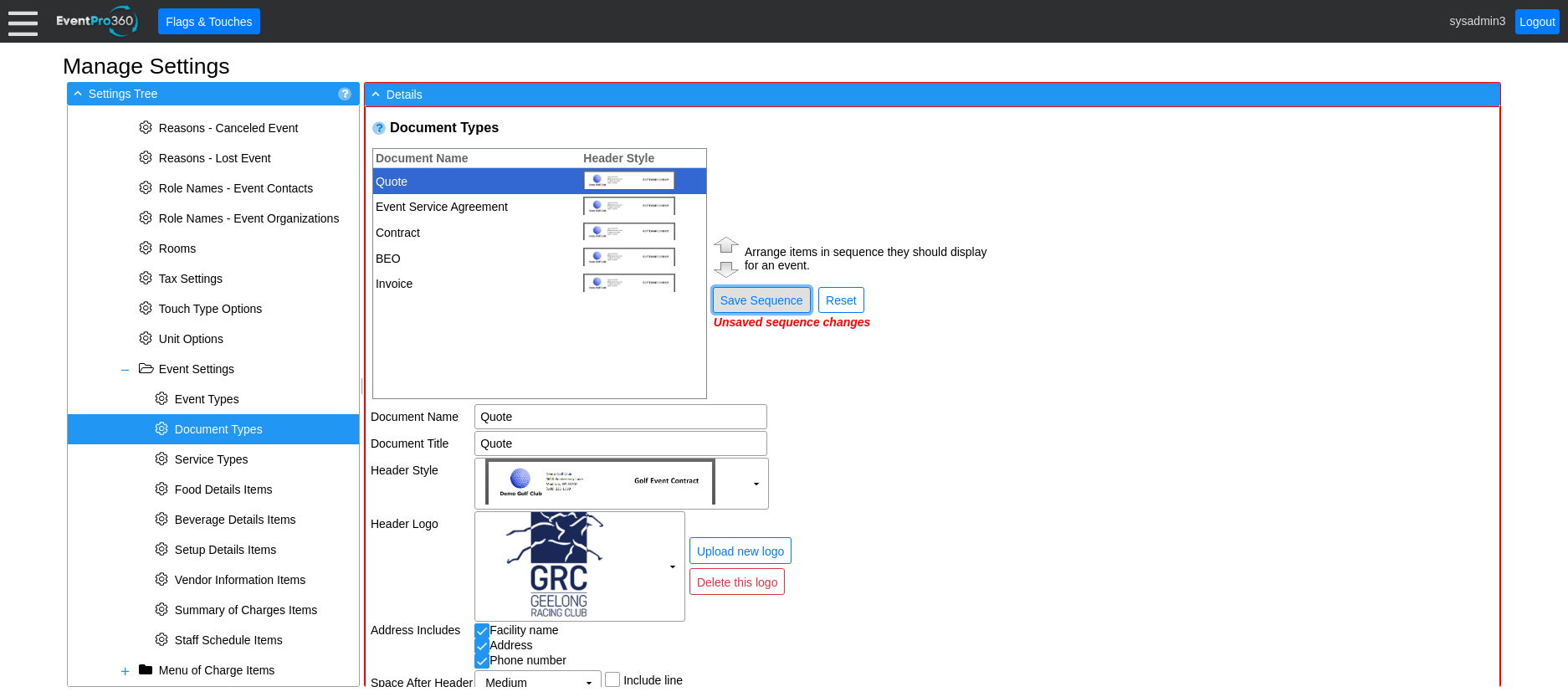
click at [766, 299] on span "Save Sequence" at bounding box center [761, 300] width 89 height 16
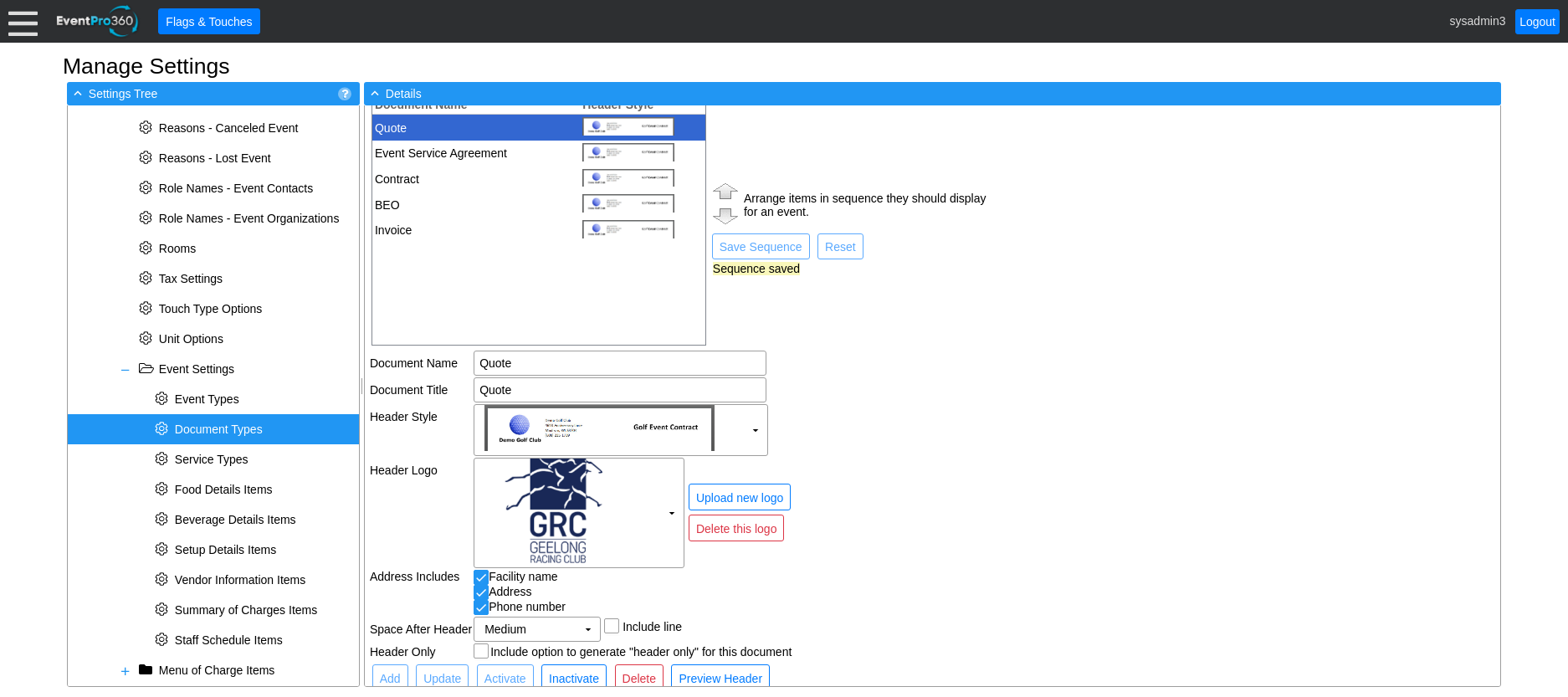
scroll to position [80, 0]
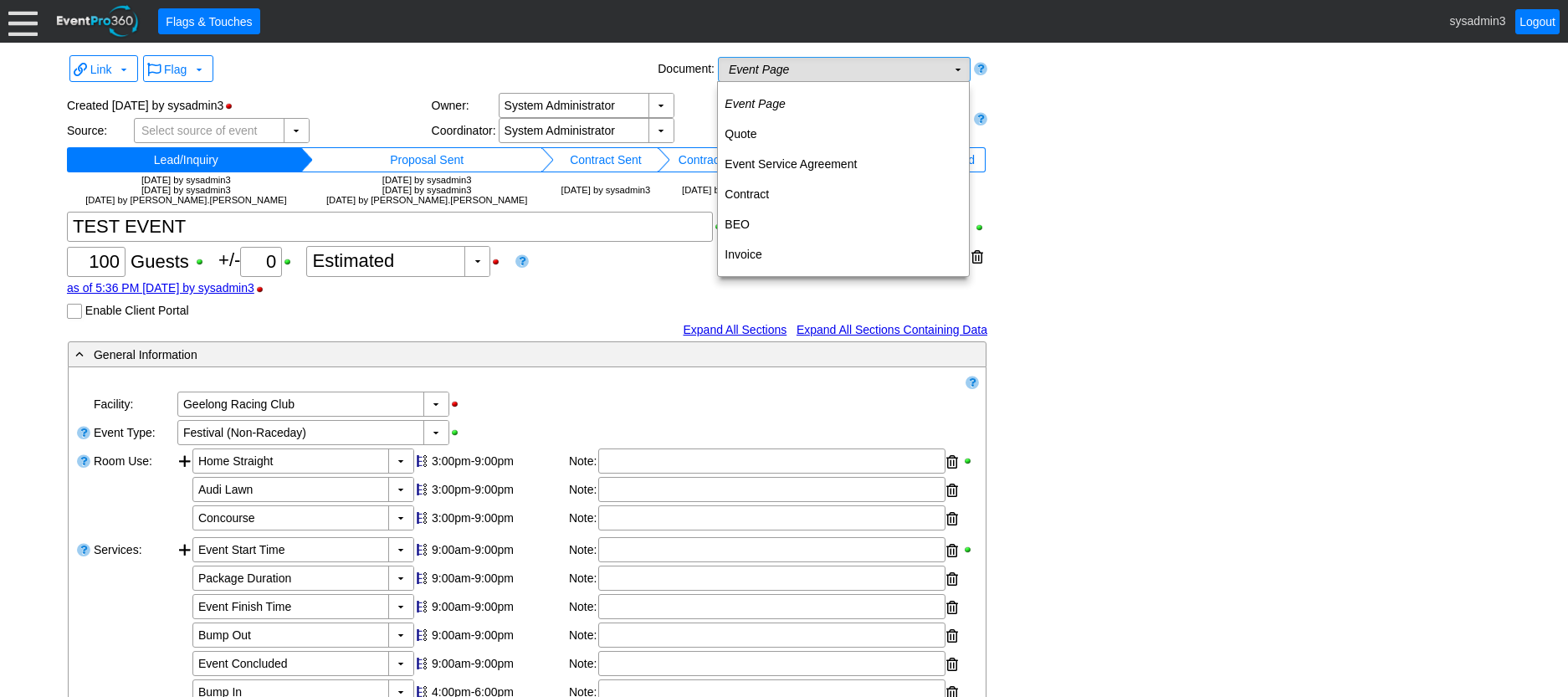
click at [910, 72] on td "Event Page Χ" at bounding box center [832, 69] width 228 height 23
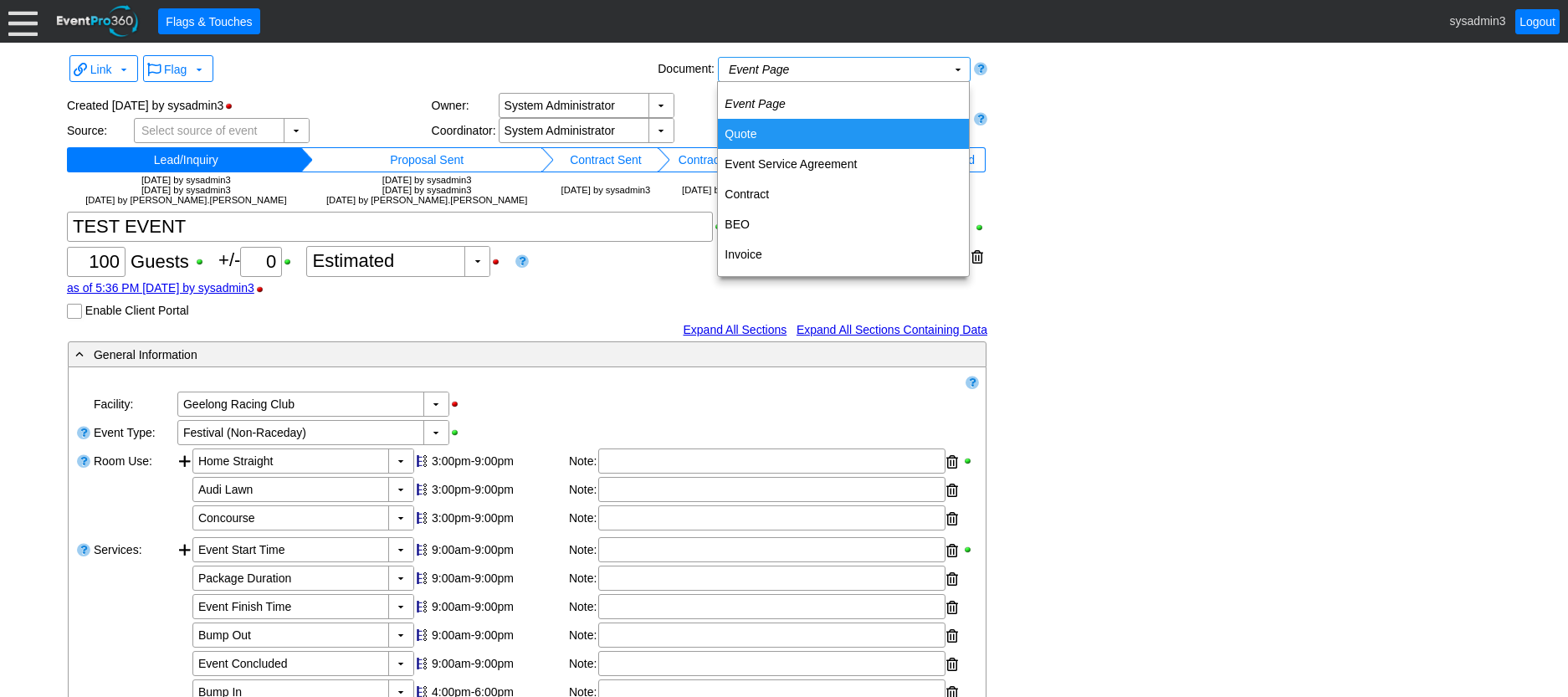
click at [786, 138] on td "Quote" at bounding box center [843, 134] width 251 height 30
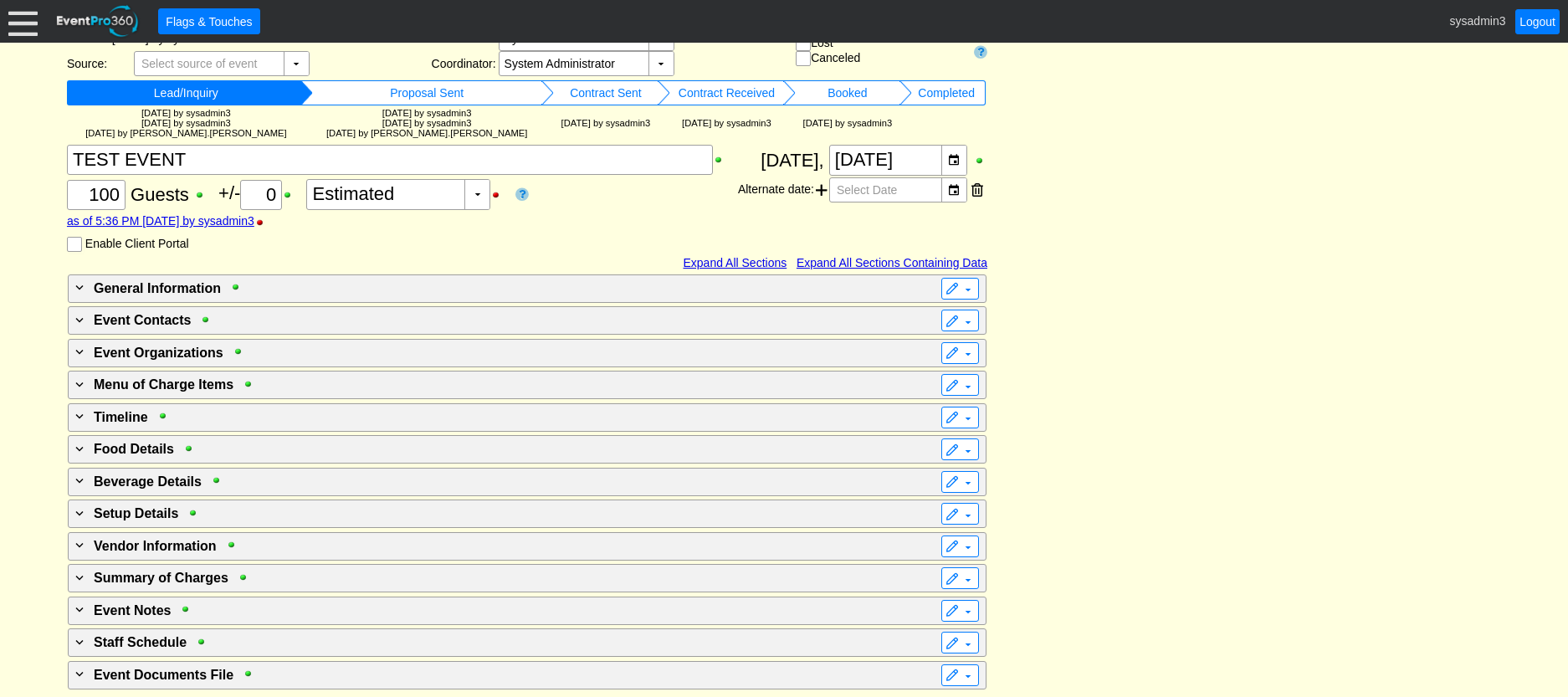
scroll to position [202, 0]
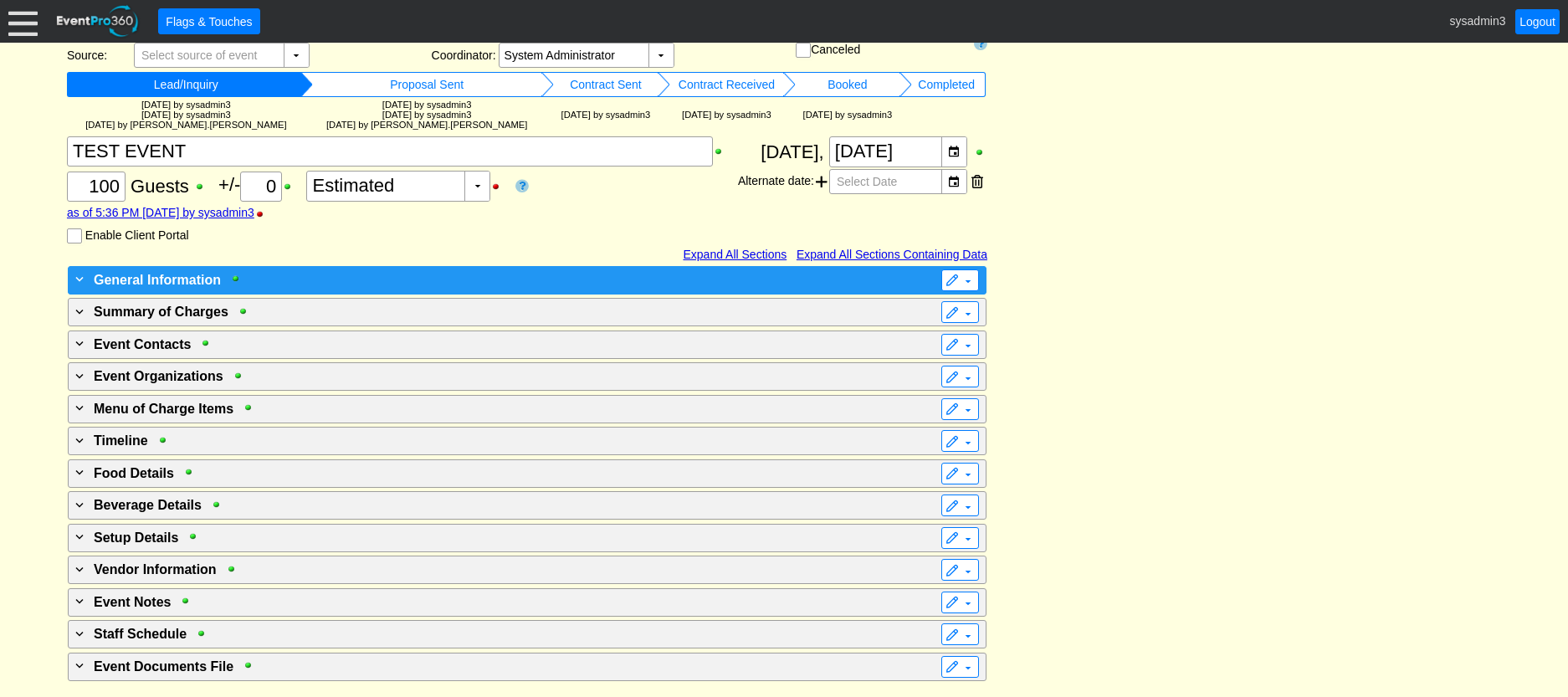
click at [567, 277] on div "+ General Information" at bounding box center [492, 279] width 842 height 20
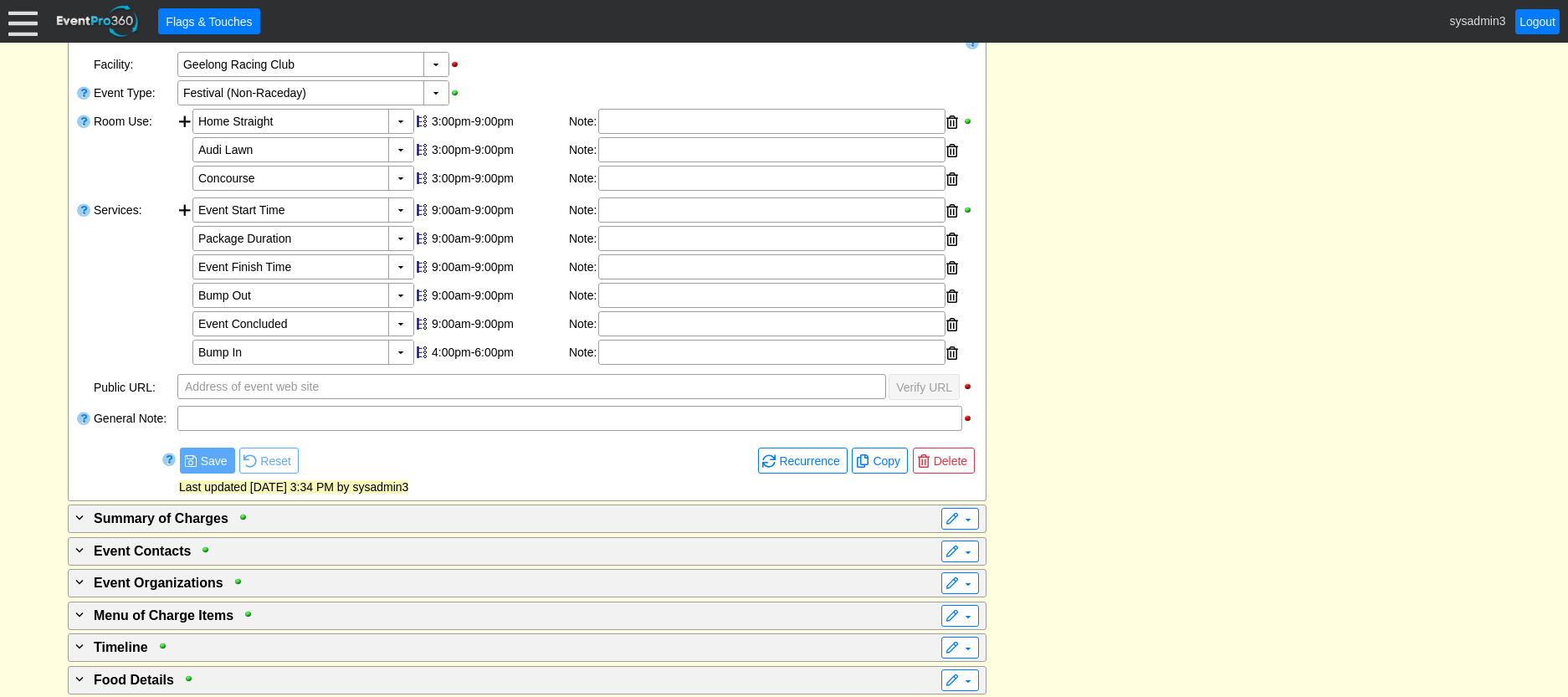
scroll to position [537, 0]
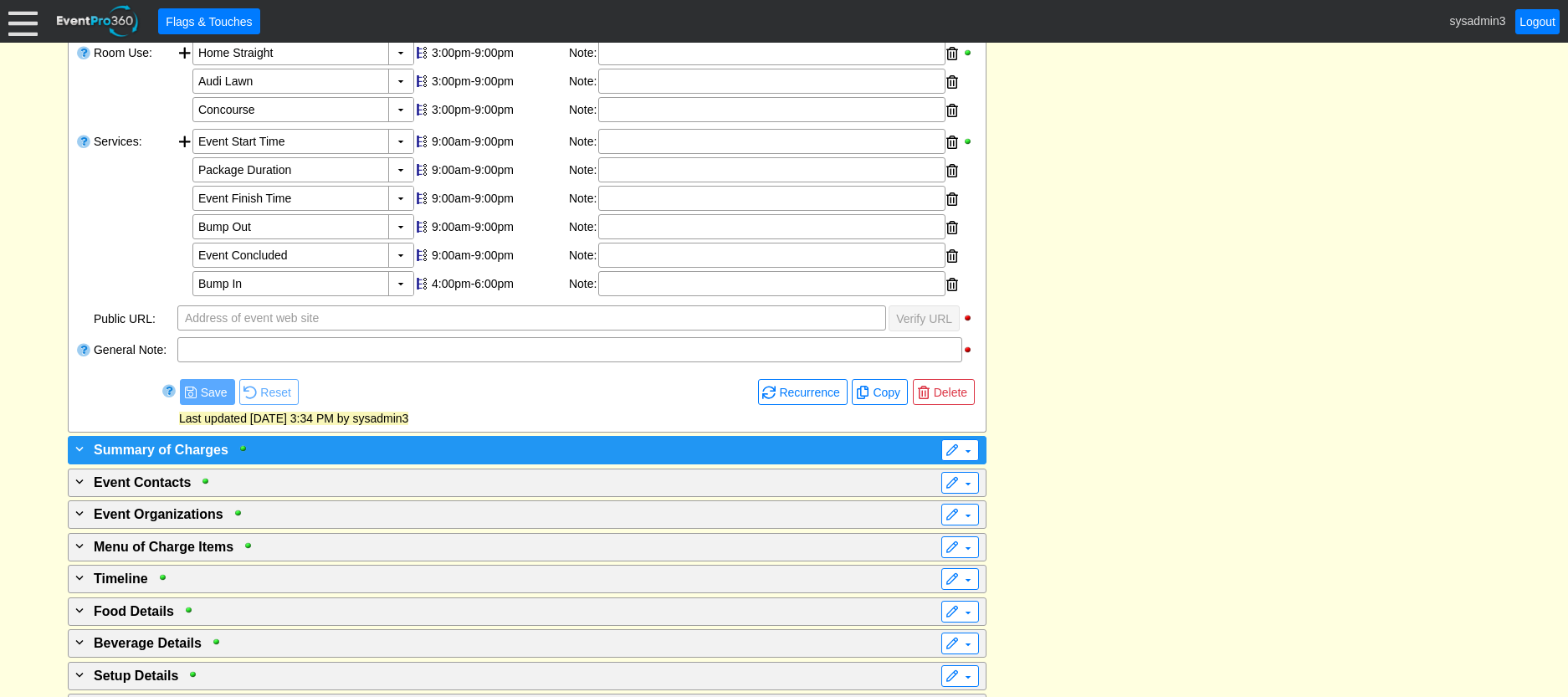
click at [560, 441] on div "+ Summary of Charges" at bounding box center [492, 449] width 842 height 20
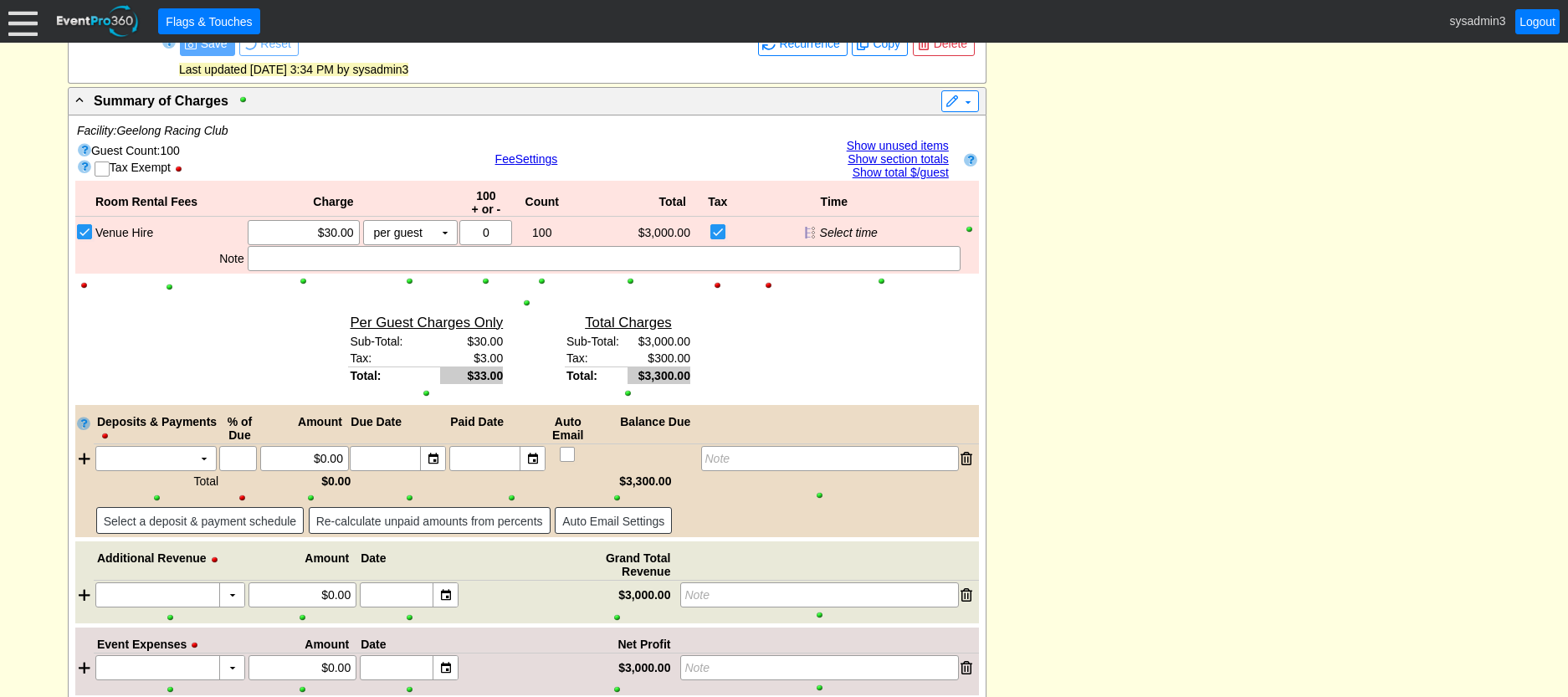
scroll to position [871, 0]
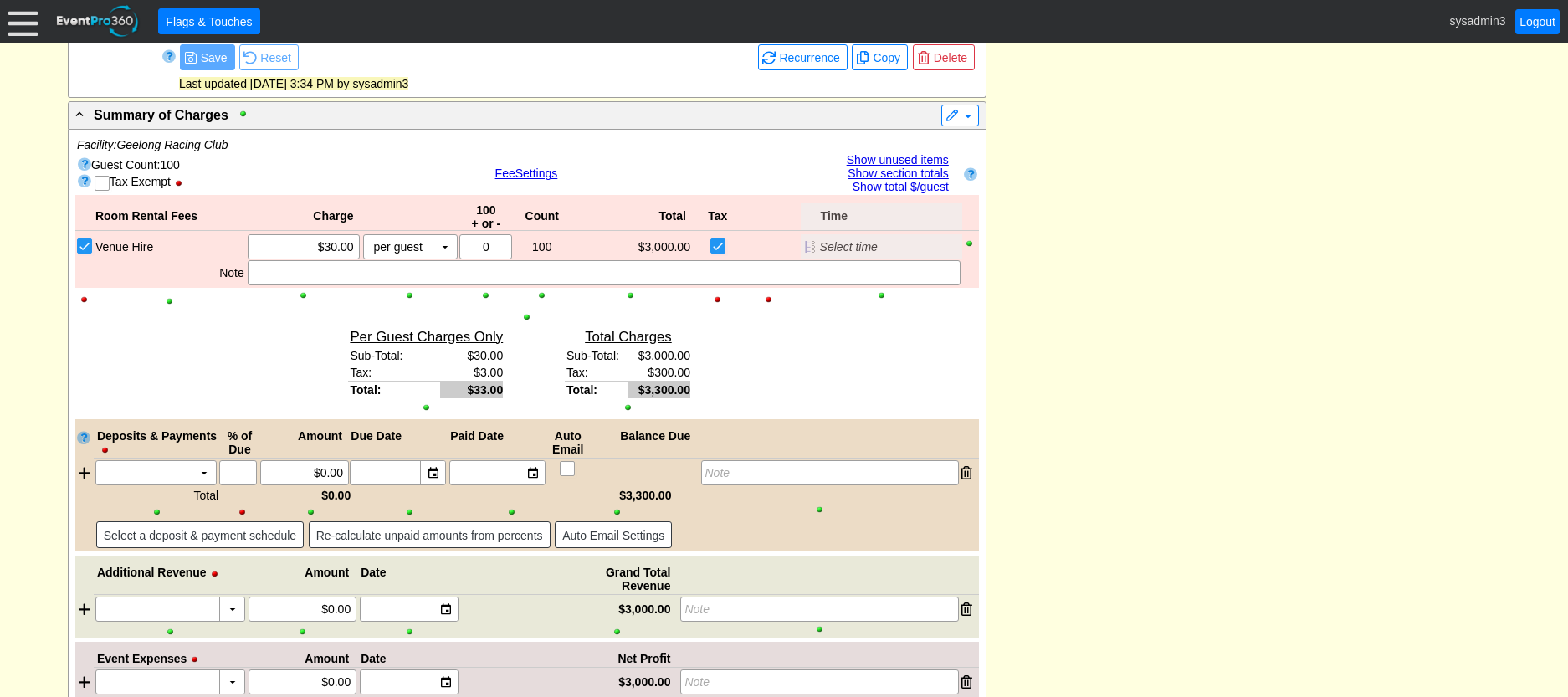
click at [882, 299] on div at bounding box center [882, 296] width 158 height 12
click at [628, 293] on div at bounding box center [629, 296] width 120 height 12
click at [485, 296] on div at bounding box center [485, 296] width 53 height 12
click at [306, 297] on div at bounding box center [303, 296] width 112 height 12
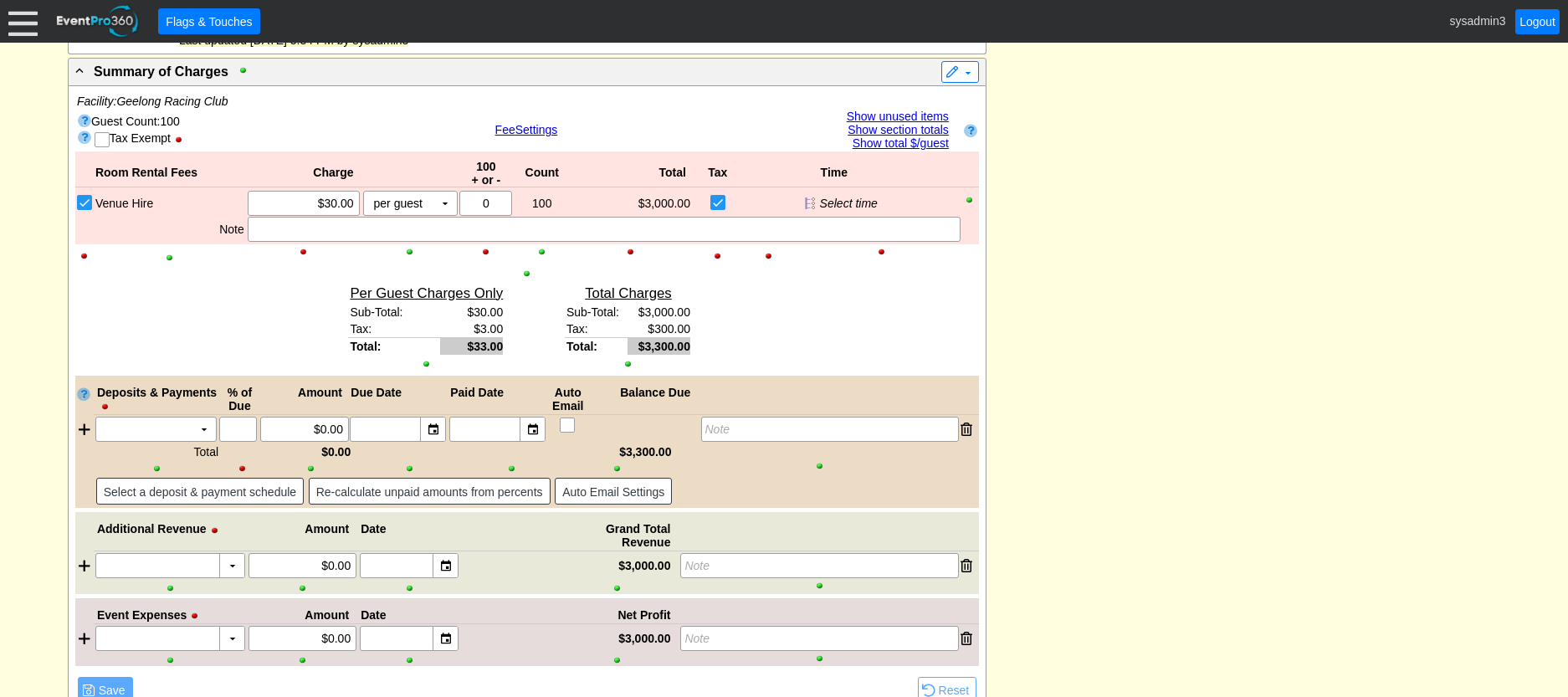
scroll to position [955, 0]
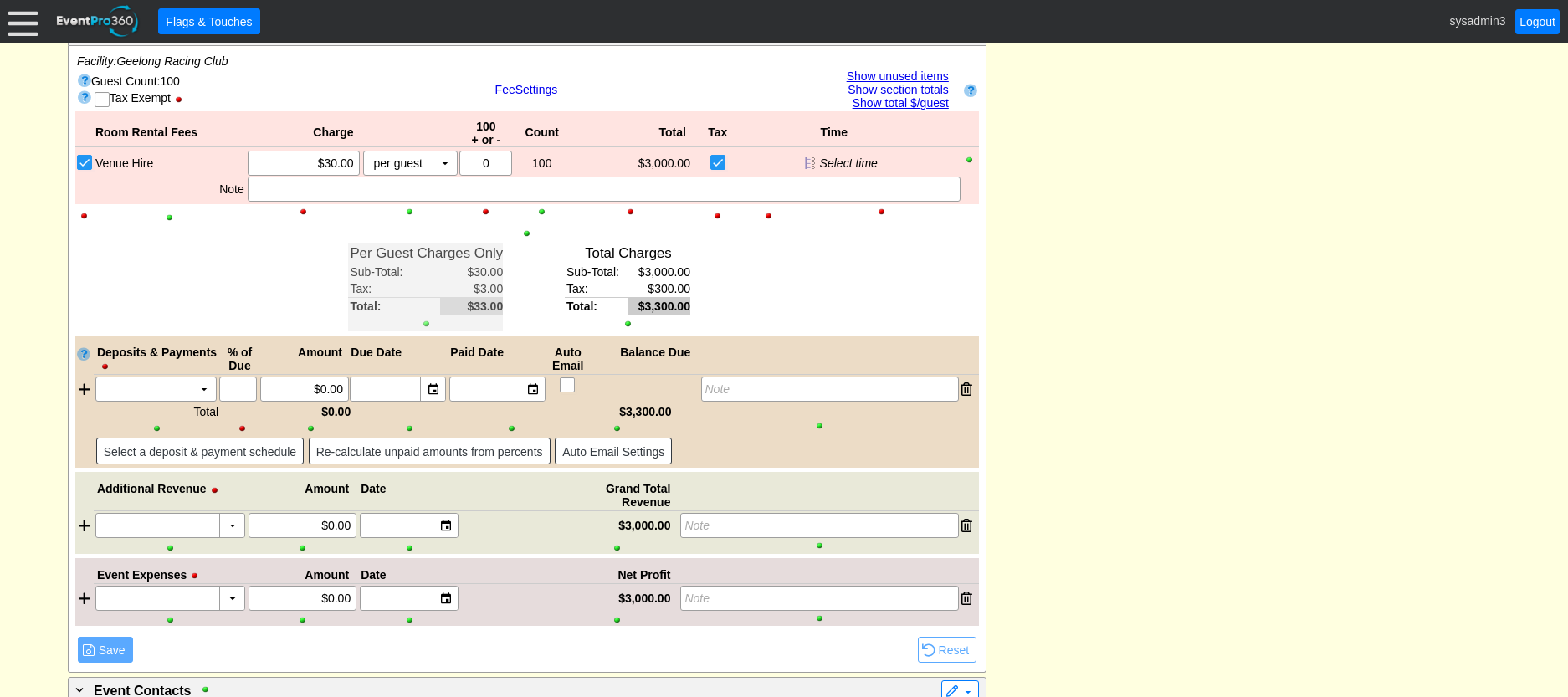
click at [425, 322] on div at bounding box center [426, 324] width 153 height 12
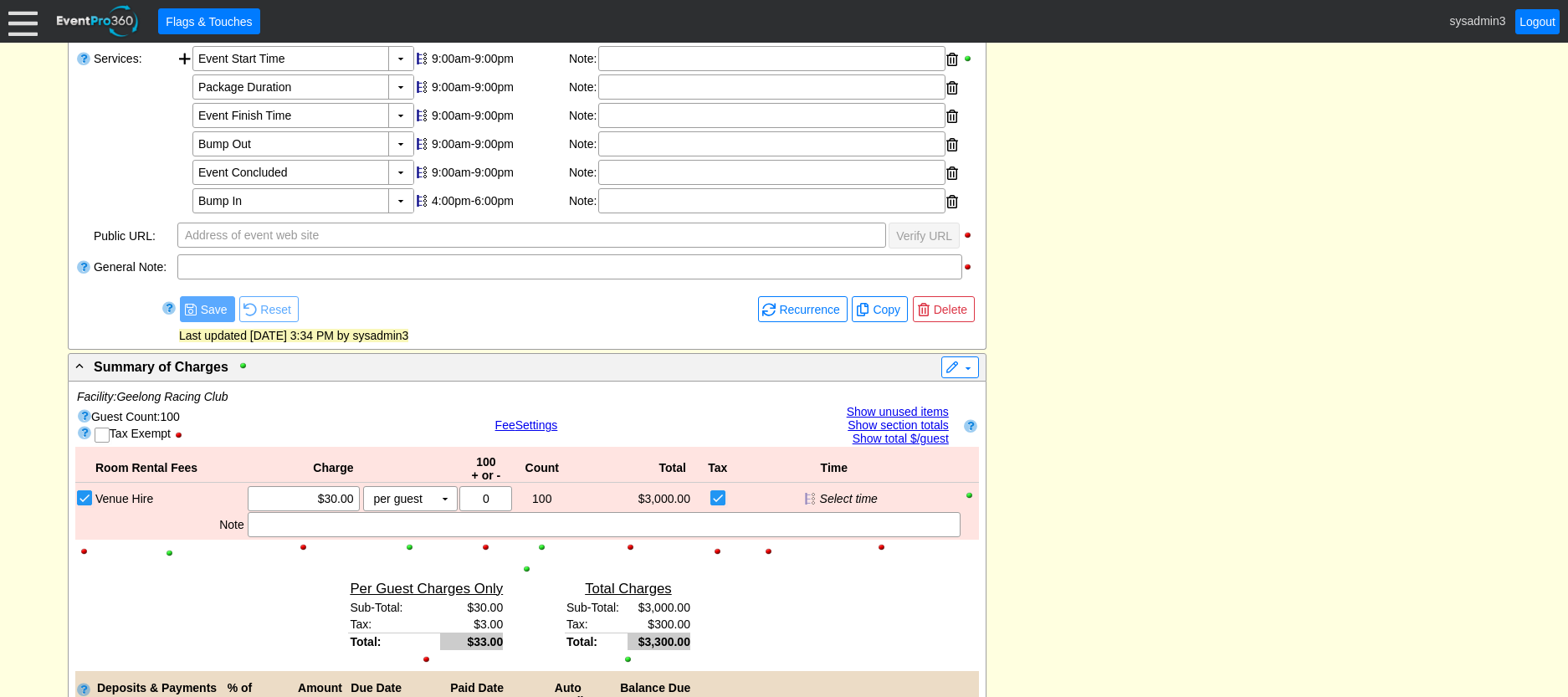
scroll to position [620, 0]
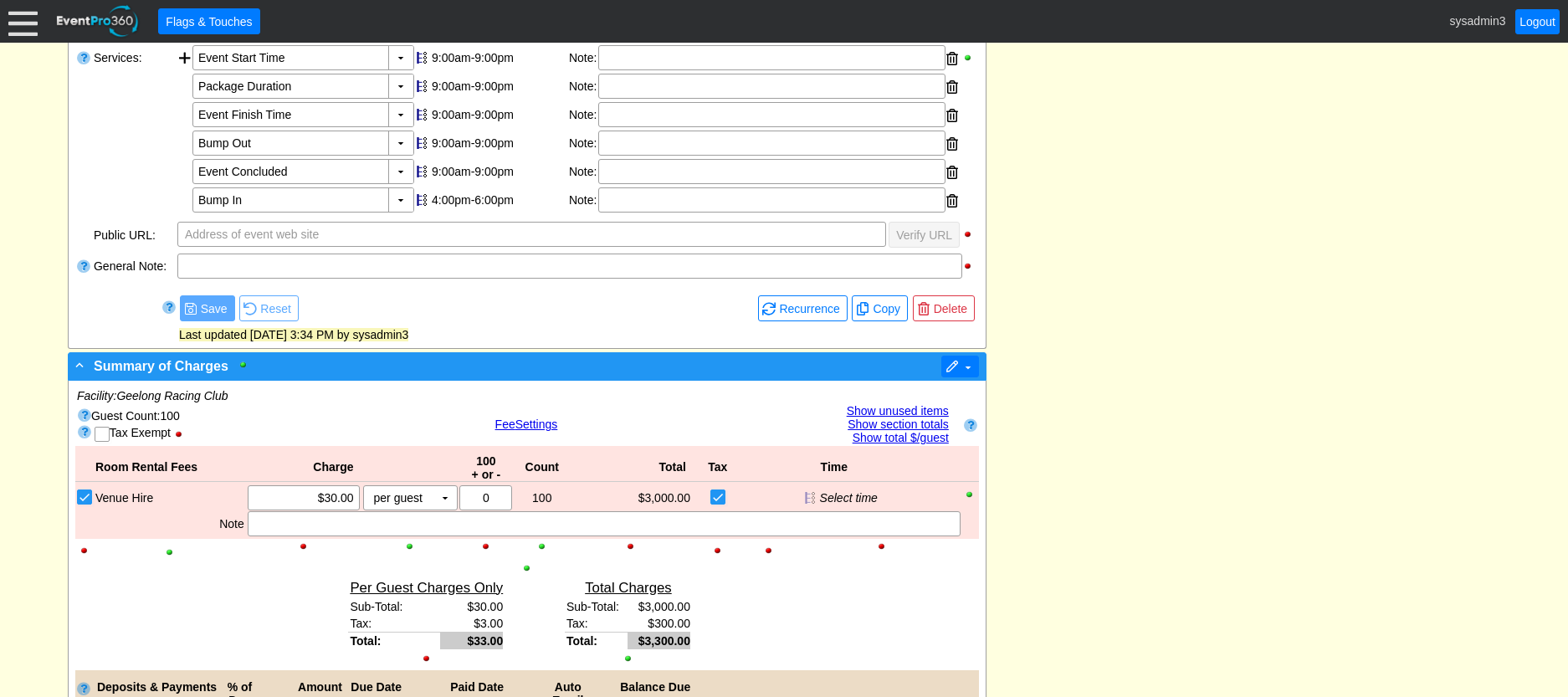
click at [956, 369] on span at bounding box center [952, 367] width 13 height 13
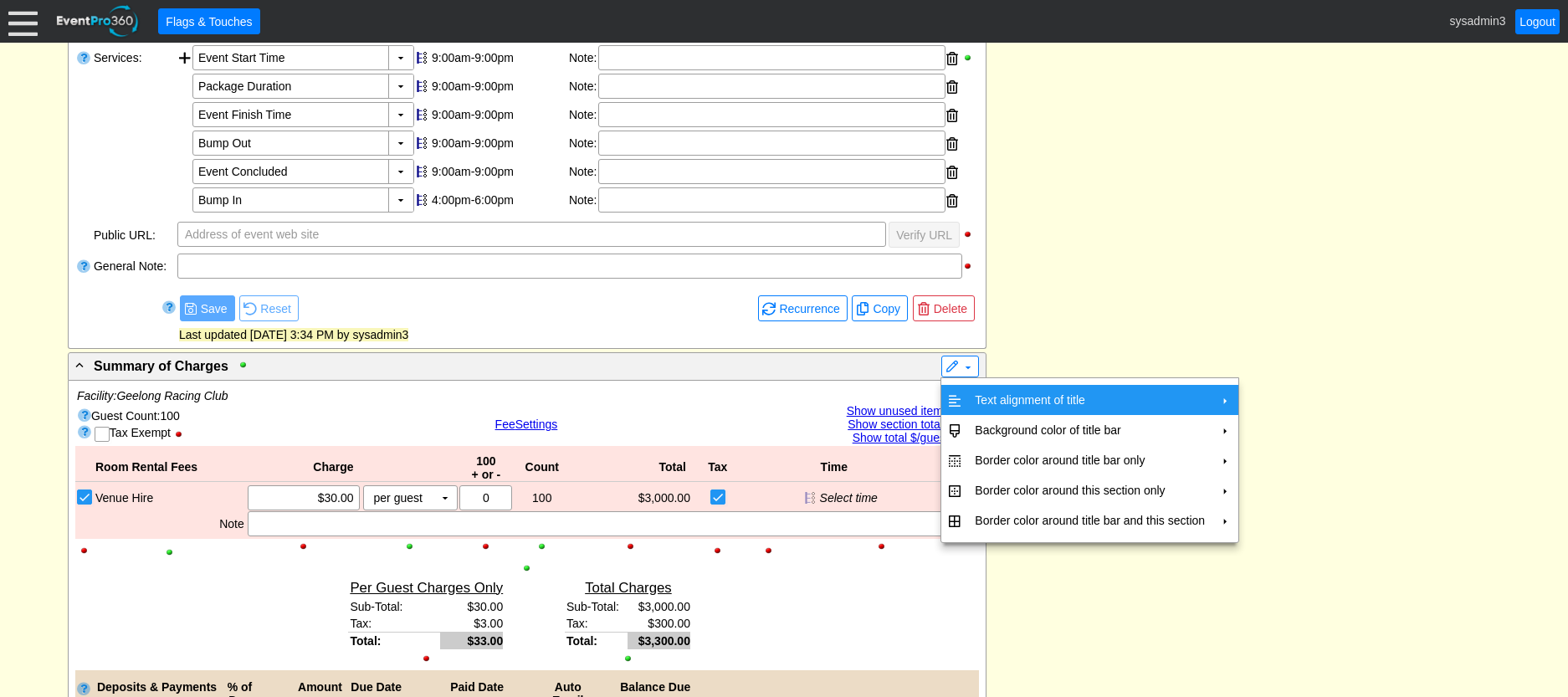
drag, startPoint x: 1031, startPoint y: 400, endPoint x: 1062, endPoint y: 396, distance: 31.3
click at [1038, 400] on td "Text alignment of title" at bounding box center [1090, 400] width 244 height 30
click at [1287, 433] on td "Center" at bounding box center [1291, 438] width 49 height 30
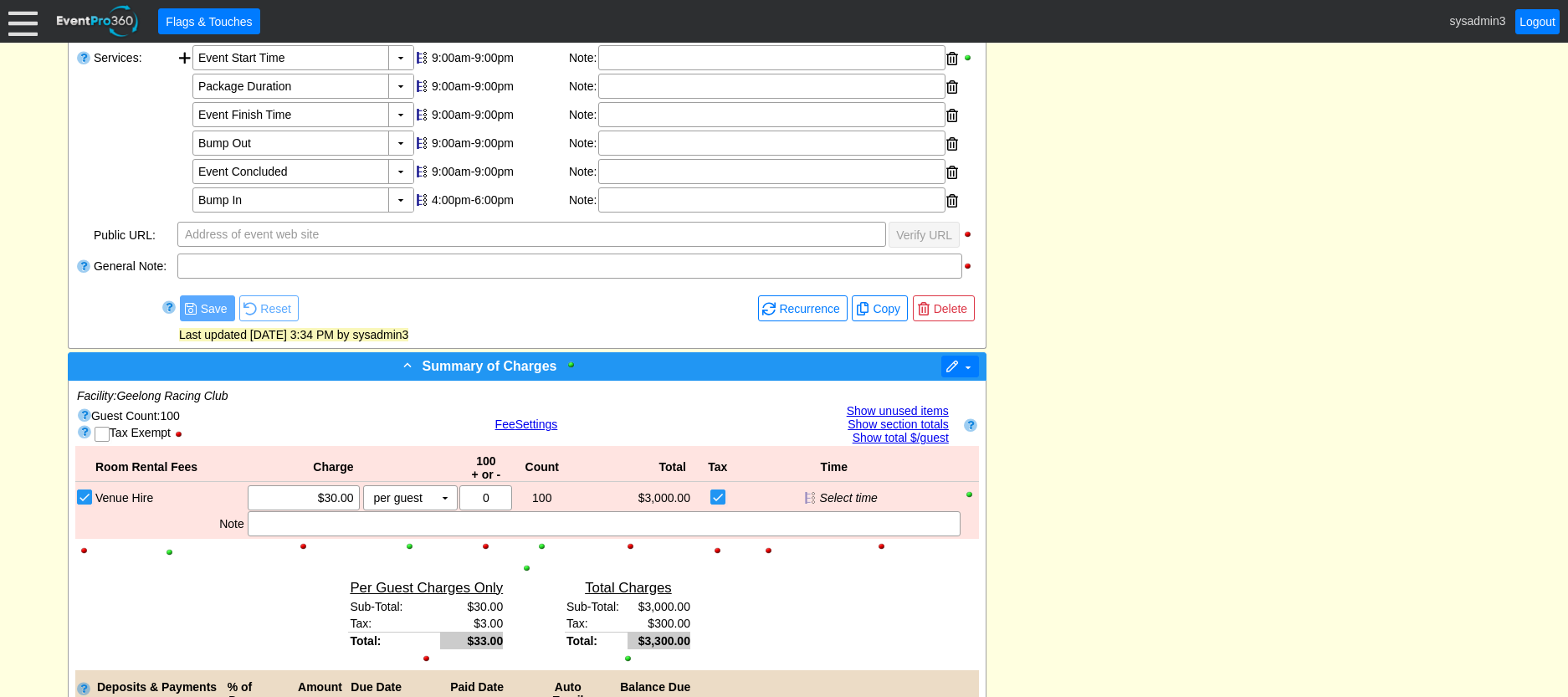
click at [956, 368] on span at bounding box center [952, 367] width 13 height 13
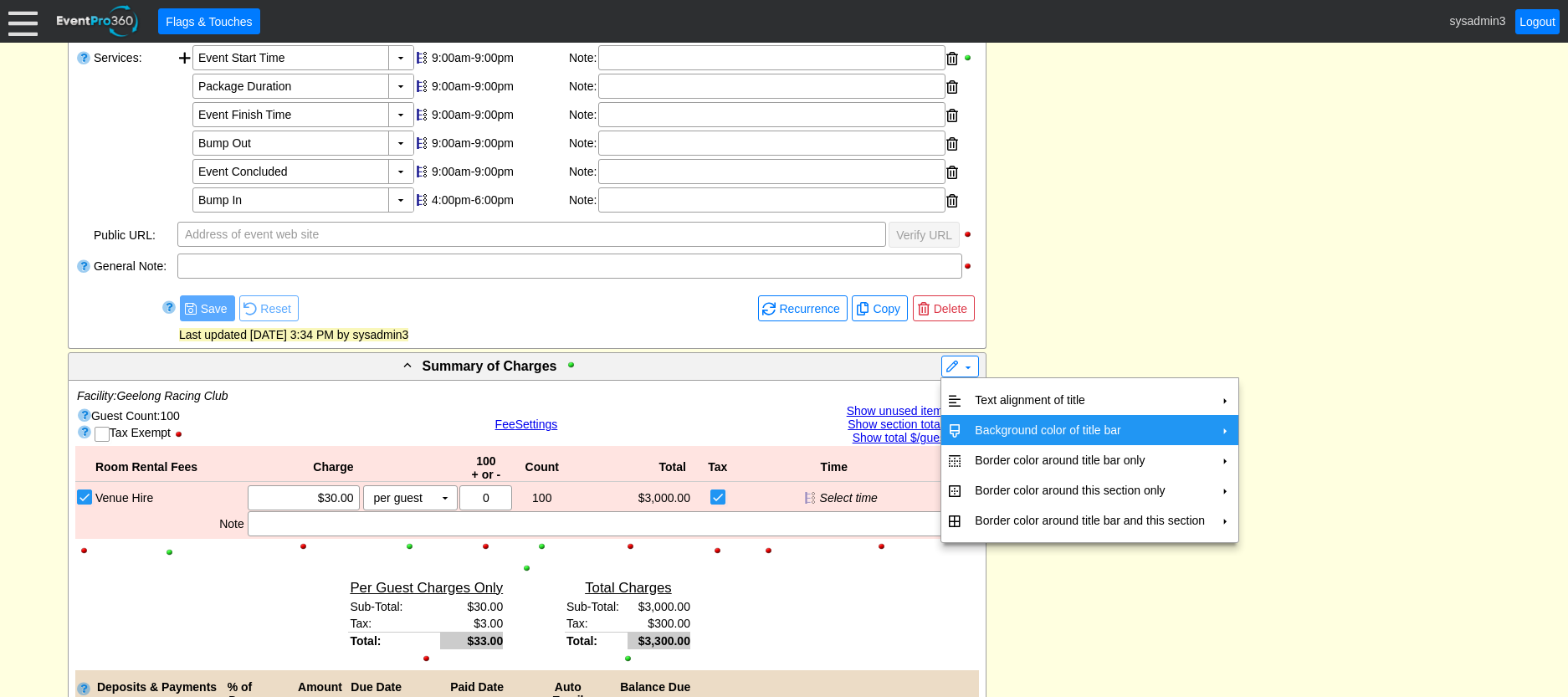
click at [990, 426] on td "Background color of title bar" at bounding box center [1090, 430] width 244 height 30
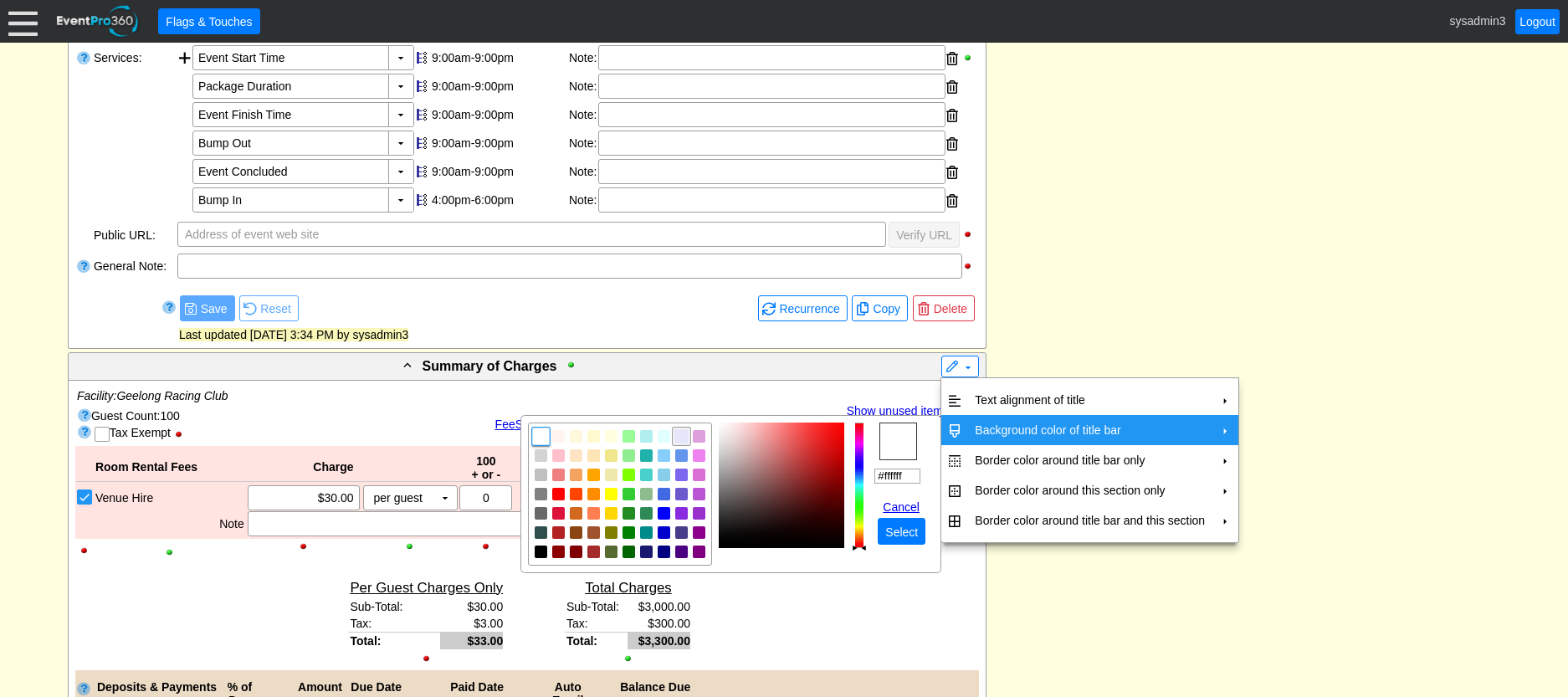
click at [683, 432] on img "focusNode" at bounding box center [681, 435] width 15 height 15
type input "#e6e6fa"
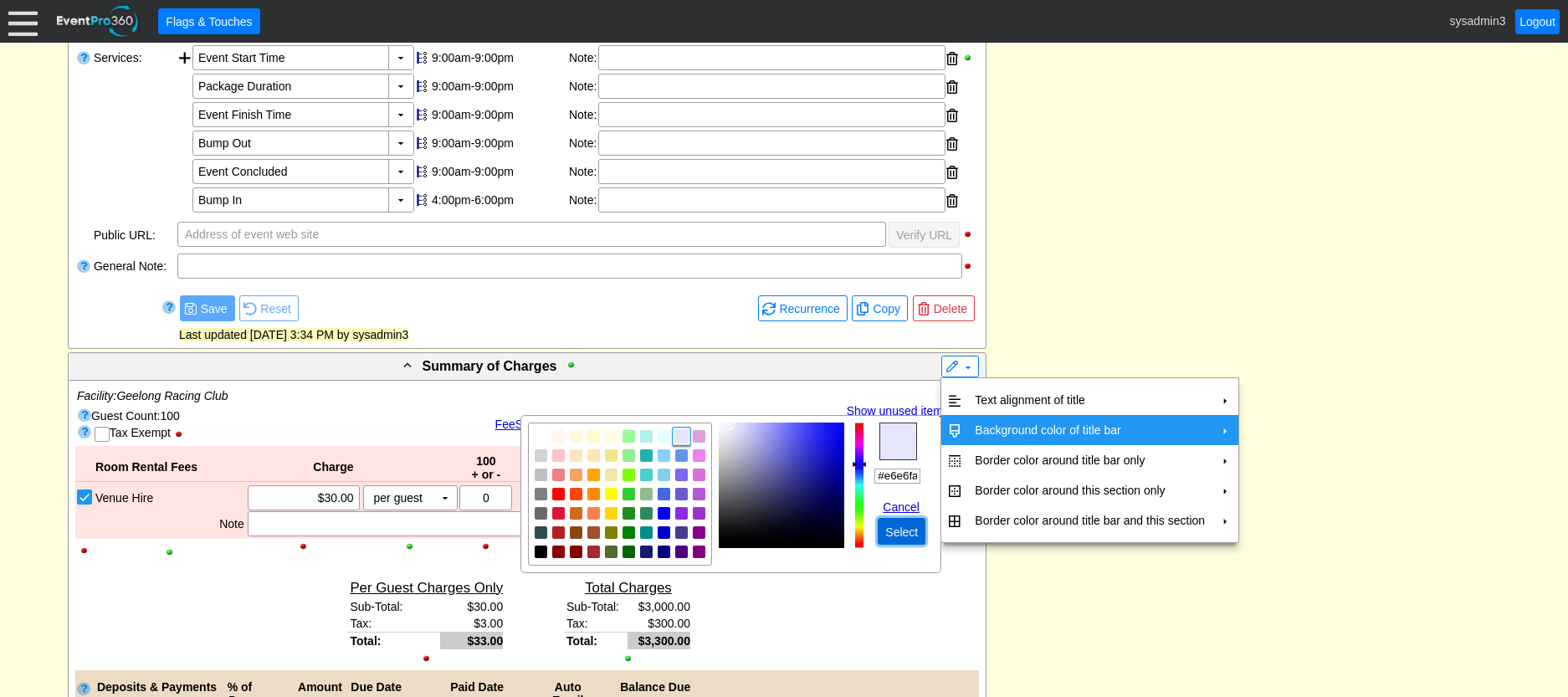
click at [907, 533] on span "Select" at bounding box center [901, 531] width 39 height 16
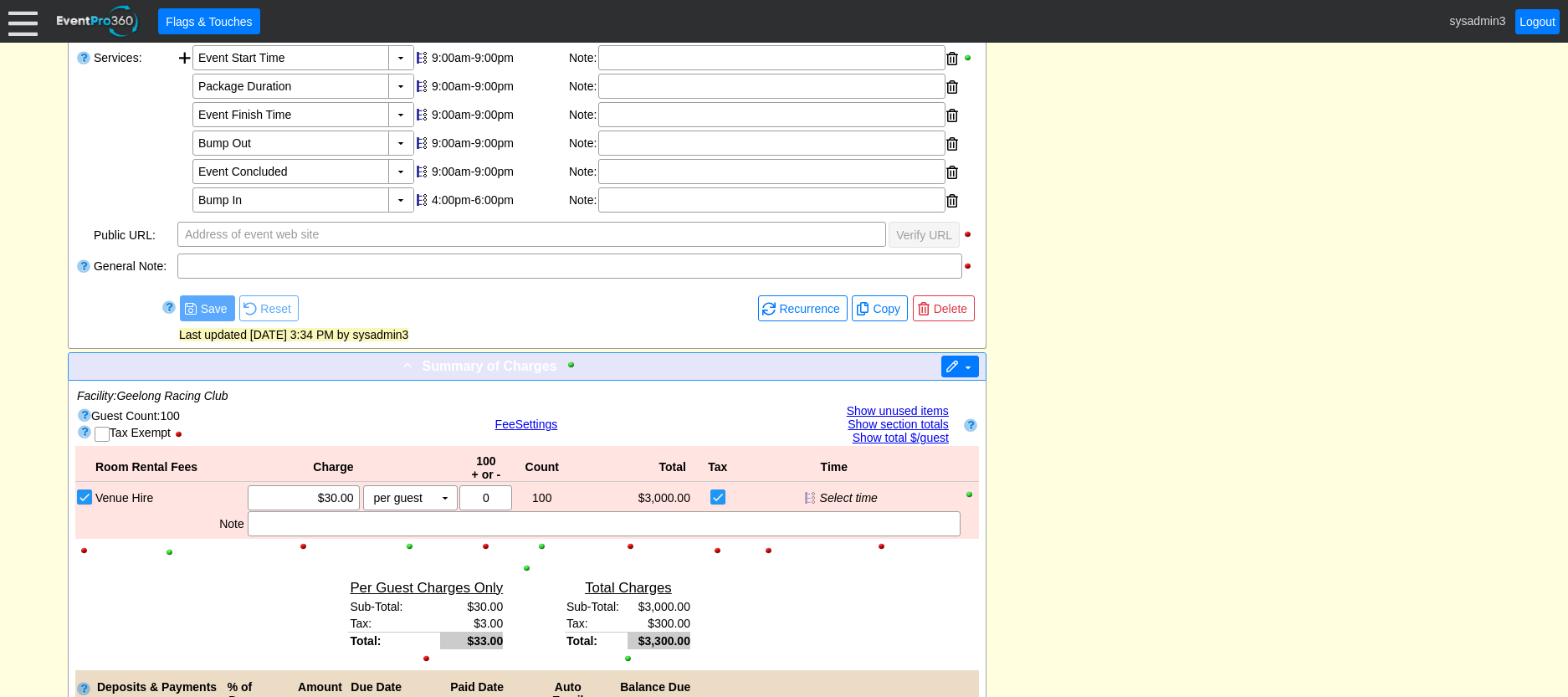
click at [953, 371] on span at bounding box center [952, 367] width 13 height 13
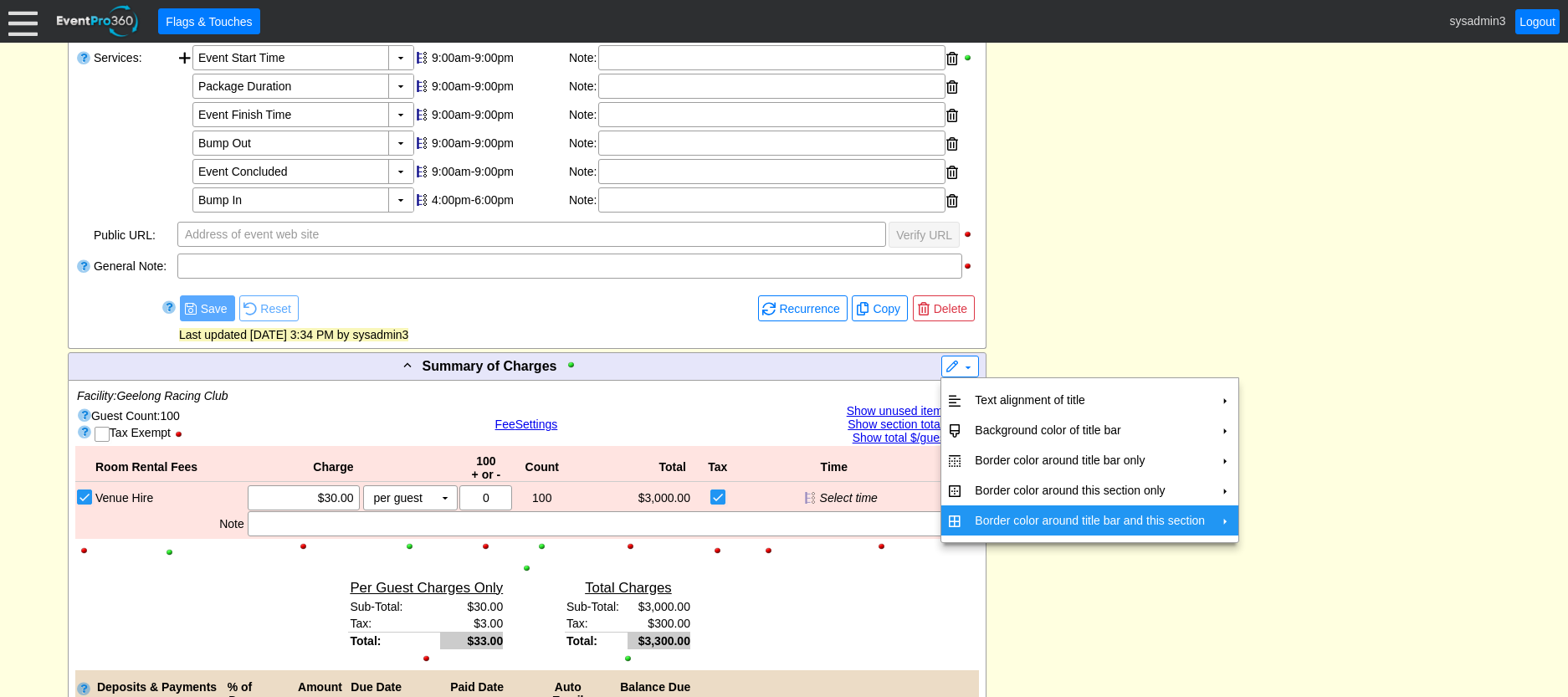
click at [1005, 520] on td "Border color around title bar and this section" at bounding box center [1090, 520] width 244 height 30
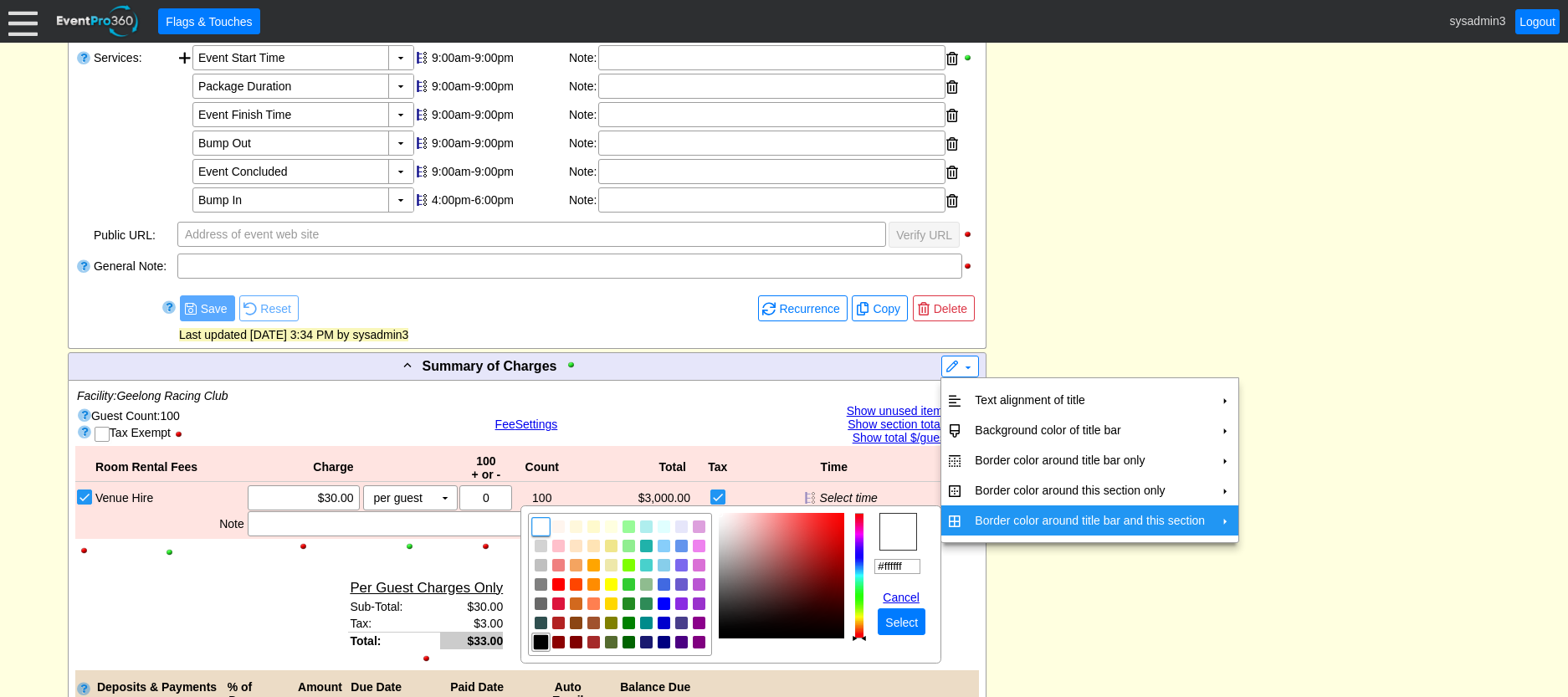
click at [539, 640] on img "focusNode" at bounding box center [541, 642] width 15 height 15
type input "#000000"
click at [903, 615] on span "Select" at bounding box center [901, 622] width 39 height 16
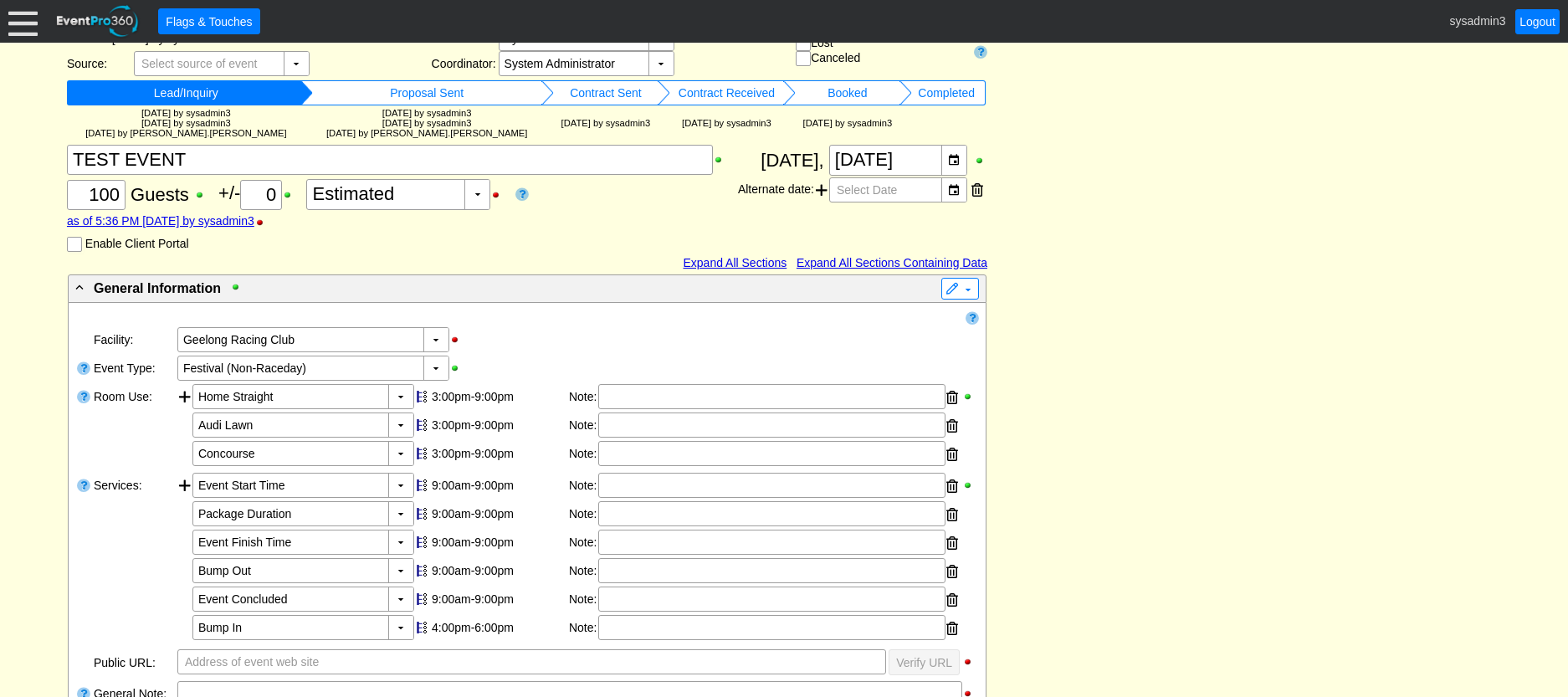
scroll to position [35, 0]
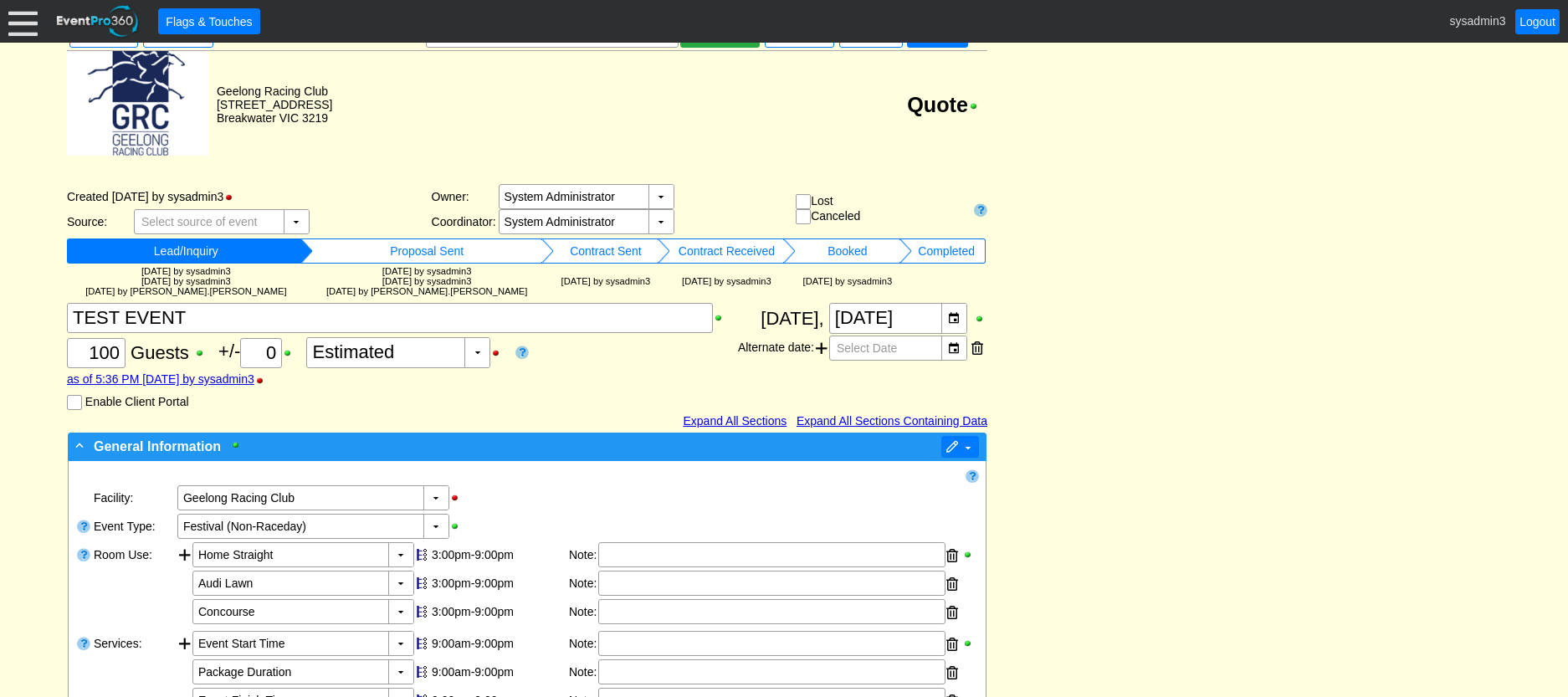
click at [949, 446] on span at bounding box center [952, 447] width 13 height 13
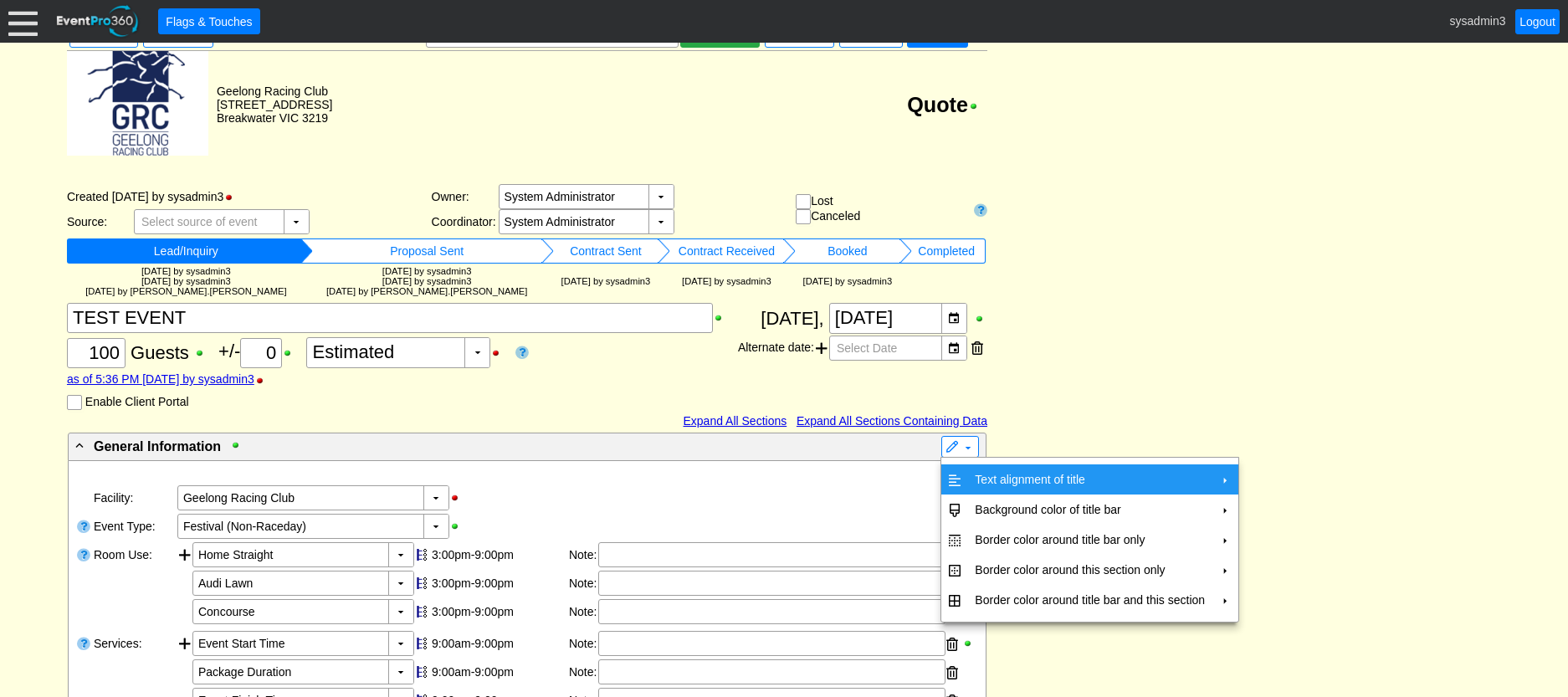
click at [993, 469] on td "Text alignment of title" at bounding box center [1090, 479] width 244 height 30
click at [1285, 506] on td "Center" at bounding box center [1291, 517] width 49 height 30
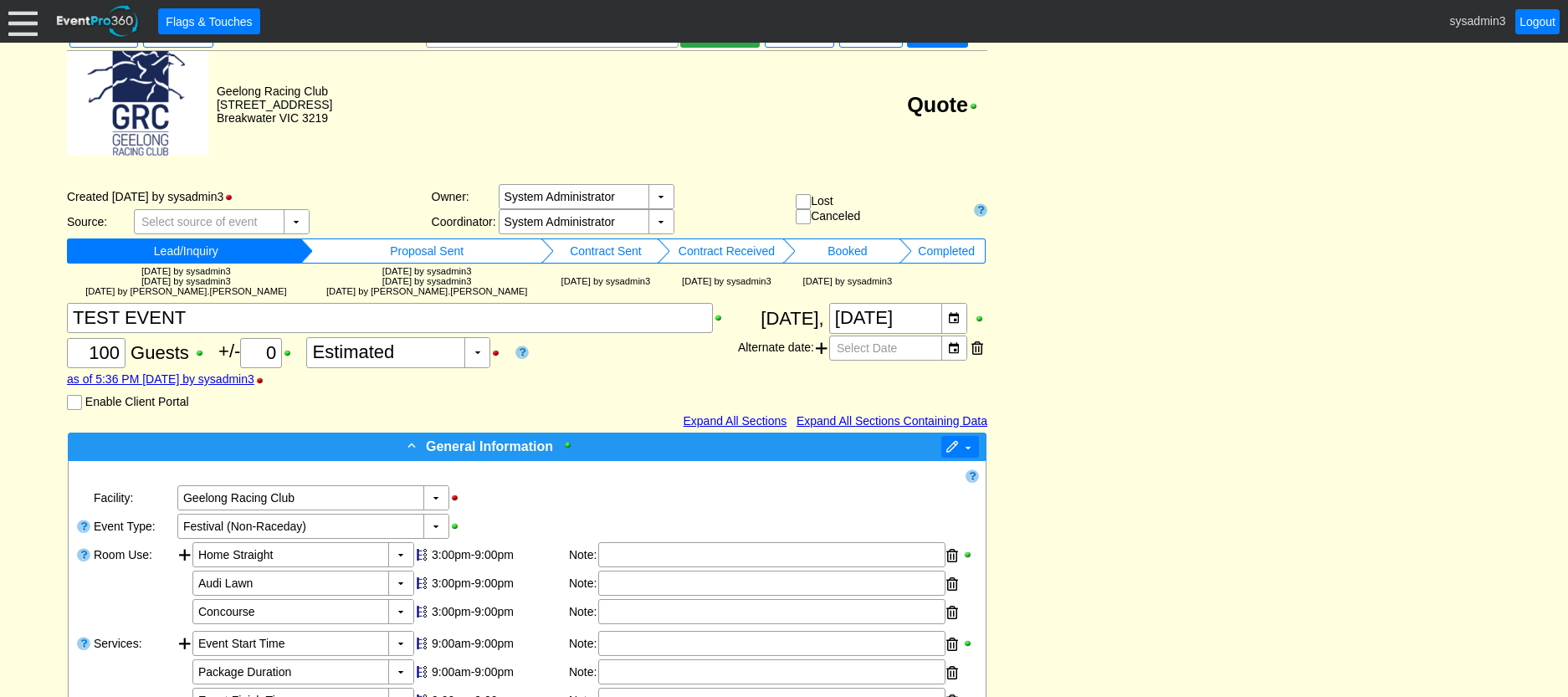
click at [954, 447] on span at bounding box center [952, 447] width 13 height 13
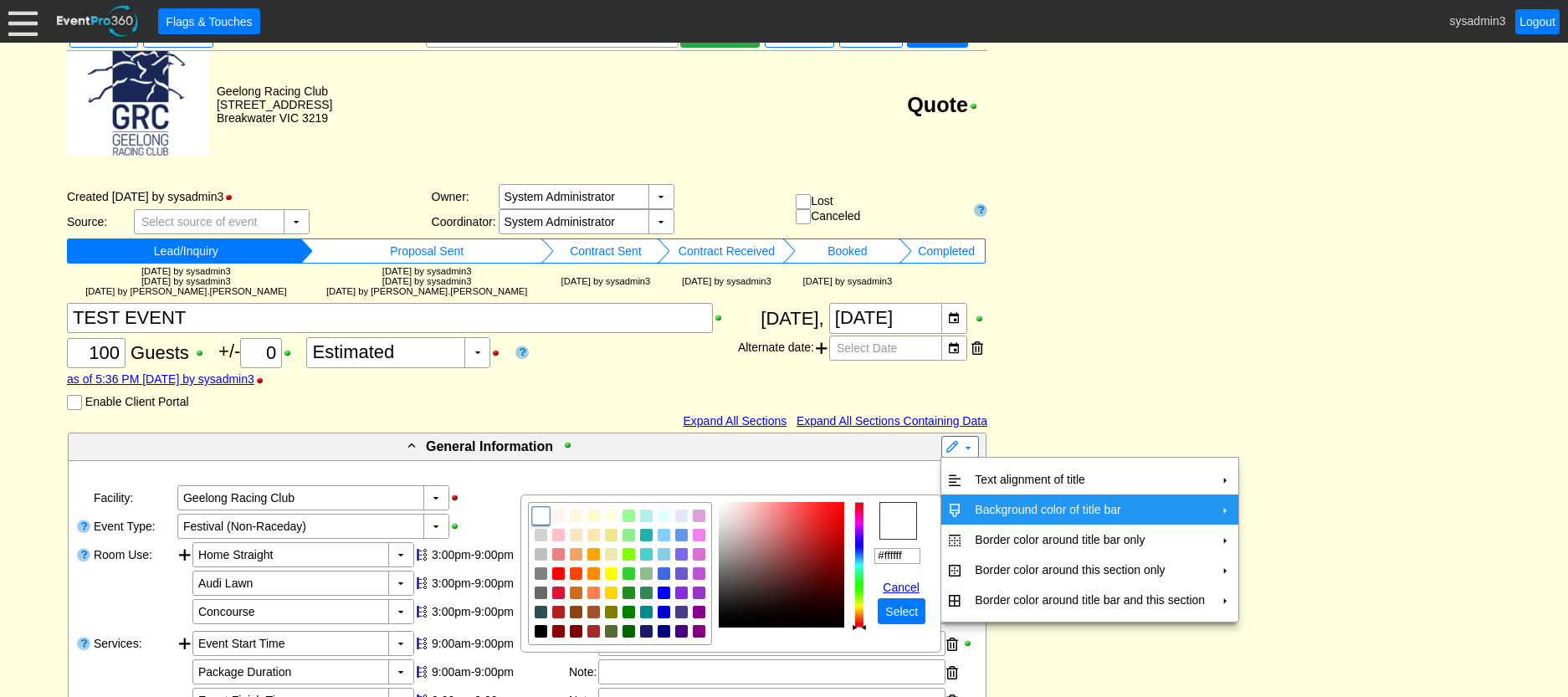
click at [991, 508] on td "Background color of title bar" at bounding box center [1090, 510] width 244 height 30
click at [679, 512] on img "focusNode" at bounding box center [681, 516] width 15 height 15
type input "#e6e6fa"
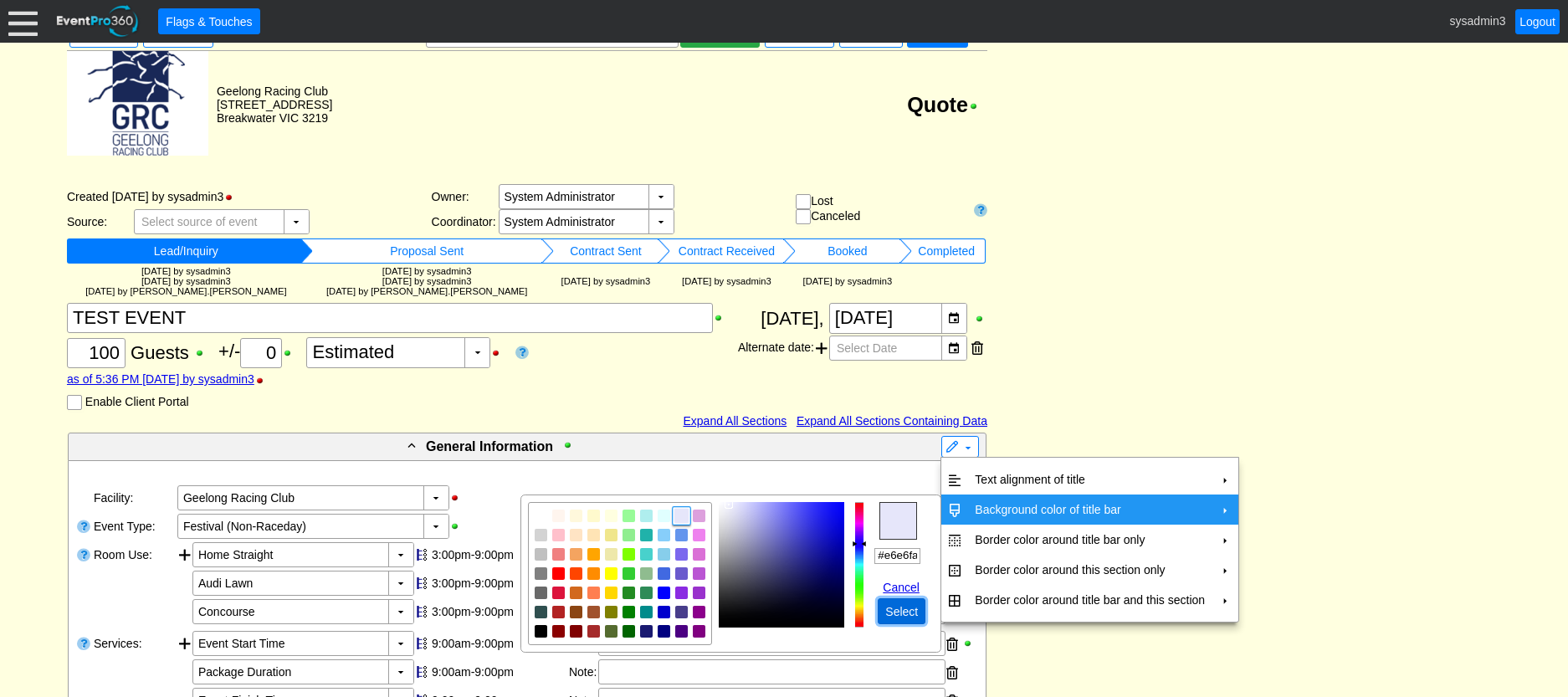
drag, startPoint x: 902, startPoint y: 609, endPoint x: 909, endPoint y: 560, distance: 49.5
click at [903, 607] on span "Select" at bounding box center [901, 611] width 39 height 16
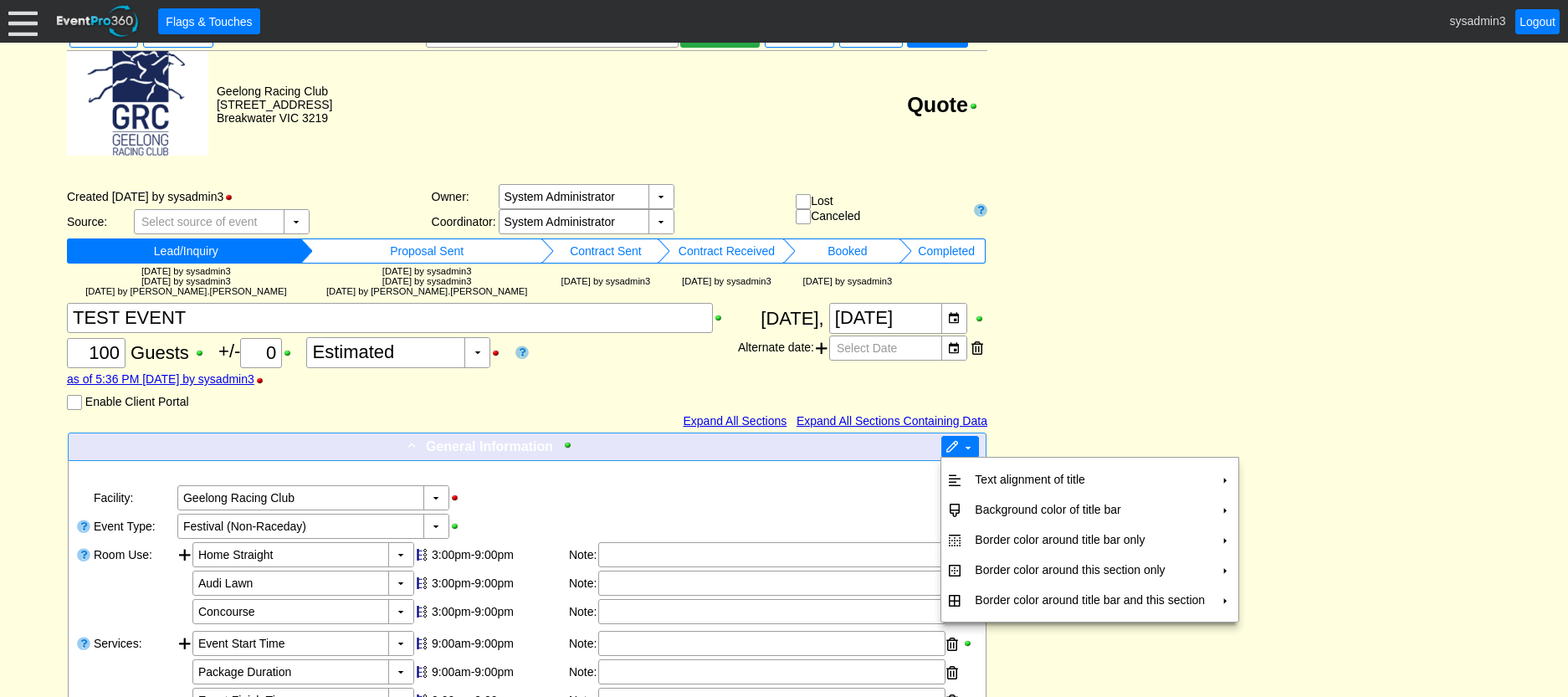
click at [951, 451] on span at bounding box center [952, 447] width 13 height 13
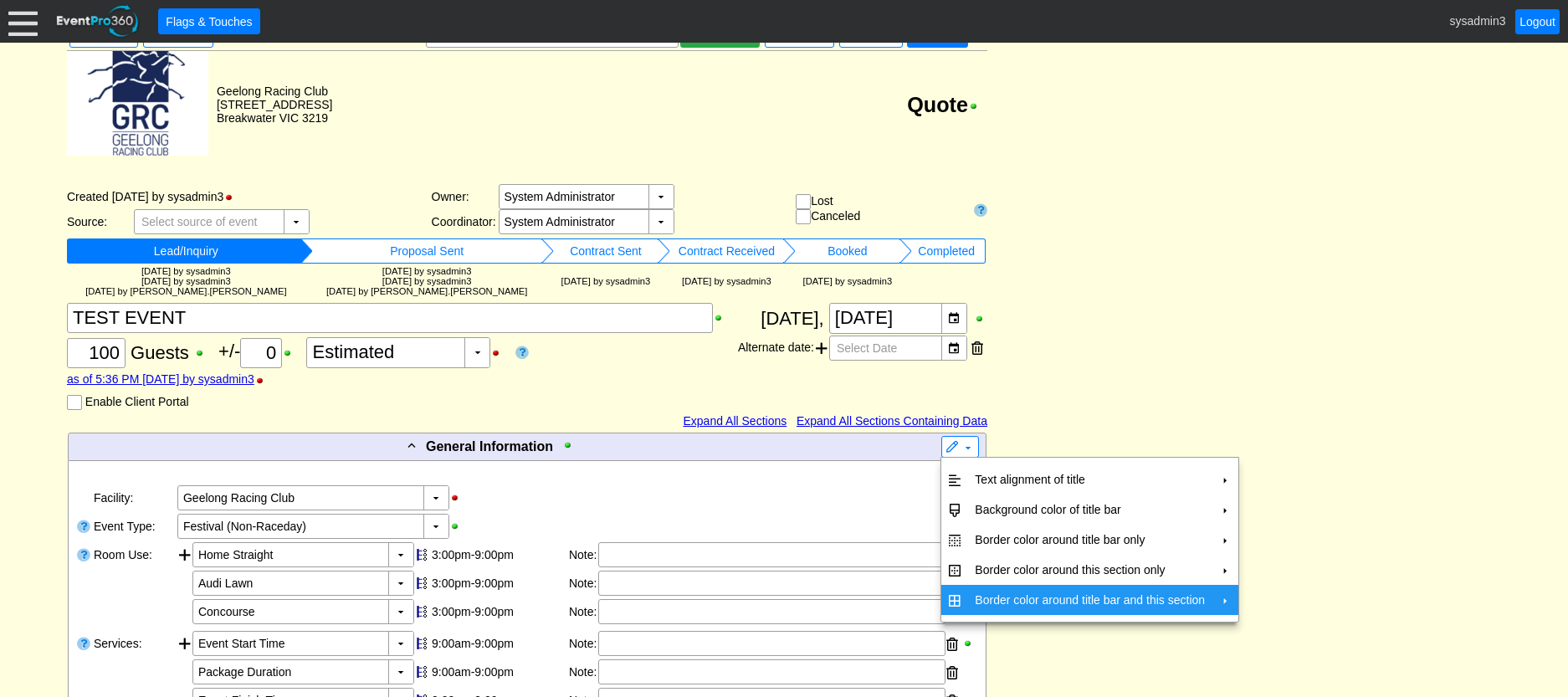
click at [992, 593] on td "Border color around title bar and this section" at bounding box center [1090, 600] width 244 height 30
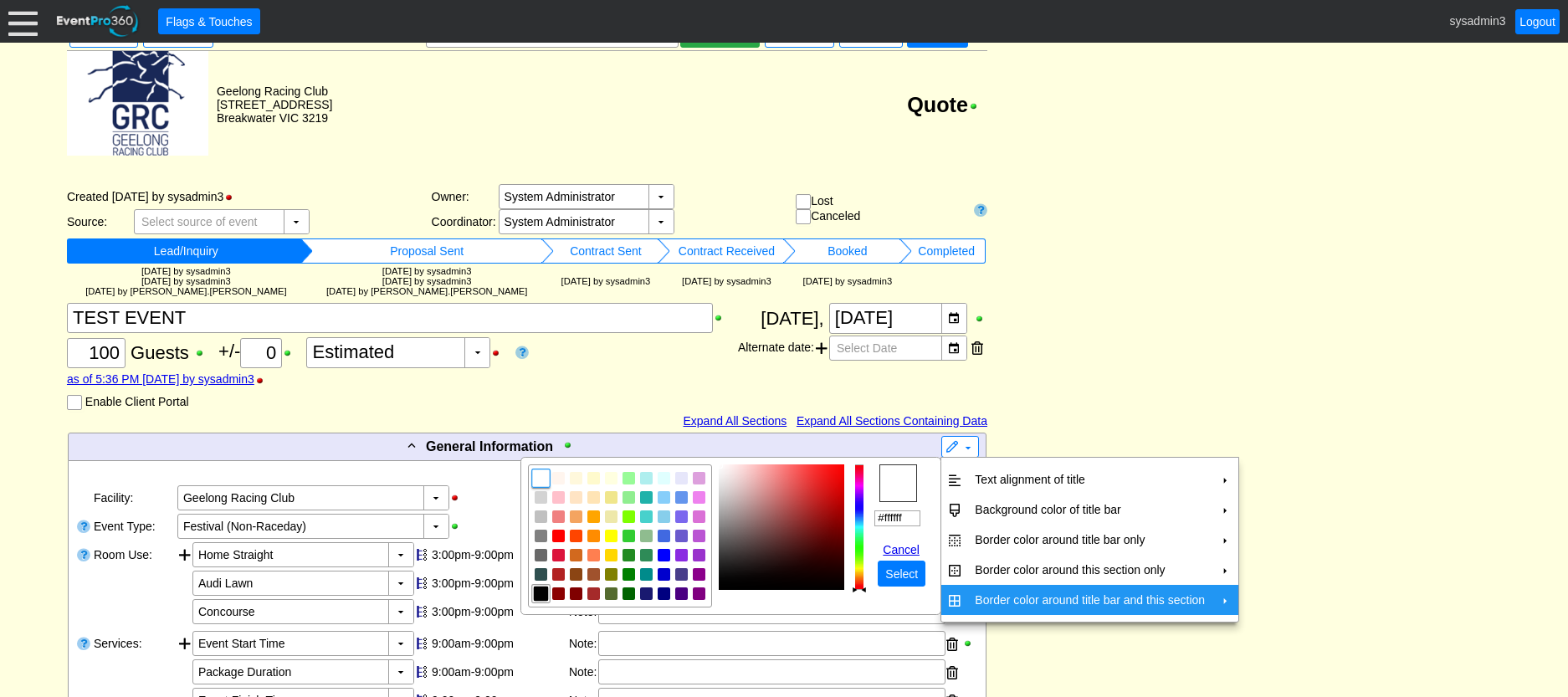
click at [534, 590] on img "focusNode" at bounding box center [541, 594] width 15 height 15
type input "#000000"
click at [908, 572] on span "Select" at bounding box center [901, 574] width 39 height 16
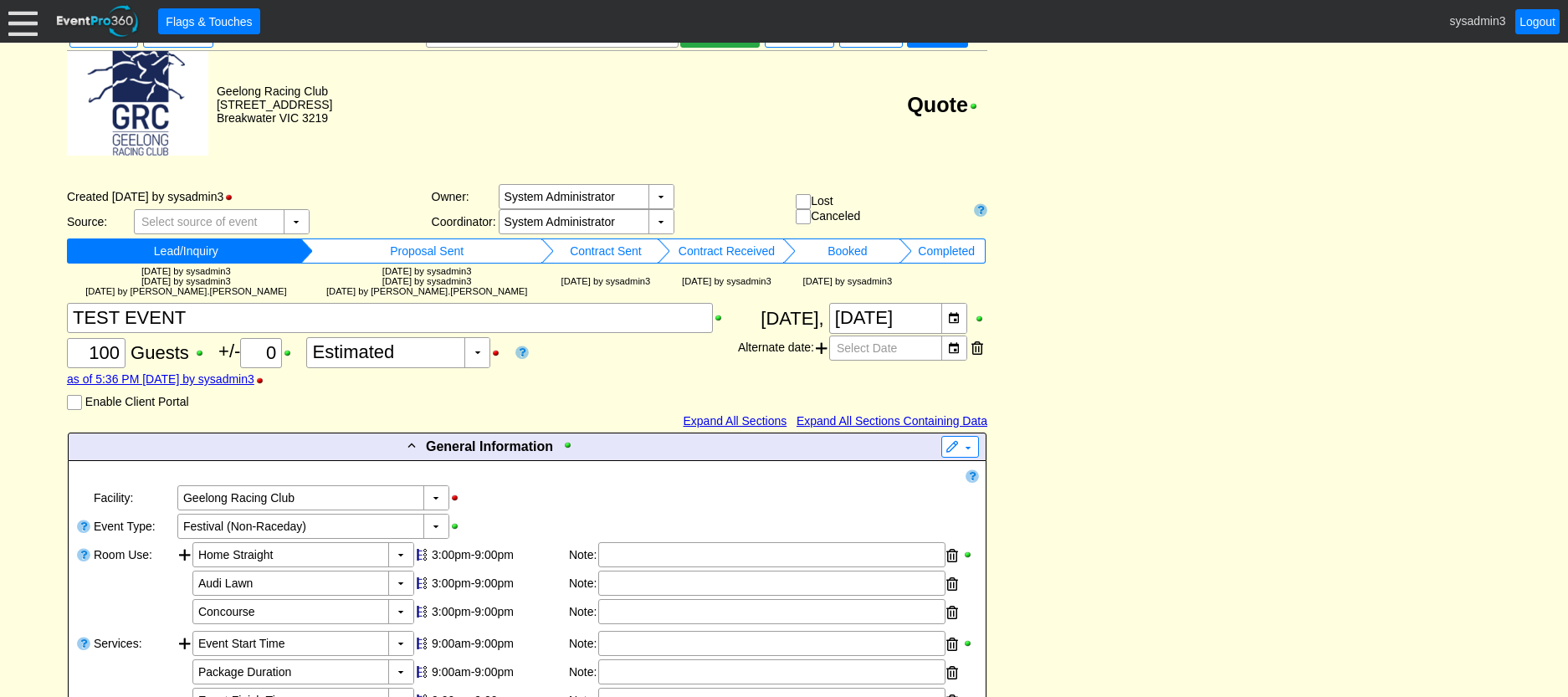
scroll to position [0, 0]
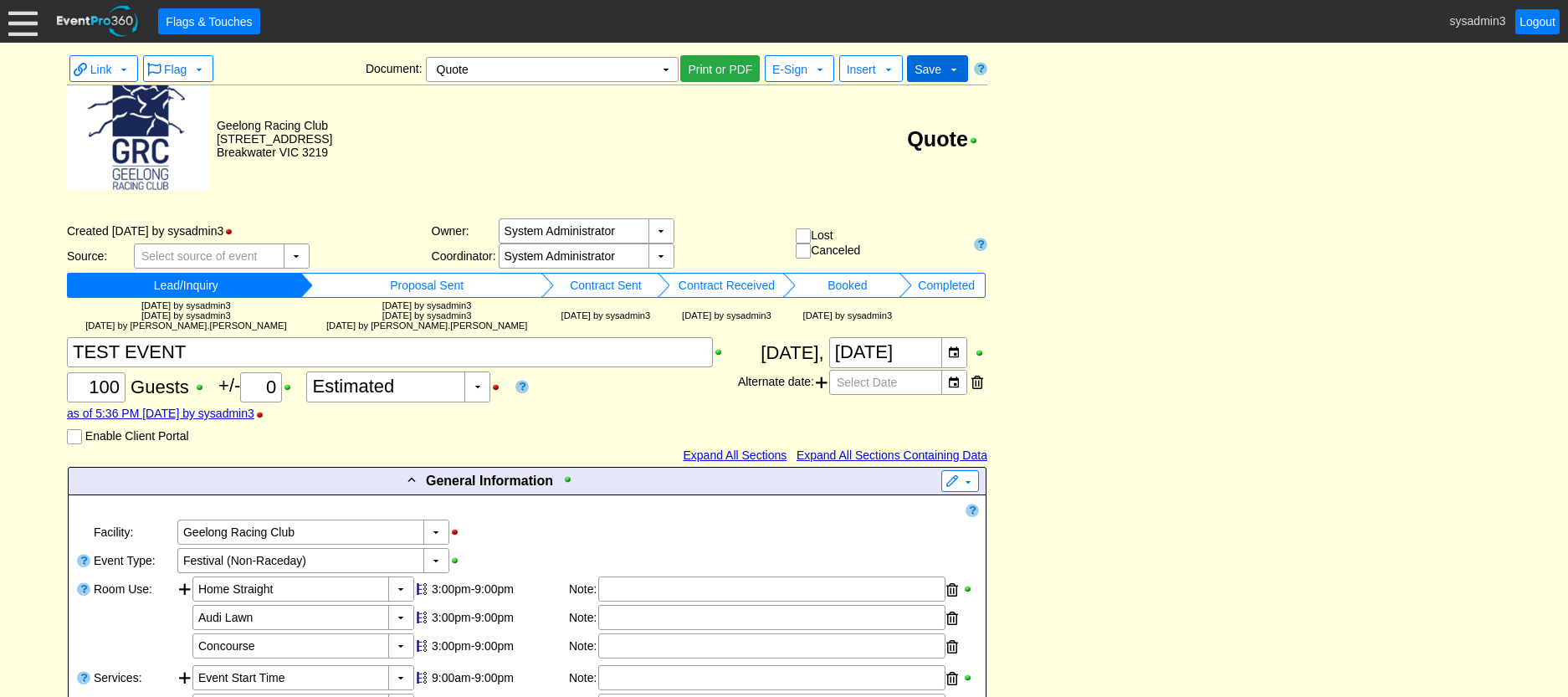
click at [947, 72] on span at bounding box center [953, 68] width 13 height 13
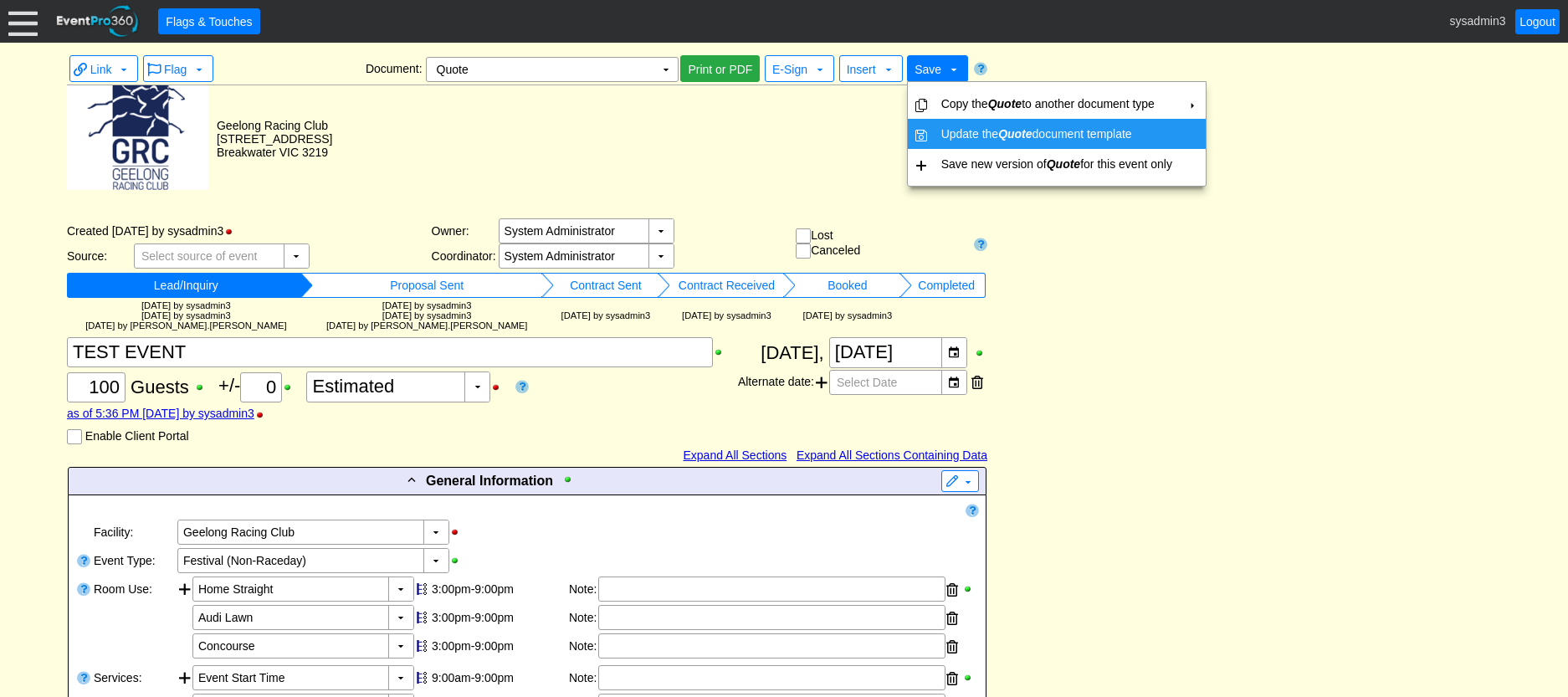
click at [956, 130] on td "Update the Quote document template" at bounding box center [1057, 134] width 244 height 30
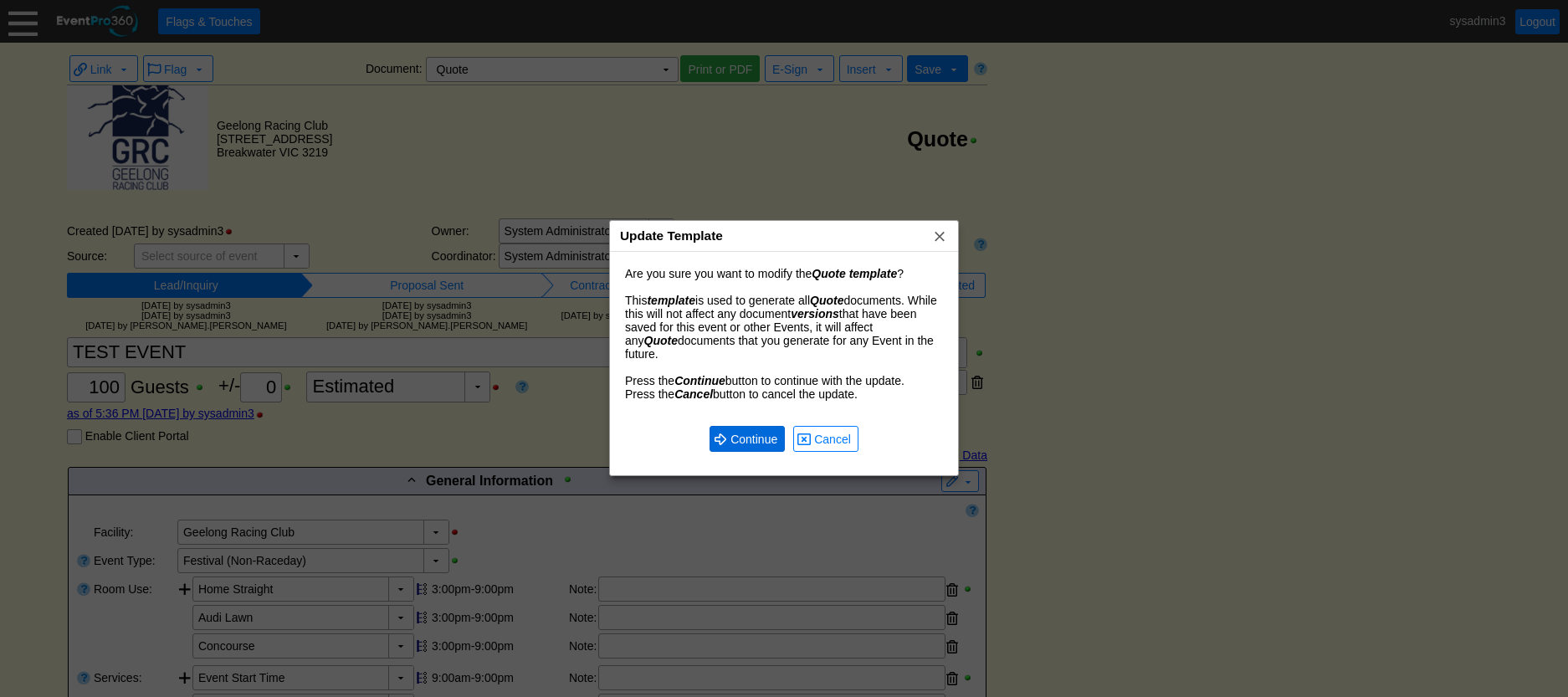
click at [755, 434] on span "Continue" at bounding box center [754, 439] width 54 height 16
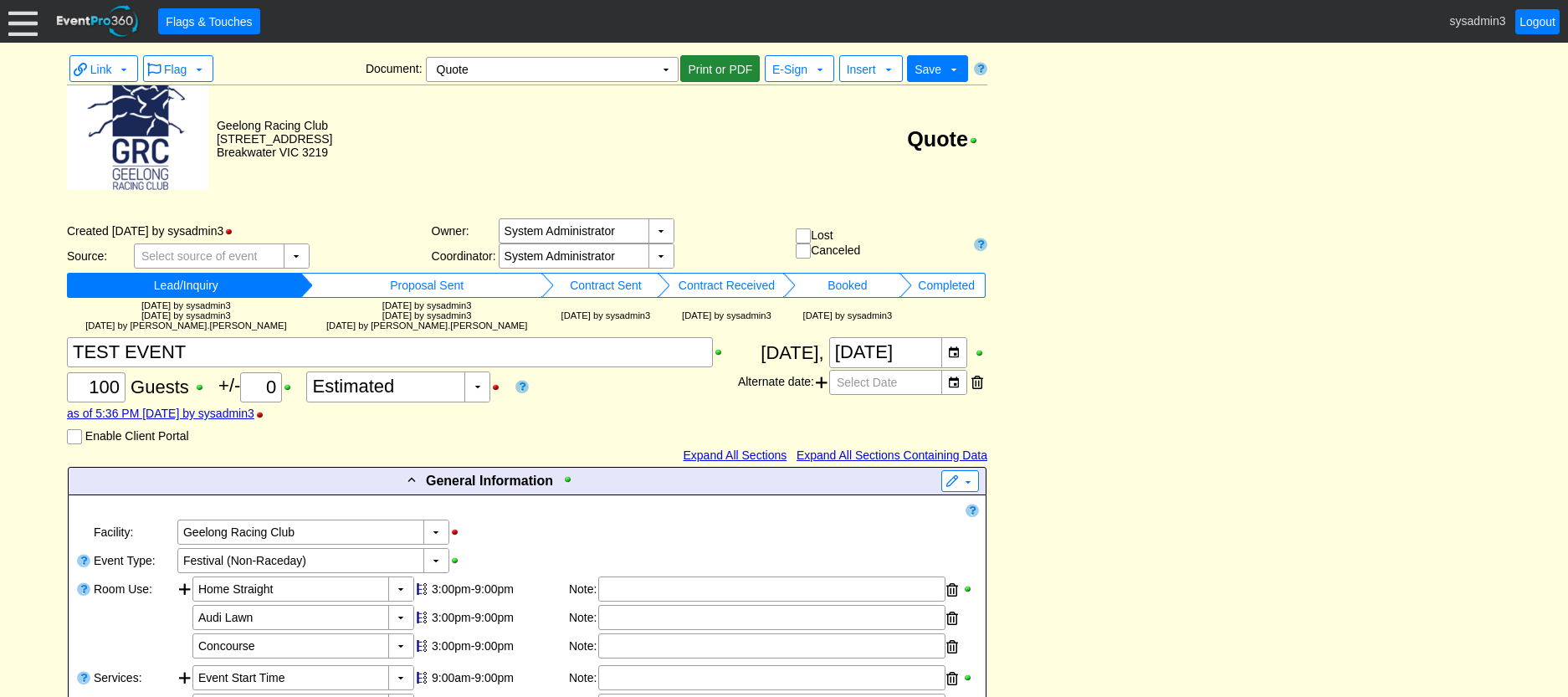
click at [738, 70] on span "Print or PDF" at bounding box center [720, 68] width 71 height 16
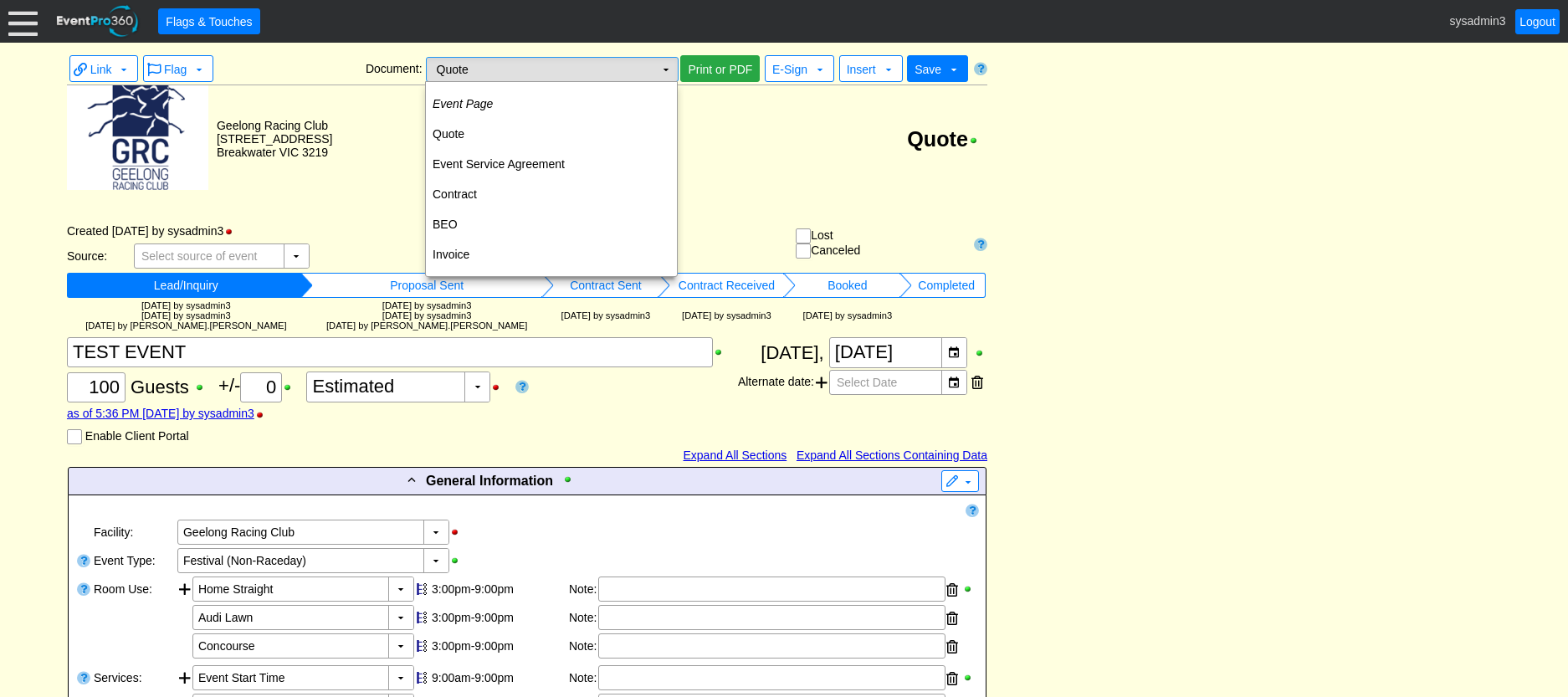
click at [590, 75] on td "Quote Χ" at bounding box center [540, 69] width 228 height 23
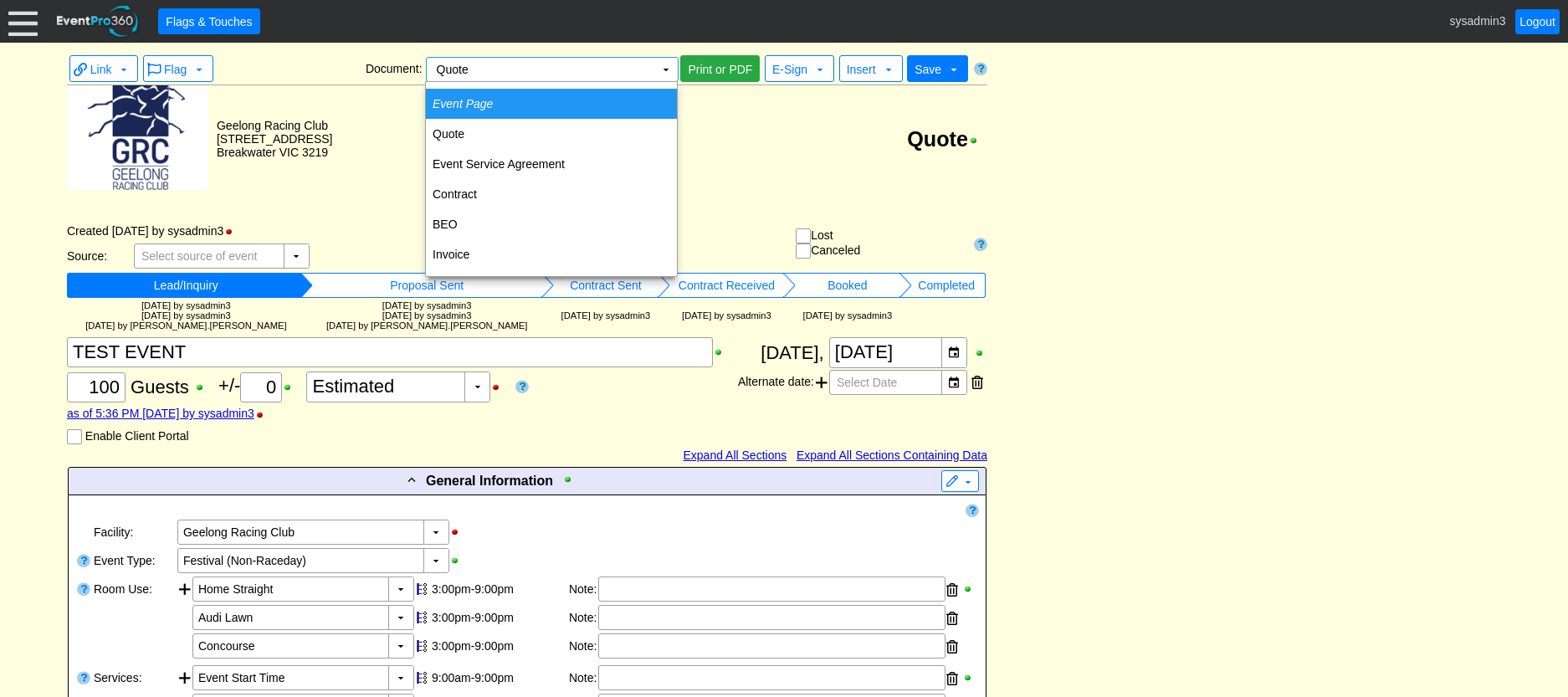
click at [524, 99] on td "Event Page" at bounding box center [551, 103] width 251 height 30
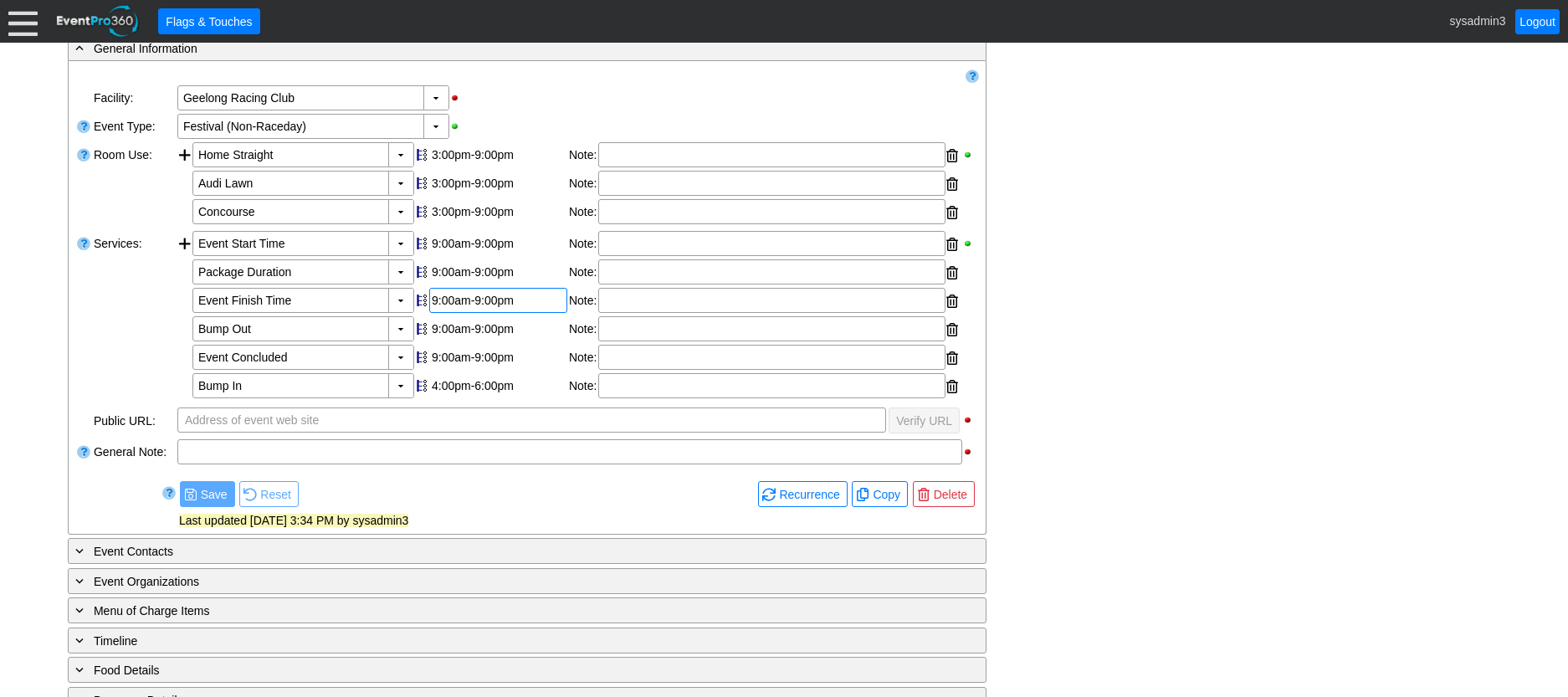
scroll to position [419, 0]
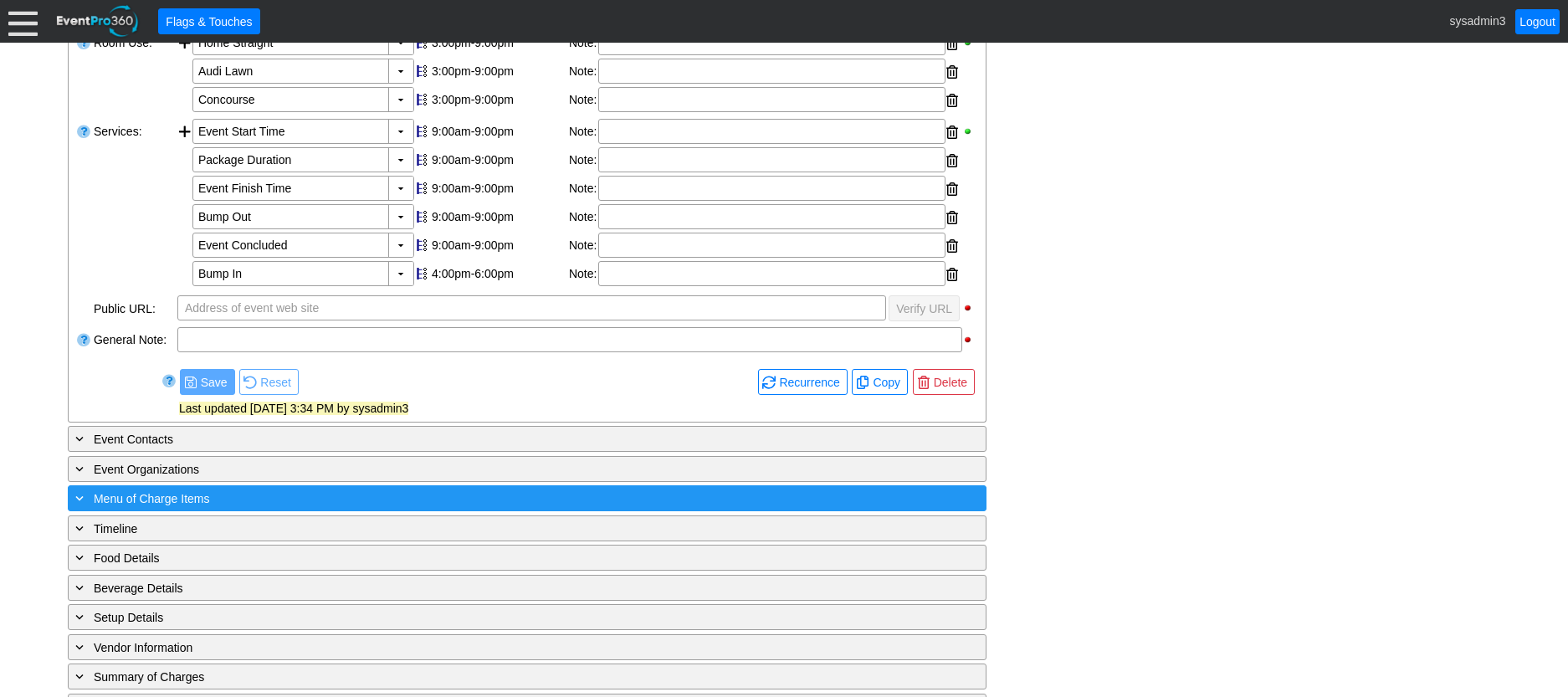
click at [318, 497] on div "+ Menu of Charge Items" at bounding box center [492, 498] width 842 height 19
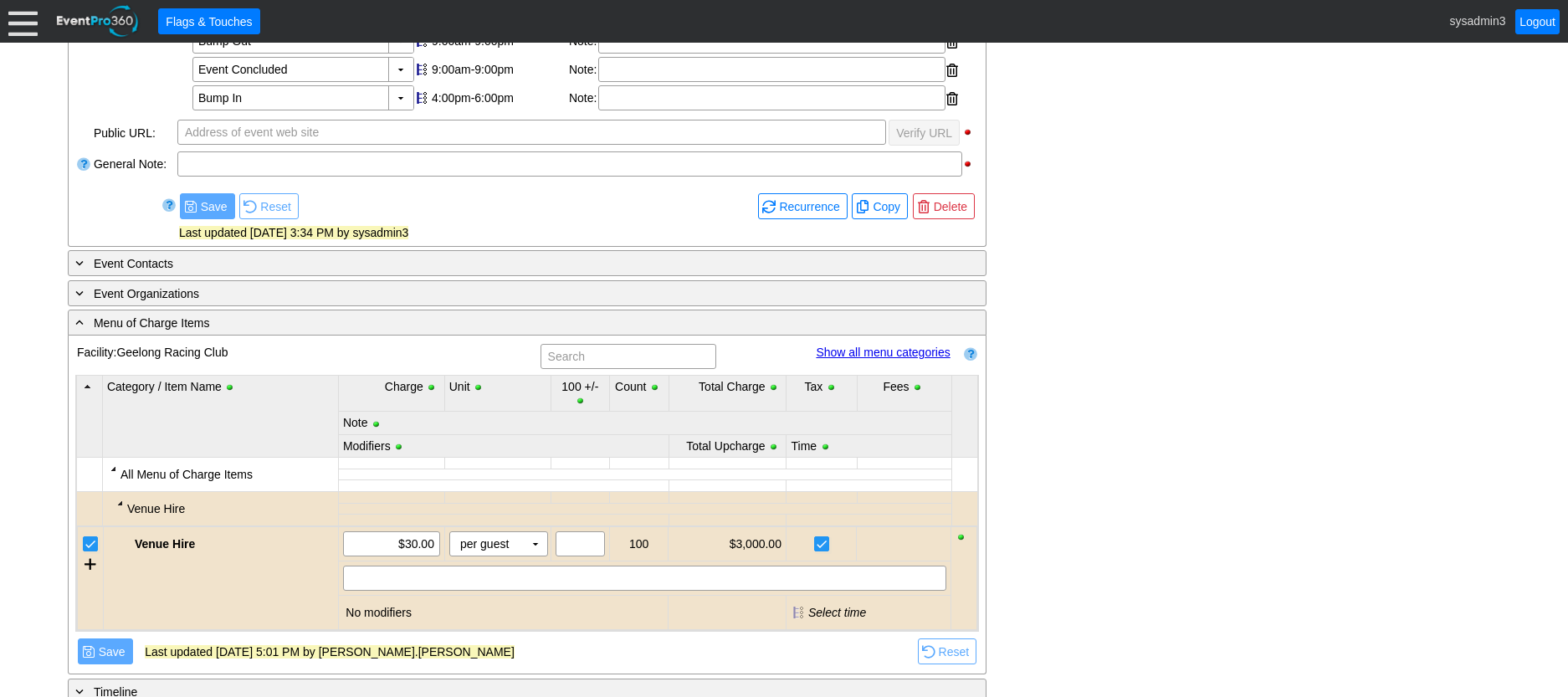
scroll to position [669, 0]
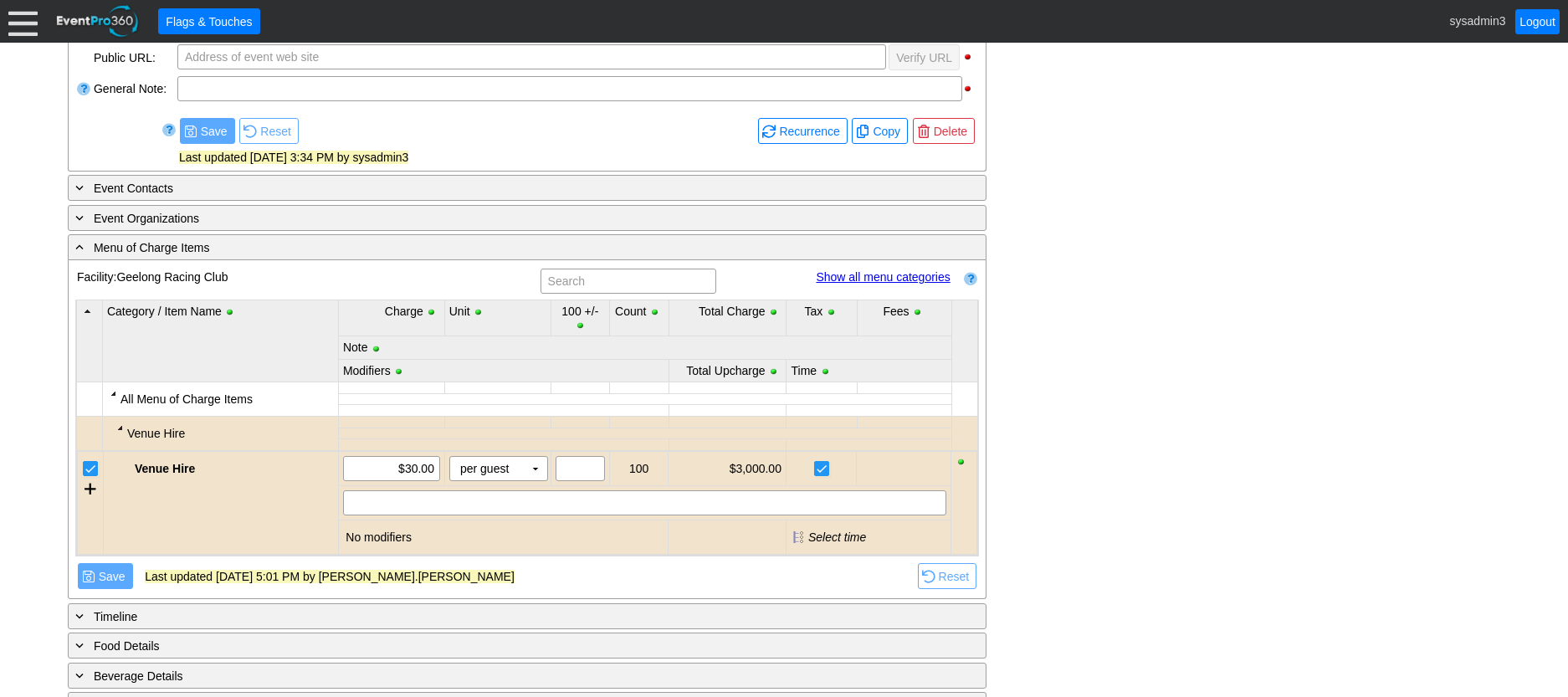
click at [836, 277] on link "Show all menu categories" at bounding box center [882, 277] width 133 height 13
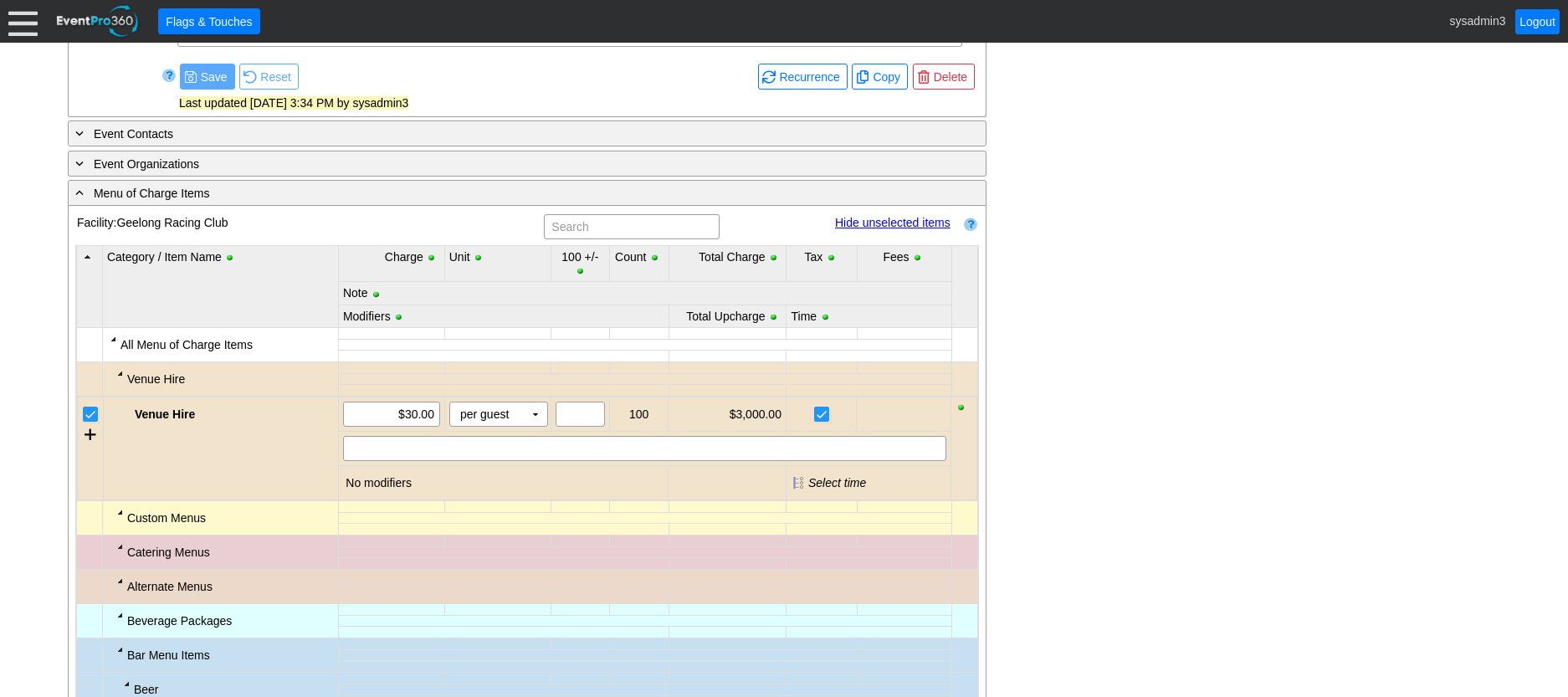
scroll to position [753, 0]
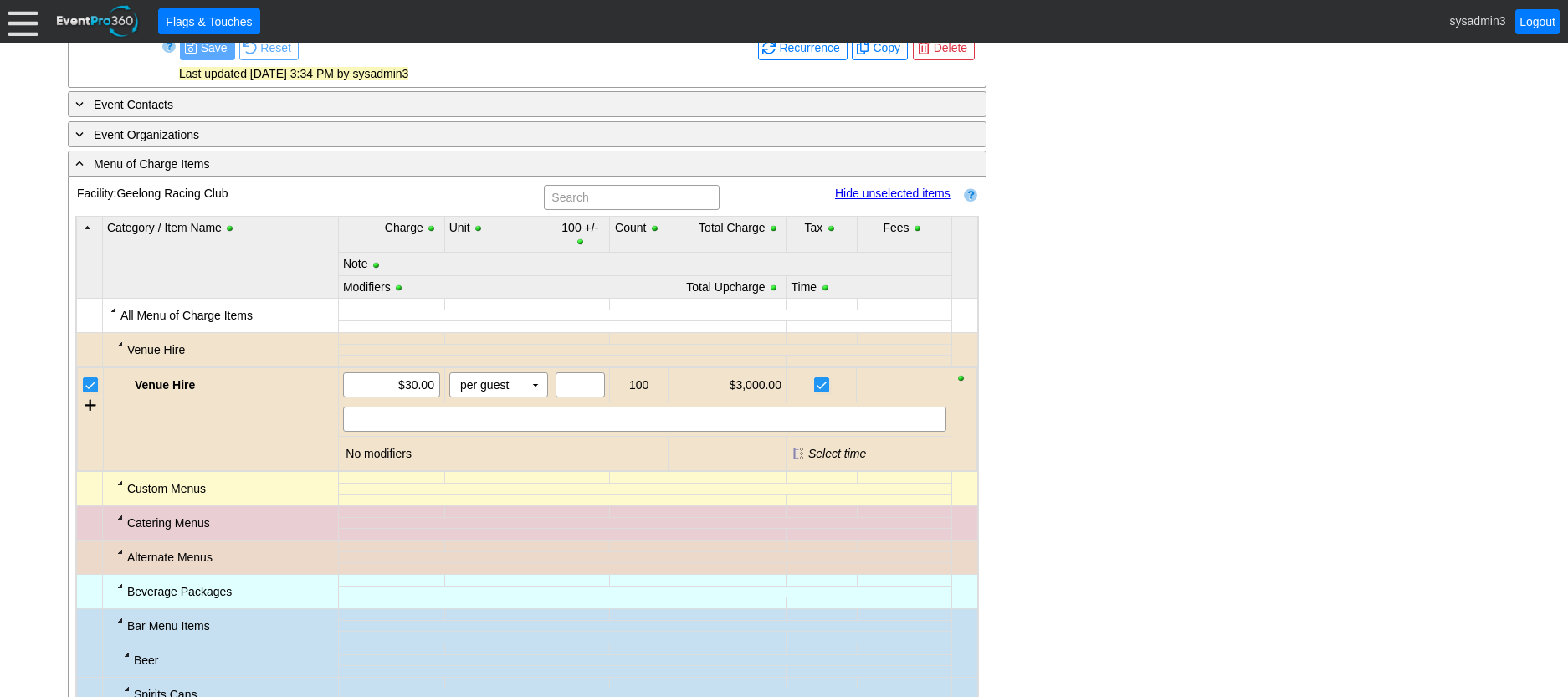
click at [121, 520] on div at bounding box center [120, 517] width 13 height 13
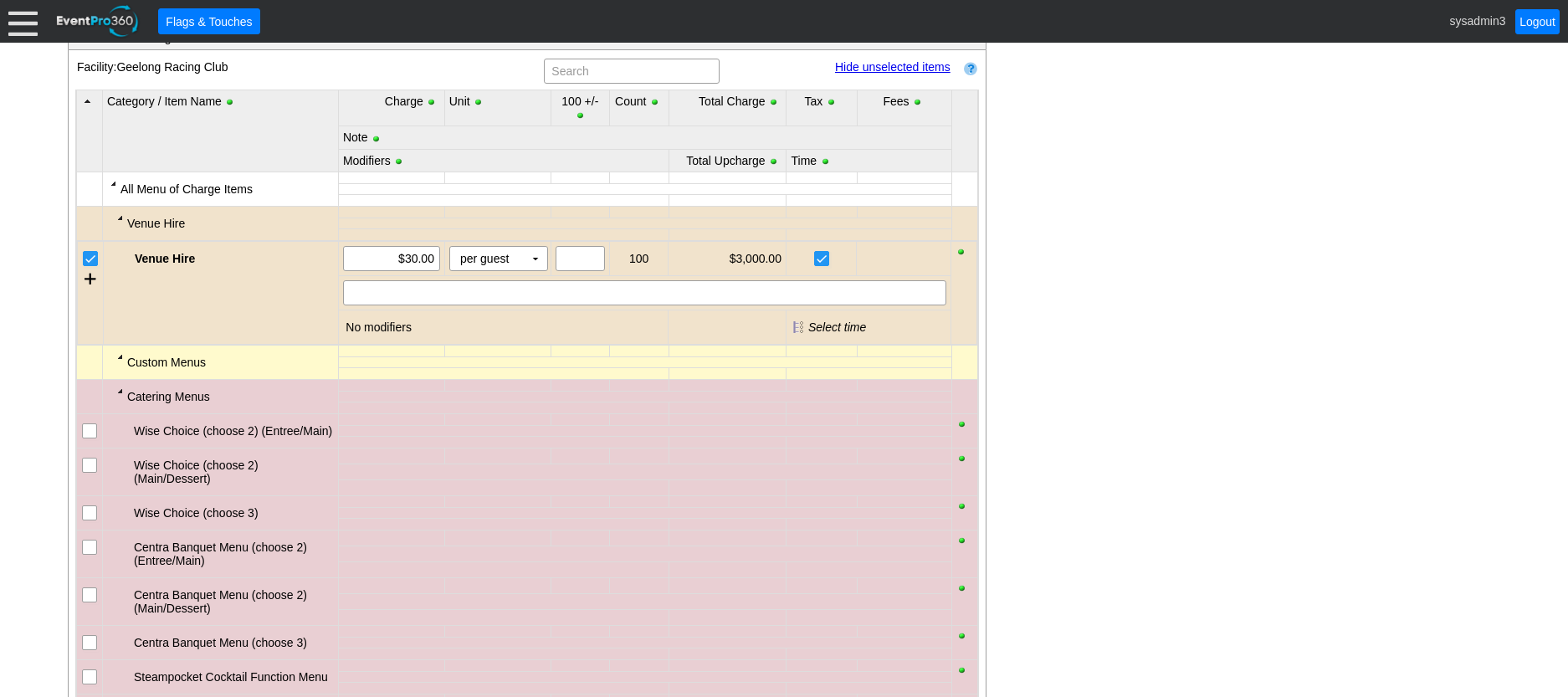
scroll to position [921, 0]
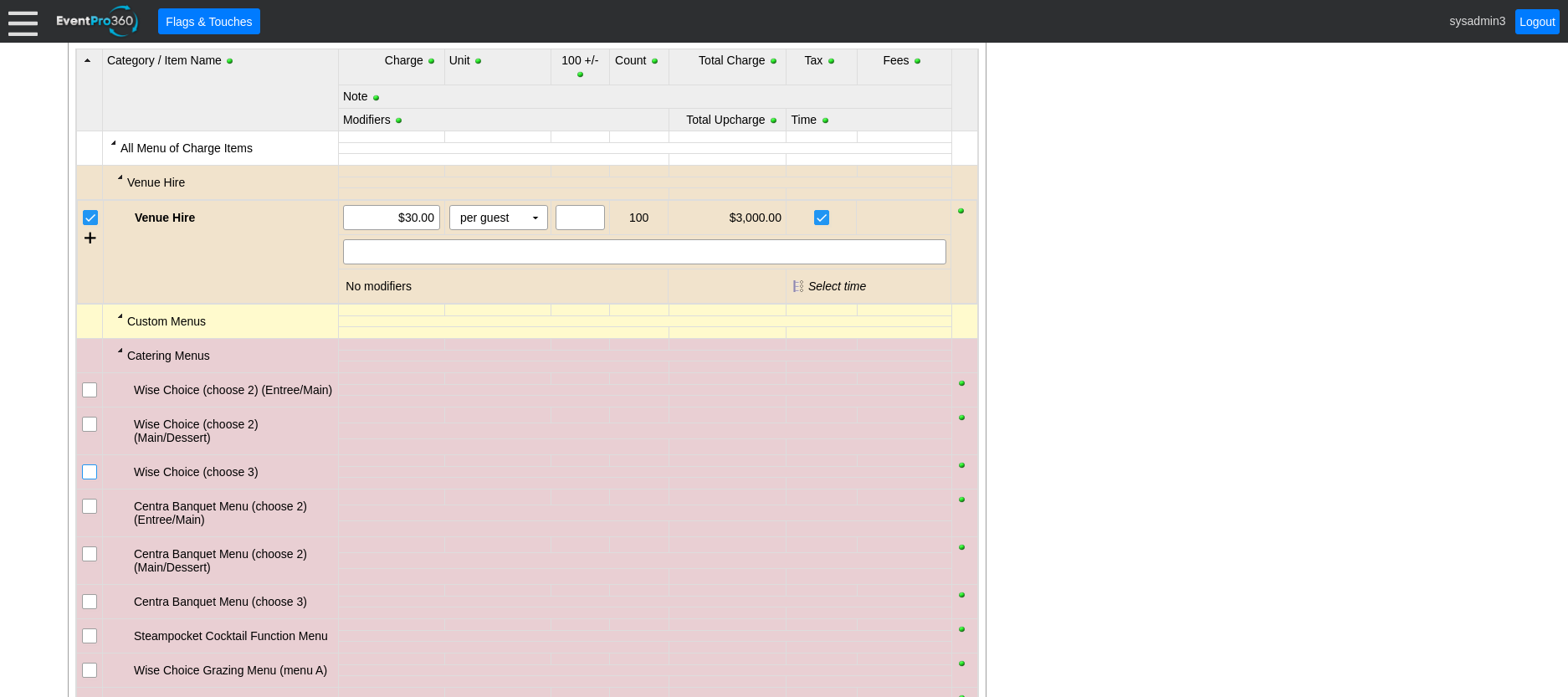
click at [94, 472] on input "checkbox" at bounding box center [91, 473] width 16 height 16
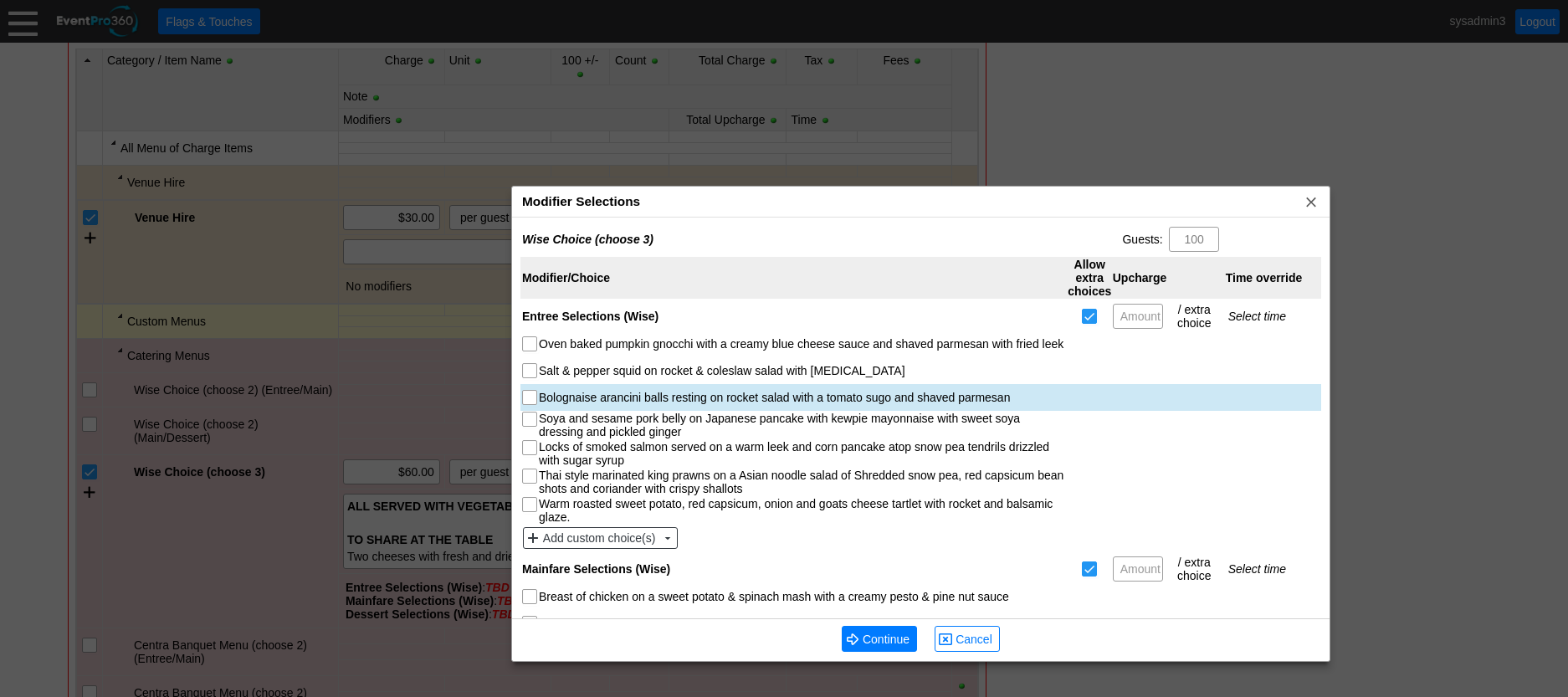
click at [530, 397] on input "Bolognaise arancini balls resting on rocket salad with a tomato sugo and shaved…" at bounding box center [530, 399] width 16 height 16
checkbox input "true"
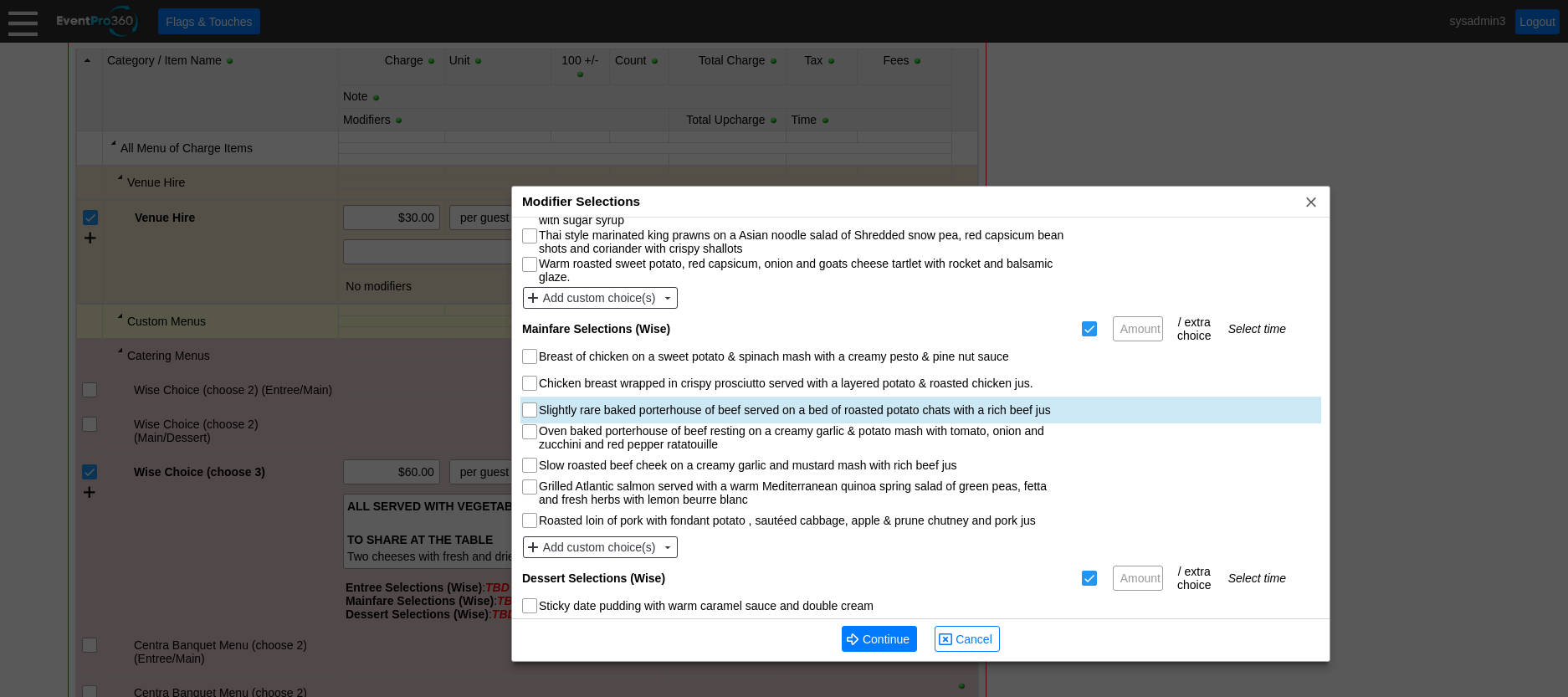
scroll to position [251, 0]
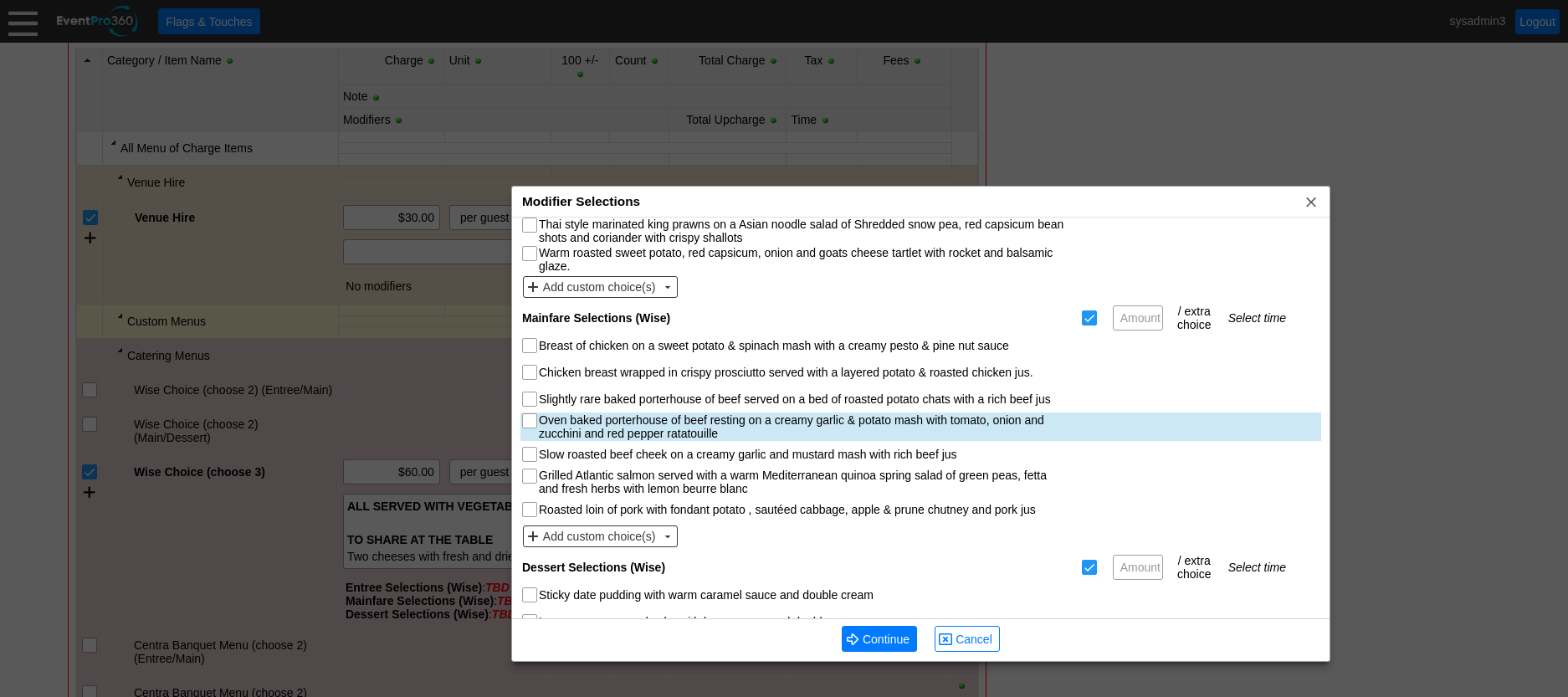
click at [530, 420] on input "Oven baked porterhouse of beef resting on a creamy garlic & potato mash with to…" at bounding box center [530, 422] width 16 height 16
checkbox input "true"
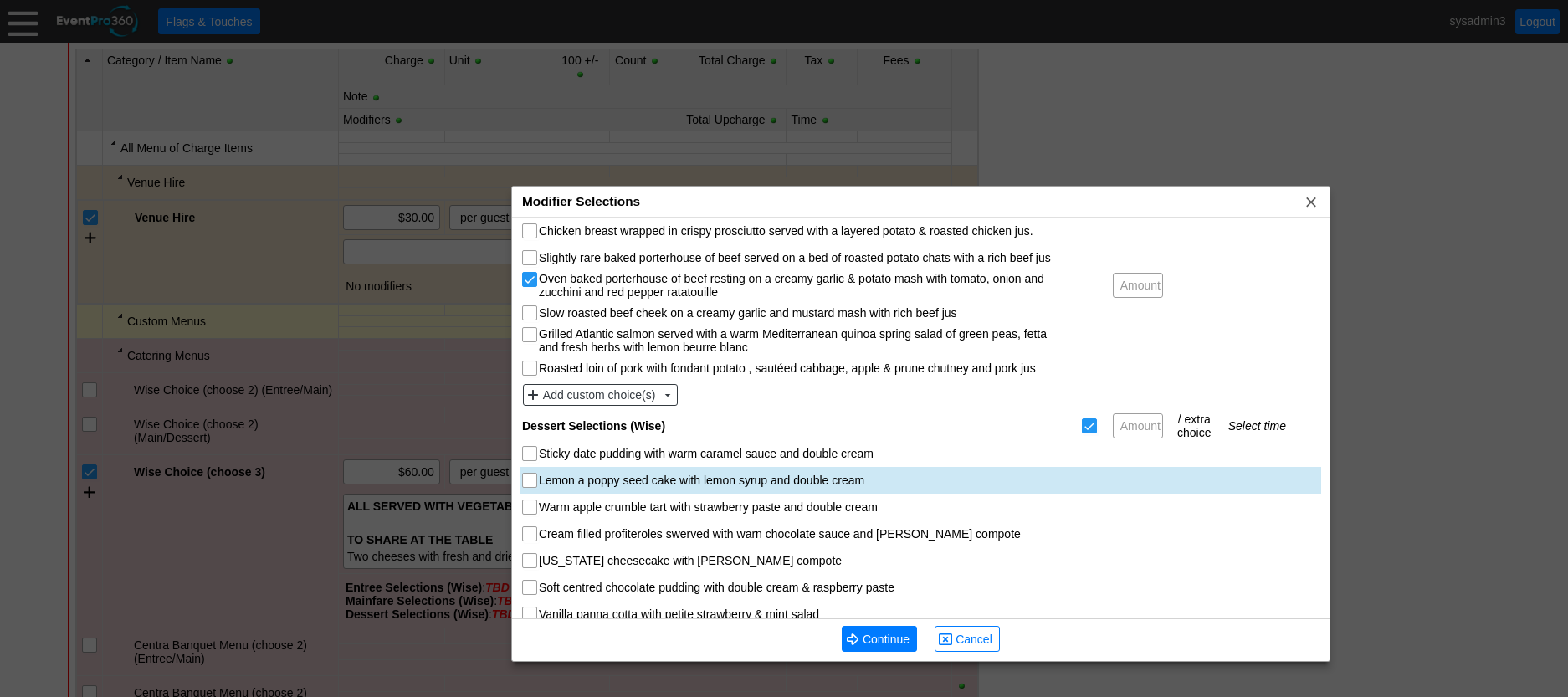
scroll to position [419, 0]
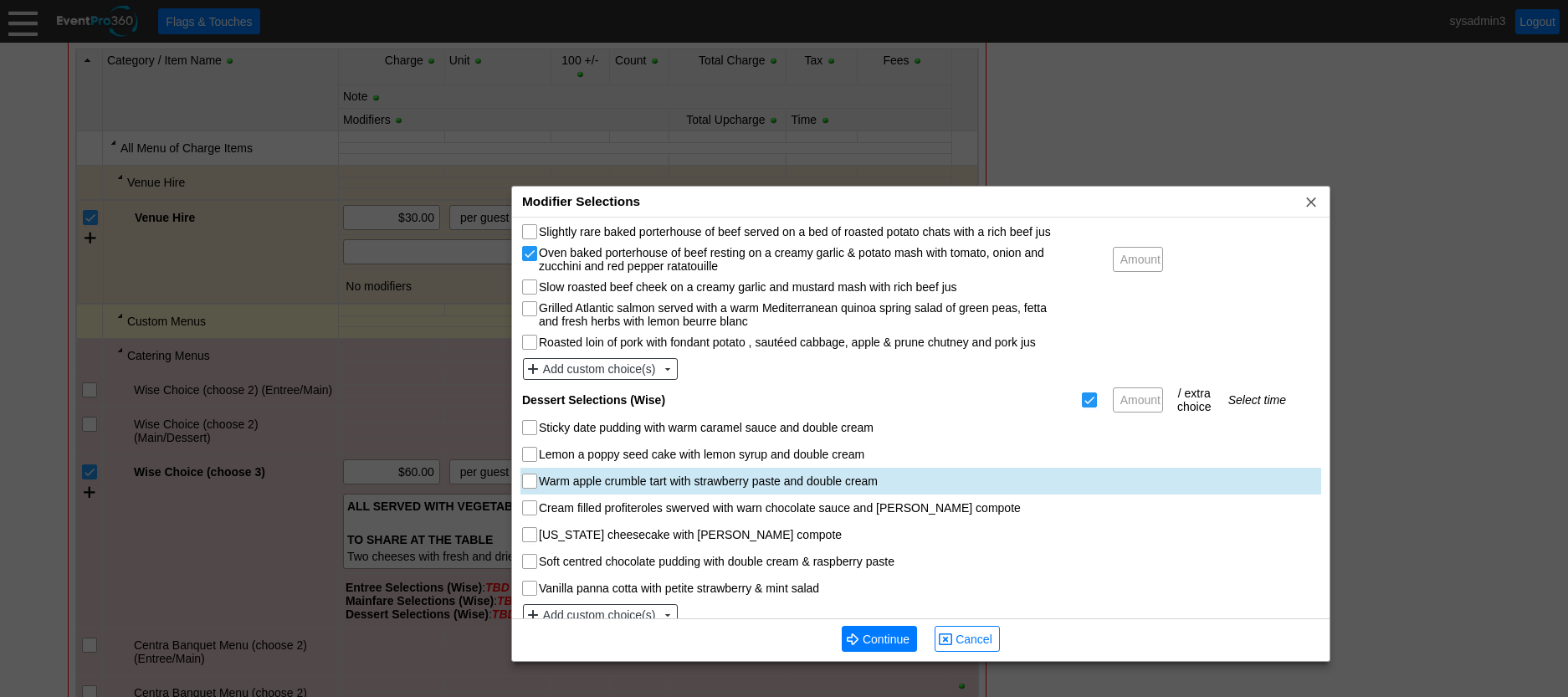
click at [530, 474] on input "Warm apple crumble tart with strawberry paste and double cream" at bounding box center [530, 482] width 16 height 16
checkbox input "true"
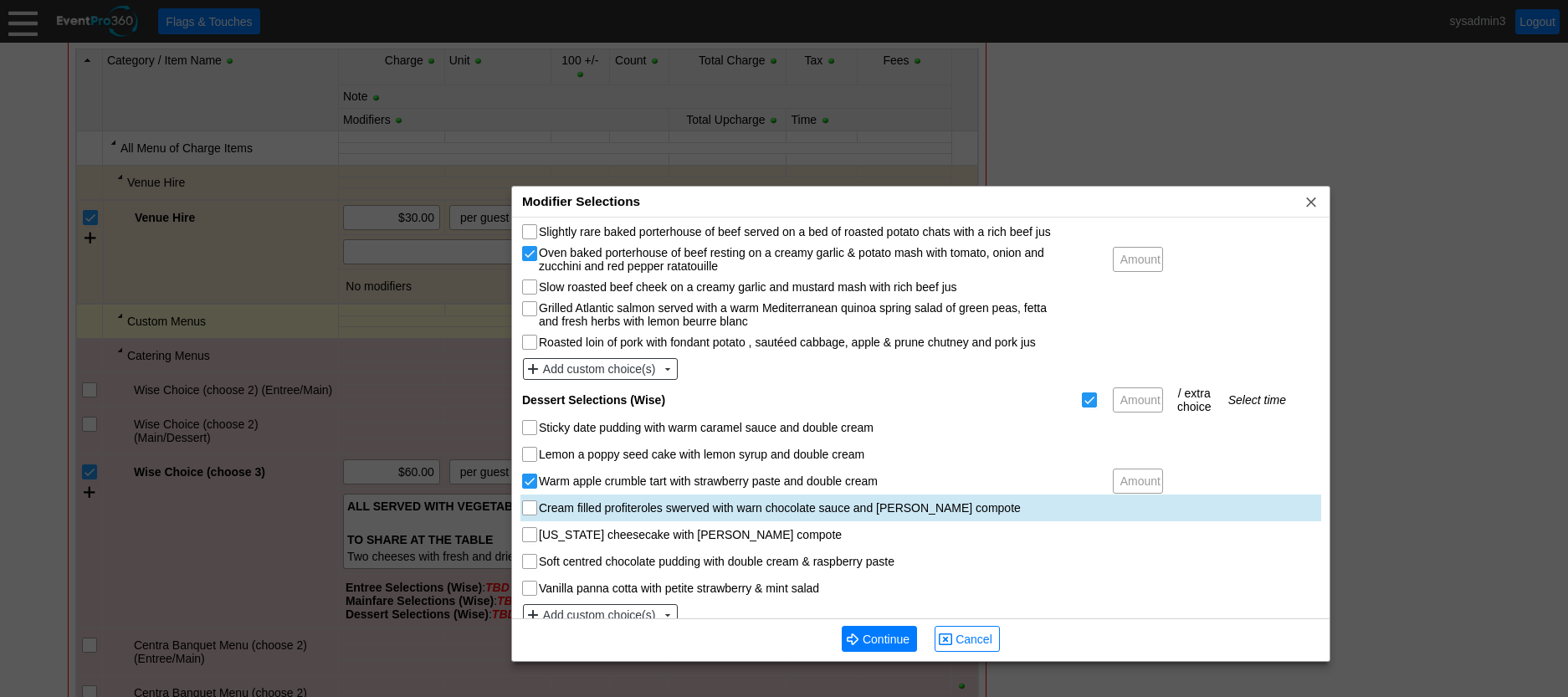
scroll to position [427, 0]
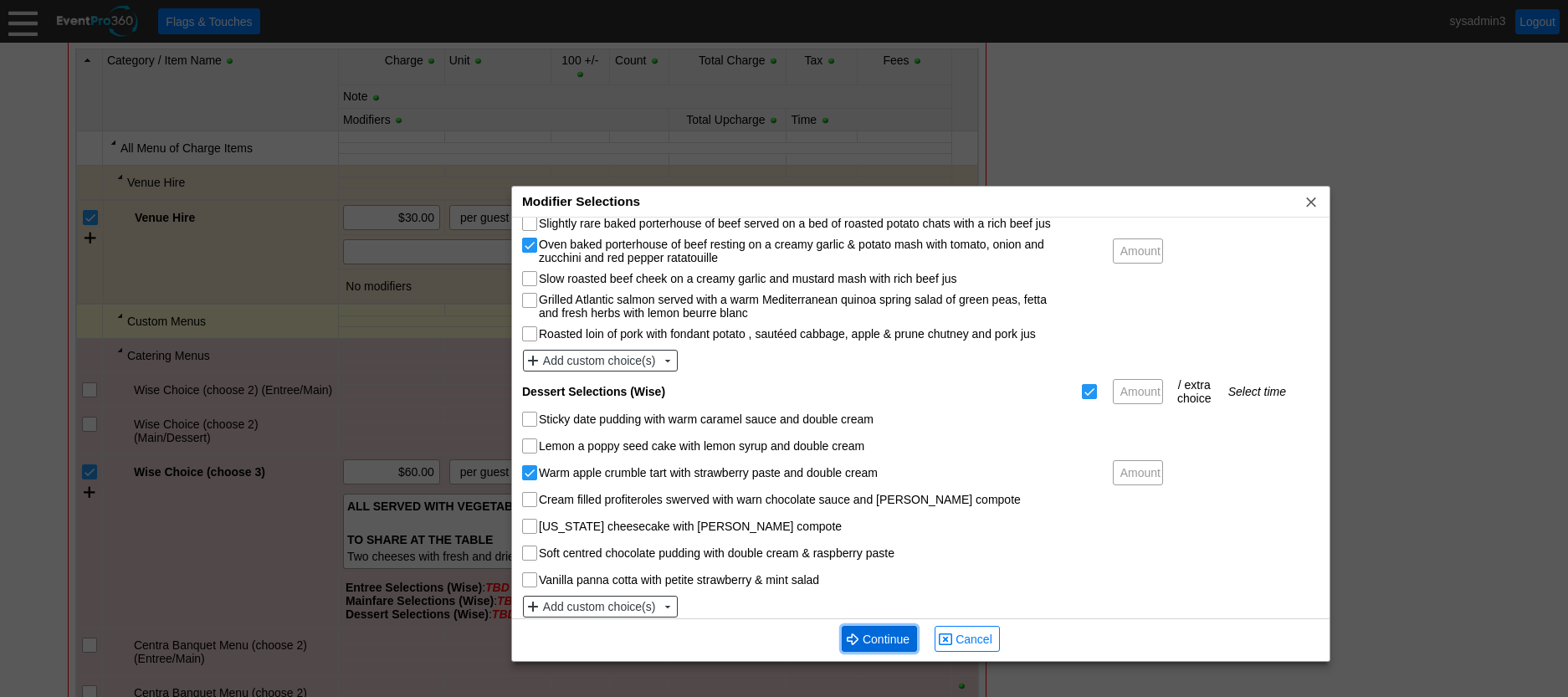
click at [913, 631] on span "Continue" at bounding box center [886, 639] width 54 height 16
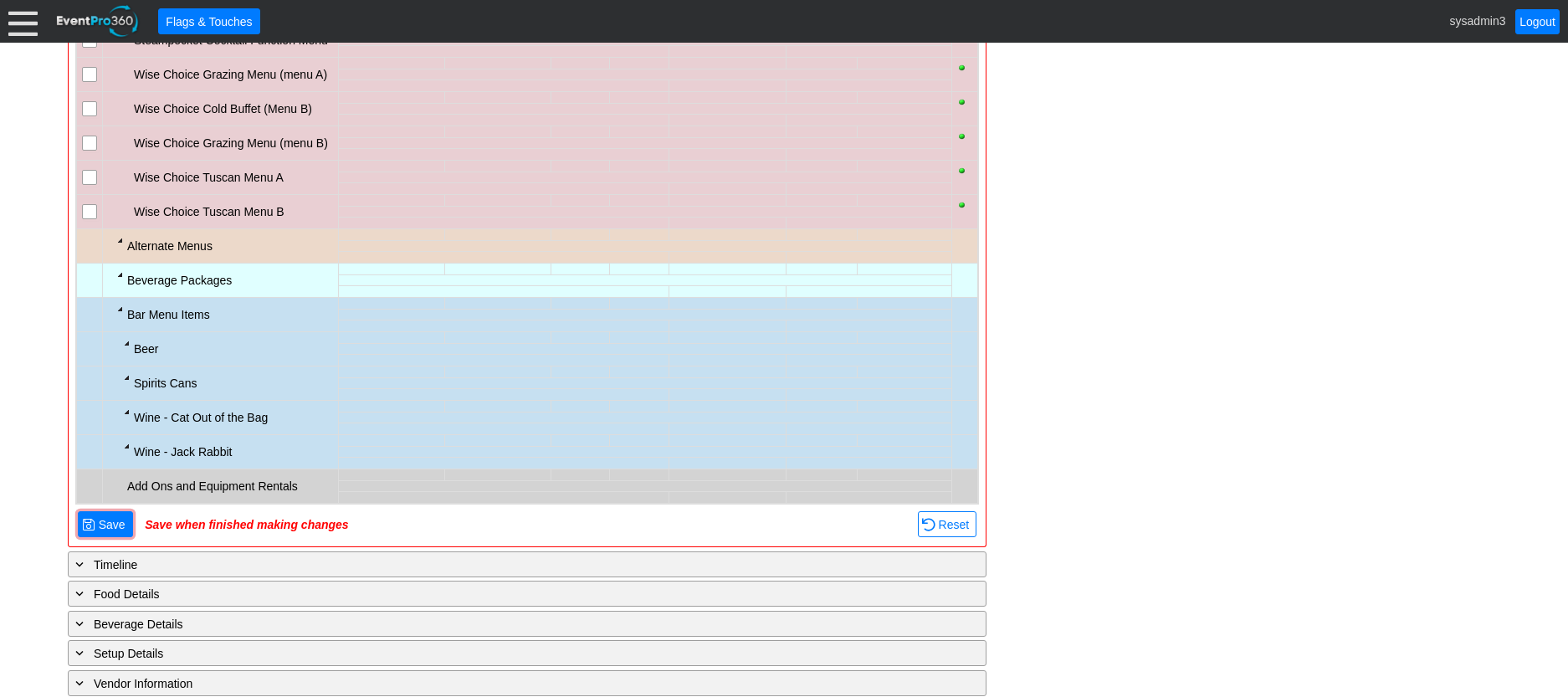
scroll to position [1757, 0]
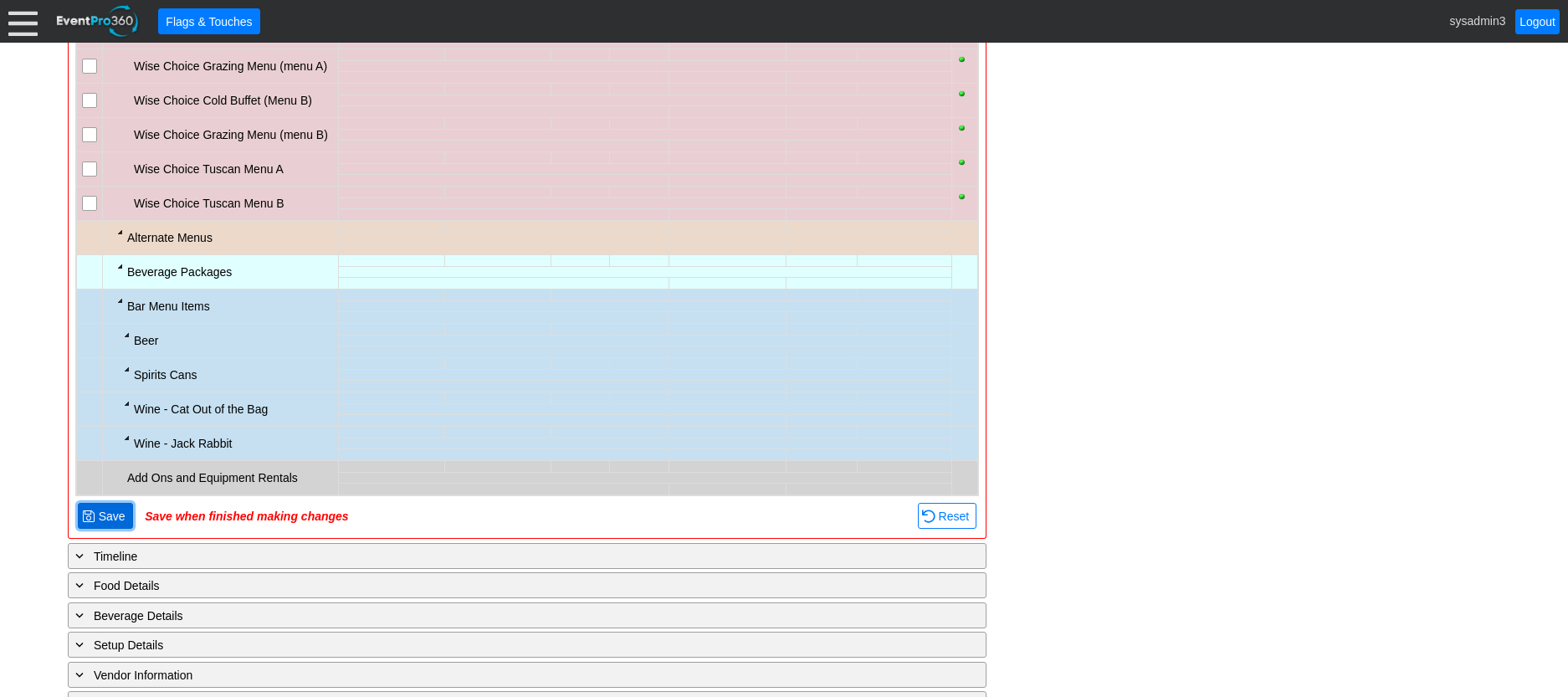
click at [108, 510] on span "Save" at bounding box center [112, 516] width 34 height 16
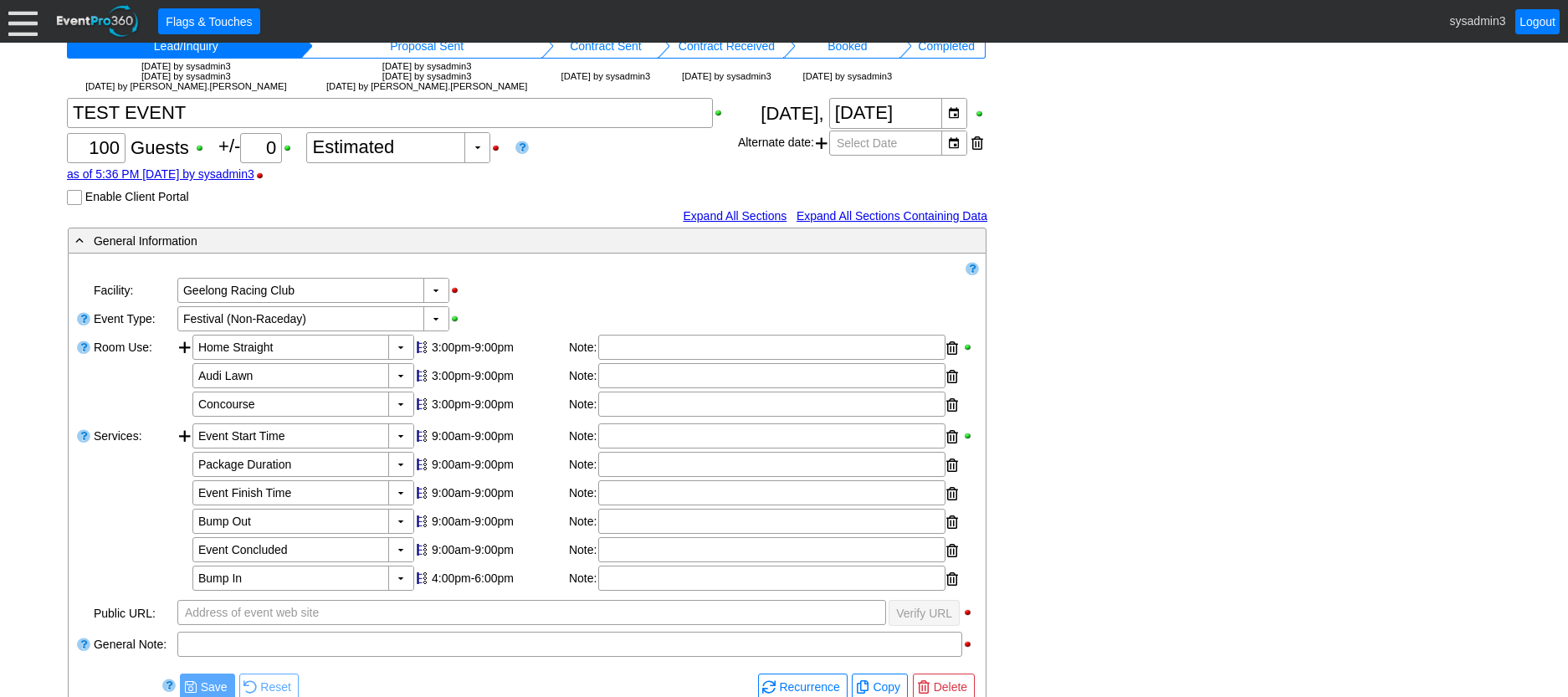
scroll to position [0, 0]
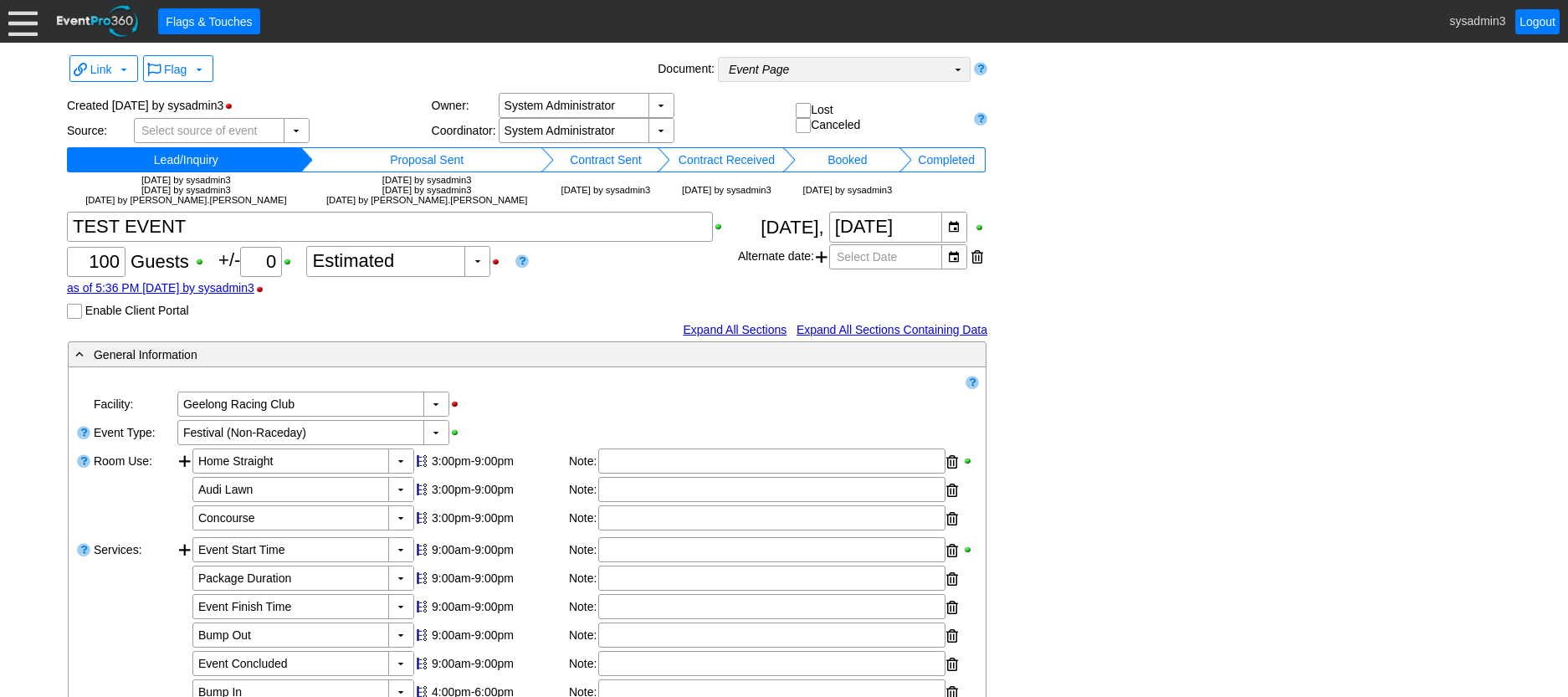
click at [883, 65] on td "Event Page Χ" at bounding box center [832, 69] width 228 height 23
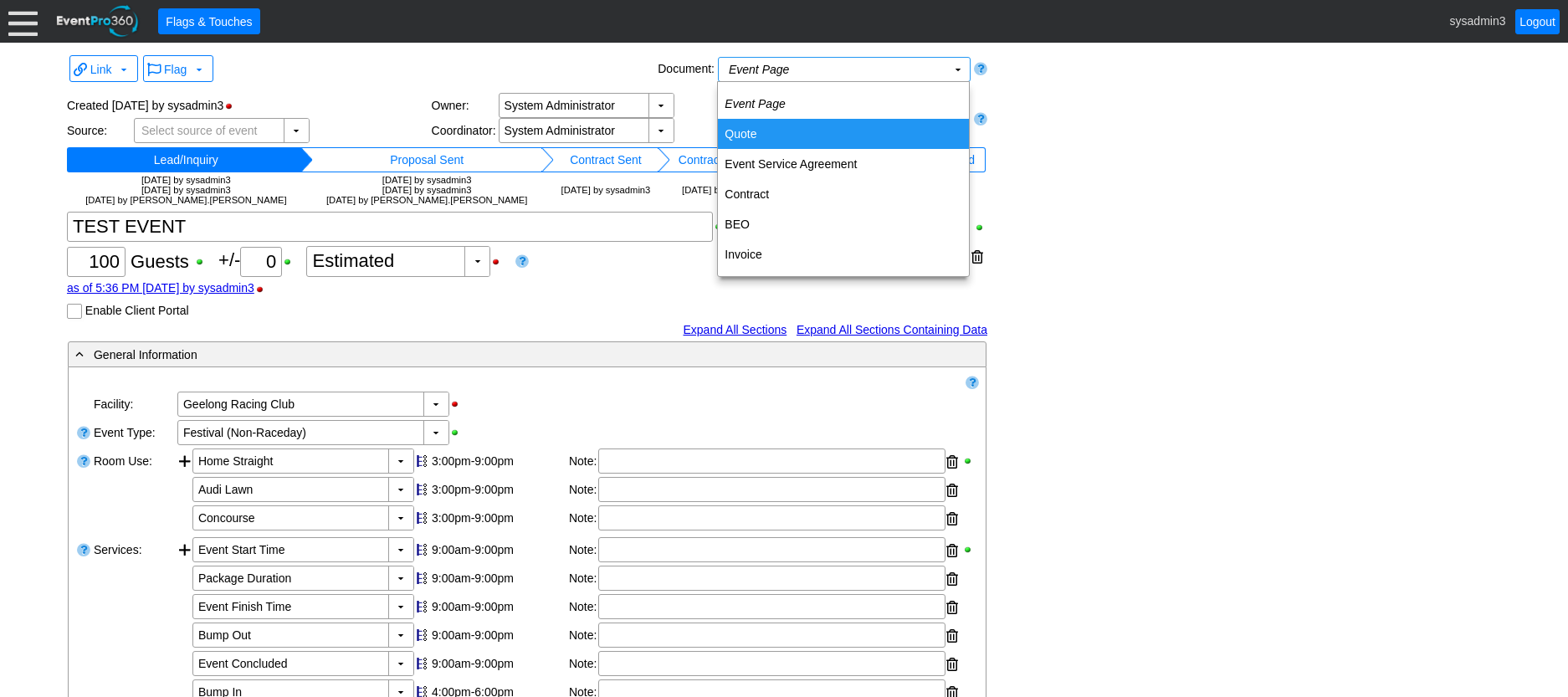
click at [746, 129] on td "Quote" at bounding box center [843, 134] width 251 height 30
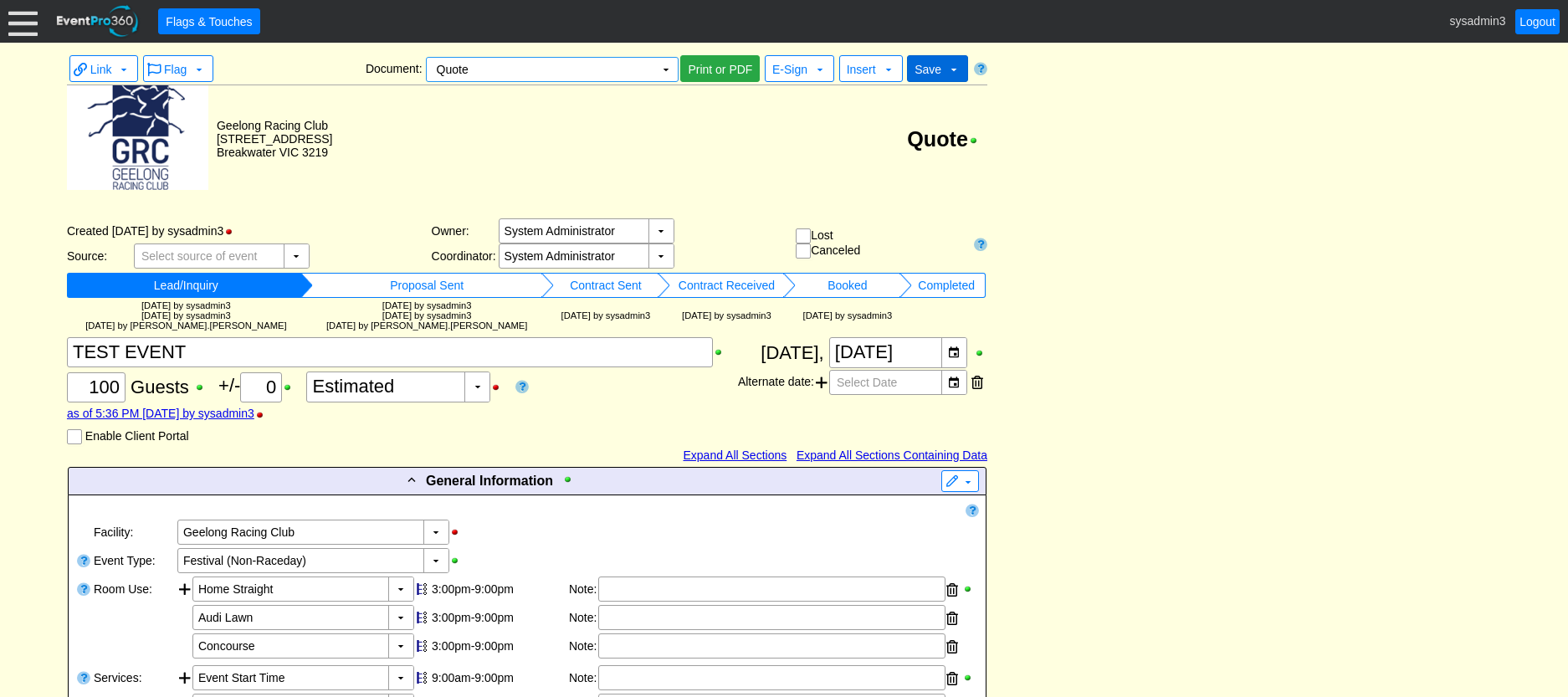
click at [930, 72] on span "Save" at bounding box center [927, 68] width 27 height 13
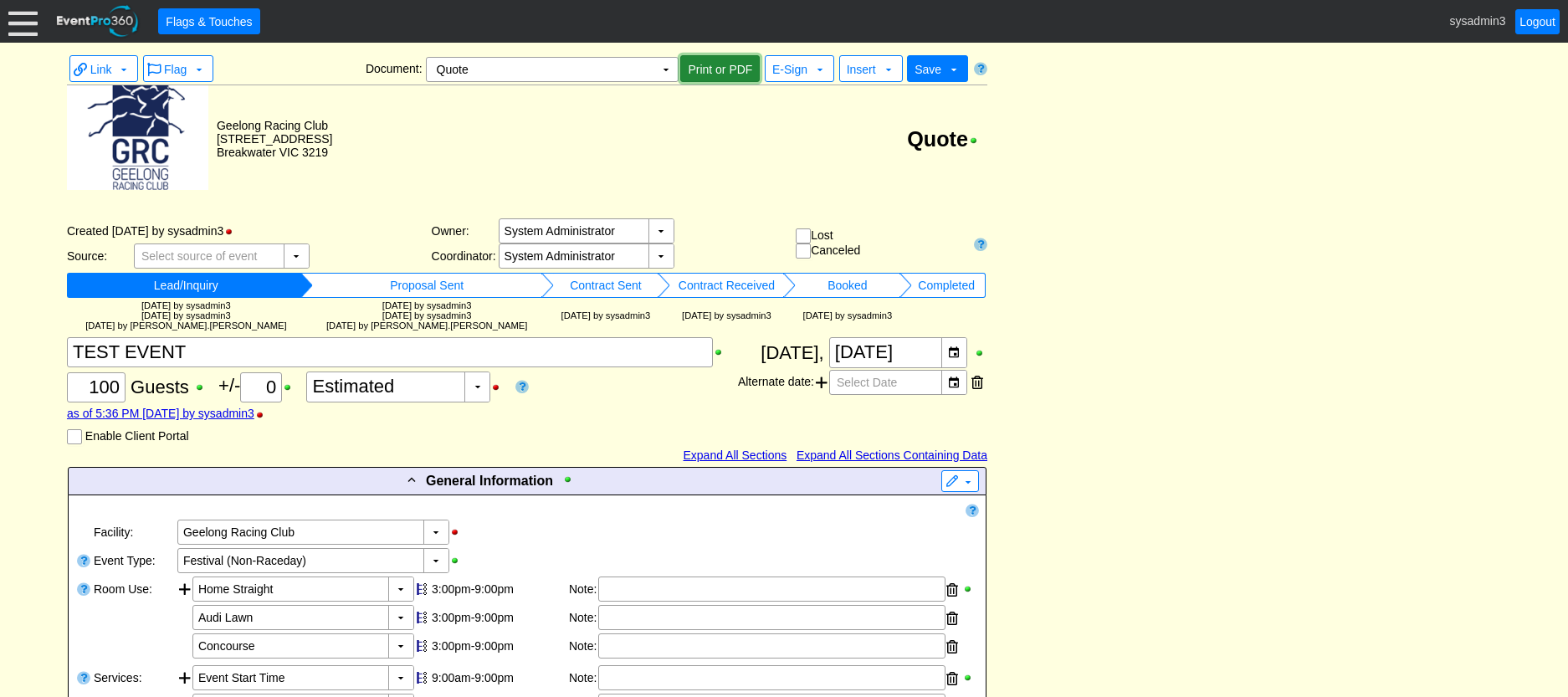
click at [733, 67] on span "Print or PDF" at bounding box center [720, 68] width 71 height 16
click at [720, 67] on span "Print or PDF" at bounding box center [720, 68] width 71 height 16
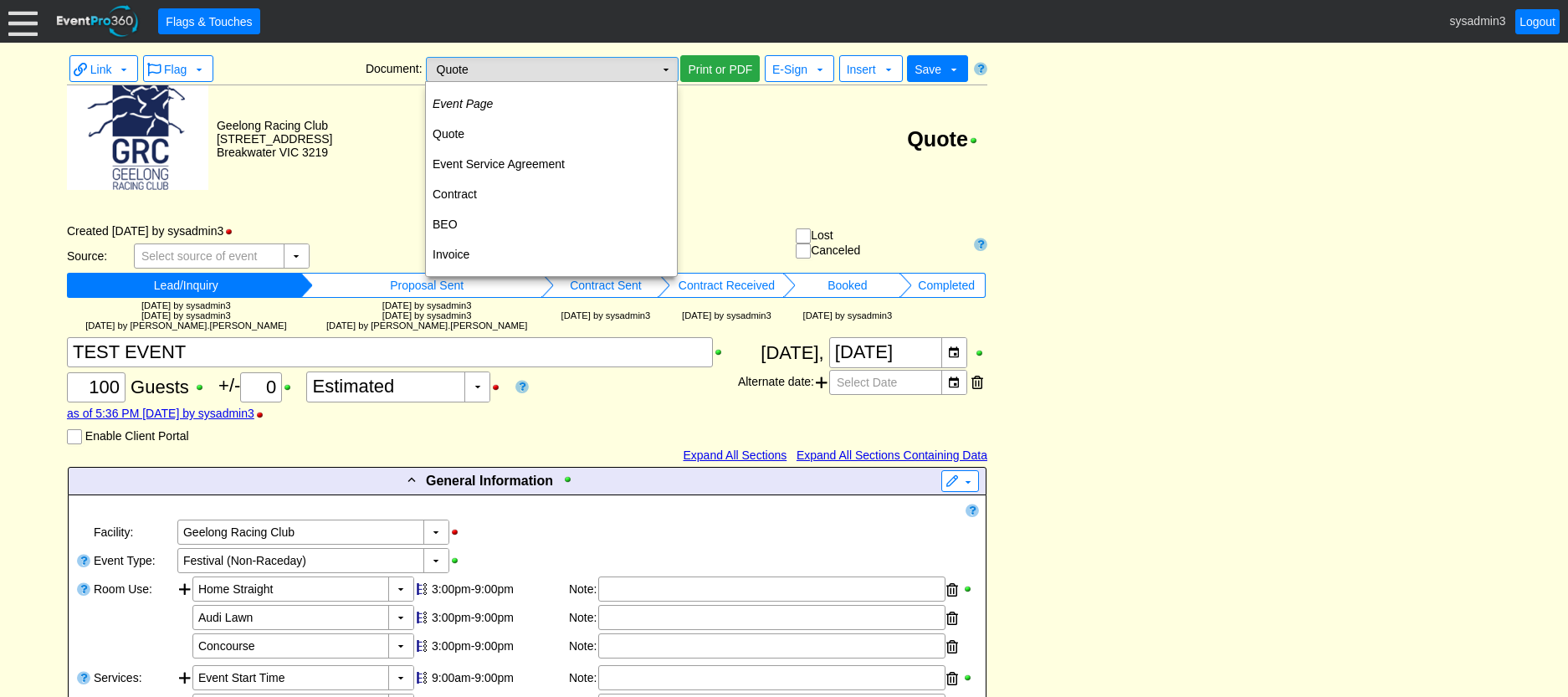
click at [665, 74] on td "▼" at bounding box center [666, 69] width 23 height 23
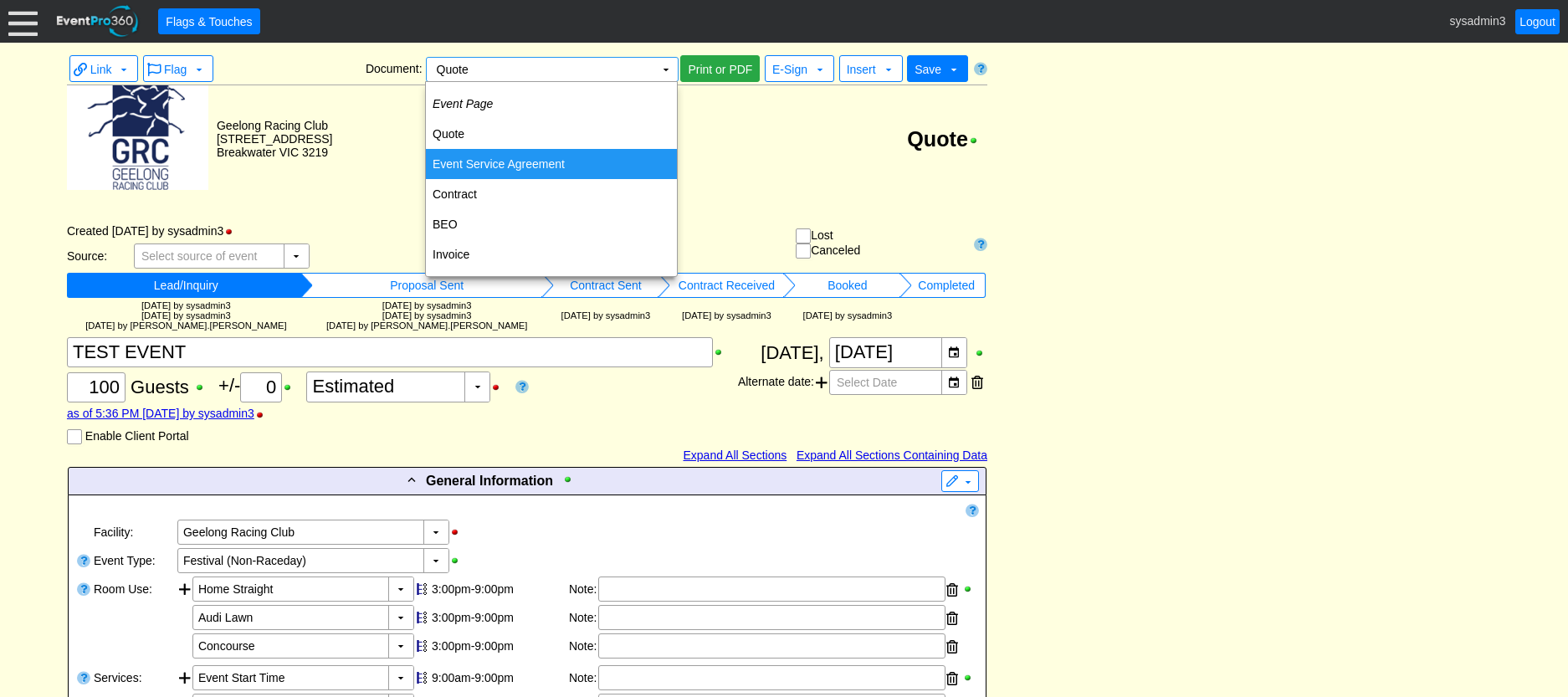
click at [507, 161] on td "Event Service Agreement" at bounding box center [551, 164] width 251 height 30
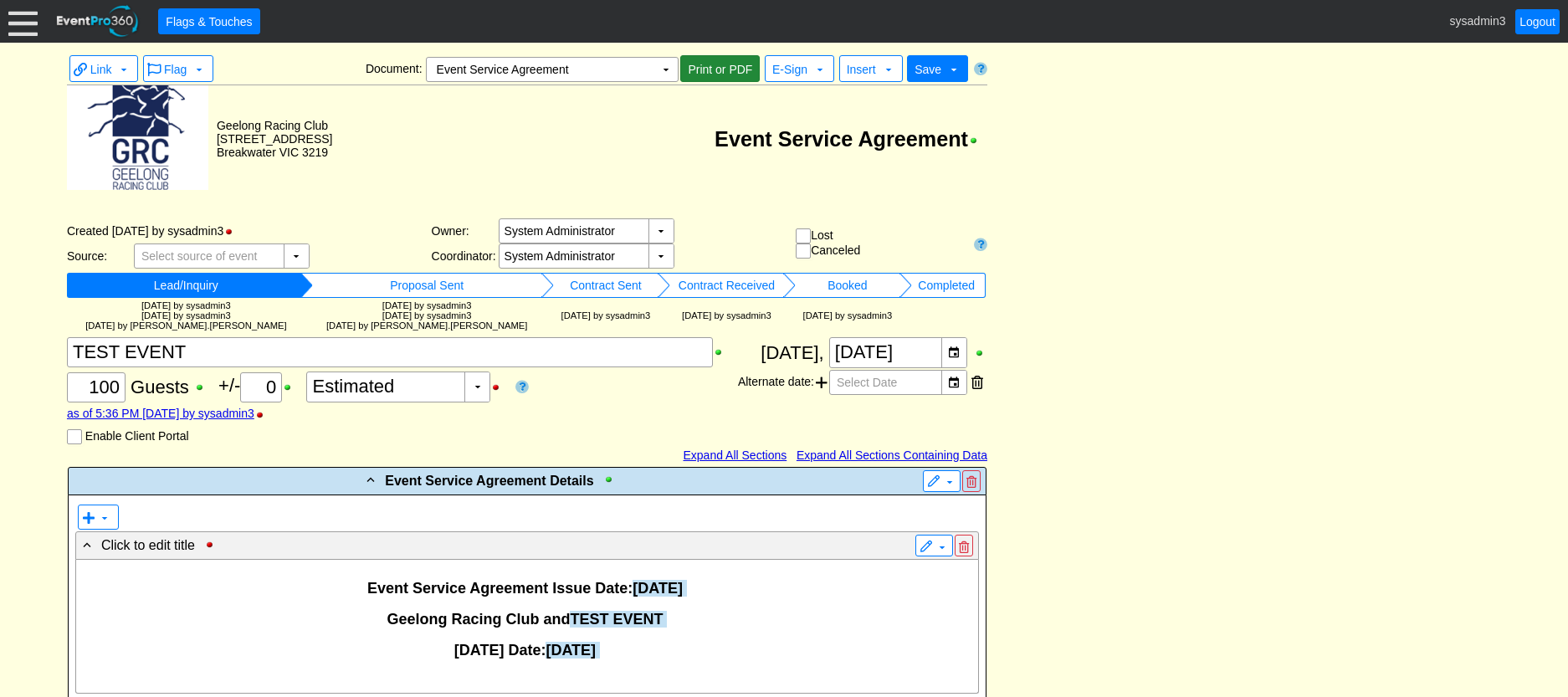
click at [721, 72] on span "Print or PDF" at bounding box center [720, 68] width 71 height 16
click at [724, 66] on span "Print or PDF" at bounding box center [720, 68] width 71 height 16
